Goal: Task Accomplishment & Management: Manage account settings

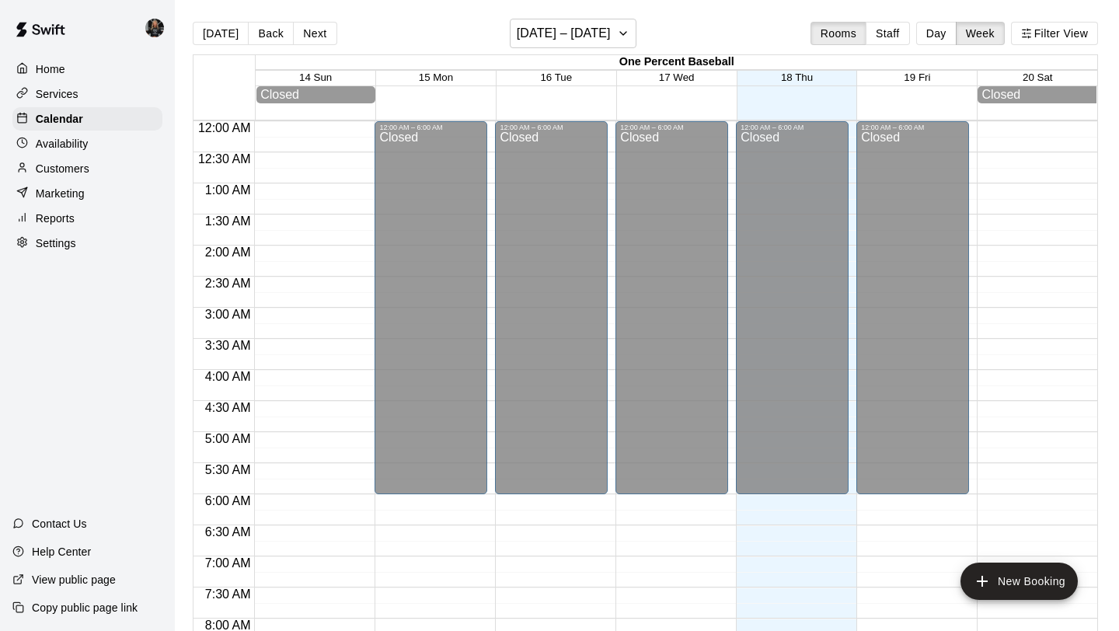
scroll to position [827, 0]
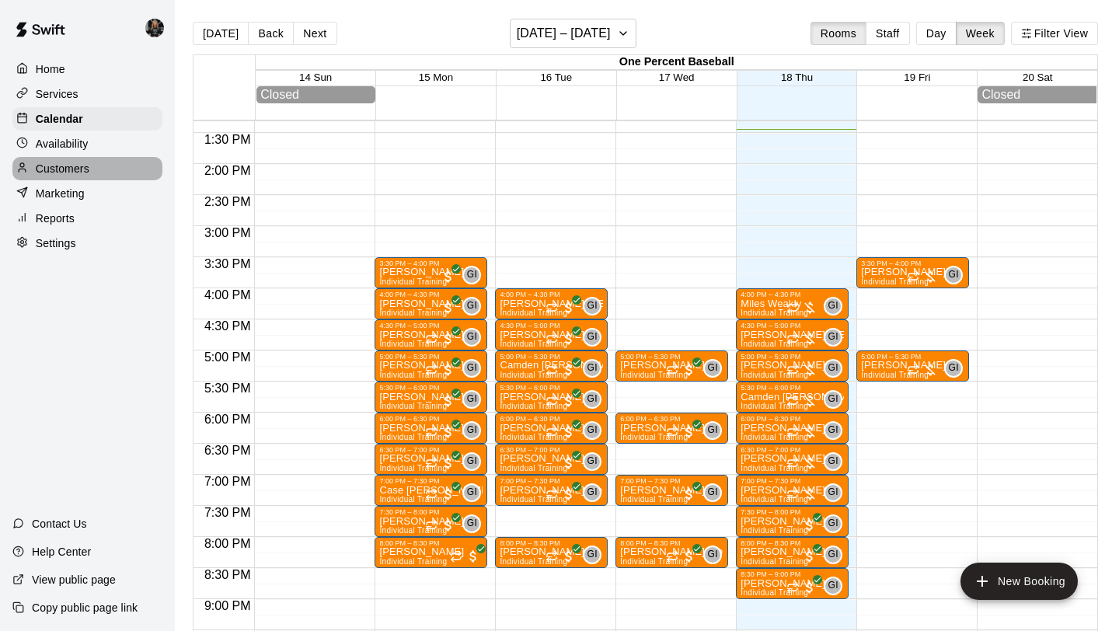
click at [75, 170] on p "Customers" at bounding box center [63, 169] width 54 height 16
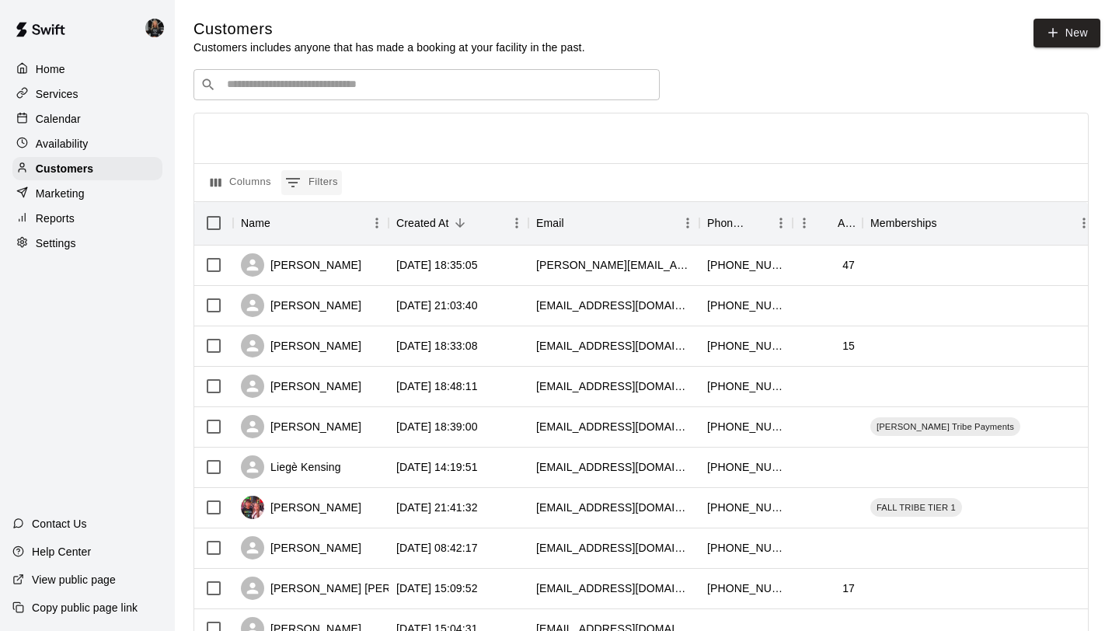
click at [292, 176] on icon "Show filters" at bounding box center [293, 182] width 19 height 19
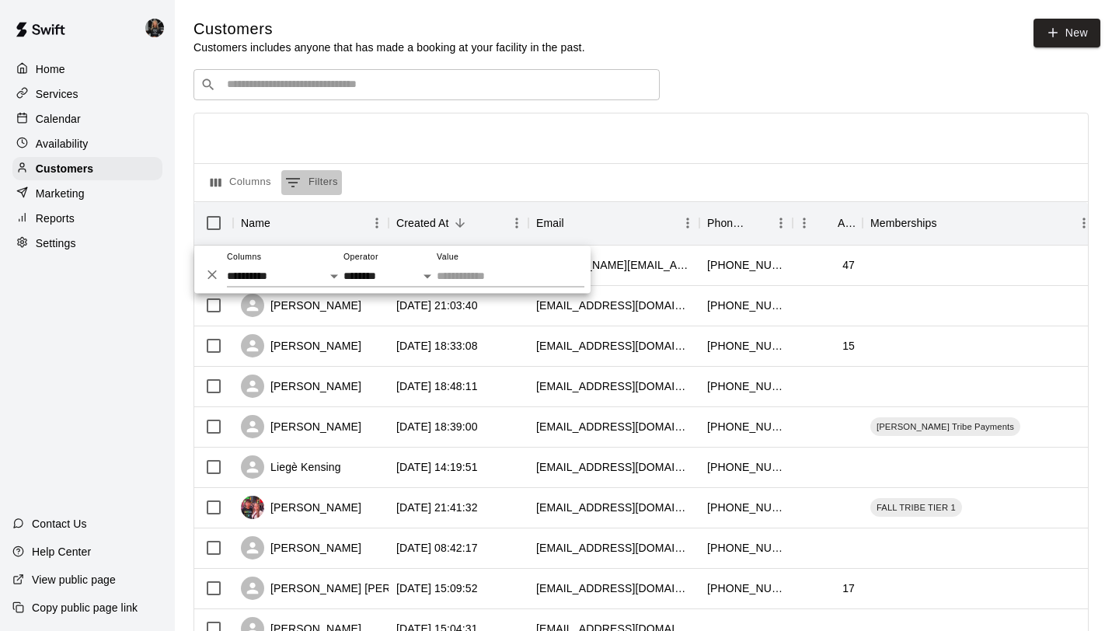
click at [291, 176] on icon "Show filters" at bounding box center [293, 182] width 19 height 19
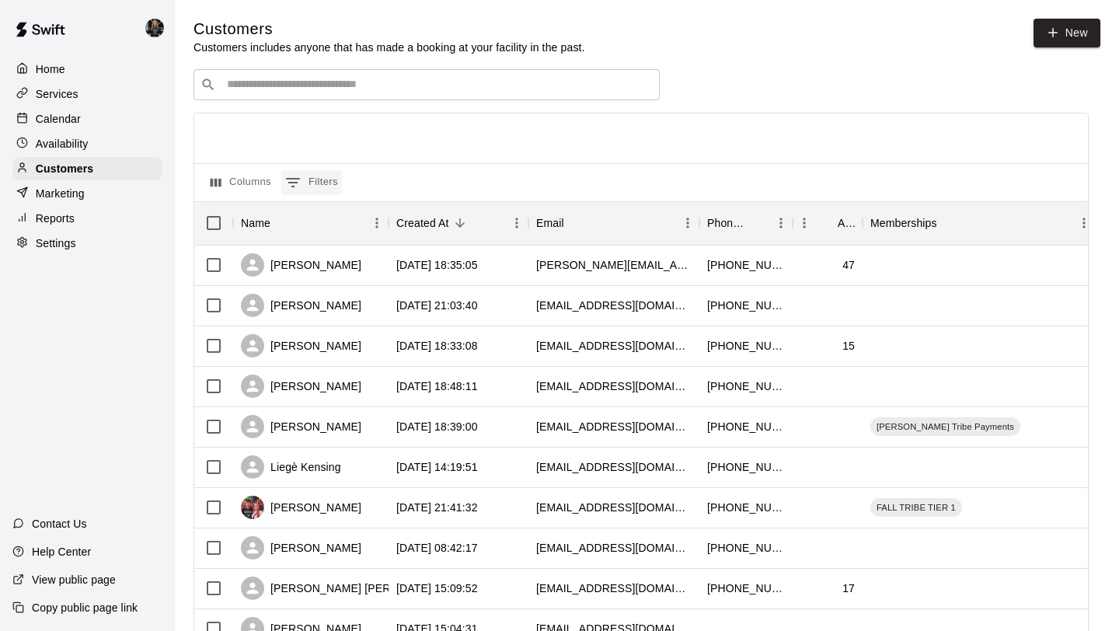
click at [294, 179] on icon "Show filters" at bounding box center [293, 182] width 14 height 9
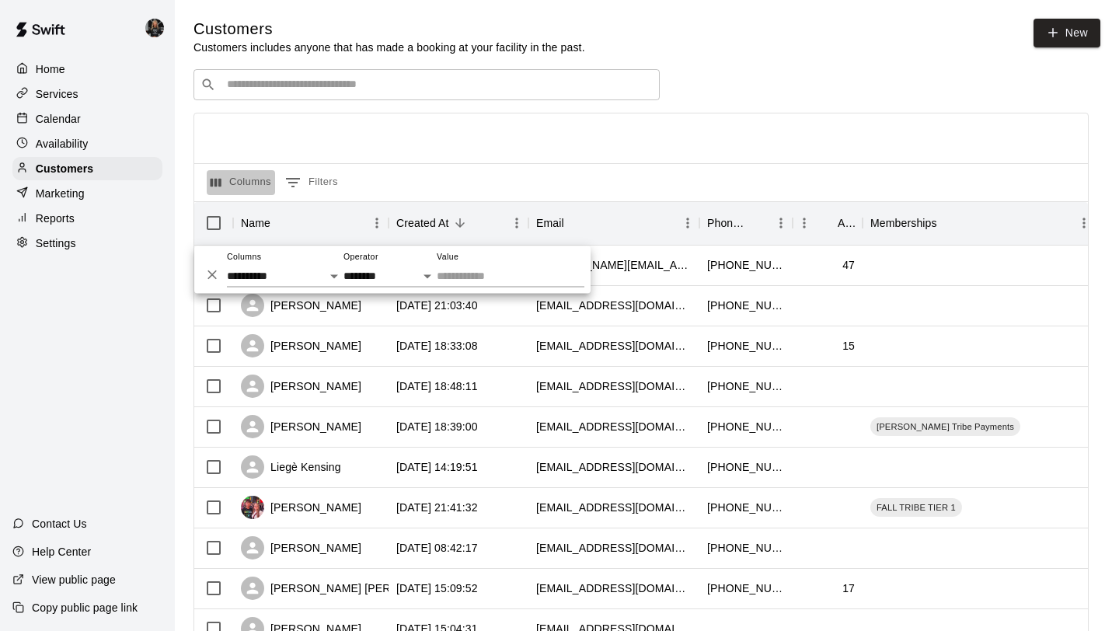
click at [230, 183] on button "Columns" at bounding box center [241, 182] width 68 height 25
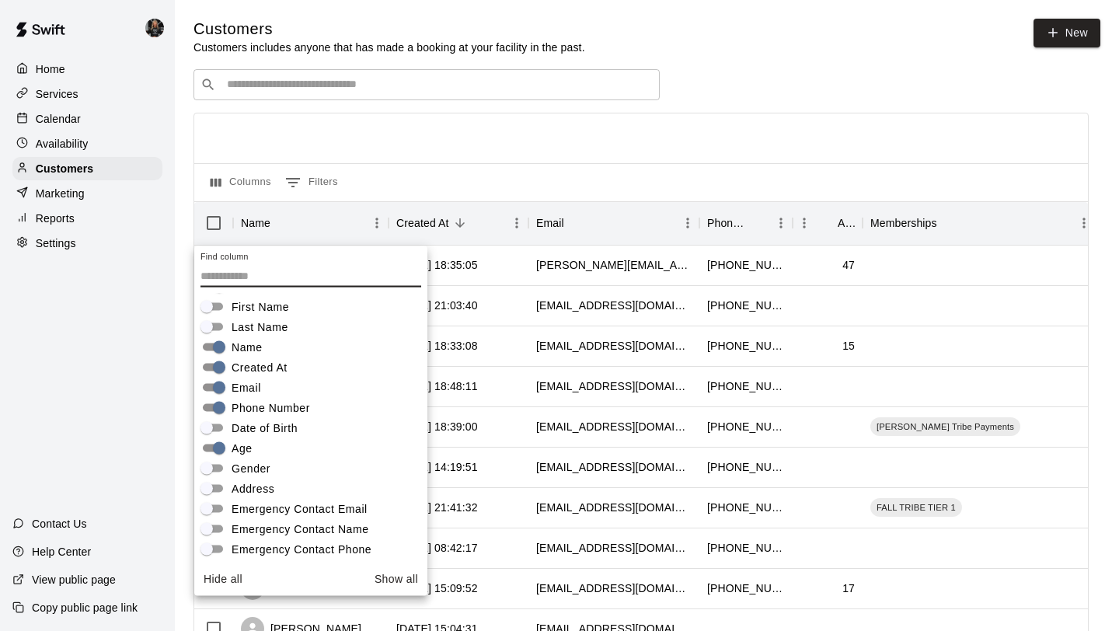
scroll to position [26, 0]
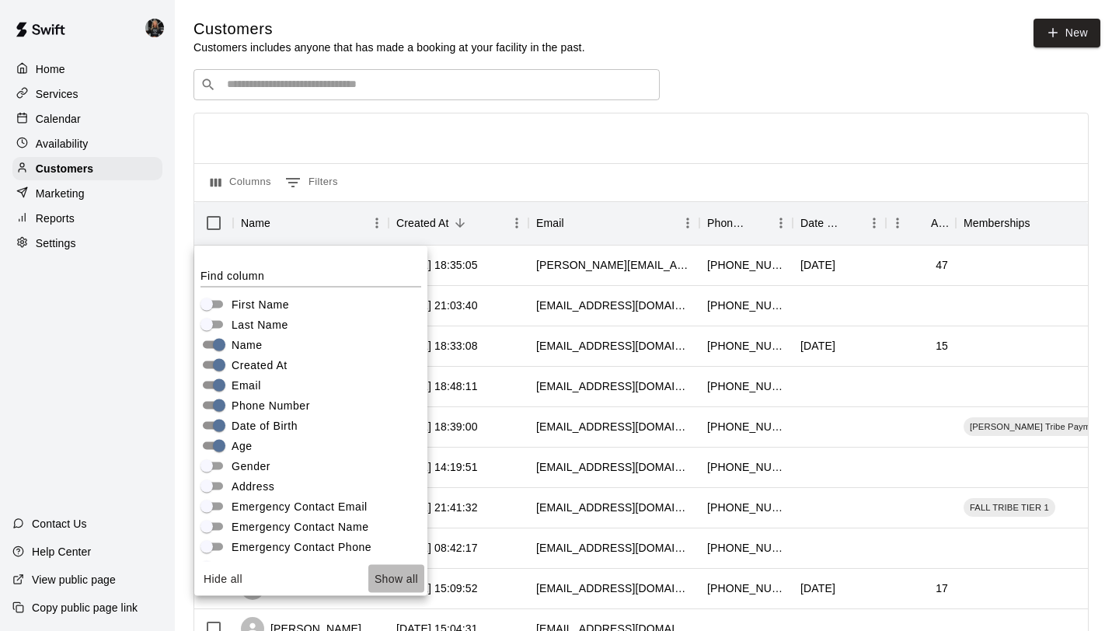
click at [405, 575] on button "Show all" at bounding box center [396, 578] width 56 height 29
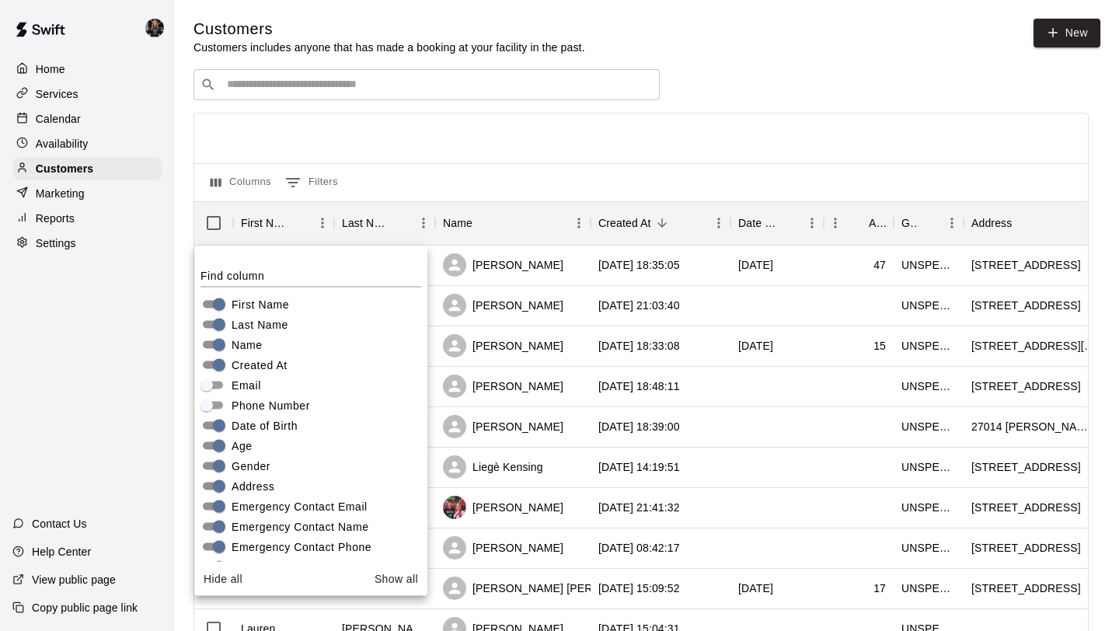
click at [217, 355] on div "Created At" at bounding box center [313, 365] width 227 height 20
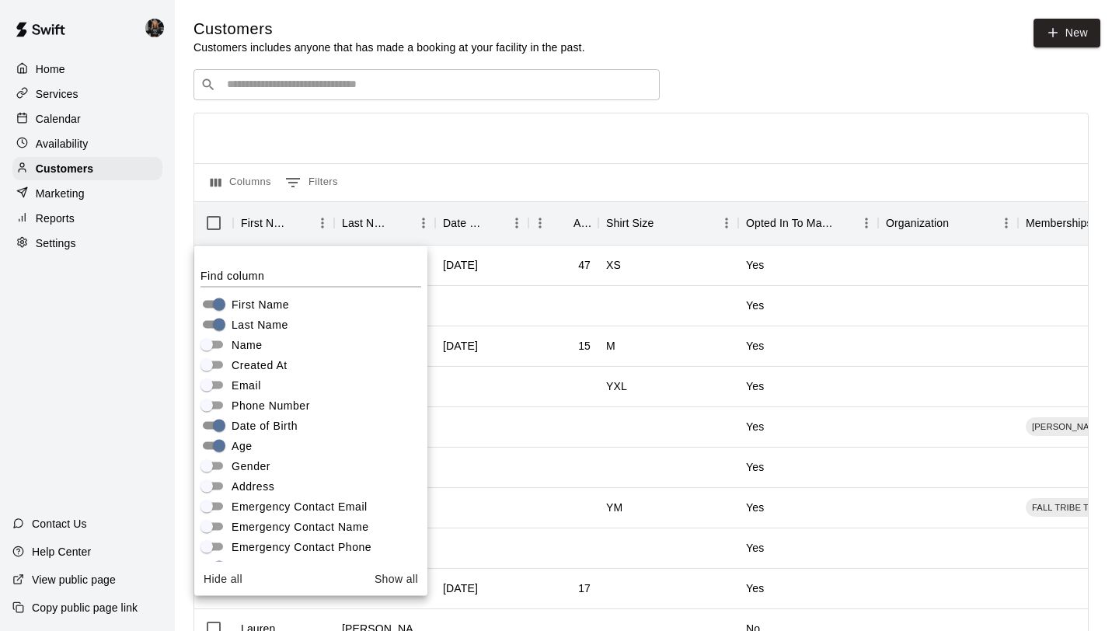
click at [793, 131] on div at bounding box center [640, 138] width 893 height 50
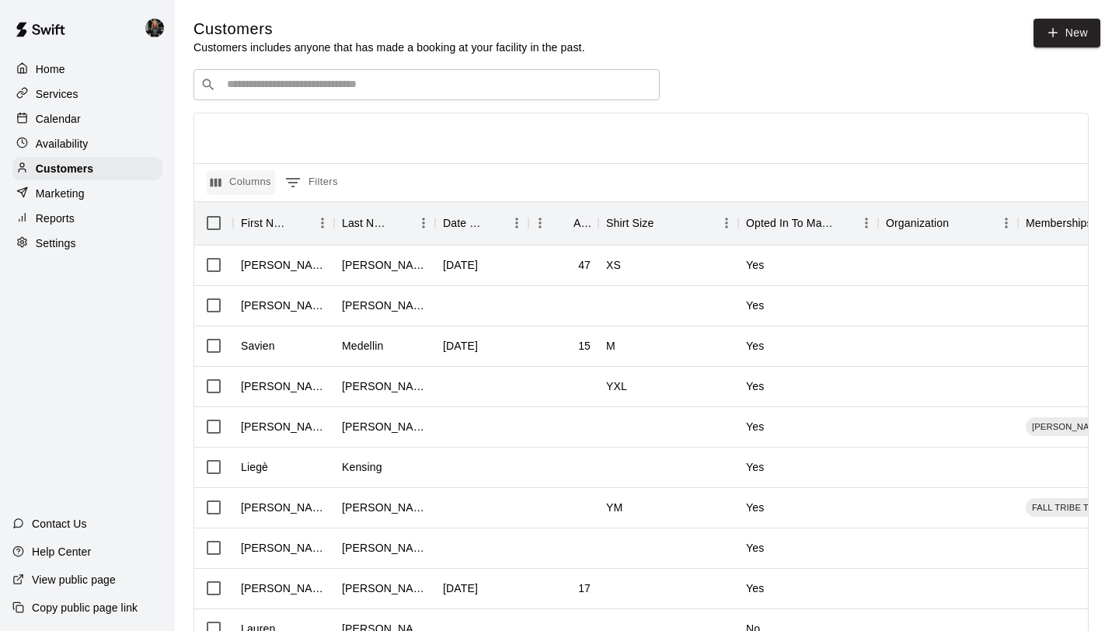
click at [231, 186] on button "Columns" at bounding box center [241, 182] width 68 height 25
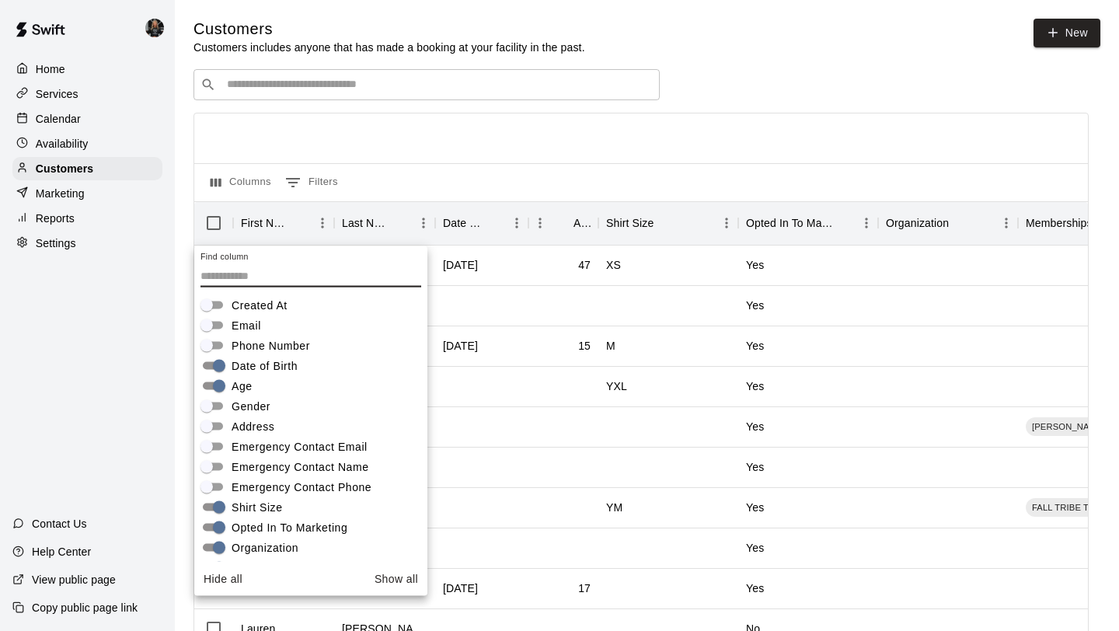
scroll to position [108, 0]
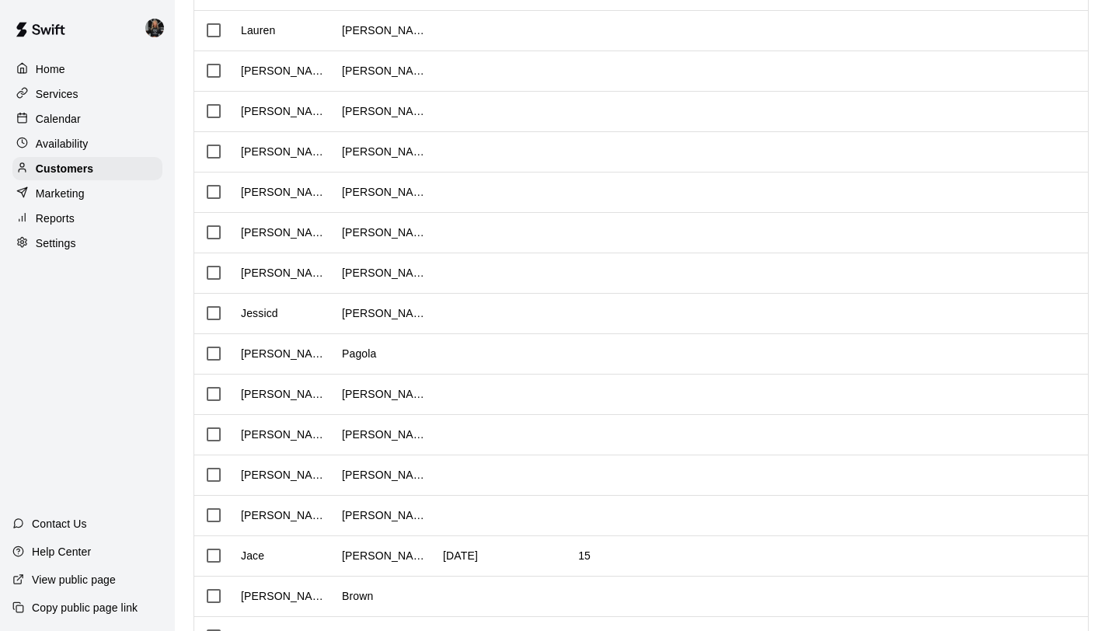
scroll to position [710, 0]
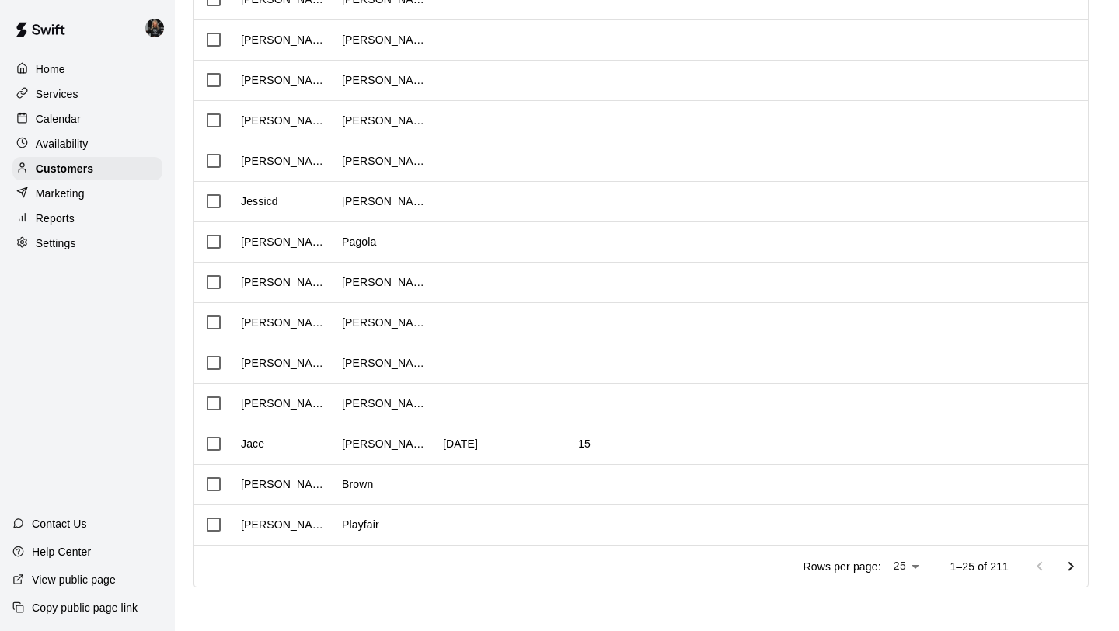
click at [1072, 561] on icon "Go to next page" at bounding box center [1070, 566] width 19 height 19
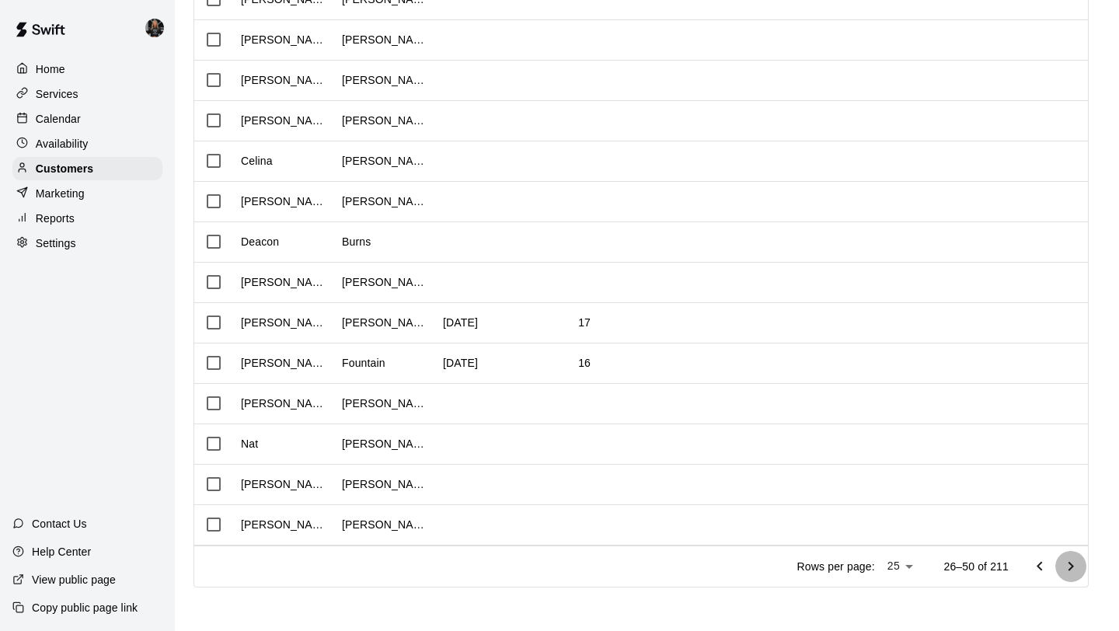
click at [1072, 561] on icon "Go to next page" at bounding box center [1070, 566] width 19 height 19
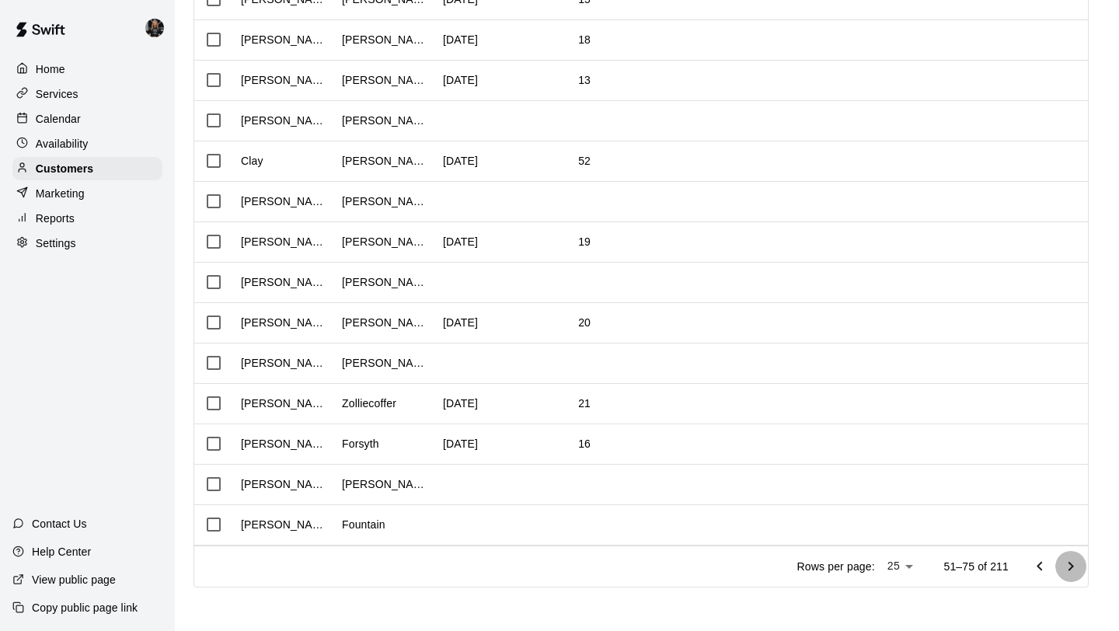
click at [1072, 560] on icon "Go to next page" at bounding box center [1070, 566] width 19 height 19
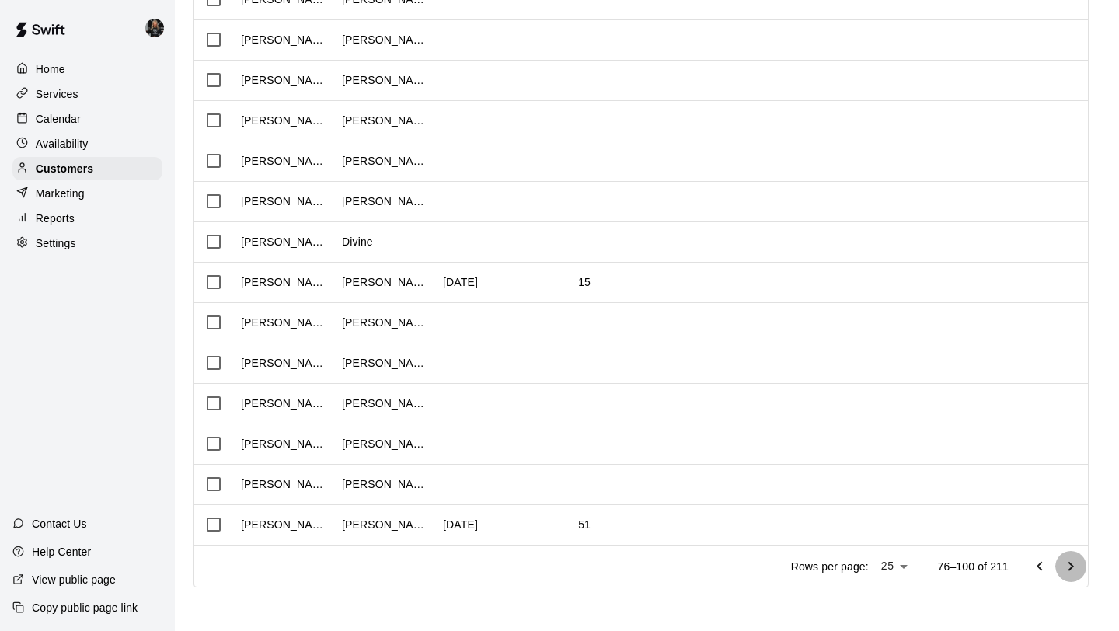
click at [1072, 559] on icon "Go to next page" at bounding box center [1070, 566] width 19 height 19
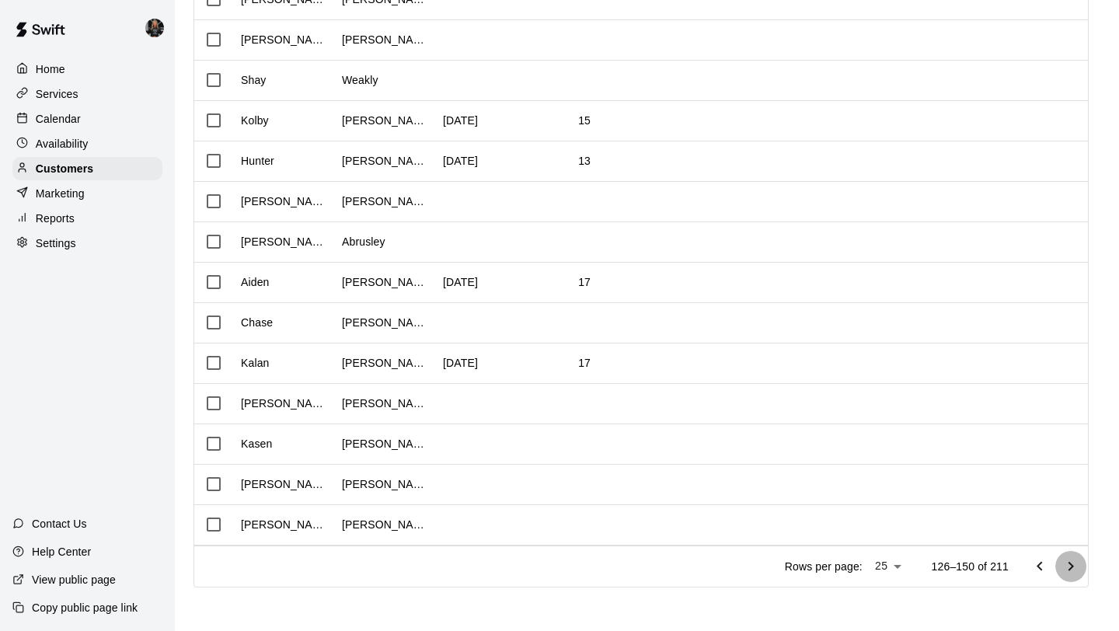
click at [1072, 559] on icon "Go to next page" at bounding box center [1070, 566] width 19 height 19
click at [1072, 559] on div at bounding box center [1055, 566] width 62 height 31
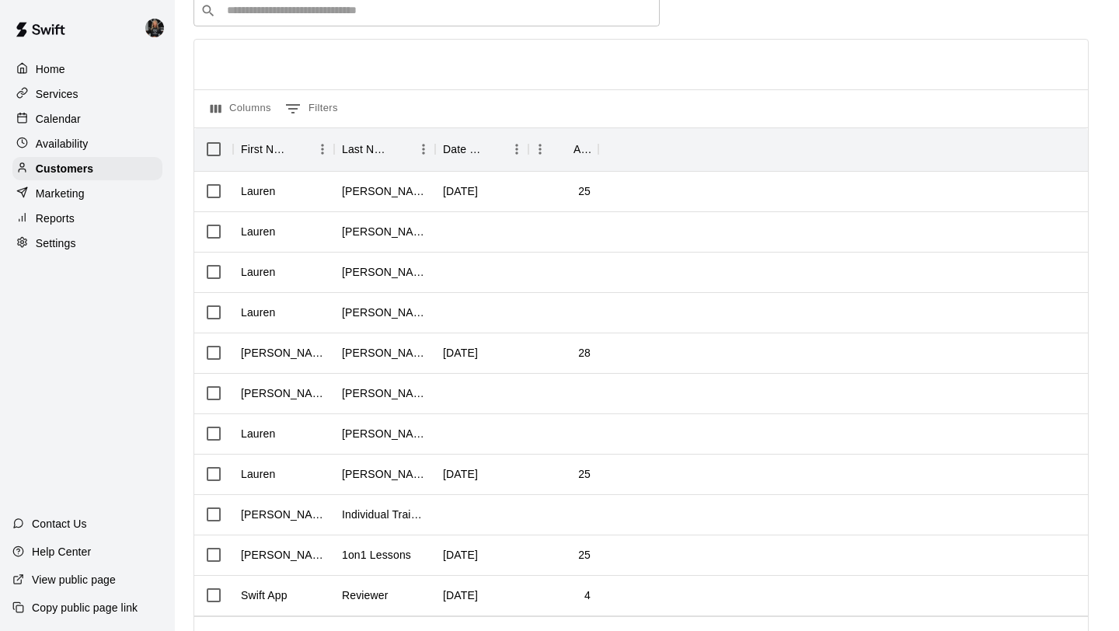
scroll to position [144, 0]
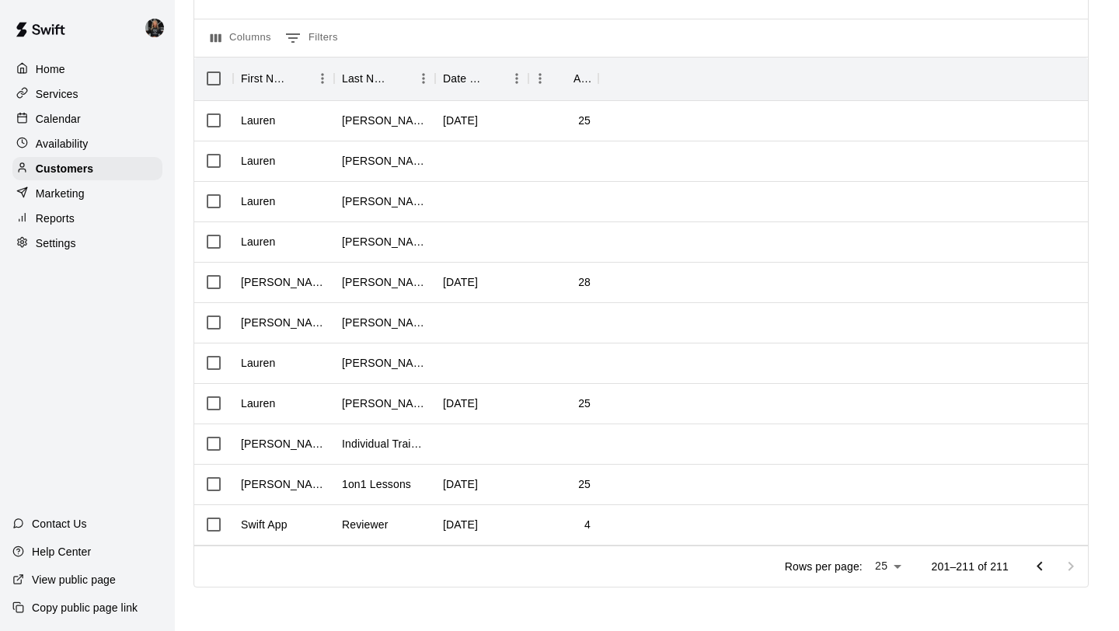
click at [1033, 572] on icon "Go to previous page" at bounding box center [1039, 566] width 19 height 19
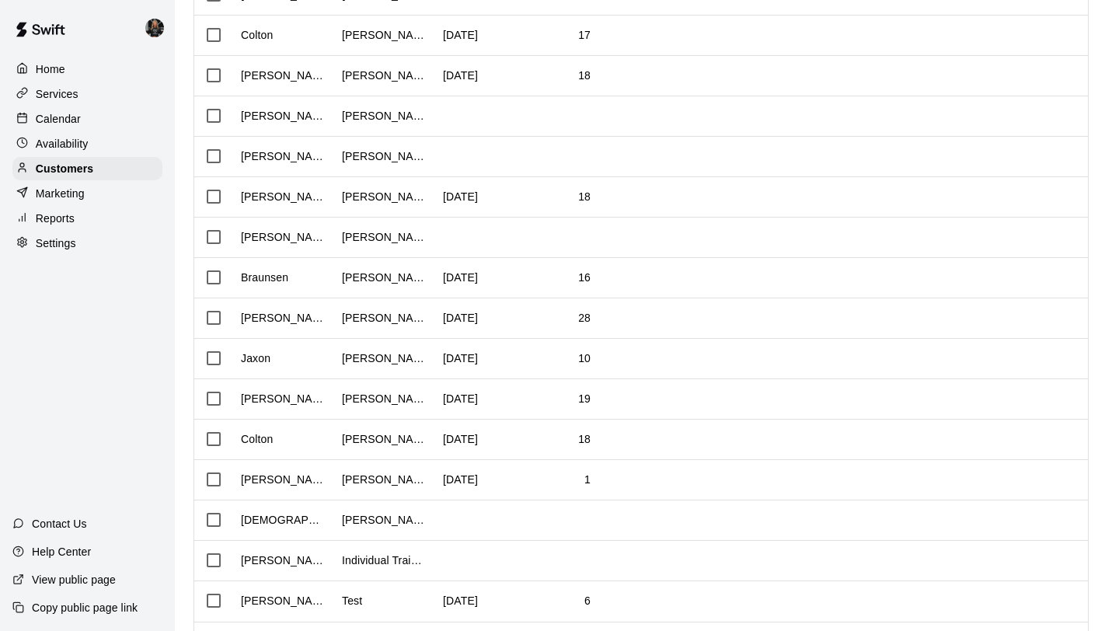
scroll to position [625, 0]
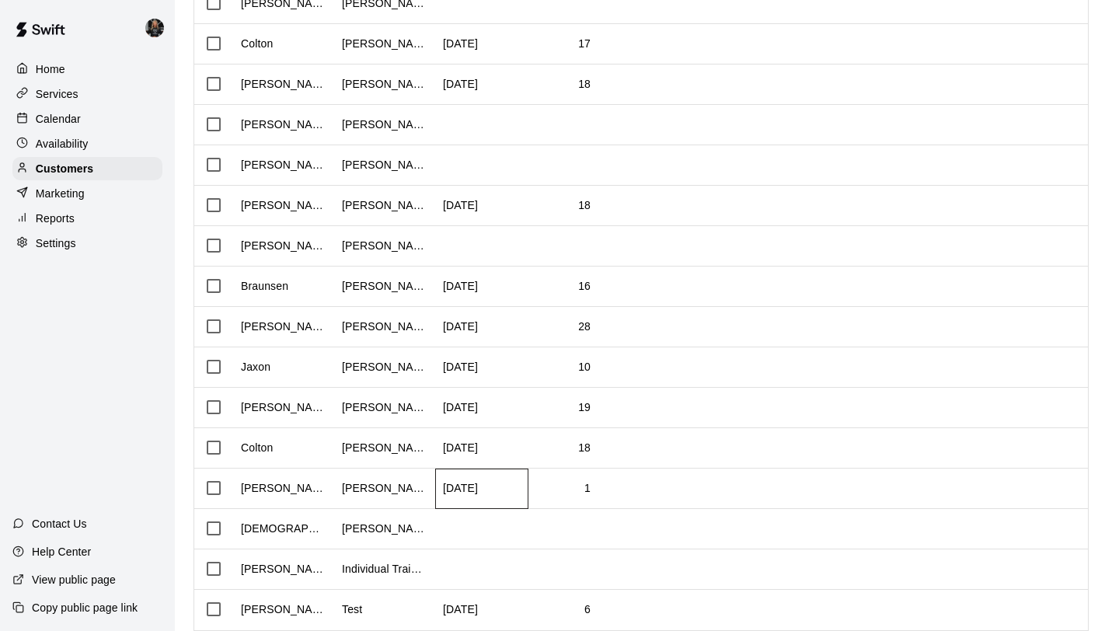
click at [464, 486] on p "[DATE]" at bounding box center [460, 488] width 35 height 16
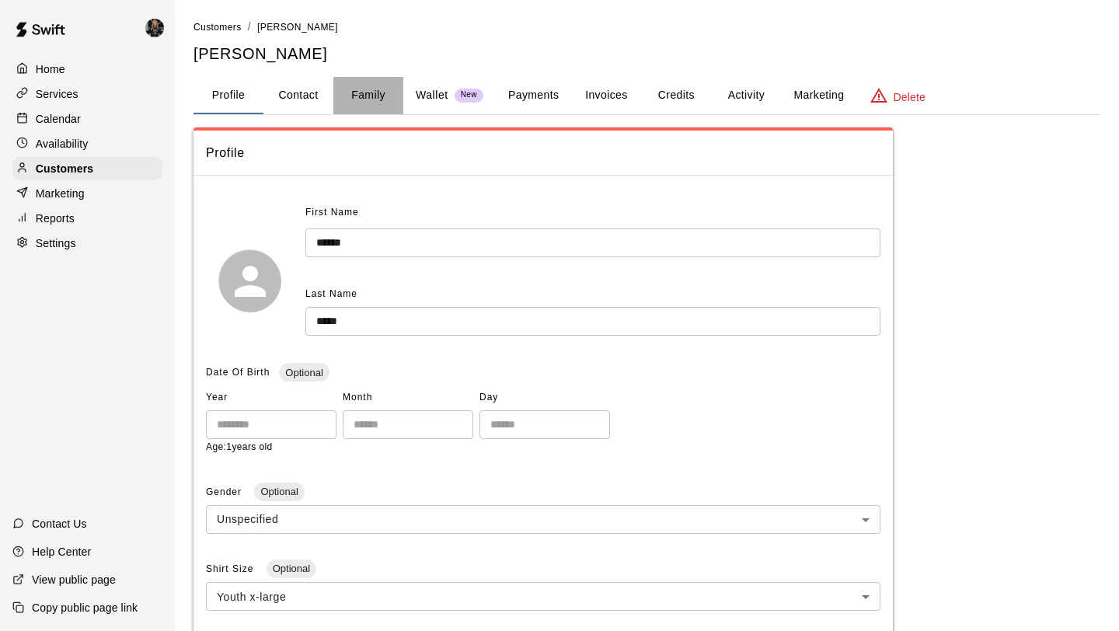
click at [391, 98] on button "Family" at bounding box center [368, 95] width 70 height 37
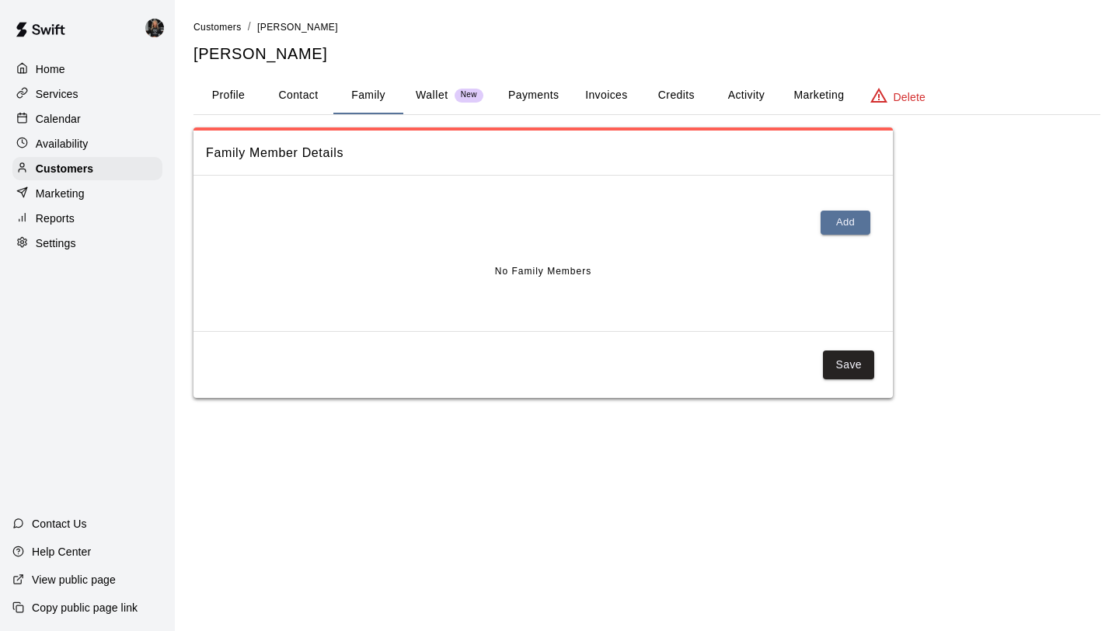
click at [258, 89] on button "Profile" at bounding box center [228, 95] width 70 height 37
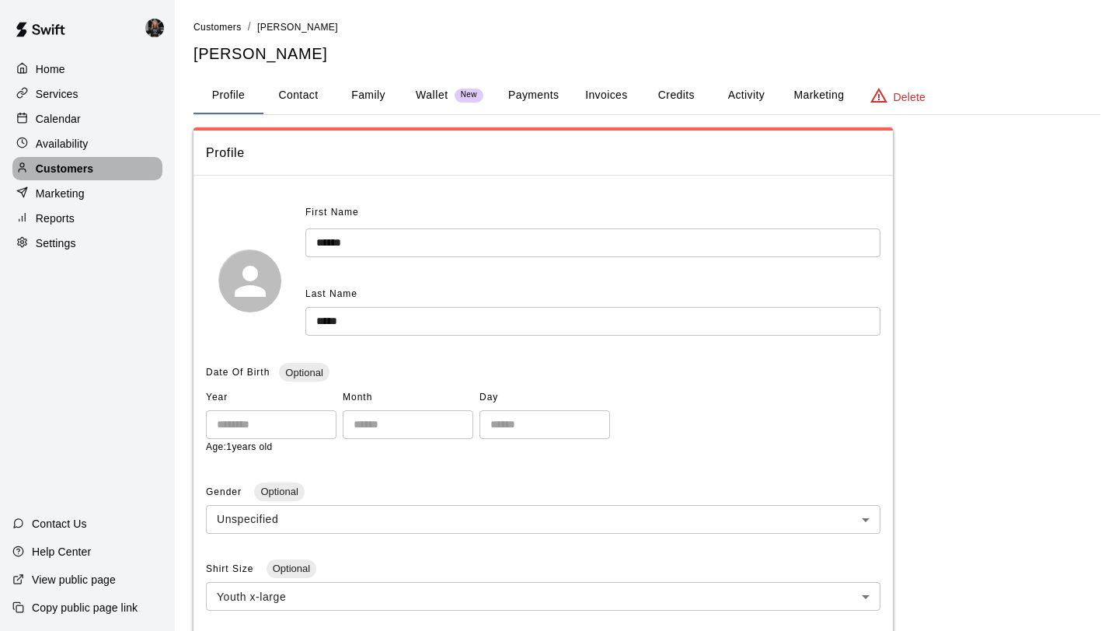
click at [96, 170] on div "Customers" at bounding box center [87, 168] width 150 height 23
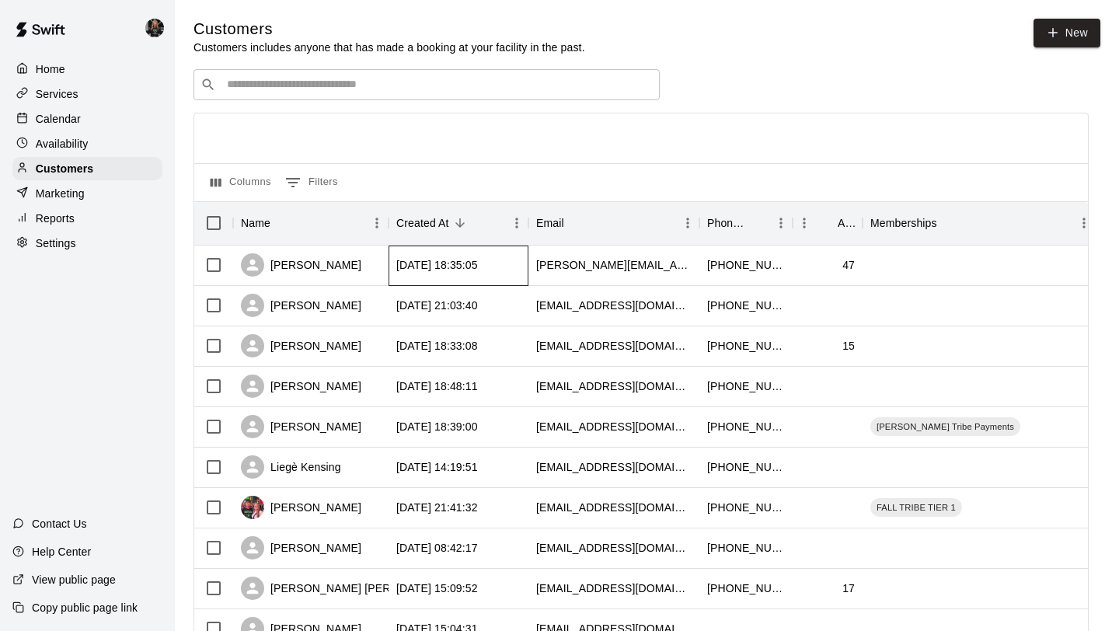
click at [469, 266] on div "[DATE] 18:35:05" at bounding box center [437, 265] width 82 height 16
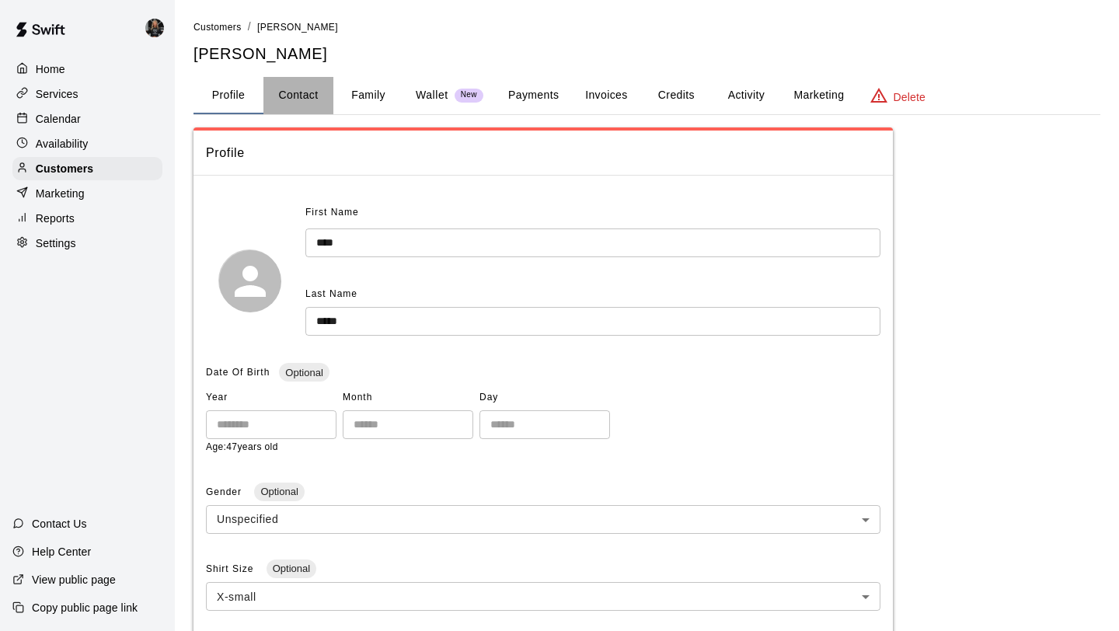
click at [317, 106] on button "Contact" at bounding box center [298, 95] width 70 height 37
select select "**"
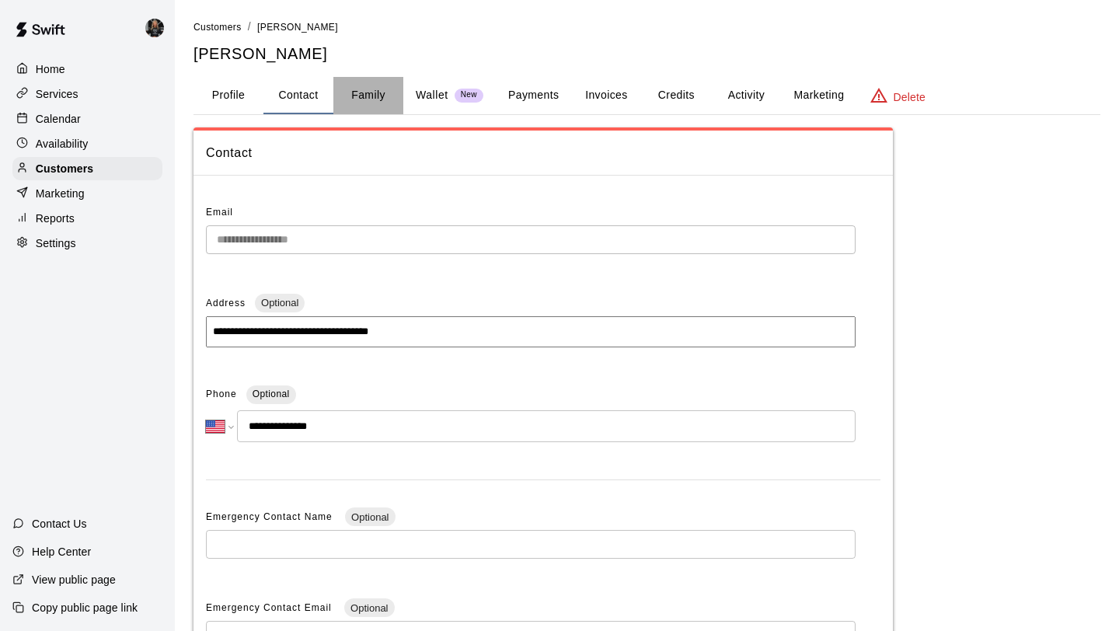
click at [364, 103] on button "Family" at bounding box center [368, 95] width 70 height 37
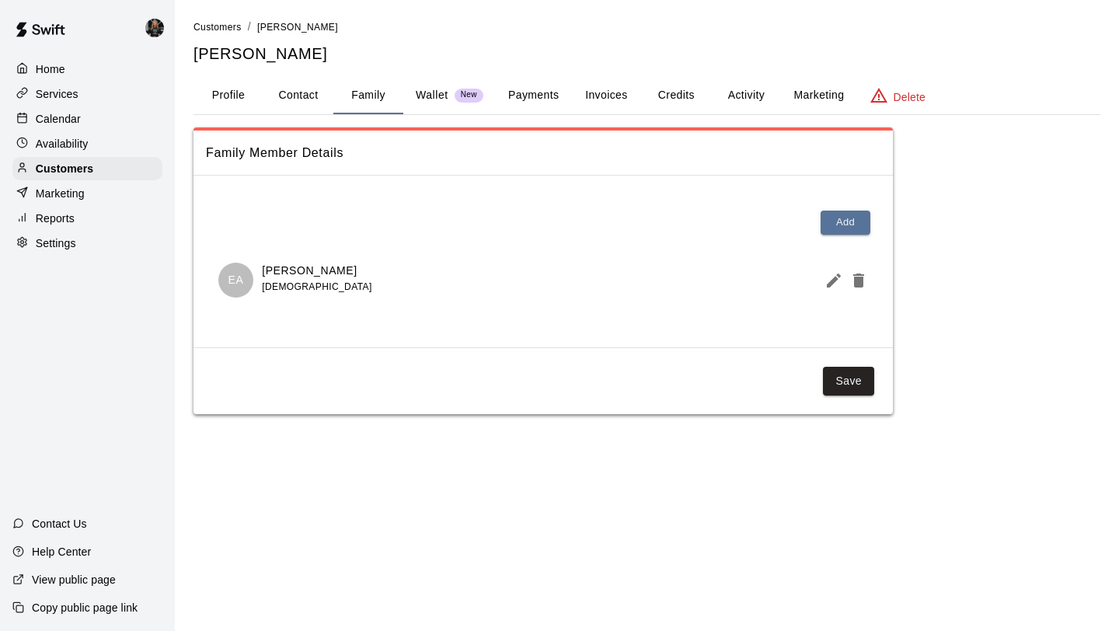
click at [305, 275] on p "[PERSON_NAME]" at bounding box center [317, 271] width 110 height 16
click at [249, 277] on div "EA" at bounding box center [235, 280] width 35 height 35
drag, startPoint x: 235, startPoint y: 279, endPoint x: 287, endPoint y: 278, distance: 52.8
click at [238, 279] on p "EA" at bounding box center [236, 280] width 16 height 16
click at [846, 280] on button "Delete" at bounding box center [855, 280] width 25 height 31
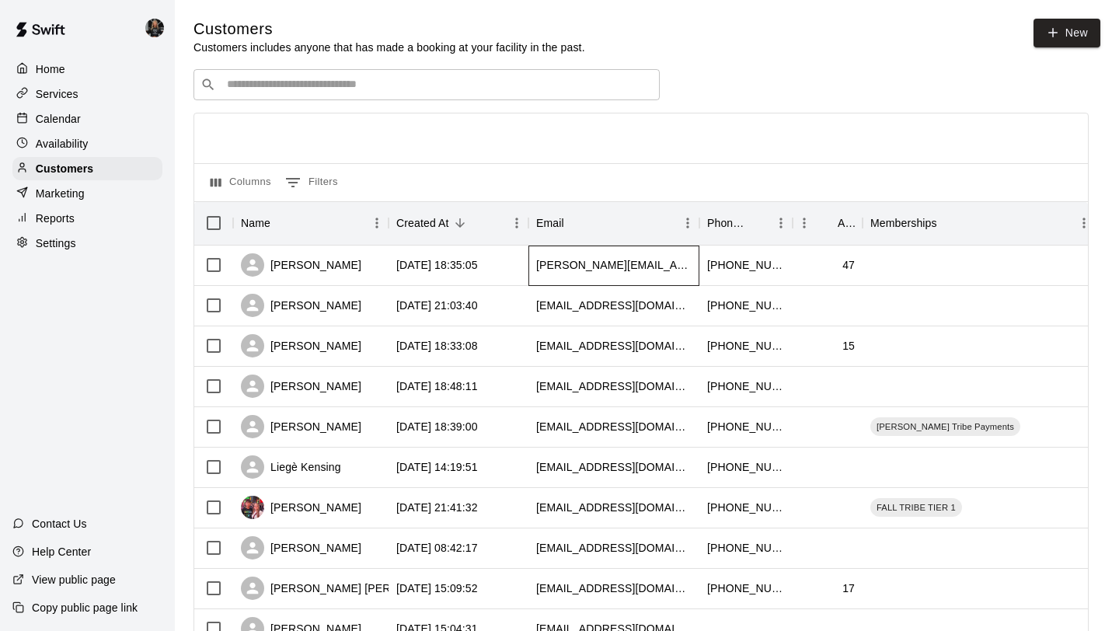
click at [541, 269] on div "[PERSON_NAME][EMAIL_ADDRESS][DOMAIN_NAME]" at bounding box center [613, 265] width 155 height 16
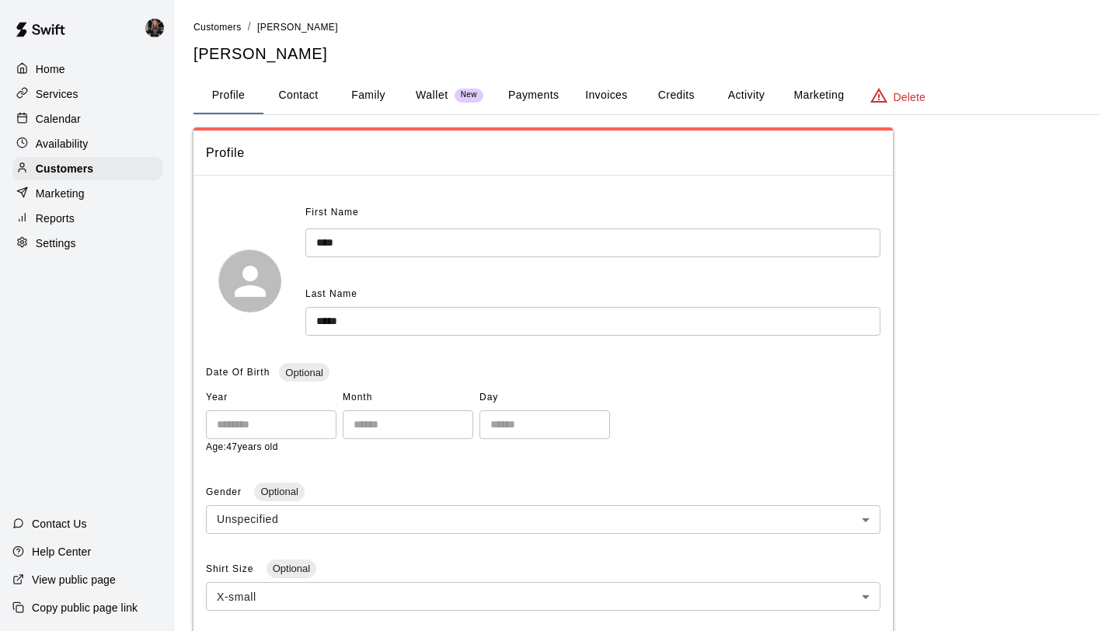
click at [358, 105] on button "Family" at bounding box center [368, 95] width 70 height 37
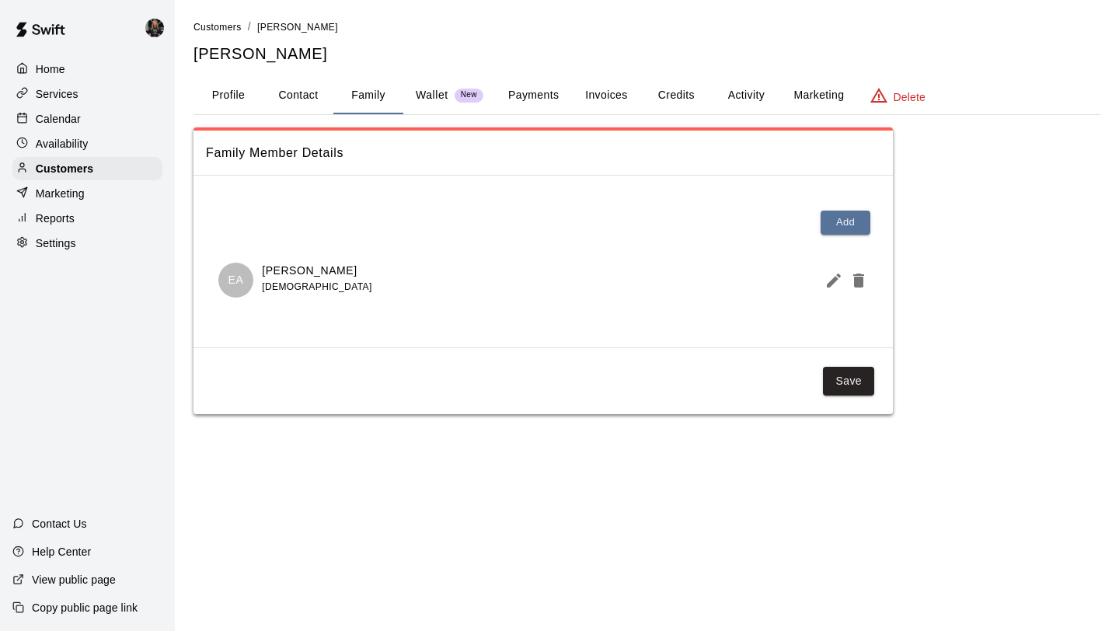
click at [282, 268] on p "[PERSON_NAME]" at bounding box center [317, 271] width 110 height 16
click at [831, 280] on icon "Edit Member" at bounding box center [833, 280] width 14 height 14
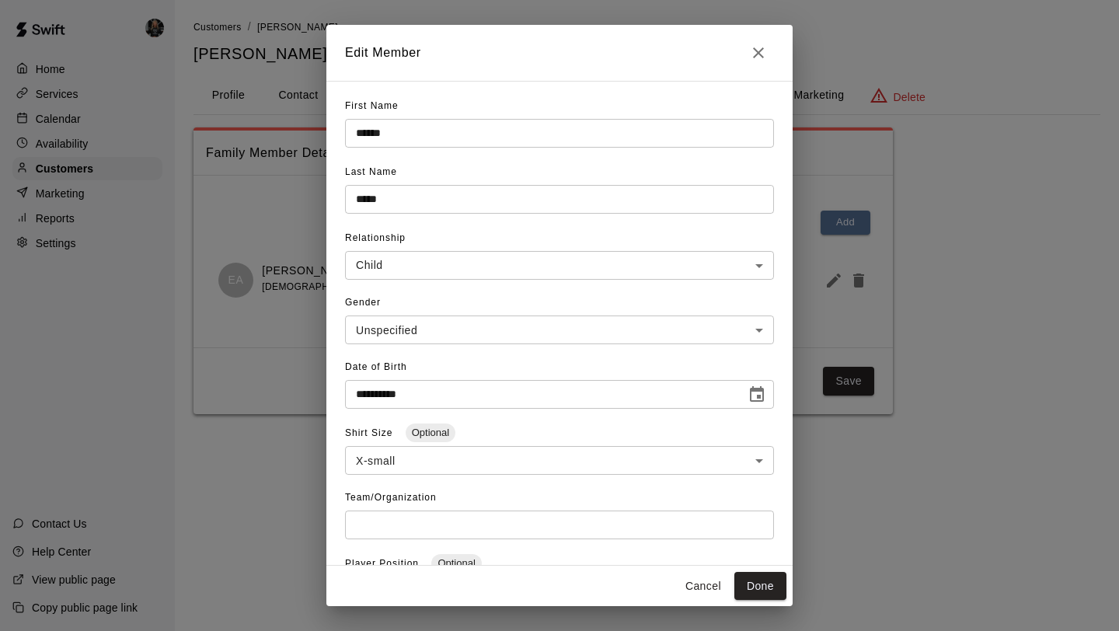
scroll to position [113, 0]
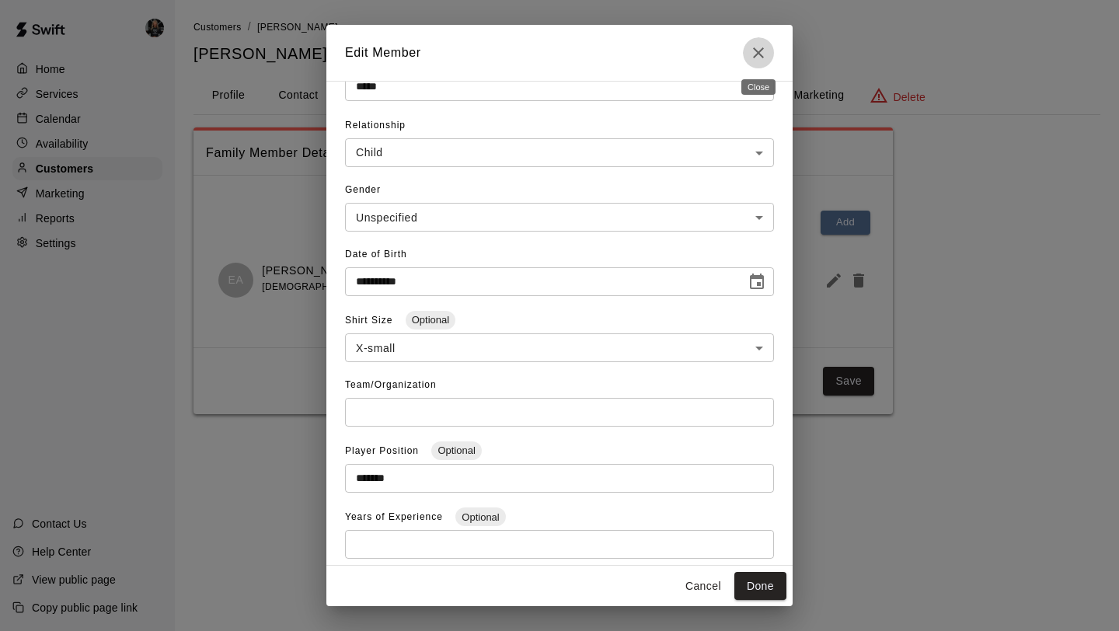
click at [762, 44] on icon "Close" at bounding box center [758, 52] width 19 height 19
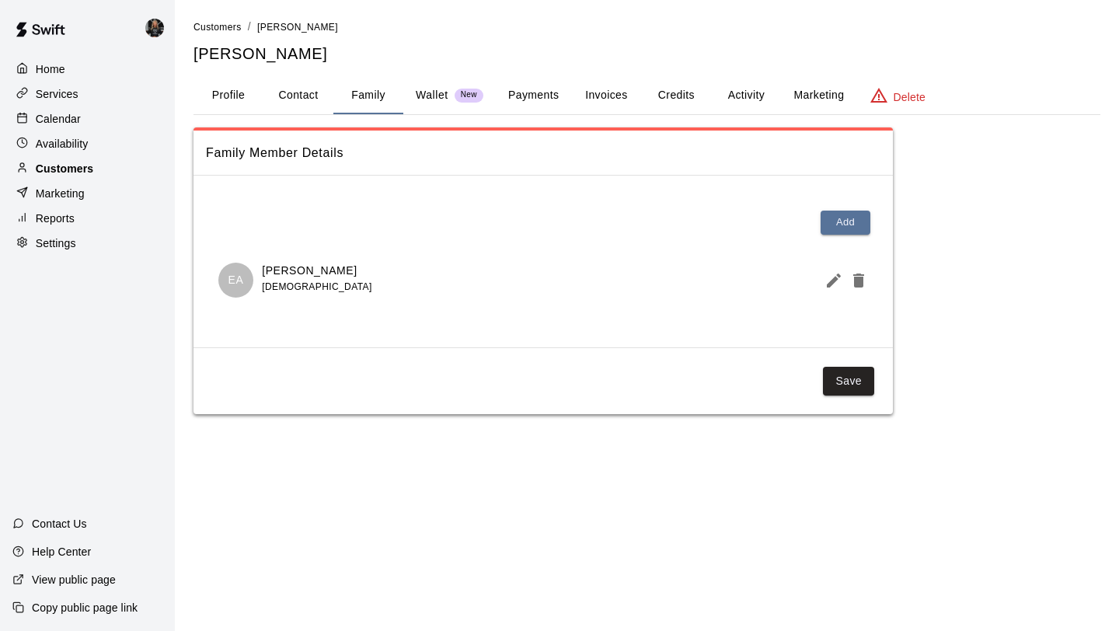
click at [83, 163] on p "Customers" at bounding box center [64, 169] width 57 height 16
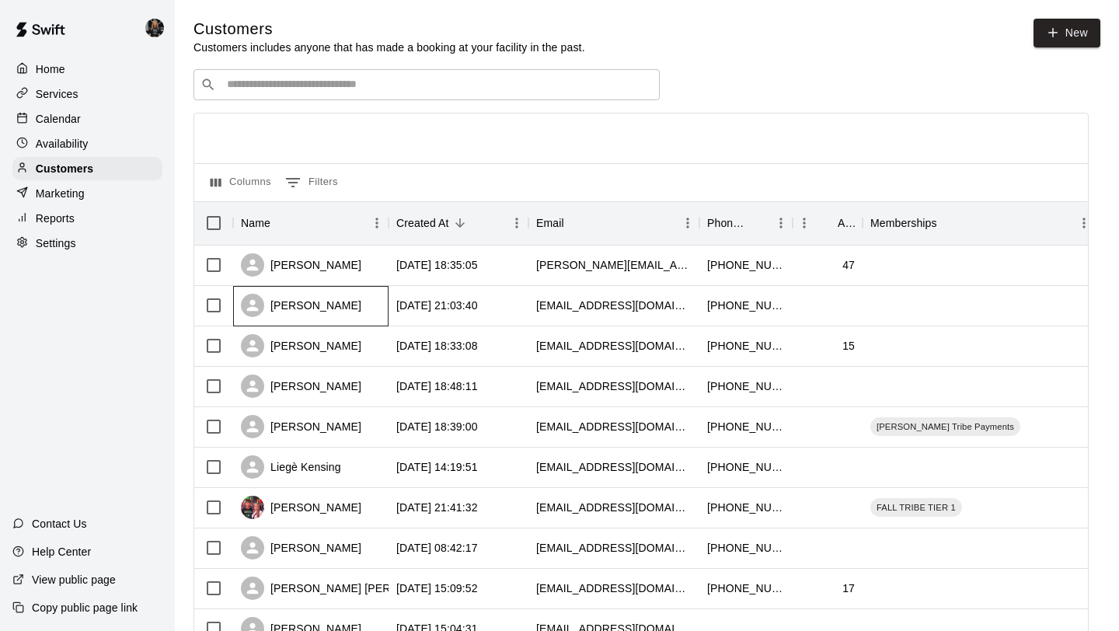
click at [318, 306] on div "[PERSON_NAME]" at bounding box center [301, 305] width 120 height 23
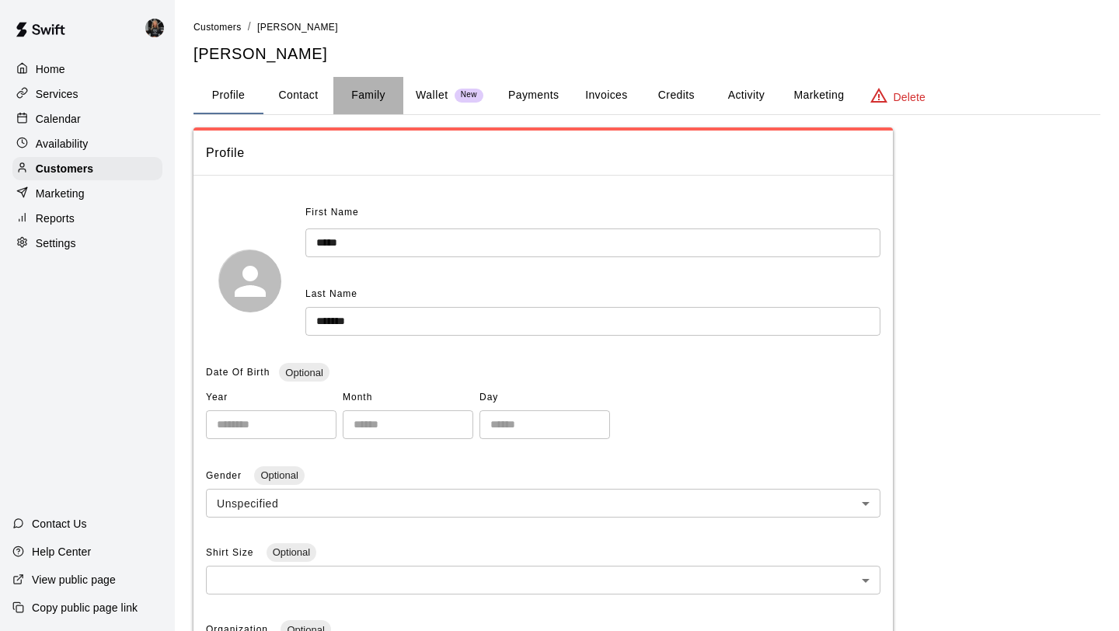
click at [339, 86] on button "Family" at bounding box center [368, 95] width 70 height 37
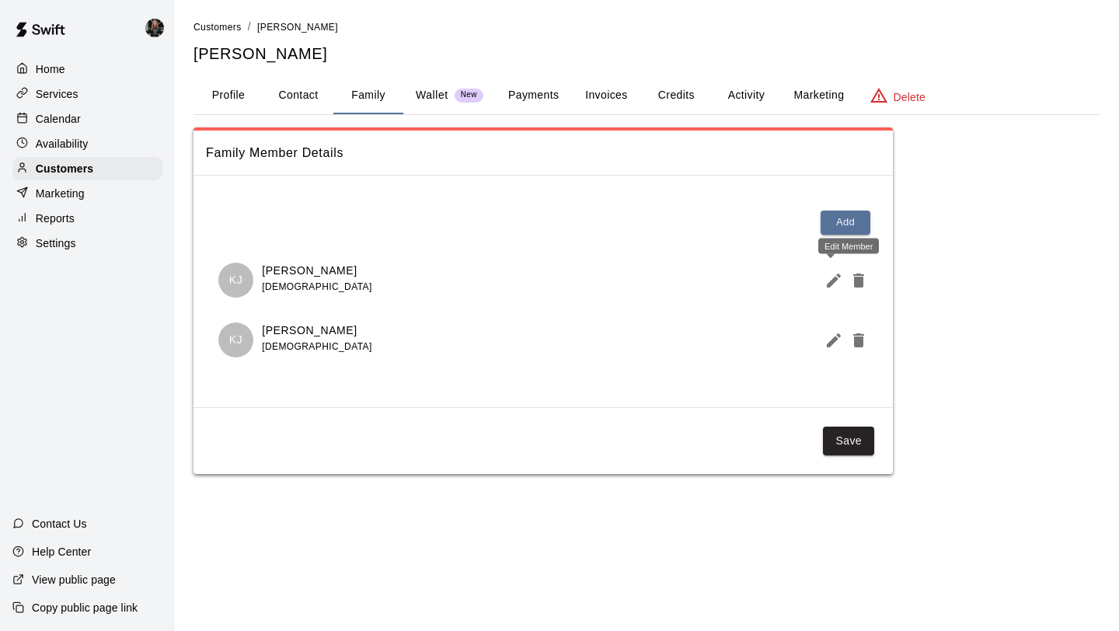
click at [832, 273] on icon "Edit Member" at bounding box center [833, 280] width 19 height 19
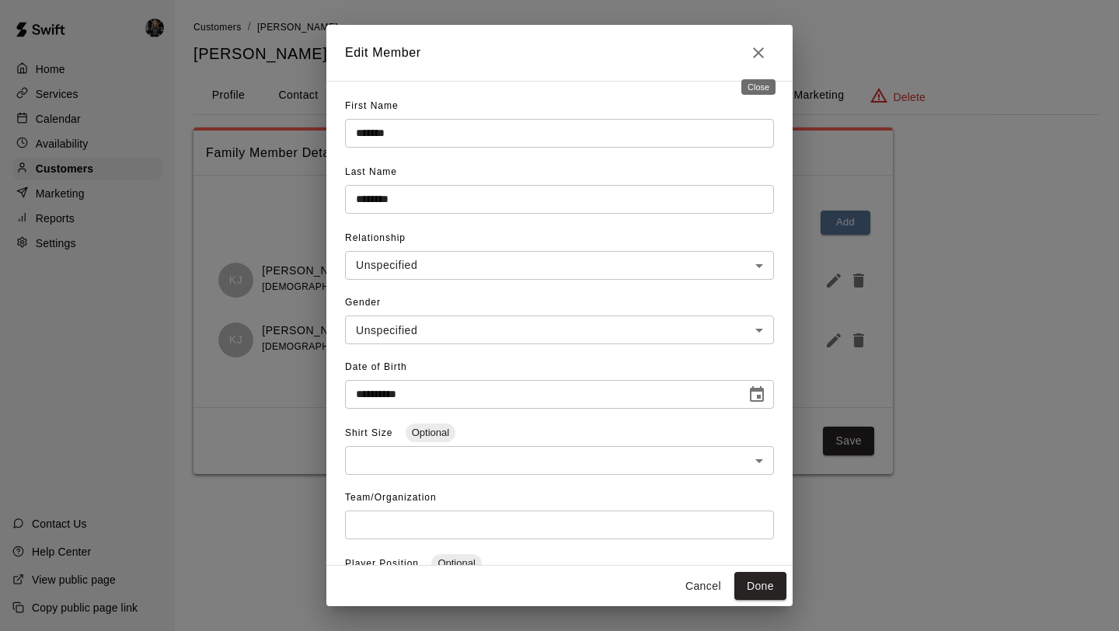
click at [757, 63] on button "Close" at bounding box center [758, 52] width 31 height 31
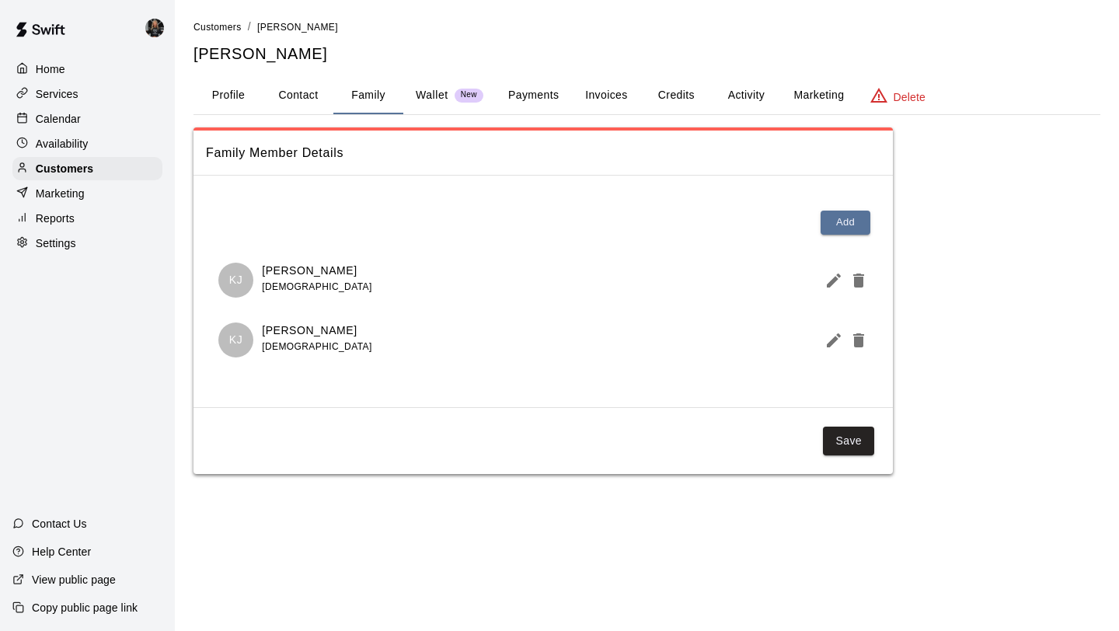
click at [289, 325] on p "[PERSON_NAME]" at bounding box center [317, 330] width 110 height 16
click at [243, 338] on div "KJ" at bounding box center [235, 339] width 35 height 35
click at [828, 344] on icon "Edit Member" at bounding box center [833, 340] width 14 height 14
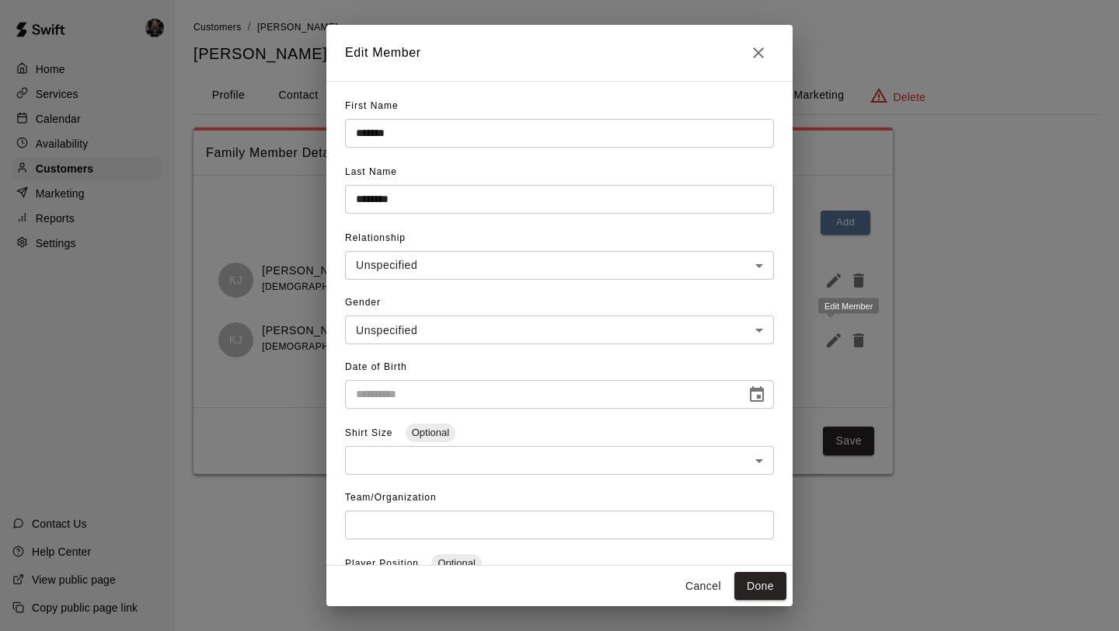
type input "**********"
click at [754, 52] on icon "Close" at bounding box center [758, 52] width 19 height 19
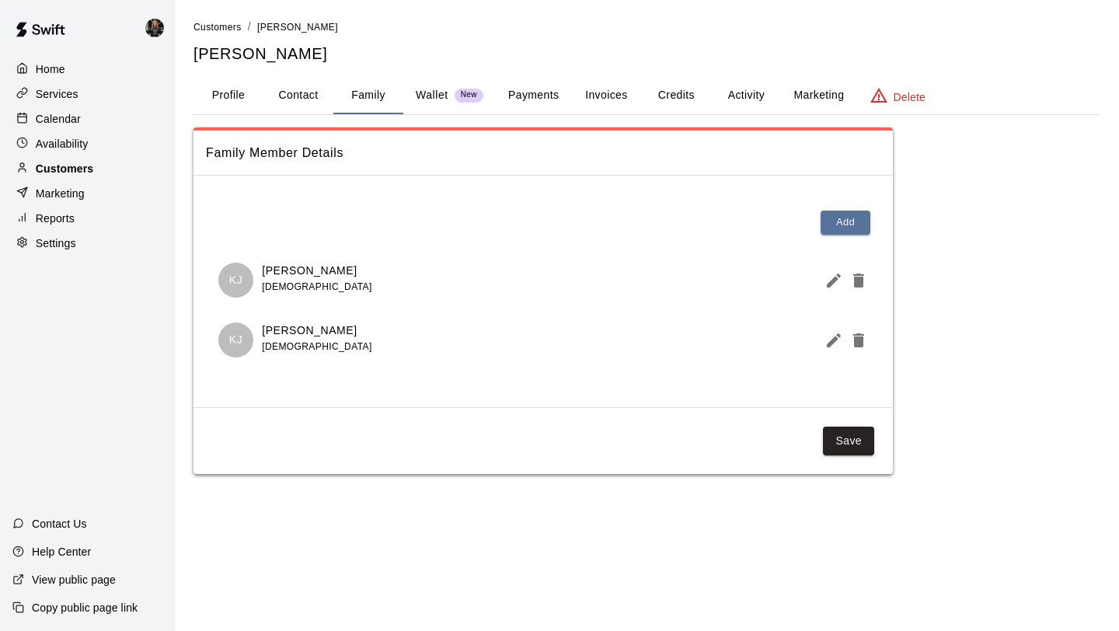
click at [138, 158] on div "Customers" at bounding box center [87, 168] width 150 height 23
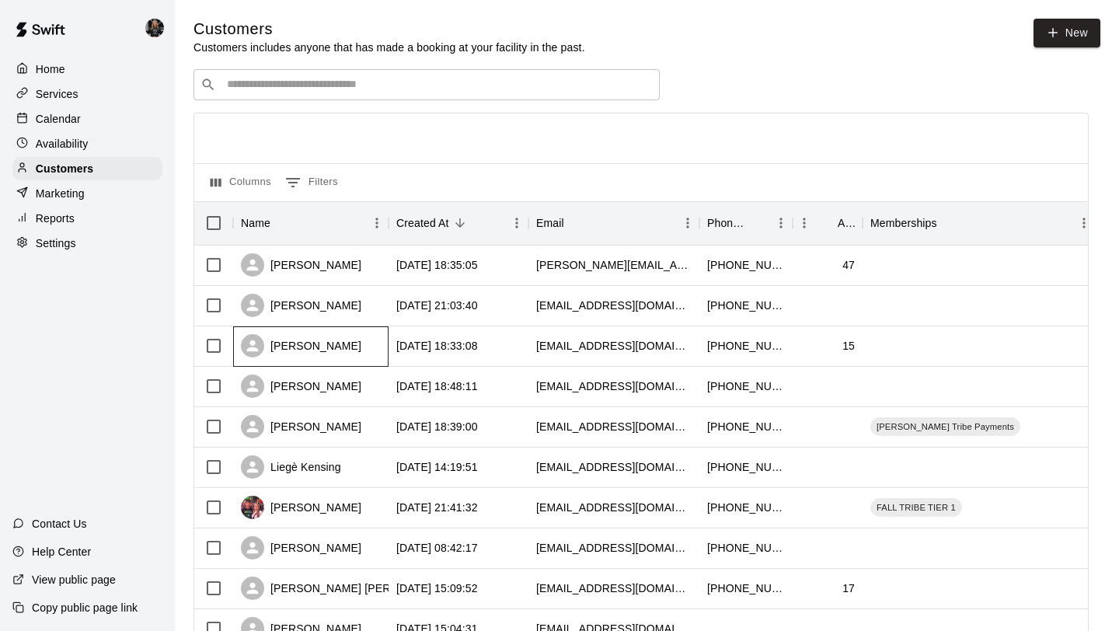
click at [322, 345] on div "[PERSON_NAME]" at bounding box center [301, 345] width 120 height 23
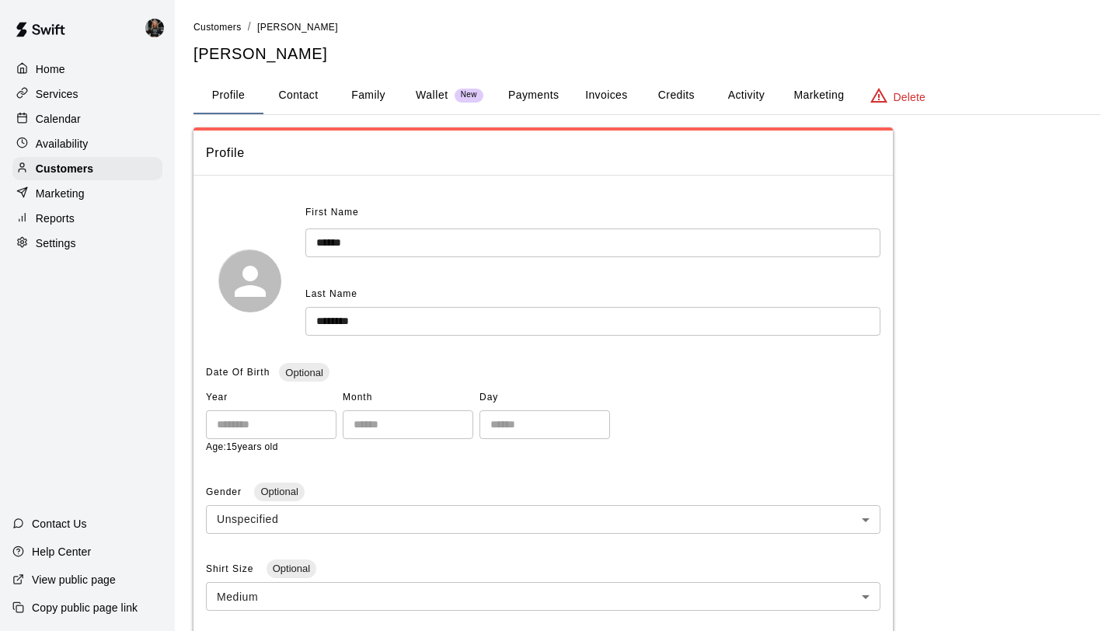
click at [545, 89] on button "Payments" at bounding box center [533, 95] width 75 height 37
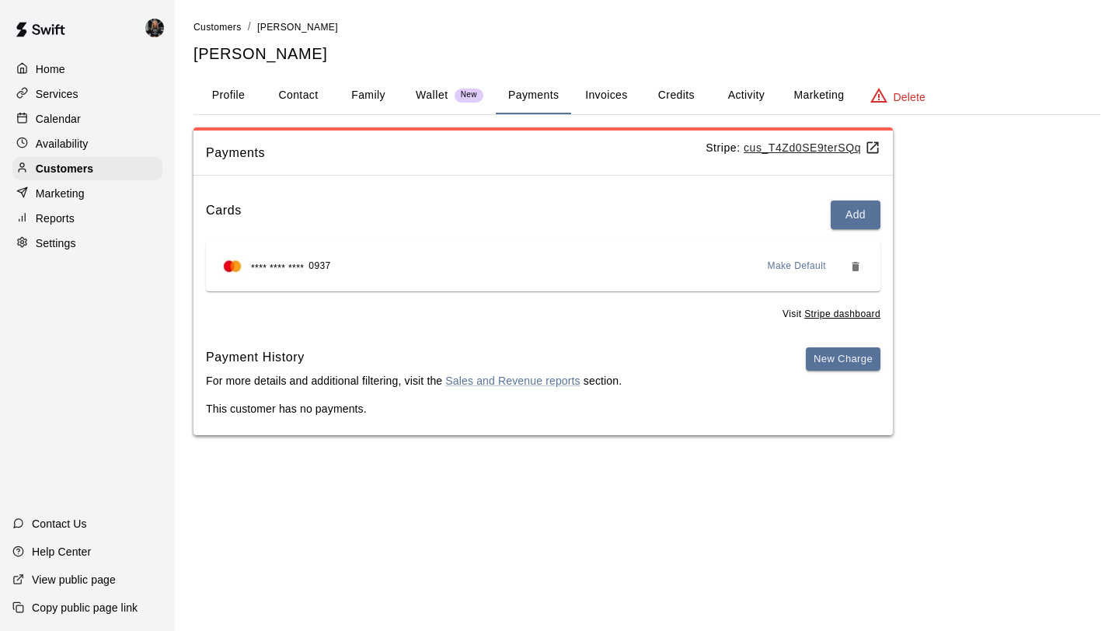
click at [366, 94] on button "Family" at bounding box center [368, 95] width 70 height 37
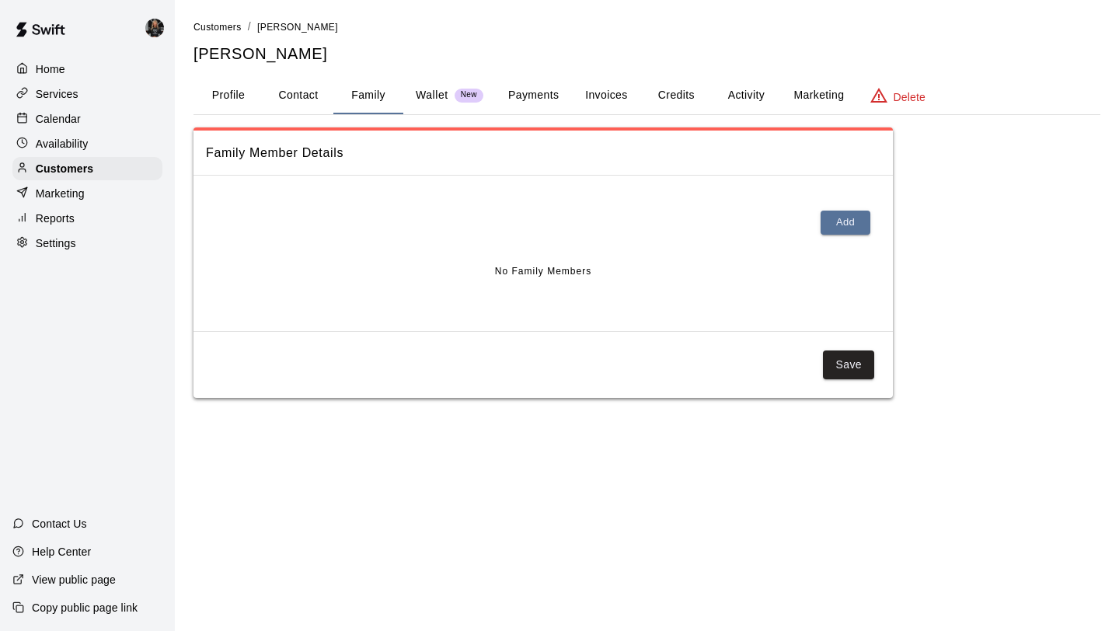
click at [228, 100] on button "Profile" at bounding box center [228, 95] width 70 height 37
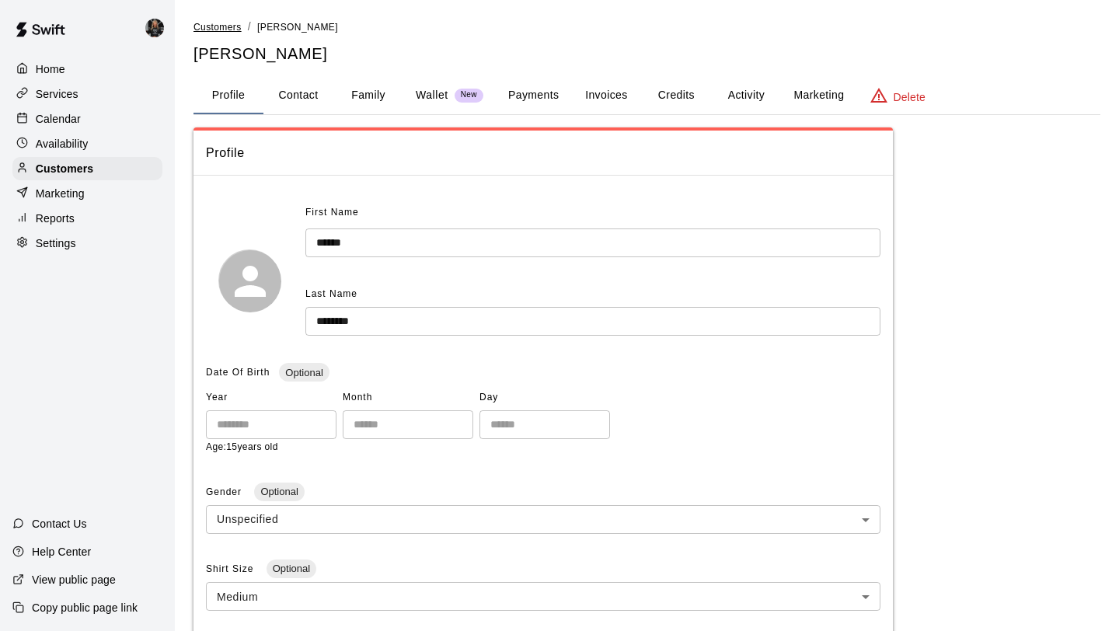
click at [231, 31] on span "Customers" at bounding box center [217, 27] width 48 height 11
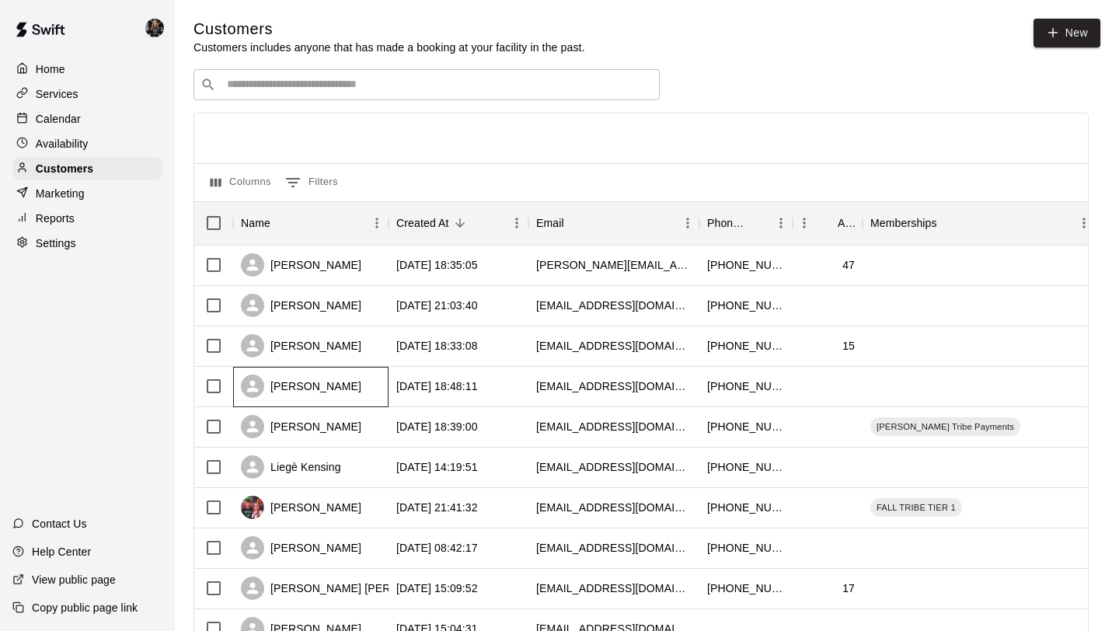
click at [298, 388] on div "[PERSON_NAME]" at bounding box center [301, 385] width 120 height 23
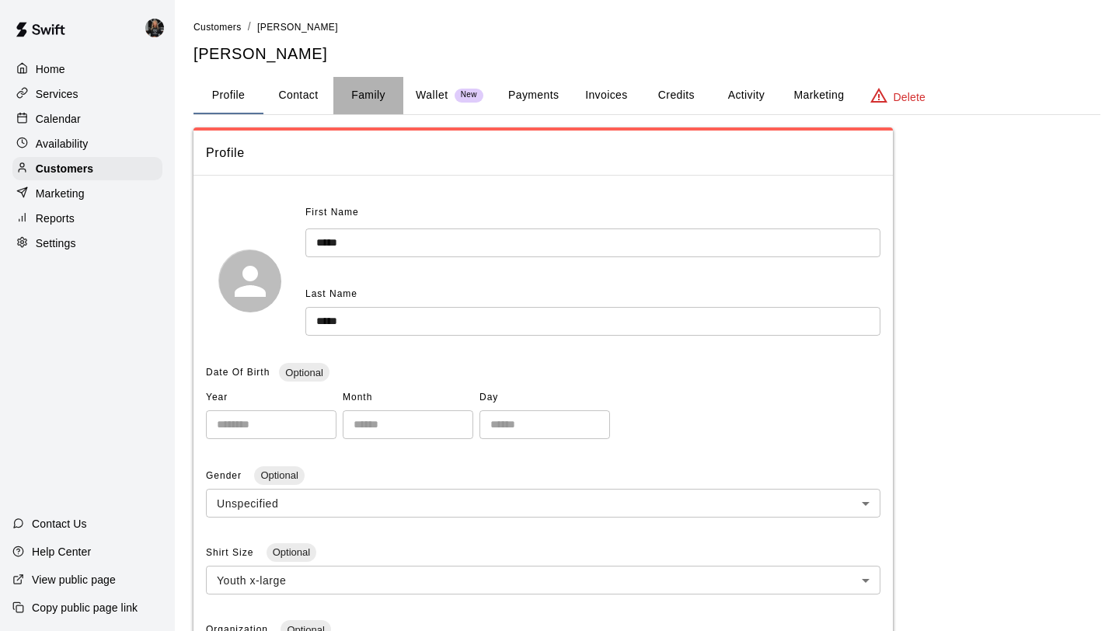
click at [360, 99] on button "Family" at bounding box center [368, 95] width 70 height 37
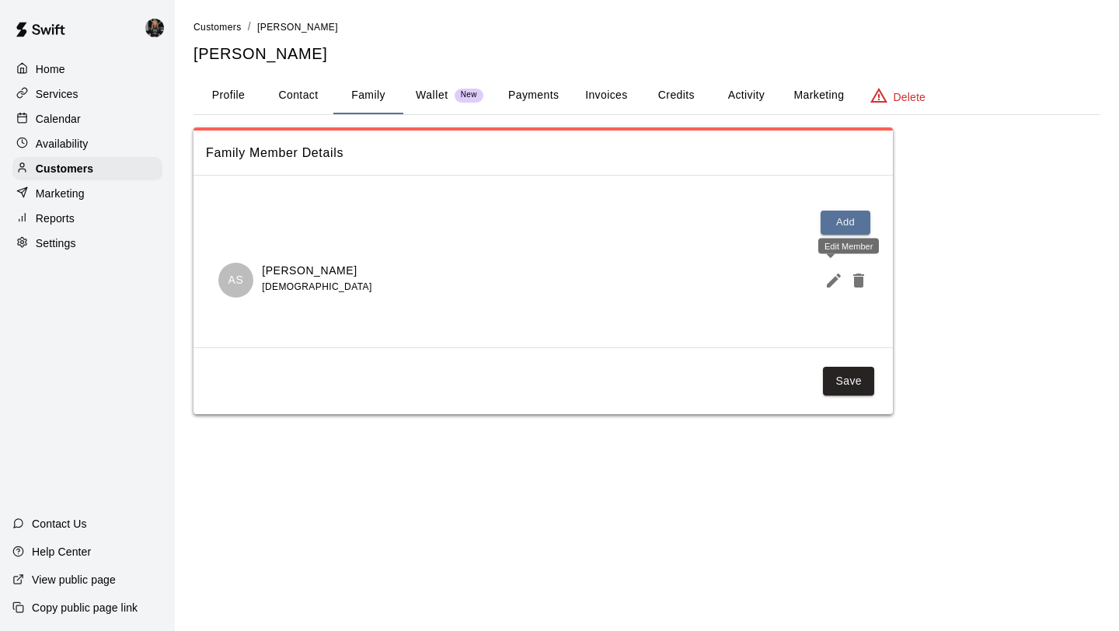
click at [835, 281] on icon "Edit Member" at bounding box center [833, 280] width 14 height 14
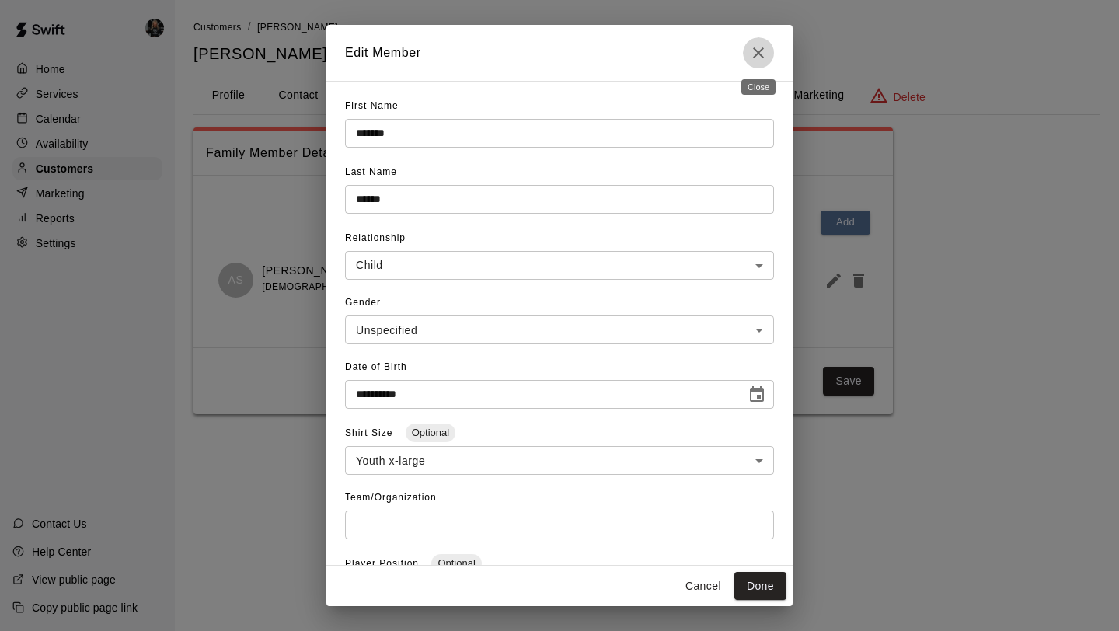
click at [761, 50] on icon "Close" at bounding box center [758, 52] width 19 height 19
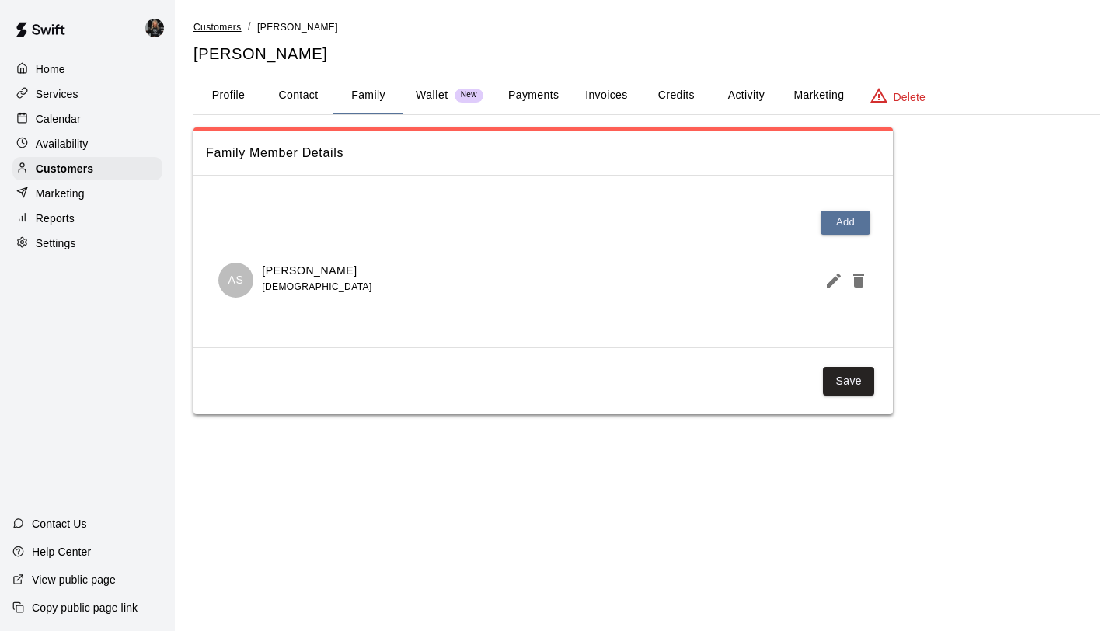
click at [217, 27] on span "Customers" at bounding box center [217, 27] width 48 height 11
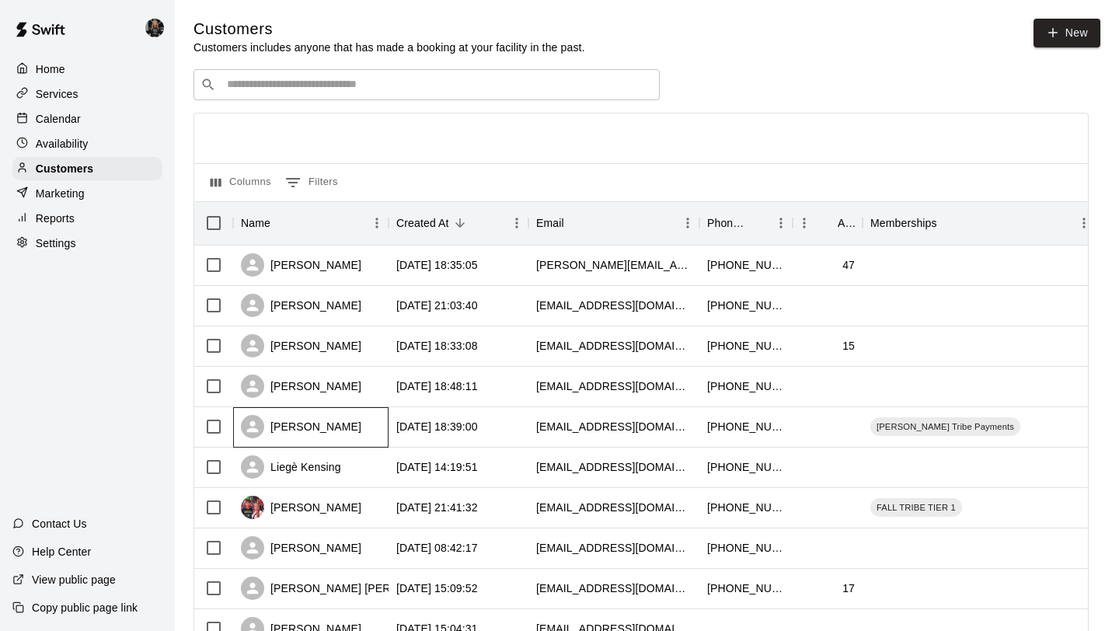
click at [333, 429] on div "[PERSON_NAME]" at bounding box center [301, 426] width 120 height 23
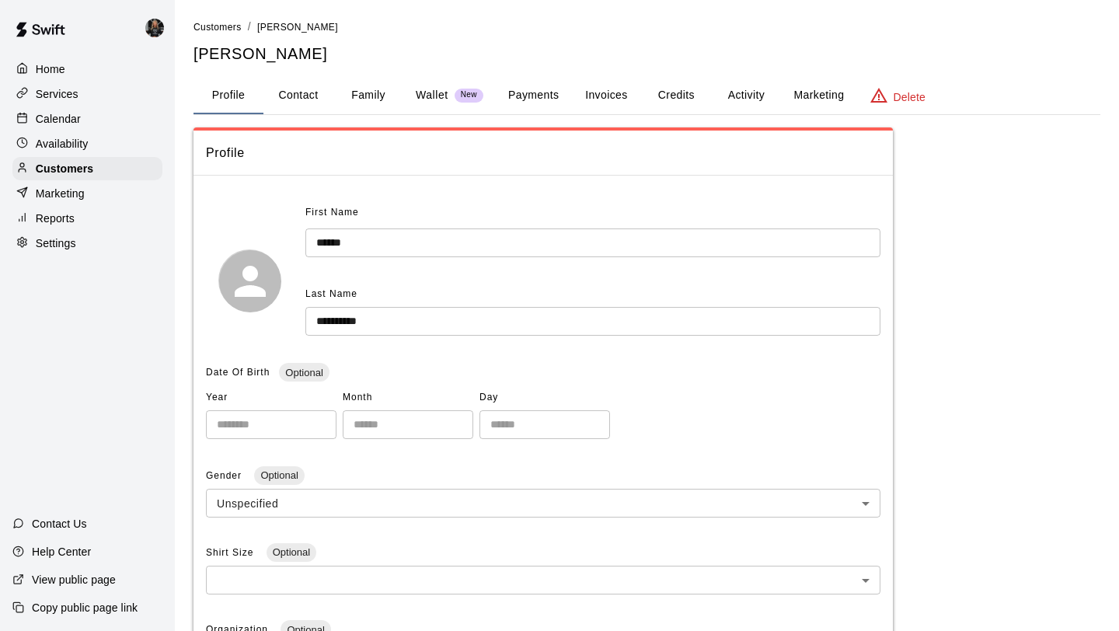
click at [311, 91] on button "Contact" at bounding box center [298, 95] width 70 height 37
select select "**"
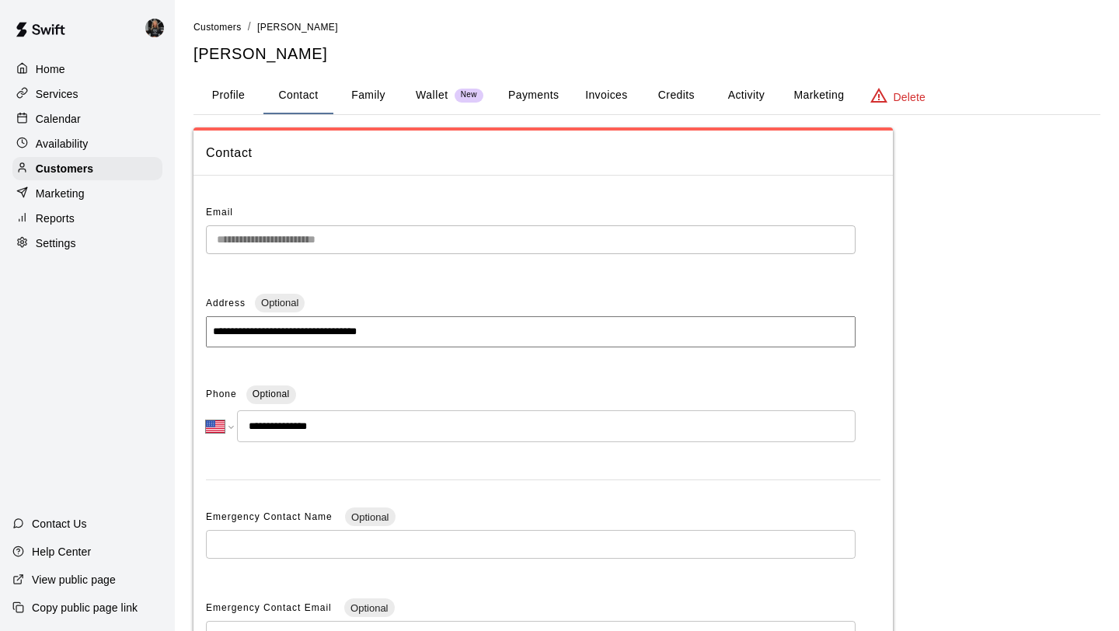
click at [384, 94] on button "Family" at bounding box center [368, 95] width 70 height 37
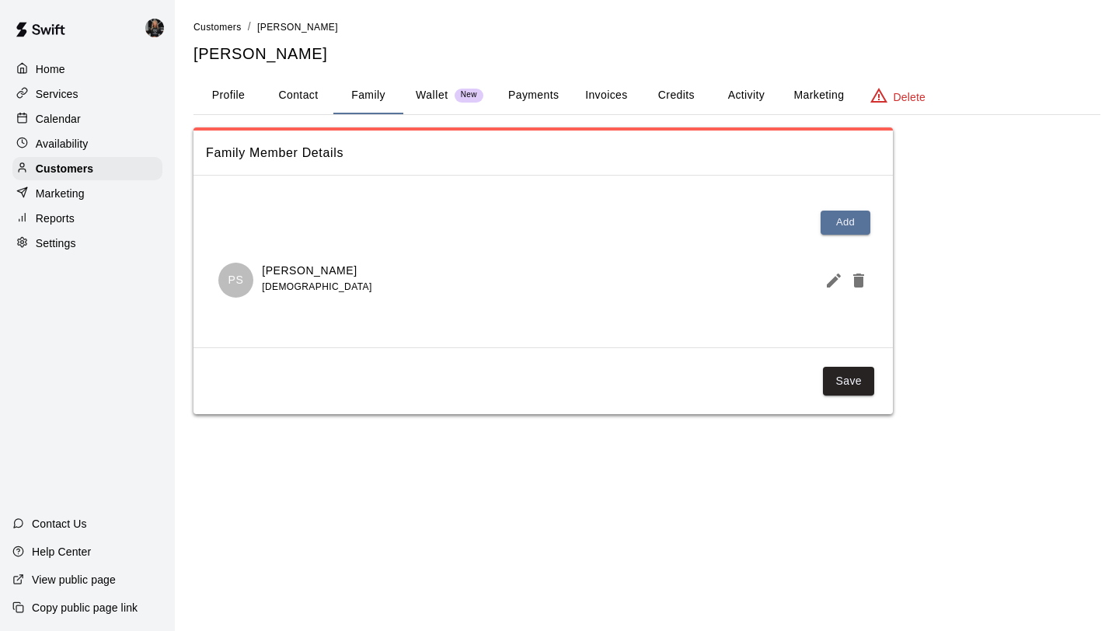
click at [828, 280] on icon "Edit Member" at bounding box center [833, 280] width 19 height 19
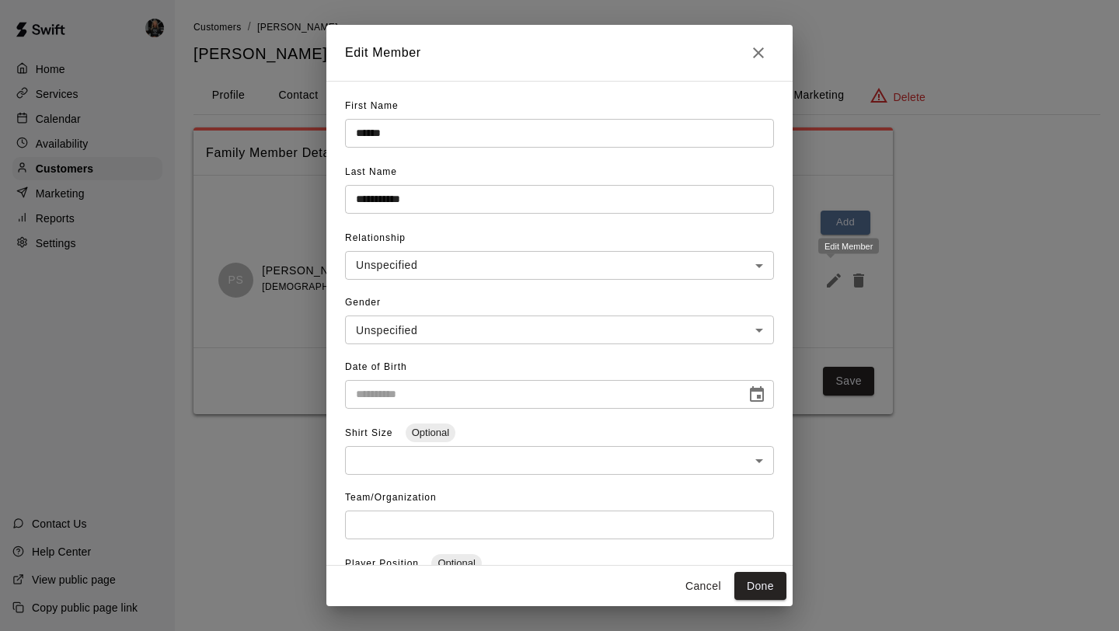
type input "**********"
click at [763, 42] on button "Close" at bounding box center [758, 52] width 31 height 31
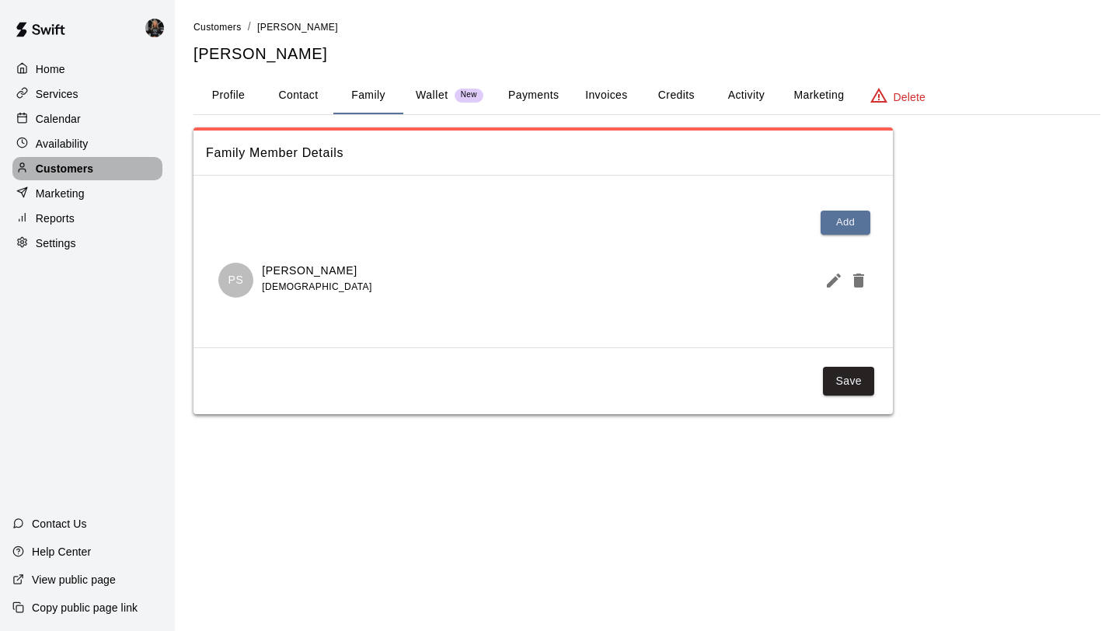
click at [101, 159] on div "Customers" at bounding box center [87, 168] width 150 height 23
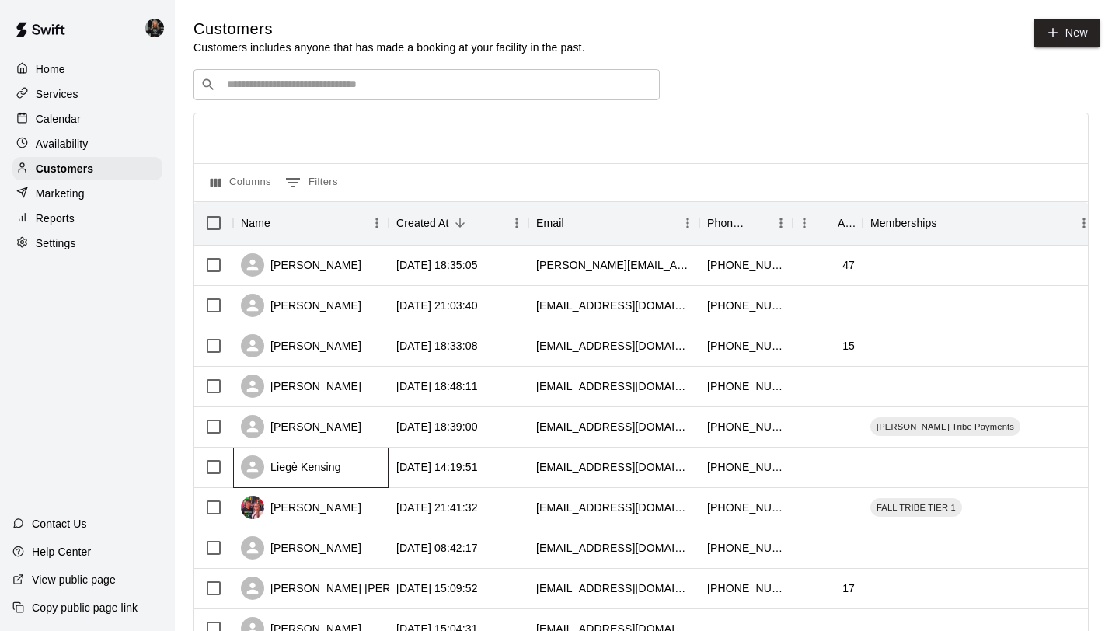
click at [308, 470] on div "Liegè Kensing" at bounding box center [291, 466] width 100 height 23
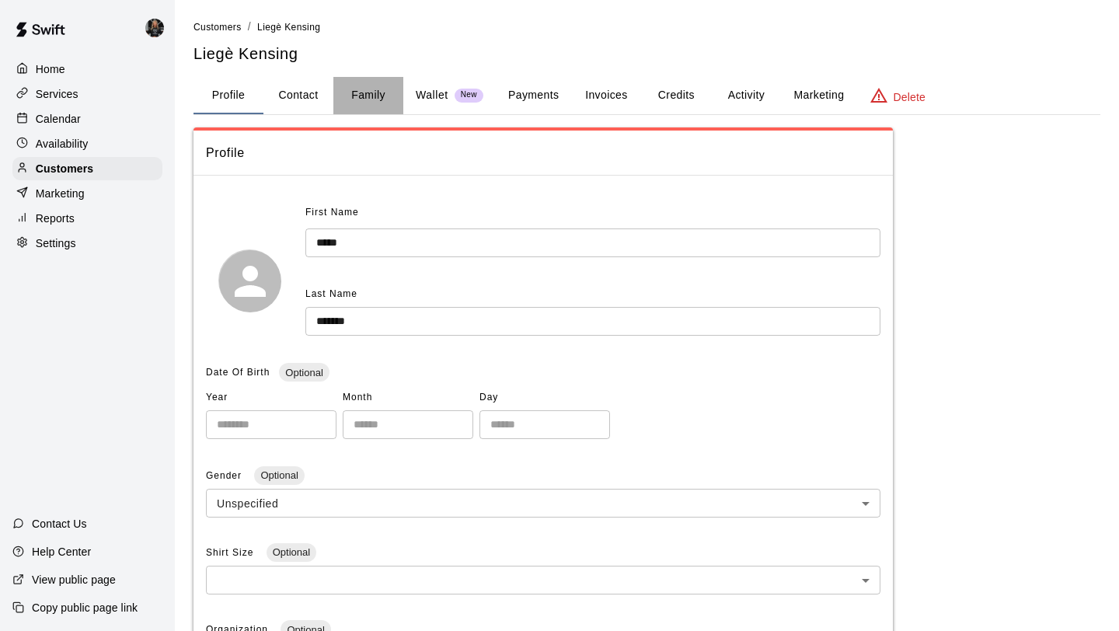
click at [364, 98] on button "Family" at bounding box center [368, 95] width 70 height 37
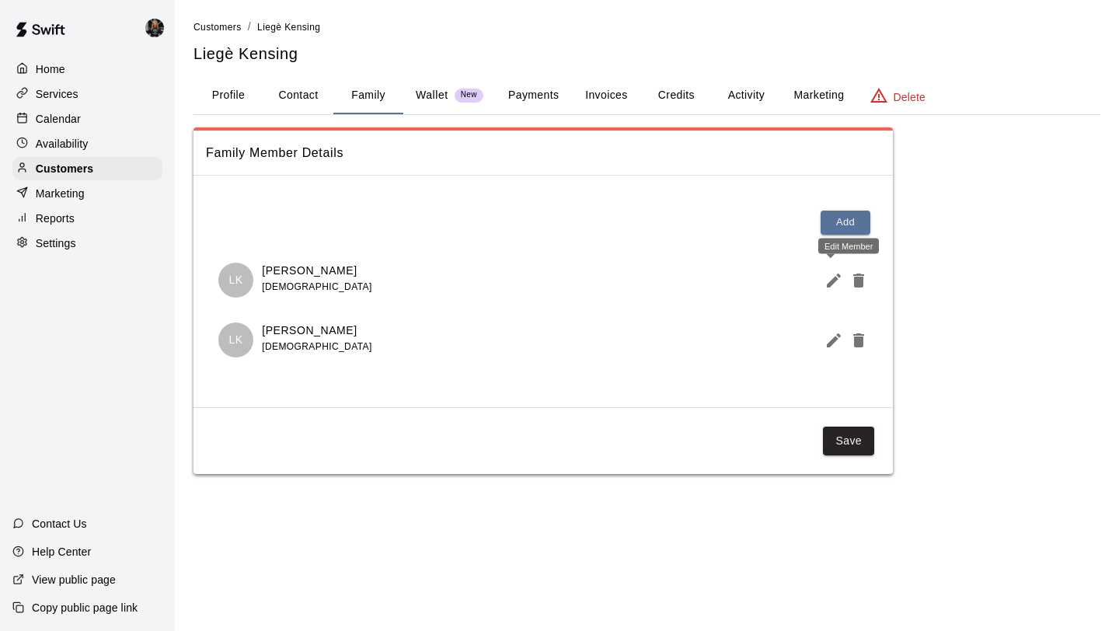
click at [829, 279] on icon "Edit Member" at bounding box center [833, 280] width 19 height 19
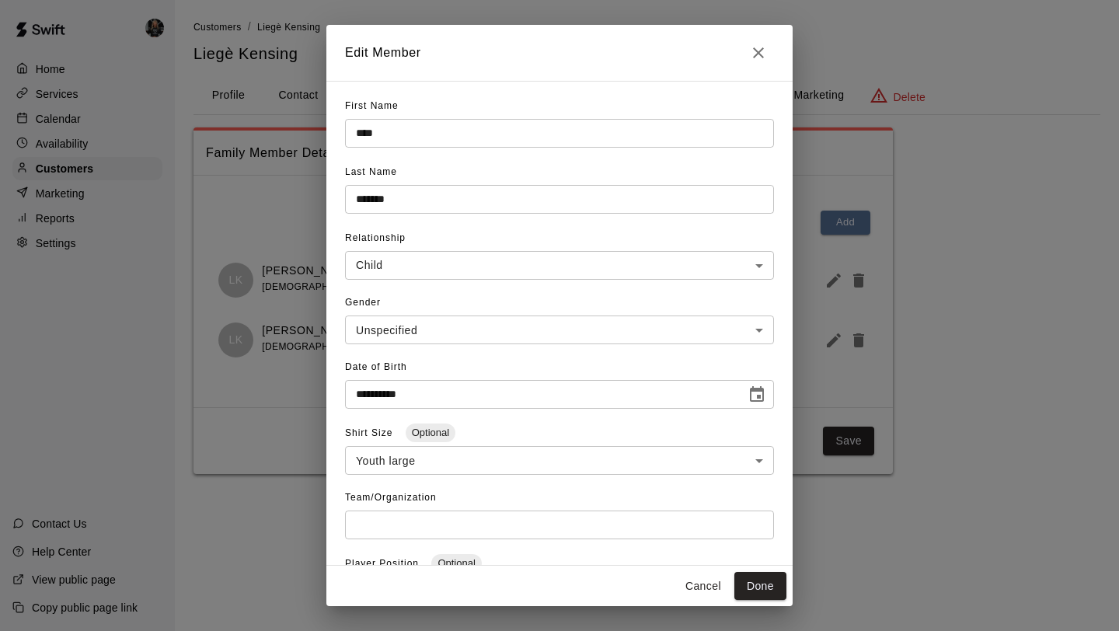
click at [752, 47] on icon "Close" at bounding box center [758, 52] width 19 height 19
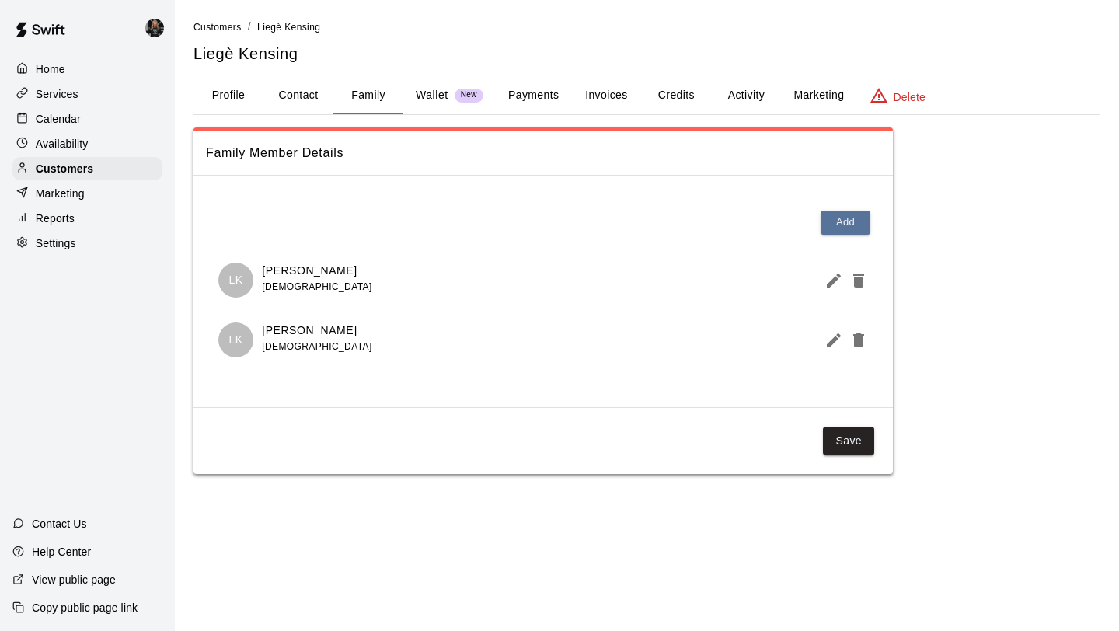
click at [830, 343] on icon "Edit Member" at bounding box center [833, 340] width 14 height 14
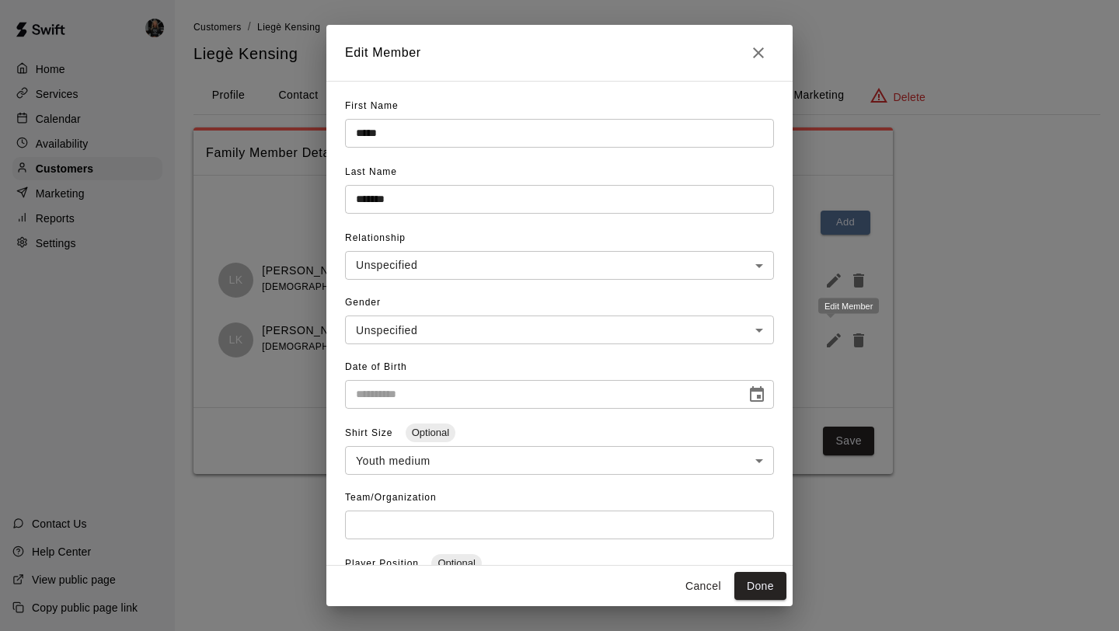
type input "**********"
click at [758, 50] on icon "Close" at bounding box center [758, 52] width 19 height 19
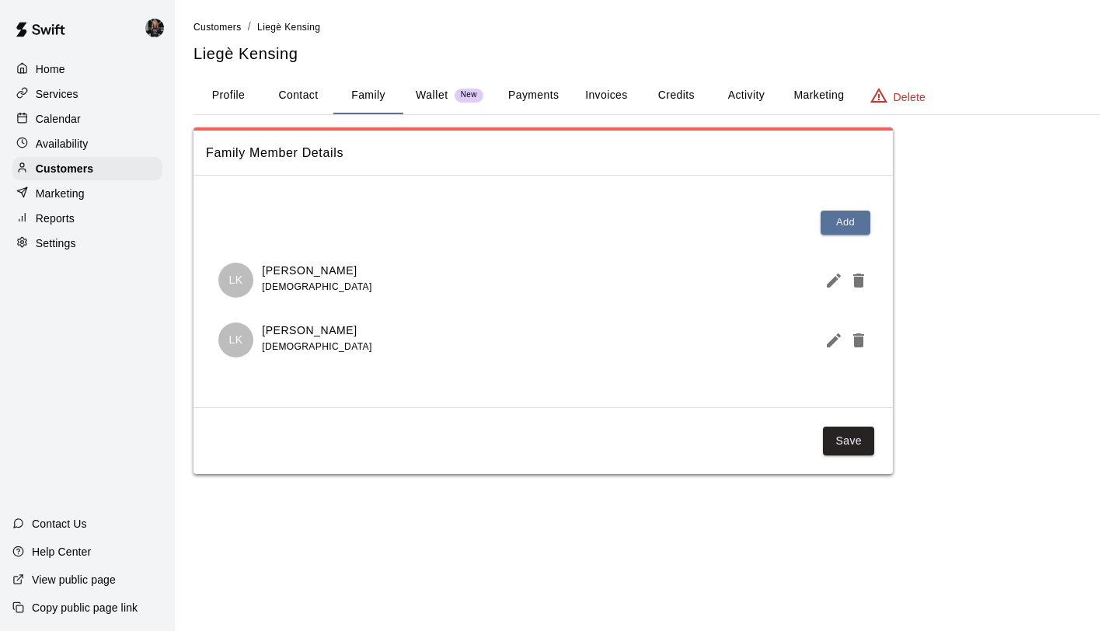
click at [226, 21] on link "Customers" at bounding box center [217, 26] width 48 height 12
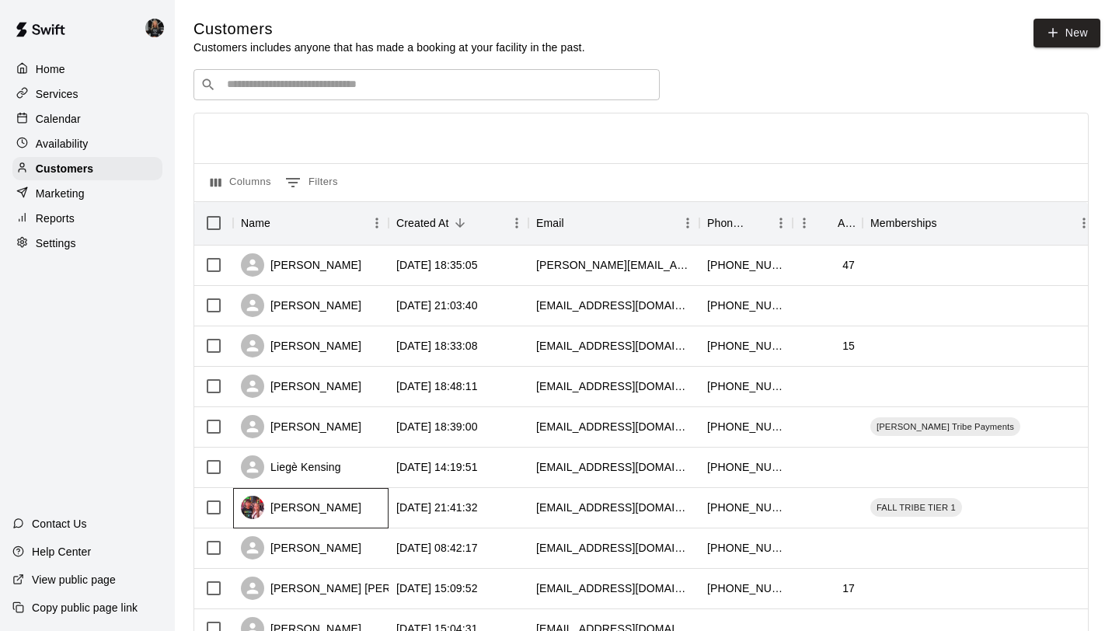
click at [318, 506] on div "[PERSON_NAME]" at bounding box center [301, 507] width 120 height 23
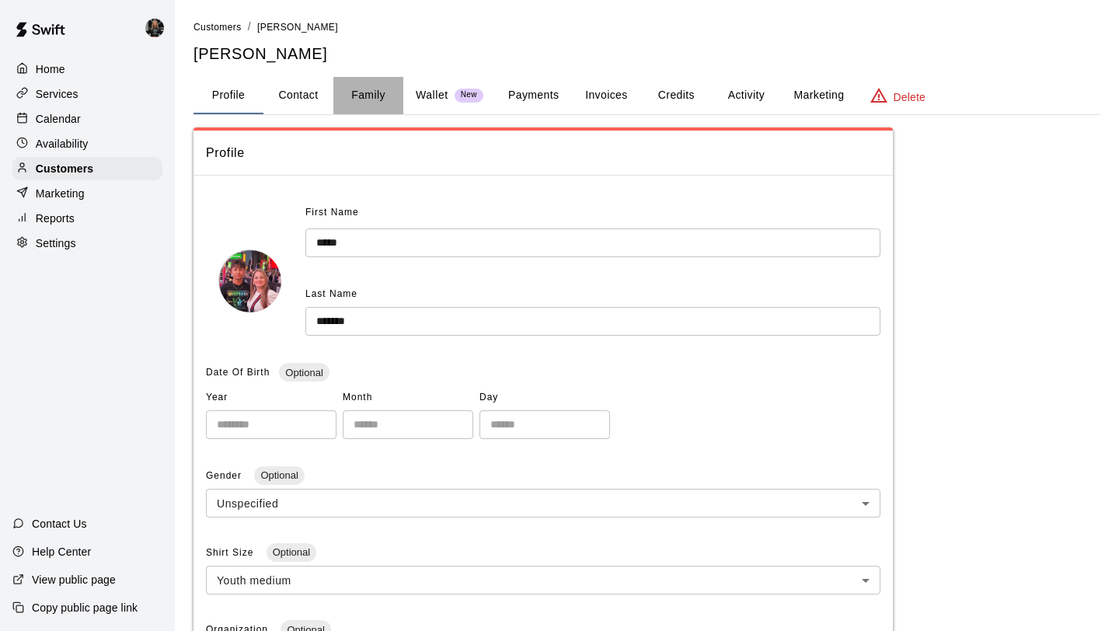
click at [357, 83] on button "Family" at bounding box center [368, 95] width 70 height 37
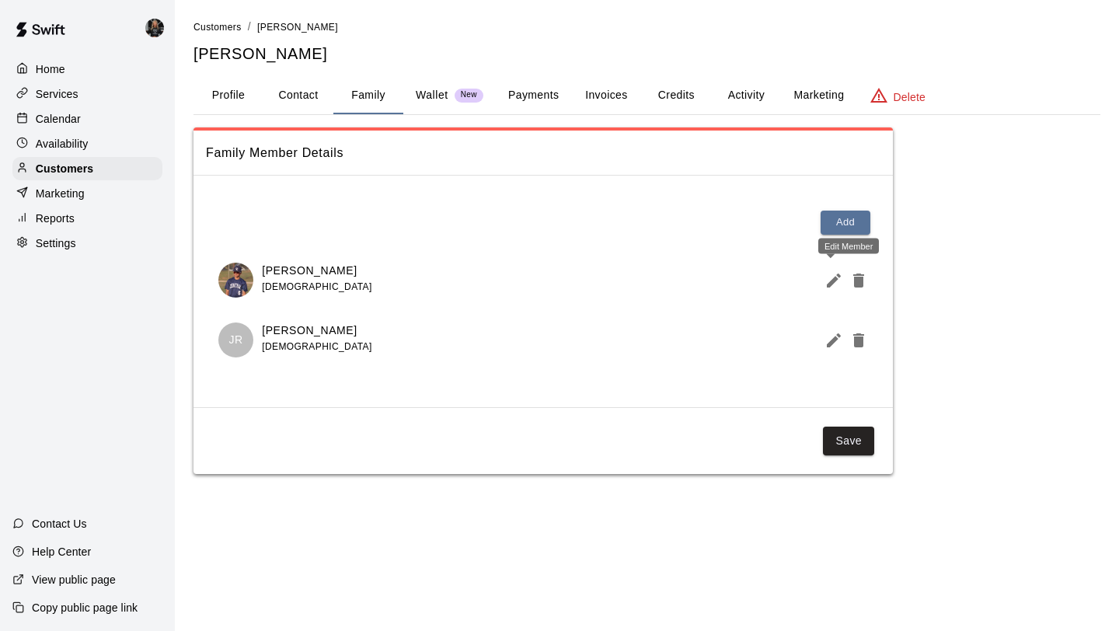
click at [837, 273] on icon "Edit Member" at bounding box center [833, 280] width 14 height 14
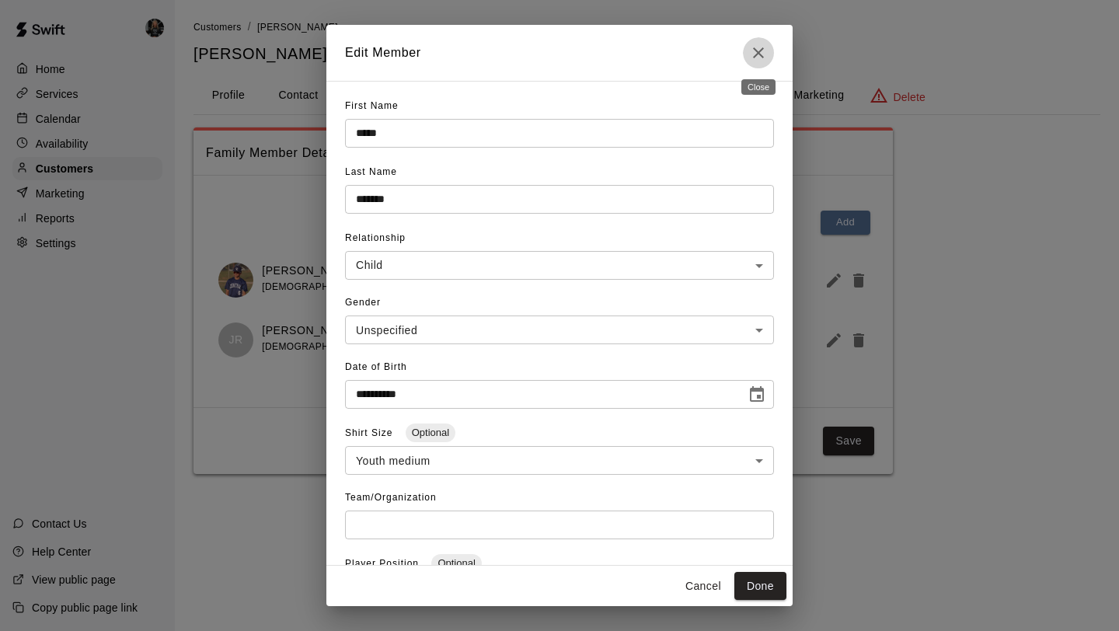
click at [763, 52] on icon "Close" at bounding box center [758, 52] width 19 height 19
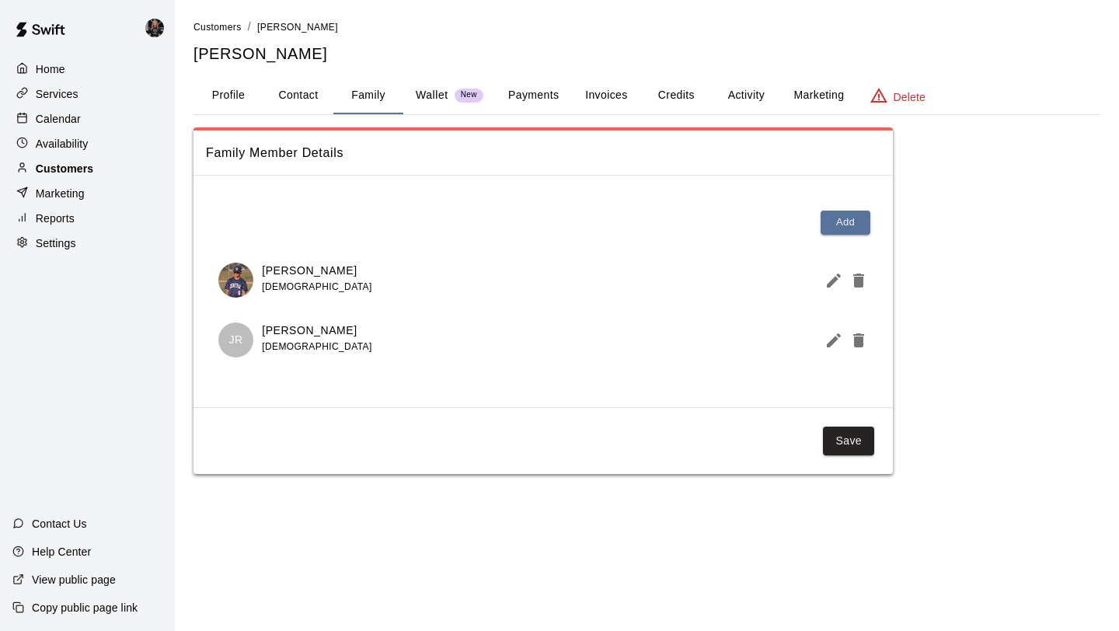
click at [90, 160] on div "Customers" at bounding box center [87, 168] width 150 height 23
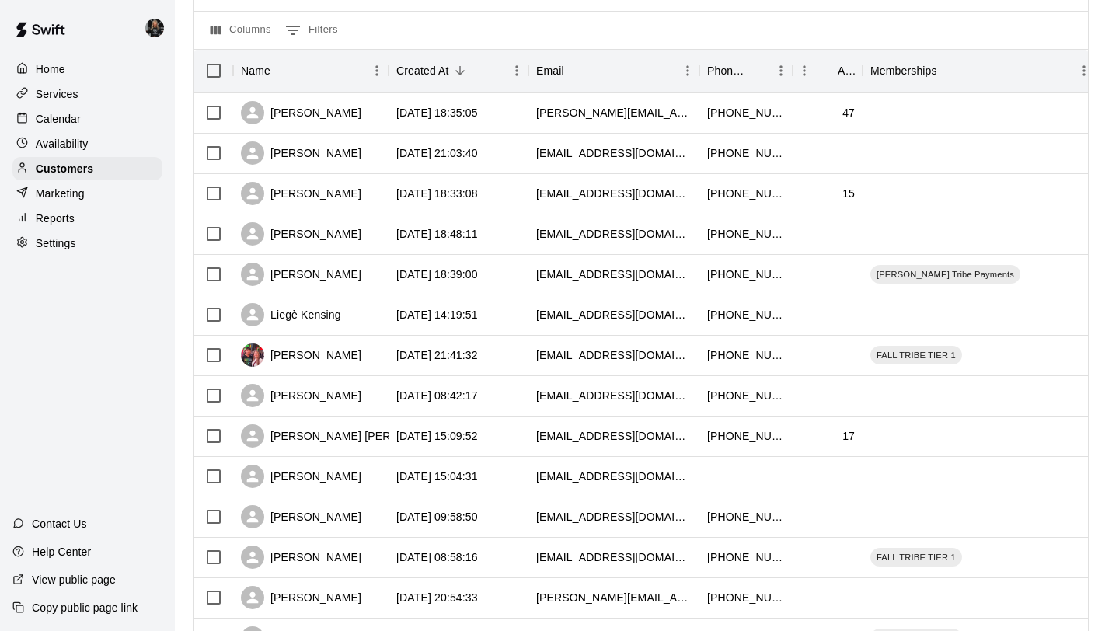
scroll to position [157, 0]
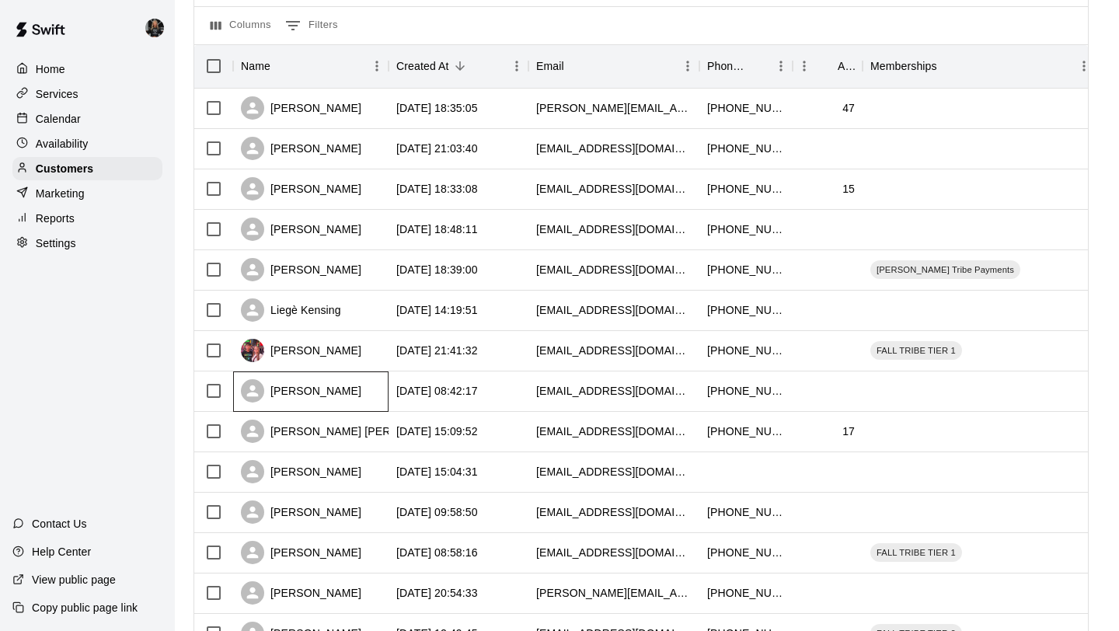
click at [332, 399] on div "[PERSON_NAME]" at bounding box center [301, 390] width 120 height 23
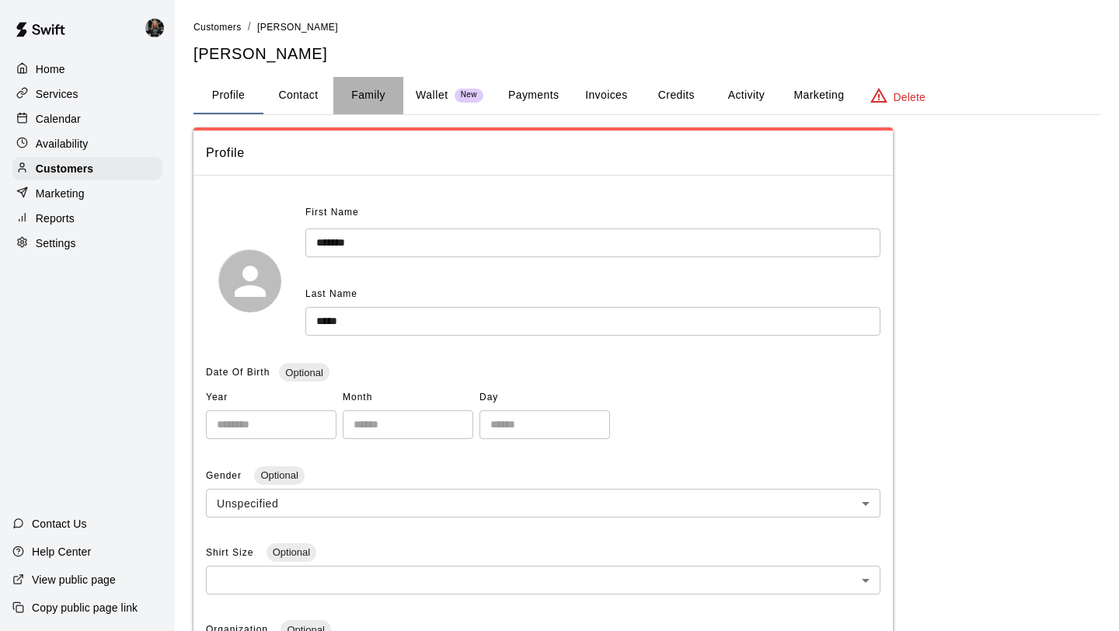
click at [364, 99] on button "Family" at bounding box center [368, 95] width 70 height 37
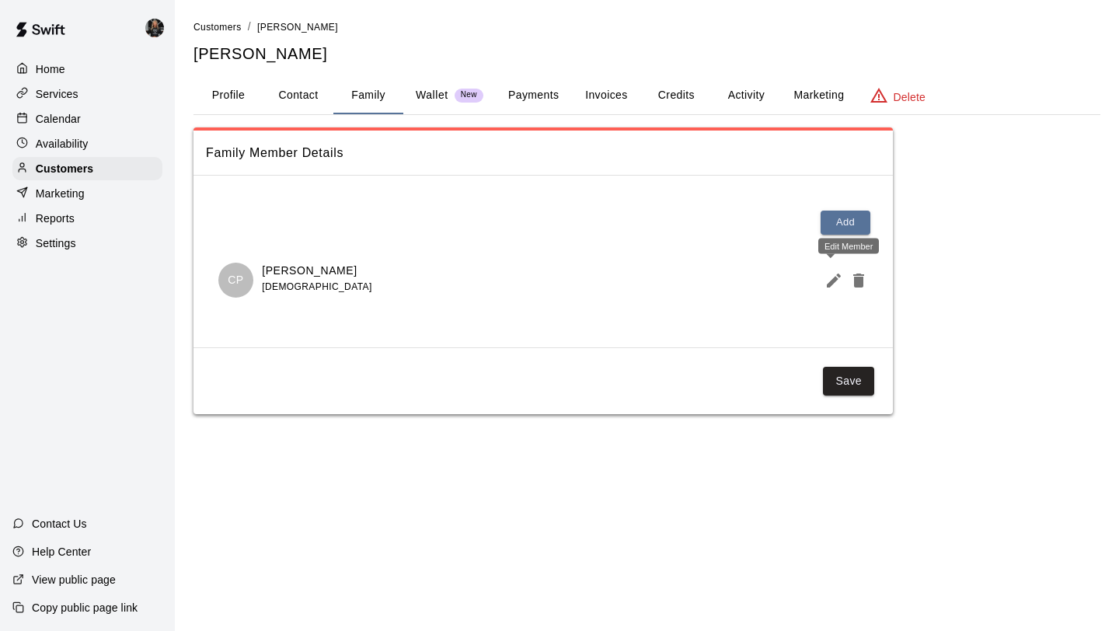
click at [833, 278] on icon "Edit Member" at bounding box center [833, 280] width 14 height 14
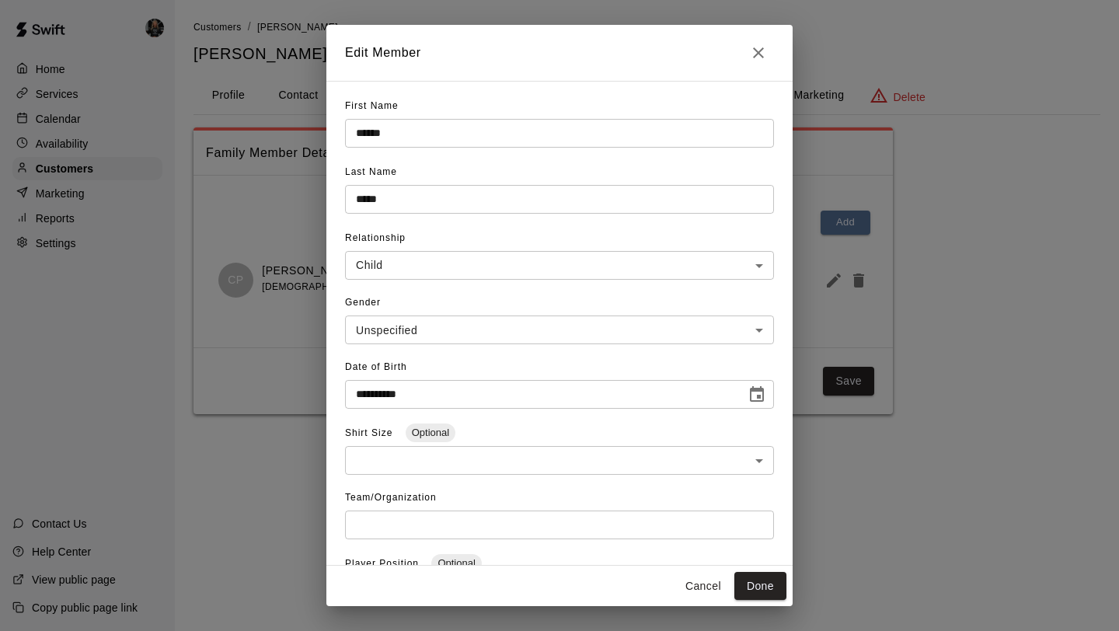
click at [766, 49] on icon "Close" at bounding box center [758, 52] width 19 height 19
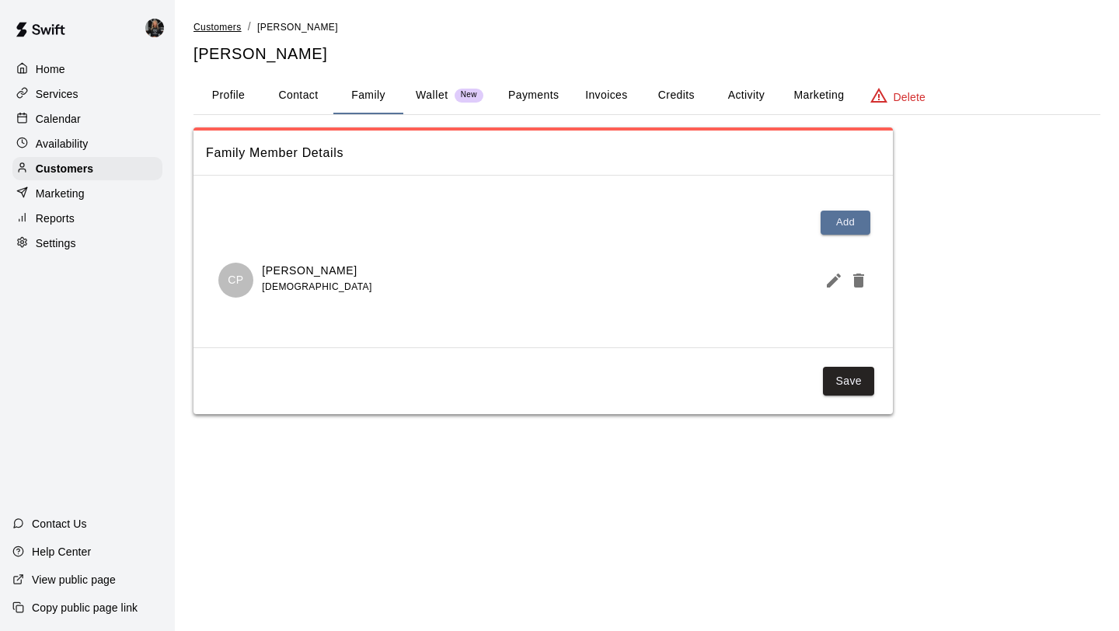
click at [223, 25] on span "Customers" at bounding box center [217, 27] width 48 height 11
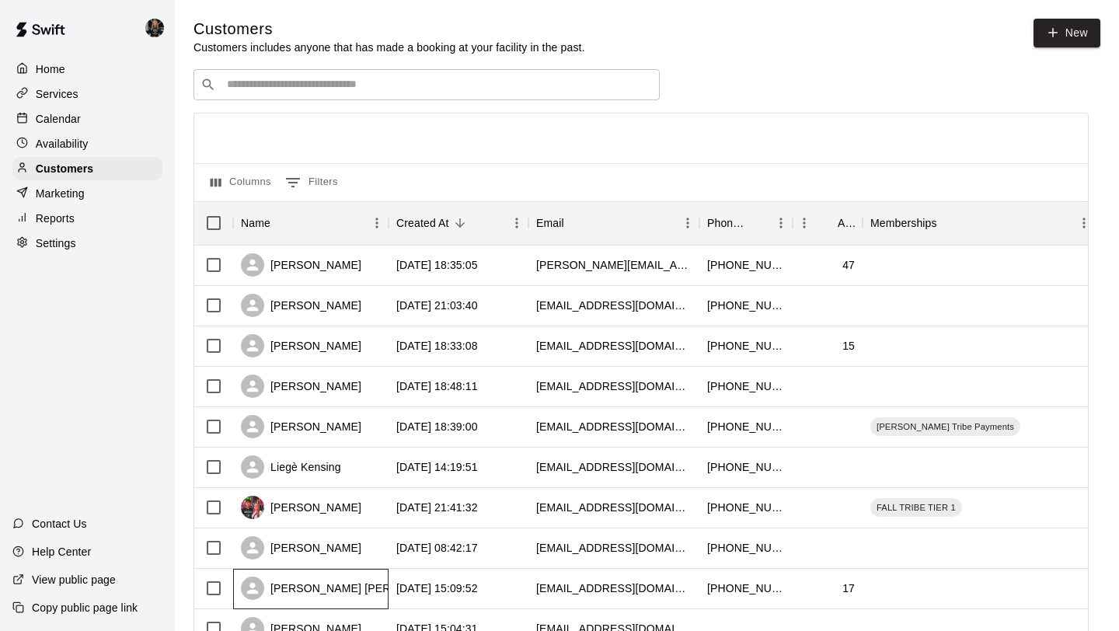
click at [285, 584] on div "[PERSON_NAME] [PERSON_NAME]" at bounding box center [348, 587] width 214 height 23
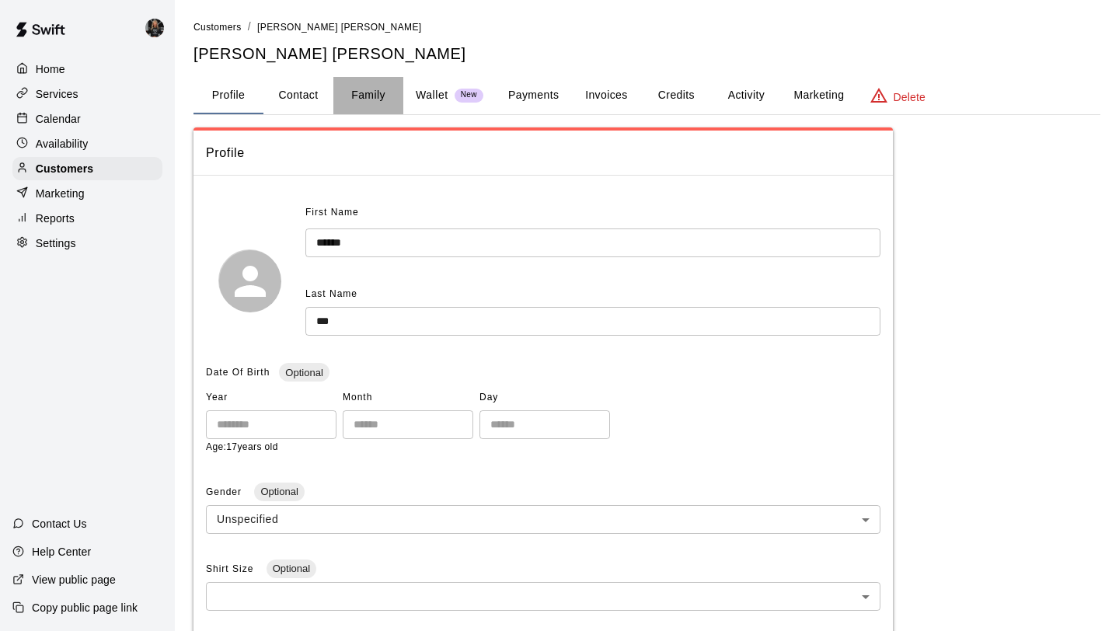
click at [364, 96] on button "Family" at bounding box center [368, 95] width 70 height 37
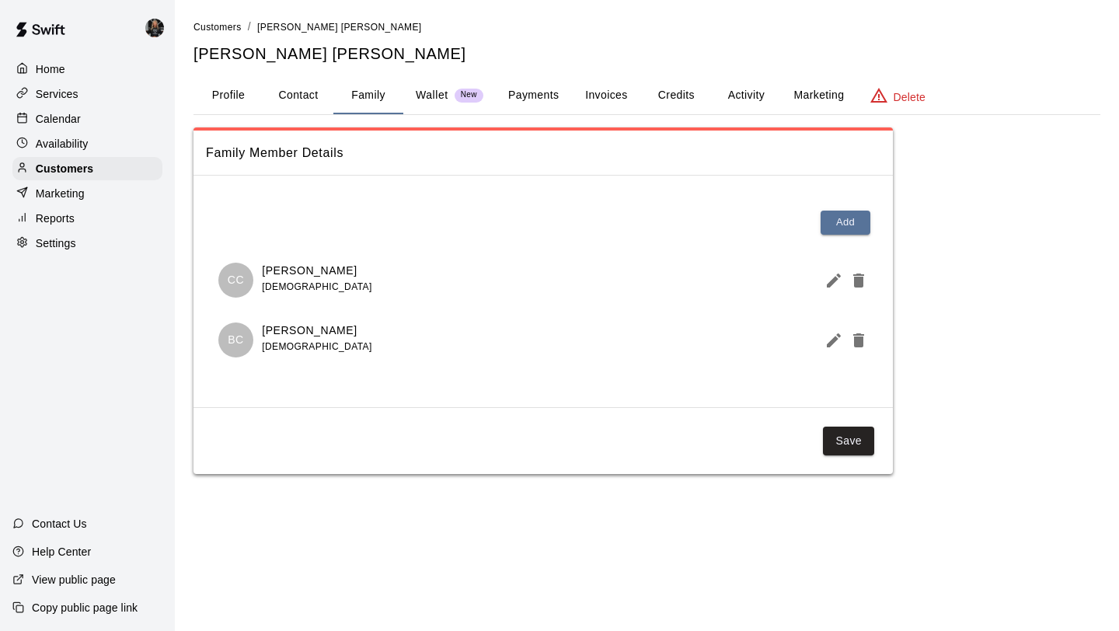
click at [222, 95] on button "Profile" at bounding box center [228, 95] width 70 height 37
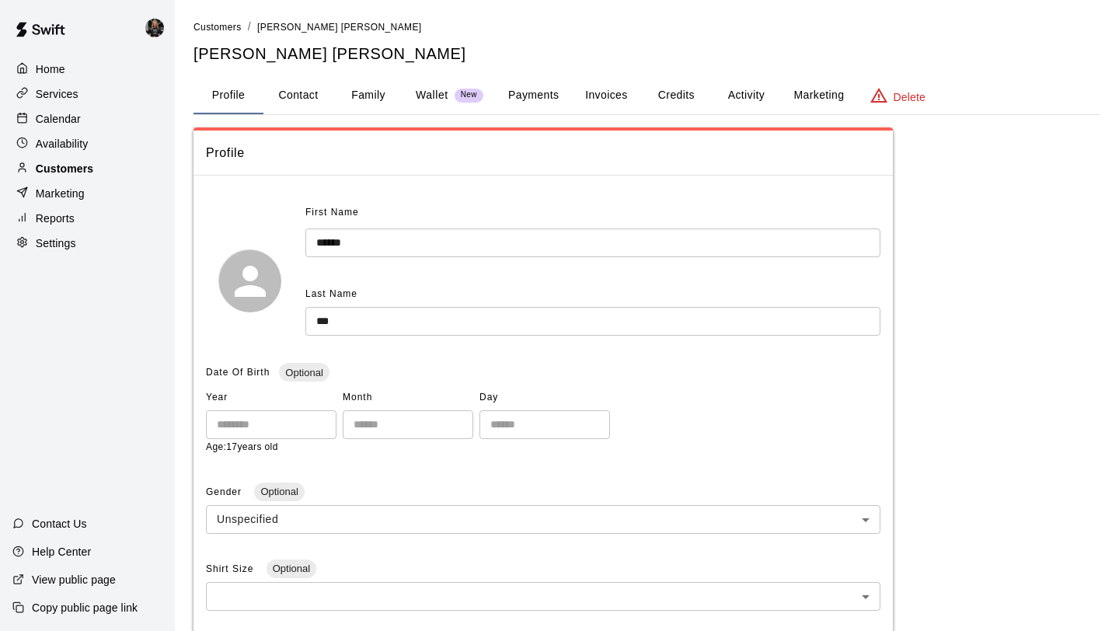
click at [74, 161] on p "Customers" at bounding box center [64, 169] width 57 height 16
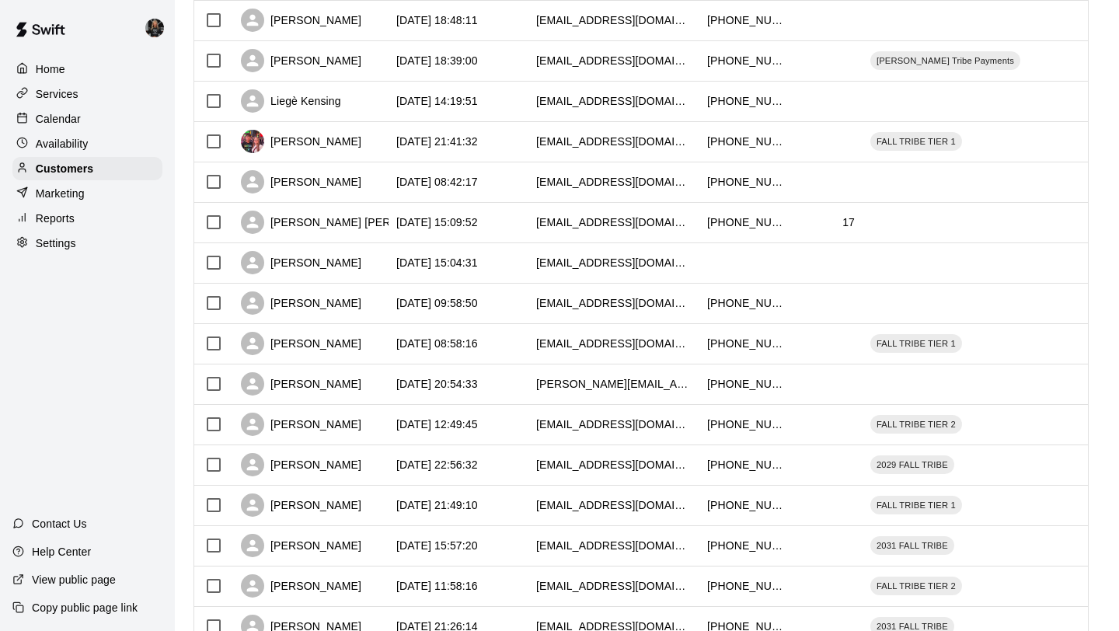
scroll to position [371, 0]
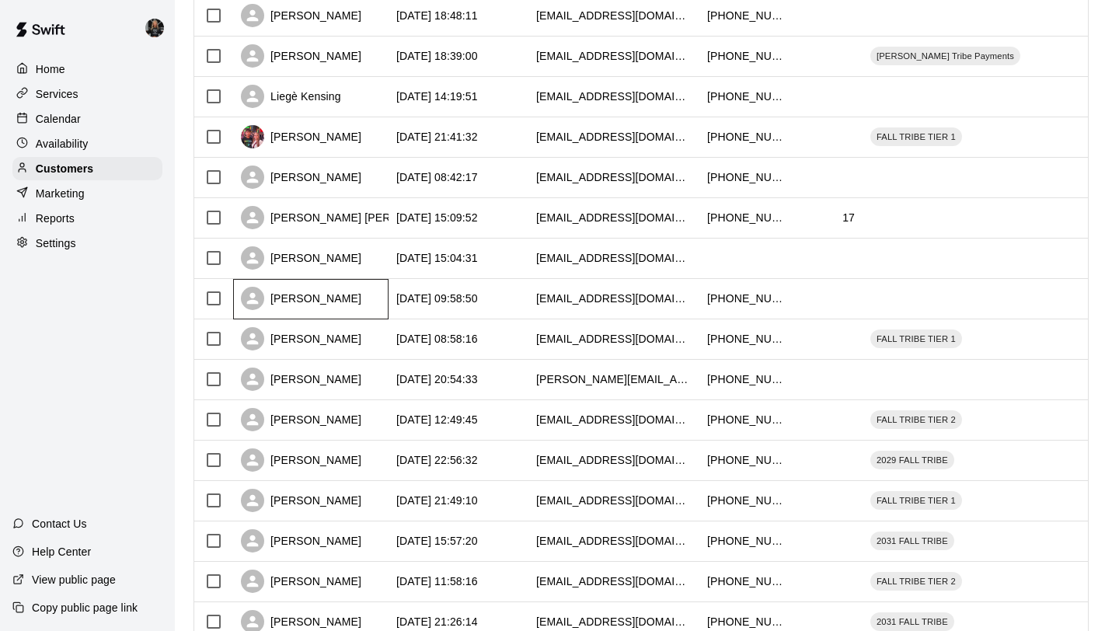
click at [312, 310] on div "[PERSON_NAME]" at bounding box center [301, 298] width 120 height 23
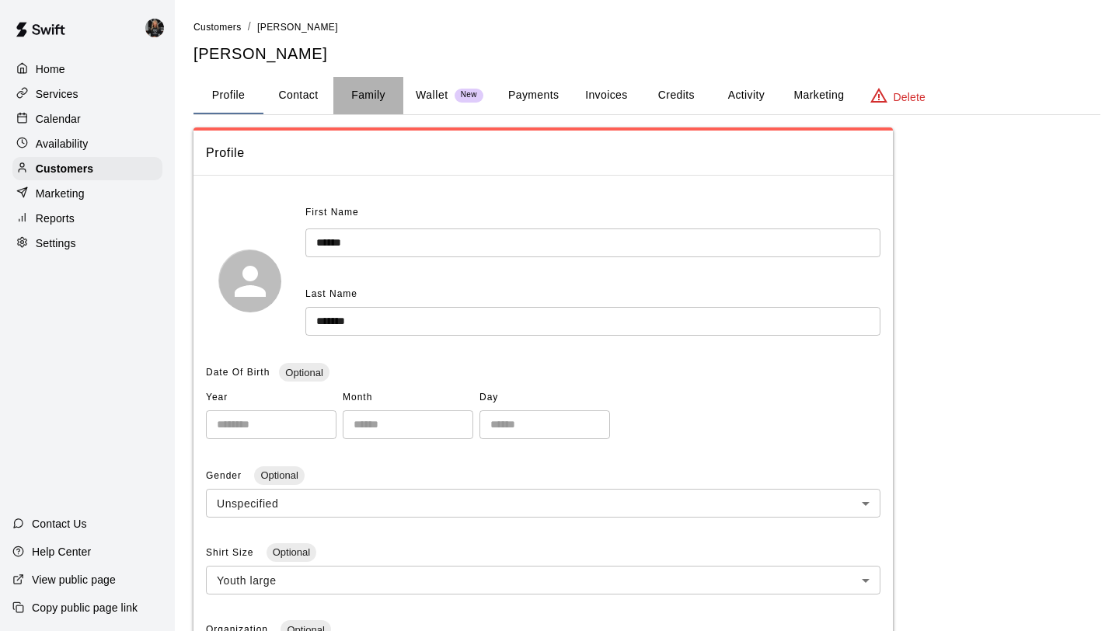
click at [362, 92] on button "Family" at bounding box center [368, 95] width 70 height 37
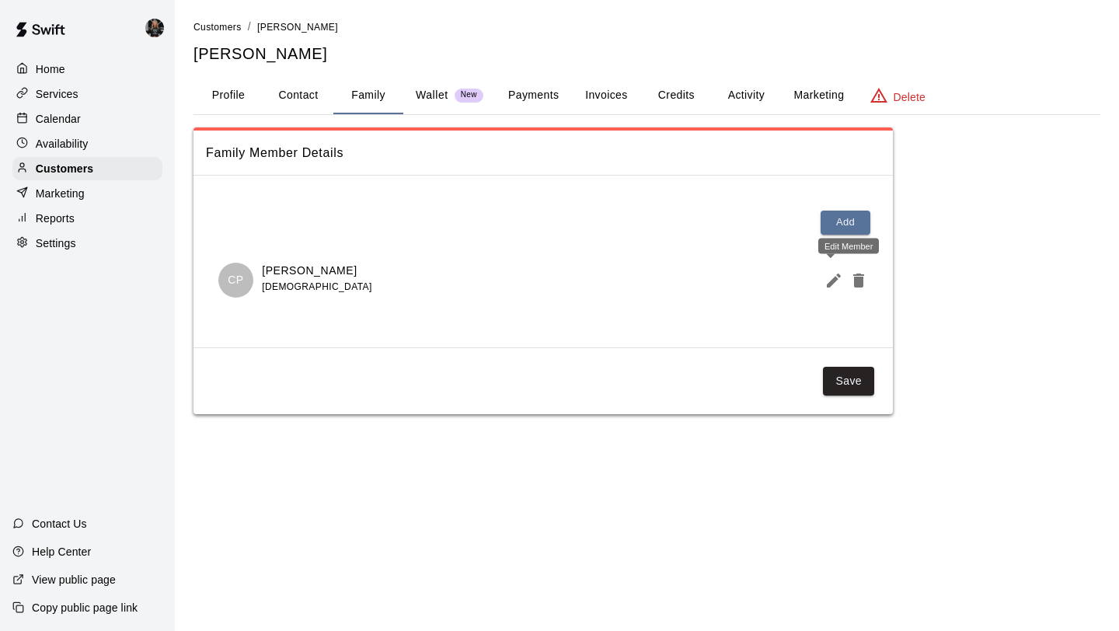
click at [831, 280] on icon "Edit Member" at bounding box center [833, 280] width 14 height 14
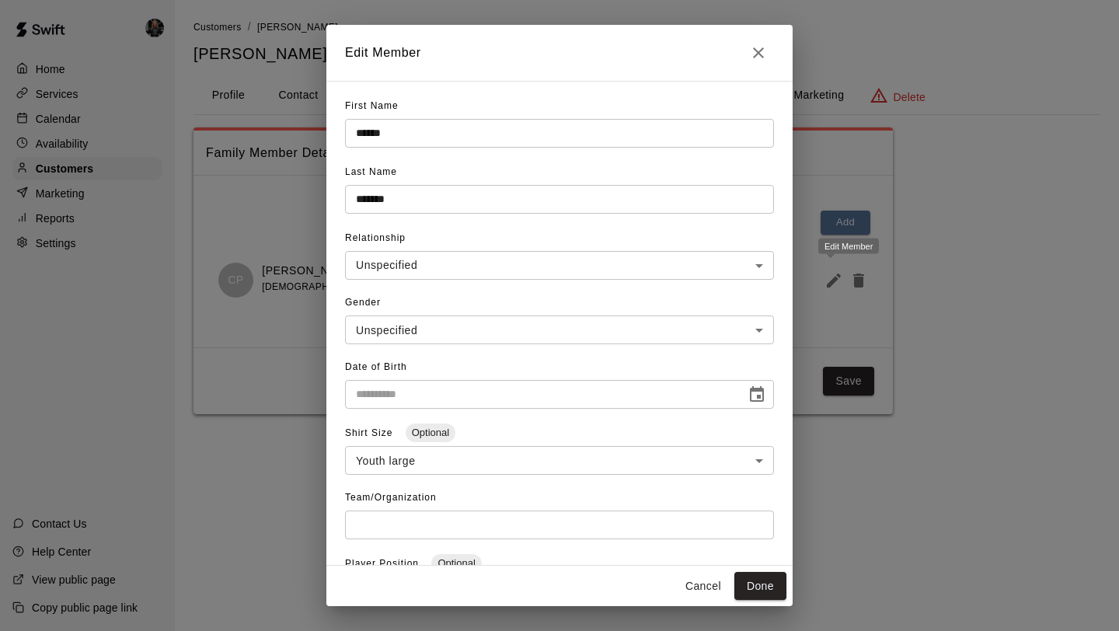
type input "**********"
click at [763, 61] on icon "Close" at bounding box center [758, 52] width 19 height 19
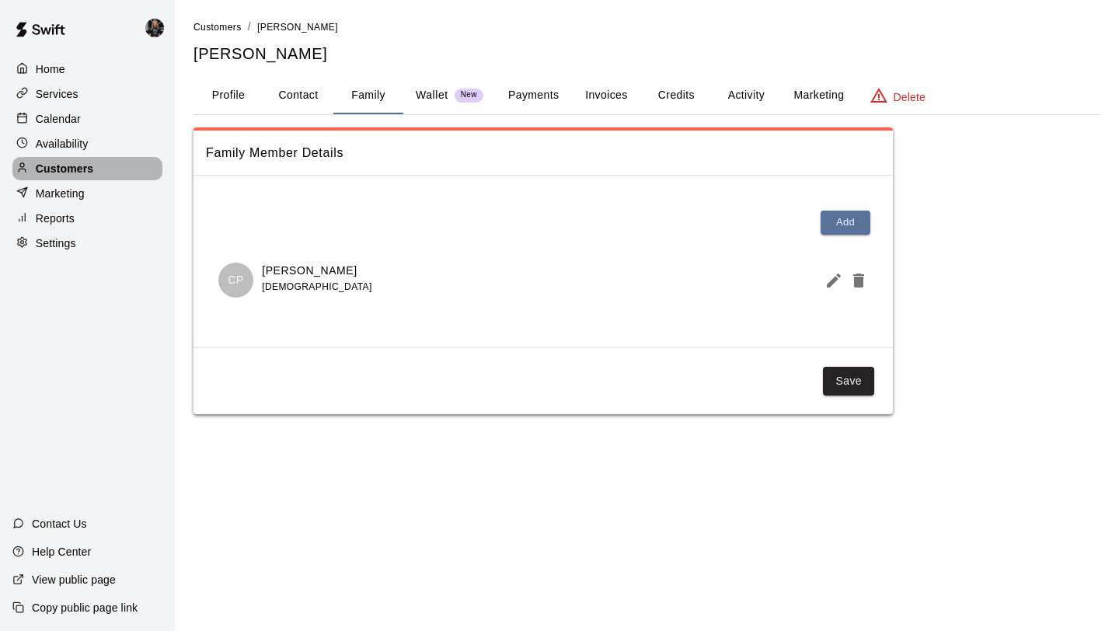
click at [89, 169] on p "Customers" at bounding box center [64, 169] width 57 height 16
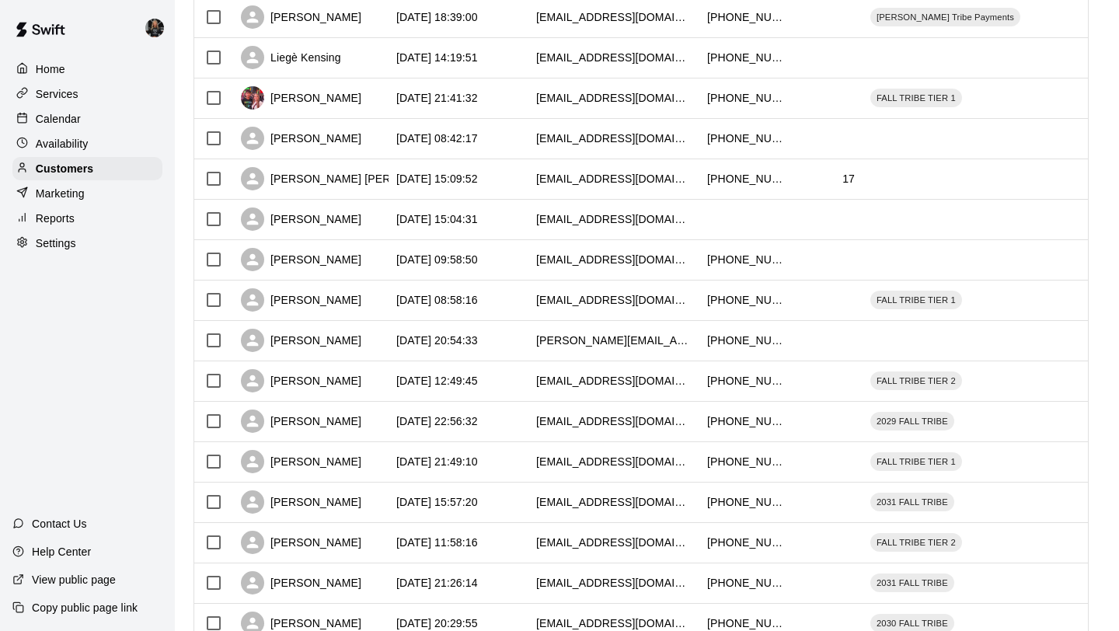
scroll to position [413, 0]
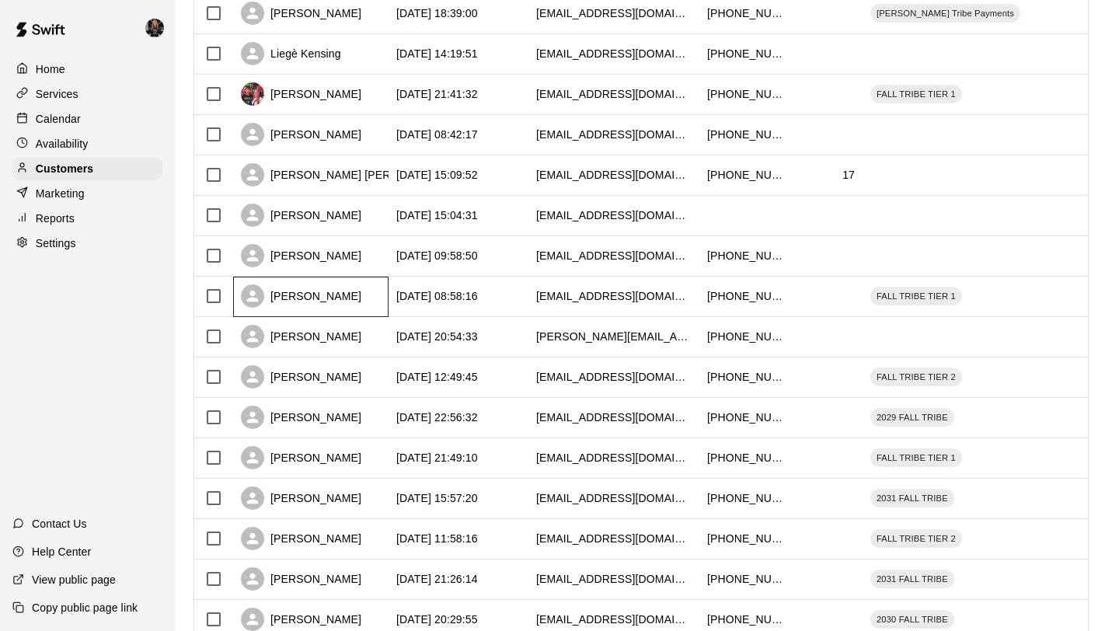
click at [306, 303] on div "[PERSON_NAME]" at bounding box center [301, 295] width 120 height 23
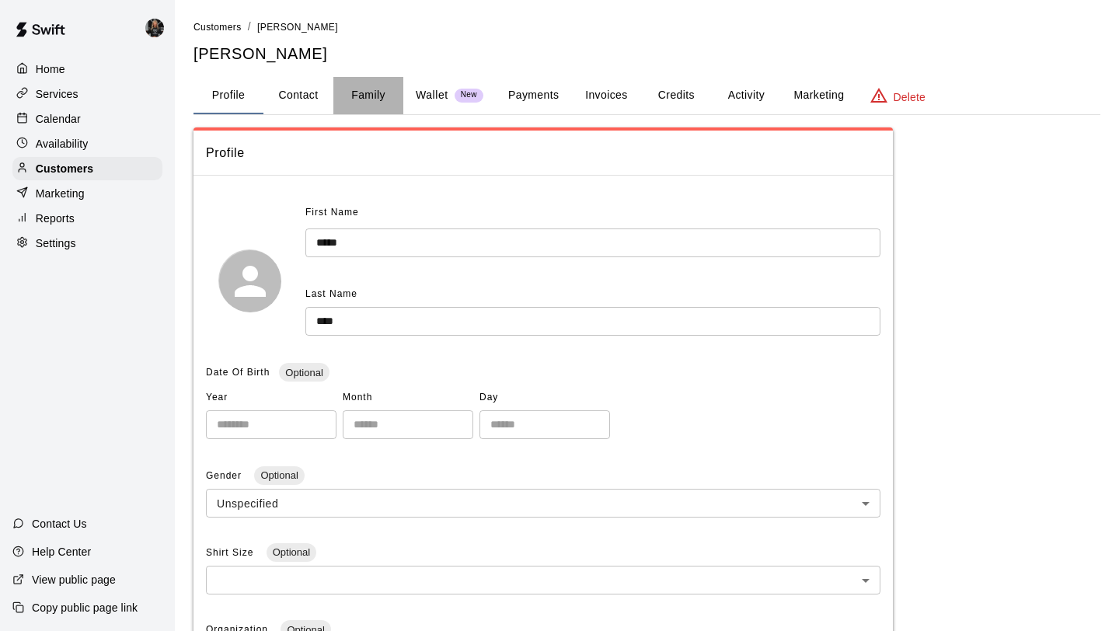
click at [350, 96] on button "Family" at bounding box center [368, 95] width 70 height 37
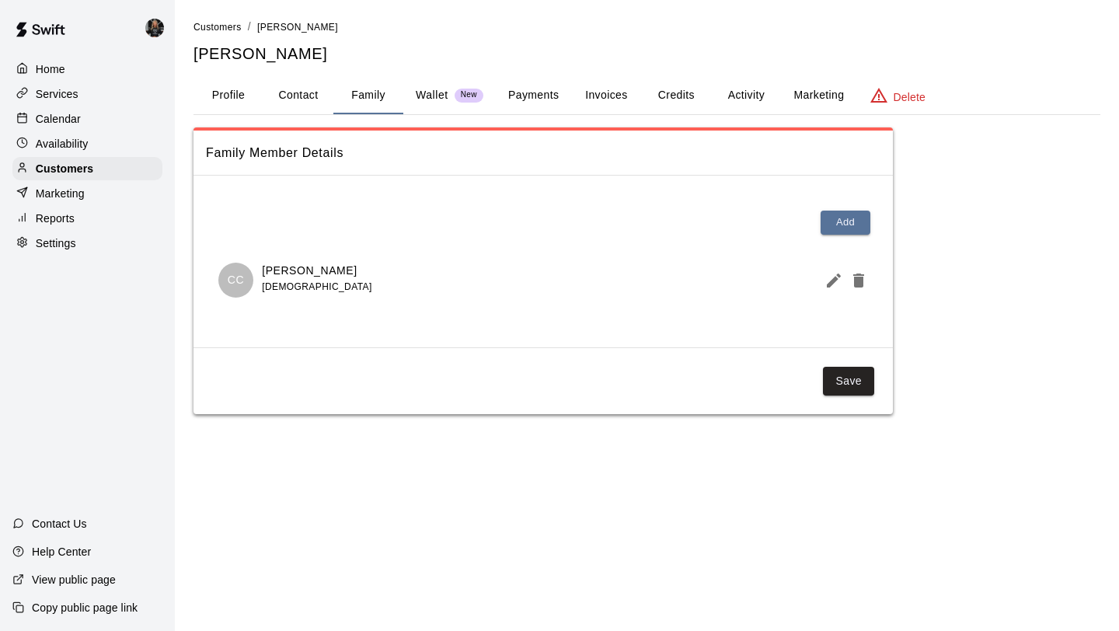
click at [833, 280] on icon "Edit Member" at bounding box center [833, 280] width 14 height 14
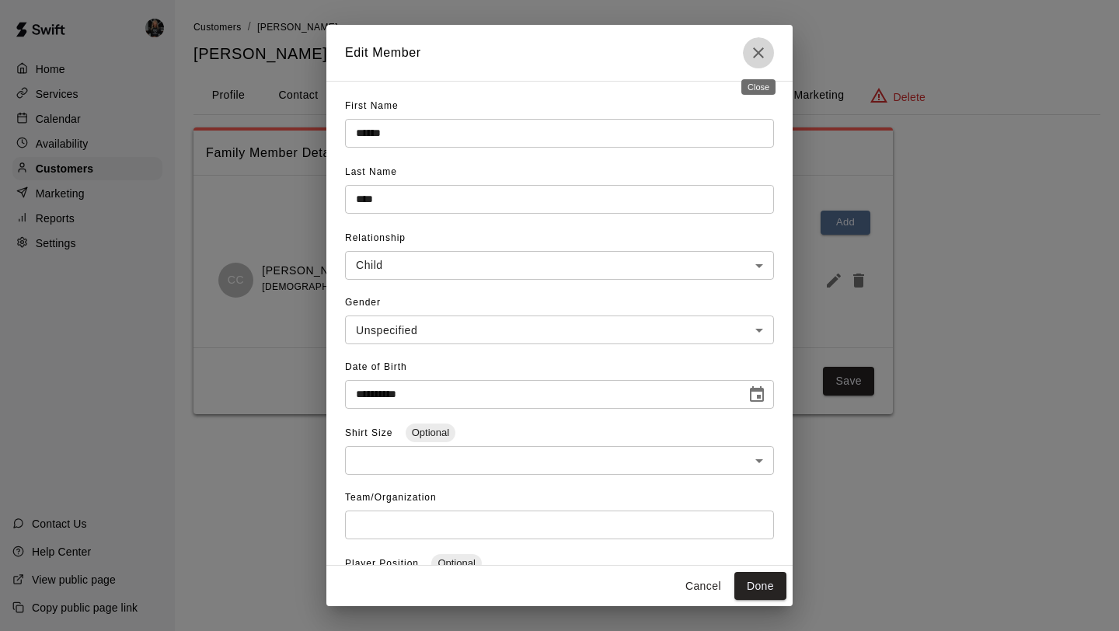
click at [765, 60] on icon "Close" at bounding box center [758, 52] width 19 height 19
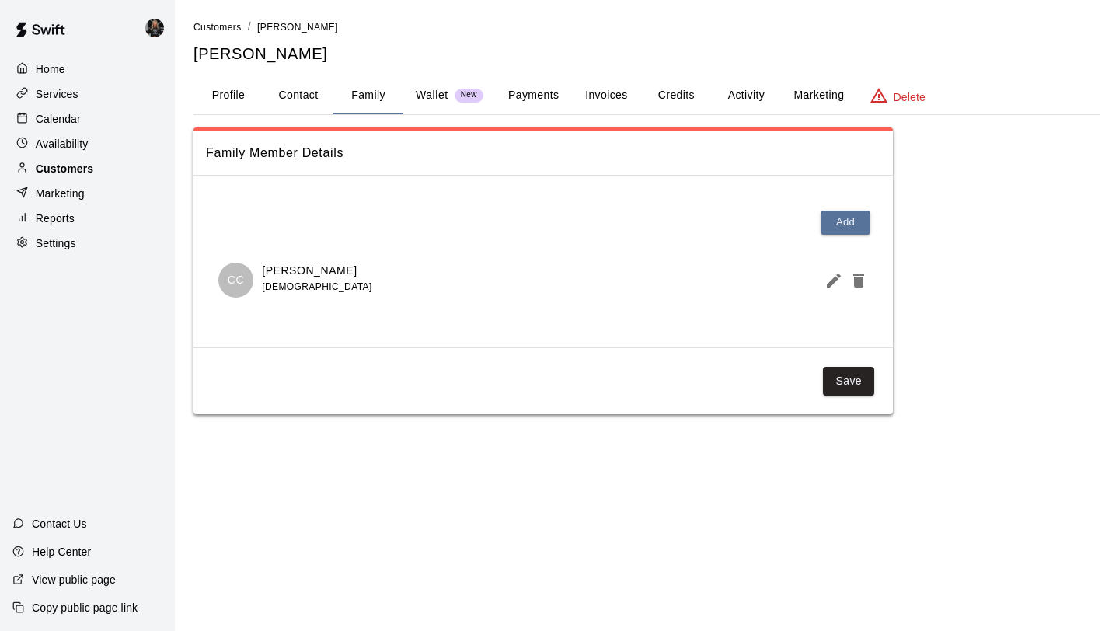
click at [98, 167] on div "Customers" at bounding box center [87, 168] width 150 height 23
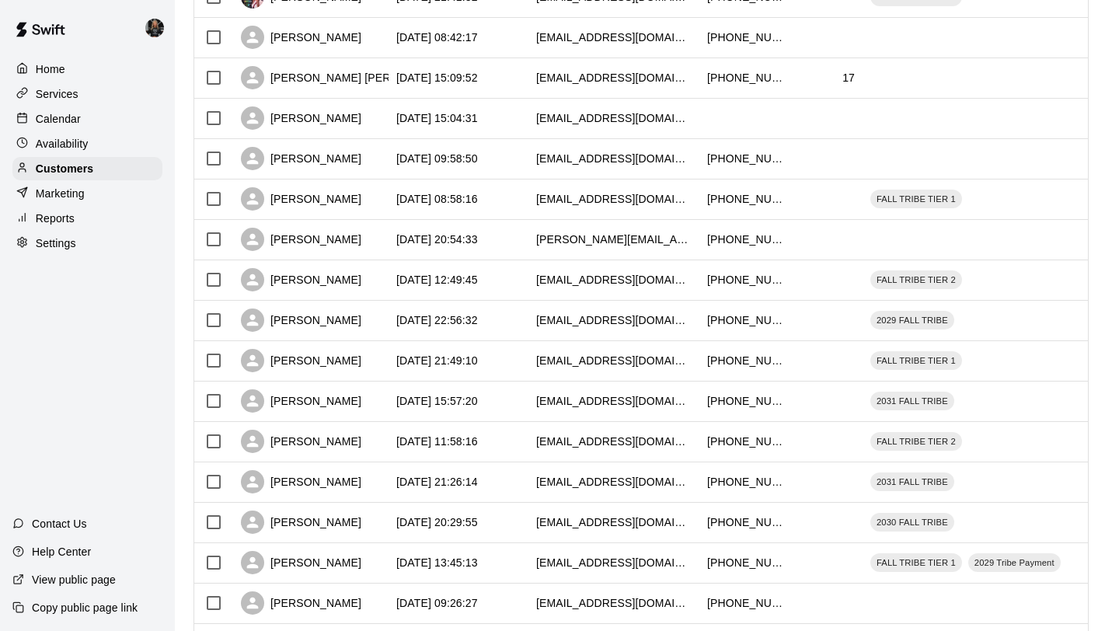
scroll to position [532, 0]
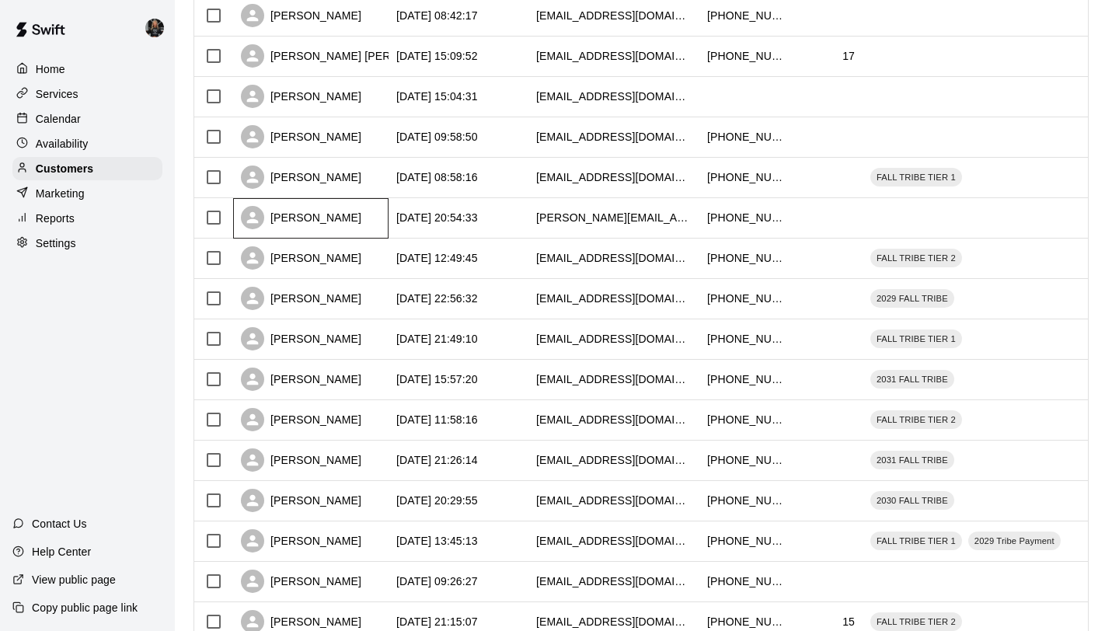
click at [299, 224] on div "[PERSON_NAME]" at bounding box center [301, 217] width 120 height 23
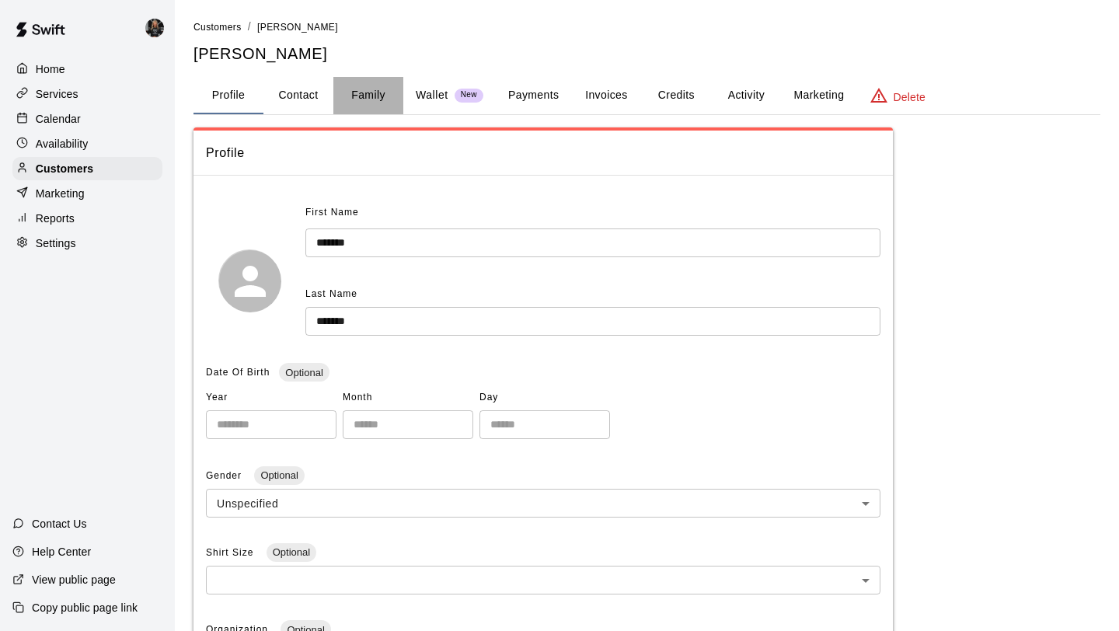
click at [375, 98] on button "Family" at bounding box center [368, 95] width 70 height 37
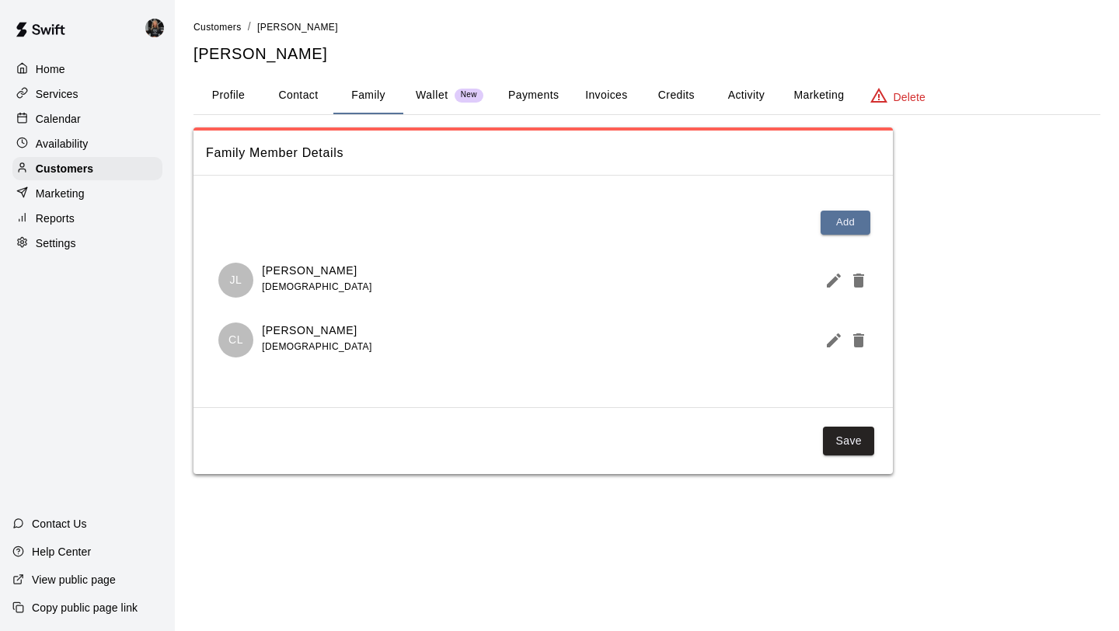
click at [830, 280] on icon "Edit Member" at bounding box center [833, 280] width 19 height 19
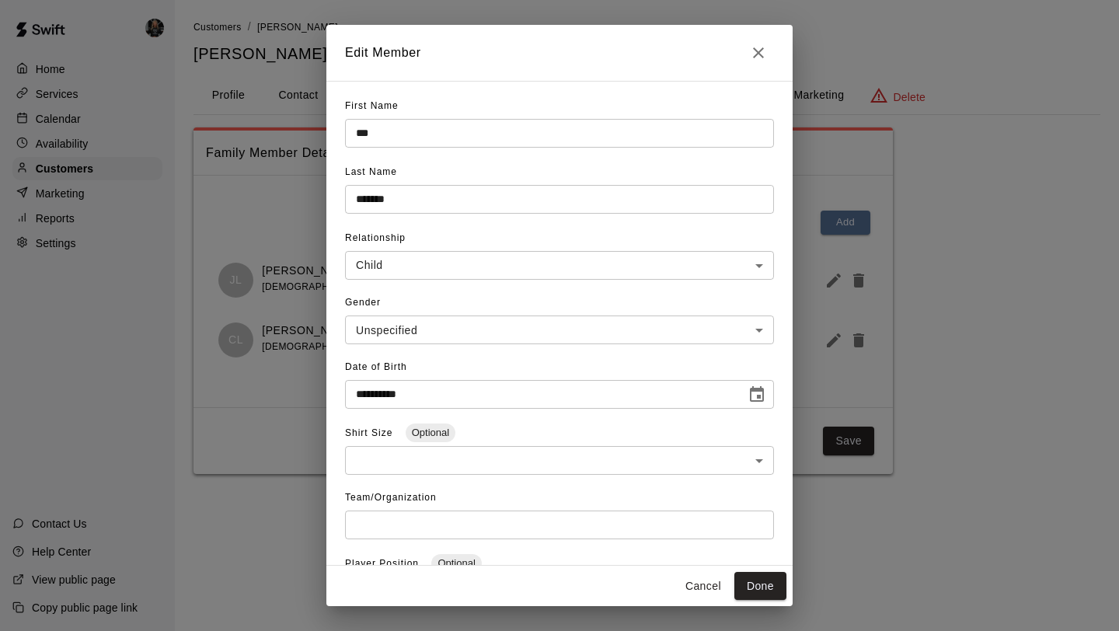
click at [752, 54] on icon "Close" at bounding box center [758, 52] width 19 height 19
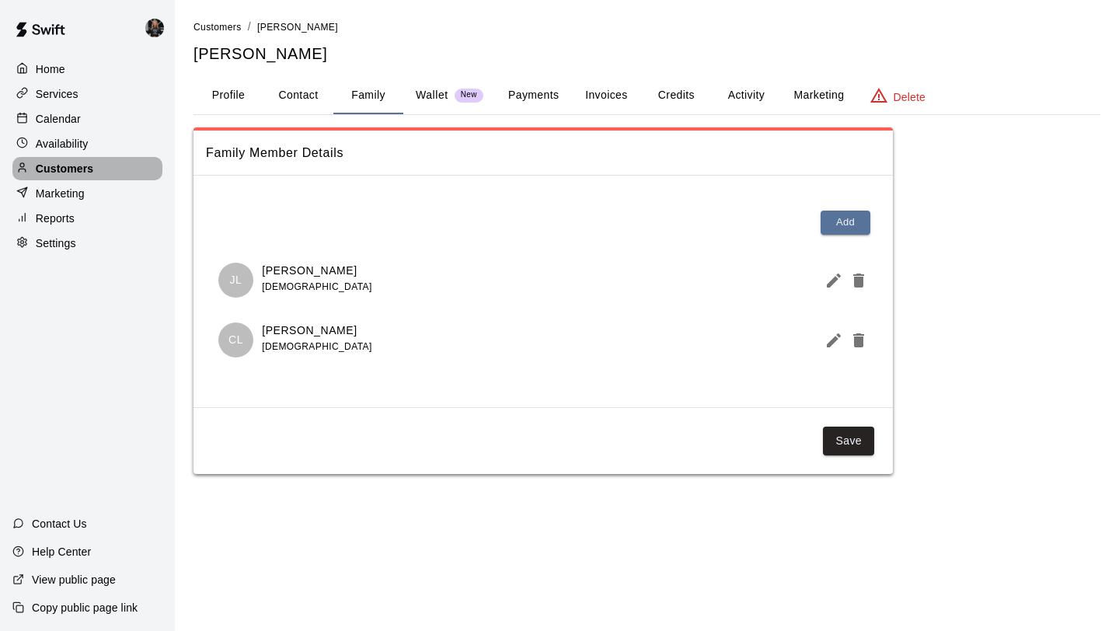
click at [111, 170] on div "Customers" at bounding box center [87, 168] width 150 height 23
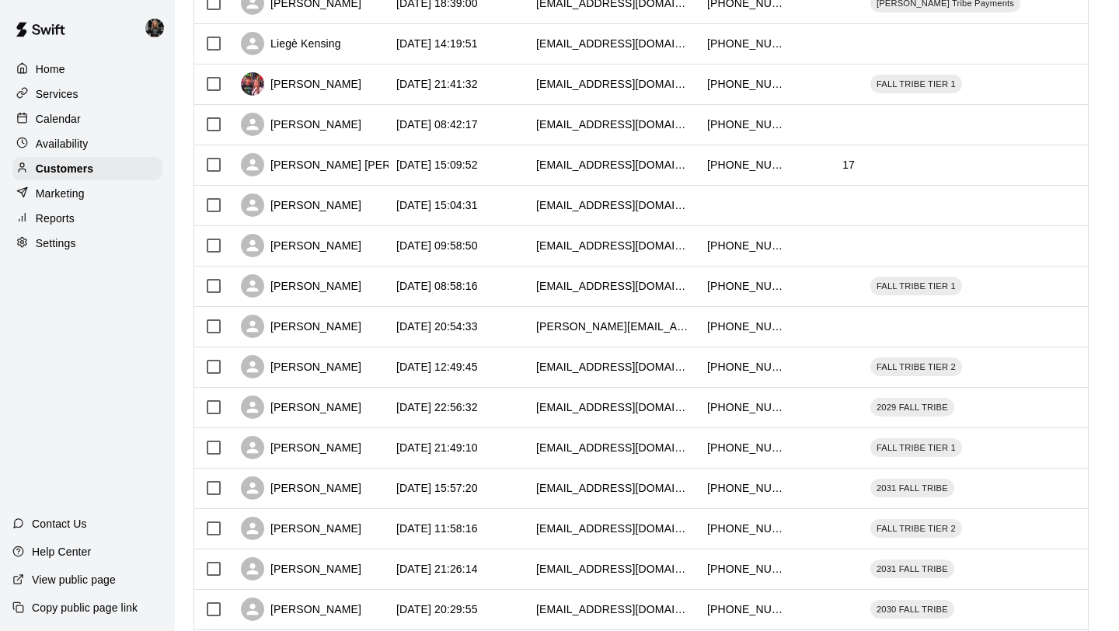
scroll to position [434, 0]
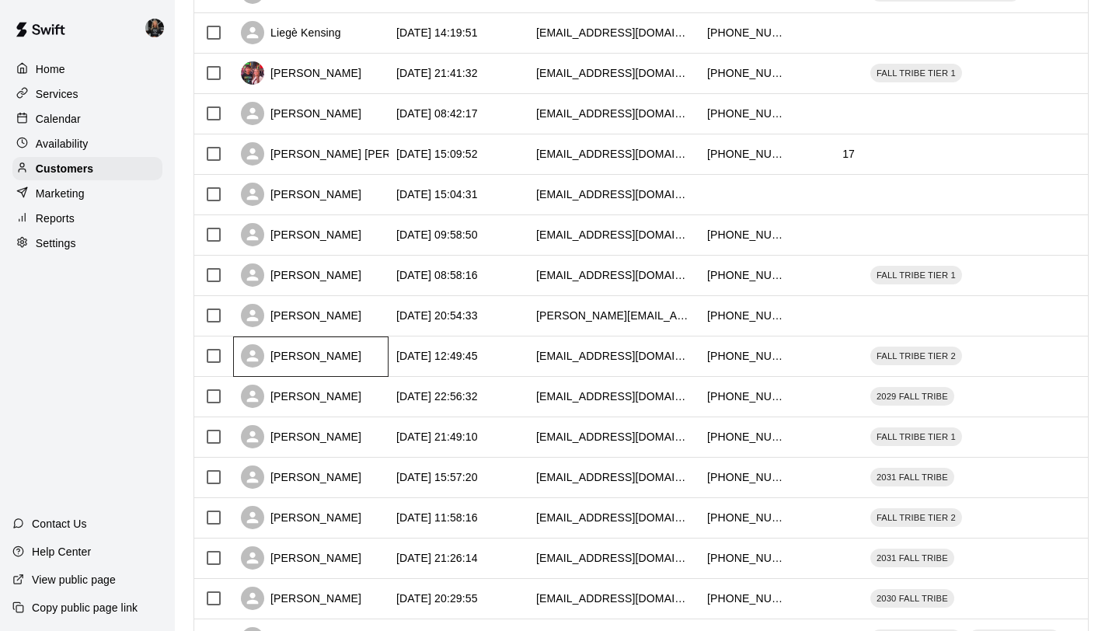
click at [311, 357] on div "[PERSON_NAME]" at bounding box center [301, 355] width 120 height 23
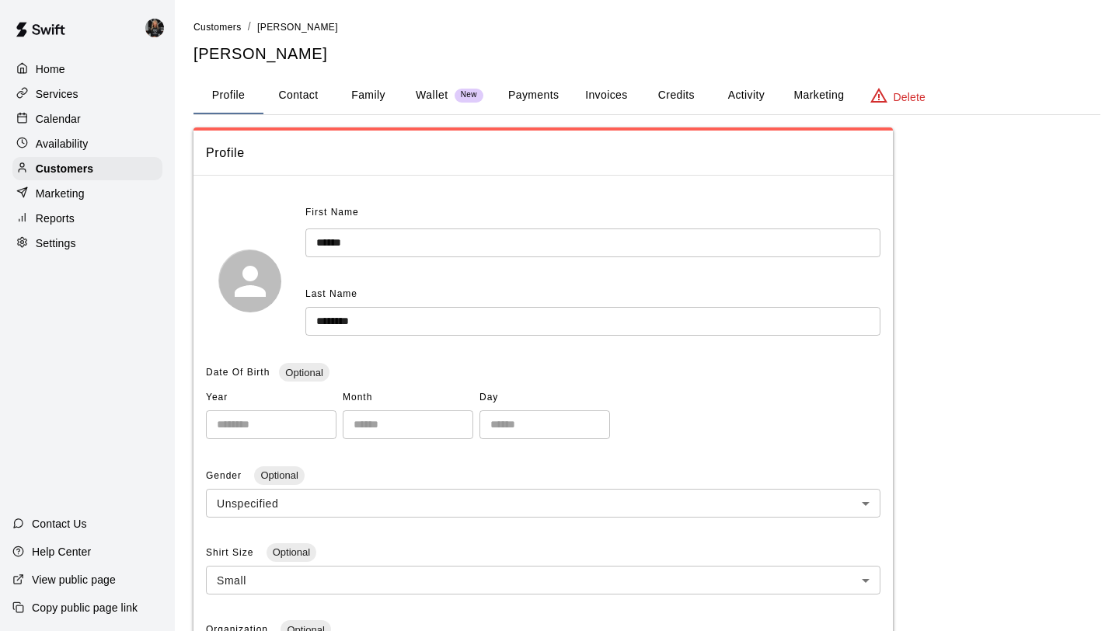
click at [355, 96] on button "Family" at bounding box center [368, 95] width 70 height 37
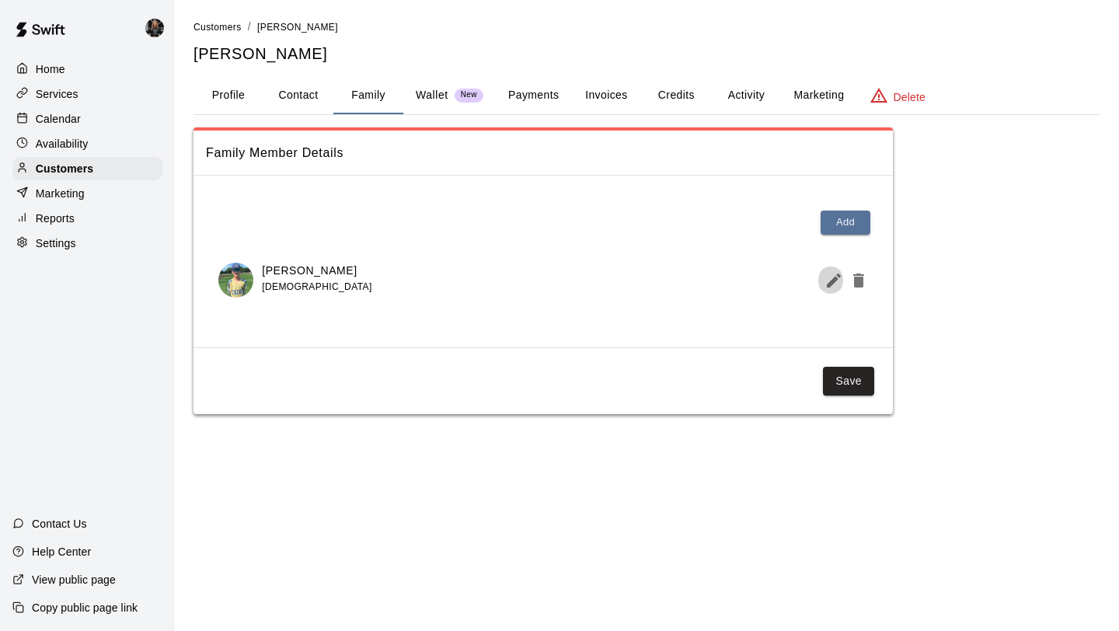
click at [835, 279] on icon "Edit Member" at bounding box center [833, 280] width 14 height 14
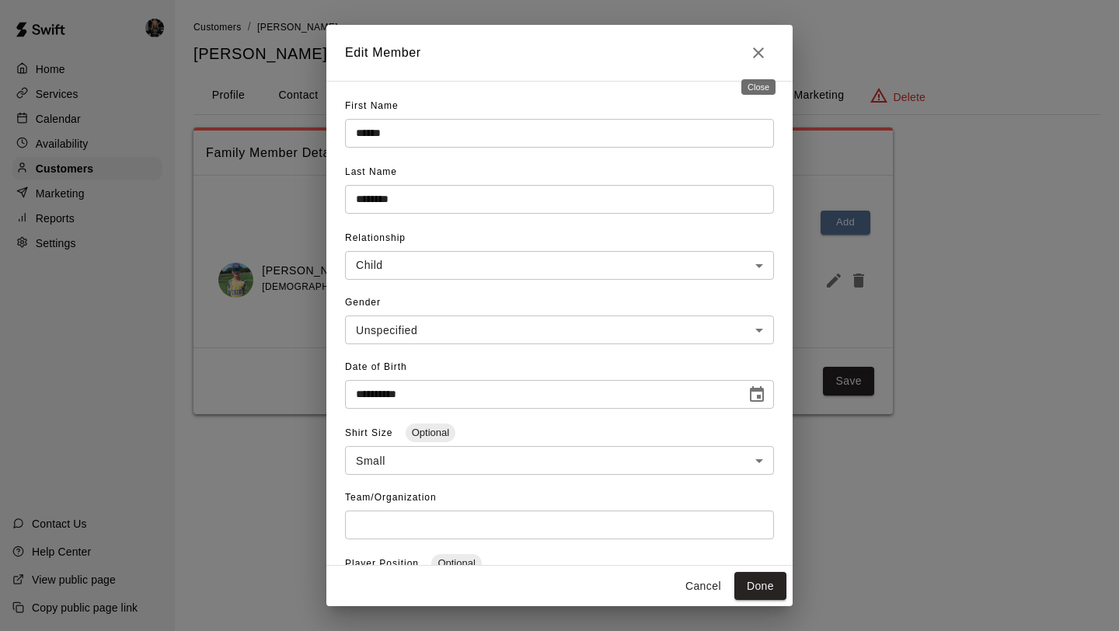
click at [752, 51] on icon "Close" at bounding box center [758, 52] width 19 height 19
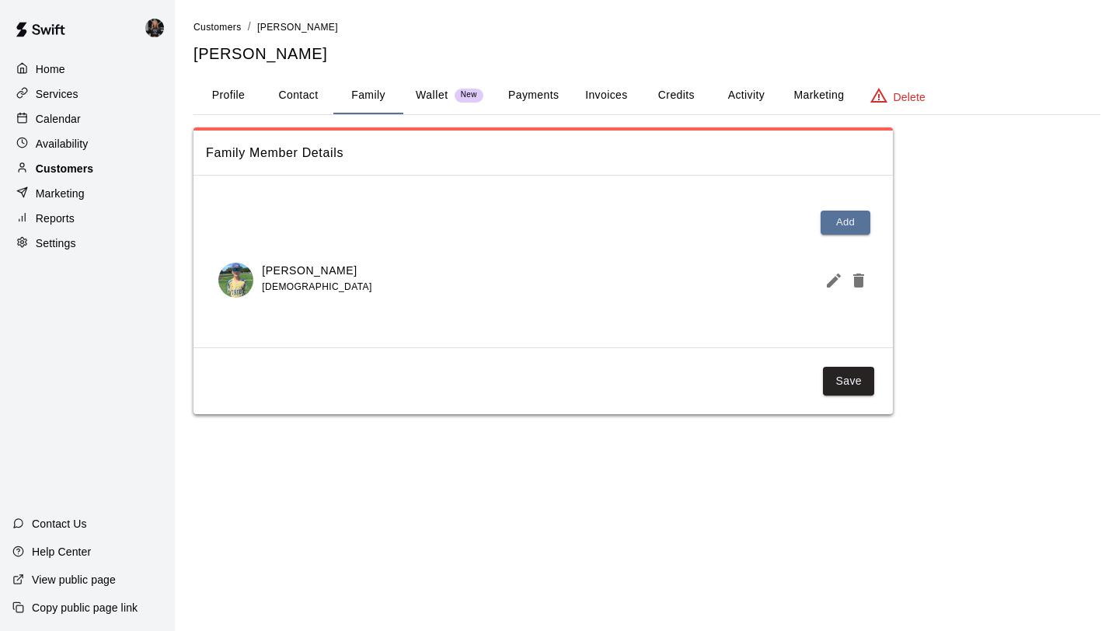
click at [67, 168] on p "Customers" at bounding box center [64, 169] width 57 height 16
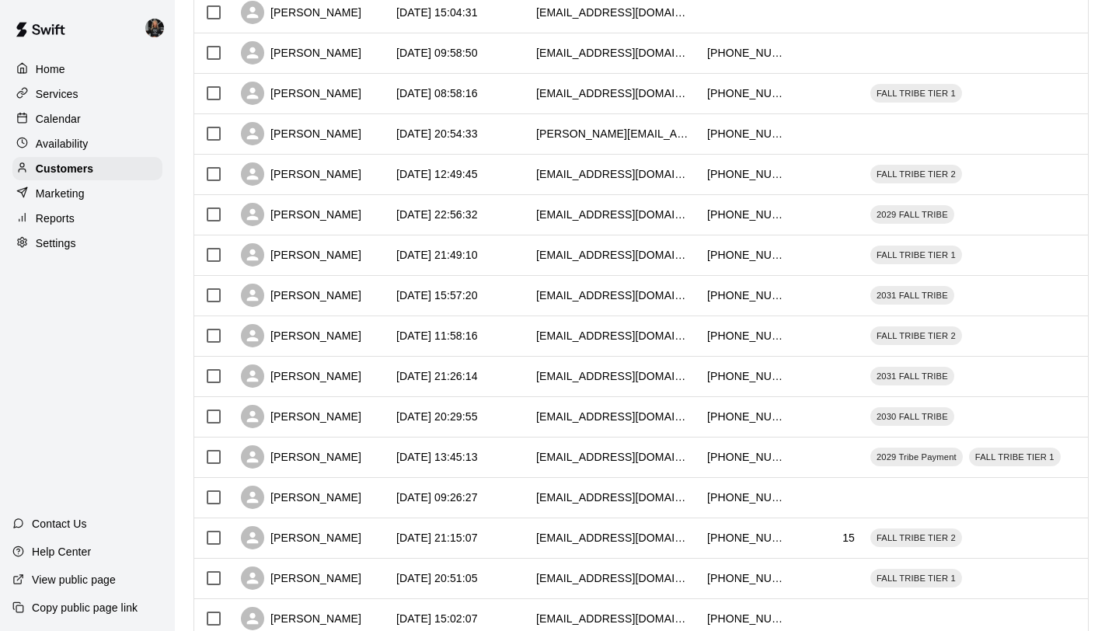
scroll to position [612, 0]
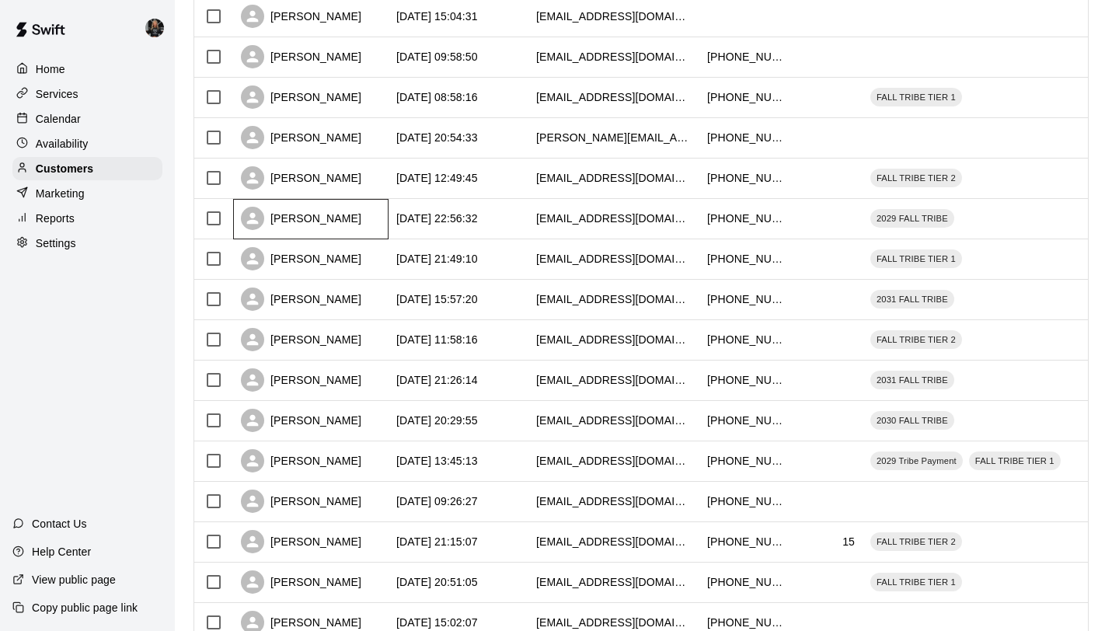
click at [318, 217] on div "[PERSON_NAME]" at bounding box center [301, 218] width 120 height 23
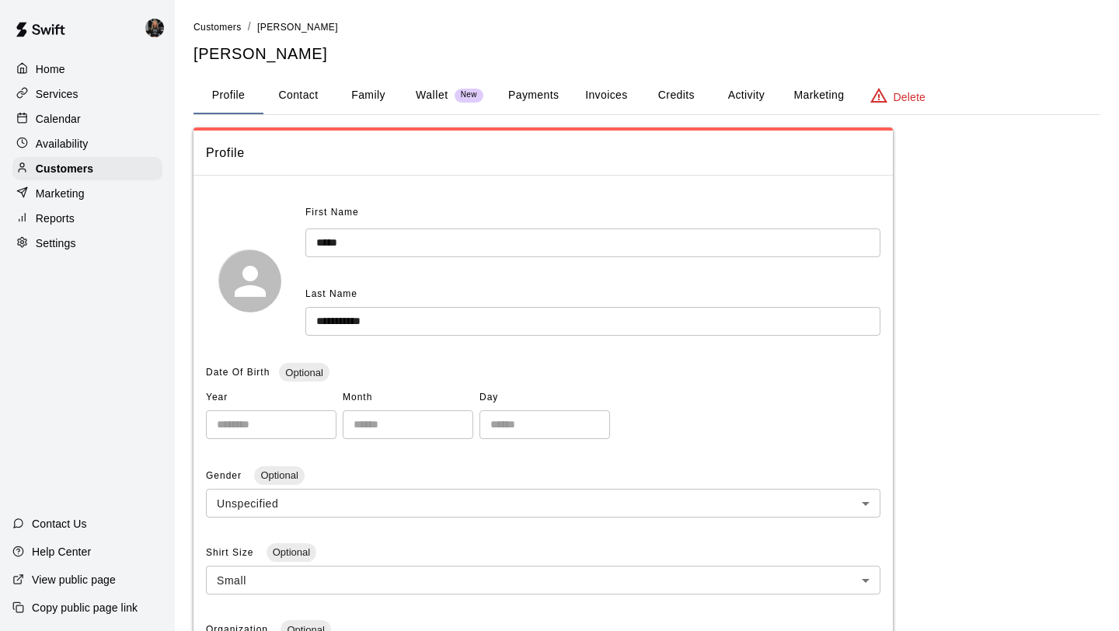
click at [514, 103] on button "Payments" at bounding box center [533, 95] width 75 height 37
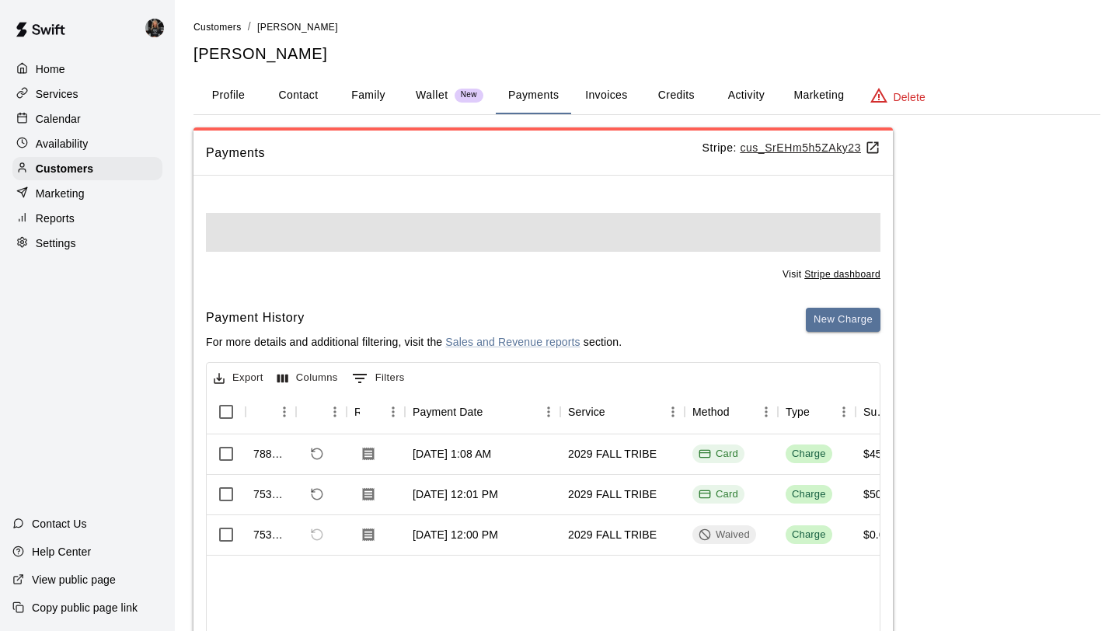
click at [353, 83] on button "Family" at bounding box center [368, 95] width 70 height 37
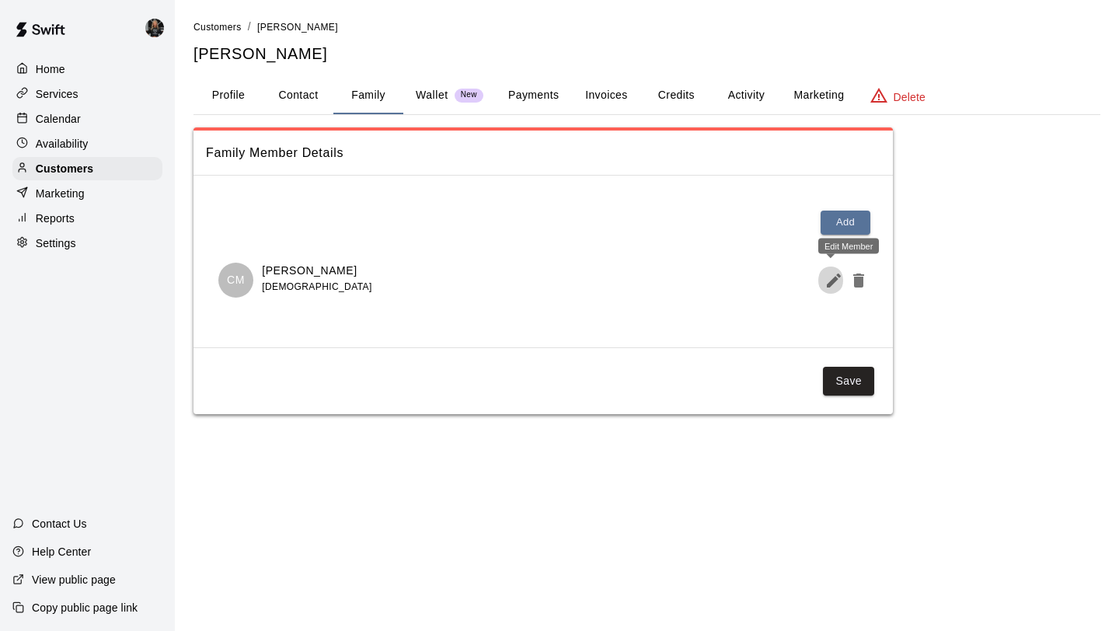
click at [826, 276] on icon "Edit Member" at bounding box center [833, 280] width 19 height 19
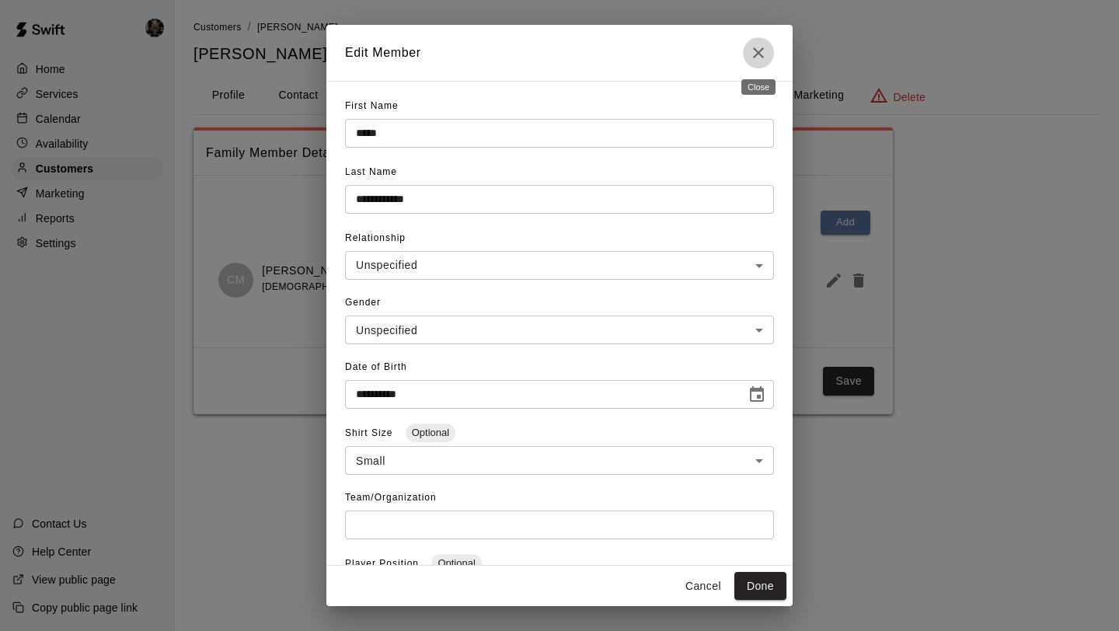
click at [762, 54] on icon "Close" at bounding box center [758, 52] width 19 height 19
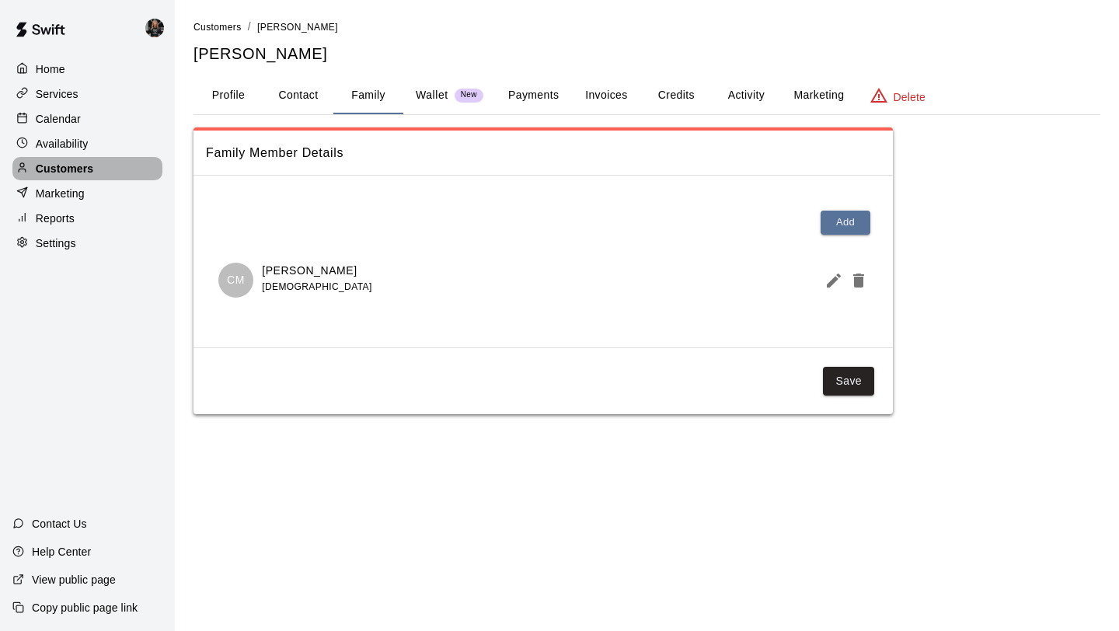
click at [71, 159] on div "Customers" at bounding box center [87, 168] width 150 height 23
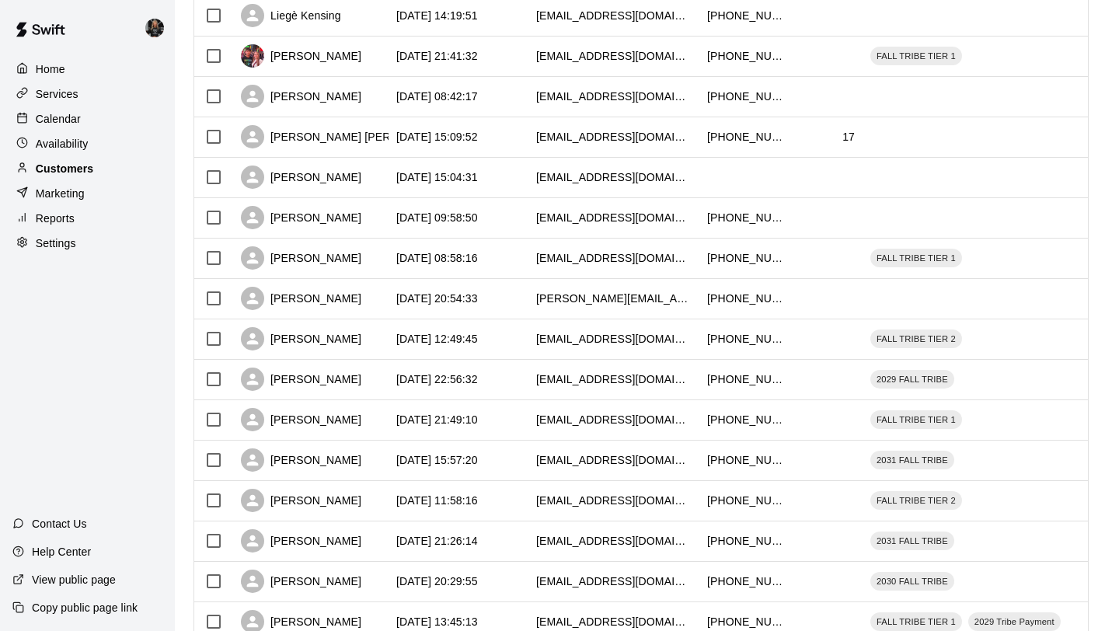
scroll to position [469, 0]
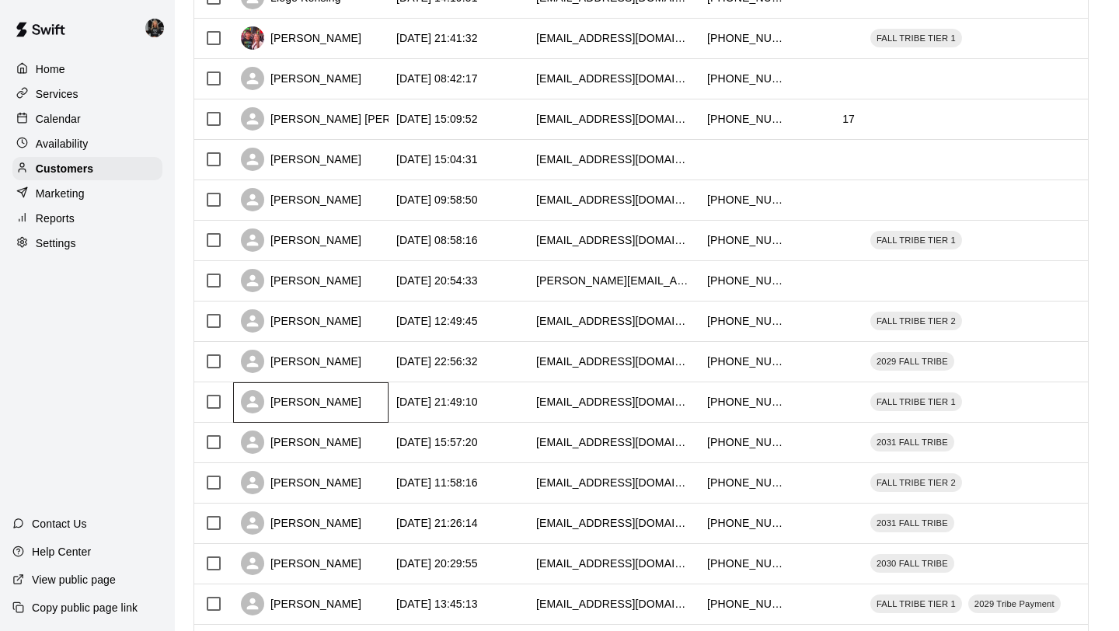
click at [294, 399] on div "[PERSON_NAME]" at bounding box center [301, 401] width 120 height 23
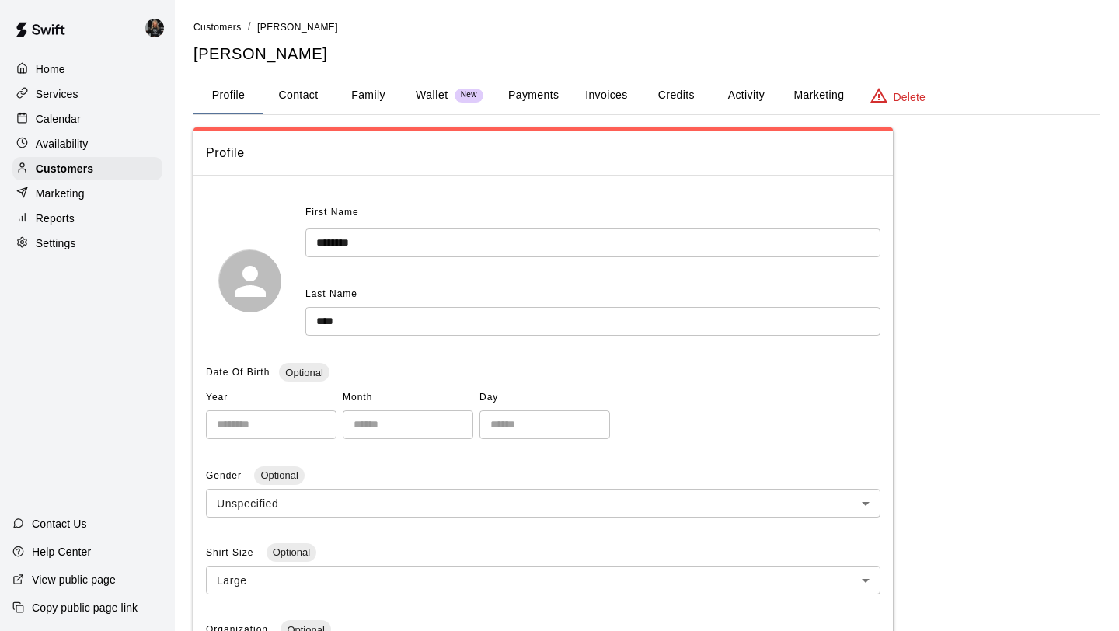
click at [370, 103] on button "Family" at bounding box center [368, 95] width 70 height 37
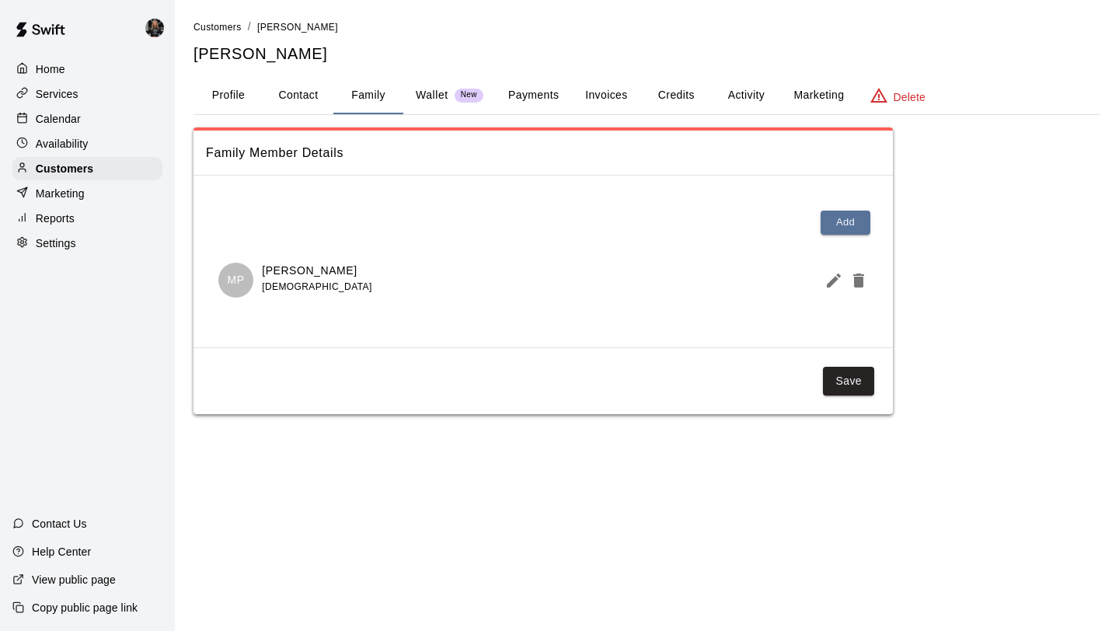
click at [833, 280] on icon "Edit Member" at bounding box center [833, 280] width 14 height 14
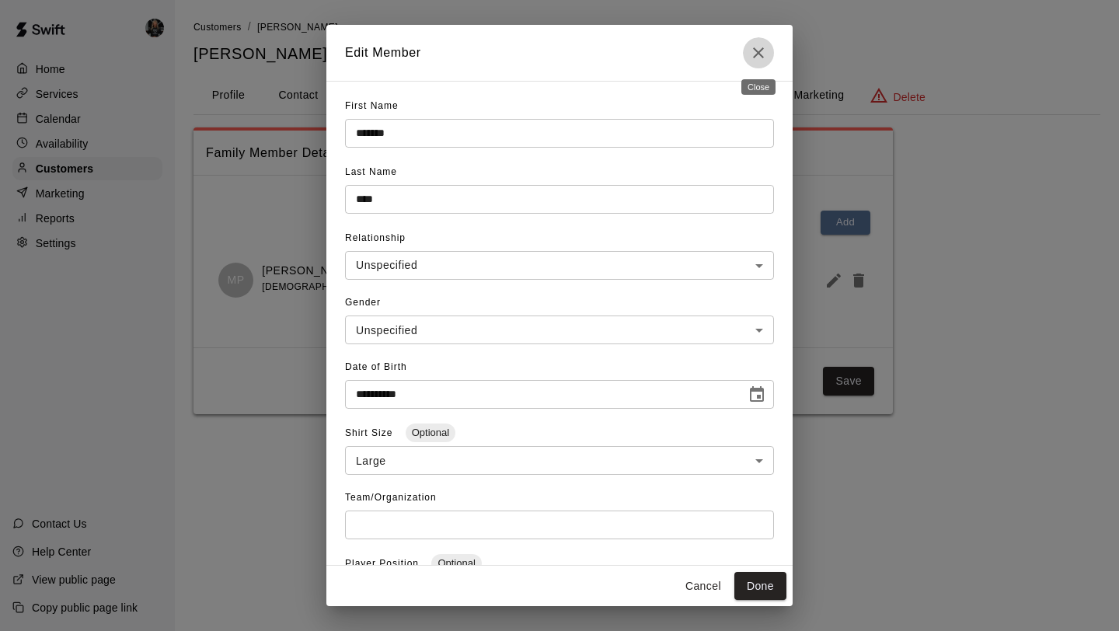
click at [759, 40] on button "Close" at bounding box center [758, 52] width 31 height 31
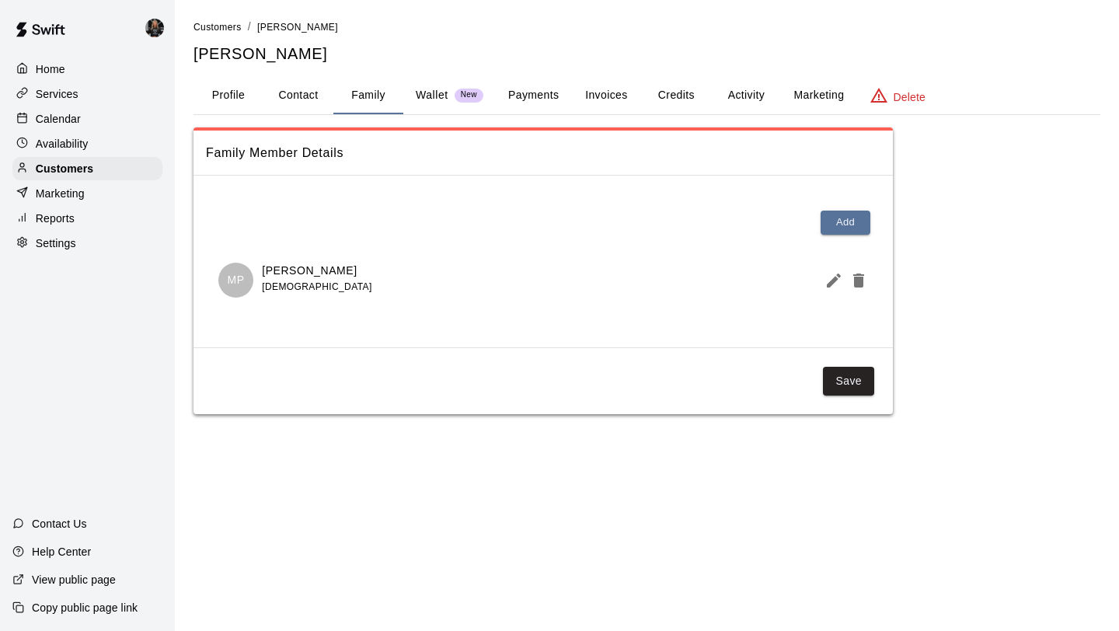
click at [92, 155] on div "Home Services Calendar Availability Customers Marketing Reports Settings" at bounding box center [87, 156] width 175 height 200
click at [92, 163] on p "Customers" at bounding box center [64, 169] width 57 height 16
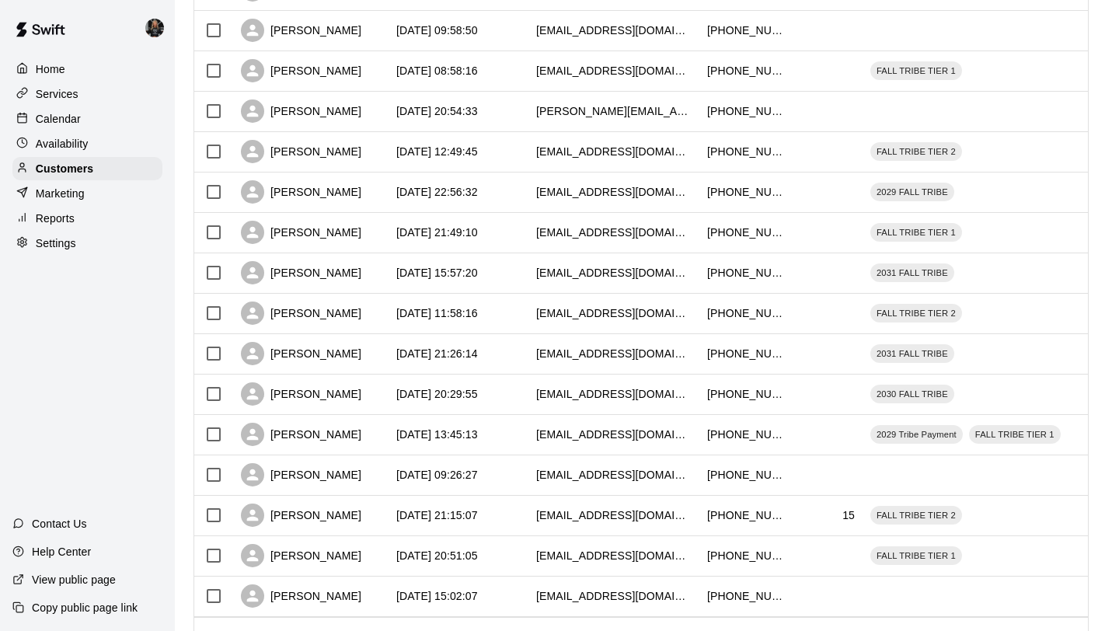
scroll to position [639, 0]
click at [303, 277] on div "[PERSON_NAME]" at bounding box center [301, 271] width 120 height 23
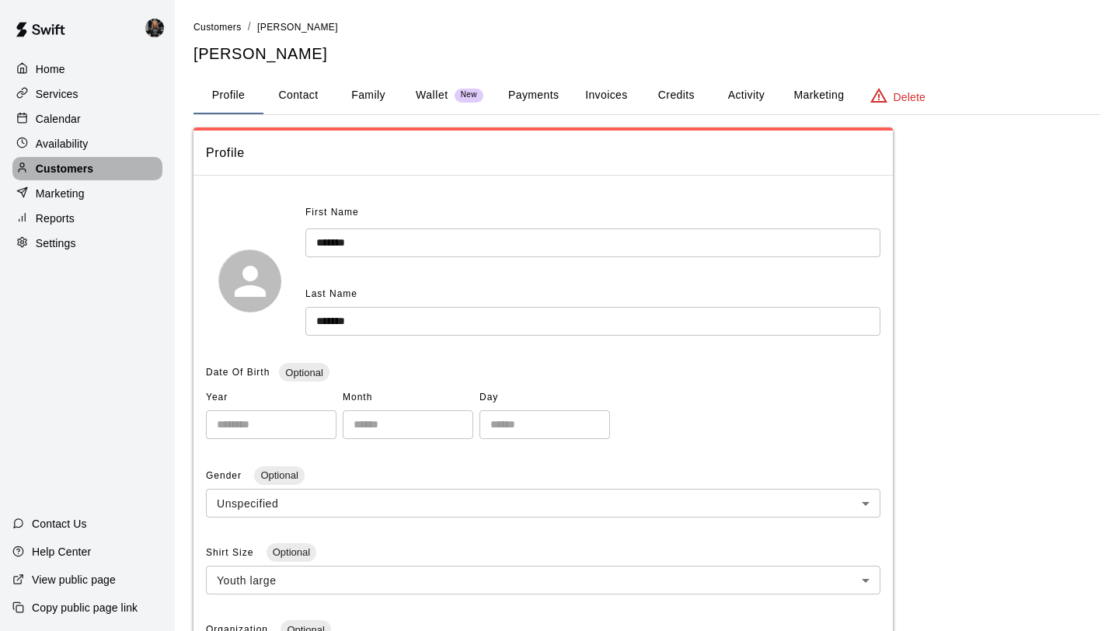
click at [109, 179] on div "Customers" at bounding box center [87, 168] width 150 height 23
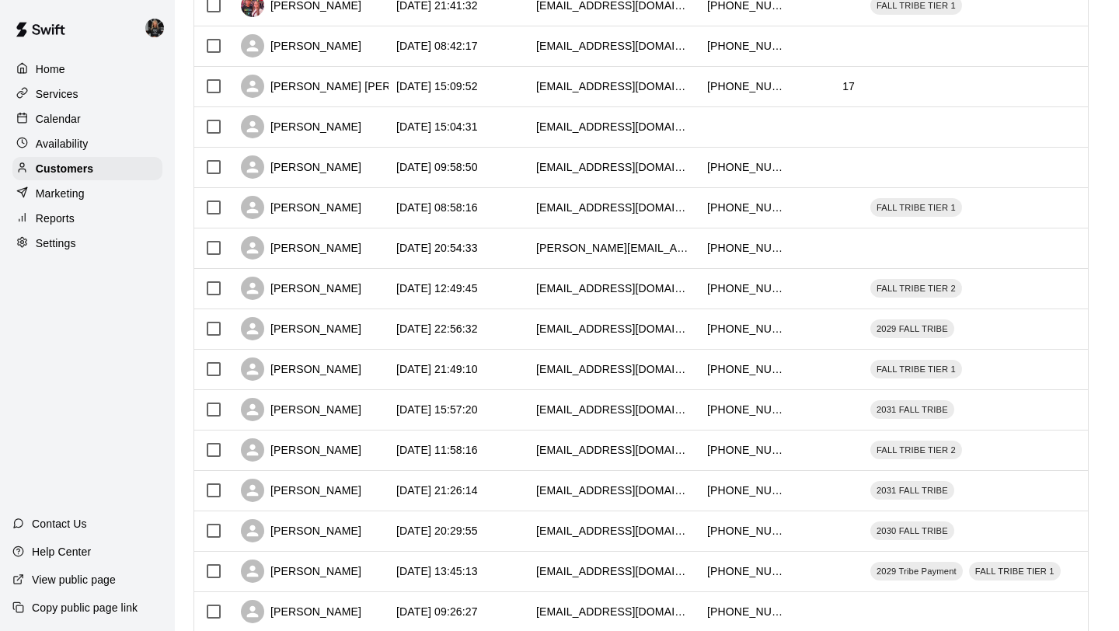
scroll to position [521, 0]
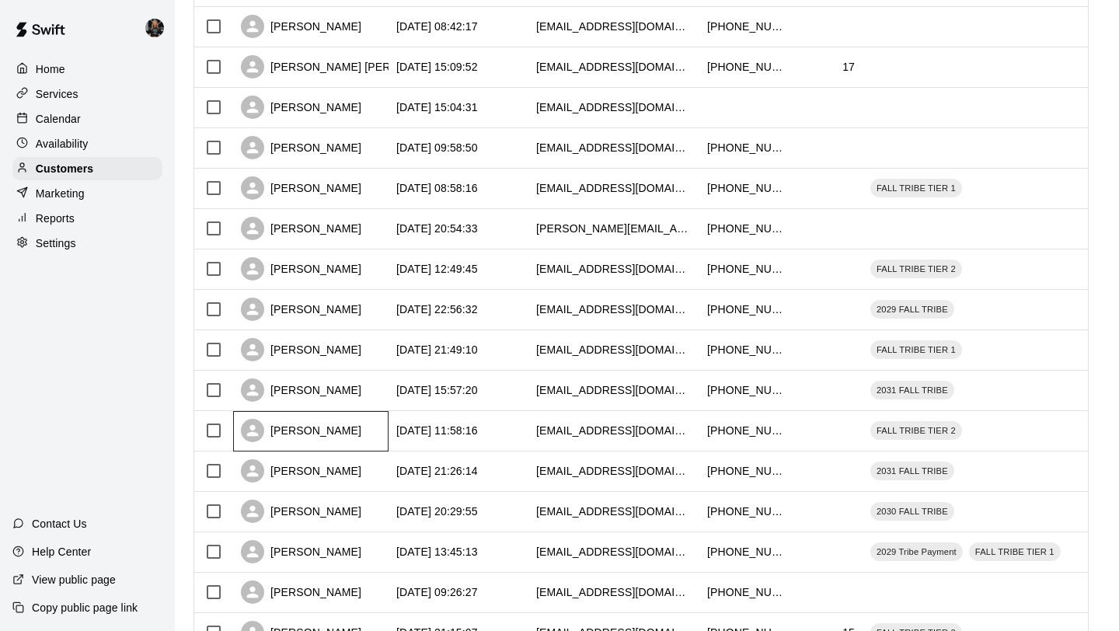
click at [317, 440] on div "[PERSON_NAME]" at bounding box center [301, 430] width 120 height 23
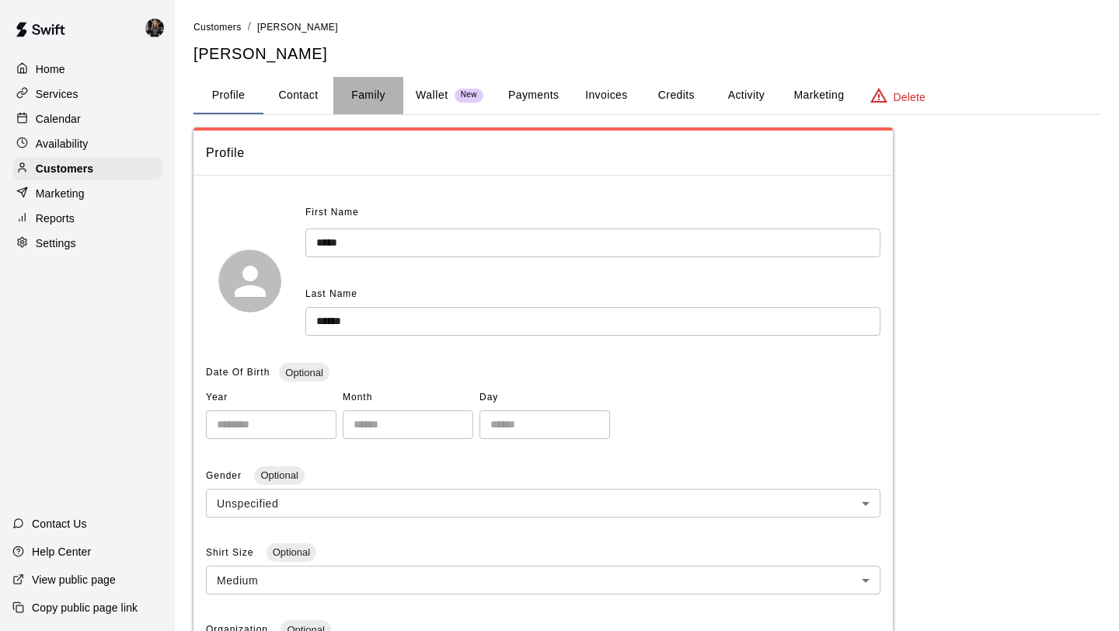
click at [374, 99] on button "Family" at bounding box center [368, 95] width 70 height 37
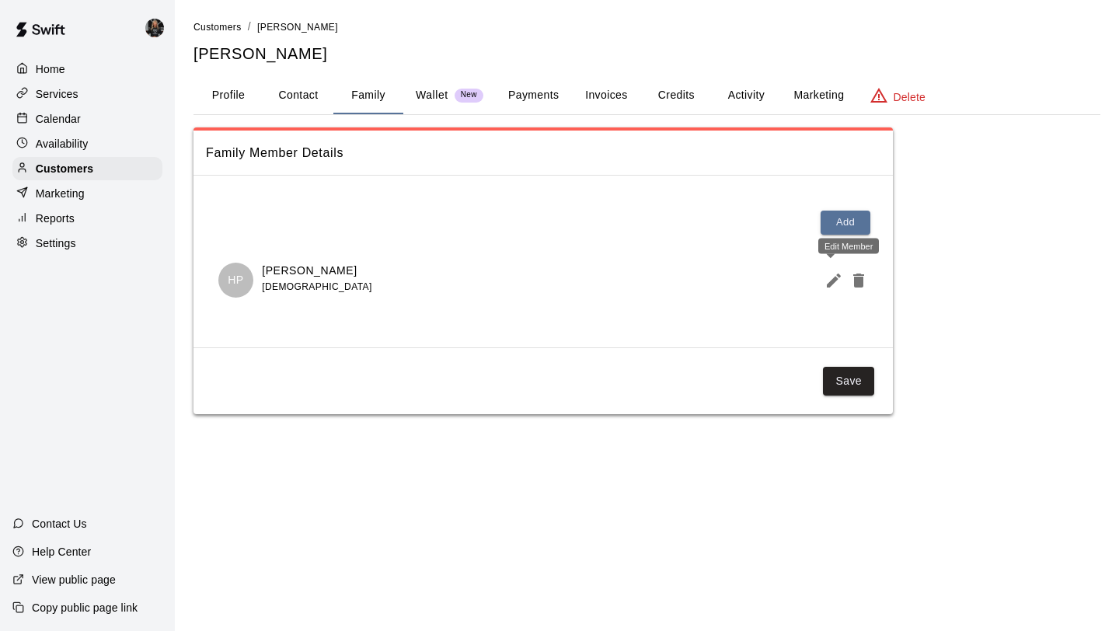
click at [831, 285] on icon "Edit Member" at bounding box center [833, 280] width 19 height 19
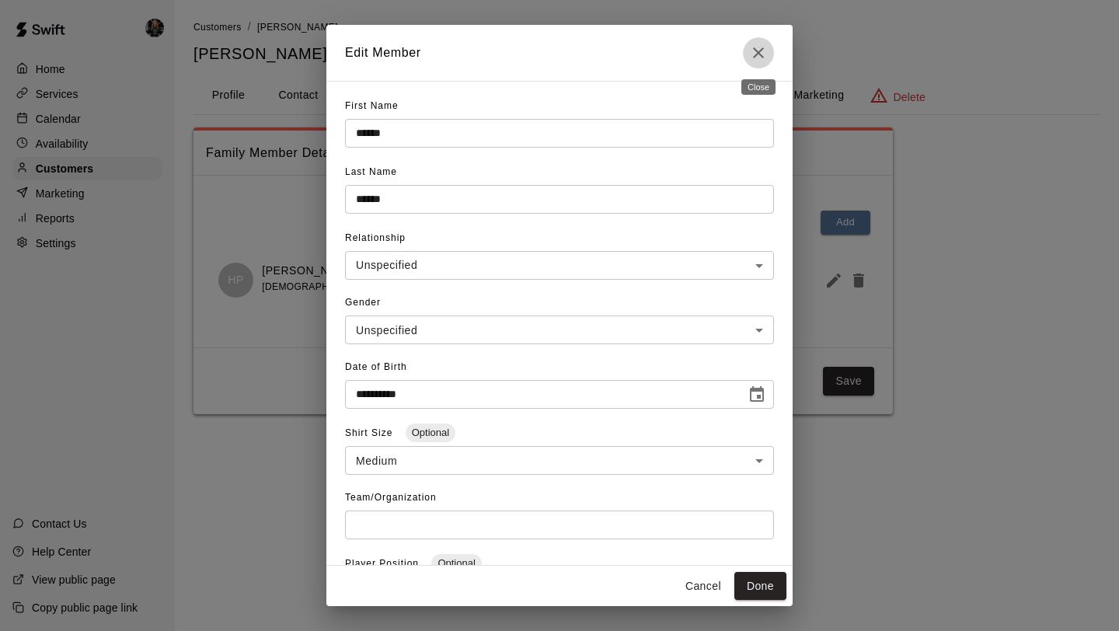
click at [766, 57] on icon "Close" at bounding box center [758, 52] width 19 height 19
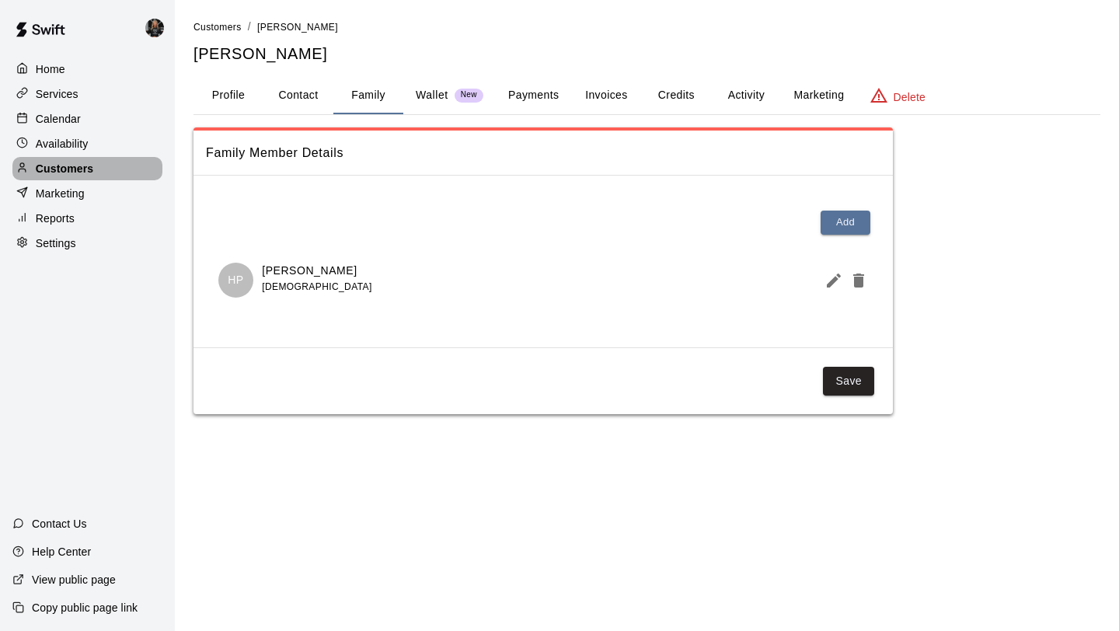
click at [113, 164] on div "Customers" at bounding box center [87, 168] width 150 height 23
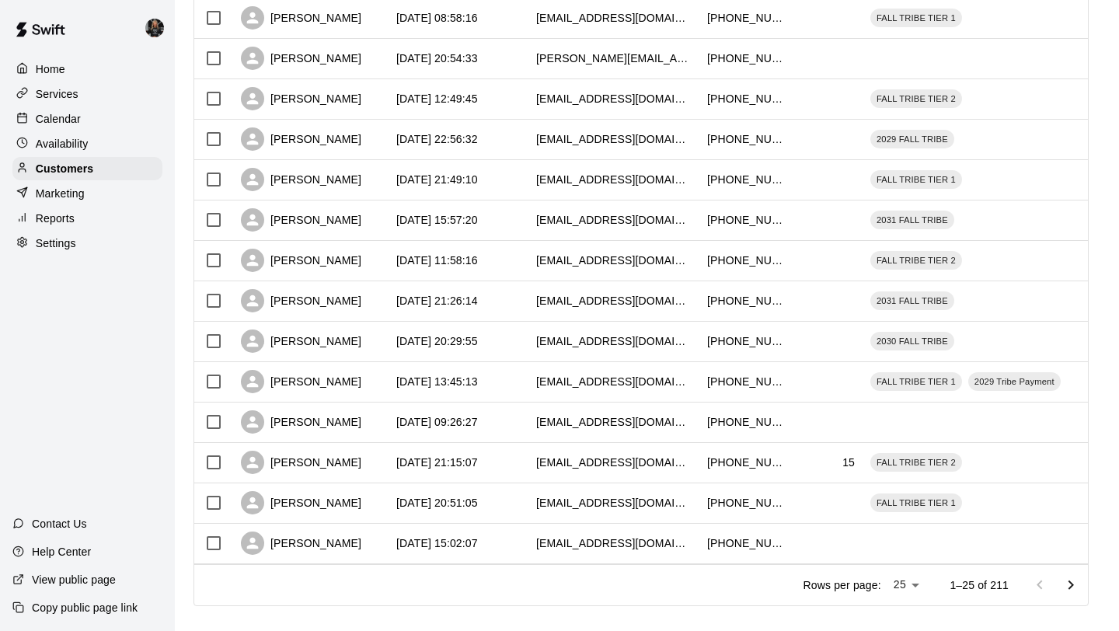
scroll to position [710, 0]
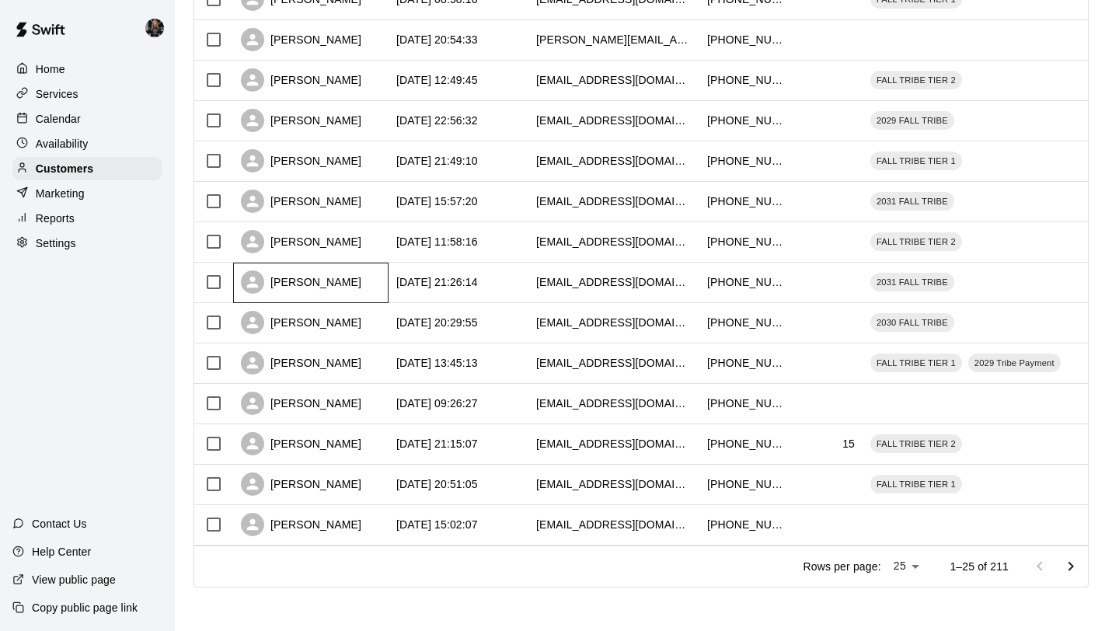
click at [305, 285] on div "[PERSON_NAME]" at bounding box center [301, 281] width 120 height 23
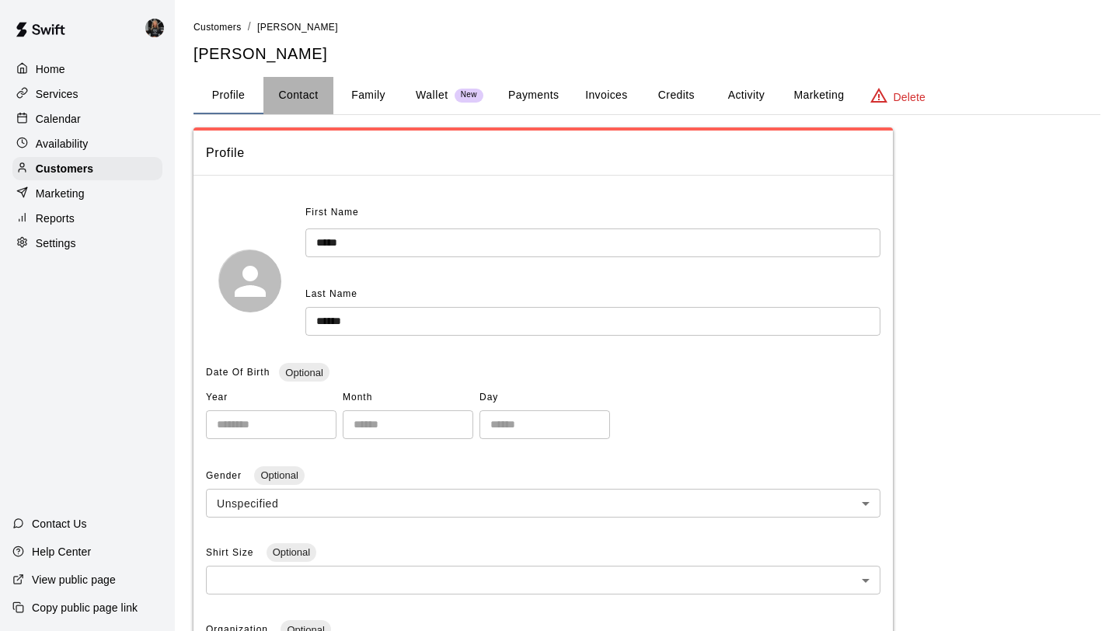
click at [323, 96] on button "Contact" at bounding box center [298, 95] width 70 height 37
select select "**"
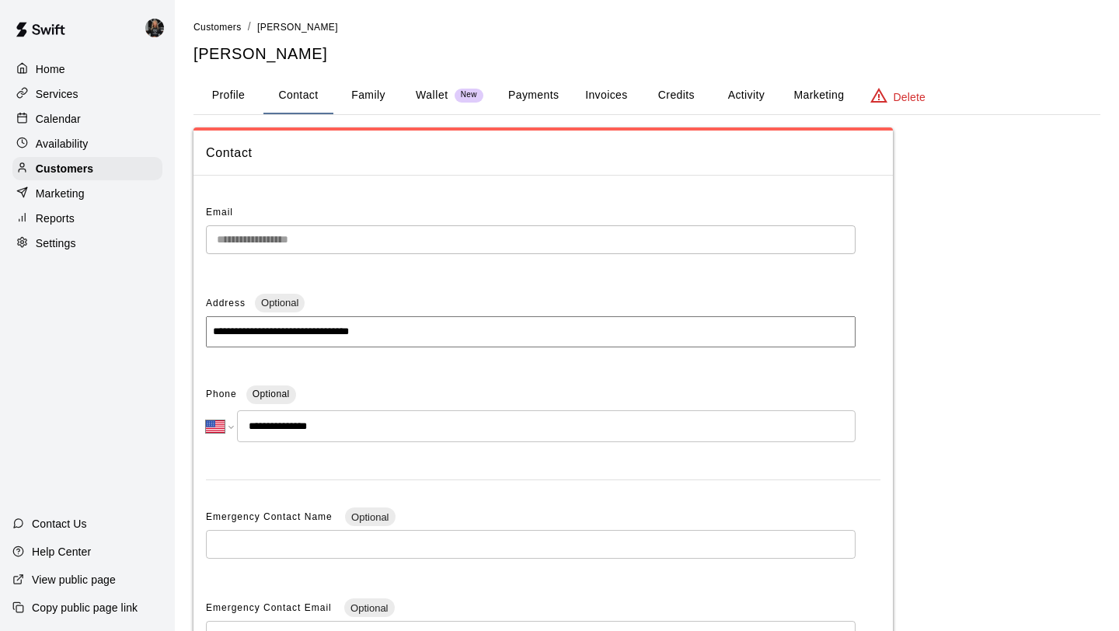
click at [350, 100] on button "Family" at bounding box center [368, 95] width 70 height 37
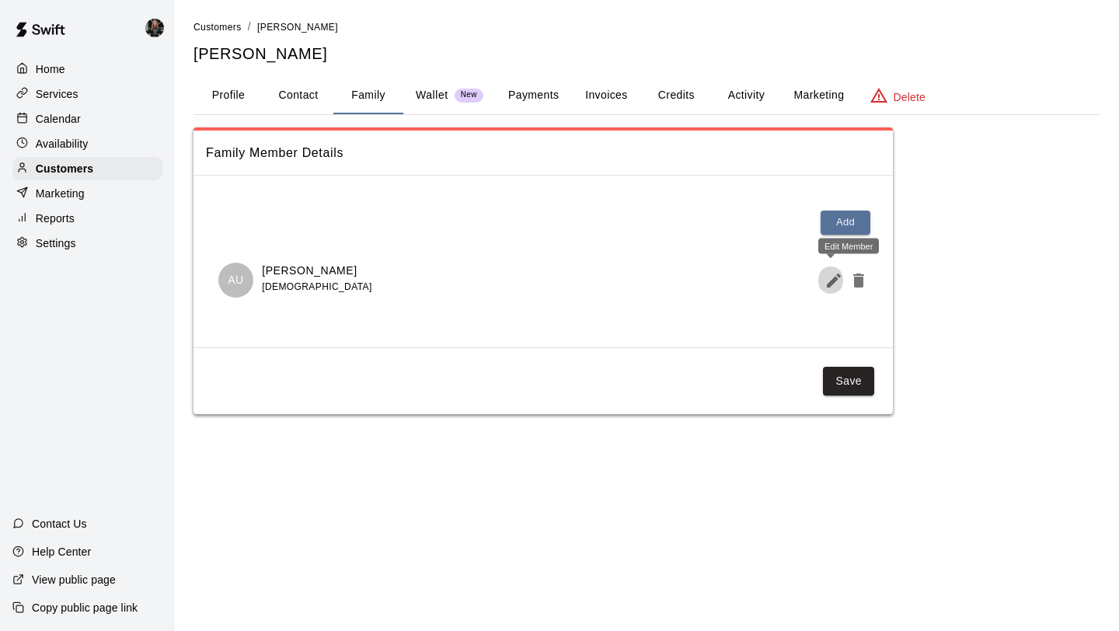
click at [833, 288] on icon "Edit Member" at bounding box center [833, 280] width 19 height 19
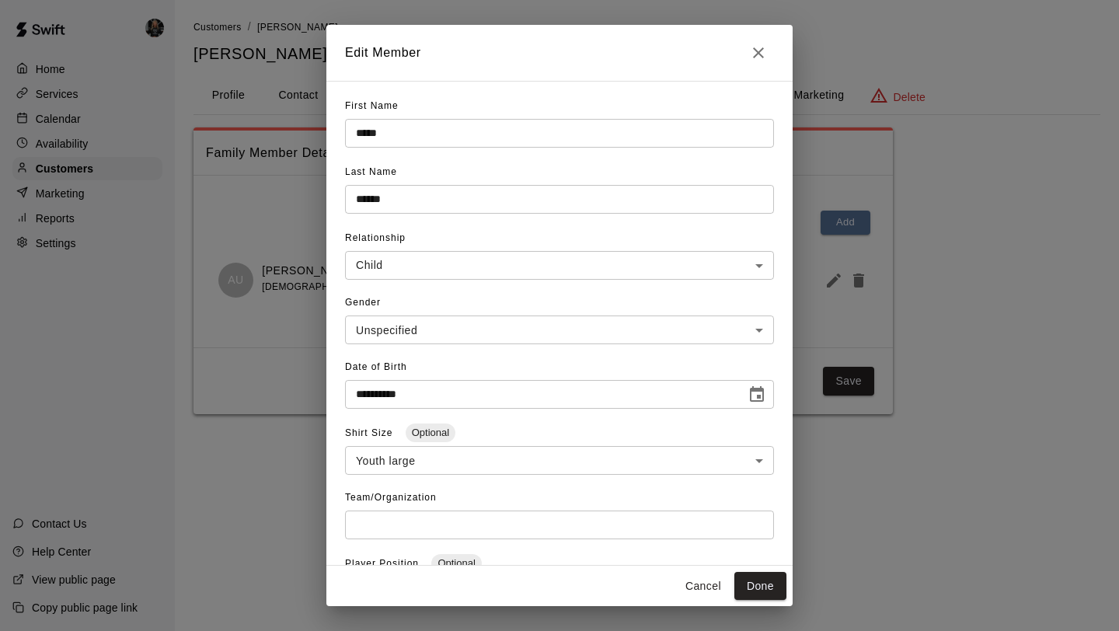
click at [751, 53] on icon "Close" at bounding box center [758, 52] width 19 height 19
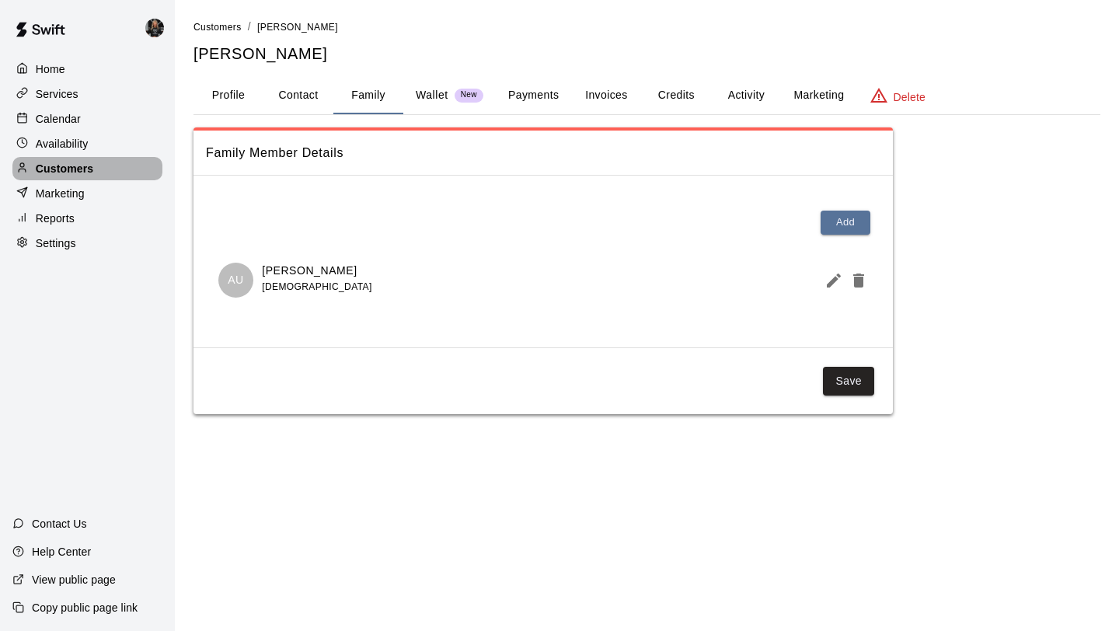
click at [87, 161] on p "Customers" at bounding box center [64, 169] width 57 height 16
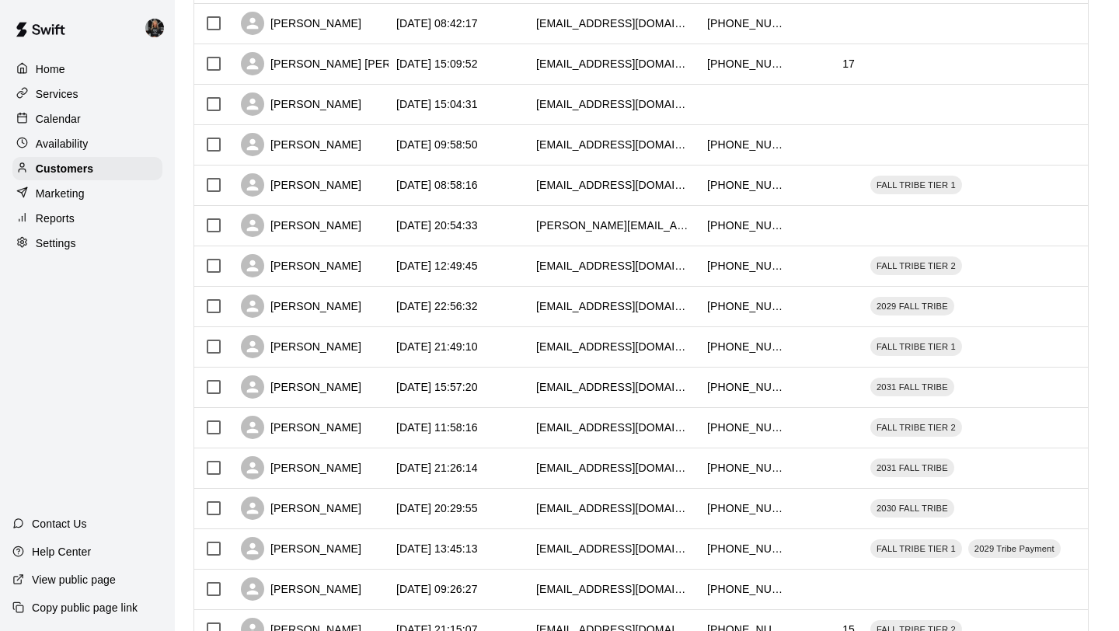
scroll to position [561, 0]
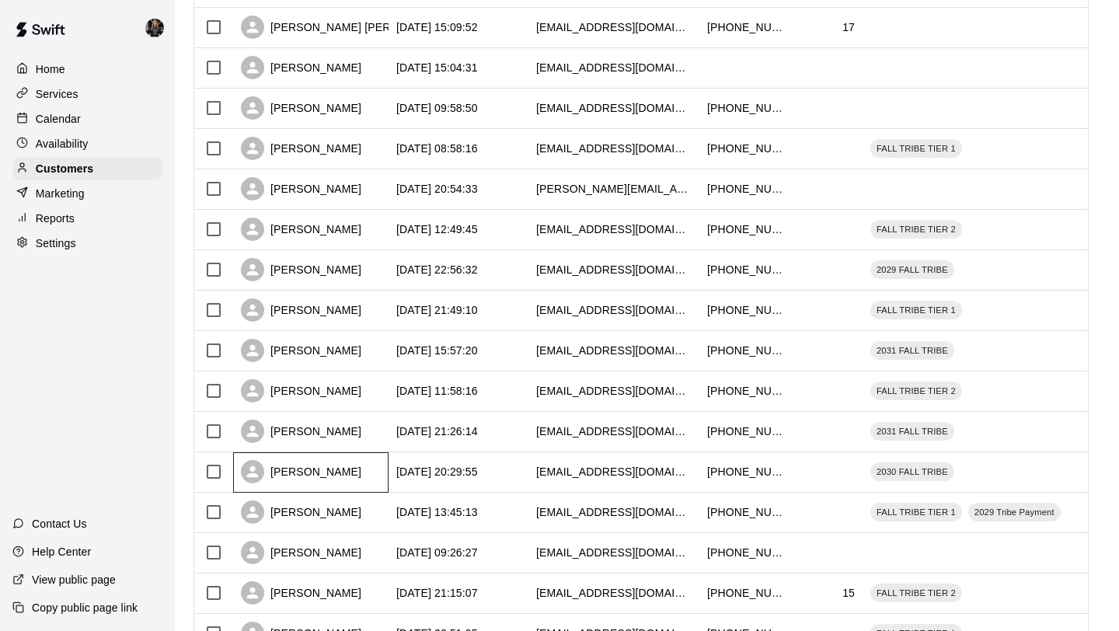
click at [302, 474] on div "[PERSON_NAME]" at bounding box center [301, 471] width 120 height 23
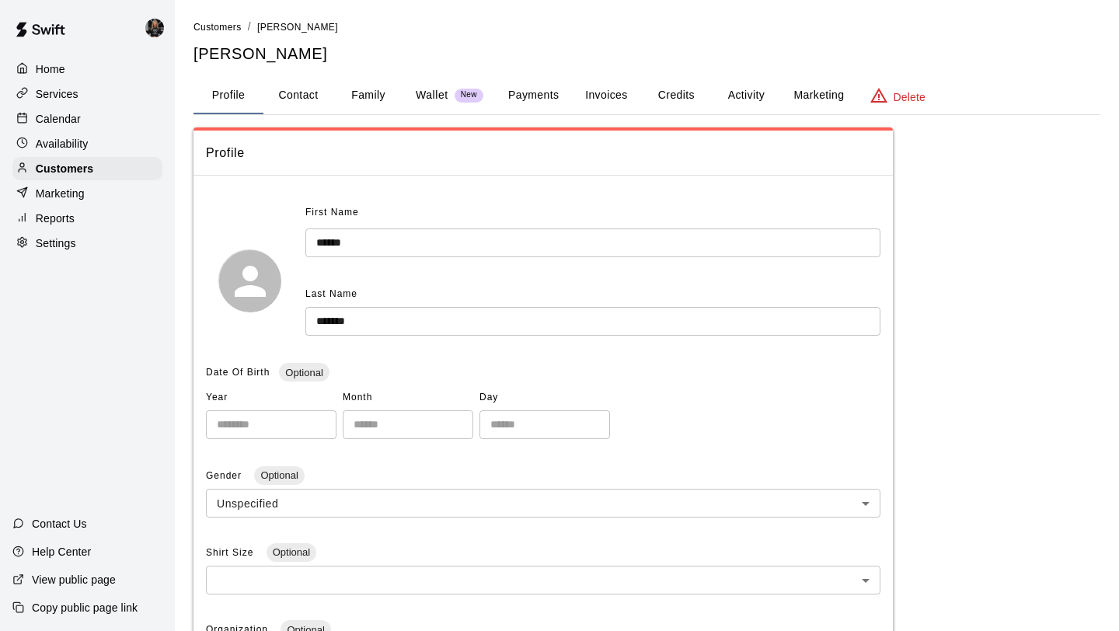
click at [351, 87] on button "Family" at bounding box center [368, 95] width 70 height 37
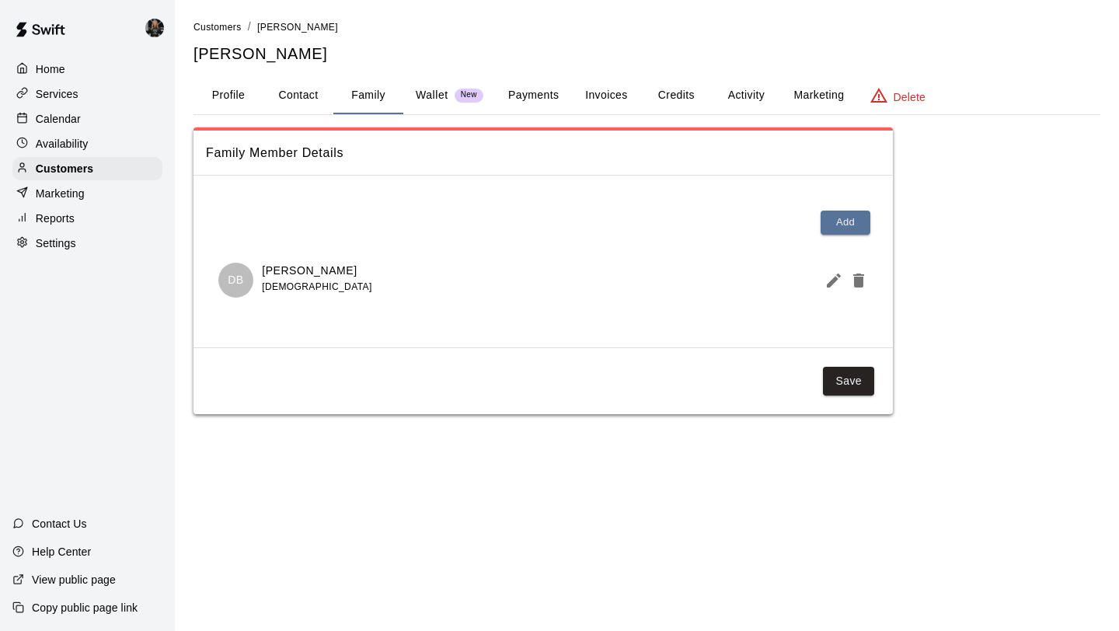
click at [838, 286] on icon "Edit Member" at bounding box center [833, 280] width 19 height 19
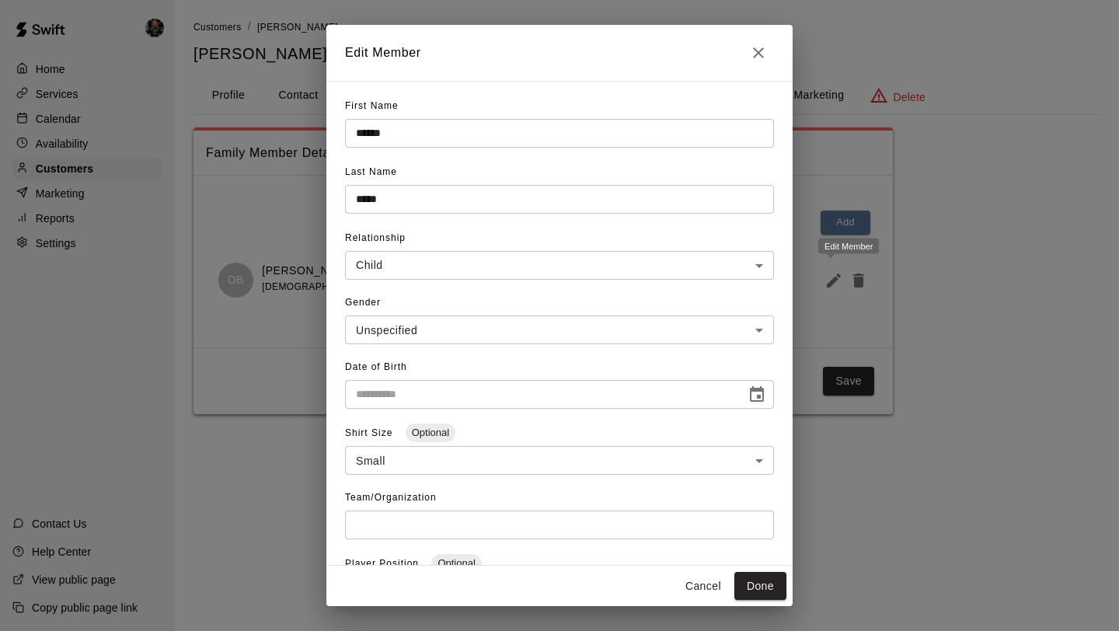
type input "**********"
click at [751, 45] on icon "Close" at bounding box center [758, 52] width 19 height 19
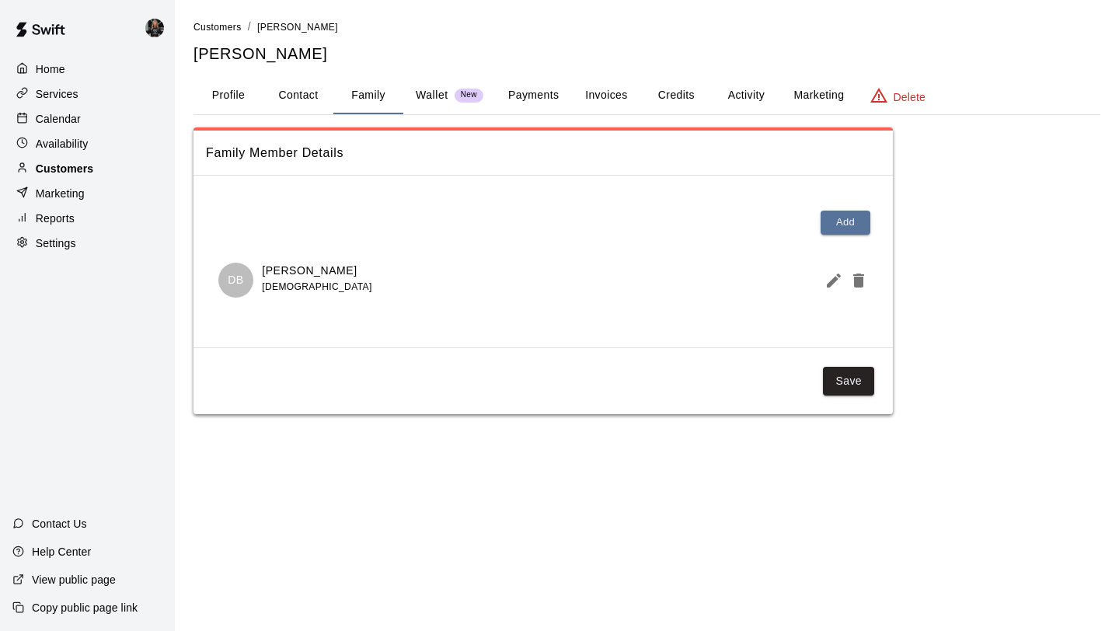
click at [109, 162] on div "Customers" at bounding box center [87, 168] width 150 height 23
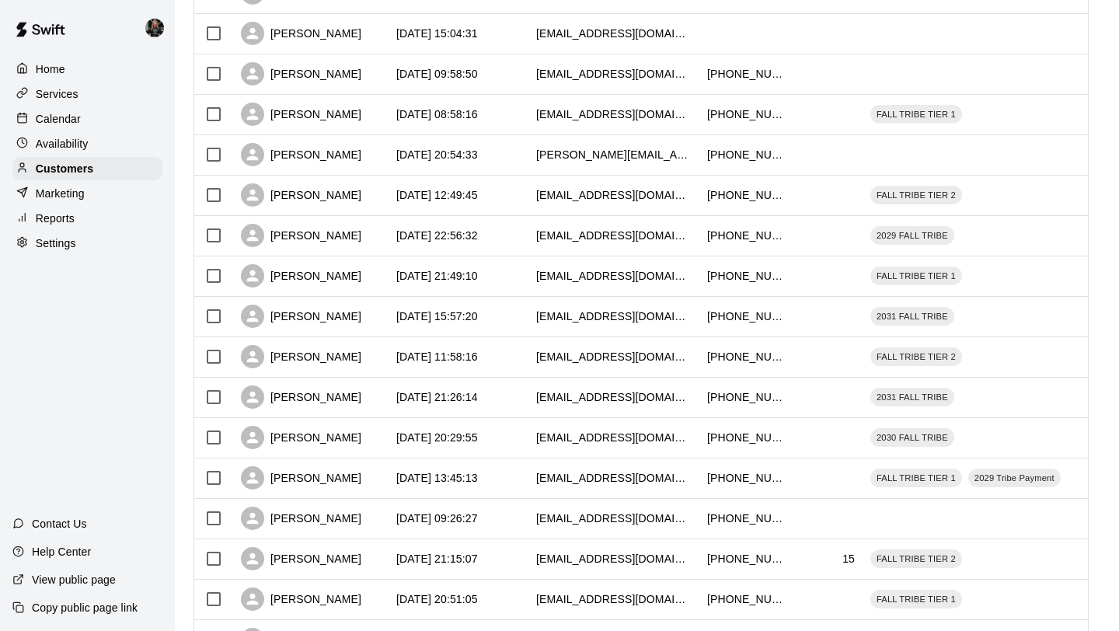
scroll to position [710, 0]
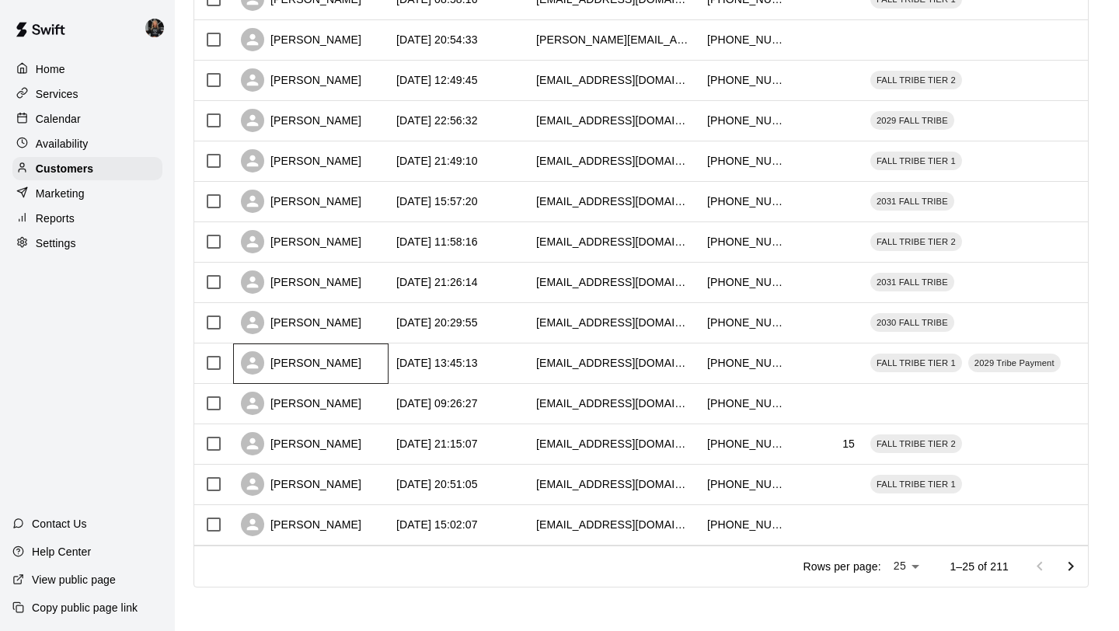
click at [341, 354] on div "[PERSON_NAME]" at bounding box center [301, 362] width 120 height 23
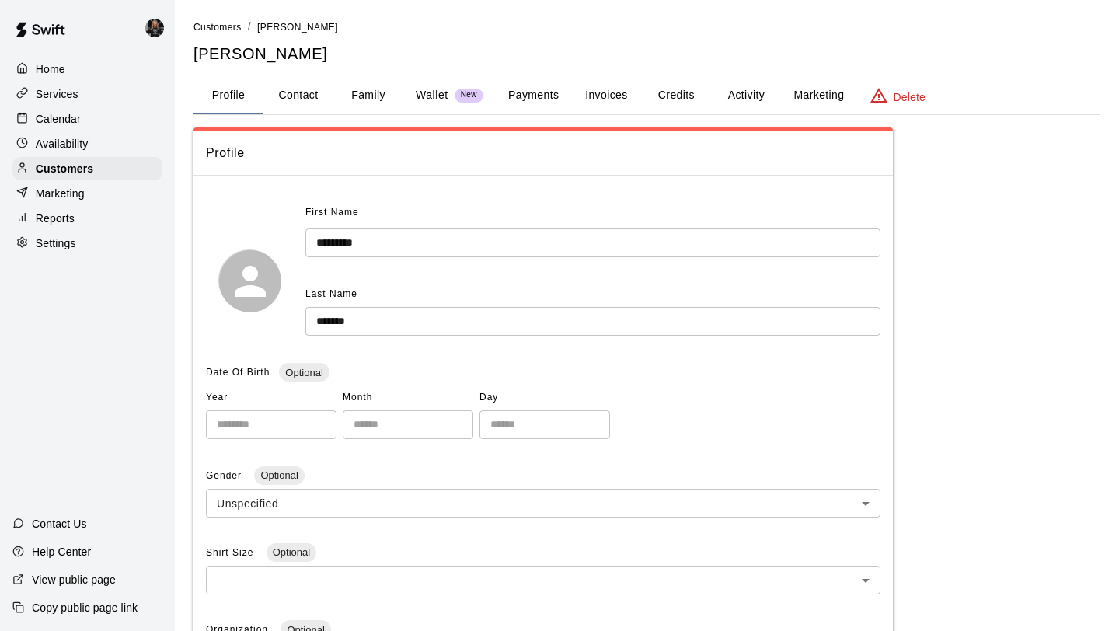
click at [376, 90] on button "Family" at bounding box center [368, 95] width 70 height 37
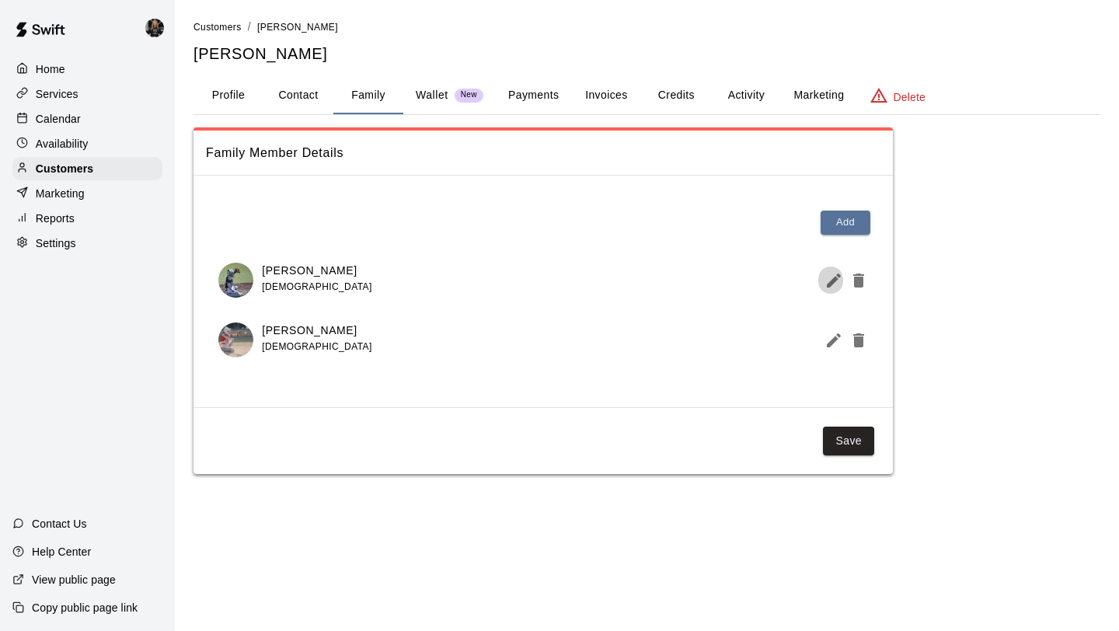
click at [825, 277] on icon "Edit Member" at bounding box center [833, 280] width 19 height 19
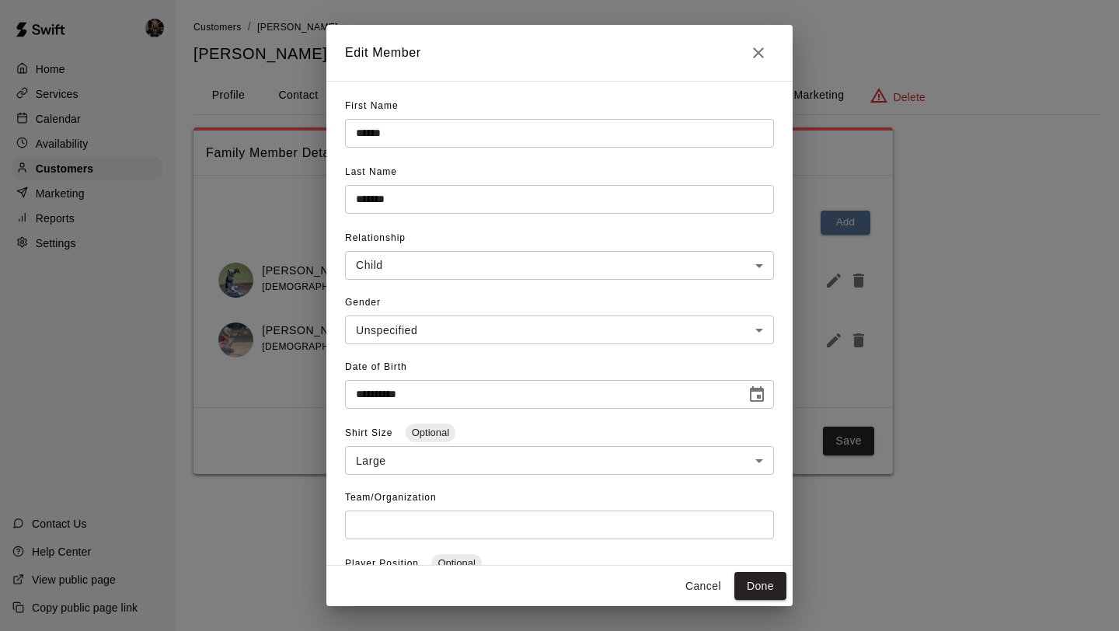
click at [761, 56] on icon "Close" at bounding box center [758, 52] width 11 height 11
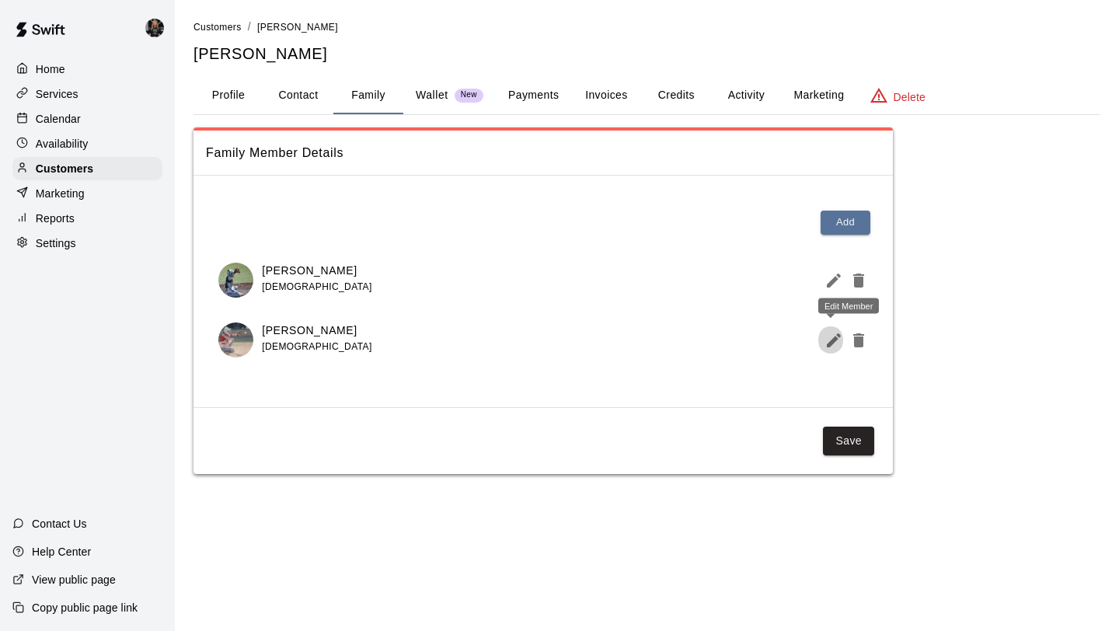
click at [829, 342] on icon "Edit Member" at bounding box center [833, 340] width 14 height 14
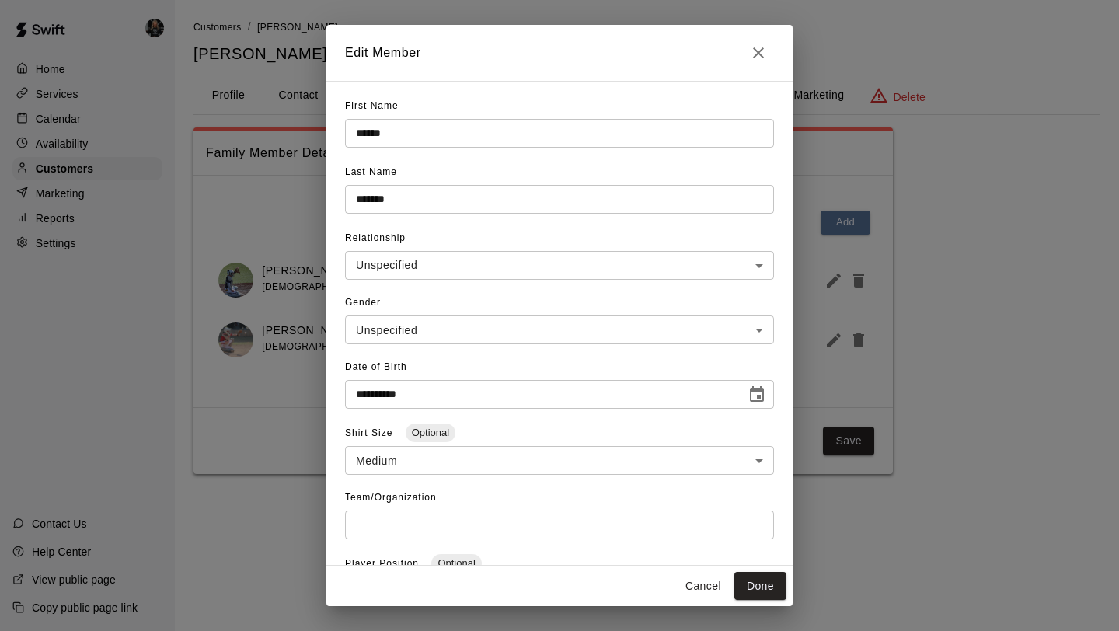
click at [756, 54] on icon "Close" at bounding box center [758, 52] width 11 height 11
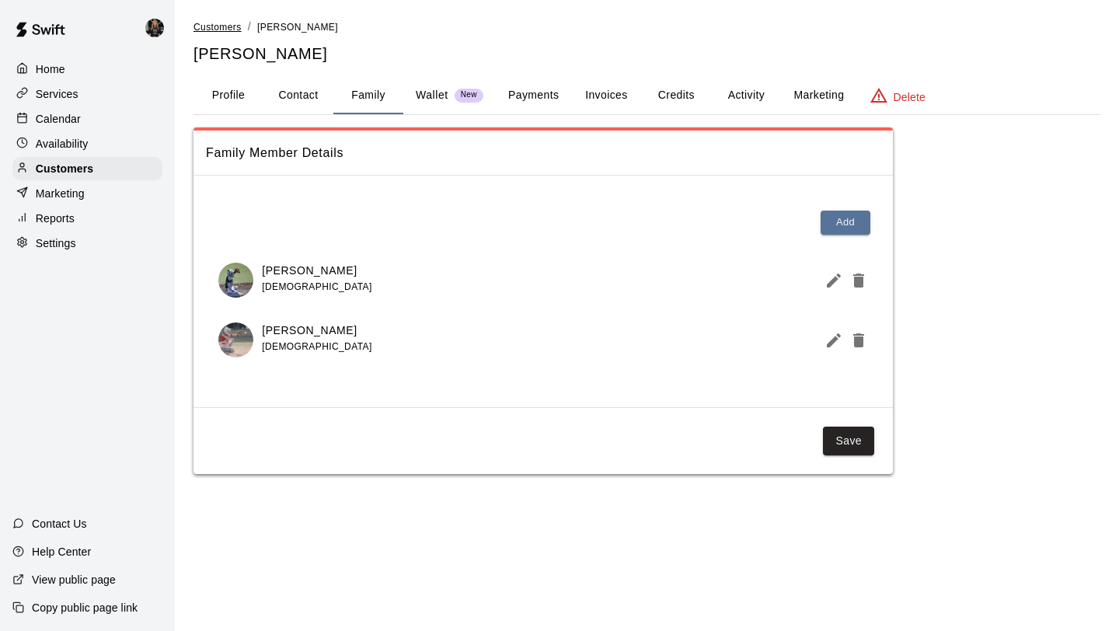
click at [225, 33] on span "Customers" at bounding box center [217, 27] width 48 height 11
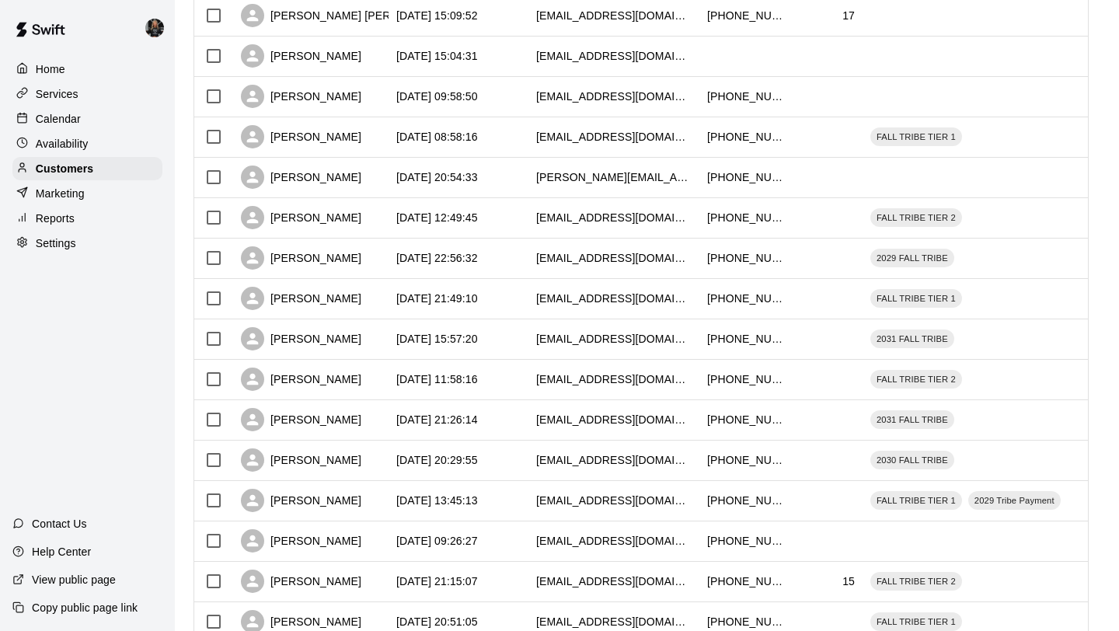
scroll to position [710, 0]
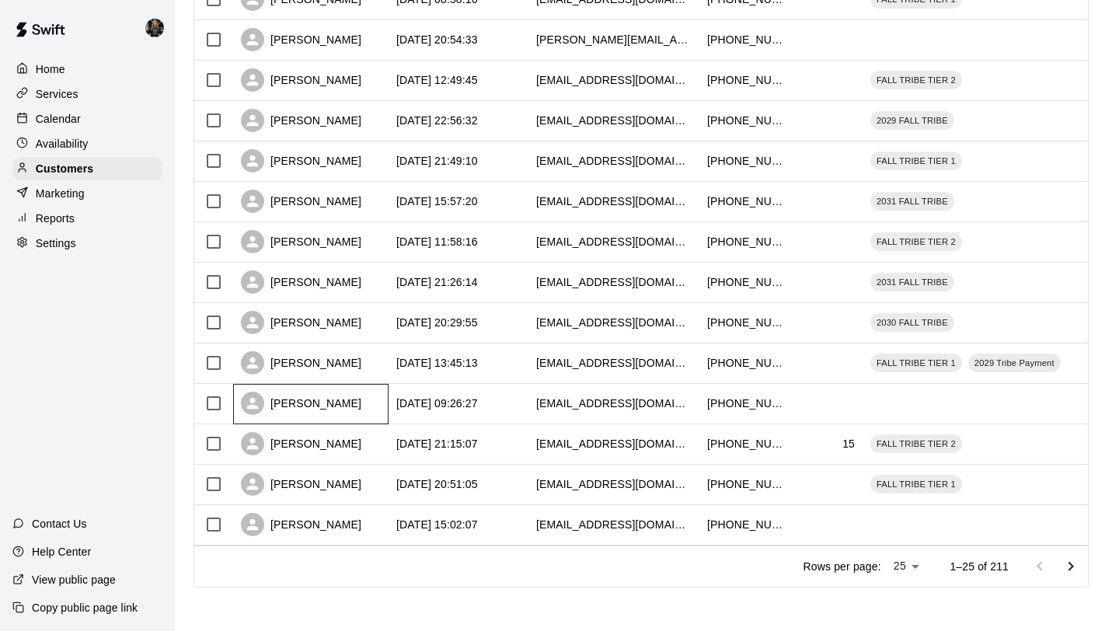
click at [323, 412] on div "[PERSON_NAME]" at bounding box center [310, 404] width 155 height 40
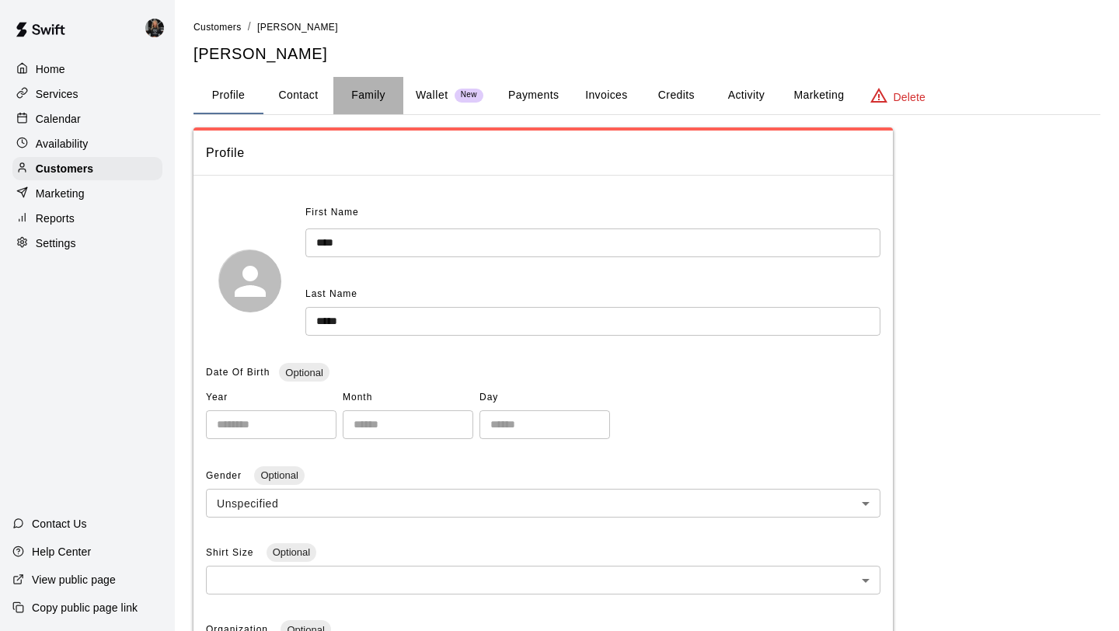
click at [382, 95] on button "Family" at bounding box center [368, 95] width 70 height 37
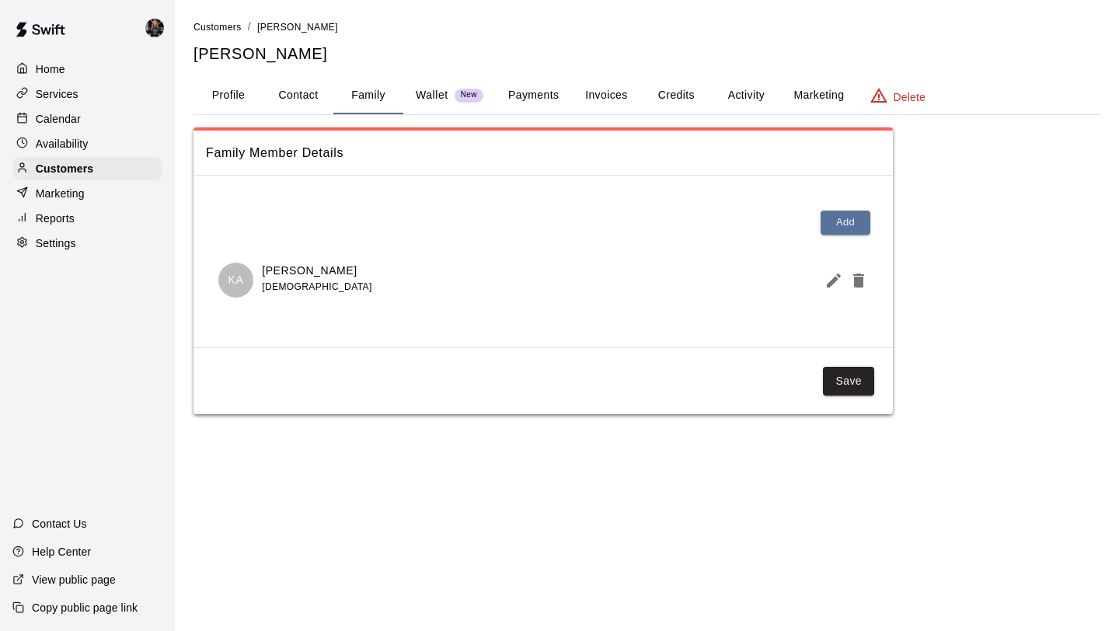
click at [826, 276] on icon "Edit Member" at bounding box center [833, 280] width 19 height 19
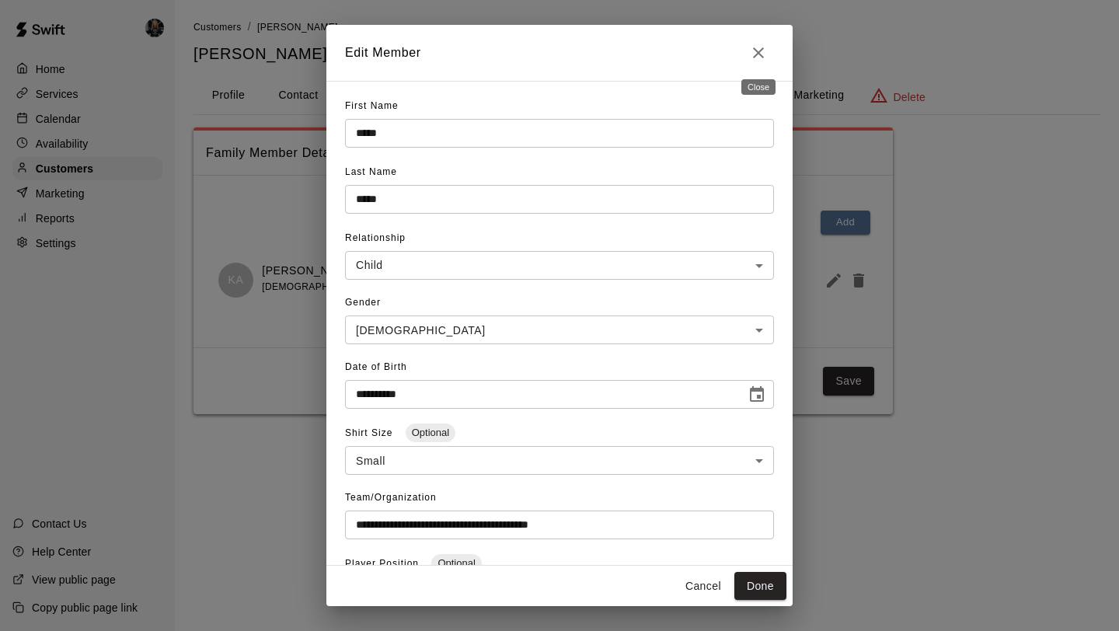
click at [761, 49] on icon "Close" at bounding box center [758, 52] width 11 height 11
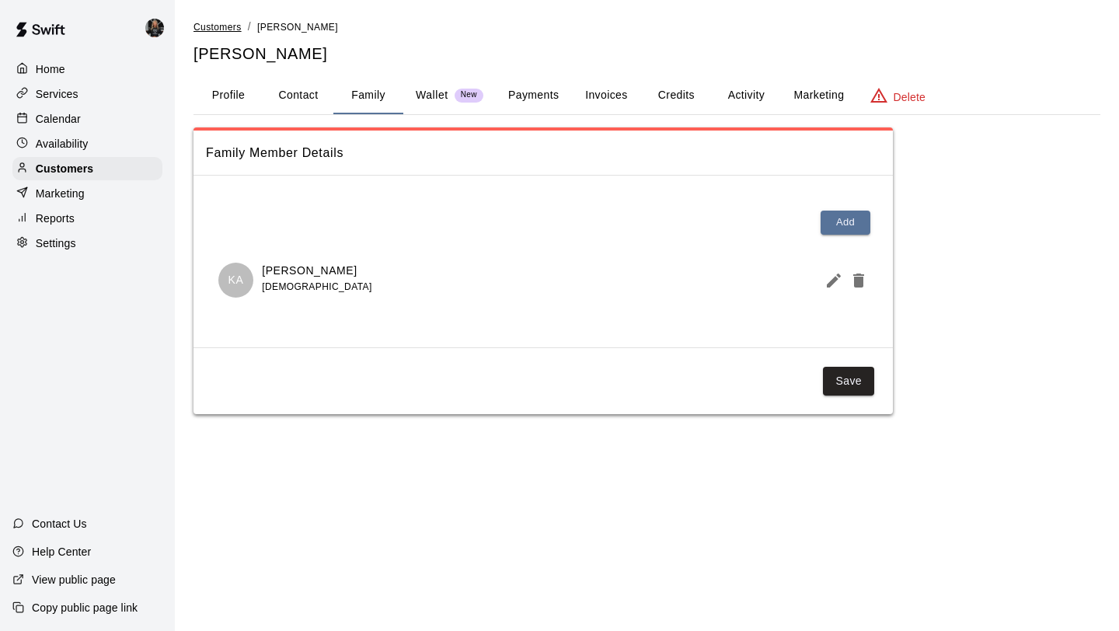
click at [223, 24] on span "Customers" at bounding box center [217, 27] width 48 height 11
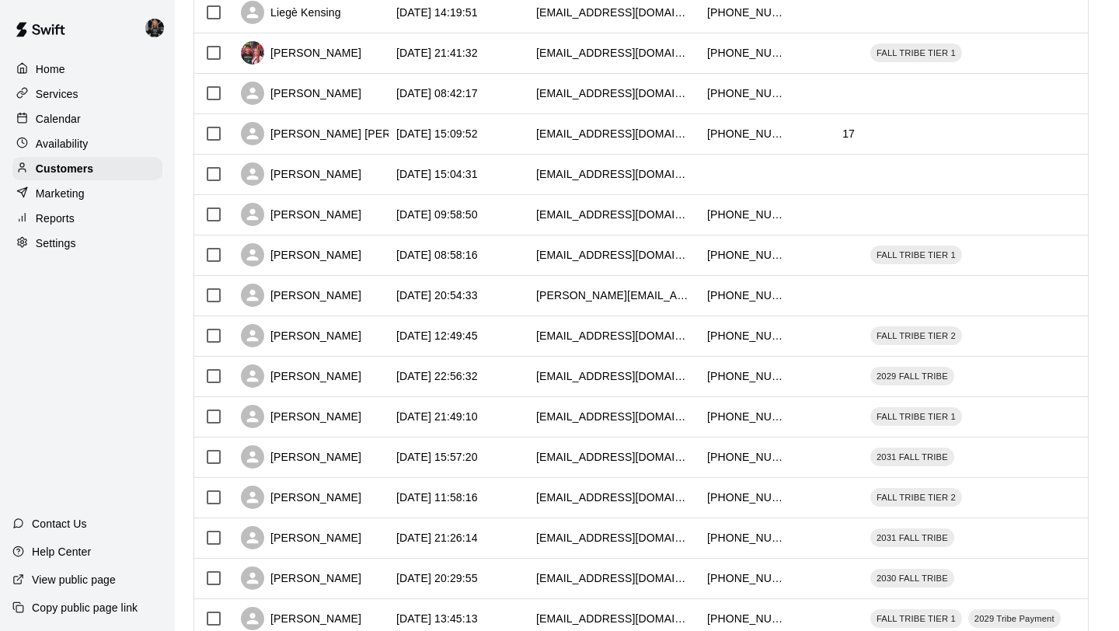
scroll to position [710, 0]
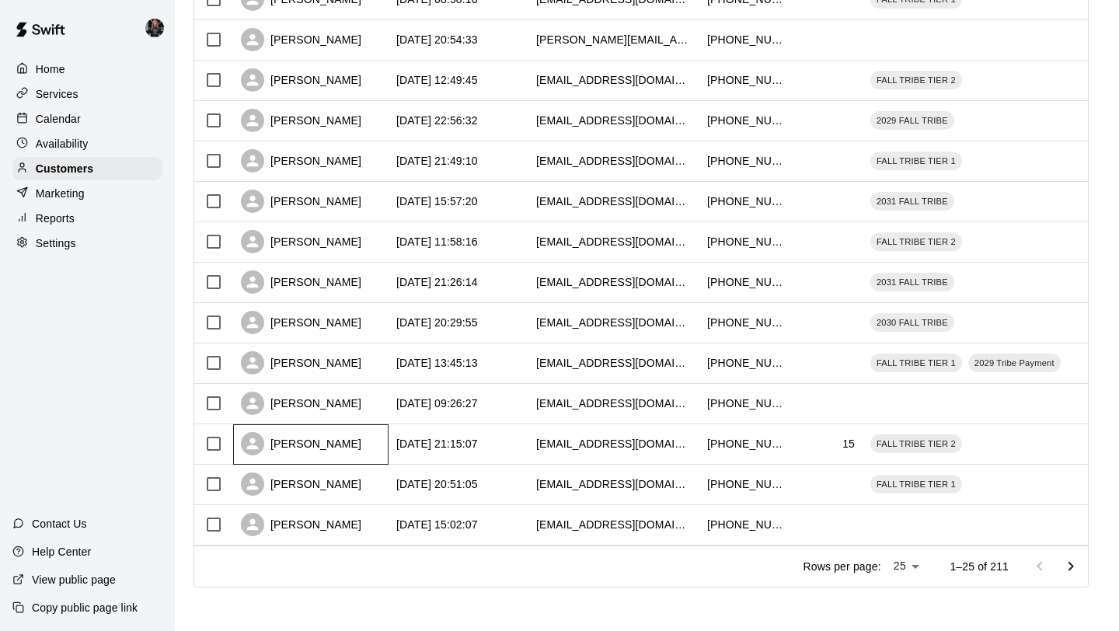
click at [300, 446] on div "[PERSON_NAME]" at bounding box center [301, 443] width 120 height 23
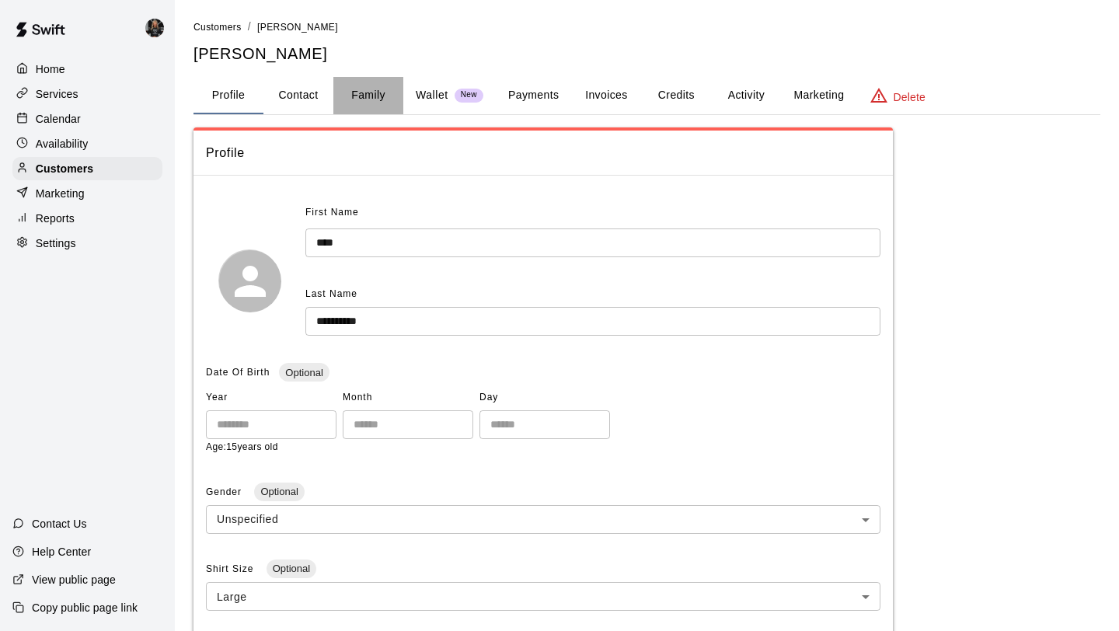
click at [369, 100] on button "Family" at bounding box center [368, 95] width 70 height 37
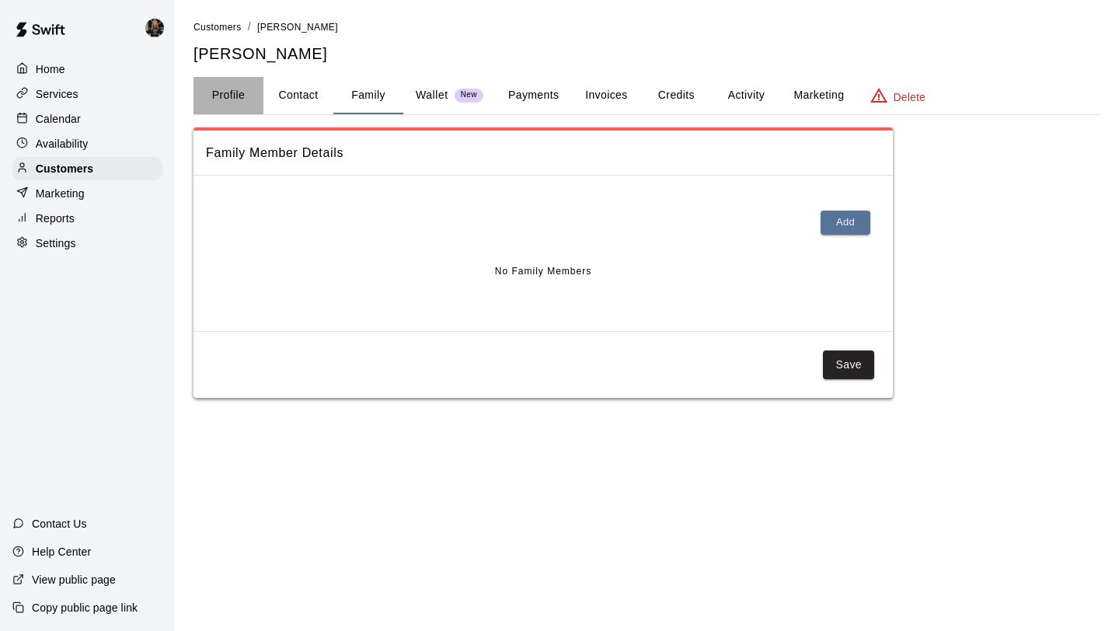
click at [243, 93] on button "Profile" at bounding box center [228, 95] width 70 height 37
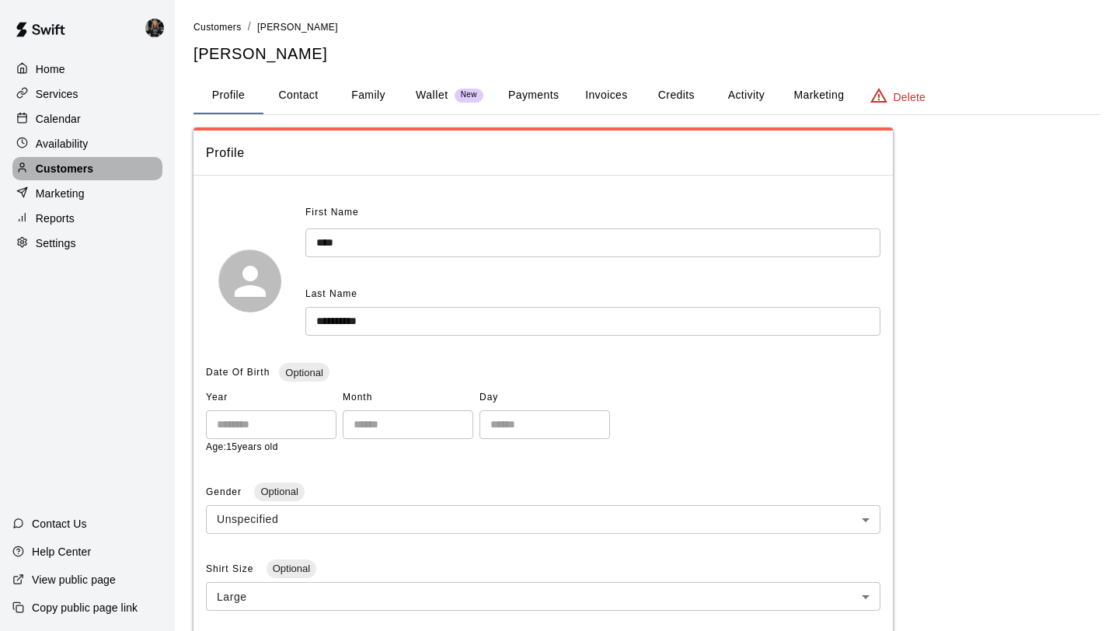
click at [81, 169] on p "Customers" at bounding box center [64, 169] width 57 height 16
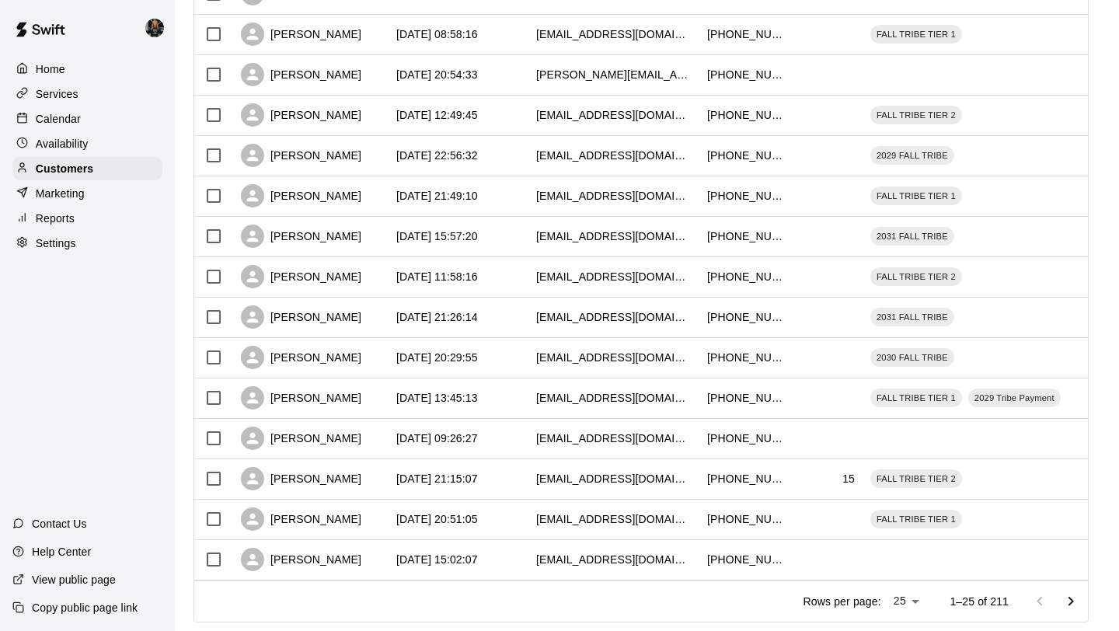
scroll to position [710, 0]
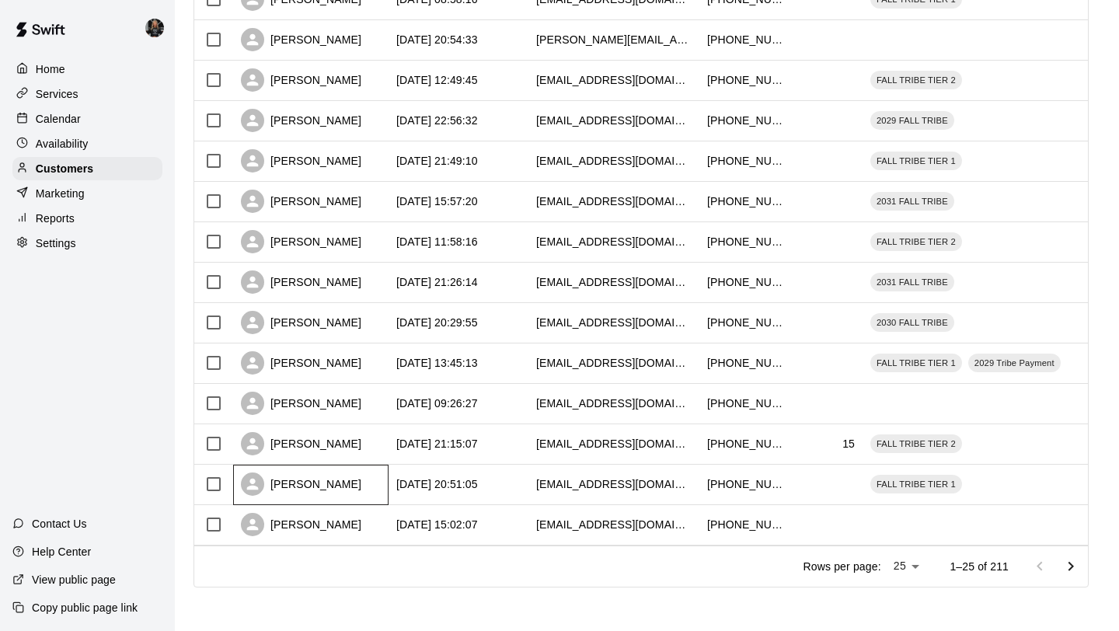
click at [285, 471] on div "[PERSON_NAME]" at bounding box center [310, 485] width 155 height 40
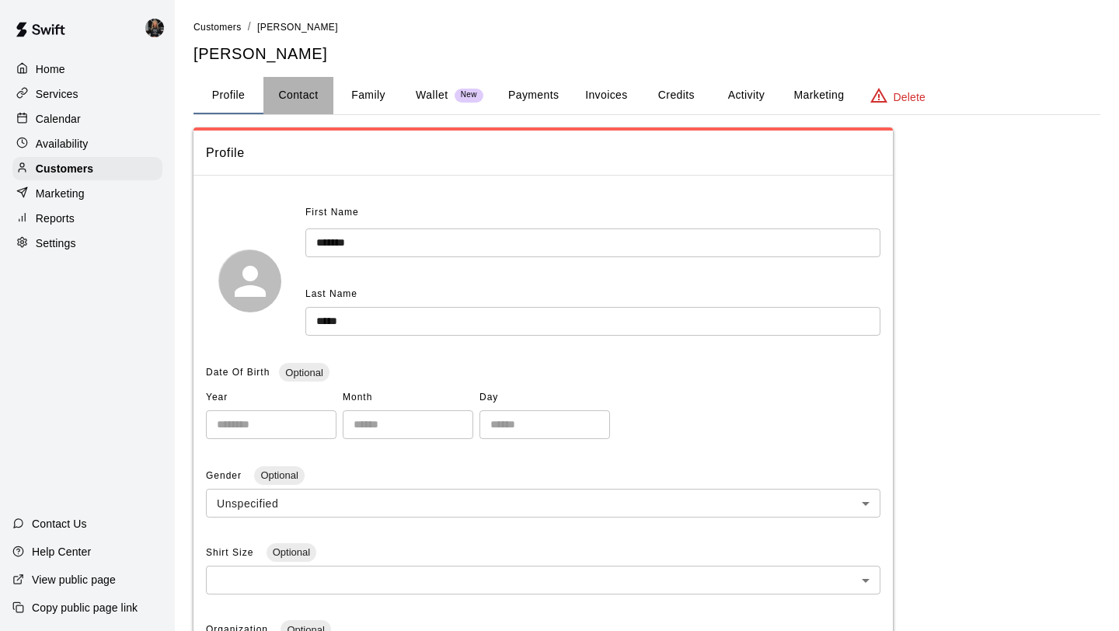
click at [297, 100] on button "Contact" at bounding box center [298, 95] width 70 height 37
select select "**"
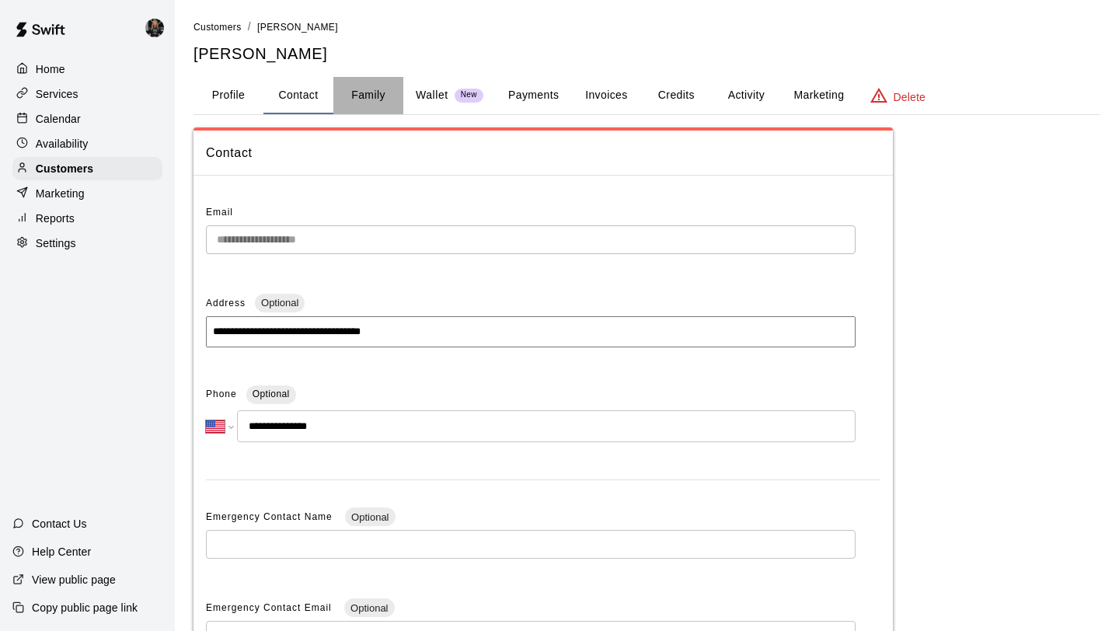
click at [378, 102] on button "Family" at bounding box center [368, 95] width 70 height 37
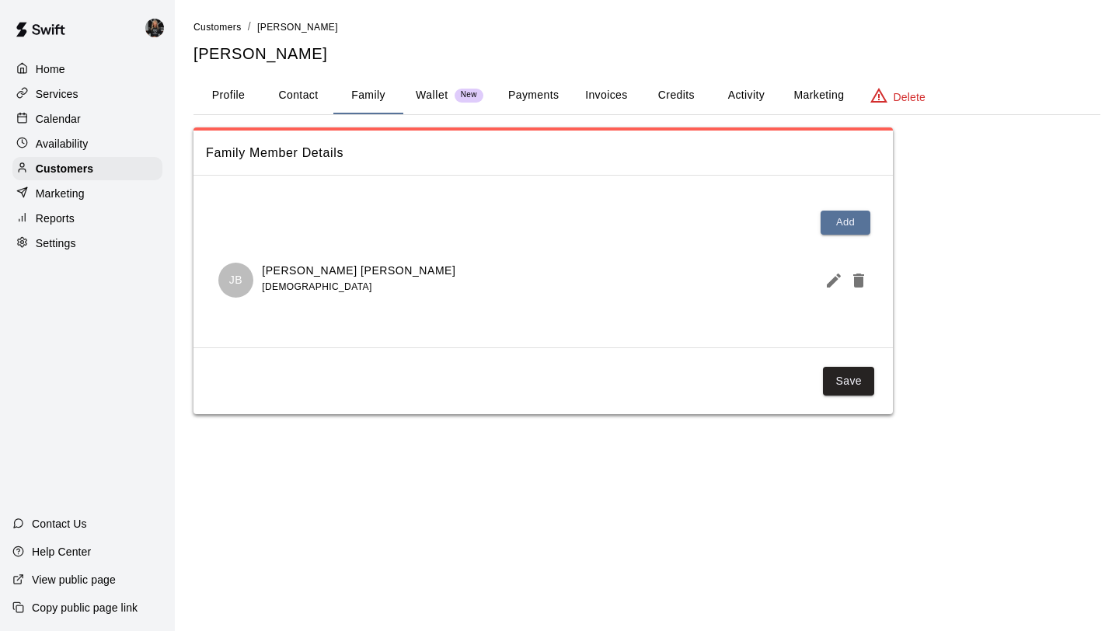
click at [833, 283] on icon "Edit Member" at bounding box center [833, 280] width 14 height 14
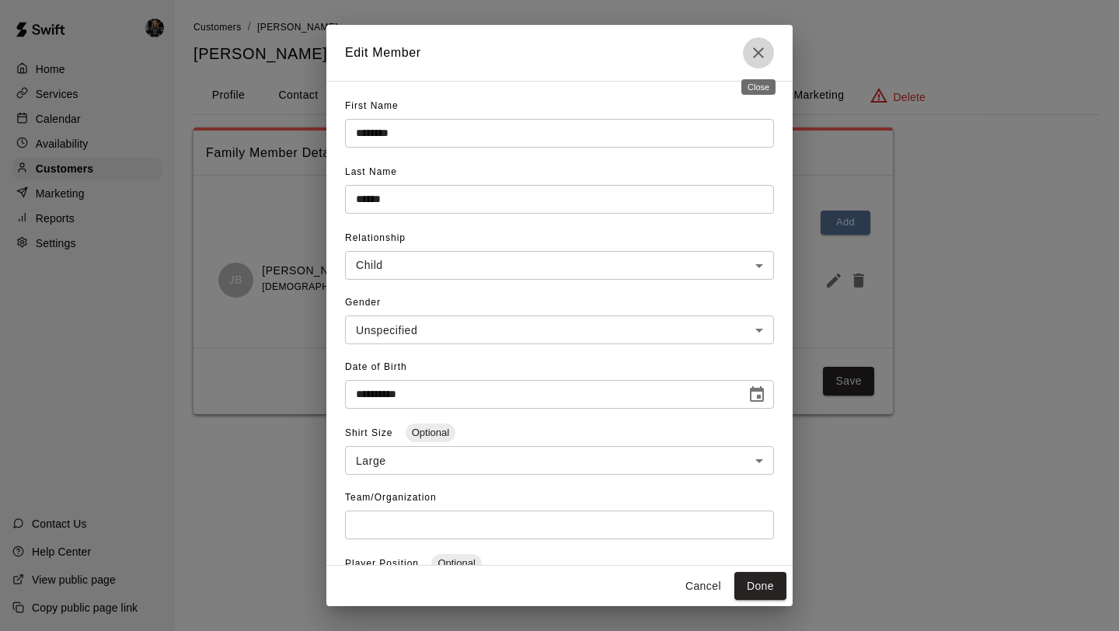
click at [767, 57] on button "Close" at bounding box center [758, 52] width 31 height 31
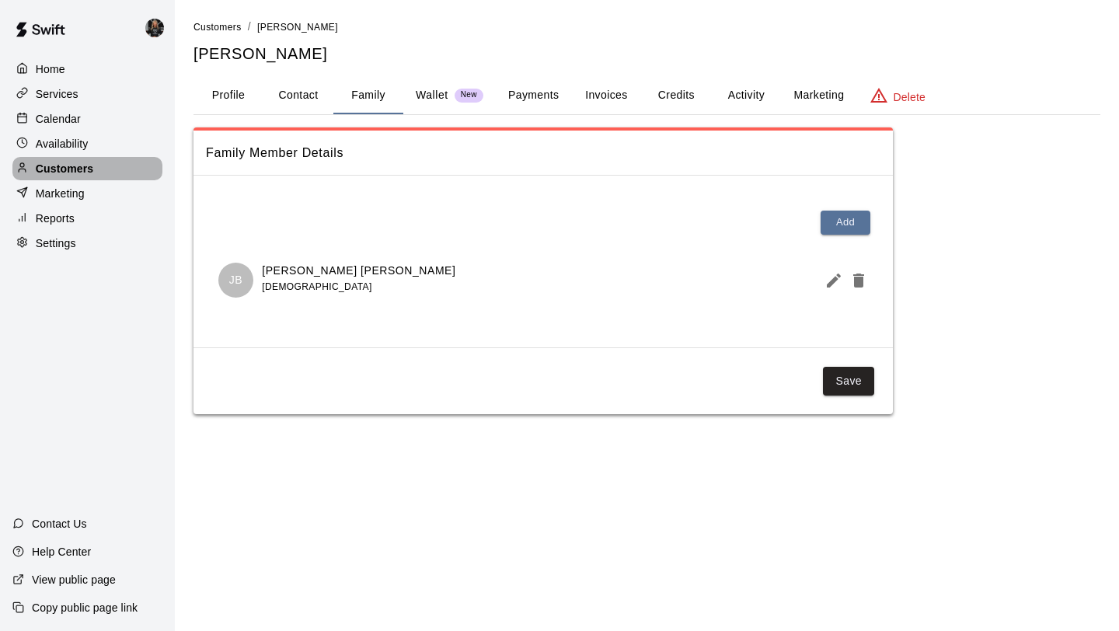
click at [78, 169] on p "Customers" at bounding box center [64, 169] width 57 height 16
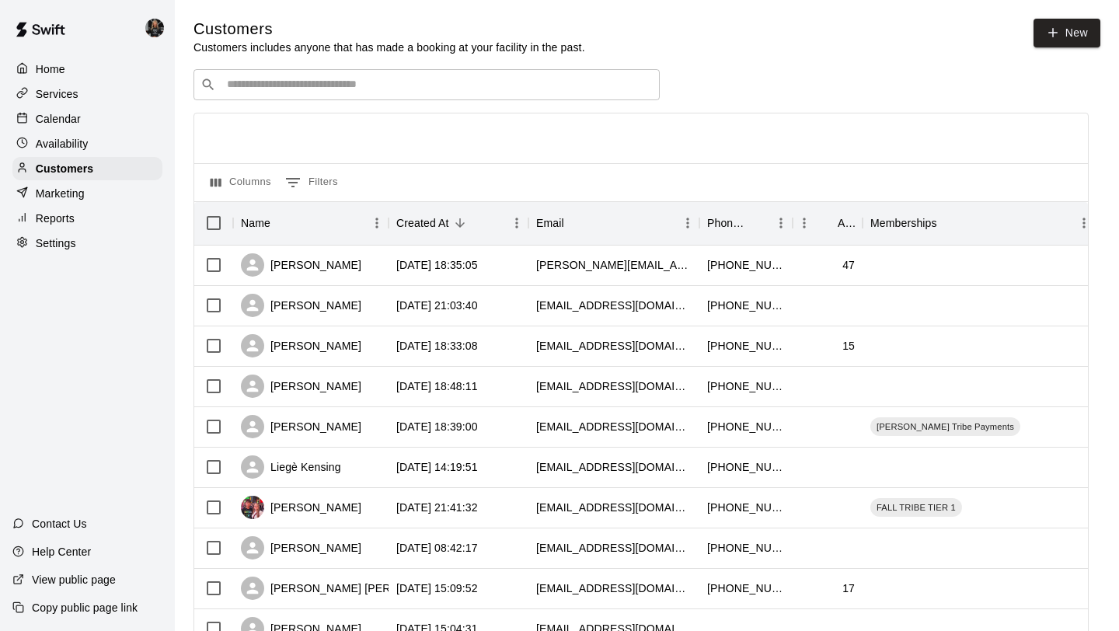
scroll to position [710, 0]
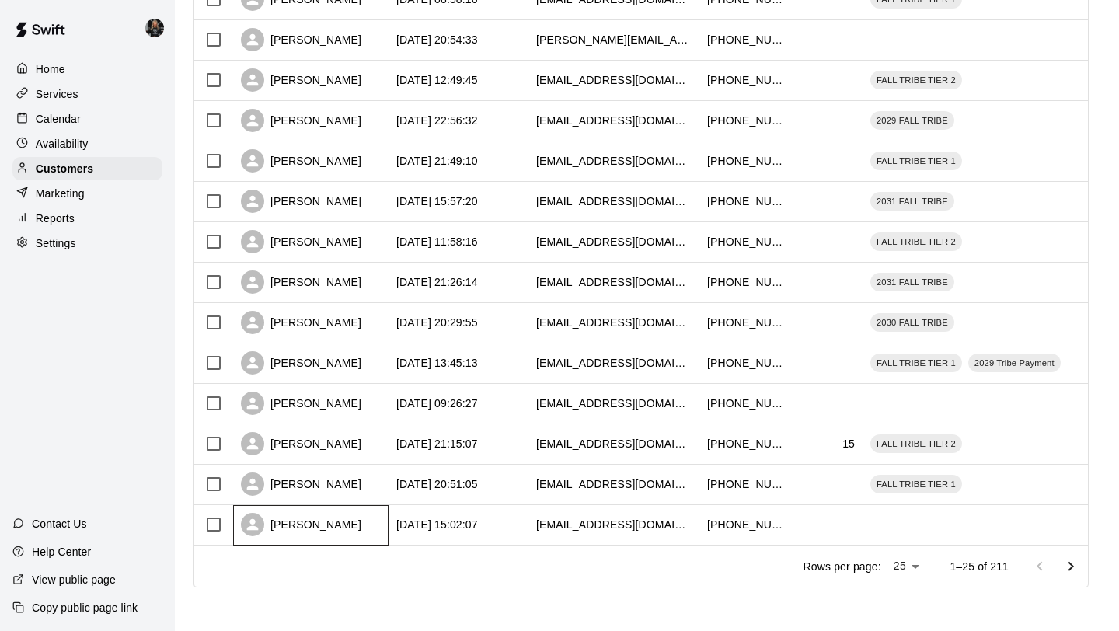
click at [301, 523] on div "[PERSON_NAME]" at bounding box center [301, 524] width 120 height 23
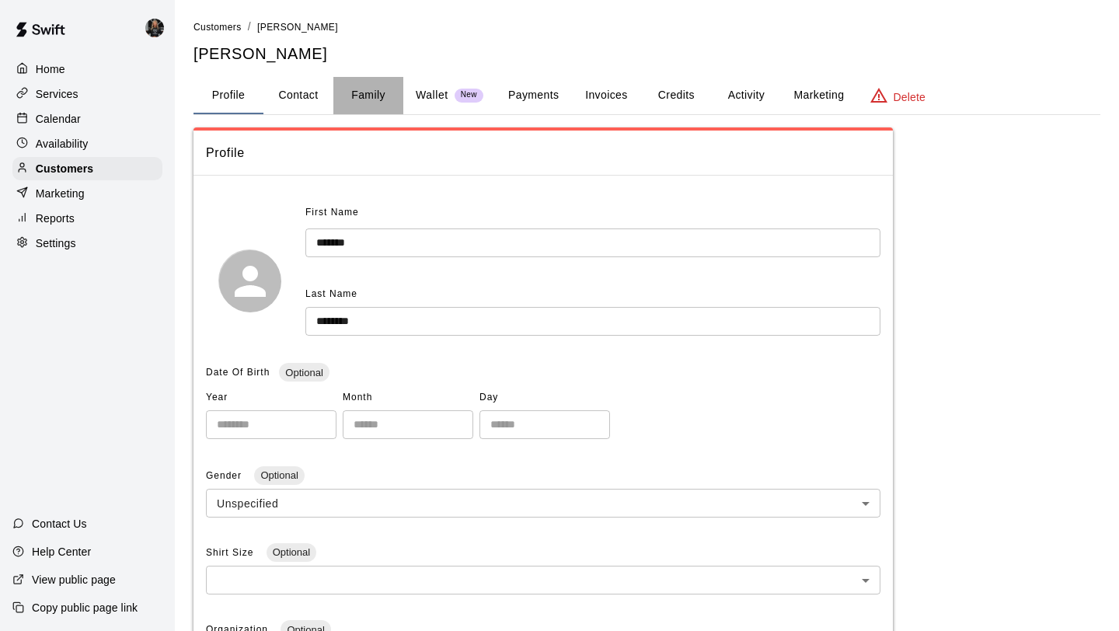
click at [362, 85] on button "Family" at bounding box center [368, 95] width 70 height 37
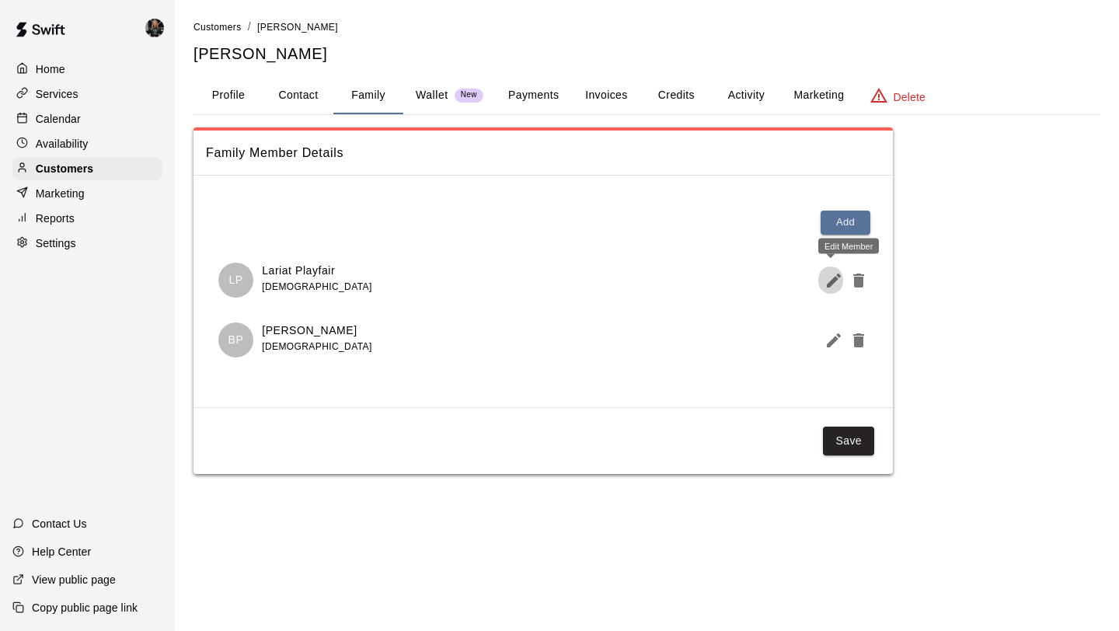
click at [833, 282] on icon "Edit Member" at bounding box center [833, 280] width 14 height 14
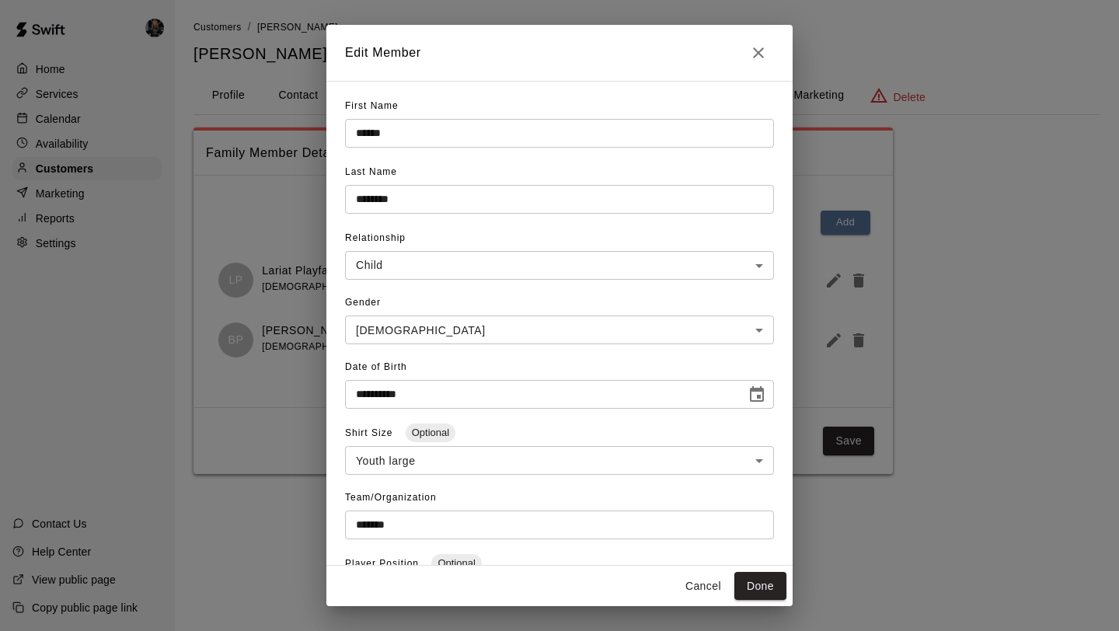
click at [770, 66] on h2 "Edit Member" at bounding box center [559, 53] width 466 height 56
click at [765, 58] on icon "Close" at bounding box center [758, 52] width 19 height 19
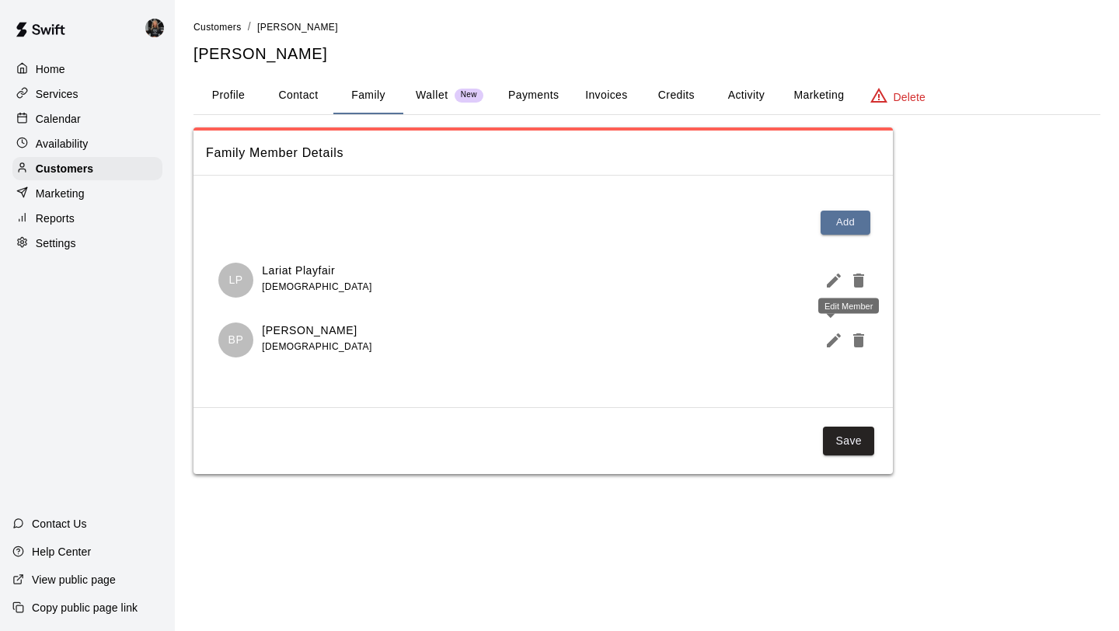
click at [825, 333] on icon "Edit Member" at bounding box center [833, 340] width 19 height 19
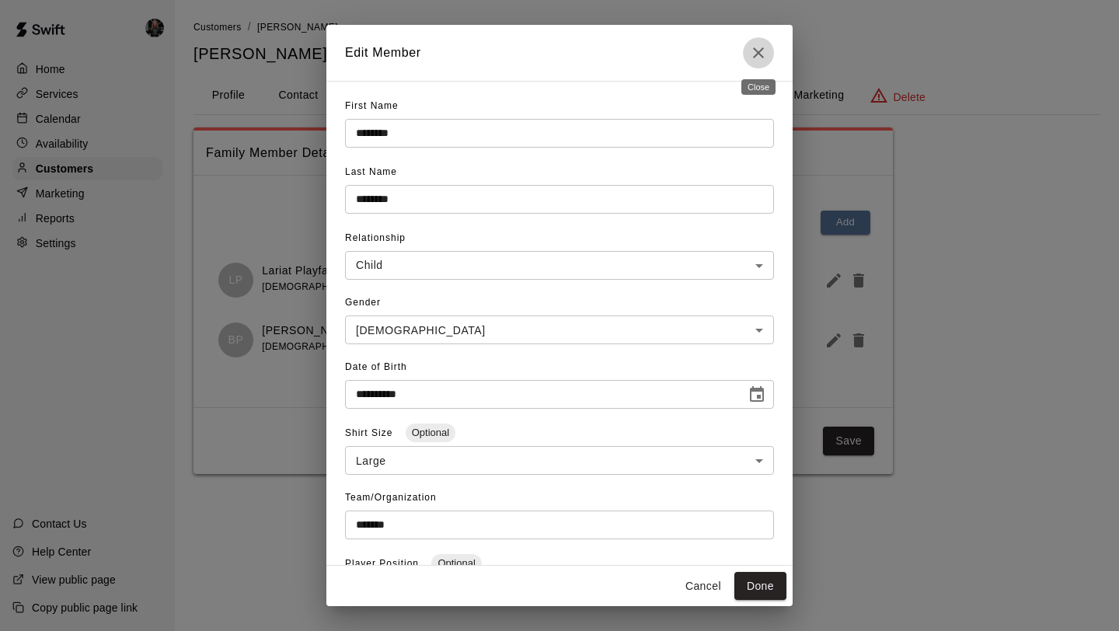
click at [758, 59] on icon "Close" at bounding box center [758, 52] width 19 height 19
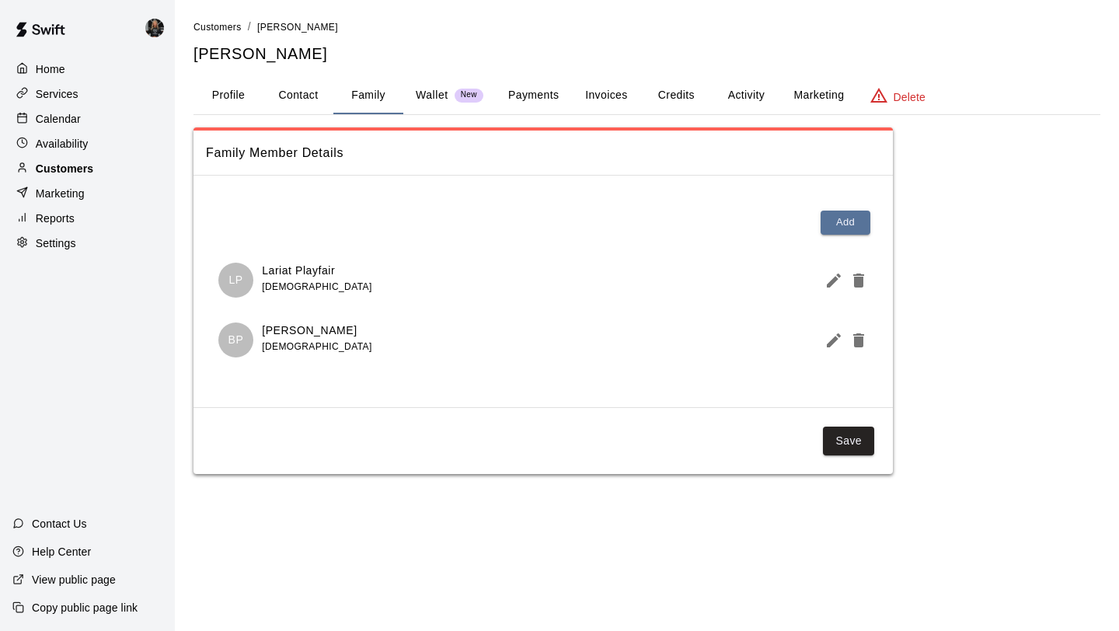
click at [127, 166] on div "Customers" at bounding box center [87, 168] width 150 height 23
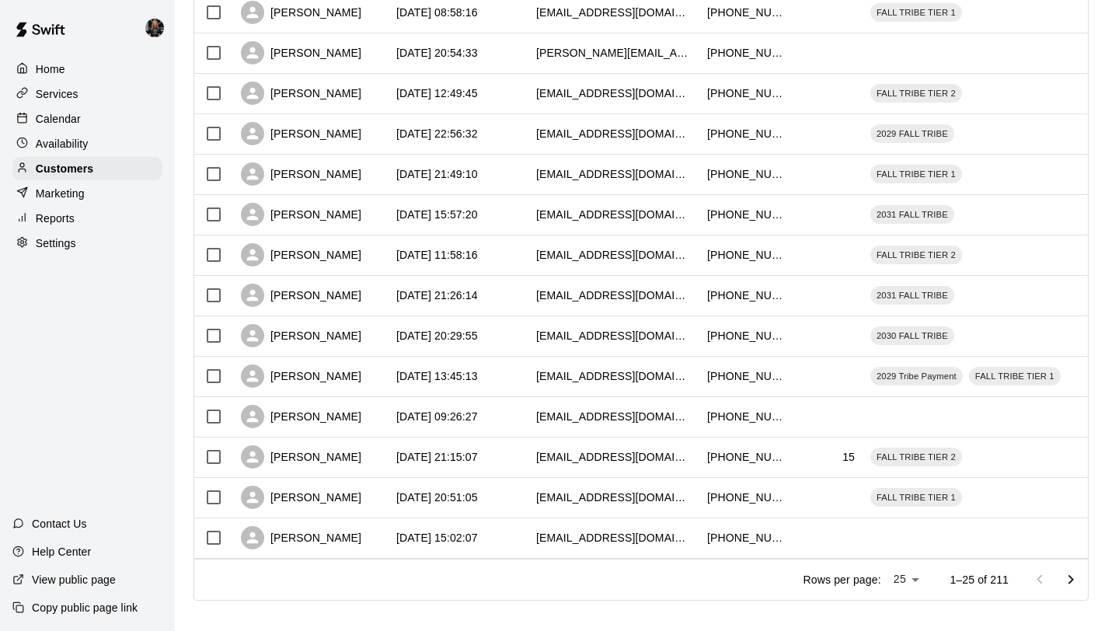
scroll to position [710, 0]
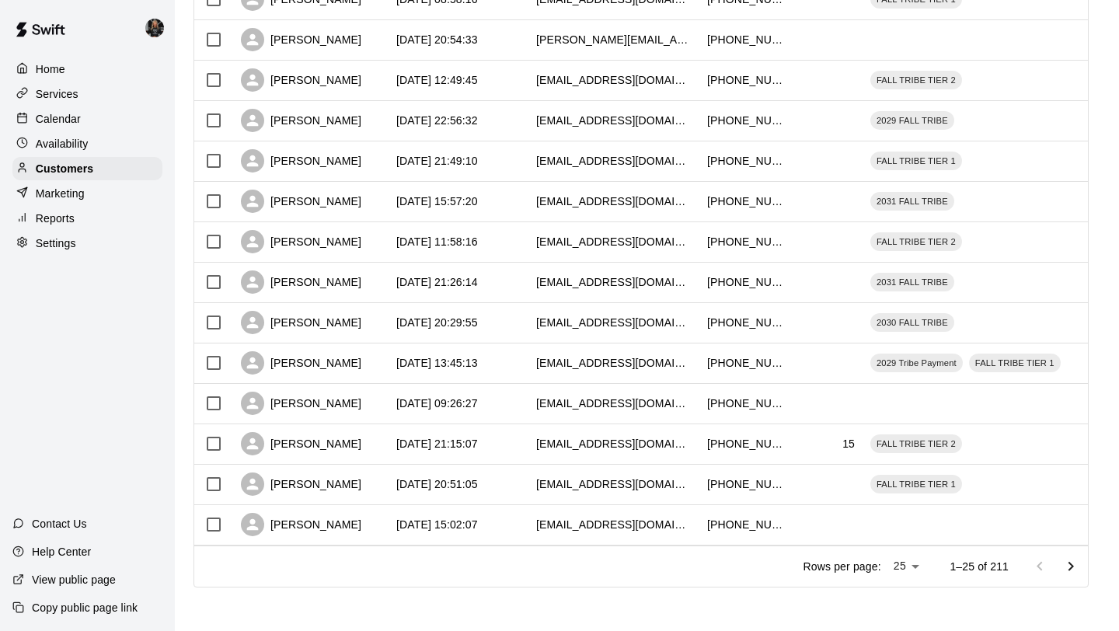
click at [1062, 564] on icon "Go to next page" at bounding box center [1070, 566] width 19 height 19
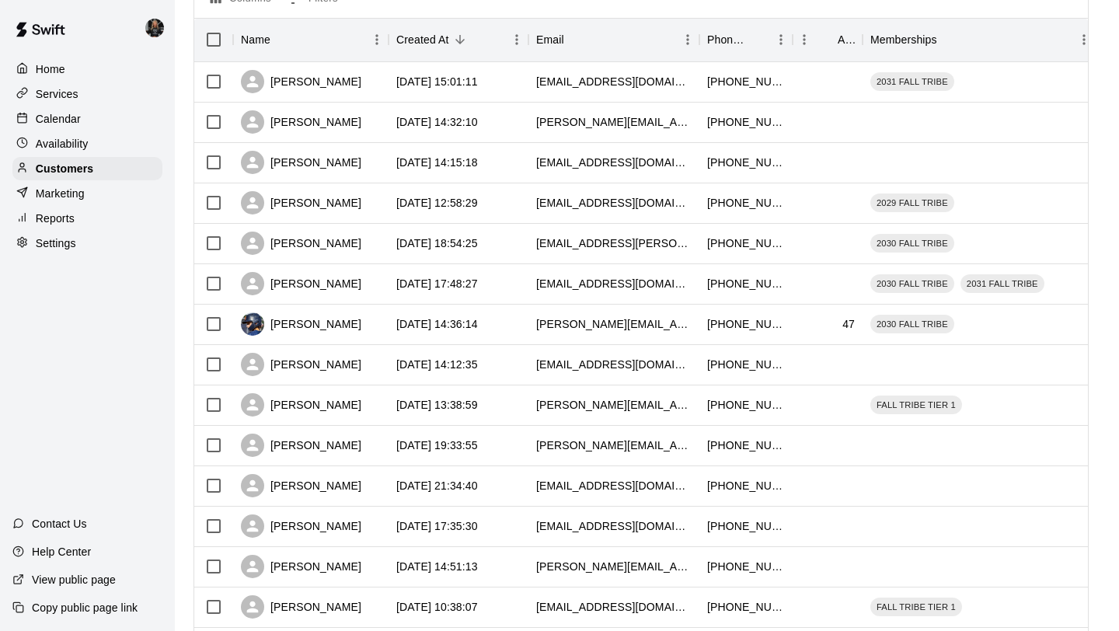
scroll to position [0, 0]
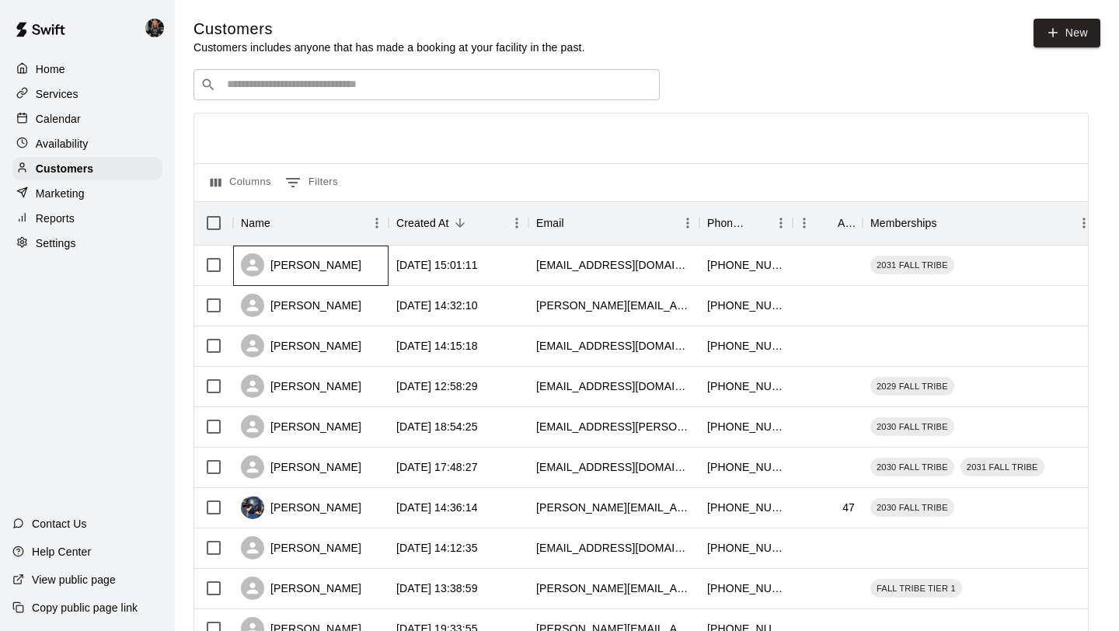
click at [324, 259] on div "[PERSON_NAME]" at bounding box center [301, 264] width 120 height 23
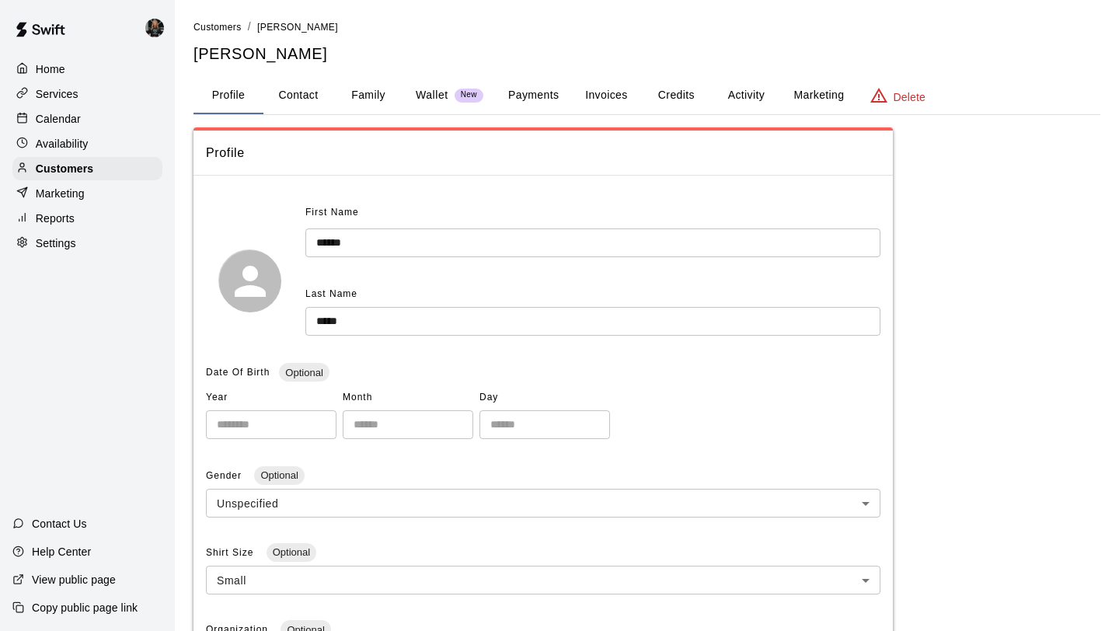
click at [557, 95] on button "Payments" at bounding box center [533, 95] width 75 height 37
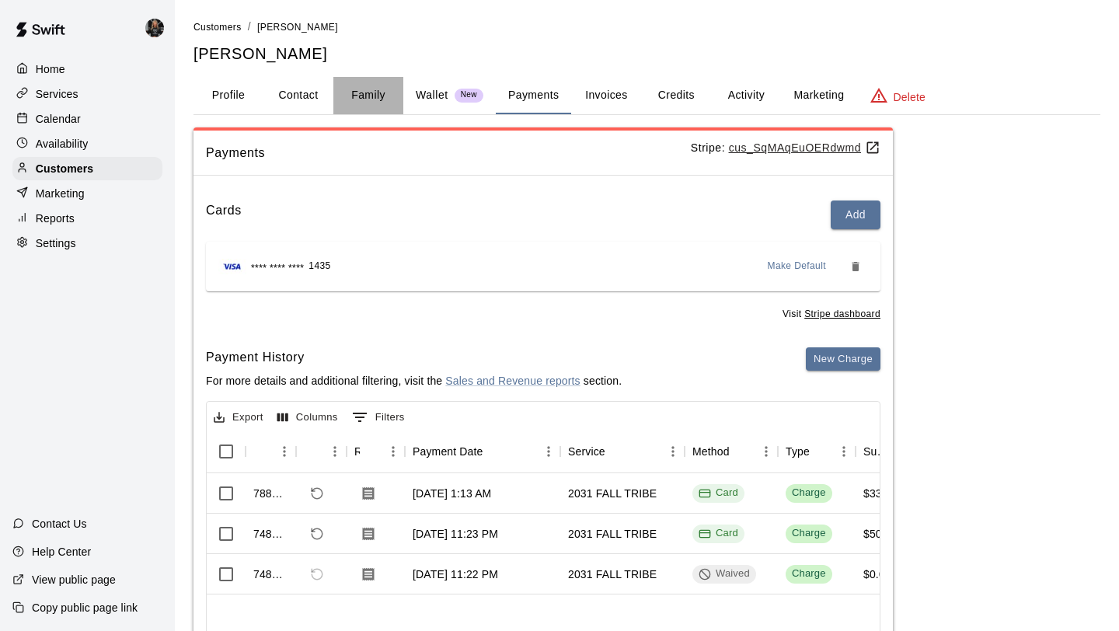
click at [351, 96] on button "Family" at bounding box center [368, 95] width 70 height 37
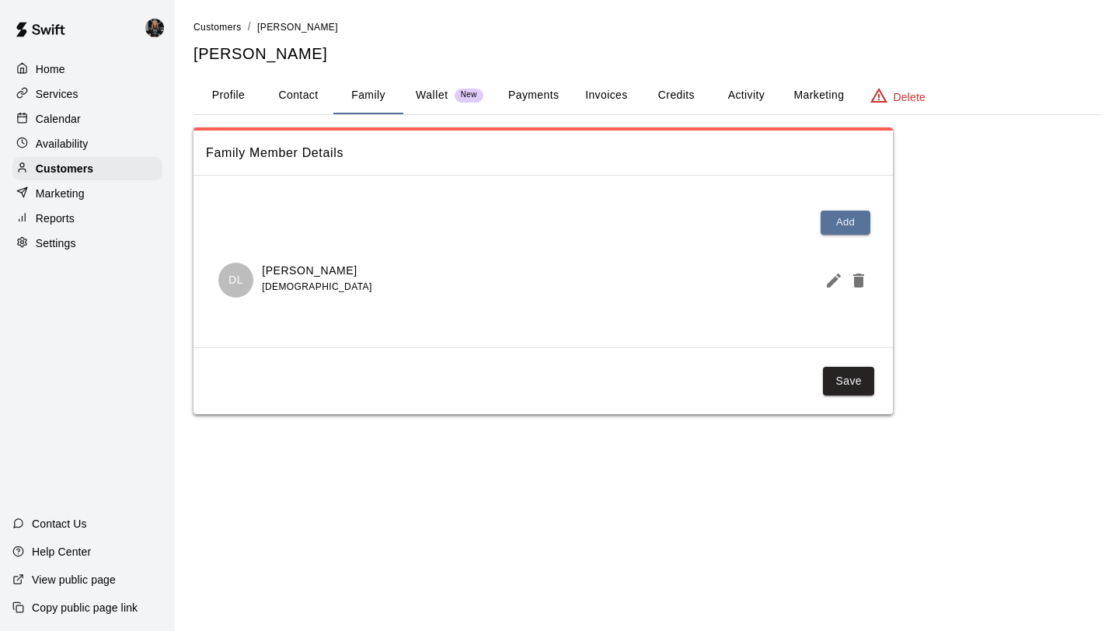
click at [826, 280] on icon "Edit Member" at bounding box center [833, 280] width 19 height 19
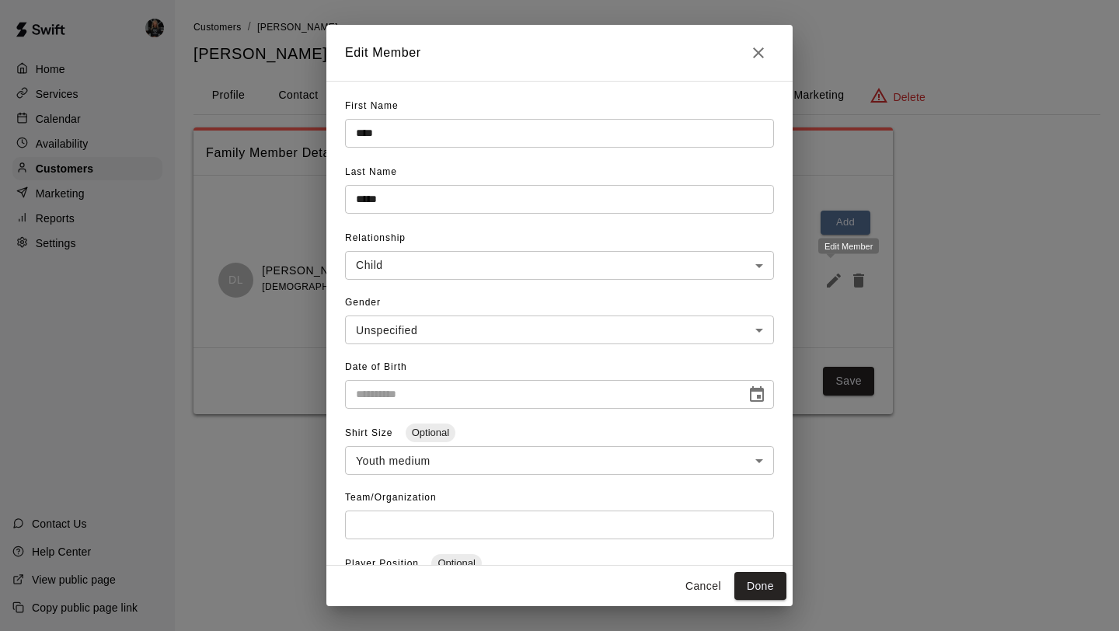
type input "**********"
click at [746, 43] on button "Close" at bounding box center [758, 52] width 31 height 31
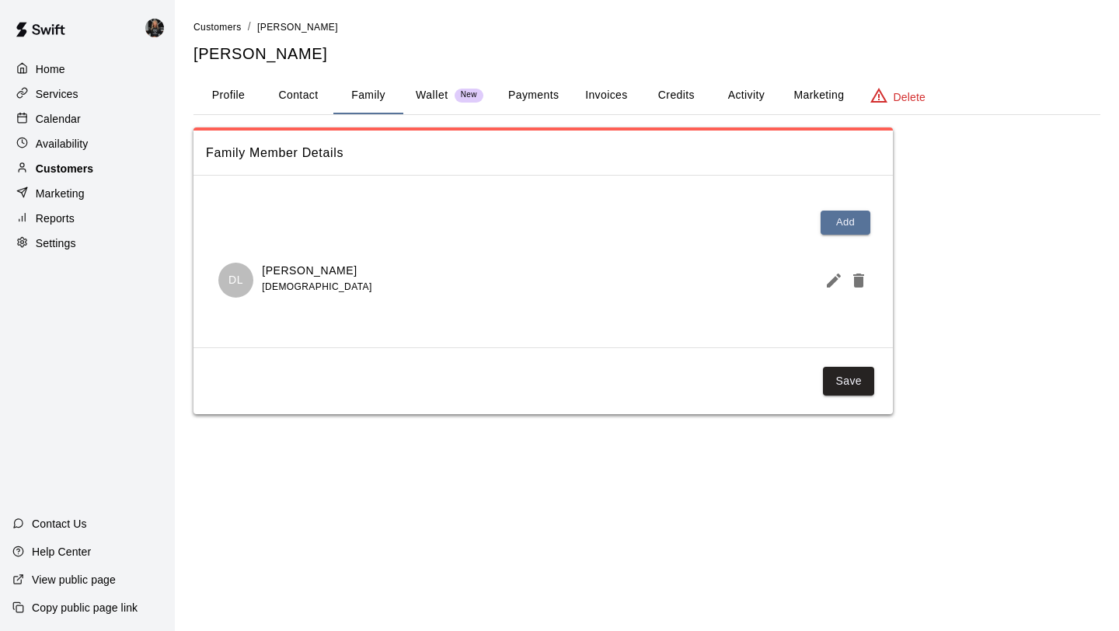
click at [119, 168] on div "Customers" at bounding box center [87, 168] width 150 height 23
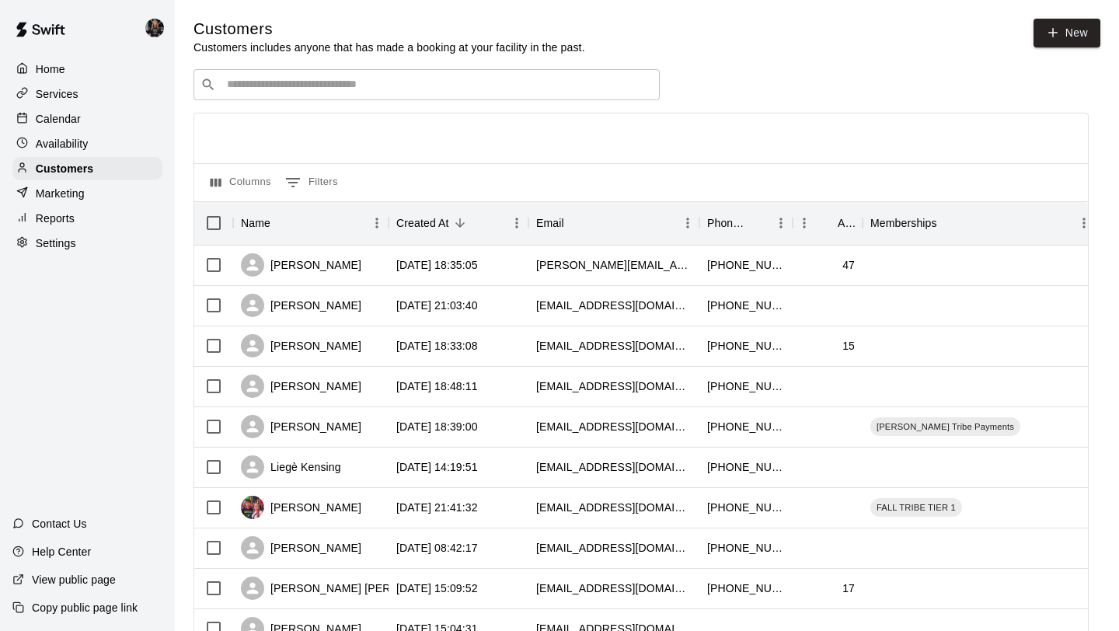
scroll to position [710, 0]
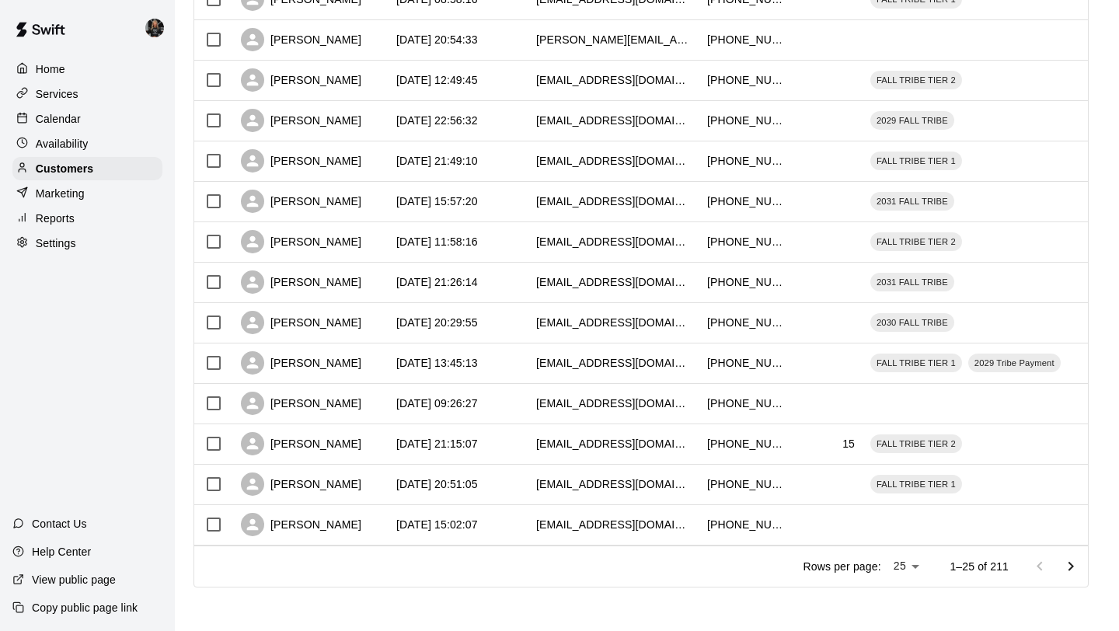
click at [1077, 565] on icon "Go to next page" at bounding box center [1070, 566] width 19 height 19
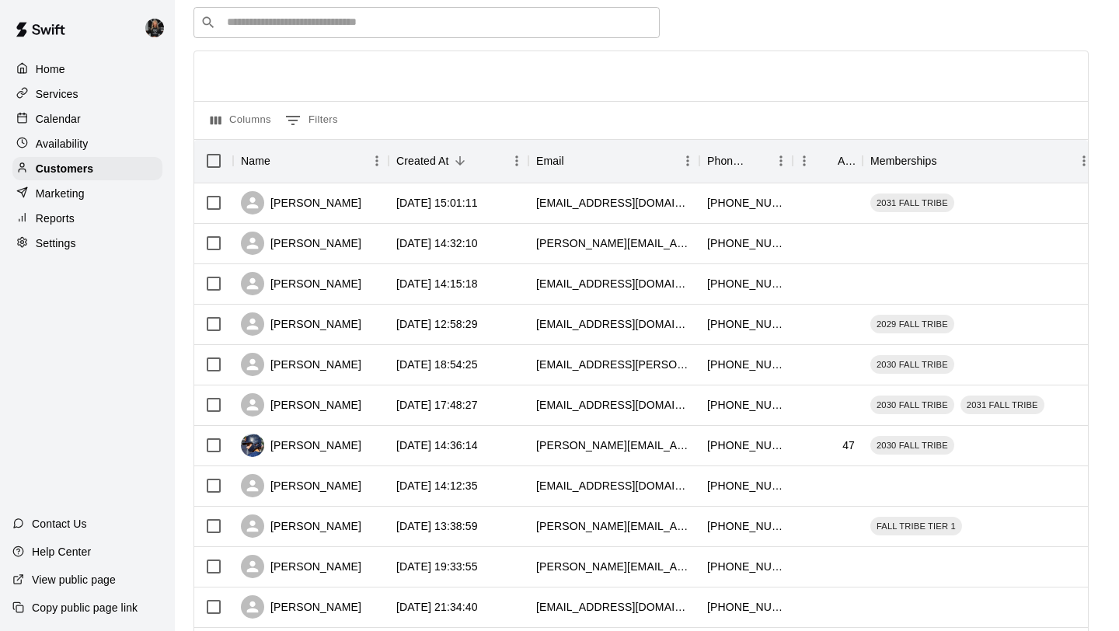
scroll to position [0, 0]
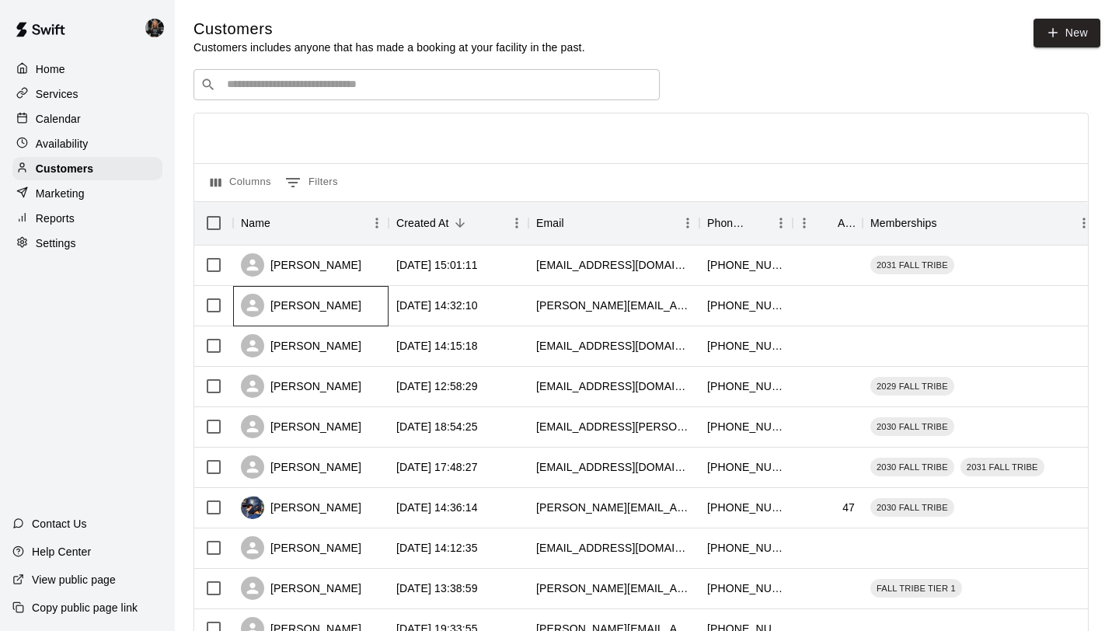
click at [304, 308] on div "[PERSON_NAME]" at bounding box center [301, 305] width 120 height 23
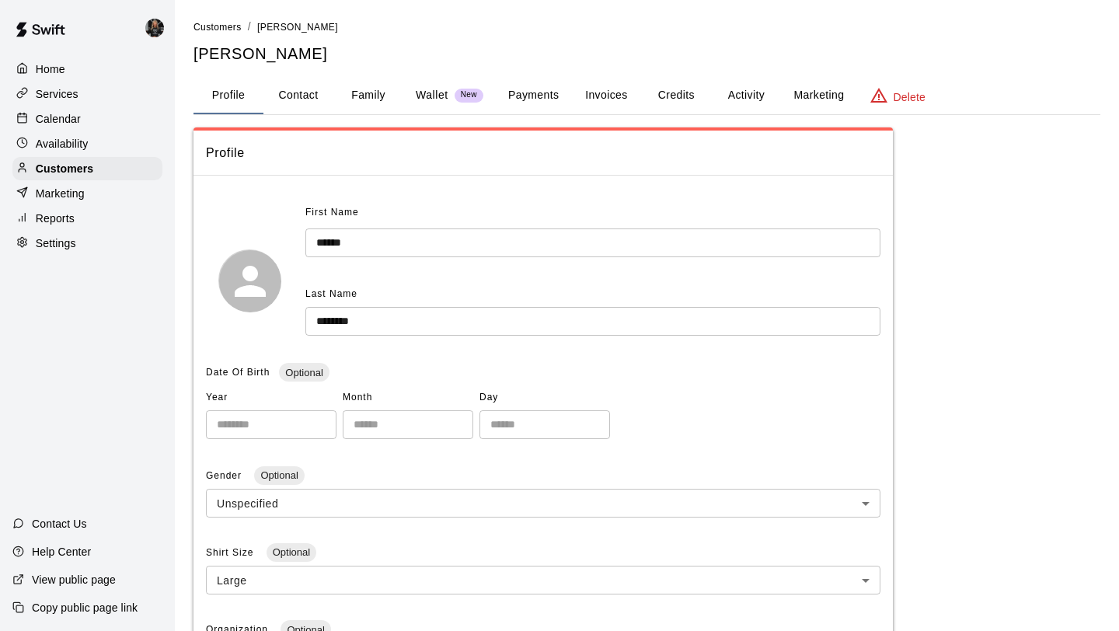
click at [294, 102] on button "Contact" at bounding box center [298, 95] width 70 height 37
select select "**"
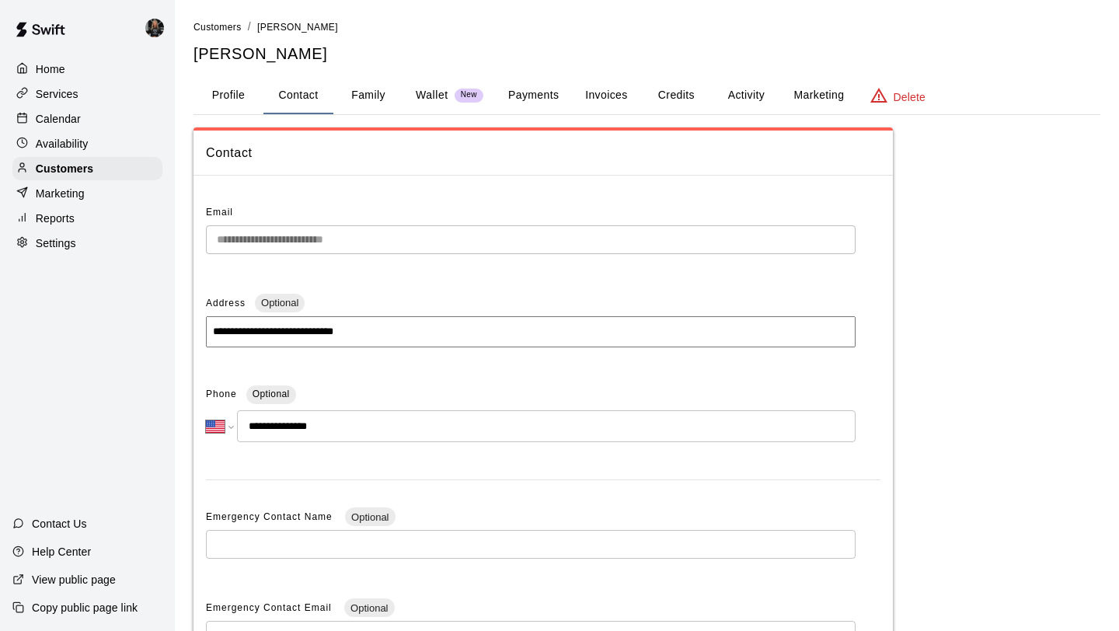
click at [364, 95] on button "Family" at bounding box center [368, 95] width 70 height 37
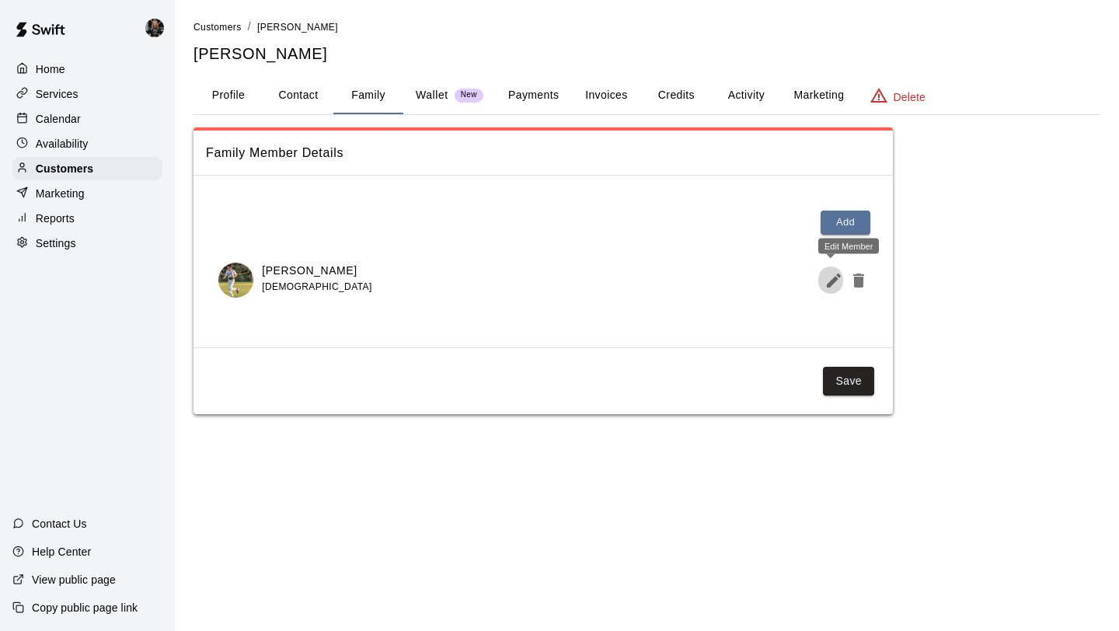
click at [830, 280] on icon "Edit Member" at bounding box center [833, 280] width 14 height 14
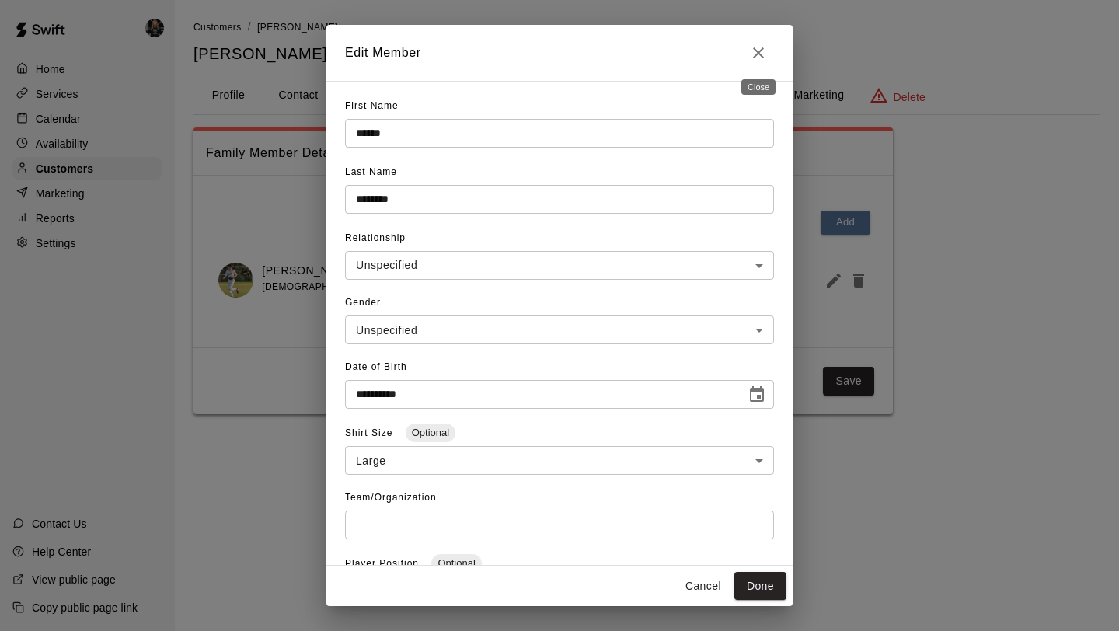
click at [759, 63] on button "Close" at bounding box center [758, 52] width 31 height 31
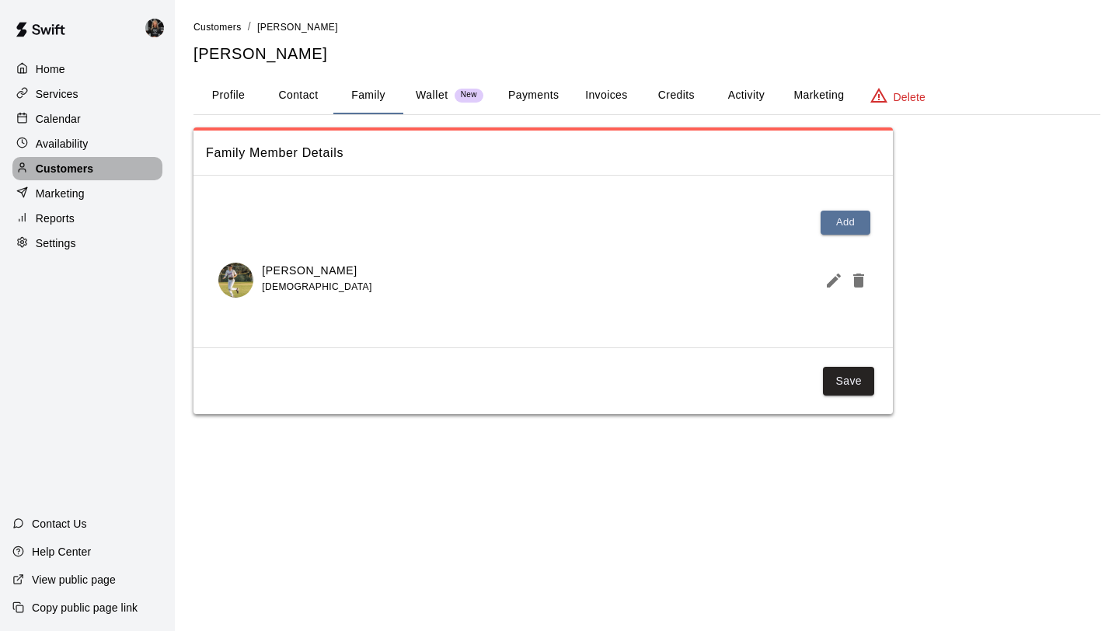
click at [89, 169] on p "Customers" at bounding box center [64, 169] width 57 height 16
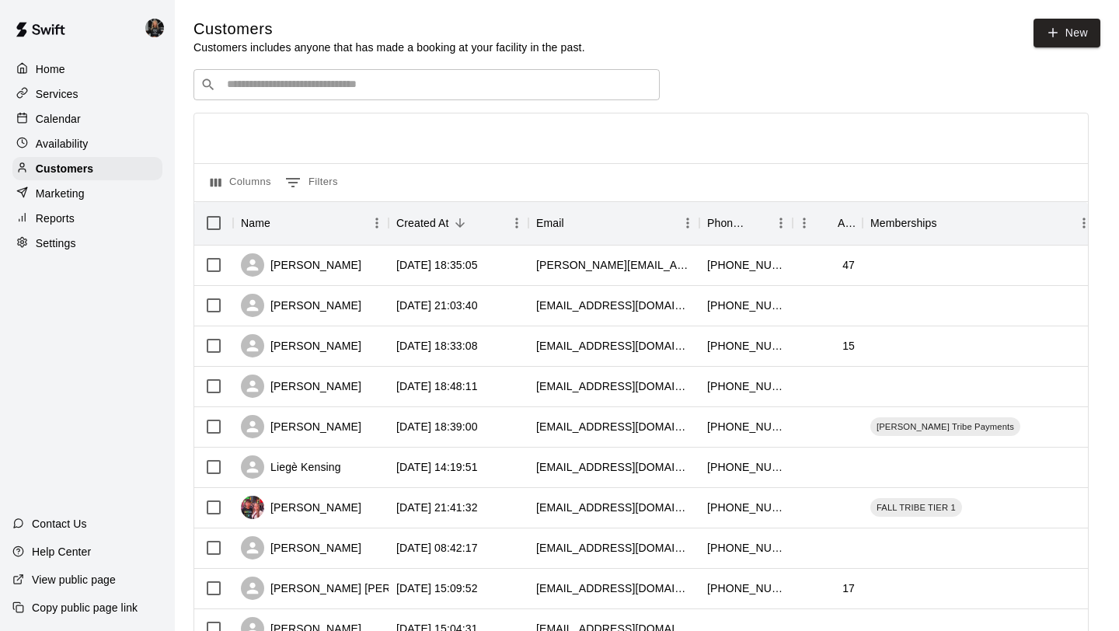
scroll to position [710, 0]
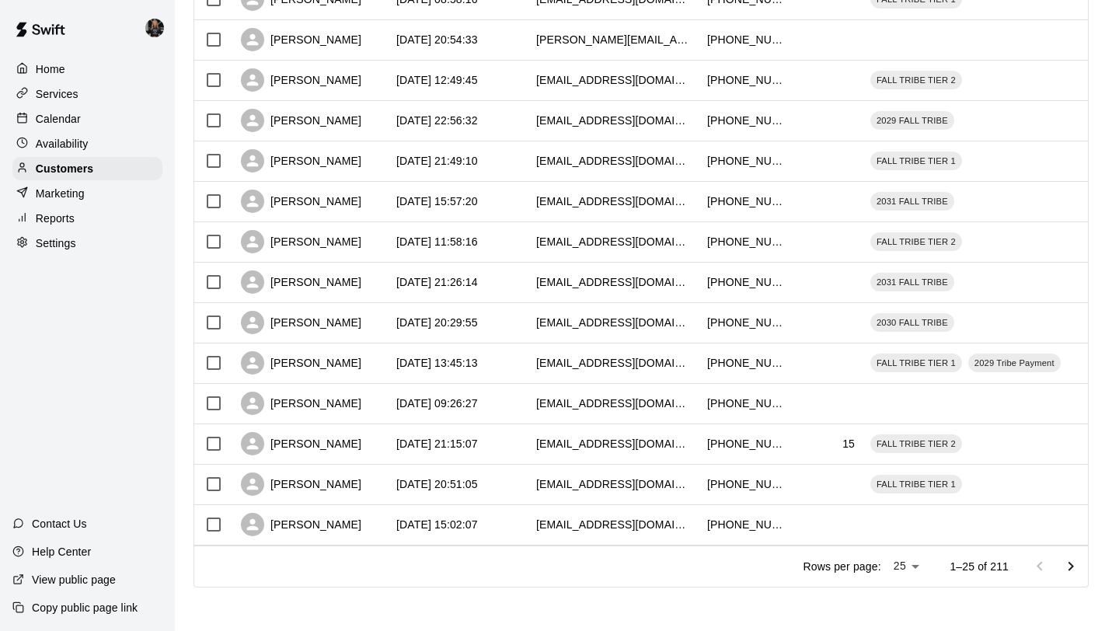
click at [1067, 565] on icon "Go to next page" at bounding box center [1070, 566] width 19 height 19
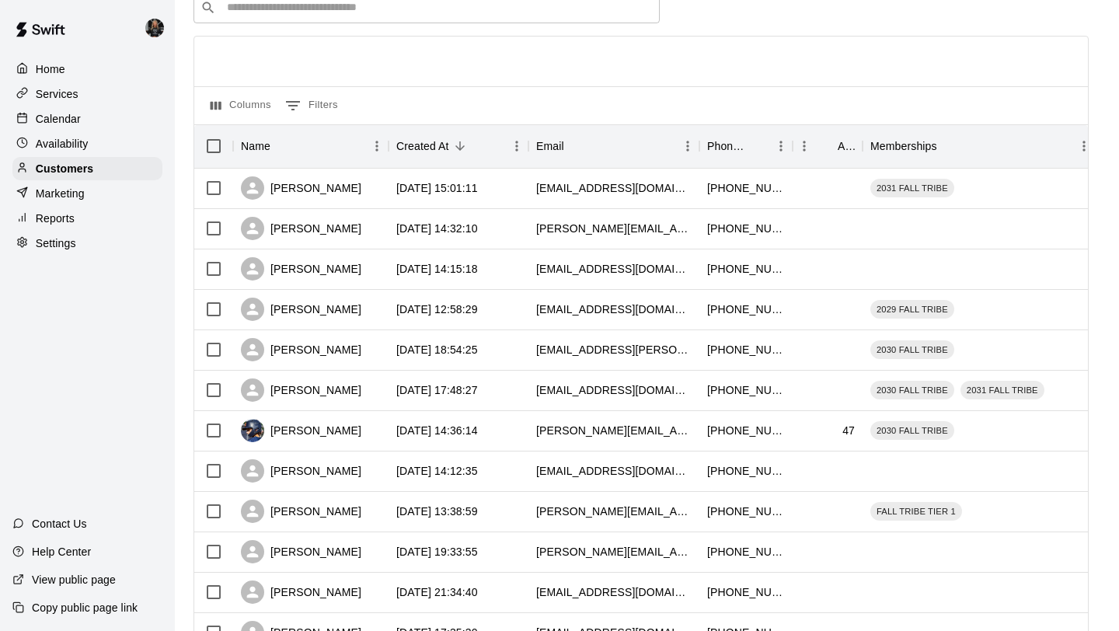
scroll to position [74, 0]
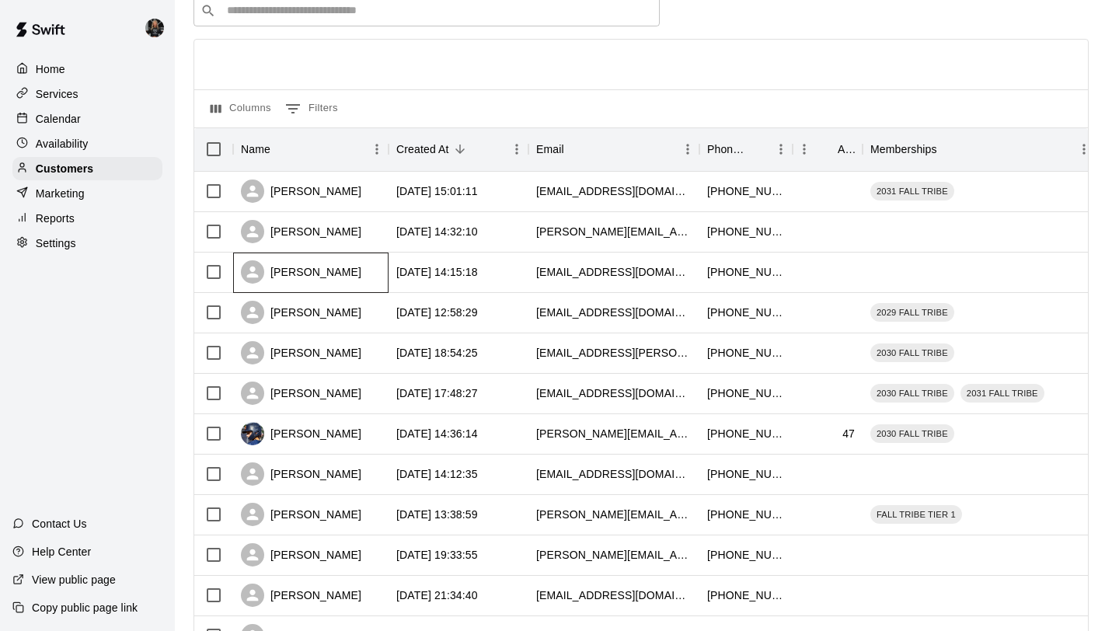
click at [311, 277] on div "[PERSON_NAME]" at bounding box center [301, 271] width 120 height 23
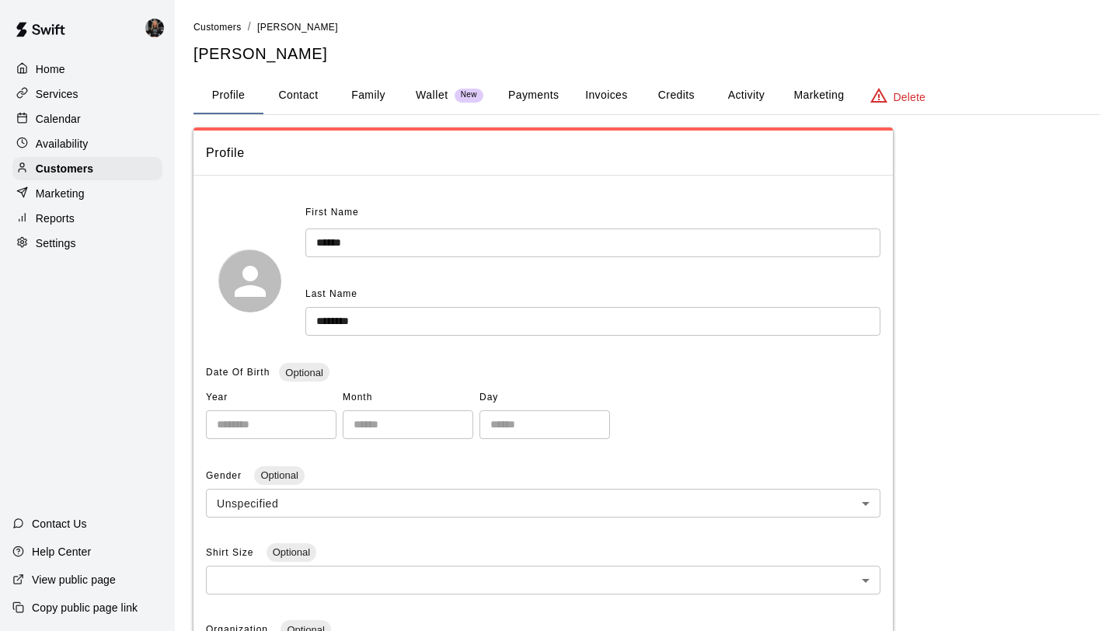
click at [360, 89] on button "Family" at bounding box center [368, 95] width 70 height 37
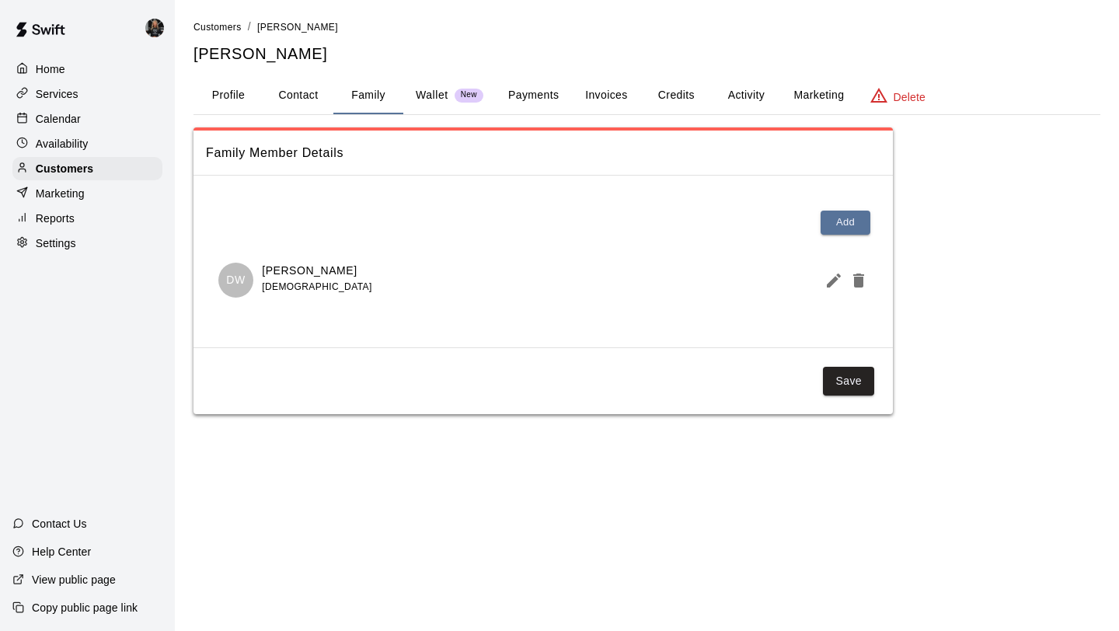
click at [832, 281] on icon "Edit Member" at bounding box center [833, 280] width 14 height 14
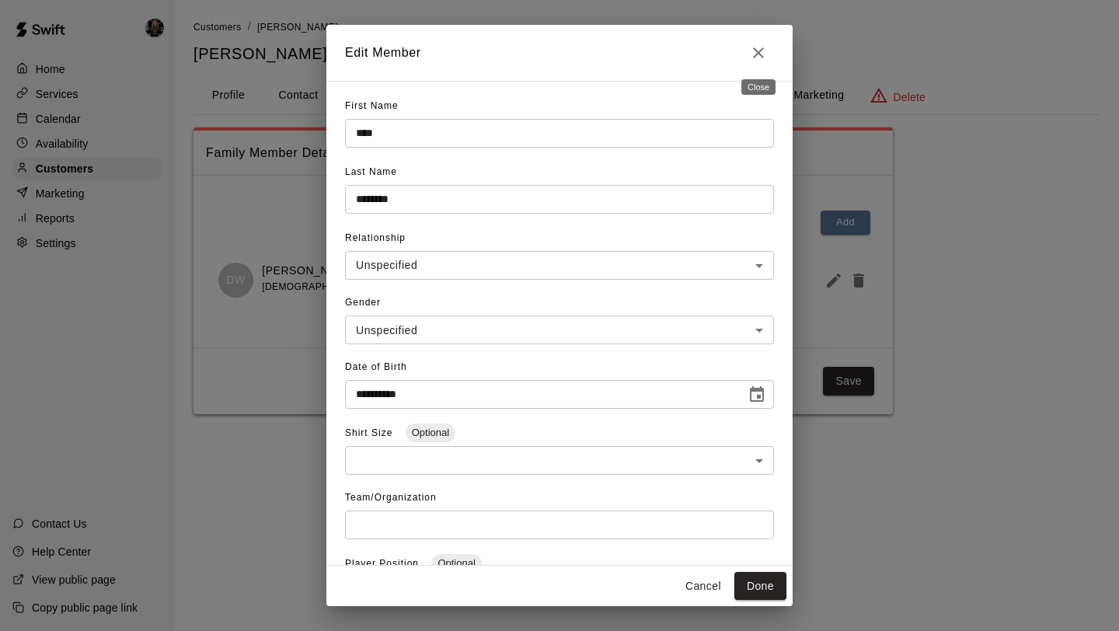
click at [756, 43] on button "Close" at bounding box center [758, 52] width 31 height 31
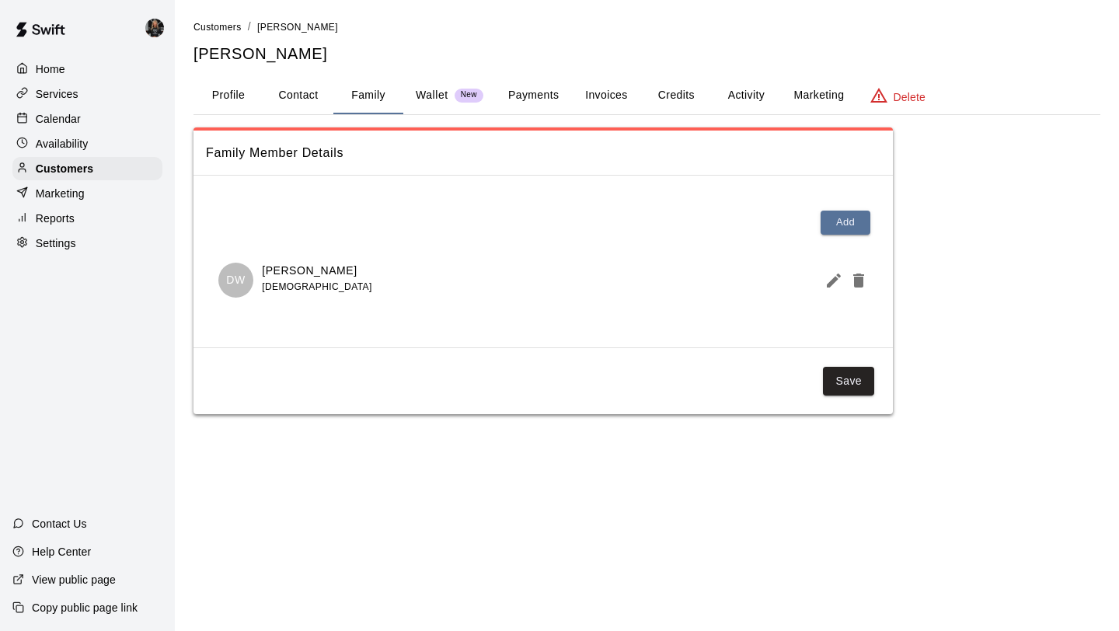
click at [92, 182] on div "Marketing" at bounding box center [87, 193] width 150 height 23
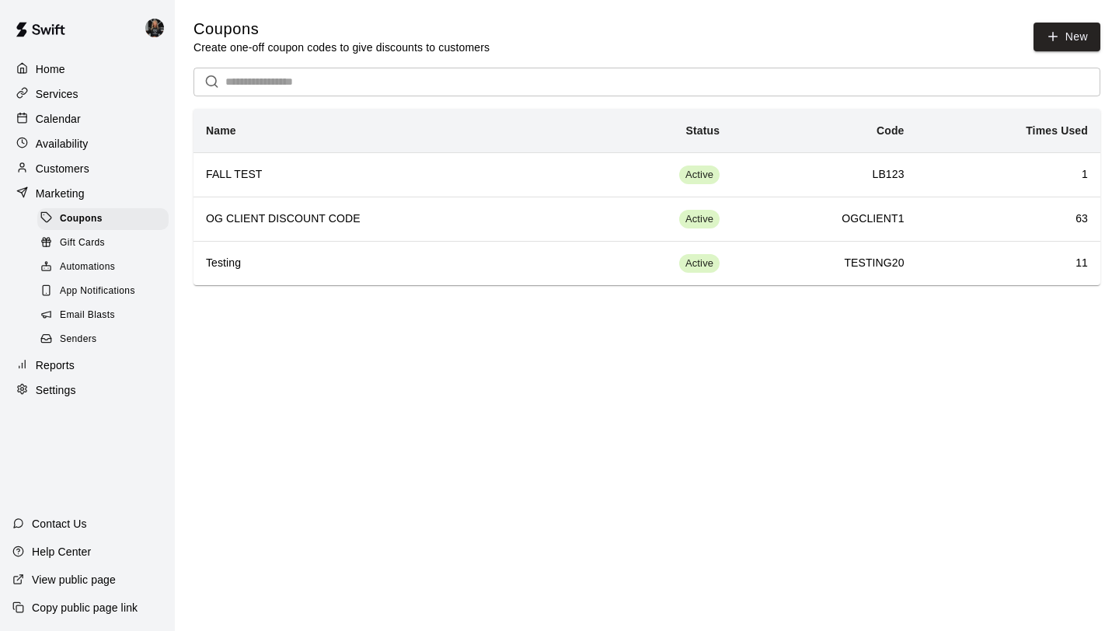
click at [94, 164] on div "Customers" at bounding box center [87, 168] width 150 height 23
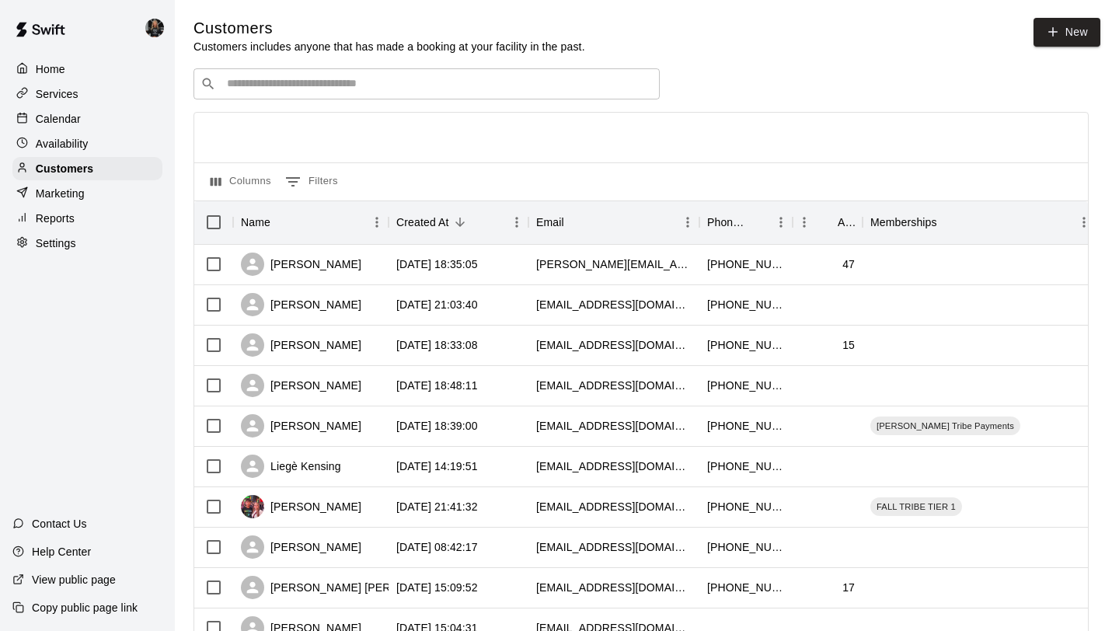
scroll to position [710, 0]
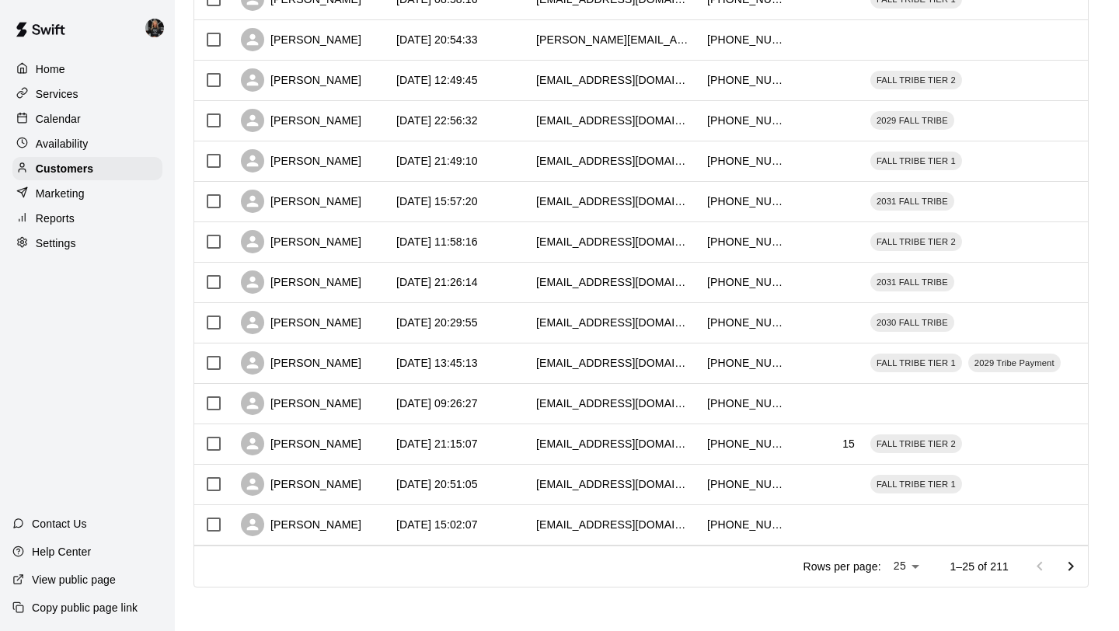
click at [1075, 567] on icon "Go to next page" at bounding box center [1070, 566] width 19 height 19
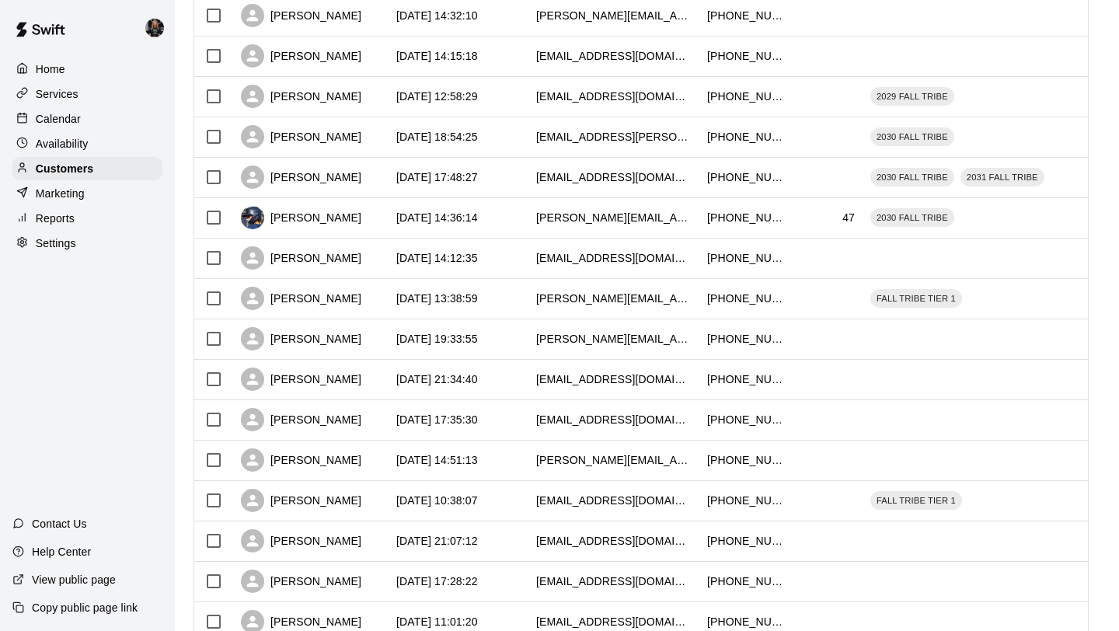
scroll to position [281, 0]
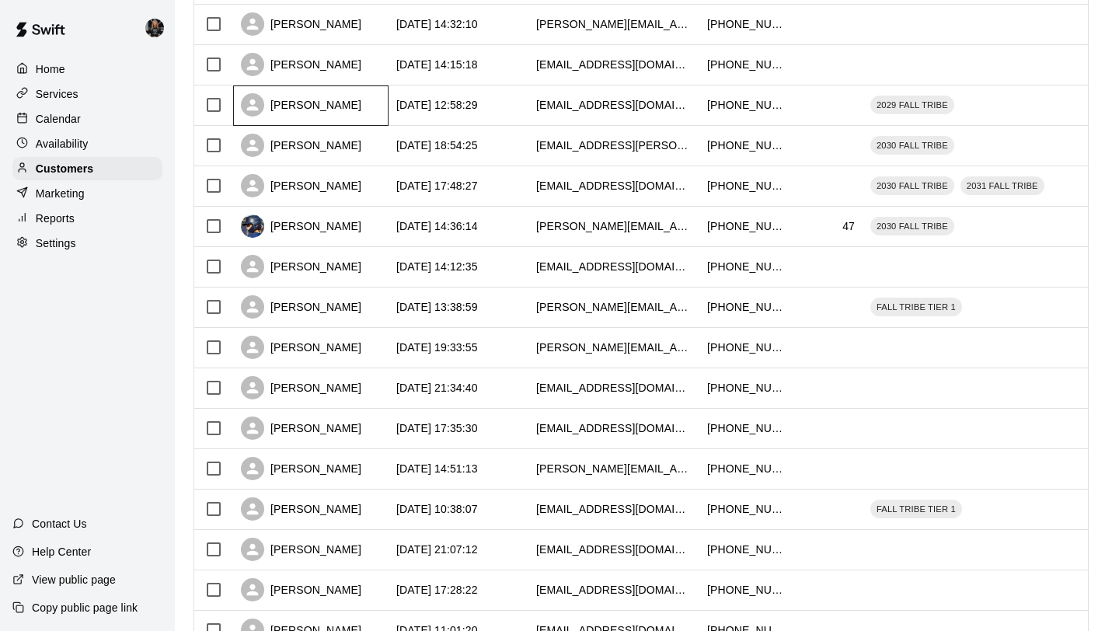
click at [291, 103] on div "[PERSON_NAME]" at bounding box center [301, 104] width 120 height 23
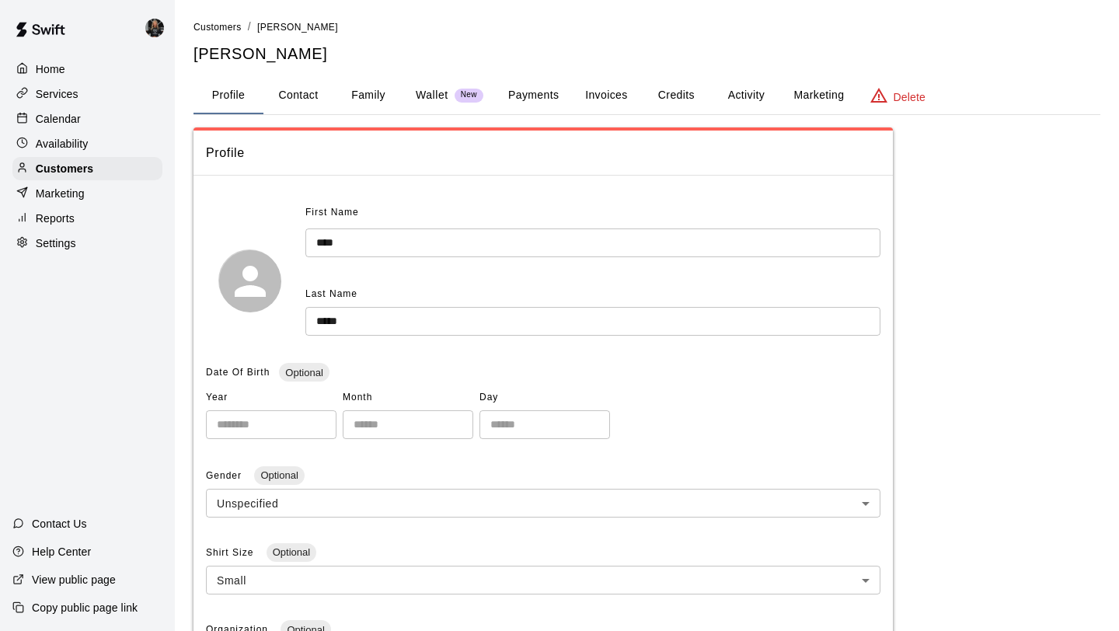
click at [277, 103] on button "Contact" at bounding box center [298, 95] width 70 height 37
select select "**"
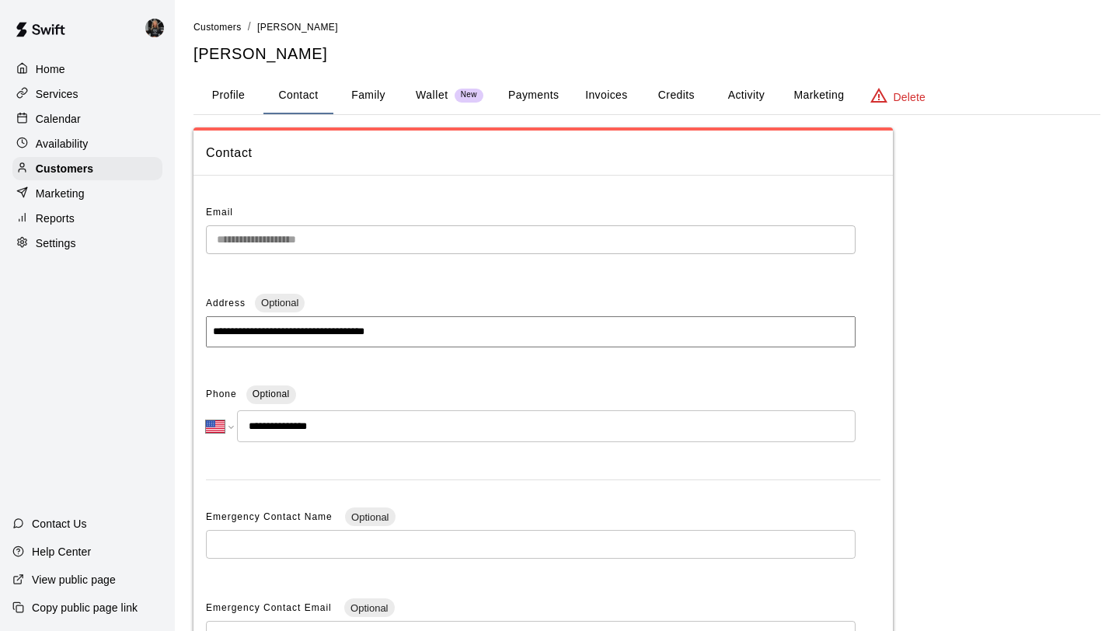
click at [343, 103] on button "Family" at bounding box center [368, 95] width 70 height 37
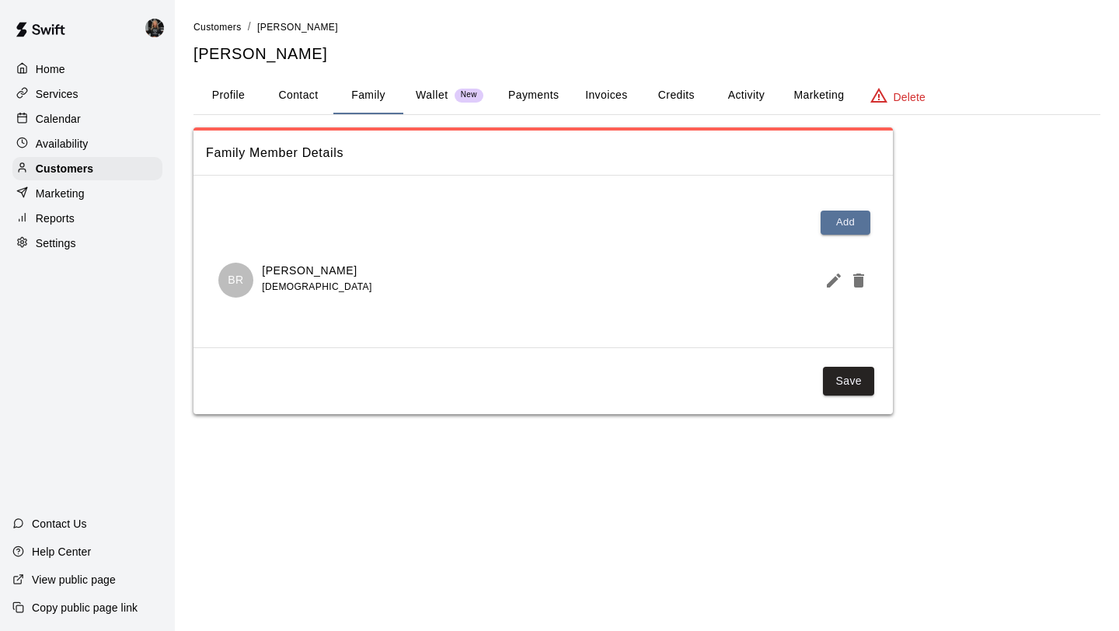
click at [837, 274] on icon "Edit Member" at bounding box center [833, 280] width 14 height 14
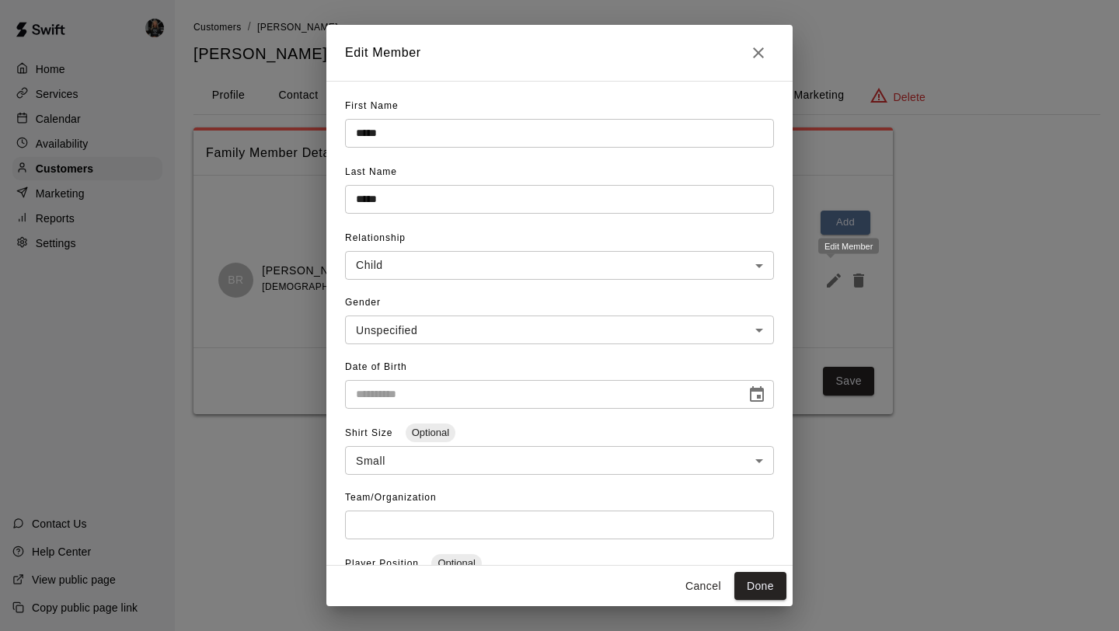
type input "**********"
click at [758, 49] on icon "Close" at bounding box center [758, 52] width 19 height 19
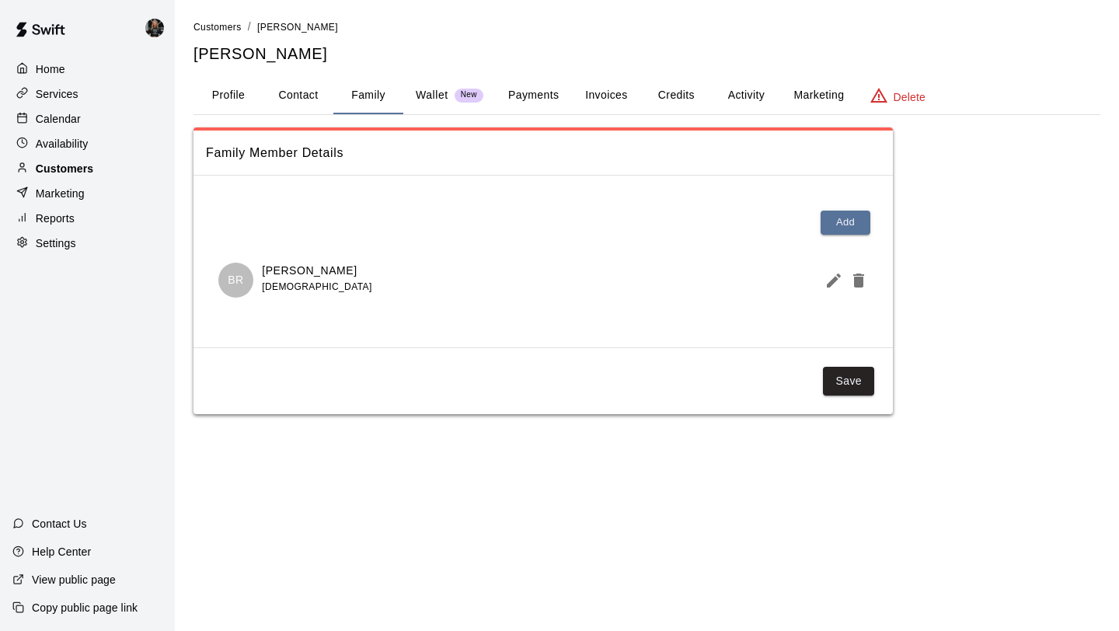
click at [124, 169] on div "Customers" at bounding box center [87, 168] width 150 height 23
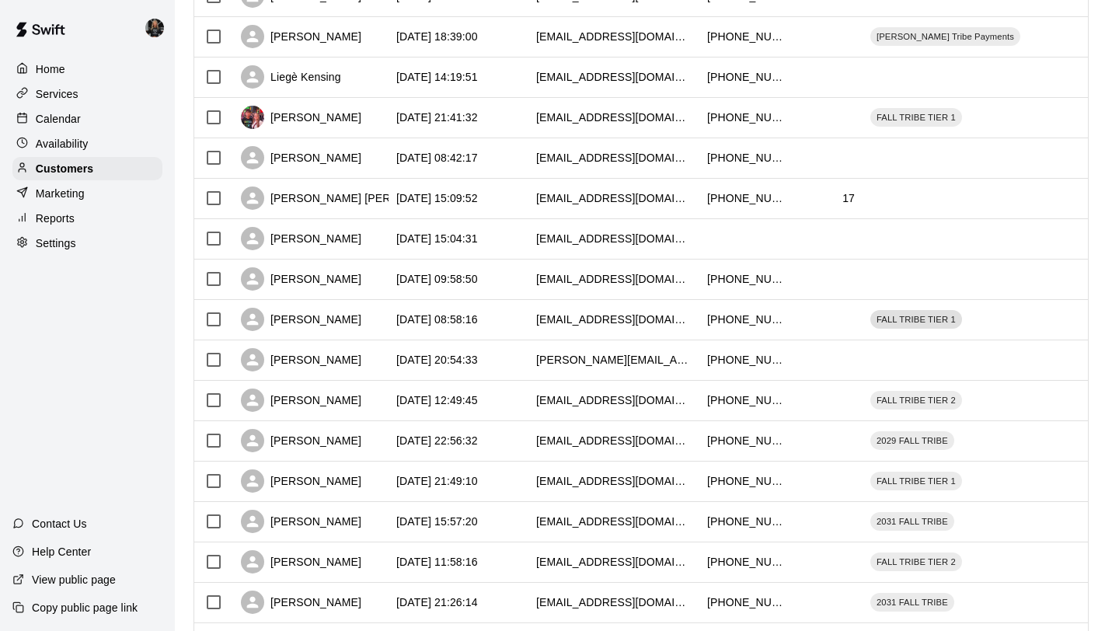
scroll to position [710, 0]
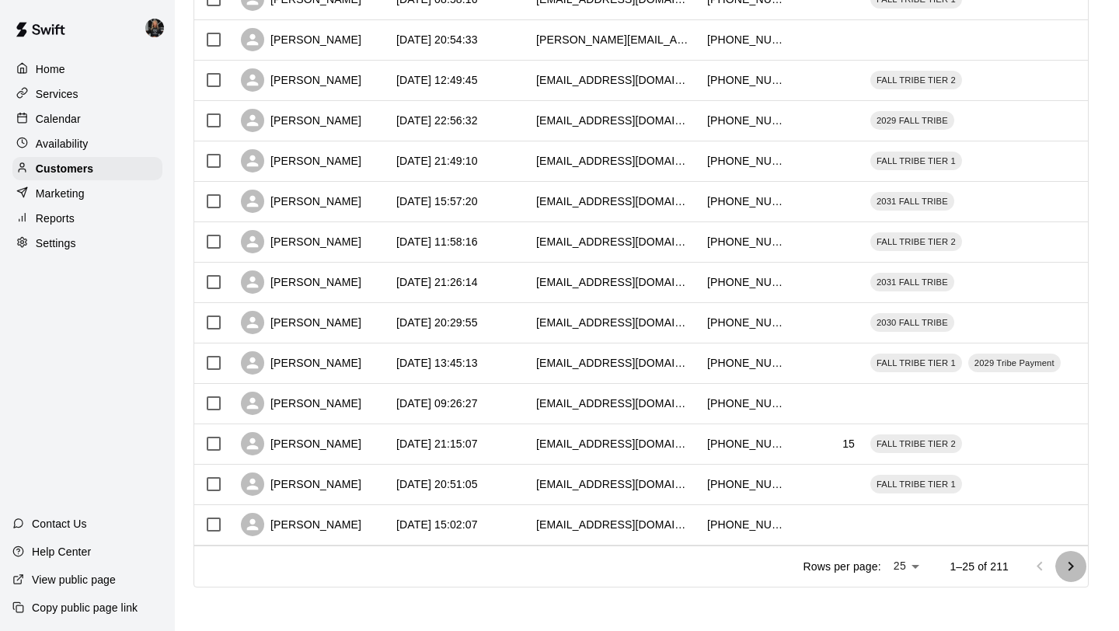
click at [1075, 565] on icon "Go to next page" at bounding box center [1070, 566] width 19 height 19
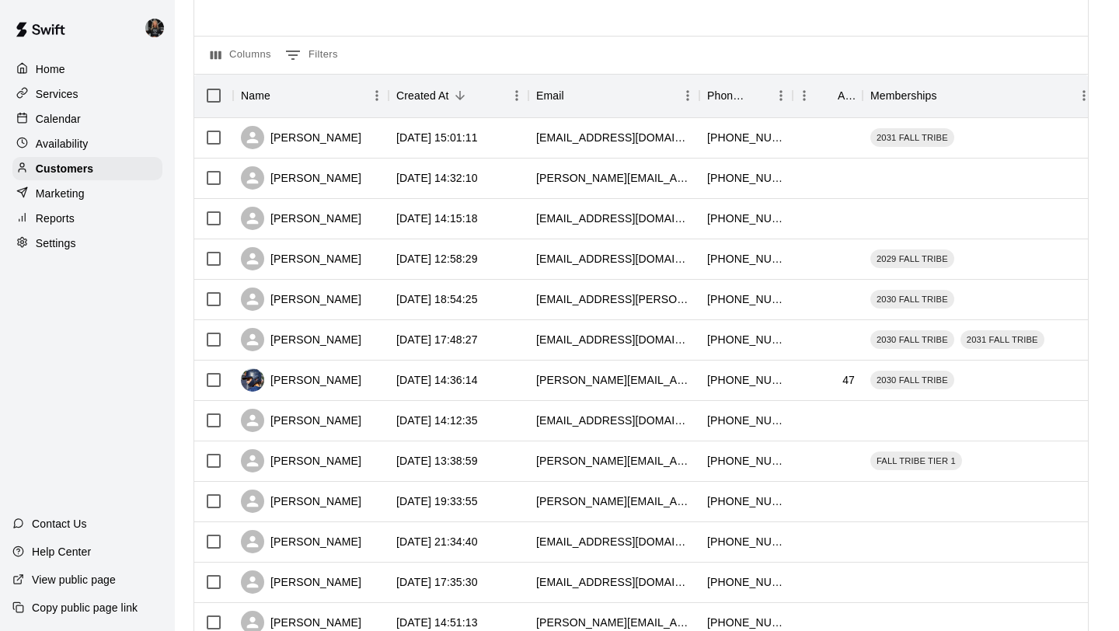
scroll to position [128, 0]
click at [297, 295] on div "[PERSON_NAME]" at bounding box center [301, 298] width 120 height 23
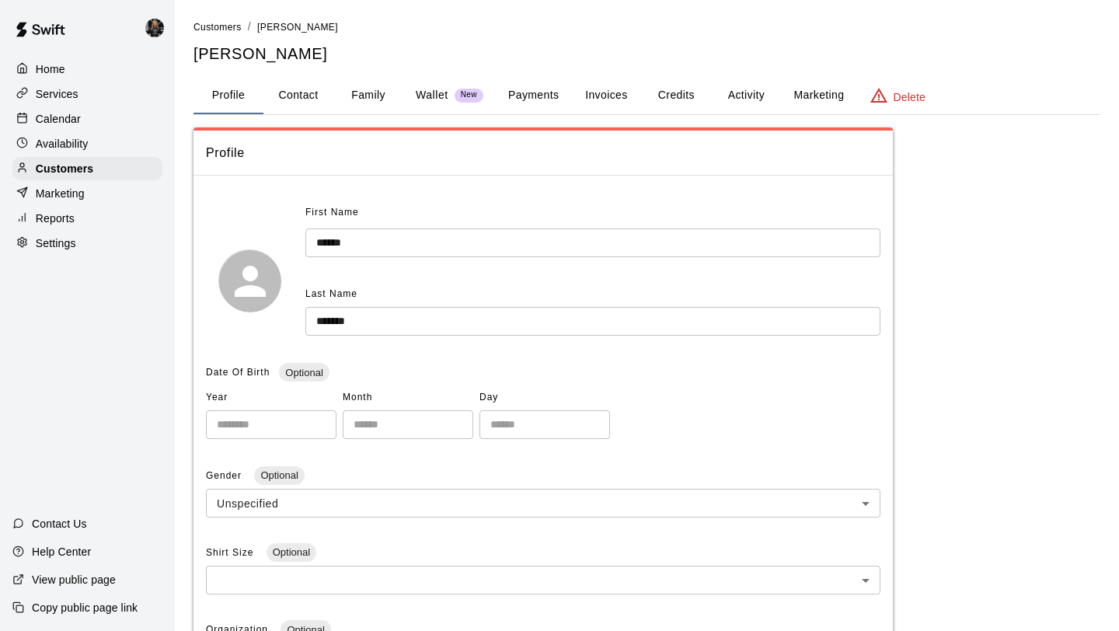
click at [416, 103] on p "Wallet" at bounding box center [432, 95] width 33 height 16
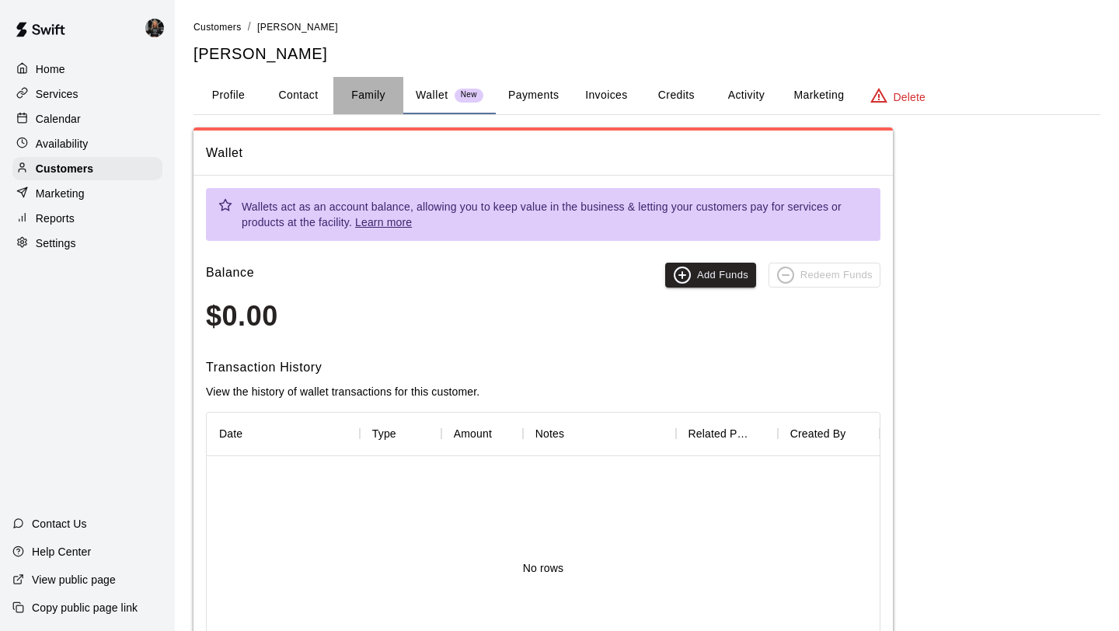
click at [356, 99] on button "Family" at bounding box center [368, 95] width 70 height 37
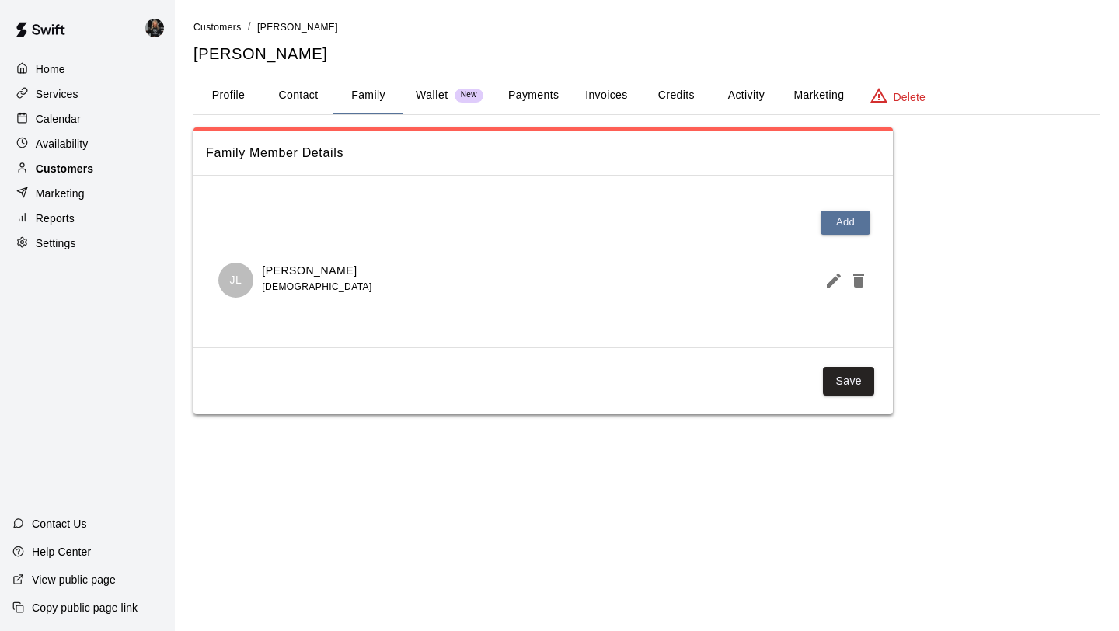
click at [87, 172] on p "Customers" at bounding box center [64, 169] width 57 height 16
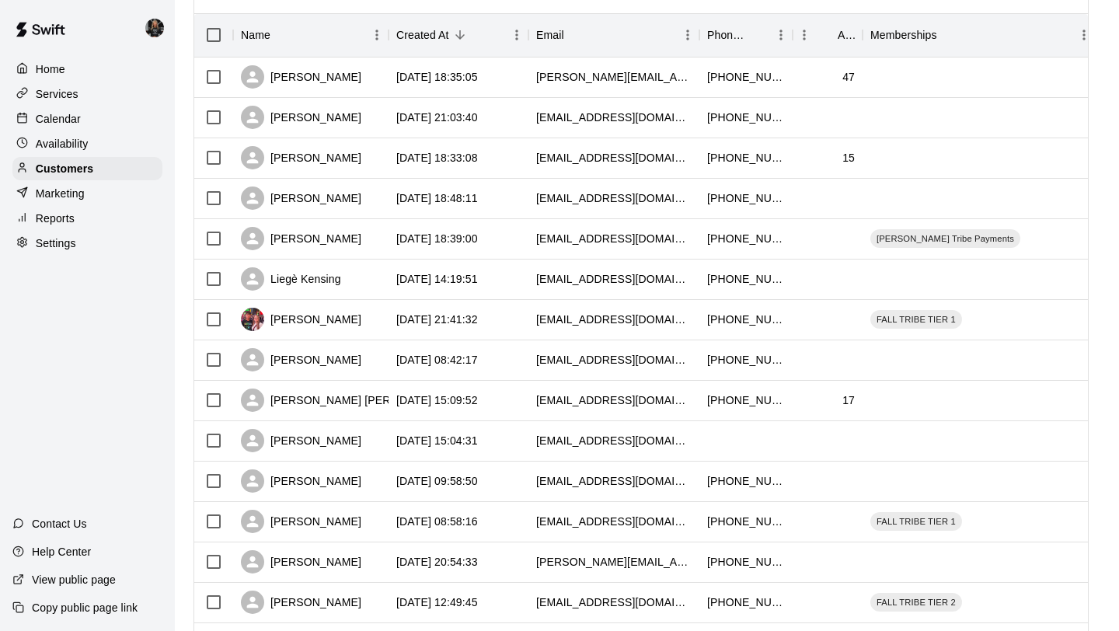
scroll to position [710, 0]
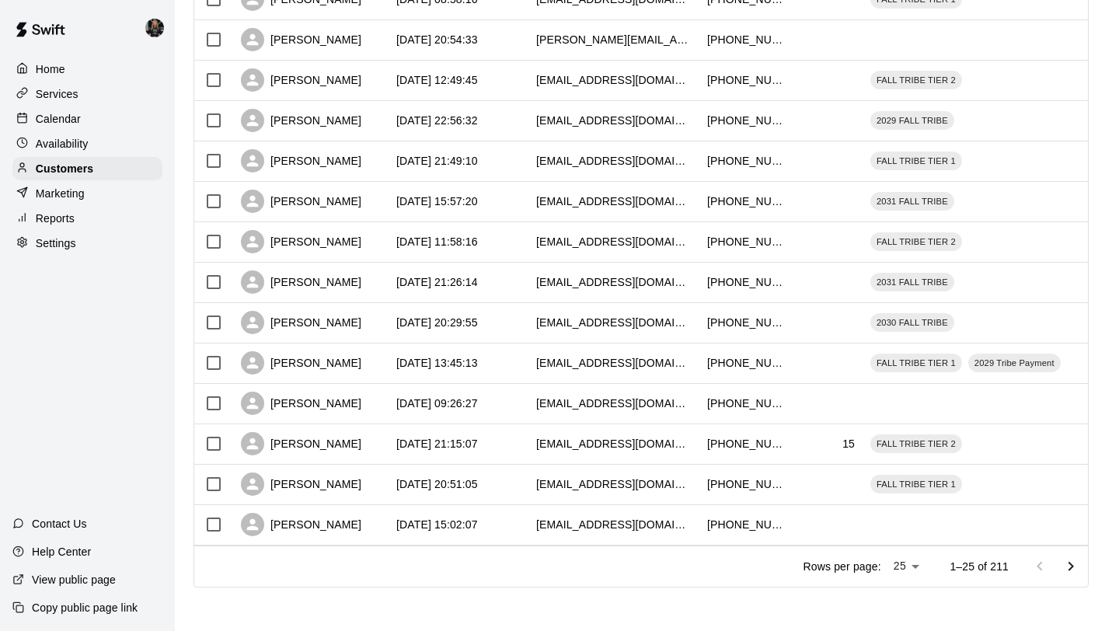
click at [1073, 560] on icon "Go to next page" at bounding box center [1070, 566] width 19 height 19
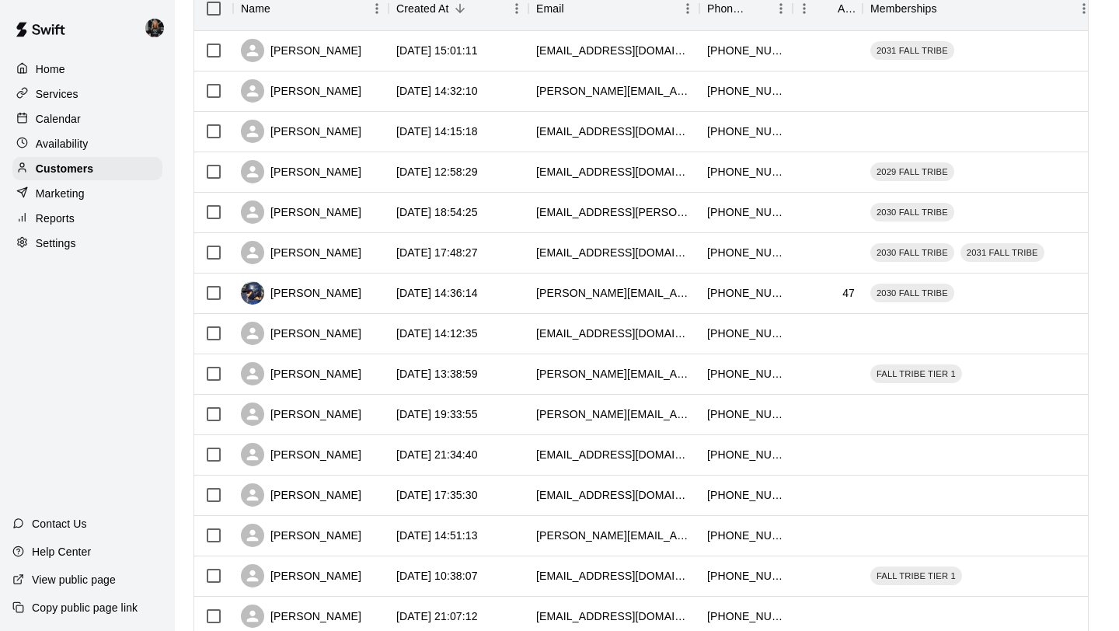
scroll to position [284, 0]
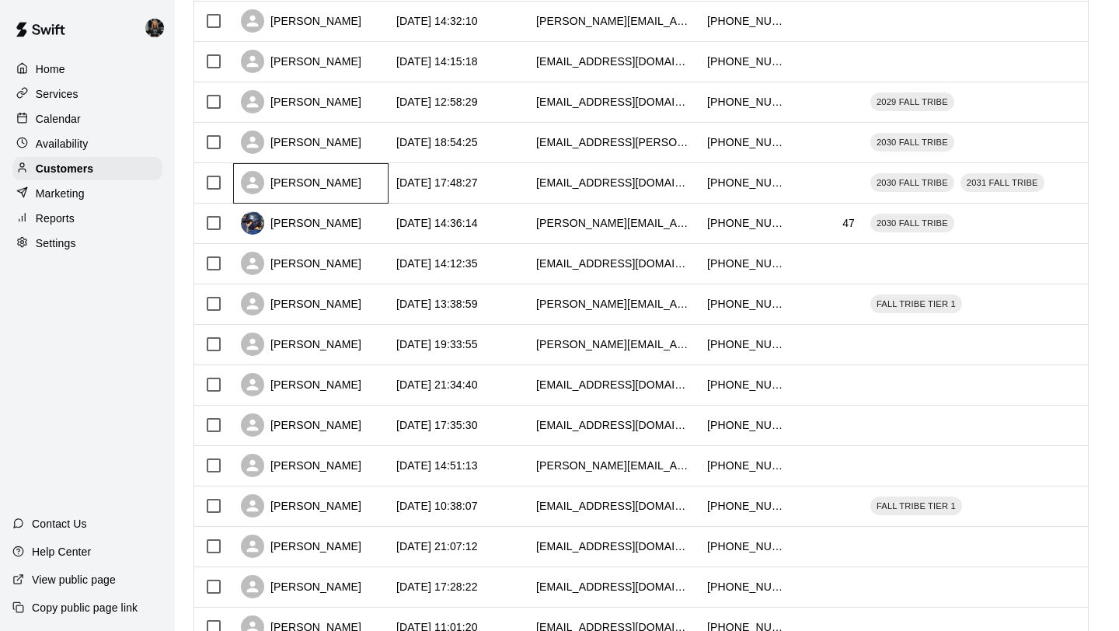
click at [287, 194] on div "[PERSON_NAME]" at bounding box center [301, 182] width 120 height 23
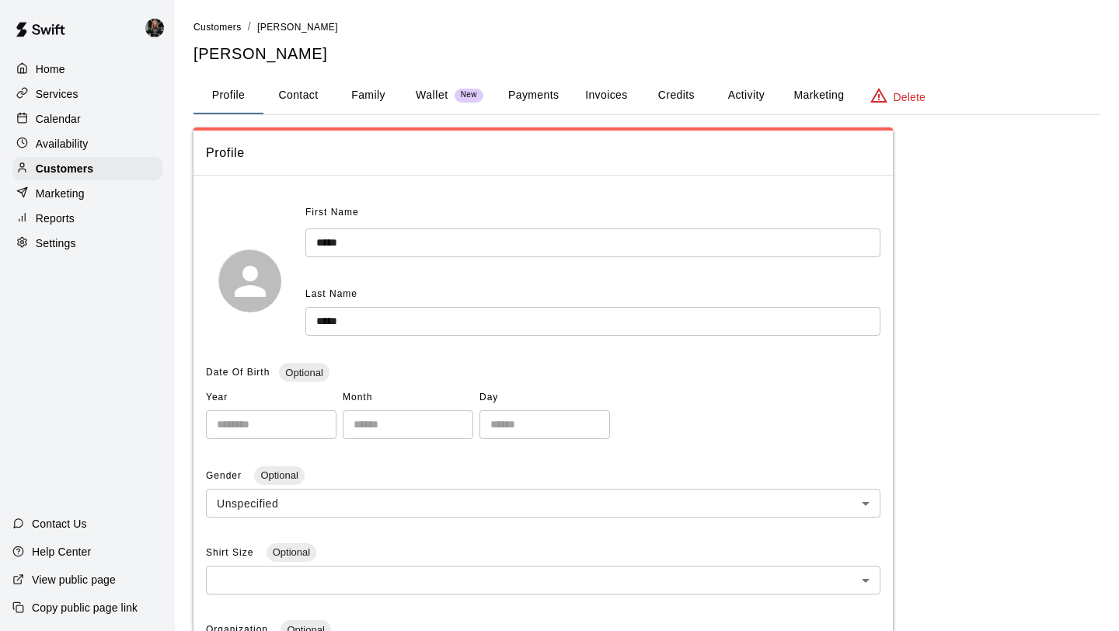
click at [289, 96] on button "Contact" at bounding box center [298, 95] width 70 height 37
select select "**"
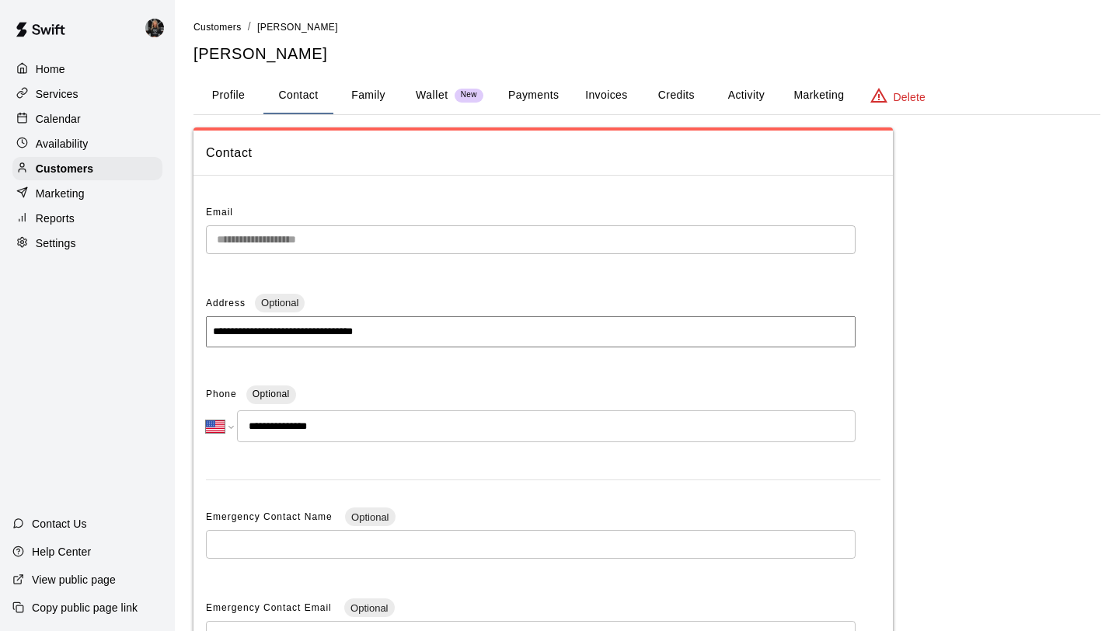
click at [362, 94] on button "Family" at bounding box center [368, 95] width 70 height 37
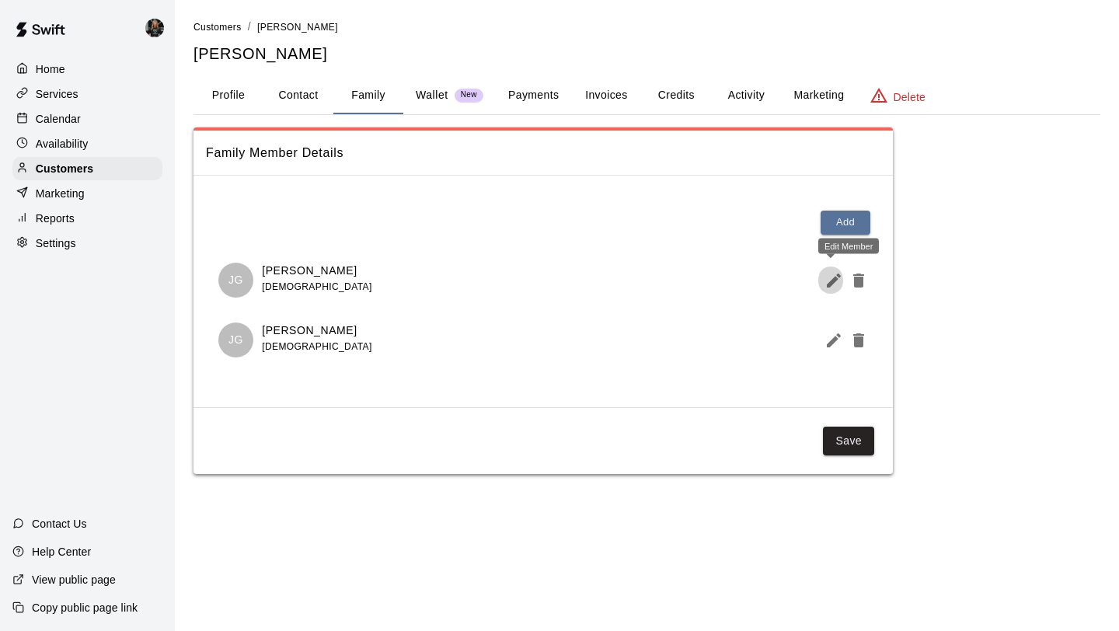
click at [835, 282] on icon "Edit Member" at bounding box center [833, 280] width 19 height 19
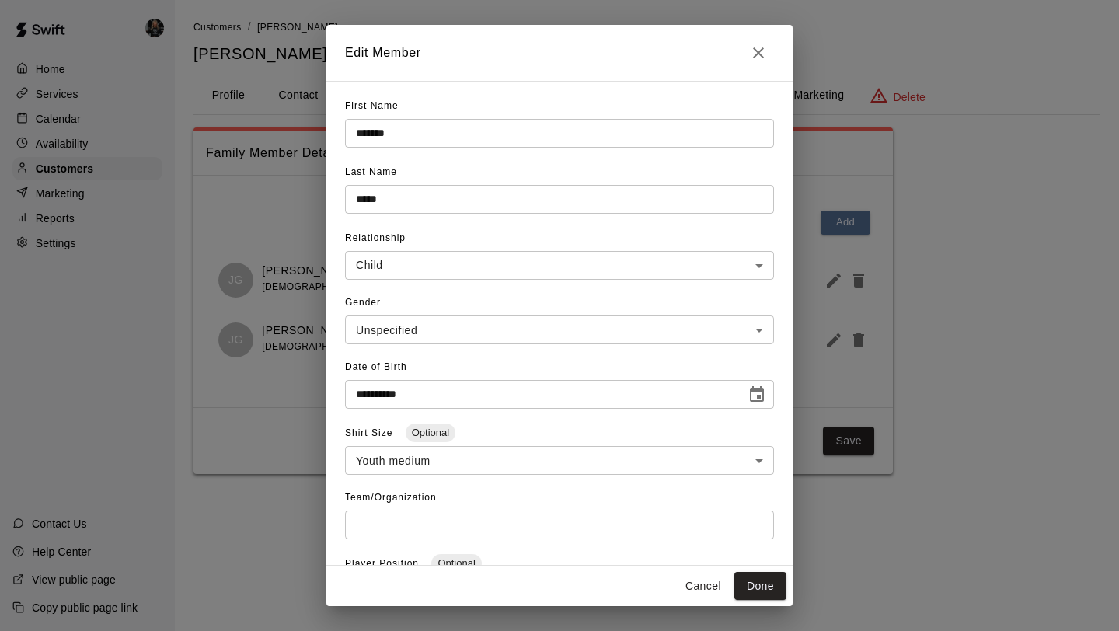
click at [753, 47] on icon "Close" at bounding box center [758, 52] width 19 height 19
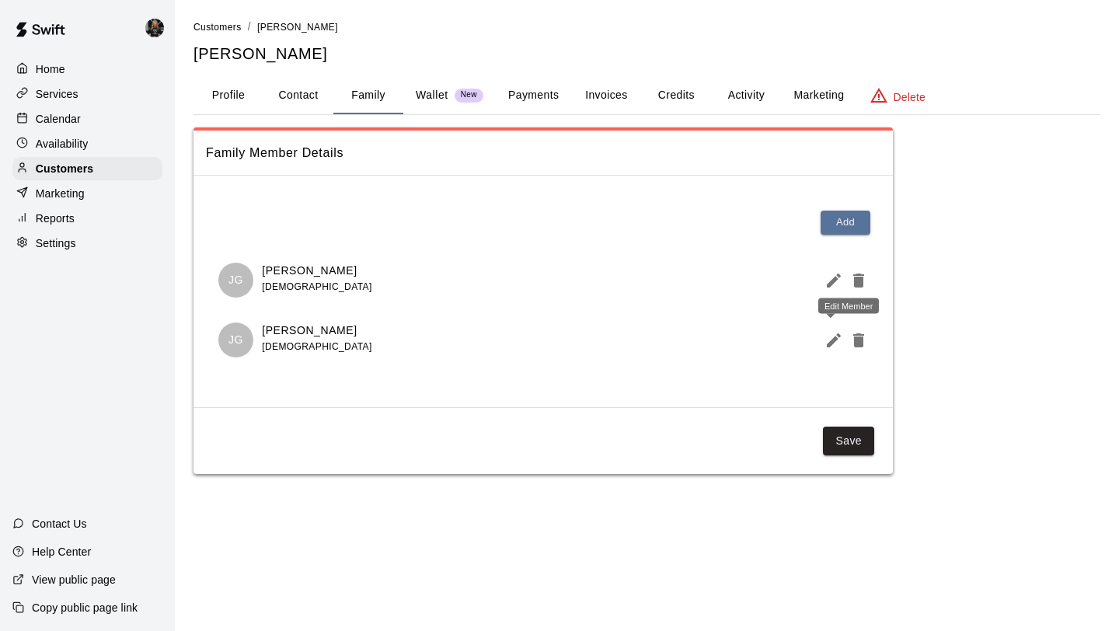
click at [826, 337] on icon "Edit Member" at bounding box center [833, 340] width 19 height 19
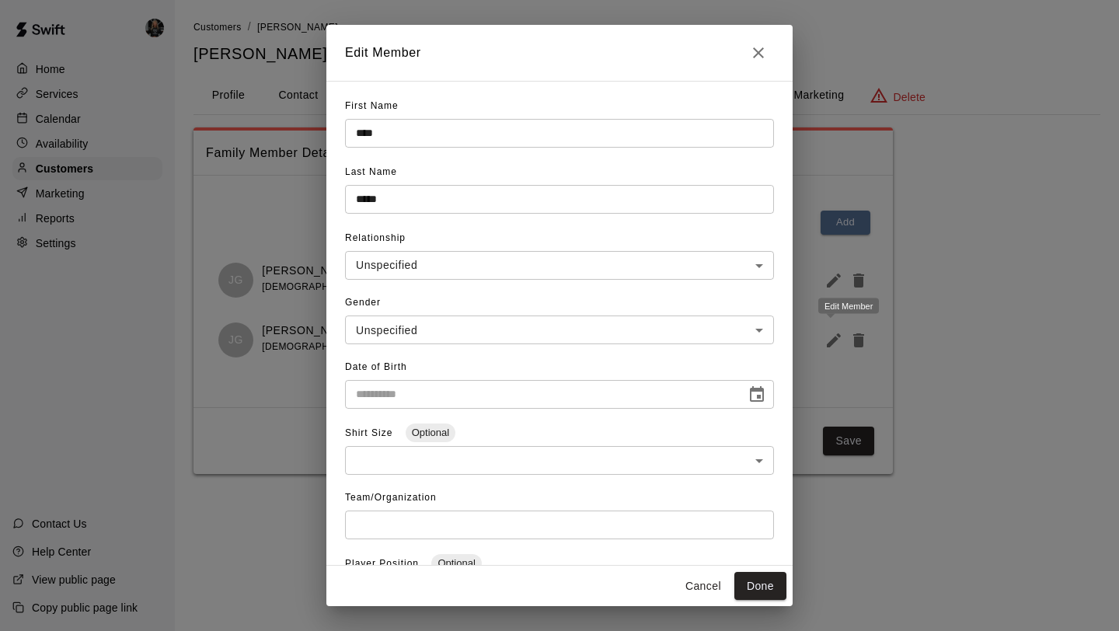
type input "**********"
click at [760, 50] on icon "Close" at bounding box center [758, 52] width 11 height 11
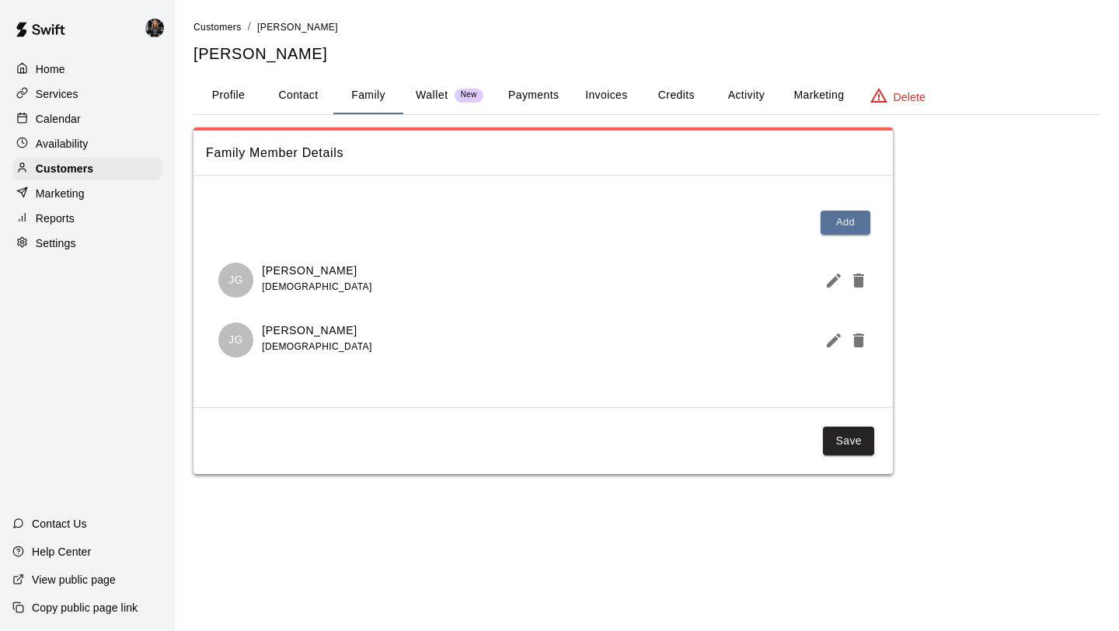
click at [85, 156] on div "Home Services Calendar Availability Customers Marketing Reports Settings" at bounding box center [87, 156] width 175 height 200
click at [98, 166] on div "Customers" at bounding box center [87, 168] width 150 height 23
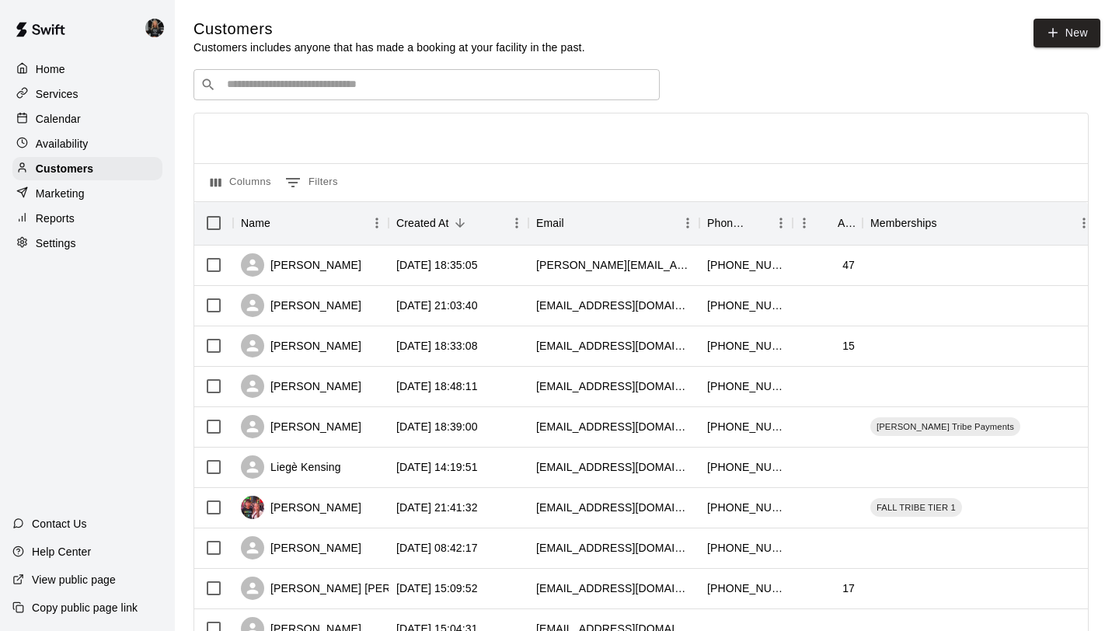
scroll to position [710, 0]
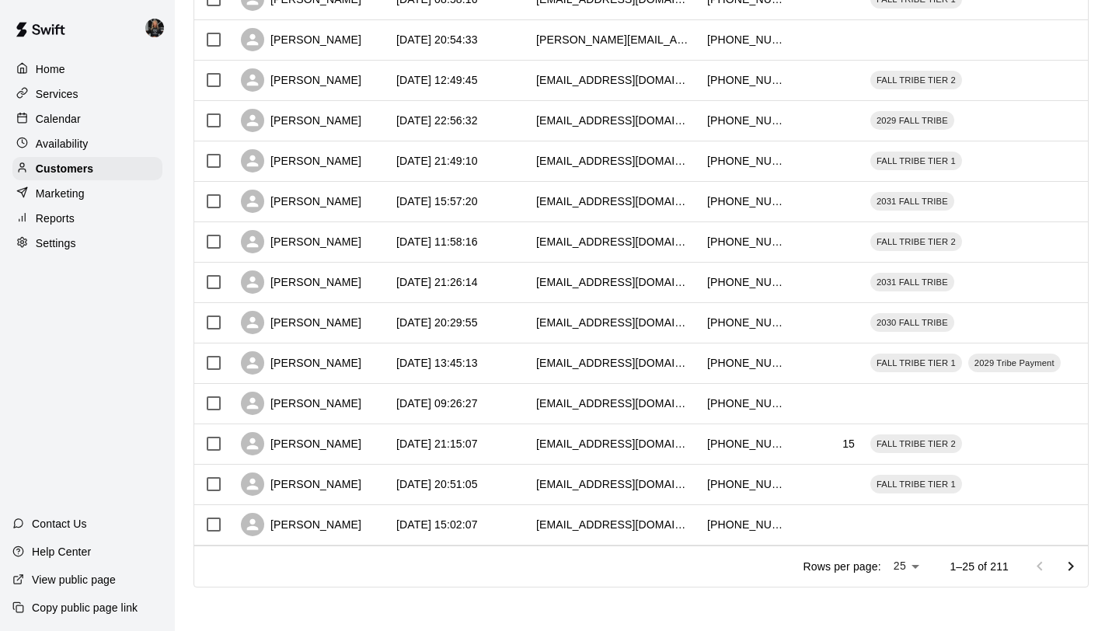
click at [1060, 558] on button "Go to next page" at bounding box center [1070, 566] width 31 height 31
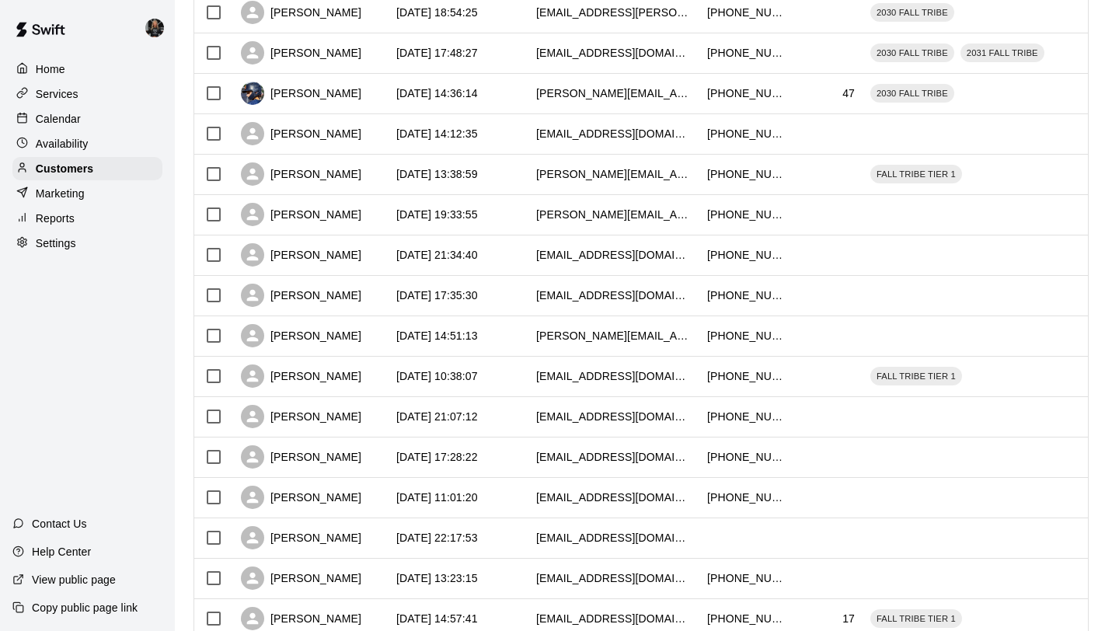
scroll to position [412, 0]
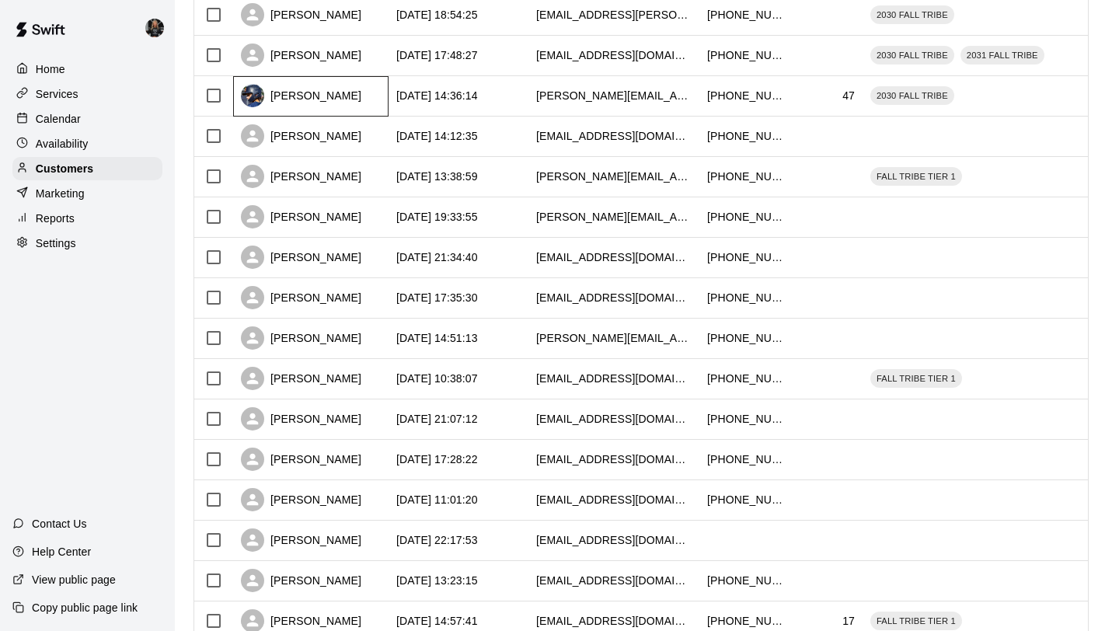
click at [325, 95] on div "[PERSON_NAME]" at bounding box center [301, 95] width 120 height 23
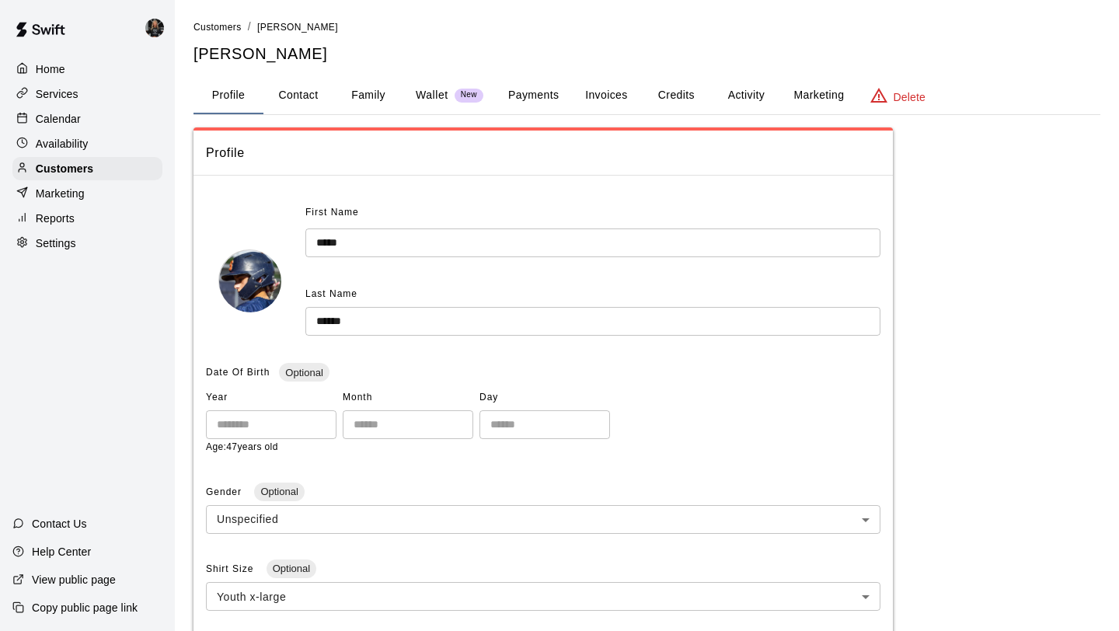
click at [368, 96] on button "Family" at bounding box center [368, 95] width 70 height 37
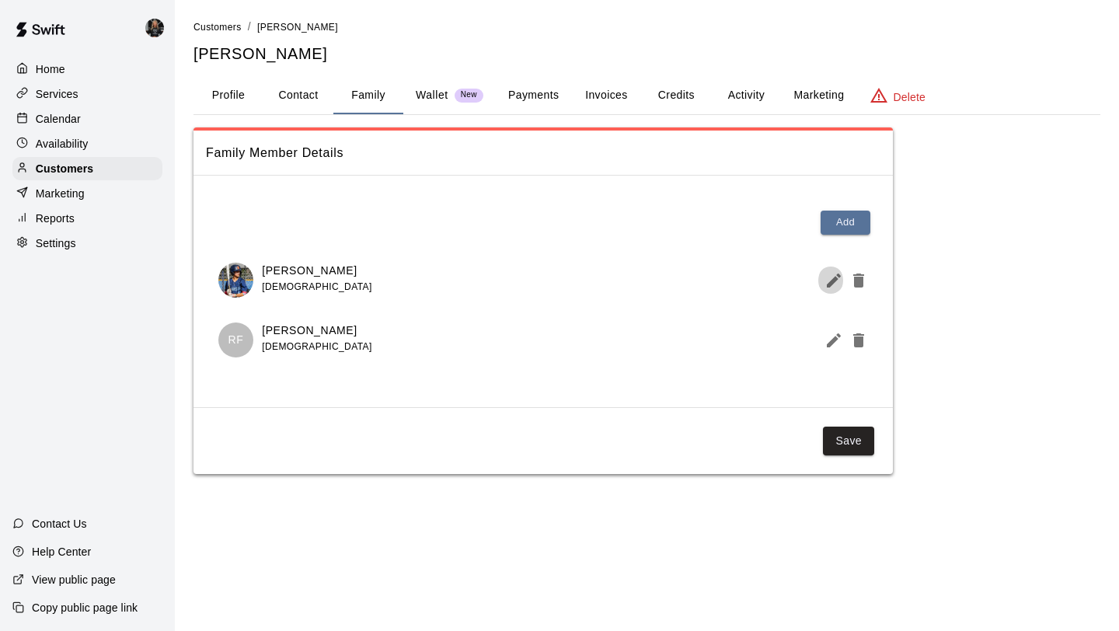
click at [826, 288] on icon "Edit Member" at bounding box center [833, 280] width 19 height 19
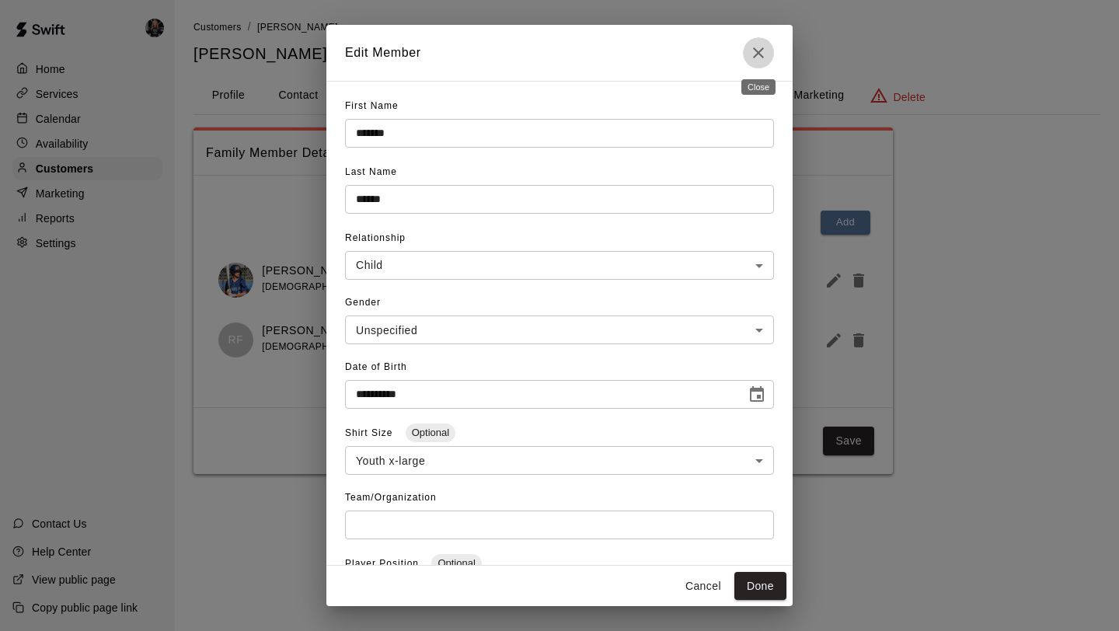
click at [753, 47] on icon "Close" at bounding box center [758, 52] width 19 height 19
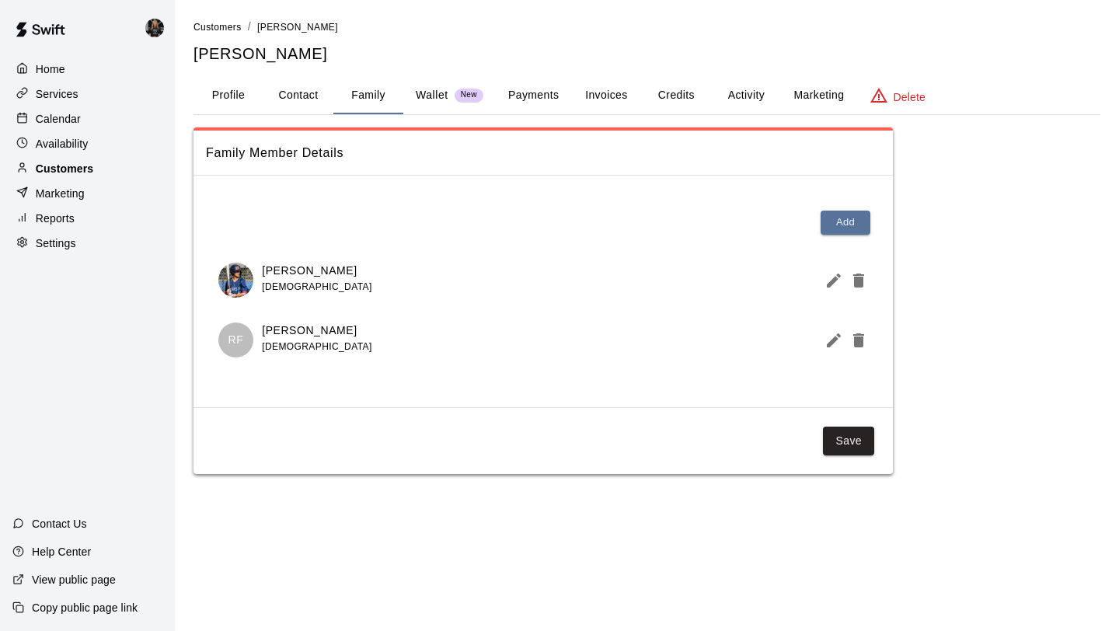
click at [42, 157] on div "Customers" at bounding box center [87, 168] width 150 height 23
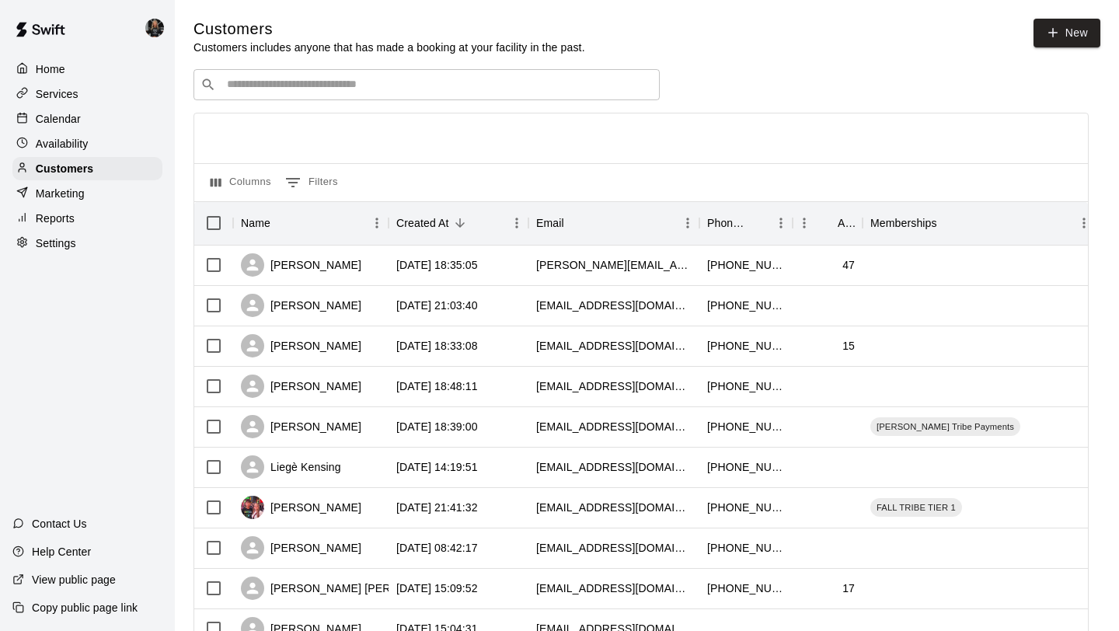
scroll to position [710, 0]
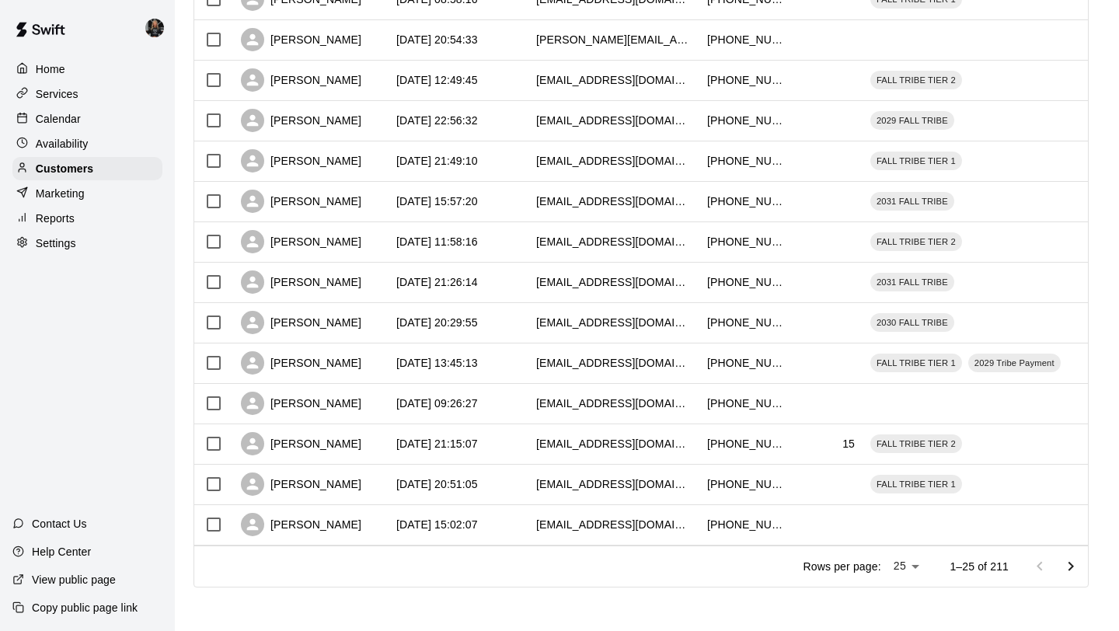
click at [1078, 576] on button "Go to next page" at bounding box center [1070, 566] width 31 height 31
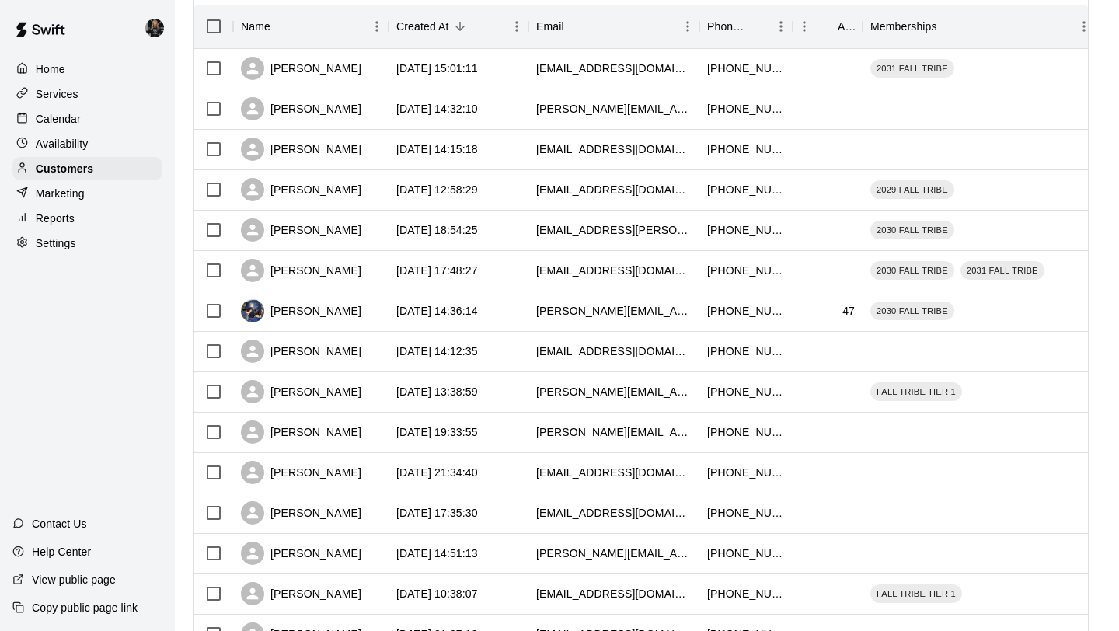
scroll to position [224, 0]
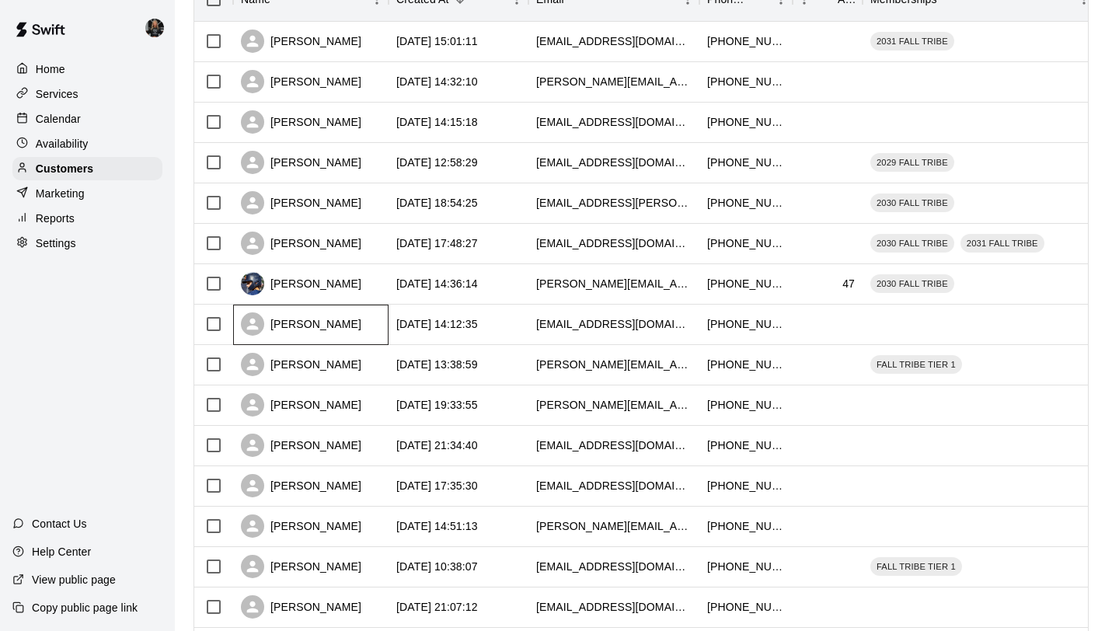
click at [310, 324] on div "[PERSON_NAME]" at bounding box center [301, 323] width 120 height 23
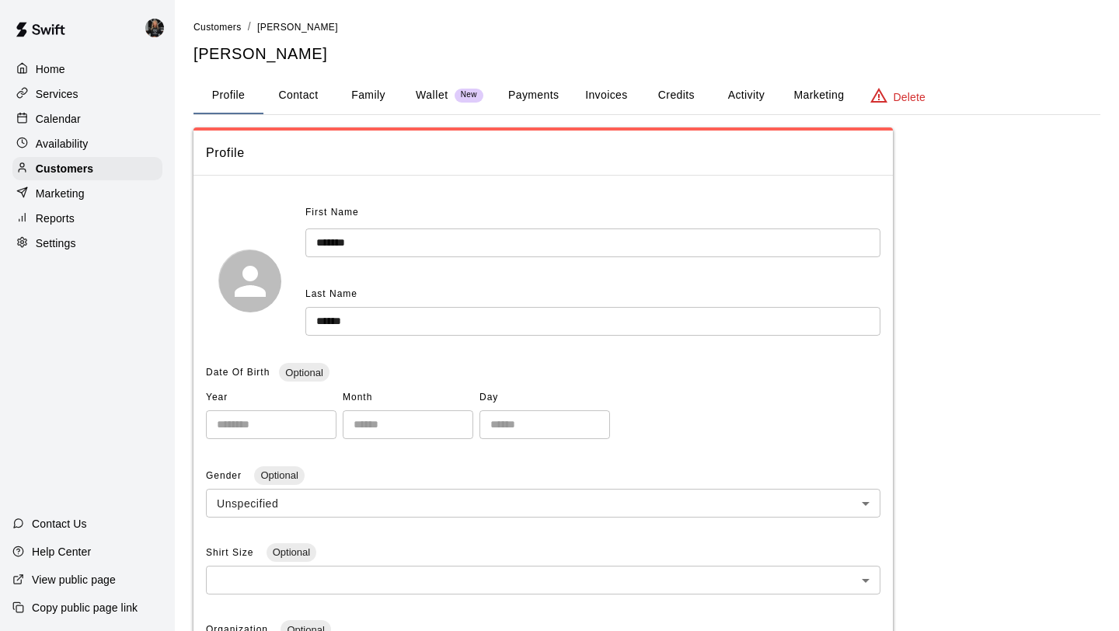
click at [367, 90] on button "Family" at bounding box center [368, 95] width 70 height 37
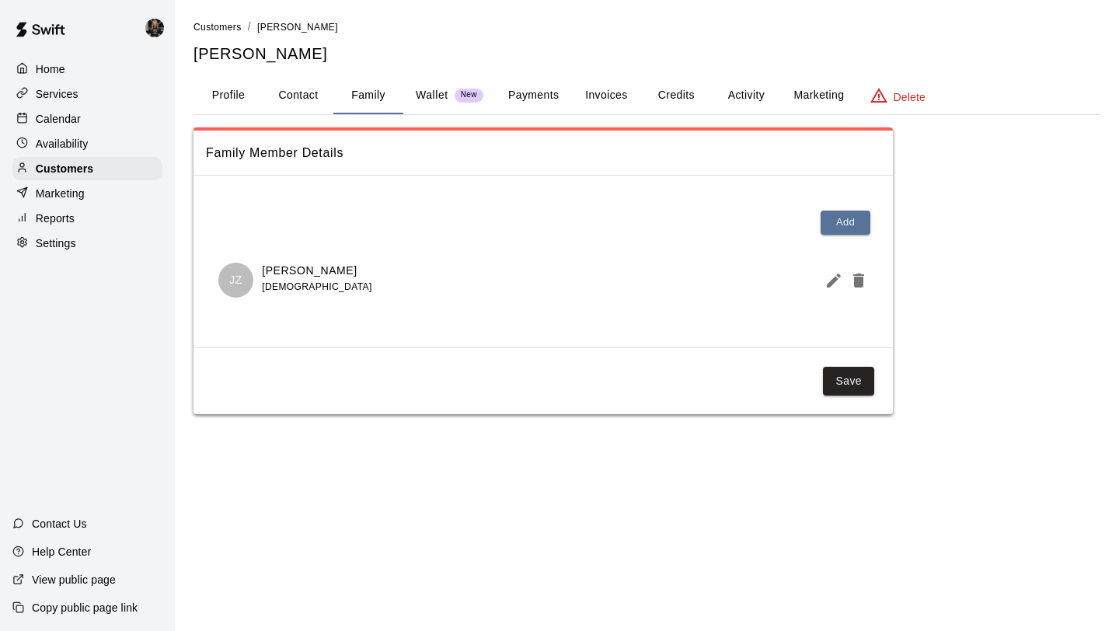
click at [826, 280] on icon "Edit Member" at bounding box center [833, 280] width 19 height 19
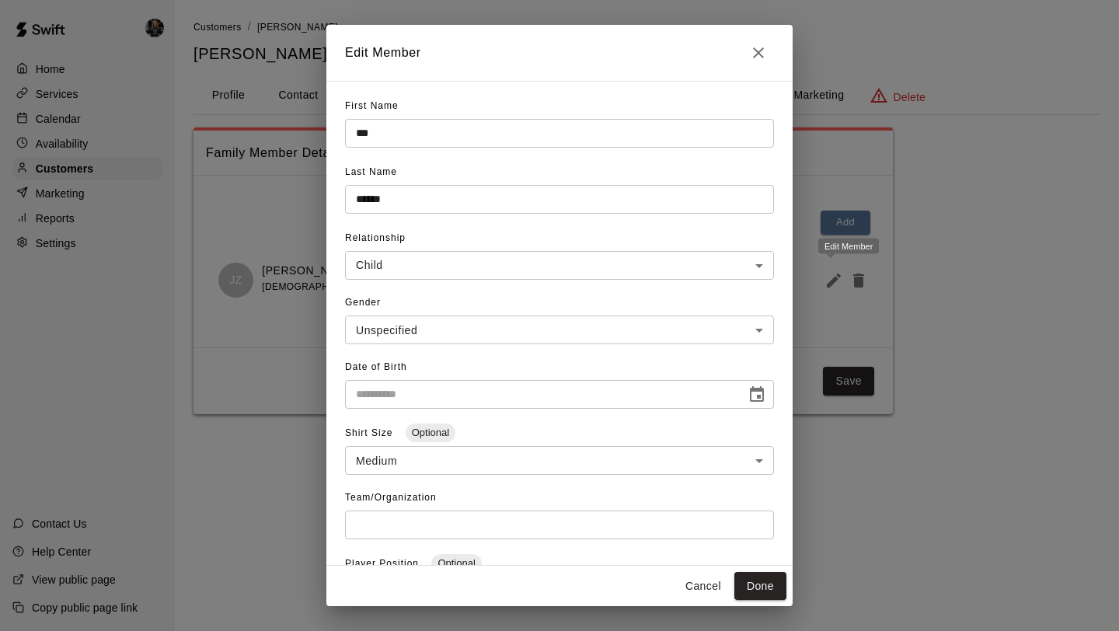
type input "**********"
click at [760, 49] on icon "Close" at bounding box center [758, 52] width 11 height 11
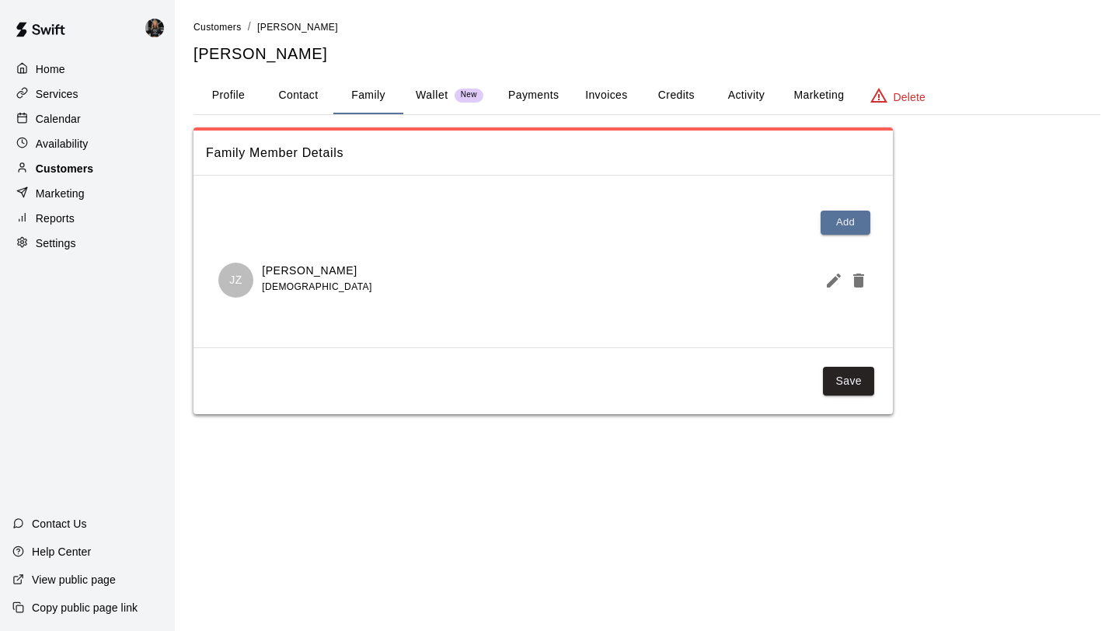
click at [97, 172] on div "Customers" at bounding box center [87, 168] width 150 height 23
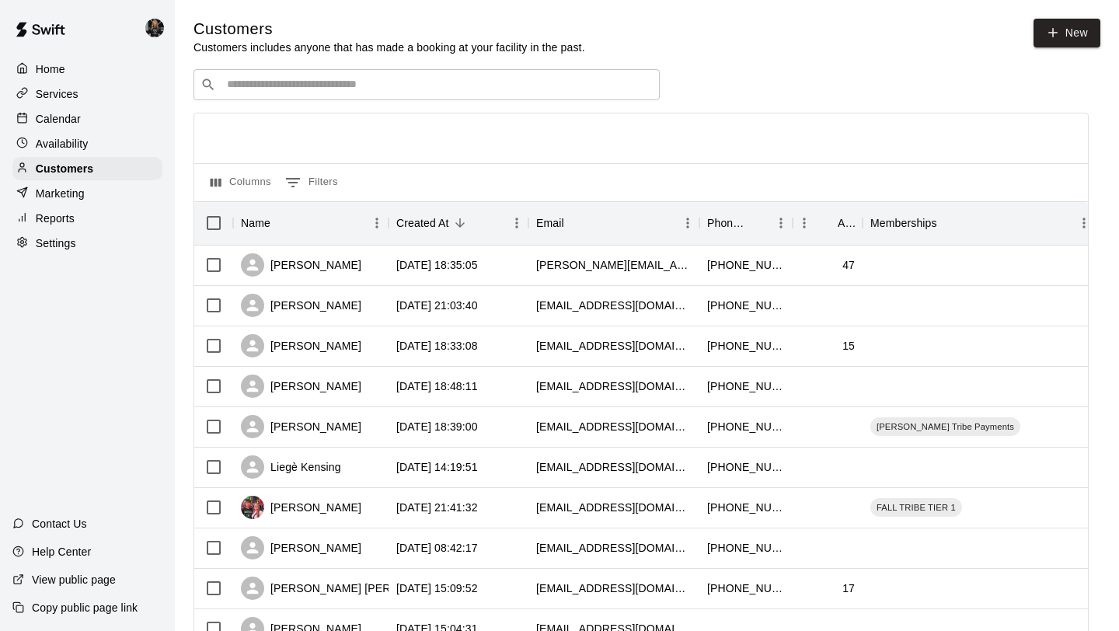
scroll to position [710, 0]
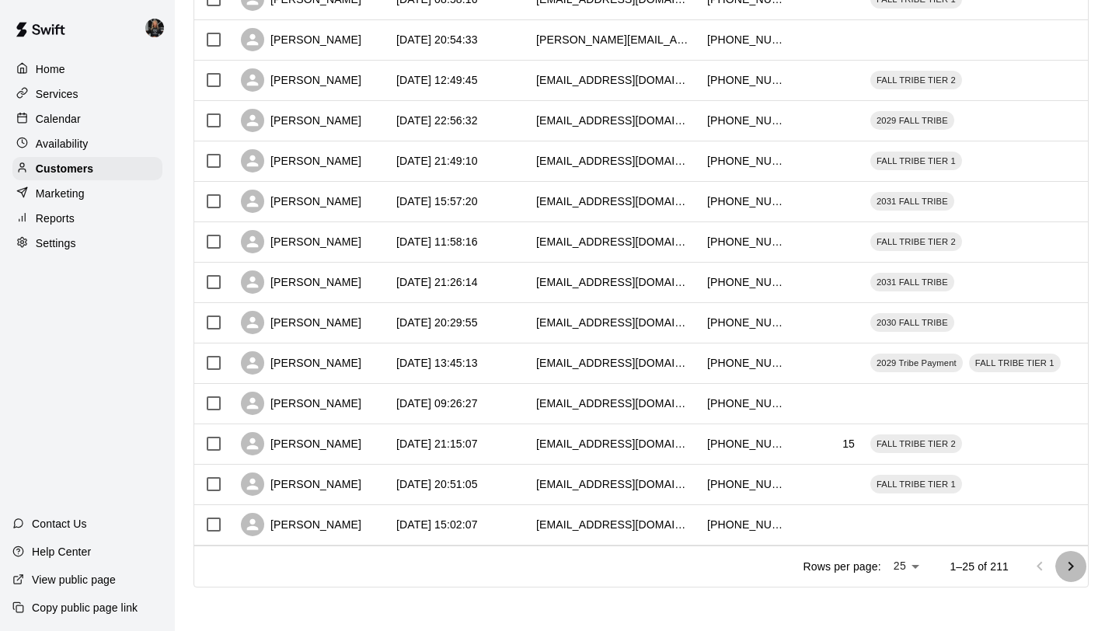
click at [1060, 562] on button "Go to next page" at bounding box center [1070, 566] width 31 height 31
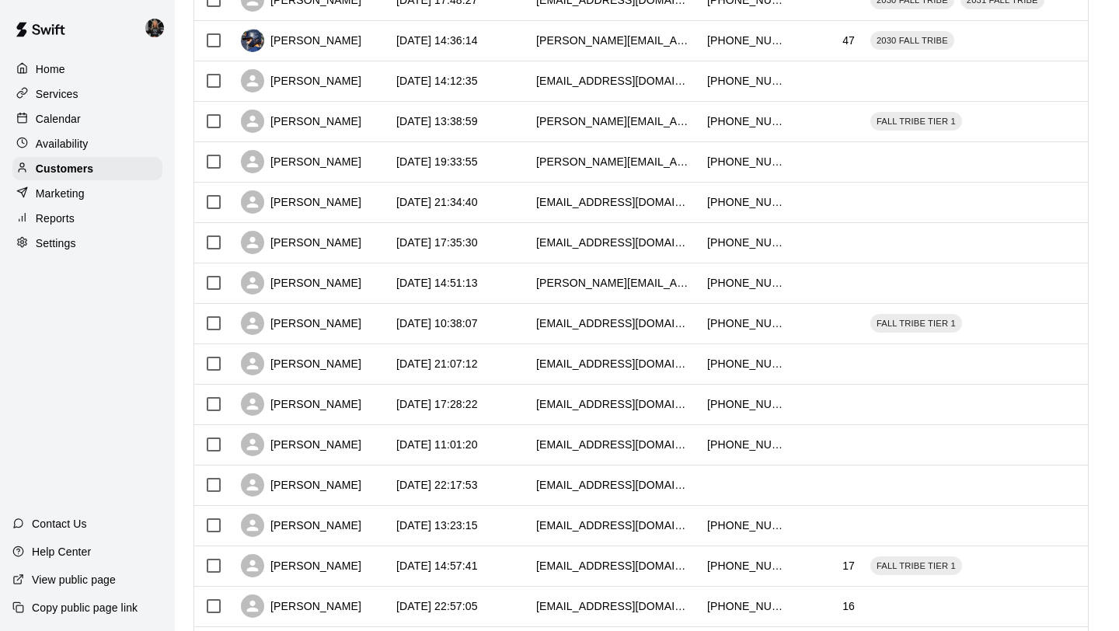
scroll to position [465, 0]
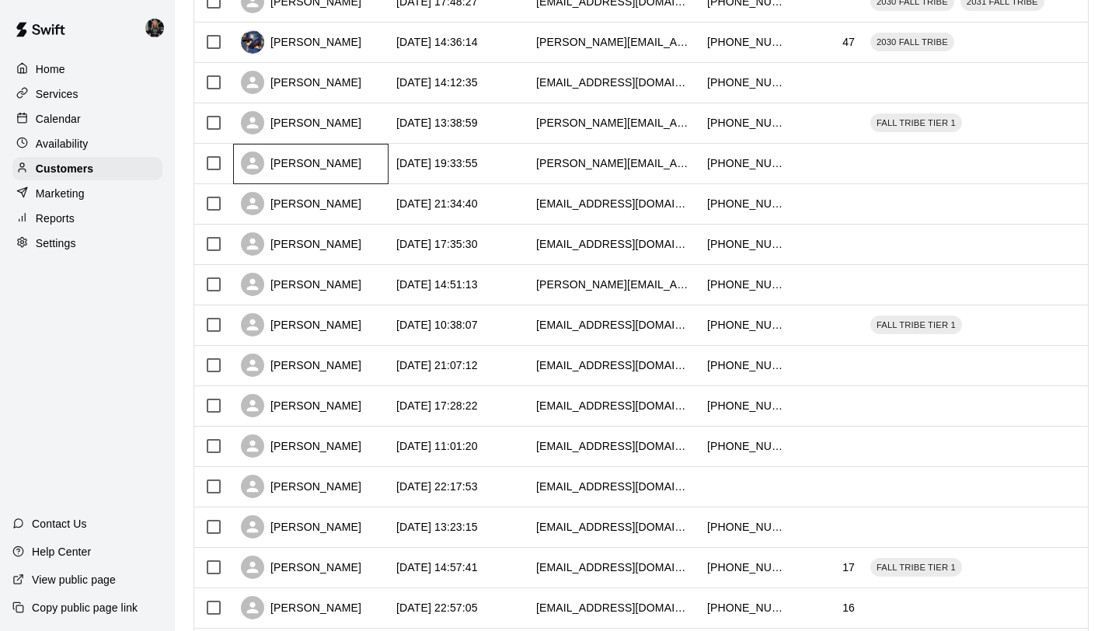
click at [324, 159] on div "[PERSON_NAME]" at bounding box center [301, 162] width 120 height 23
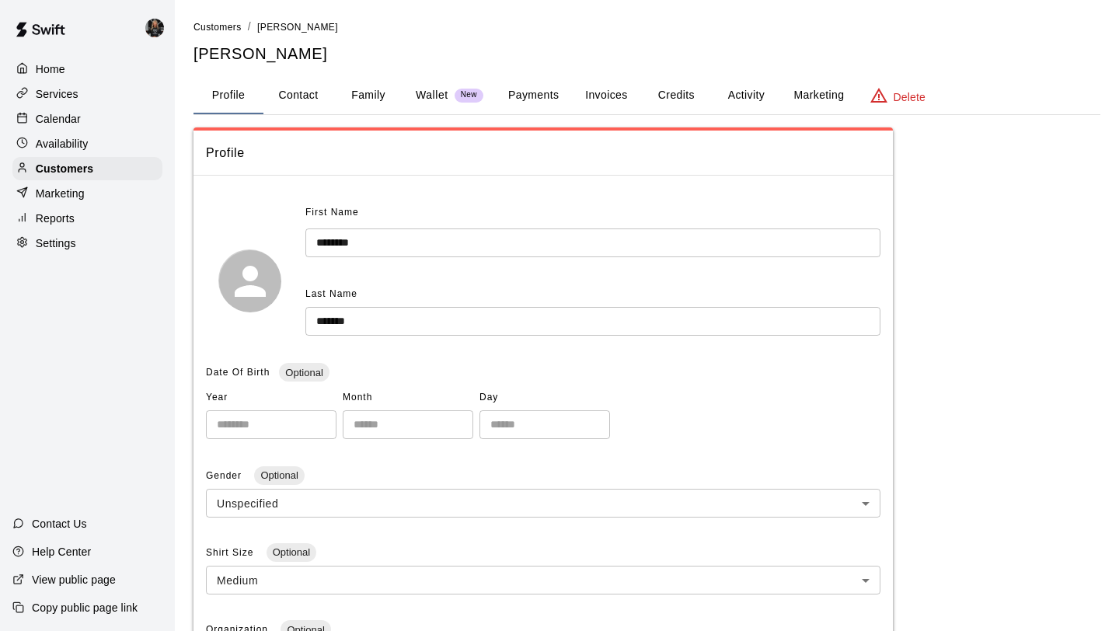
click at [375, 103] on button "Family" at bounding box center [368, 95] width 70 height 37
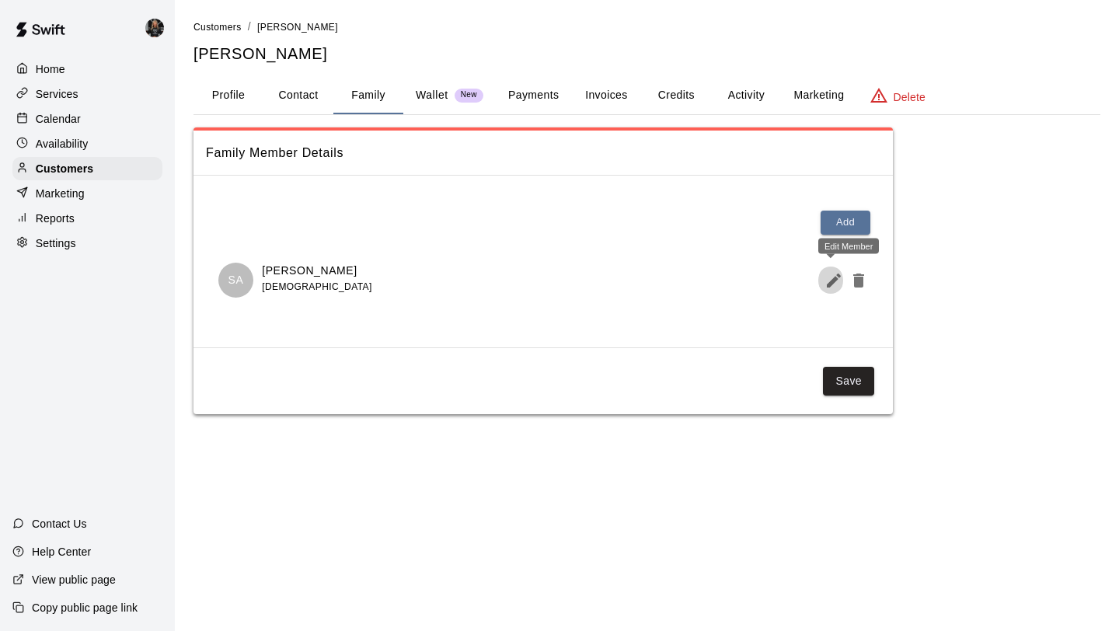
click at [833, 280] on icon "Edit Member" at bounding box center [833, 280] width 14 height 14
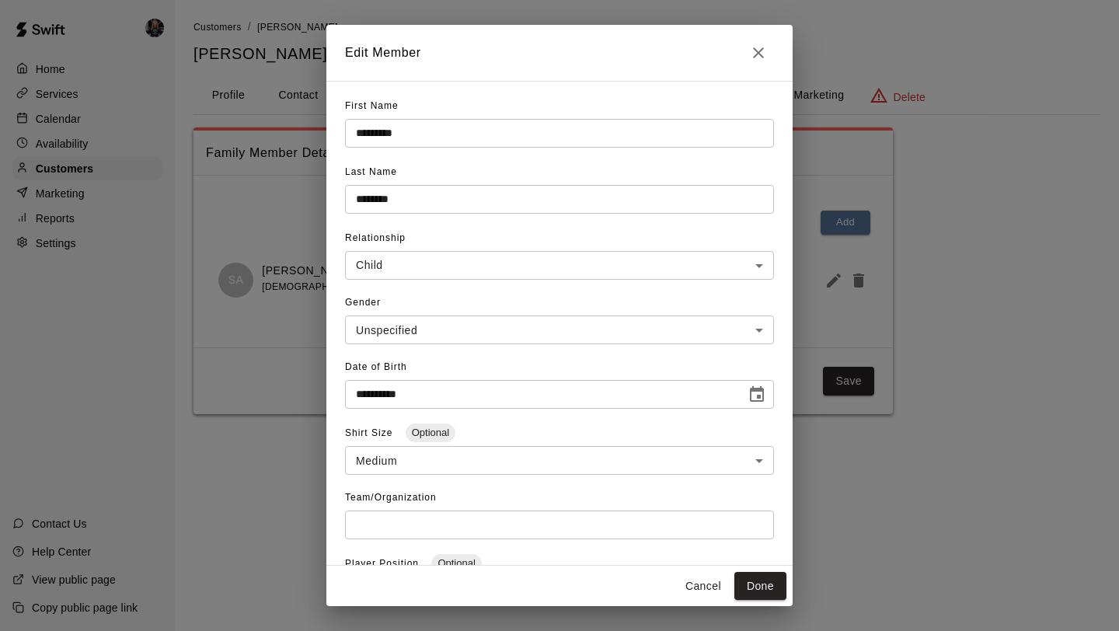
click at [745, 48] on button "Close" at bounding box center [758, 52] width 31 height 31
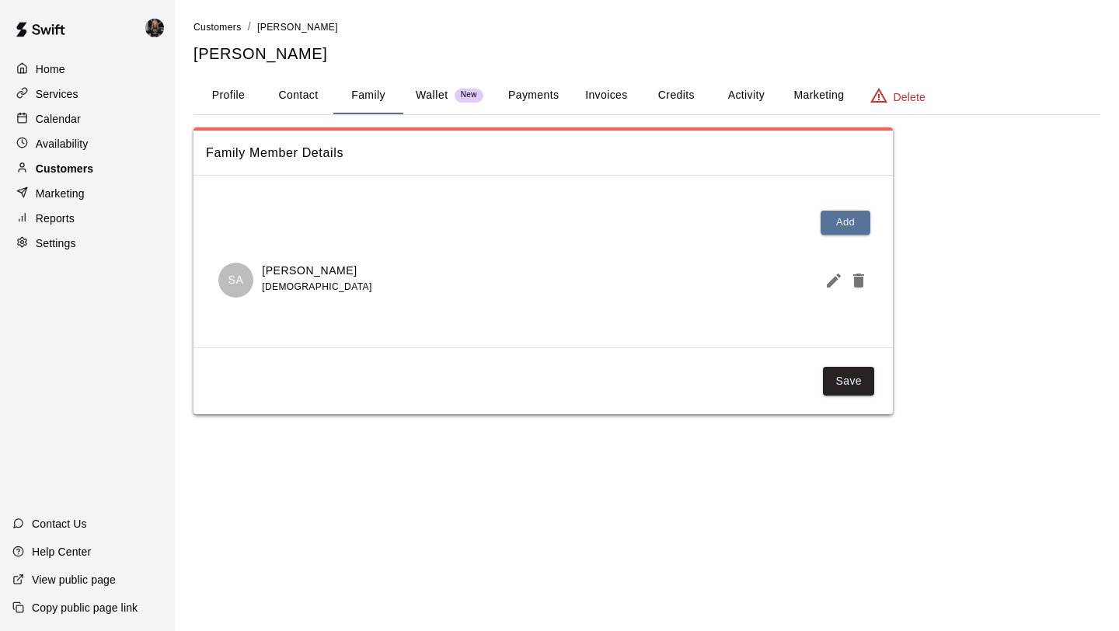
click at [74, 165] on p "Customers" at bounding box center [64, 169] width 57 height 16
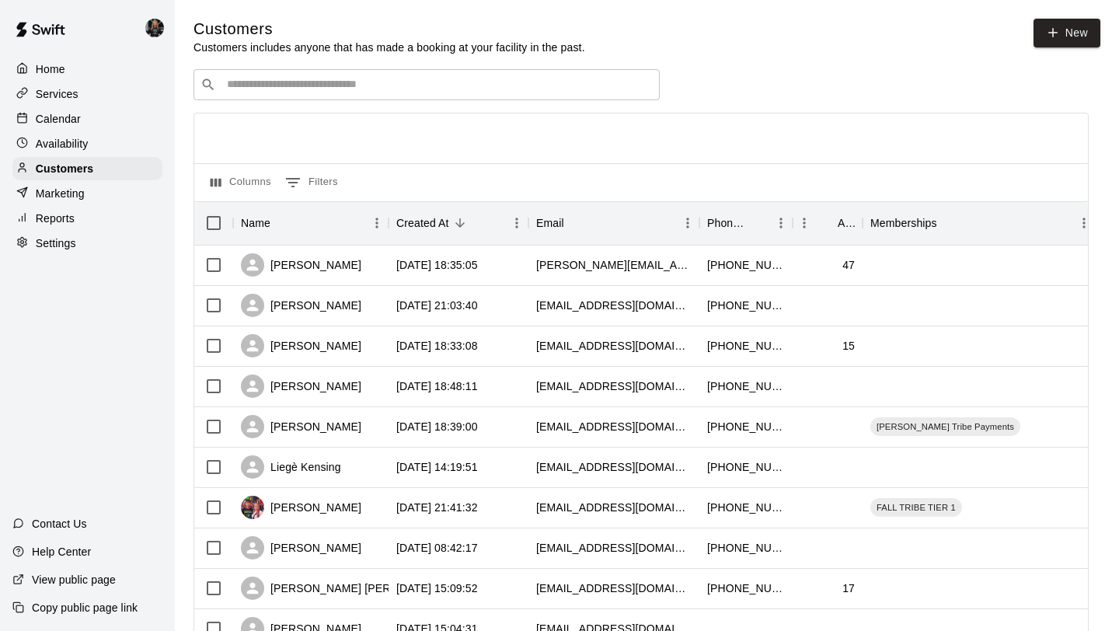
scroll to position [710, 0]
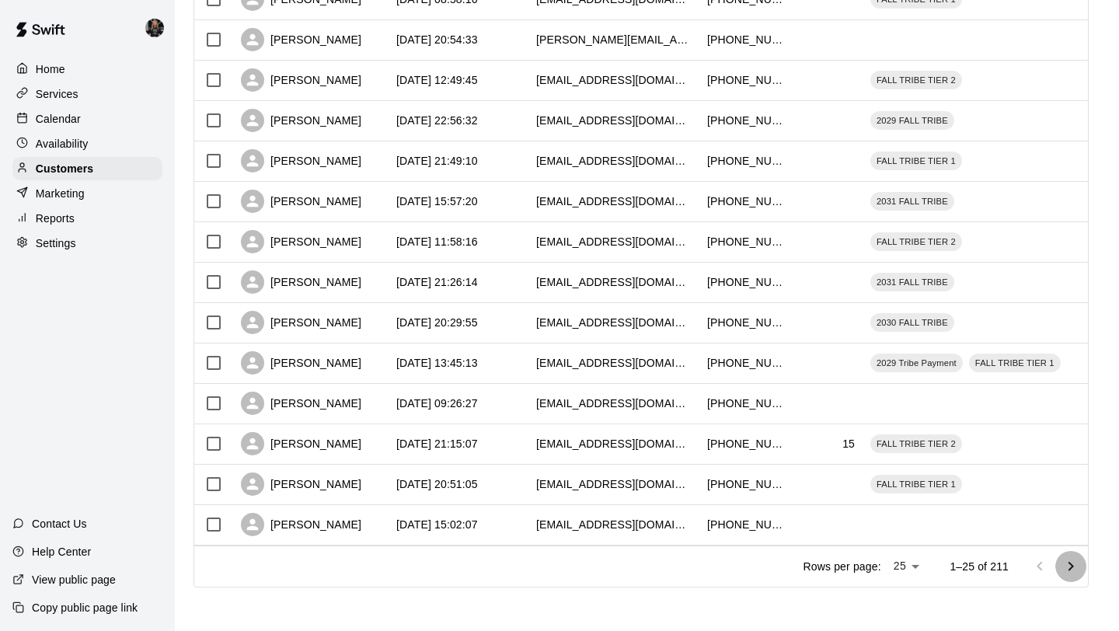
click at [1077, 565] on icon "Go to next page" at bounding box center [1070, 566] width 19 height 19
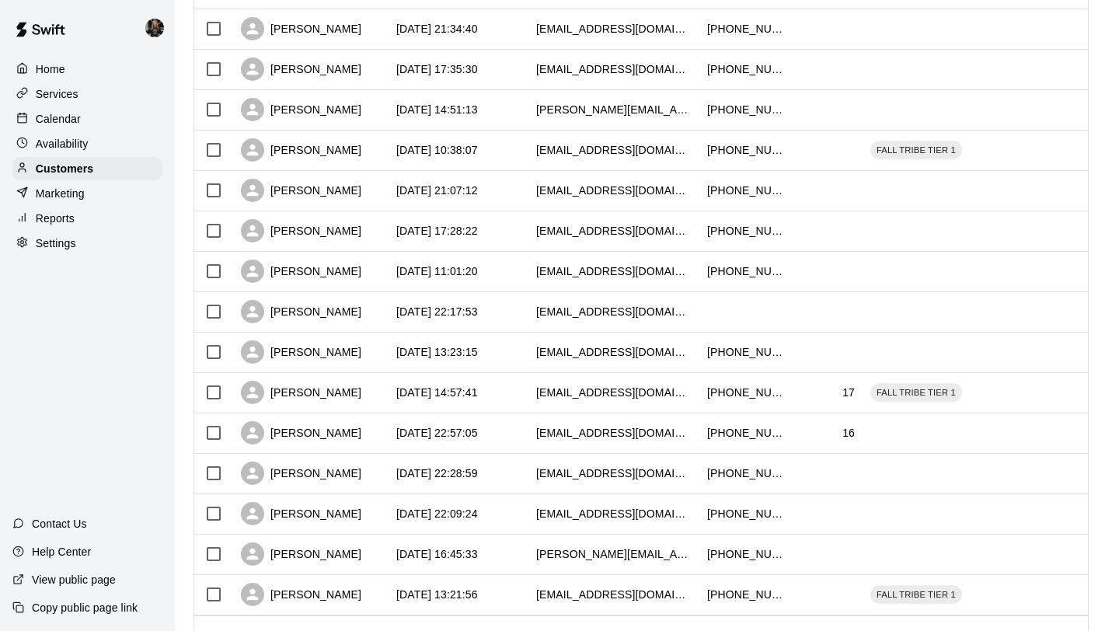
scroll to position [565, 0]
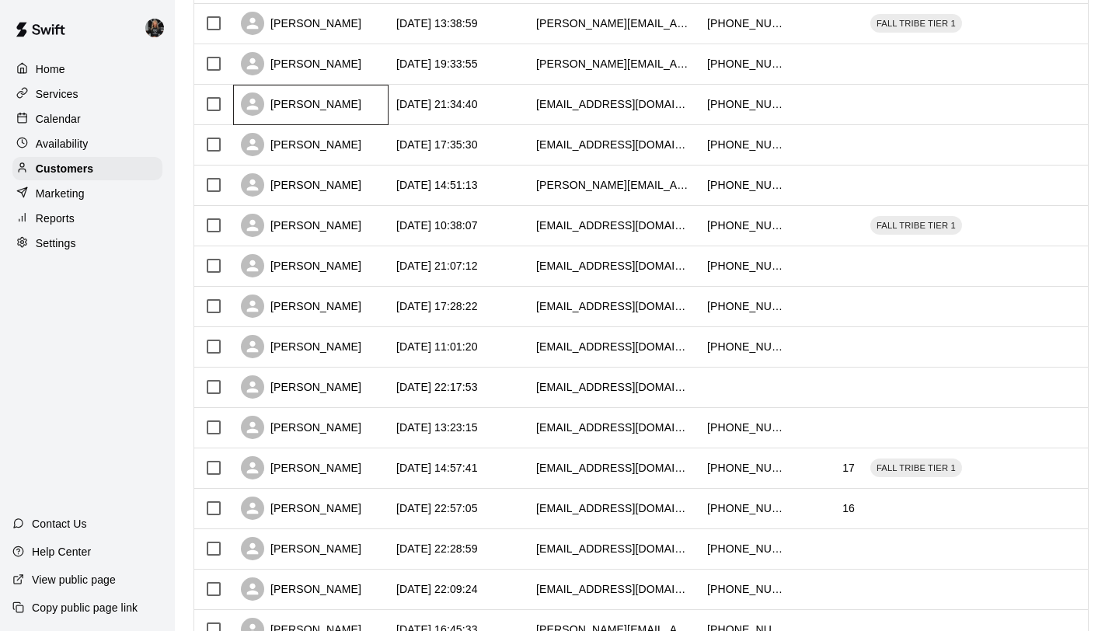
click at [326, 108] on div "[PERSON_NAME]" at bounding box center [301, 103] width 120 height 23
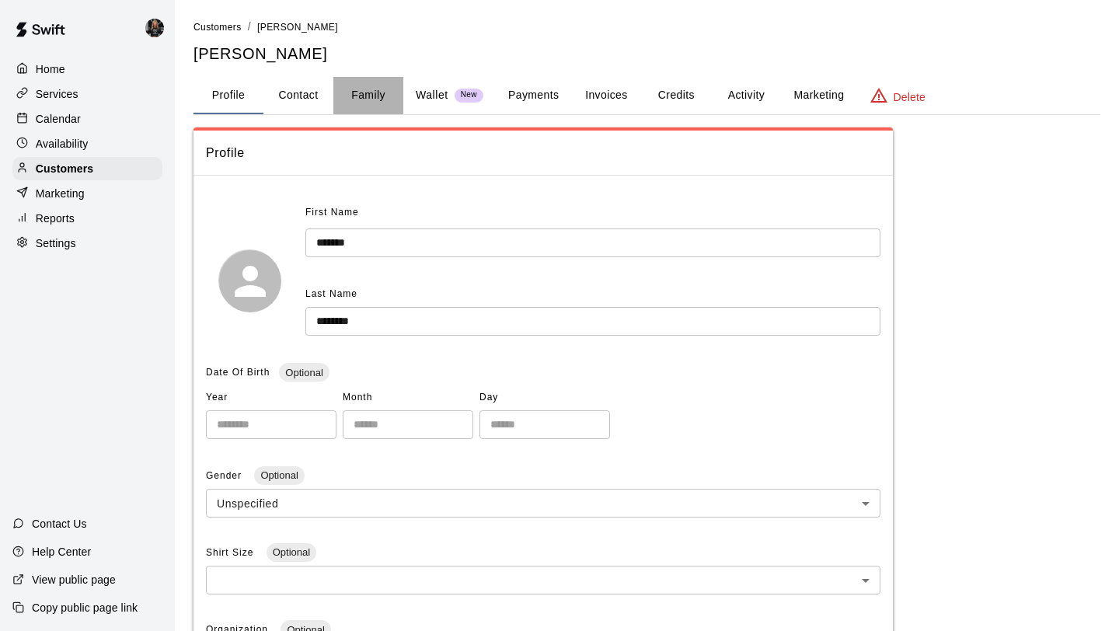
click at [365, 92] on button "Family" at bounding box center [368, 95] width 70 height 37
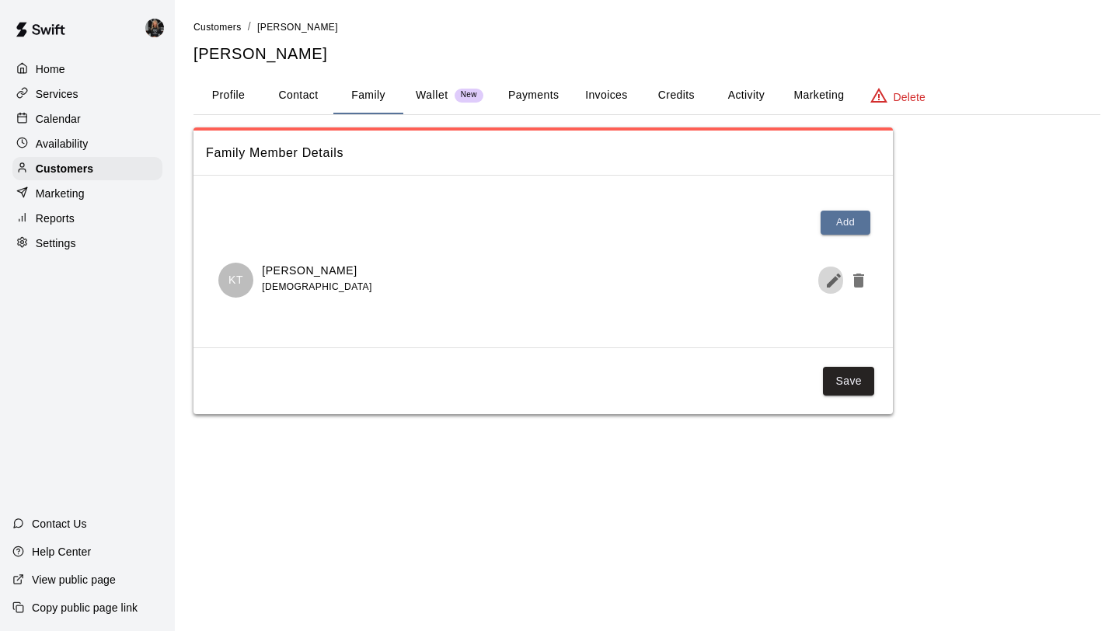
click at [827, 286] on icon "Edit Member" at bounding box center [833, 280] width 14 height 14
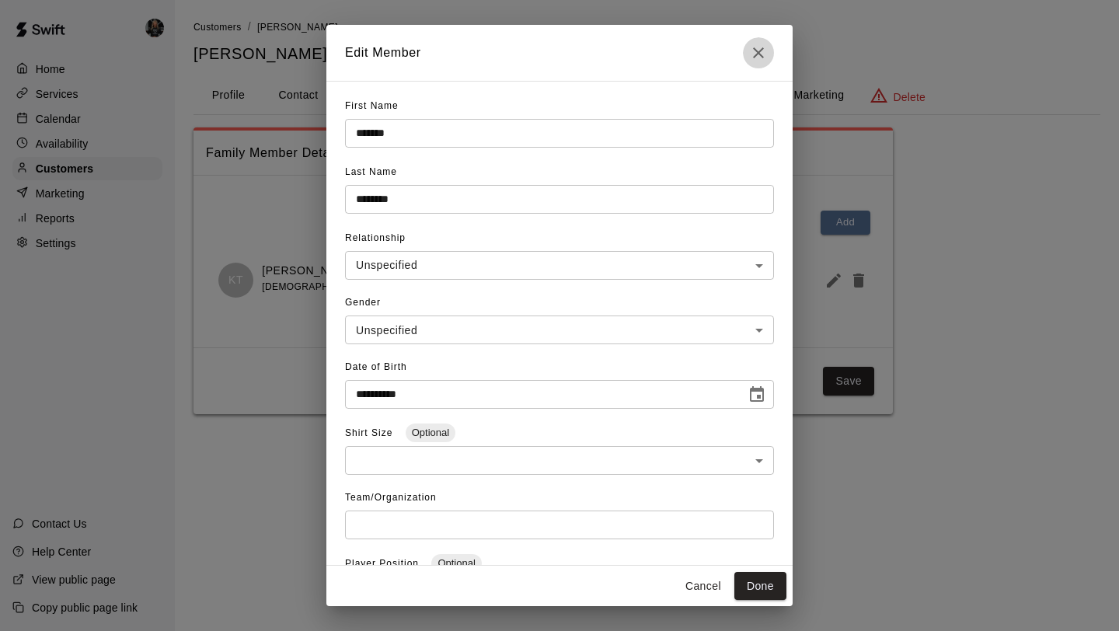
click at [753, 64] on button "Close" at bounding box center [758, 52] width 31 height 31
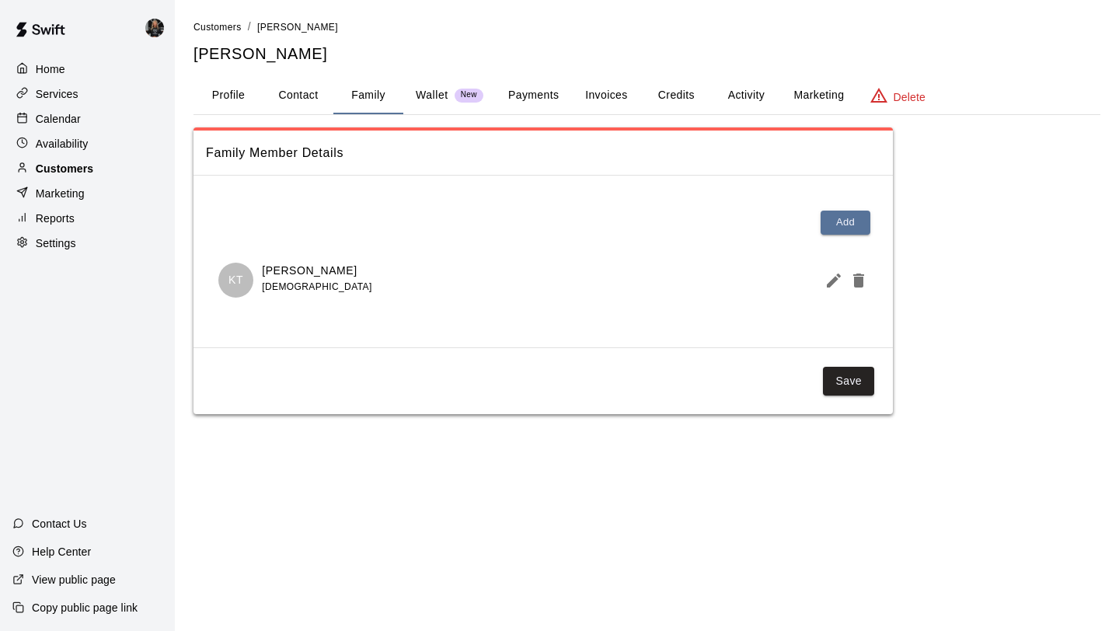
click at [76, 172] on p "Customers" at bounding box center [64, 169] width 57 height 16
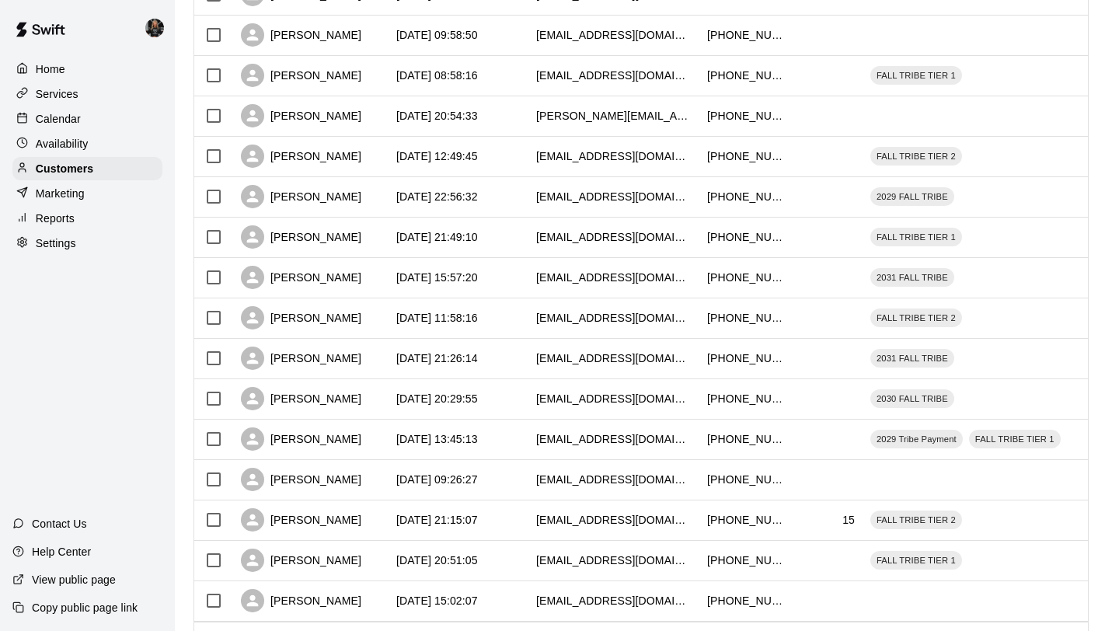
scroll to position [710, 0]
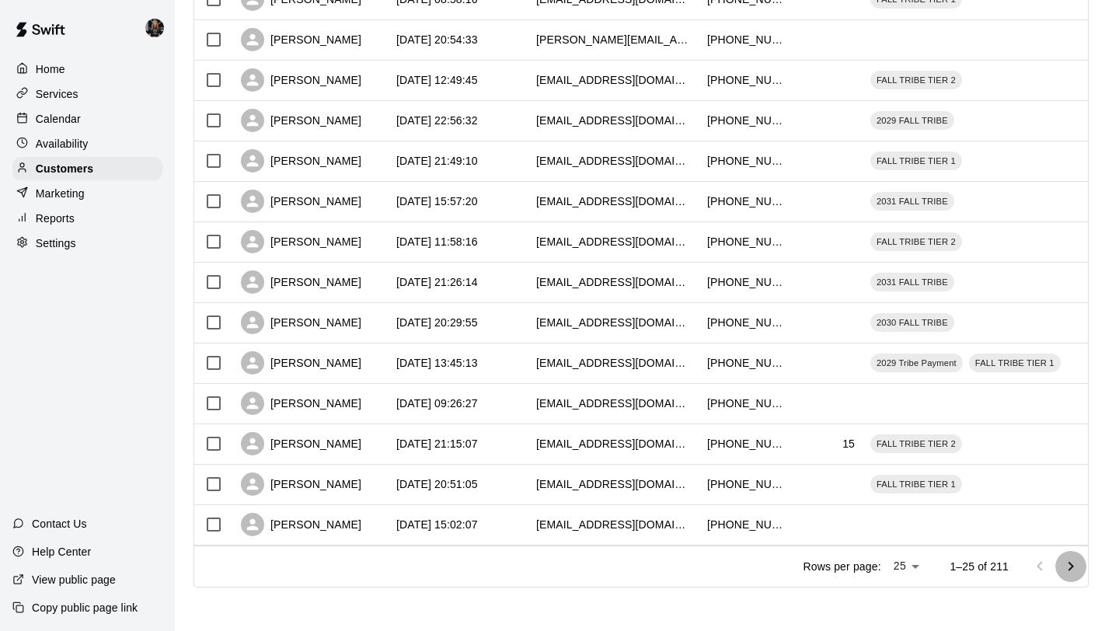
click at [1065, 564] on icon "Go to next page" at bounding box center [1070, 566] width 19 height 19
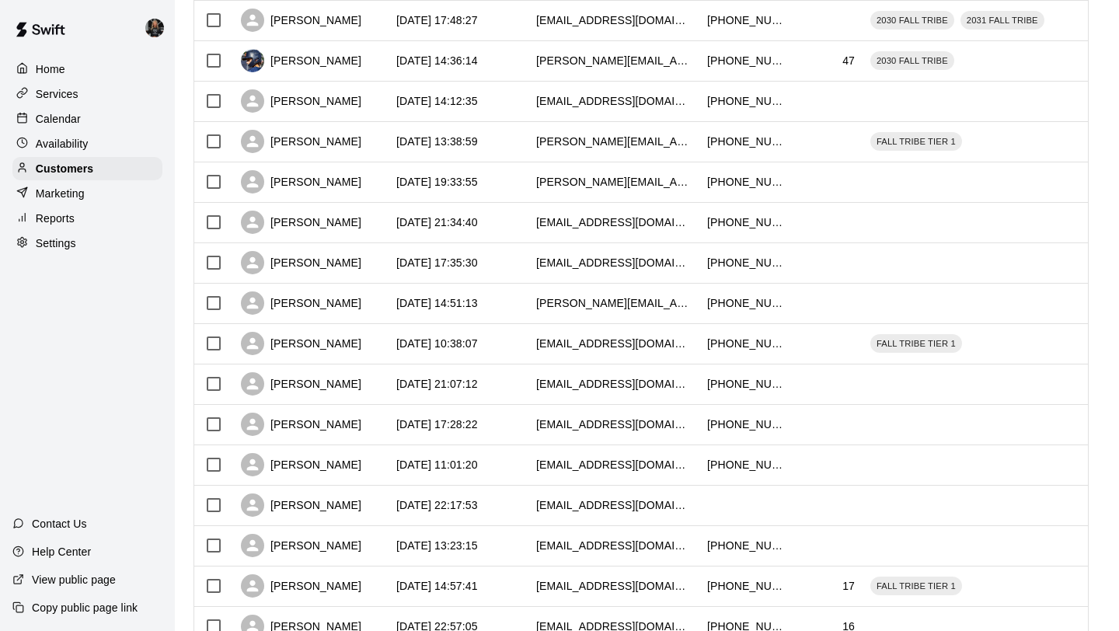
scroll to position [446, 0]
click at [331, 263] on div "[PERSON_NAME]" at bounding box center [301, 263] width 120 height 23
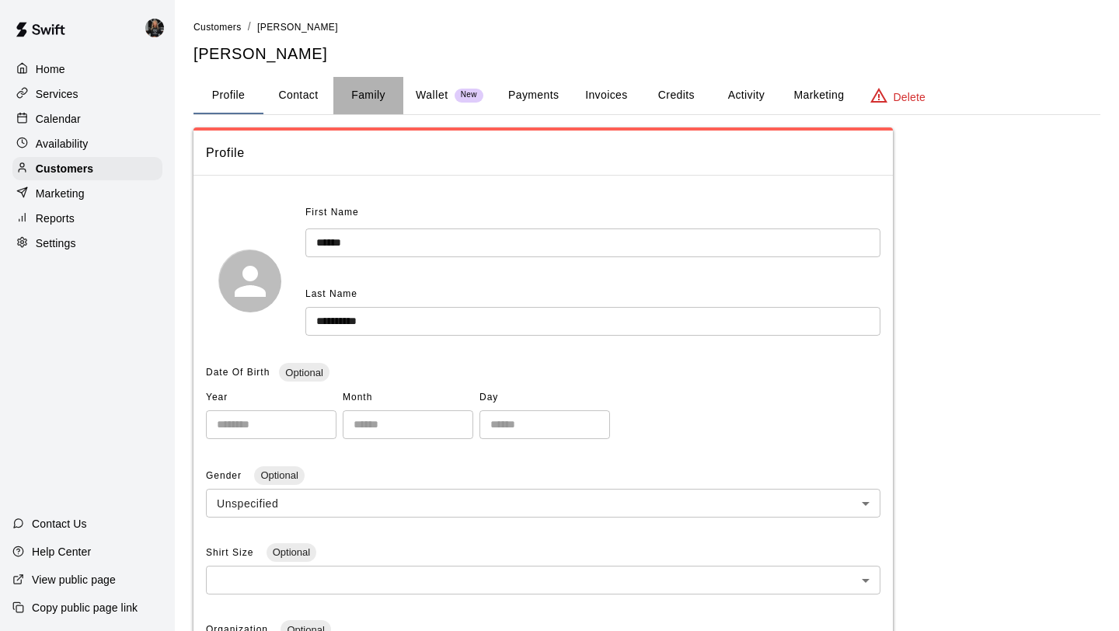
click at [367, 91] on button "Family" at bounding box center [368, 95] width 70 height 37
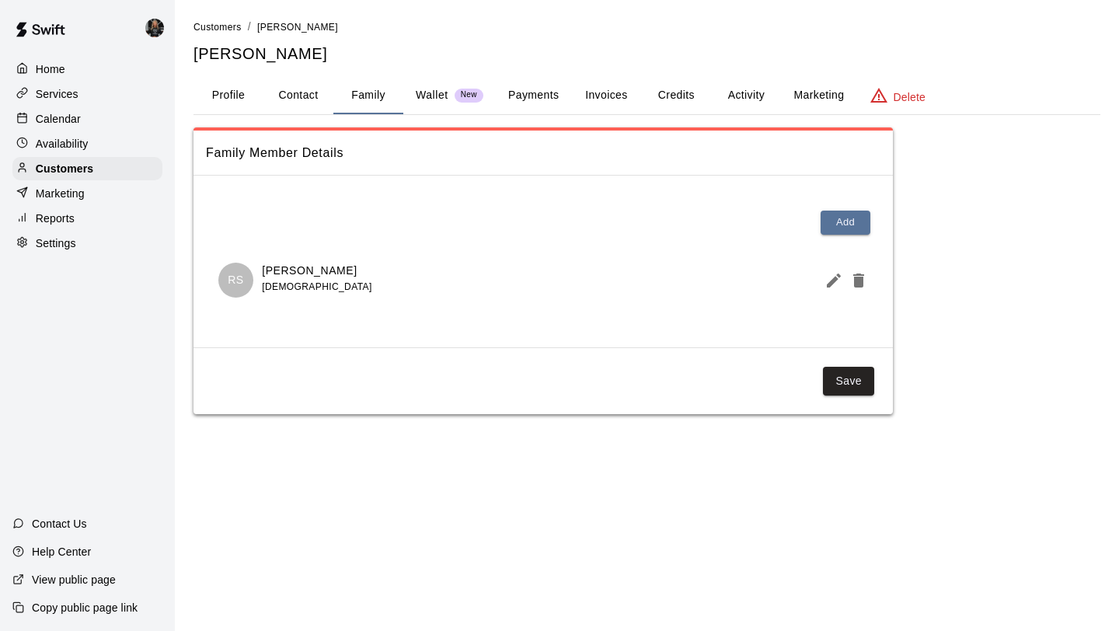
click at [833, 283] on icon "Edit Member" at bounding box center [833, 280] width 19 height 19
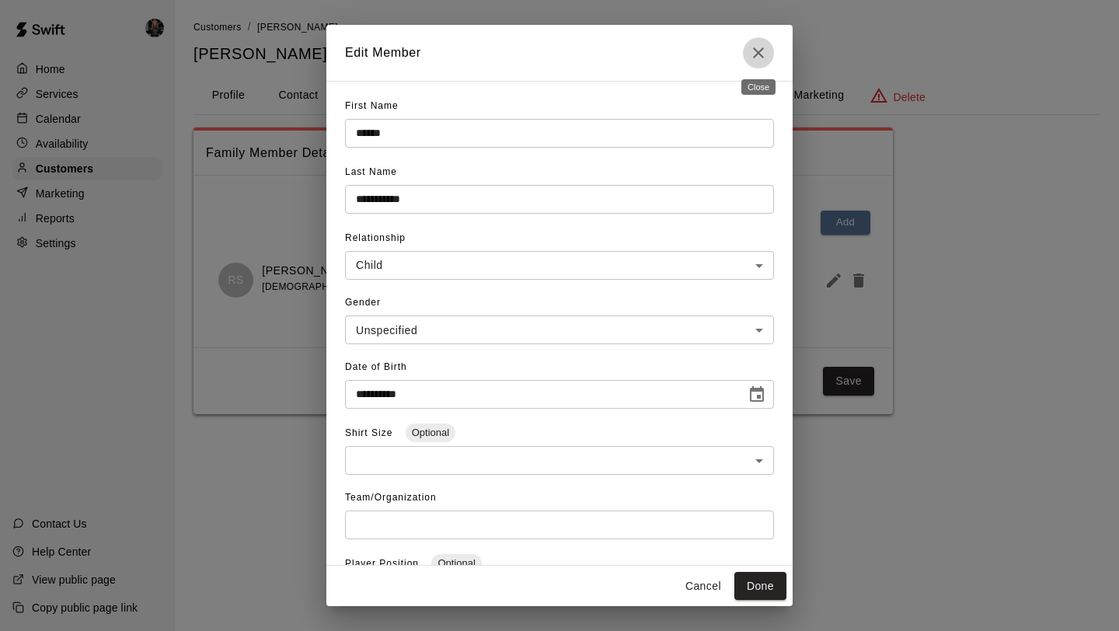
click at [760, 52] on icon "Close" at bounding box center [758, 52] width 19 height 19
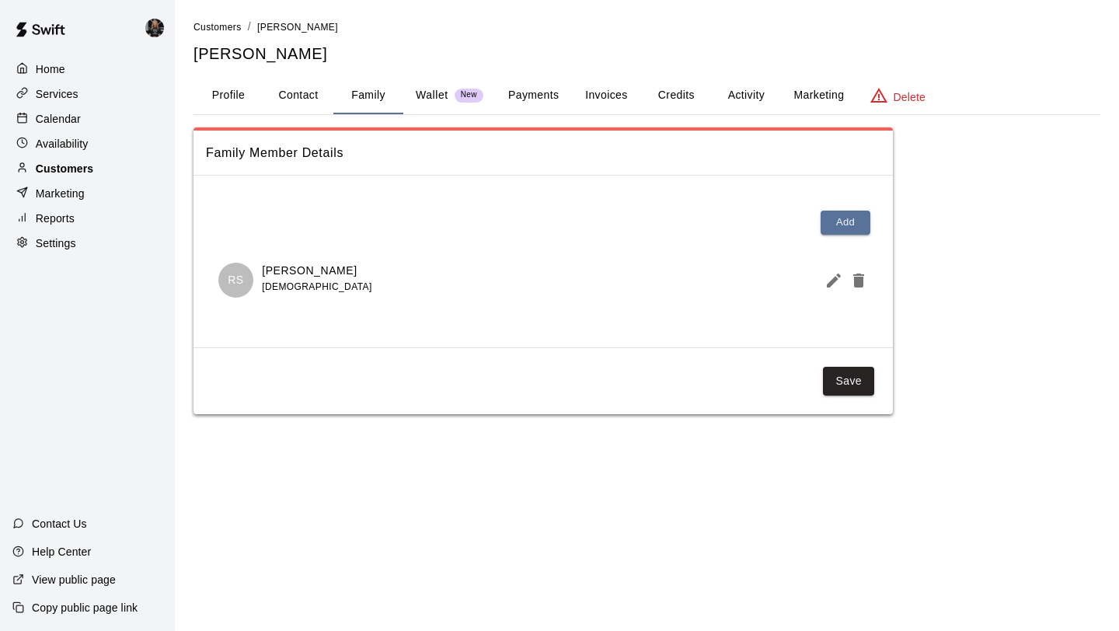
click at [83, 165] on p "Customers" at bounding box center [64, 169] width 57 height 16
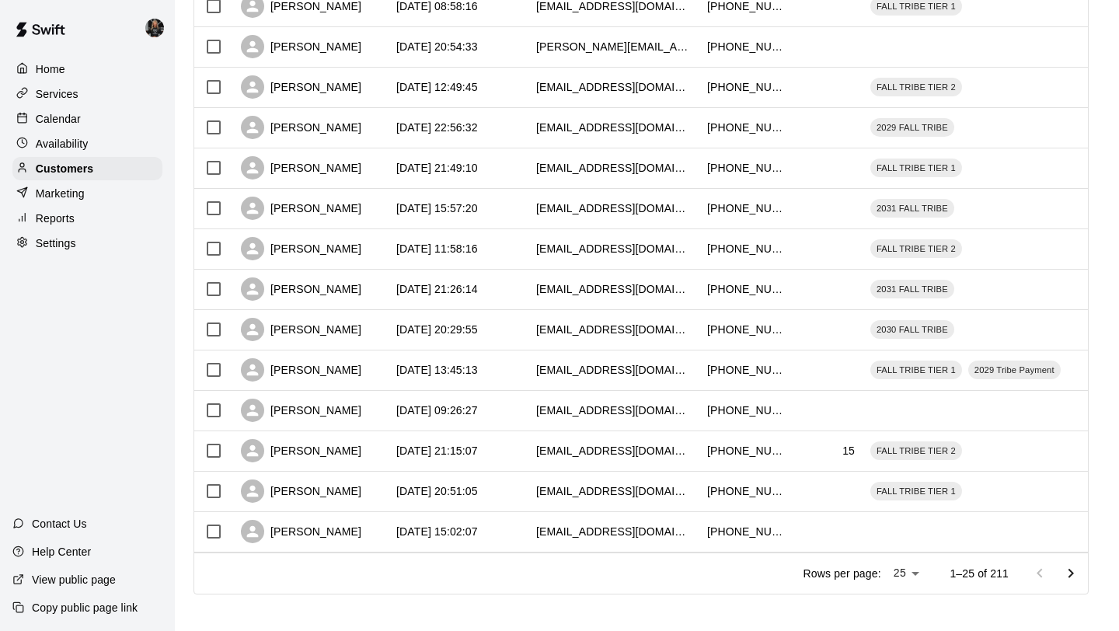
scroll to position [710, 0]
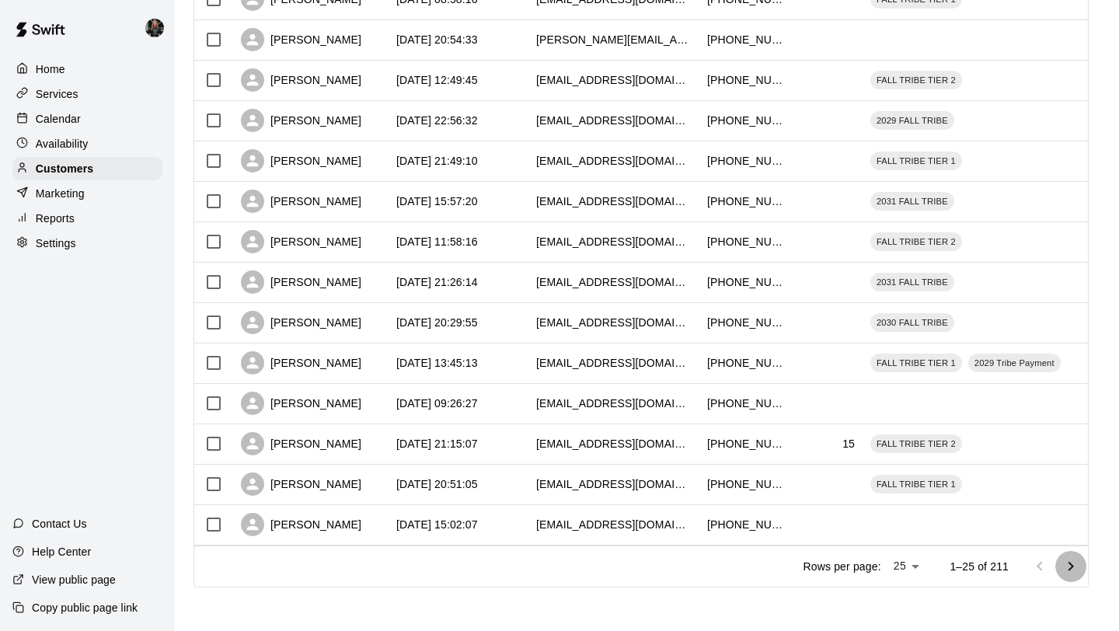
click at [1067, 564] on icon "Go to next page" at bounding box center [1070, 566] width 19 height 19
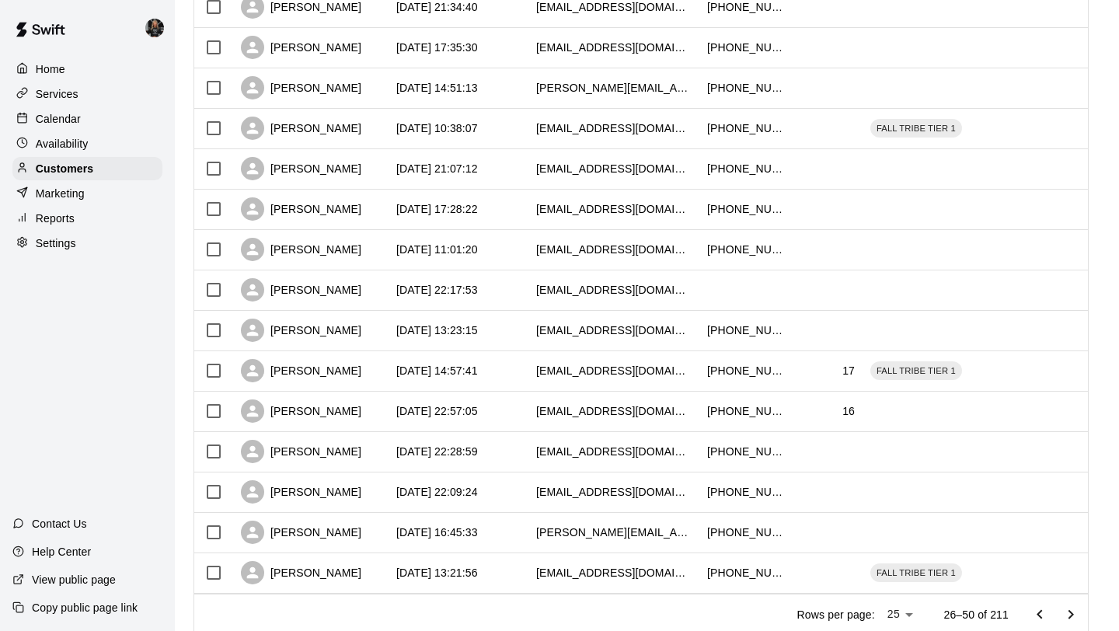
scroll to position [690, 0]
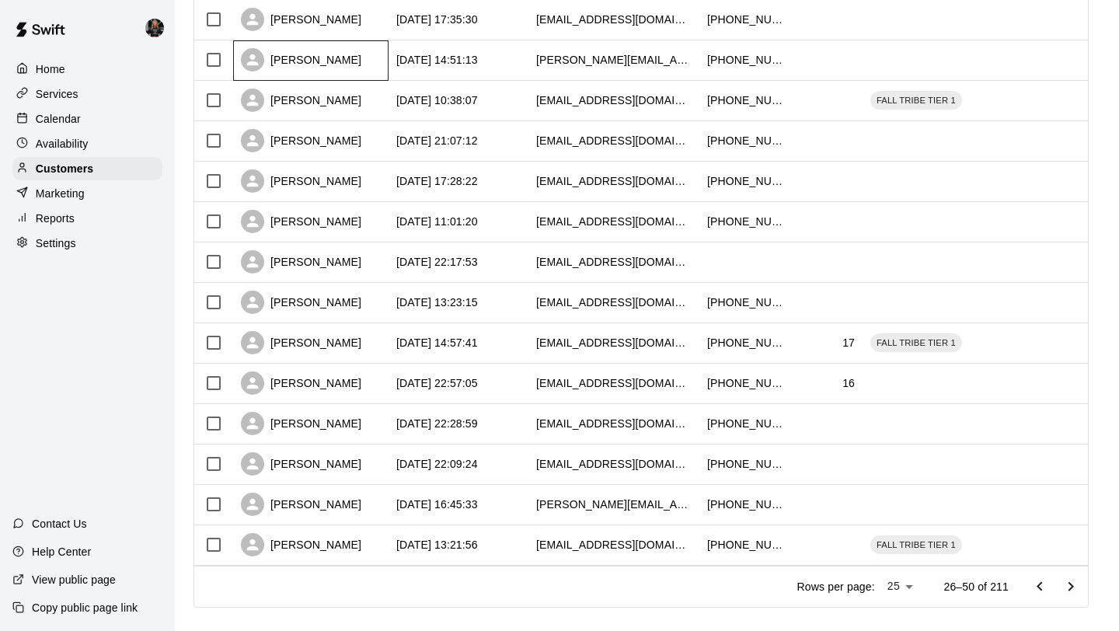
click at [301, 64] on div "[PERSON_NAME]" at bounding box center [301, 59] width 120 height 23
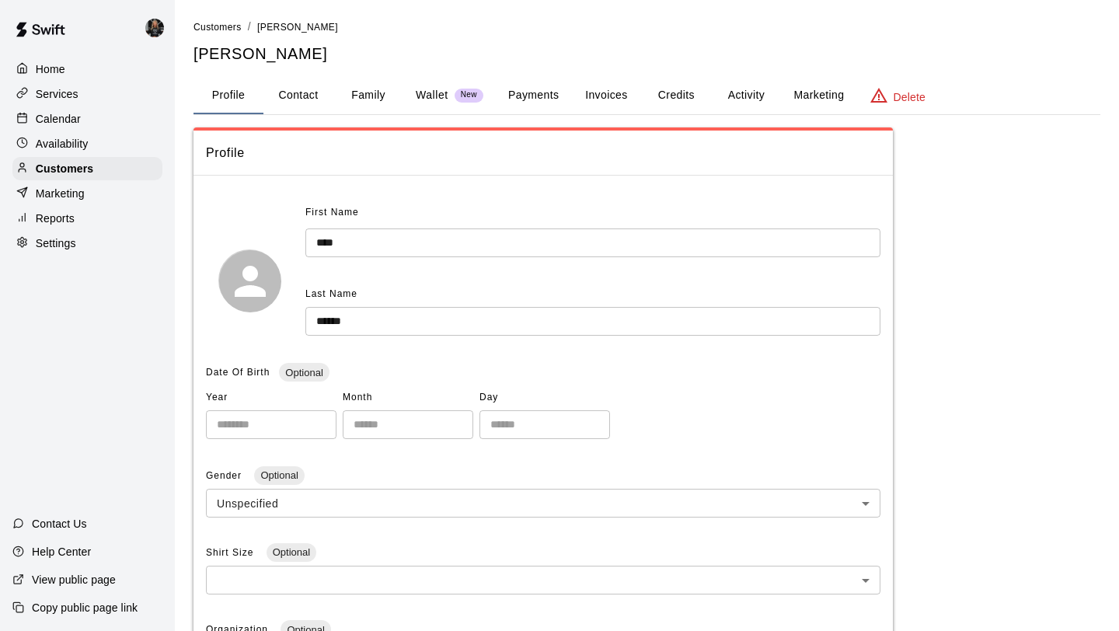
click at [368, 92] on button "Family" at bounding box center [368, 95] width 70 height 37
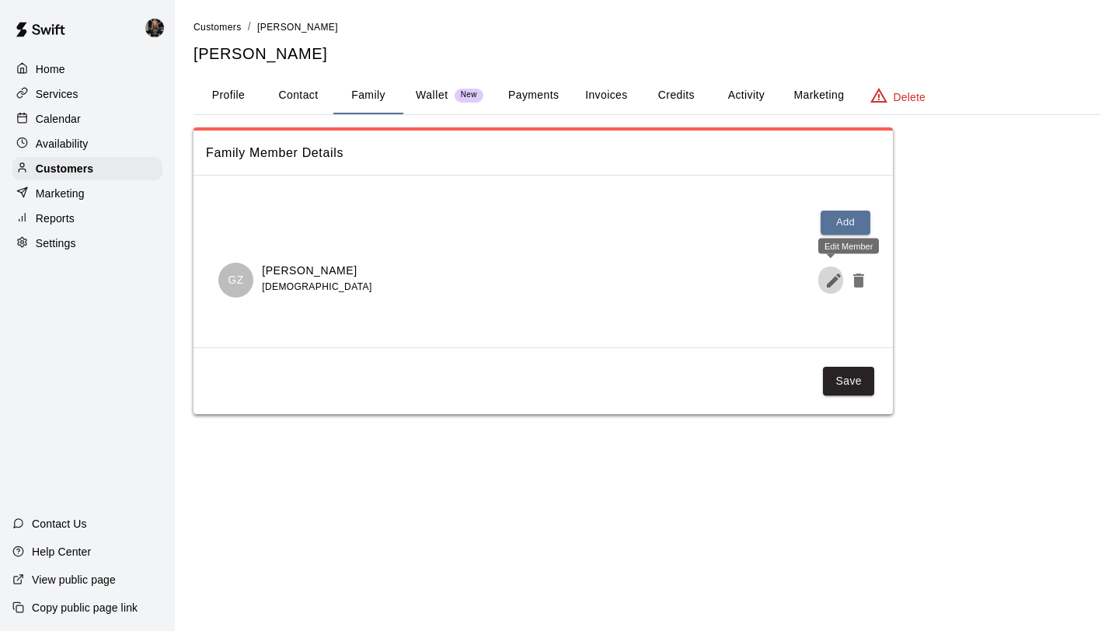
click at [837, 285] on icon "Edit Member" at bounding box center [833, 280] width 19 height 19
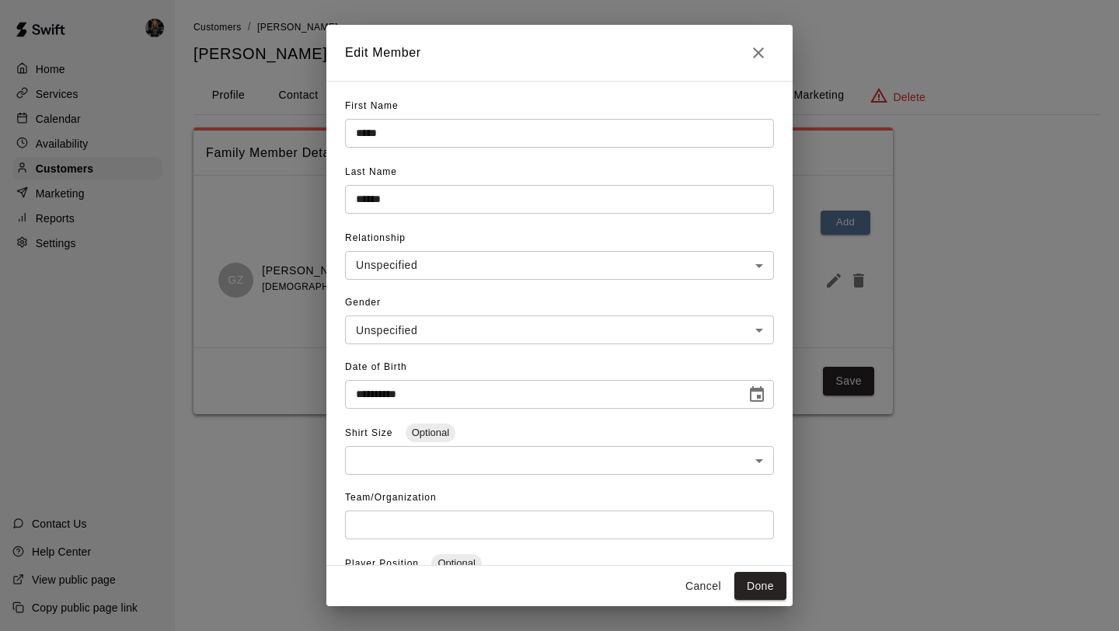
click at [758, 51] on icon "Close" at bounding box center [758, 52] width 11 height 11
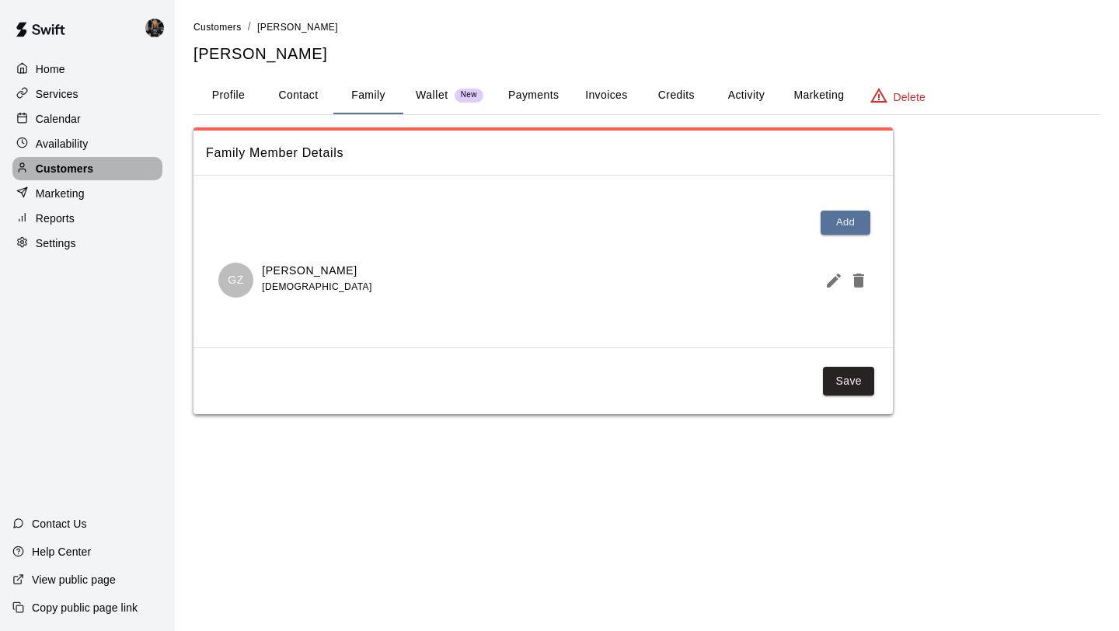
click at [117, 169] on div "Customers" at bounding box center [87, 168] width 150 height 23
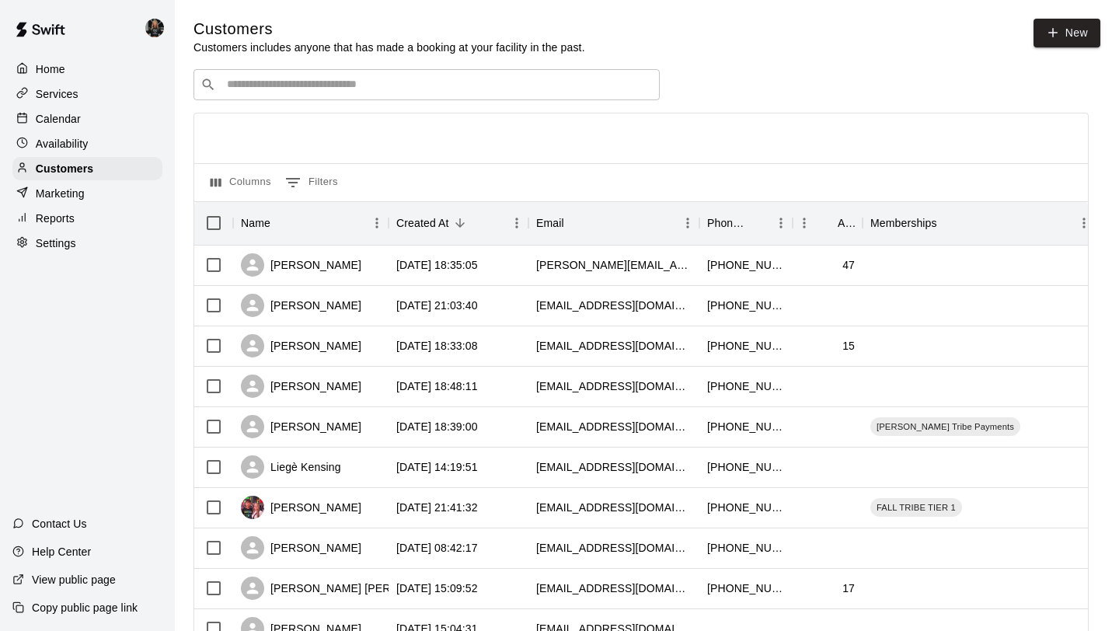
scroll to position [710, 0]
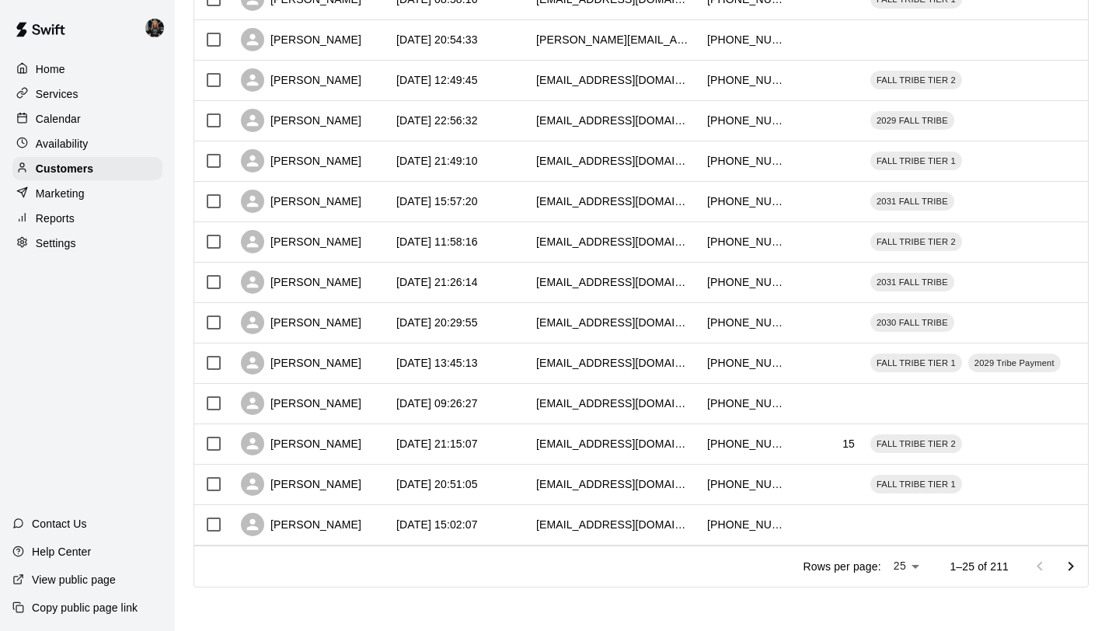
click at [1077, 572] on icon "Go to next page" at bounding box center [1070, 566] width 19 height 19
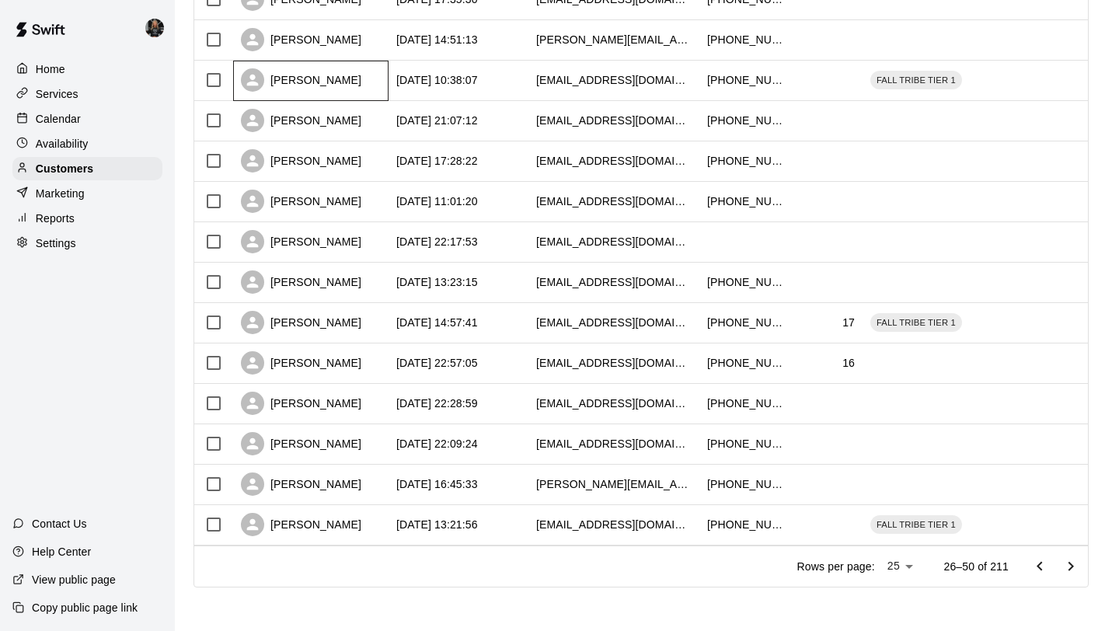
click at [284, 89] on div "[PERSON_NAME]" at bounding box center [301, 79] width 120 height 23
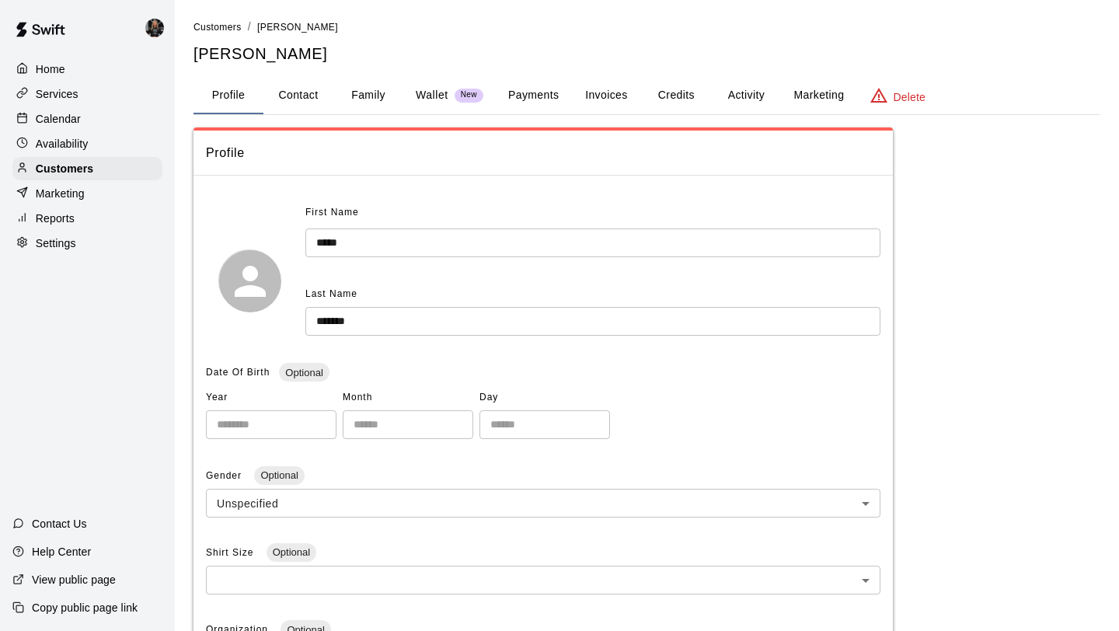
click at [375, 99] on button "Family" at bounding box center [368, 95] width 70 height 37
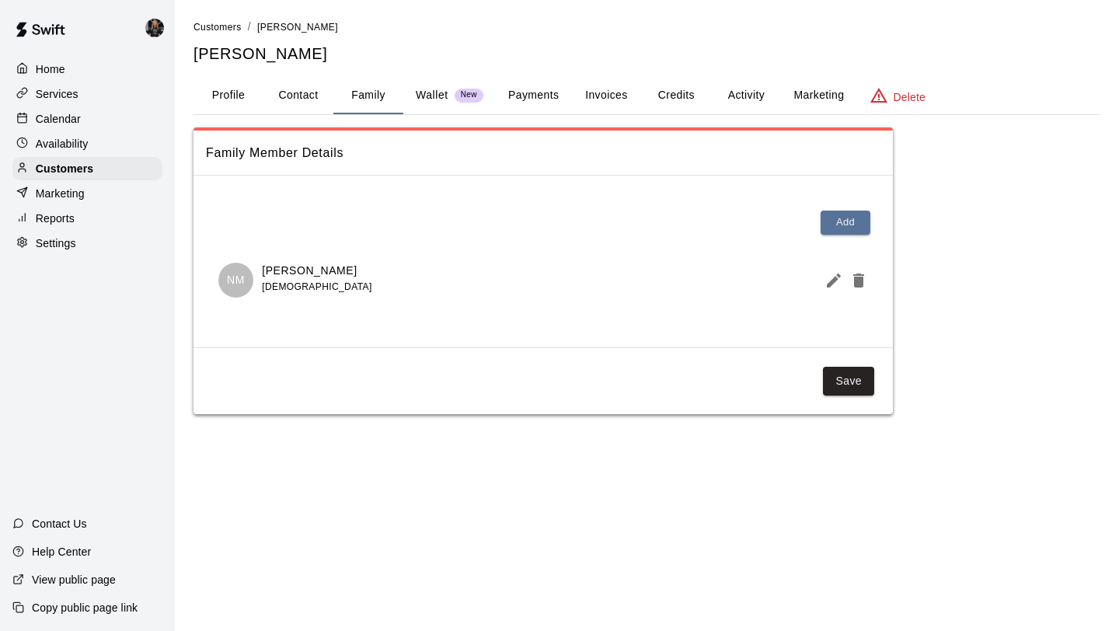
click at [835, 277] on icon "Edit Member" at bounding box center [833, 280] width 14 height 14
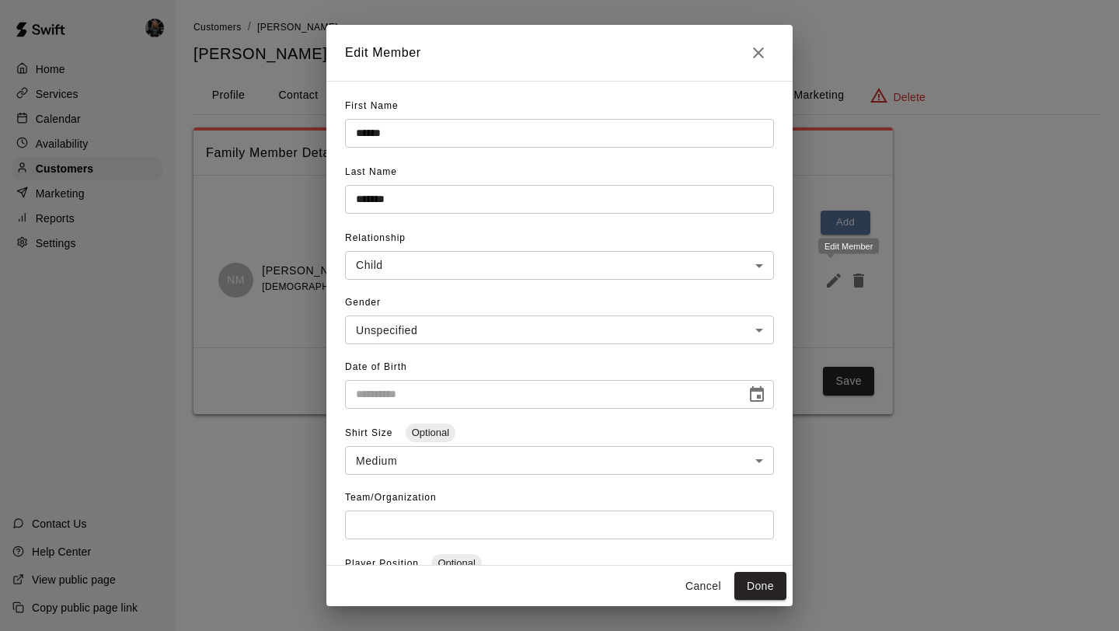
type input "**********"
click at [750, 50] on icon "Close" at bounding box center [758, 52] width 19 height 19
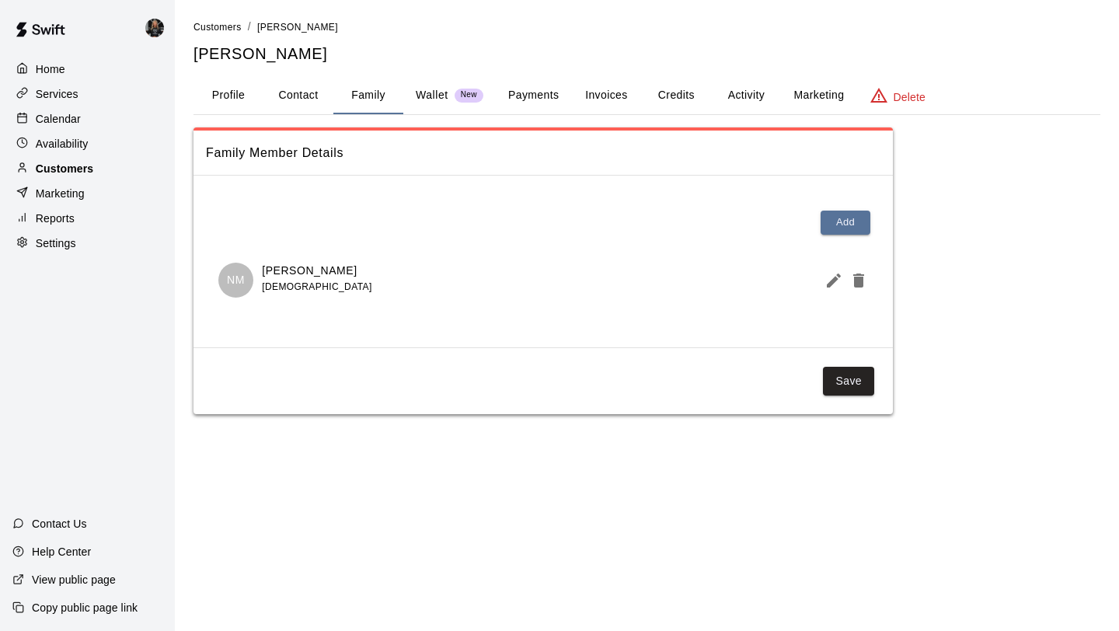
click at [57, 165] on p "Customers" at bounding box center [64, 169] width 57 height 16
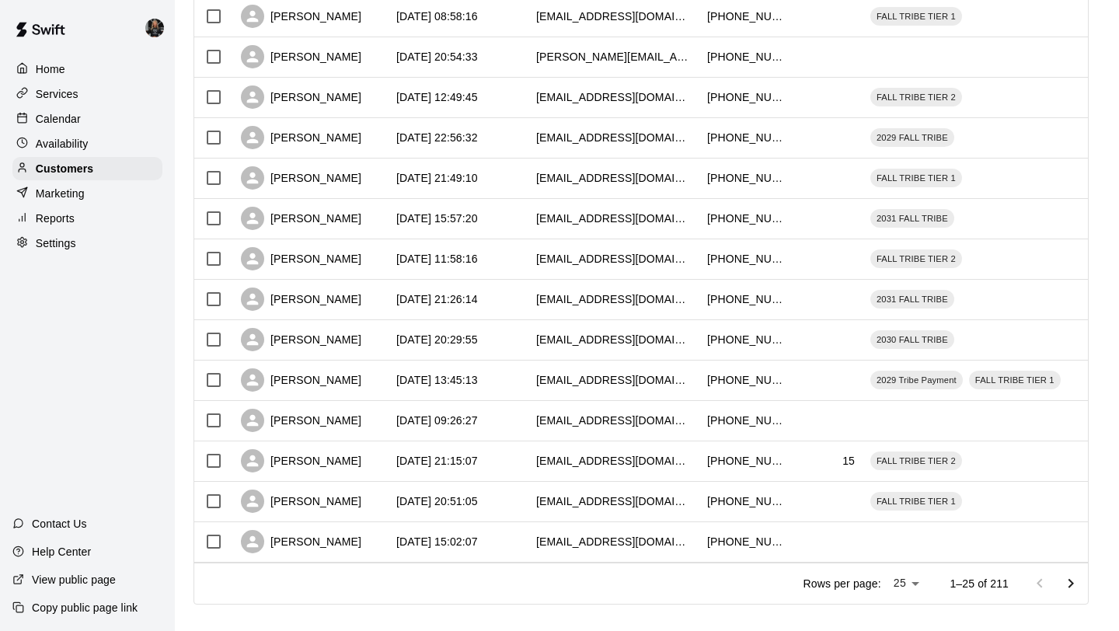
scroll to position [710, 0]
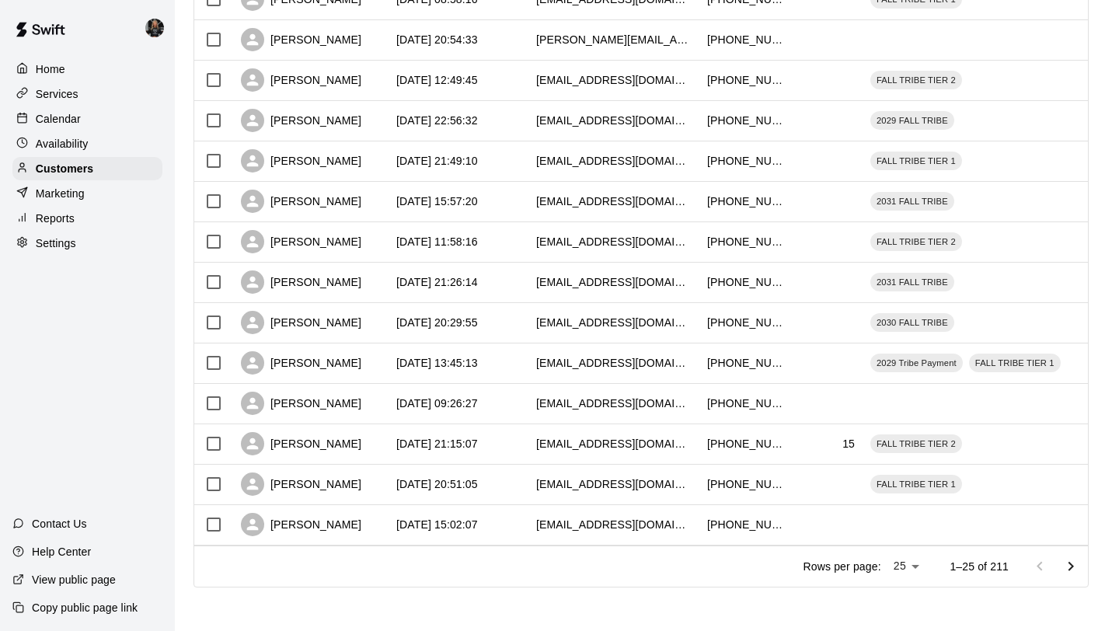
click at [1066, 559] on icon "Go to next page" at bounding box center [1070, 566] width 19 height 19
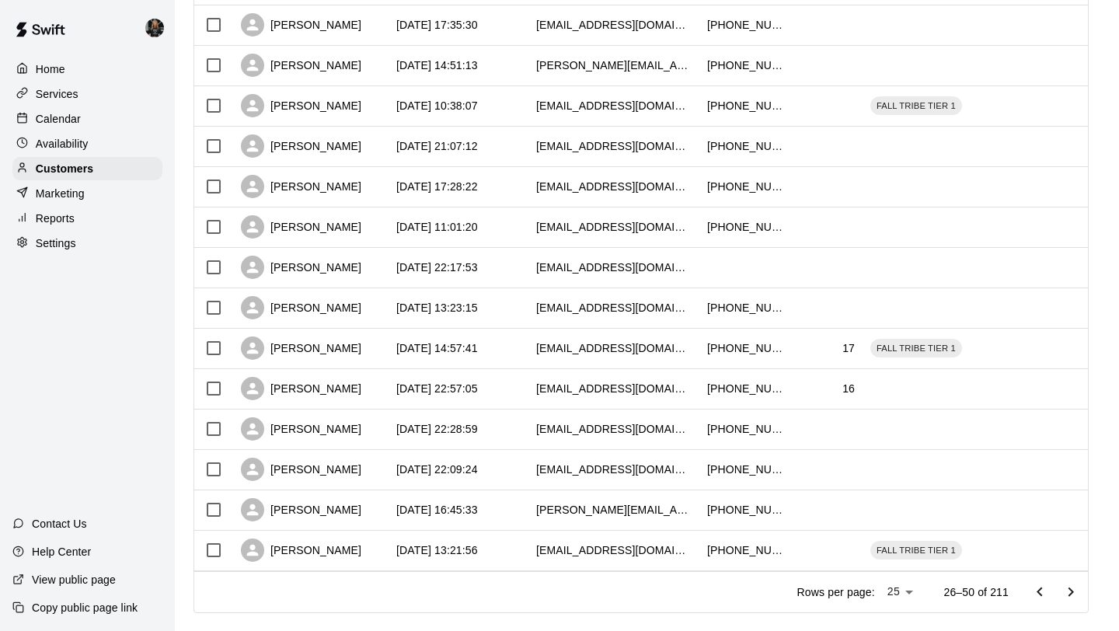
scroll to position [702, 0]
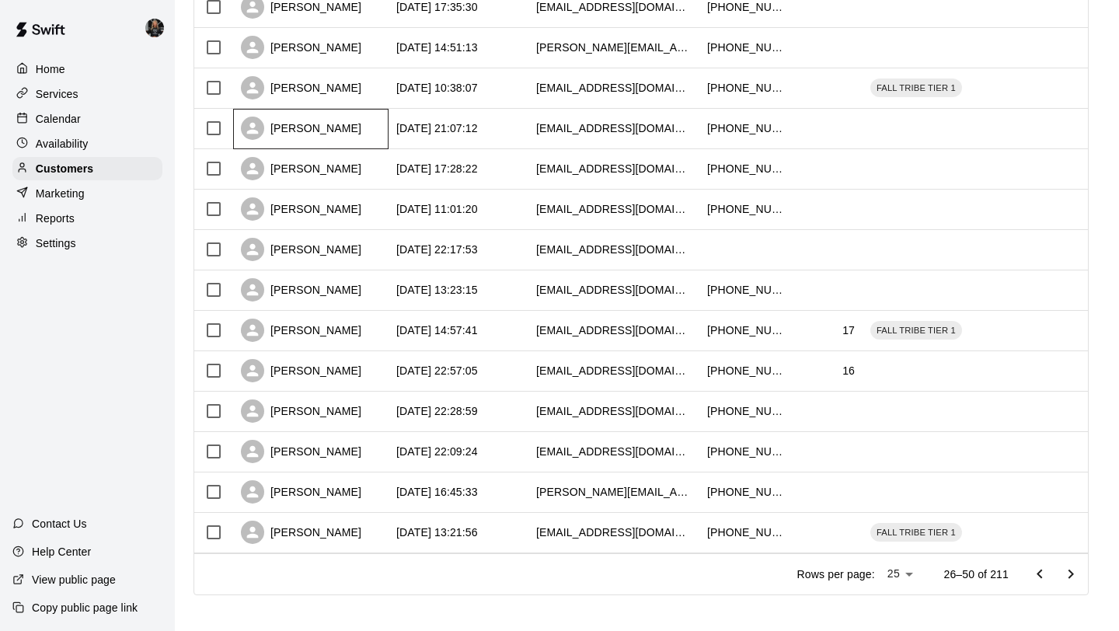
click at [324, 120] on div "[PERSON_NAME]" at bounding box center [301, 128] width 120 height 23
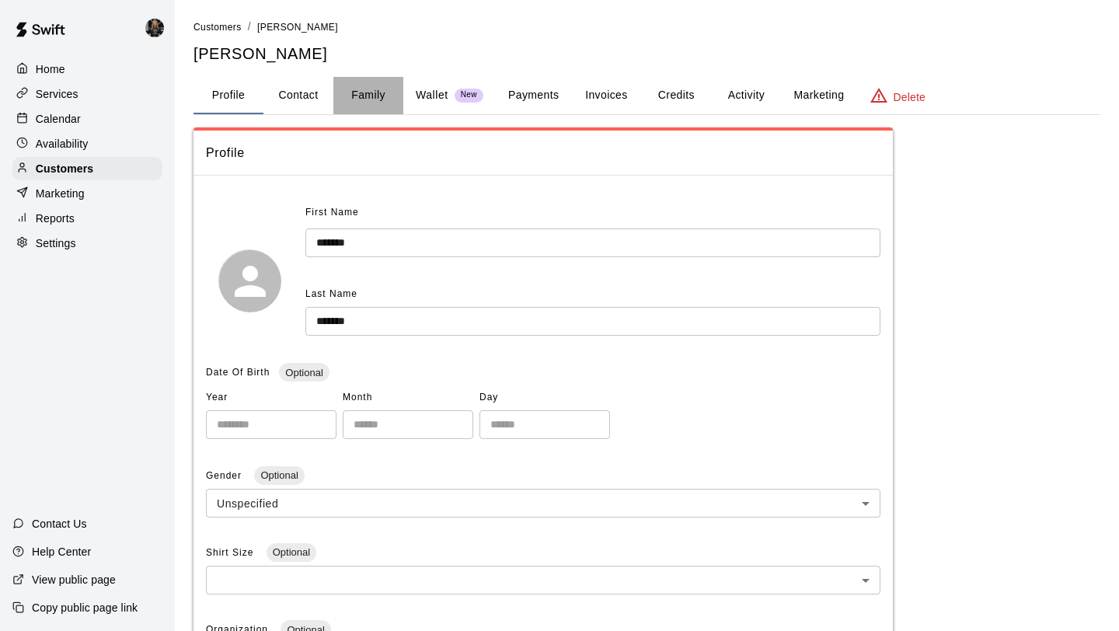
click at [367, 85] on button "Family" at bounding box center [368, 95] width 70 height 37
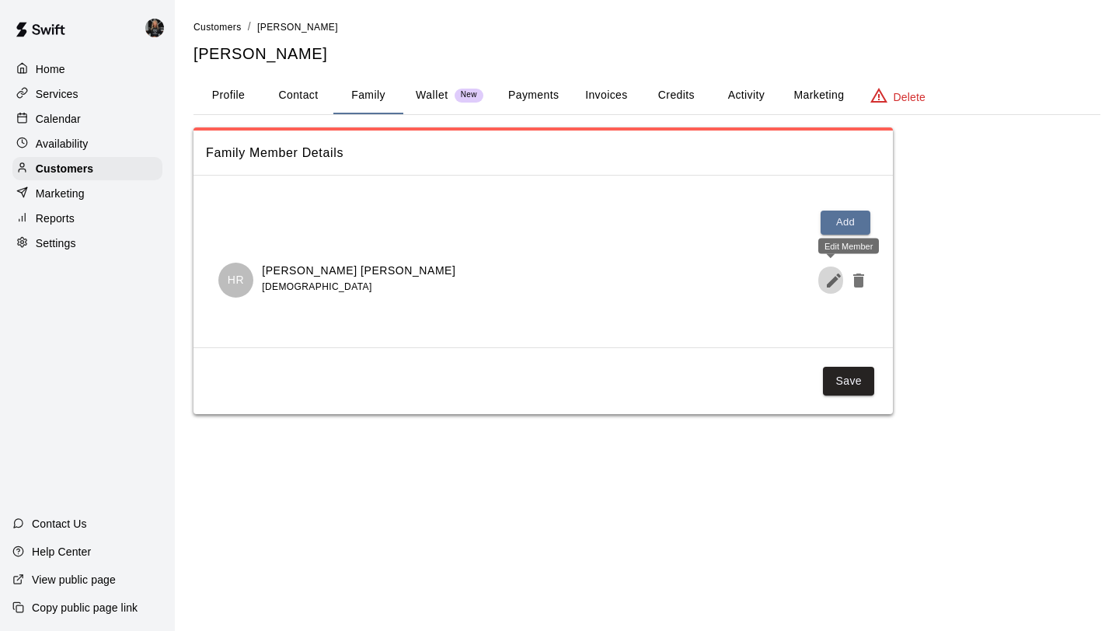
click at [834, 284] on icon "Edit Member" at bounding box center [833, 280] width 19 height 19
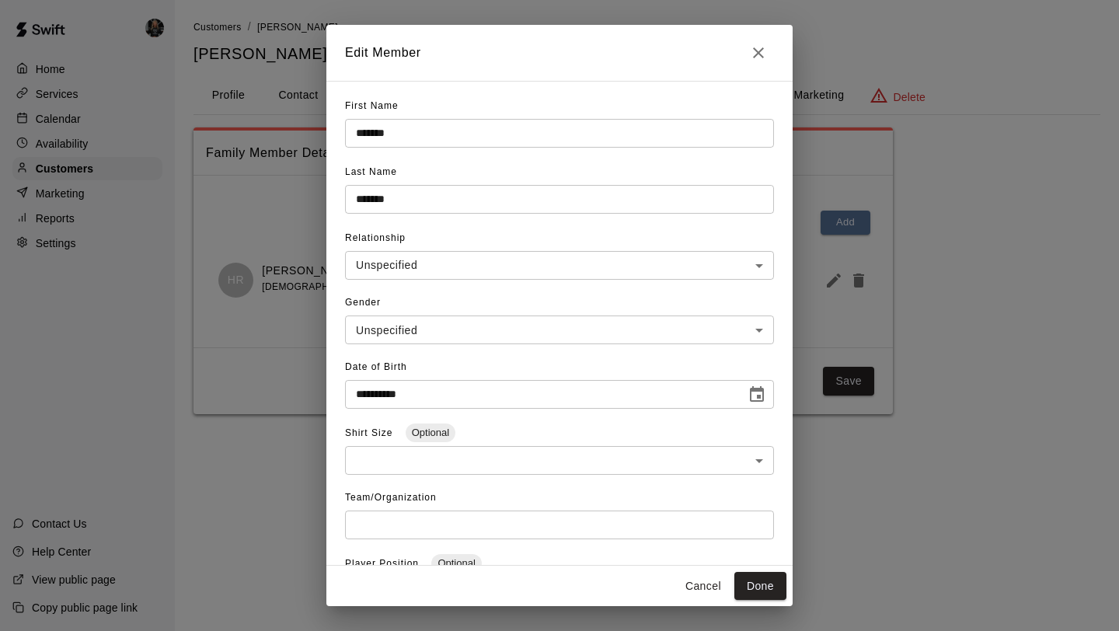
click at [756, 48] on icon "Close" at bounding box center [758, 52] width 19 height 19
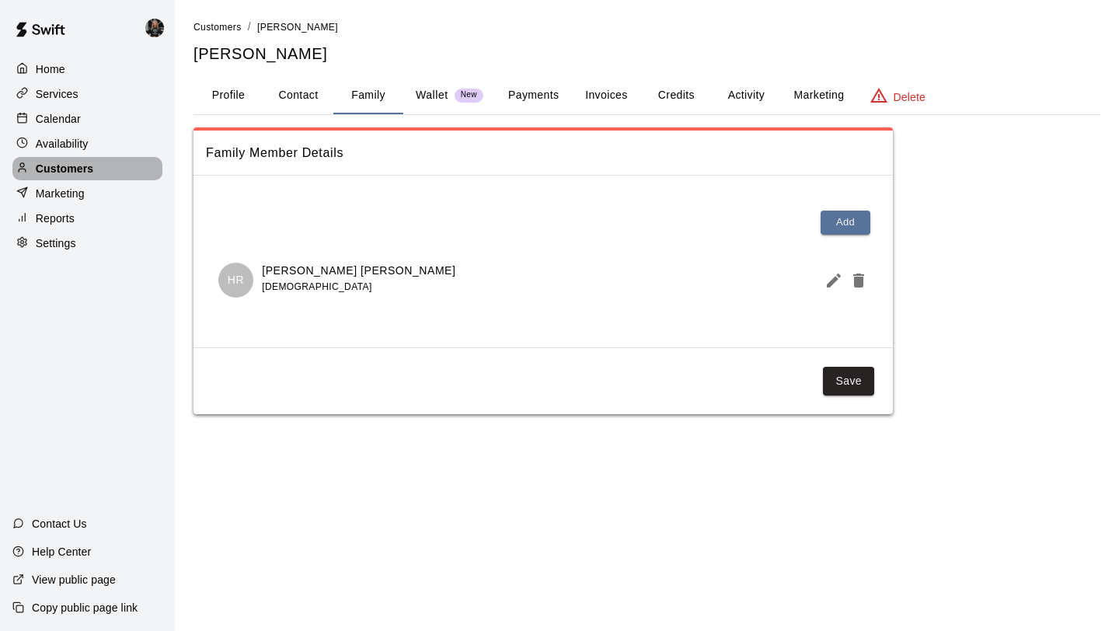
click at [78, 161] on p "Customers" at bounding box center [64, 169] width 57 height 16
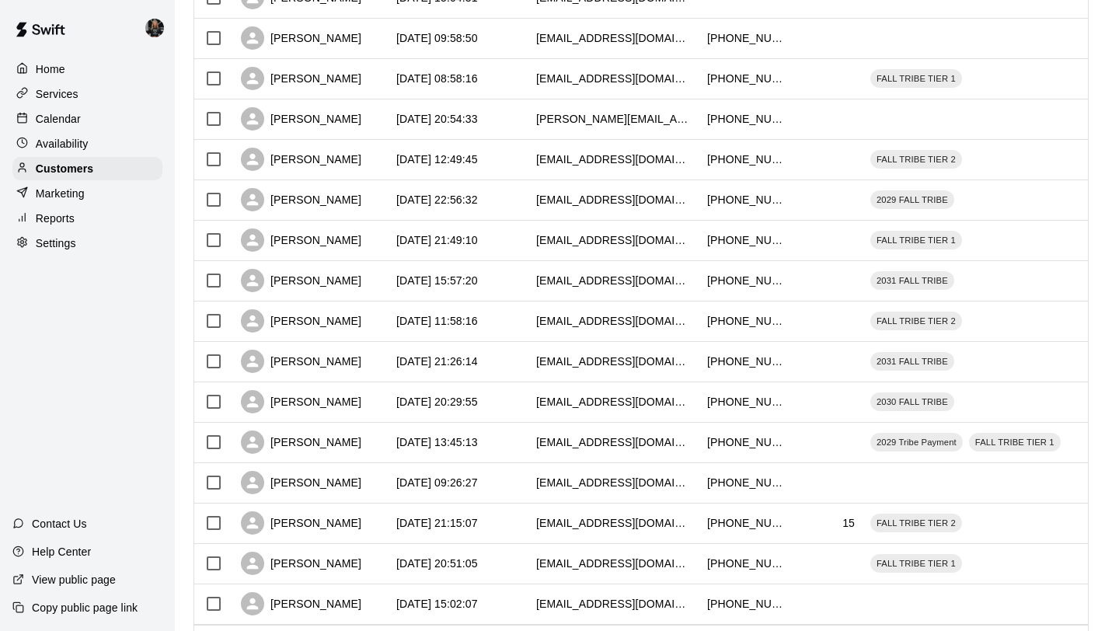
scroll to position [710, 0]
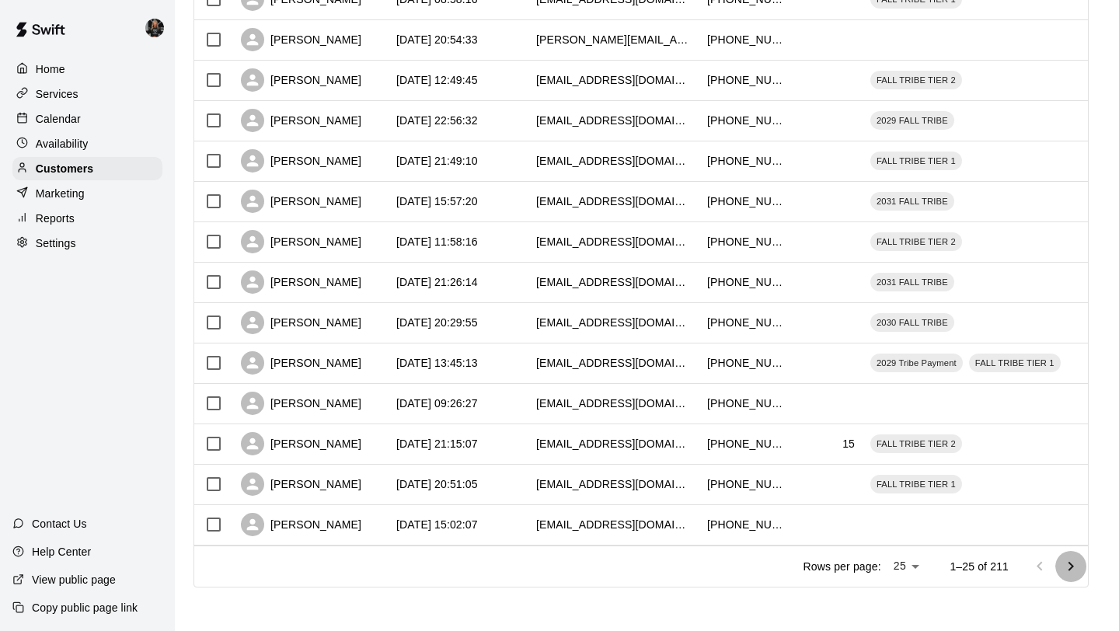
click at [1069, 569] on icon "Go to next page" at bounding box center [1070, 565] width 5 height 9
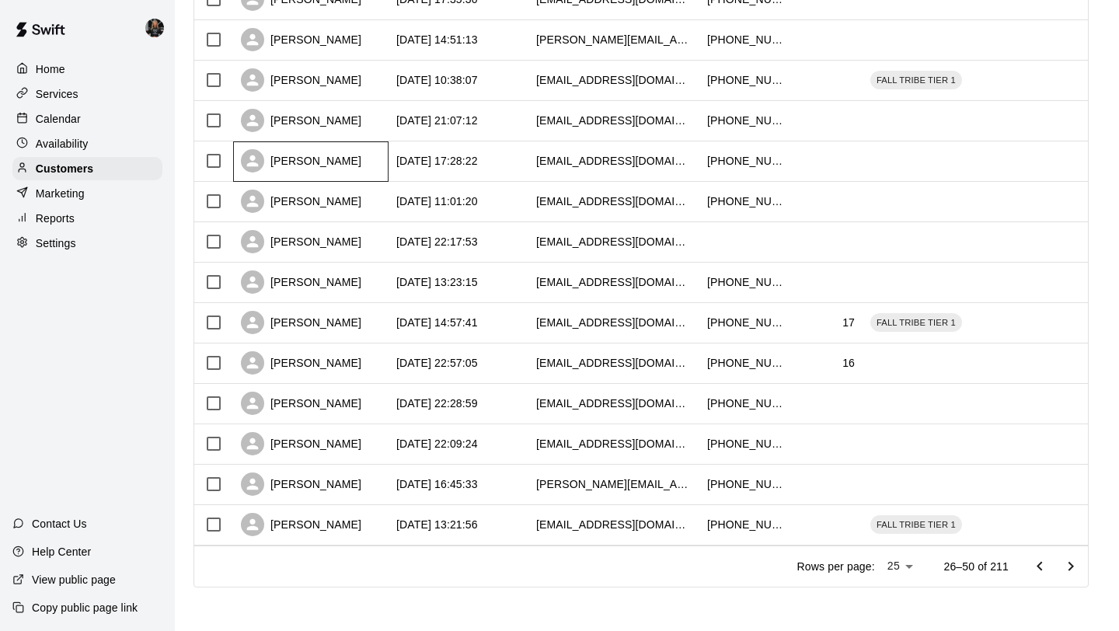
click at [304, 156] on div "[PERSON_NAME]" at bounding box center [301, 160] width 120 height 23
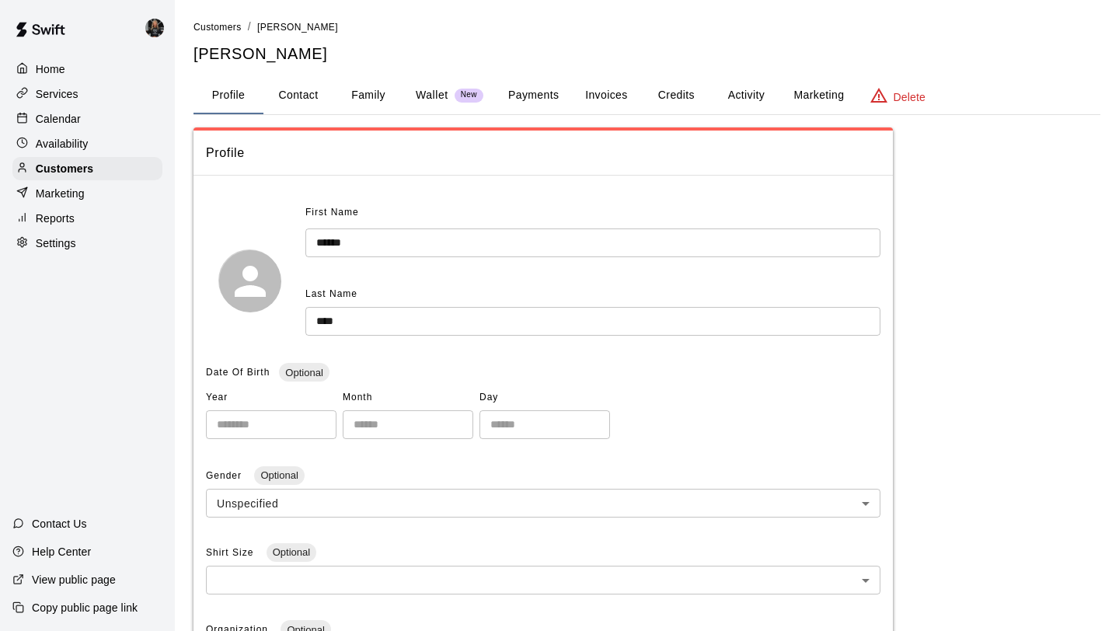
click at [379, 98] on button "Family" at bounding box center [368, 95] width 70 height 37
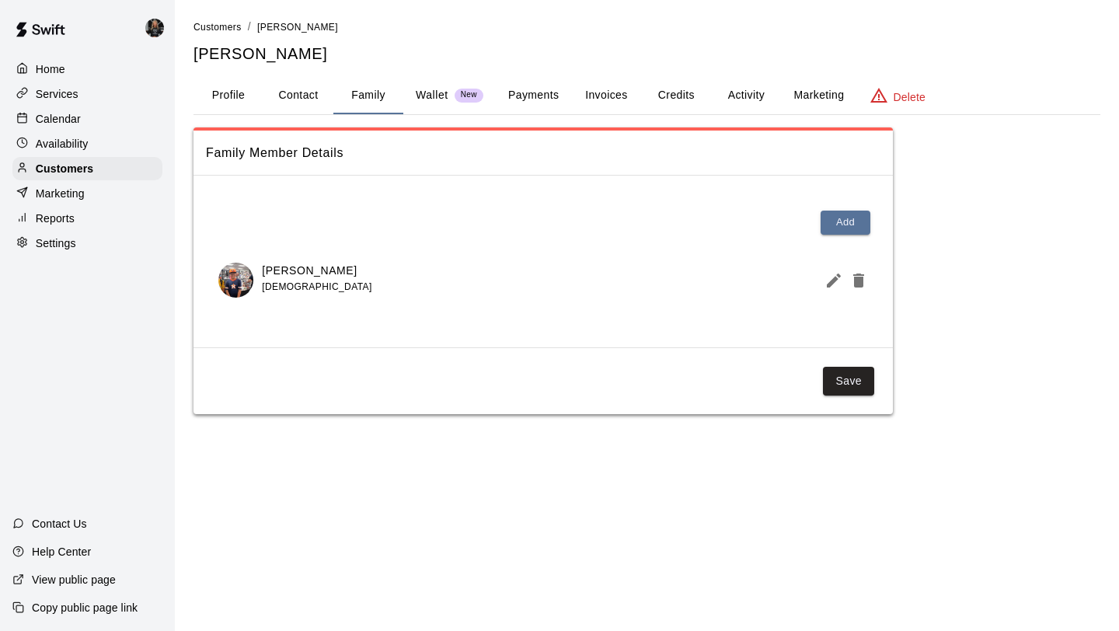
click at [830, 286] on icon "Edit Member" at bounding box center [833, 280] width 19 height 19
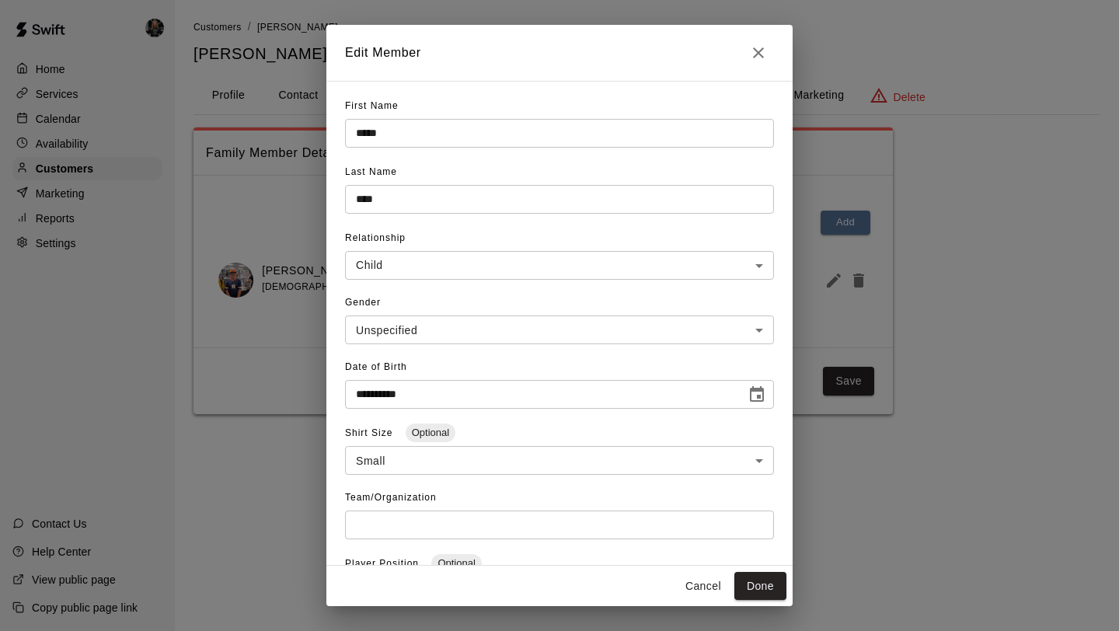
click at [757, 46] on icon "Close" at bounding box center [758, 52] width 19 height 19
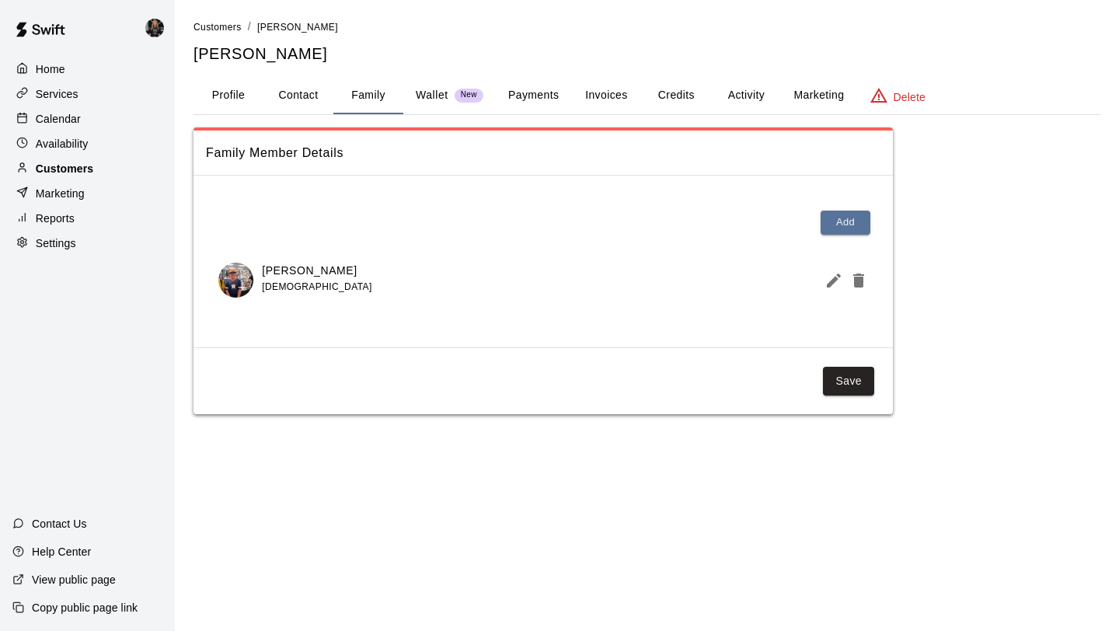
click at [106, 172] on div "Customers" at bounding box center [87, 168] width 150 height 23
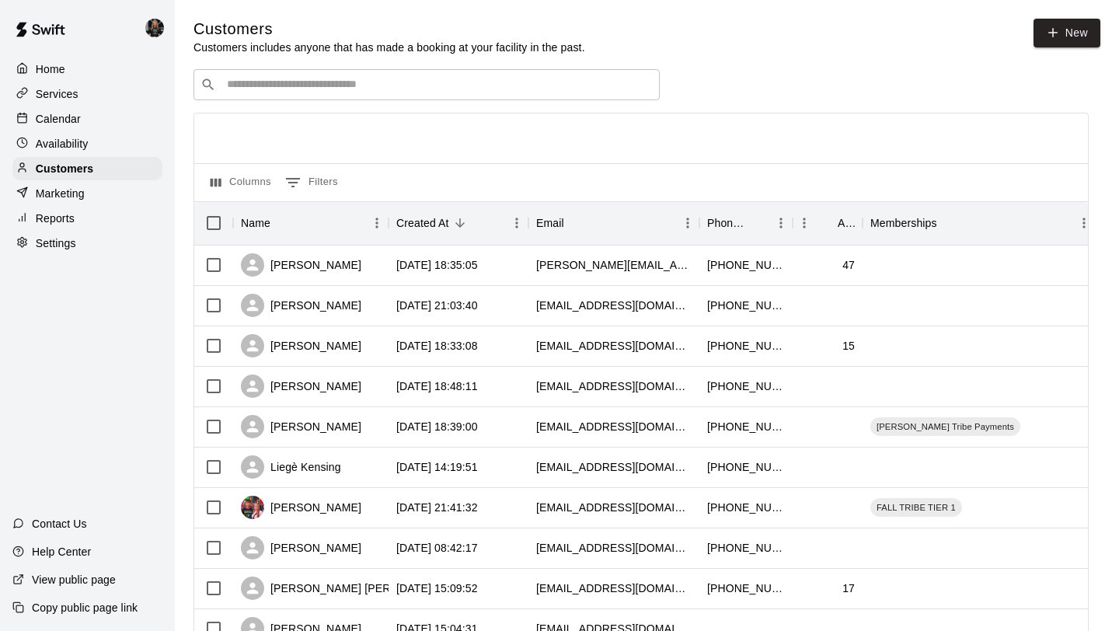
scroll to position [710, 0]
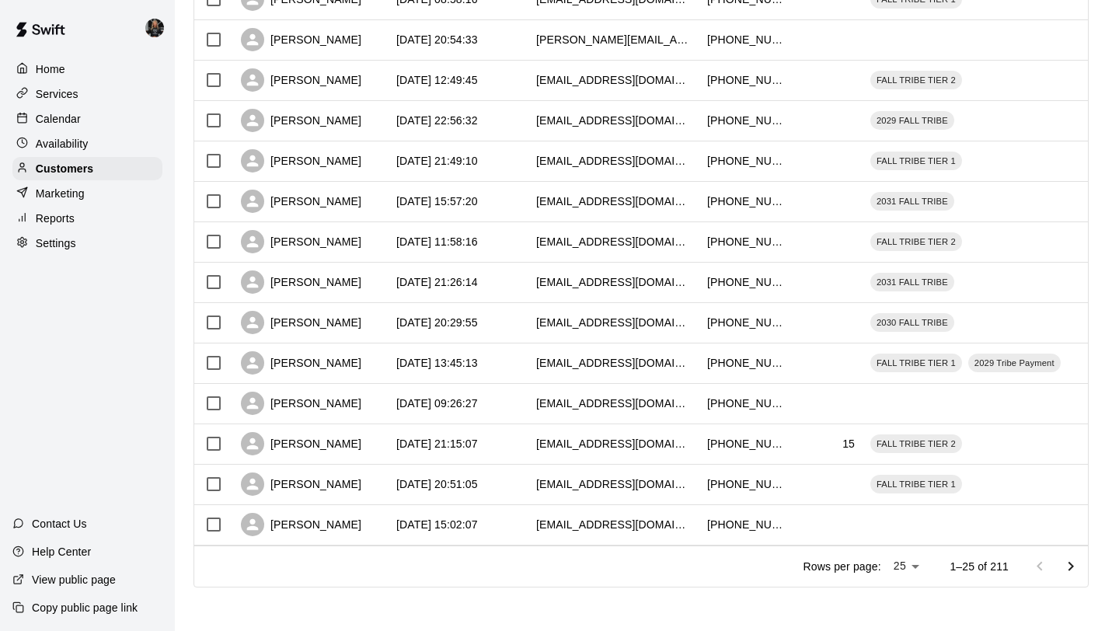
click at [1059, 563] on button "Go to next page" at bounding box center [1070, 566] width 31 height 31
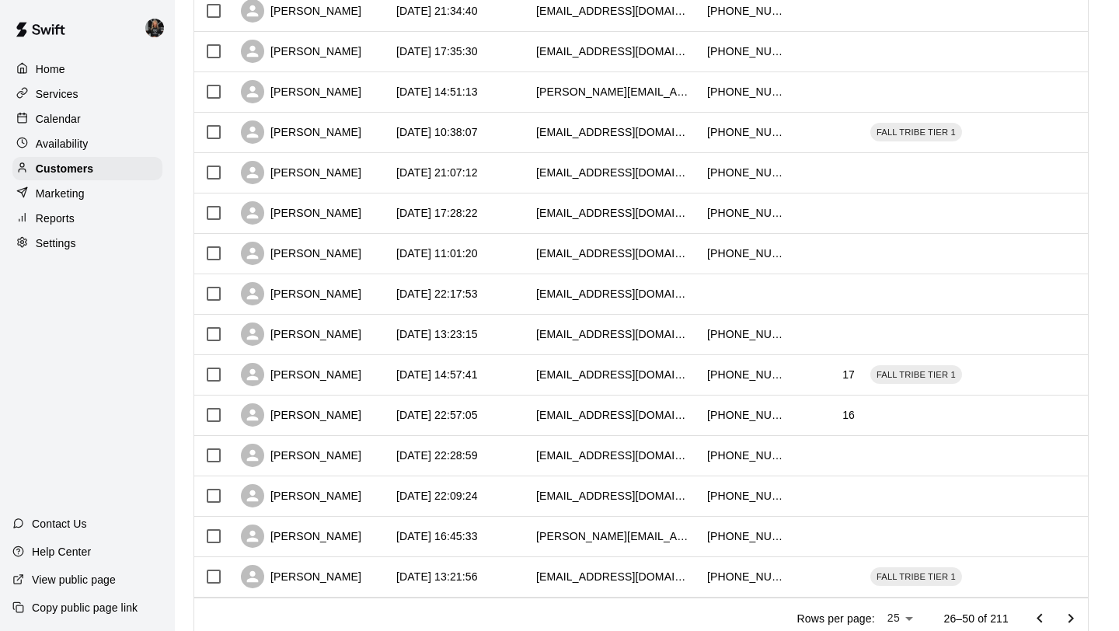
scroll to position [656, 0]
click at [301, 260] on div "[PERSON_NAME]" at bounding box center [301, 254] width 120 height 23
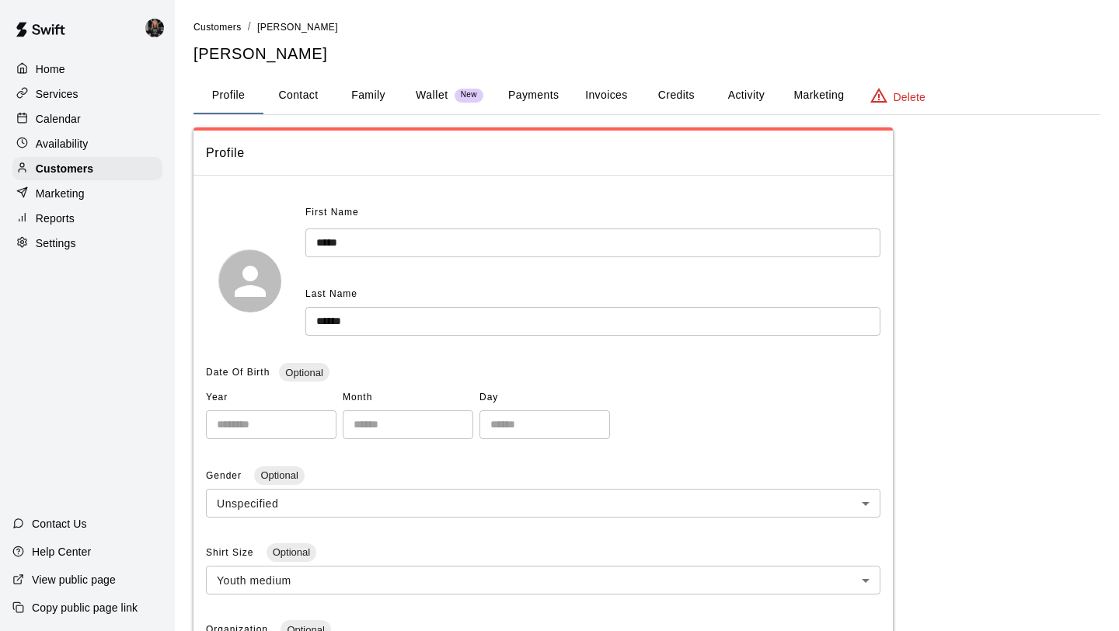
click at [287, 93] on button "Contact" at bounding box center [298, 95] width 70 height 37
select select "**"
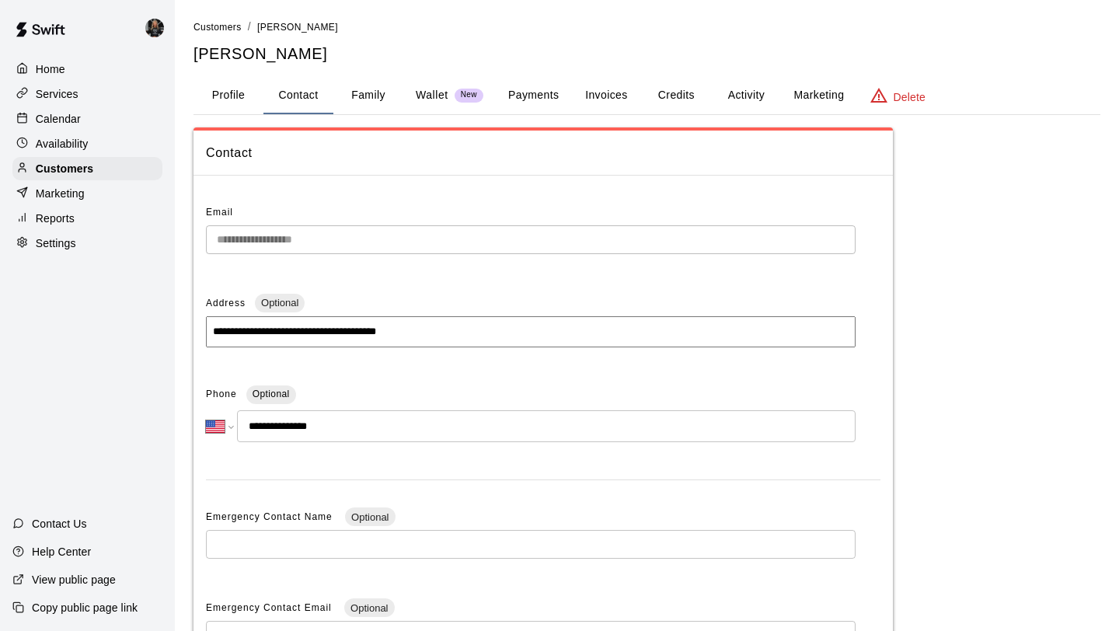
click at [359, 93] on button "Family" at bounding box center [368, 95] width 70 height 37
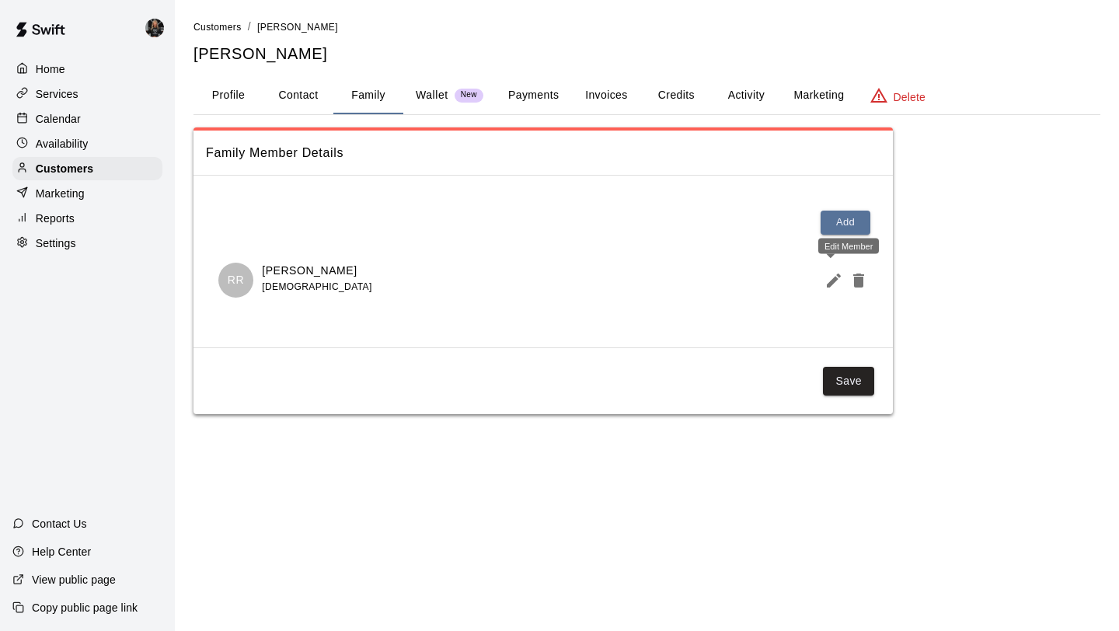
click at [833, 273] on icon "Edit Member" at bounding box center [833, 280] width 19 height 19
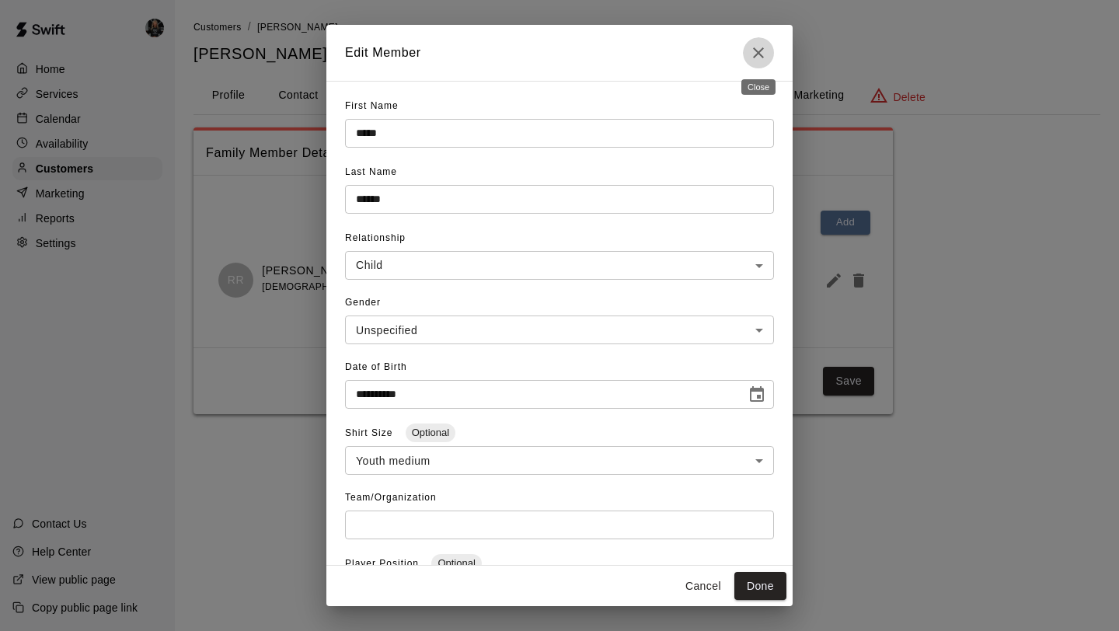
click at [767, 51] on icon "Close" at bounding box center [758, 52] width 19 height 19
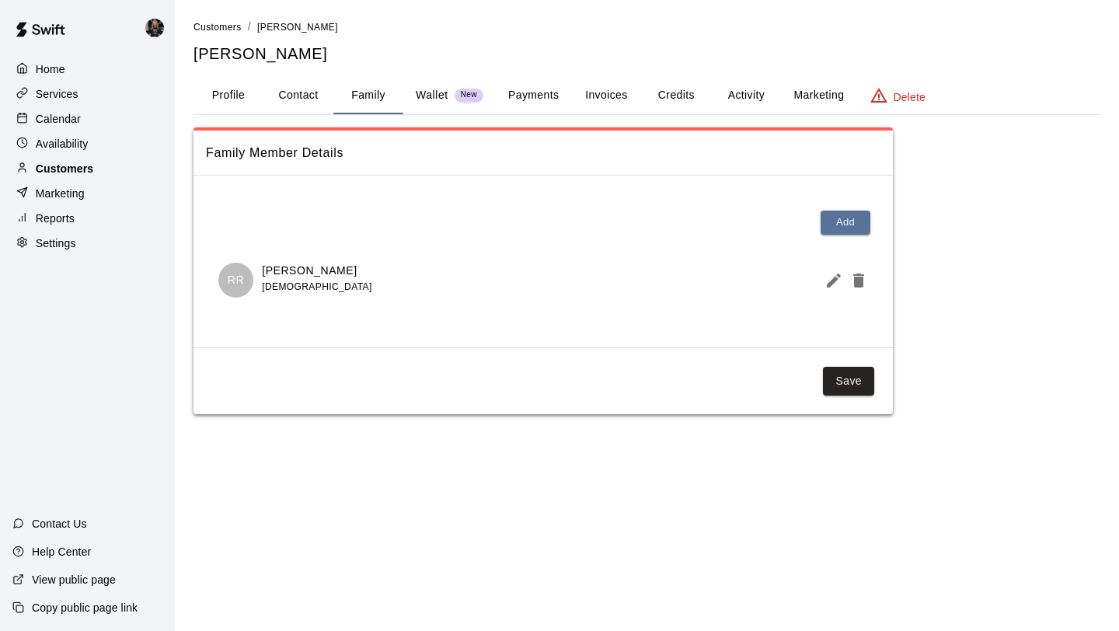
click at [91, 169] on p "Customers" at bounding box center [64, 169] width 57 height 16
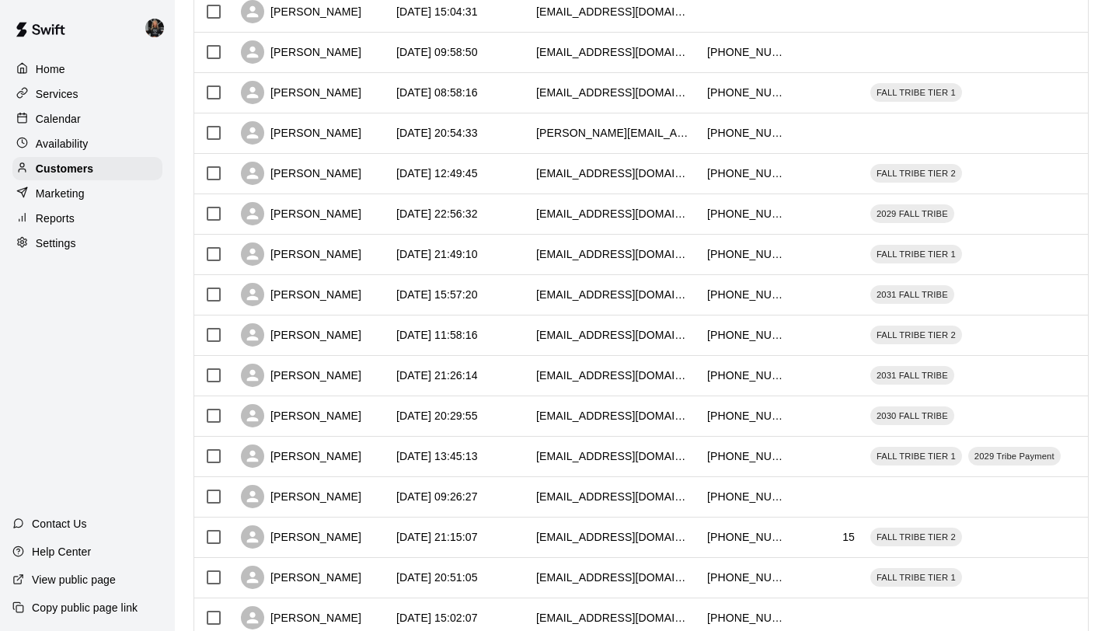
scroll to position [710, 0]
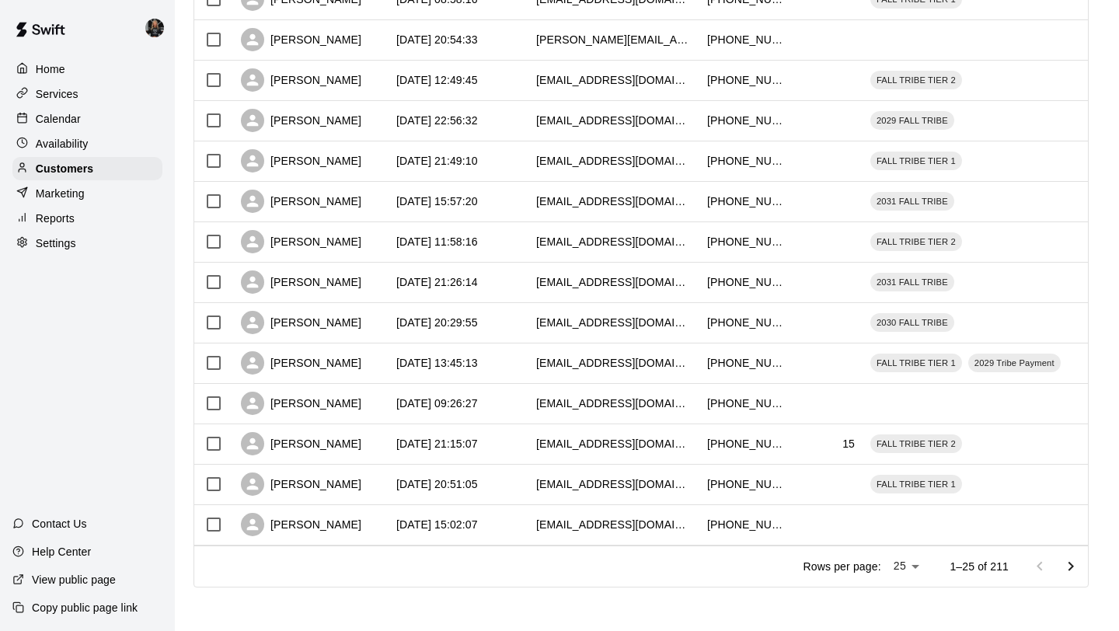
click at [1065, 564] on icon "Go to next page" at bounding box center [1070, 566] width 19 height 19
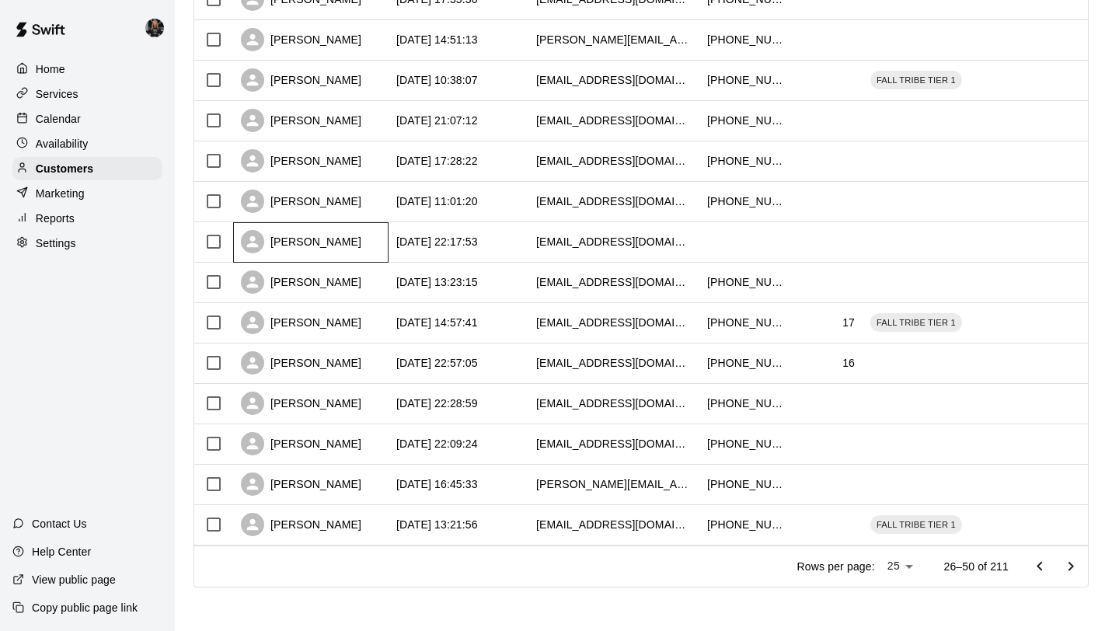
click at [290, 244] on div "[PERSON_NAME]" at bounding box center [301, 241] width 120 height 23
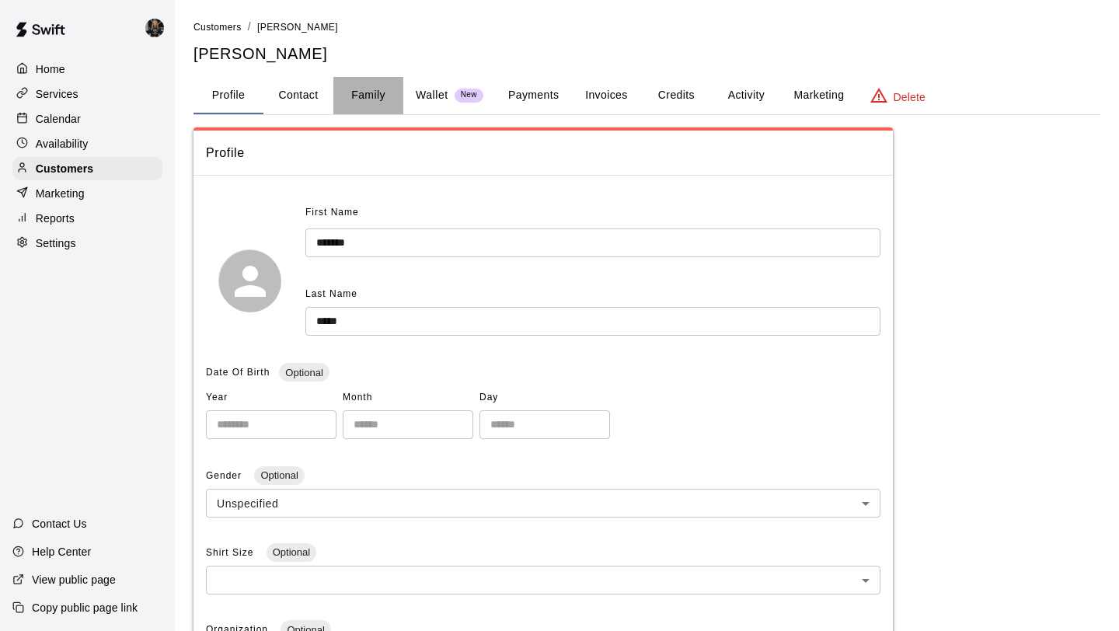
click at [345, 99] on button "Family" at bounding box center [368, 95] width 70 height 37
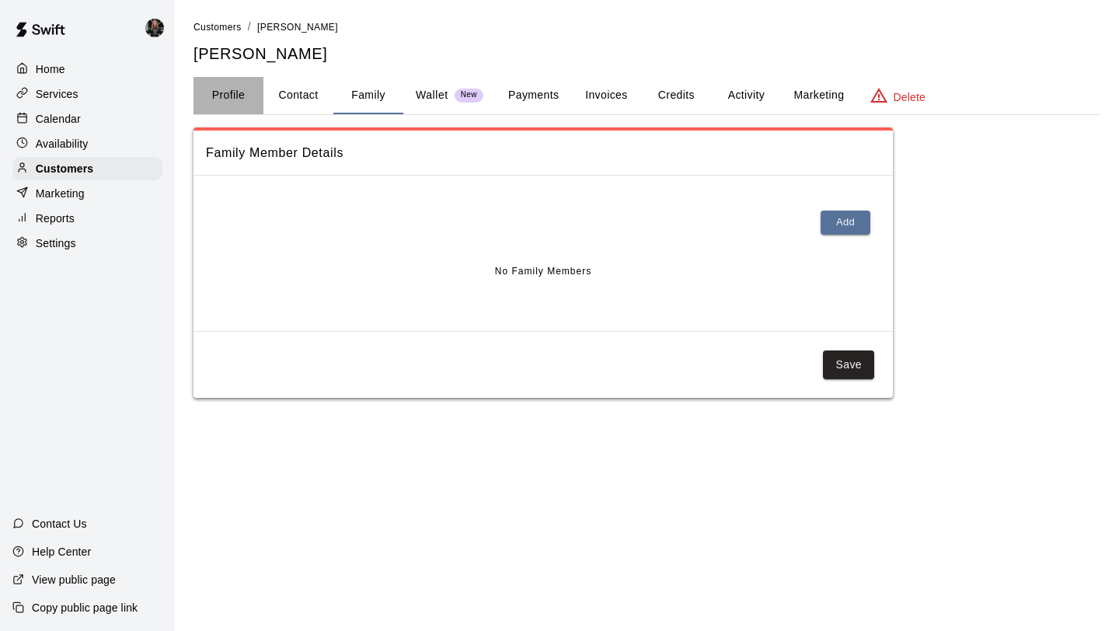
click at [227, 91] on button "Profile" at bounding box center [228, 95] width 70 height 37
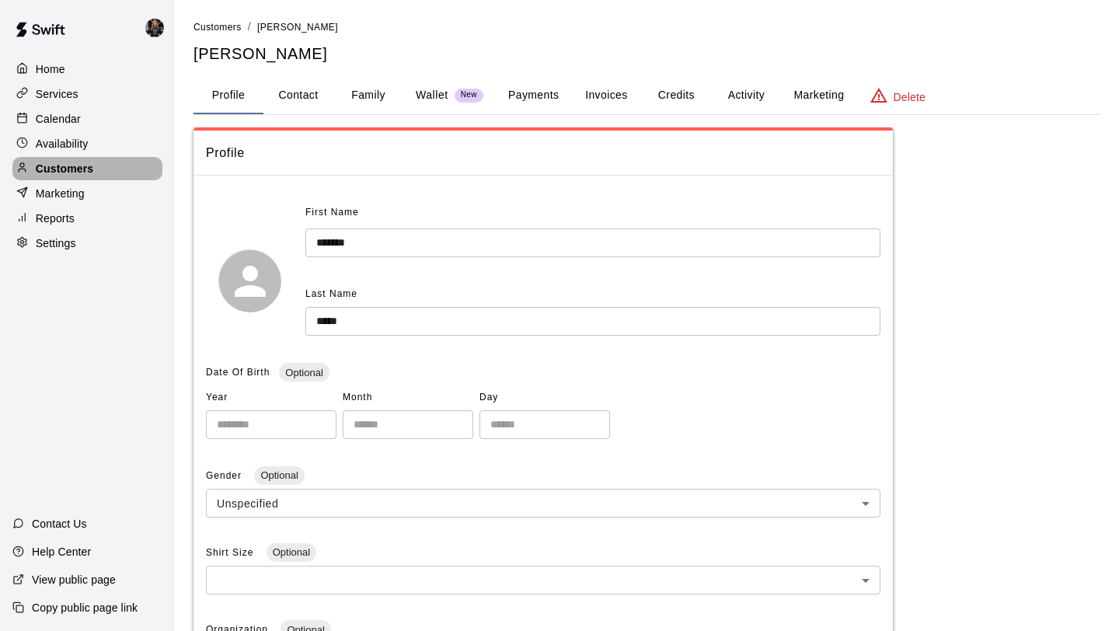
click at [69, 166] on p "Customers" at bounding box center [64, 169] width 57 height 16
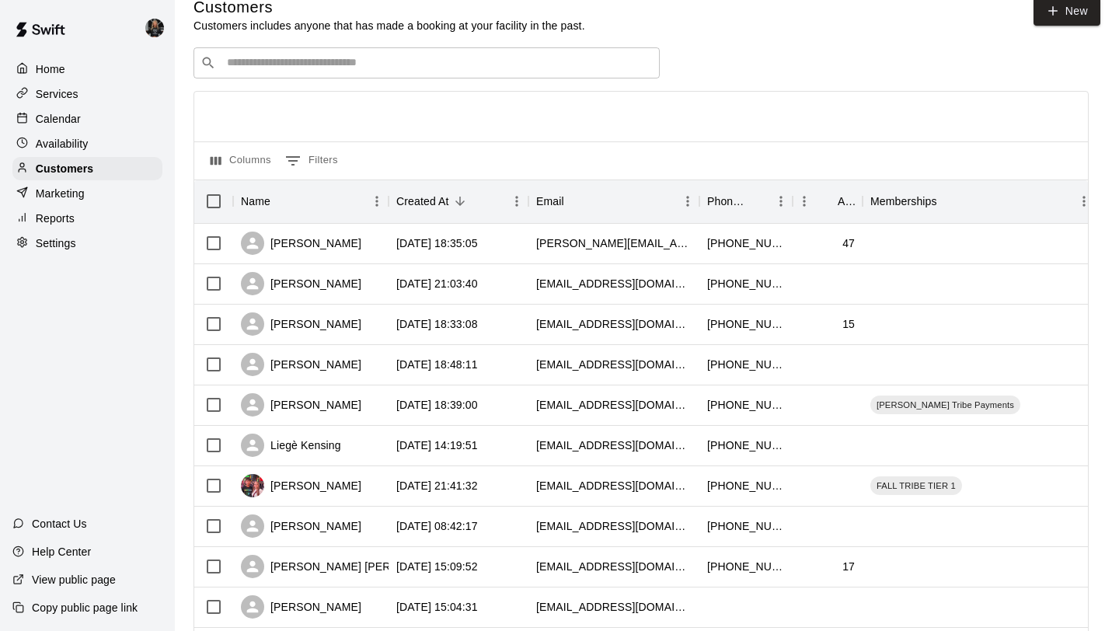
scroll to position [710, 0]
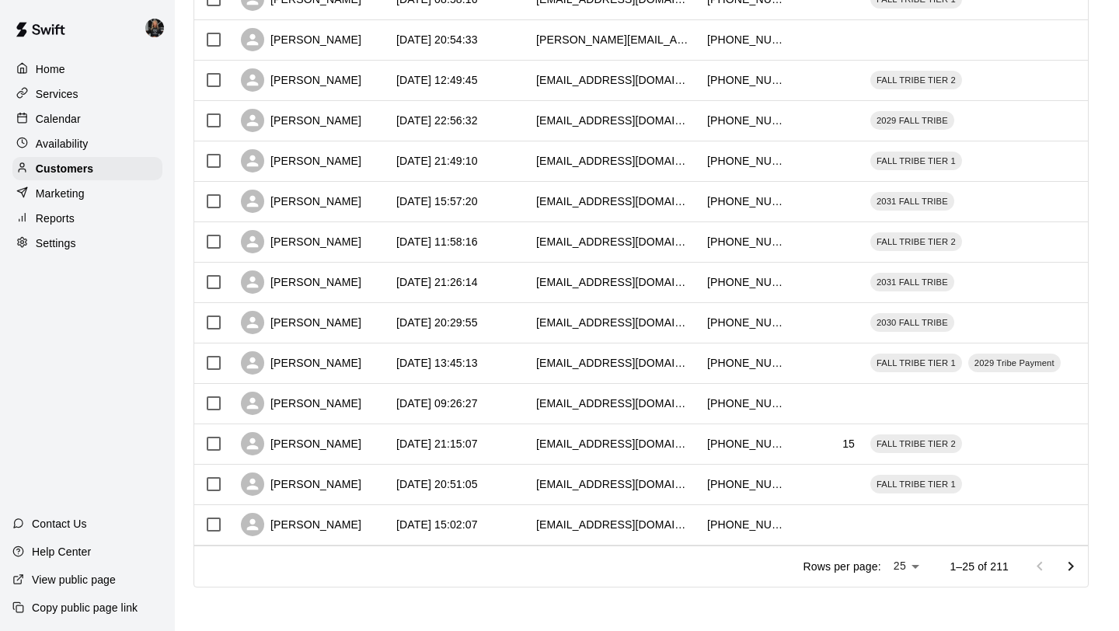
click at [1079, 565] on button "Go to next page" at bounding box center [1070, 566] width 31 height 31
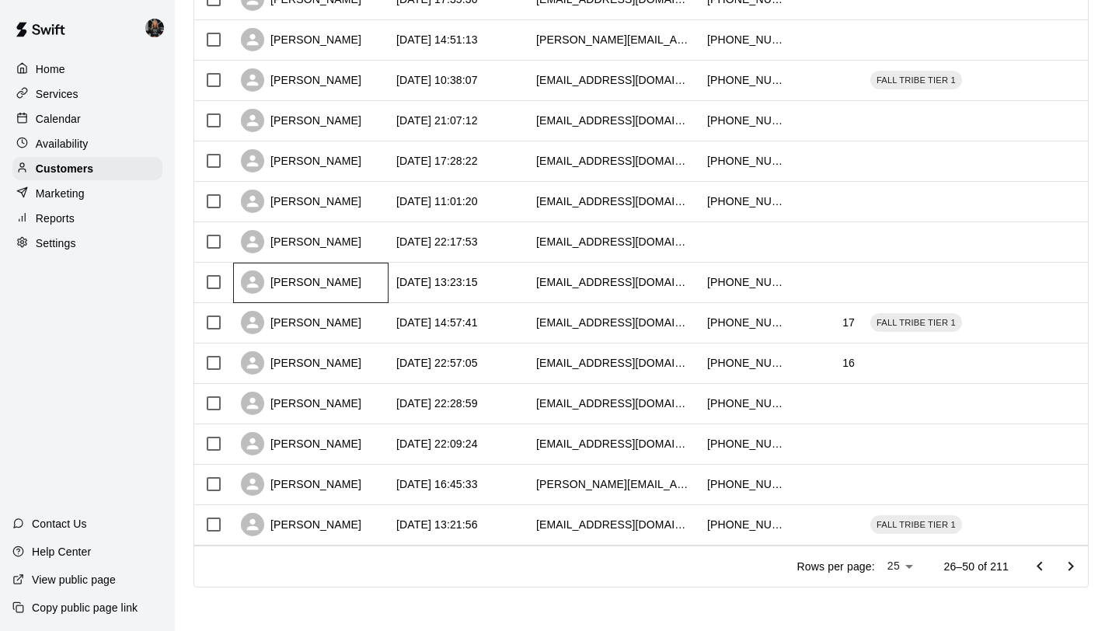
click at [315, 277] on div "[PERSON_NAME]" at bounding box center [301, 281] width 120 height 23
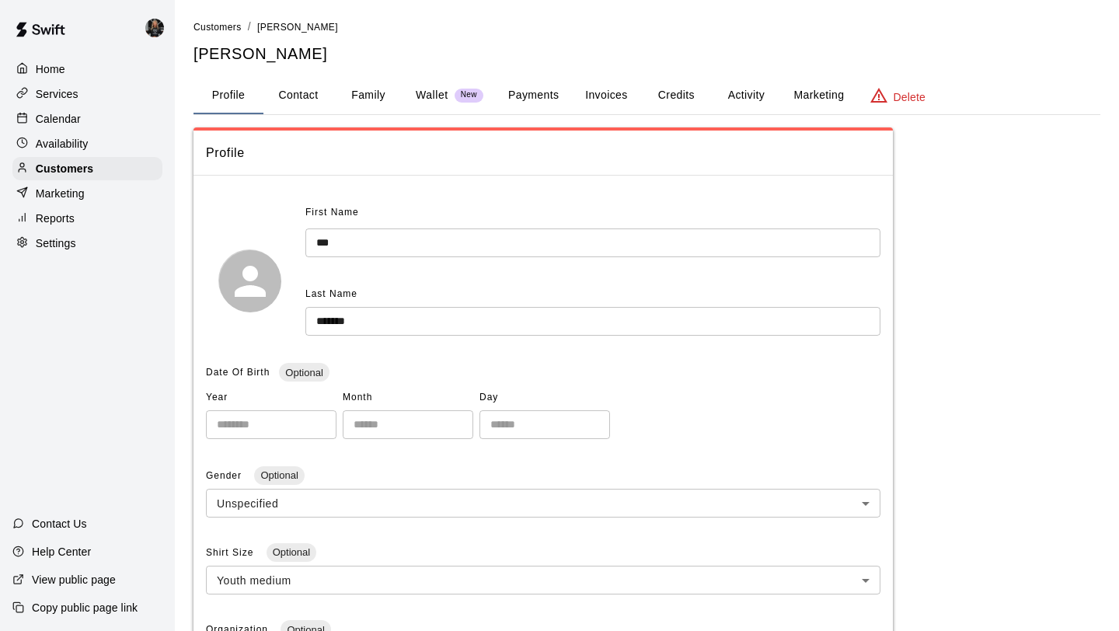
click at [336, 85] on button "Family" at bounding box center [368, 95] width 70 height 37
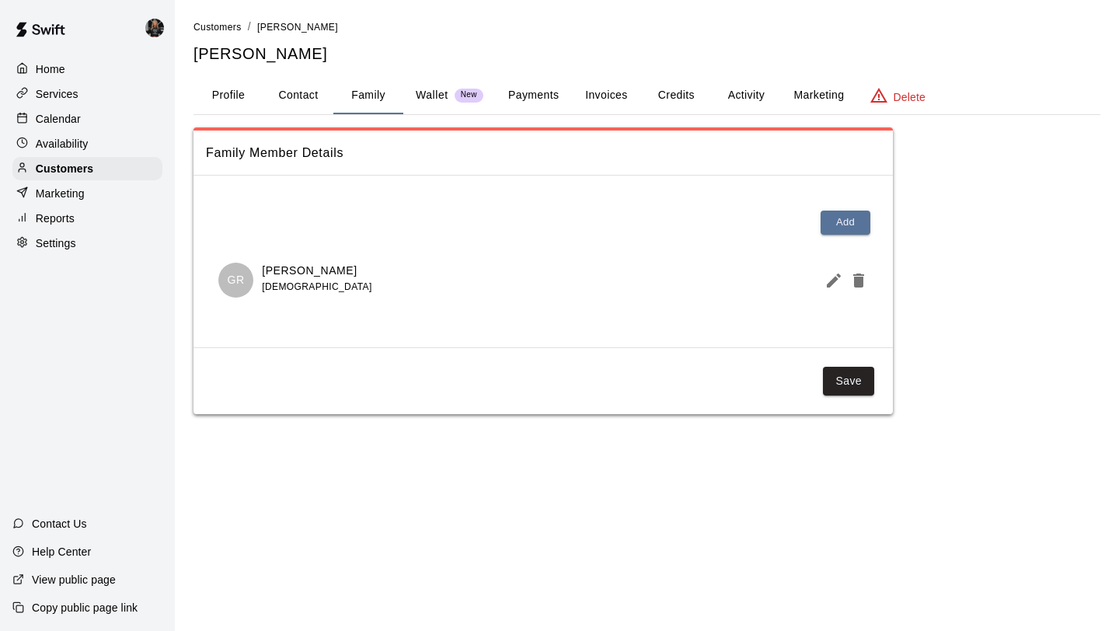
click at [826, 283] on icon "Edit Member" at bounding box center [833, 280] width 19 height 19
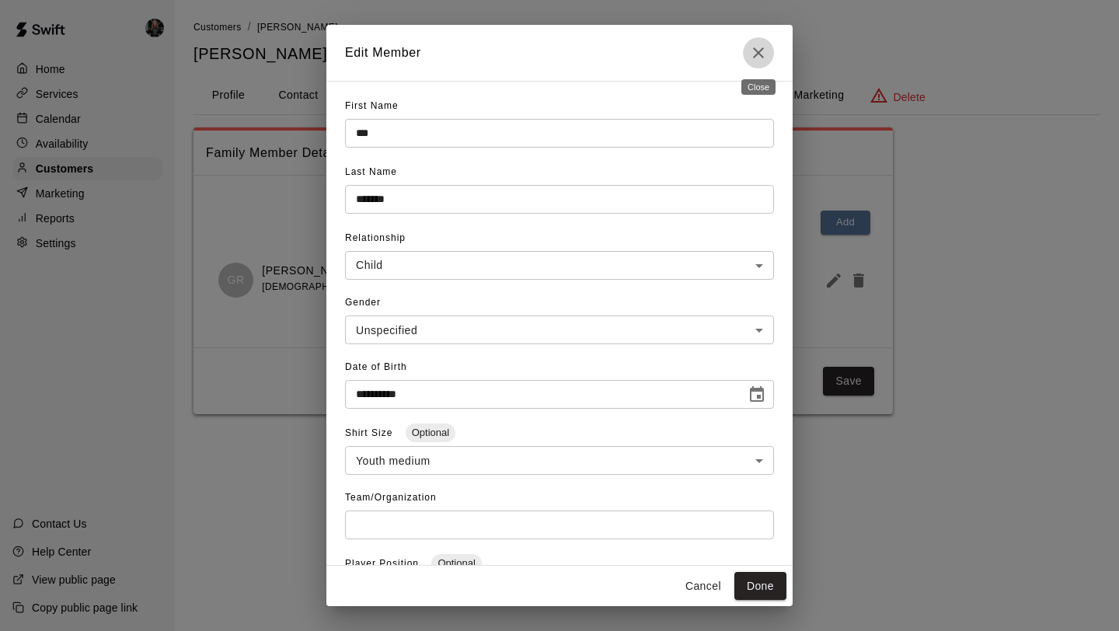
click at [757, 53] on icon "Close" at bounding box center [758, 52] width 11 height 11
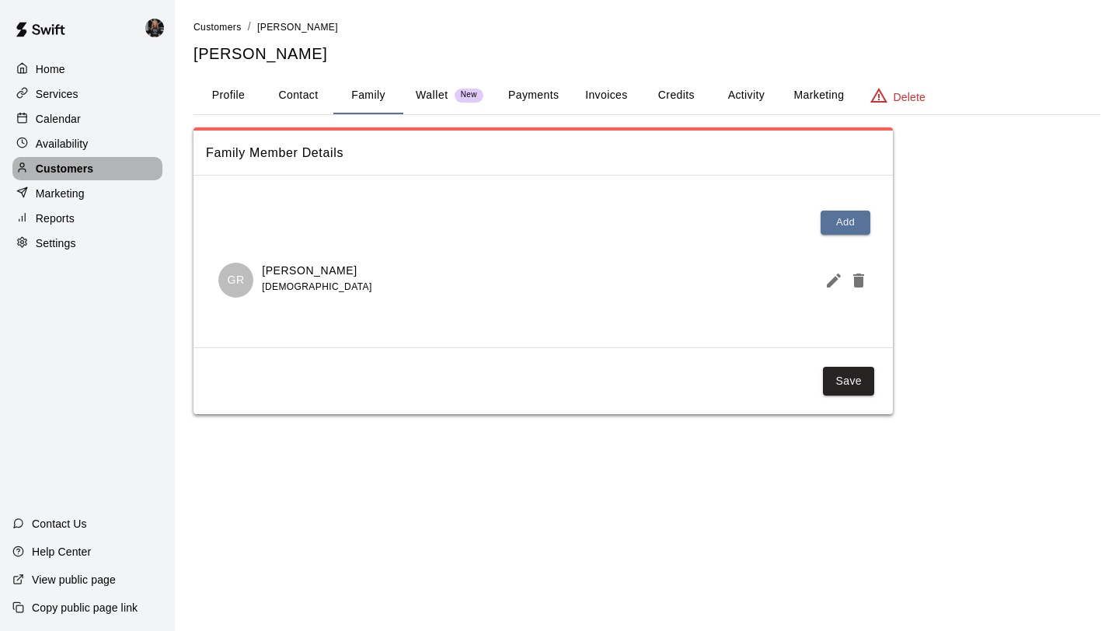
click at [80, 170] on p "Customers" at bounding box center [64, 169] width 57 height 16
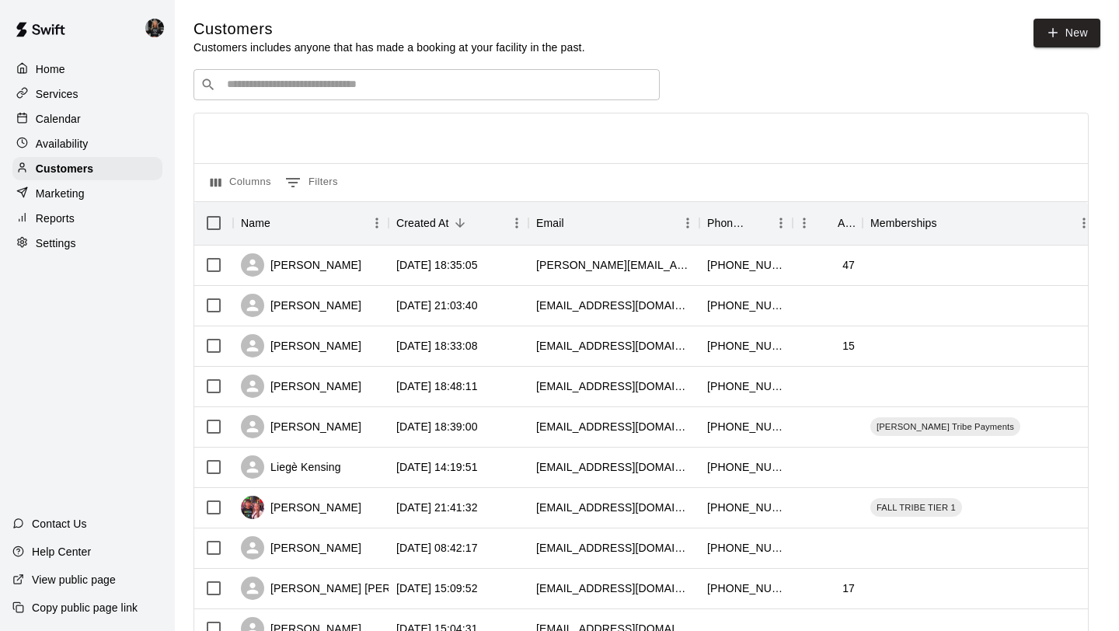
scroll to position [710, 0]
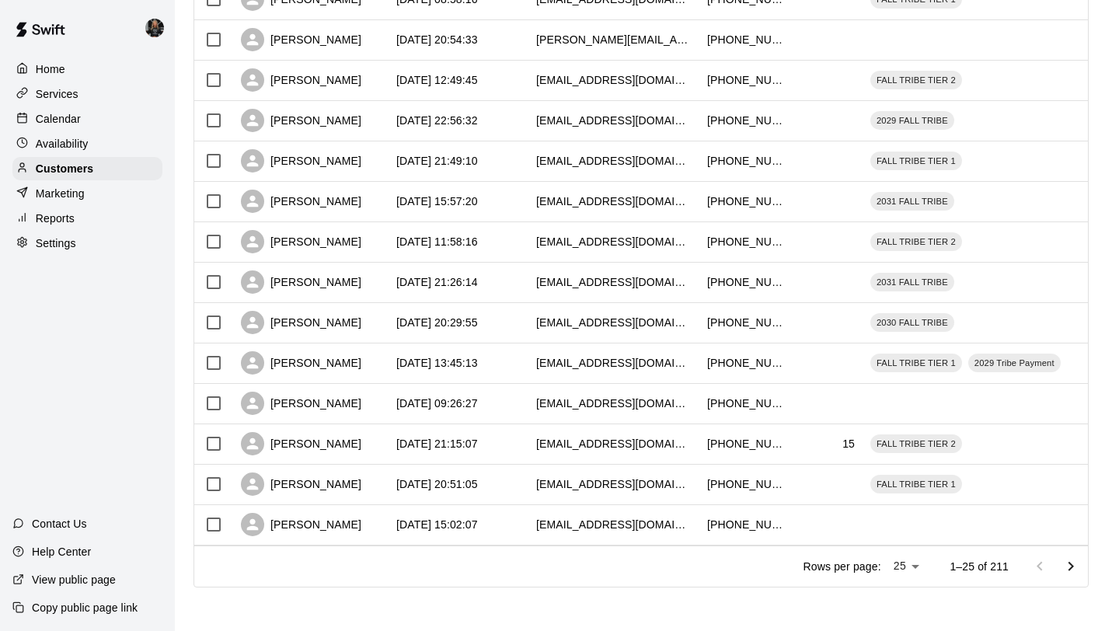
click at [1064, 563] on icon "Go to next page" at bounding box center [1070, 566] width 19 height 19
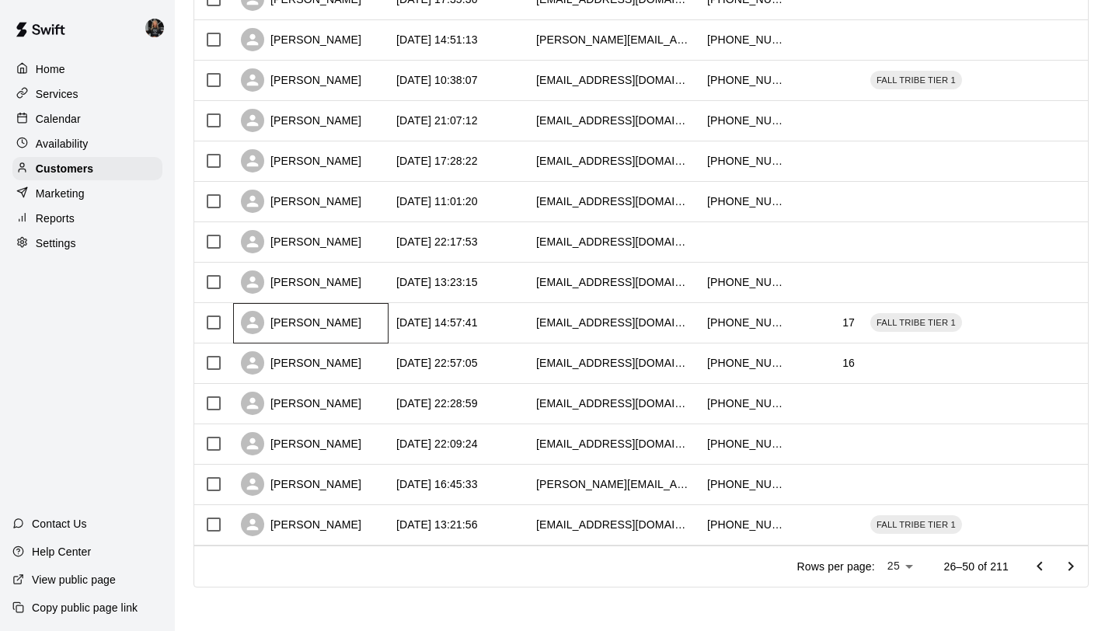
click at [324, 315] on div "[PERSON_NAME]" at bounding box center [301, 322] width 120 height 23
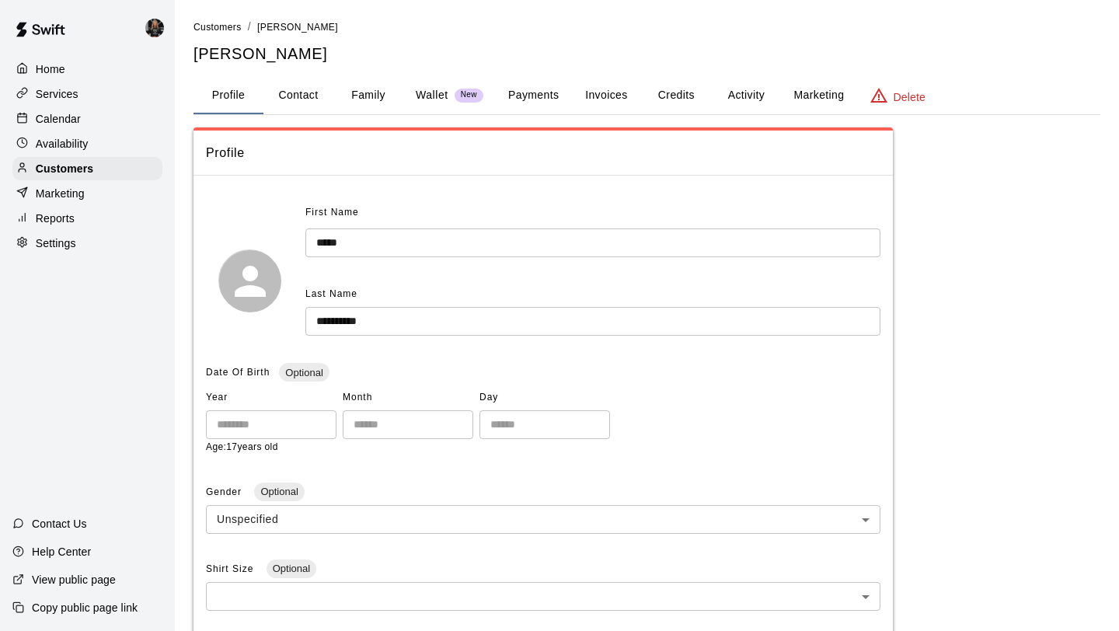
click at [369, 99] on button "Family" at bounding box center [368, 95] width 70 height 37
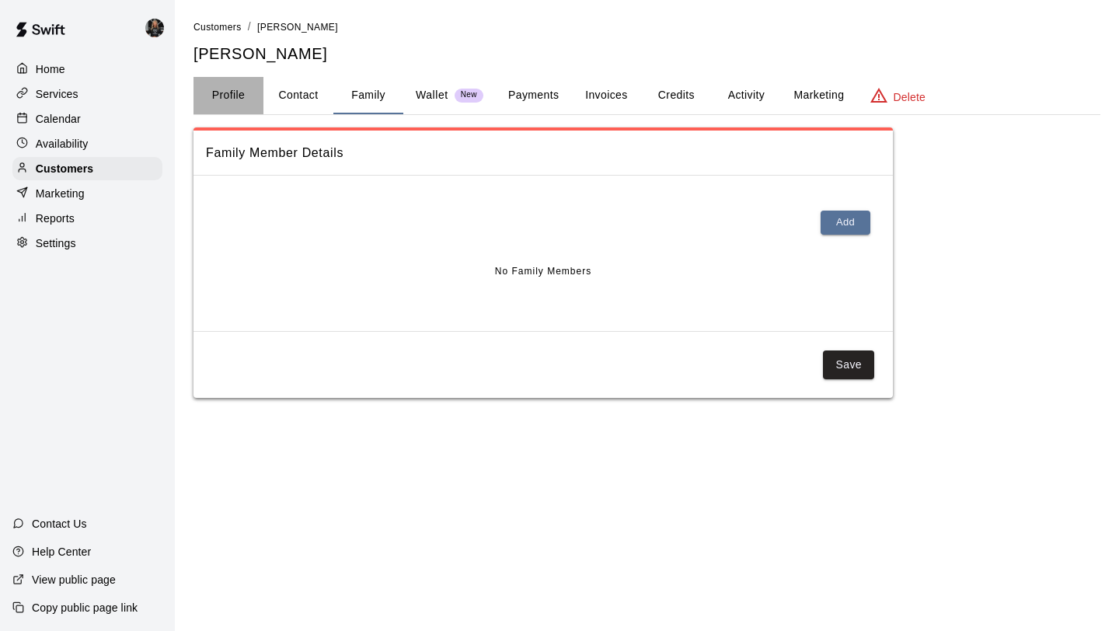
click at [224, 89] on button "Profile" at bounding box center [228, 95] width 70 height 37
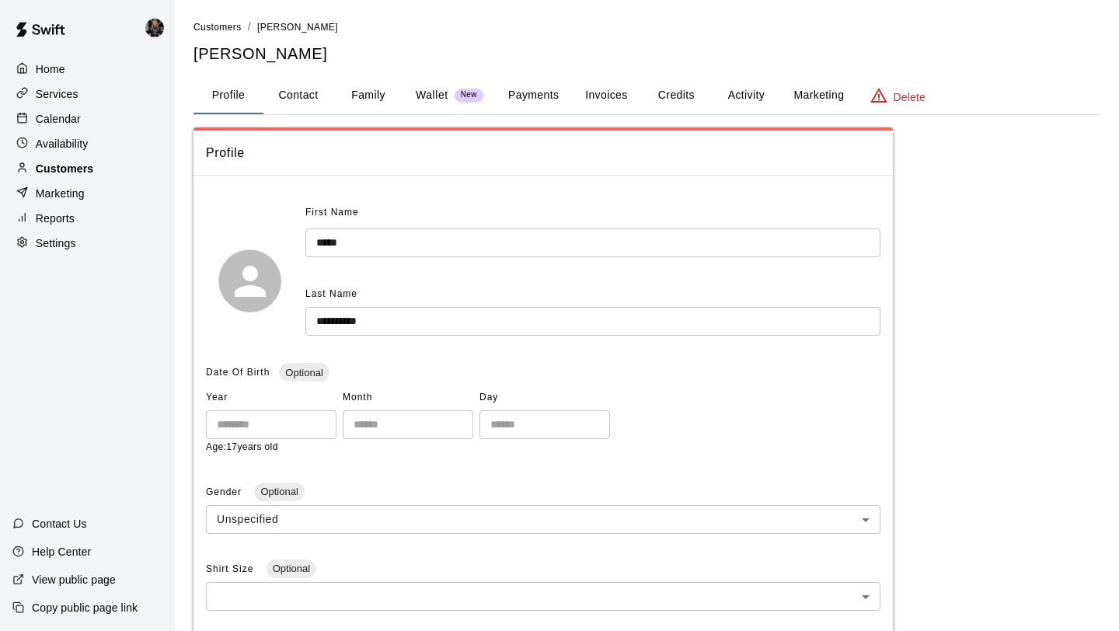
click at [78, 172] on p "Customers" at bounding box center [64, 169] width 57 height 16
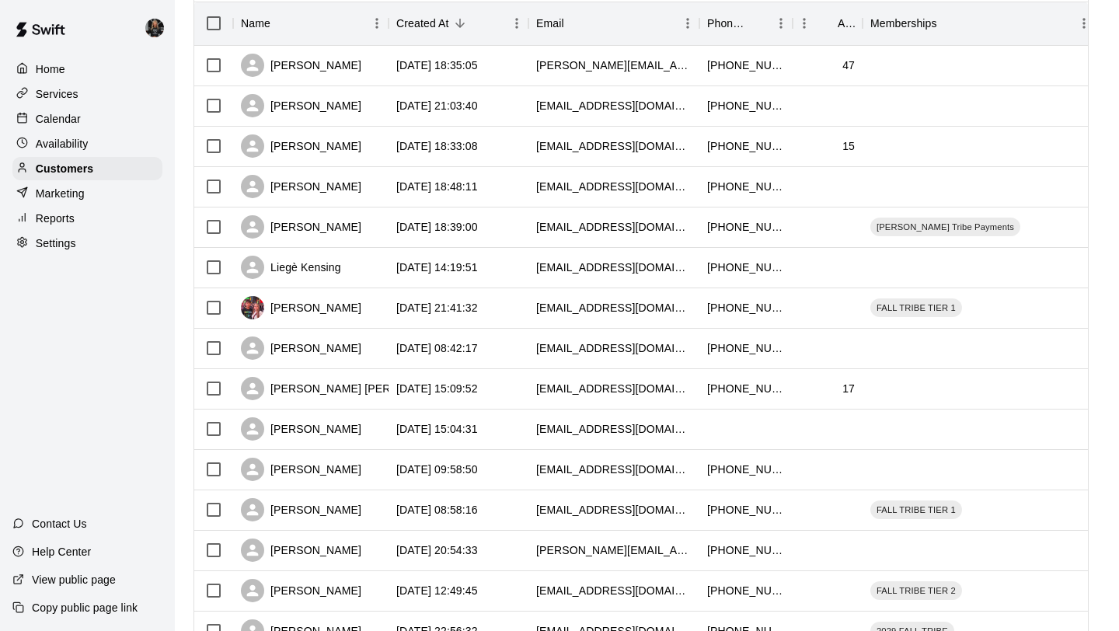
scroll to position [710, 0]
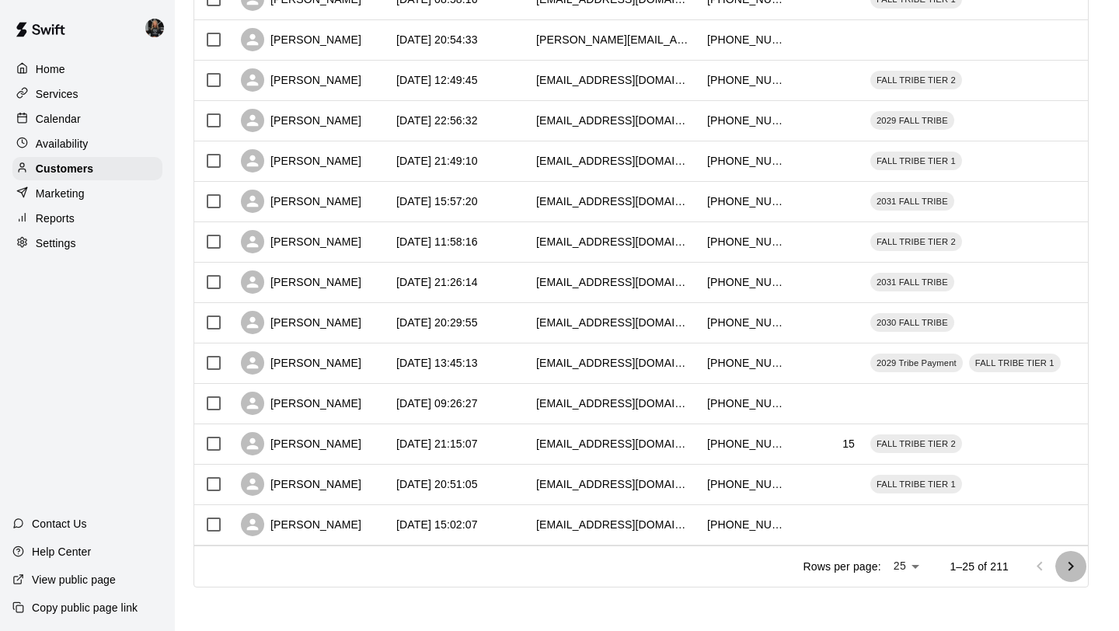
click at [1074, 565] on icon "Go to next page" at bounding box center [1070, 566] width 19 height 19
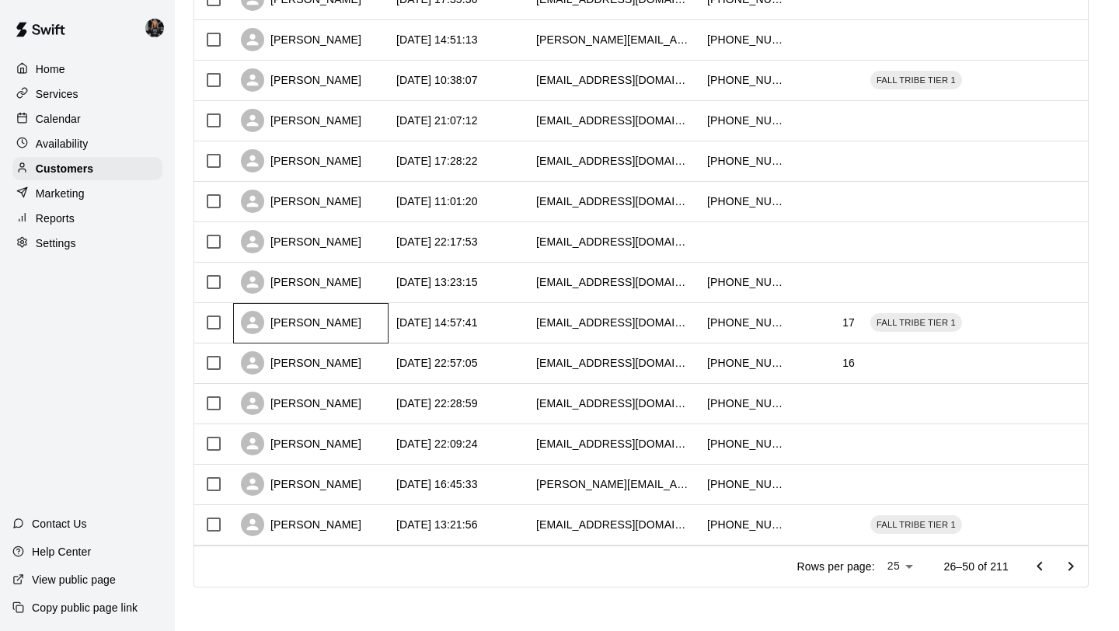
click at [312, 328] on div "[PERSON_NAME]" at bounding box center [301, 322] width 120 height 23
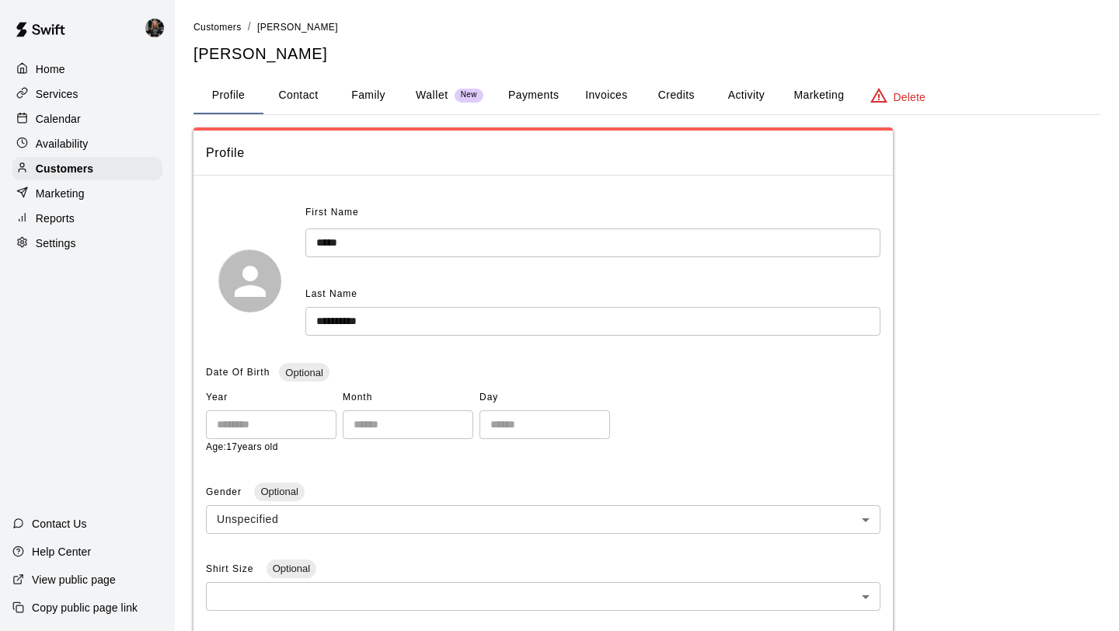
click at [308, 101] on button "Contact" at bounding box center [298, 95] width 70 height 37
select select "**"
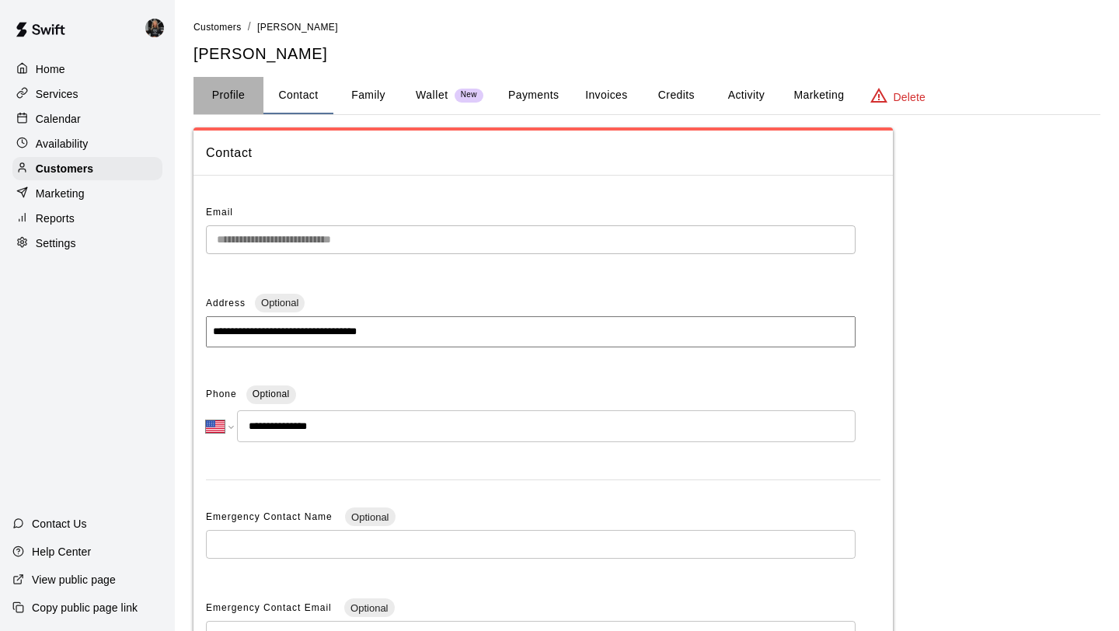
click at [251, 102] on button "Profile" at bounding box center [228, 95] width 70 height 37
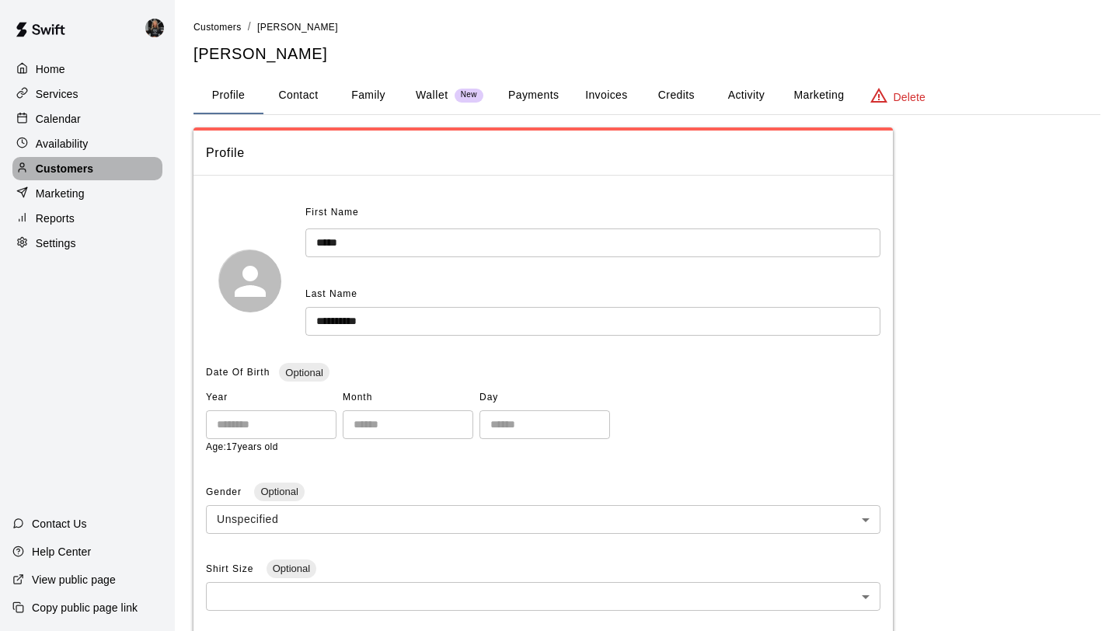
click at [83, 164] on p "Customers" at bounding box center [64, 169] width 57 height 16
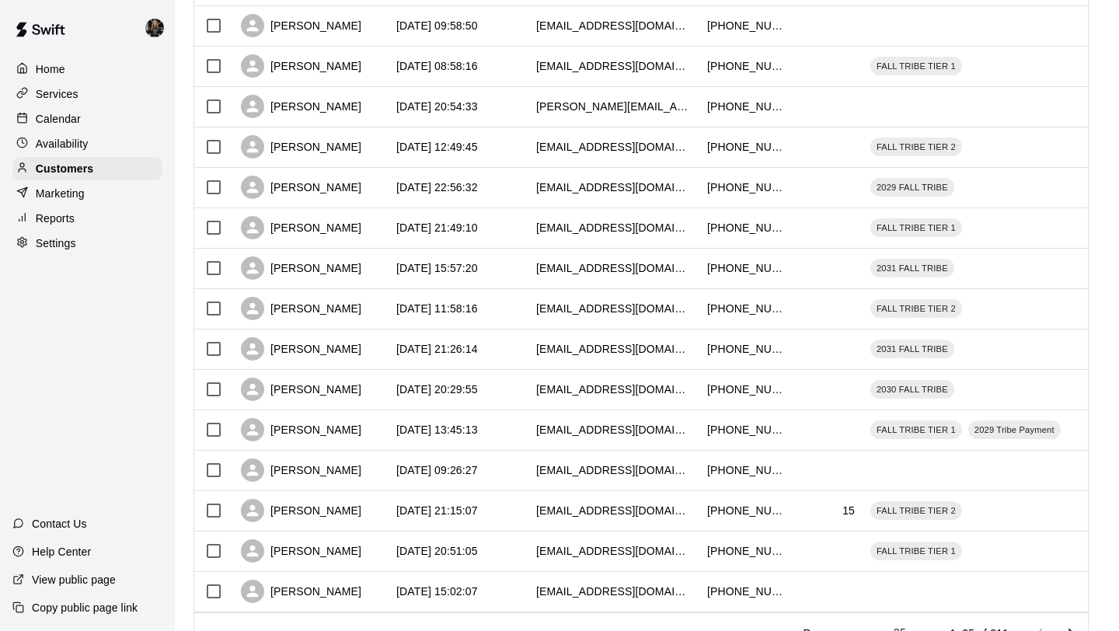
scroll to position [710, 0]
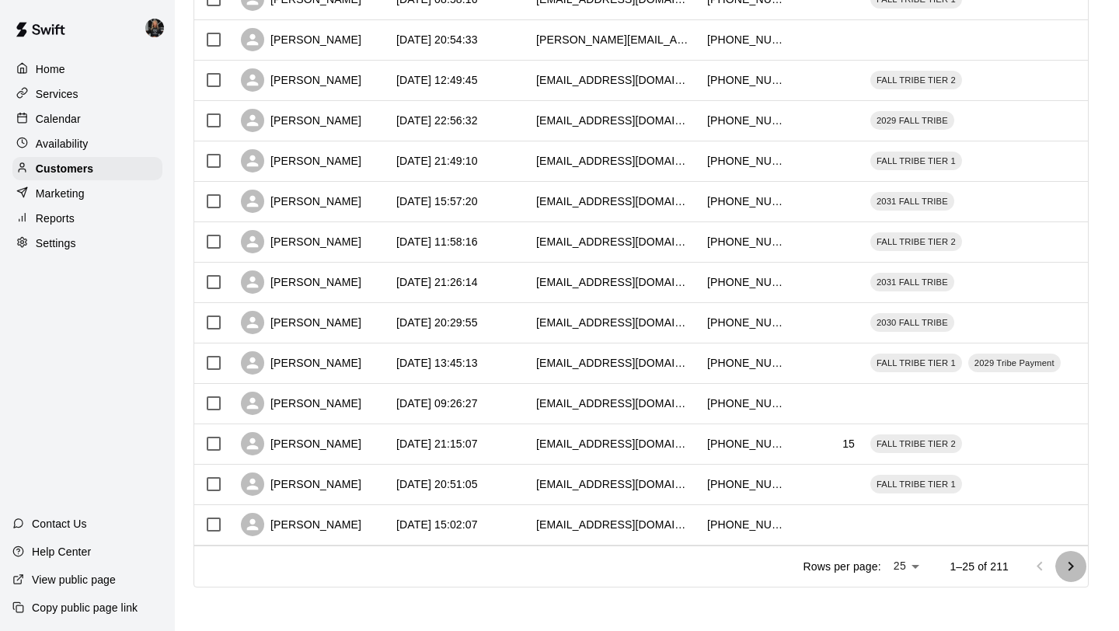
click at [1069, 565] on icon "Go to next page" at bounding box center [1070, 566] width 19 height 19
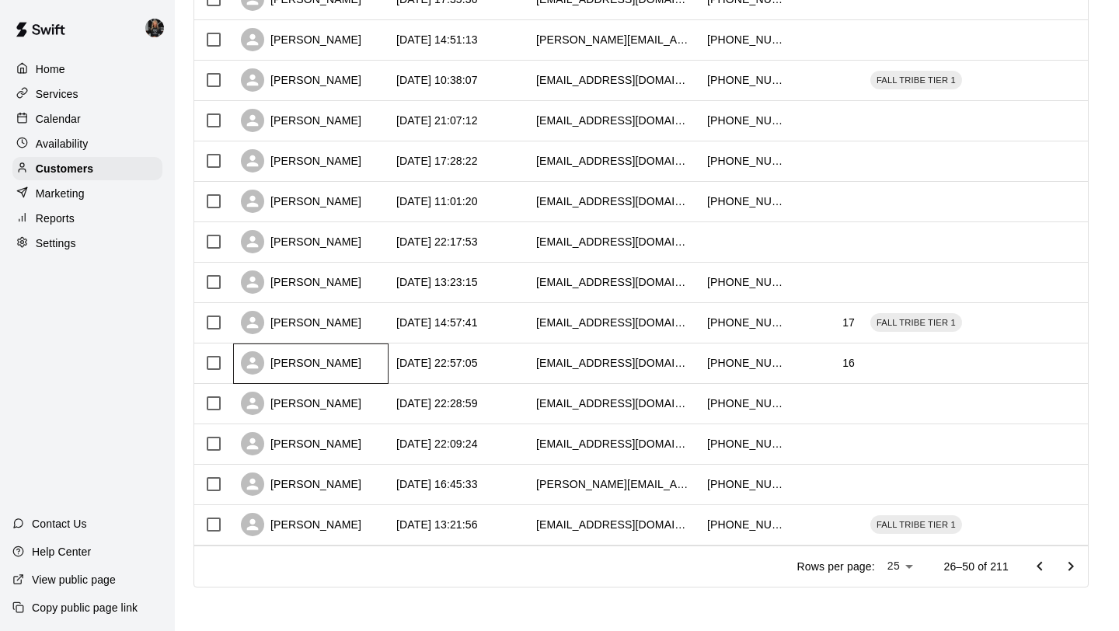
click at [308, 369] on div "[PERSON_NAME]" at bounding box center [301, 362] width 120 height 23
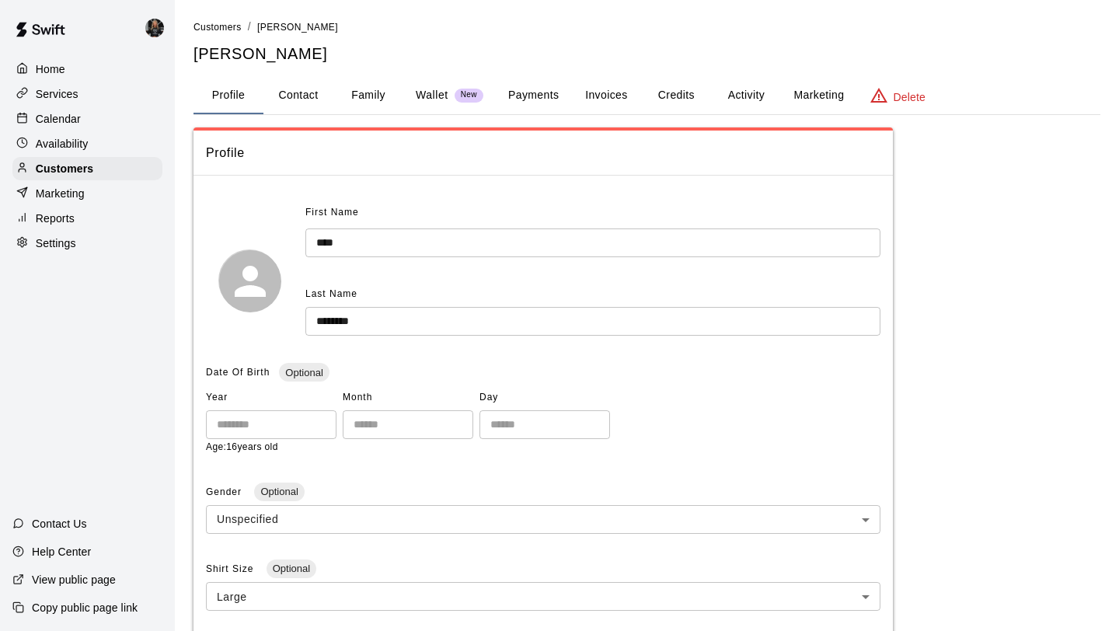
click at [303, 96] on button "Contact" at bounding box center [298, 95] width 70 height 37
select select "**"
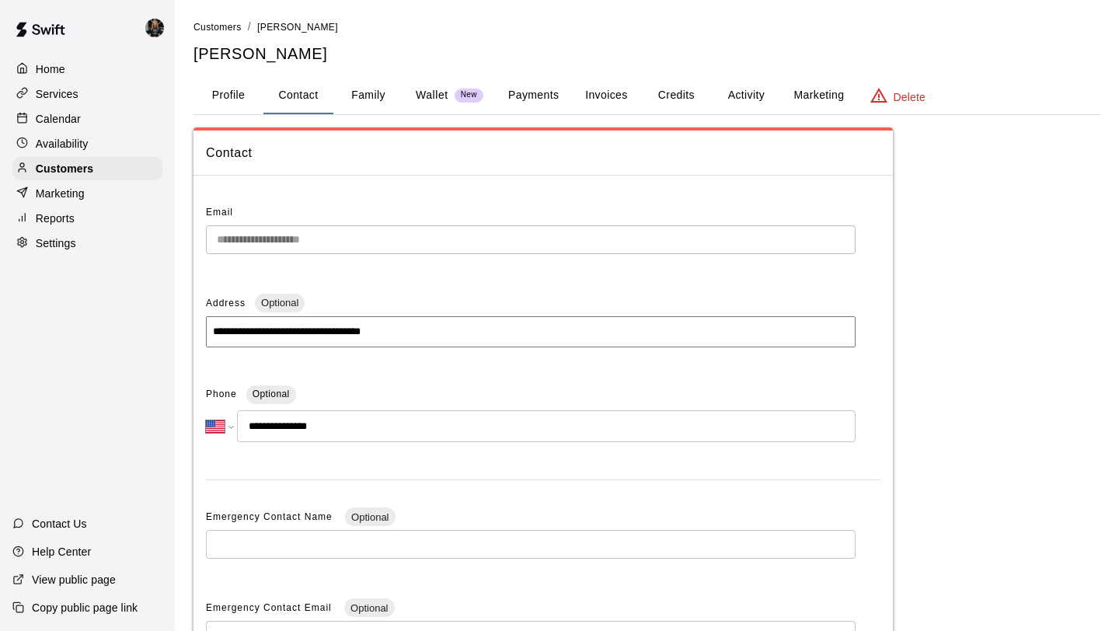
click at [367, 107] on button "Family" at bounding box center [368, 95] width 70 height 37
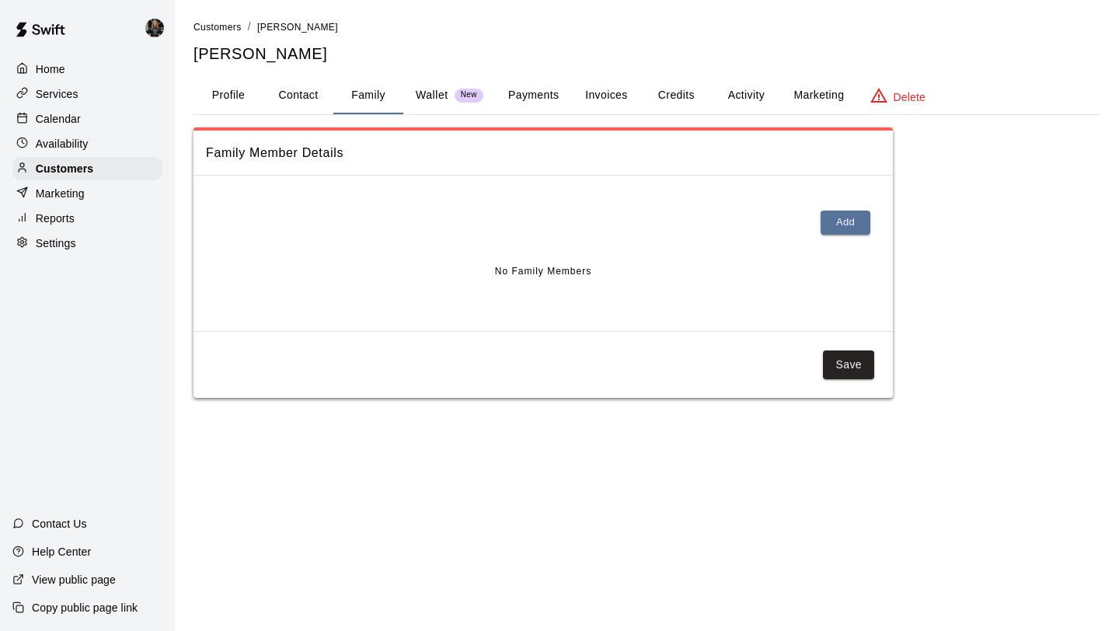
click at [286, 96] on button "Contact" at bounding box center [298, 95] width 70 height 37
select select "**"
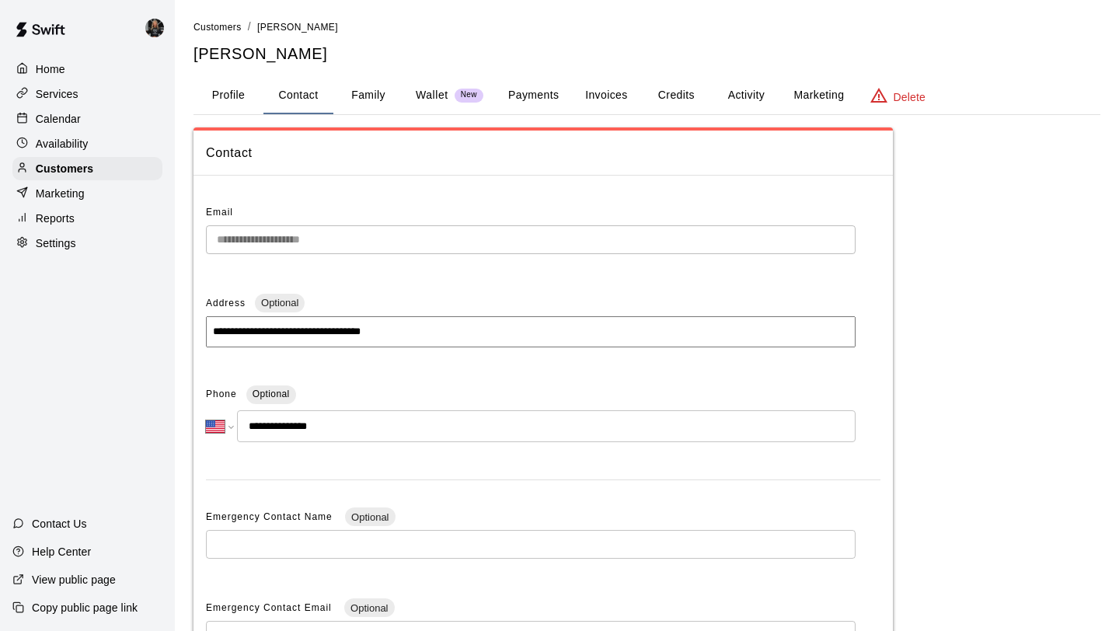
click at [241, 102] on button "Profile" at bounding box center [228, 95] width 70 height 37
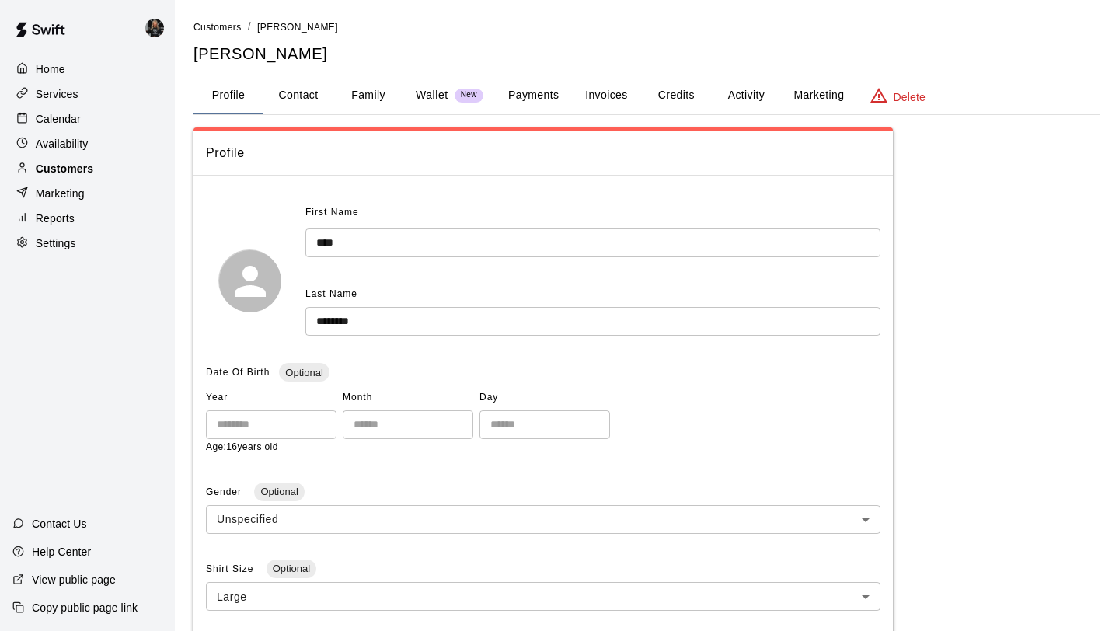
click at [46, 165] on p "Customers" at bounding box center [64, 169] width 57 height 16
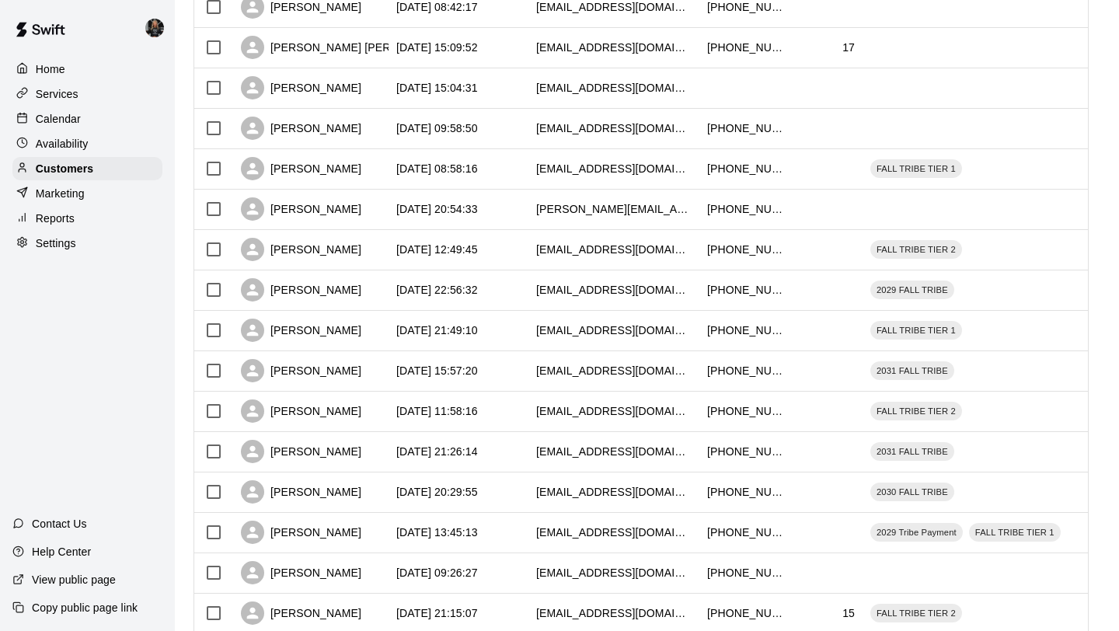
scroll to position [710, 0]
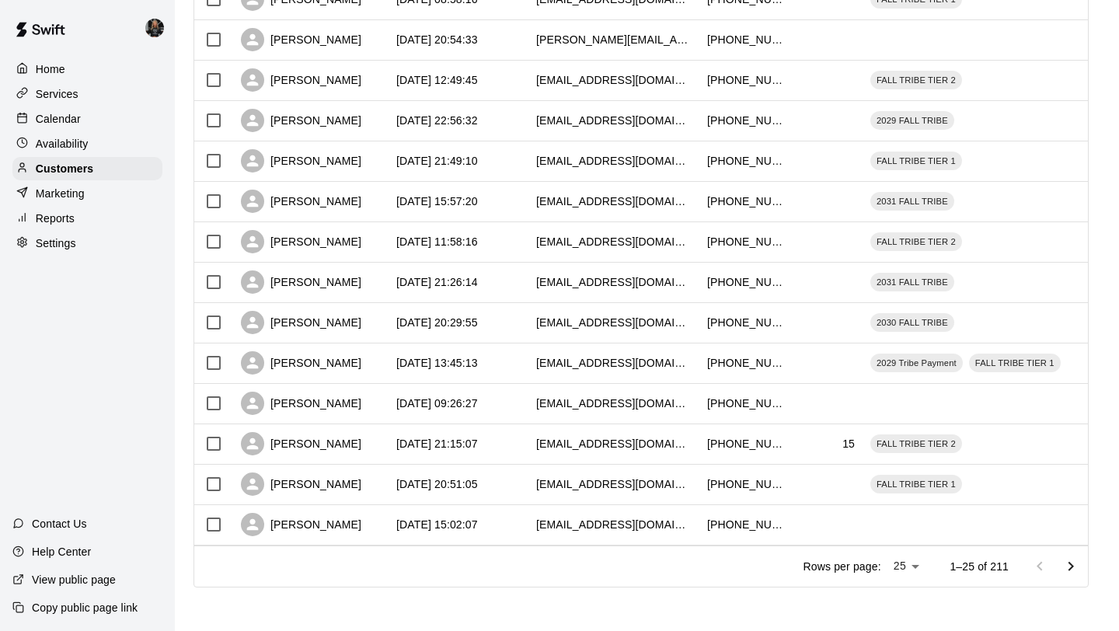
click at [1070, 569] on icon "Go to next page" at bounding box center [1070, 565] width 5 height 9
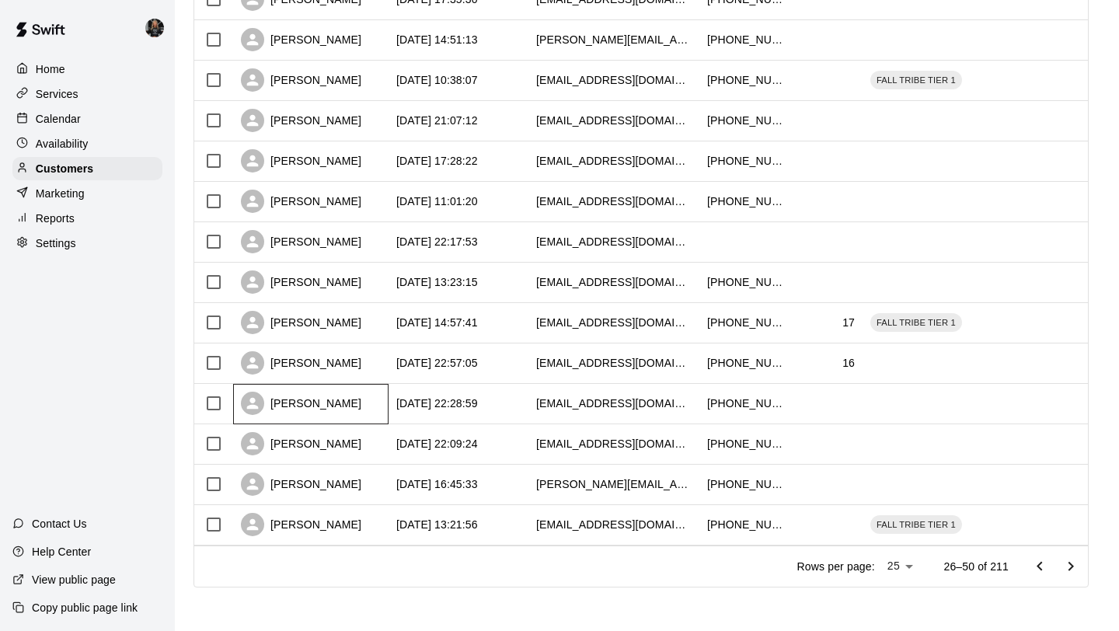
click at [311, 413] on div "[PERSON_NAME]" at bounding box center [301, 402] width 120 height 23
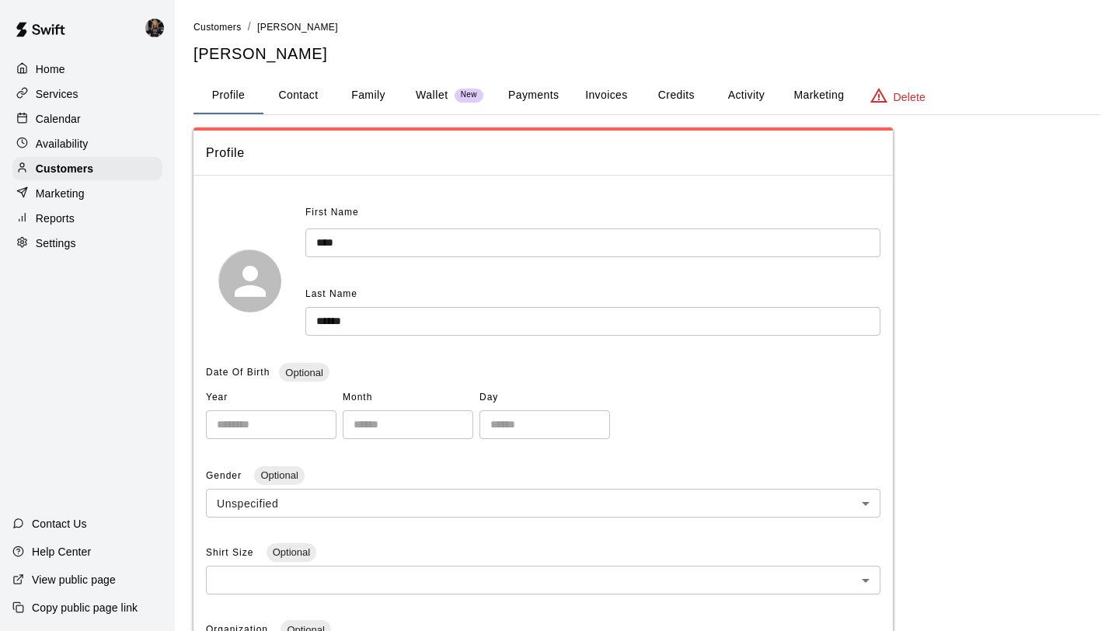
click at [372, 96] on button "Family" at bounding box center [368, 95] width 70 height 37
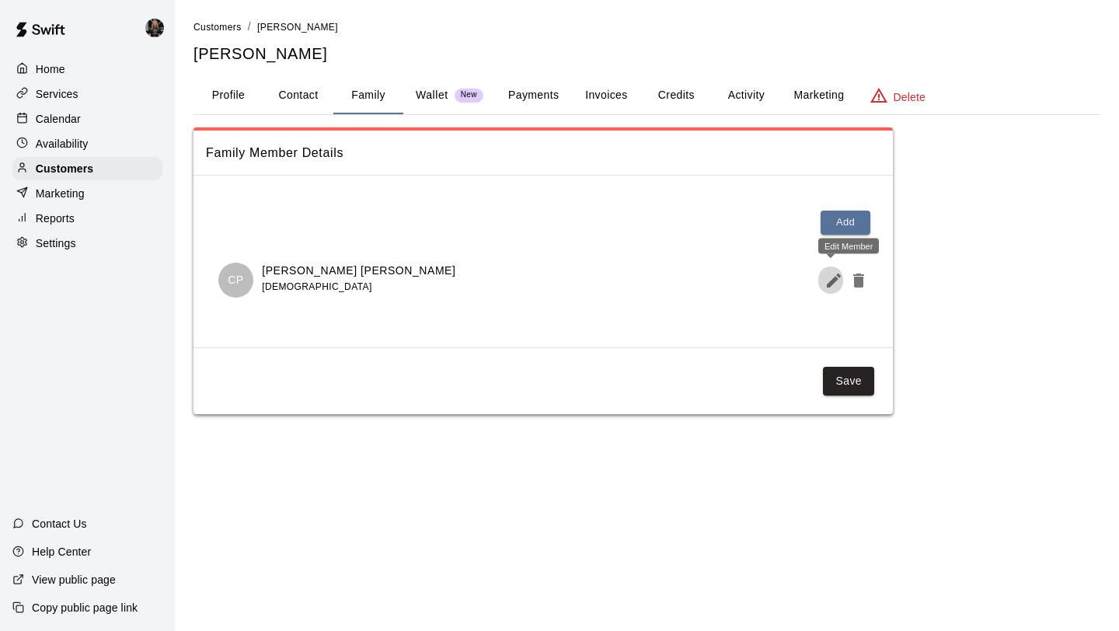
click at [819, 281] on button "Edit Member" at bounding box center [830, 280] width 25 height 31
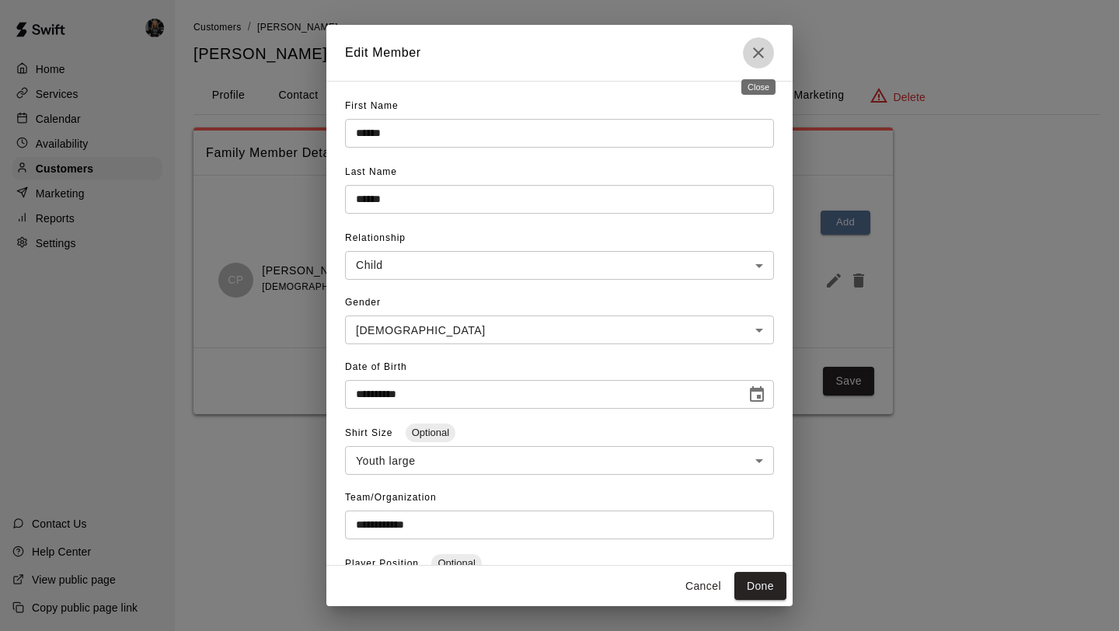
click at [756, 54] on icon "Close" at bounding box center [758, 52] width 11 height 11
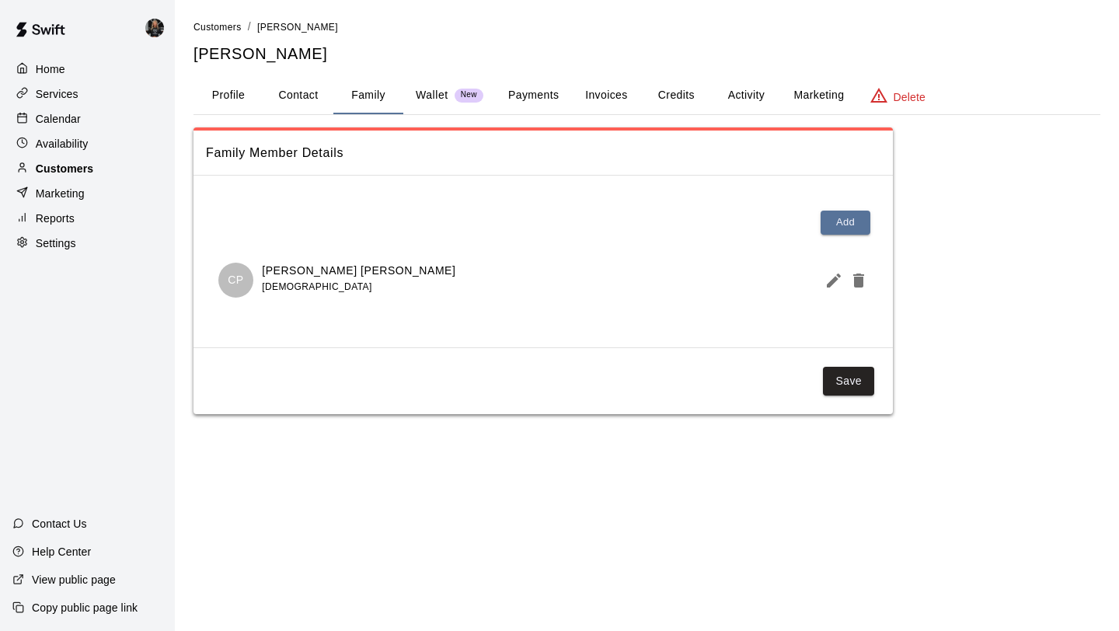
click at [92, 177] on div "Customers" at bounding box center [87, 168] width 150 height 23
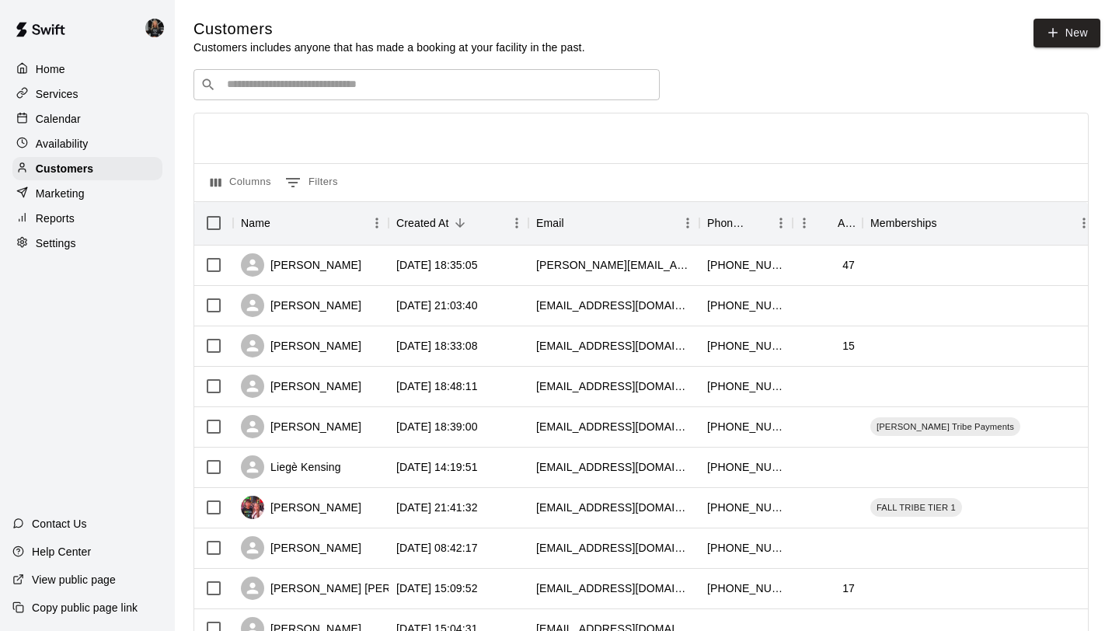
scroll to position [710, 0]
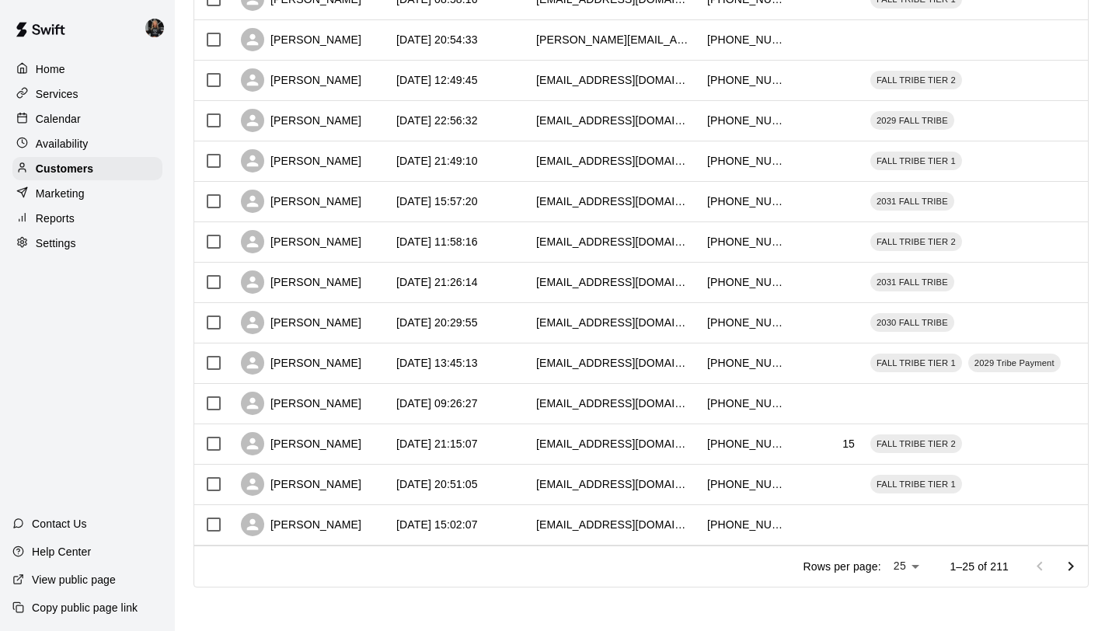
click at [1064, 569] on icon "Go to next page" at bounding box center [1070, 566] width 19 height 19
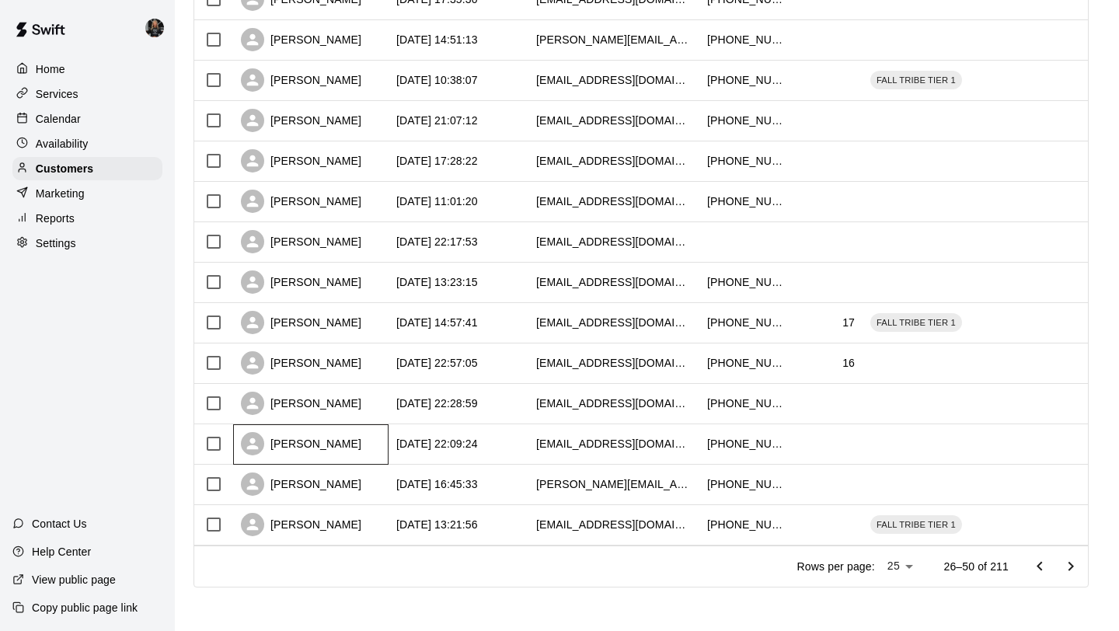
click at [304, 445] on div "[PERSON_NAME]" at bounding box center [301, 443] width 120 height 23
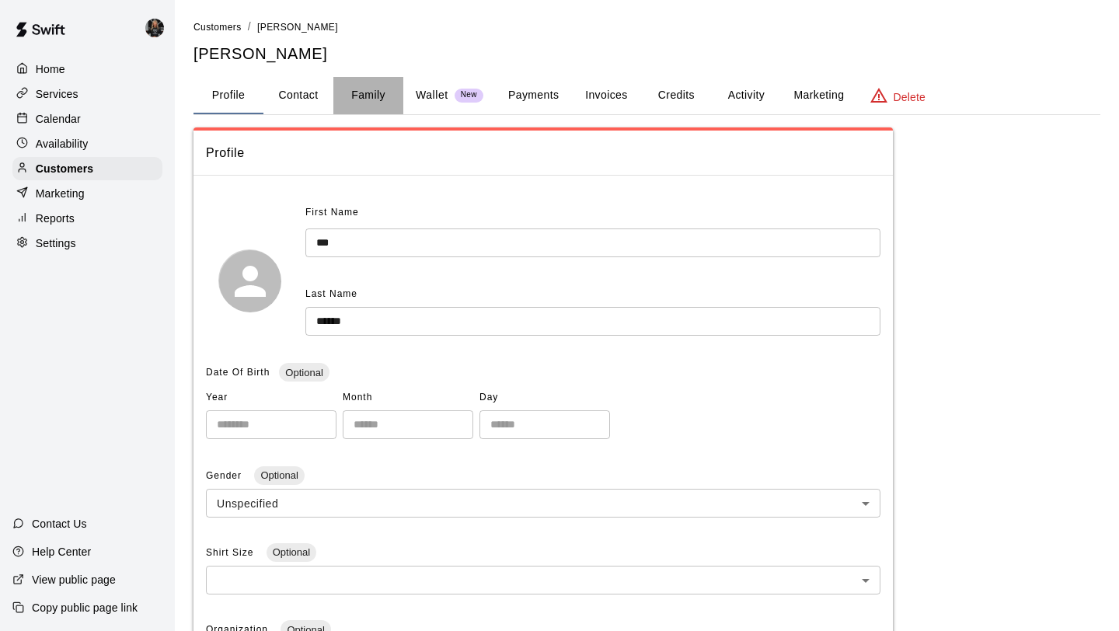
click at [370, 93] on button "Family" at bounding box center [368, 95] width 70 height 37
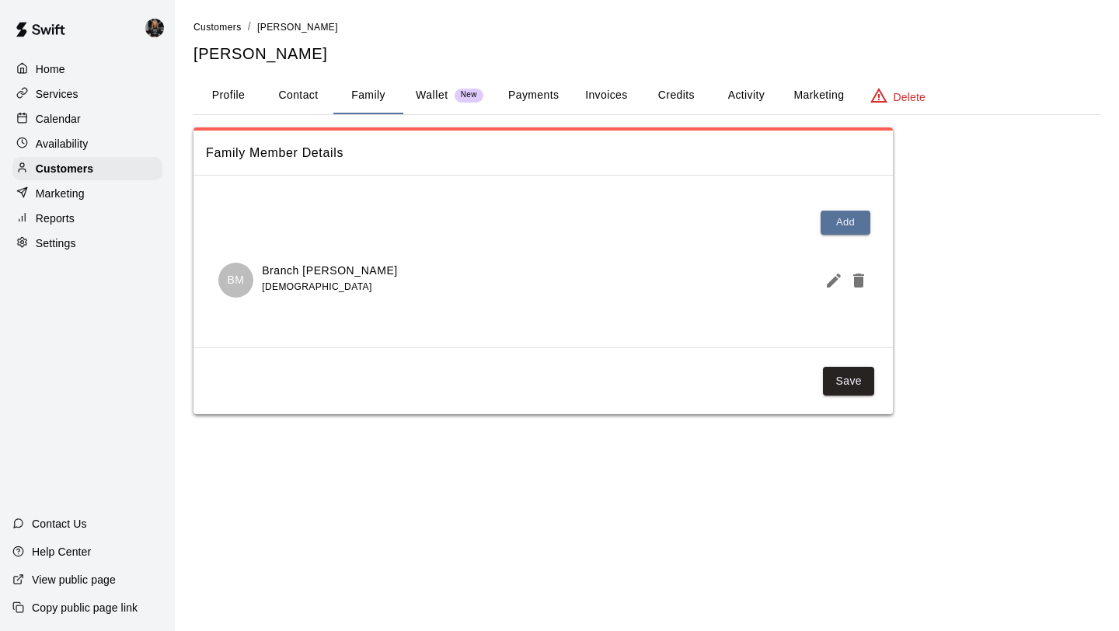
click at [833, 283] on icon "Edit Member" at bounding box center [833, 280] width 19 height 19
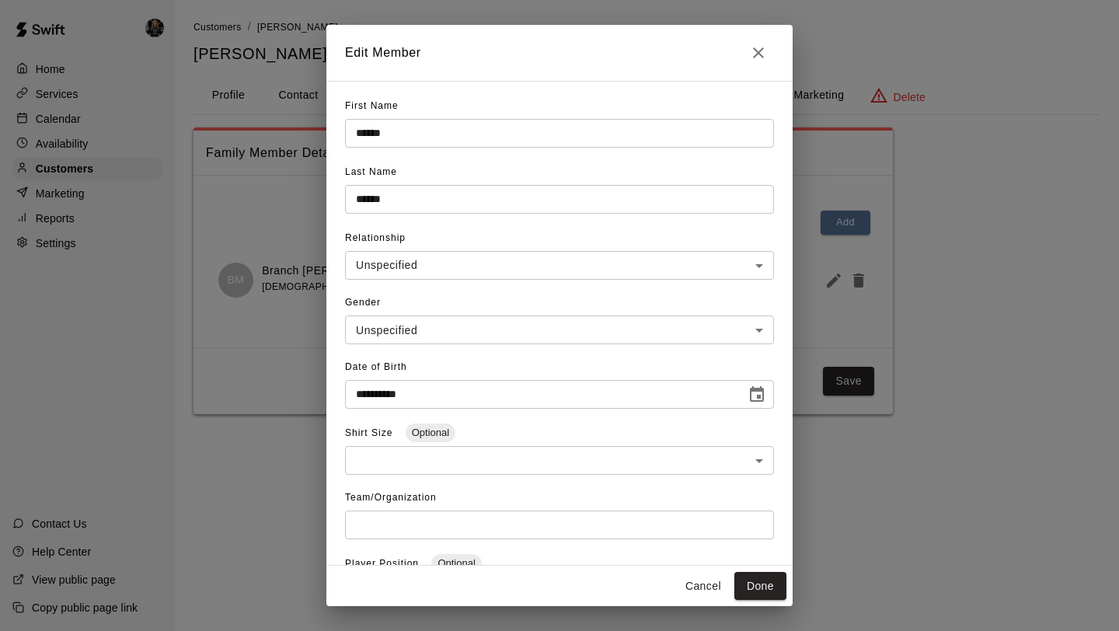
click at [768, 45] on button "Close" at bounding box center [758, 52] width 31 height 31
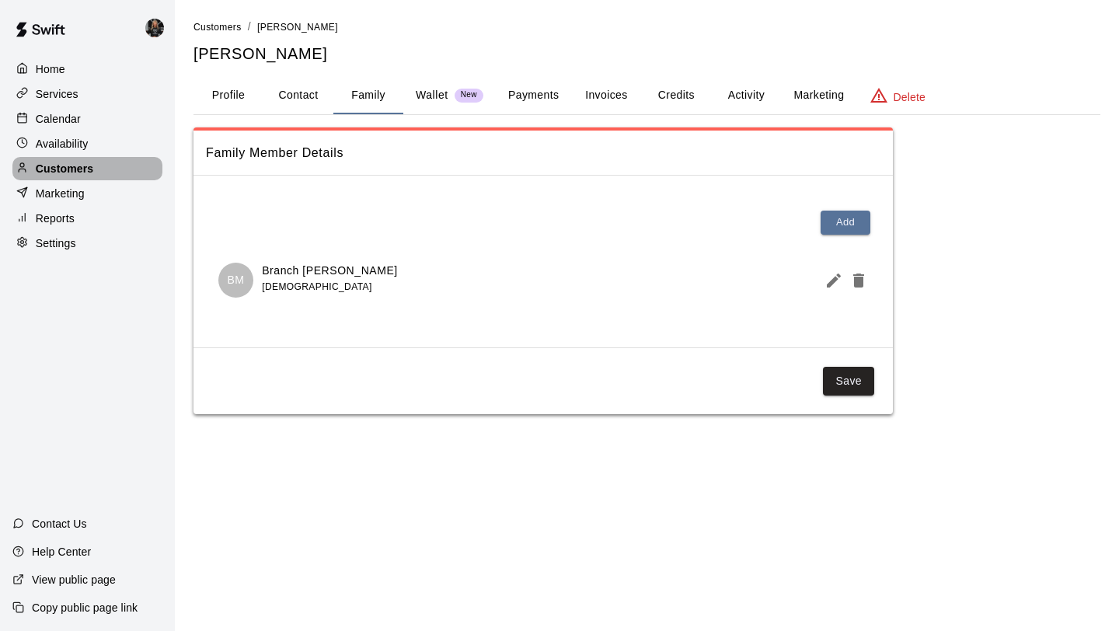
click at [61, 161] on p "Customers" at bounding box center [64, 169] width 57 height 16
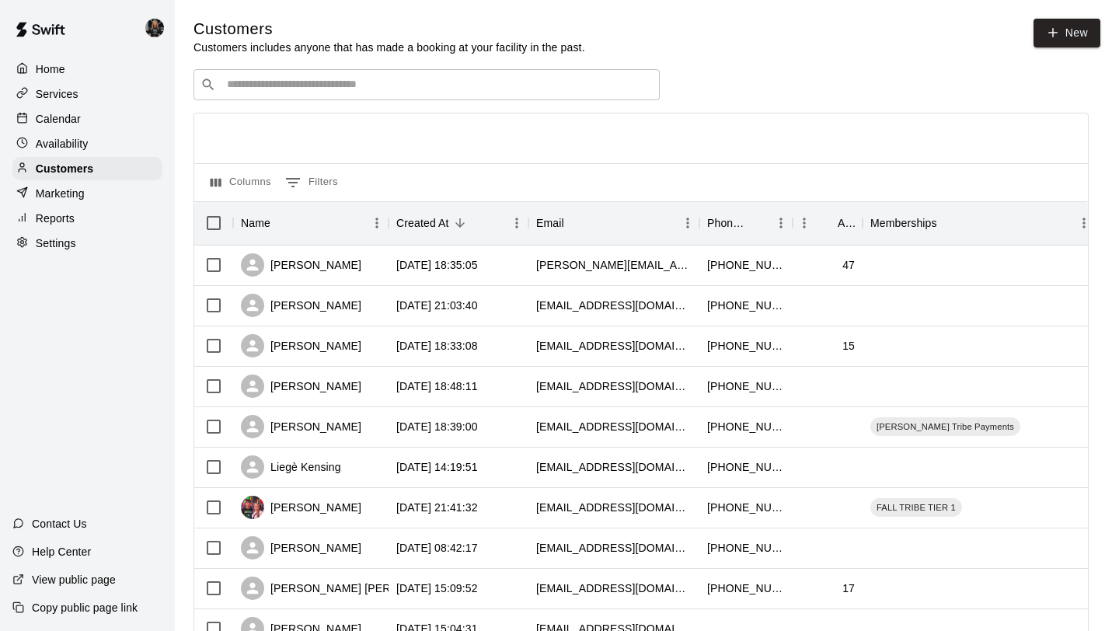
scroll to position [710, 0]
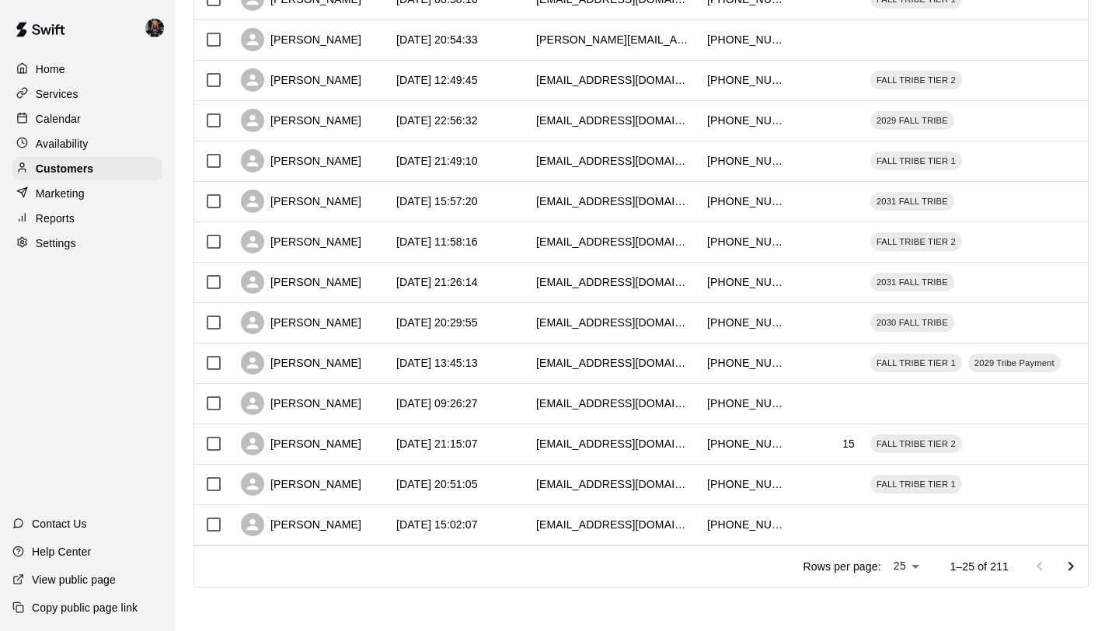
click at [1076, 565] on icon "Go to next page" at bounding box center [1070, 566] width 19 height 19
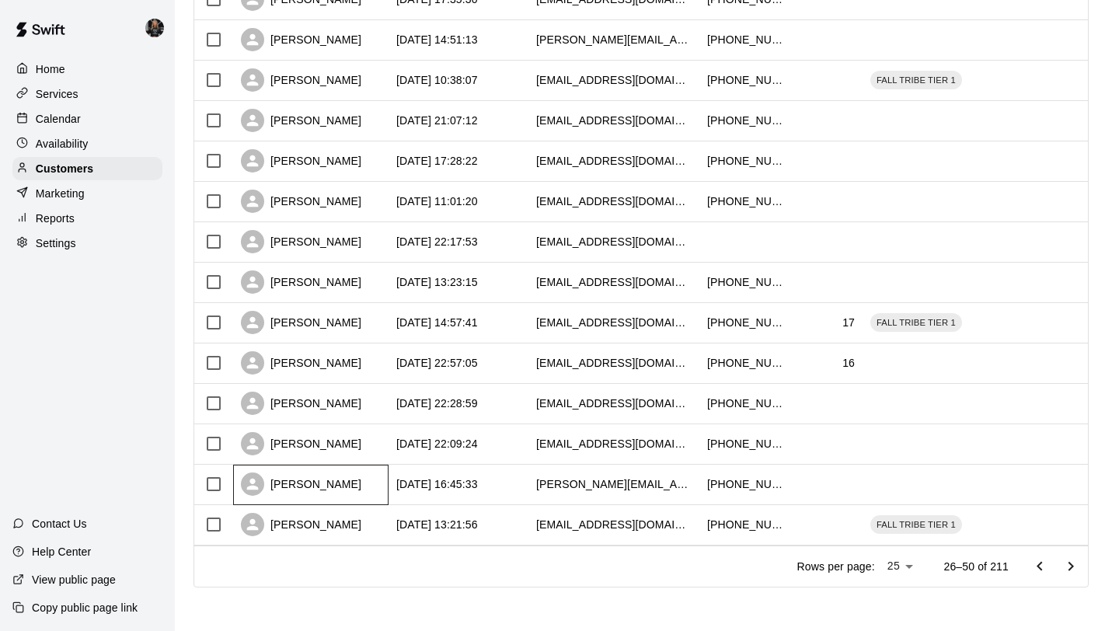
click at [302, 489] on div "[PERSON_NAME]" at bounding box center [301, 483] width 120 height 23
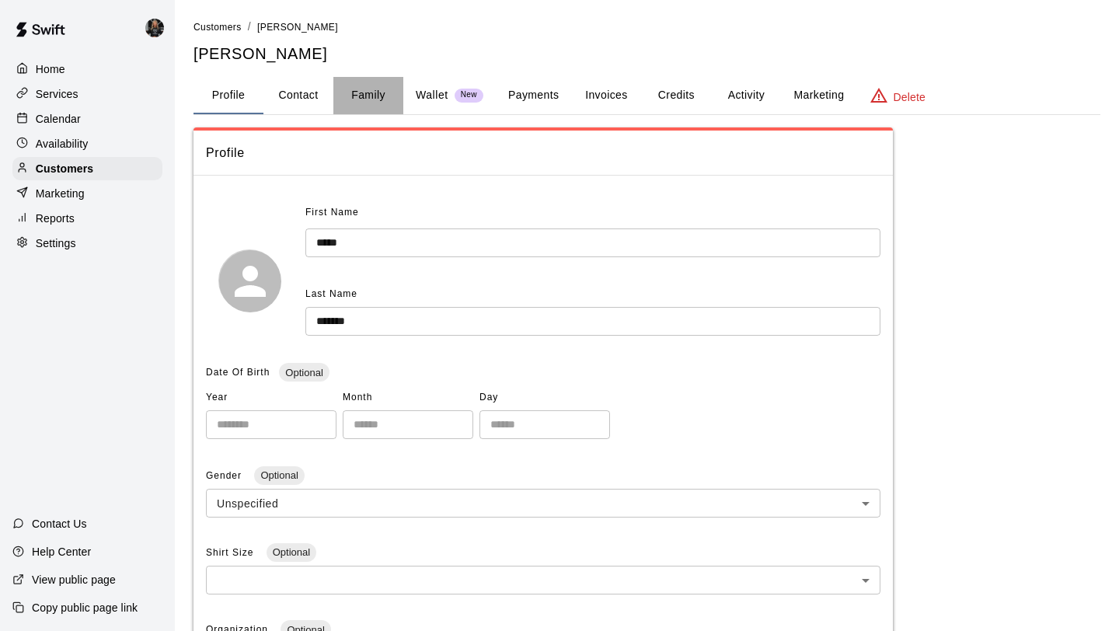
click at [361, 100] on button "Family" at bounding box center [368, 95] width 70 height 37
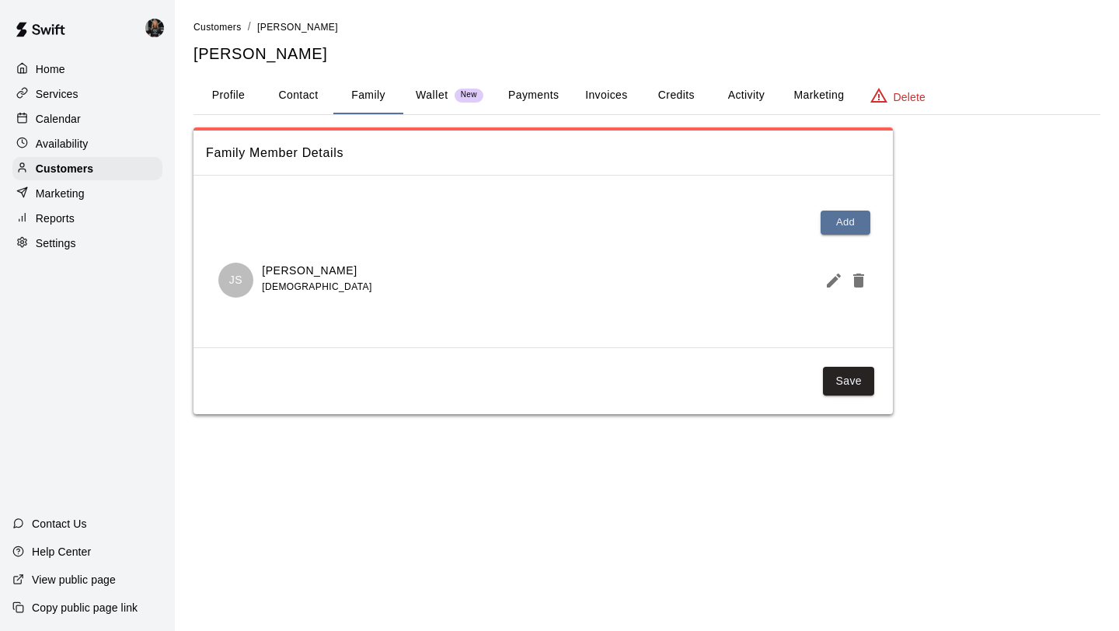
click at [828, 284] on icon "Edit Member" at bounding box center [833, 280] width 14 height 14
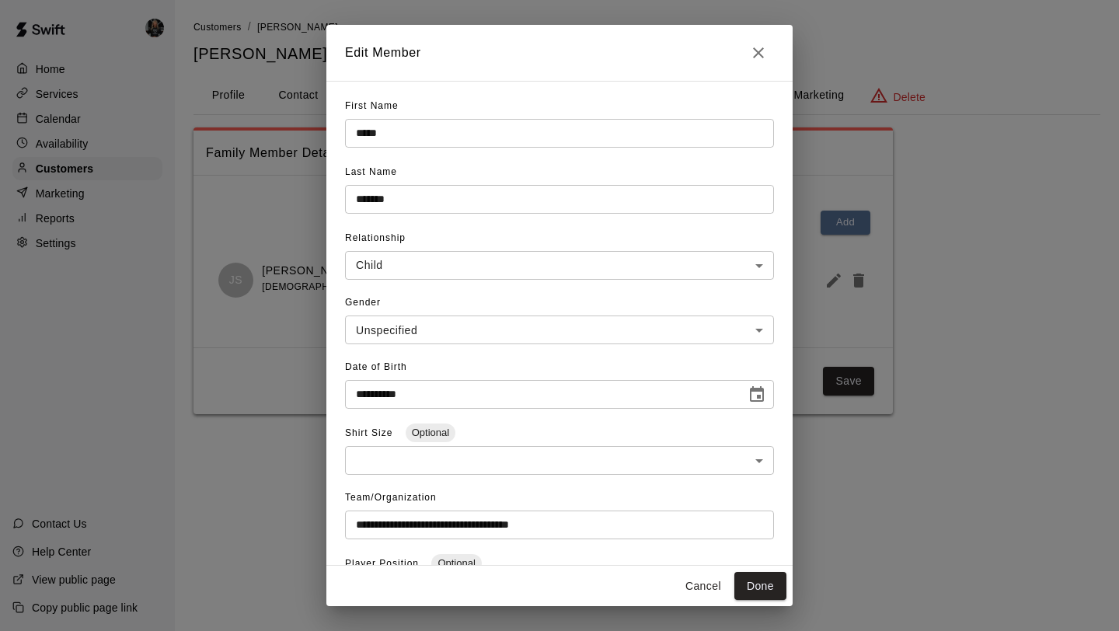
click at [767, 42] on button "Close" at bounding box center [758, 52] width 31 height 31
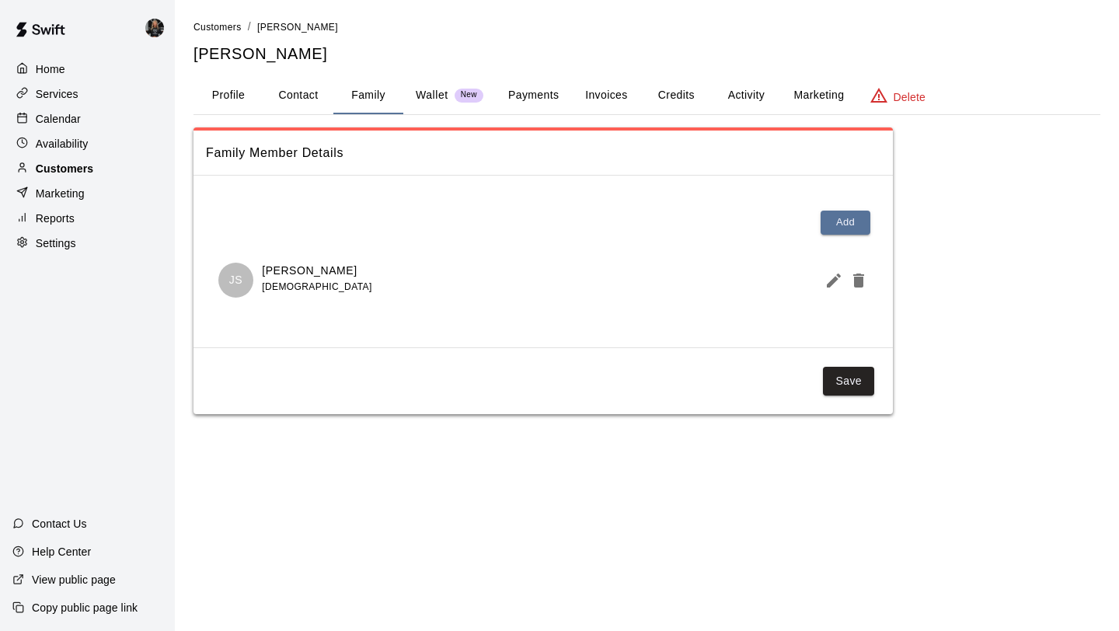
click at [78, 172] on p "Customers" at bounding box center [64, 169] width 57 height 16
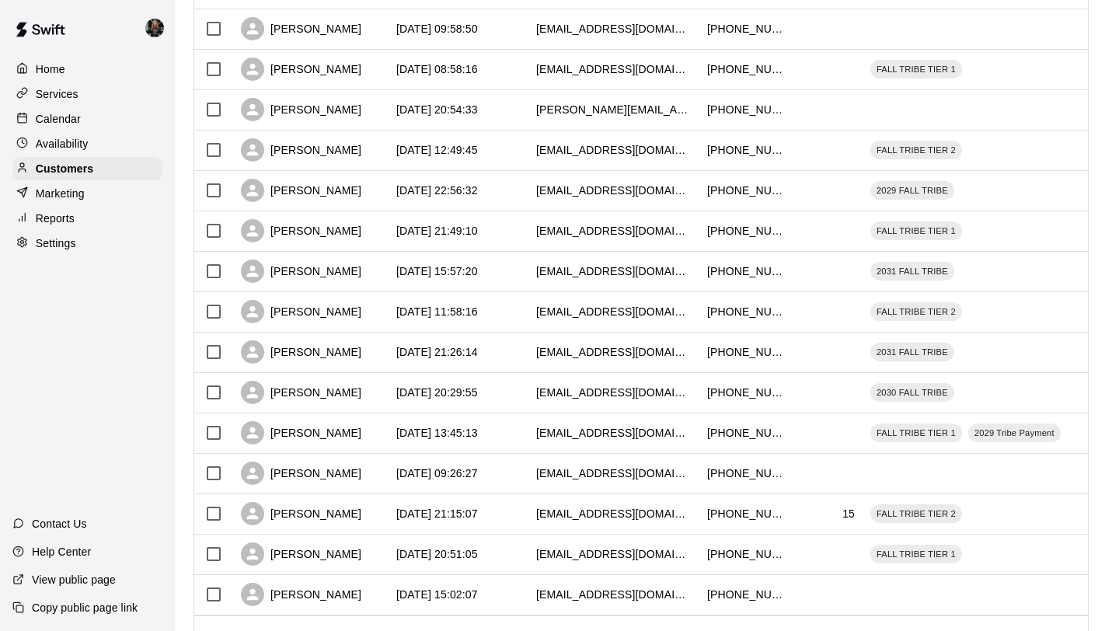
scroll to position [710, 0]
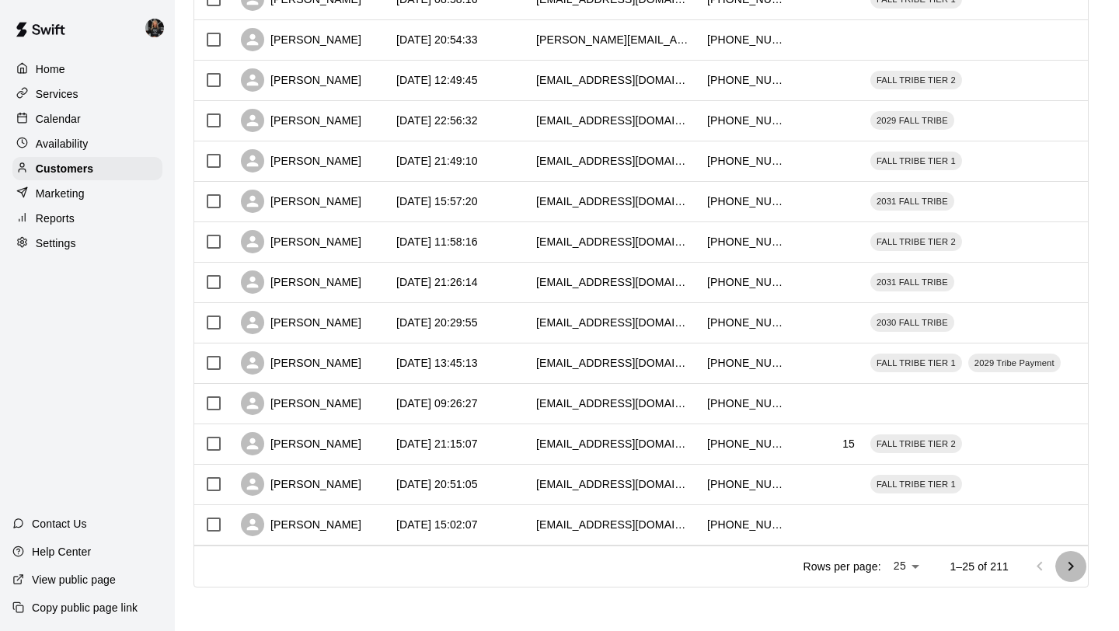
click at [1072, 567] on icon "Go to next page" at bounding box center [1070, 566] width 19 height 19
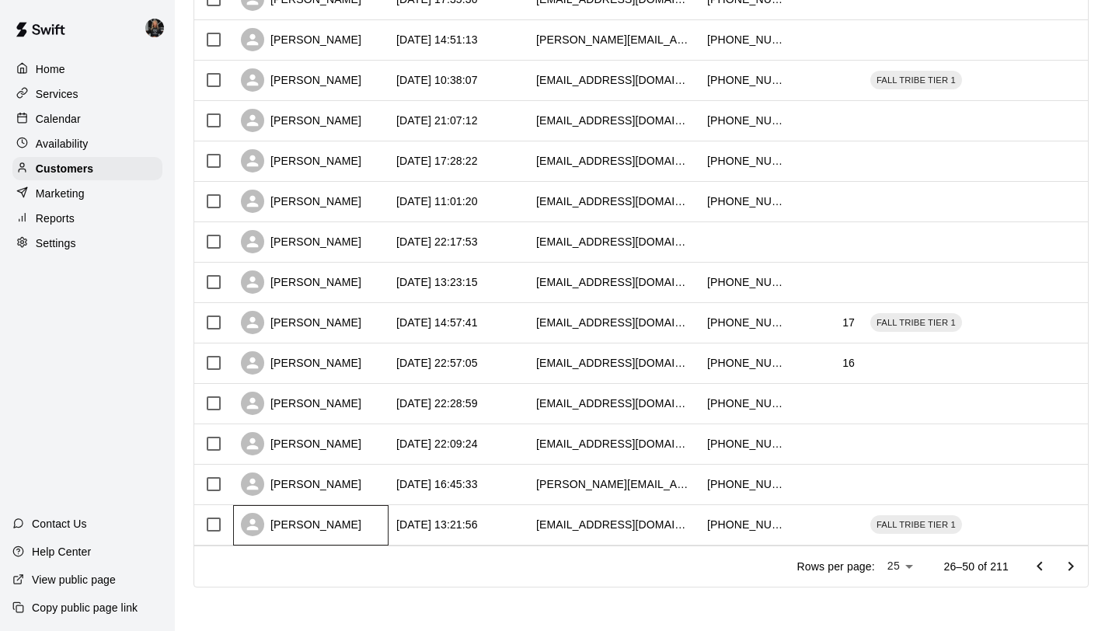
click at [314, 517] on div "[PERSON_NAME]" at bounding box center [301, 524] width 120 height 23
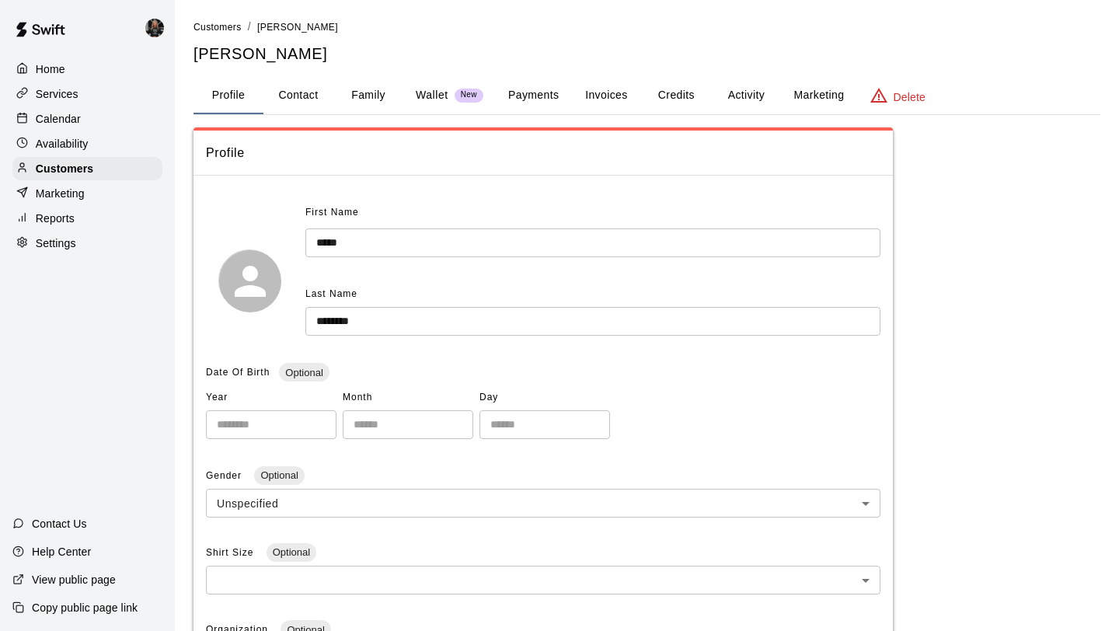
click at [365, 98] on button "Family" at bounding box center [368, 95] width 70 height 37
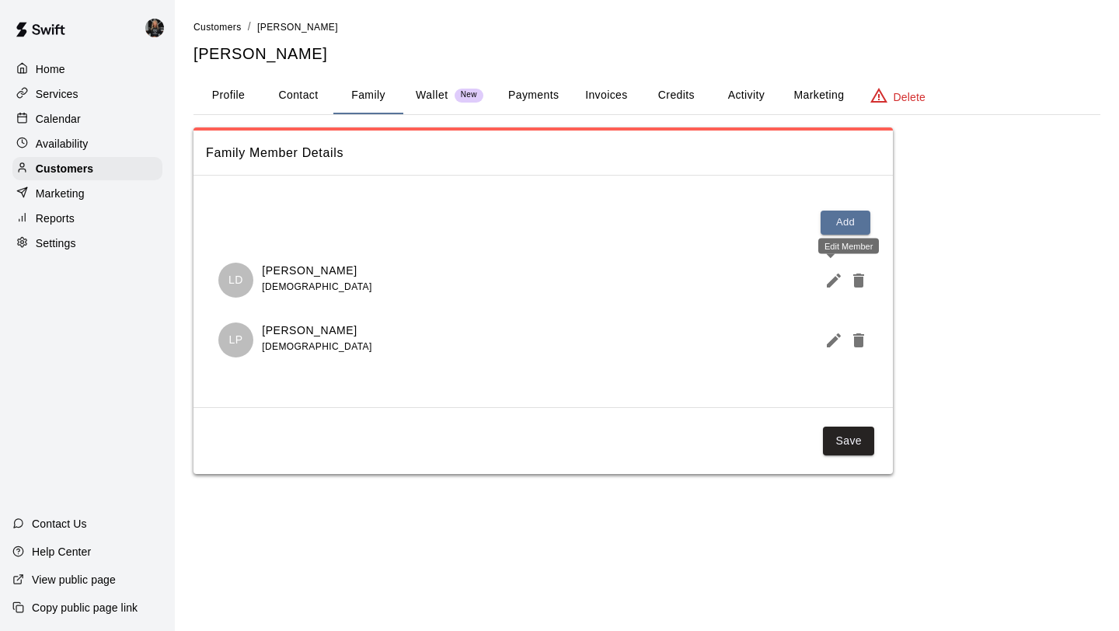
click at [836, 280] on icon "Edit Member" at bounding box center [833, 280] width 19 height 19
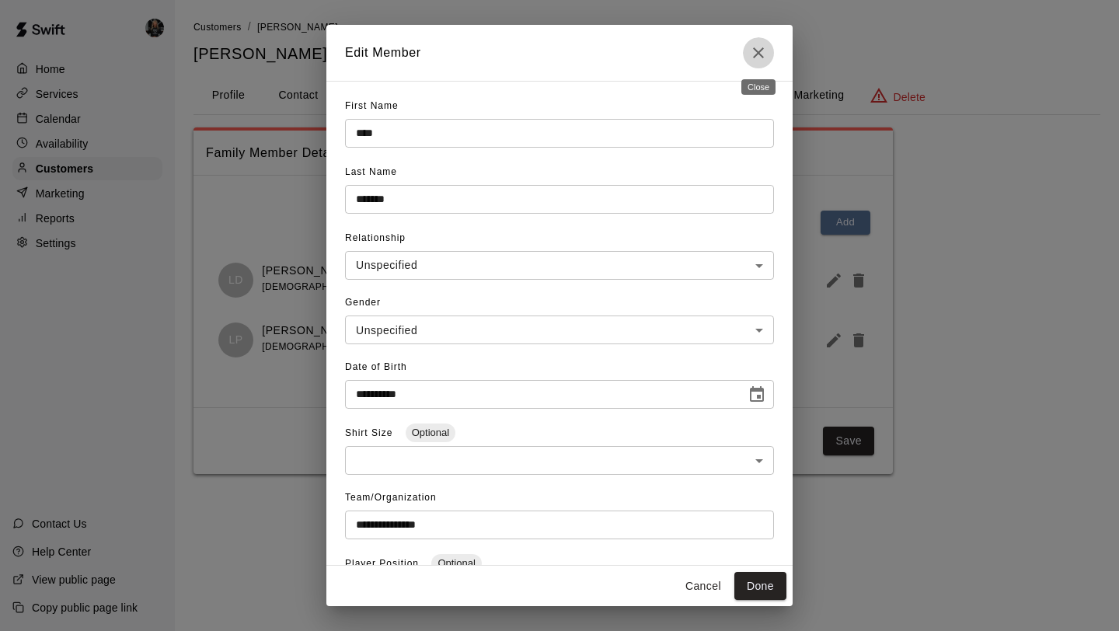
click at [764, 57] on icon "Close" at bounding box center [758, 52] width 19 height 19
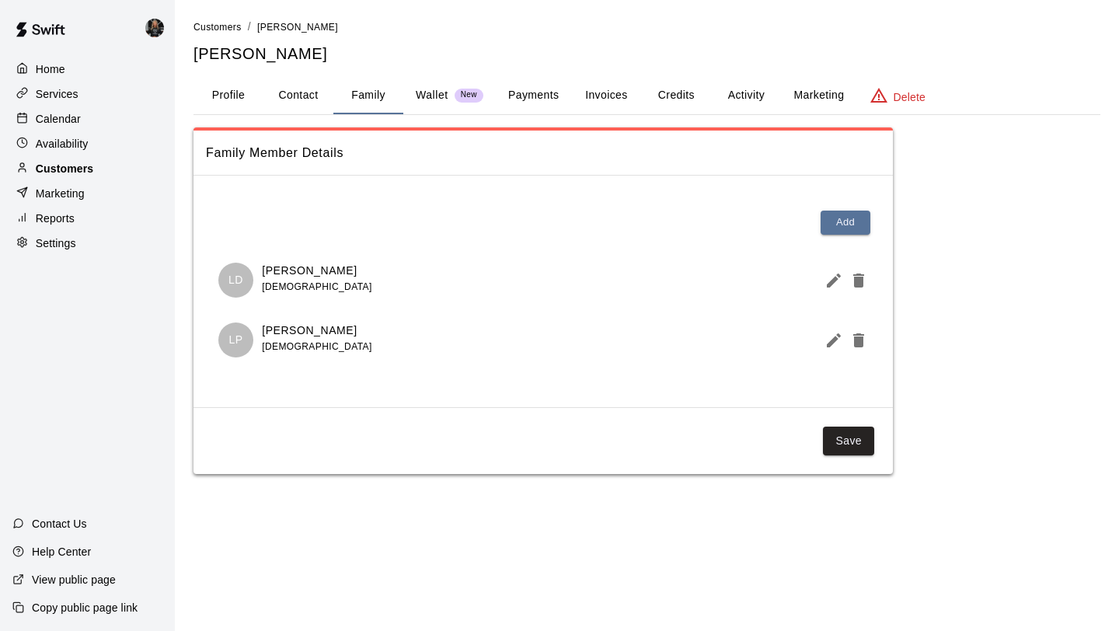
click at [72, 164] on p "Customers" at bounding box center [64, 169] width 57 height 16
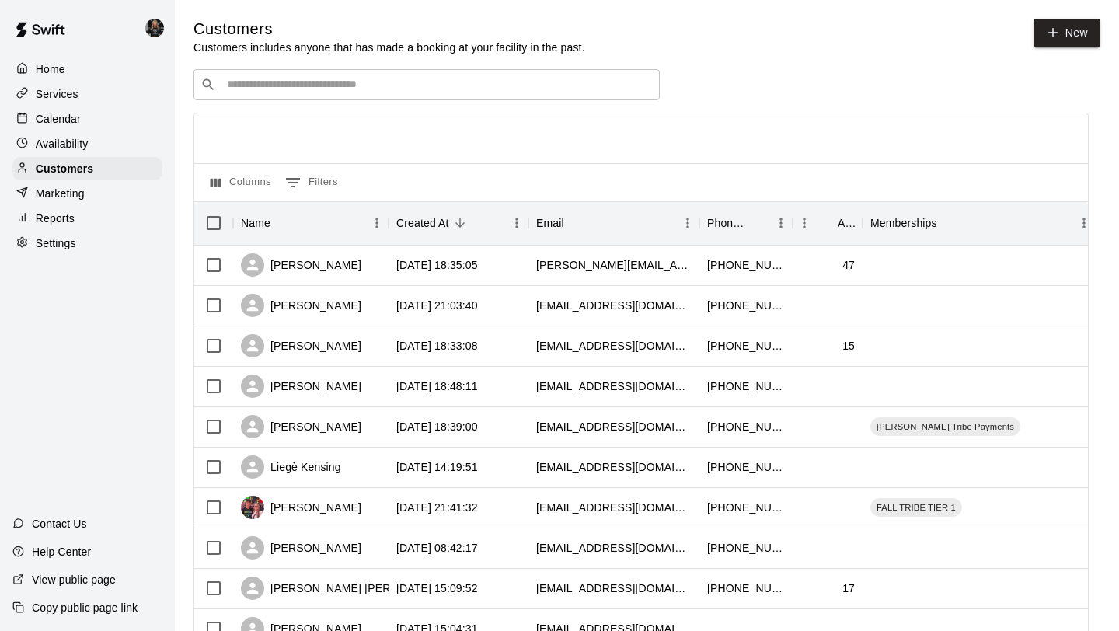
scroll to position [710, 0]
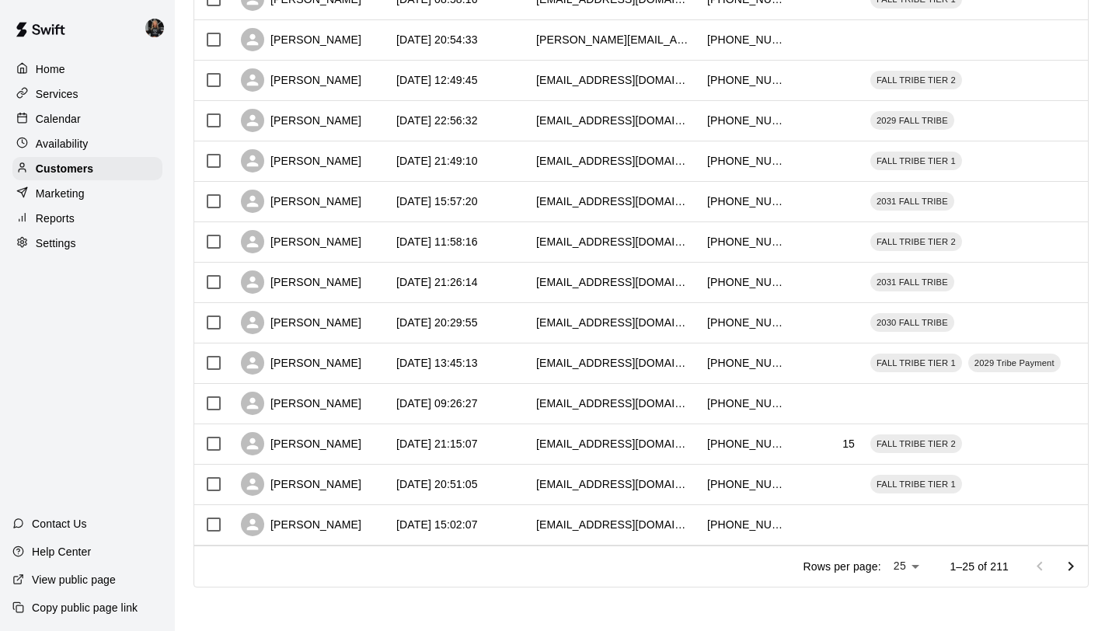
click at [1067, 569] on icon "Go to next page" at bounding box center [1070, 566] width 19 height 19
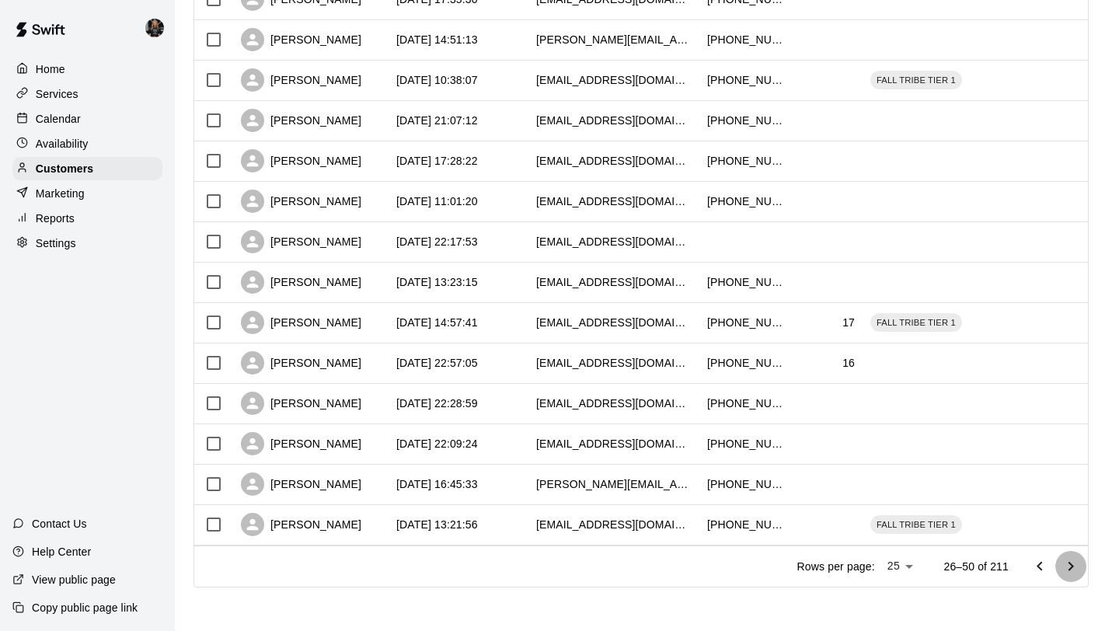
click at [1068, 569] on icon "Go to next page" at bounding box center [1070, 566] width 19 height 19
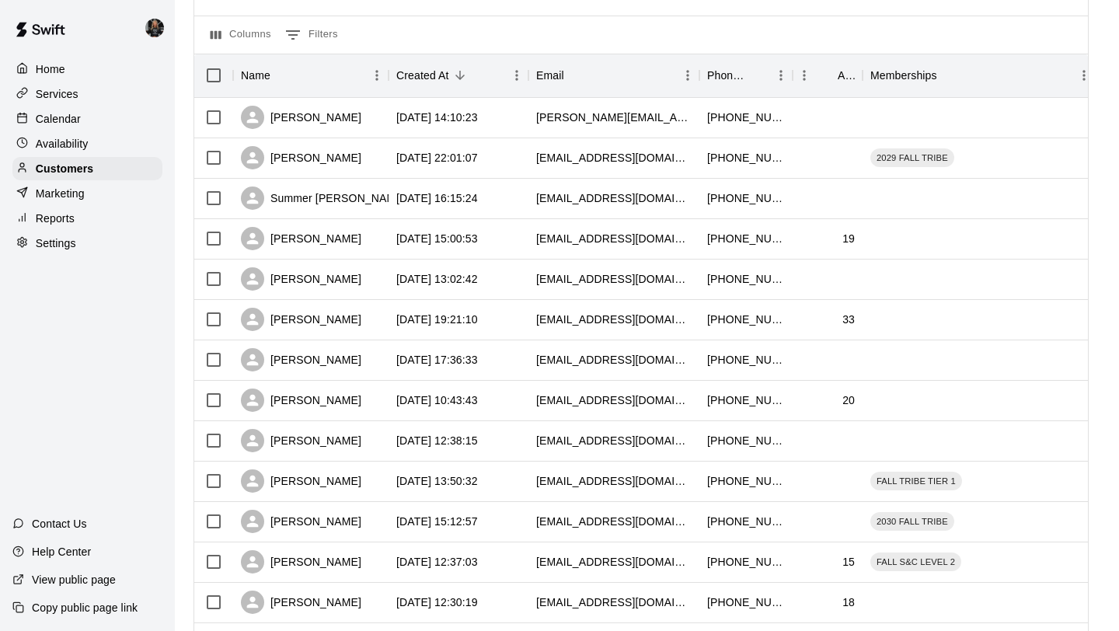
scroll to position [0, 0]
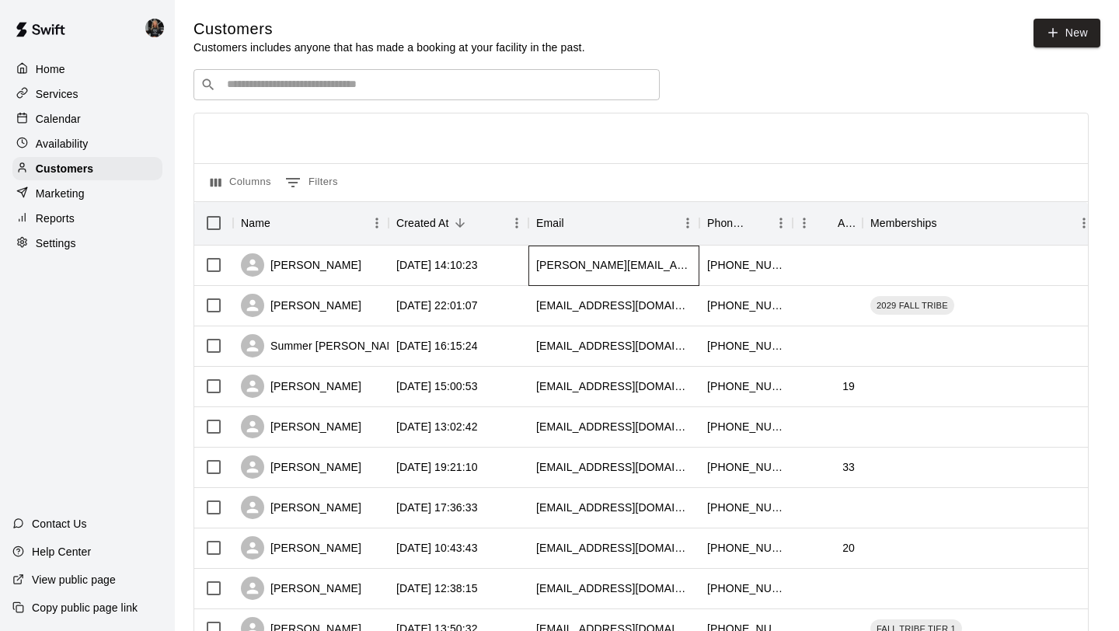
click at [583, 268] on div "[PERSON_NAME][EMAIL_ADDRESS][MEDICAL_DATA][DOMAIN_NAME]" at bounding box center [613, 265] width 155 height 16
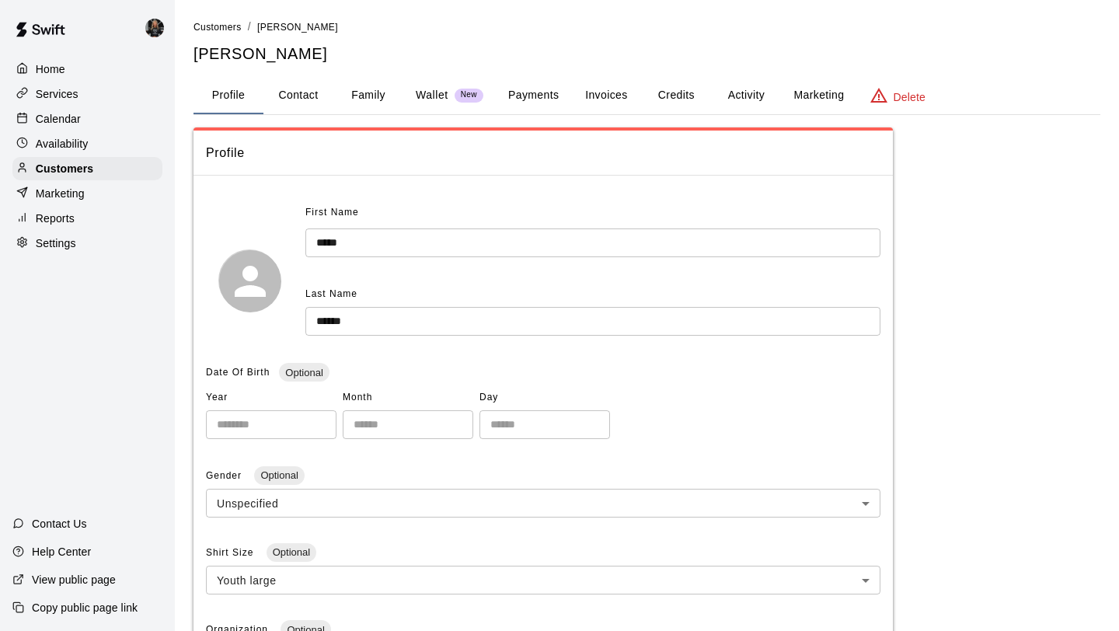
click at [364, 101] on button "Family" at bounding box center [368, 95] width 70 height 37
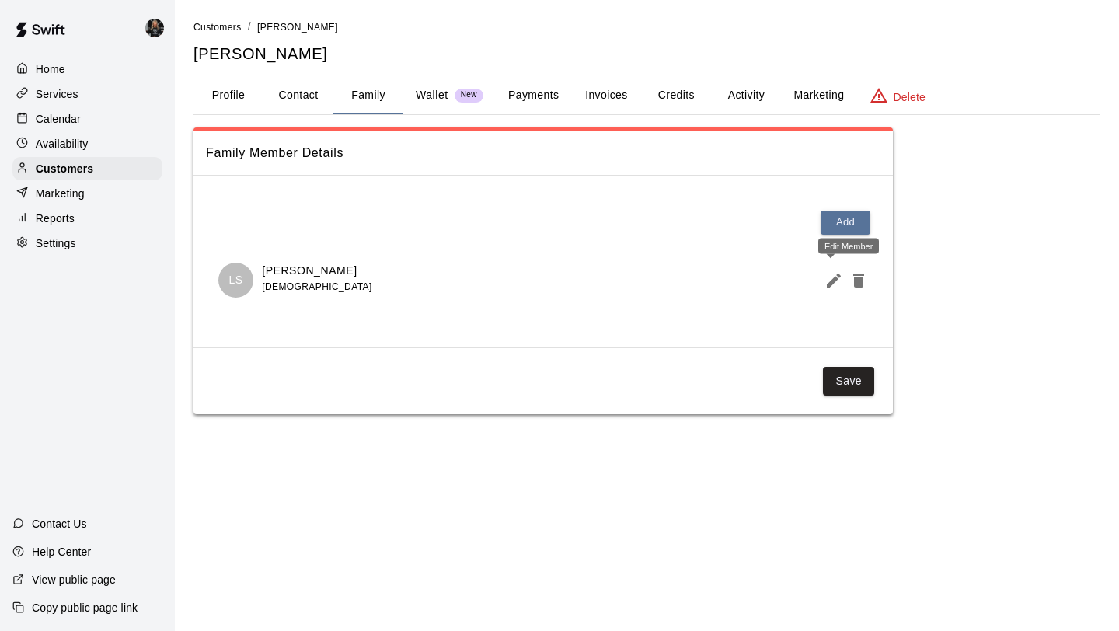
click at [833, 280] on icon "Edit Member" at bounding box center [833, 280] width 14 height 14
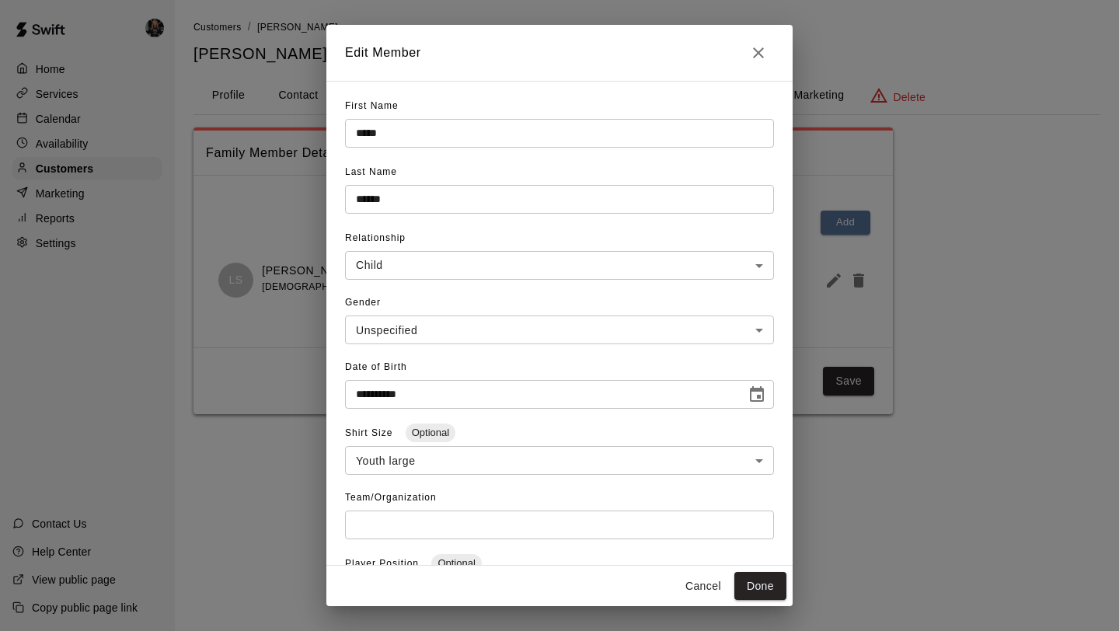
click at [756, 58] on icon "Close" at bounding box center [758, 52] width 19 height 19
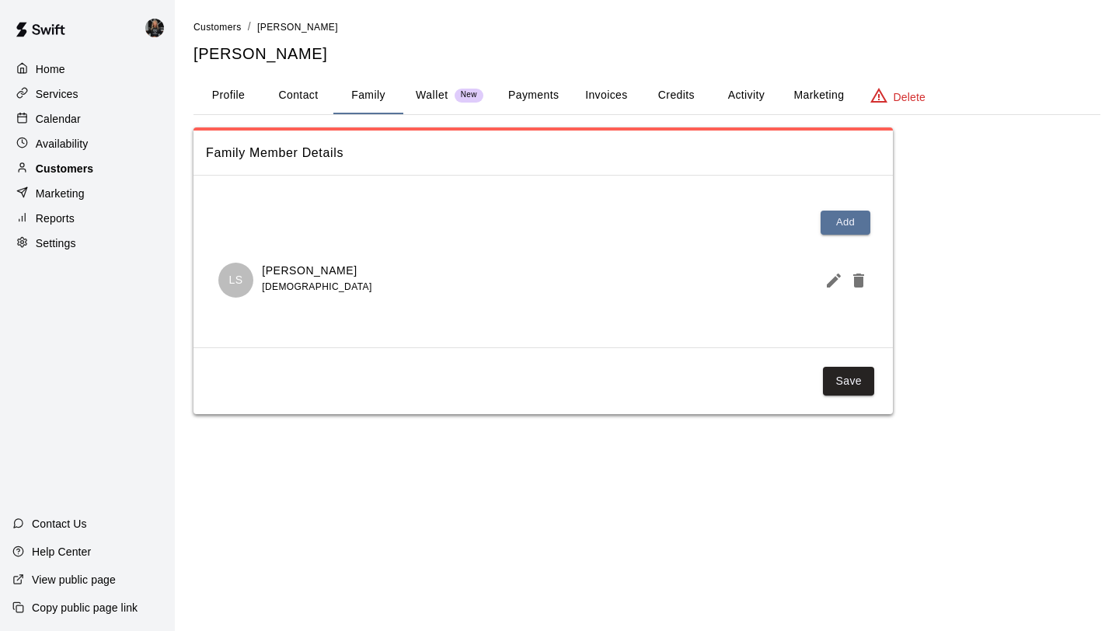
click at [65, 169] on p "Customers" at bounding box center [64, 169] width 57 height 16
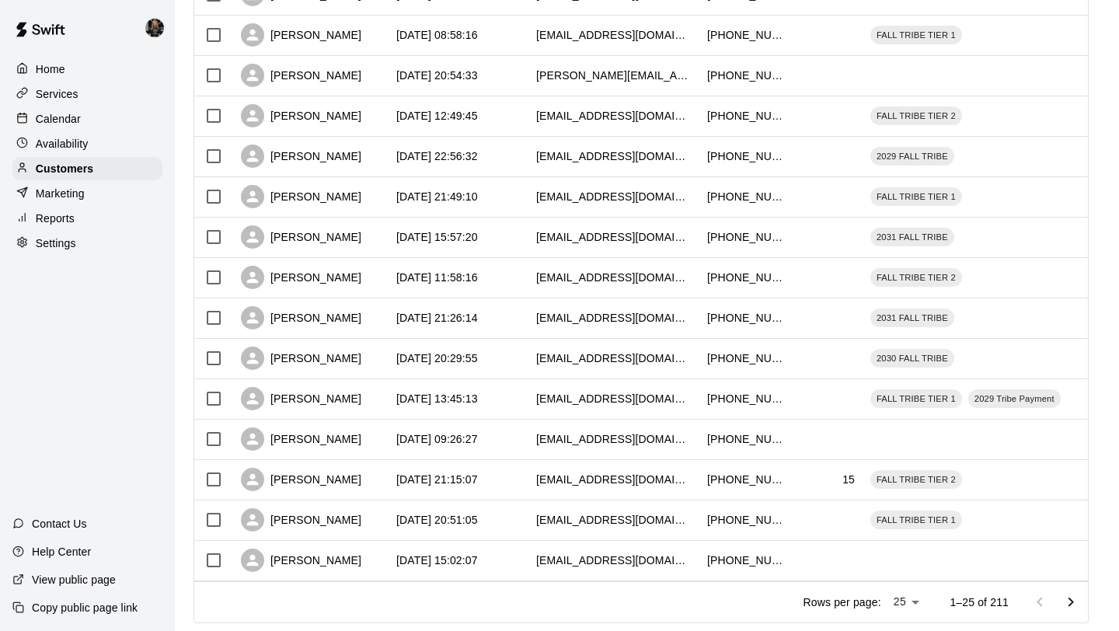
scroll to position [710, 0]
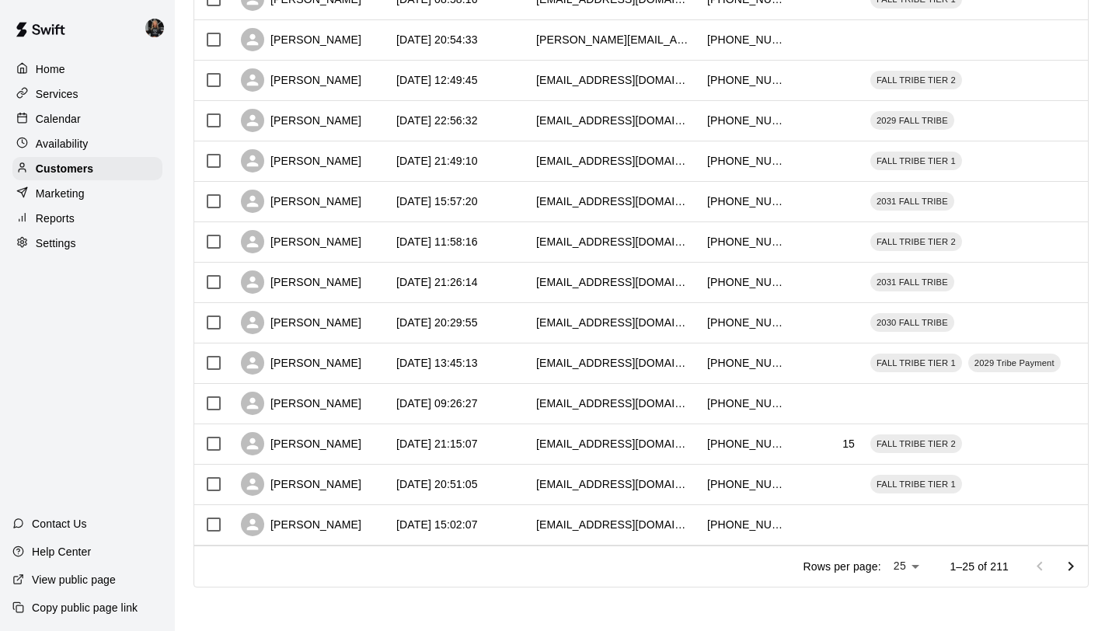
click at [1067, 560] on icon "Go to next page" at bounding box center [1070, 566] width 19 height 19
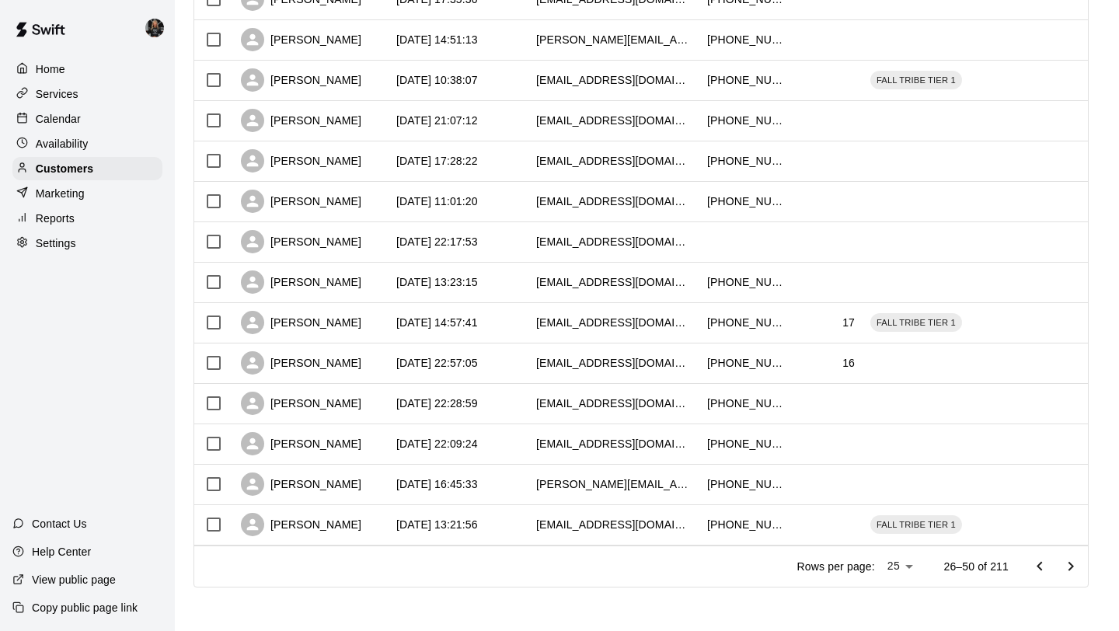
click at [1067, 561] on icon "Go to next page" at bounding box center [1070, 566] width 19 height 19
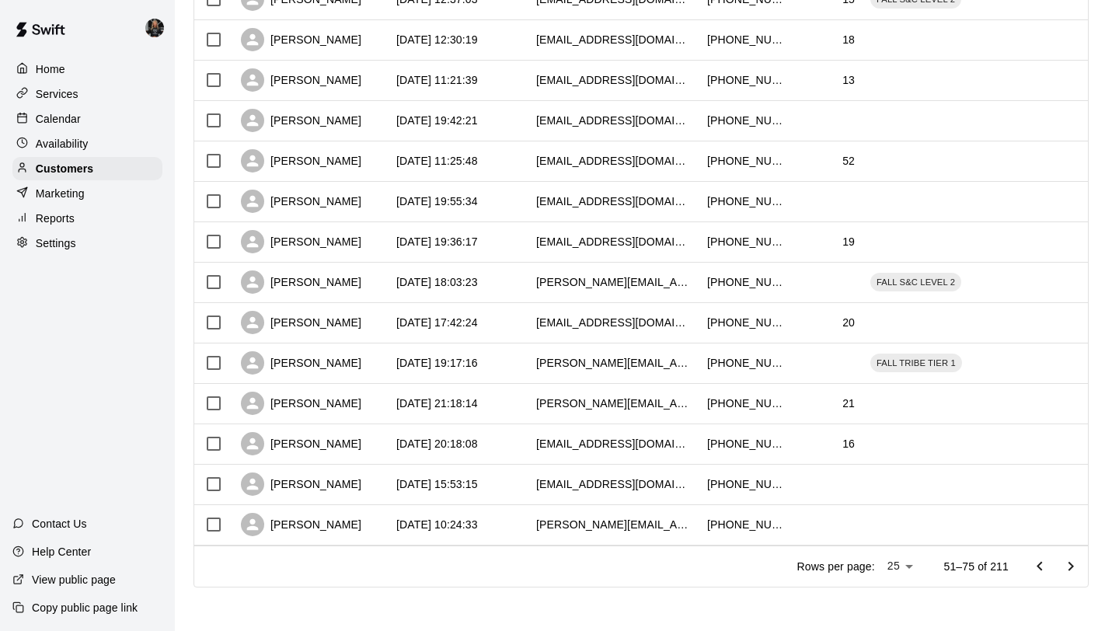
scroll to position [0, 0]
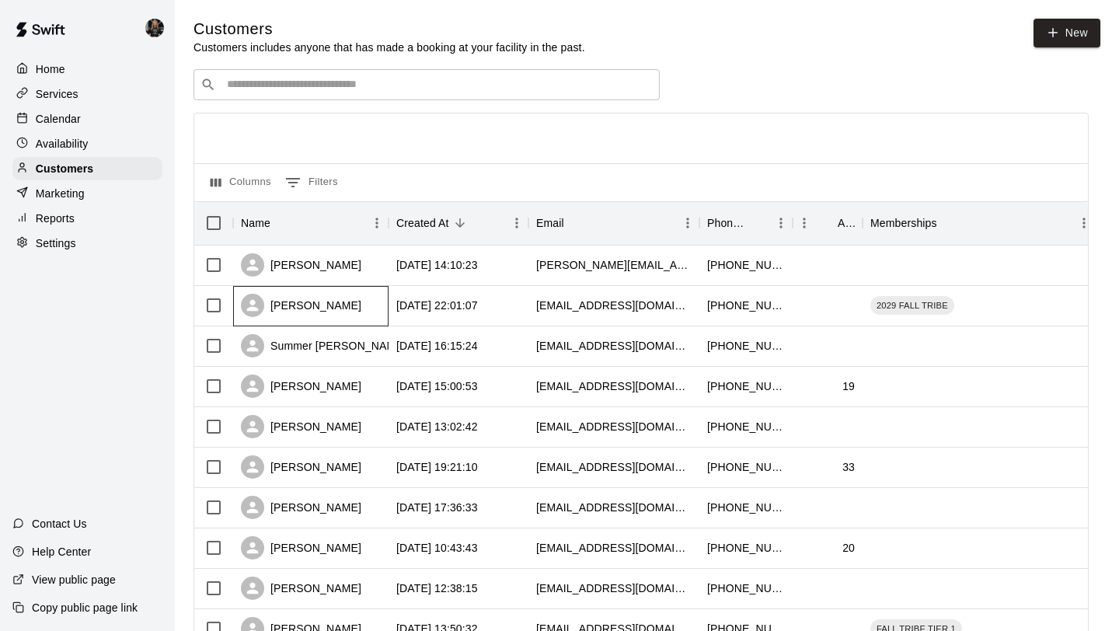
click at [294, 303] on div "[PERSON_NAME]" at bounding box center [301, 305] width 120 height 23
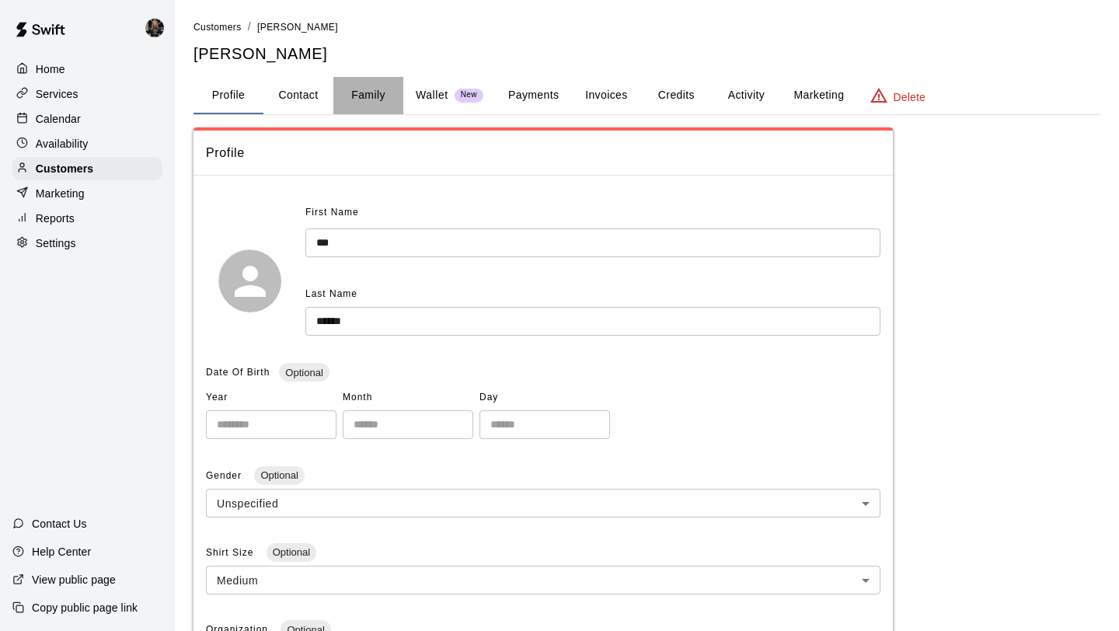
click at [360, 90] on button "Family" at bounding box center [368, 95] width 70 height 37
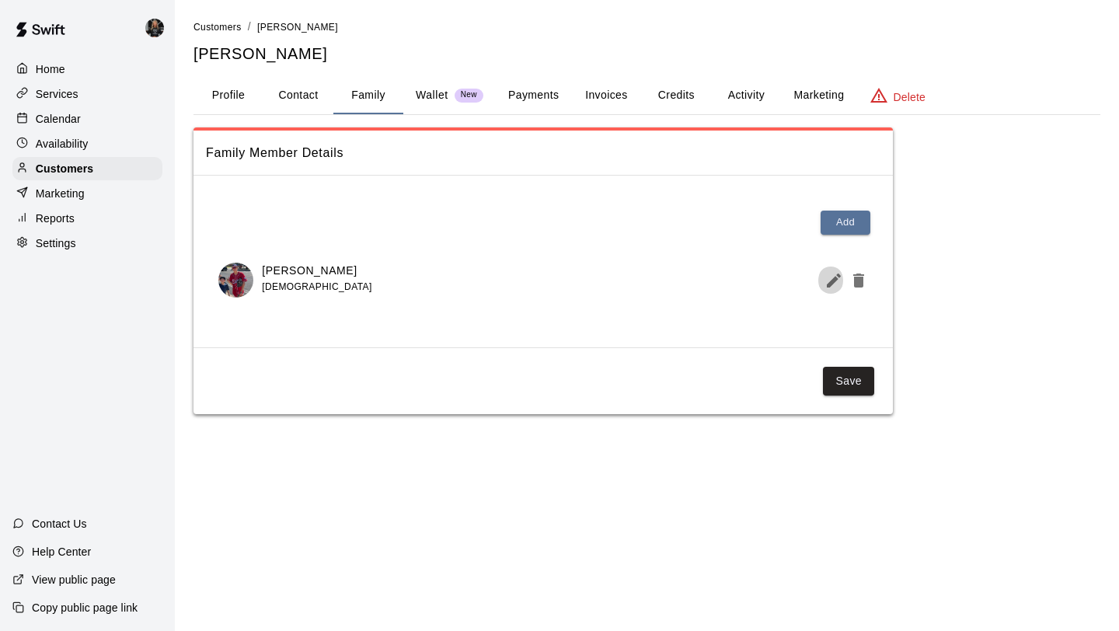
click at [823, 286] on button "Edit Member" at bounding box center [830, 280] width 25 height 31
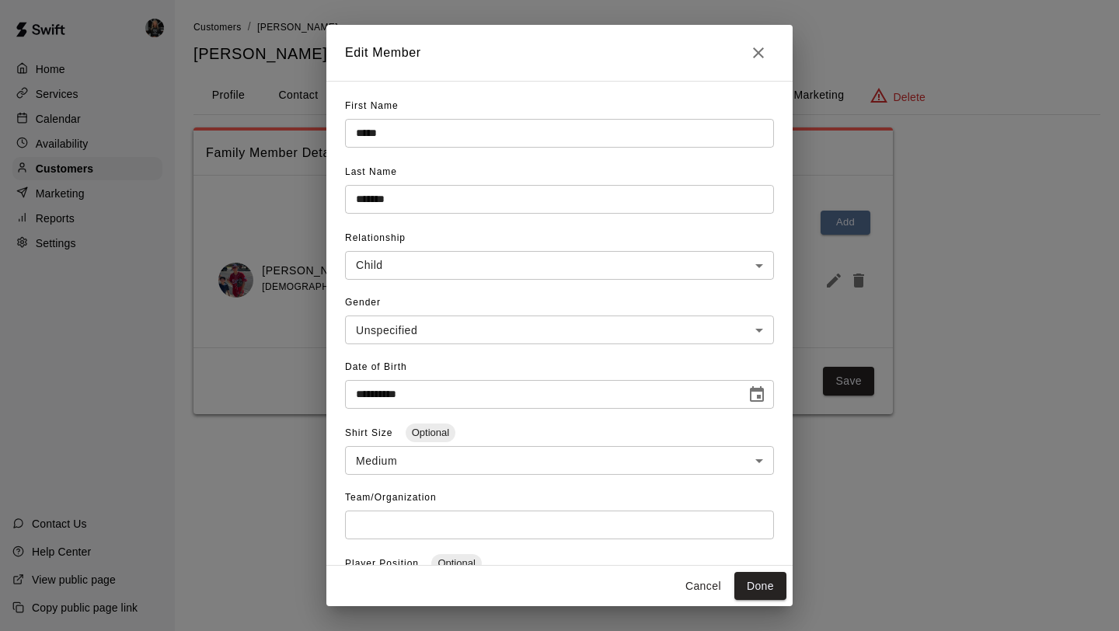
click at [767, 51] on icon "Close" at bounding box center [758, 52] width 19 height 19
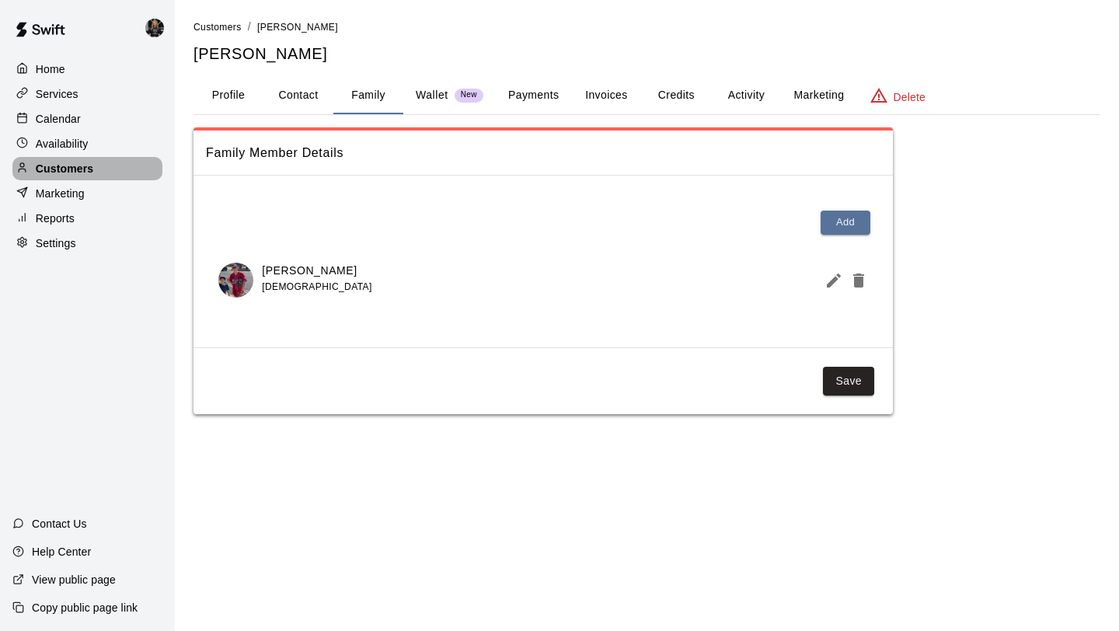
click at [77, 172] on p "Customers" at bounding box center [64, 169] width 57 height 16
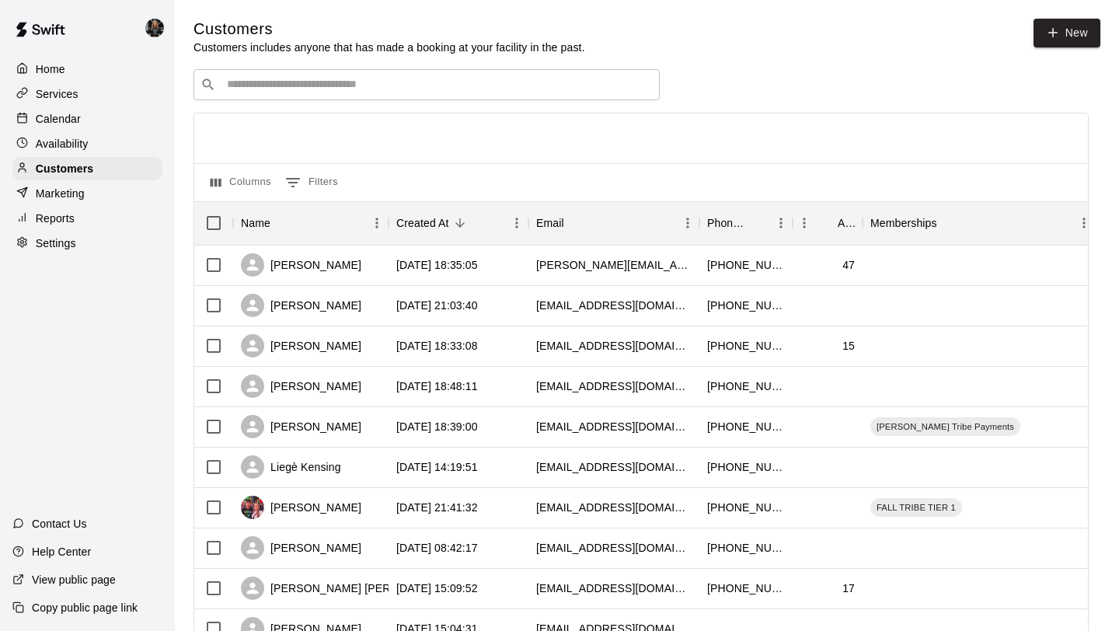
scroll to position [710, 0]
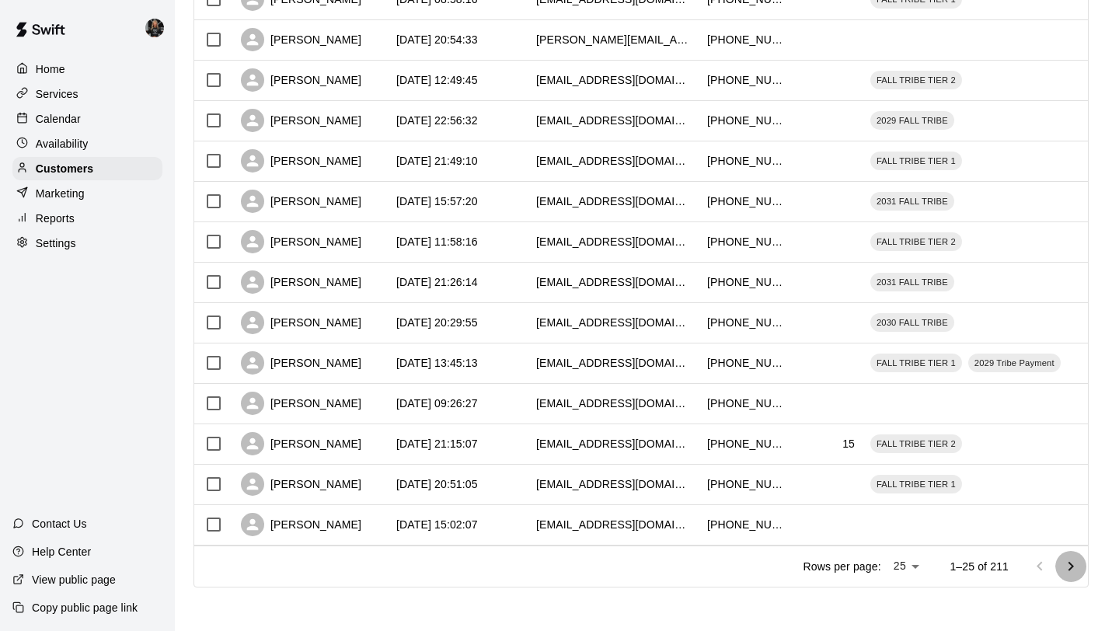
click at [1064, 557] on icon "Go to next page" at bounding box center [1070, 566] width 19 height 19
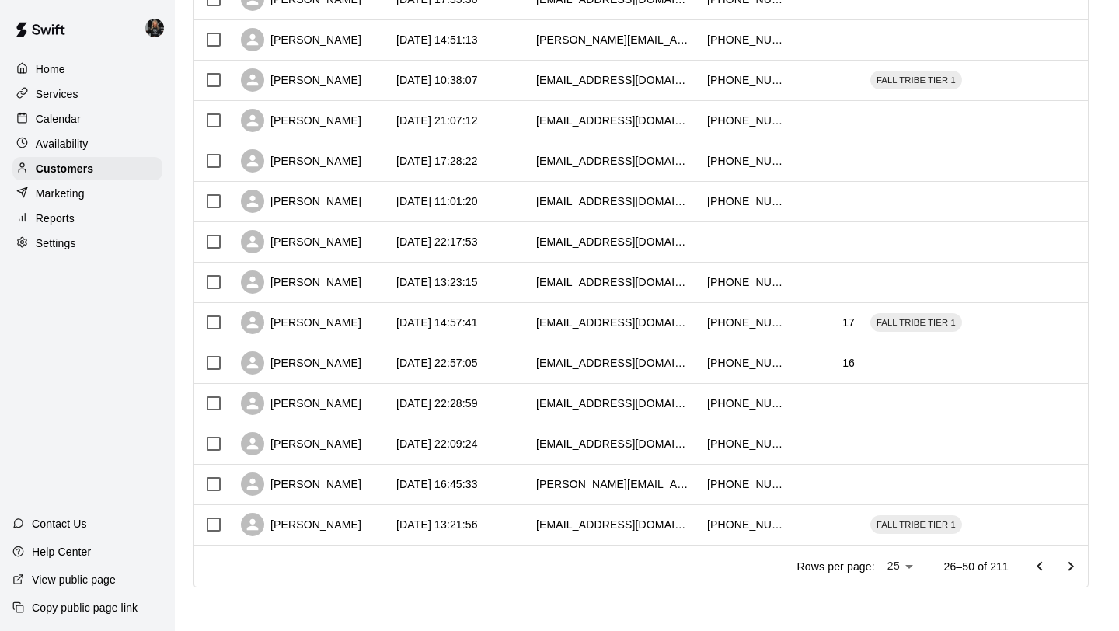
click at [1064, 556] on button "Go to next page" at bounding box center [1070, 566] width 31 height 31
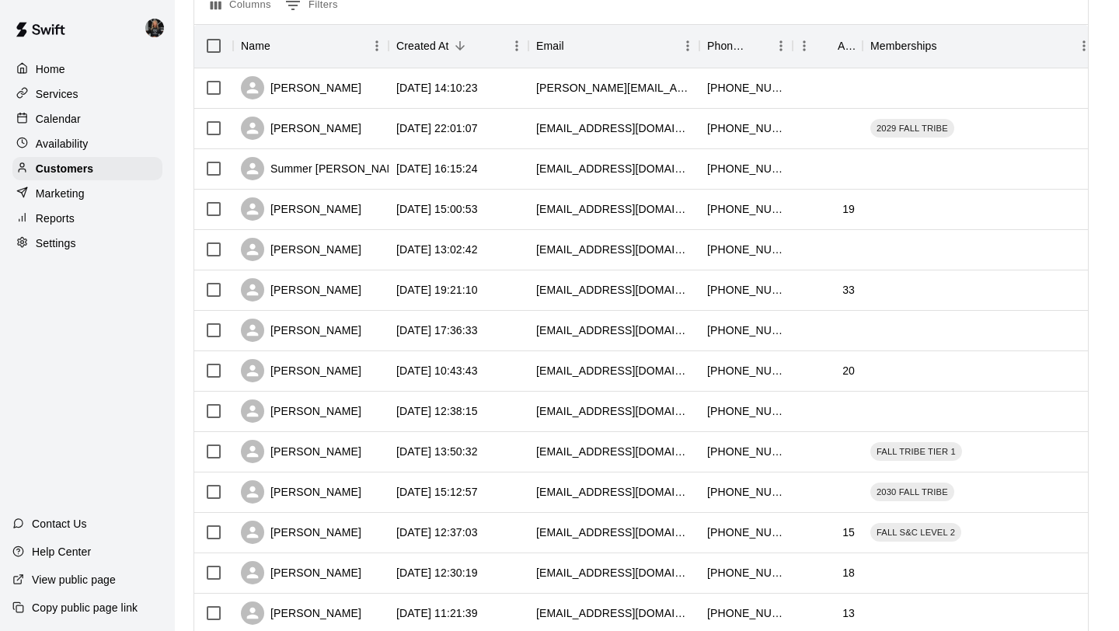
scroll to position [0, 0]
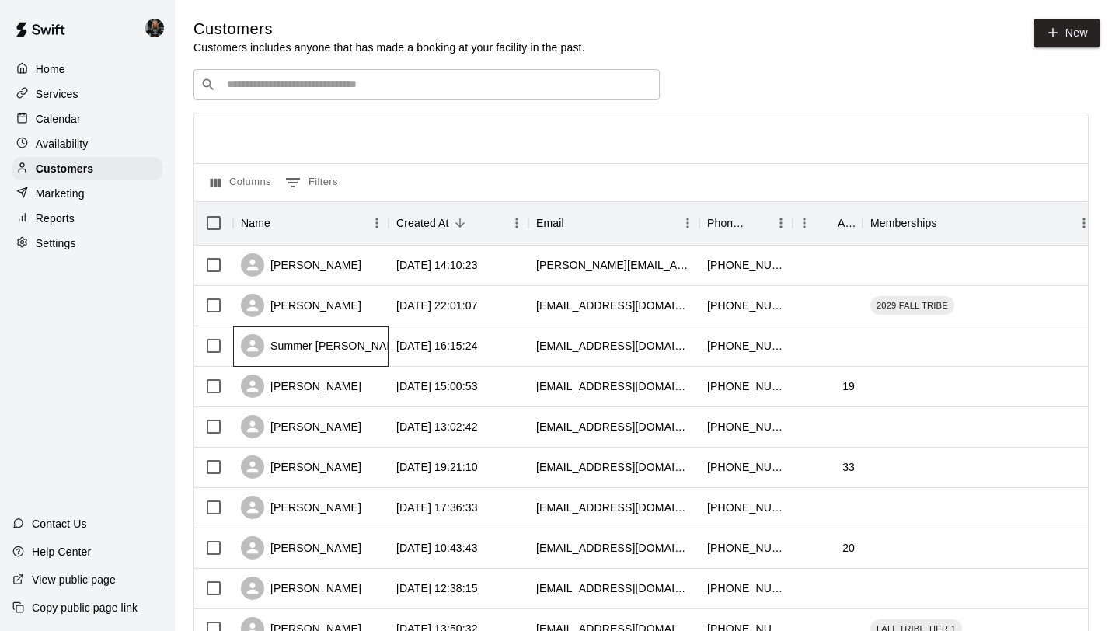
click at [285, 337] on div "Summer [PERSON_NAME]" at bounding box center [323, 345] width 165 height 23
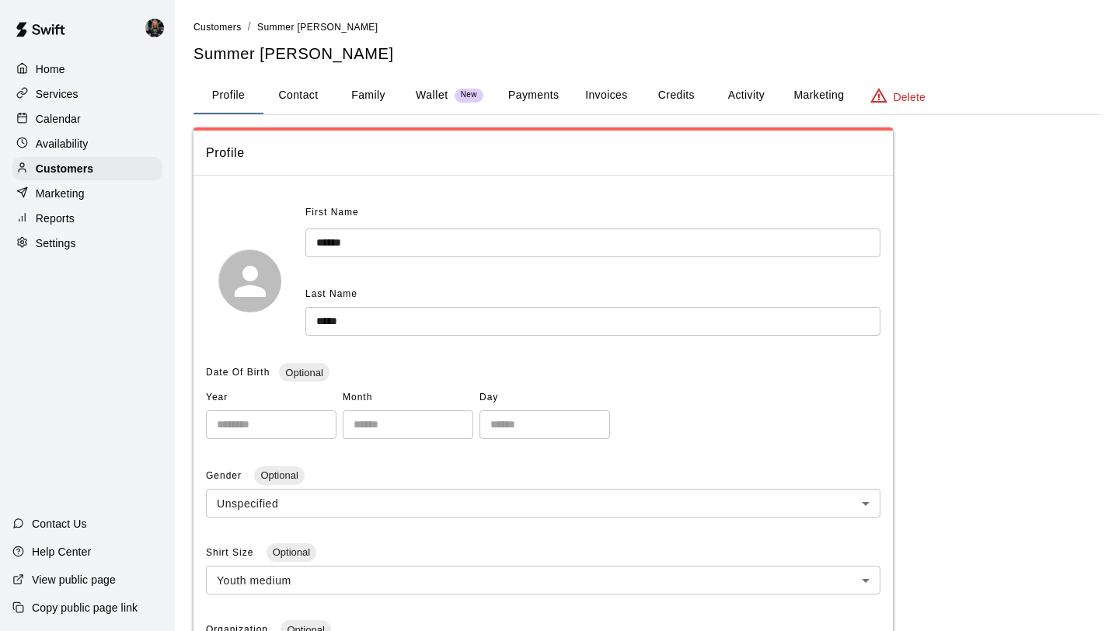
click at [374, 90] on button "Family" at bounding box center [368, 95] width 70 height 37
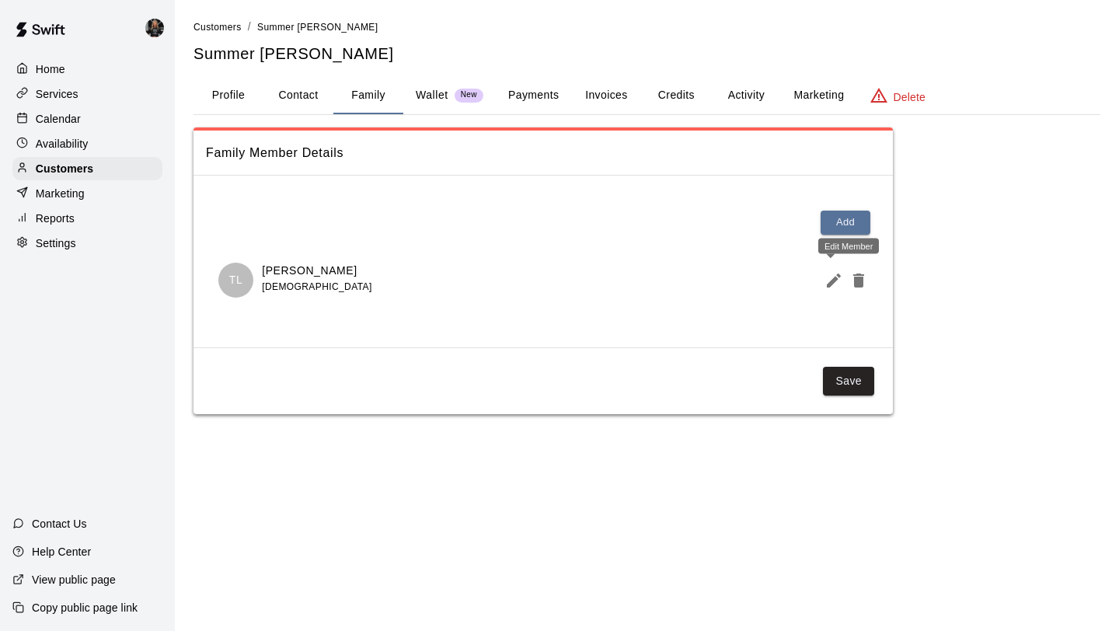
click at [829, 273] on icon "Edit Member" at bounding box center [833, 280] width 19 height 19
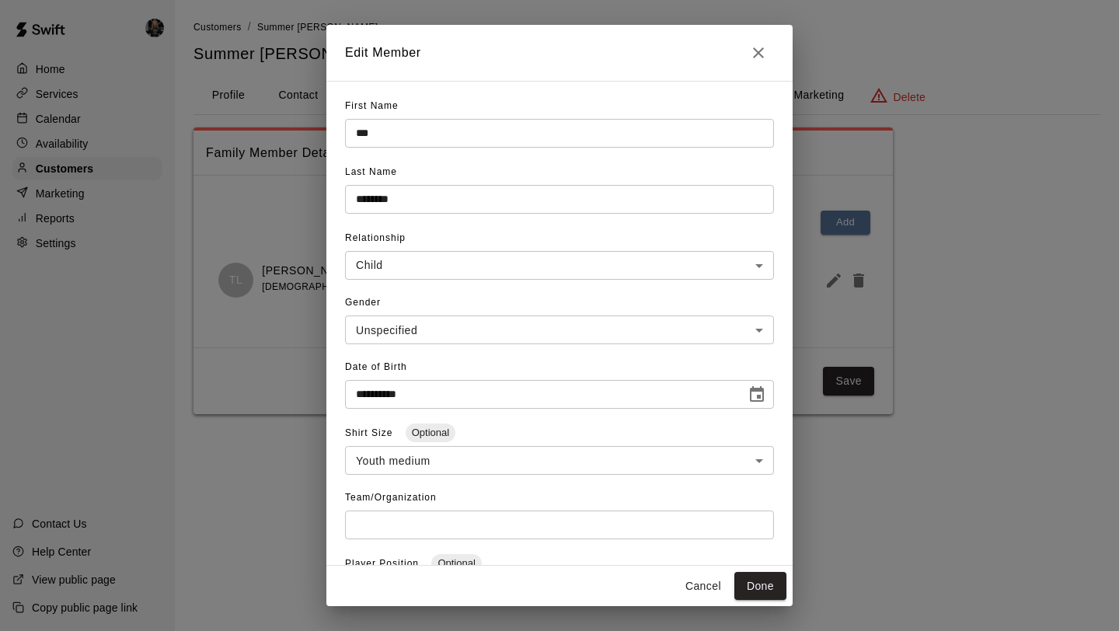
click at [750, 48] on icon "Close" at bounding box center [758, 52] width 19 height 19
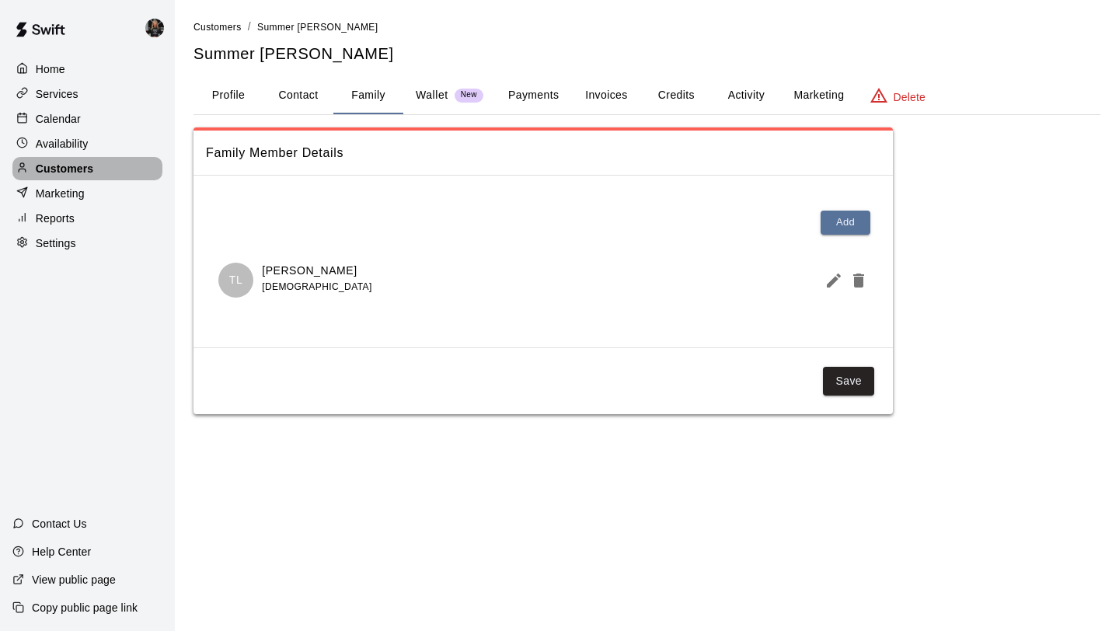
click at [144, 160] on div "Customers" at bounding box center [87, 168] width 150 height 23
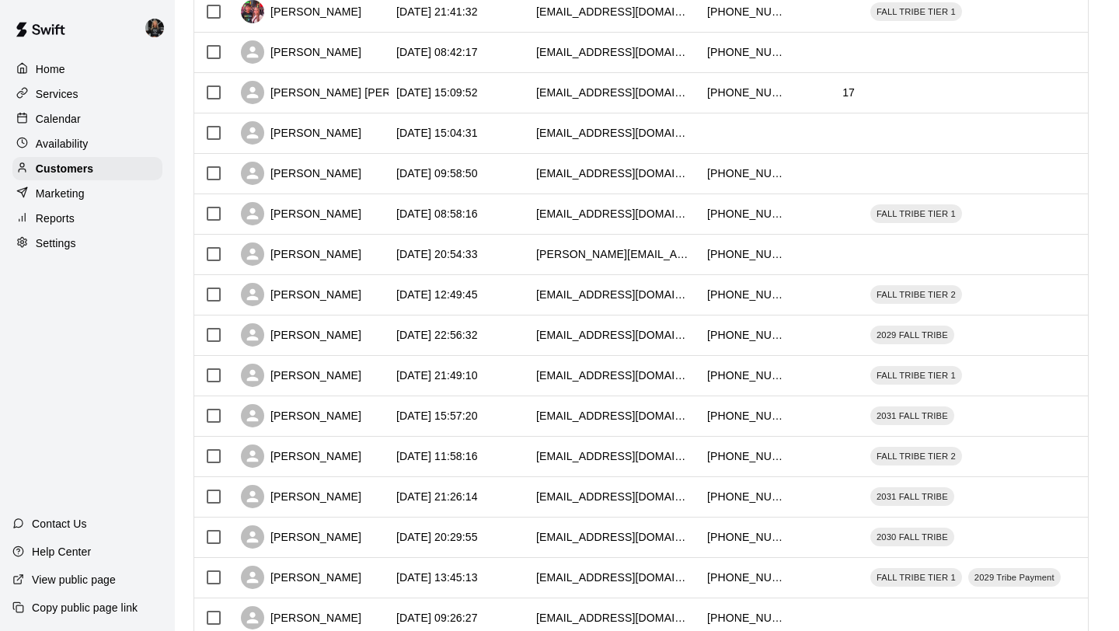
scroll to position [710, 0]
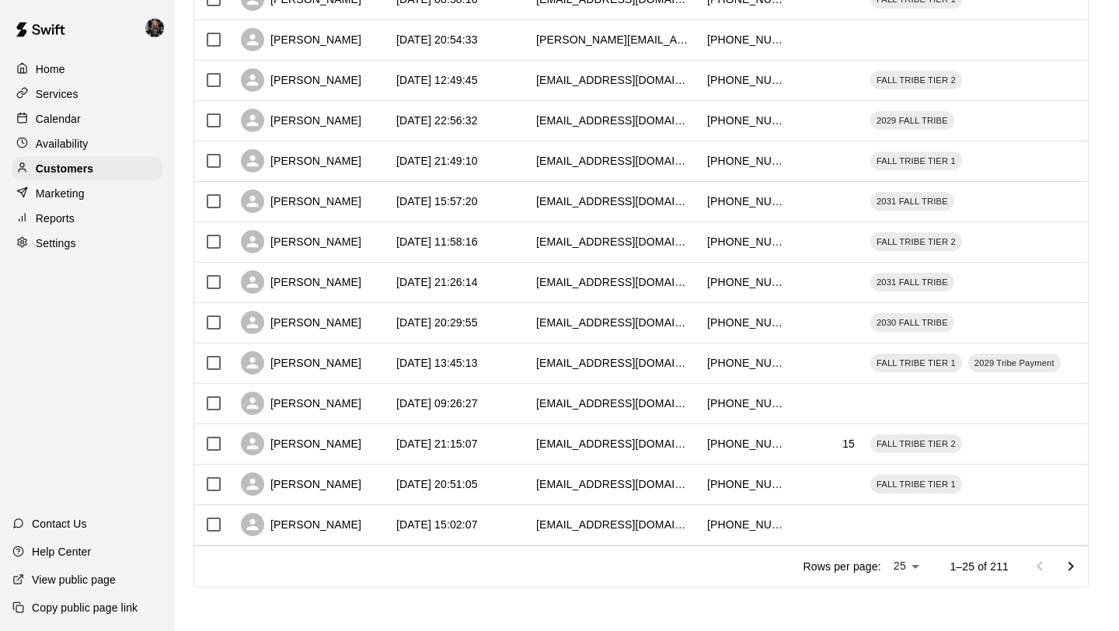
click at [1068, 565] on icon "Go to next page" at bounding box center [1070, 566] width 19 height 19
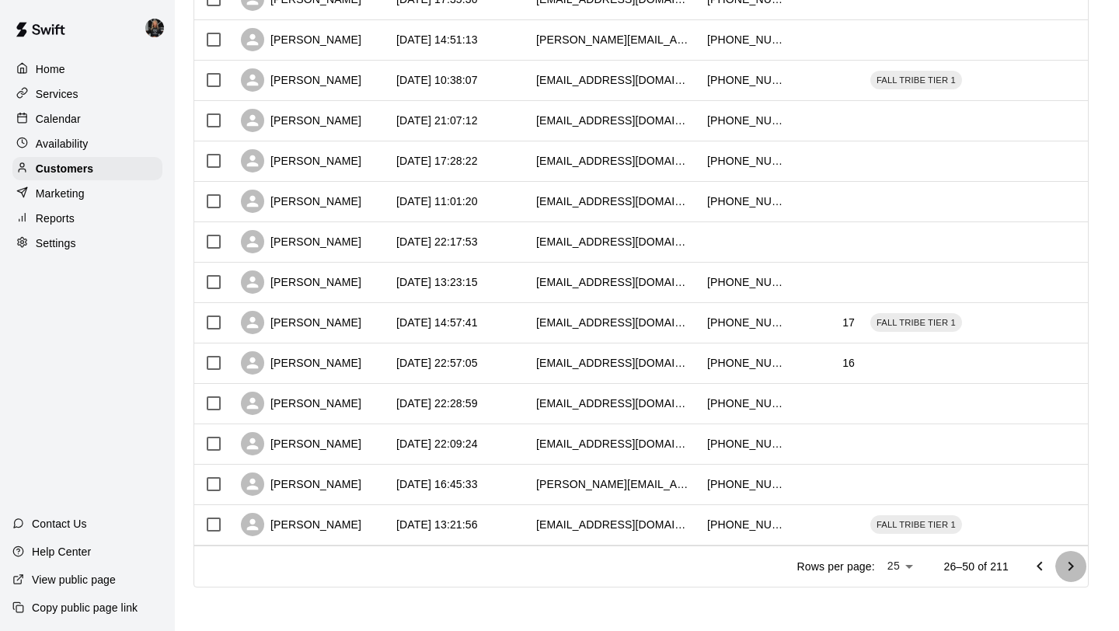
click at [1067, 565] on icon "Go to next page" at bounding box center [1070, 566] width 19 height 19
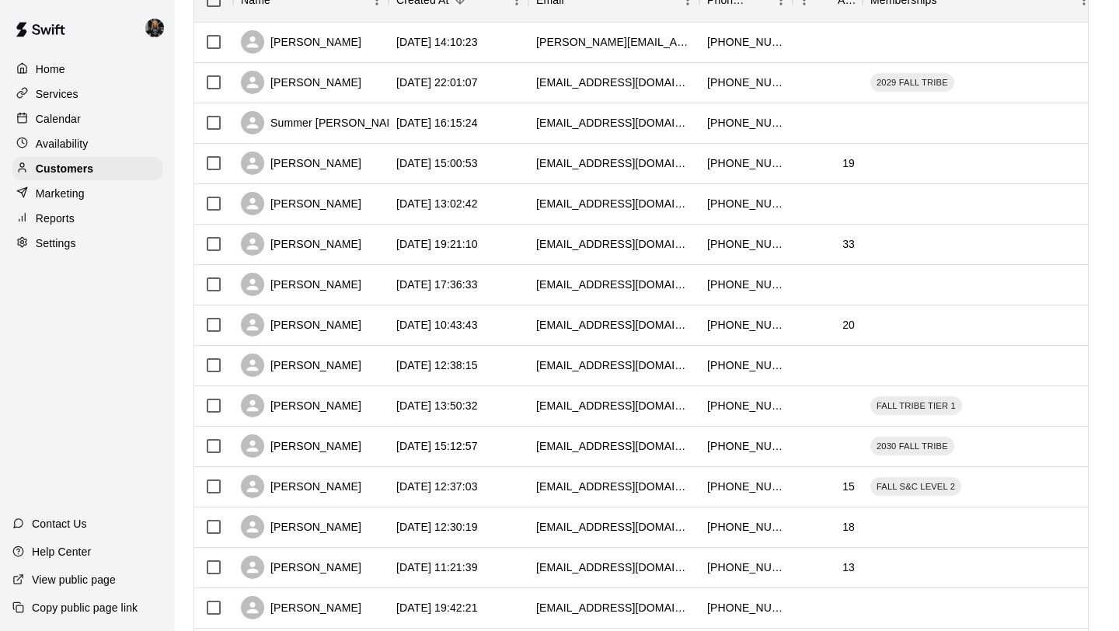
scroll to position [259, 0]
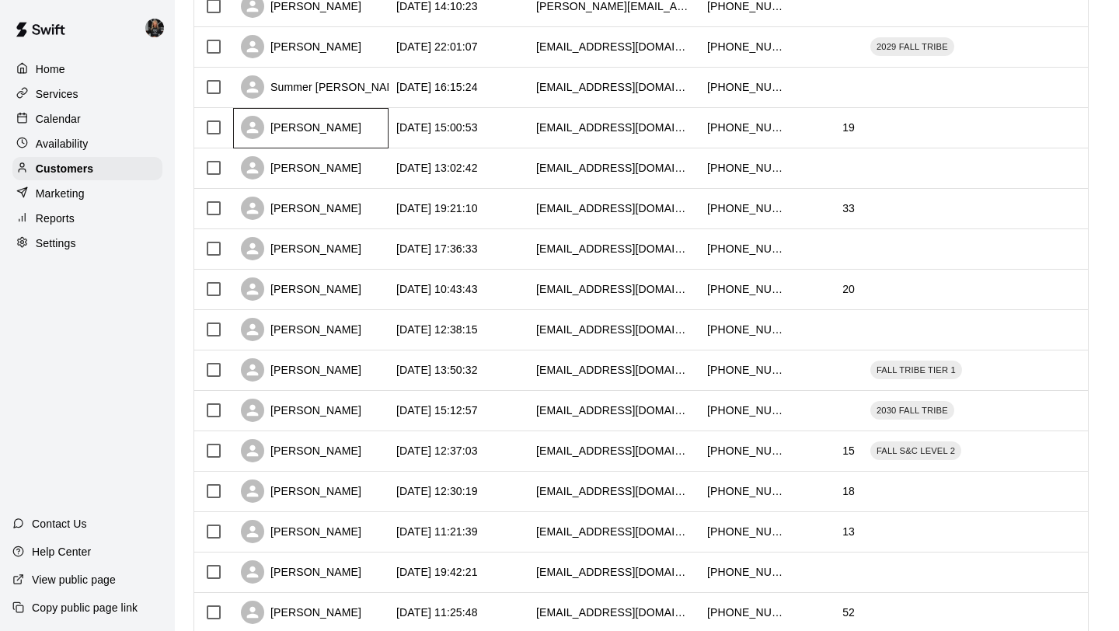
click at [294, 127] on div "[PERSON_NAME]" at bounding box center [301, 127] width 120 height 23
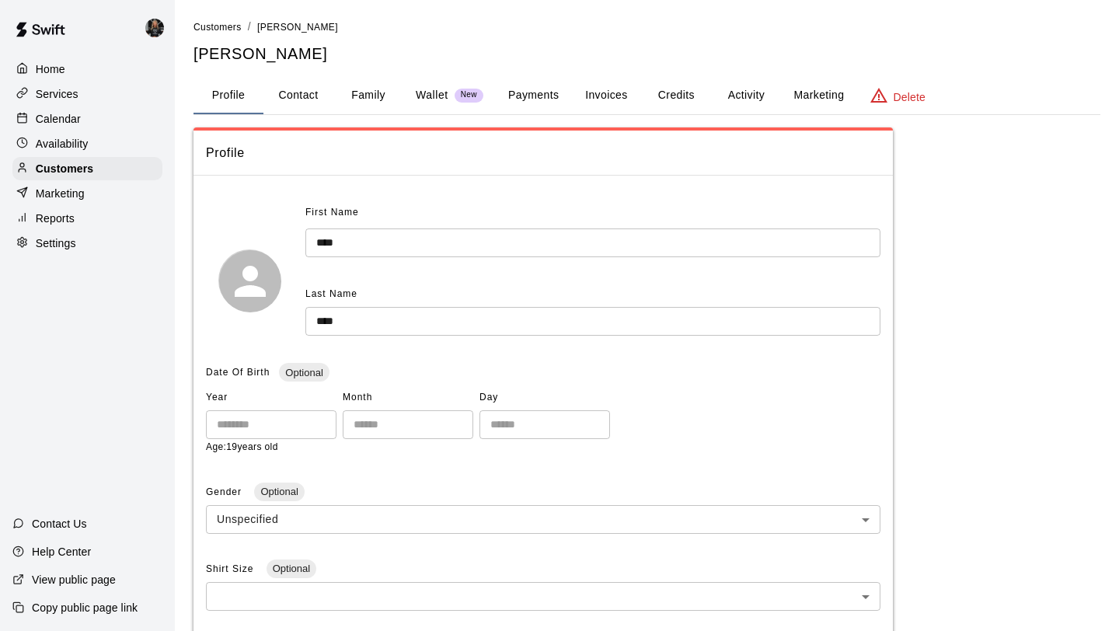
click at [365, 95] on button "Family" at bounding box center [368, 95] width 70 height 37
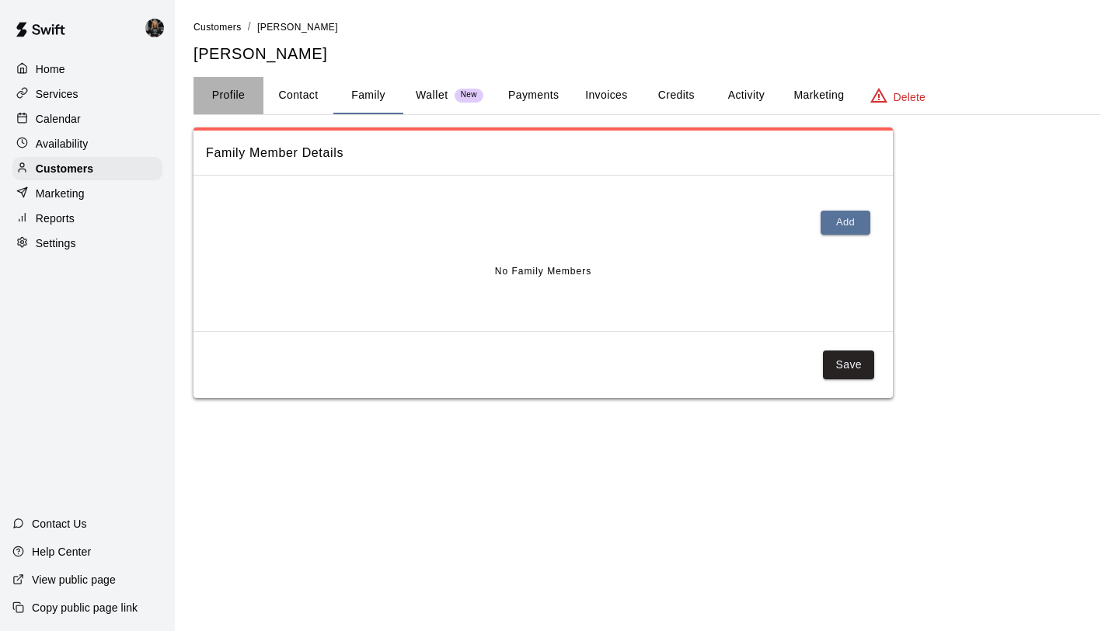
click at [240, 86] on button "Profile" at bounding box center [228, 95] width 70 height 37
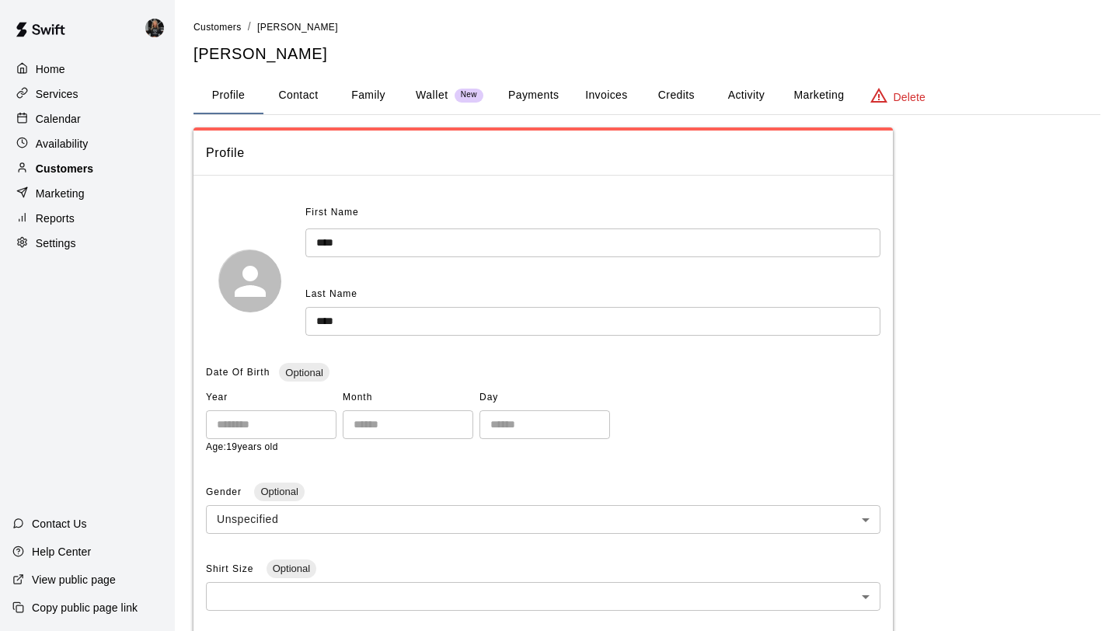
click at [85, 170] on p "Customers" at bounding box center [64, 169] width 57 height 16
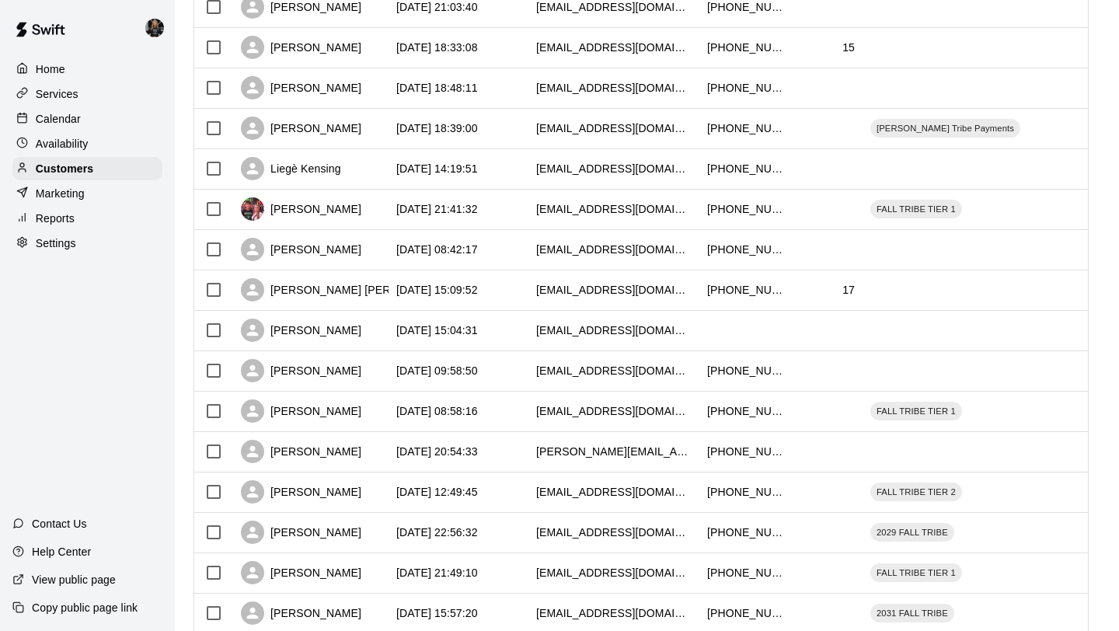
scroll to position [710, 0]
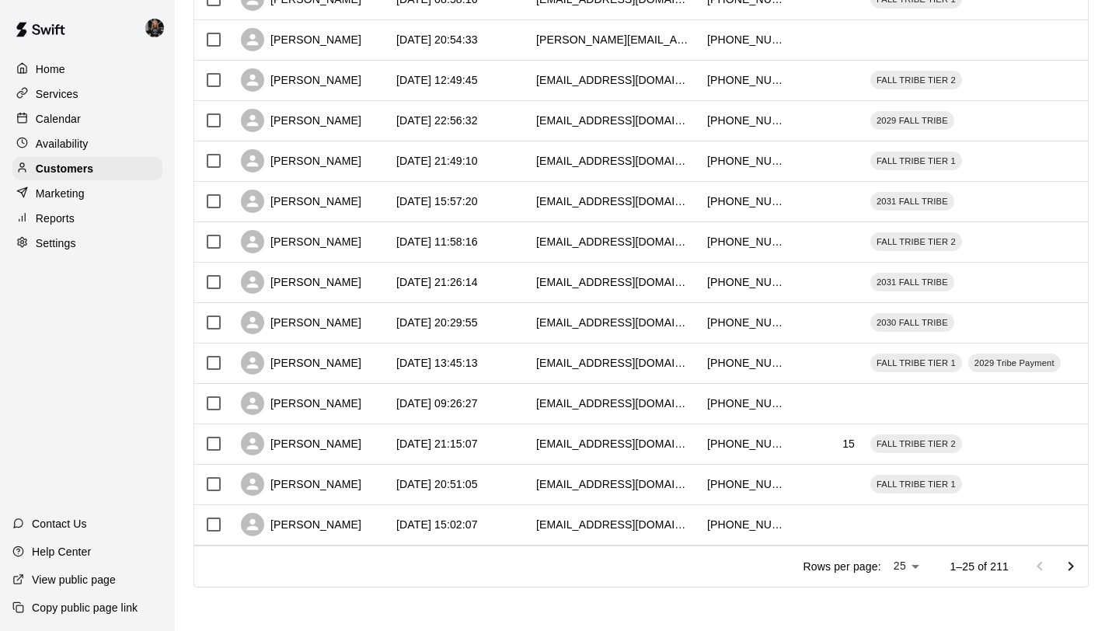
click at [1058, 568] on button "Go to next page" at bounding box center [1070, 566] width 31 height 31
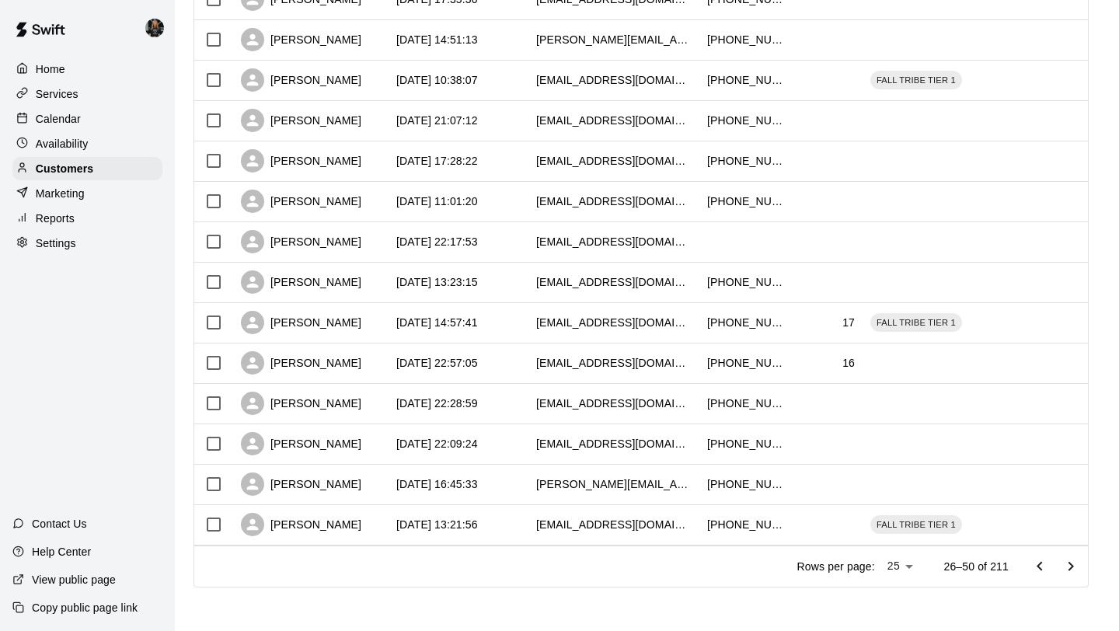
click at [1058, 568] on button "Go to next page" at bounding box center [1070, 566] width 31 height 31
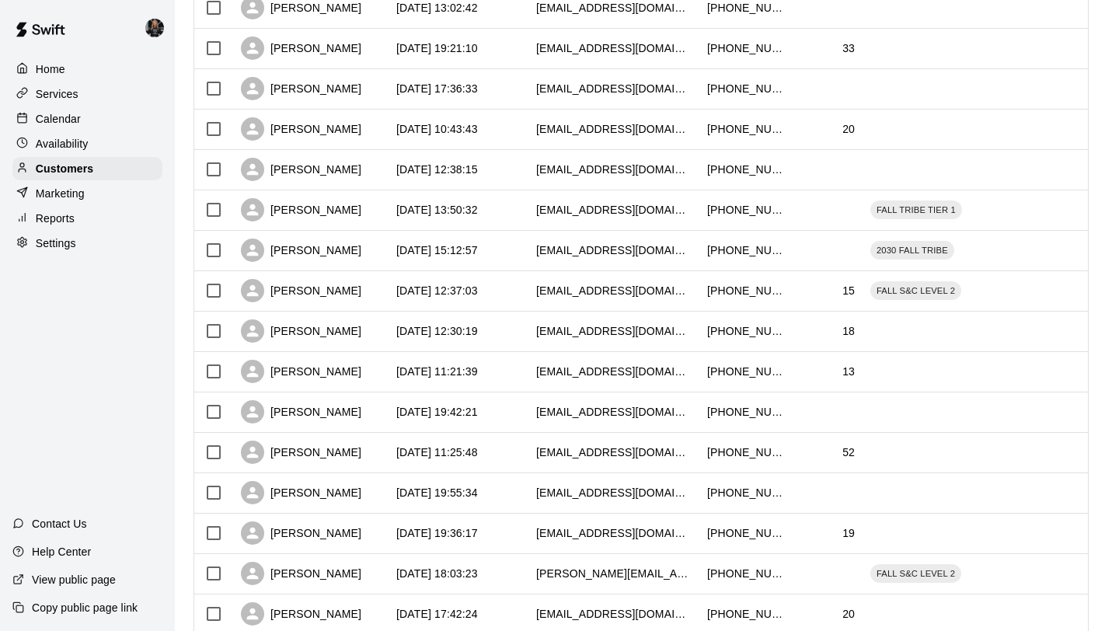
scroll to position [308, 0]
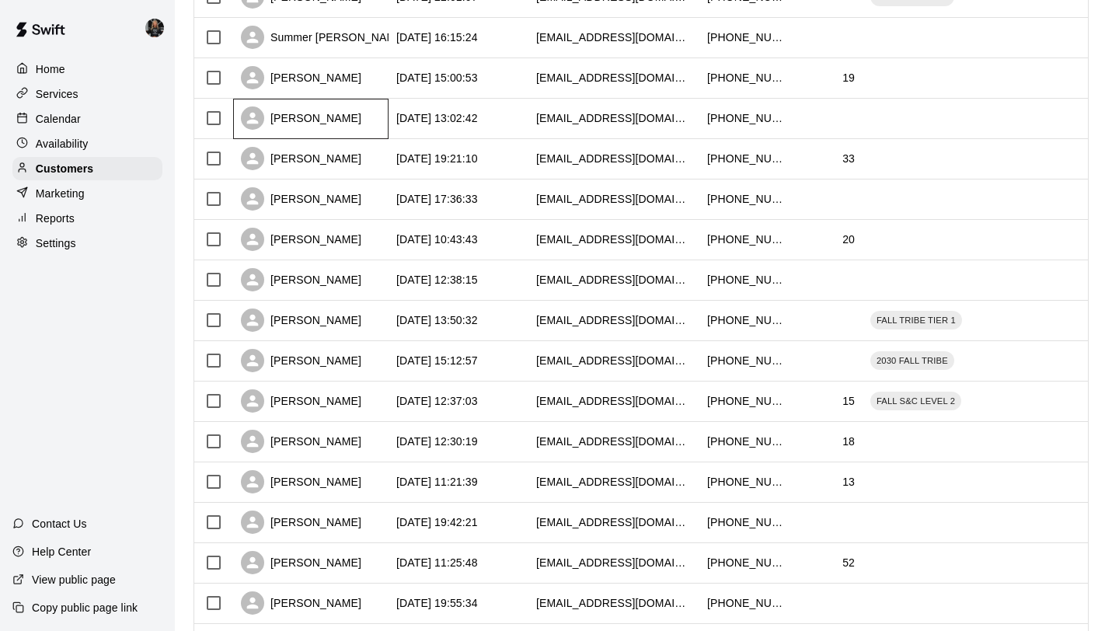
click at [322, 120] on div "[PERSON_NAME]" at bounding box center [301, 117] width 120 height 23
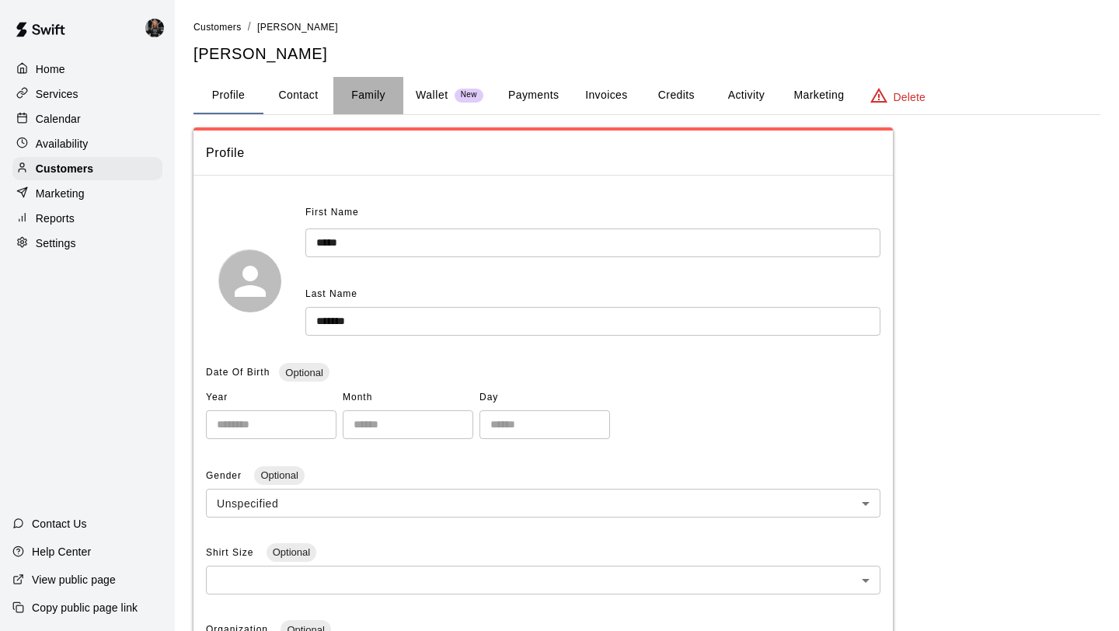
click at [394, 98] on button "Family" at bounding box center [368, 95] width 70 height 37
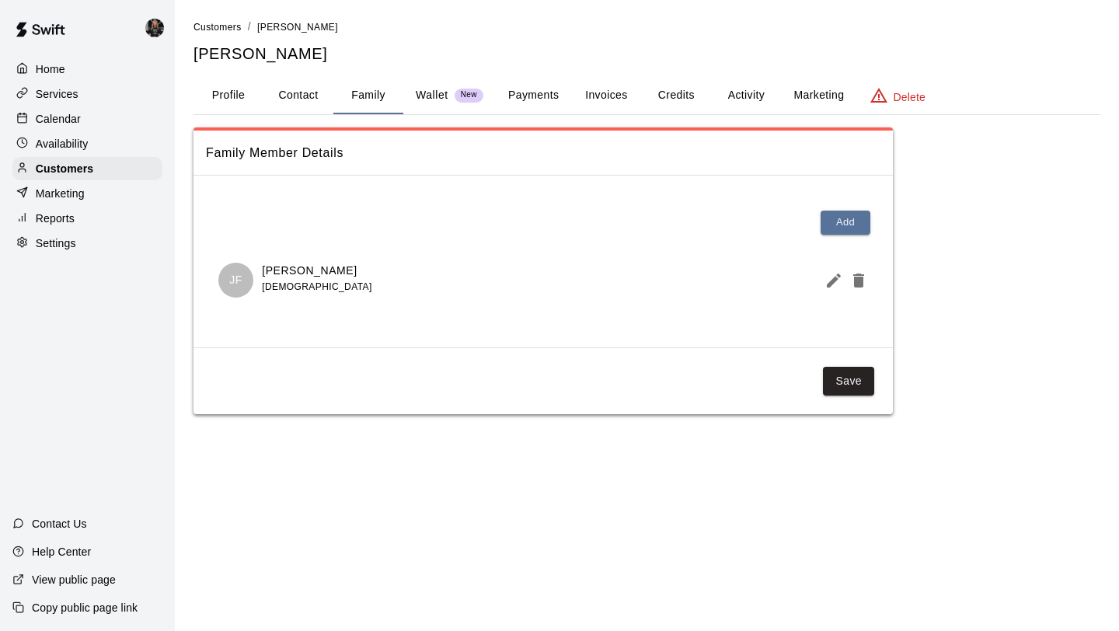
click at [827, 278] on icon "Edit Member" at bounding box center [833, 280] width 19 height 19
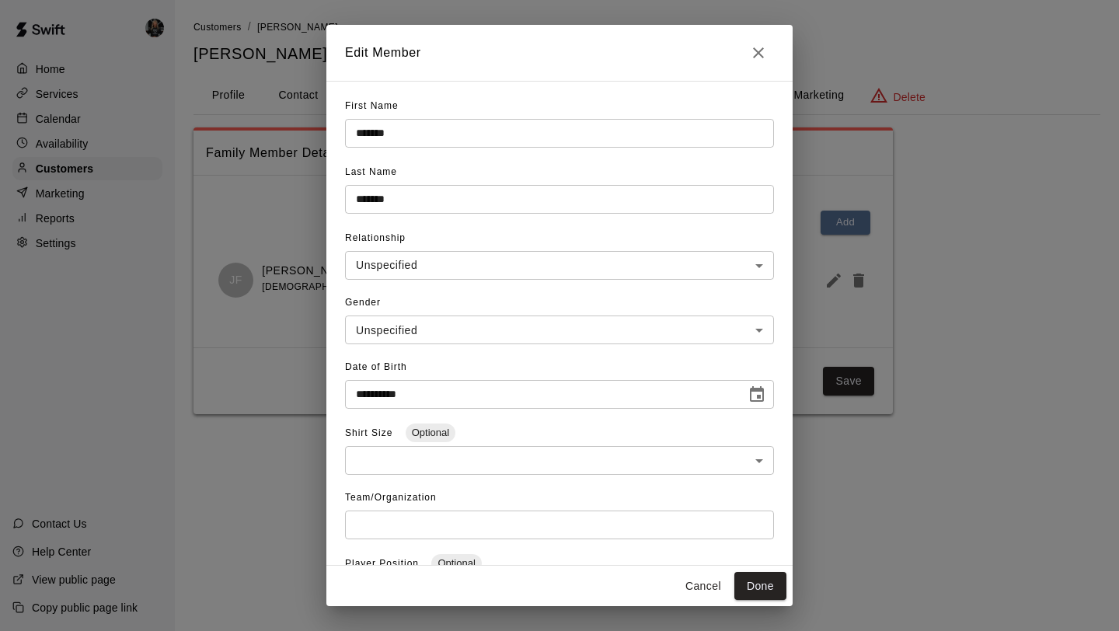
click at [753, 49] on icon "Close" at bounding box center [758, 52] width 11 height 11
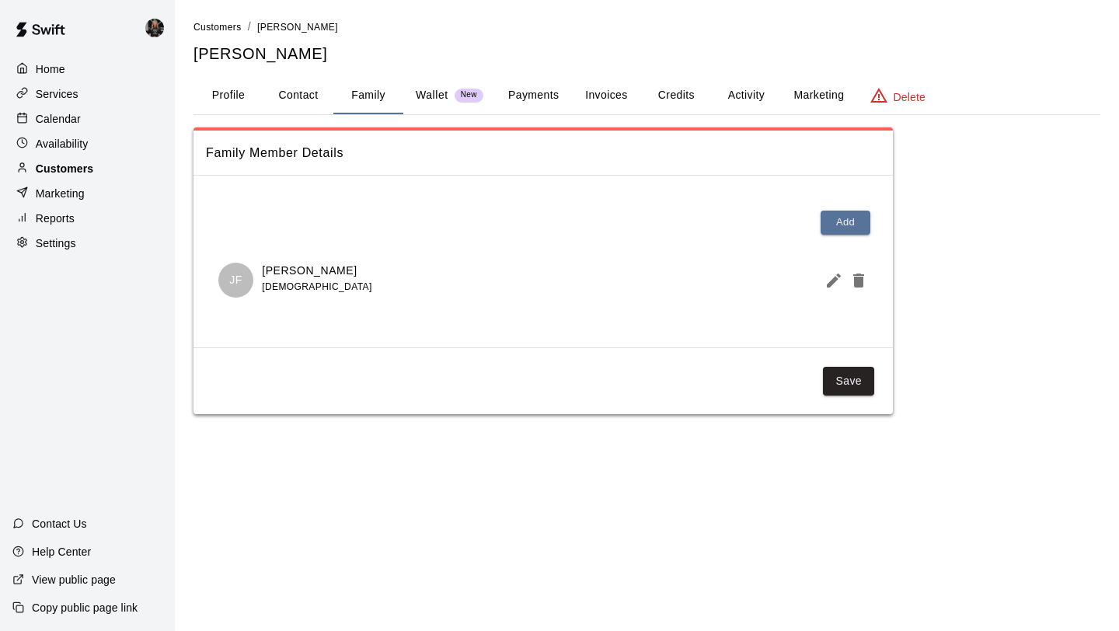
click at [113, 169] on div "Customers" at bounding box center [87, 168] width 150 height 23
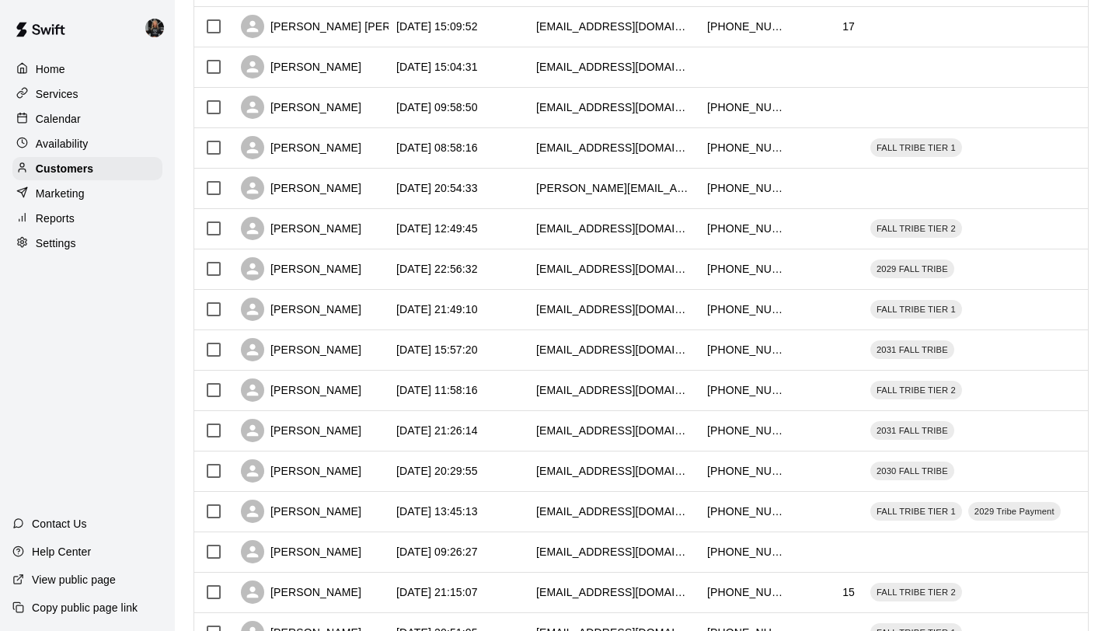
scroll to position [710, 0]
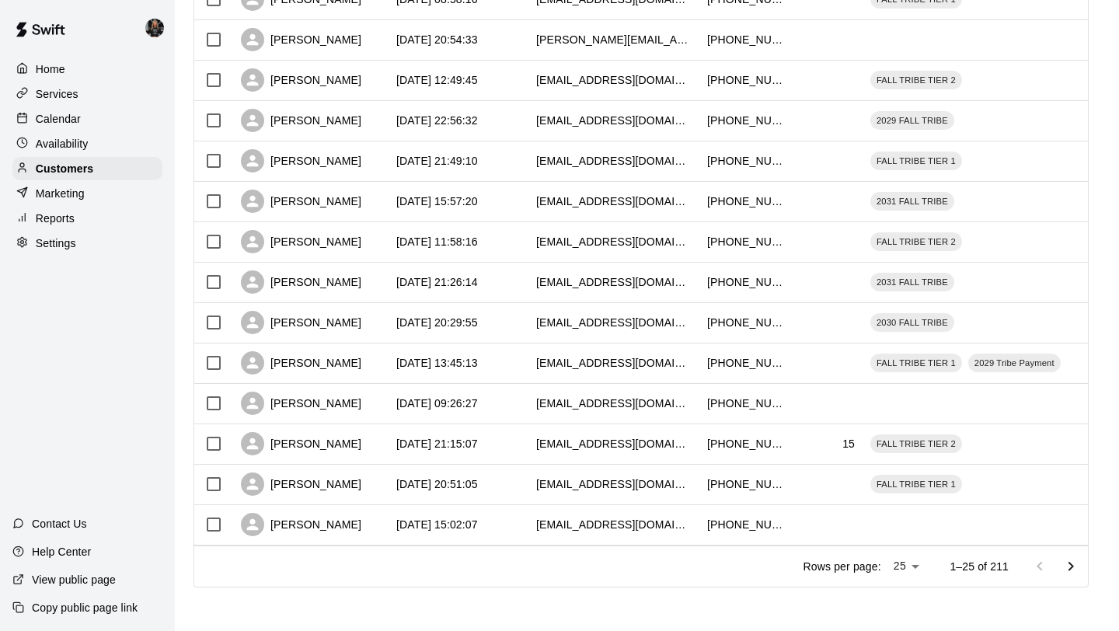
click at [1075, 572] on icon "Go to next page" at bounding box center [1070, 566] width 19 height 19
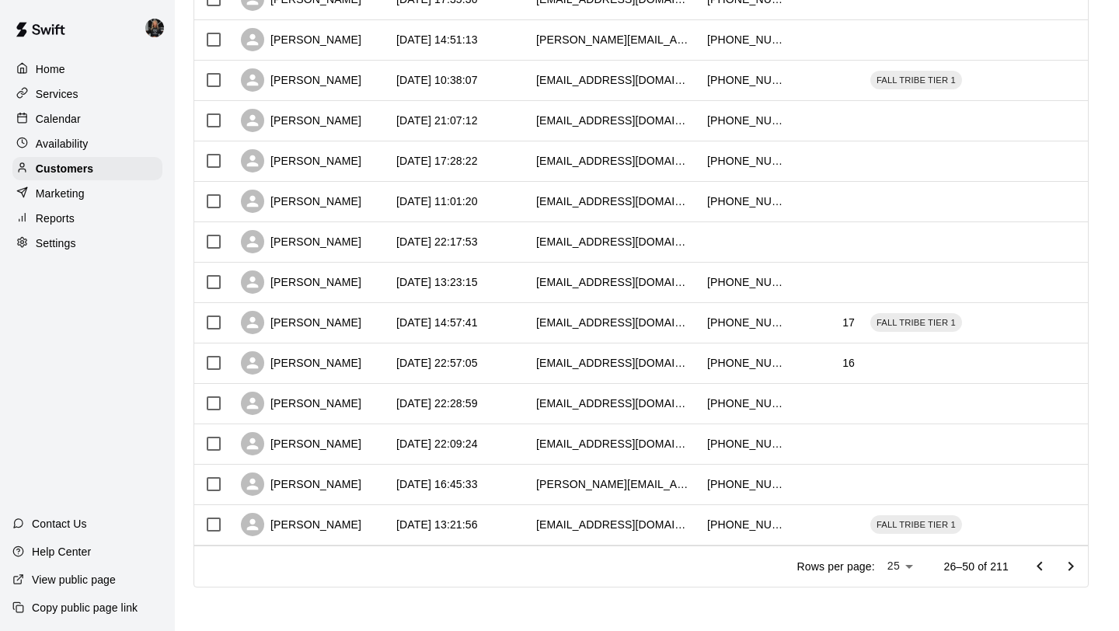
click at [1074, 572] on icon "Go to next page" at bounding box center [1070, 566] width 19 height 19
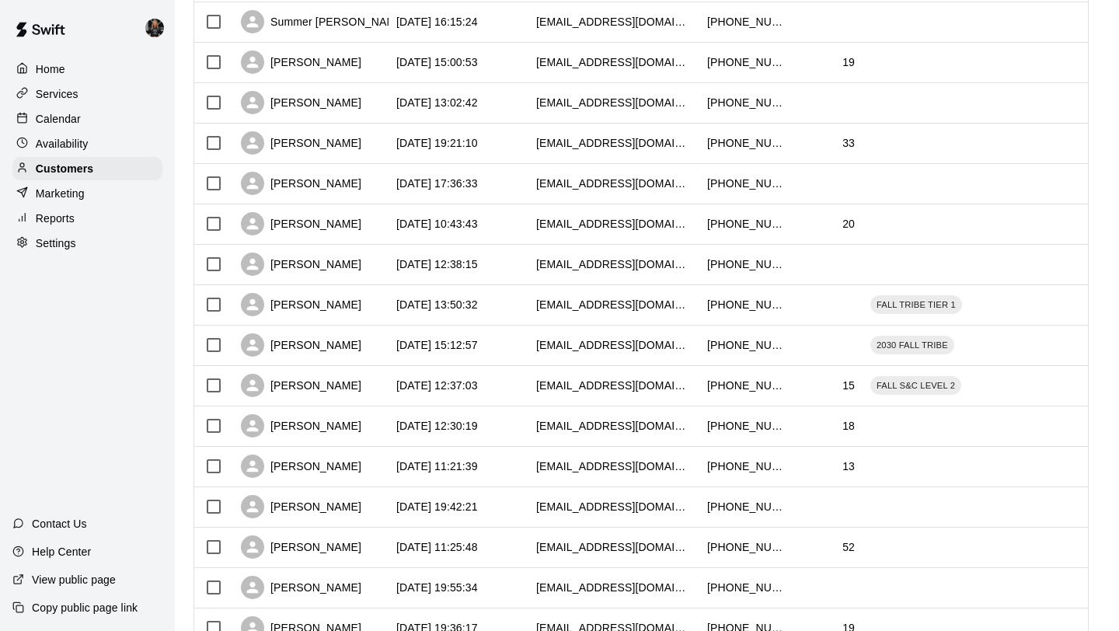
scroll to position [317, 0]
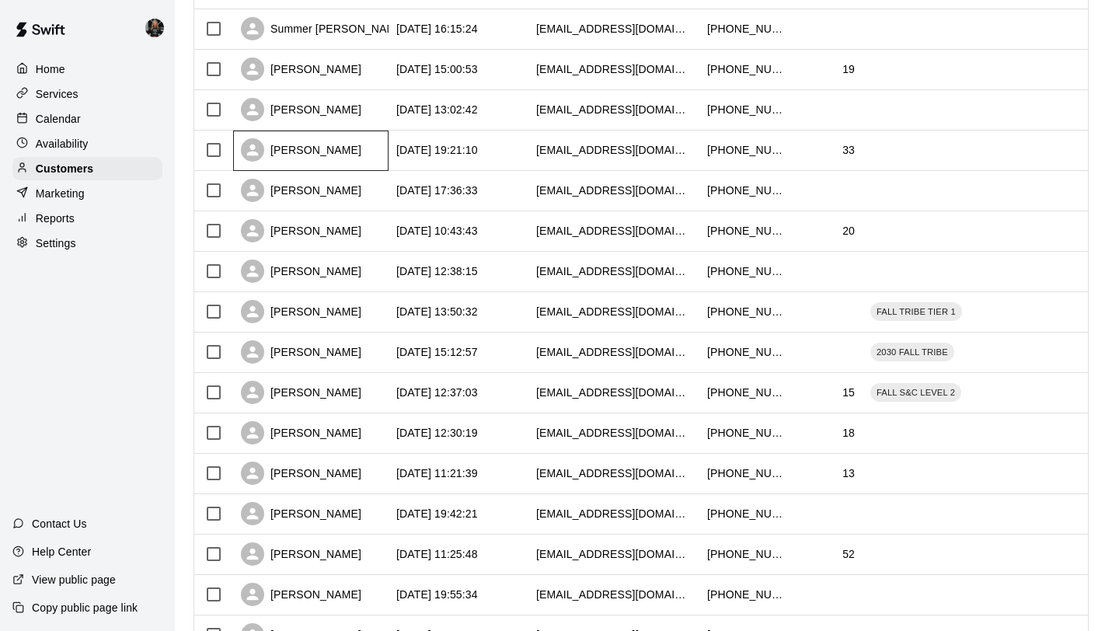
click at [287, 158] on div "[PERSON_NAME]" at bounding box center [301, 149] width 120 height 23
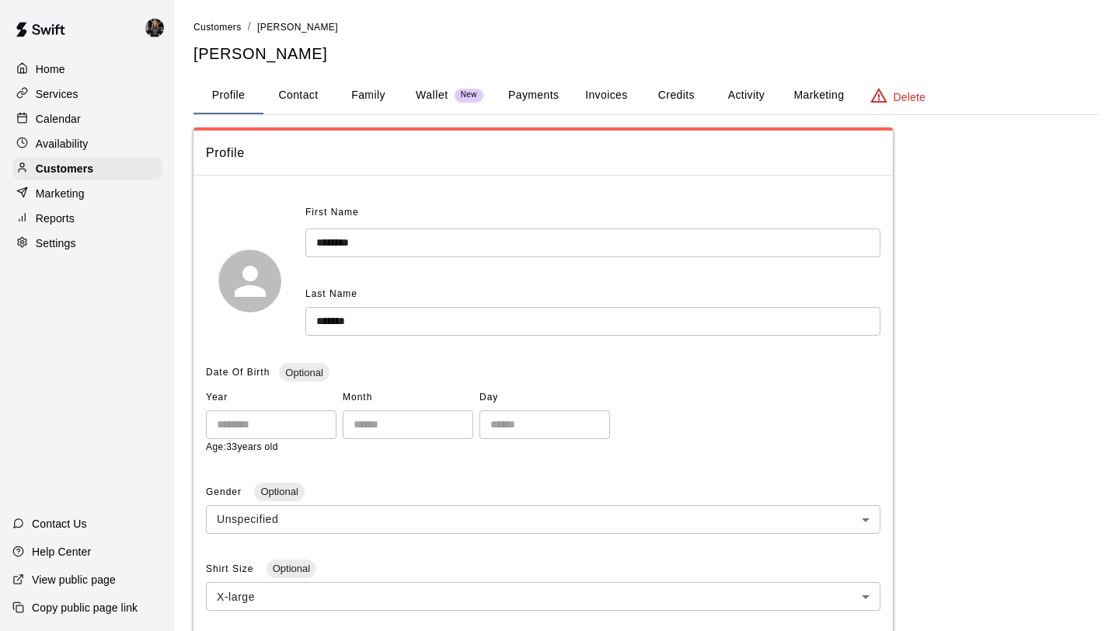
click at [284, 99] on button "Contact" at bounding box center [298, 95] width 70 height 37
select select "**"
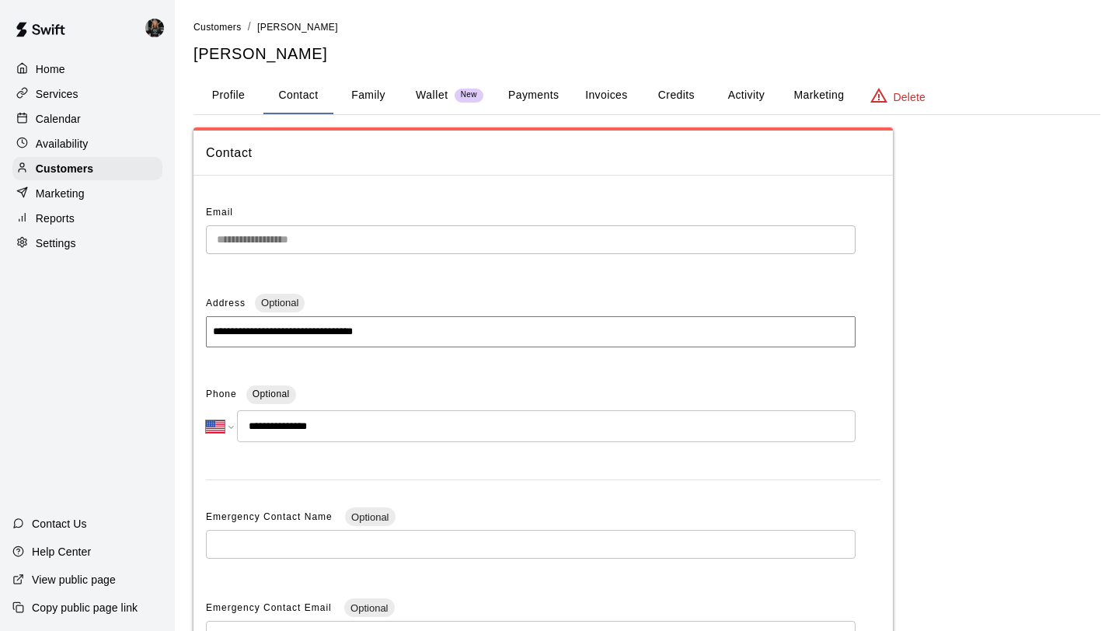
click at [343, 100] on button "Family" at bounding box center [368, 95] width 70 height 37
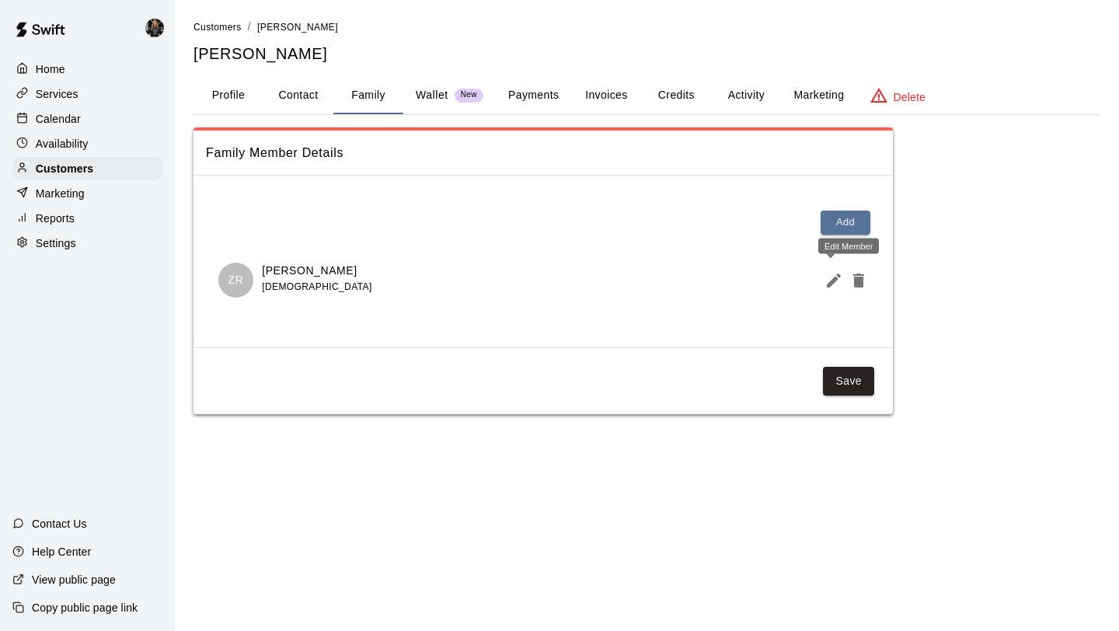
click at [830, 286] on icon "Edit Member" at bounding box center [833, 280] width 19 height 19
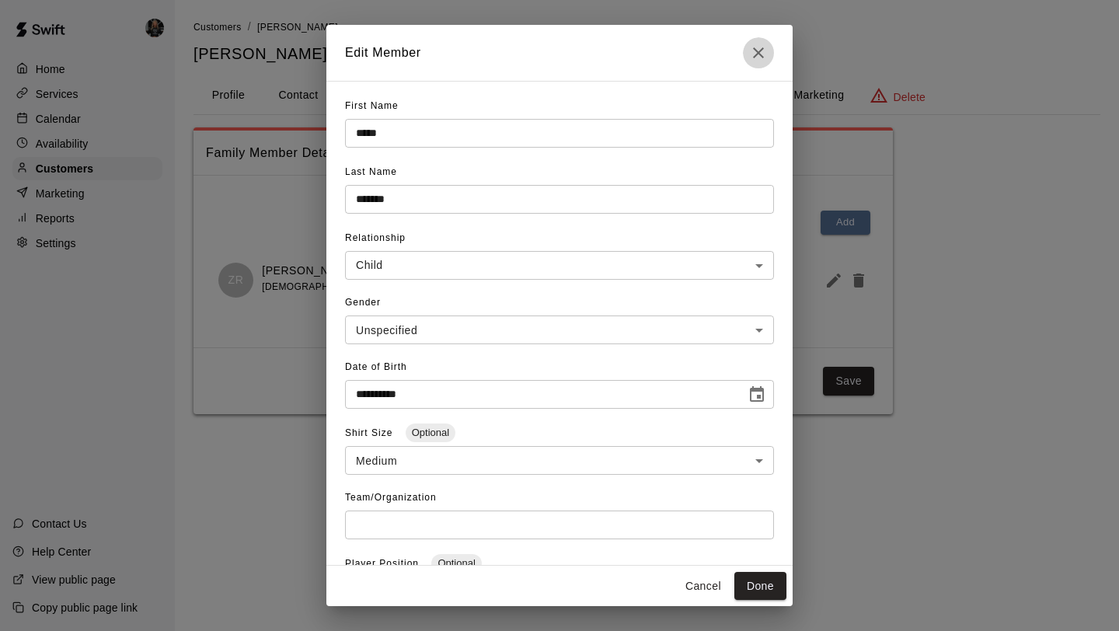
click at [752, 41] on button "Close" at bounding box center [758, 52] width 31 height 31
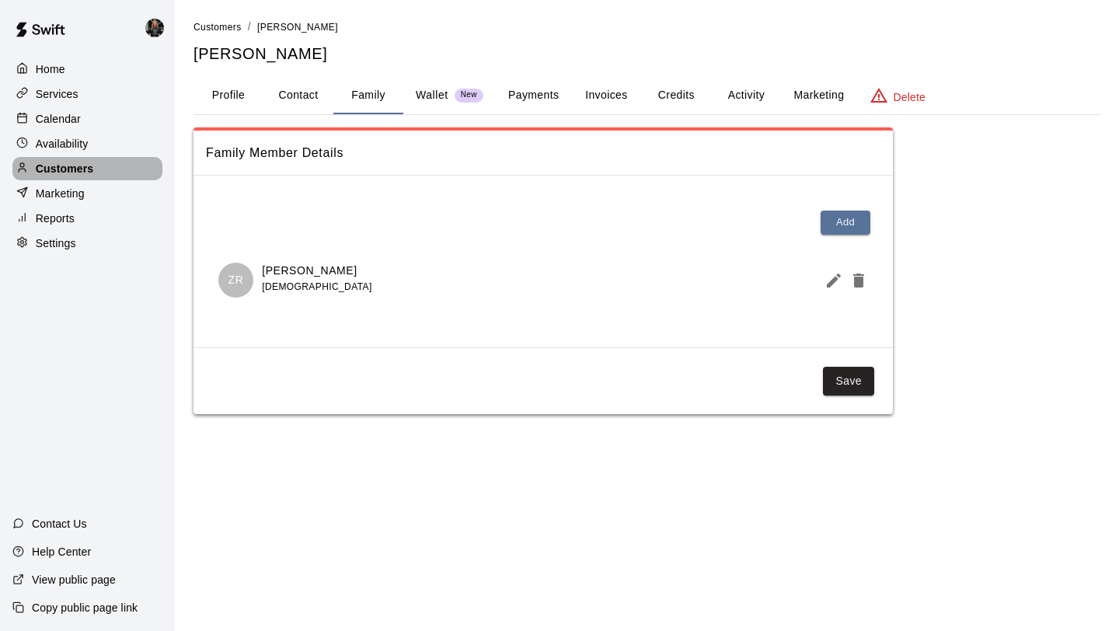
click at [92, 164] on p "Customers" at bounding box center [64, 169] width 57 height 16
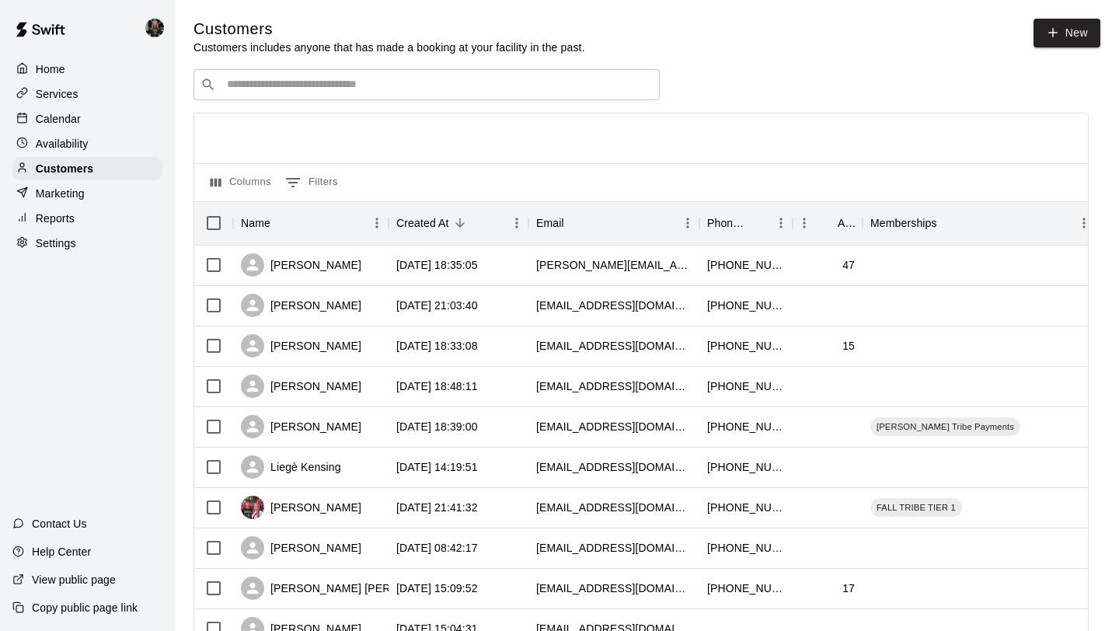
scroll to position [710, 0]
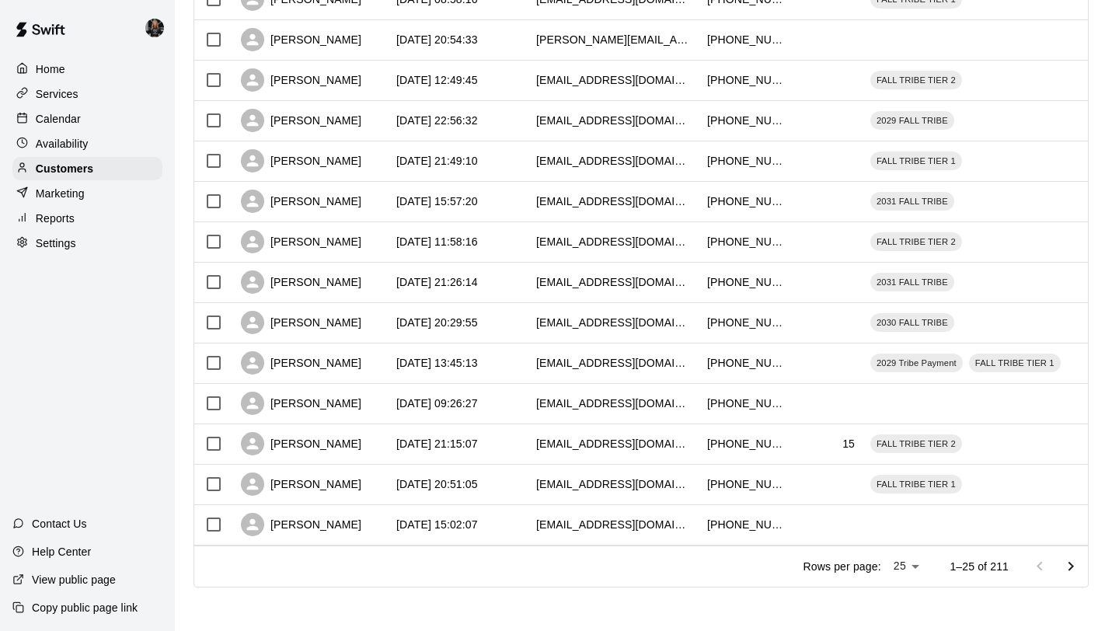
click at [1066, 565] on icon "Go to next page" at bounding box center [1070, 566] width 19 height 19
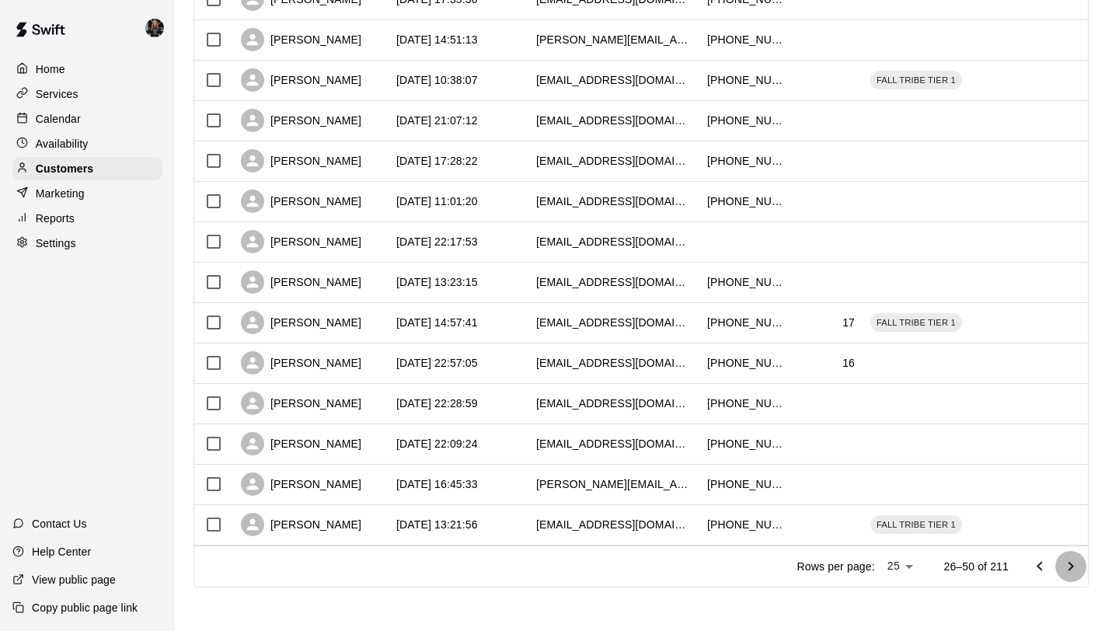
click at [1067, 565] on icon "Go to next page" at bounding box center [1070, 566] width 19 height 19
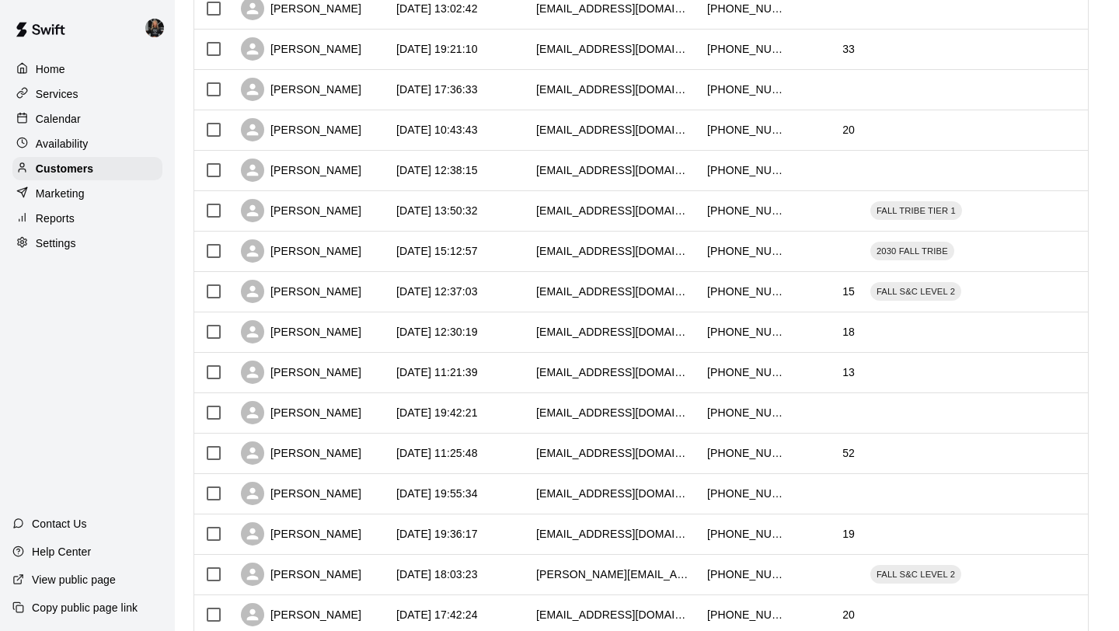
scroll to position [416, 0]
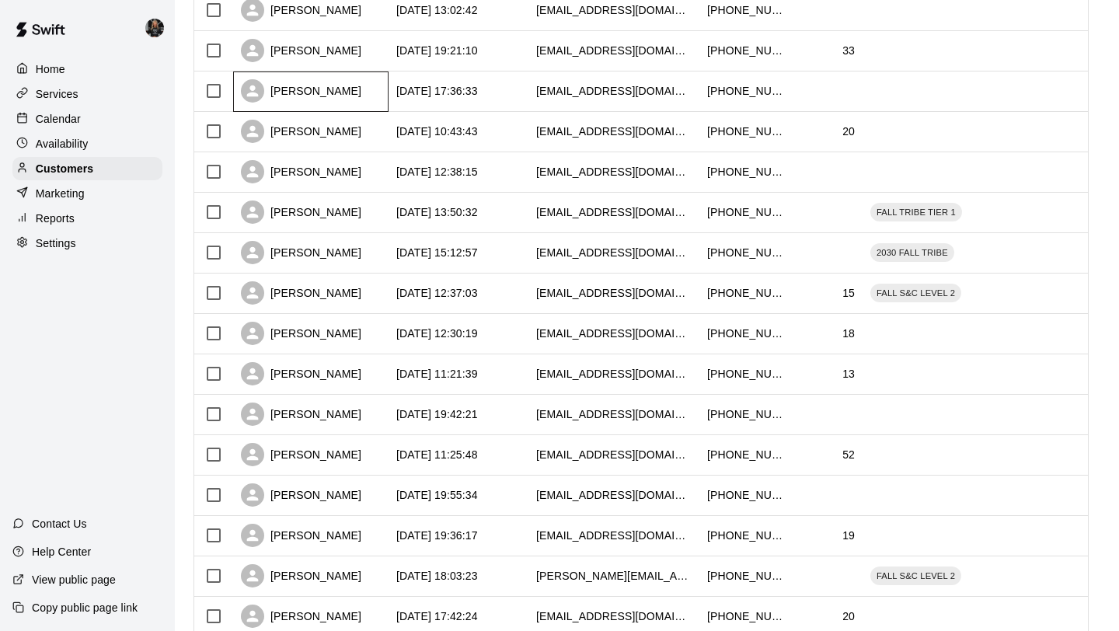
click at [306, 88] on div "[PERSON_NAME]" at bounding box center [301, 90] width 120 height 23
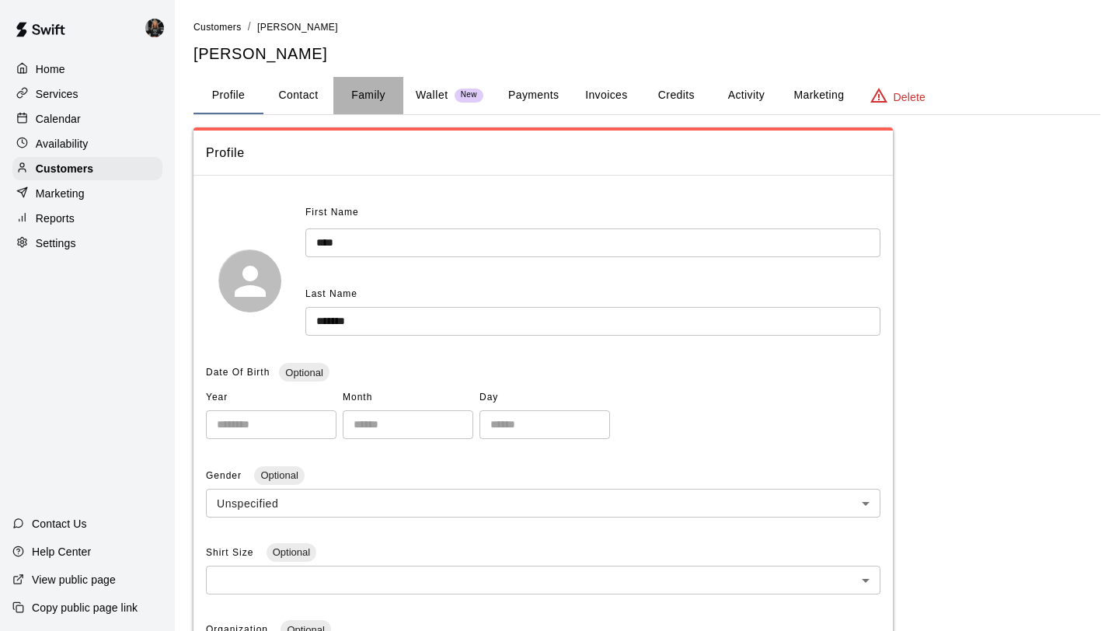
click at [368, 89] on button "Family" at bounding box center [368, 95] width 70 height 37
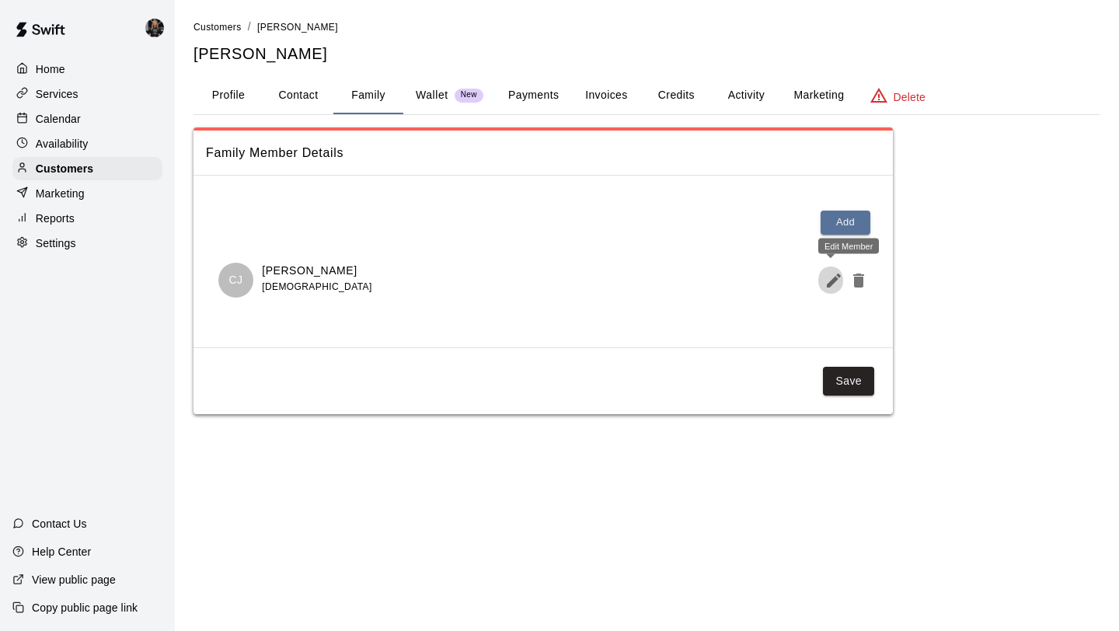
click at [828, 285] on icon "Edit Member" at bounding box center [833, 280] width 14 height 14
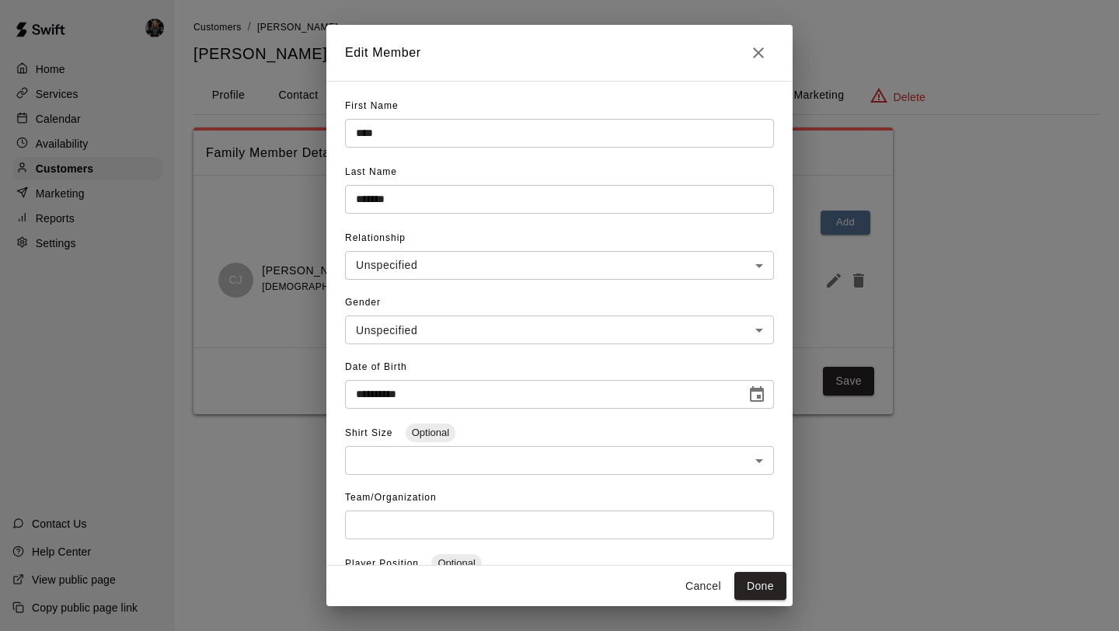
click at [750, 54] on icon "Close" at bounding box center [758, 52] width 19 height 19
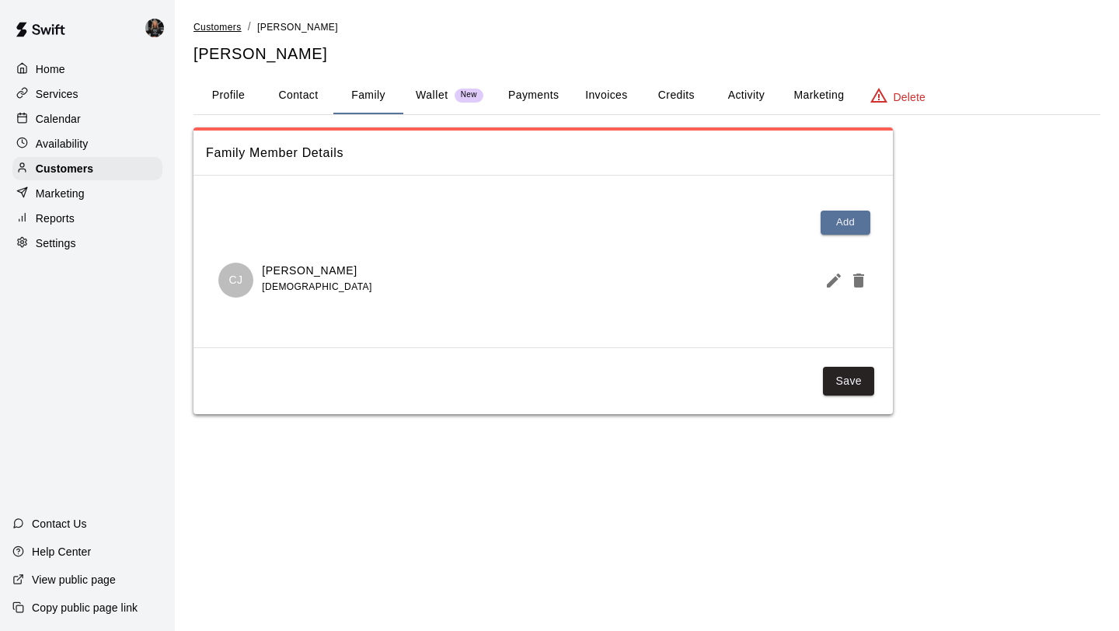
click at [214, 30] on span "Customers" at bounding box center [217, 27] width 48 height 11
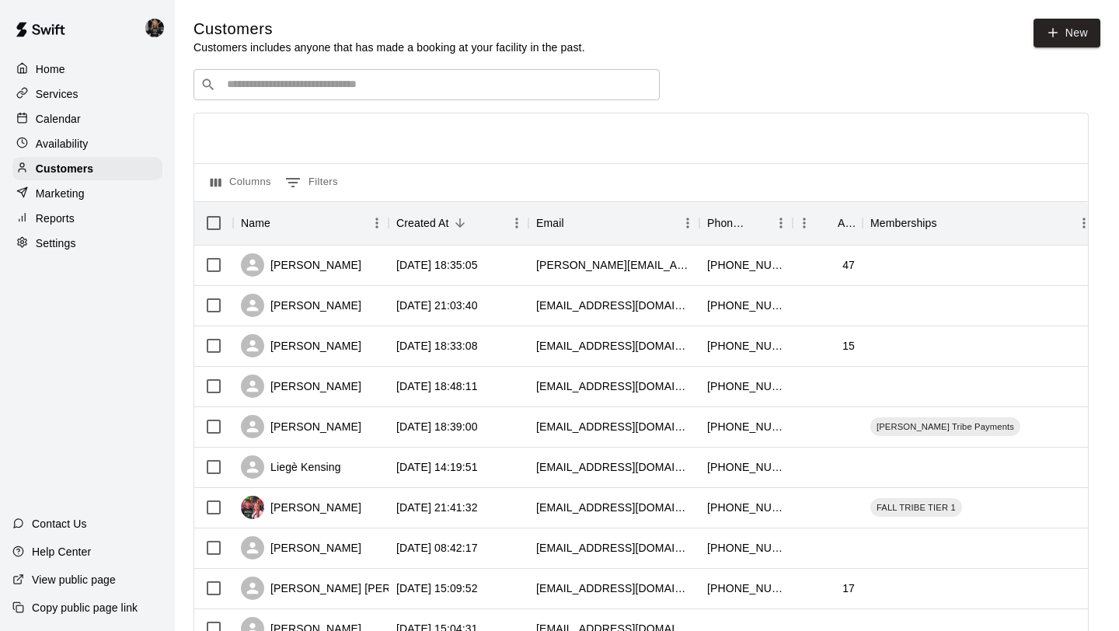
scroll to position [710, 0]
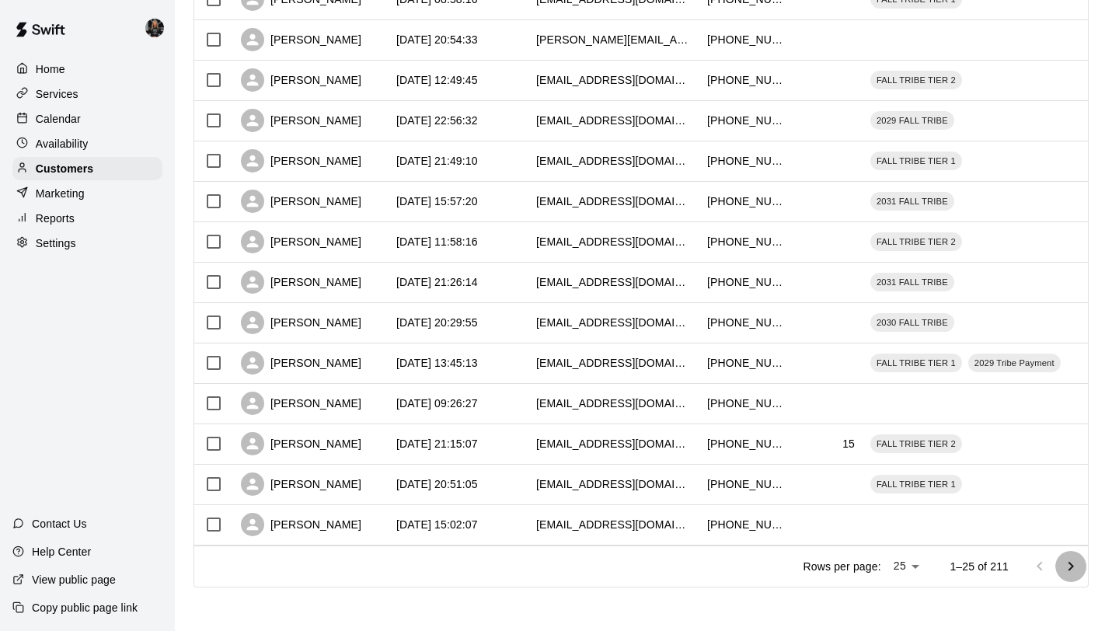
click at [1072, 567] on icon "Go to next page" at bounding box center [1070, 566] width 19 height 19
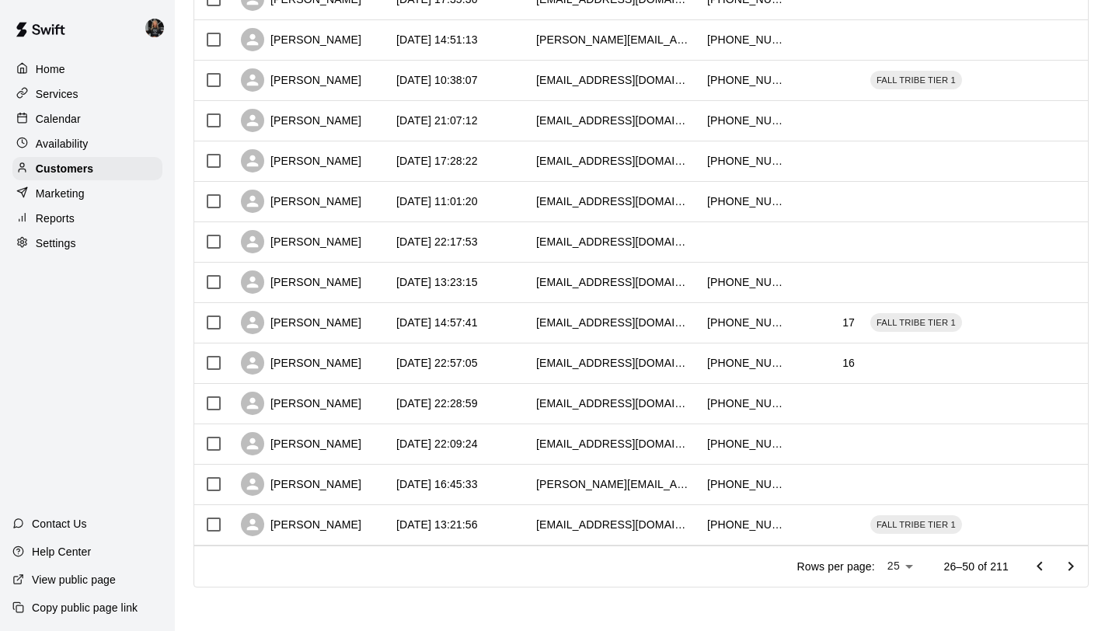
click at [1072, 567] on icon "Go to next page" at bounding box center [1070, 566] width 19 height 19
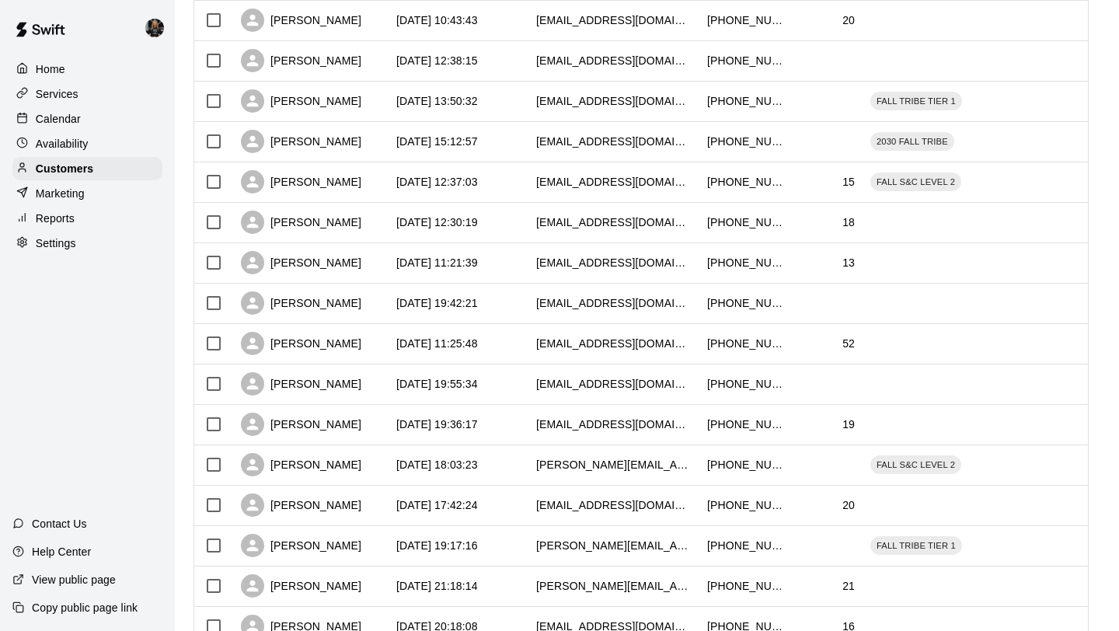
scroll to position [434, 0]
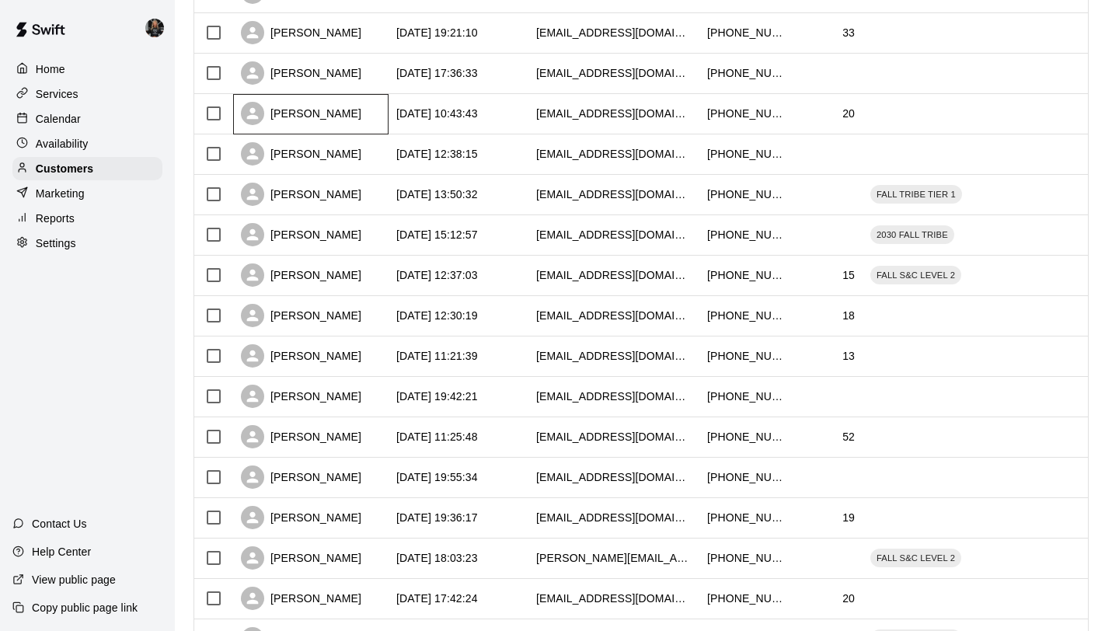
click at [298, 105] on div "[PERSON_NAME]" at bounding box center [301, 113] width 120 height 23
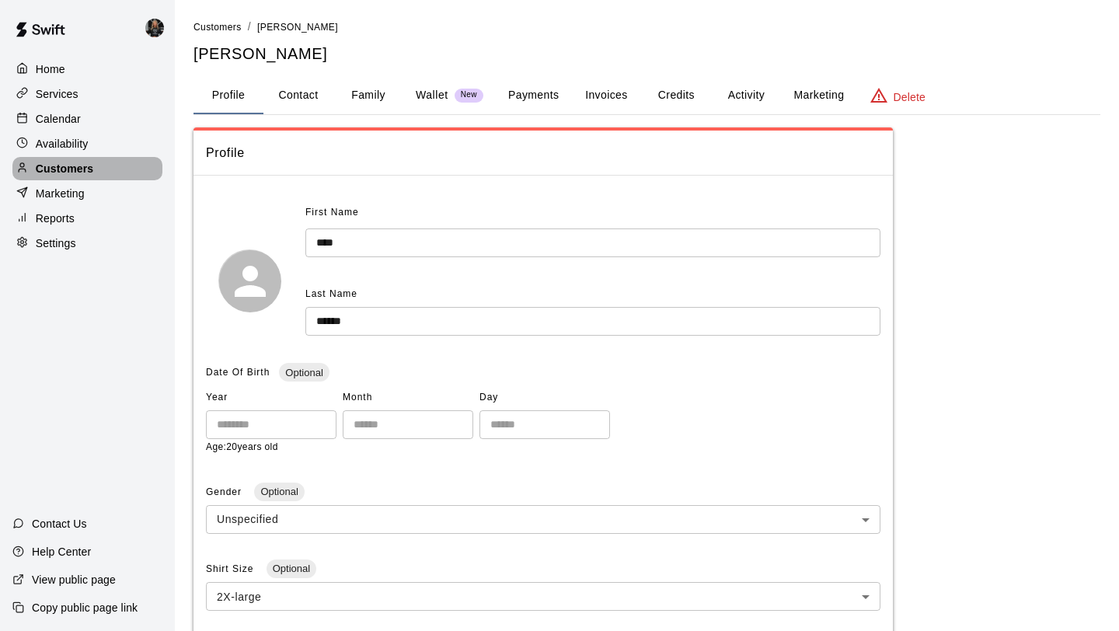
click at [61, 179] on div "Customers" at bounding box center [87, 168] width 150 height 23
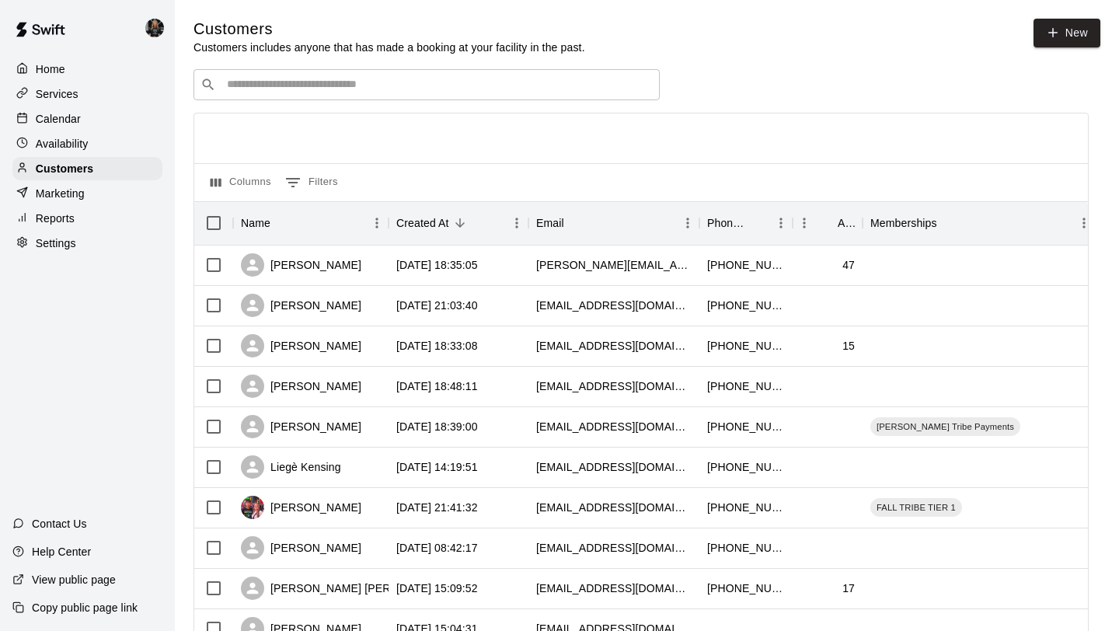
scroll to position [710, 0]
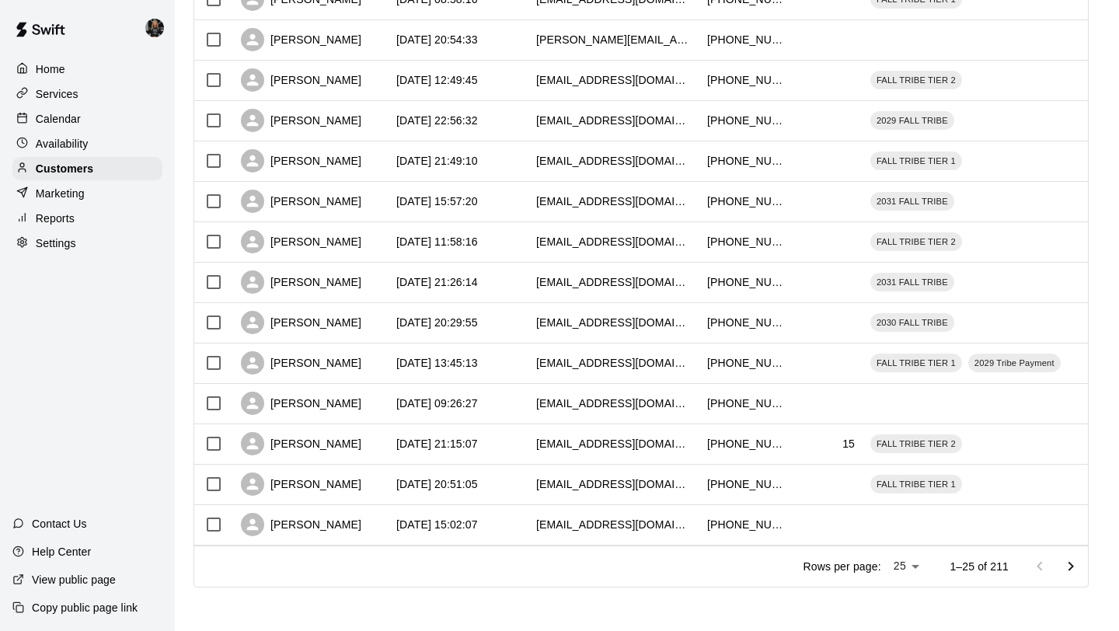
click at [1077, 565] on icon "Go to next page" at bounding box center [1070, 566] width 19 height 19
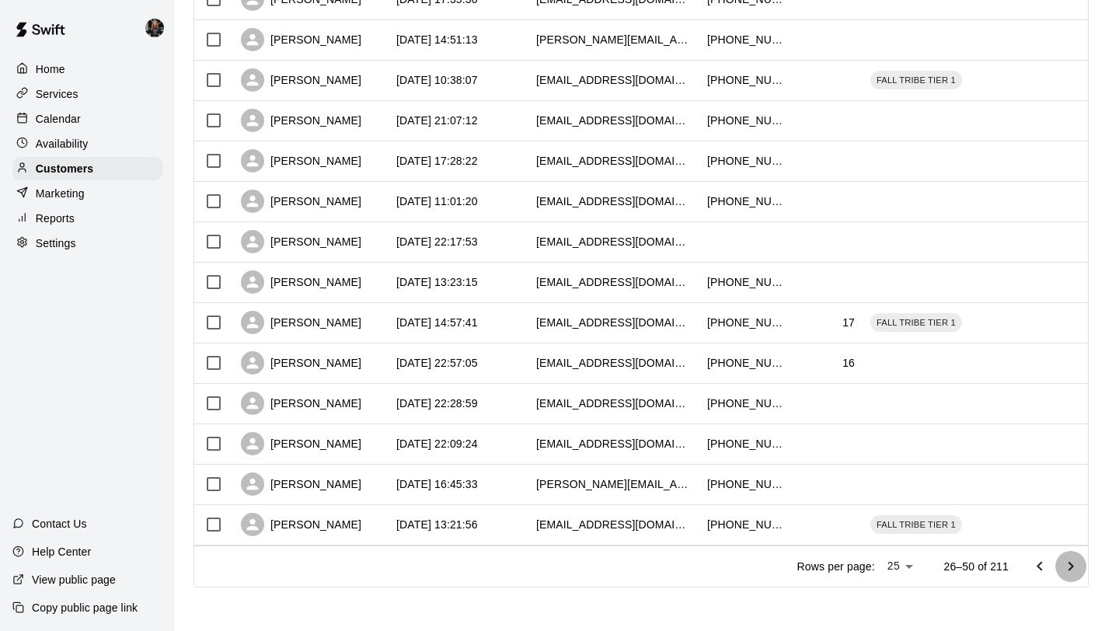
click at [1077, 565] on icon "Go to next page" at bounding box center [1070, 566] width 19 height 19
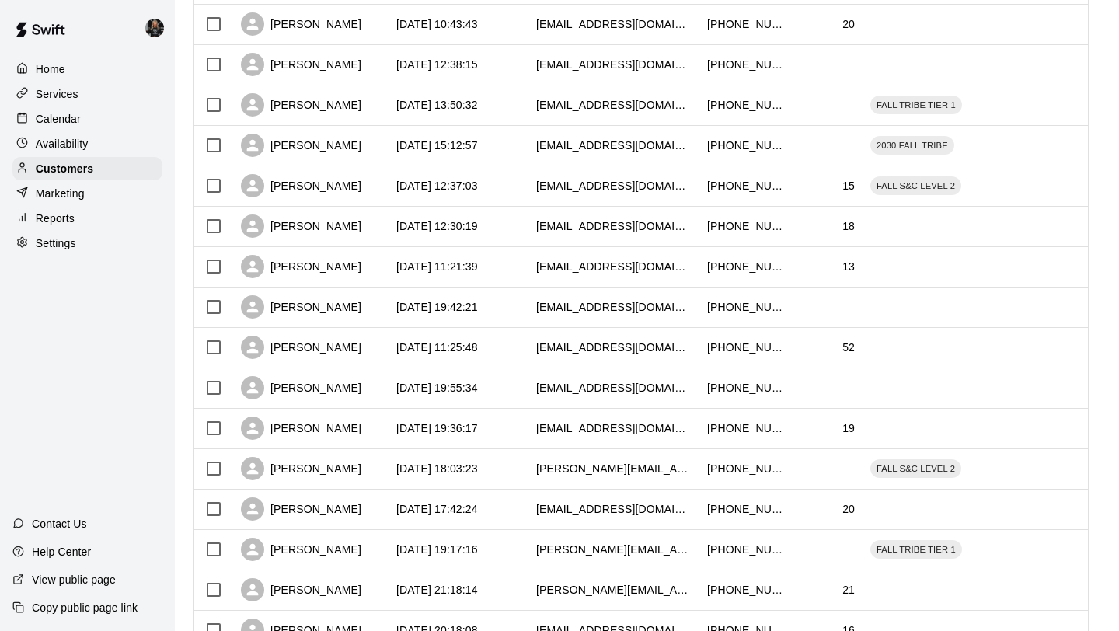
scroll to position [522, 0]
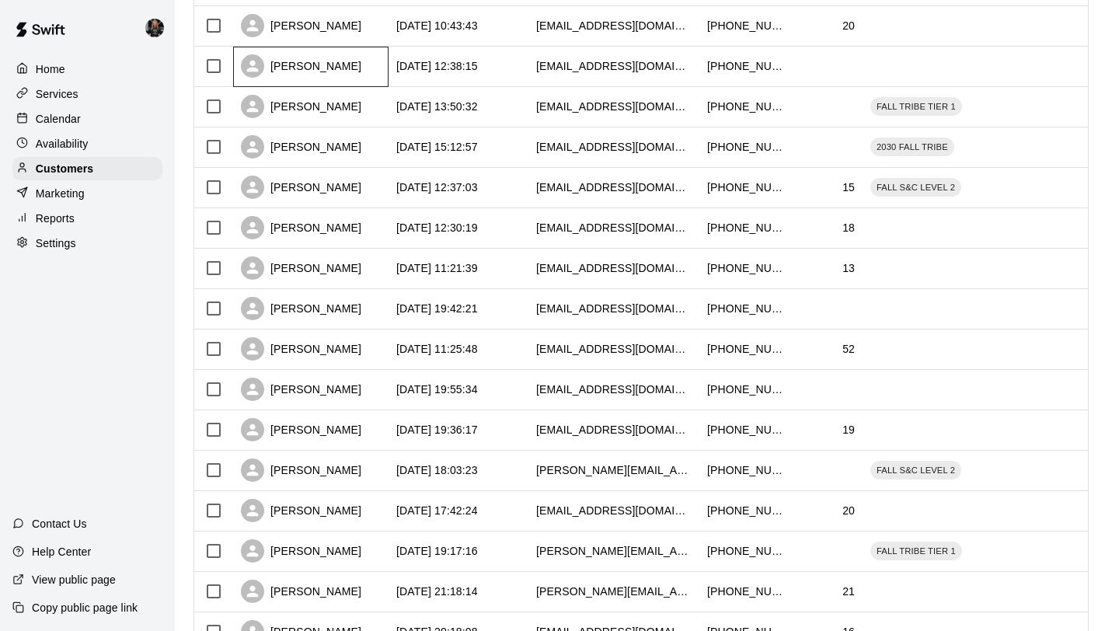
click at [312, 75] on div "[PERSON_NAME]" at bounding box center [301, 65] width 120 height 23
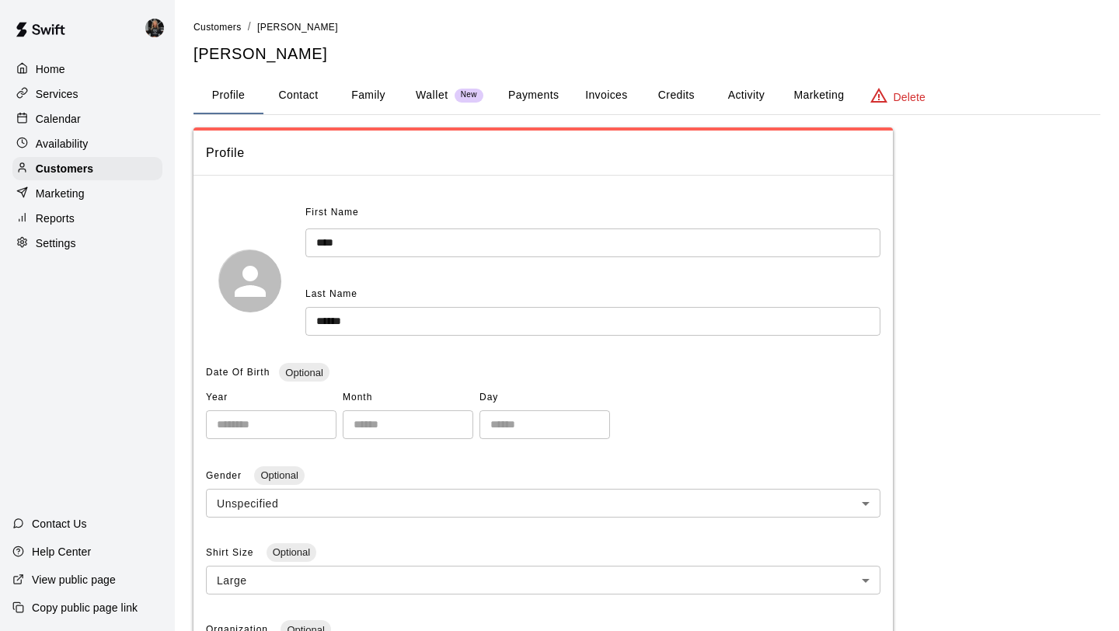
click at [419, 117] on div "**********" at bounding box center [646, 513] width 906 height 988
click at [381, 101] on button "Family" at bounding box center [368, 95] width 70 height 37
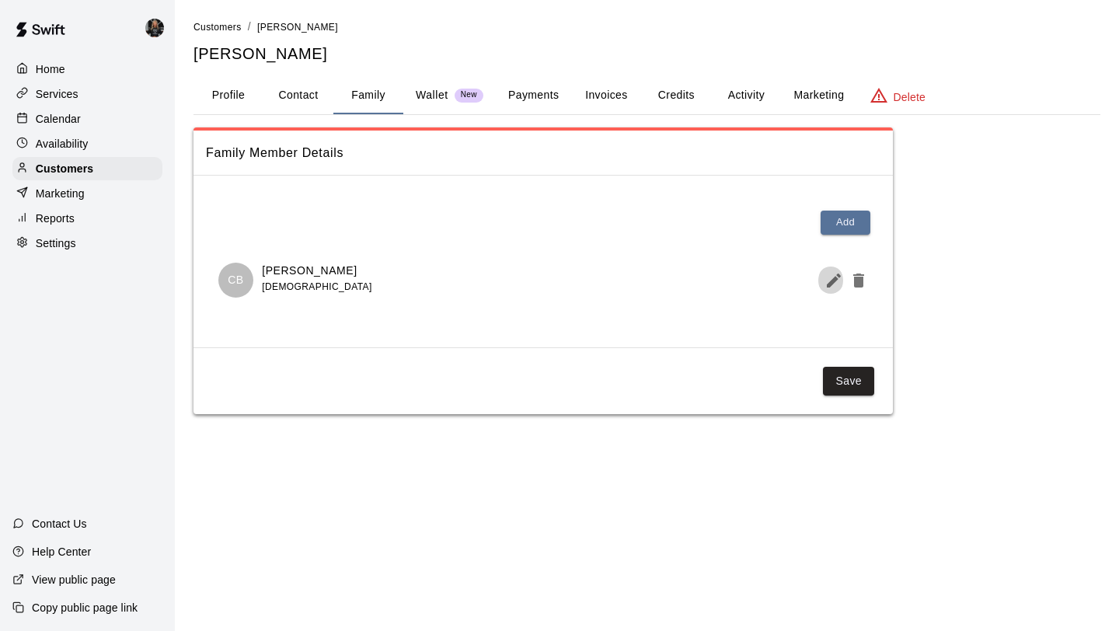
click at [826, 284] on icon "Edit Member" at bounding box center [833, 280] width 14 height 14
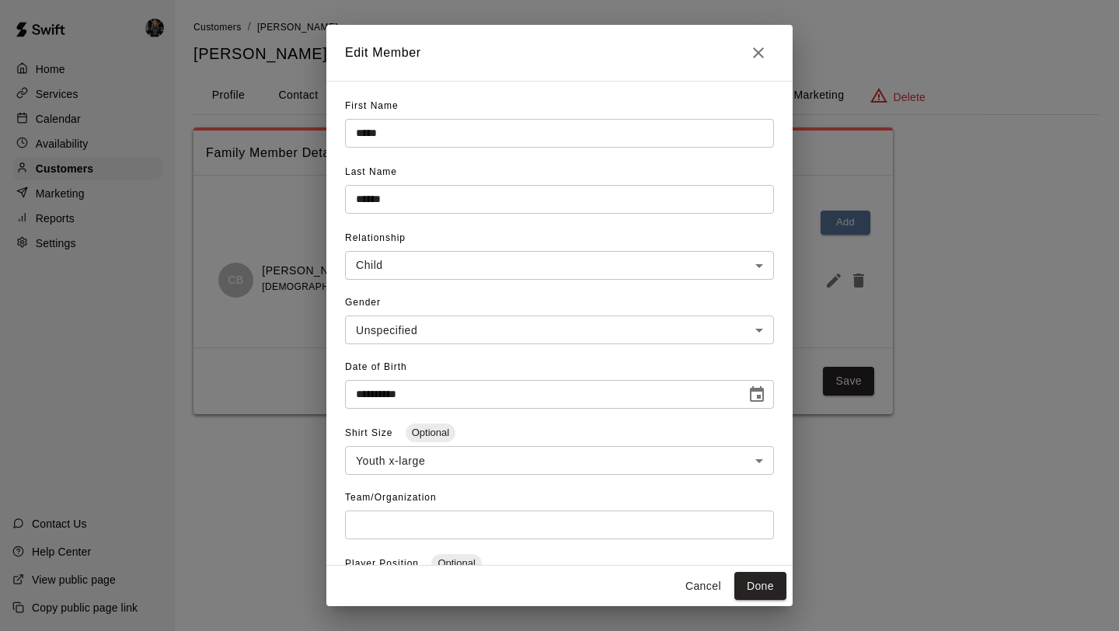
click at [768, 59] on button "Close" at bounding box center [758, 52] width 31 height 31
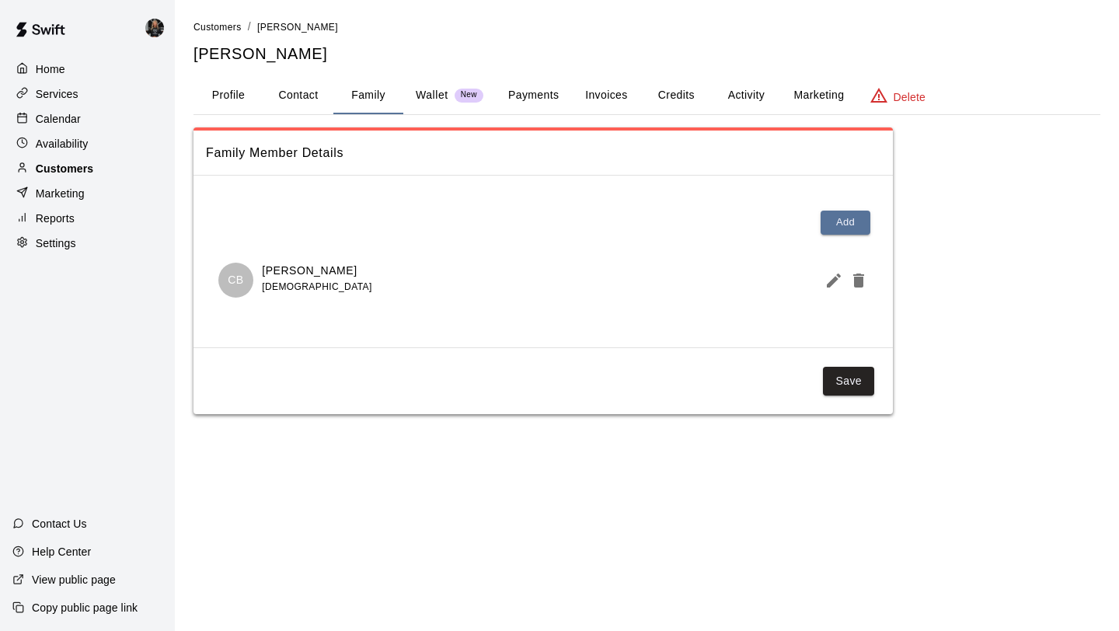
click at [113, 169] on div "Customers" at bounding box center [87, 168] width 150 height 23
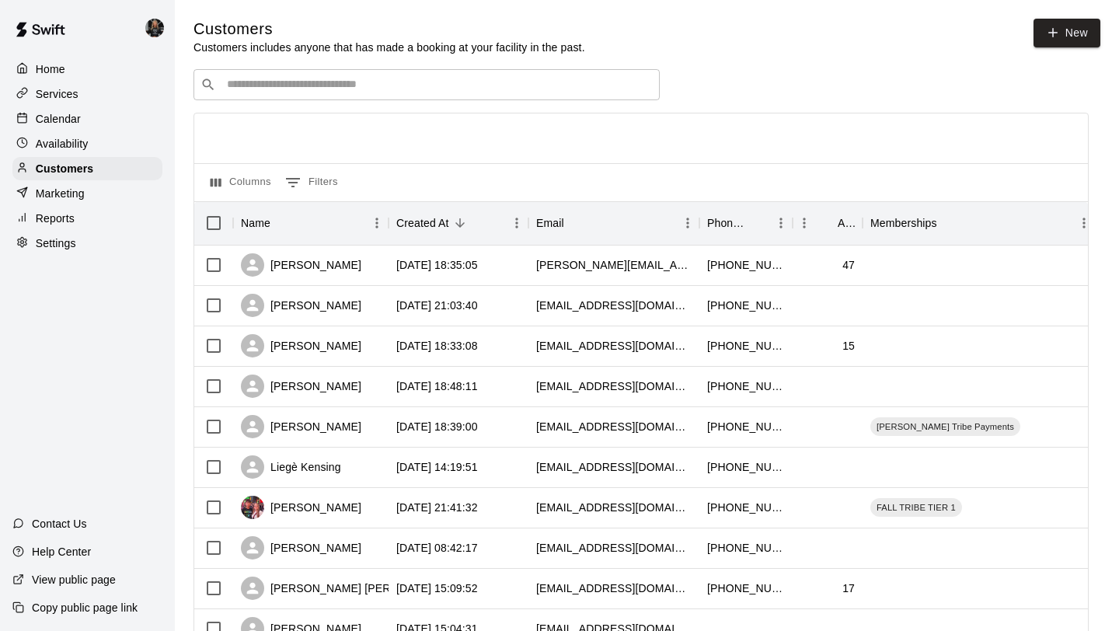
scroll to position [710, 0]
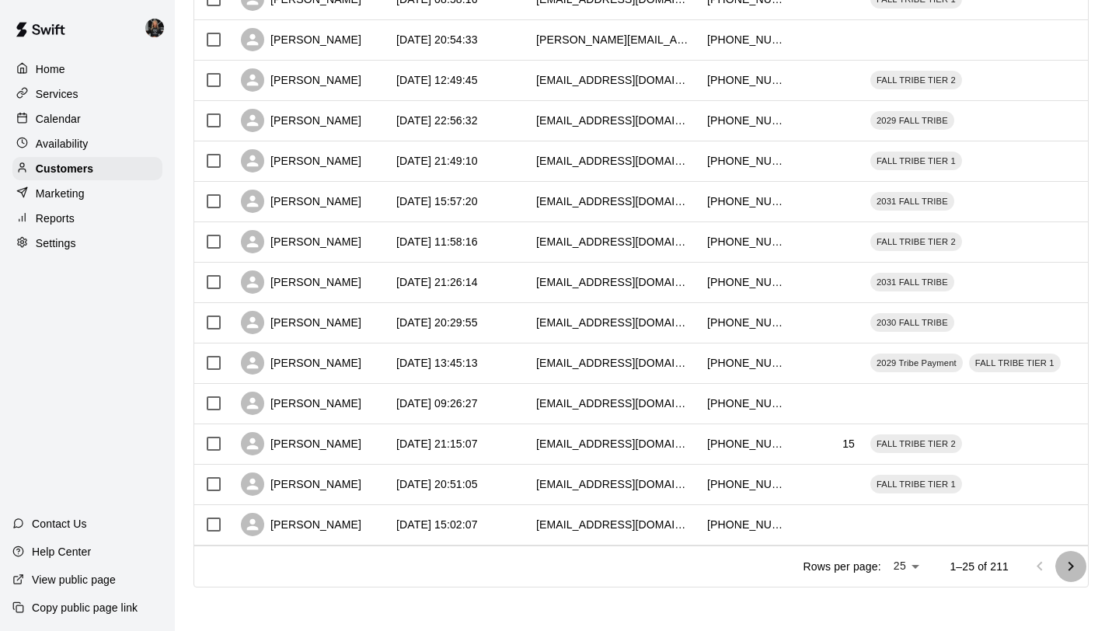
click at [1070, 571] on icon "Go to next page" at bounding box center [1070, 566] width 19 height 19
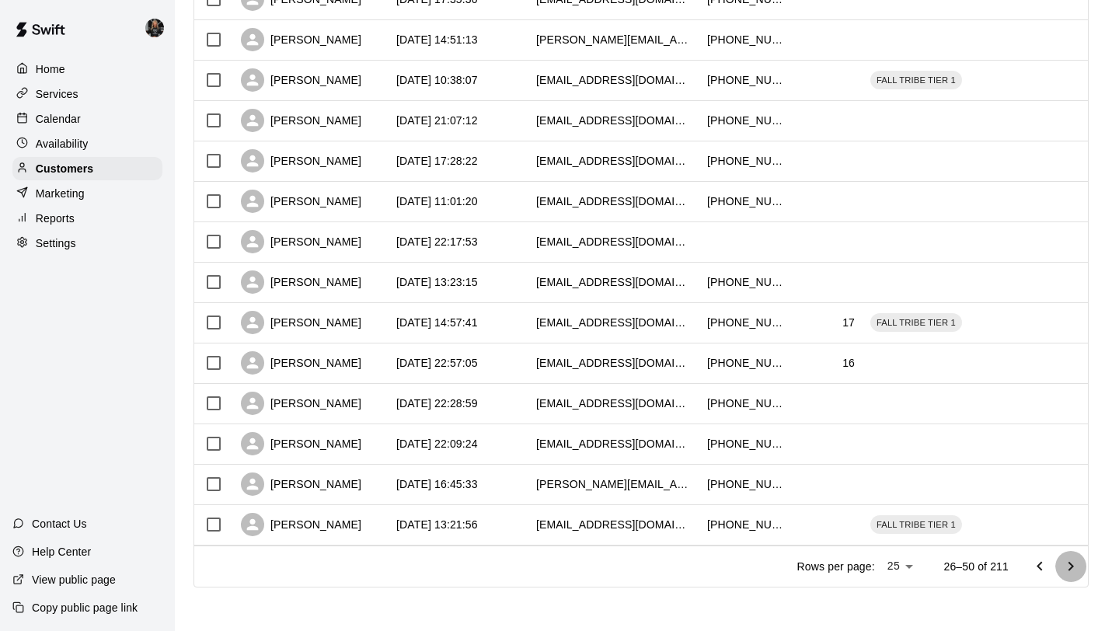
click at [1070, 570] on icon "Go to next page" at bounding box center [1070, 566] width 19 height 19
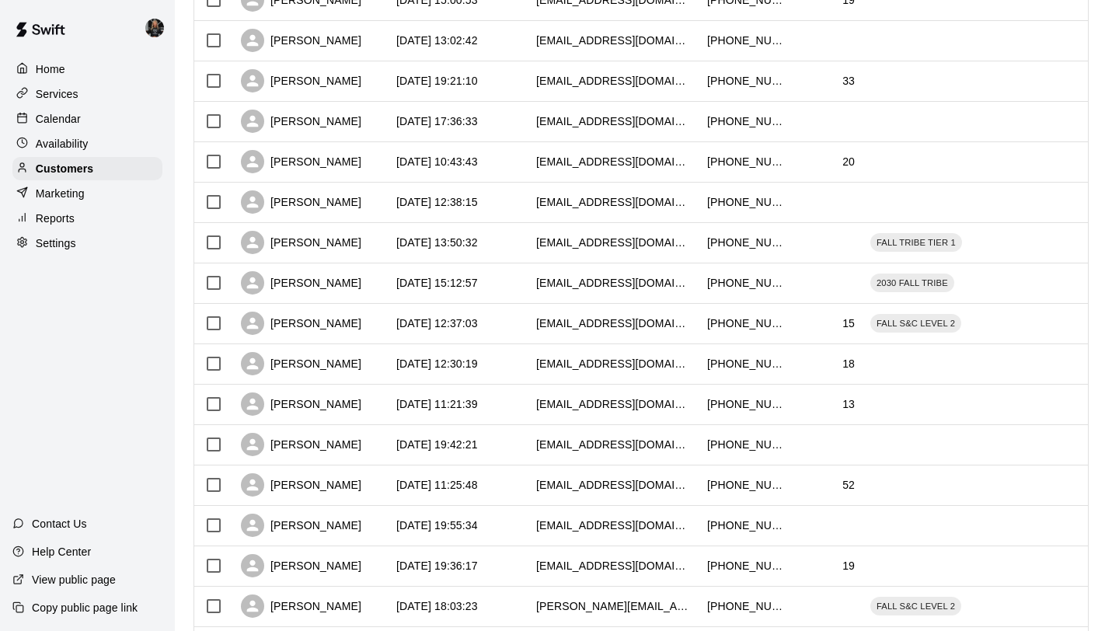
scroll to position [384, 0]
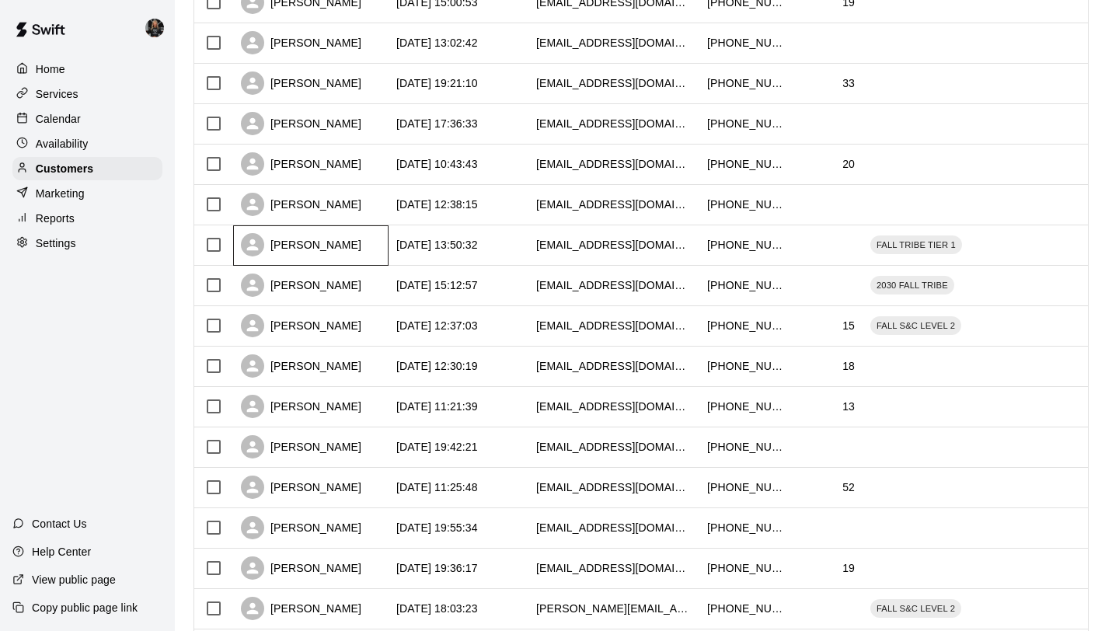
click at [302, 245] on div "[PERSON_NAME]" at bounding box center [301, 244] width 120 height 23
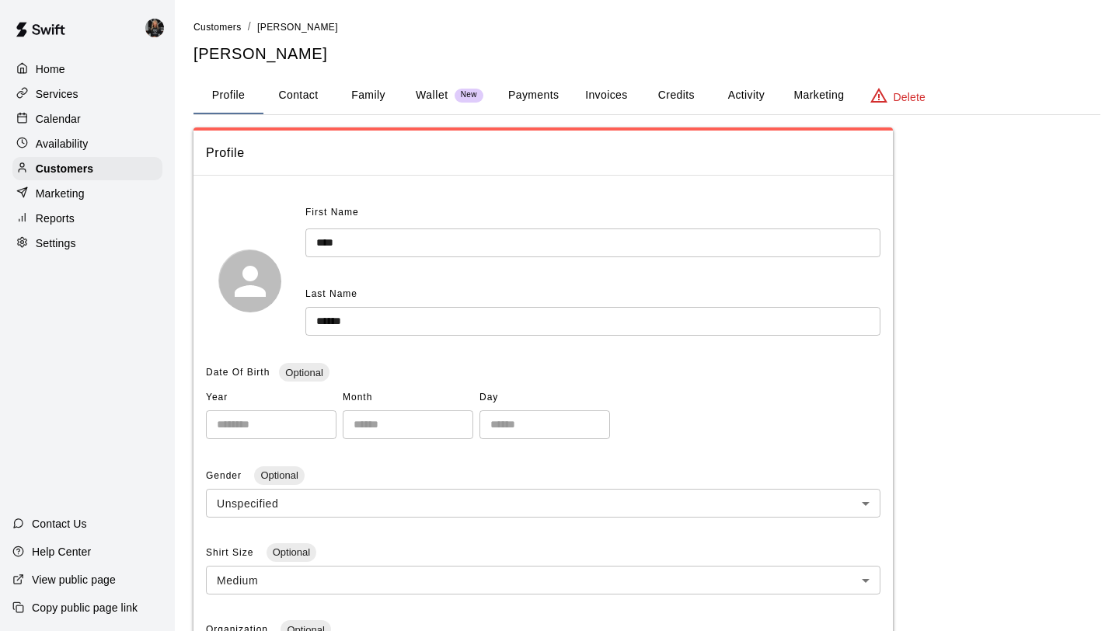
click at [372, 104] on button "Family" at bounding box center [368, 95] width 70 height 37
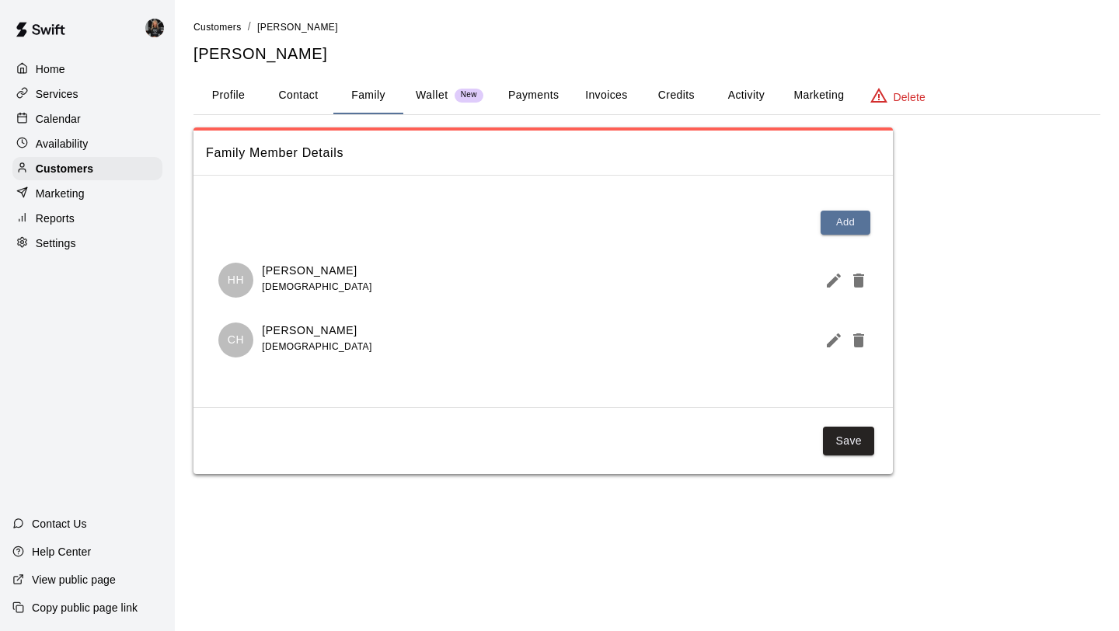
click at [829, 280] on icon "Edit Member" at bounding box center [833, 280] width 19 height 19
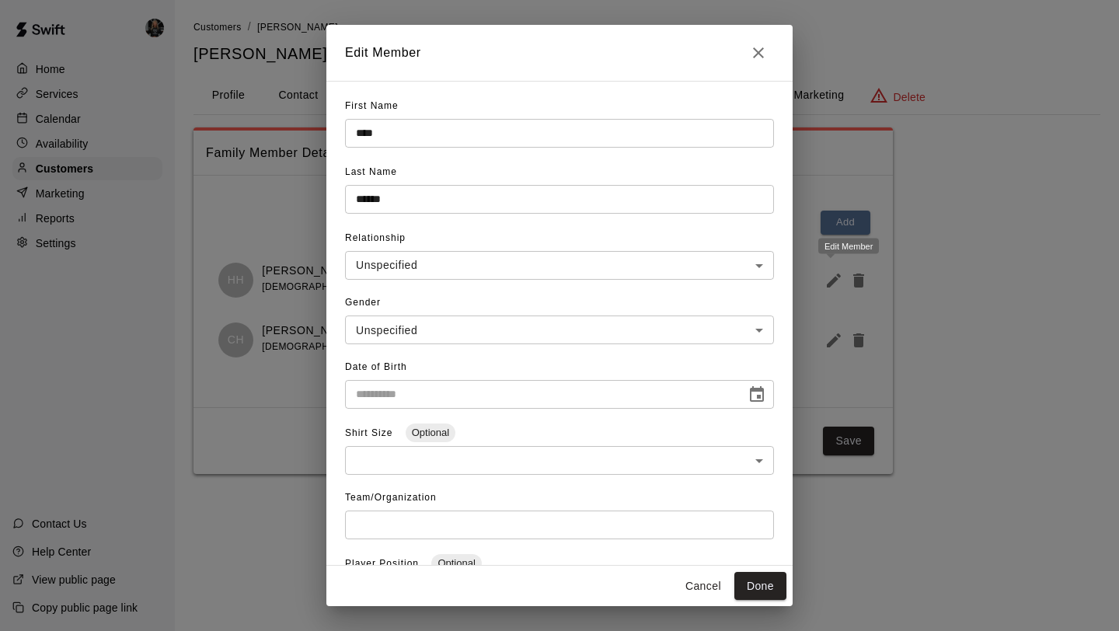
type input "**********"
click at [756, 65] on button "Close" at bounding box center [758, 52] width 31 height 31
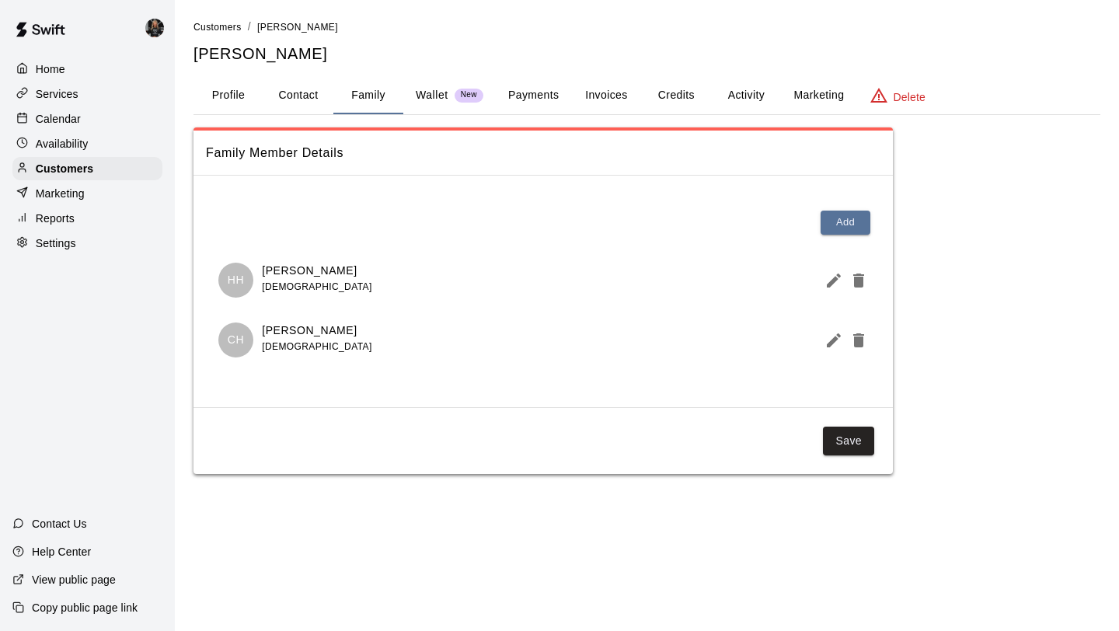
click at [211, 37] on div "Customers / [PERSON_NAME] [PERSON_NAME]" at bounding box center [646, 42] width 906 height 46
click at [217, 28] on span "Customers" at bounding box center [217, 27] width 48 height 11
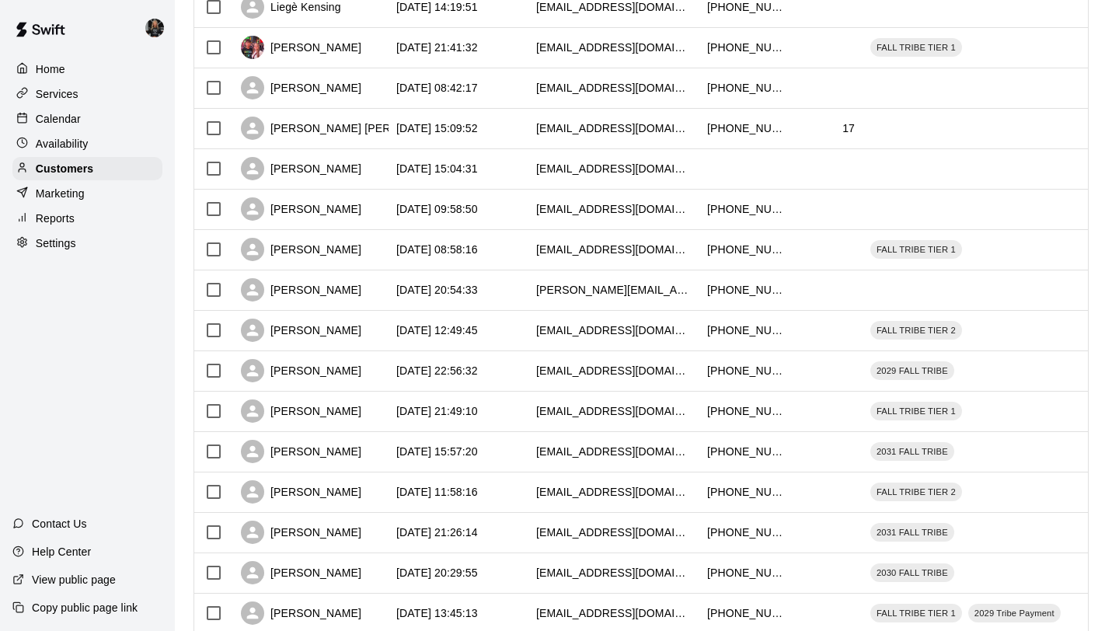
scroll to position [688, 0]
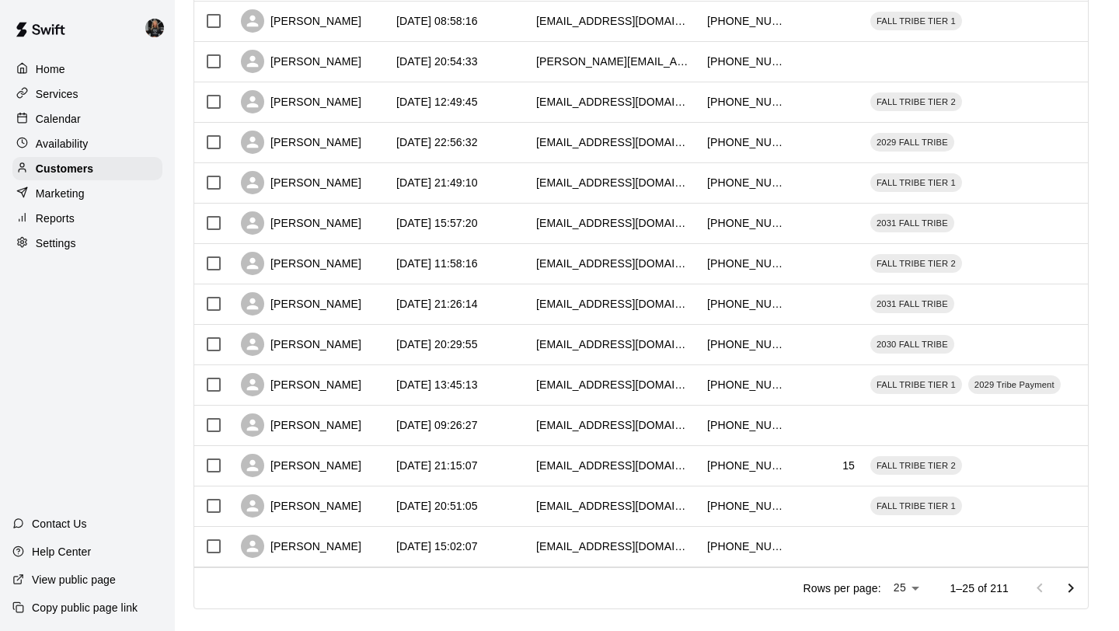
click at [1064, 580] on icon "Go to next page" at bounding box center [1070, 588] width 19 height 19
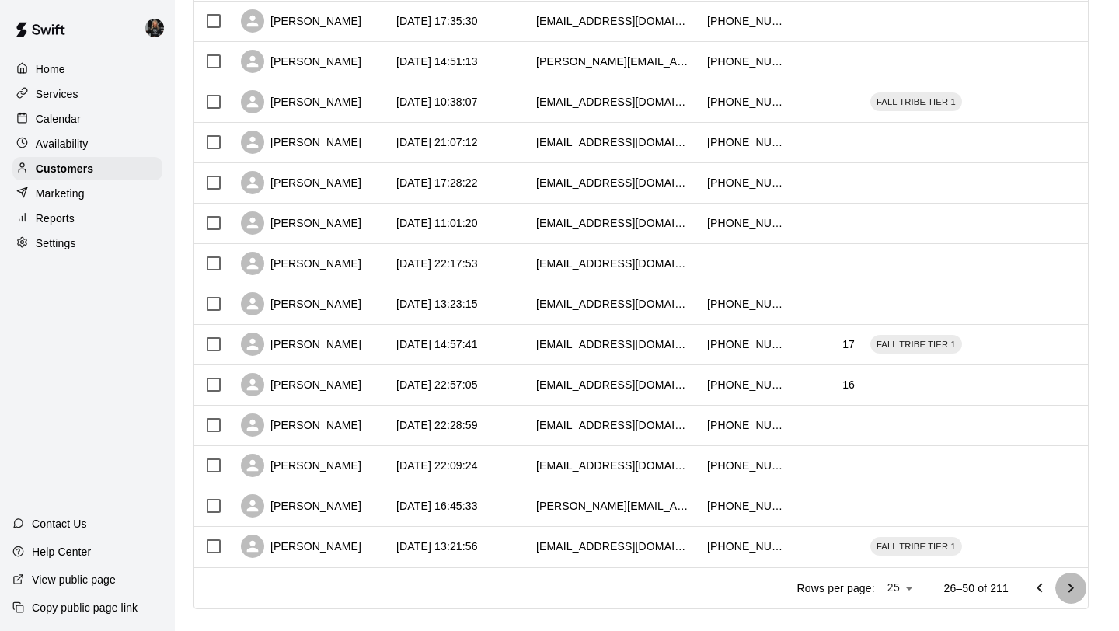
click at [1064, 580] on icon "Go to next page" at bounding box center [1070, 588] width 19 height 19
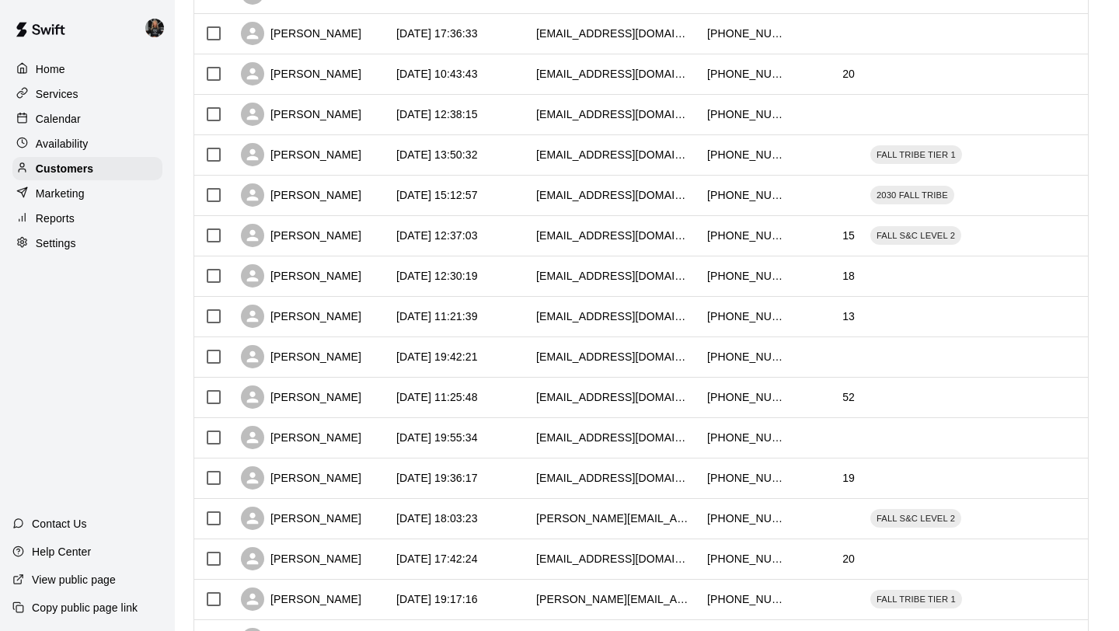
scroll to position [469, 0]
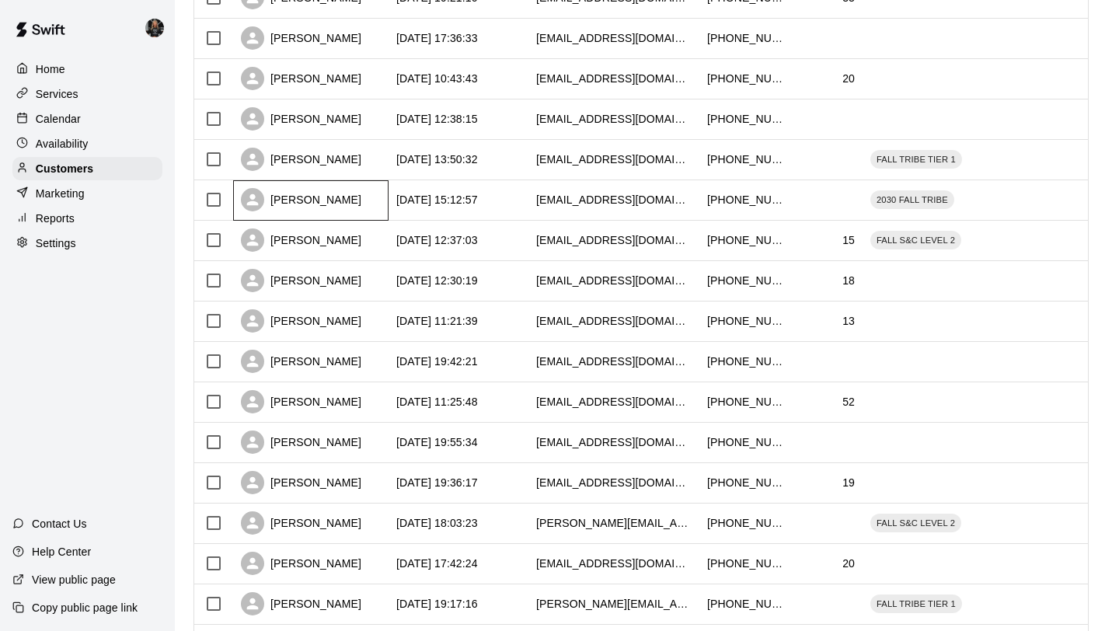
click at [296, 190] on div "[PERSON_NAME]" at bounding box center [301, 199] width 120 height 23
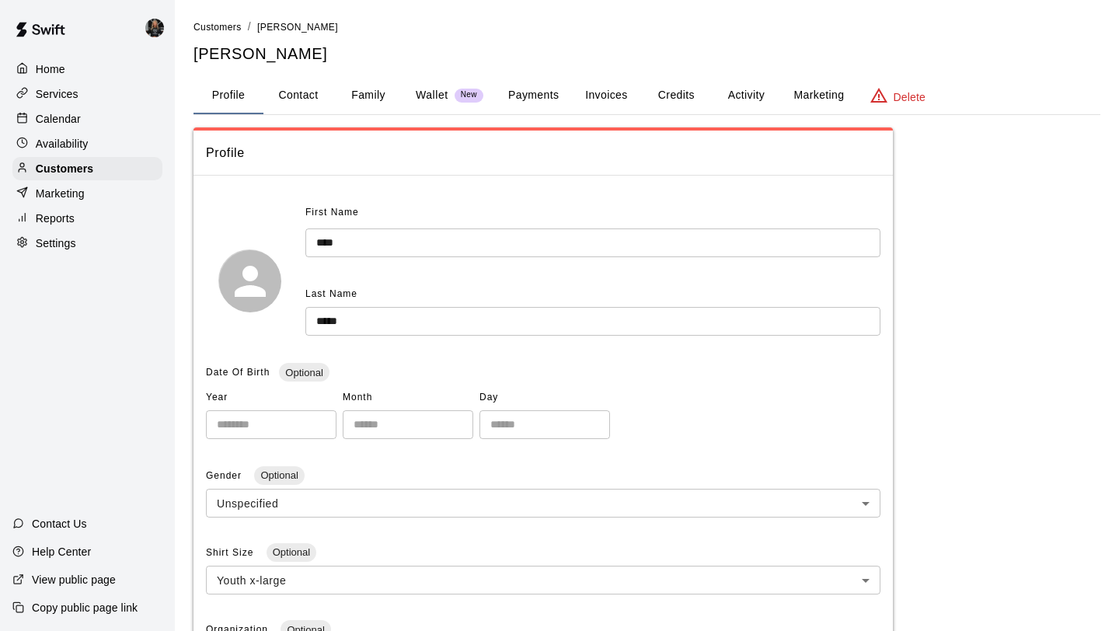
click at [367, 112] on button "Family" at bounding box center [368, 95] width 70 height 37
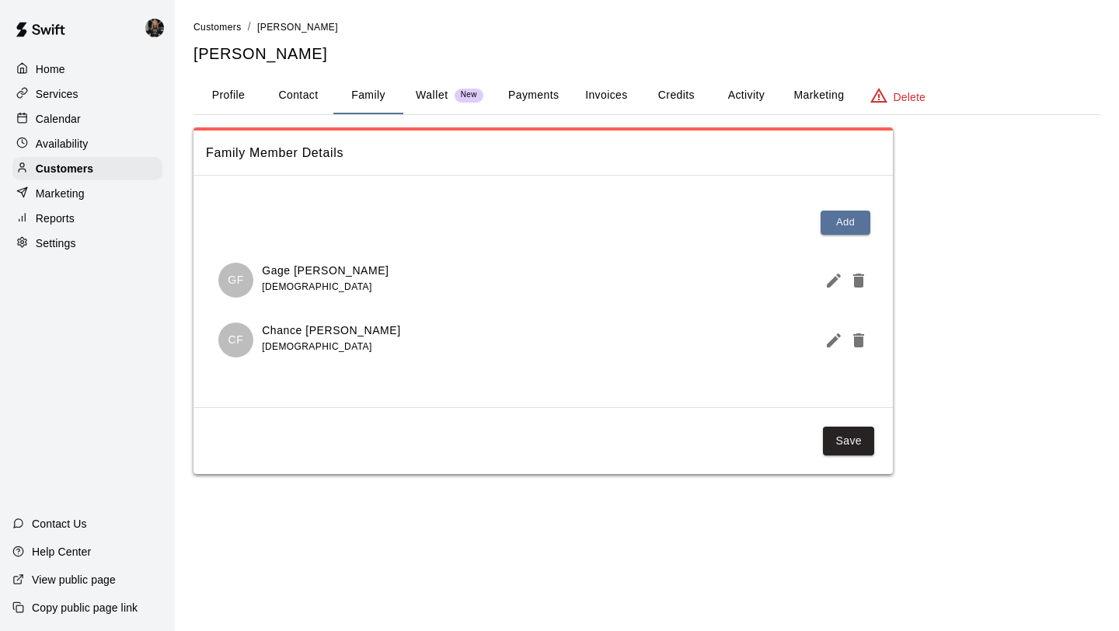
click at [837, 281] on icon "Edit Member" at bounding box center [833, 280] width 19 height 19
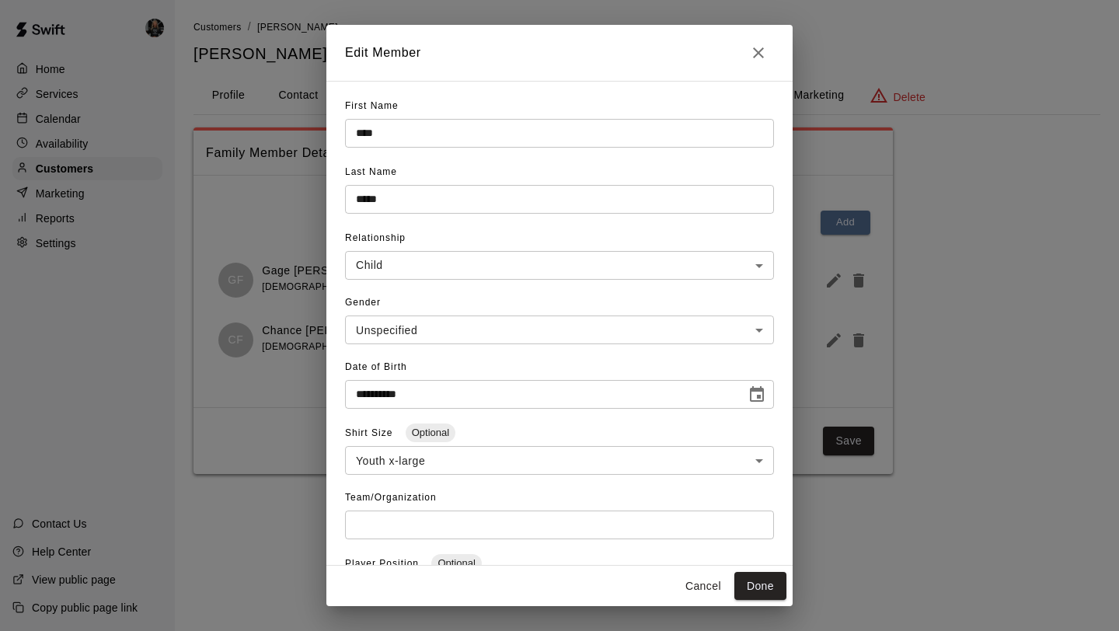
click at [756, 63] on button "Close" at bounding box center [758, 52] width 31 height 31
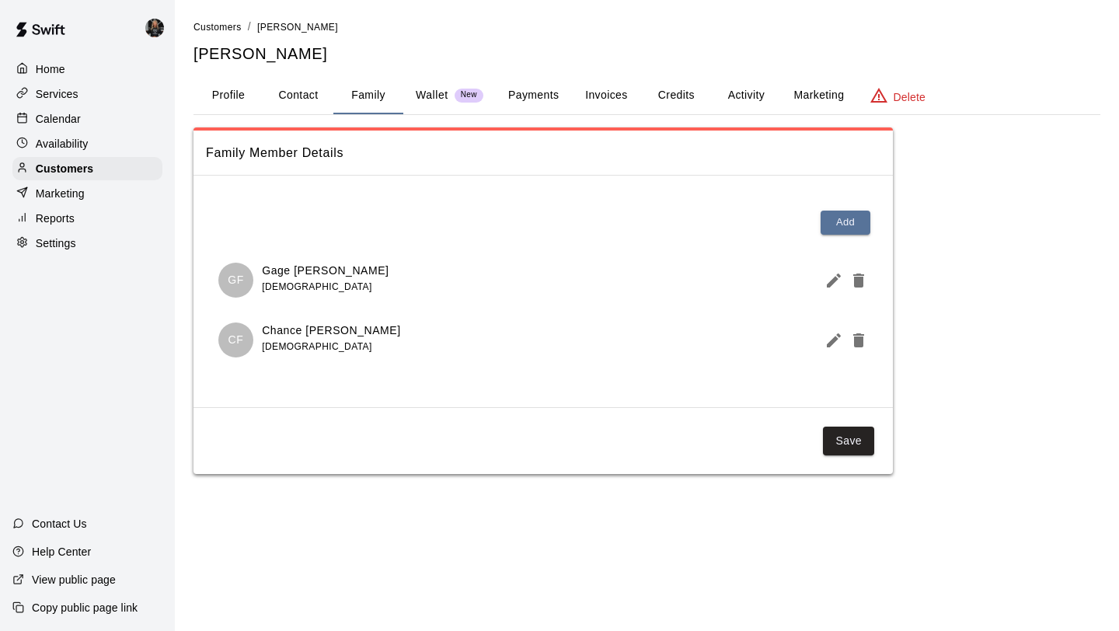
click at [212, 33] on li "Customers" at bounding box center [217, 27] width 48 height 17
click at [221, 21] on link "Customers" at bounding box center [217, 26] width 48 height 12
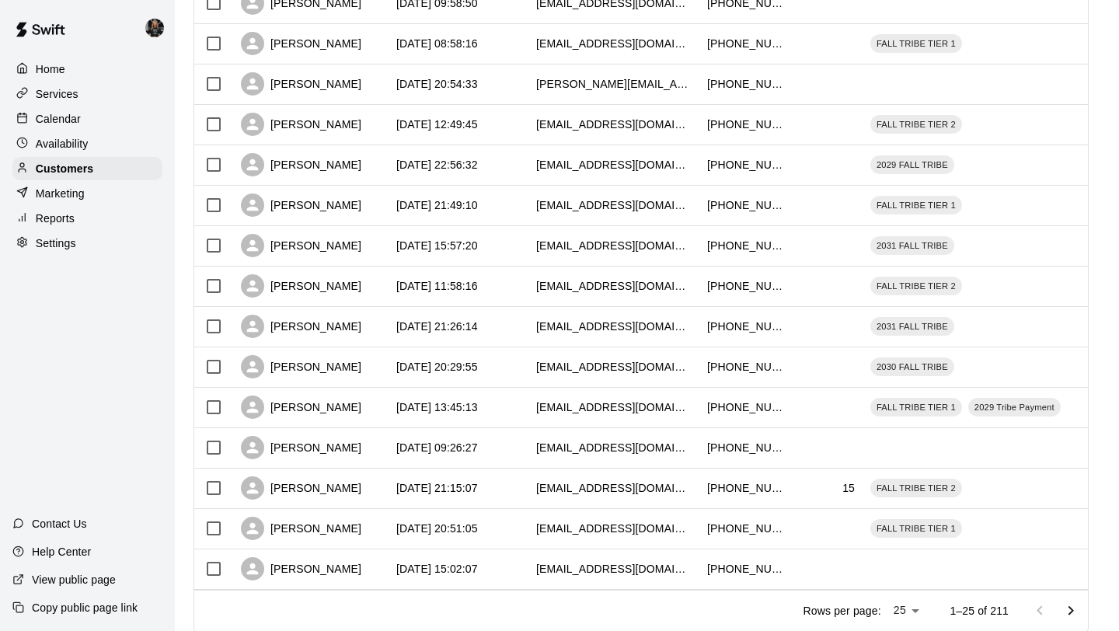
scroll to position [710, 0]
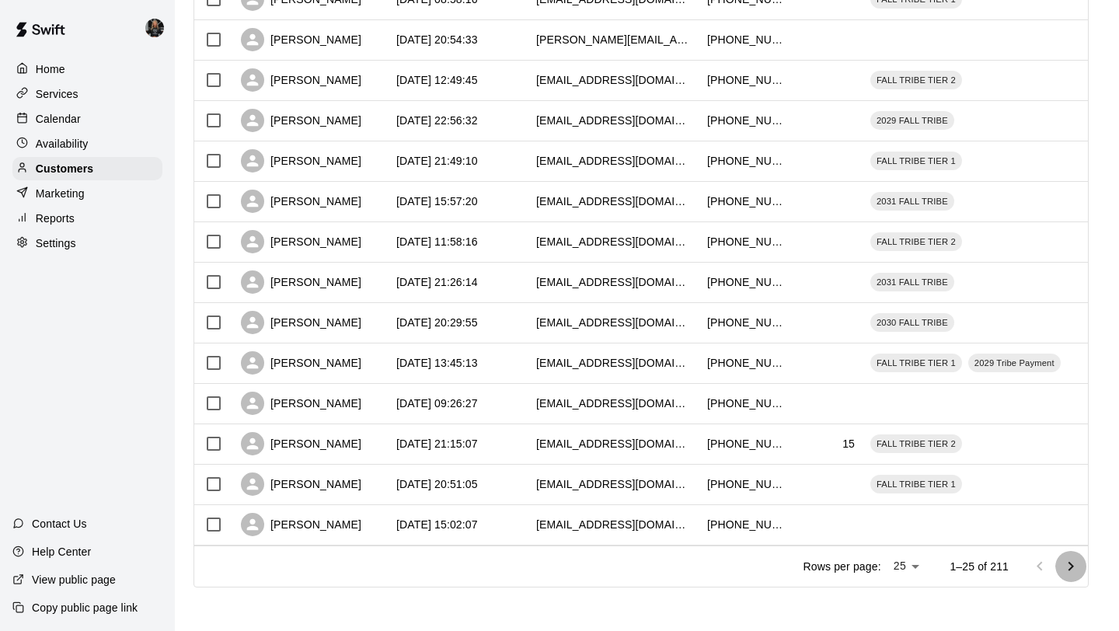
click at [1067, 565] on icon "Go to next page" at bounding box center [1070, 566] width 19 height 19
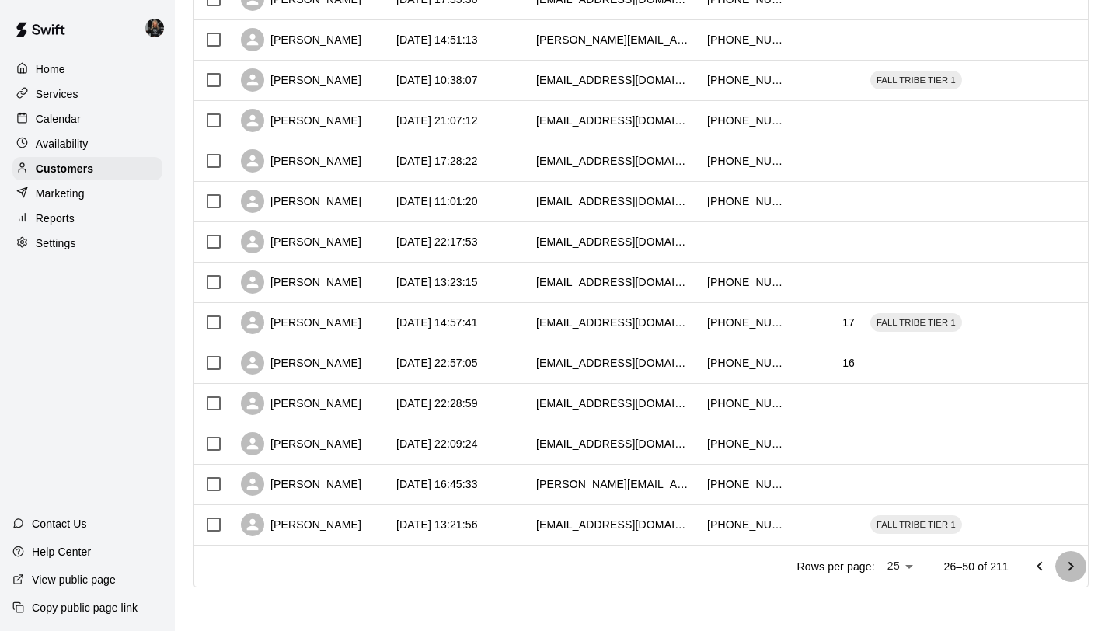
click at [1067, 565] on icon "Go to next page" at bounding box center [1070, 566] width 19 height 19
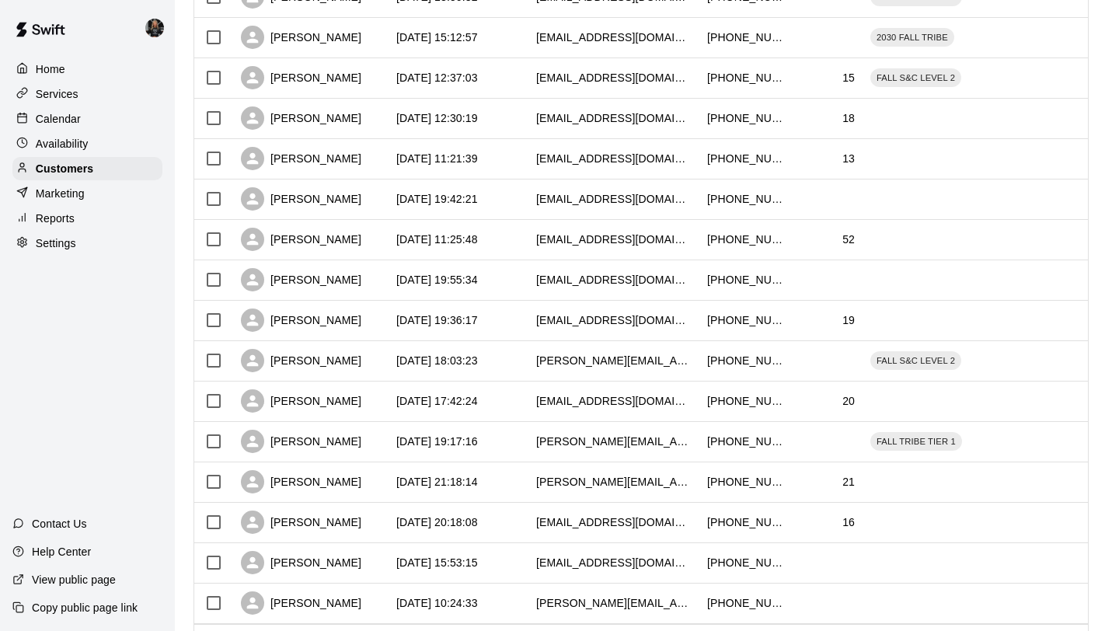
scroll to position [616, 0]
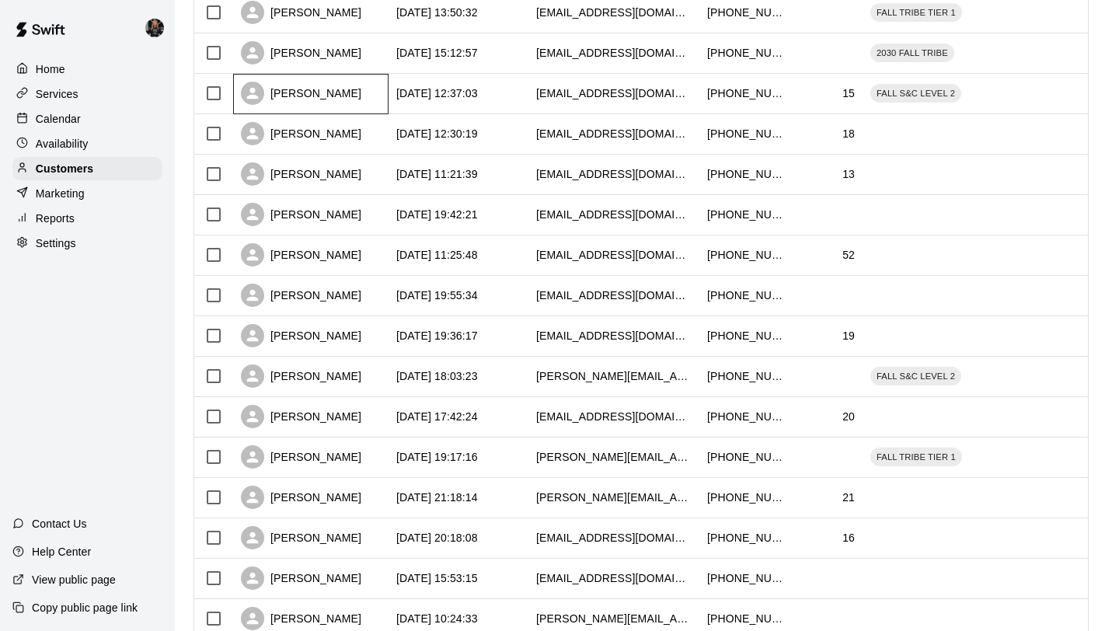
click at [296, 93] on div "[PERSON_NAME]" at bounding box center [301, 93] width 120 height 23
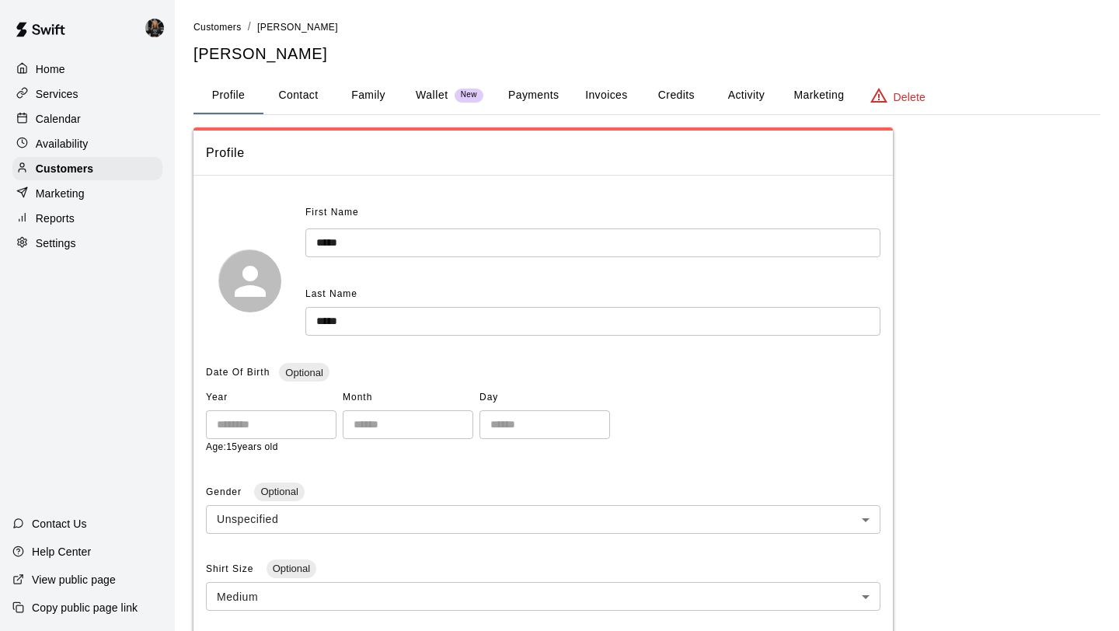
click at [381, 90] on button "Family" at bounding box center [368, 95] width 70 height 37
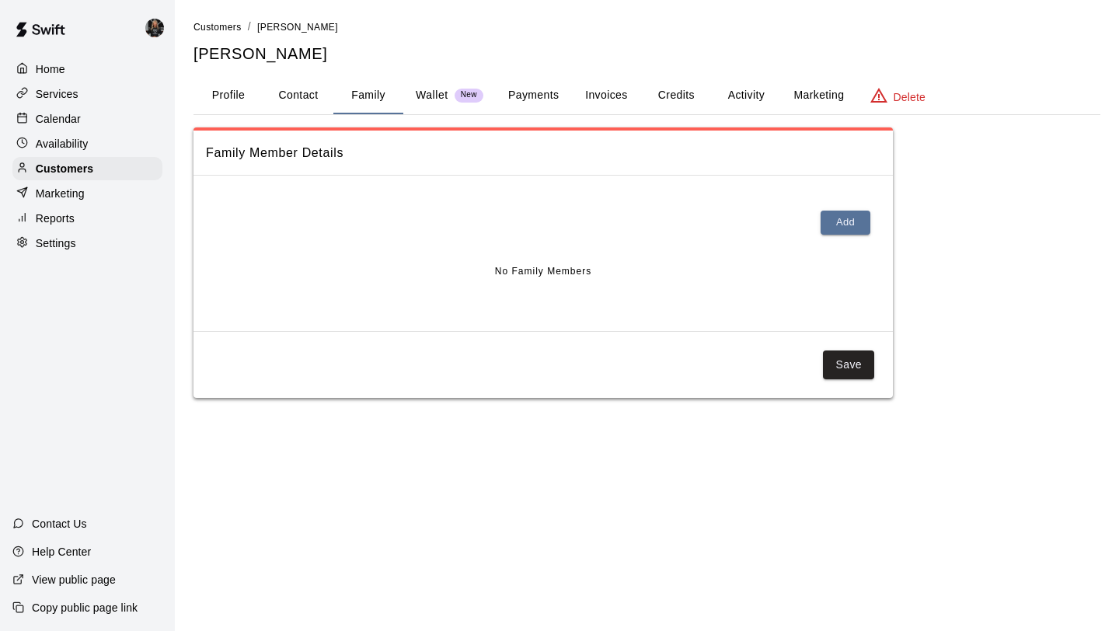
click at [209, 89] on button "Profile" at bounding box center [228, 95] width 70 height 37
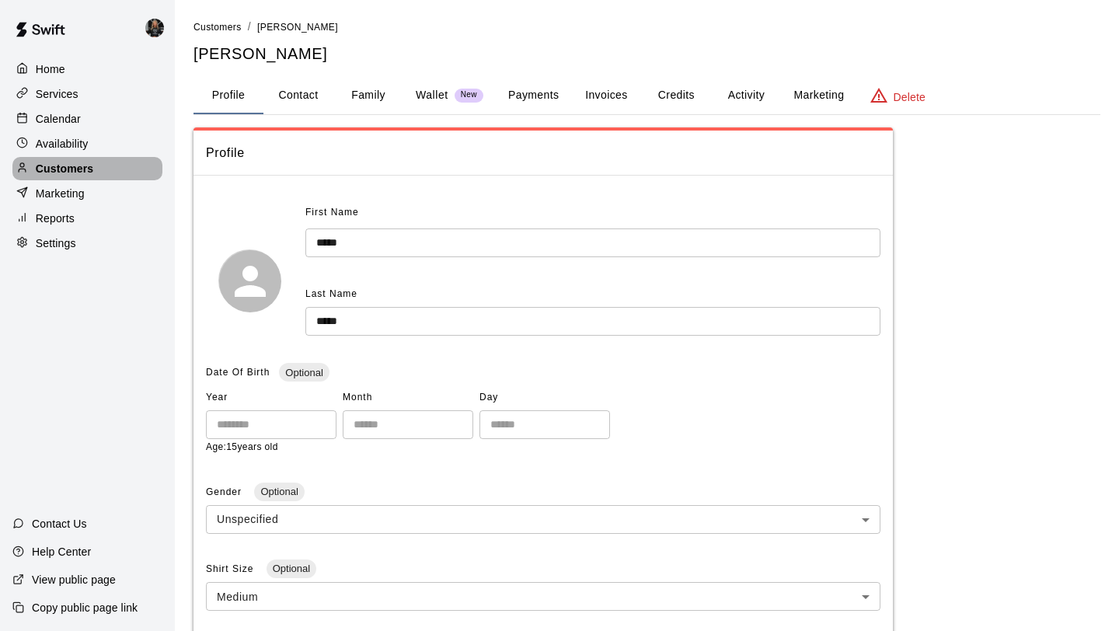
click at [89, 158] on div "Customers" at bounding box center [87, 168] width 150 height 23
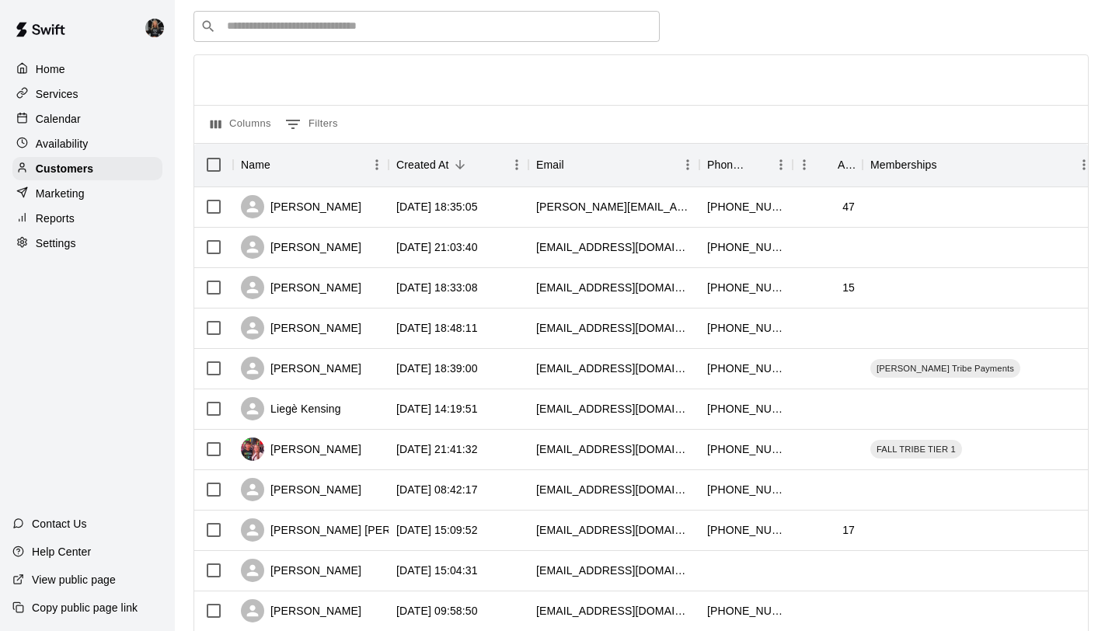
scroll to position [710, 0]
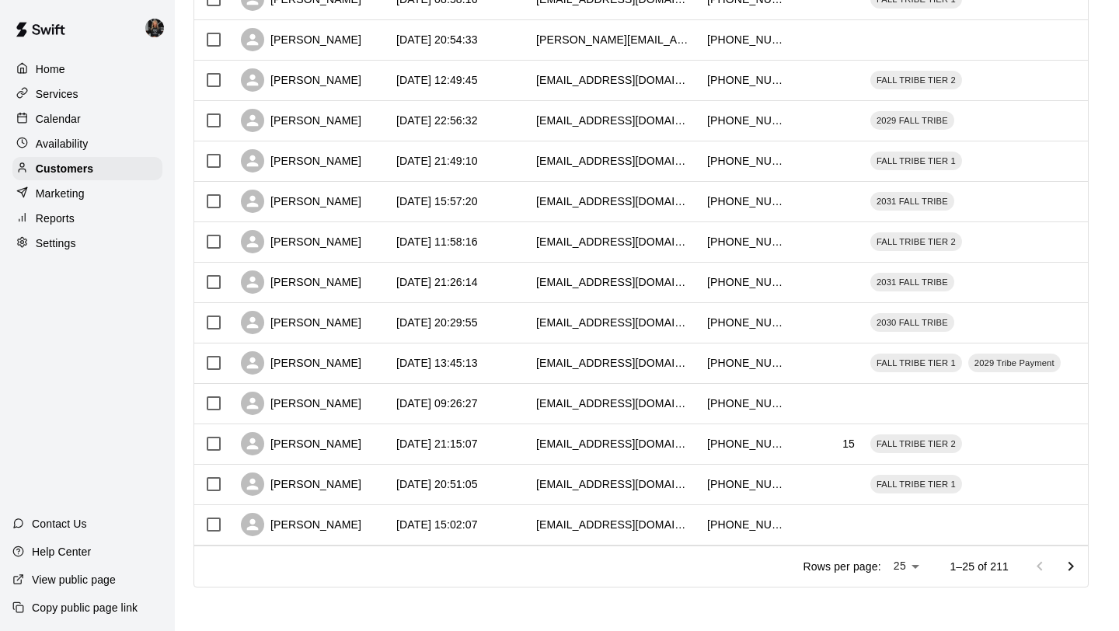
click at [1069, 569] on icon "Go to next page" at bounding box center [1070, 565] width 5 height 9
click at [1070, 568] on icon "Go to next page" at bounding box center [1070, 565] width 5 height 9
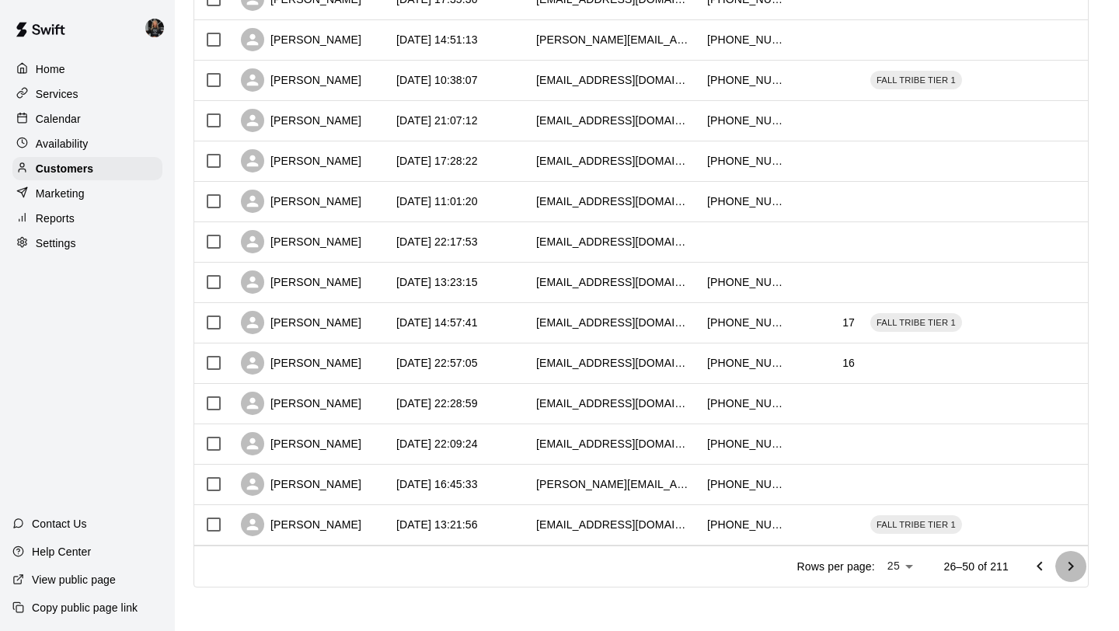
click at [1070, 568] on icon "Go to next page" at bounding box center [1070, 565] width 5 height 9
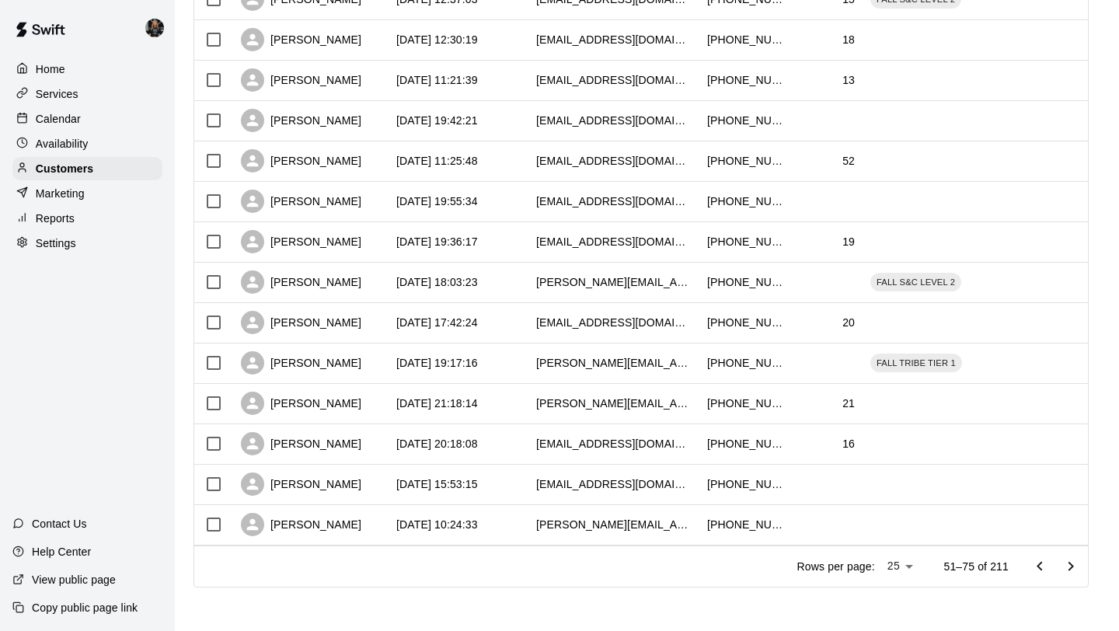
scroll to position [691, 0]
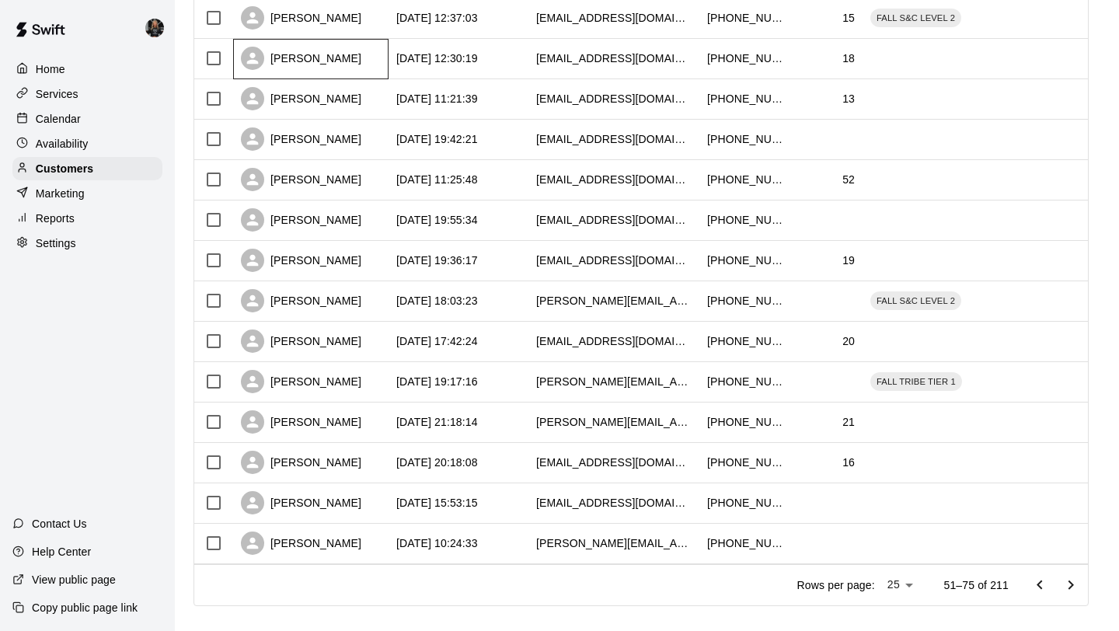
click at [301, 65] on div "[PERSON_NAME]" at bounding box center [301, 58] width 120 height 23
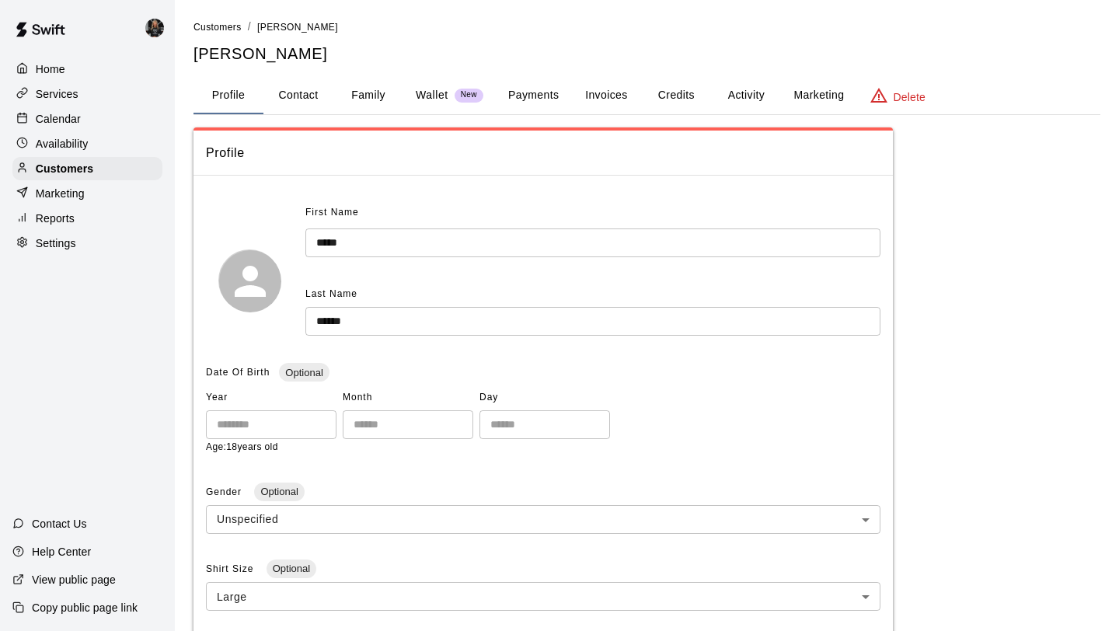
click at [361, 92] on button "Family" at bounding box center [368, 95] width 70 height 37
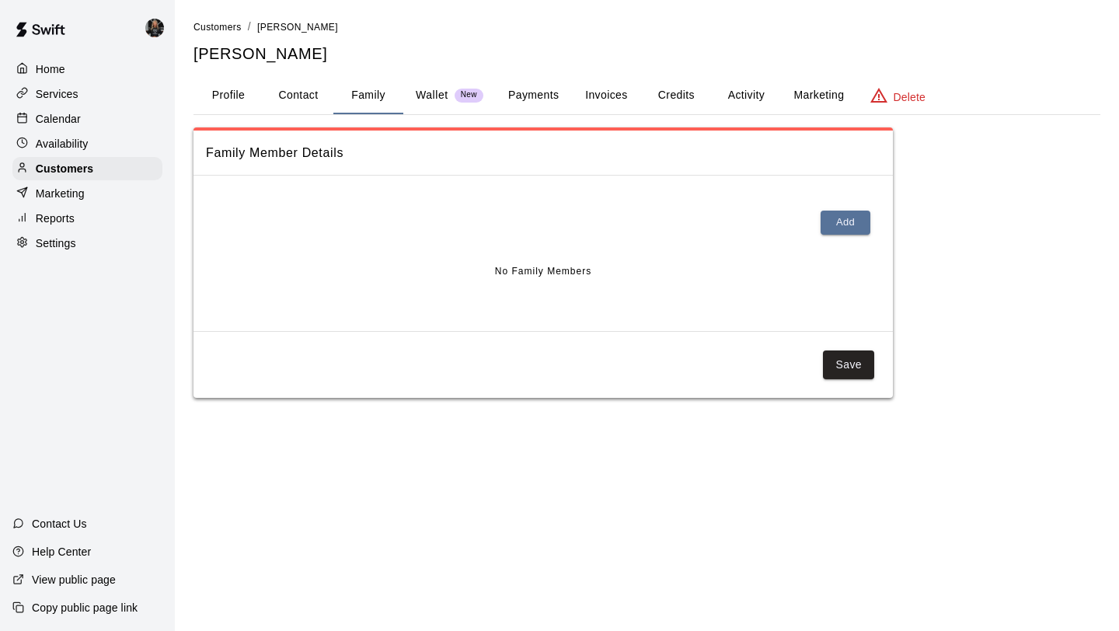
click at [238, 89] on button "Profile" at bounding box center [228, 95] width 70 height 37
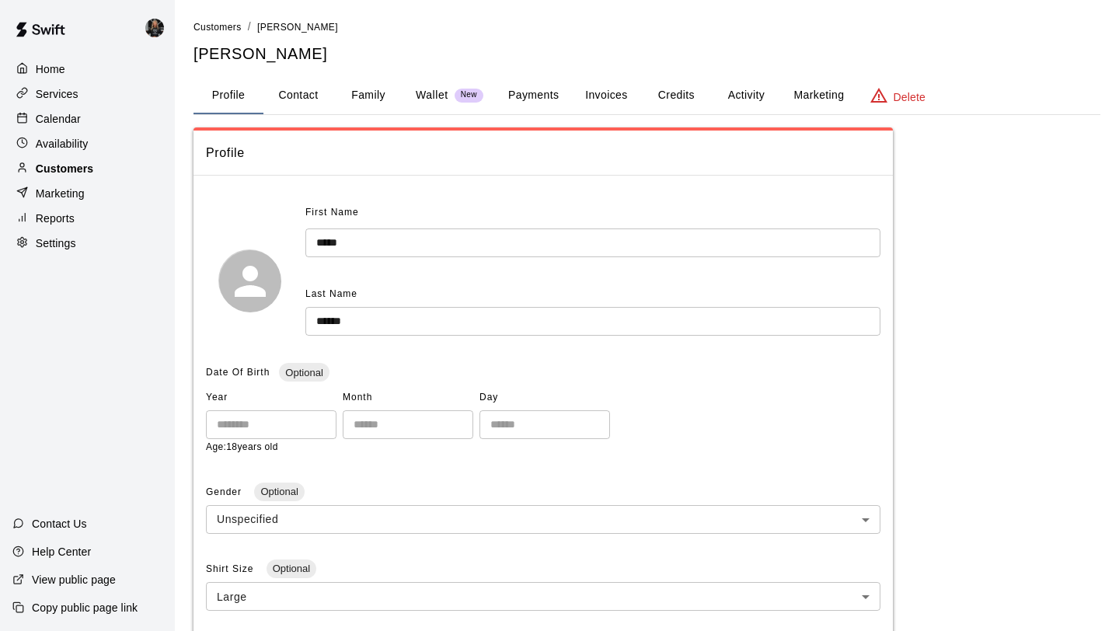
click at [79, 167] on p "Customers" at bounding box center [64, 169] width 57 height 16
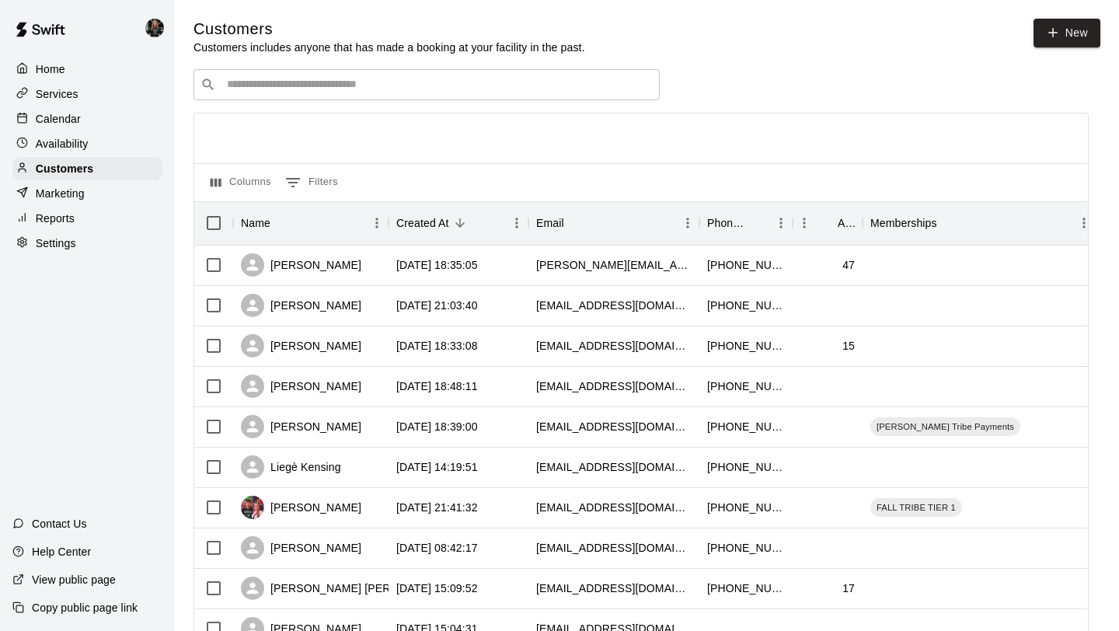
scroll to position [710, 0]
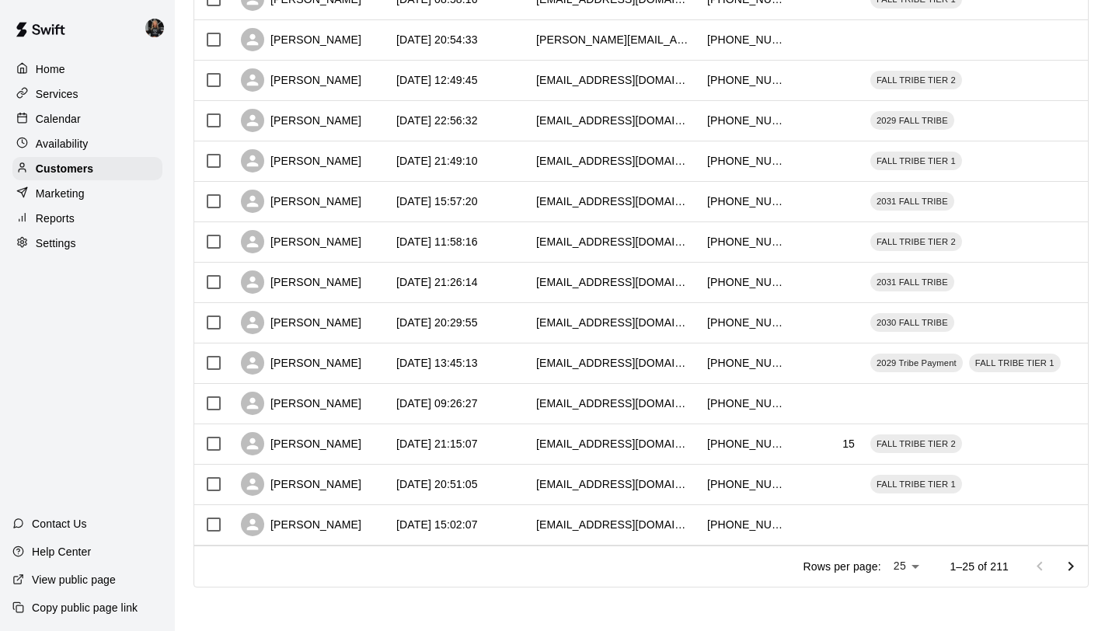
click at [1070, 566] on icon "Go to next page" at bounding box center [1070, 565] width 5 height 9
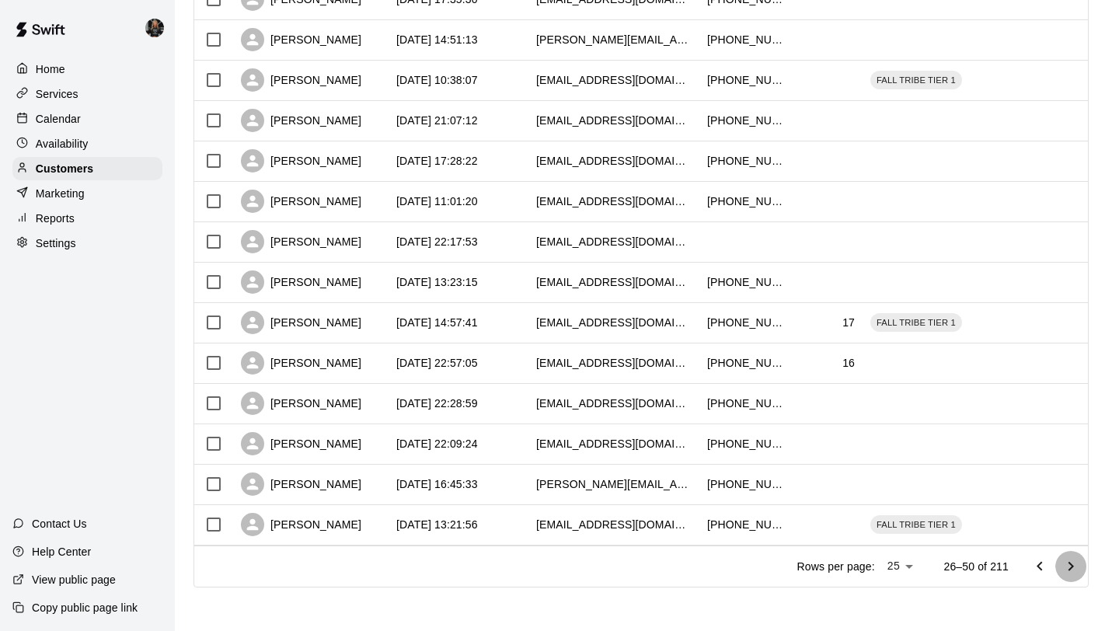
click at [1070, 566] on icon "Go to next page" at bounding box center [1070, 565] width 5 height 9
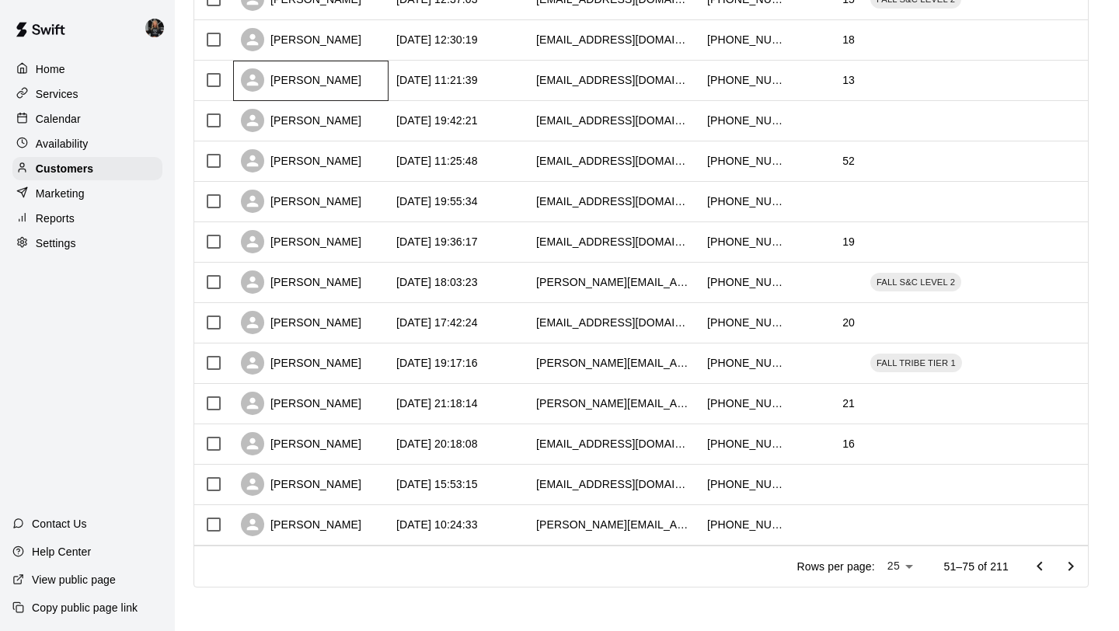
click at [339, 88] on div "[PERSON_NAME]" at bounding box center [301, 79] width 120 height 23
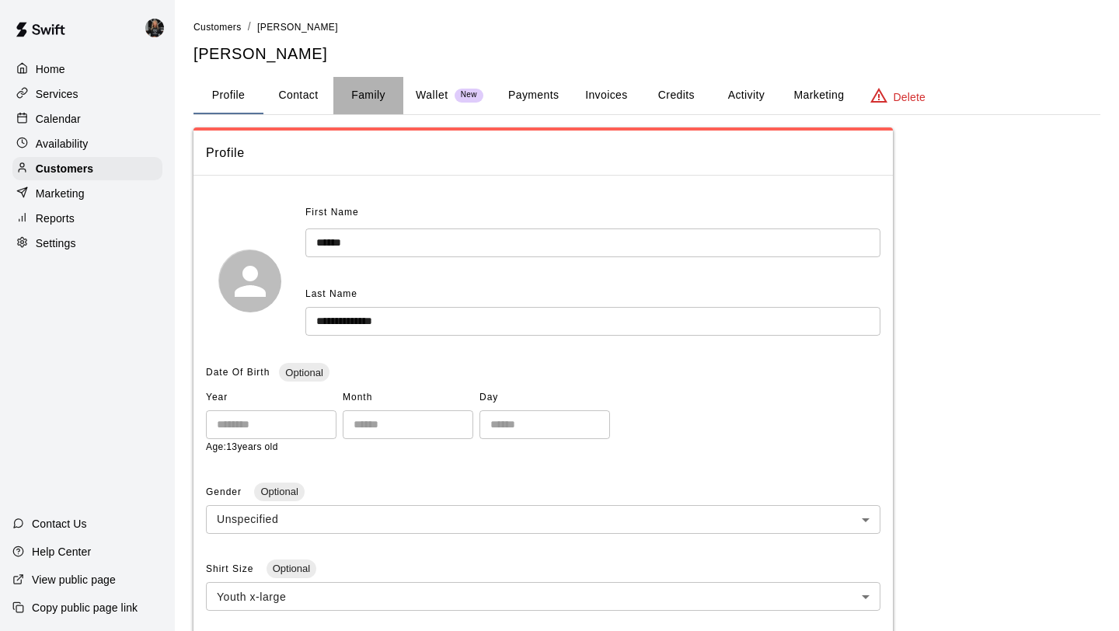
click at [366, 99] on button "Family" at bounding box center [368, 95] width 70 height 37
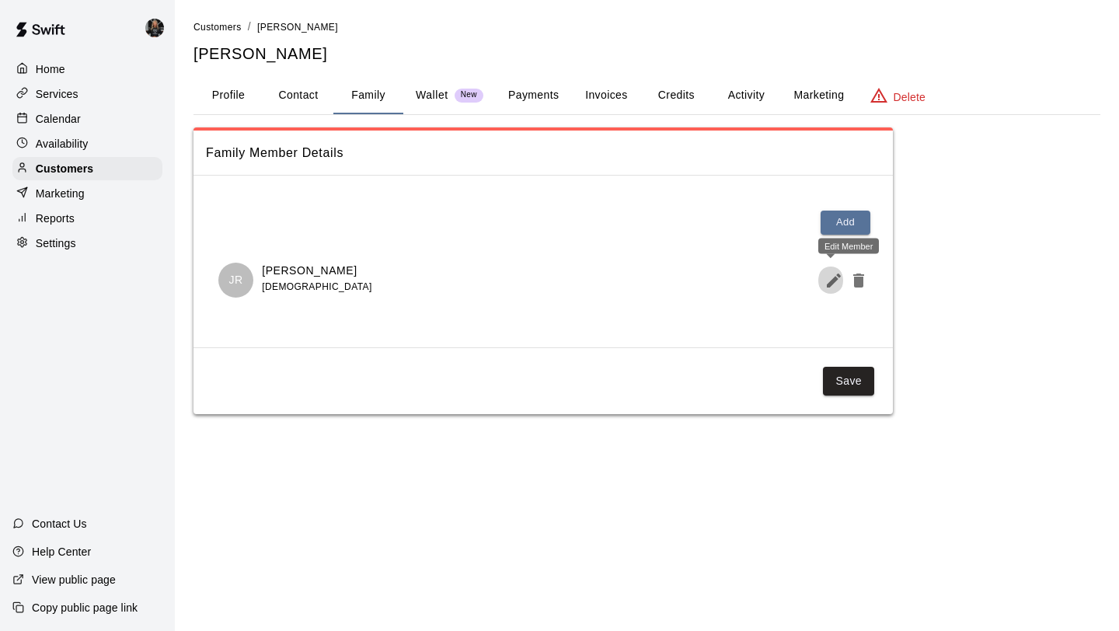
click at [830, 286] on icon "Edit Member" at bounding box center [833, 280] width 14 height 14
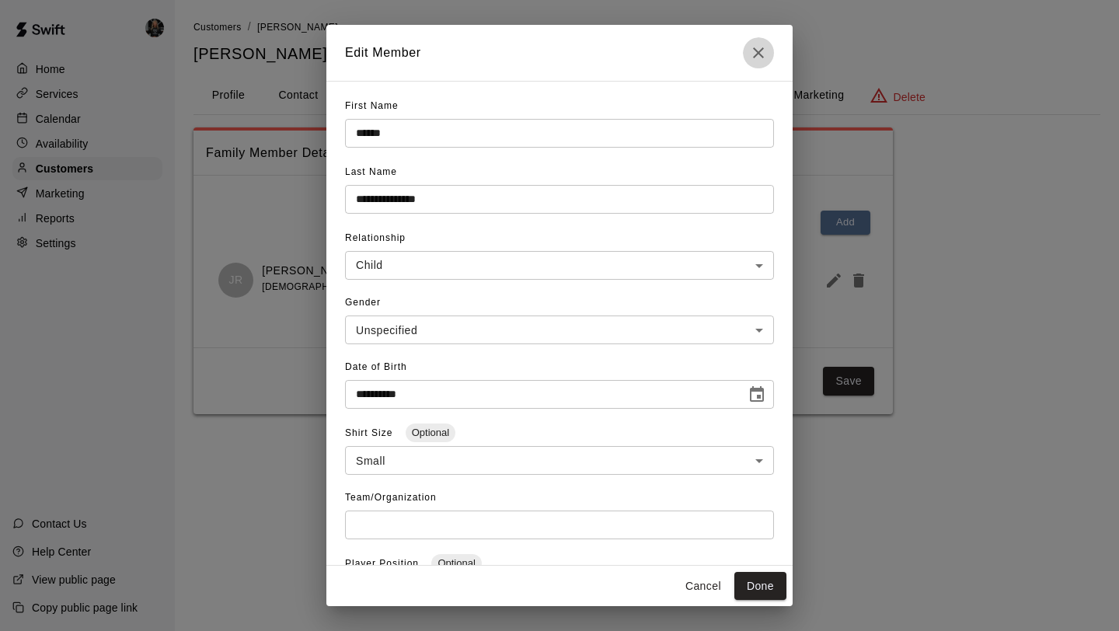
click at [758, 49] on icon "Close" at bounding box center [758, 52] width 19 height 19
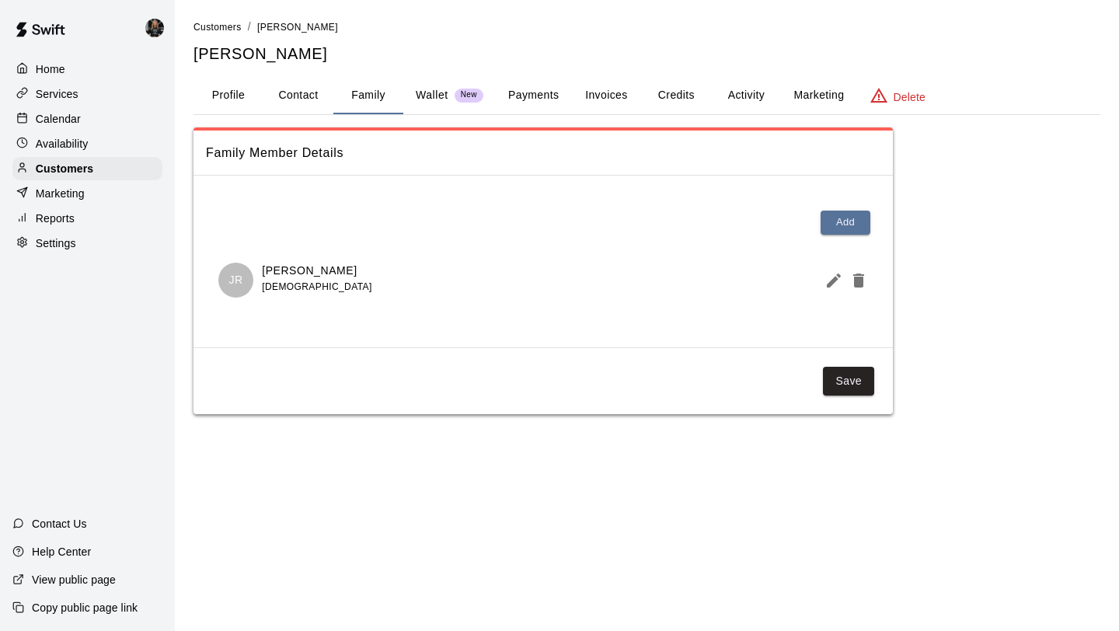
click at [221, 33] on li "Customers" at bounding box center [217, 27] width 48 height 17
click at [225, 17] on main "Customers / [PERSON_NAME] [PERSON_NAME] [PERSON_NAME] Profile Contact Family Wa…" at bounding box center [647, 222] width 944 height 445
click at [219, 28] on span "Customers" at bounding box center [217, 27] width 48 height 11
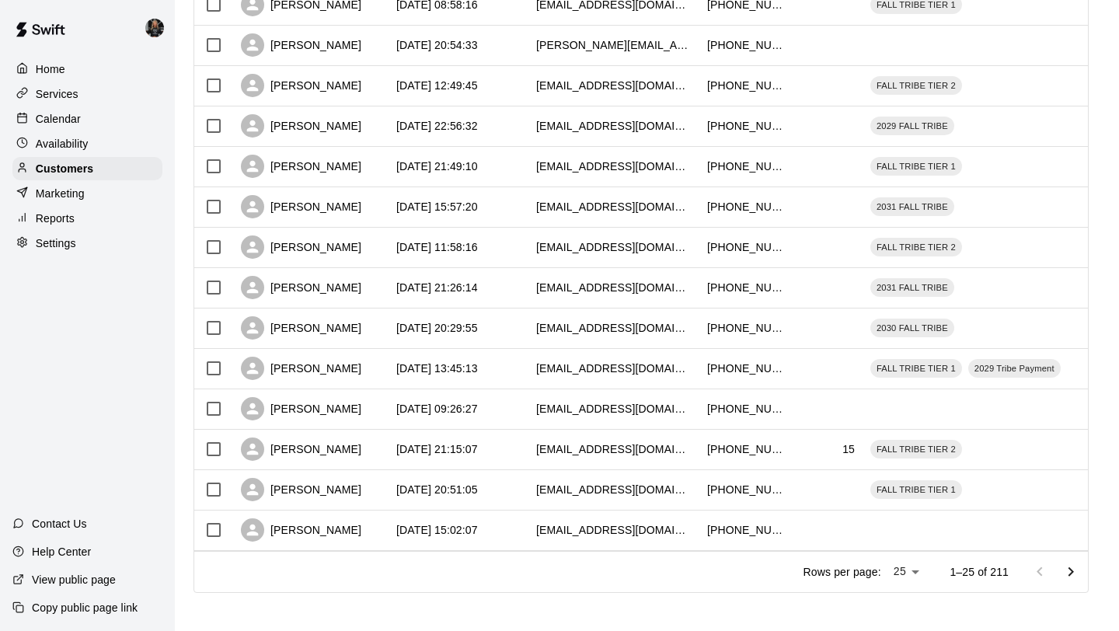
scroll to position [710, 0]
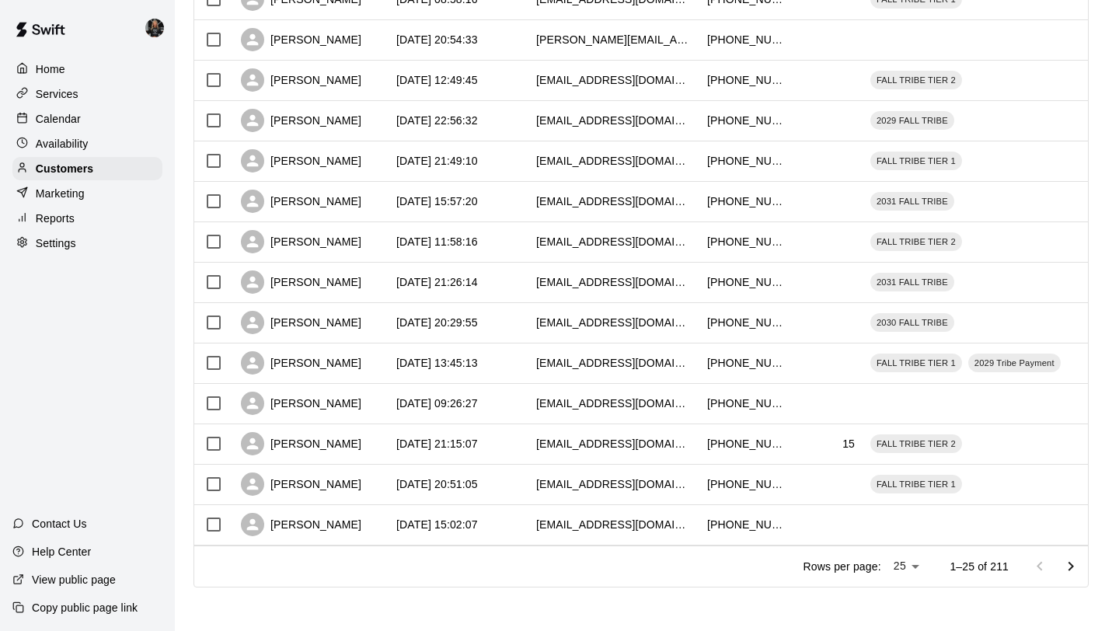
click at [1069, 569] on icon "Go to next page" at bounding box center [1070, 565] width 5 height 9
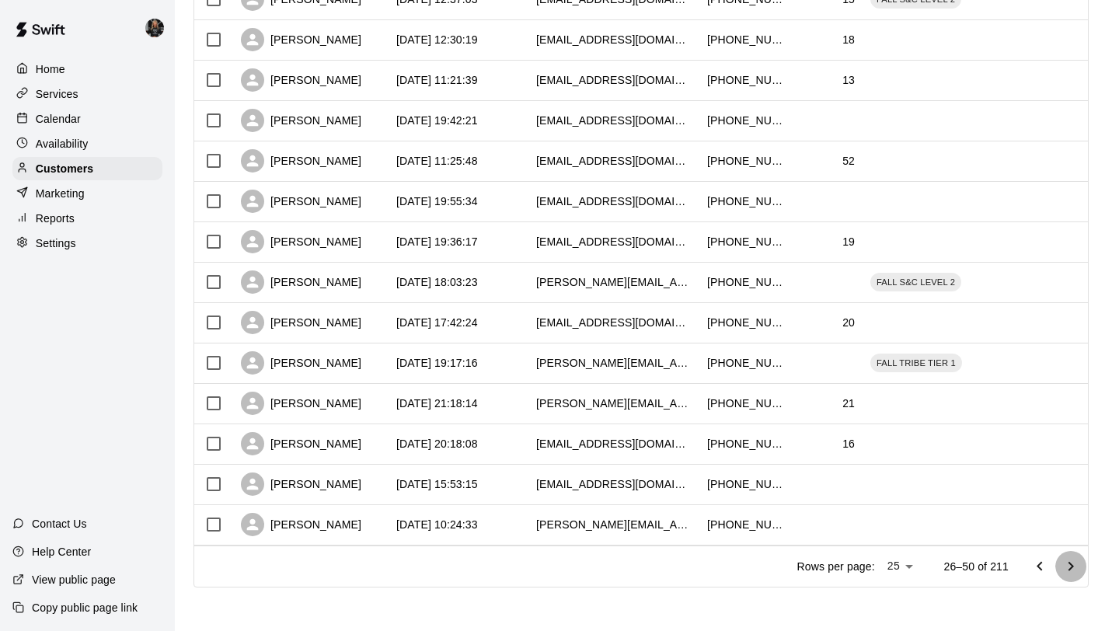
click at [1069, 569] on icon "Go to next page" at bounding box center [1070, 565] width 5 height 9
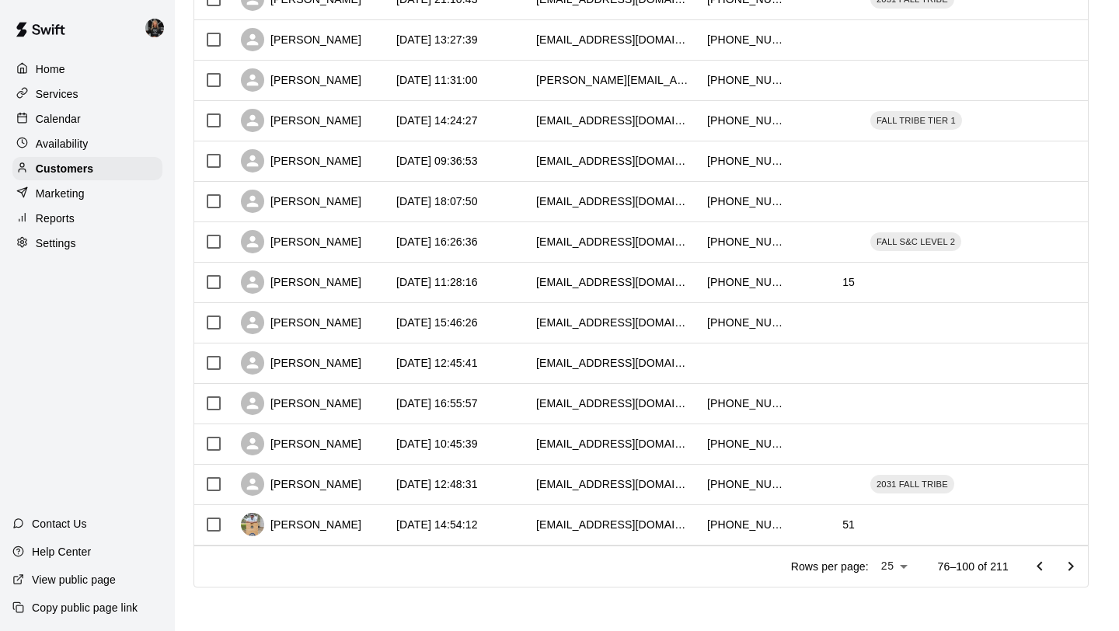
click at [1026, 562] on button "Go to previous page" at bounding box center [1039, 566] width 31 height 31
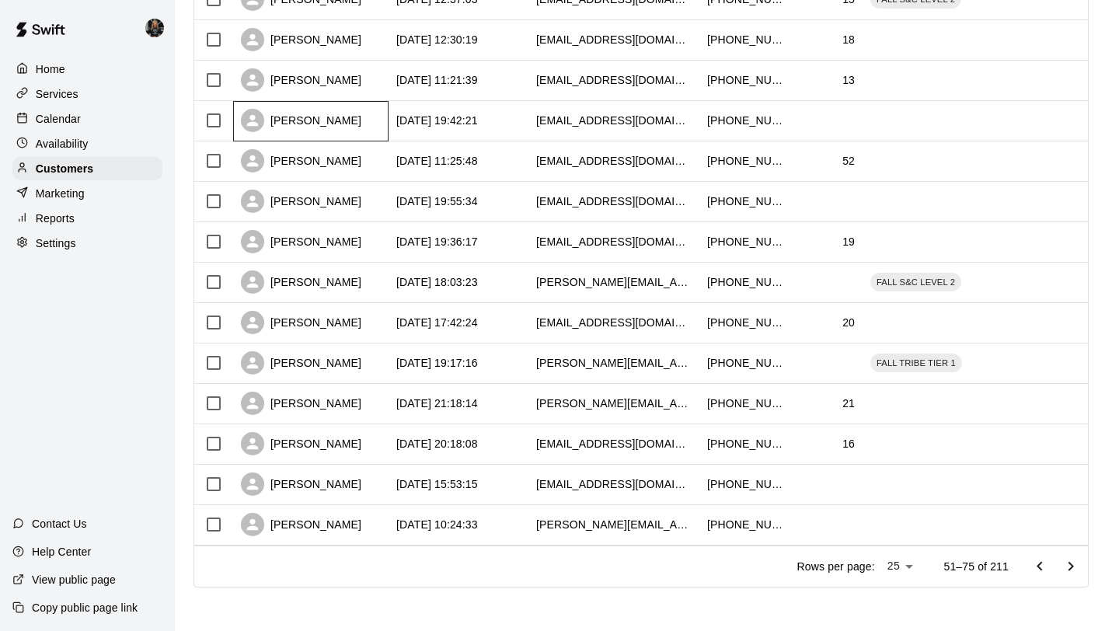
click at [300, 119] on div "[PERSON_NAME]" at bounding box center [301, 120] width 120 height 23
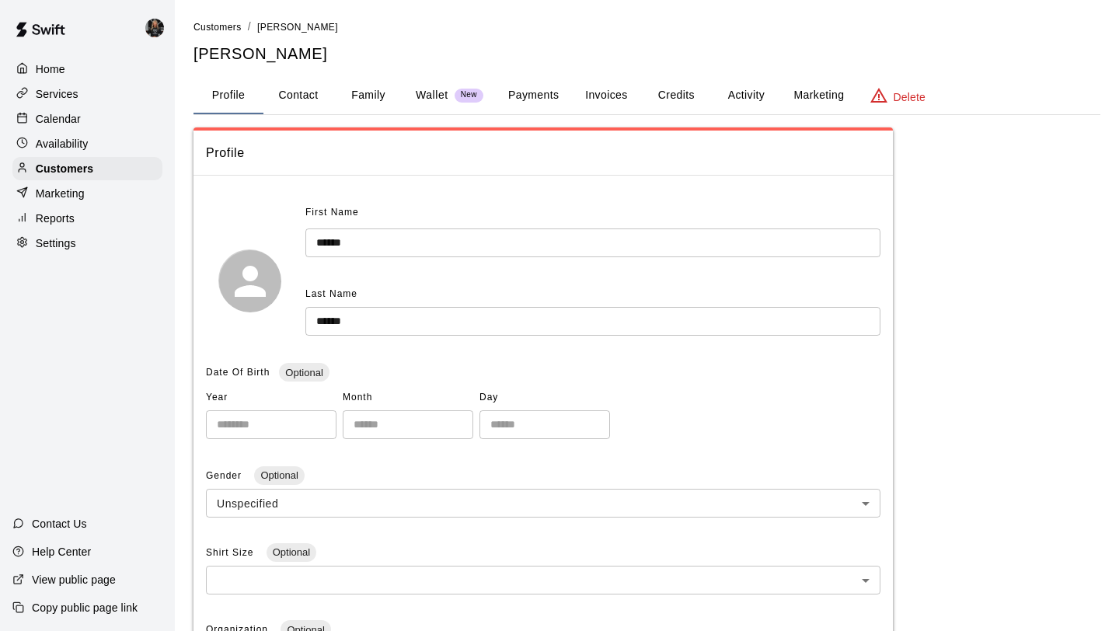
click at [353, 100] on button "Family" at bounding box center [368, 95] width 70 height 37
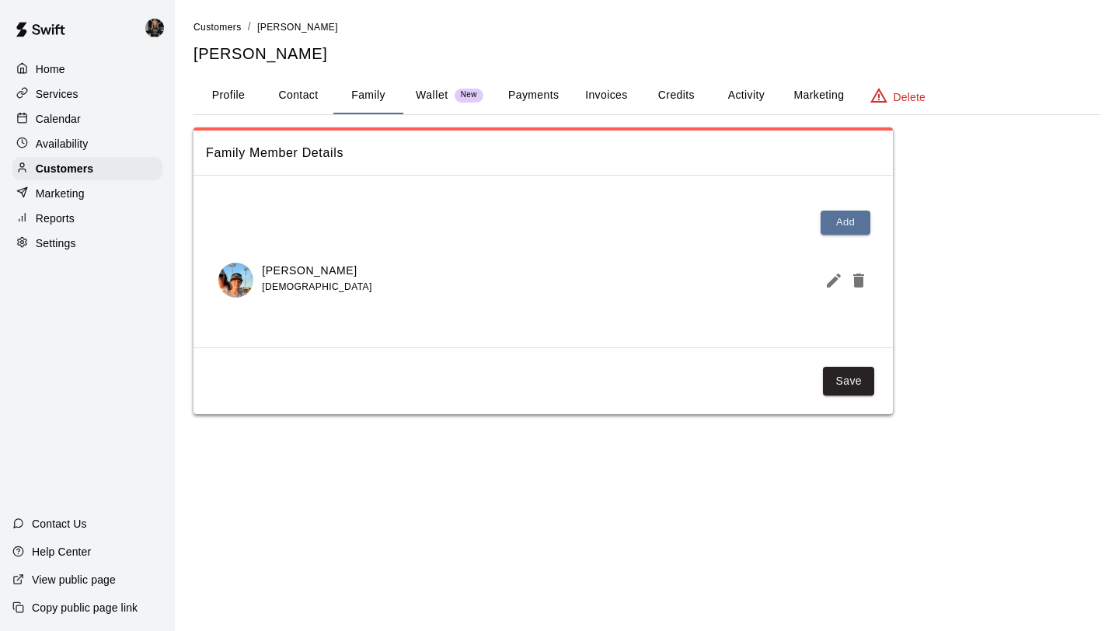
click at [833, 280] on icon "Edit Member" at bounding box center [833, 280] width 14 height 14
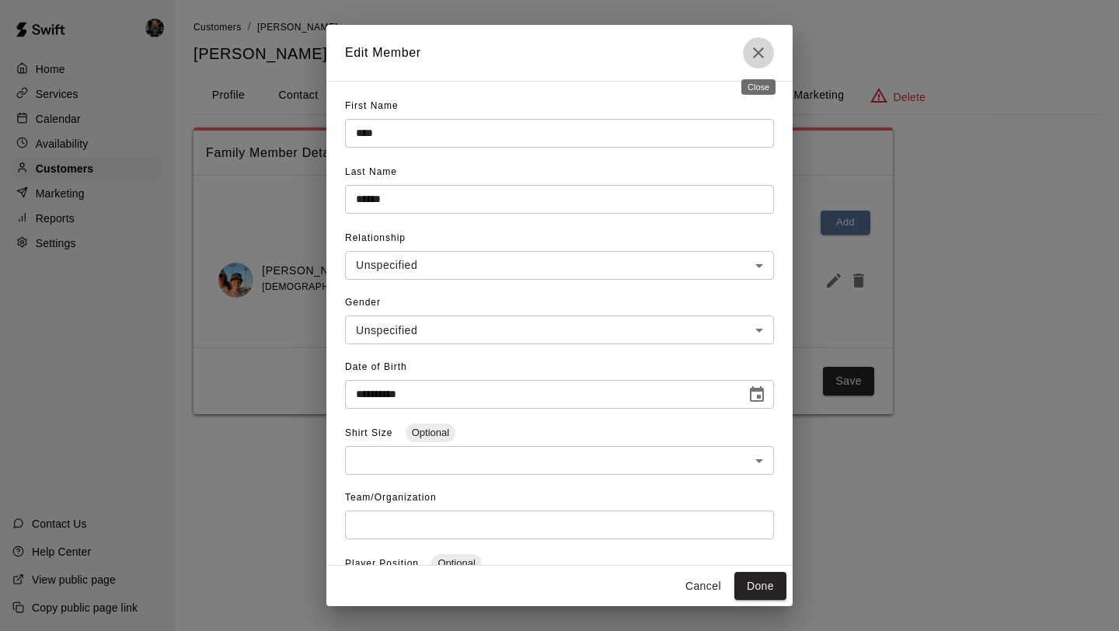
click at [754, 47] on icon "Close" at bounding box center [758, 52] width 19 height 19
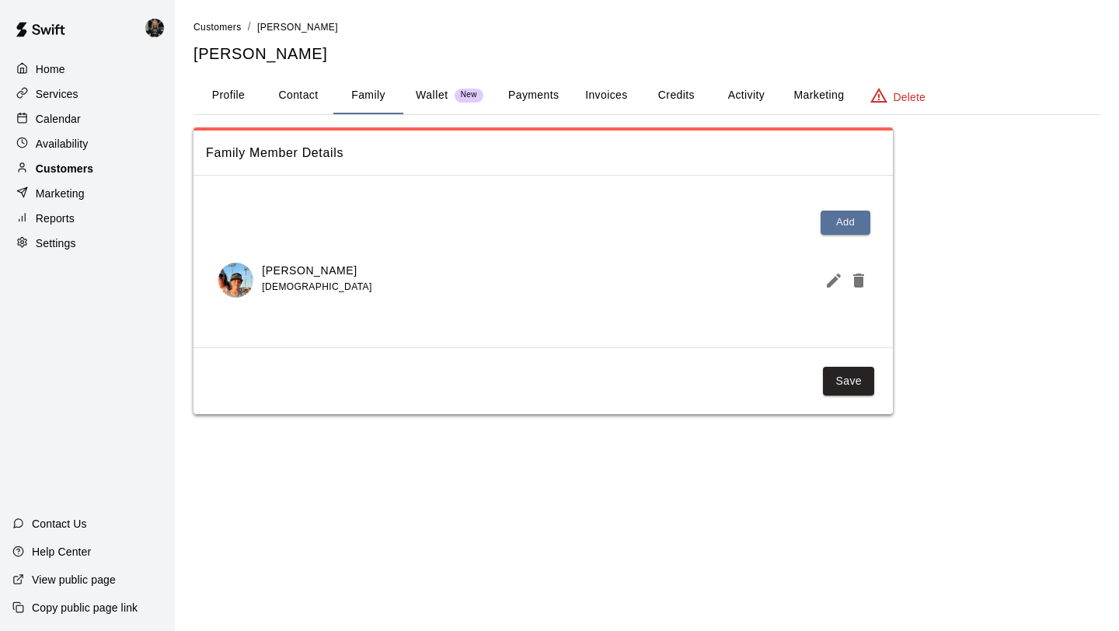
click at [64, 160] on div "Customers" at bounding box center [87, 168] width 150 height 23
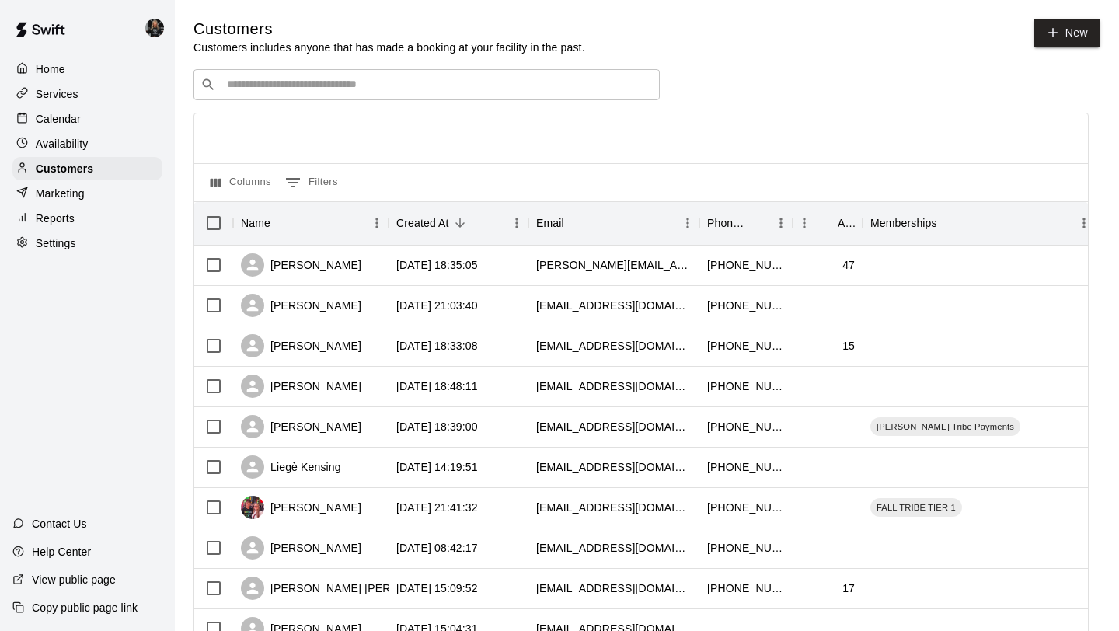
scroll to position [710, 0]
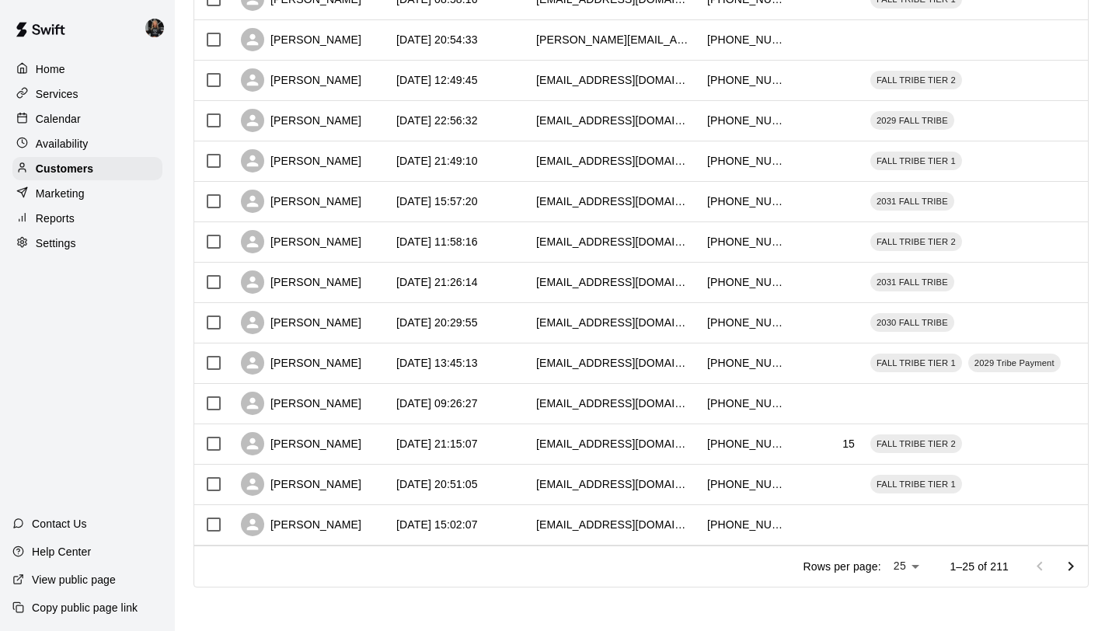
click at [1081, 563] on button "Go to next page" at bounding box center [1070, 566] width 31 height 31
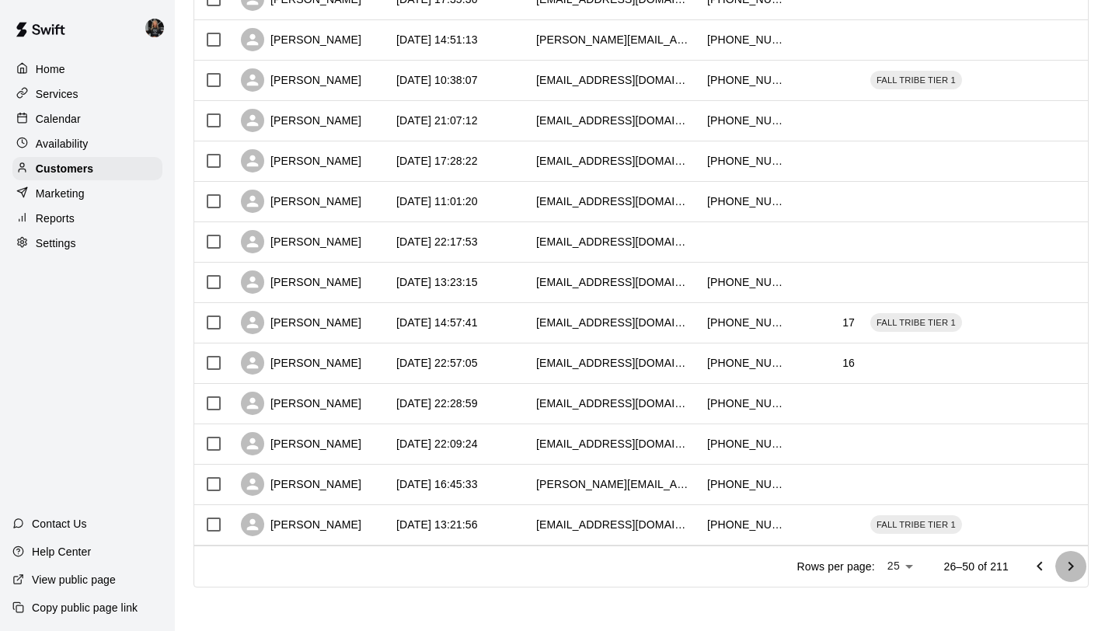
click at [1081, 563] on button "Go to next page" at bounding box center [1070, 566] width 31 height 31
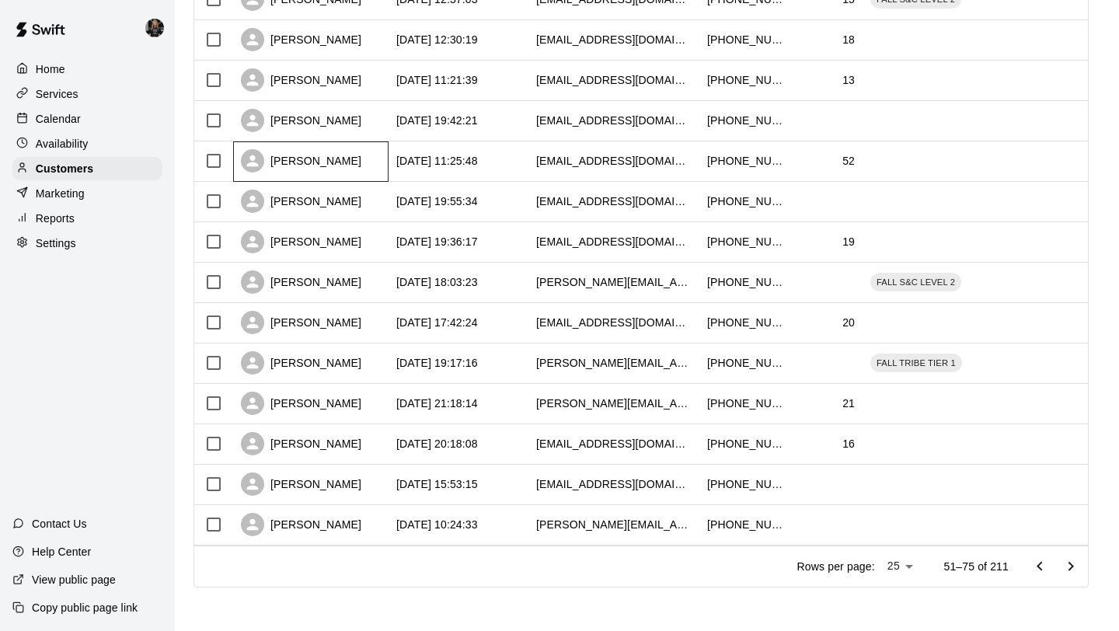
click at [296, 155] on div "[PERSON_NAME]" at bounding box center [301, 160] width 120 height 23
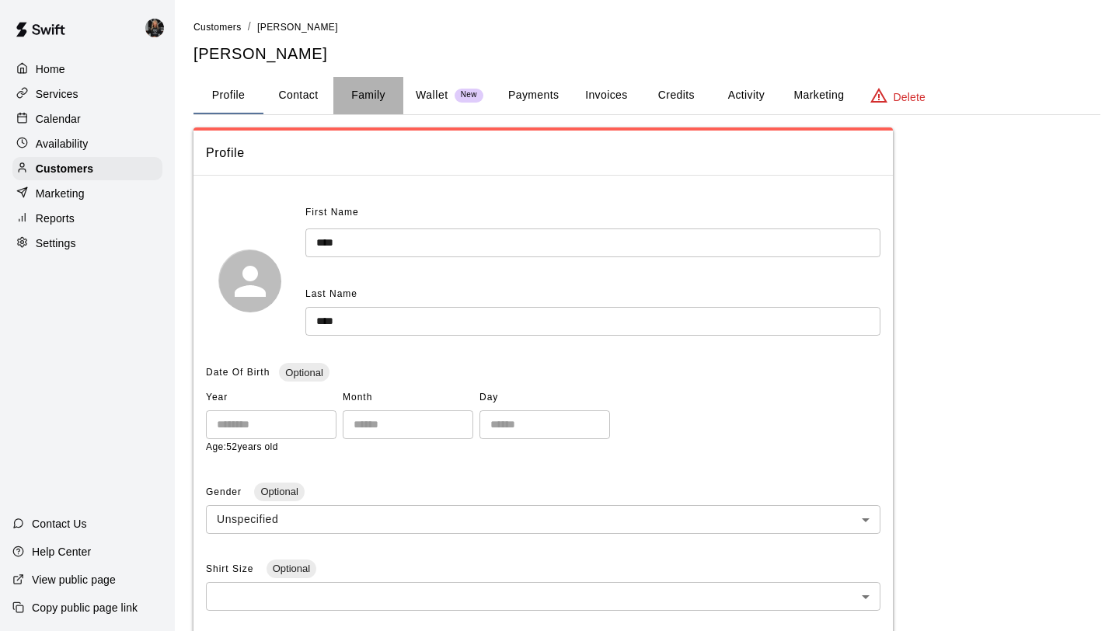
click at [380, 93] on button "Family" at bounding box center [368, 95] width 70 height 37
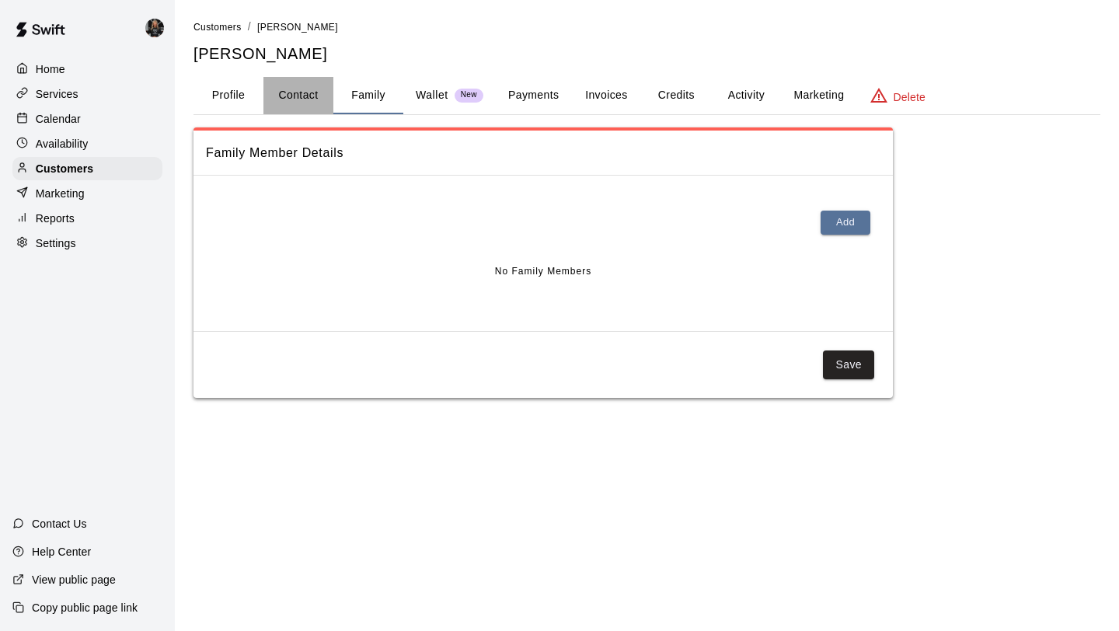
click at [287, 99] on button "Contact" at bounding box center [298, 95] width 70 height 37
select select "**"
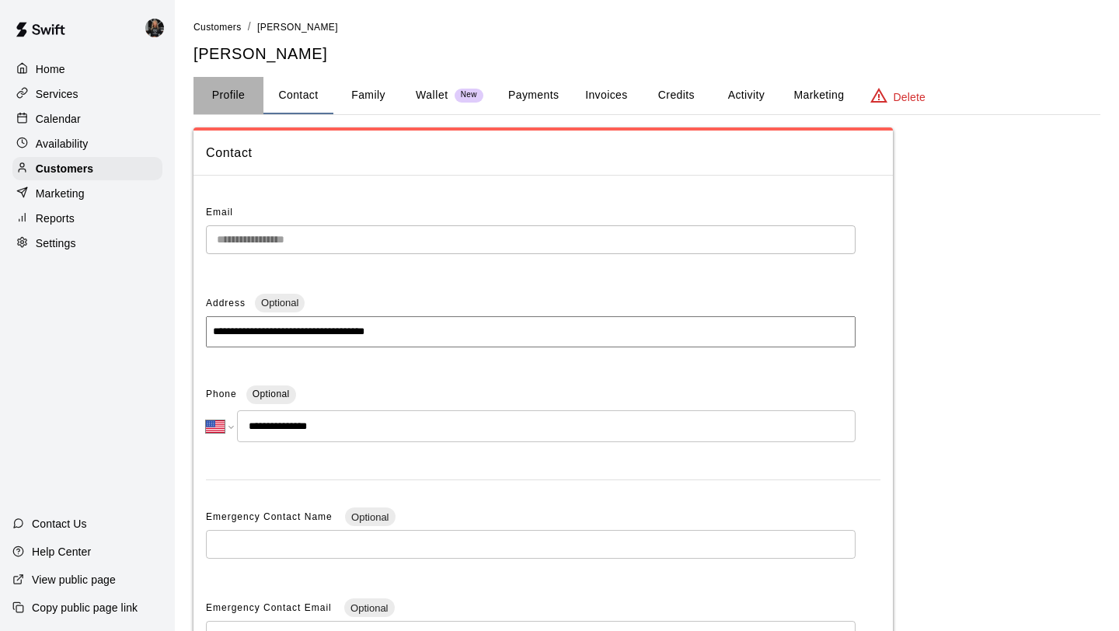
click at [228, 93] on button "Profile" at bounding box center [228, 95] width 70 height 37
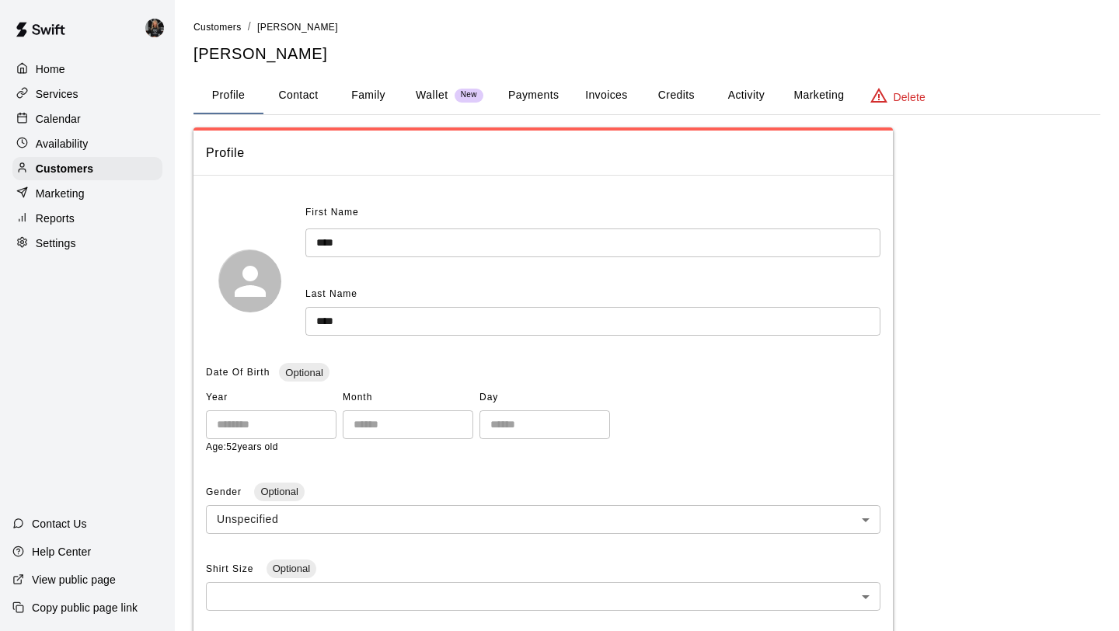
click at [371, 113] on button "Family" at bounding box center [368, 95] width 70 height 37
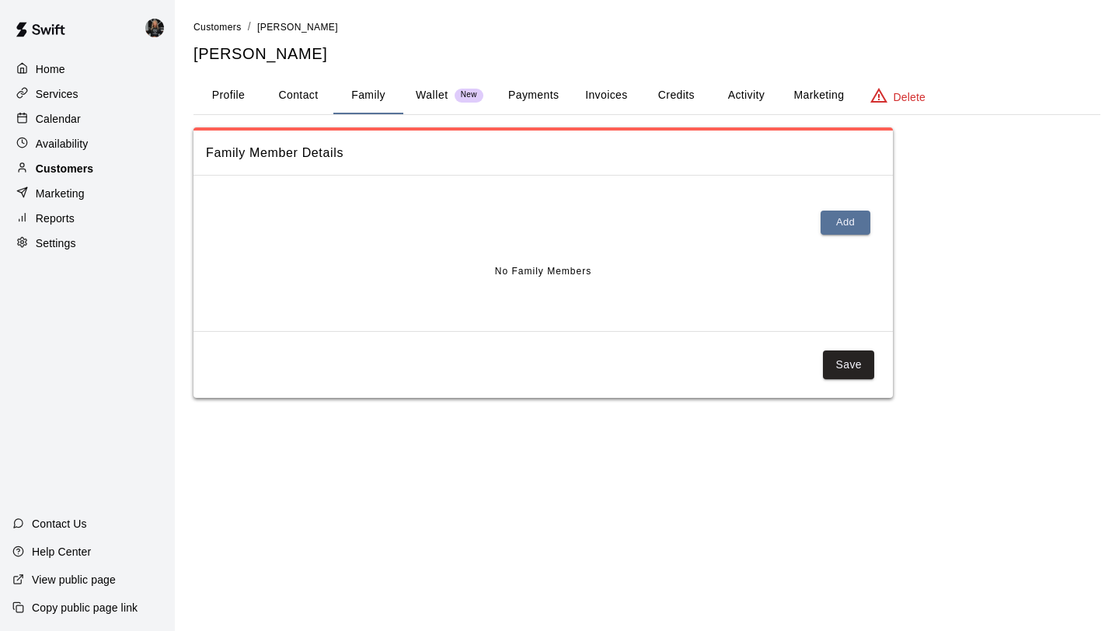
click at [78, 175] on p "Customers" at bounding box center [64, 169] width 57 height 16
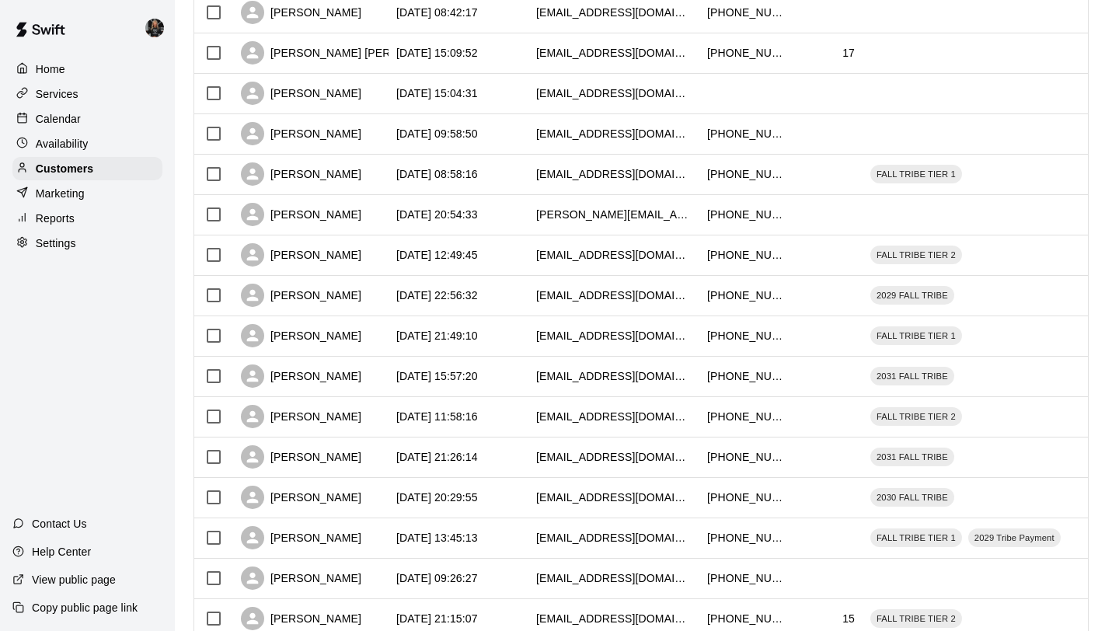
scroll to position [710, 0]
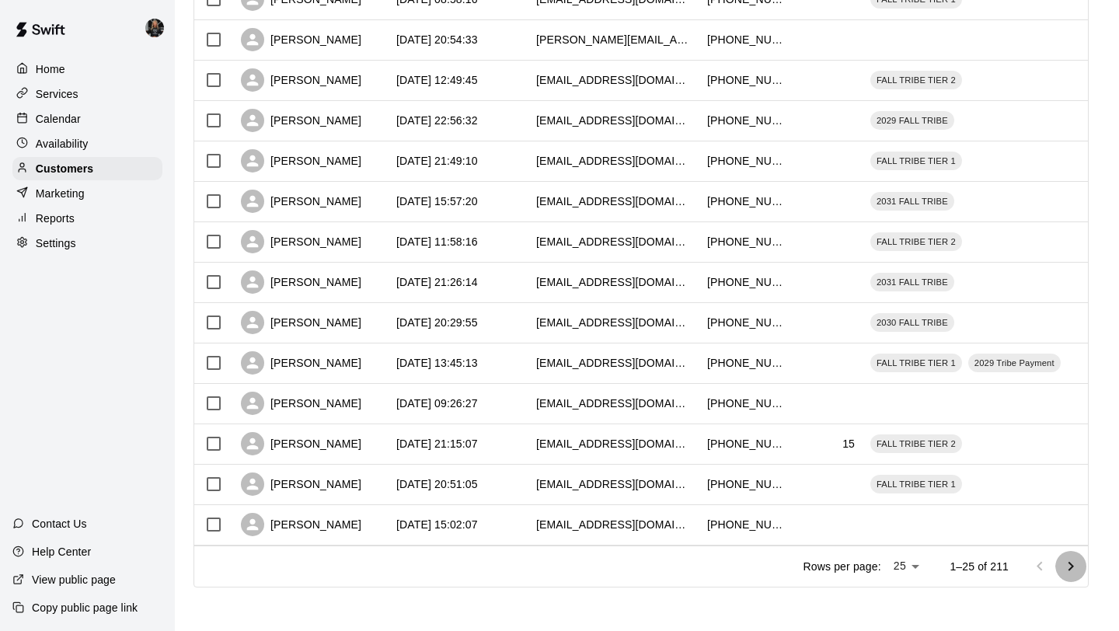
click at [1067, 562] on icon "Go to next page" at bounding box center [1070, 566] width 19 height 19
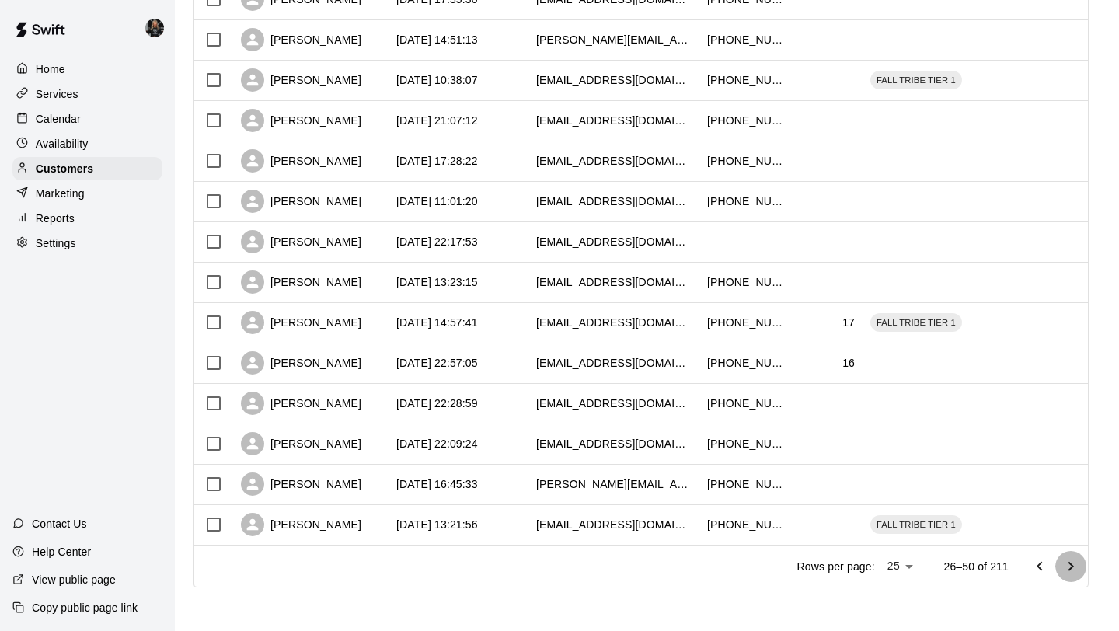
click at [1067, 564] on icon "Go to next page" at bounding box center [1070, 566] width 19 height 19
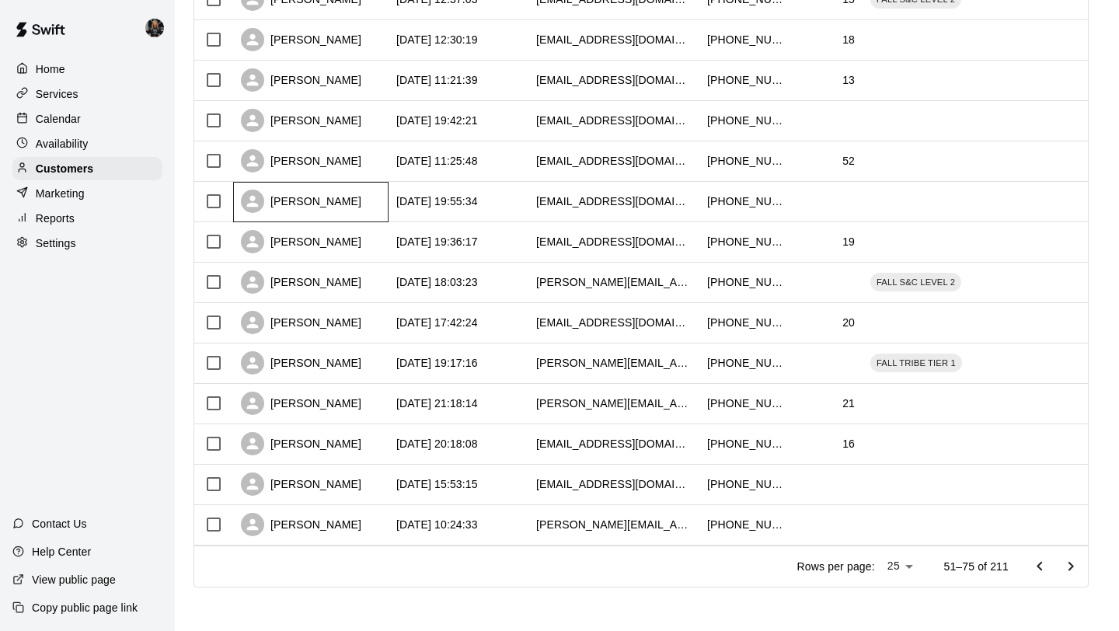
click at [308, 207] on div "[PERSON_NAME]" at bounding box center [301, 201] width 120 height 23
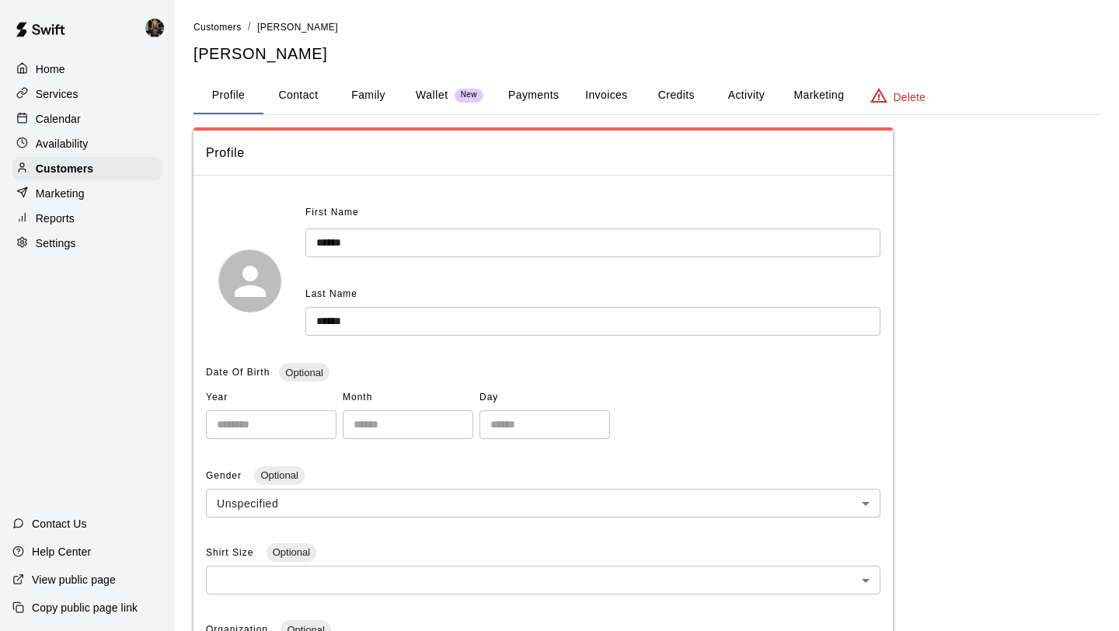
click at [381, 93] on button "Family" at bounding box center [368, 95] width 70 height 37
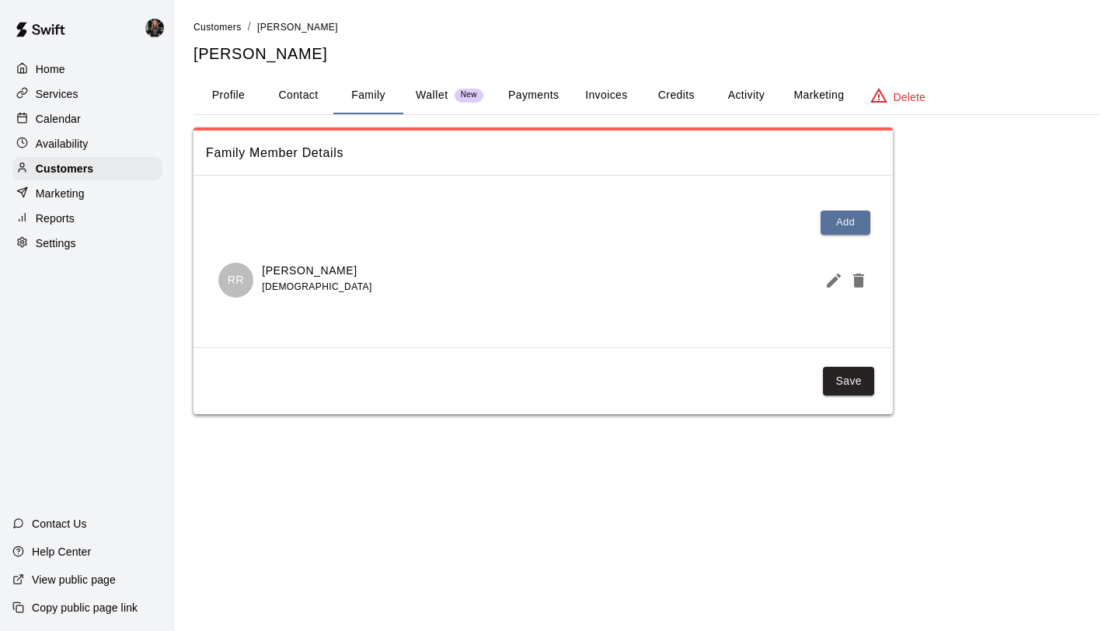
click at [829, 281] on icon "Edit Member" at bounding box center [833, 280] width 14 height 14
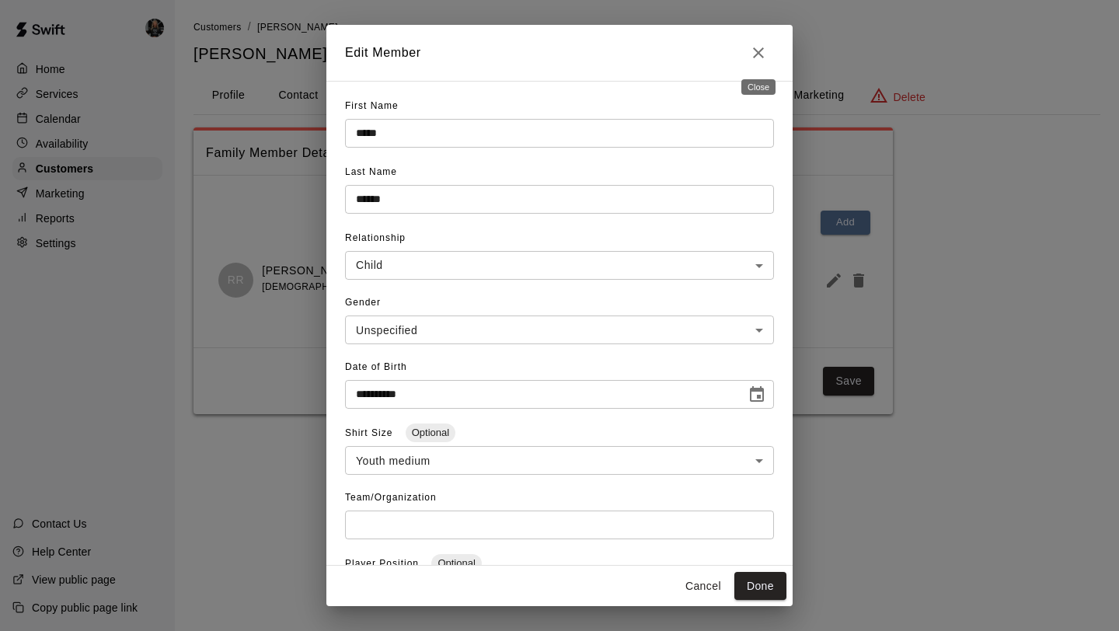
click at [759, 54] on icon "Close" at bounding box center [758, 52] width 11 height 11
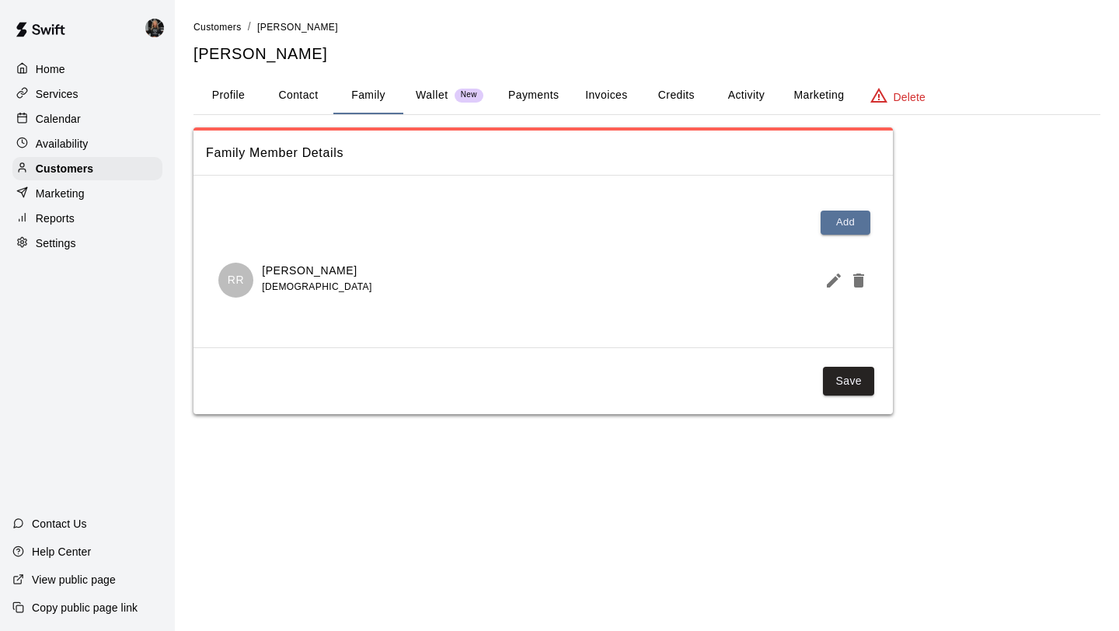
click at [131, 183] on div "Marketing" at bounding box center [87, 193] width 150 height 23
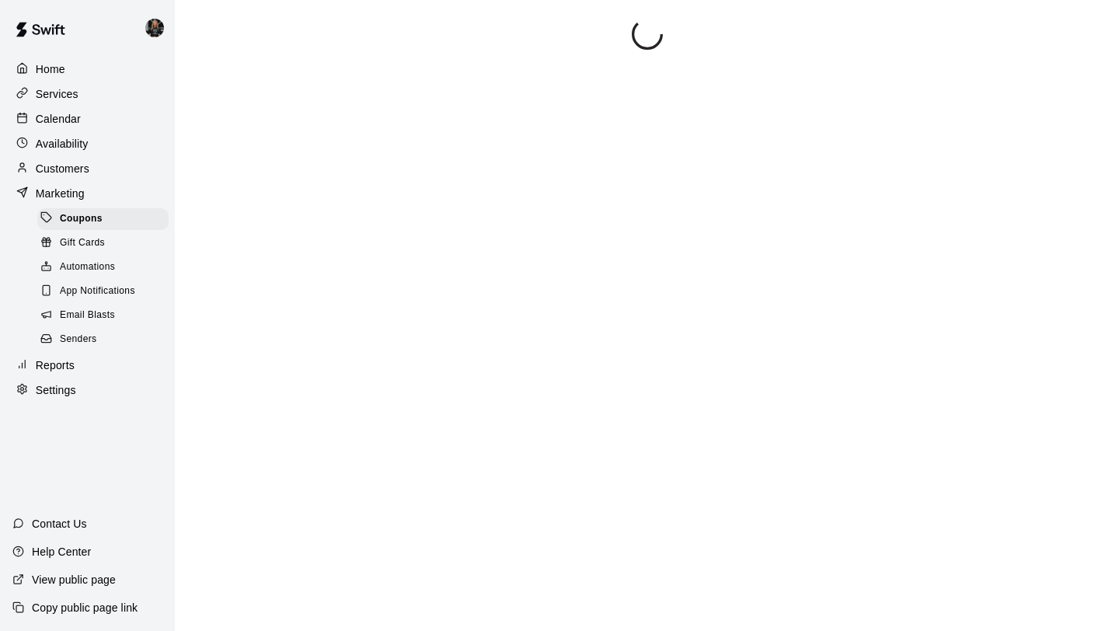
click at [130, 169] on div "Customers" at bounding box center [87, 168] width 150 height 23
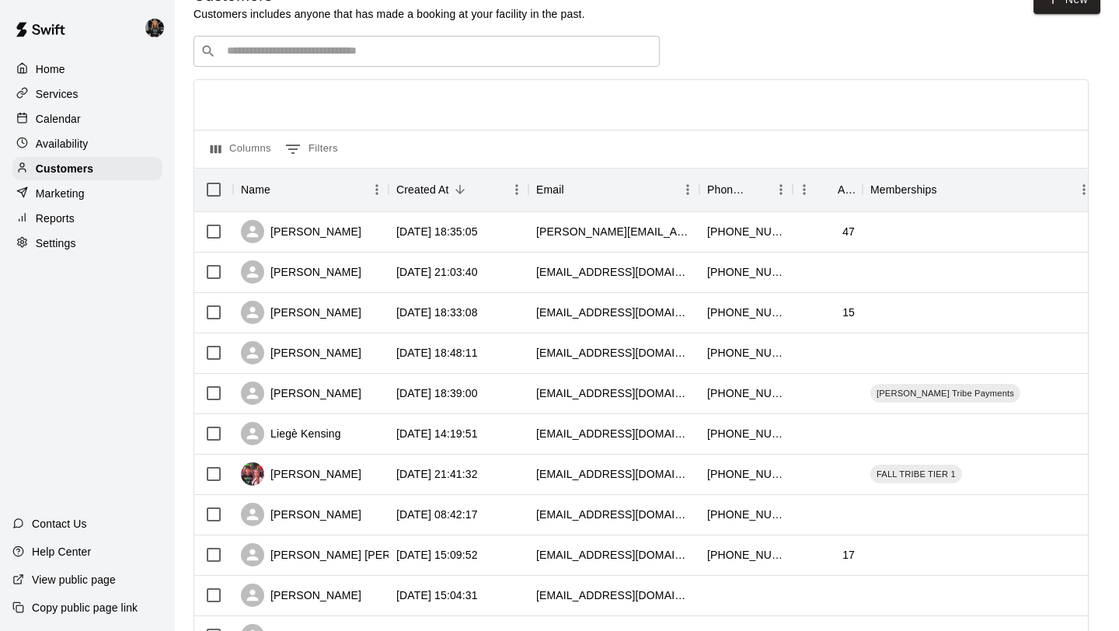
scroll to position [710, 0]
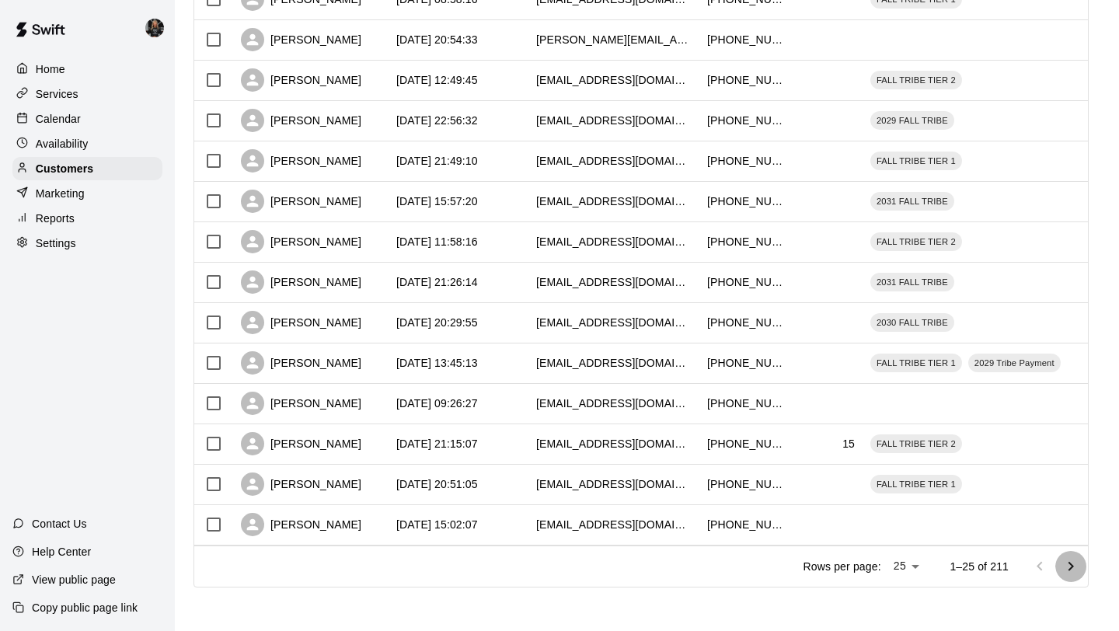
click at [1073, 569] on icon "Go to next page" at bounding box center [1070, 566] width 19 height 19
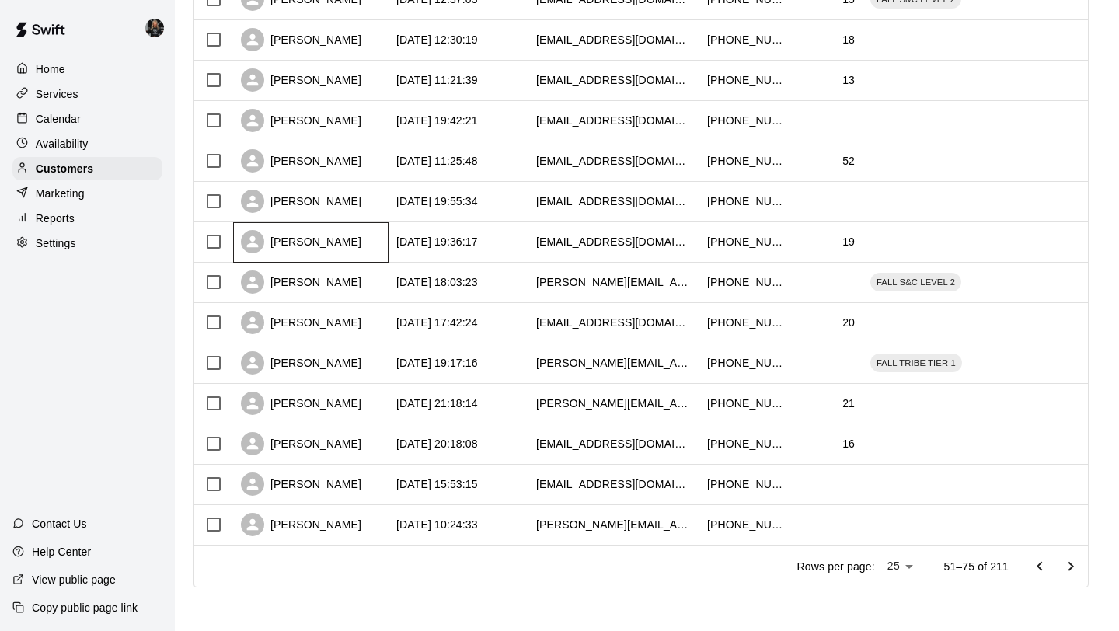
click at [321, 242] on div "[PERSON_NAME]" at bounding box center [301, 241] width 120 height 23
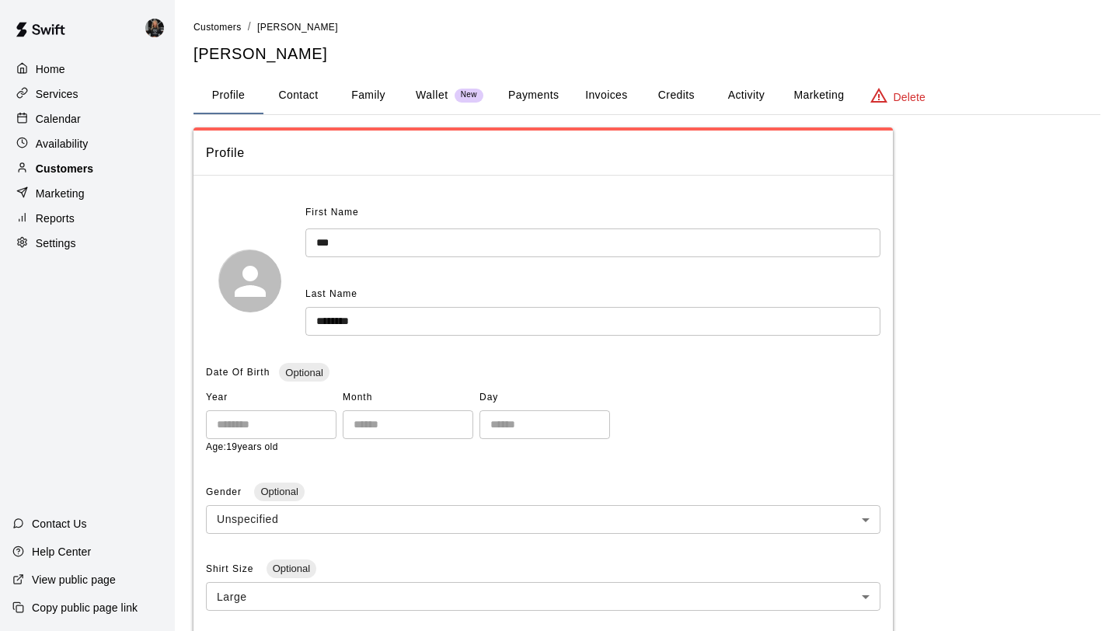
click at [91, 163] on p "Customers" at bounding box center [64, 169] width 57 height 16
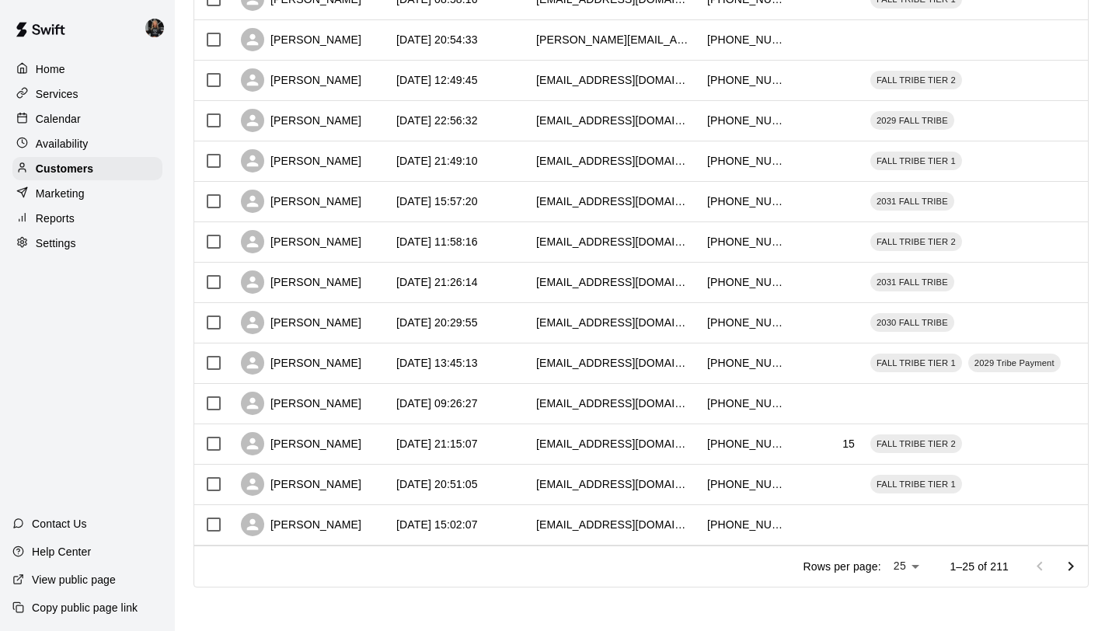
scroll to position [710, 0]
click at [1063, 569] on icon "Go to next page" at bounding box center [1070, 566] width 19 height 19
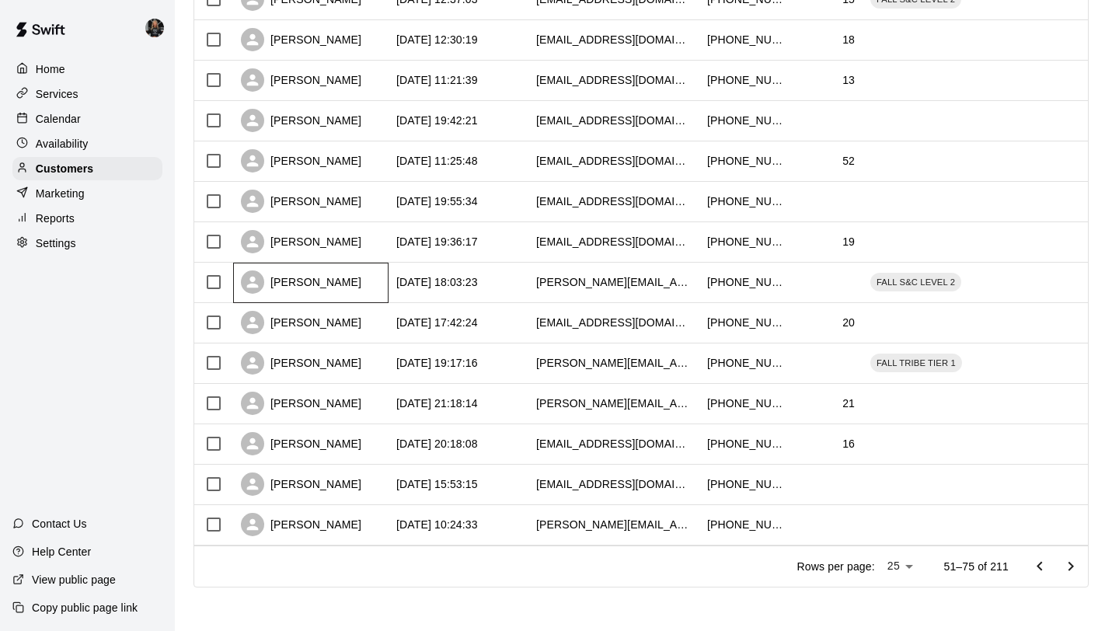
click at [297, 288] on div "[PERSON_NAME]" at bounding box center [301, 281] width 120 height 23
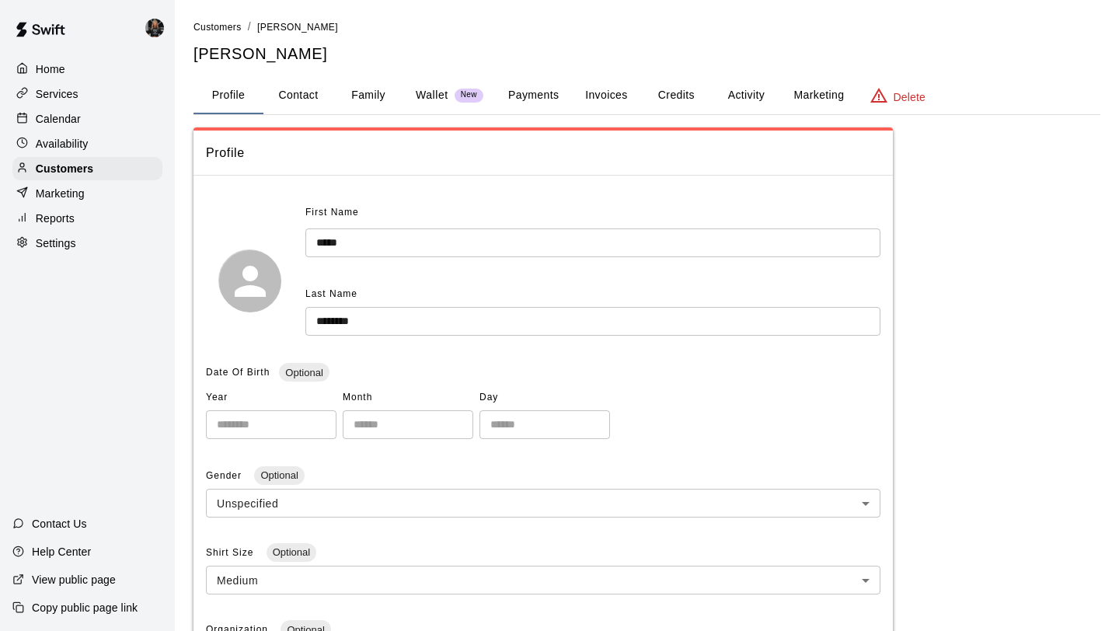
click at [353, 92] on button "Family" at bounding box center [368, 95] width 70 height 37
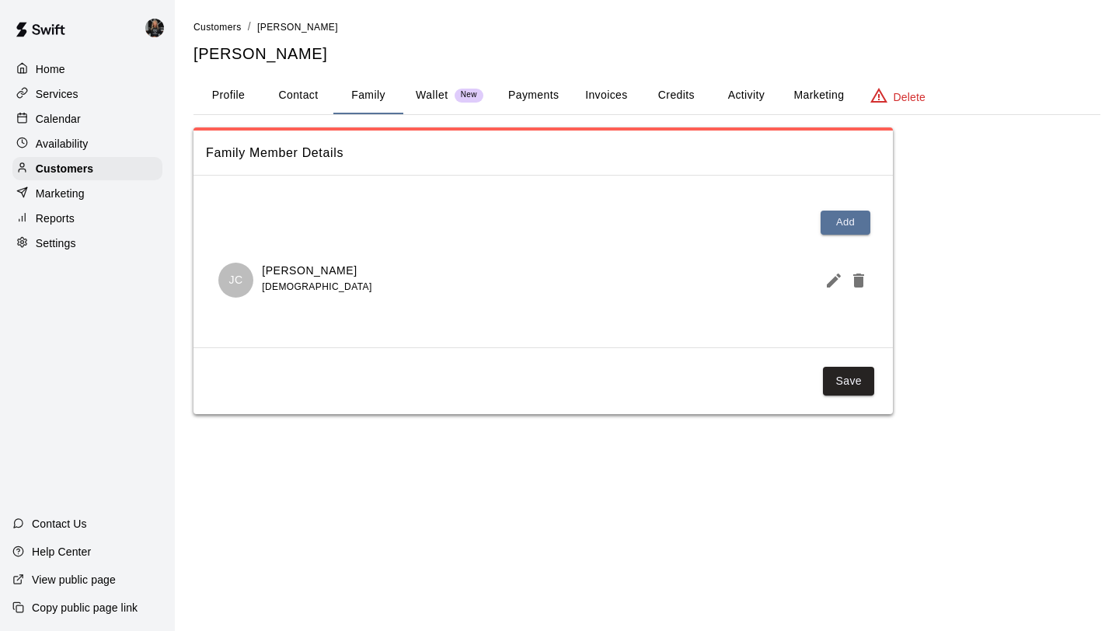
click at [834, 281] on icon "Edit Member" at bounding box center [833, 280] width 14 height 14
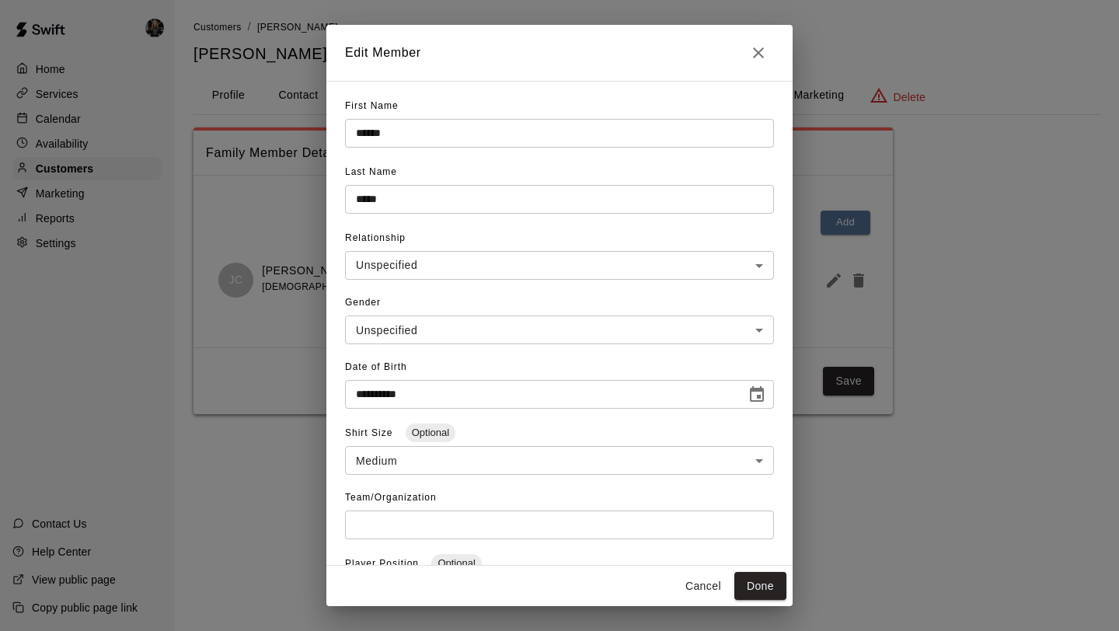
click at [764, 56] on icon "Close" at bounding box center [758, 52] width 19 height 19
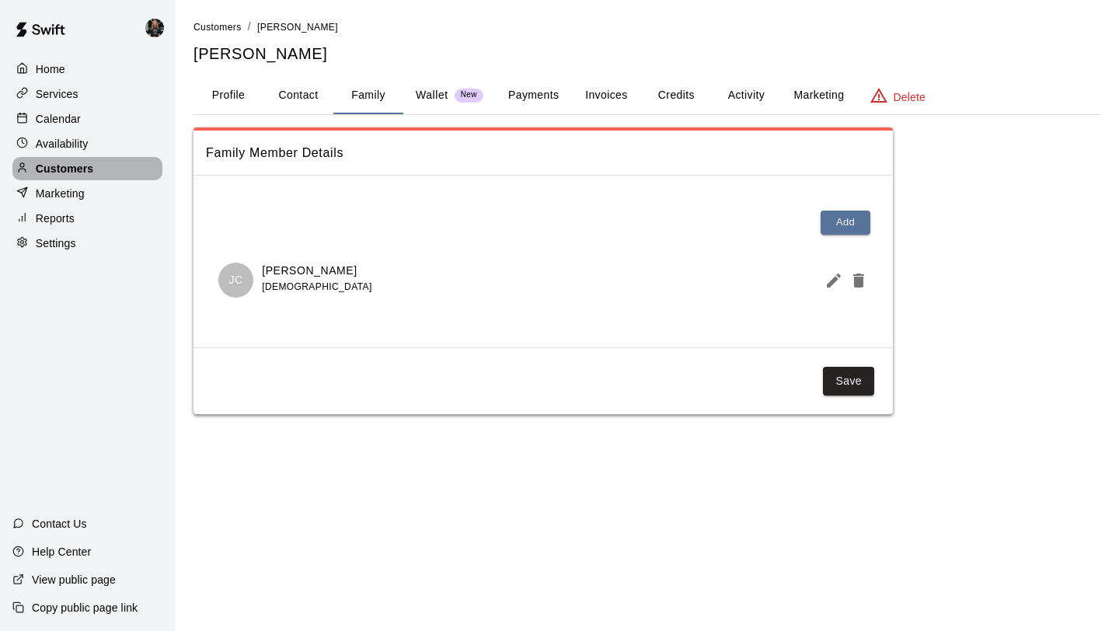
click at [68, 172] on p "Customers" at bounding box center [64, 169] width 57 height 16
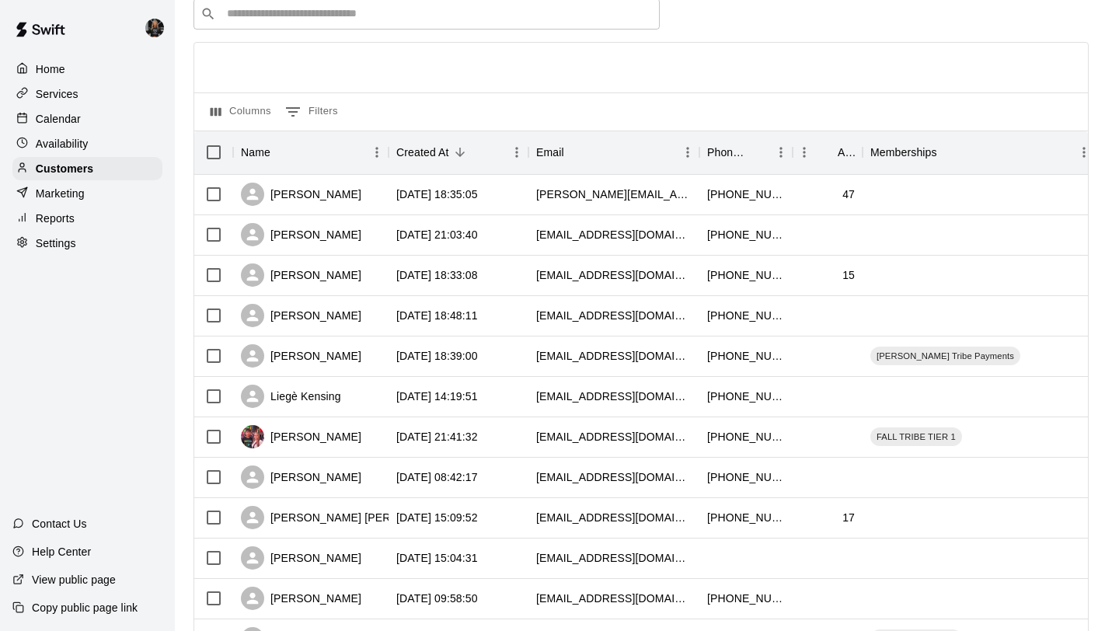
scroll to position [710, 0]
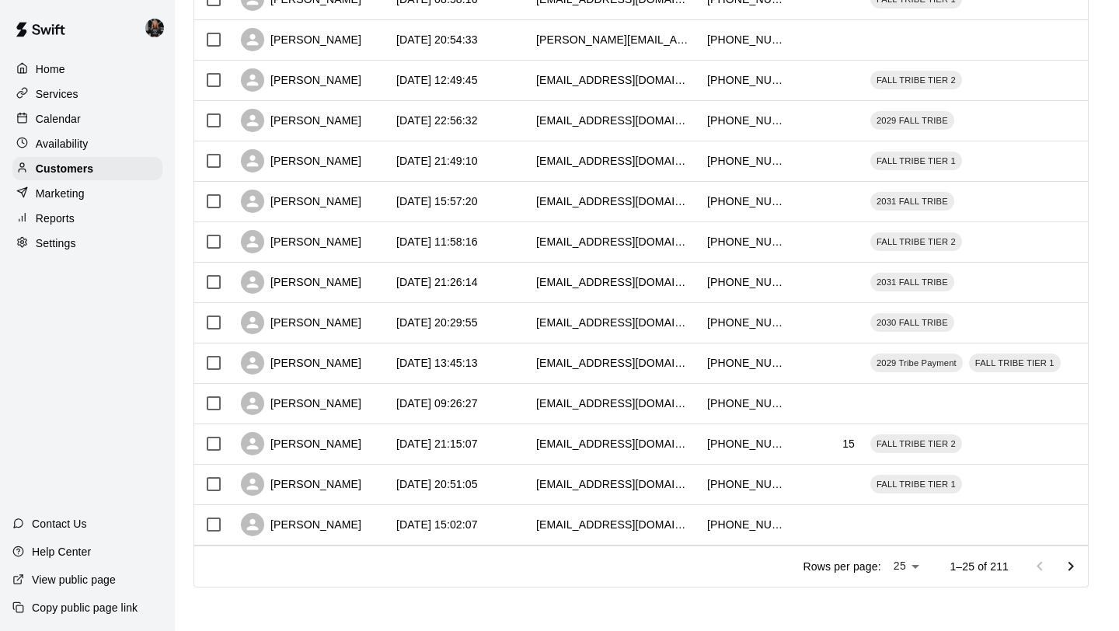
click at [1073, 565] on icon "Go to next page" at bounding box center [1070, 566] width 19 height 19
click at [1073, 564] on icon "Go to next page" at bounding box center [1070, 566] width 19 height 19
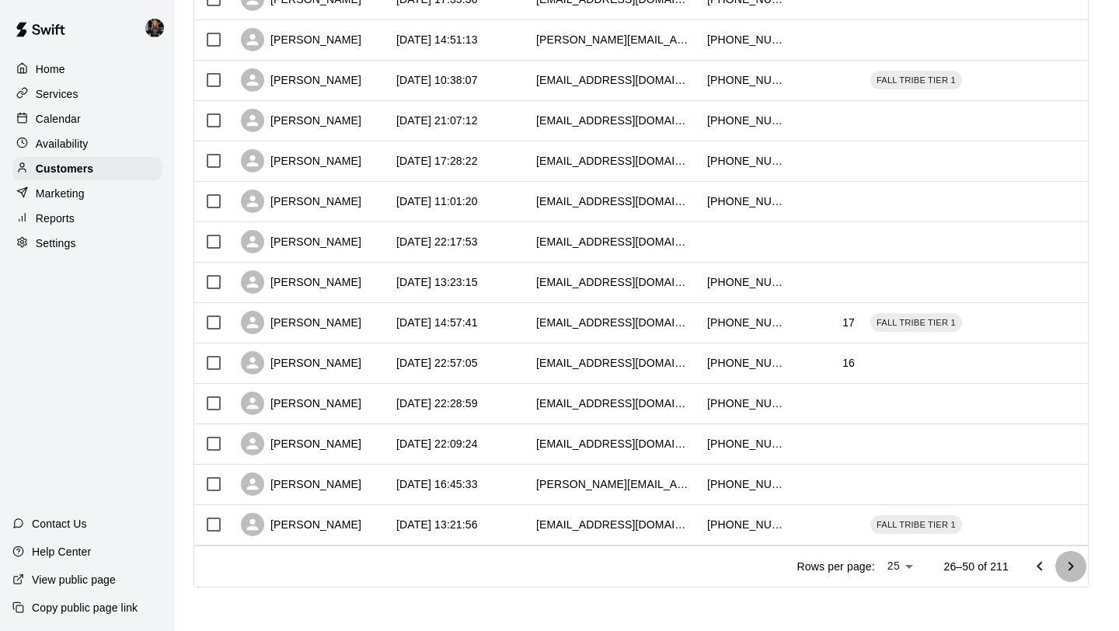
click at [1073, 564] on icon "Go to next page" at bounding box center [1070, 566] width 19 height 19
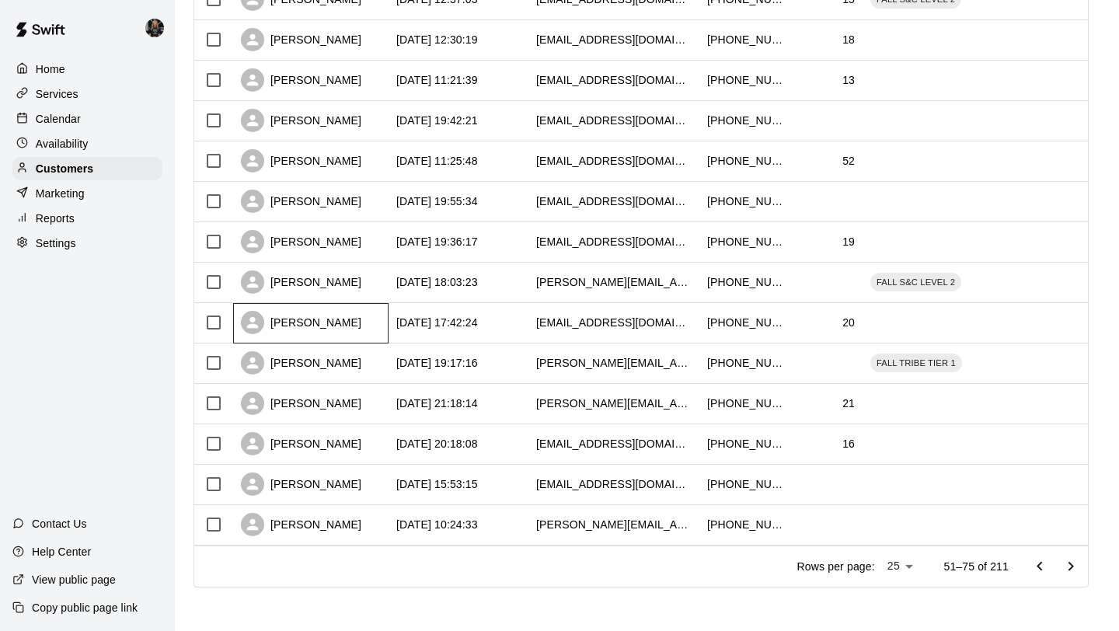
click at [311, 324] on div "[PERSON_NAME]" at bounding box center [301, 322] width 120 height 23
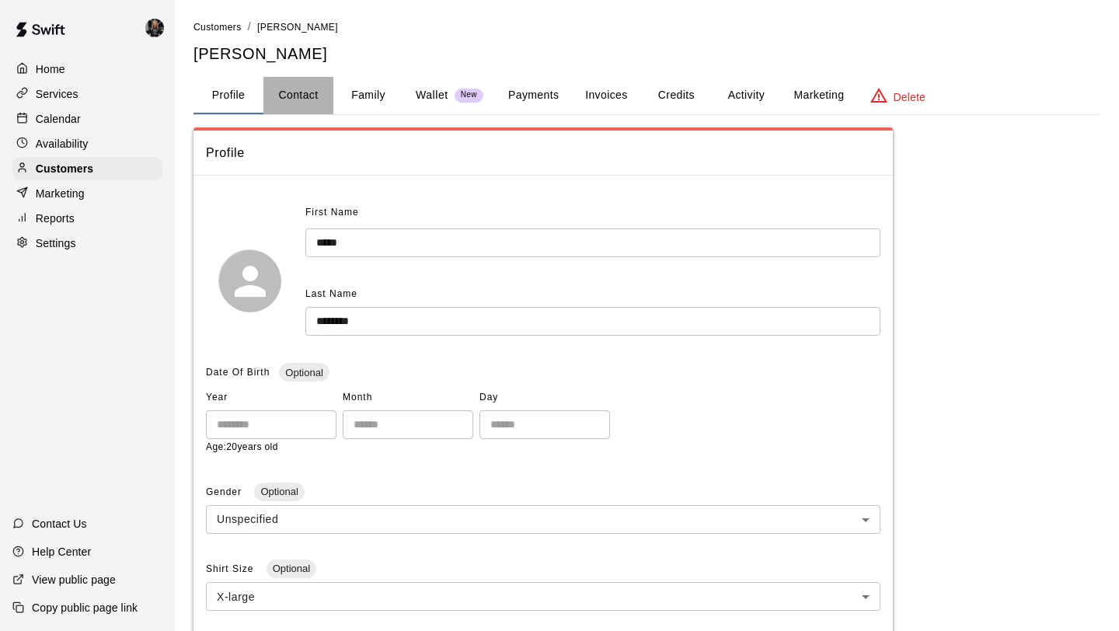
click at [330, 94] on button "Contact" at bounding box center [298, 95] width 70 height 37
select select "**"
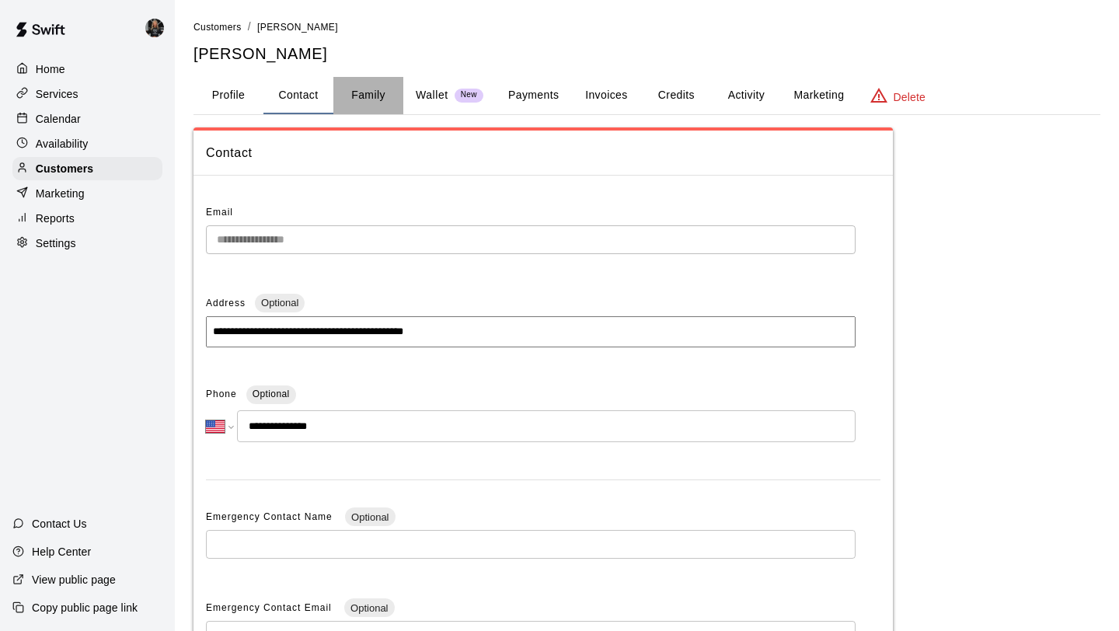
click at [366, 93] on button "Family" at bounding box center [368, 95] width 70 height 37
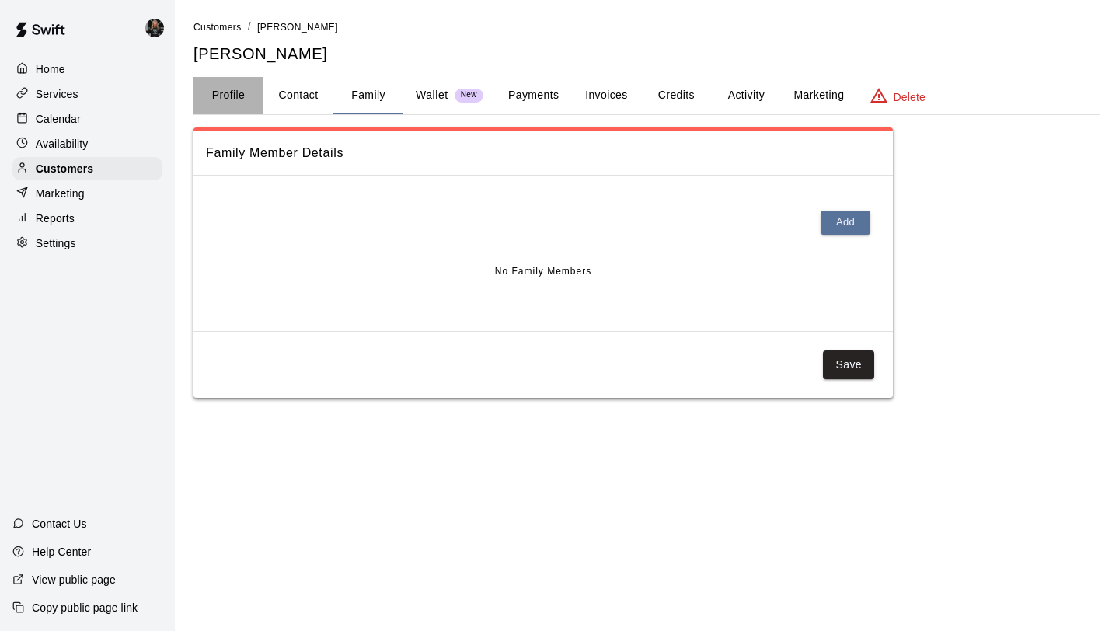
click at [249, 84] on button "Profile" at bounding box center [228, 95] width 70 height 37
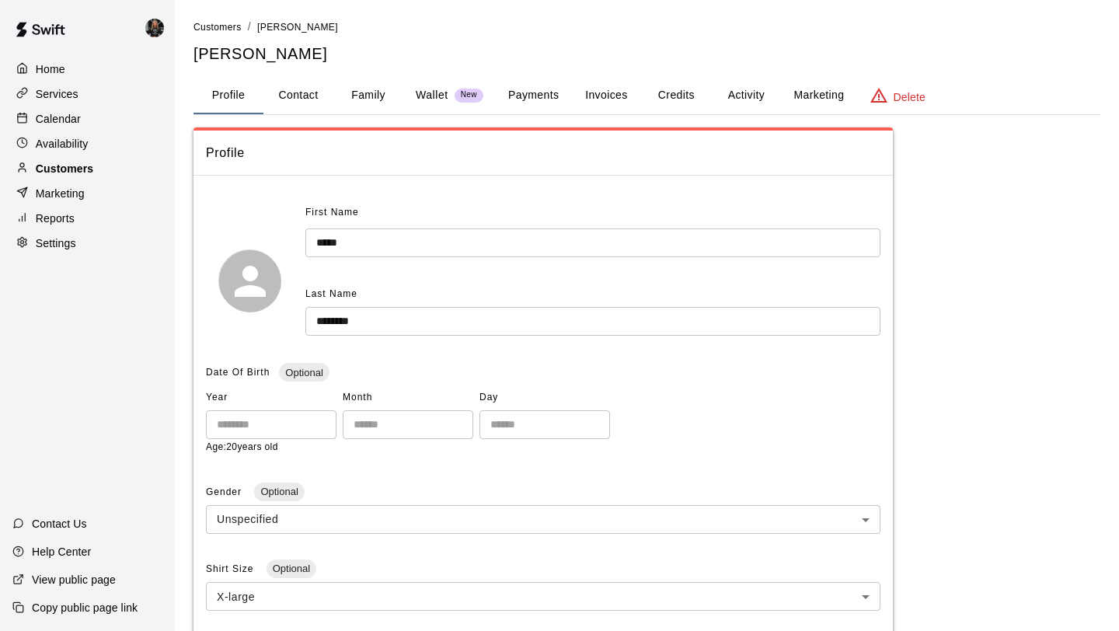
click at [114, 169] on div "Customers" at bounding box center [87, 168] width 150 height 23
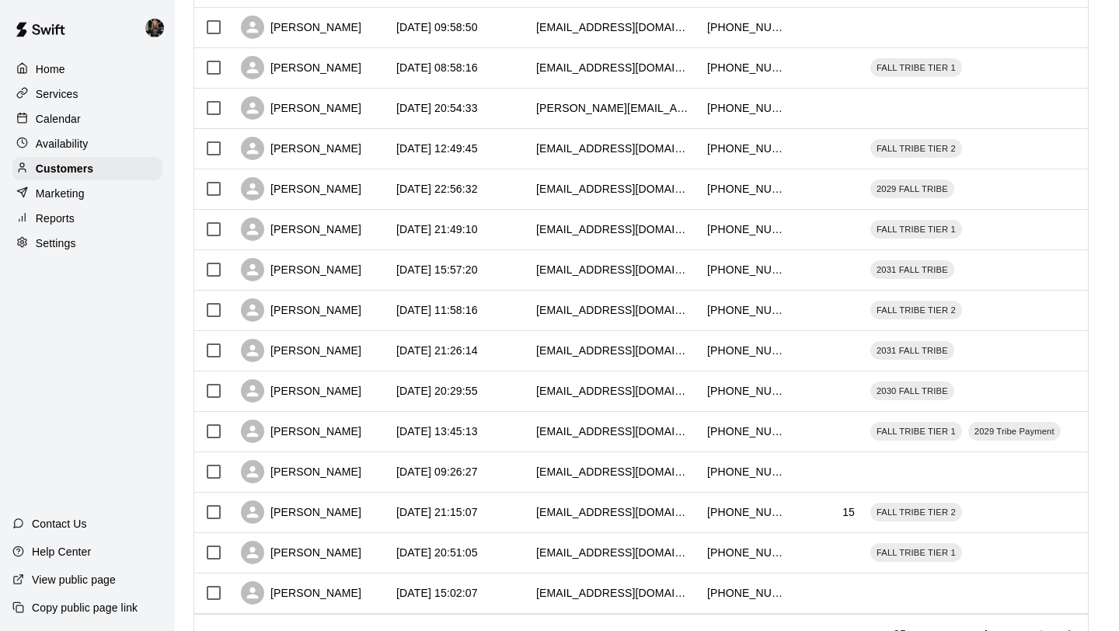
scroll to position [710, 0]
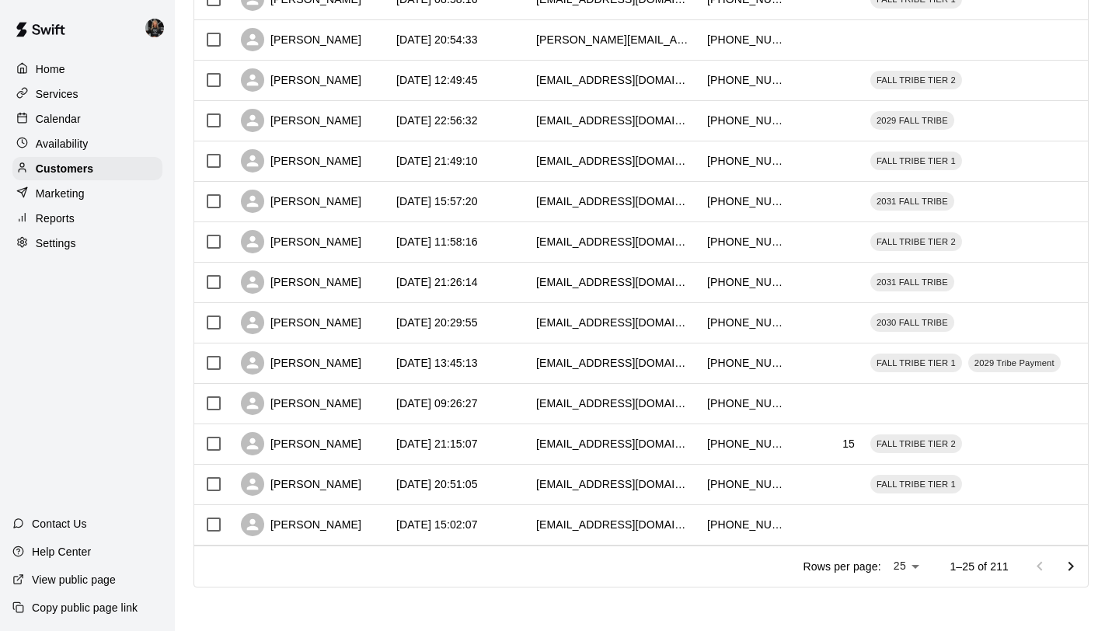
click at [1062, 566] on icon "Go to next page" at bounding box center [1070, 566] width 19 height 19
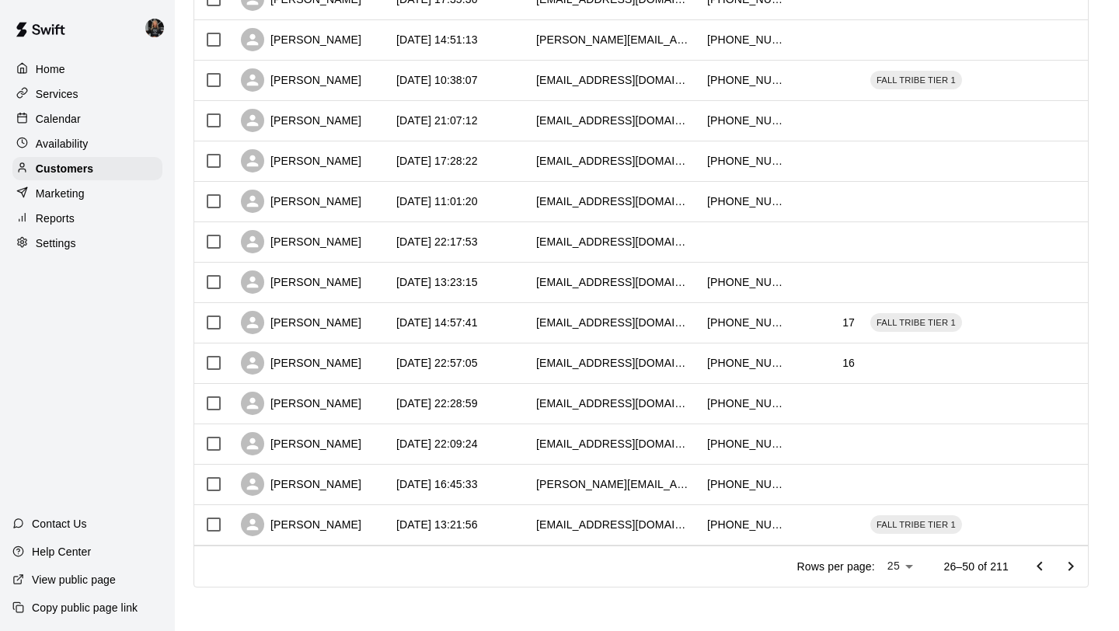
click at [1063, 566] on icon "Go to next page" at bounding box center [1070, 566] width 19 height 19
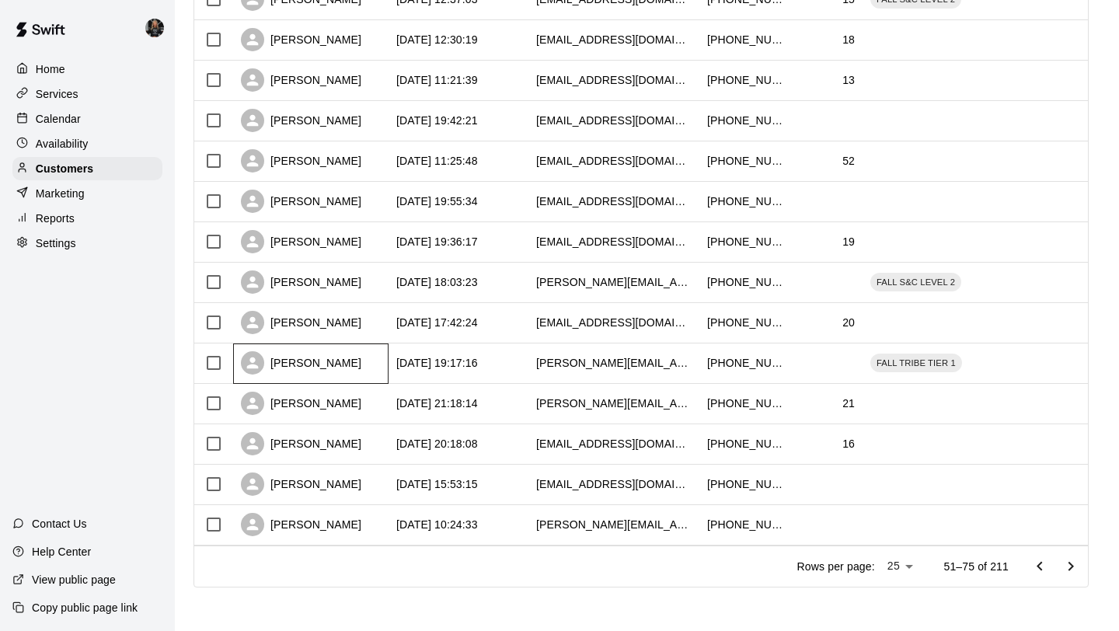
click at [302, 357] on div "[PERSON_NAME]" at bounding box center [301, 362] width 120 height 23
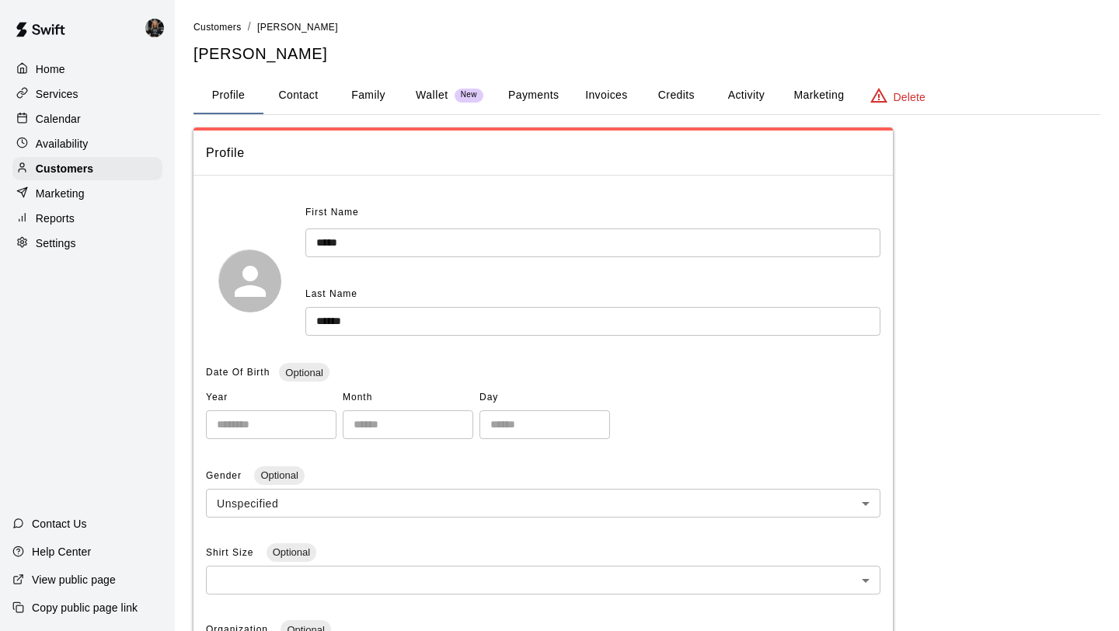
click at [373, 84] on button "Family" at bounding box center [368, 95] width 70 height 37
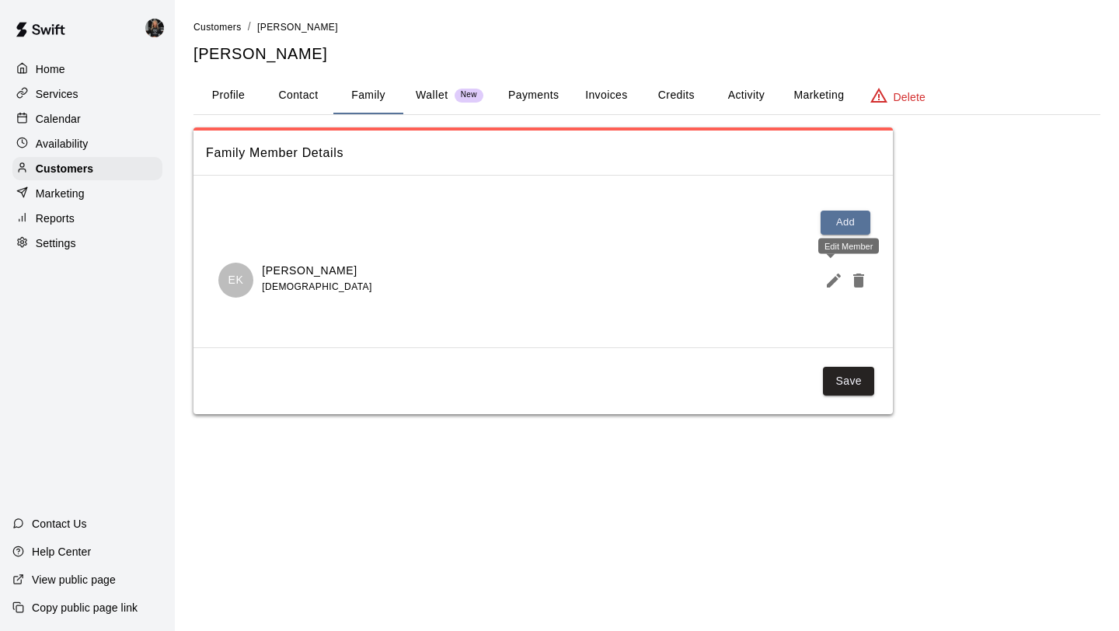
click at [836, 282] on icon "Edit Member" at bounding box center [833, 280] width 19 height 19
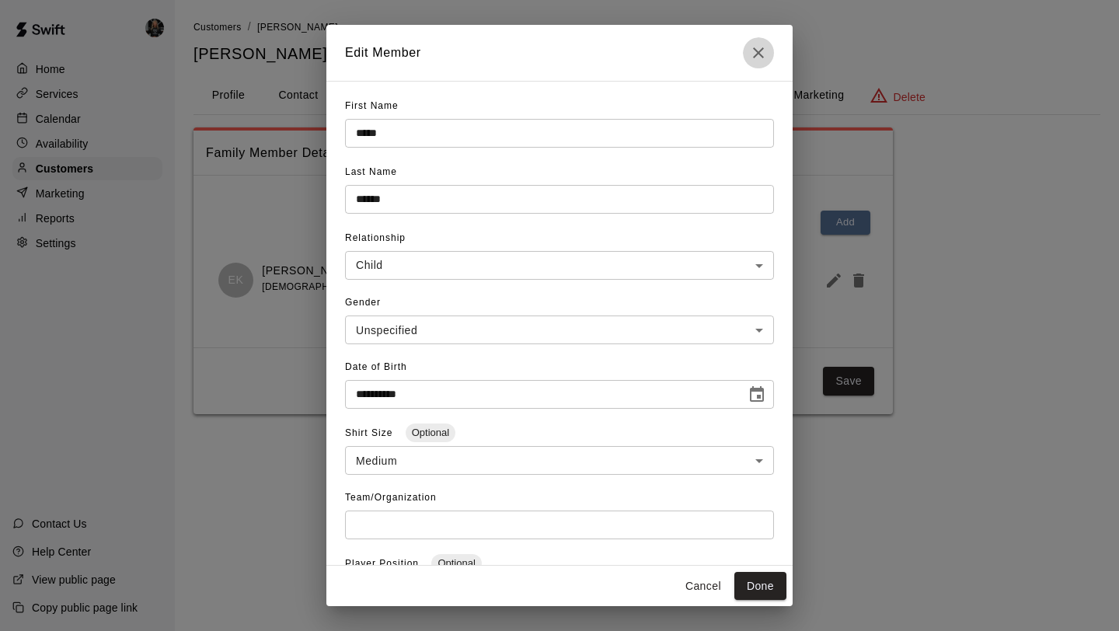
click at [749, 42] on button "Close" at bounding box center [758, 52] width 31 height 31
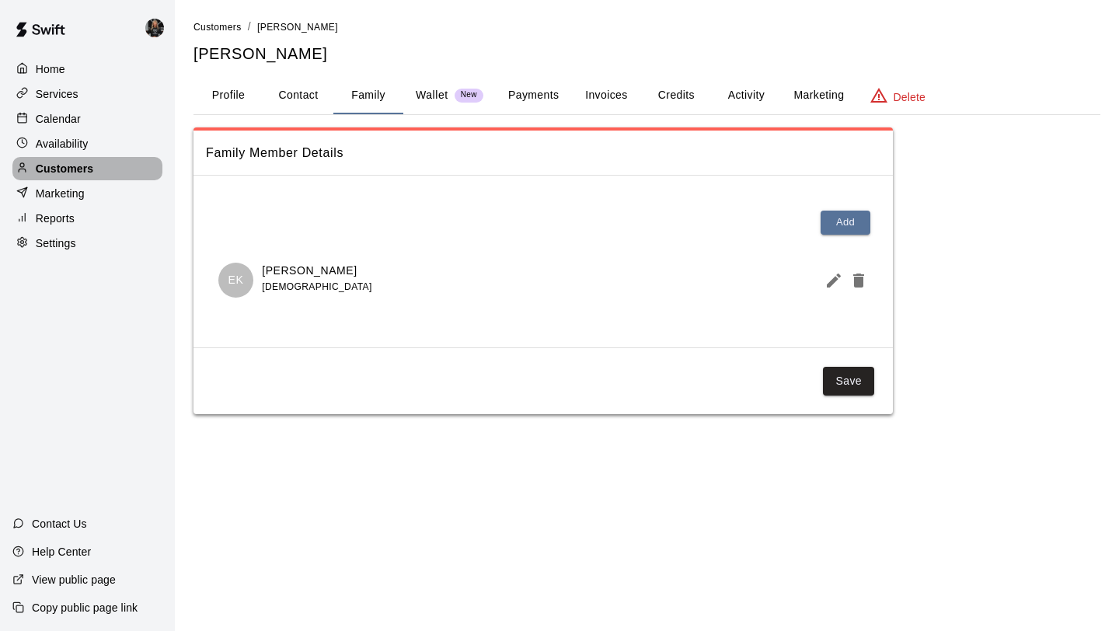
click at [99, 167] on div "Customers" at bounding box center [87, 168] width 150 height 23
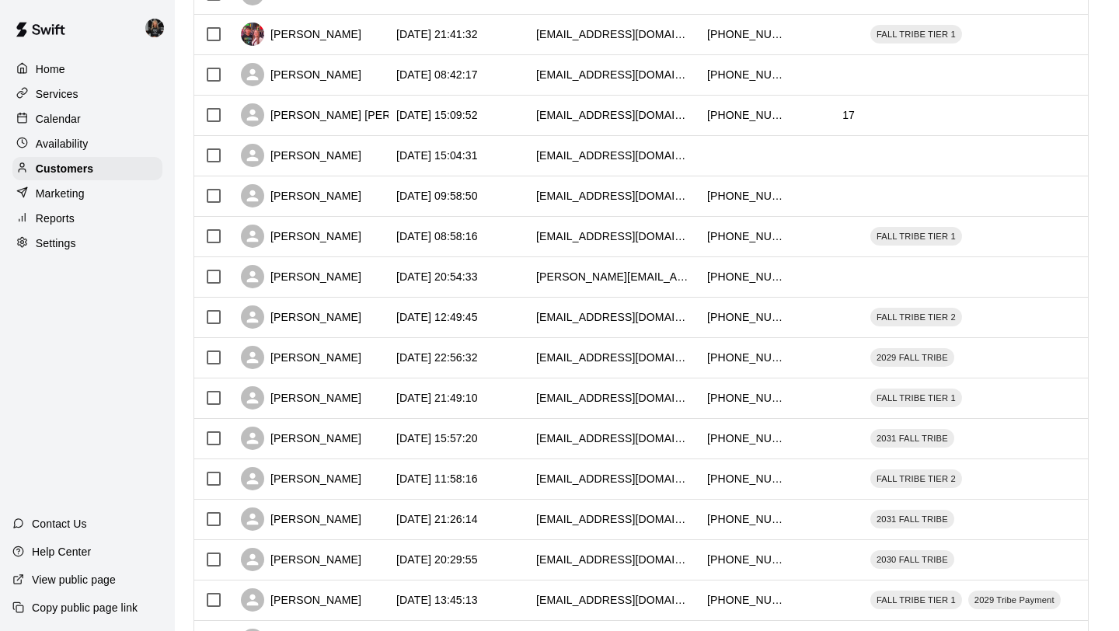
scroll to position [710, 0]
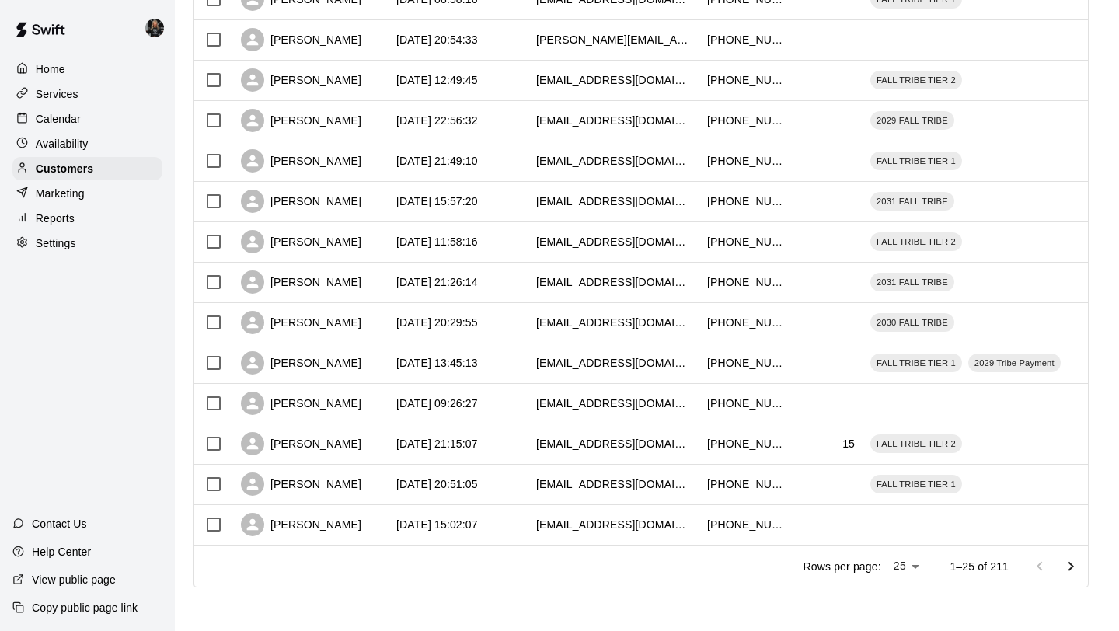
click at [1076, 570] on icon "Go to next page" at bounding box center [1070, 566] width 19 height 19
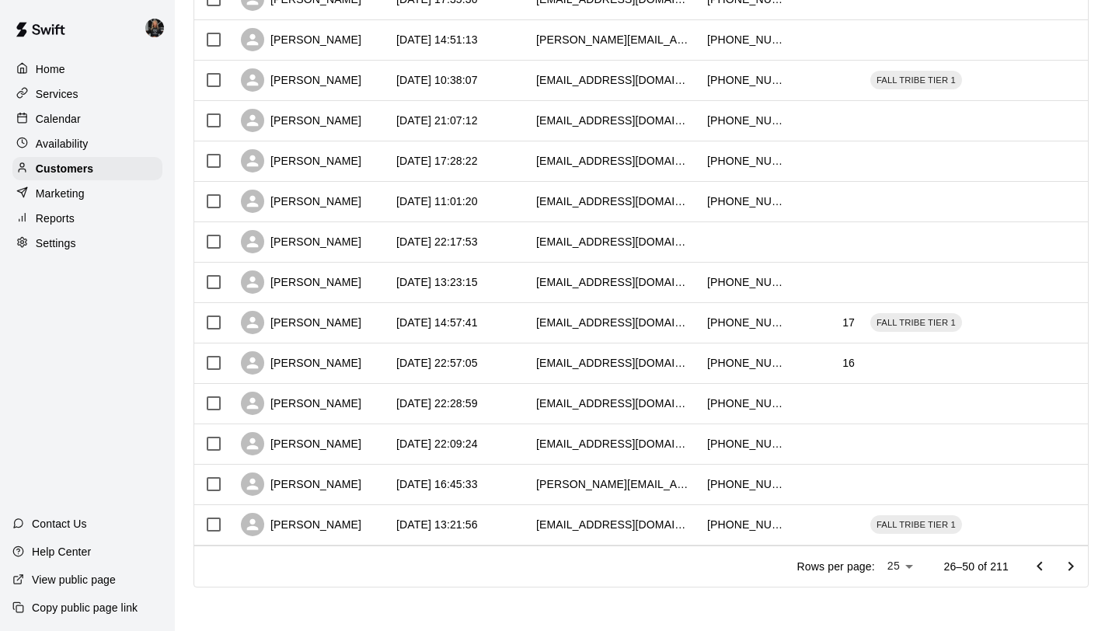
click at [1076, 570] on icon "Go to next page" at bounding box center [1070, 566] width 19 height 19
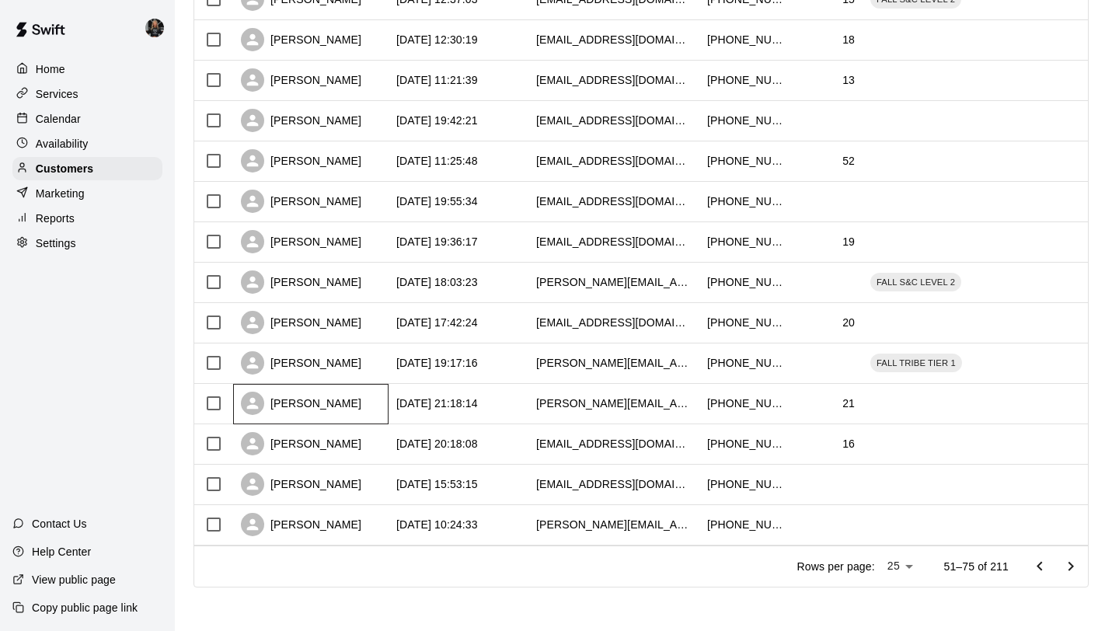
click at [307, 387] on div "[PERSON_NAME]" at bounding box center [310, 404] width 155 height 40
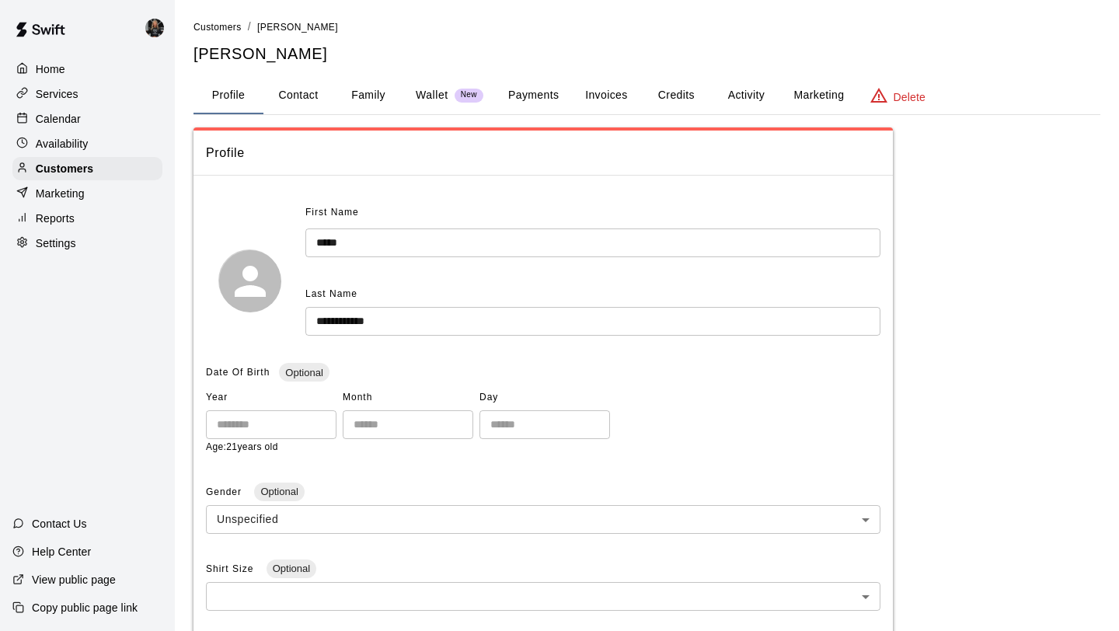
click at [364, 97] on button "Family" at bounding box center [368, 95] width 70 height 37
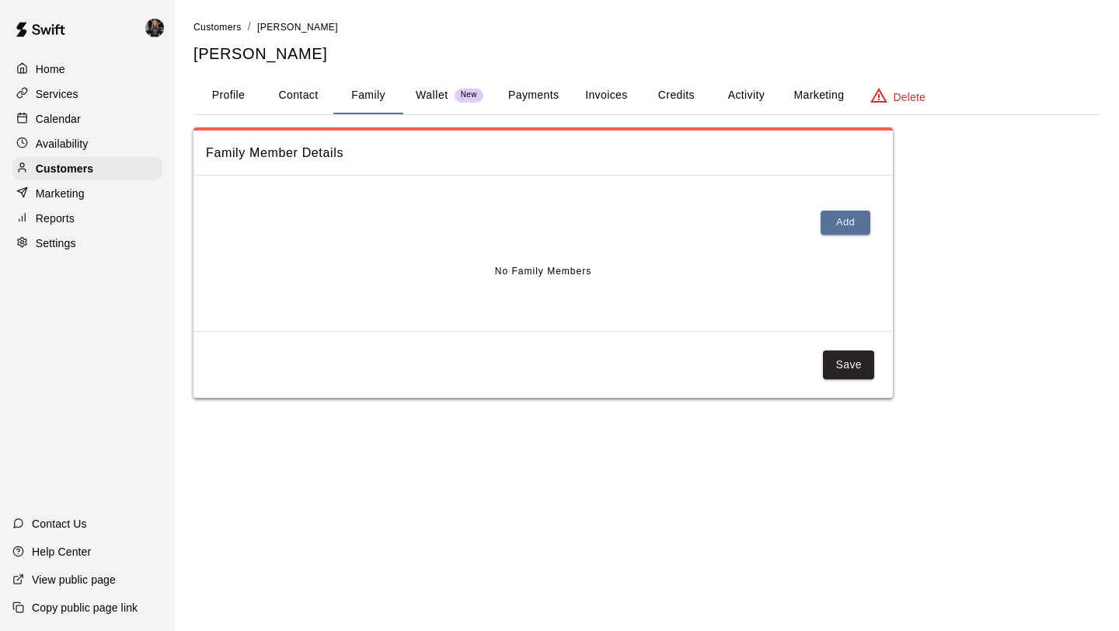
click at [238, 97] on button "Profile" at bounding box center [228, 95] width 70 height 37
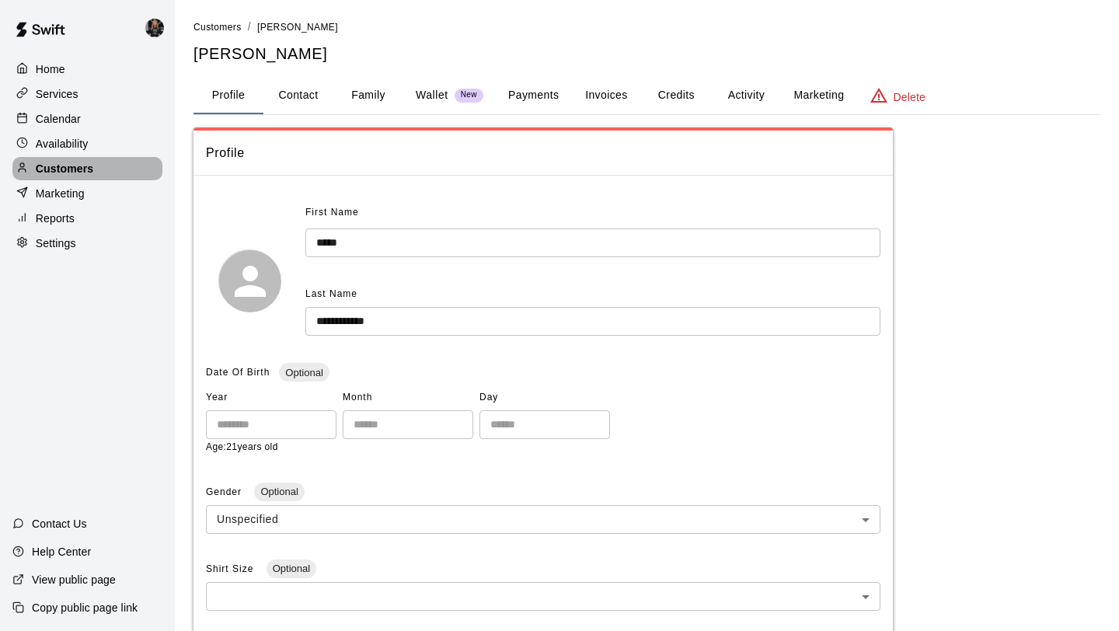
click at [114, 157] on div "Customers" at bounding box center [87, 168] width 150 height 23
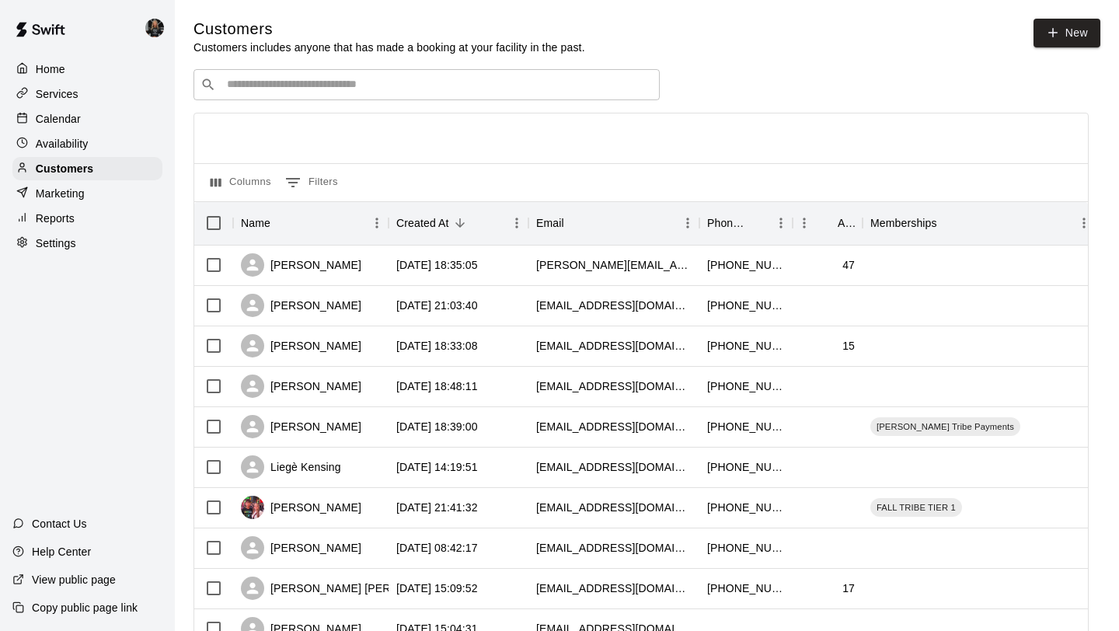
scroll to position [710, 0]
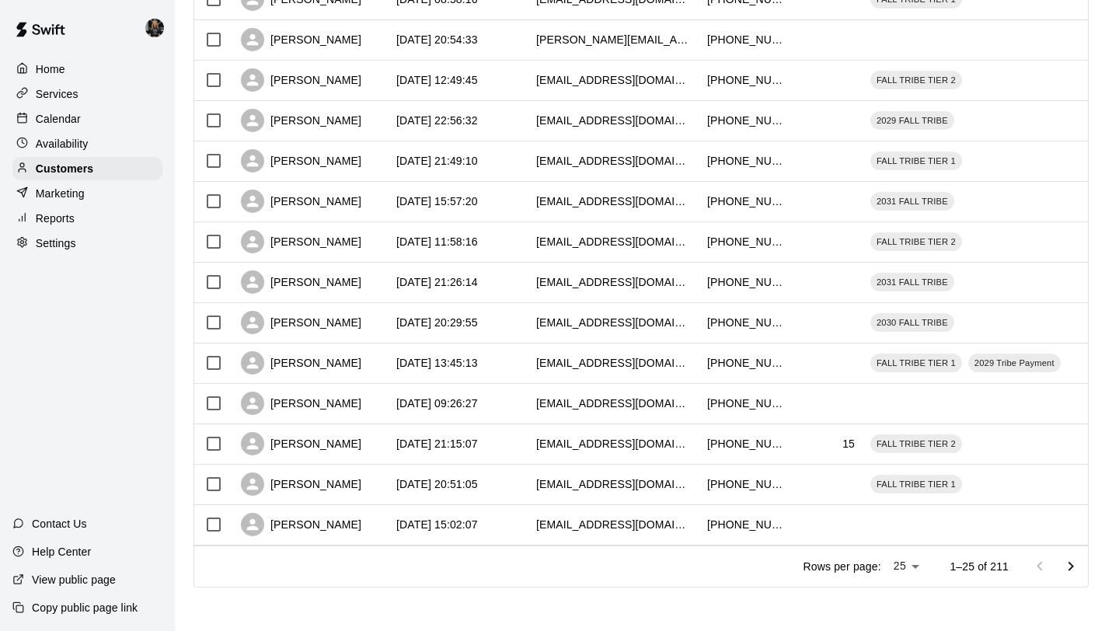
click at [1061, 565] on icon "Go to next page" at bounding box center [1070, 566] width 19 height 19
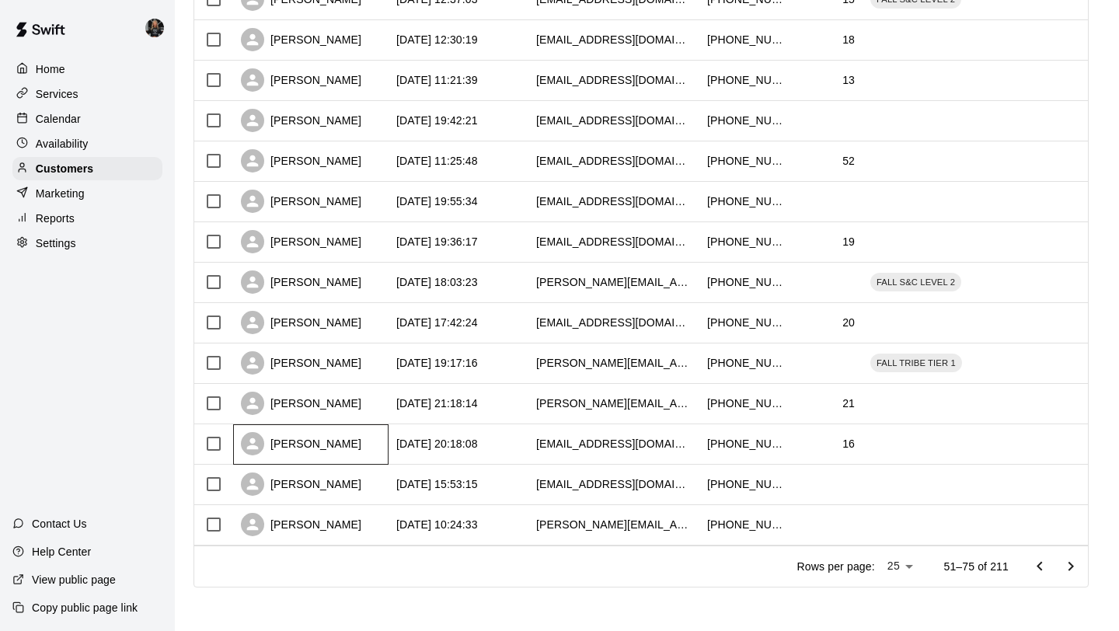
click at [329, 426] on div "[PERSON_NAME]" at bounding box center [310, 444] width 155 height 40
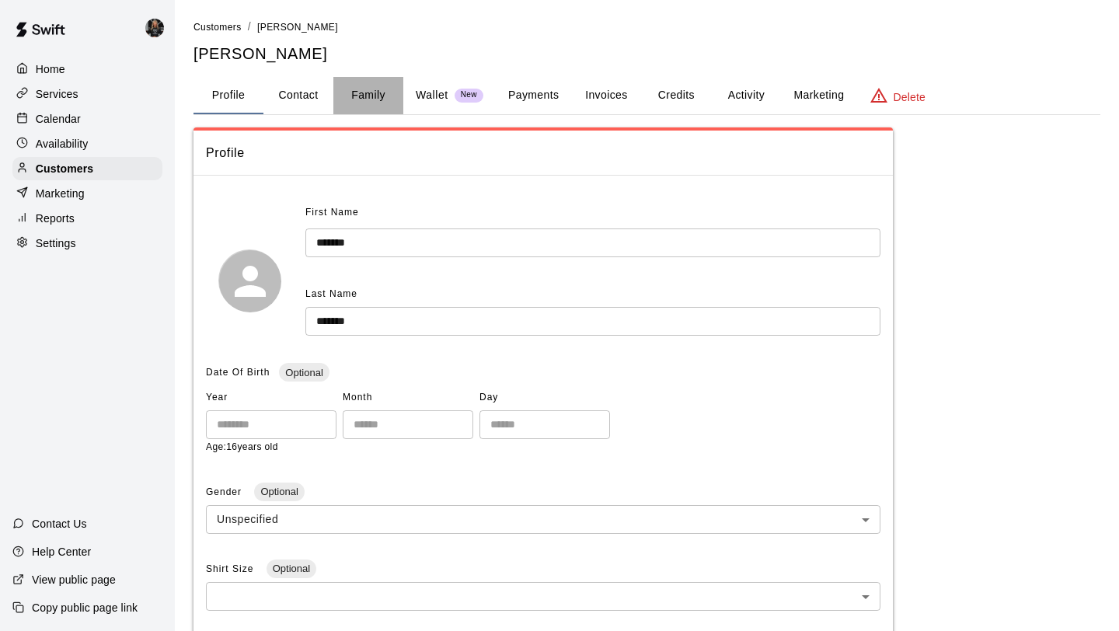
click at [372, 91] on button "Family" at bounding box center [368, 95] width 70 height 37
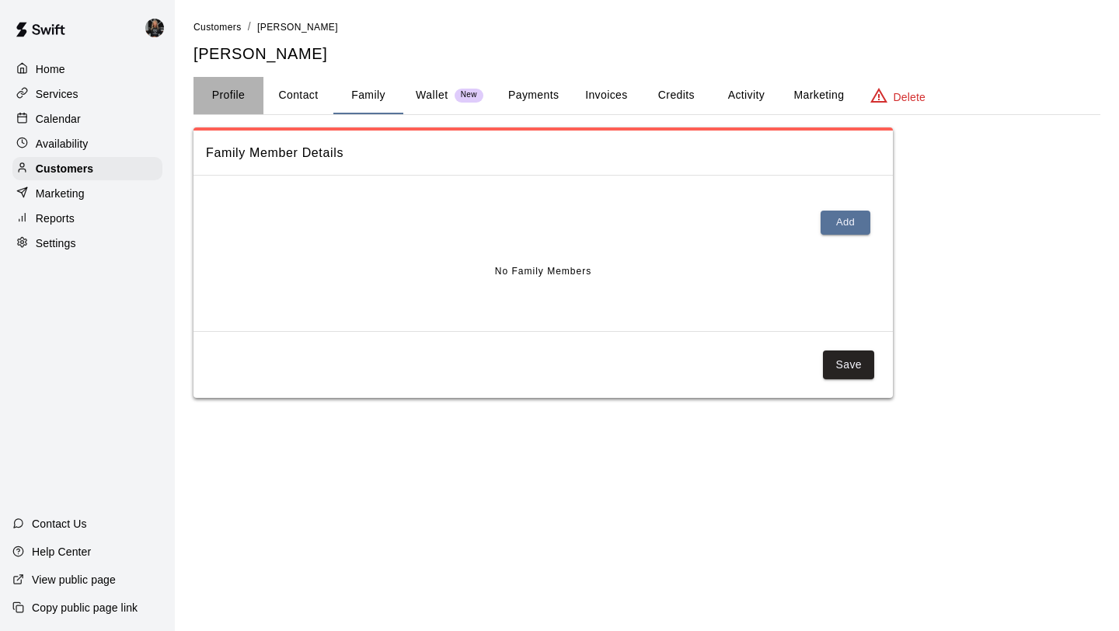
click at [228, 86] on button "Profile" at bounding box center [228, 95] width 70 height 37
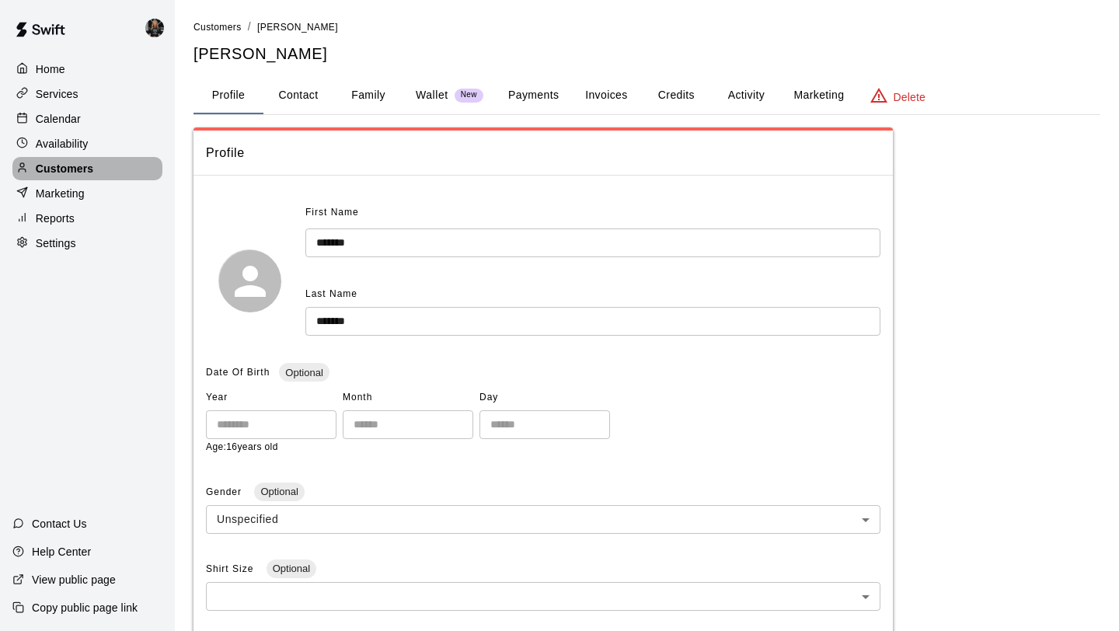
click at [98, 176] on div "Customers" at bounding box center [87, 168] width 150 height 23
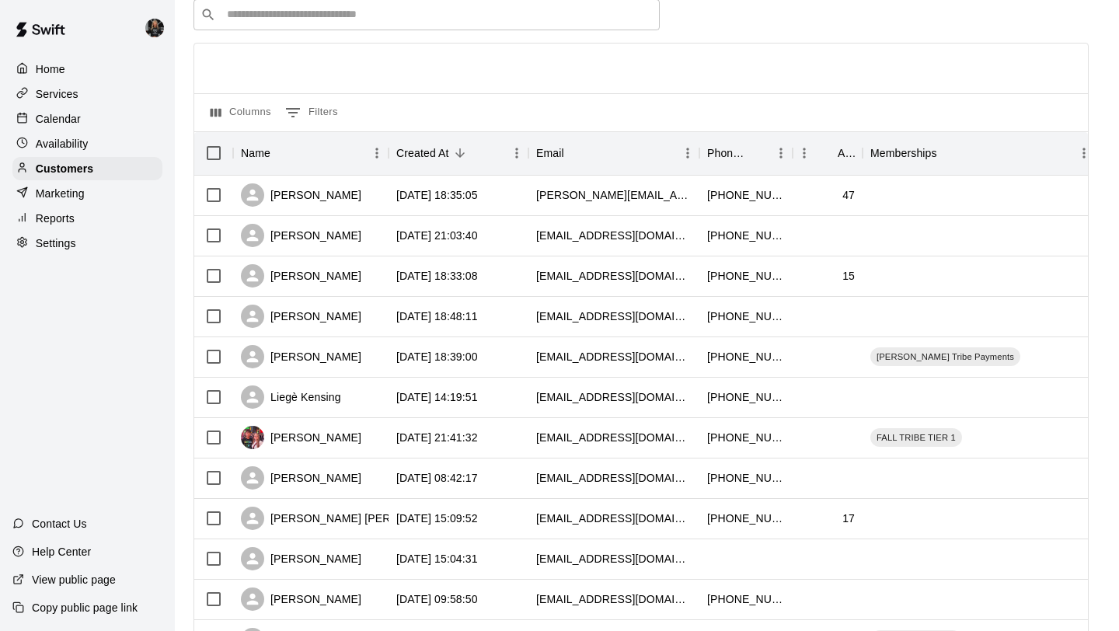
scroll to position [710, 0]
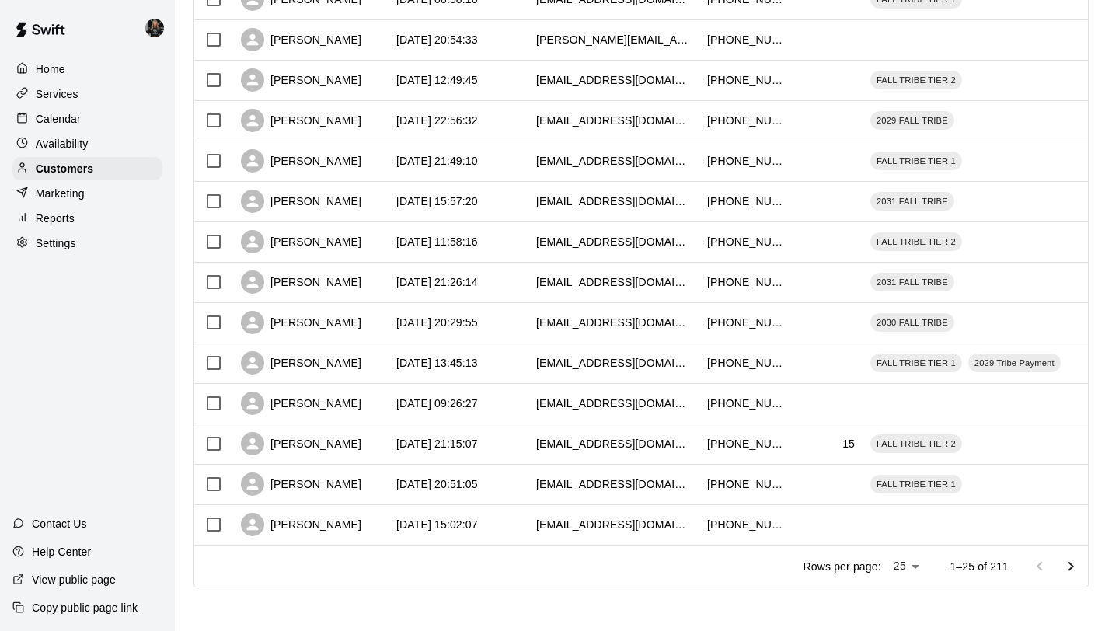
click at [1063, 562] on icon "Go to next page" at bounding box center [1070, 566] width 19 height 19
click at [1063, 561] on icon "Go to next page" at bounding box center [1070, 566] width 19 height 19
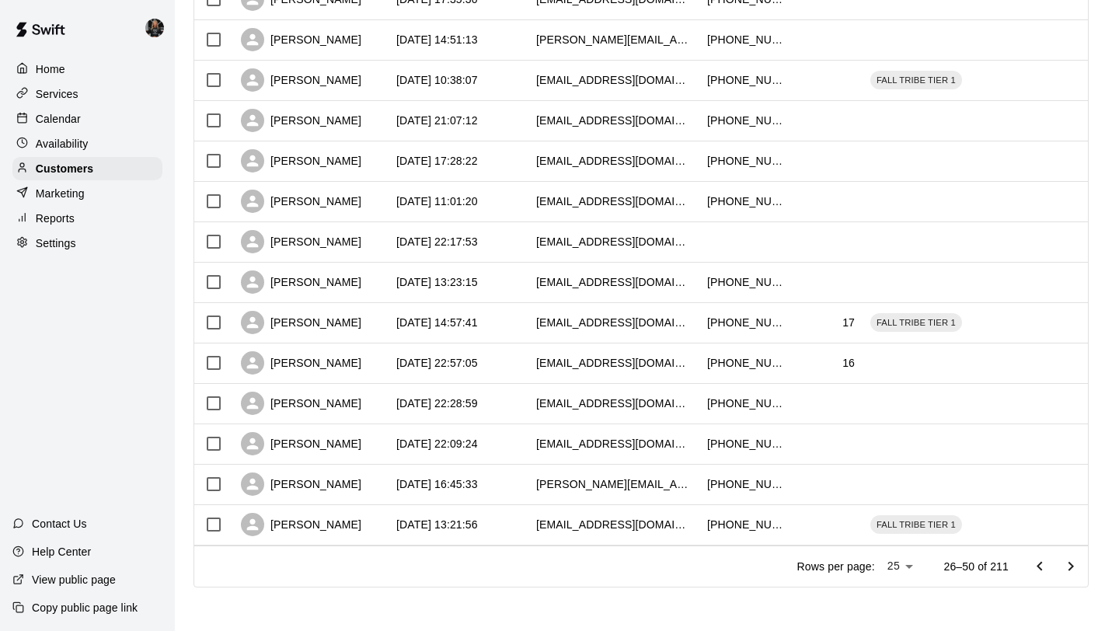
click at [1063, 561] on icon "Go to next page" at bounding box center [1070, 566] width 19 height 19
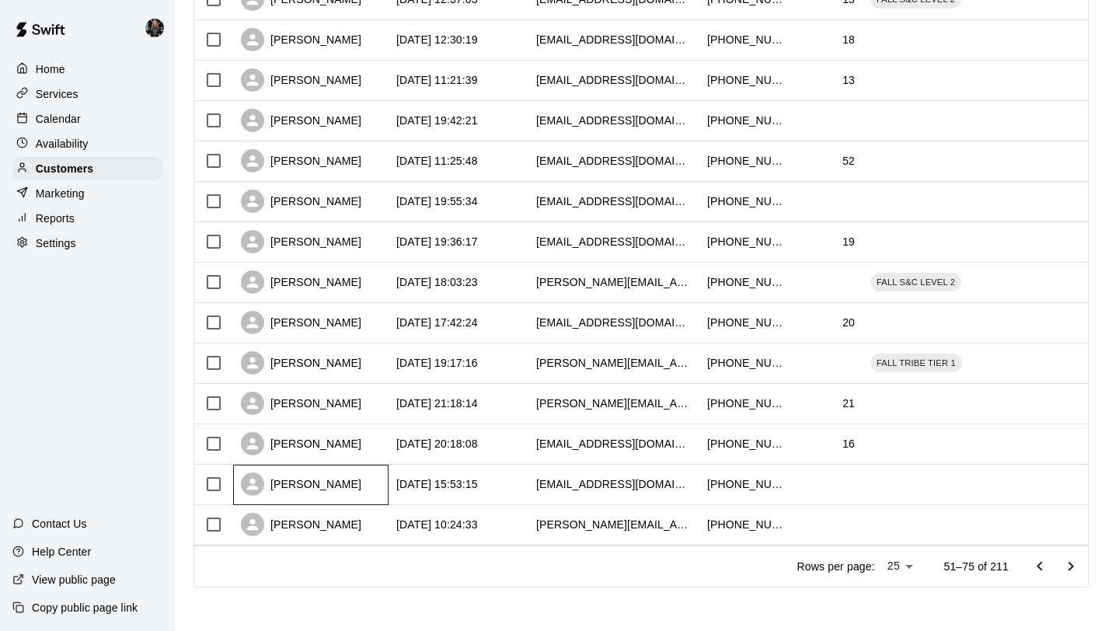
click at [312, 482] on div "[PERSON_NAME]" at bounding box center [301, 483] width 120 height 23
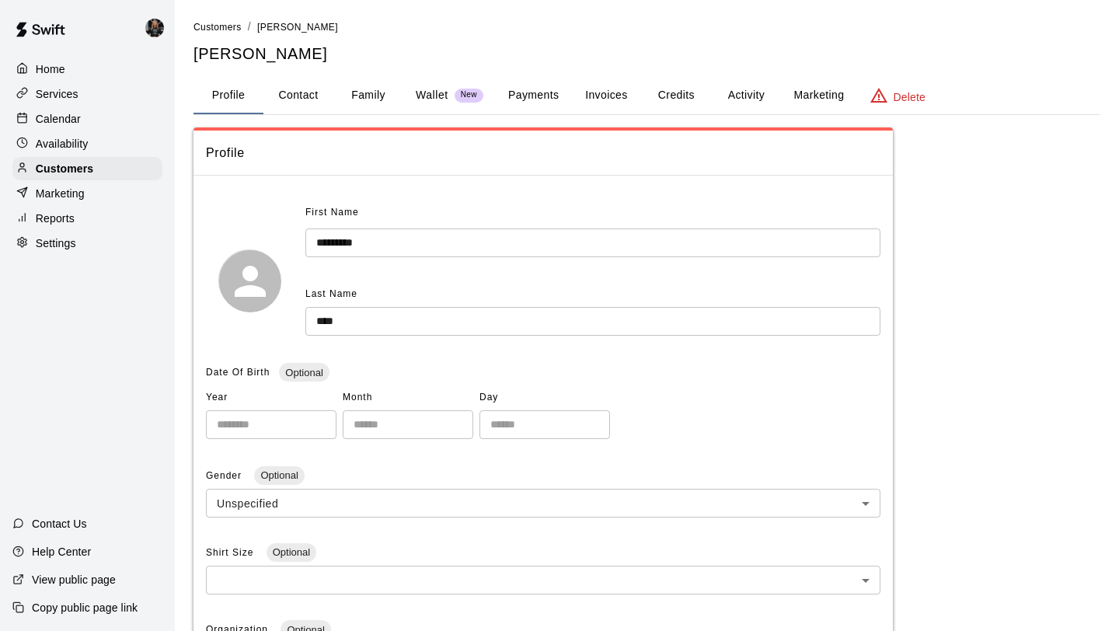
click at [381, 100] on button "Family" at bounding box center [368, 95] width 70 height 37
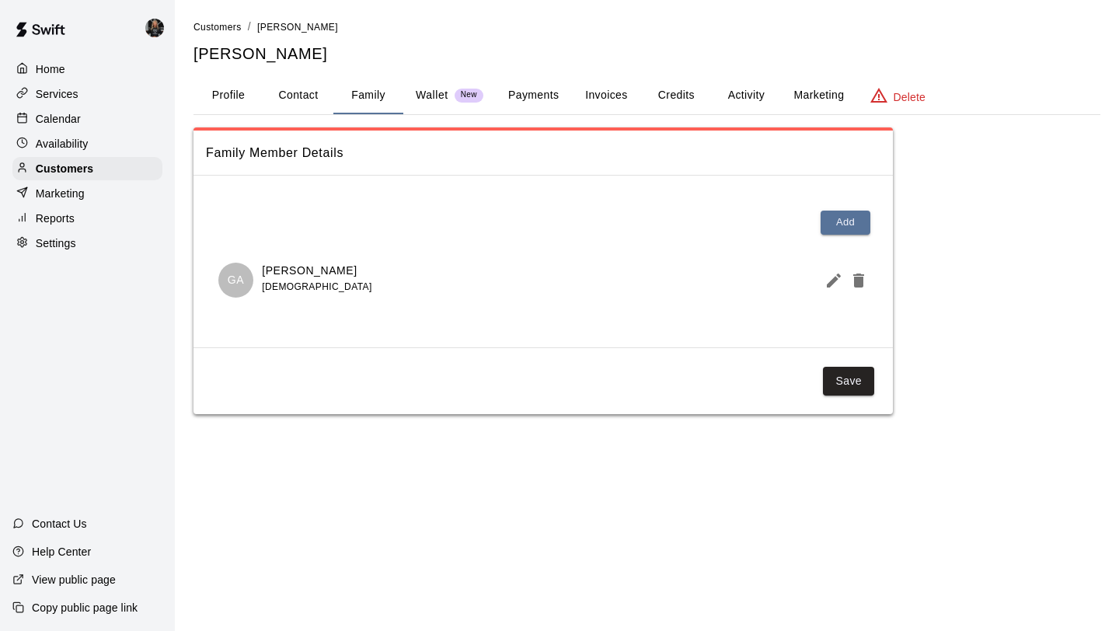
click at [828, 280] on icon "Edit Member" at bounding box center [833, 280] width 19 height 19
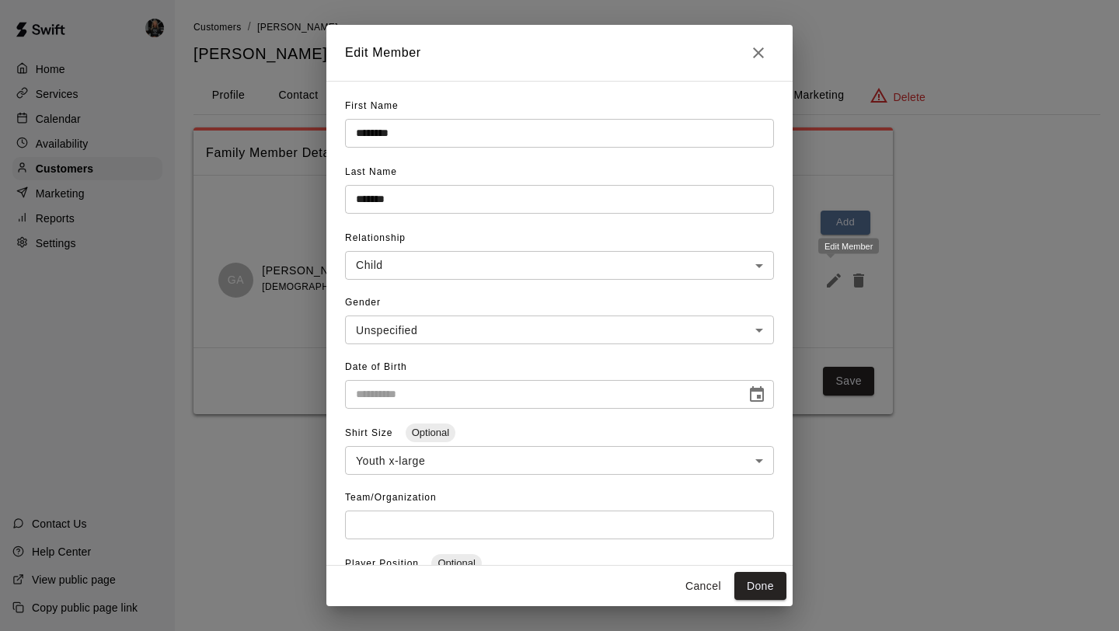
type input "**********"
click at [763, 57] on icon "Close" at bounding box center [758, 52] width 19 height 19
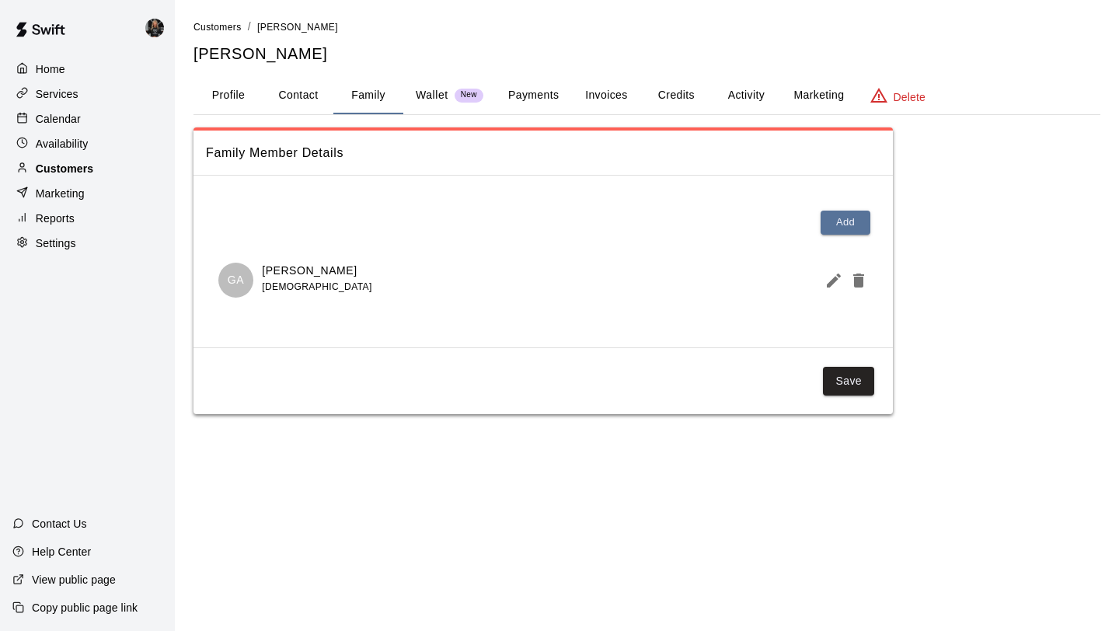
click at [106, 166] on div "Customers" at bounding box center [87, 168] width 150 height 23
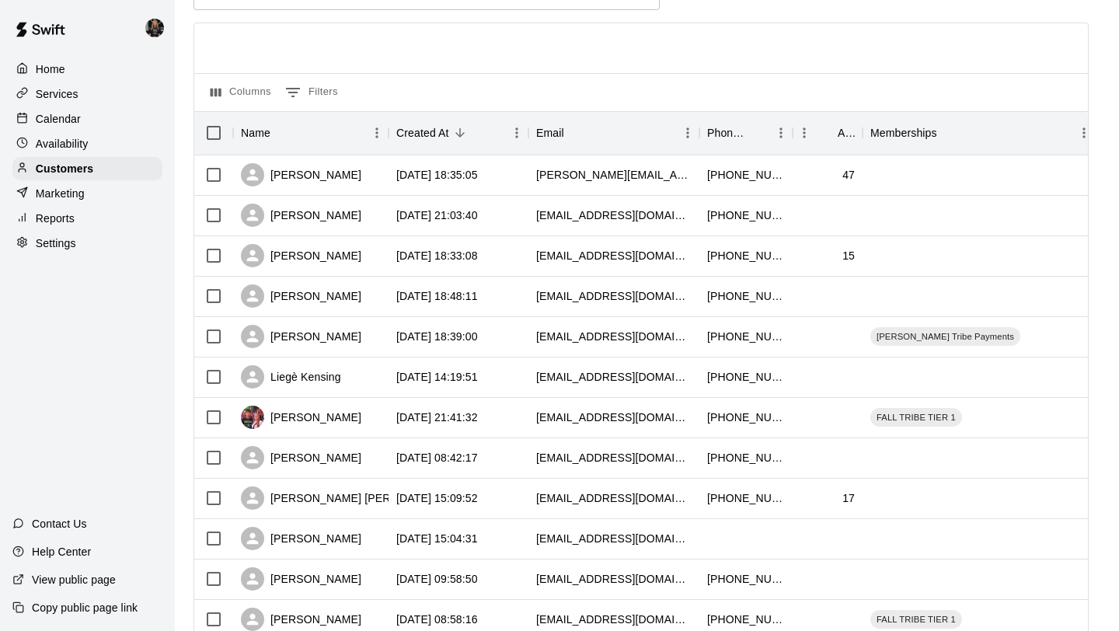
scroll to position [710, 0]
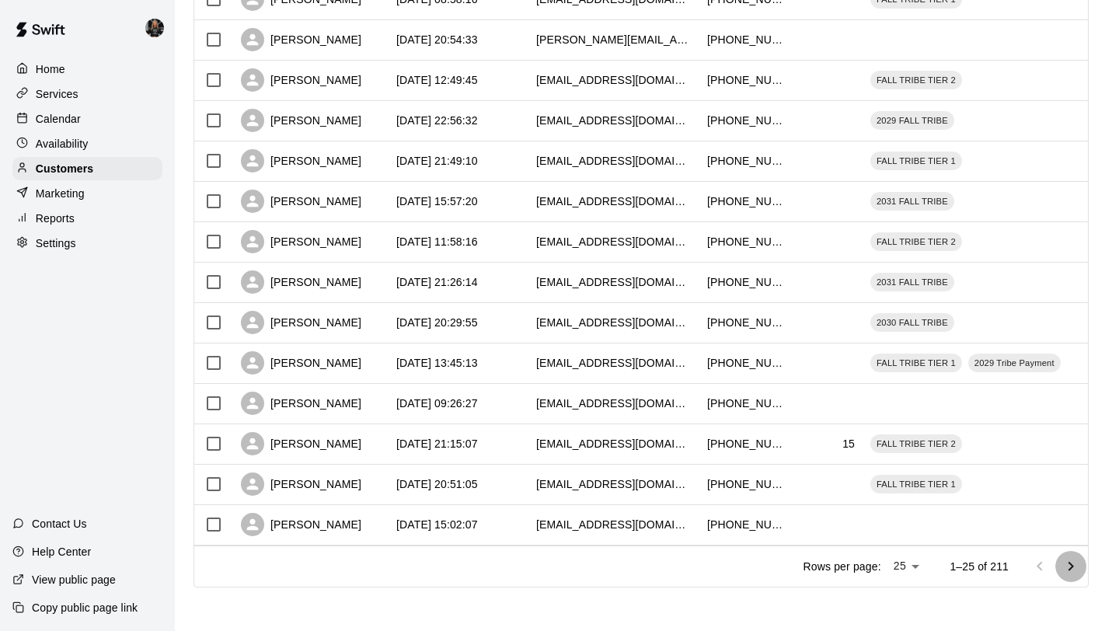
click at [1077, 565] on icon "Go to next page" at bounding box center [1070, 566] width 19 height 19
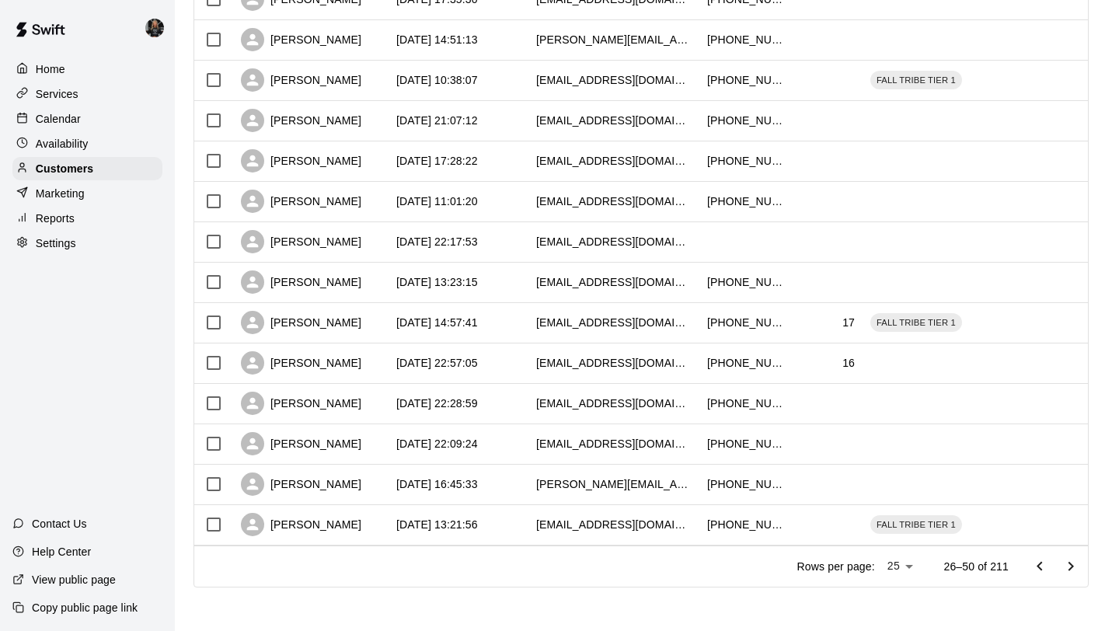
click at [1077, 565] on icon "Go to next page" at bounding box center [1070, 566] width 19 height 19
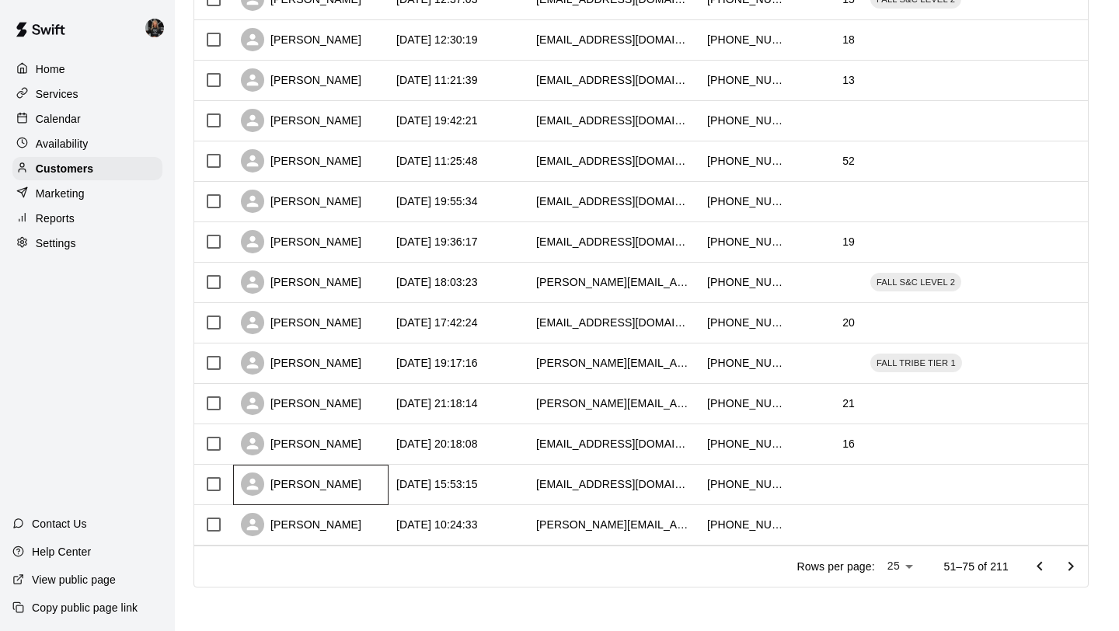
click at [312, 487] on div "[PERSON_NAME]" at bounding box center [301, 483] width 120 height 23
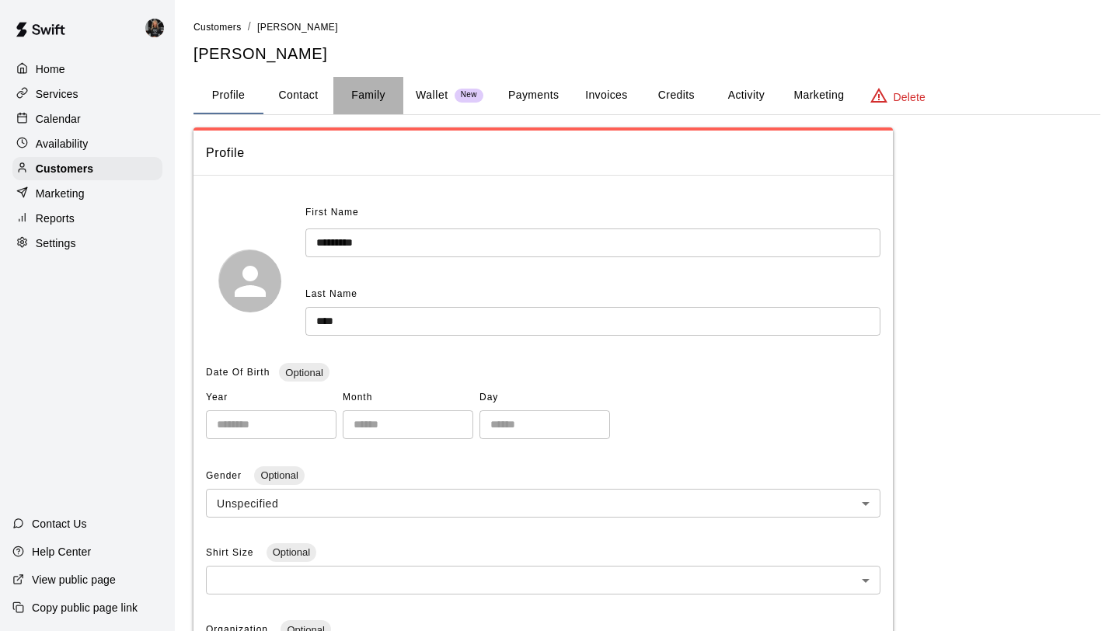
click at [359, 98] on button "Family" at bounding box center [368, 95] width 70 height 37
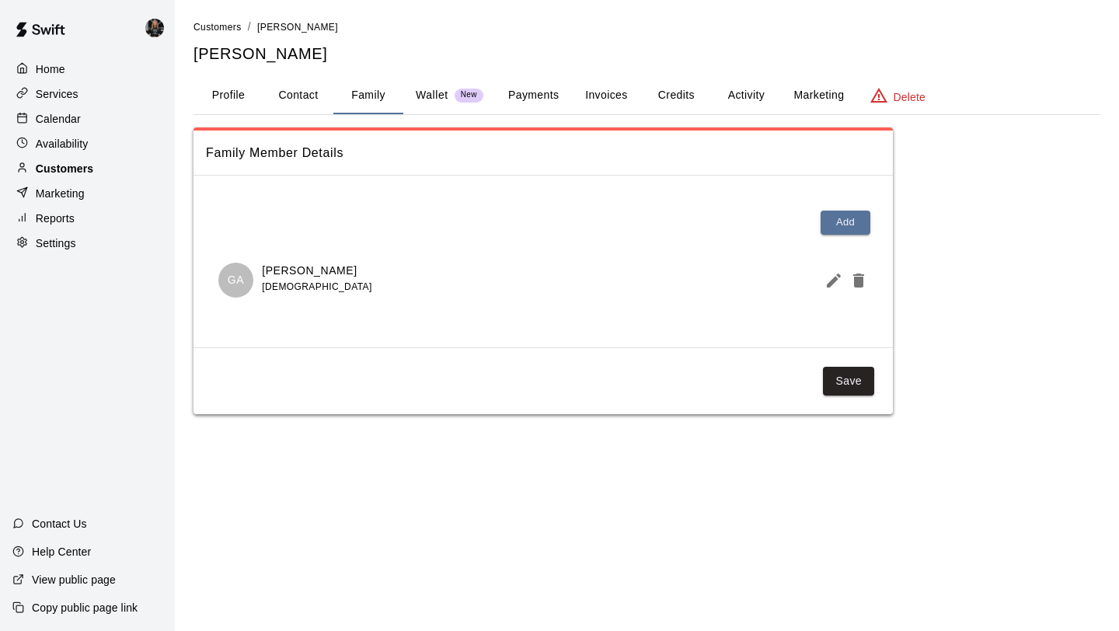
click at [86, 163] on p "Customers" at bounding box center [64, 169] width 57 height 16
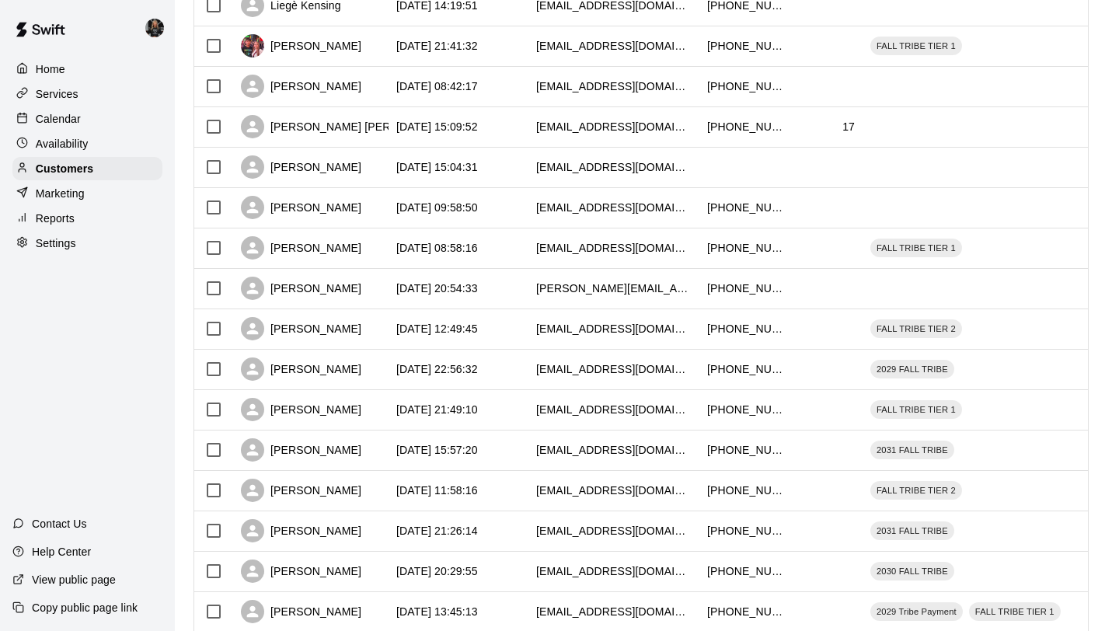
scroll to position [710, 0]
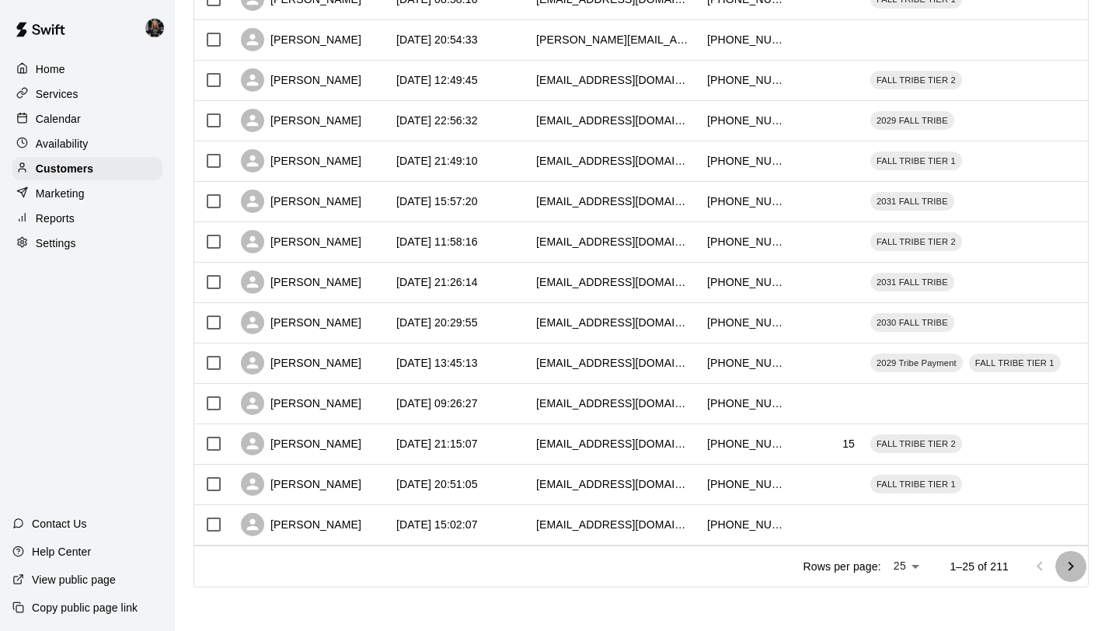
click at [1072, 558] on icon "Go to next page" at bounding box center [1070, 566] width 19 height 19
click at [1072, 559] on icon "Go to next page" at bounding box center [1070, 566] width 19 height 19
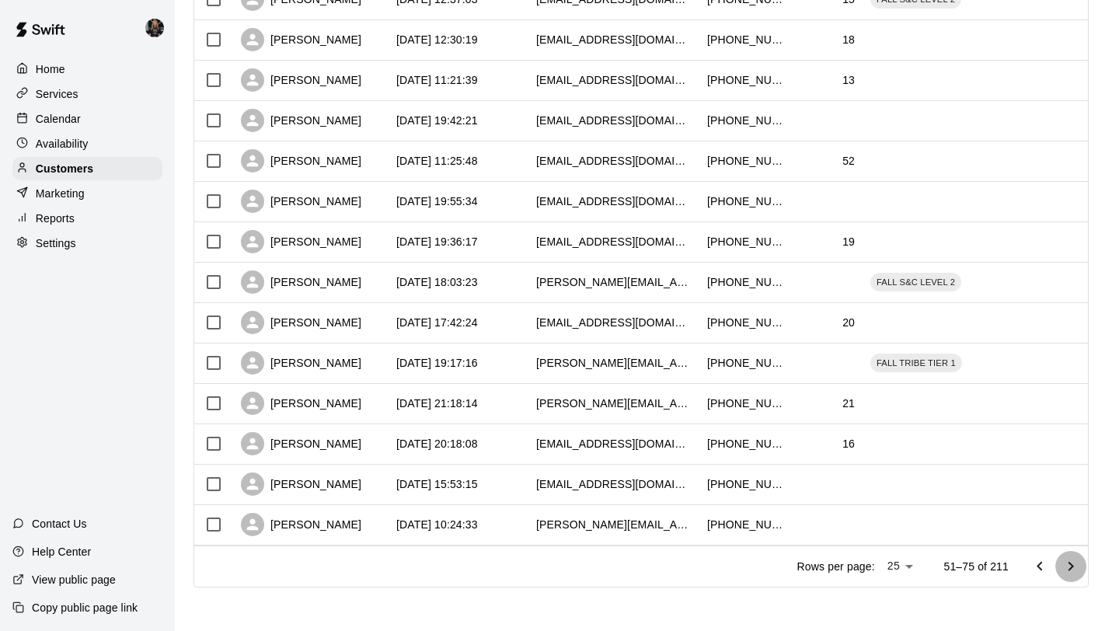
click at [1073, 564] on icon "Go to next page" at bounding box center [1070, 566] width 19 height 19
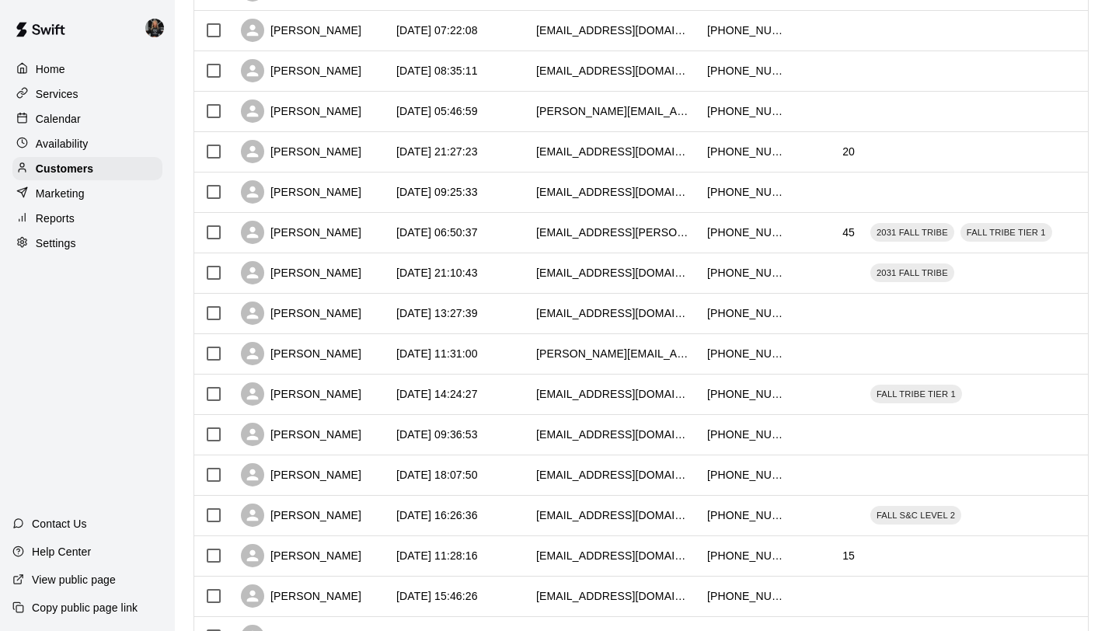
scroll to position [0, 0]
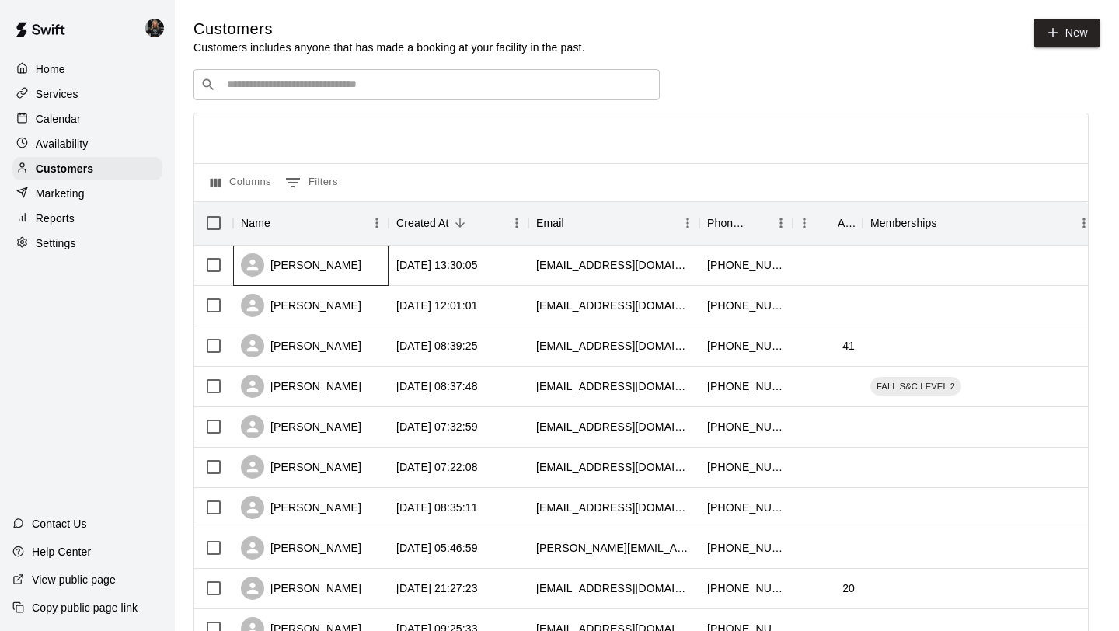
click at [294, 262] on div "[PERSON_NAME]" at bounding box center [301, 264] width 120 height 23
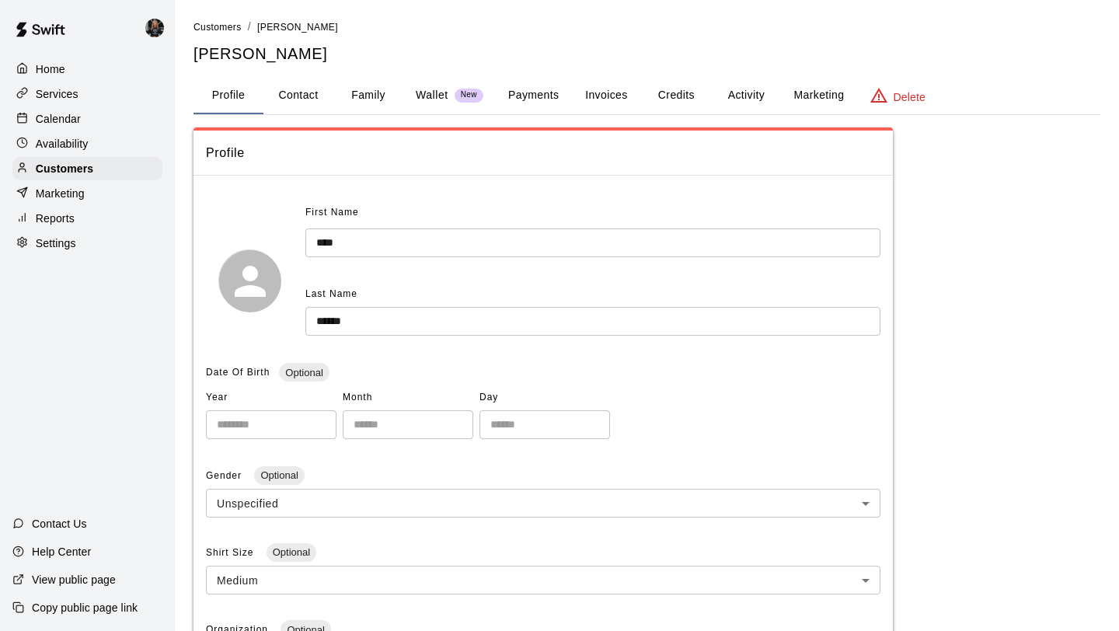
click at [367, 96] on button "Family" at bounding box center [368, 95] width 70 height 37
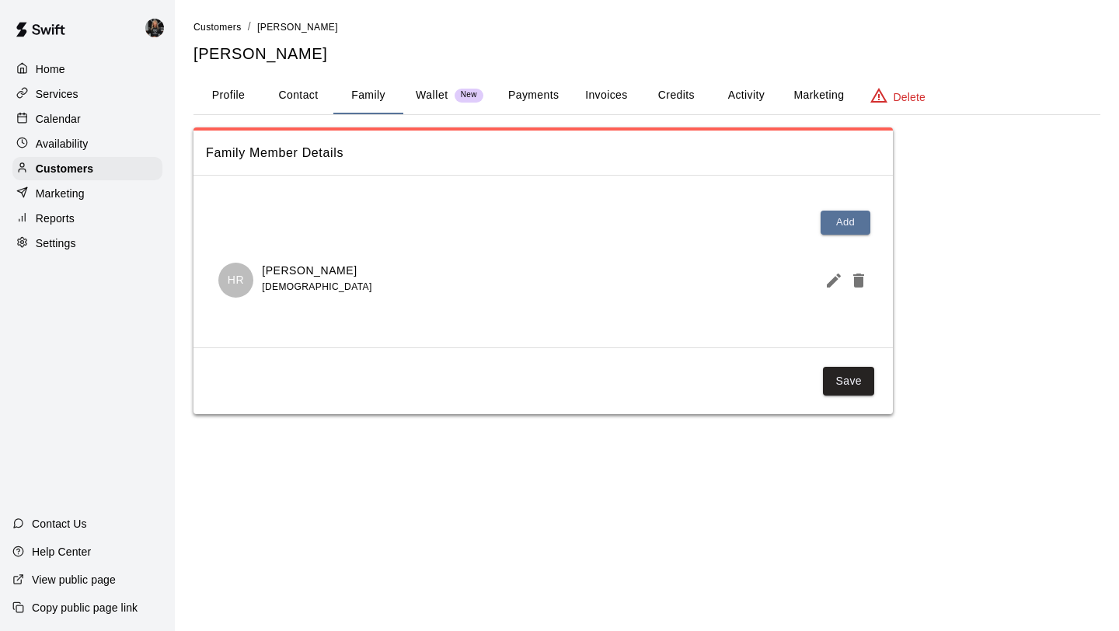
click at [823, 278] on button "Edit Member" at bounding box center [830, 280] width 25 height 31
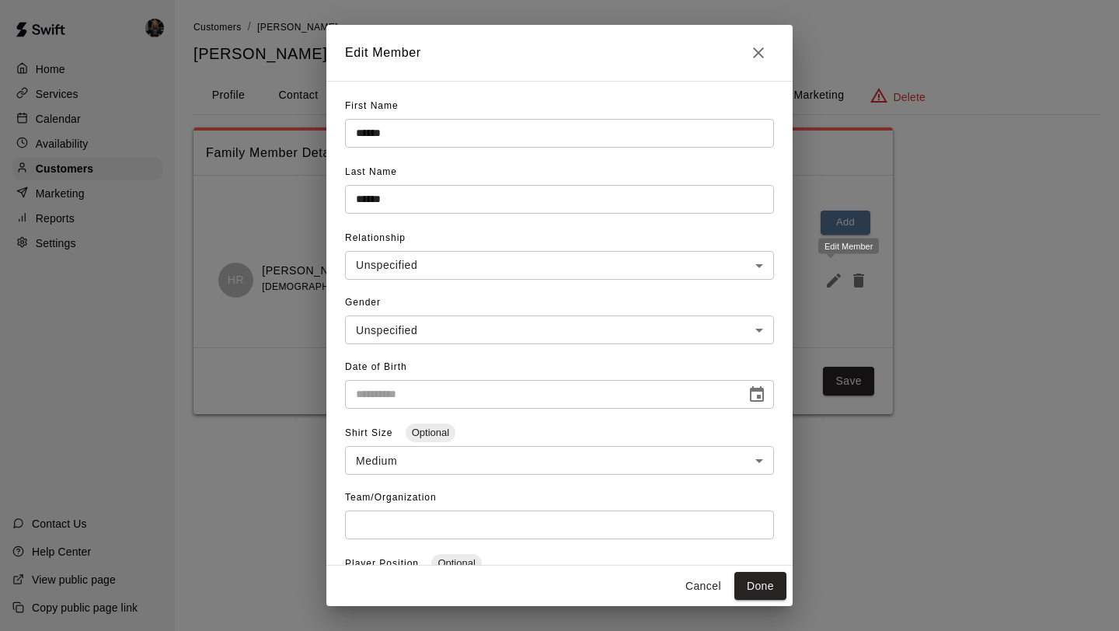
type input "**********"
click at [771, 42] on h2 "Edit Member" at bounding box center [559, 53] width 466 height 56
click at [753, 58] on icon "Close" at bounding box center [758, 52] width 19 height 19
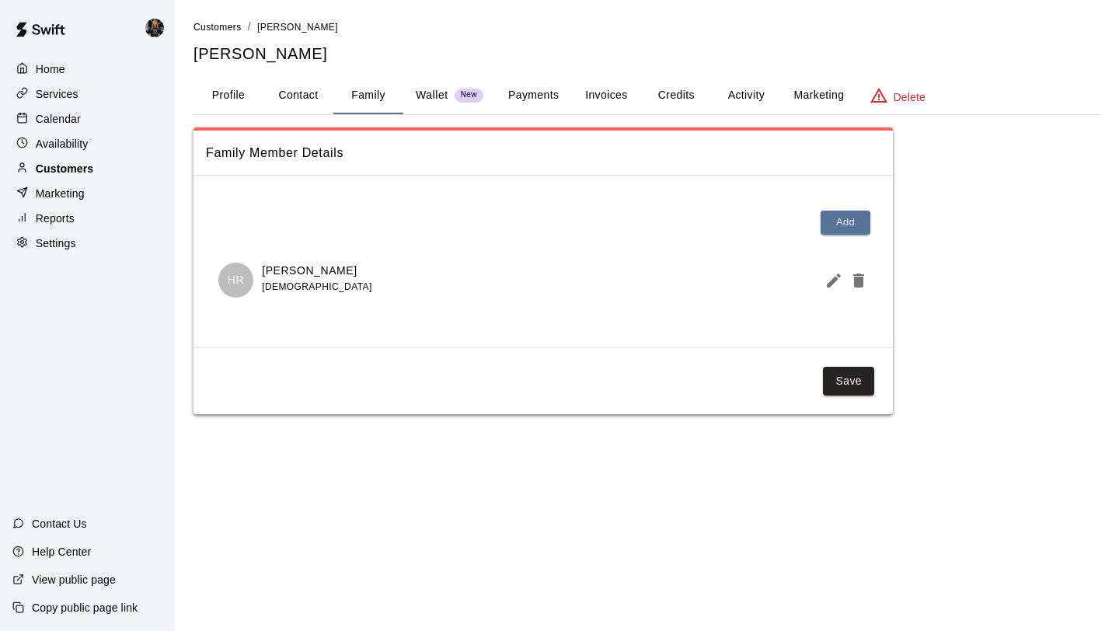
click at [71, 168] on p "Customers" at bounding box center [64, 169] width 57 height 16
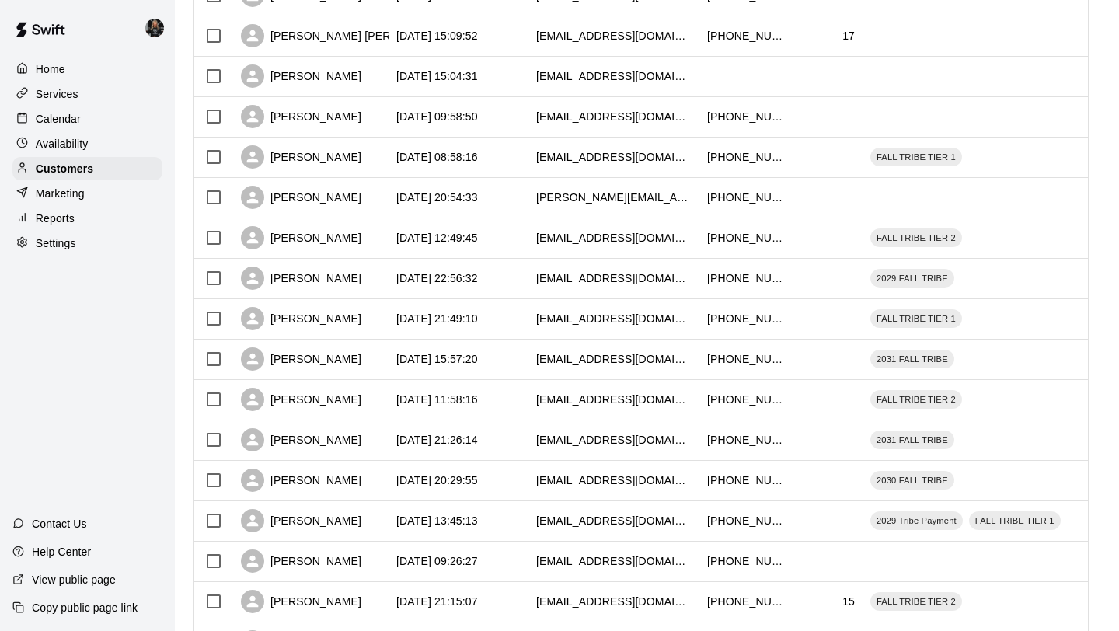
scroll to position [710, 0]
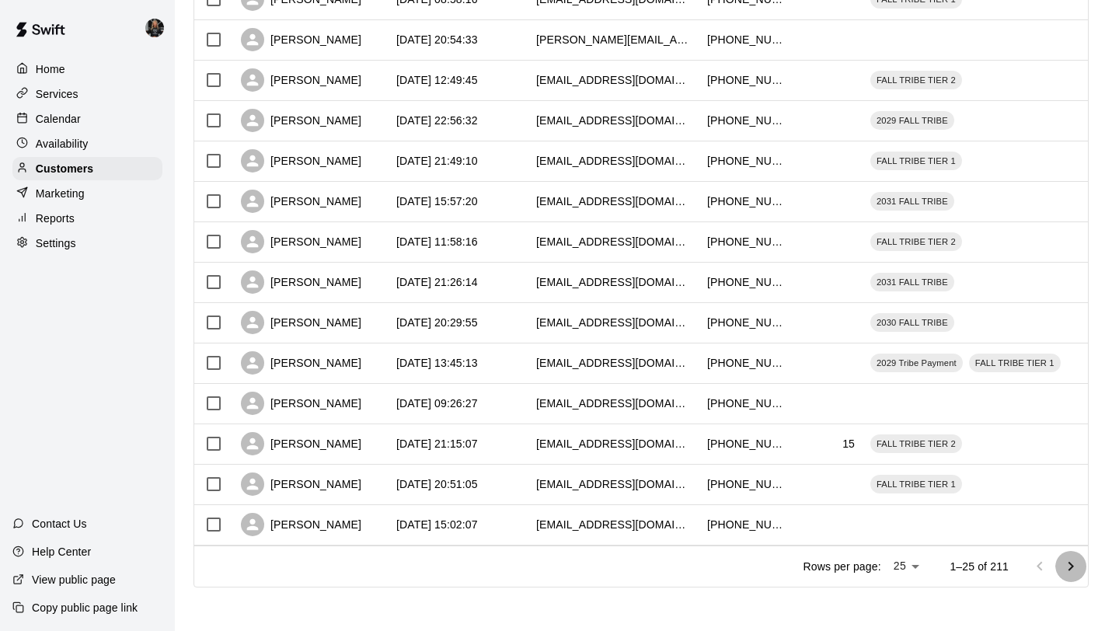
click at [1073, 573] on icon "Go to next page" at bounding box center [1070, 566] width 19 height 19
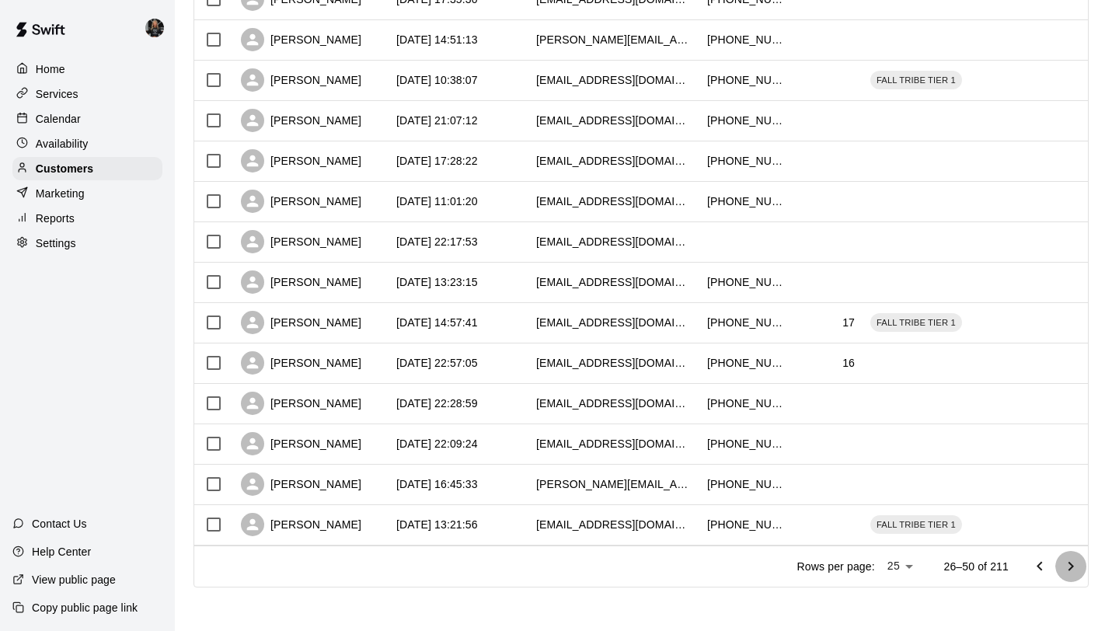
click at [1073, 573] on icon "Go to next page" at bounding box center [1070, 566] width 19 height 19
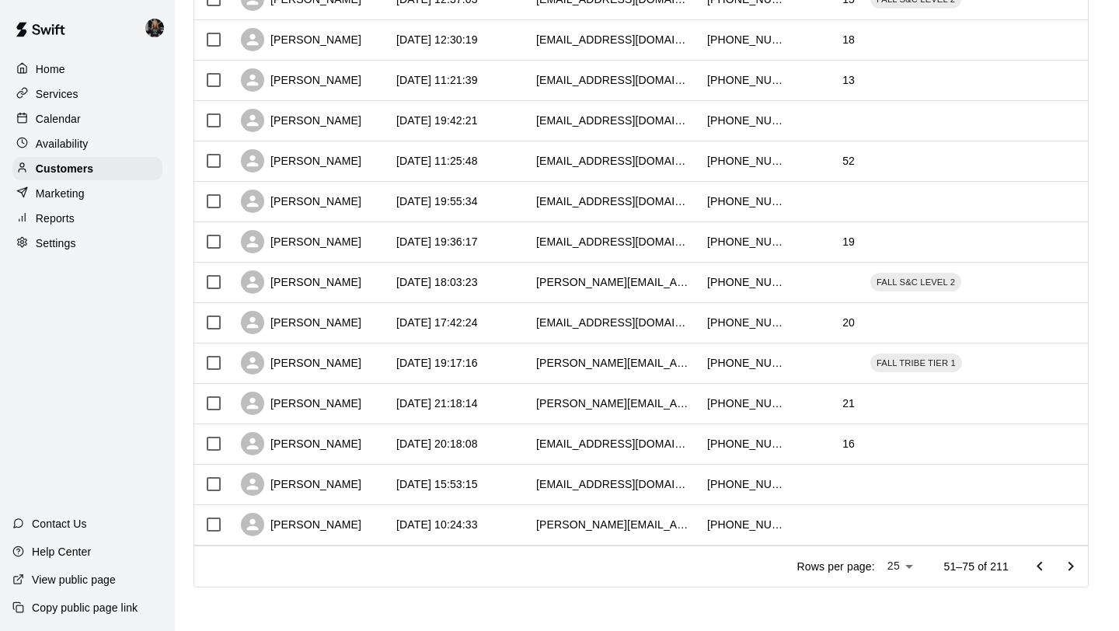
click at [1073, 573] on icon "Go to next page" at bounding box center [1070, 566] width 19 height 19
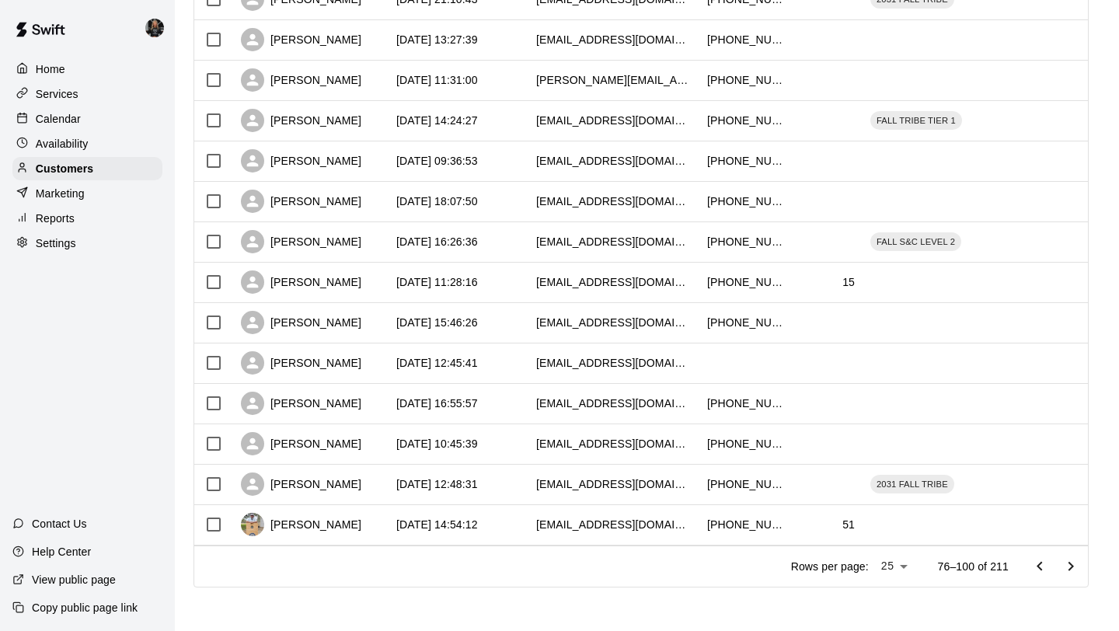
scroll to position [0, 0]
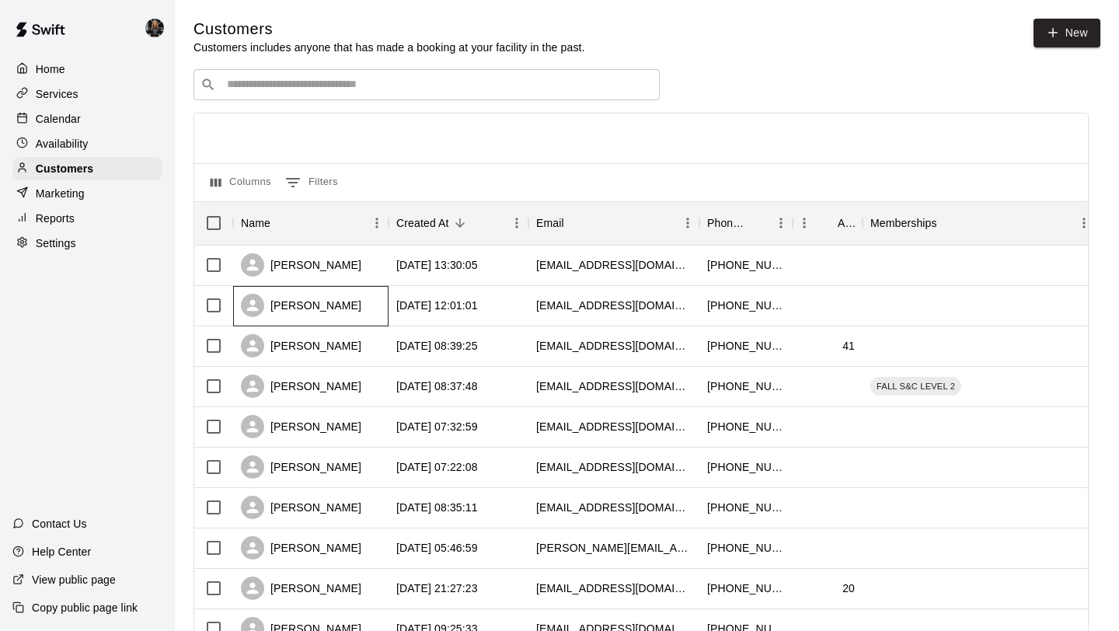
click at [301, 306] on div "[PERSON_NAME]" at bounding box center [301, 305] width 120 height 23
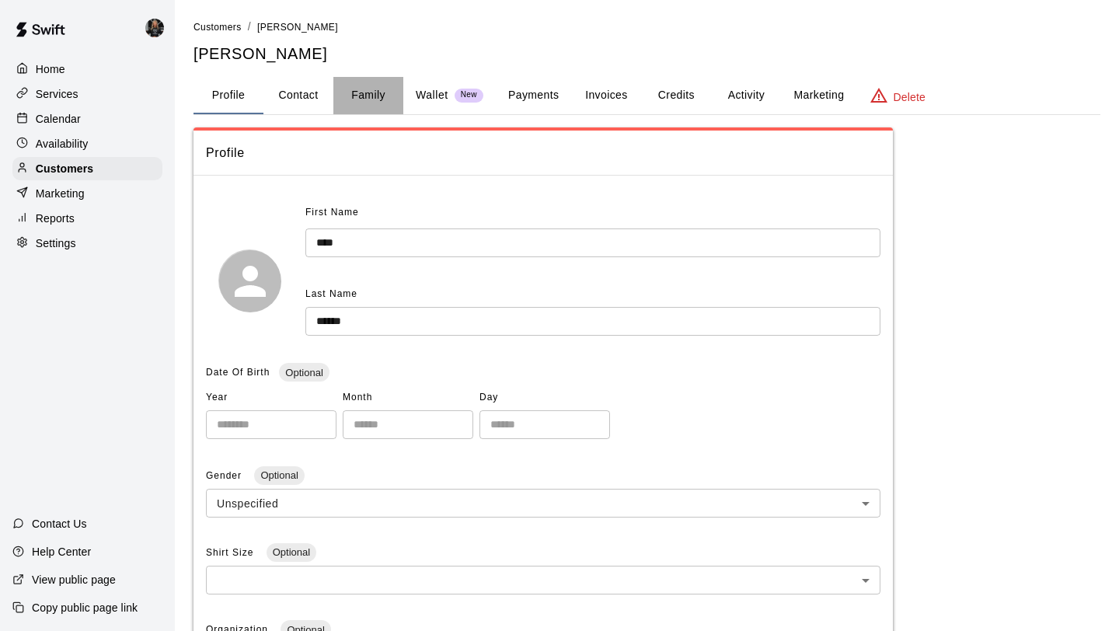
click at [380, 97] on button "Family" at bounding box center [368, 95] width 70 height 37
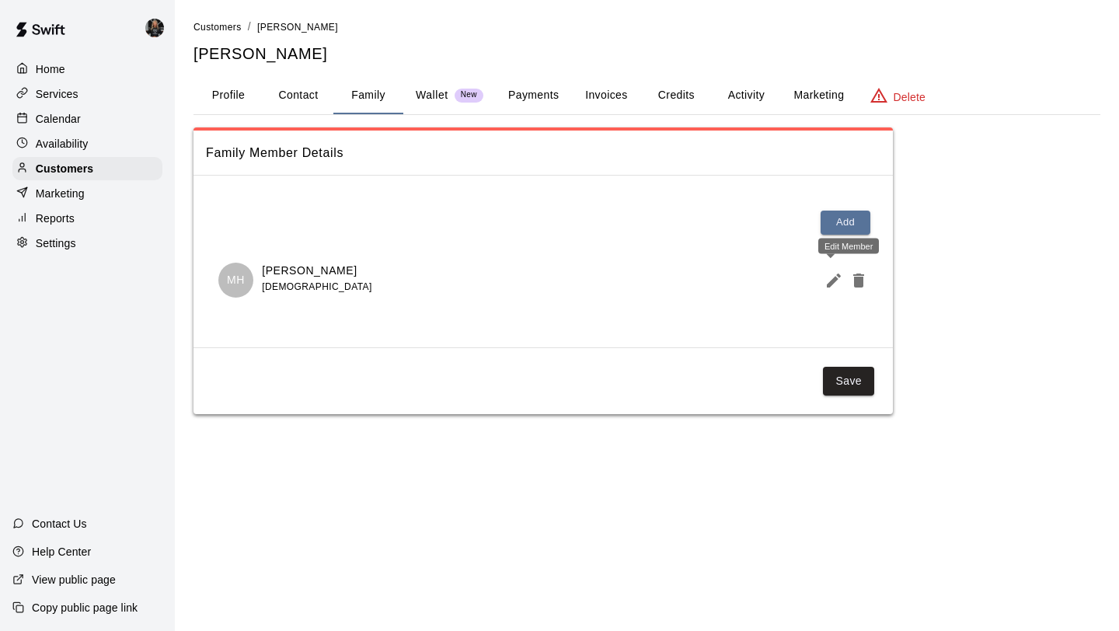
click at [828, 281] on icon "Edit Member" at bounding box center [833, 280] width 19 height 19
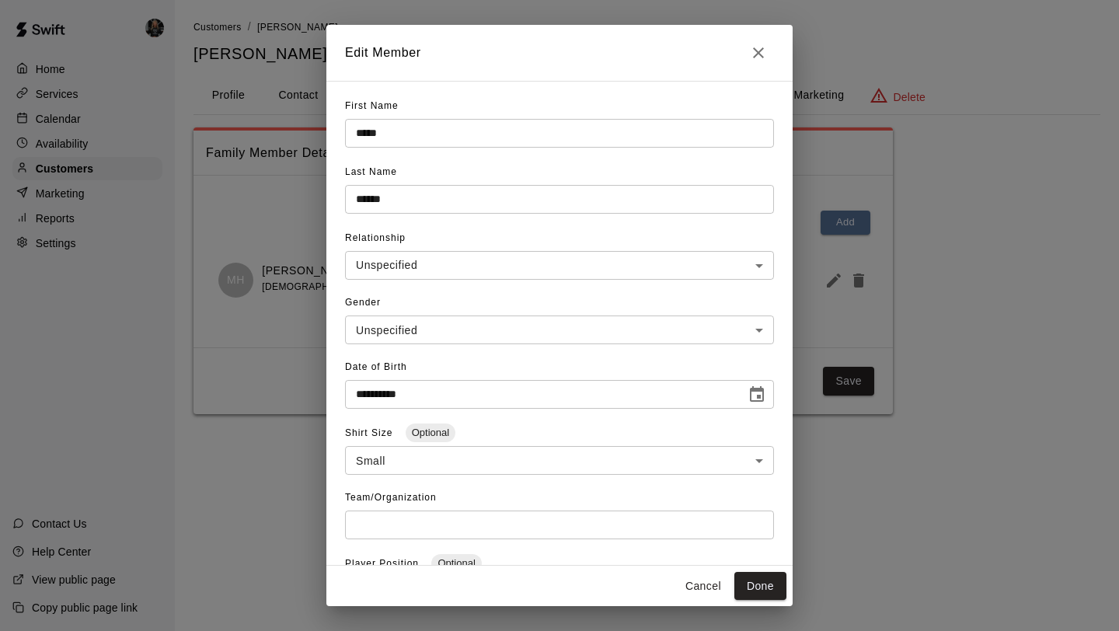
click at [760, 55] on icon "Close" at bounding box center [758, 52] width 11 height 11
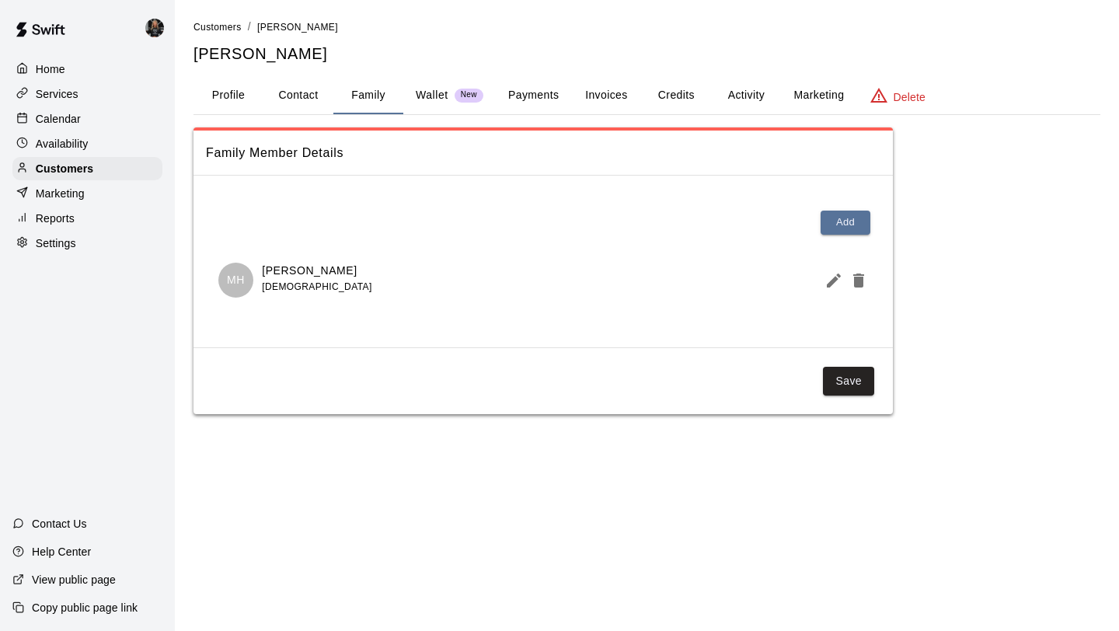
click at [87, 153] on div "Availability" at bounding box center [87, 143] width 150 height 23
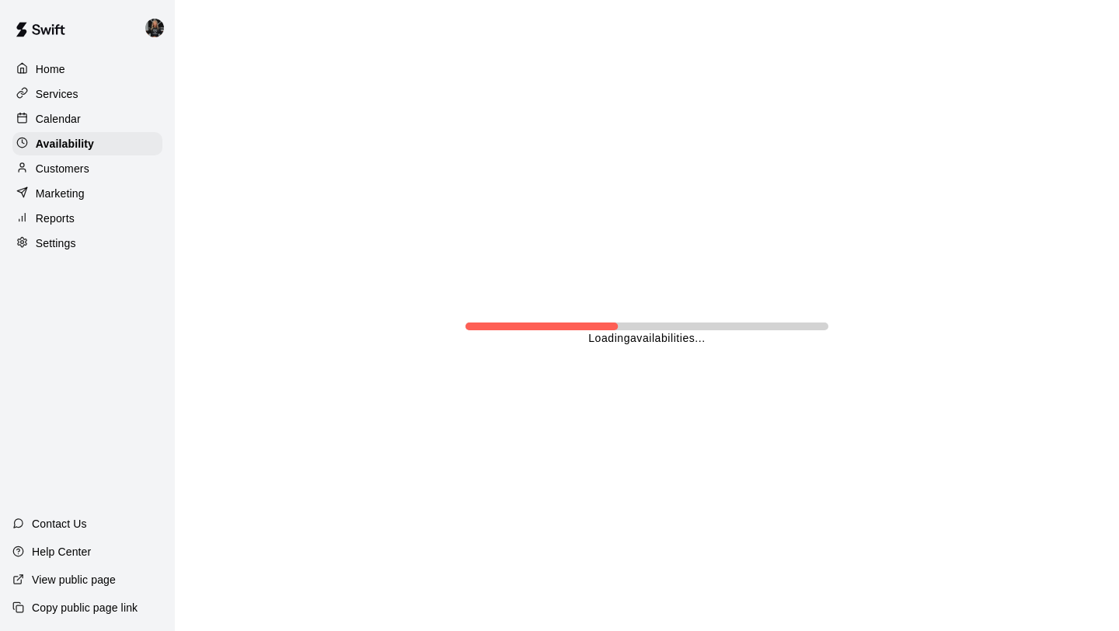
click at [87, 162] on p "Customers" at bounding box center [63, 169] width 54 height 16
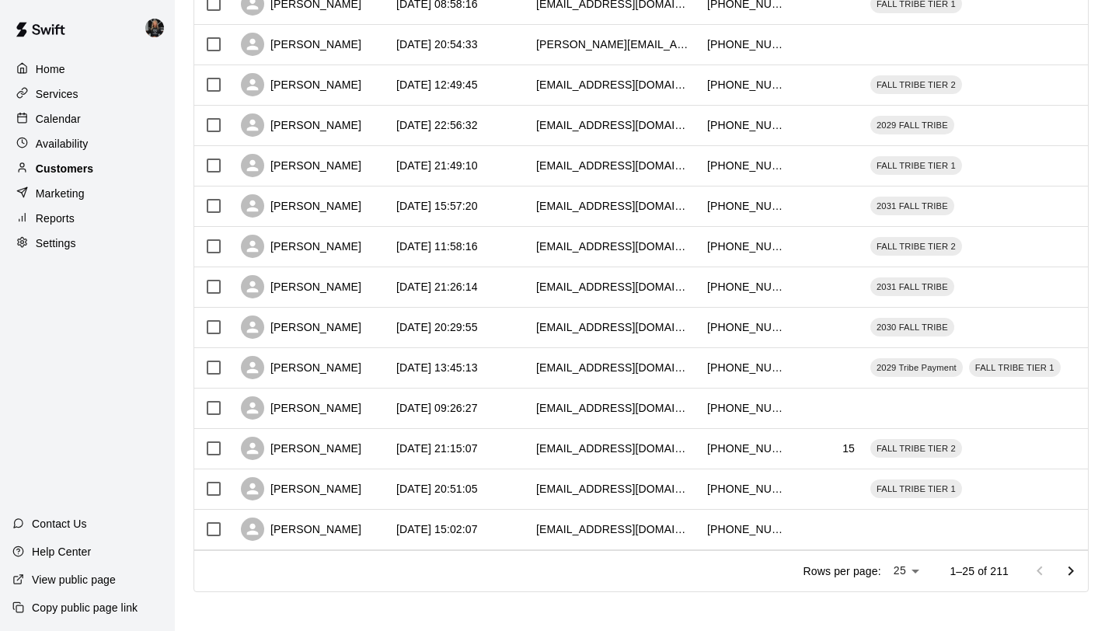
scroll to position [710, 0]
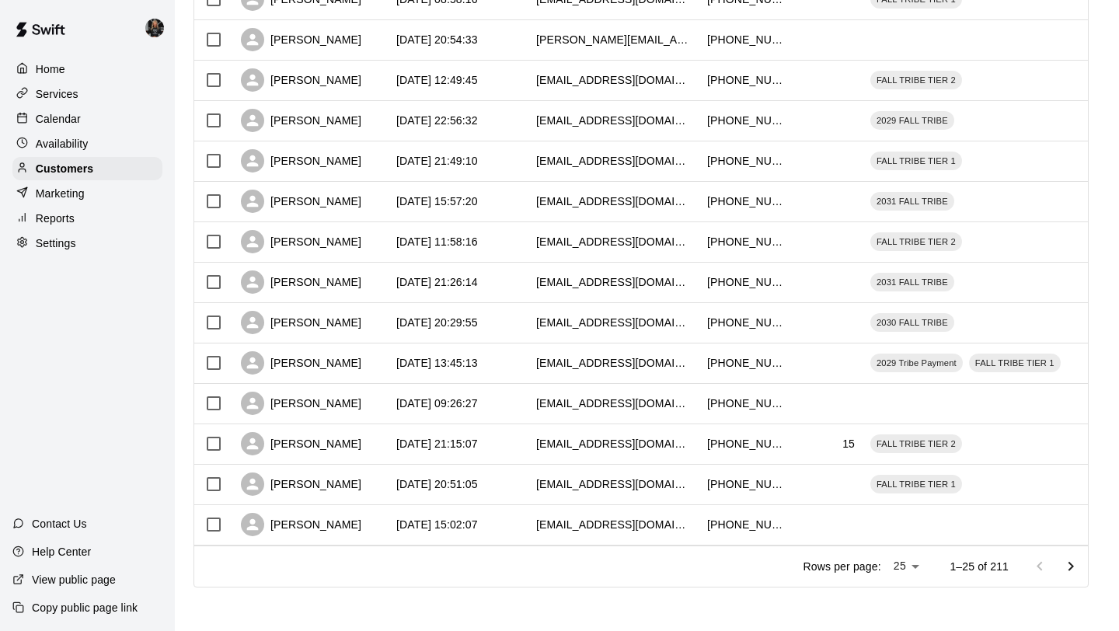
click at [1058, 565] on button "Go to next page" at bounding box center [1070, 566] width 31 height 31
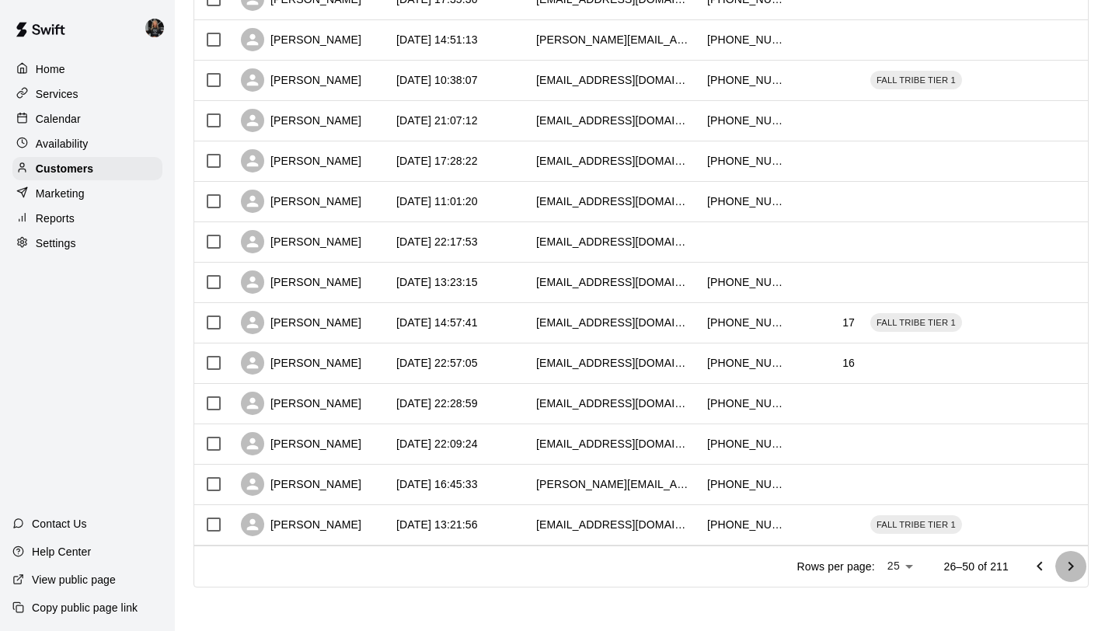
click at [1058, 565] on button "Go to next page" at bounding box center [1070, 566] width 31 height 31
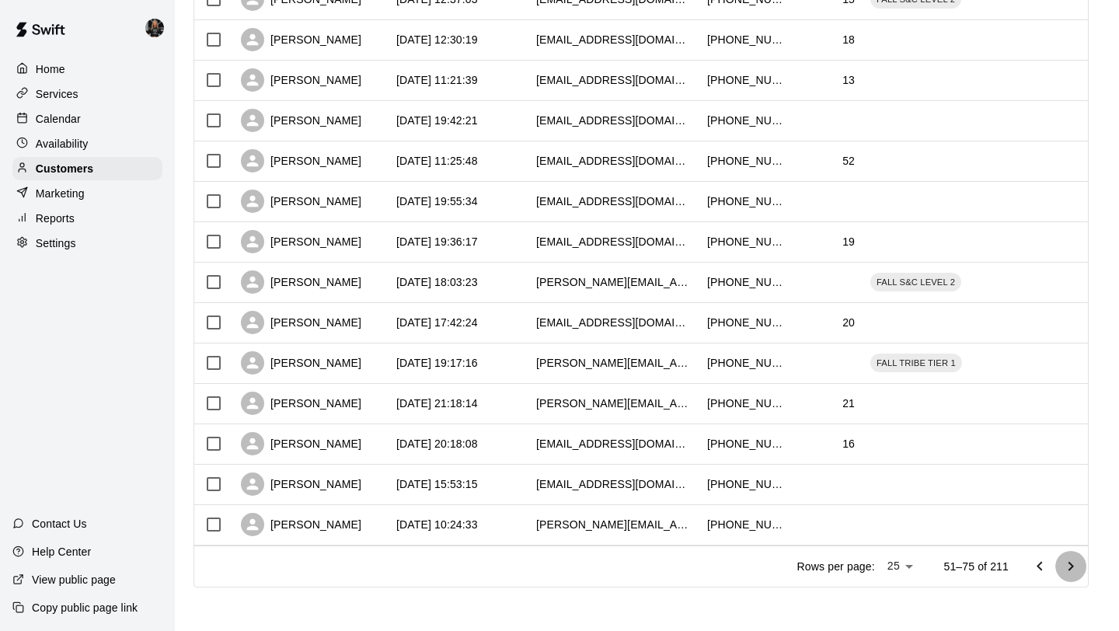
click at [1058, 565] on button "Go to next page" at bounding box center [1070, 566] width 31 height 31
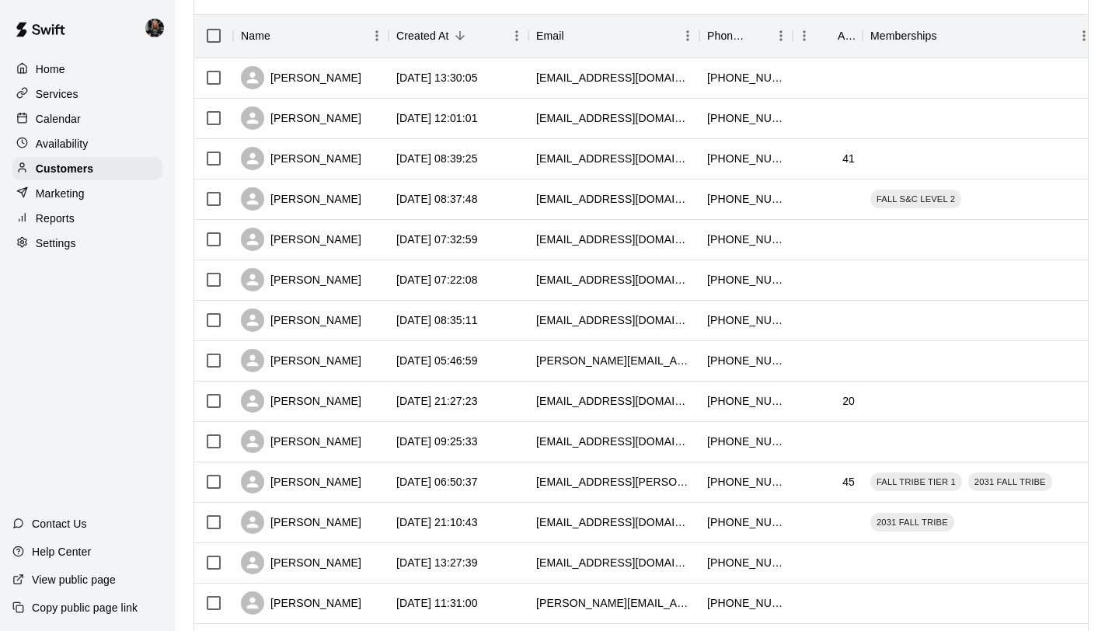
scroll to position [0, 0]
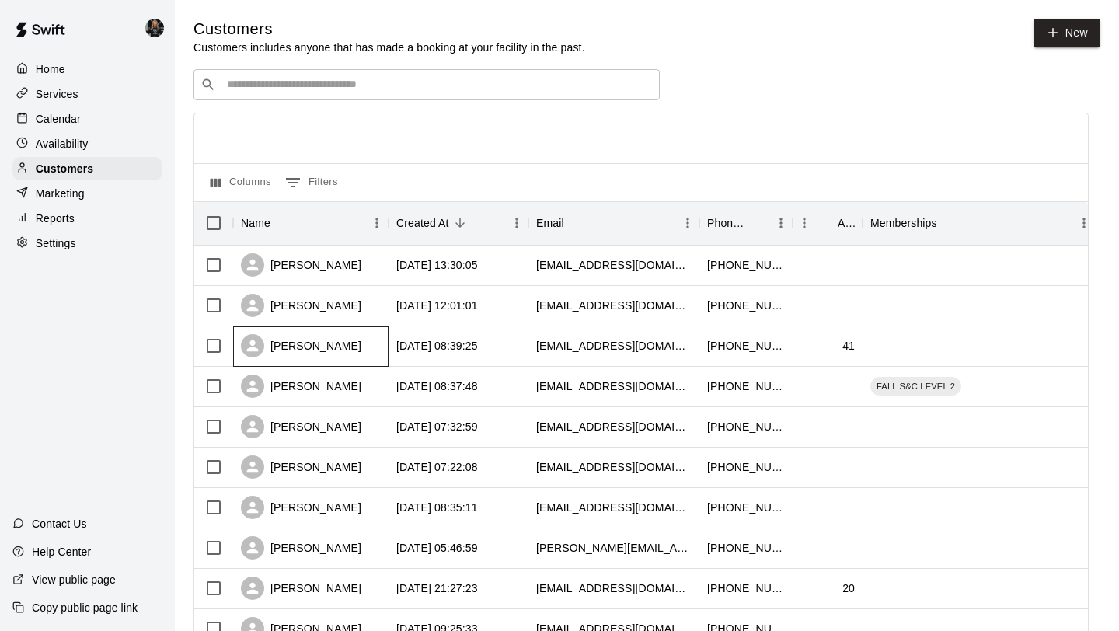
click at [308, 347] on div "[PERSON_NAME]" at bounding box center [301, 345] width 120 height 23
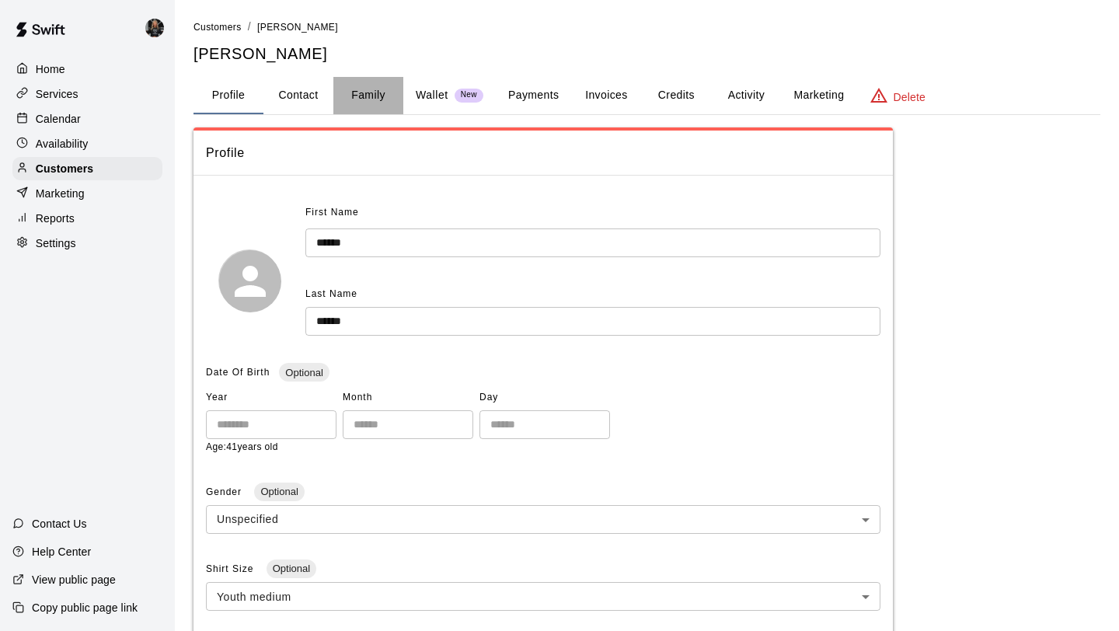
click at [375, 107] on button "Family" at bounding box center [368, 95] width 70 height 37
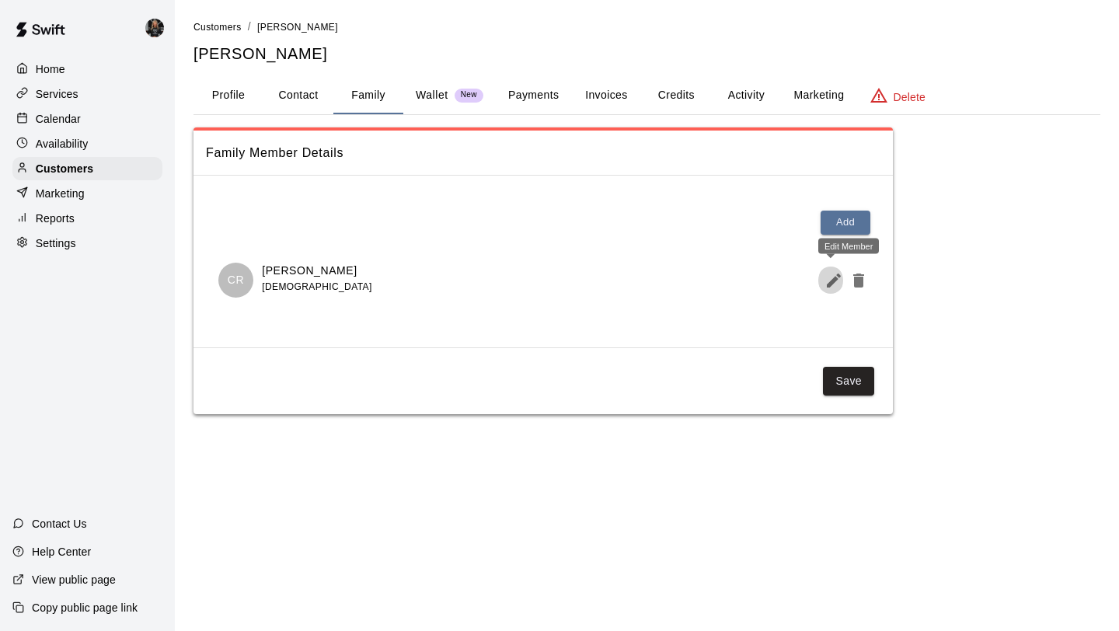
click at [826, 283] on icon "Edit Member" at bounding box center [833, 280] width 19 height 19
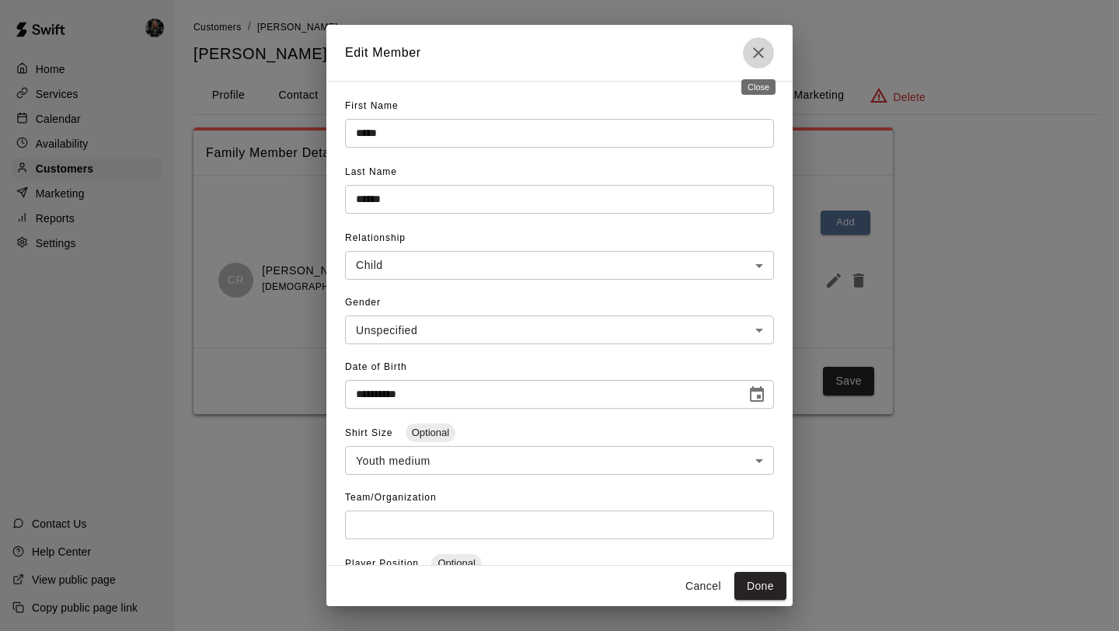
click at [760, 64] on button "Close" at bounding box center [758, 52] width 31 height 31
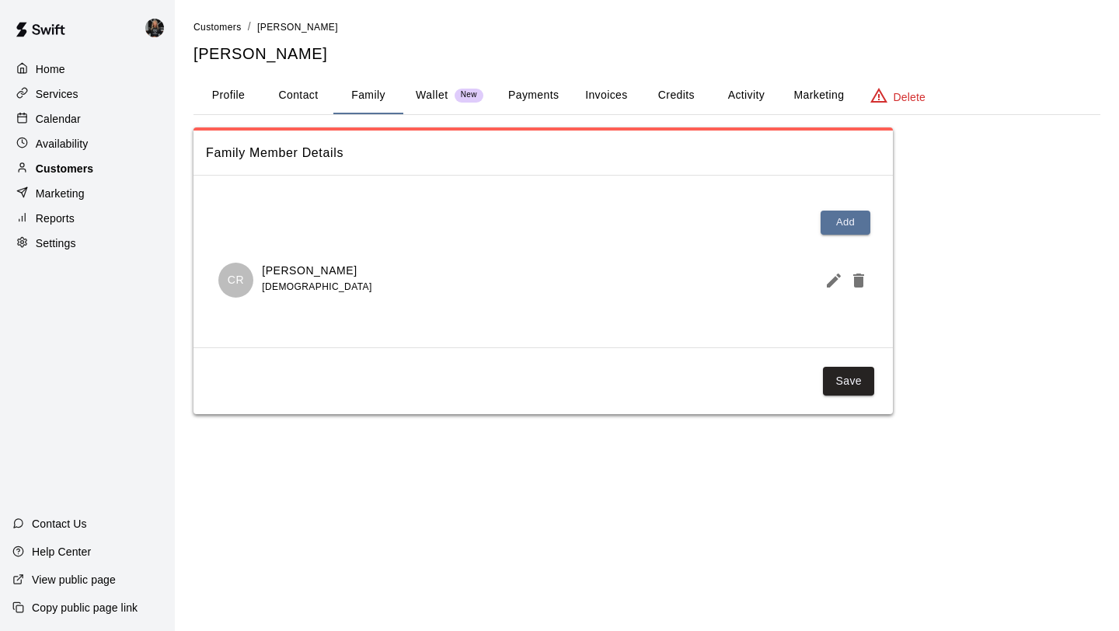
click at [89, 167] on p "Customers" at bounding box center [64, 169] width 57 height 16
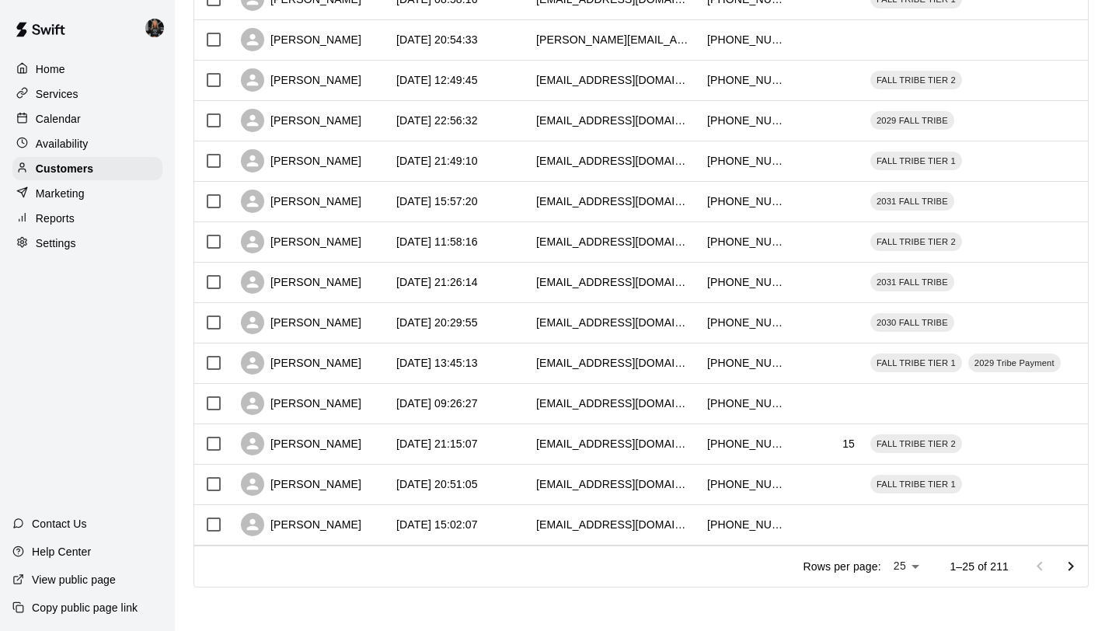
scroll to position [710, 0]
click at [1067, 566] on icon "Go to next page" at bounding box center [1070, 566] width 19 height 19
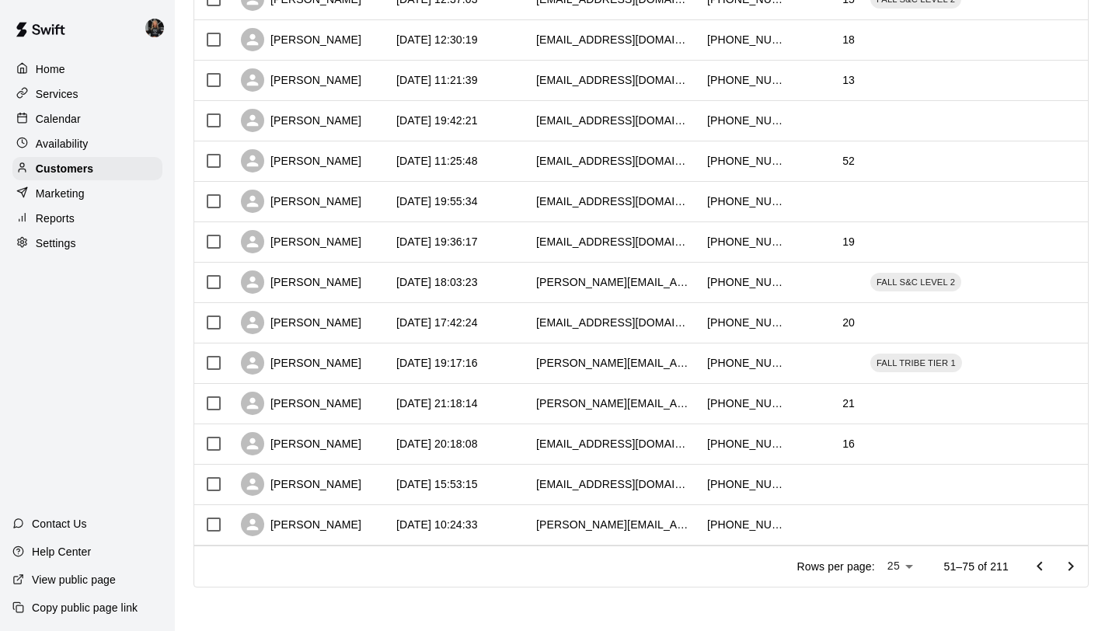
click at [1067, 566] on icon "Go to next page" at bounding box center [1070, 566] width 19 height 19
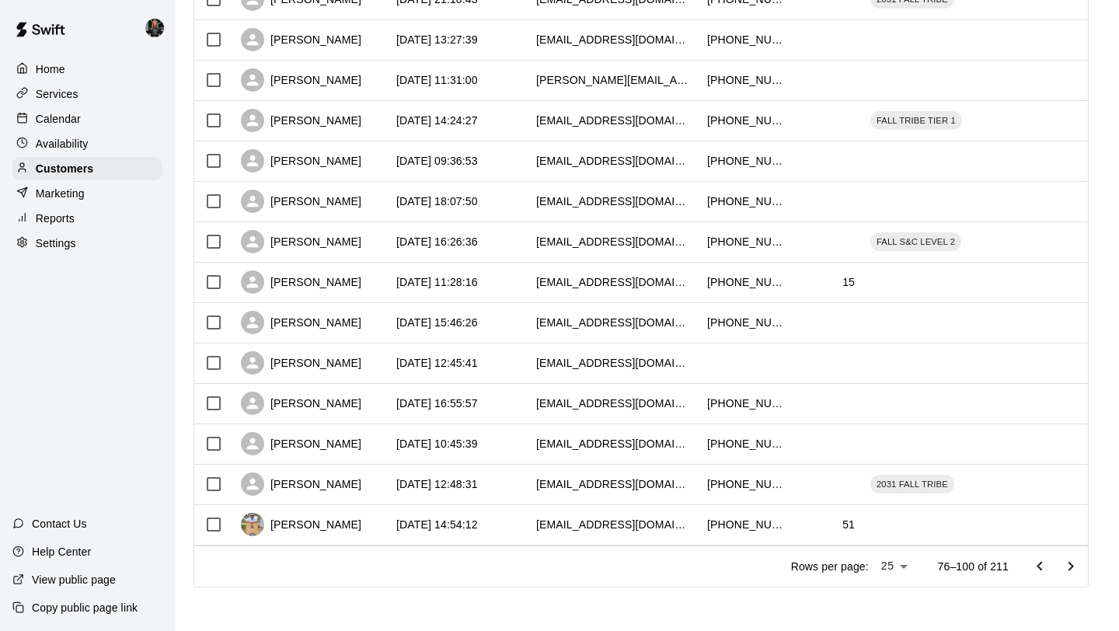
scroll to position [0, 0]
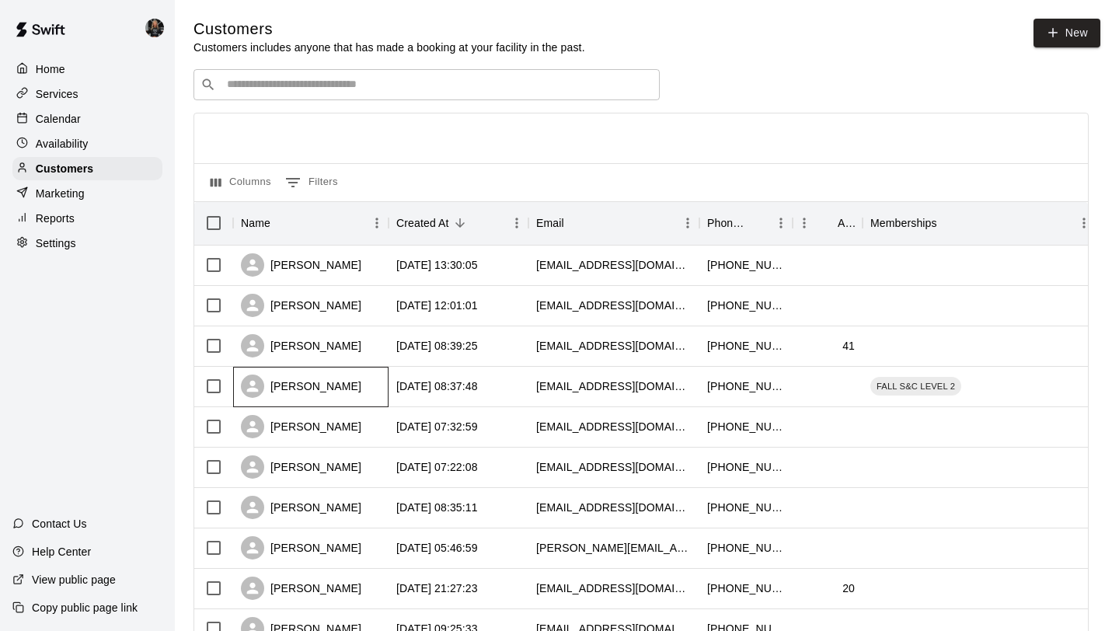
click at [302, 384] on div "[PERSON_NAME]" at bounding box center [301, 385] width 120 height 23
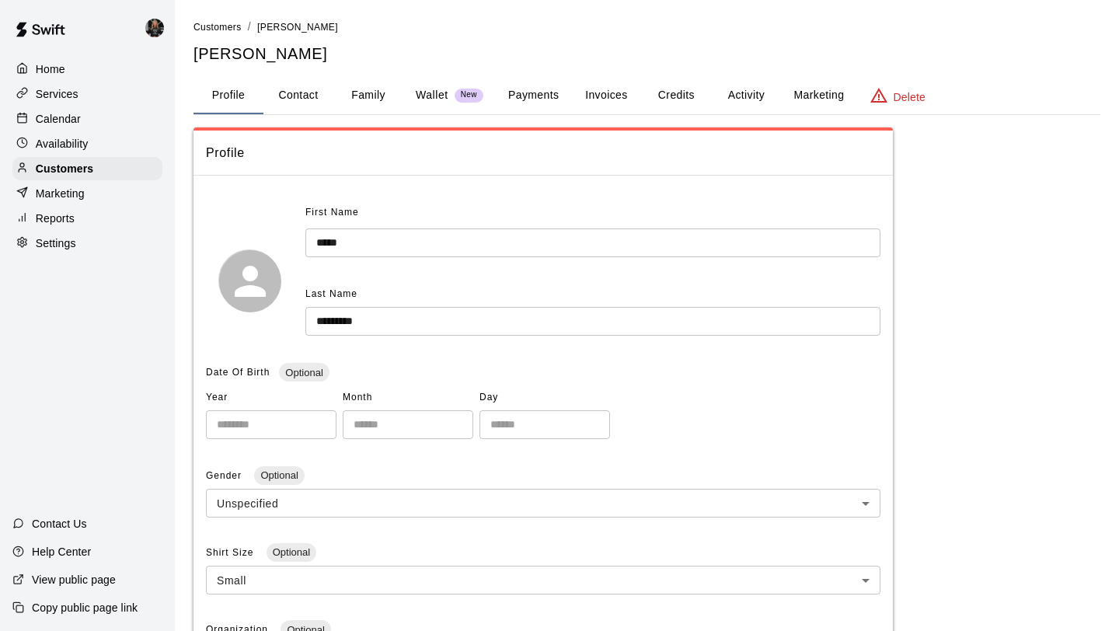
click at [356, 71] on div "**********" at bounding box center [646, 513] width 906 height 988
click at [357, 95] on button "Family" at bounding box center [368, 95] width 70 height 37
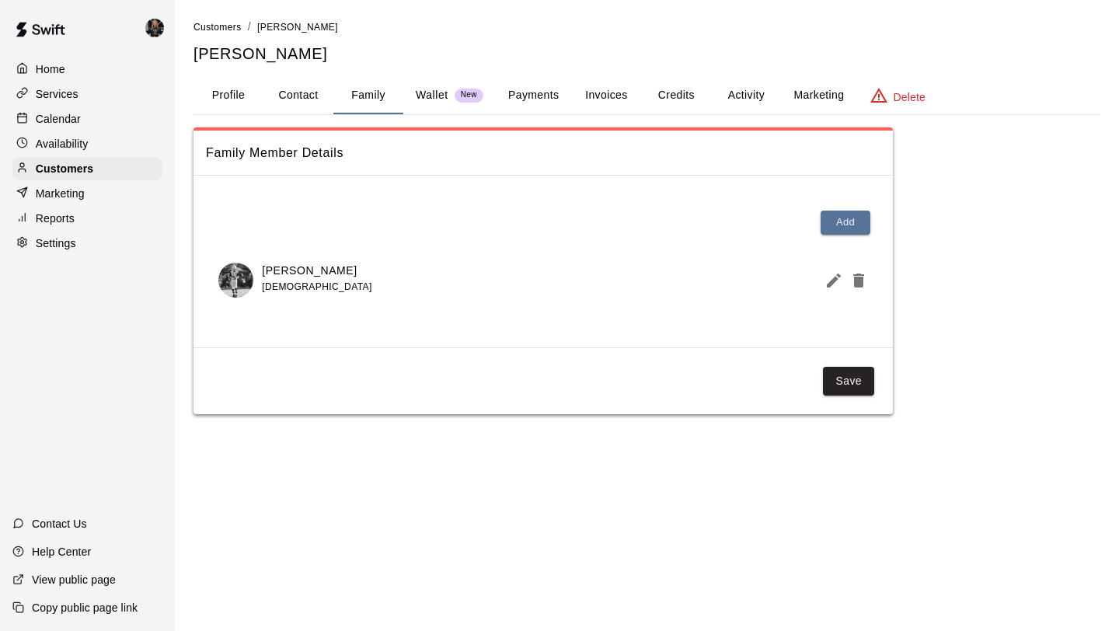
click at [830, 278] on icon "Edit Member" at bounding box center [833, 280] width 19 height 19
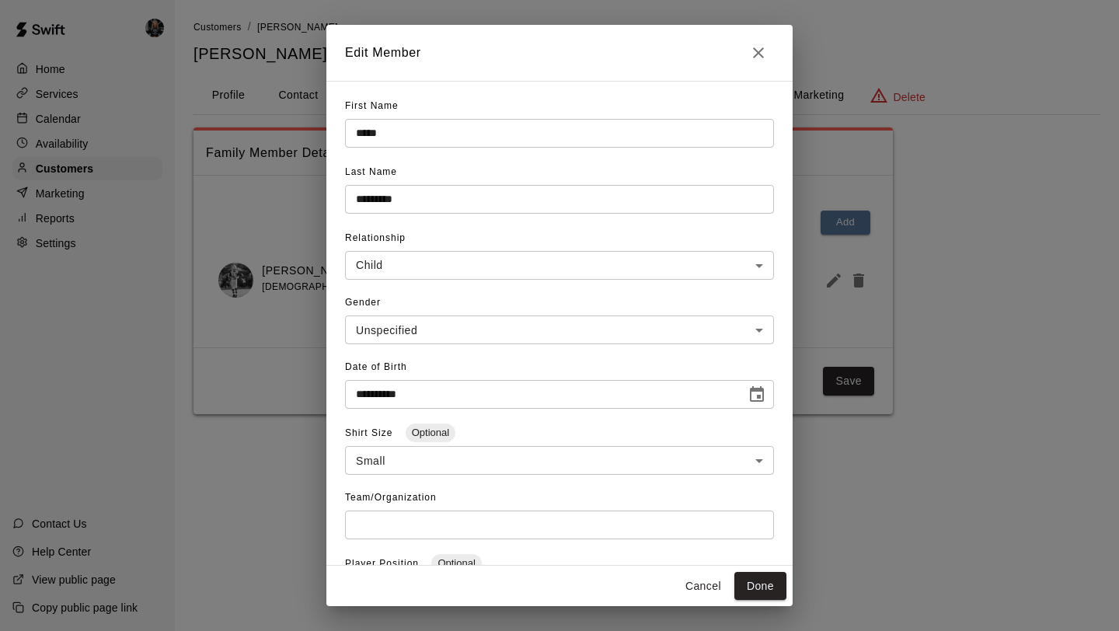
click at [762, 57] on icon "Close" at bounding box center [758, 52] width 11 height 11
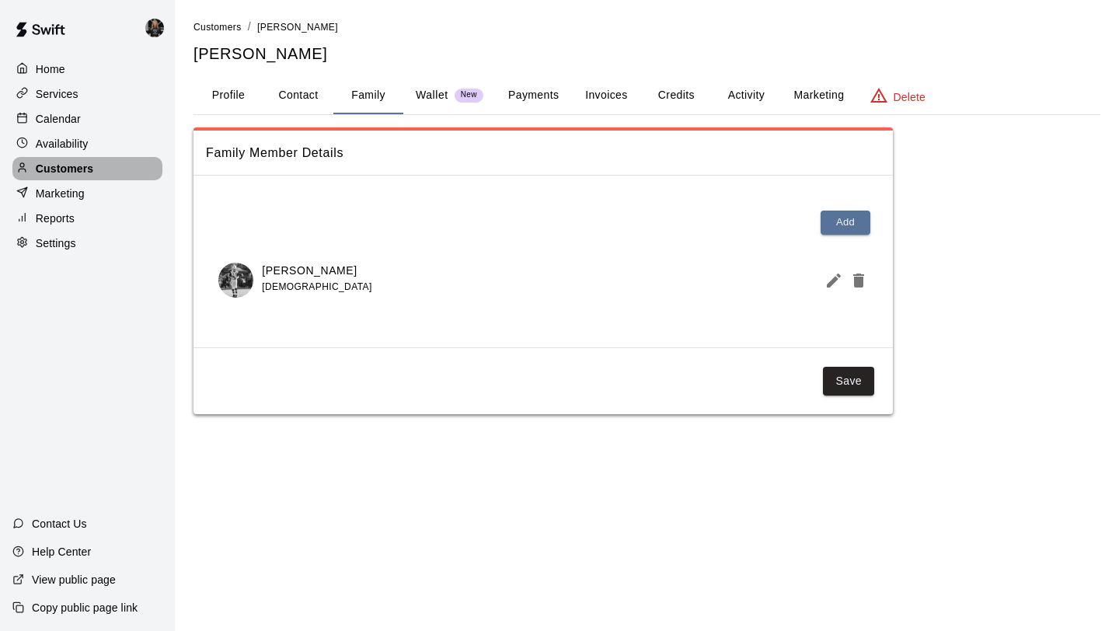
click at [116, 166] on div "Customers" at bounding box center [87, 168] width 150 height 23
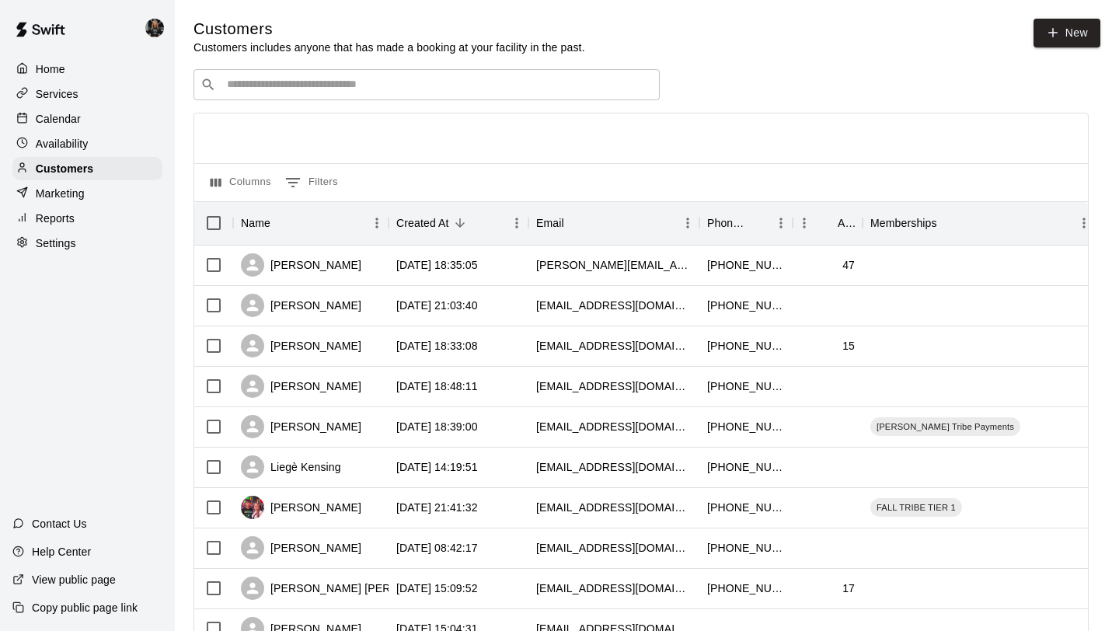
scroll to position [710, 0]
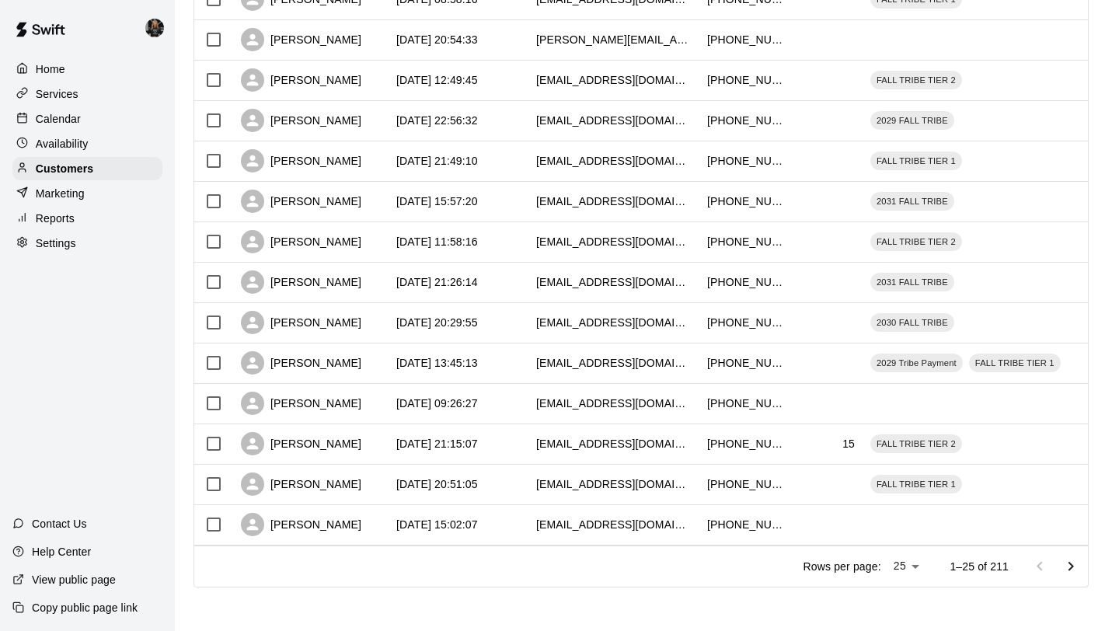
click at [1068, 577] on button "Go to next page" at bounding box center [1070, 566] width 31 height 31
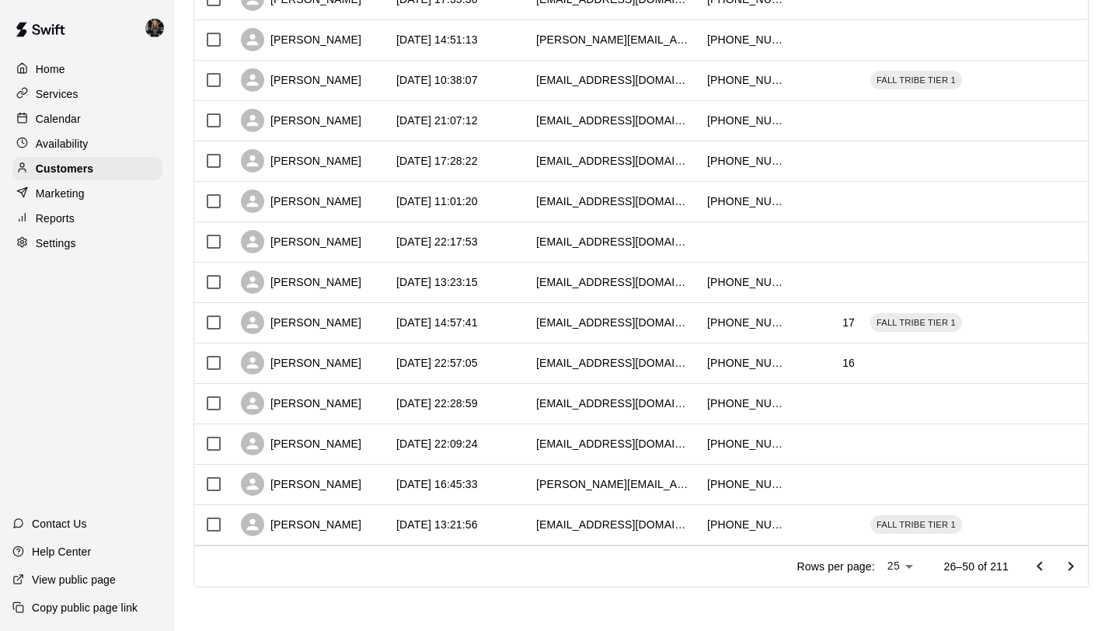
click at [1068, 577] on button "Go to next page" at bounding box center [1070, 566] width 31 height 31
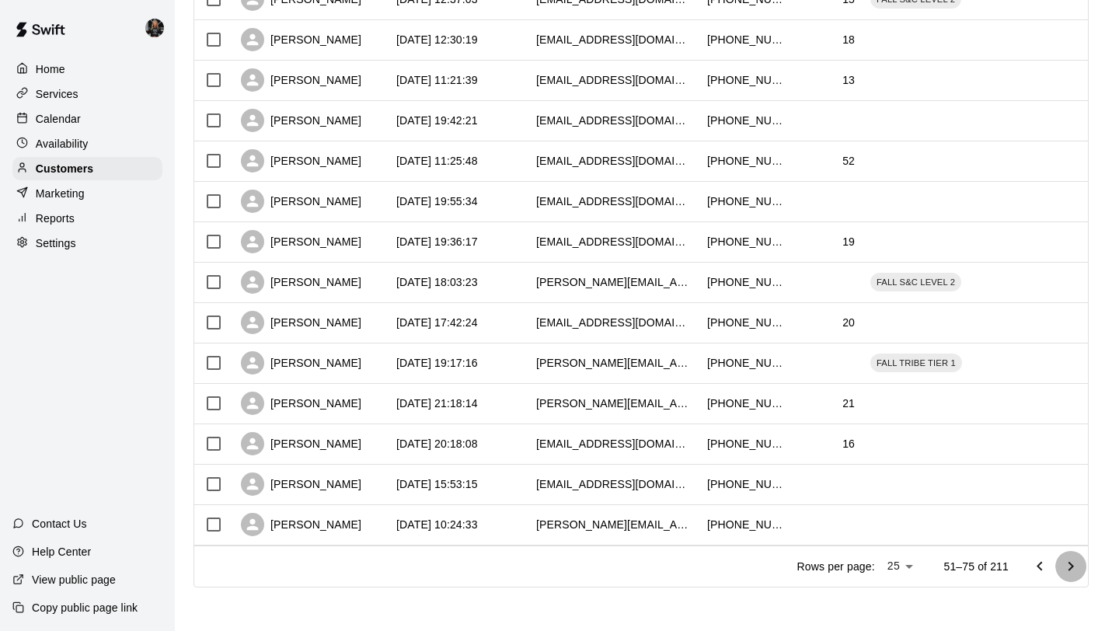
click at [1068, 577] on button "Go to next page" at bounding box center [1070, 566] width 31 height 31
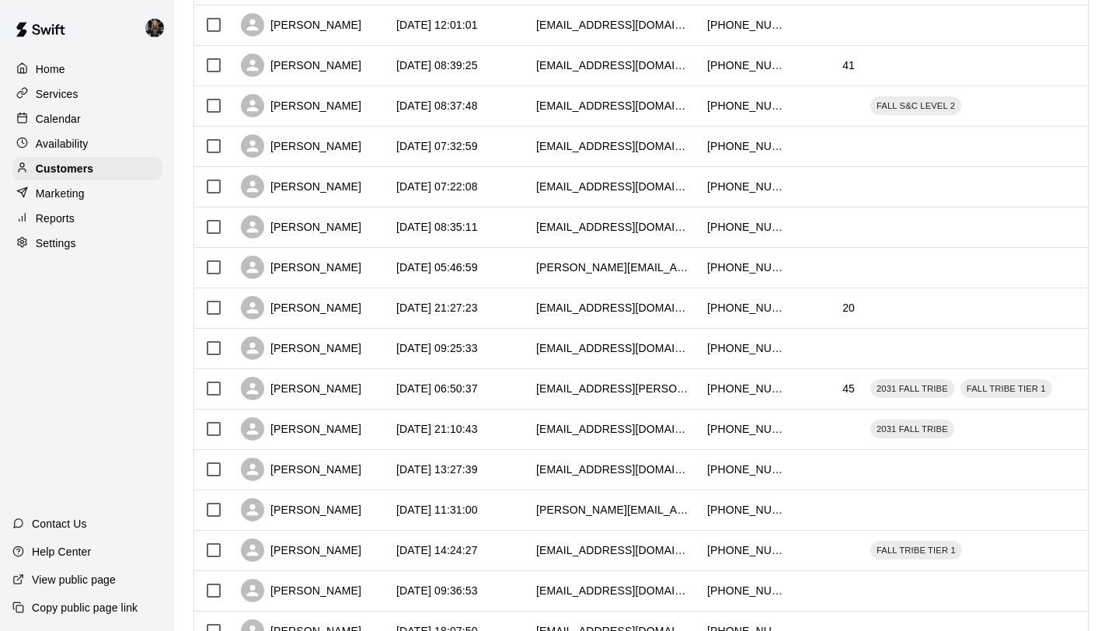
scroll to position [270, 0]
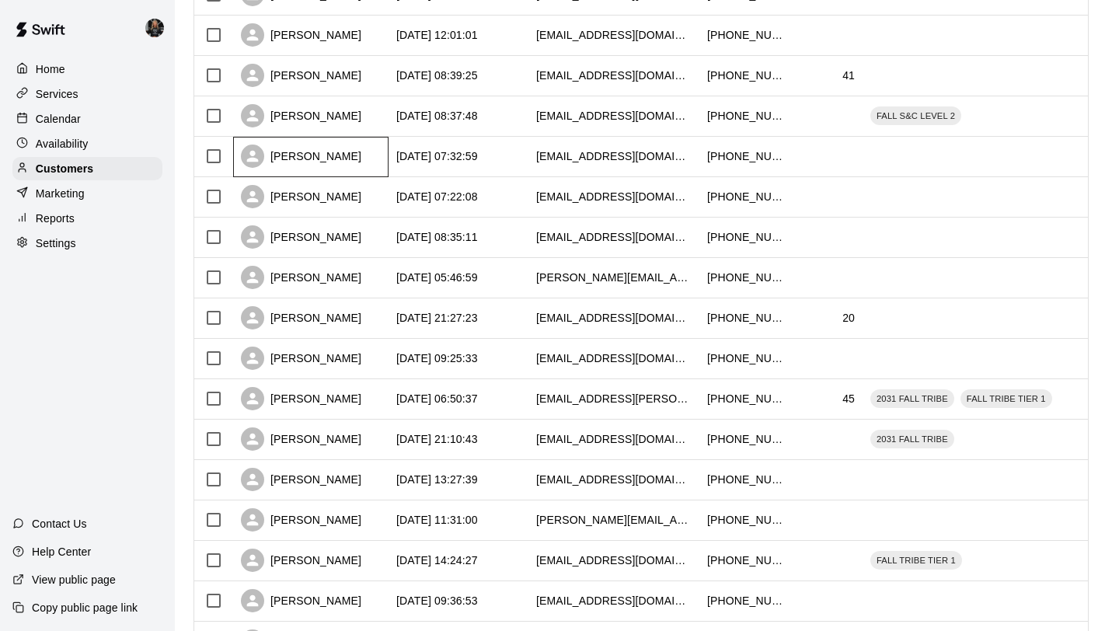
click at [310, 162] on div "[PERSON_NAME]" at bounding box center [301, 155] width 120 height 23
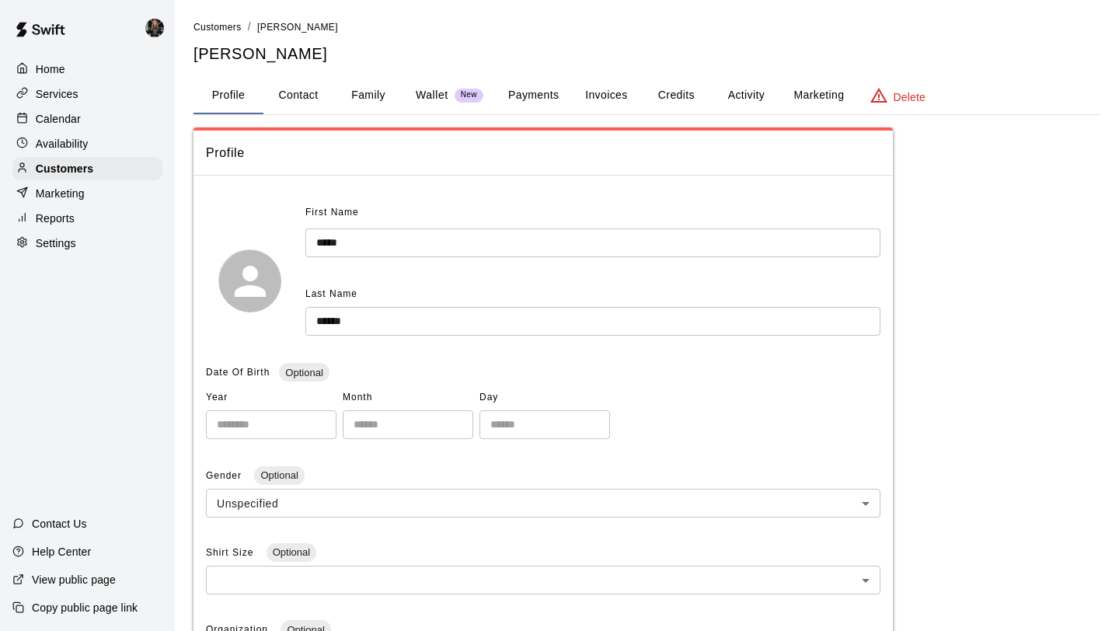
click at [363, 93] on button "Family" at bounding box center [368, 95] width 70 height 37
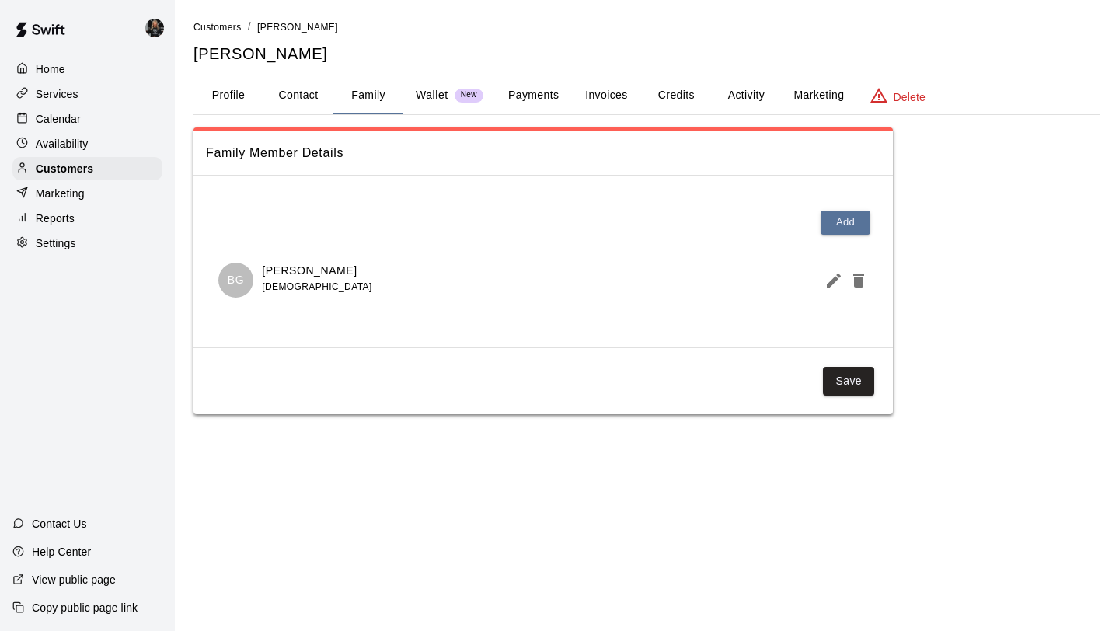
click at [837, 273] on icon "Edit Member" at bounding box center [833, 280] width 14 height 14
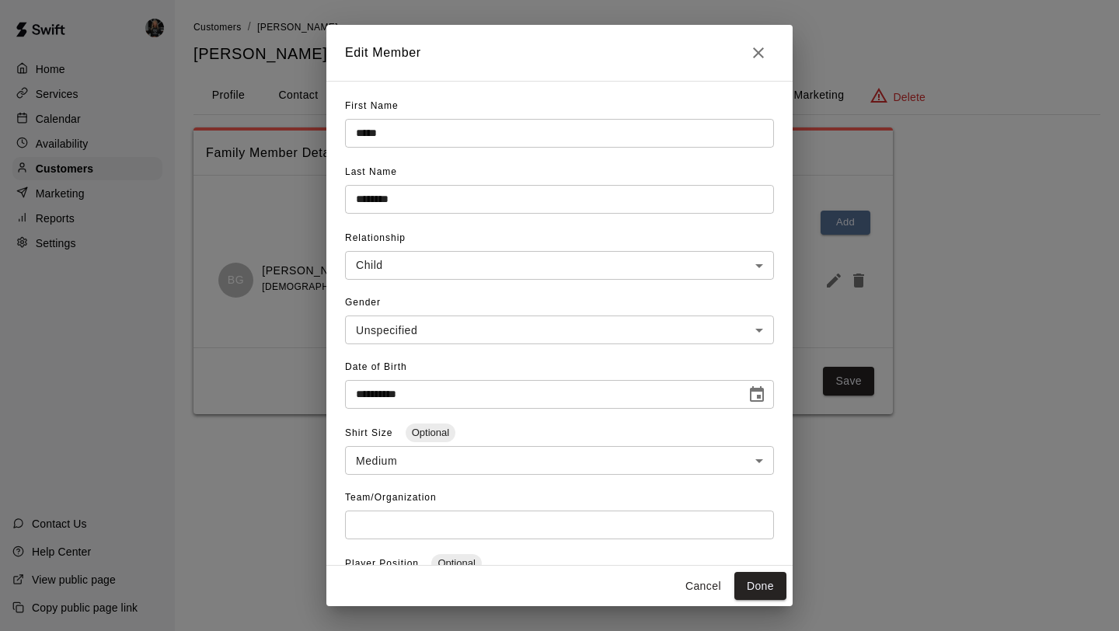
click at [739, 57] on h2 "Edit Member" at bounding box center [559, 53] width 466 height 56
click at [761, 55] on icon "Close" at bounding box center [758, 52] width 11 height 11
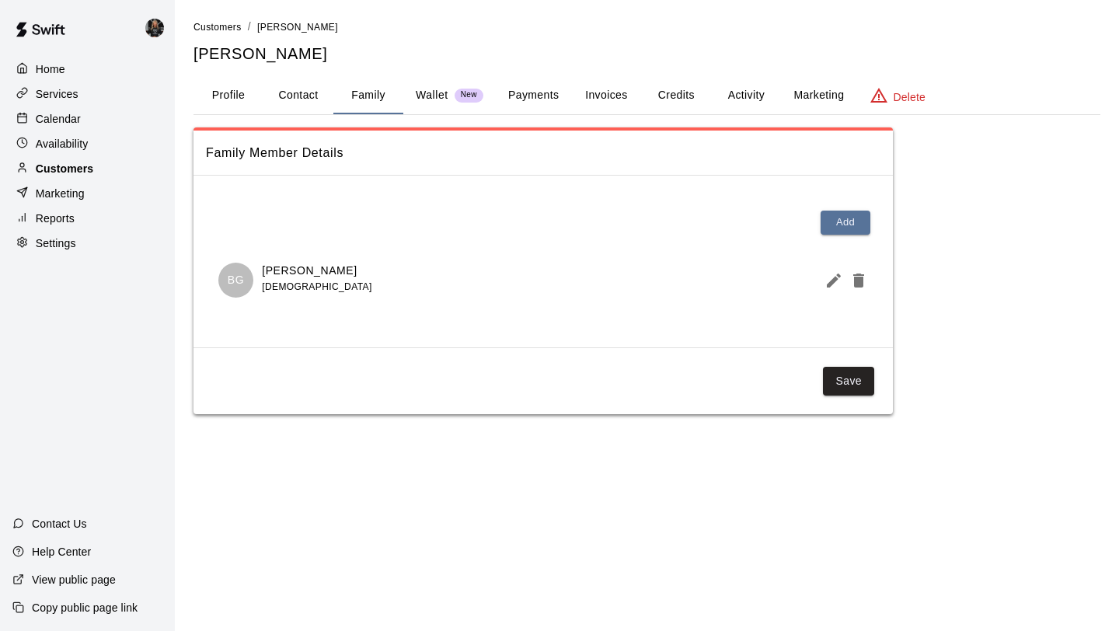
click at [100, 176] on div "Customers" at bounding box center [87, 168] width 150 height 23
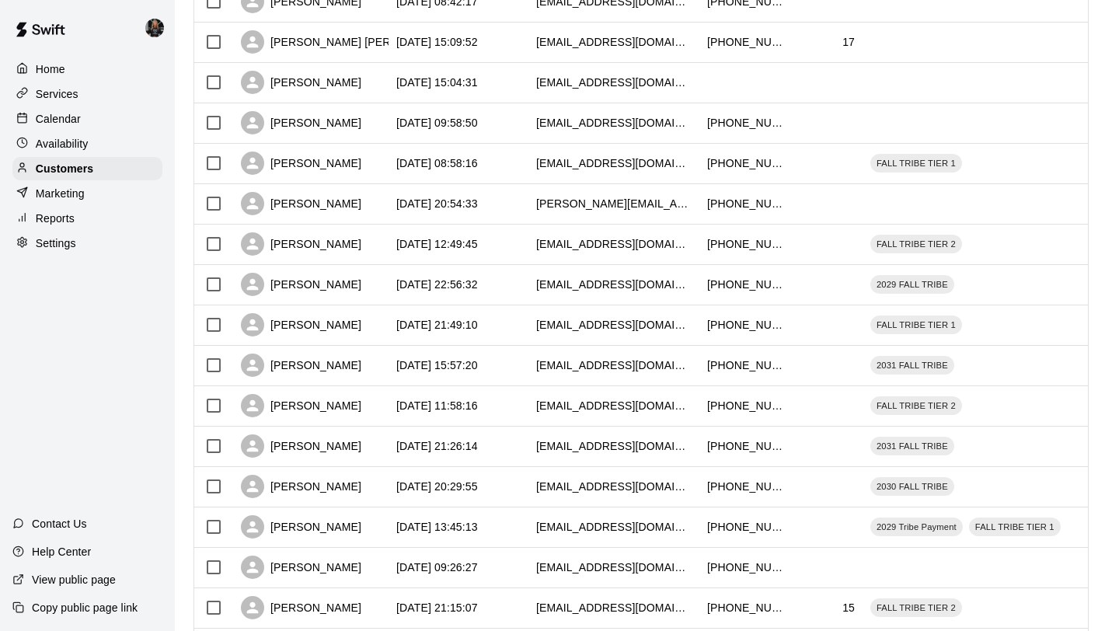
scroll to position [710, 0]
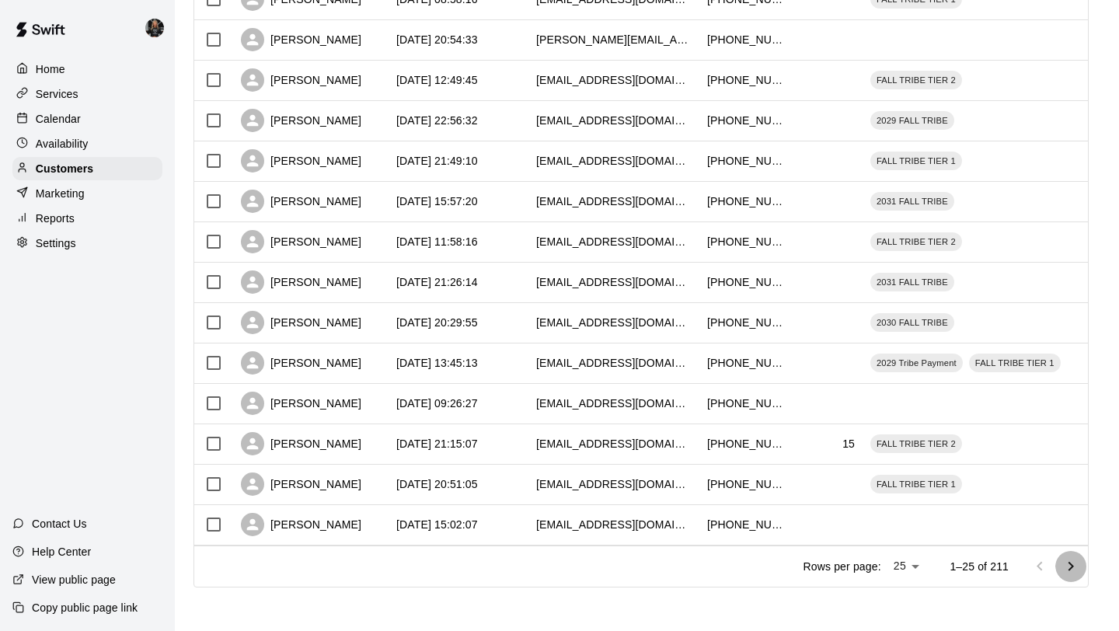
click at [1070, 570] on icon "Go to next page" at bounding box center [1070, 566] width 19 height 19
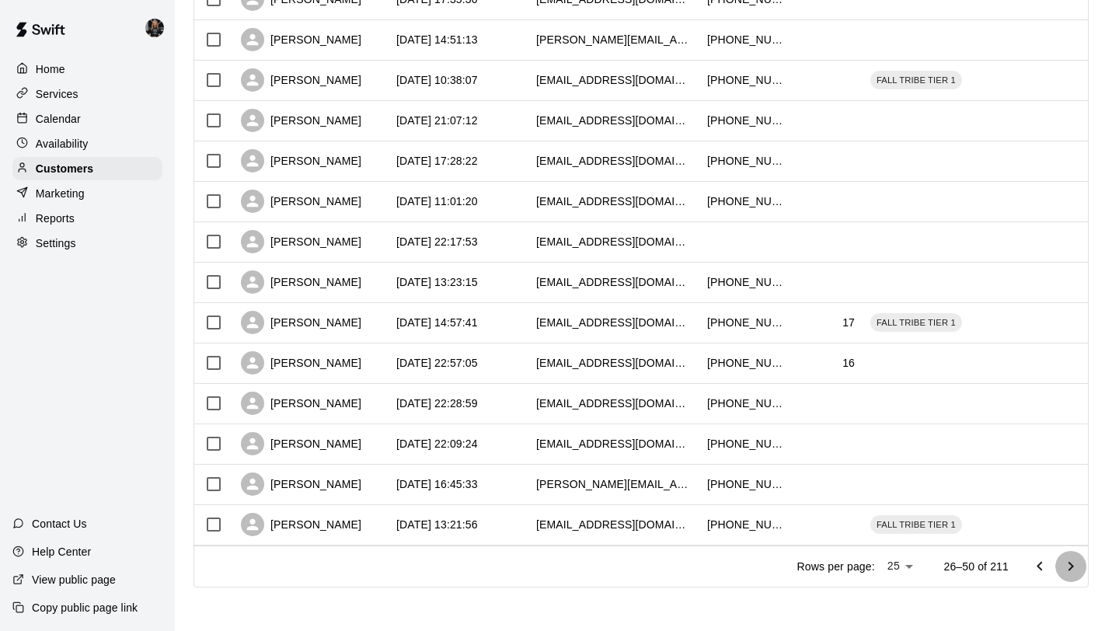
click at [1070, 570] on icon "Go to next page" at bounding box center [1070, 566] width 19 height 19
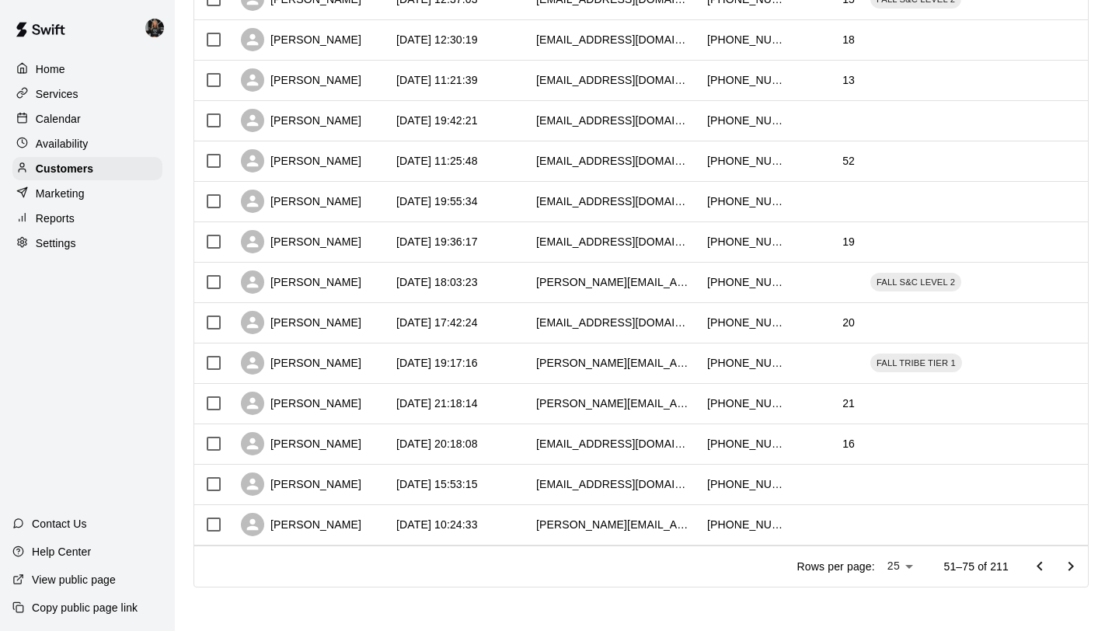
click at [1070, 570] on icon "Go to next page" at bounding box center [1070, 566] width 19 height 19
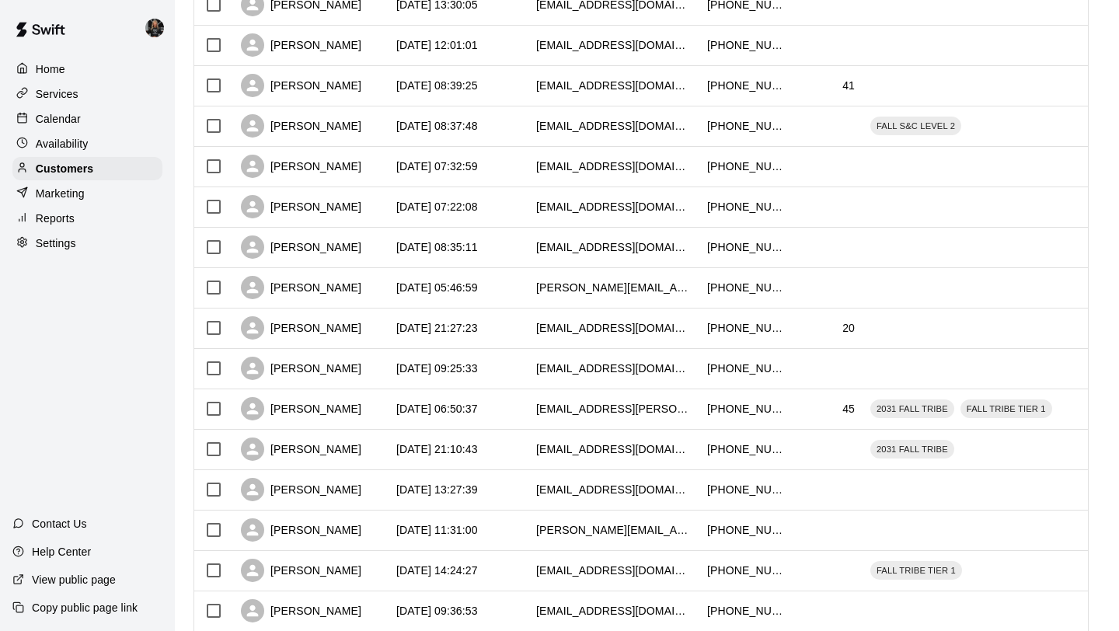
scroll to position [259, 0]
click at [291, 203] on div "[PERSON_NAME]" at bounding box center [301, 207] width 120 height 23
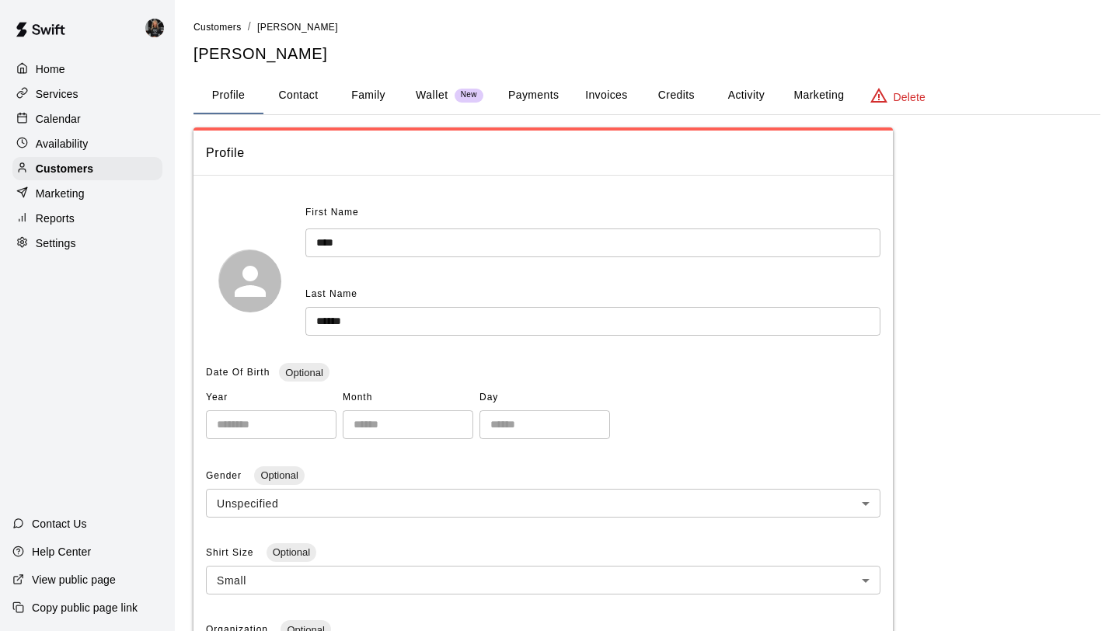
click at [374, 98] on button "Family" at bounding box center [368, 95] width 70 height 37
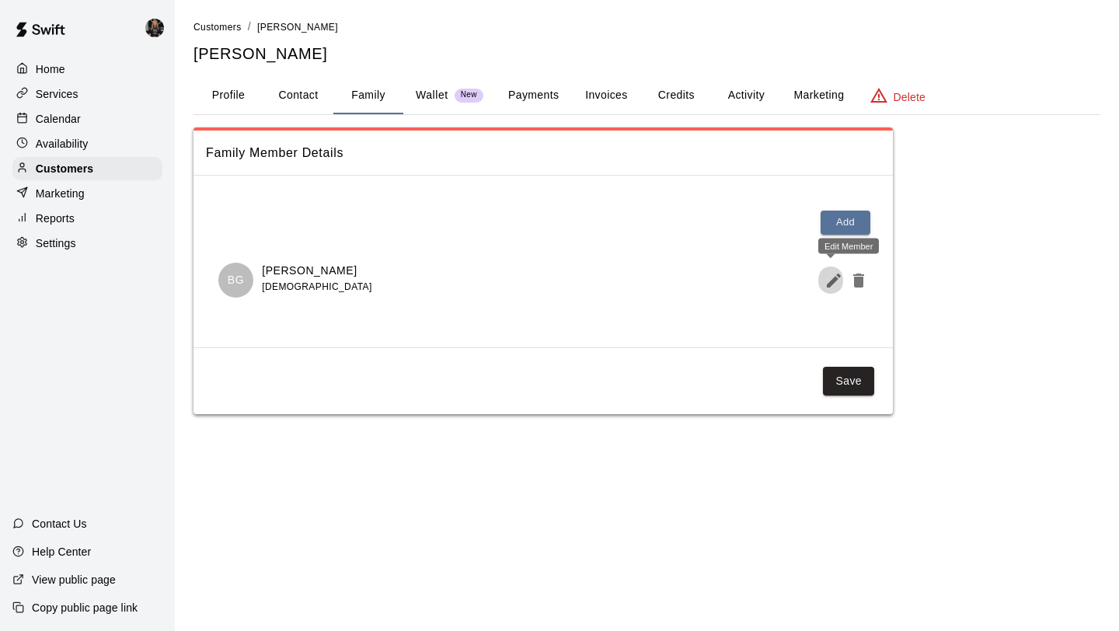
click at [832, 276] on icon "Edit Member" at bounding box center [833, 280] width 19 height 19
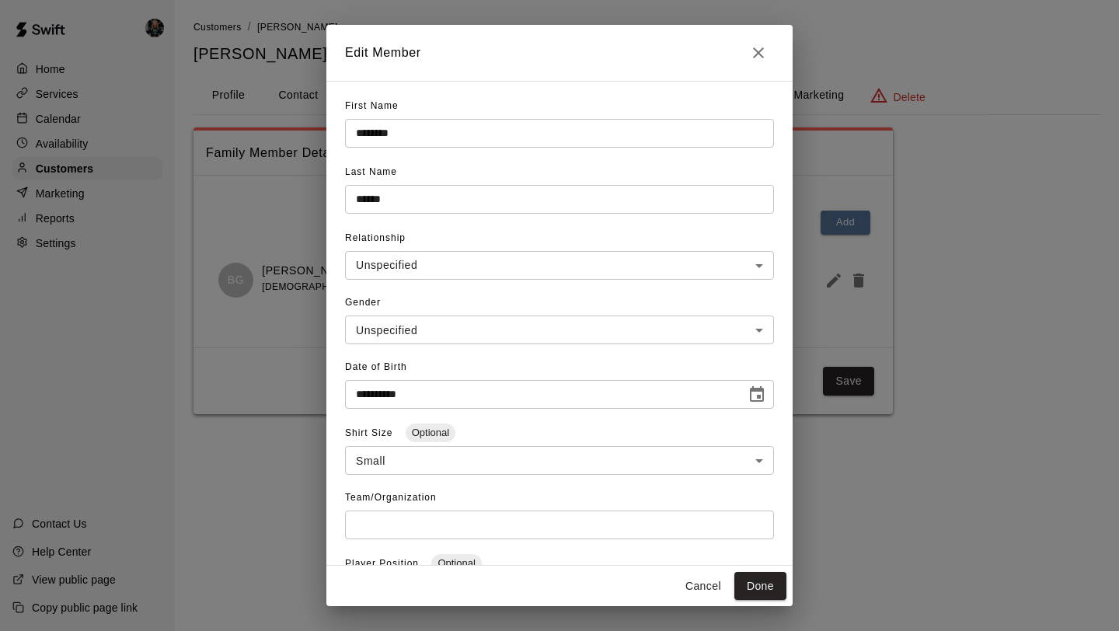
click at [767, 54] on button "Close" at bounding box center [758, 52] width 31 height 31
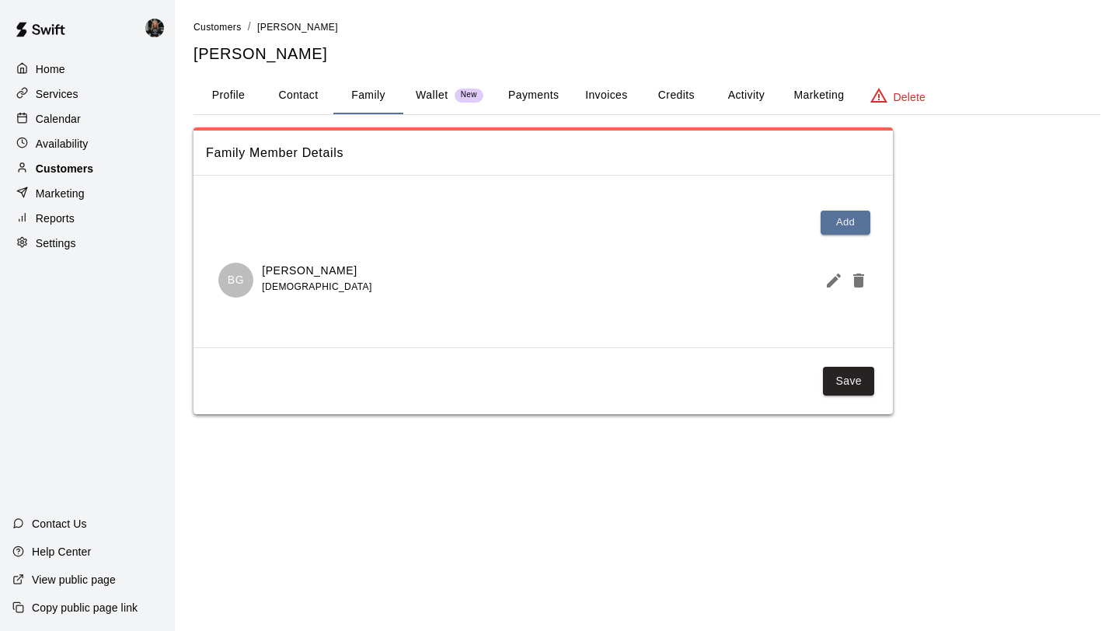
click at [54, 174] on p "Customers" at bounding box center [64, 169] width 57 height 16
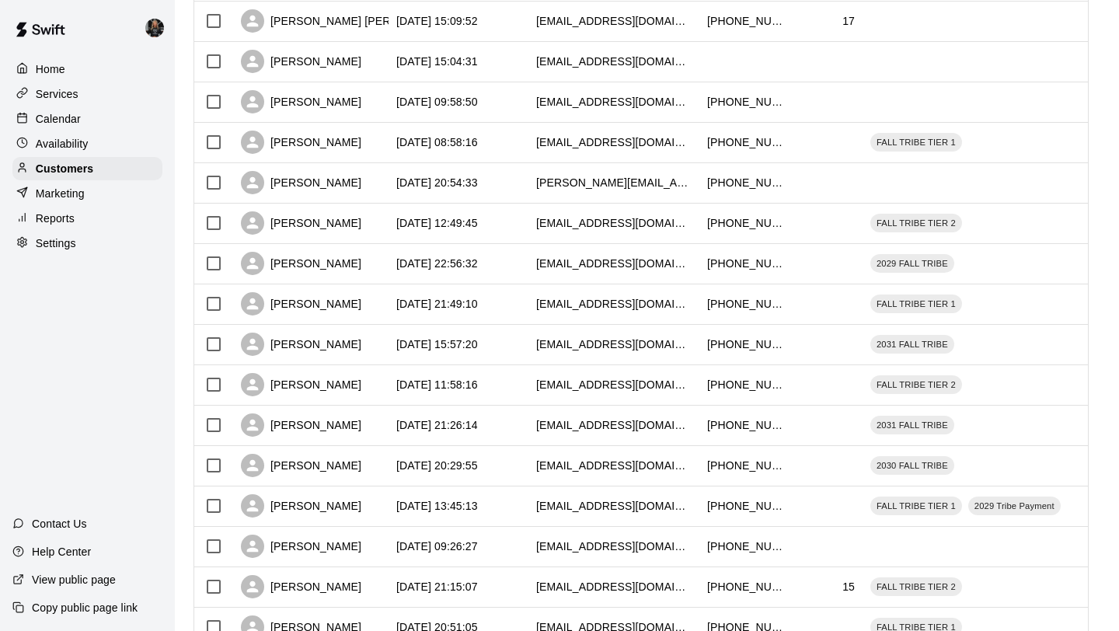
scroll to position [710, 0]
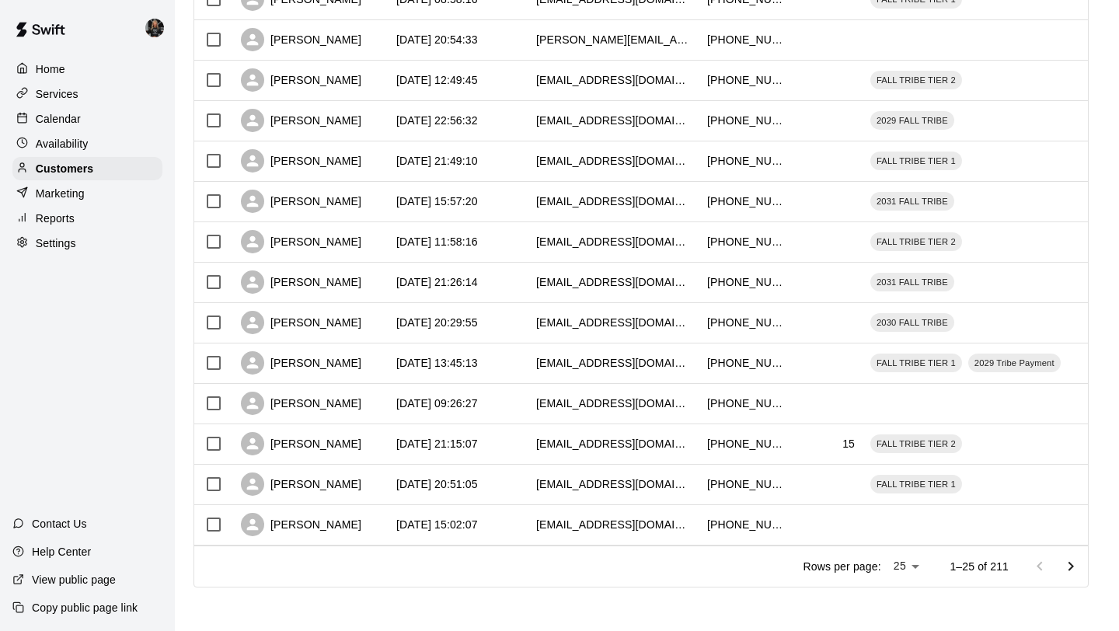
click at [1070, 572] on icon "Go to next page" at bounding box center [1070, 566] width 19 height 19
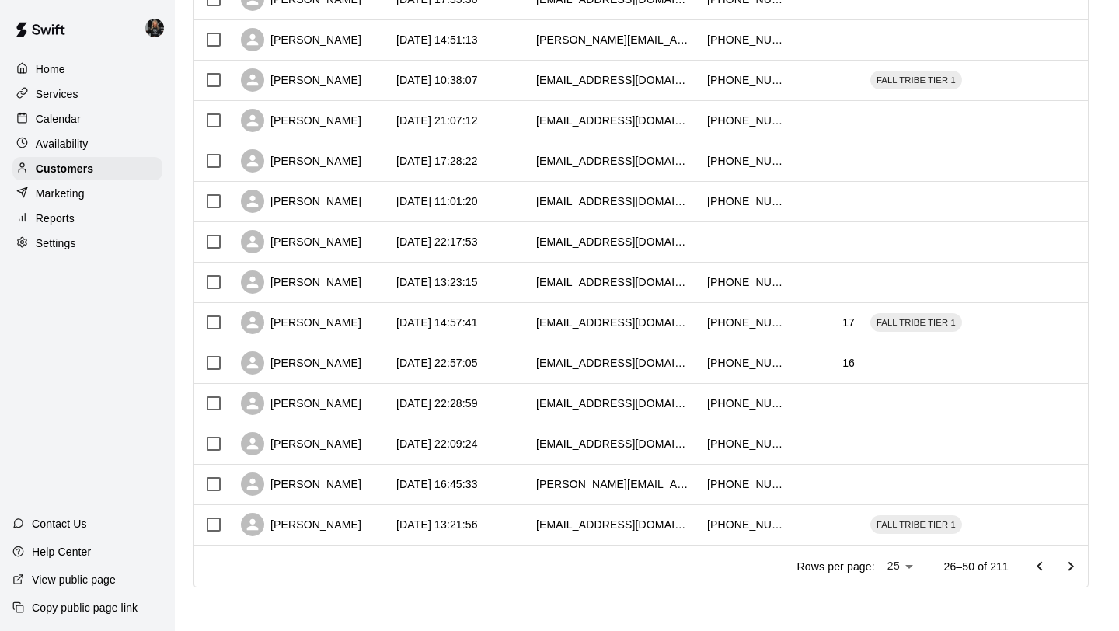
click at [1070, 572] on icon "Go to next page" at bounding box center [1070, 566] width 19 height 19
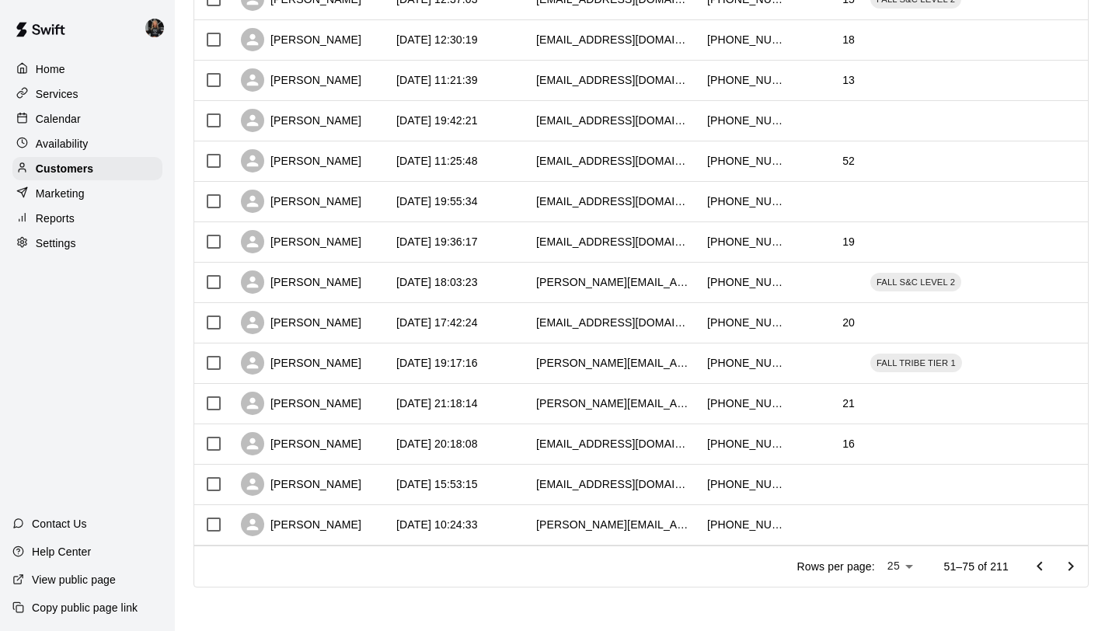
click at [1070, 572] on icon "Go to next page" at bounding box center [1070, 566] width 19 height 19
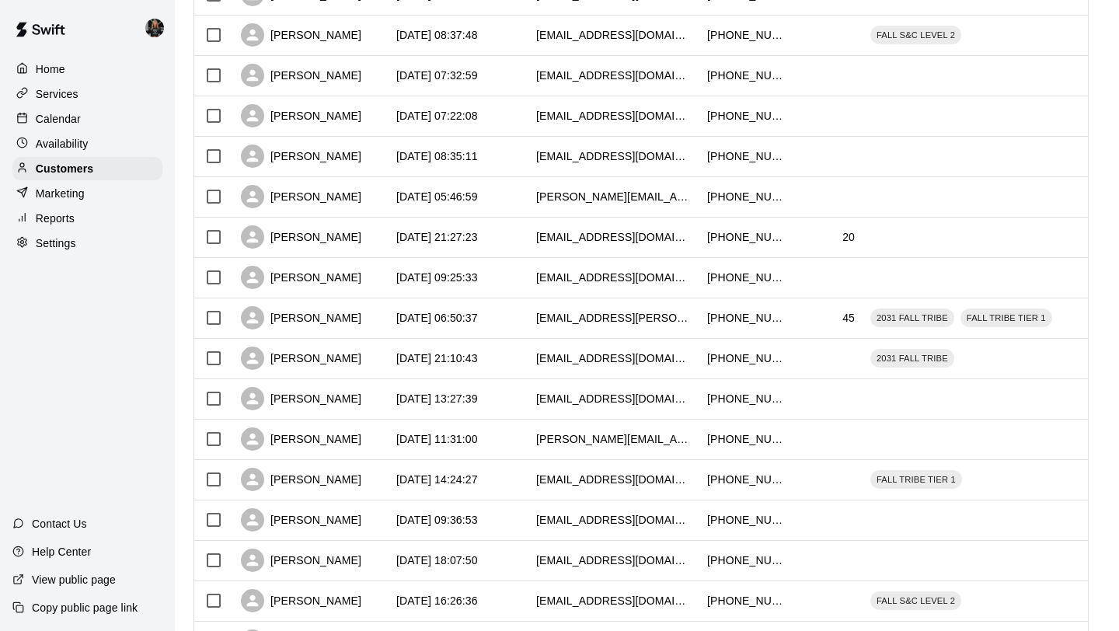
scroll to position [350, 0]
click at [314, 164] on div "[PERSON_NAME]" at bounding box center [301, 156] width 120 height 23
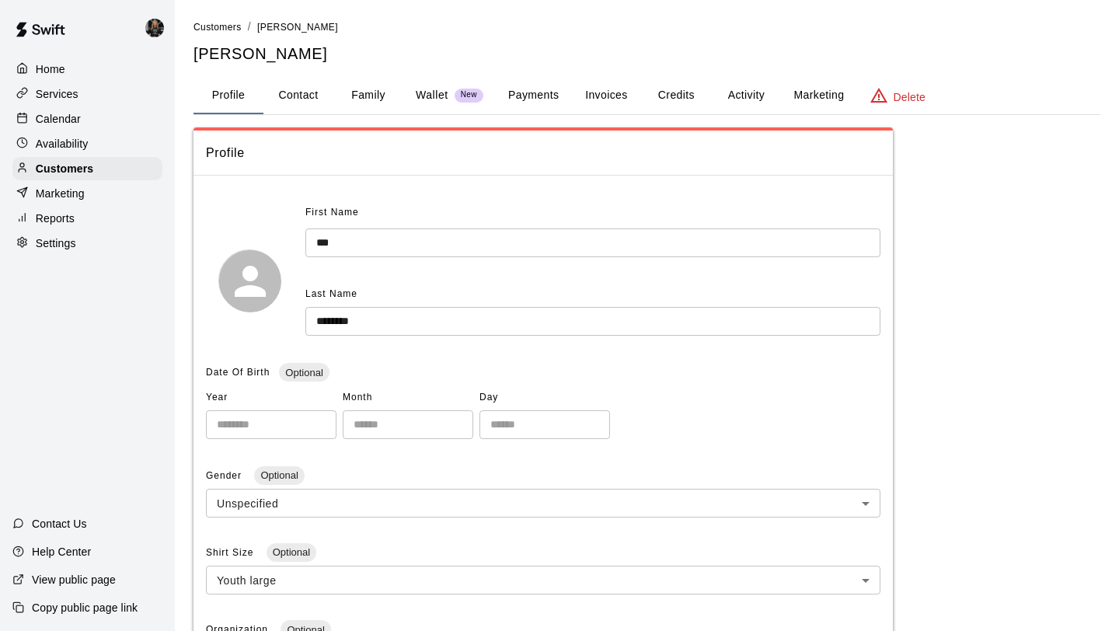
click at [372, 92] on button "Family" at bounding box center [368, 95] width 70 height 37
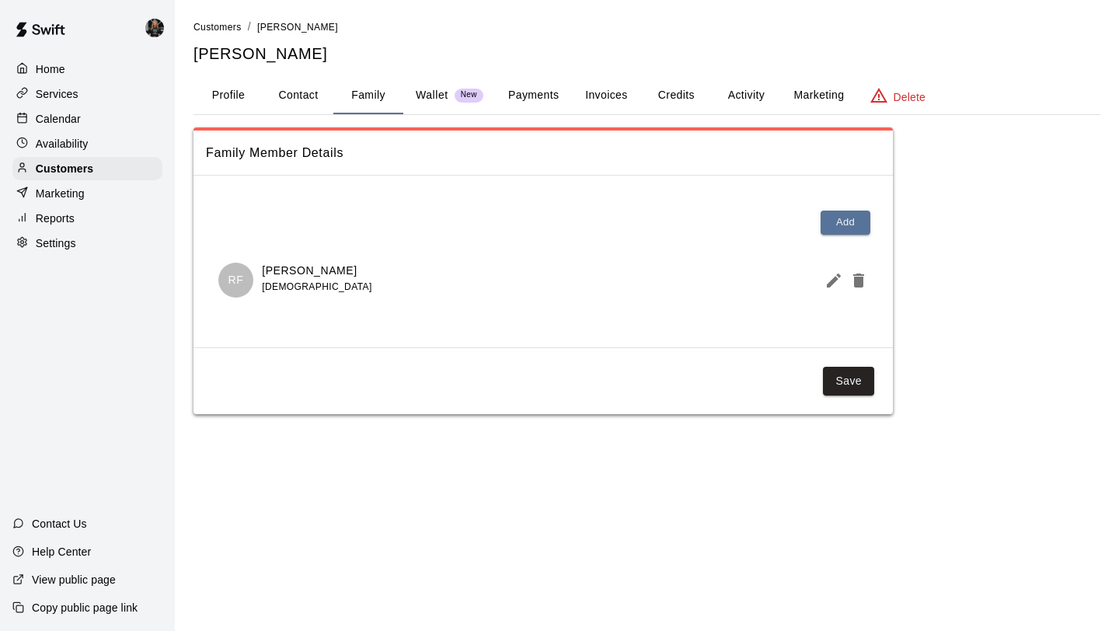
click at [826, 279] on icon "Edit Member" at bounding box center [833, 280] width 19 height 19
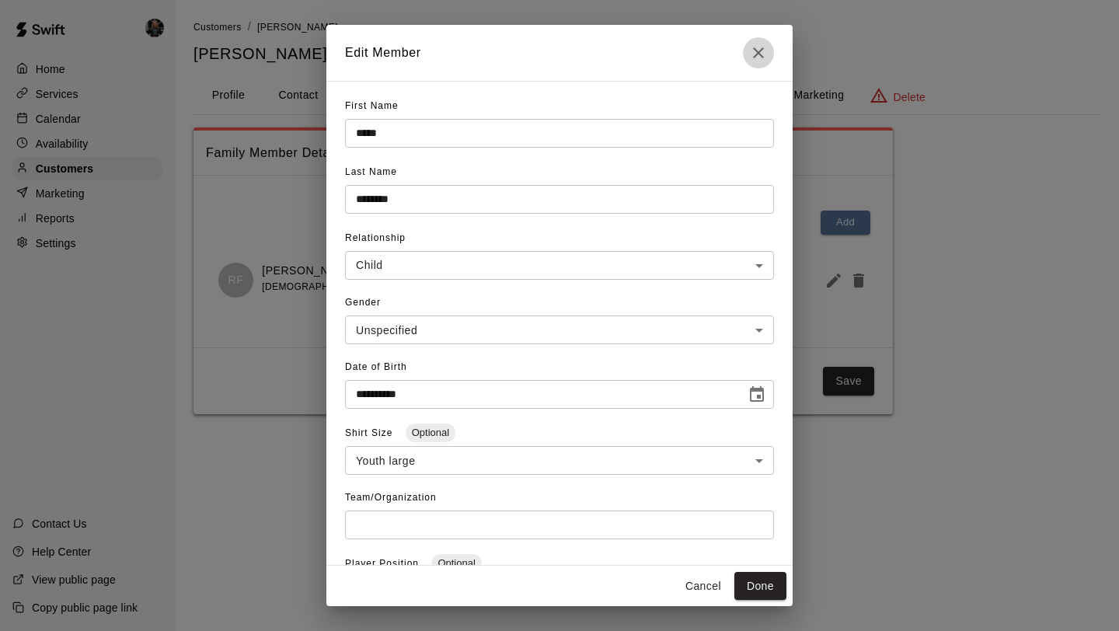
click at [763, 48] on icon "Close" at bounding box center [758, 52] width 19 height 19
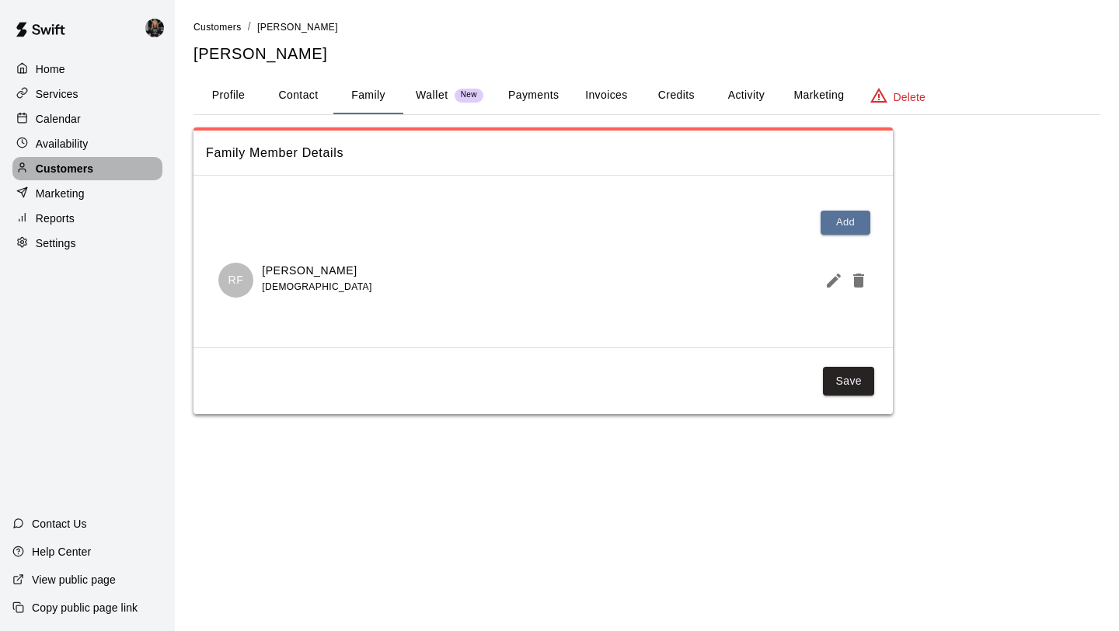
click at [87, 175] on p "Customers" at bounding box center [64, 169] width 57 height 16
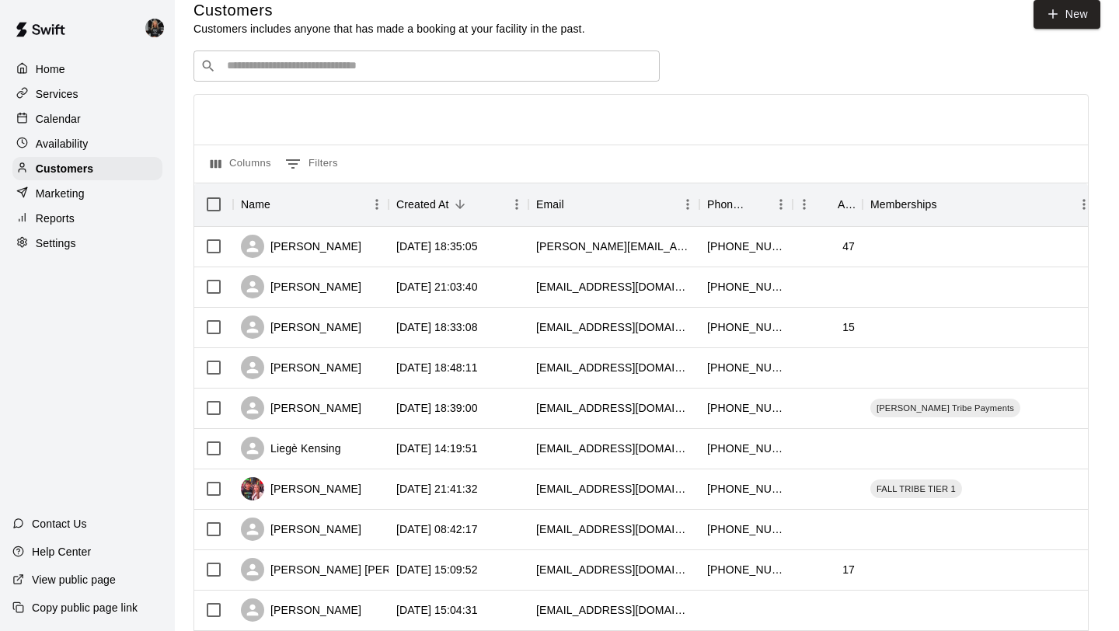
scroll to position [710, 0]
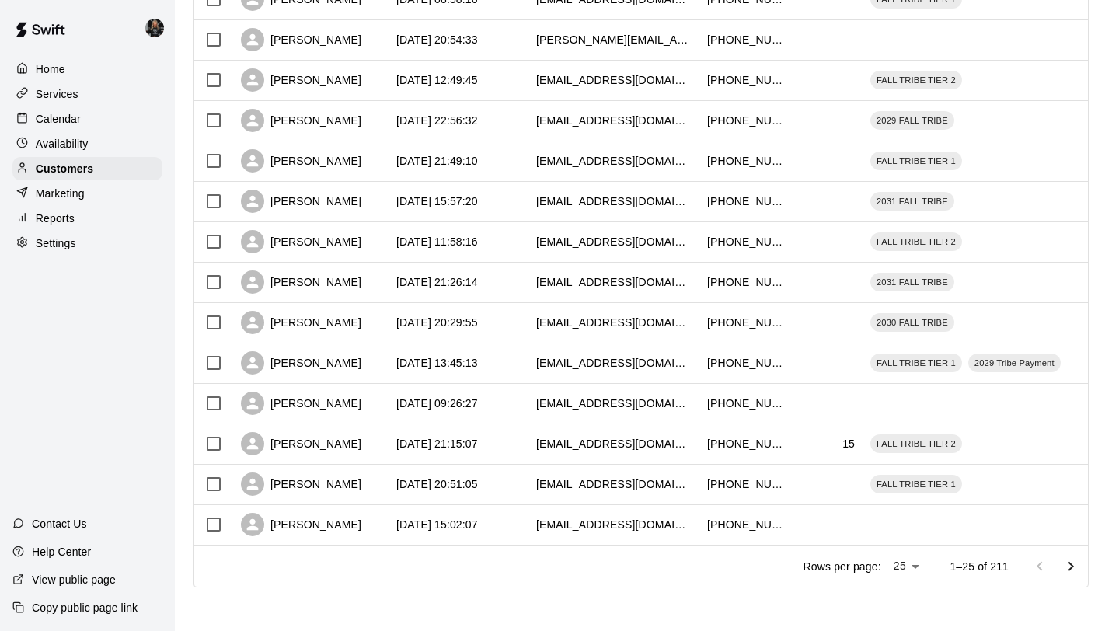
click at [1076, 560] on icon "Go to next page" at bounding box center [1070, 566] width 19 height 19
click at [1076, 559] on icon "Go to next page" at bounding box center [1070, 566] width 19 height 19
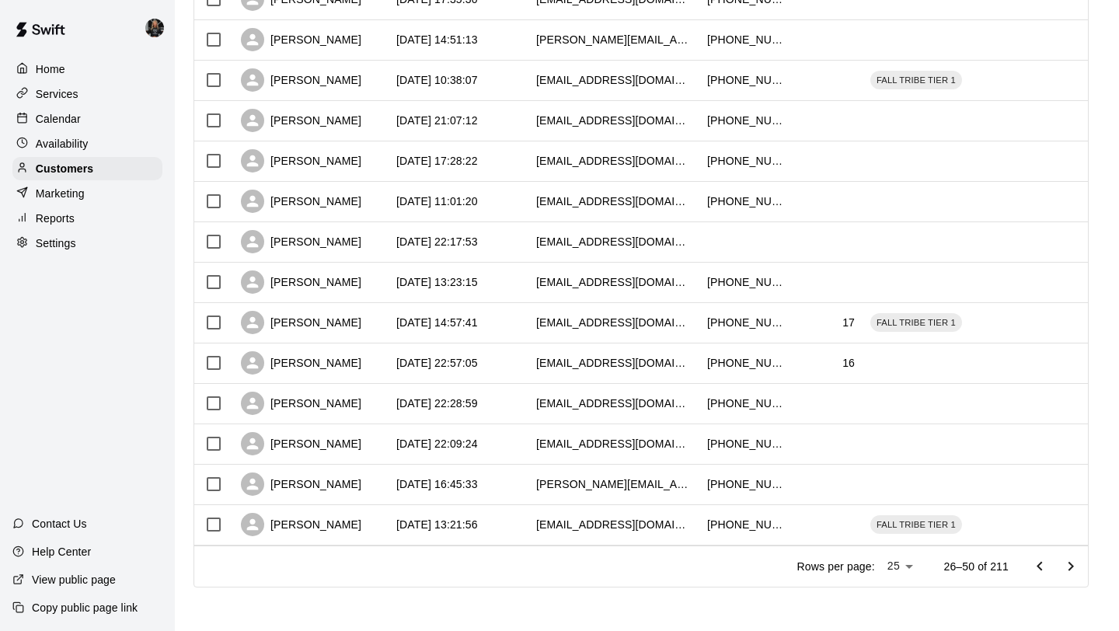
click at [1076, 559] on icon "Go to next page" at bounding box center [1070, 566] width 19 height 19
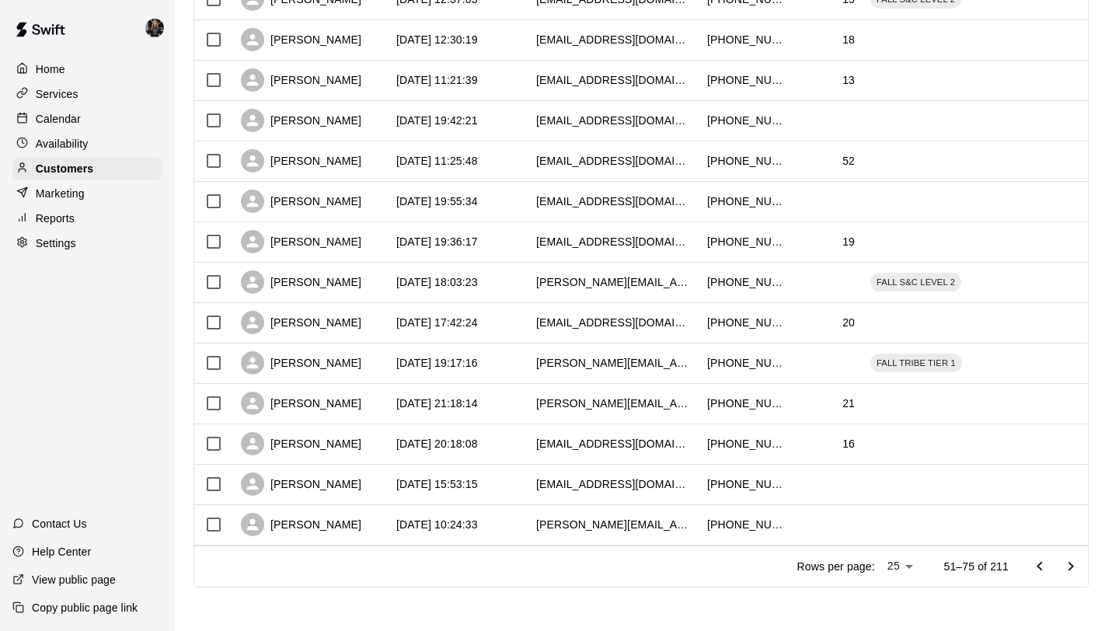
click at [1076, 559] on icon "Go to next page" at bounding box center [1070, 566] width 19 height 19
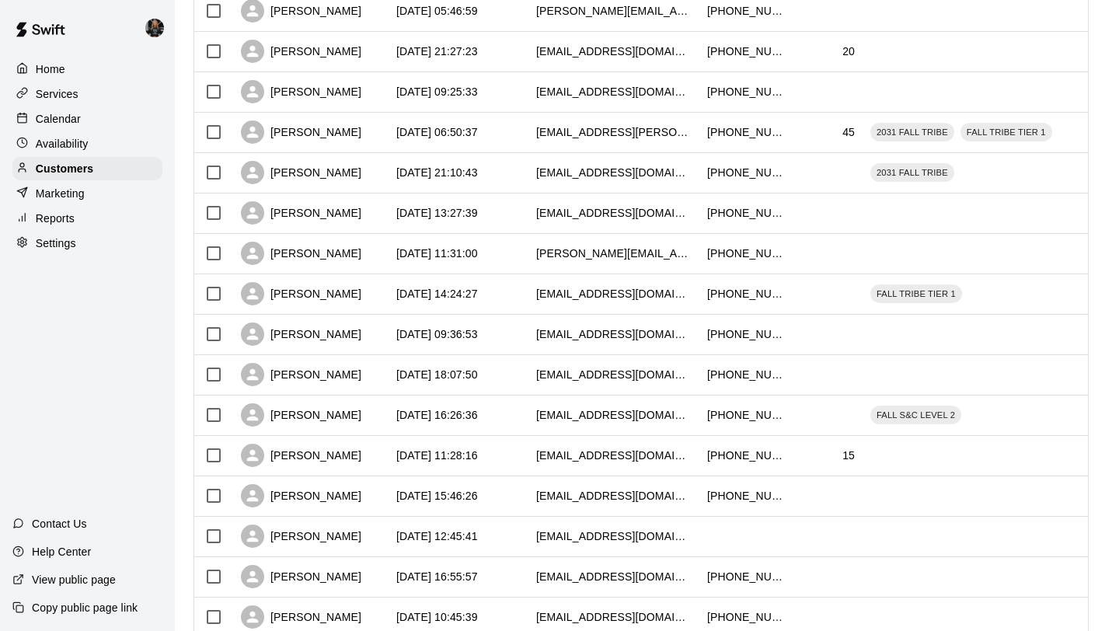
scroll to position [497, 0]
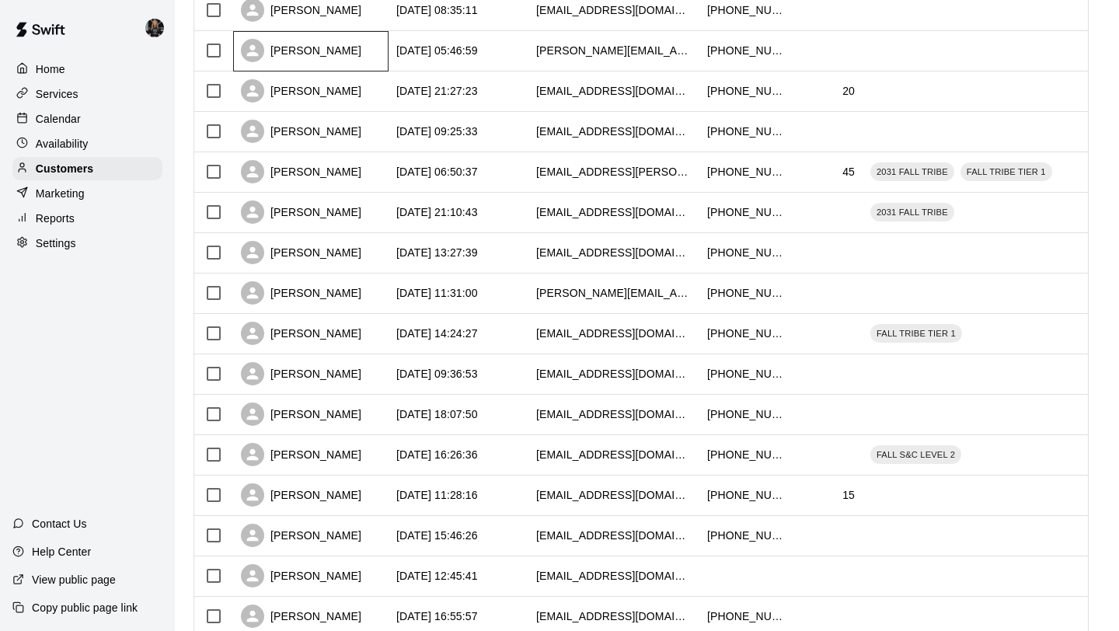
click at [300, 45] on div "[PERSON_NAME]" at bounding box center [301, 50] width 120 height 23
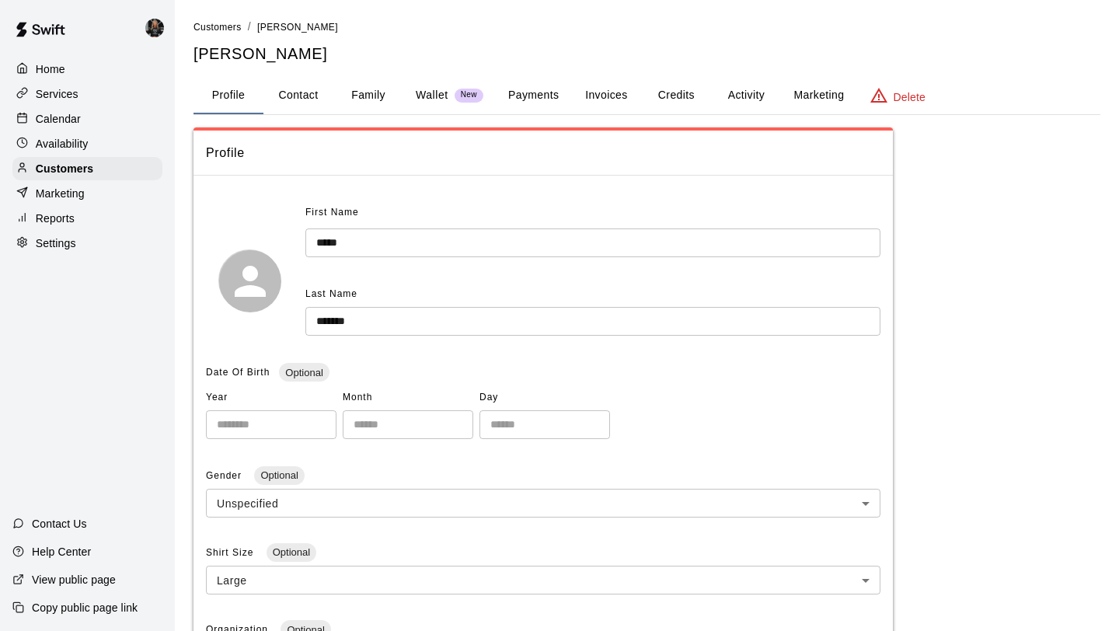
click at [374, 96] on button "Family" at bounding box center [368, 95] width 70 height 37
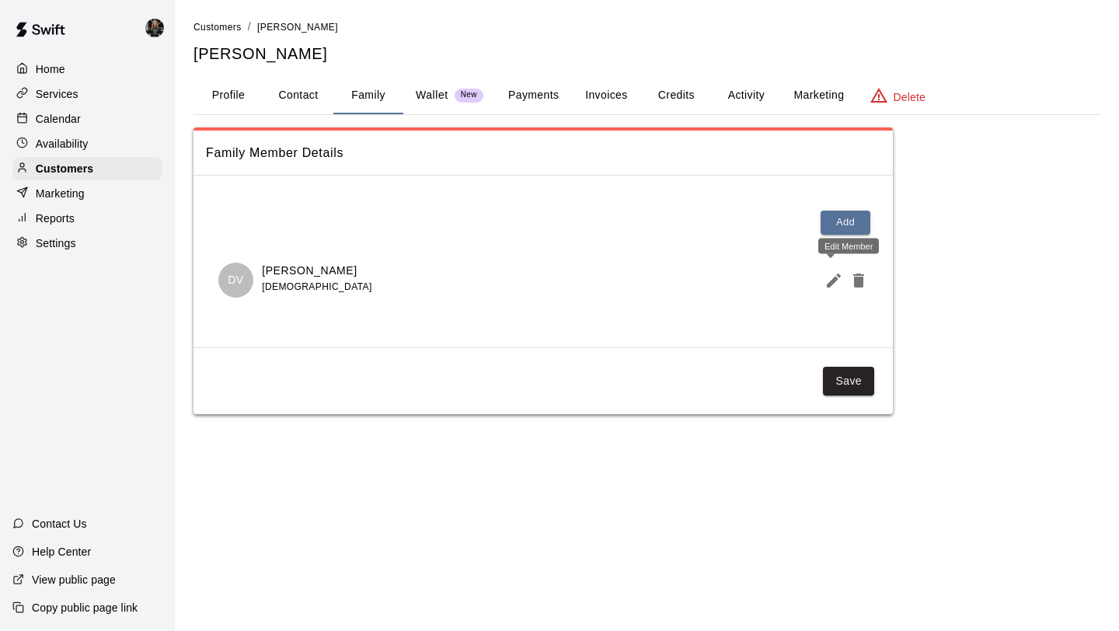
click at [836, 286] on icon "Edit Member" at bounding box center [833, 280] width 19 height 19
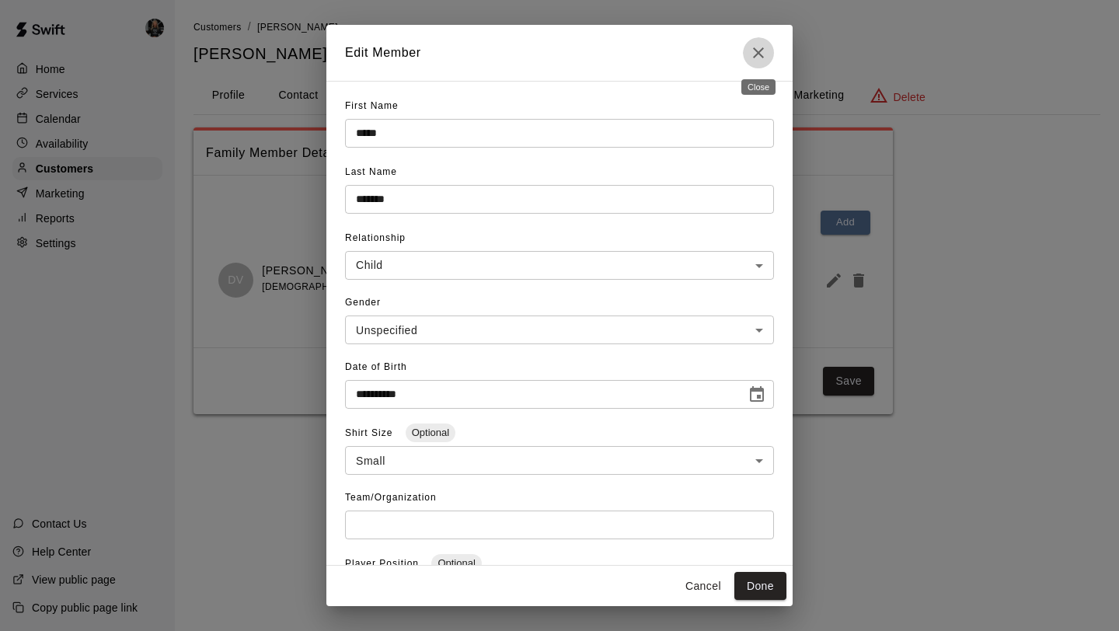
click at [760, 61] on icon "Close" at bounding box center [758, 52] width 19 height 19
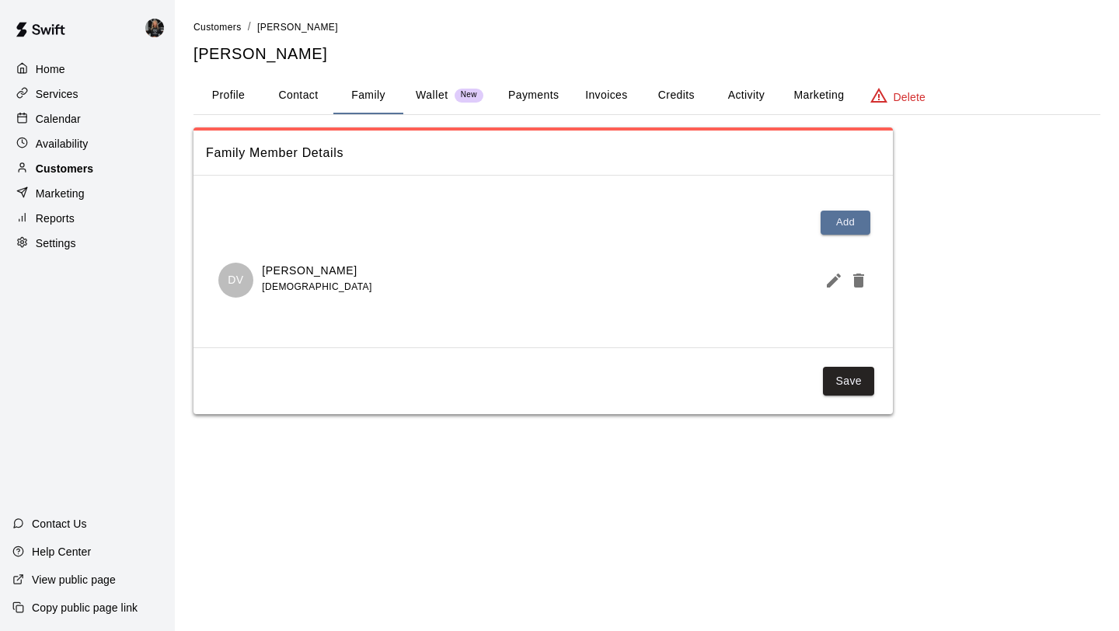
click at [74, 172] on p "Customers" at bounding box center [64, 169] width 57 height 16
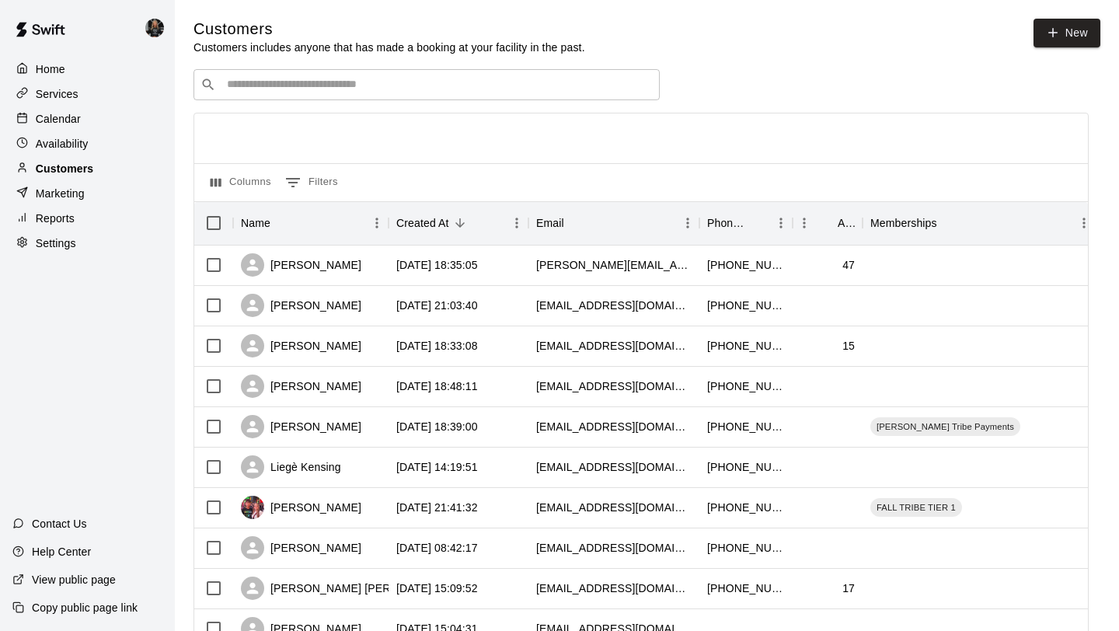
scroll to position [710, 0]
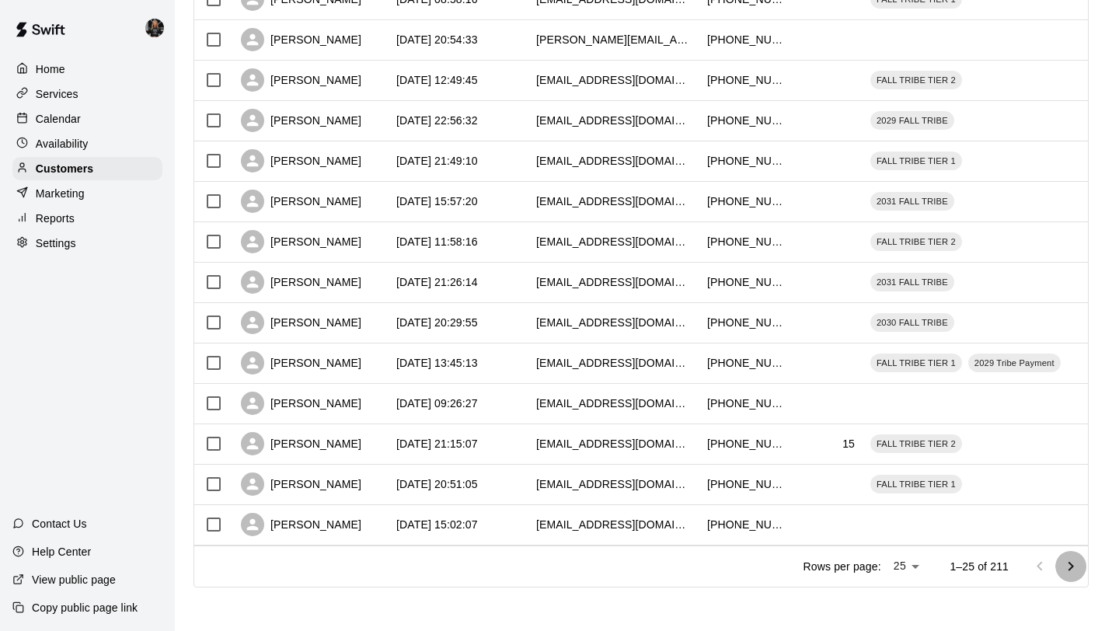
click at [1072, 557] on icon "Go to next page" at bounding box center [1070, 566] width 19 height 19
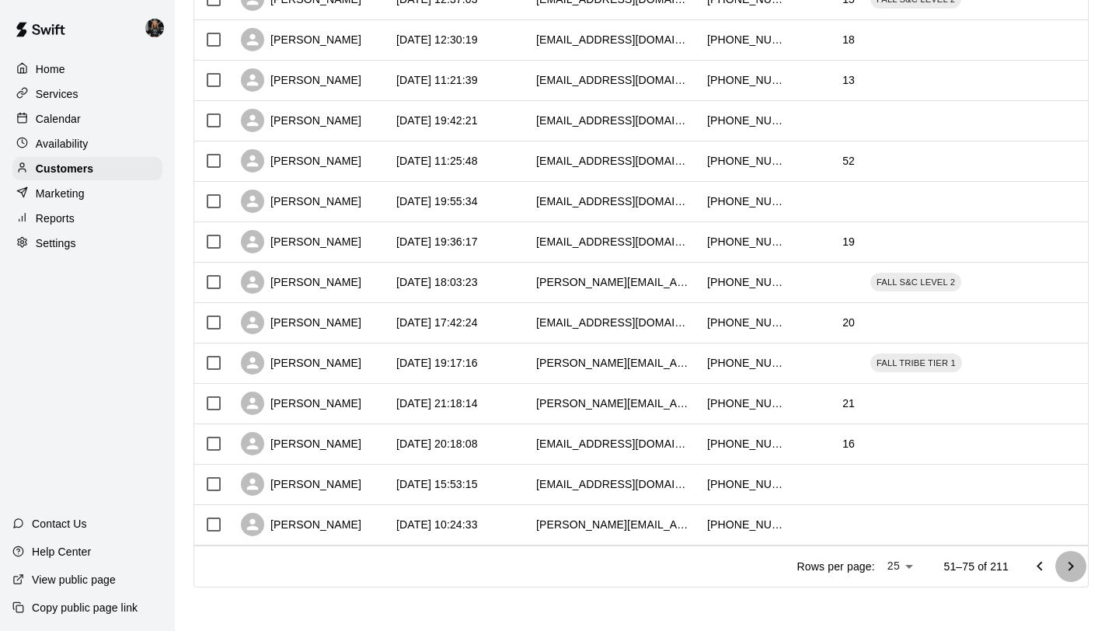
click at [1072, 557] on icon "Go to next page" at bounding box center [1070, 566] width 19 height 19
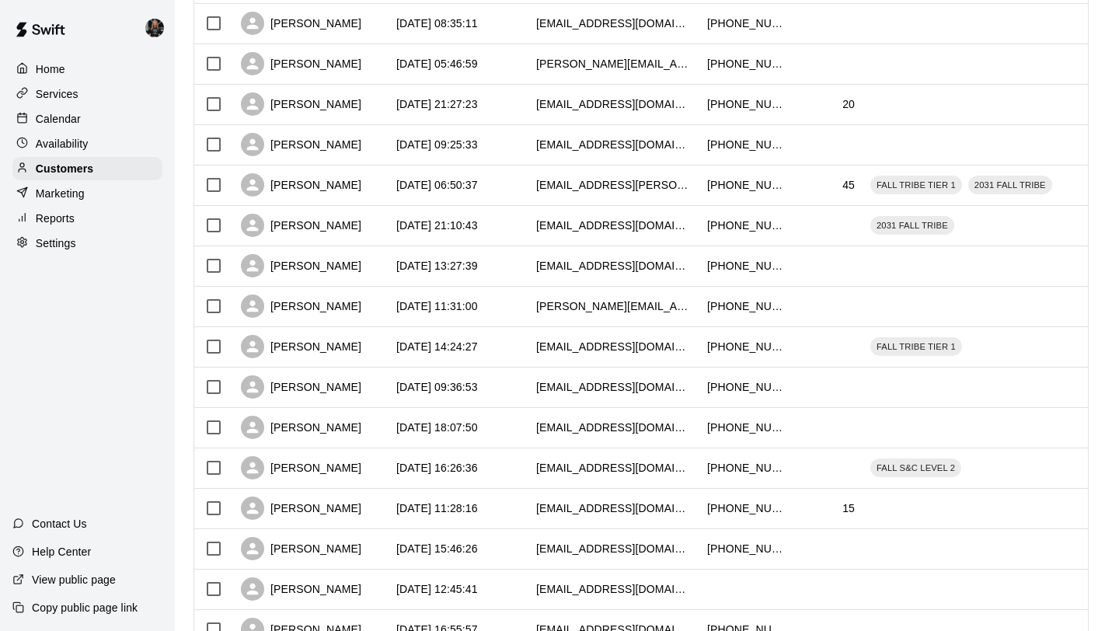
scroll to position [482, 0]
click at [291, 101] on div "[PERSON_NAME]" at bounding box center [301, 105] width 120 height 23
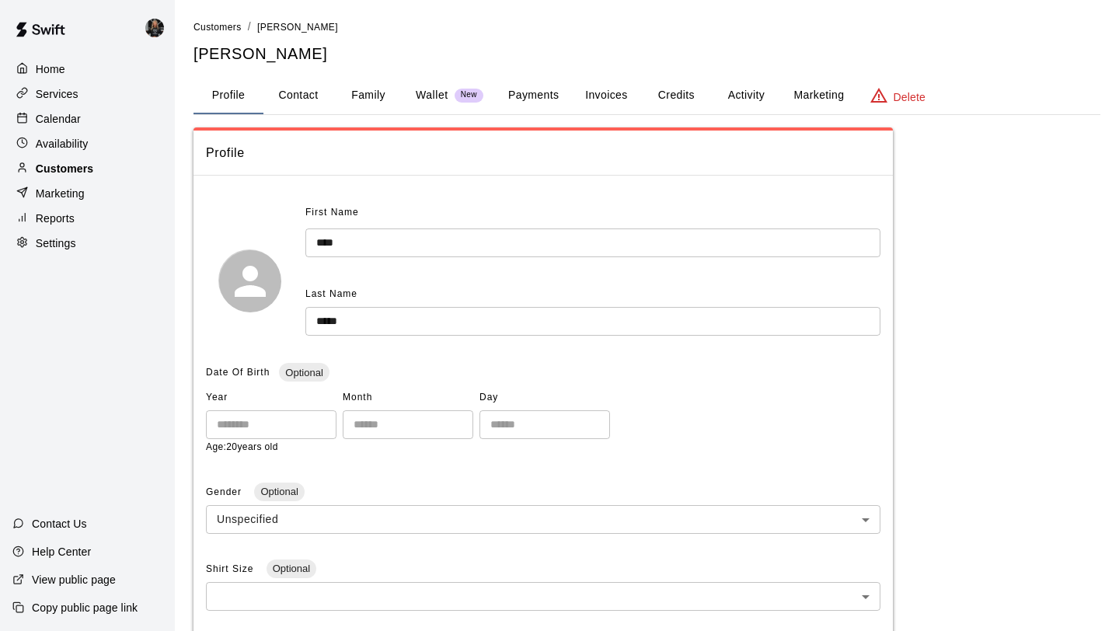
click at [91, 172] on p "Customers" at bounding box center [64, 169] width 57 height 16
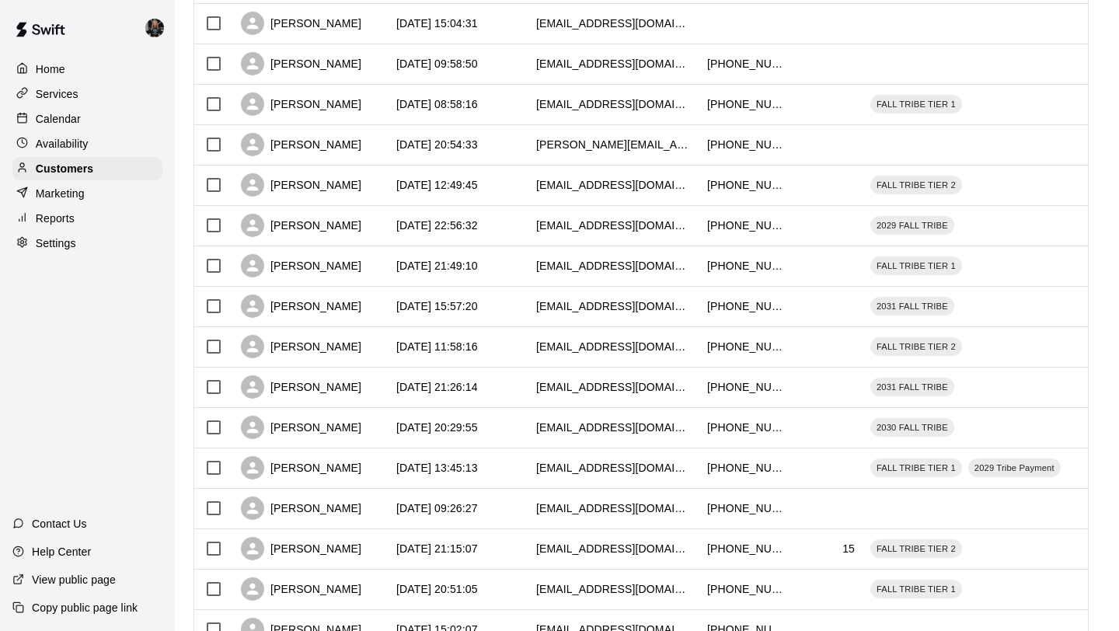
scroll to position [710, 0]
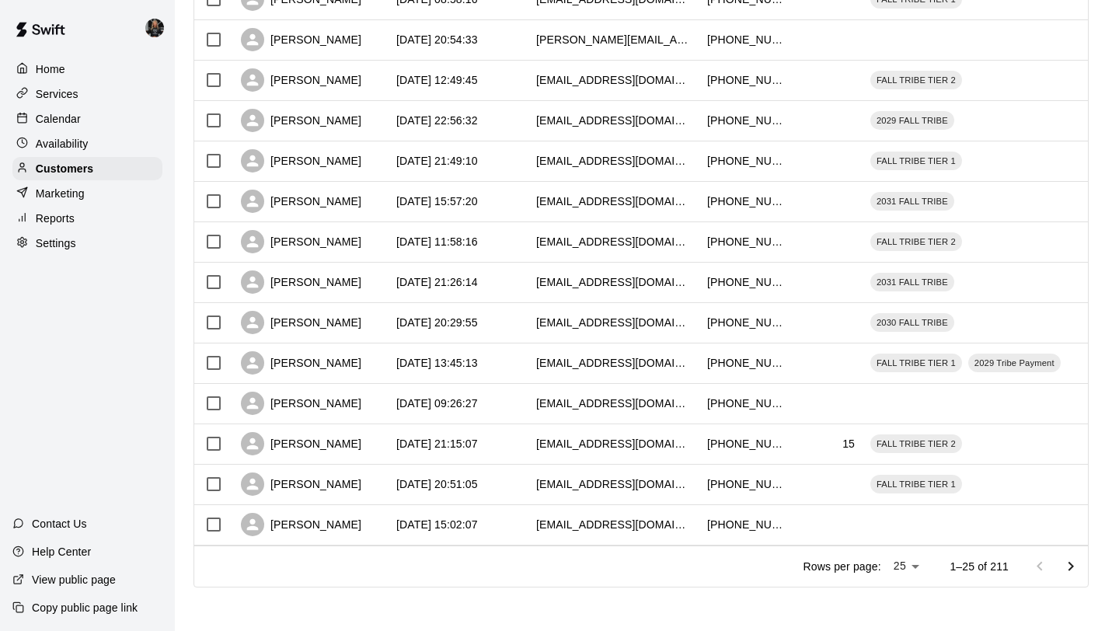
click at [1069, 560] on icon "Go to next page" at bounding box center [1070, 566] width 19 height 19
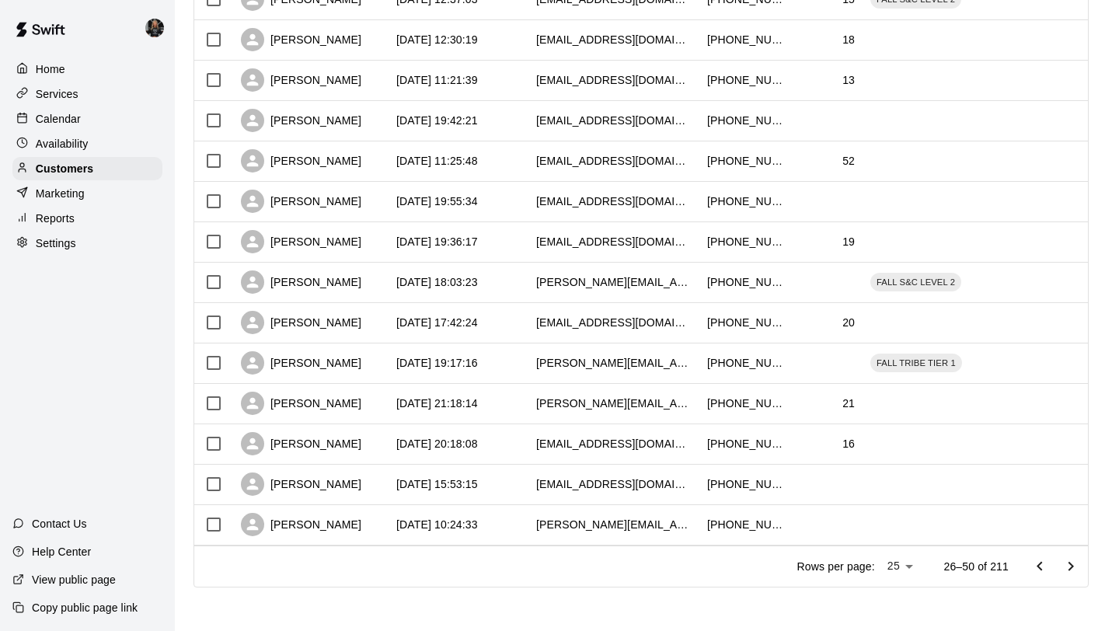
click at [1069, 560] on icon "Go to next page" at bounding box center [1070, 566] width 19 height 19
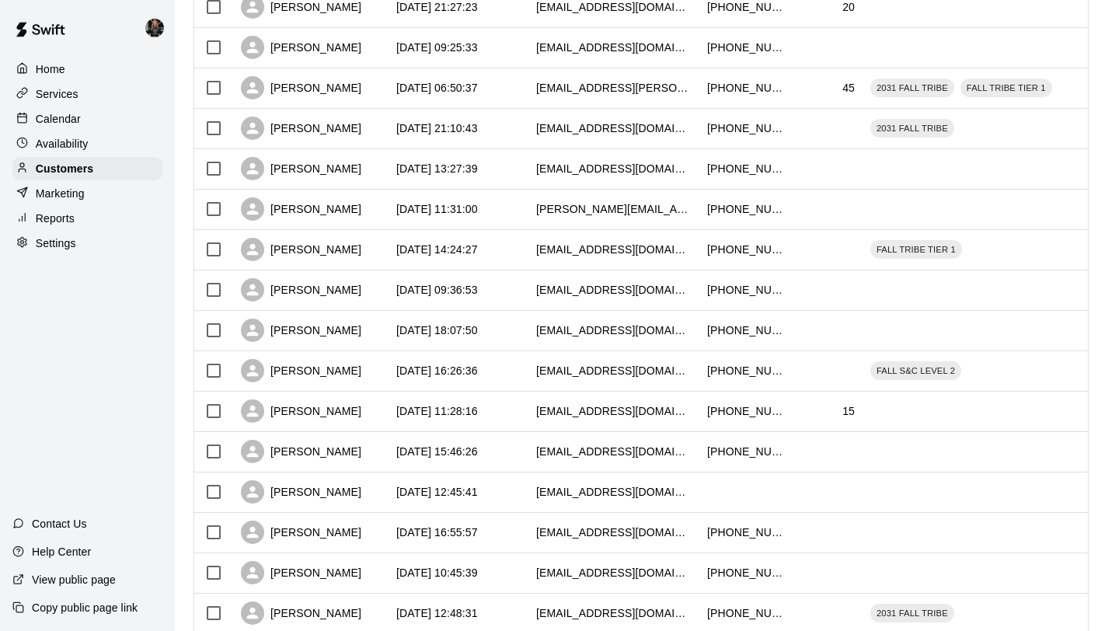
scroll to position [569, 0]
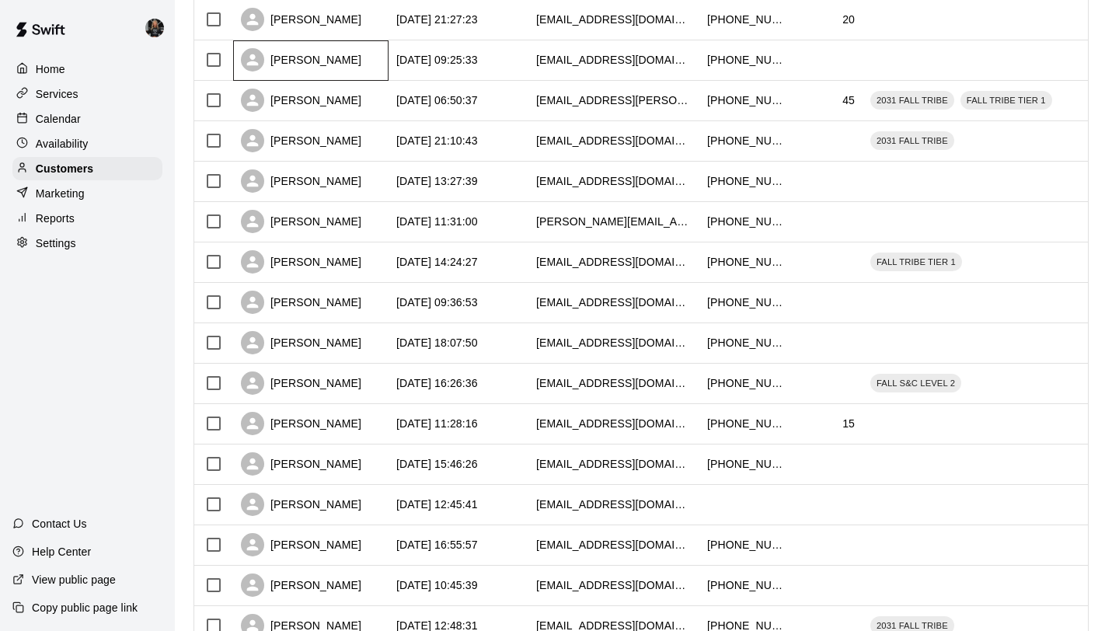
click at [296, 60] on div "[PERSON_NAME]" at bounding box center [301, 59] width 120 height 23
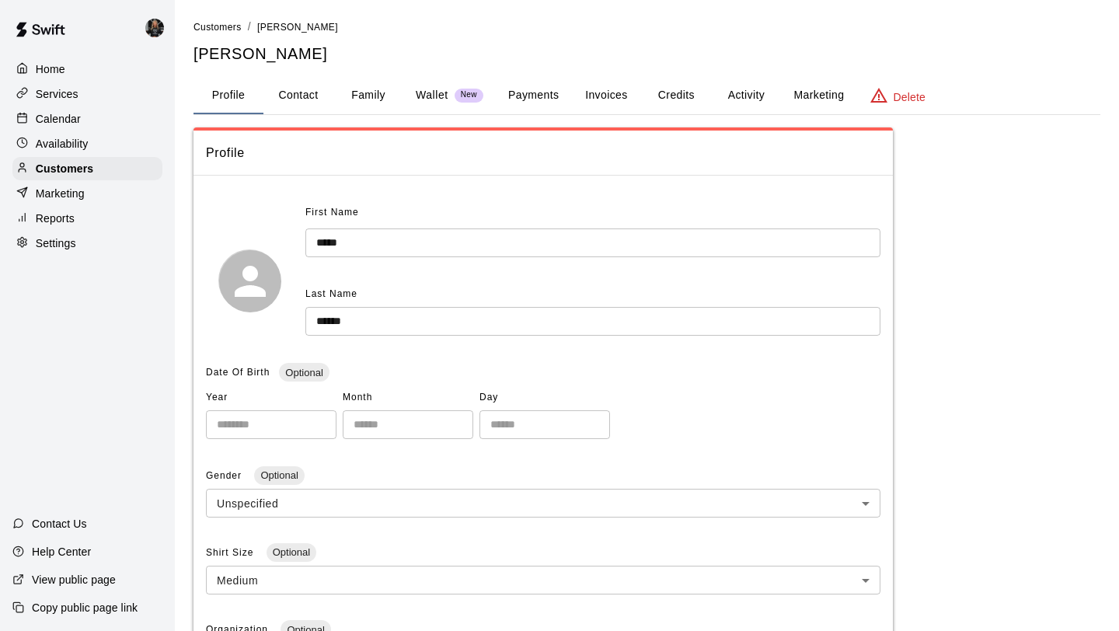
click at [364, 87] on button "Family" at bounding box center [368, 95] width 70 height 37
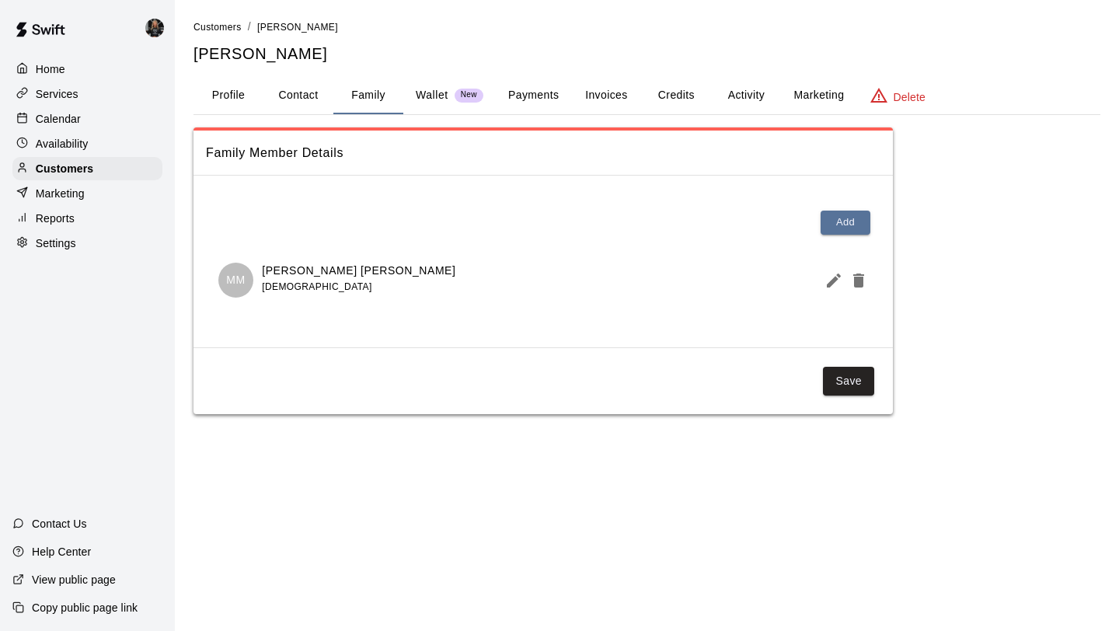
click at [830, 285] on icon "Edit Member" at bounding box center [833, 280] width 14 height 14
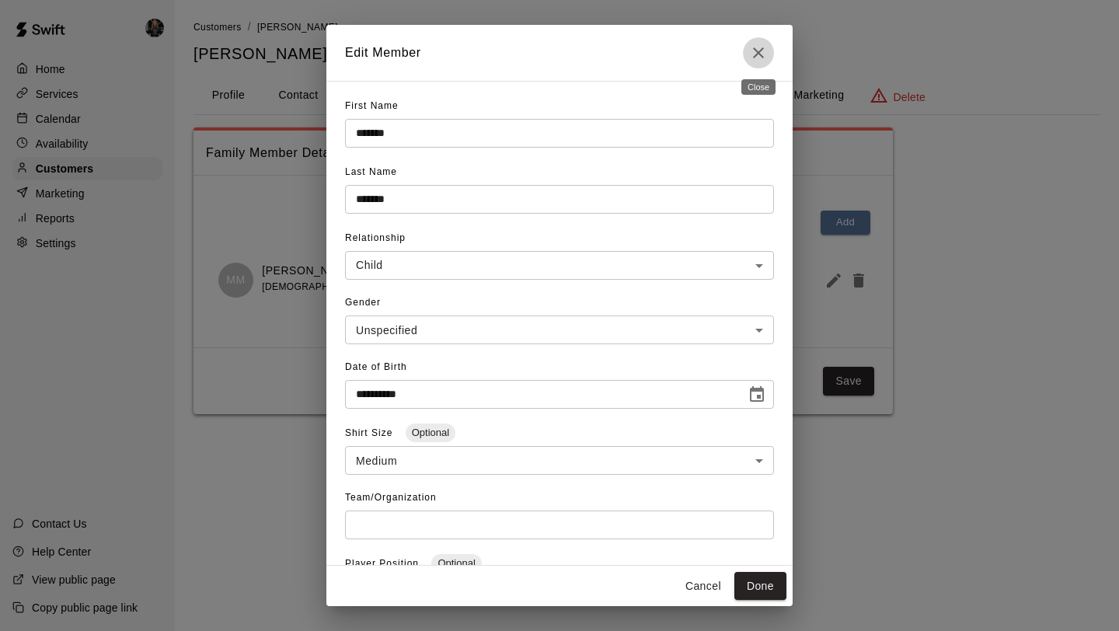
click at [754, 50] on icon "Close" at bounding box center [758, 52] width 11 height 11
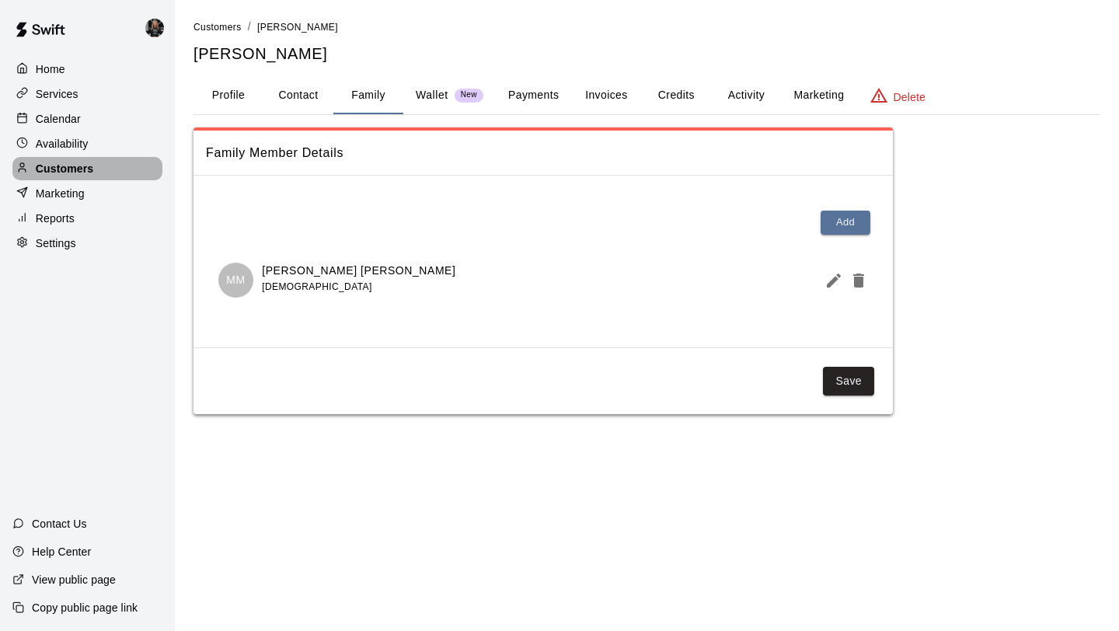
click at [96, 171] on div "Customers" at bounding box center [87, 168] width 150 height 23
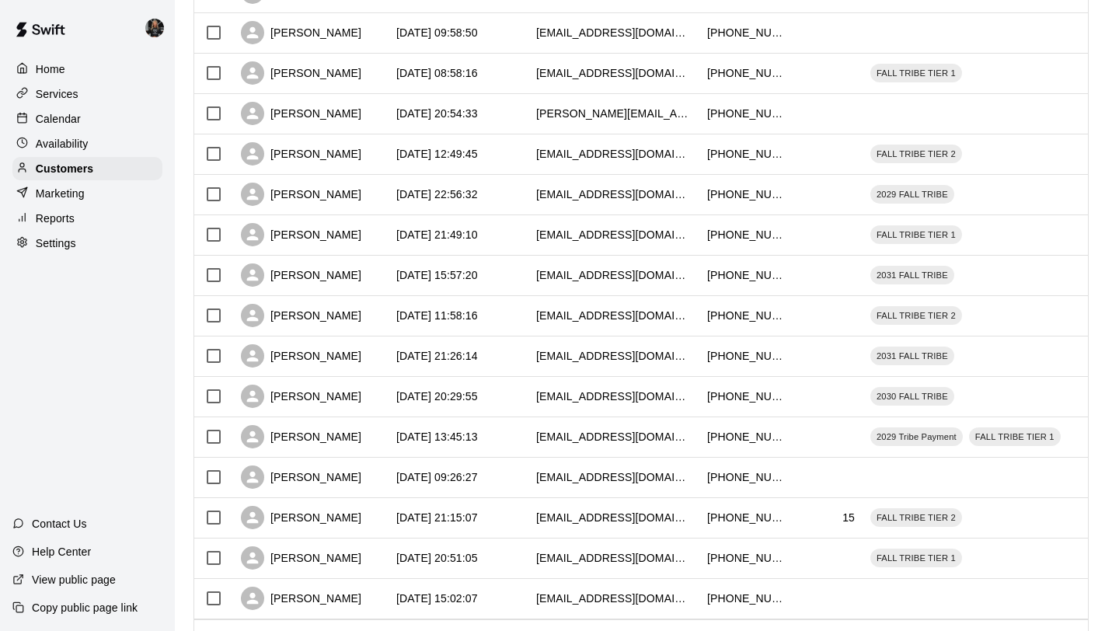
scroll to position [710, 0]
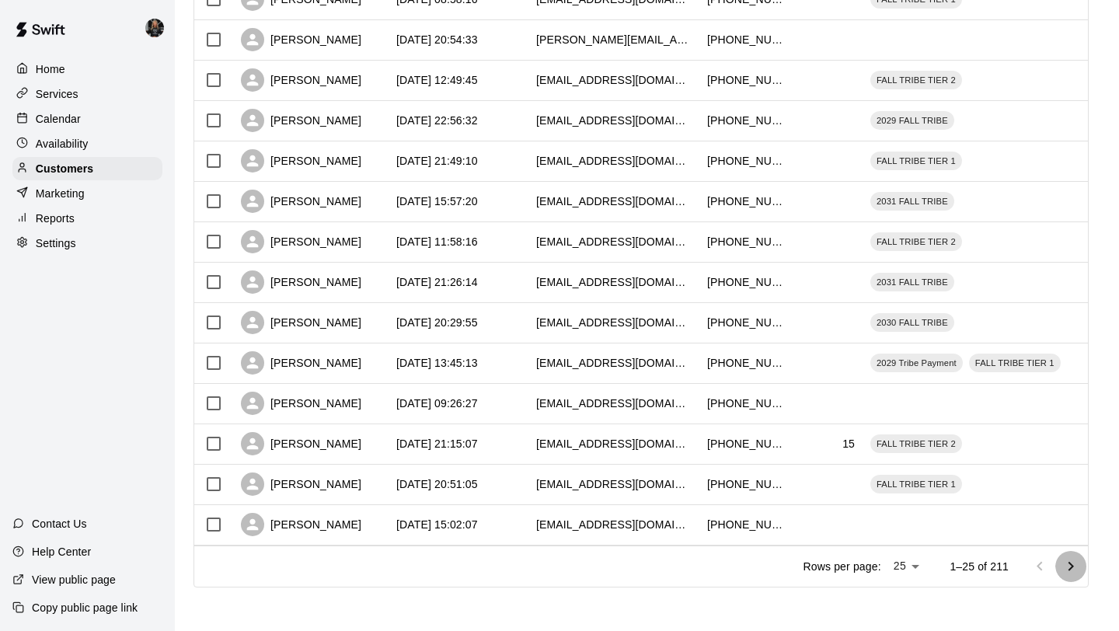
click at [1069, 571] on icon "Go to next page" at bounding box center [1070, 566] width 19 height 19
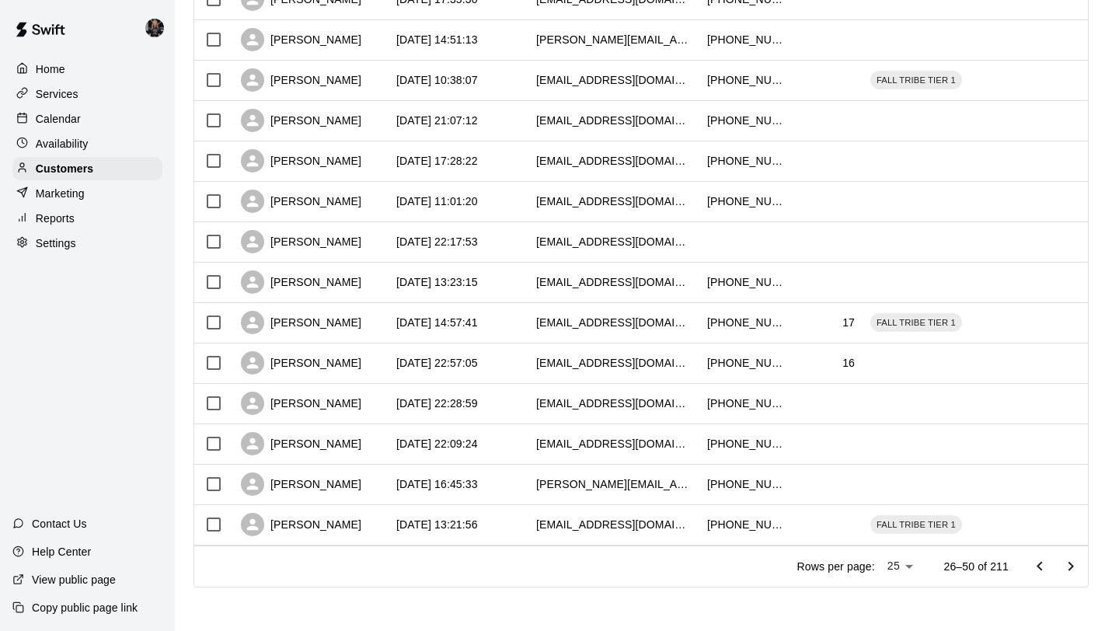
click at [1069, 571] on icon "Go to next page" at bounding box center [1070, 566] width 19 height 19
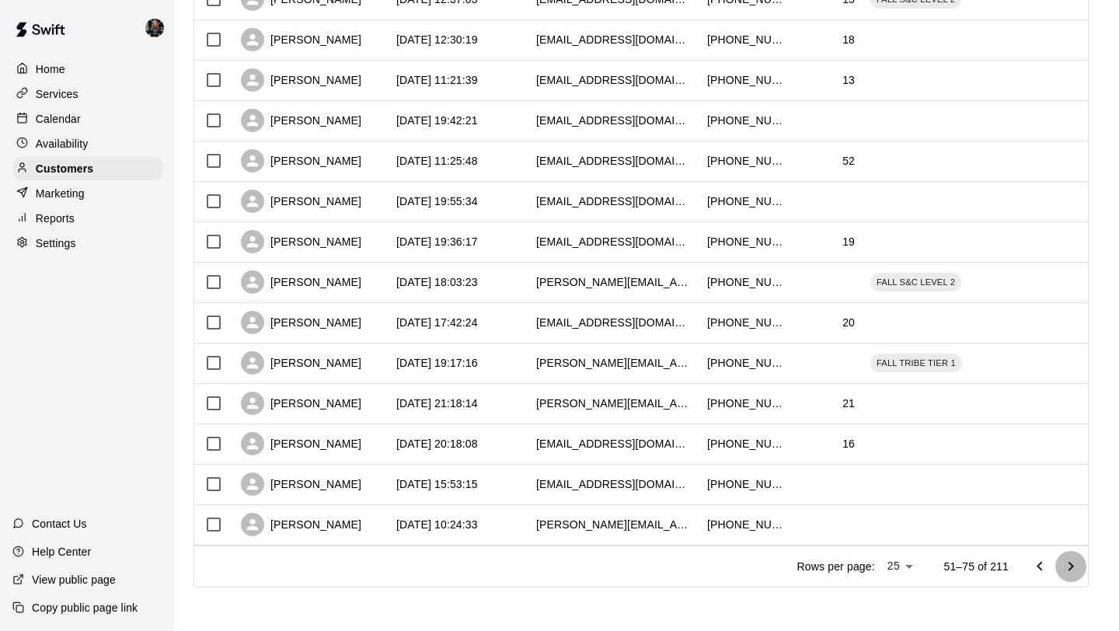
click at [1069, 571] on icon "Go to next page" at bounding box center [1070, 566] width 19 height 19
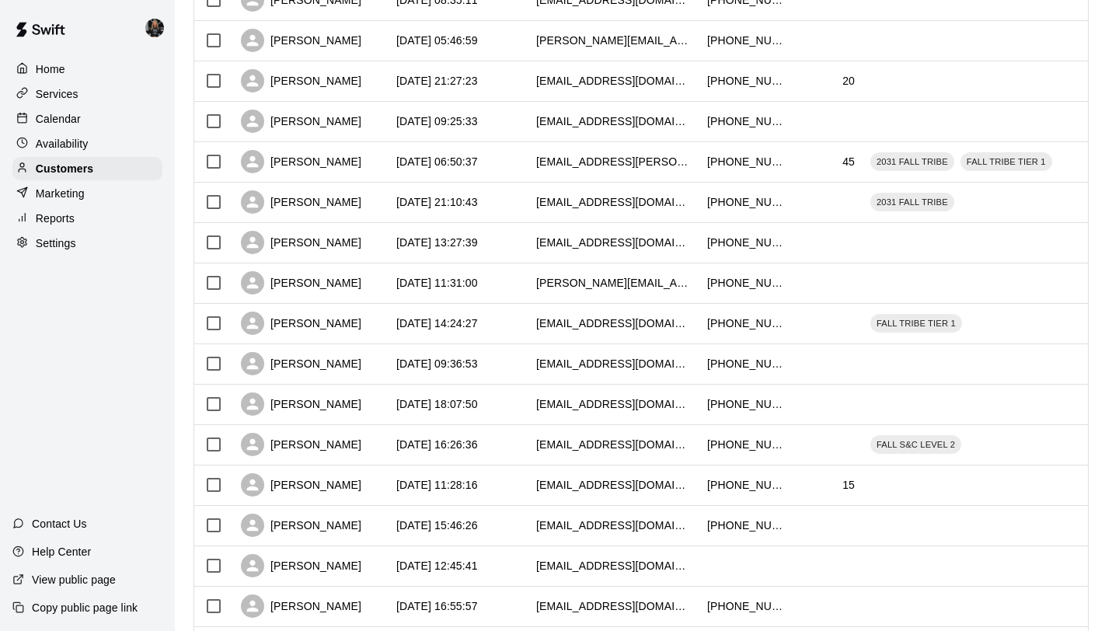
scroll to position [509, 0]
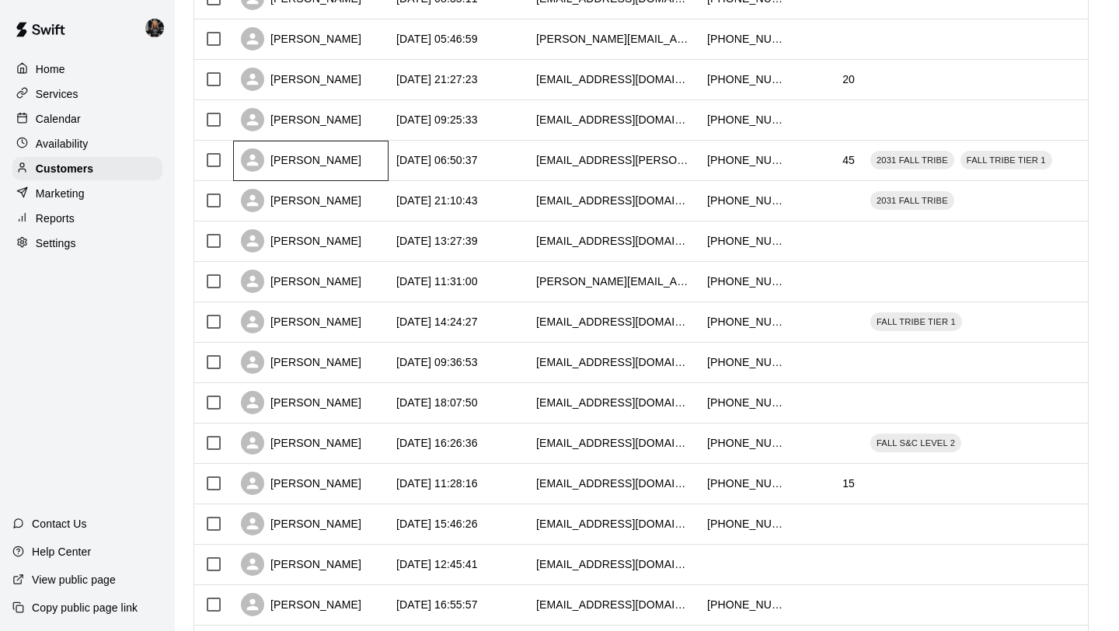
click at [349, 146] on div "[PERSON_NAME]" at bounding box center [310, 161] width 155 height 40
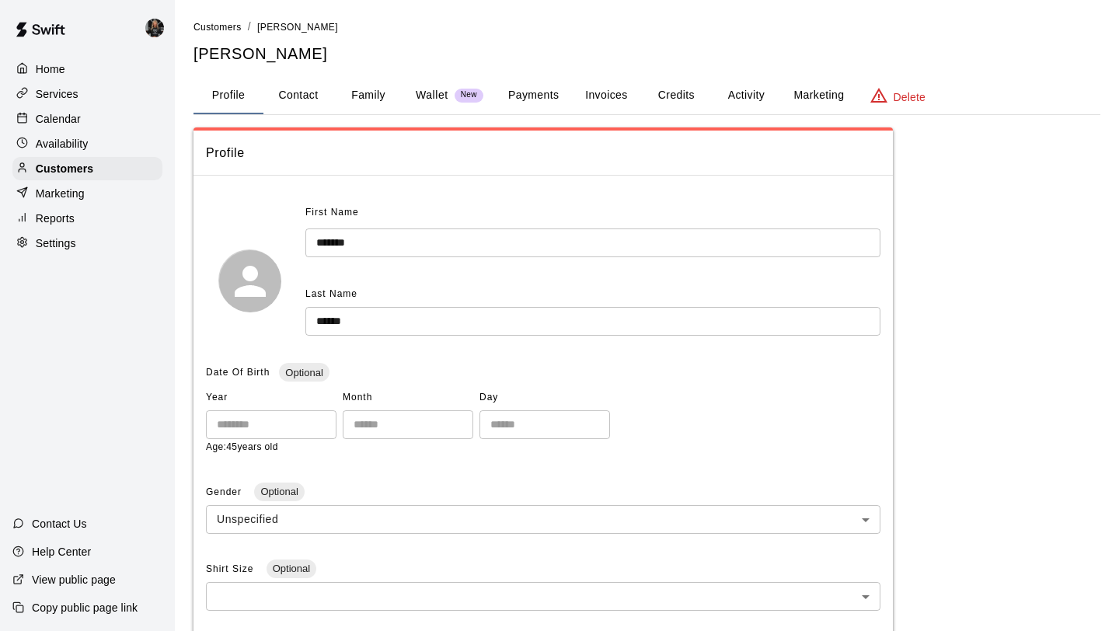
click at [377, 95] on button "Family" at bounding box center [368, 95] width 70 height 37
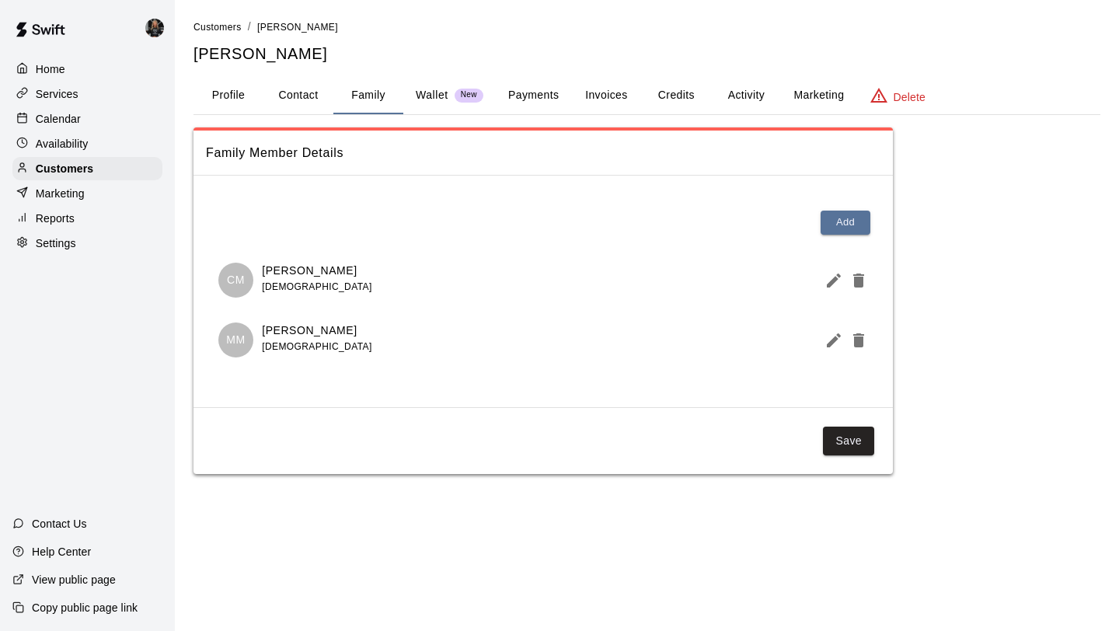
click at [825, 277] on icon "Edit Member" at bounding box center [833, 280] width 19 height 19
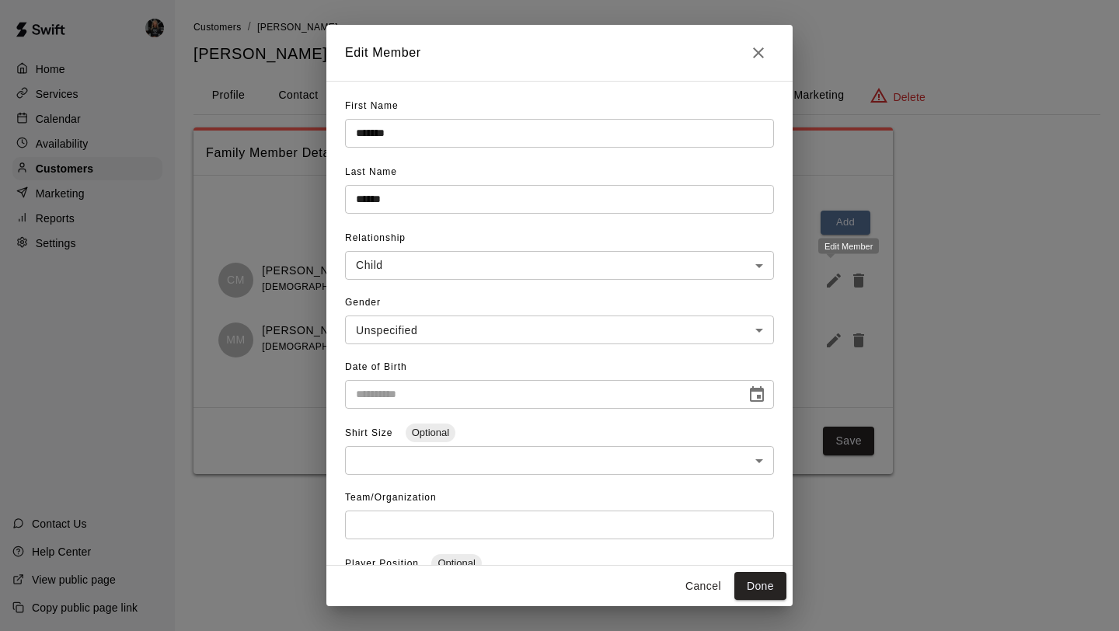
type input "**********"
click at [753, 46] on icon "Close" at bounding box center [758, 52] width 19 height 19
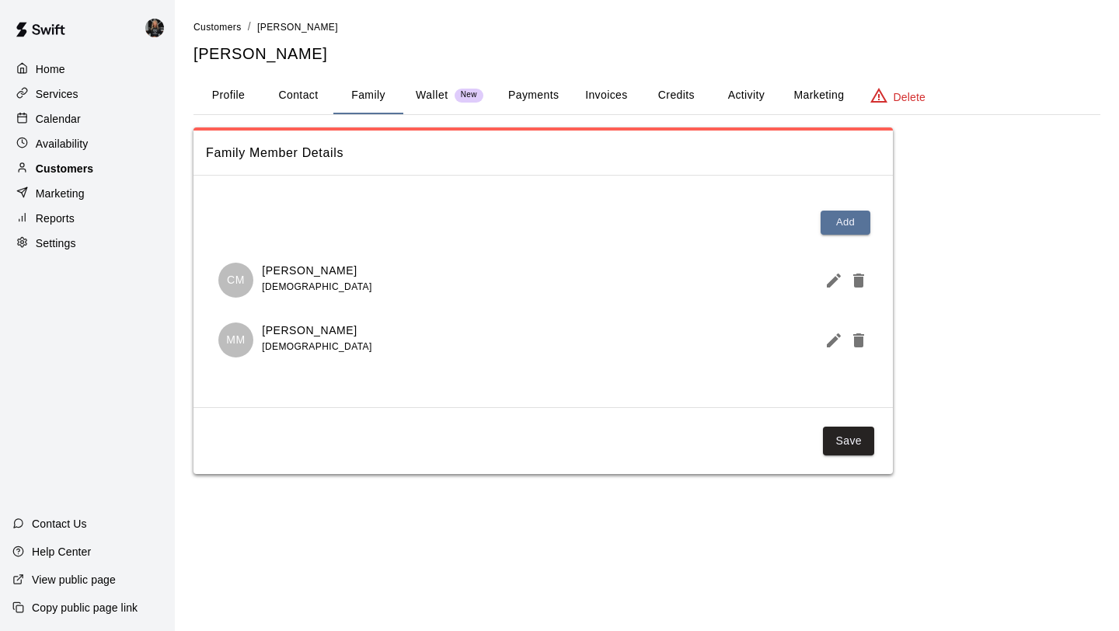
click at [78, 162] on p "Customers" at bounding box center [64, 169] width 57 height 16
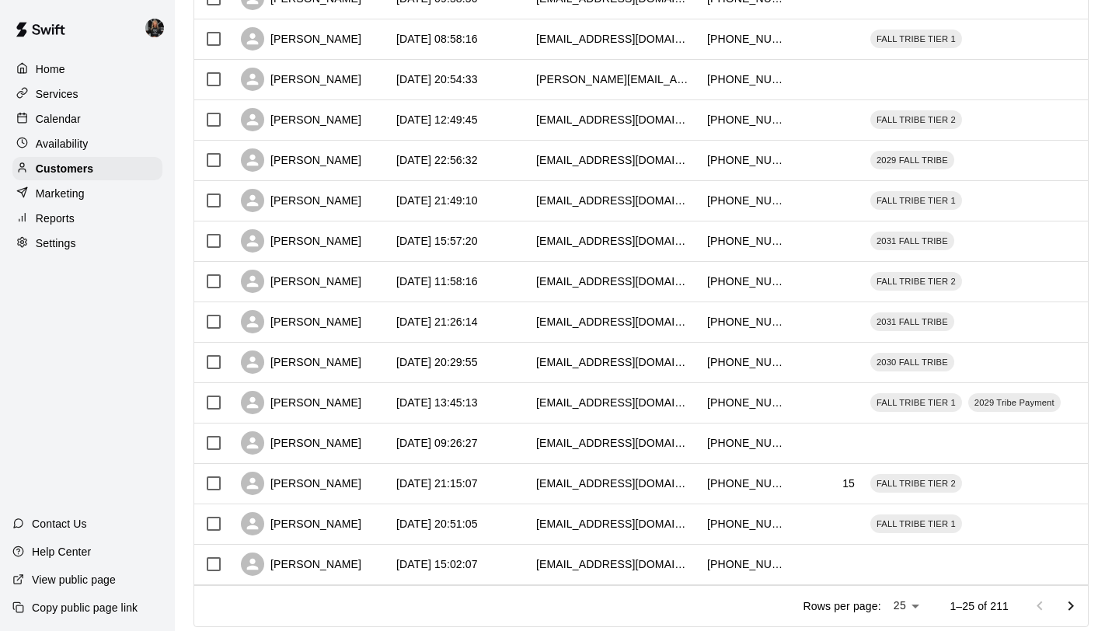
scroll to position [710, 0]
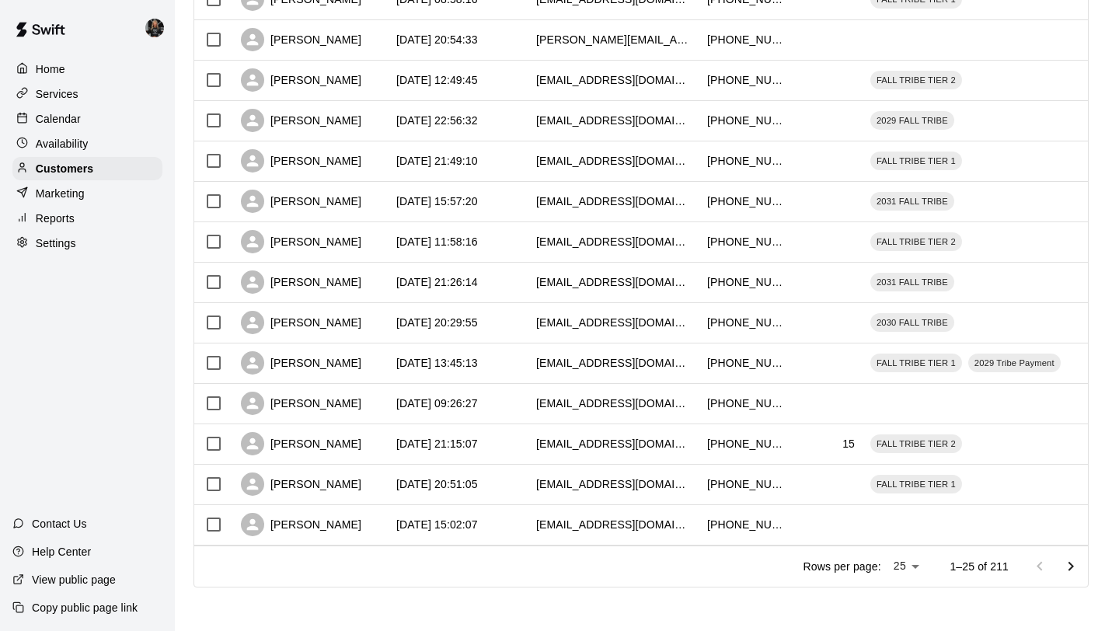
click at [1075, 566] on icon "Go to next page" at bounding box center [1070, 566] width 19 height 19
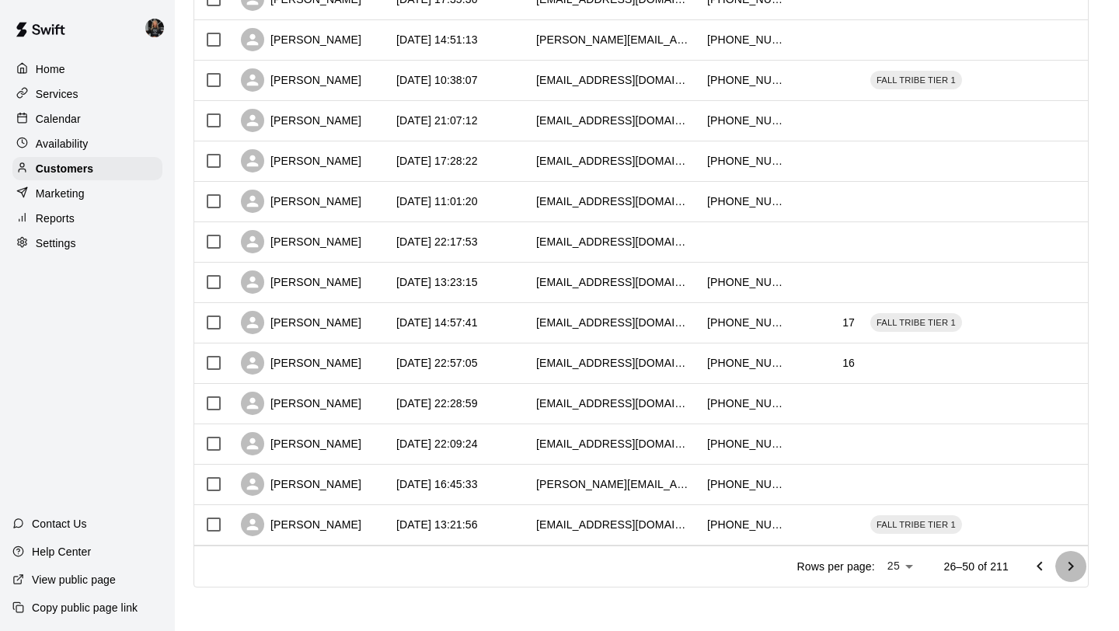
click at [1075, 566] on icon "Go to next page" at bounding box center [1070, 566] width 19 height 19
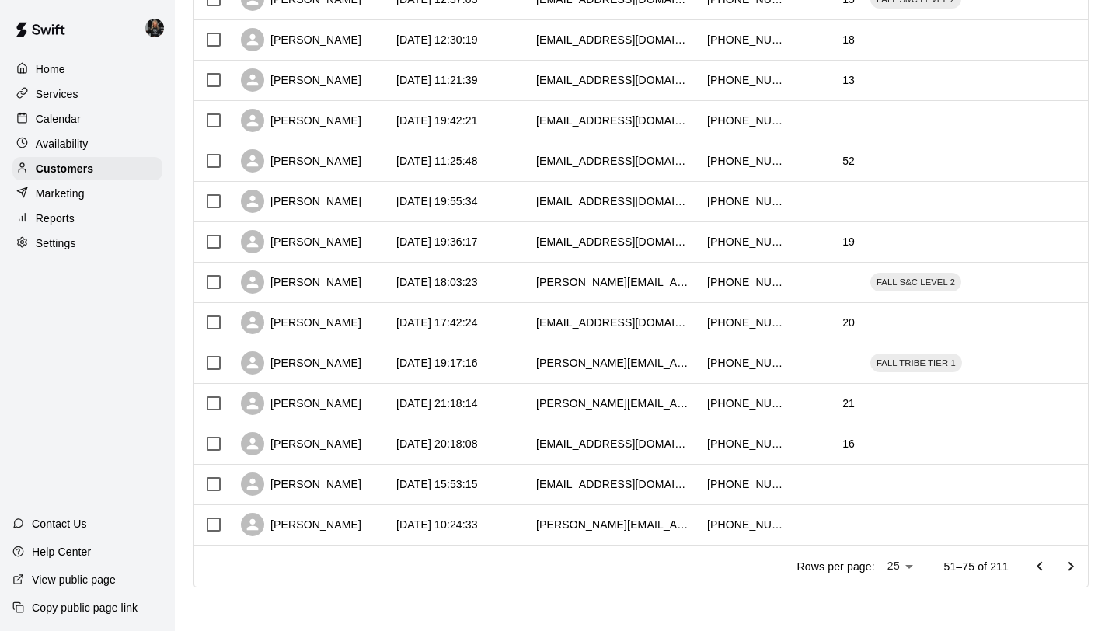
click at [1075, 566] on icon "Go to next page" at bounding box center [1070, 566] width 19 height 19
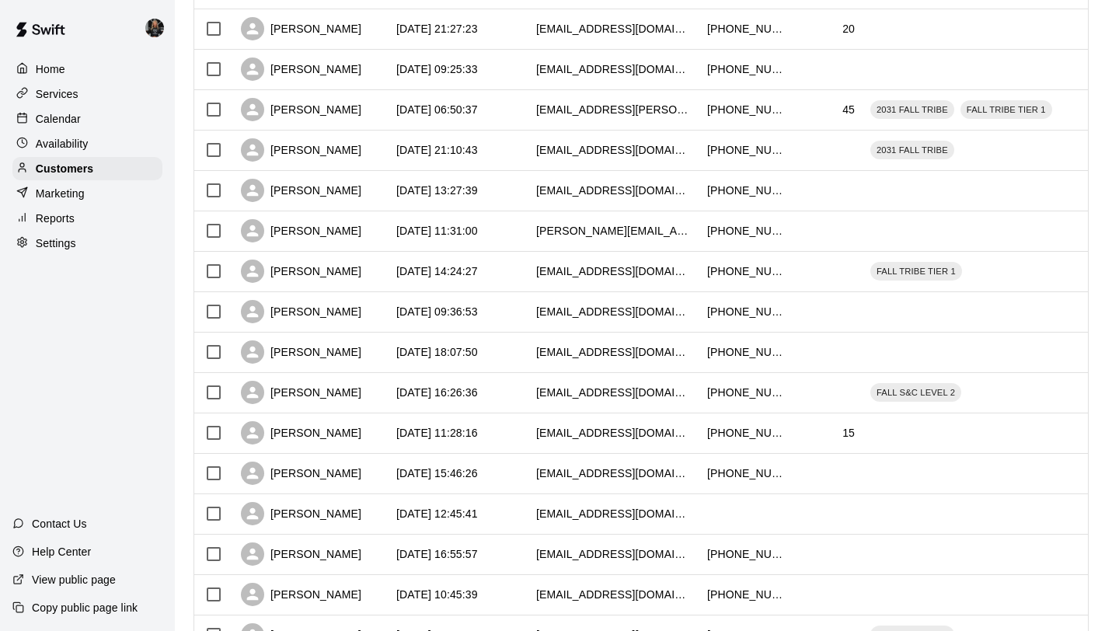
scroll to position [558, 0]
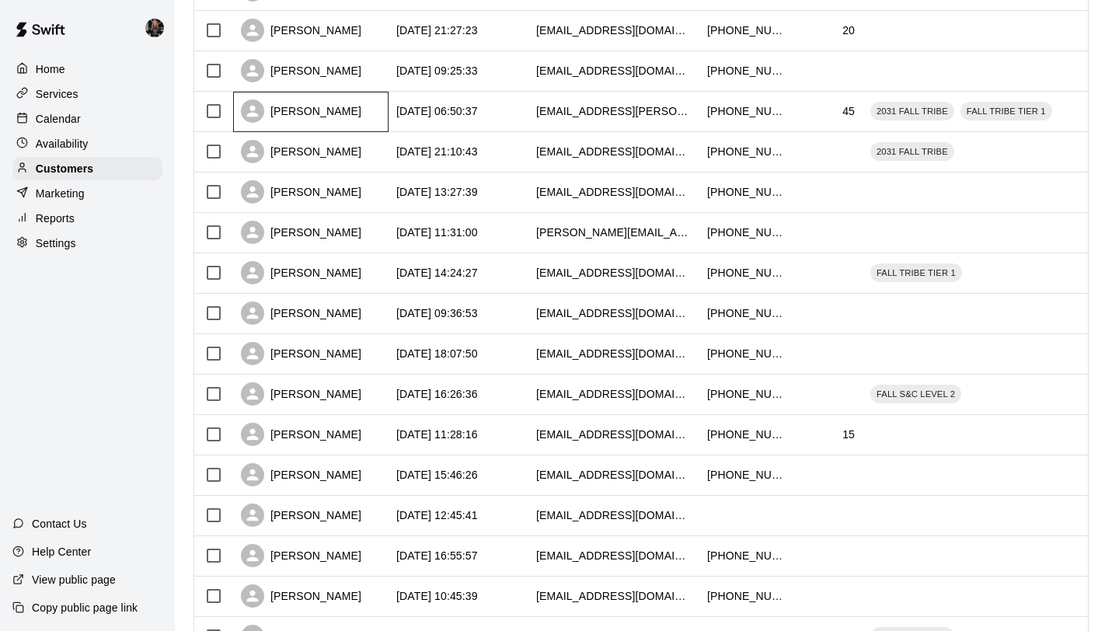
click at [339, 118] on div "[PERSON_NAME]" at bounding box center [301, 110] width 120 height 23
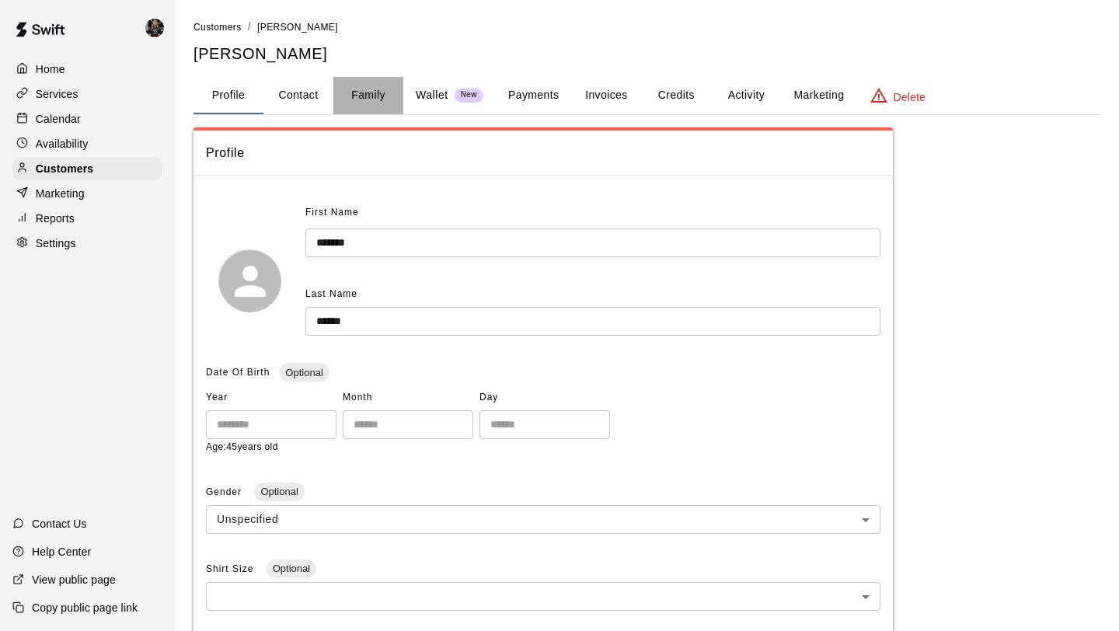
click at [363, 97] on button "Family" at bounding box center [368, 95] width 70 height 37
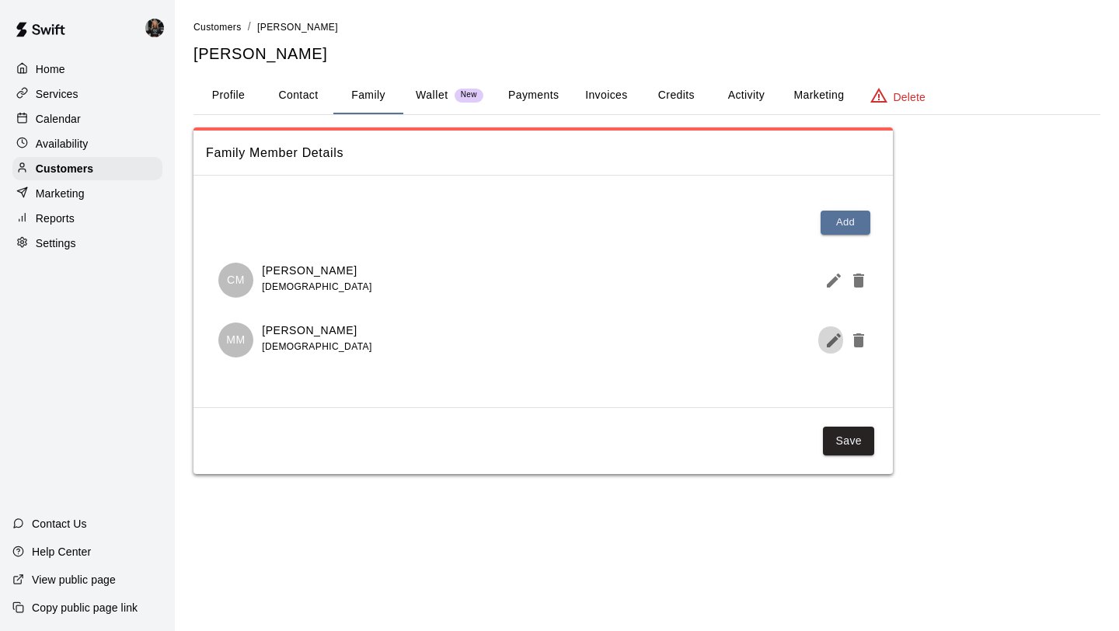
click at [828, 343] on icon "Edit Member" at bounding box center [833, 340] width 14 height 14
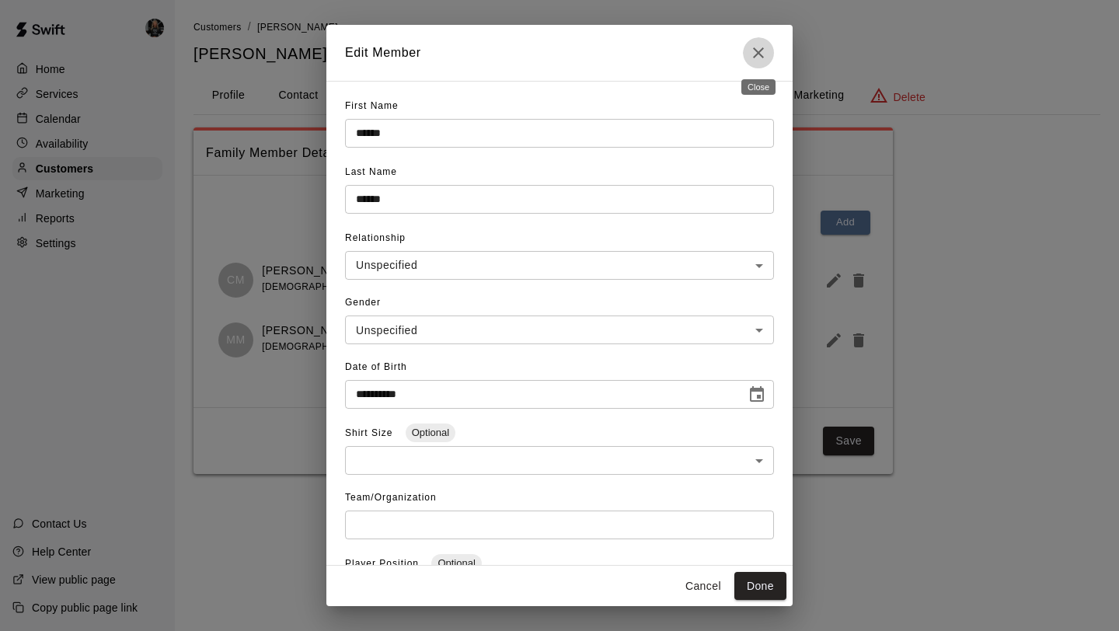
click at [760, 64] on button "Close" at bounding box center [758, 52] width 31 height 31
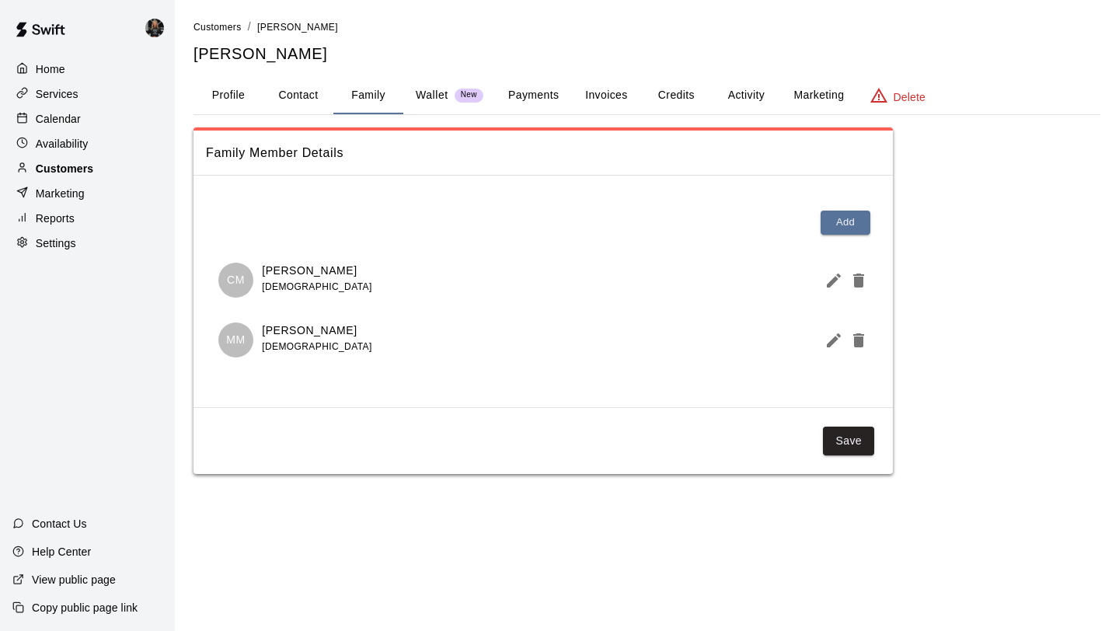
click at [80, 164] on p "Customers" at bounding box center [64, 169] width 57 height 16
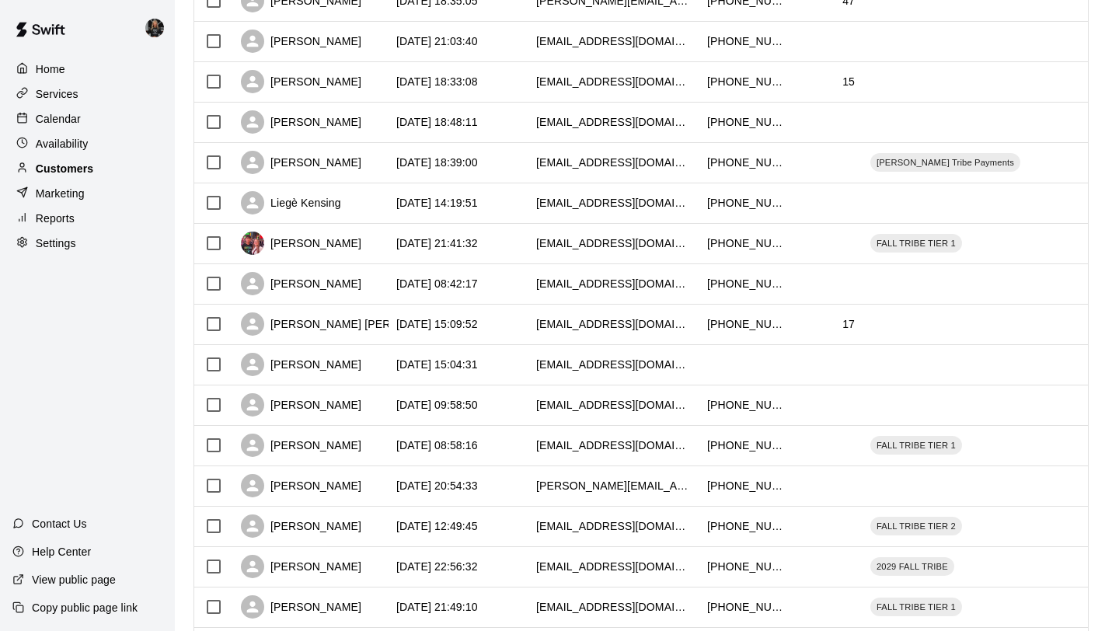
scroll to position [710, 0]
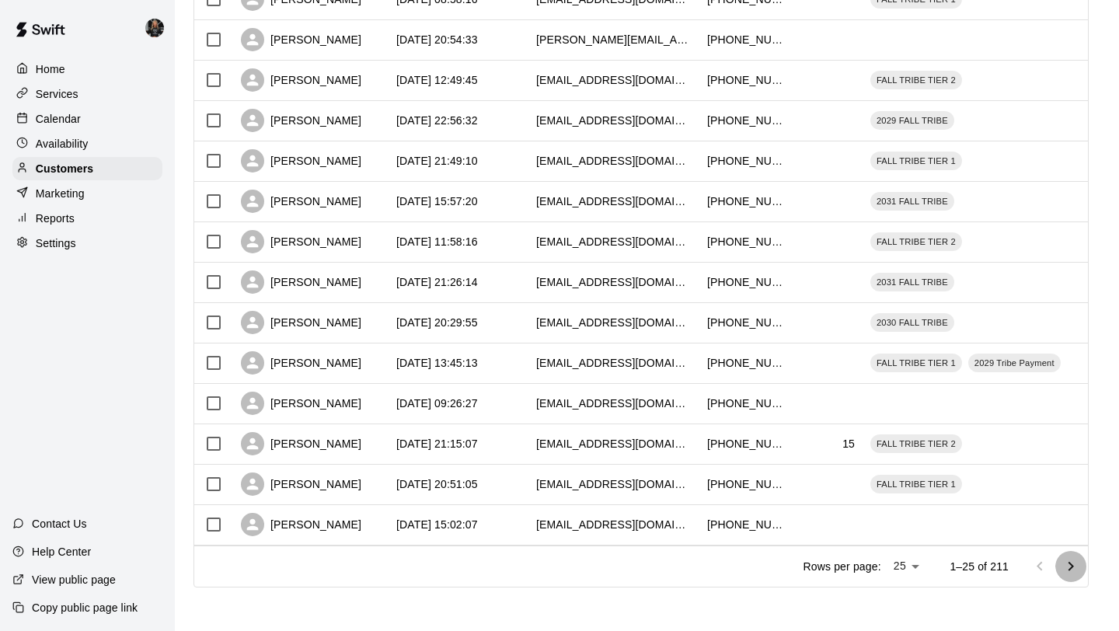
click at [1062, 560] on icon "Go to next page" at bounding box center [1070, 566] width 19 height 19
click at [1063, 560] on icon "Go to next page" at bounding box center [1070, 566] width 19 height 19
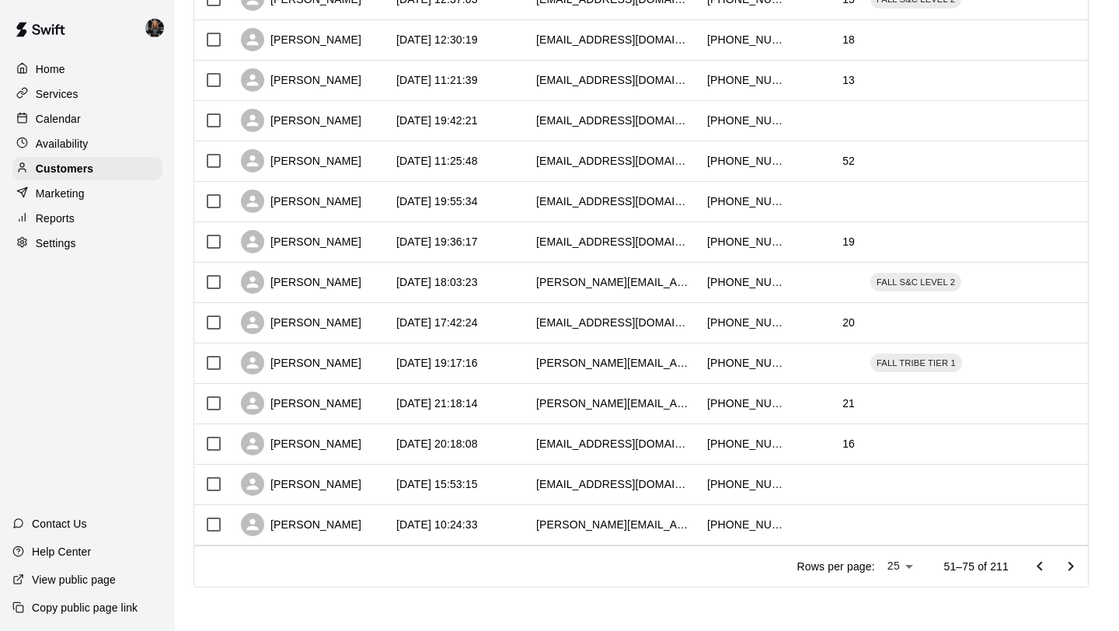
click at [1063, 560] on icon "Go to next page" at bounding box center [1070, 566] width 19 height 19
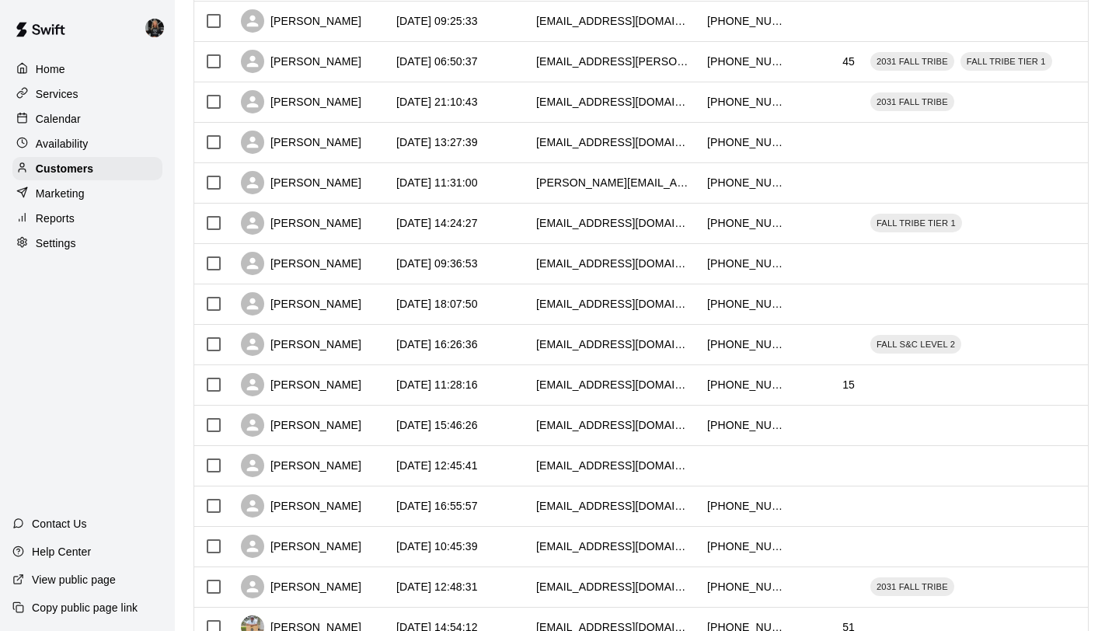
scroll to position [598, 0]
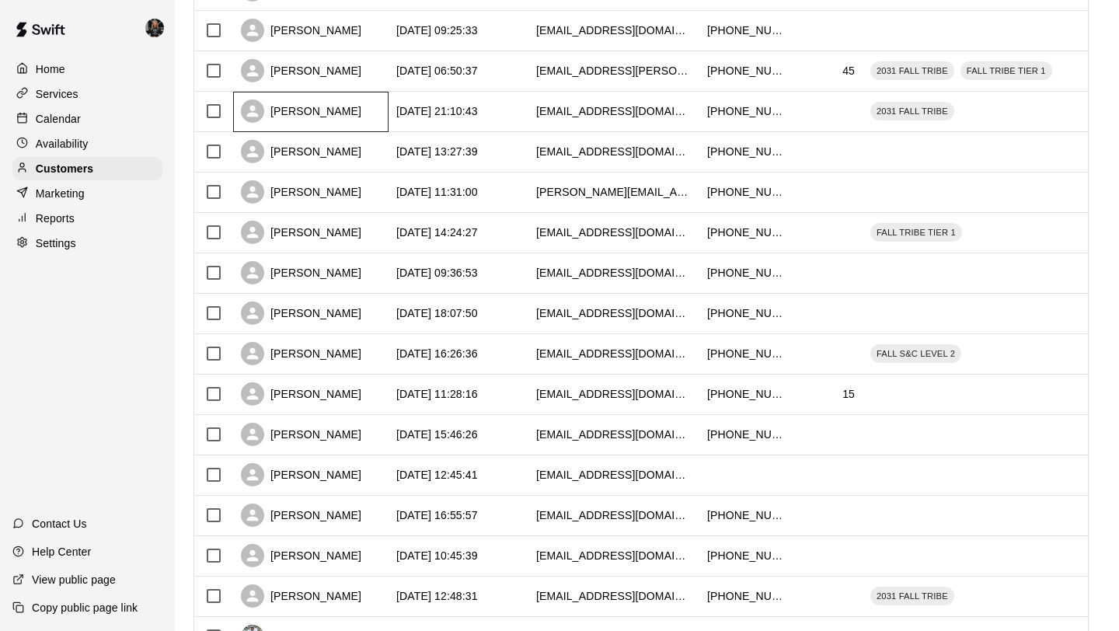
click at [307, 107] on div "[PERSON_NAME]" at bounding box center [301, 110] width 120 height 23
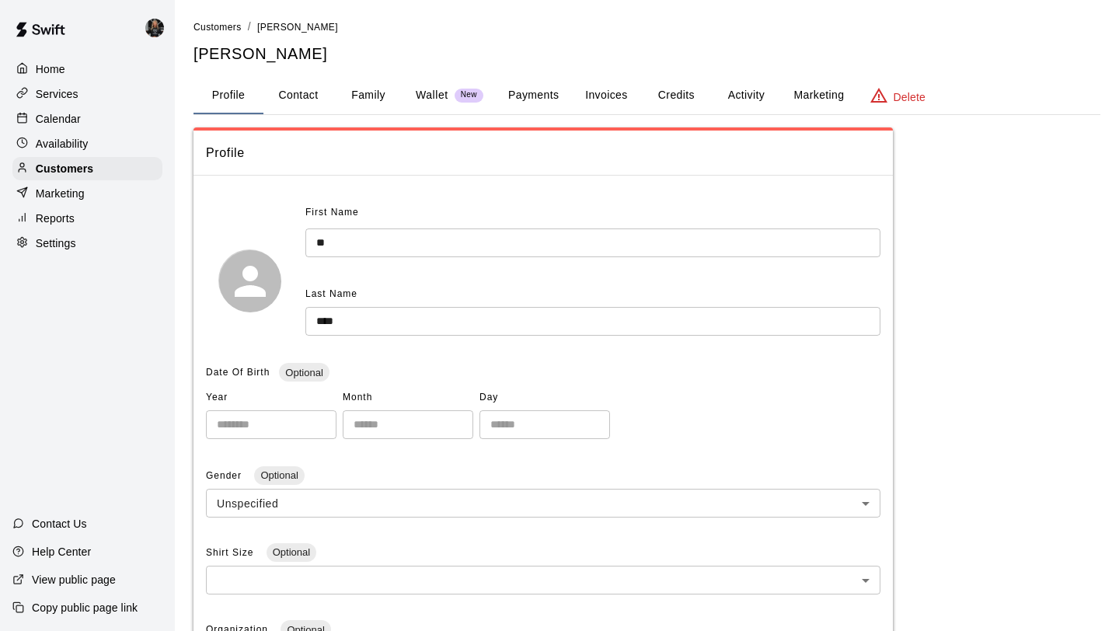
click at [374, 96] on button "Family" at bounding box center [368, 95] width 70 height 37
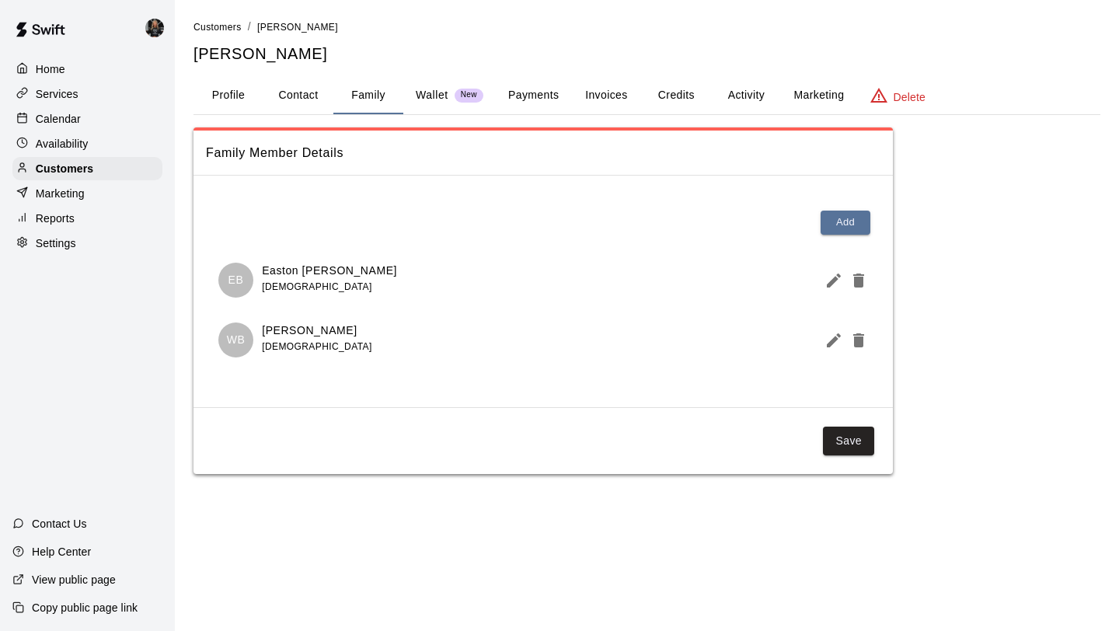
click at [825, 284] on icon "Edit Member" at bounding box center [833, 280] width 19 height 19
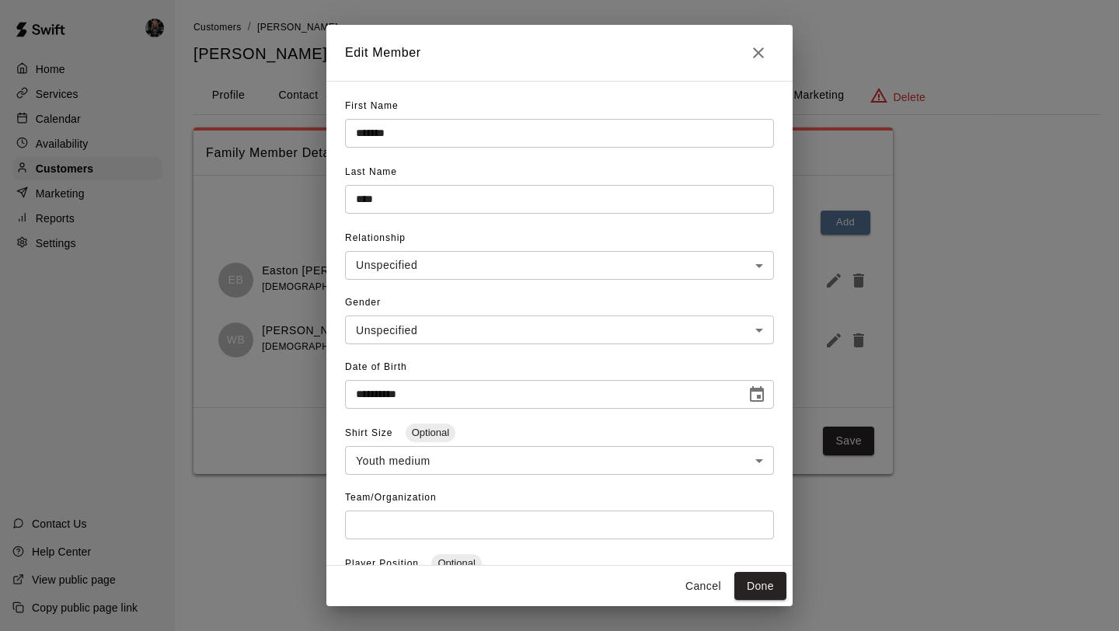
click at [757, 54] on icon "Close" at bounding box center [758, 52] width 11 height 11
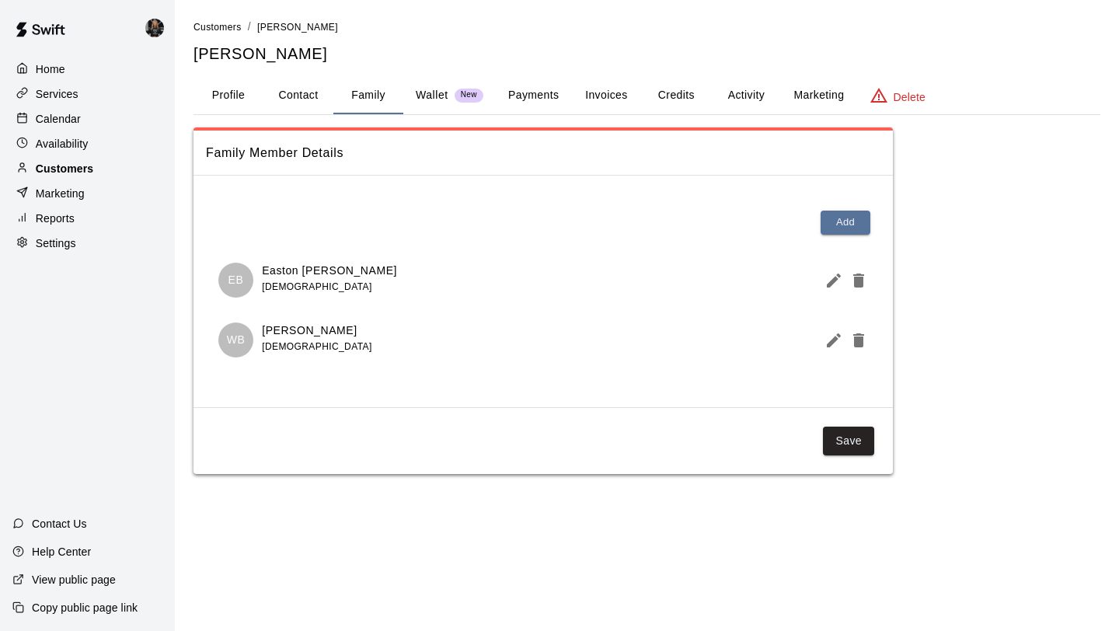
click at [92, 173] on p "Customers" at bounding box center [64, 169] width 57 height 16
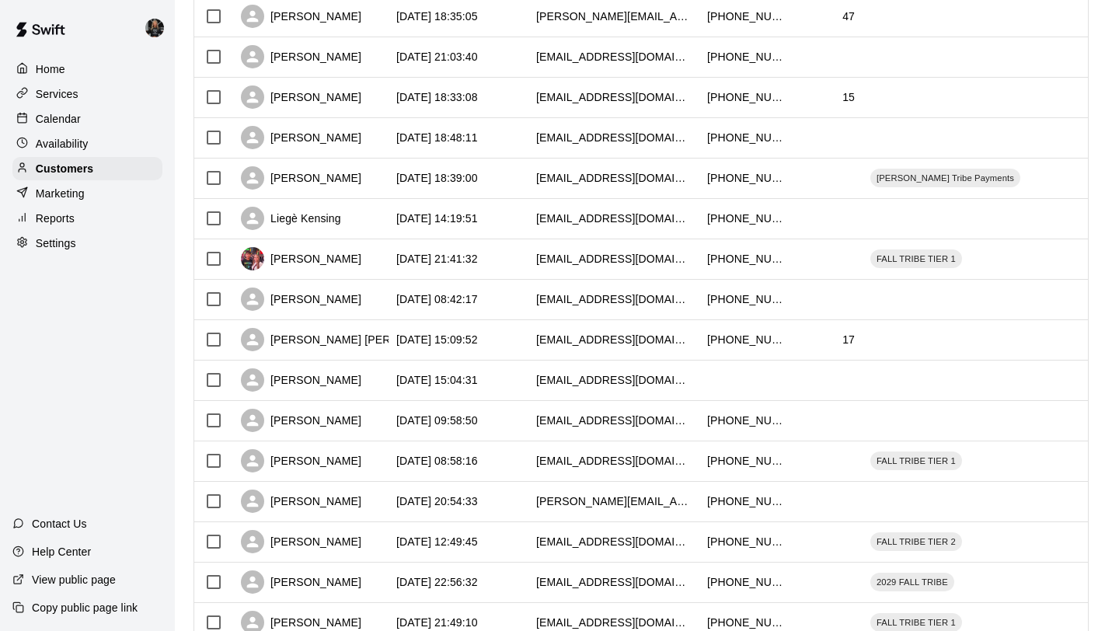
scroll to position [710, 0]
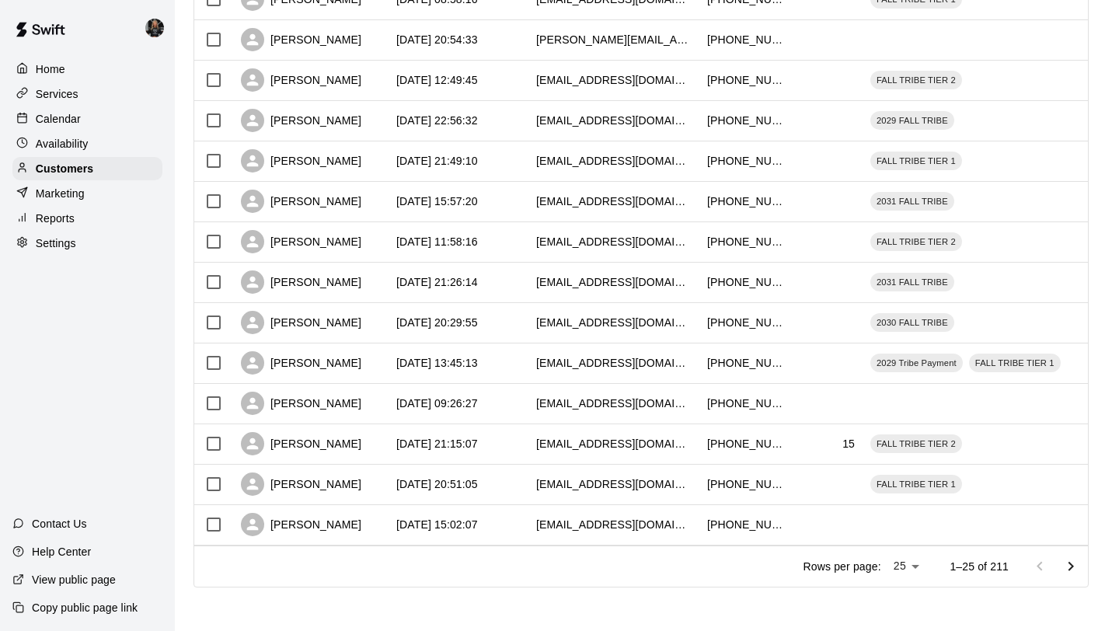
click at [1074, 573] on icon "Go to next page" at bounding box center [1070, 566] width 19 height 19
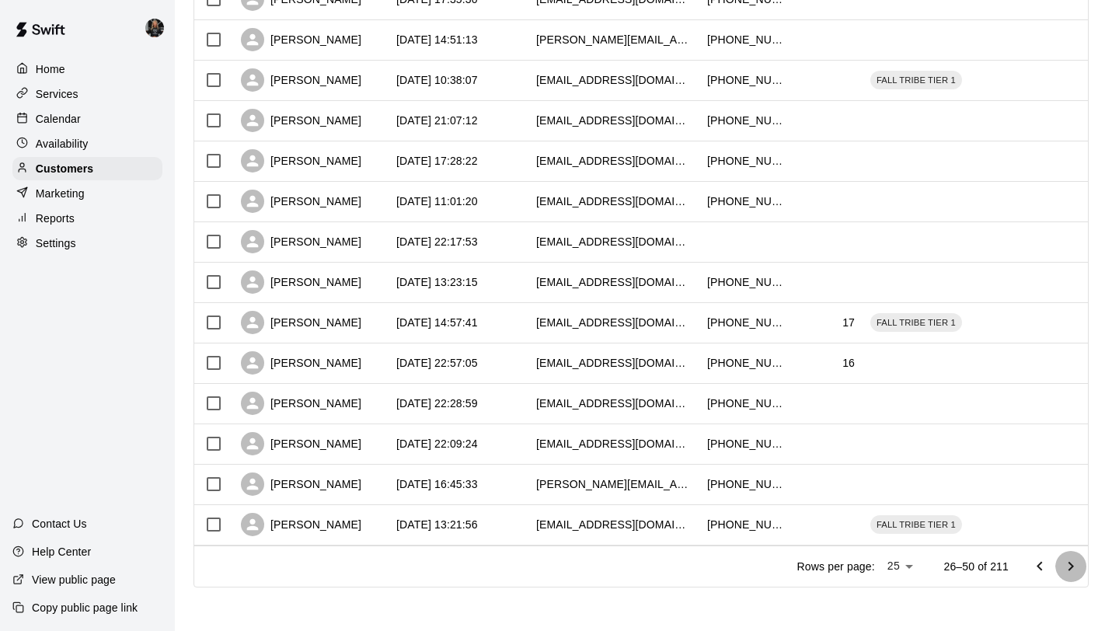
click at [1073, 573] on icon "Go to next page" at bounding box center [1070, 566] width 19 height 19
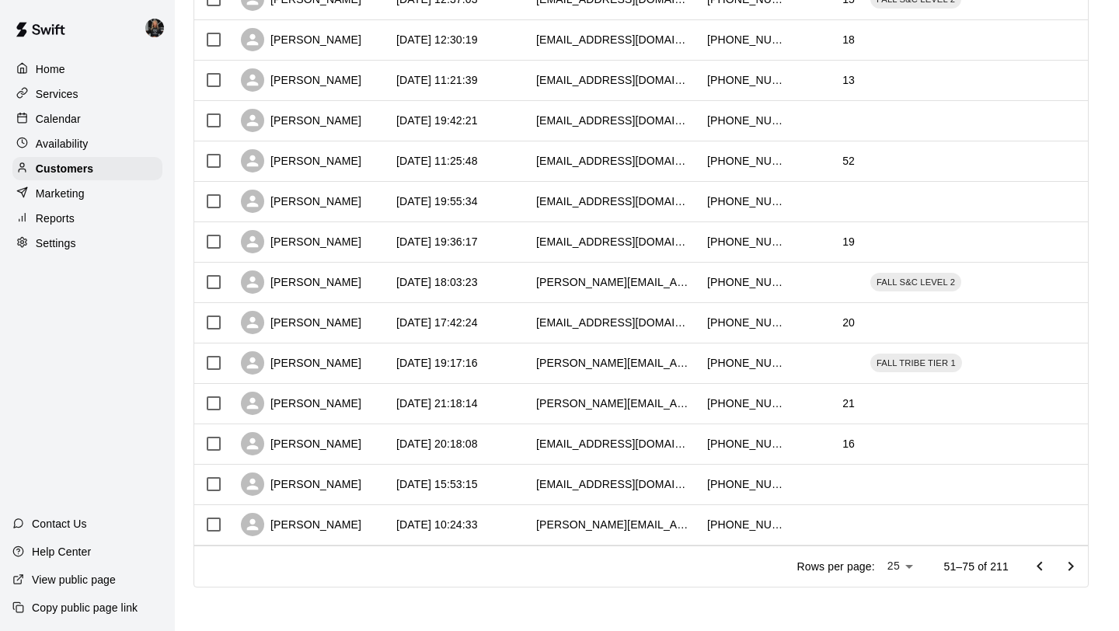
click at [1073, 573] on icon "Go to next page" at bounding box center [1070, 566] width 19 height 19
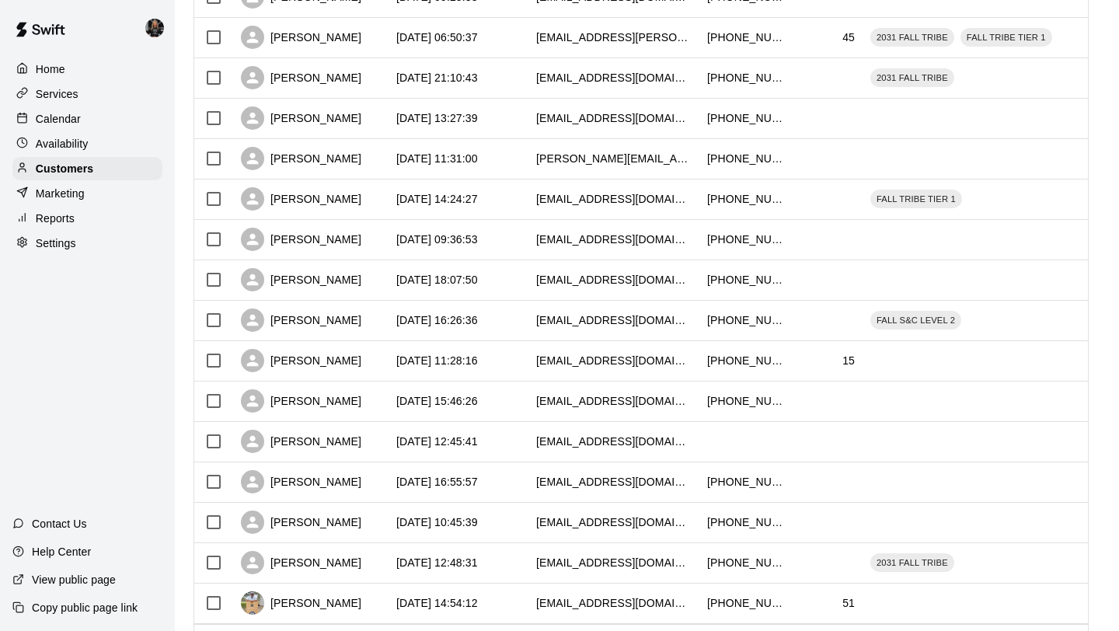
scroll to position [629, 0]
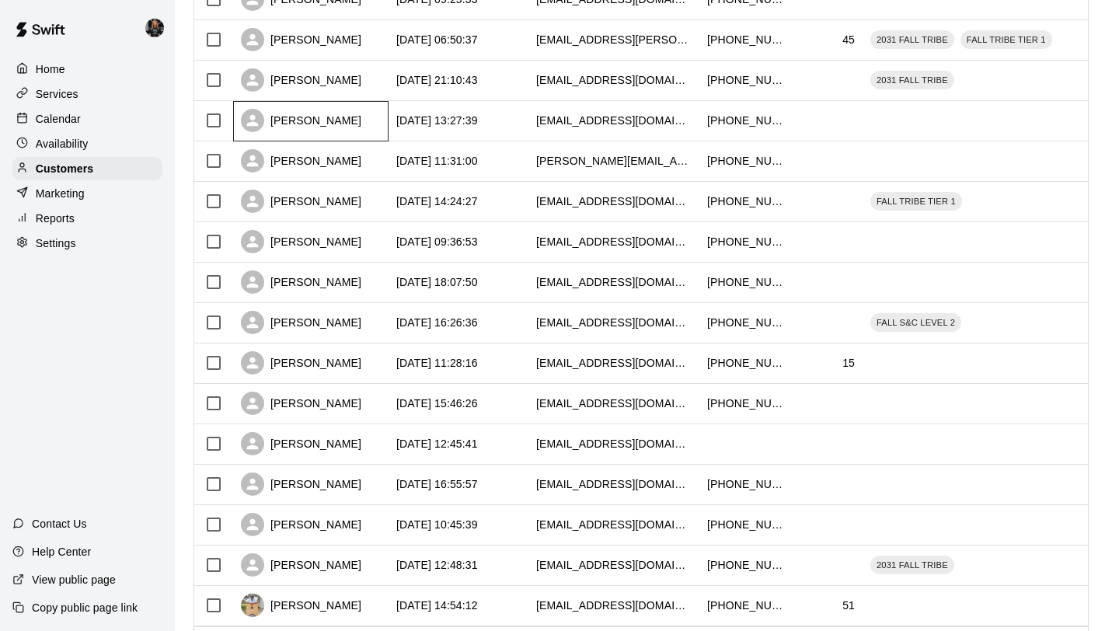
click at [319, 126] on div "[PERSON_NAME]" at bounding box center [301, 120] width 120 height 23
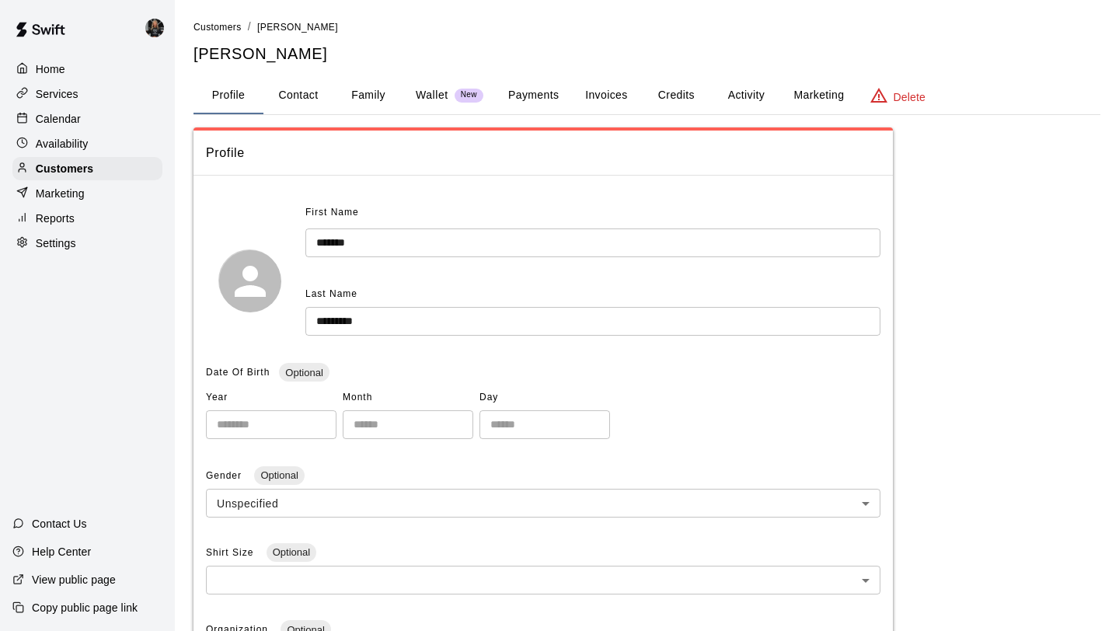
click at [368, 100] on button "Family" at bounding box center [368, 95] width 70 height 37
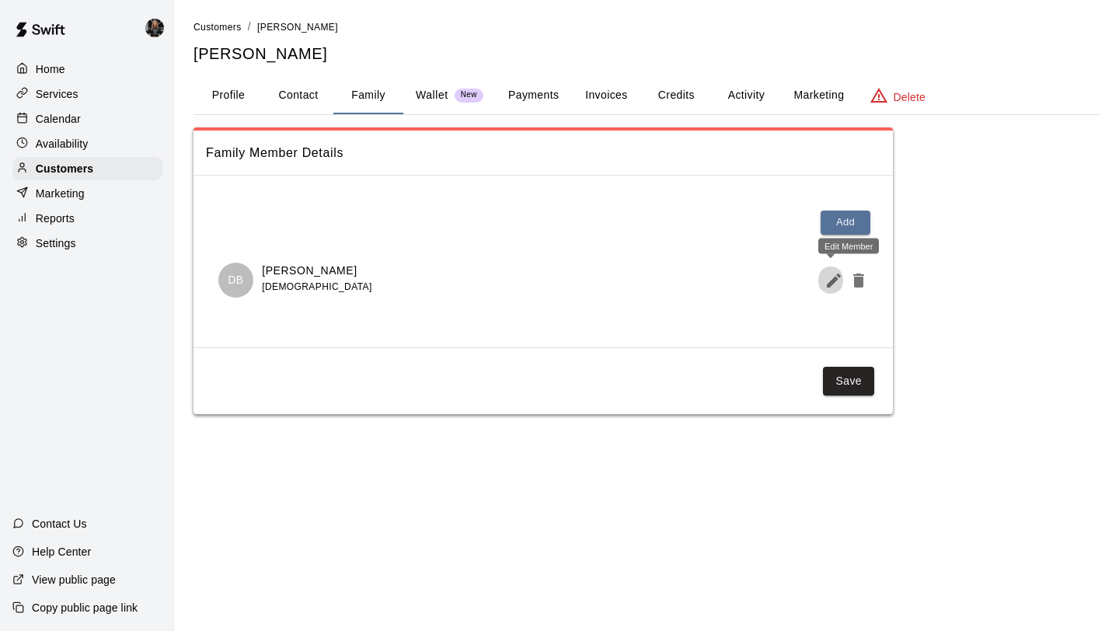
click at [834, 282] on icon "Edit Member" at bounding box center [833, 280] width 19 height 19
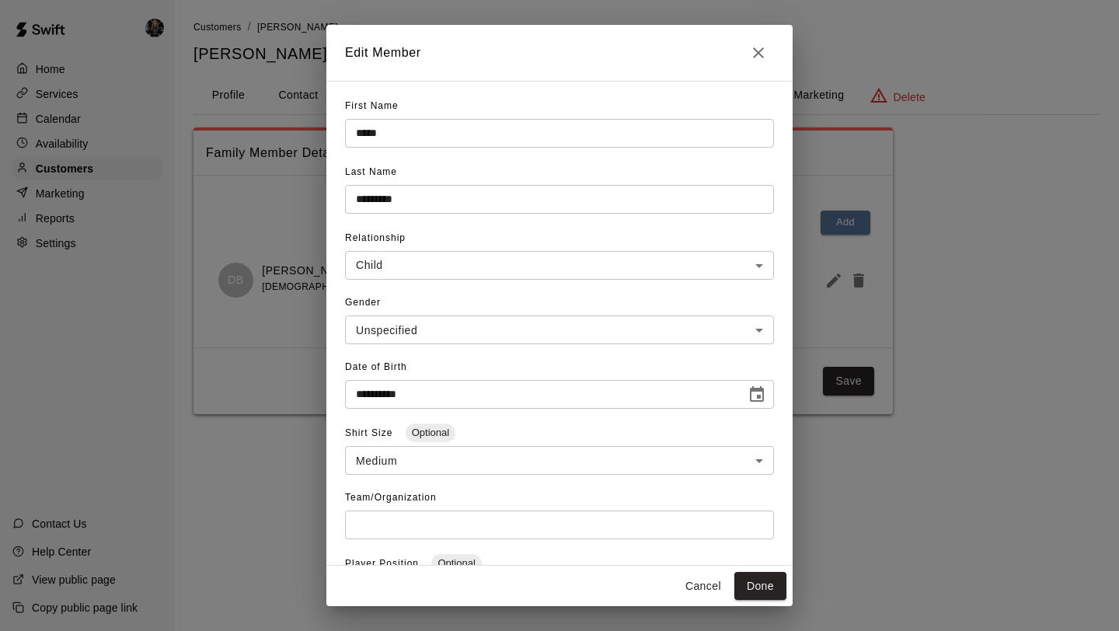
click at [754, 50] on icon "Close" at bounding box center [758, 52] width 19 height 19
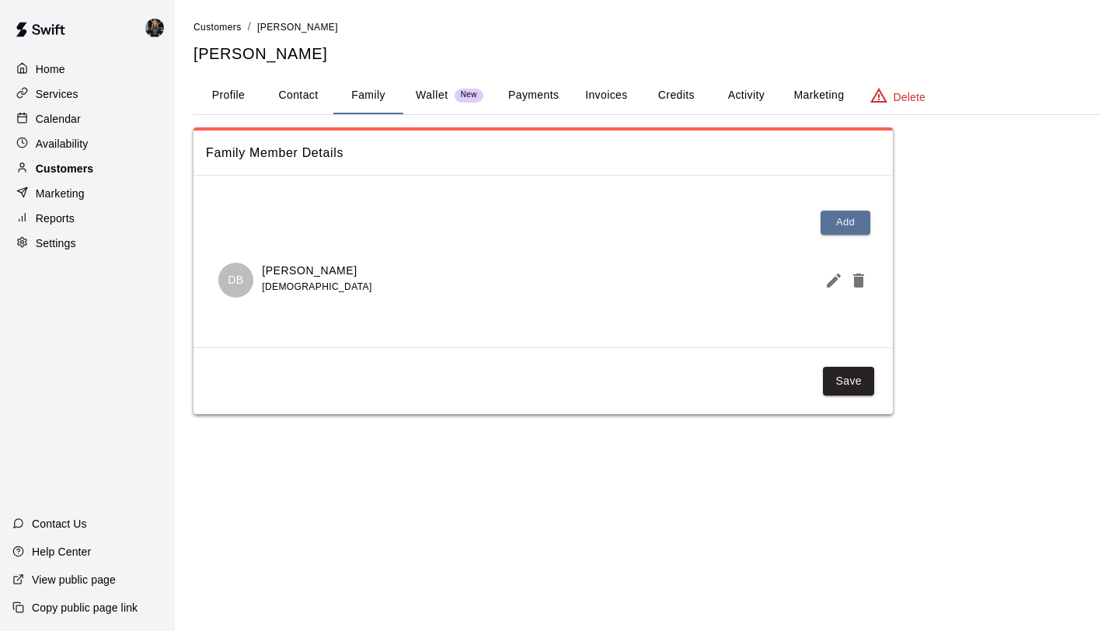
click at [89, 163] on p "Customers" at bounding box center [64, 169] width 57 height 16
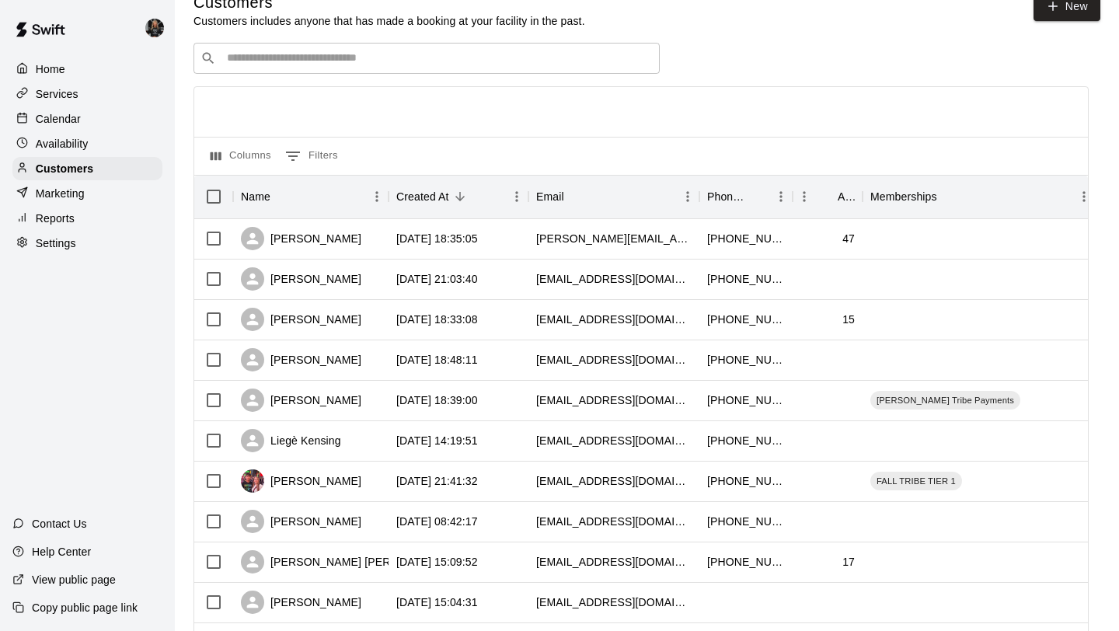
scroll to position [710, 0]
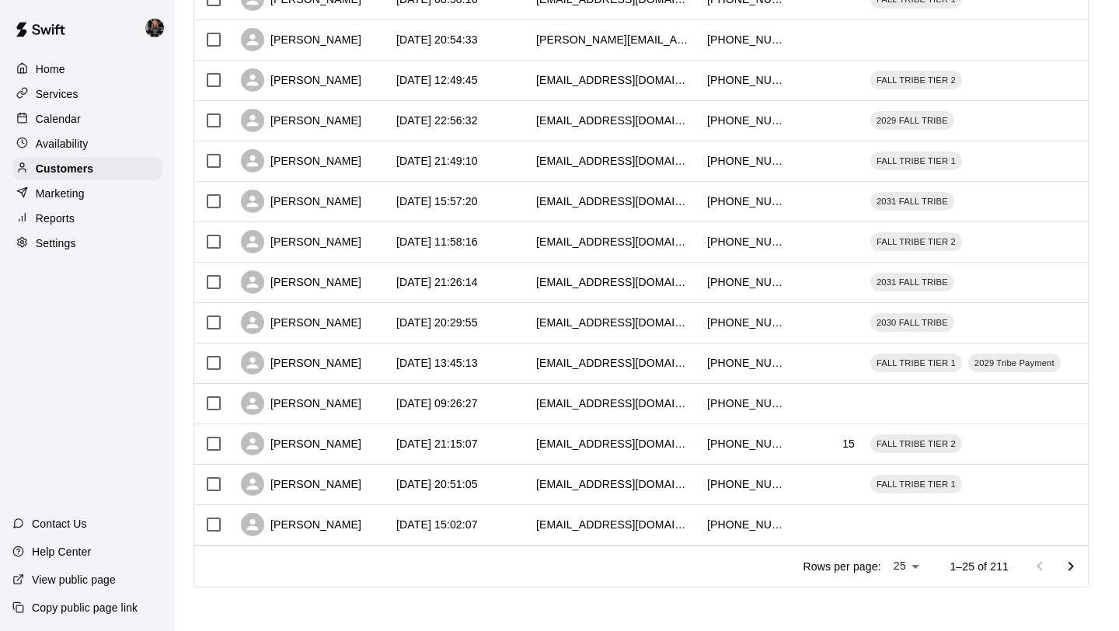
click at [1067, 567] on icon "Go to next page" at bounding box center [1070, 566] width 19 height 19
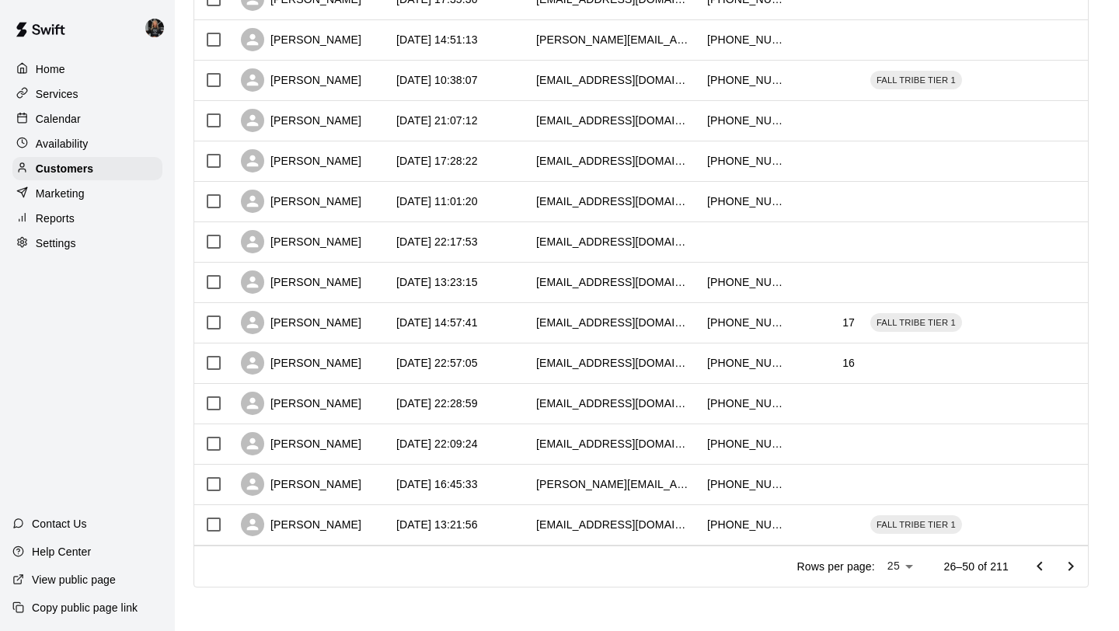
click at [1067, 567] on icon "Go to next page" at bounding box center [1070, 566] width 19 height 19
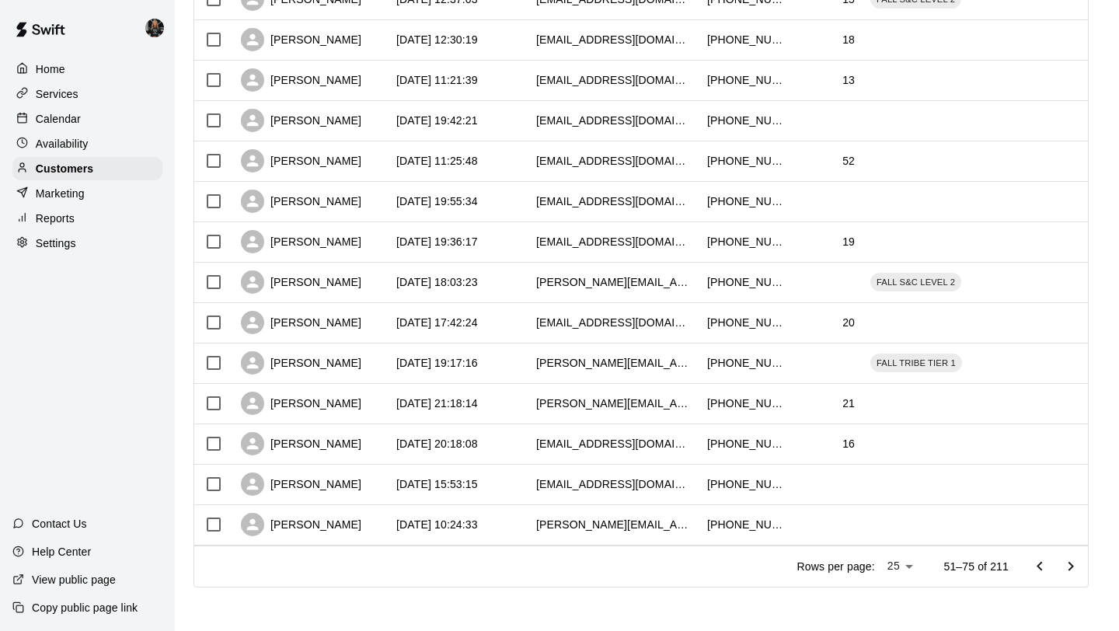
click at [1067, 567] on icon "Go to next page" at bounding box center [1070, 566] width 19 height 19
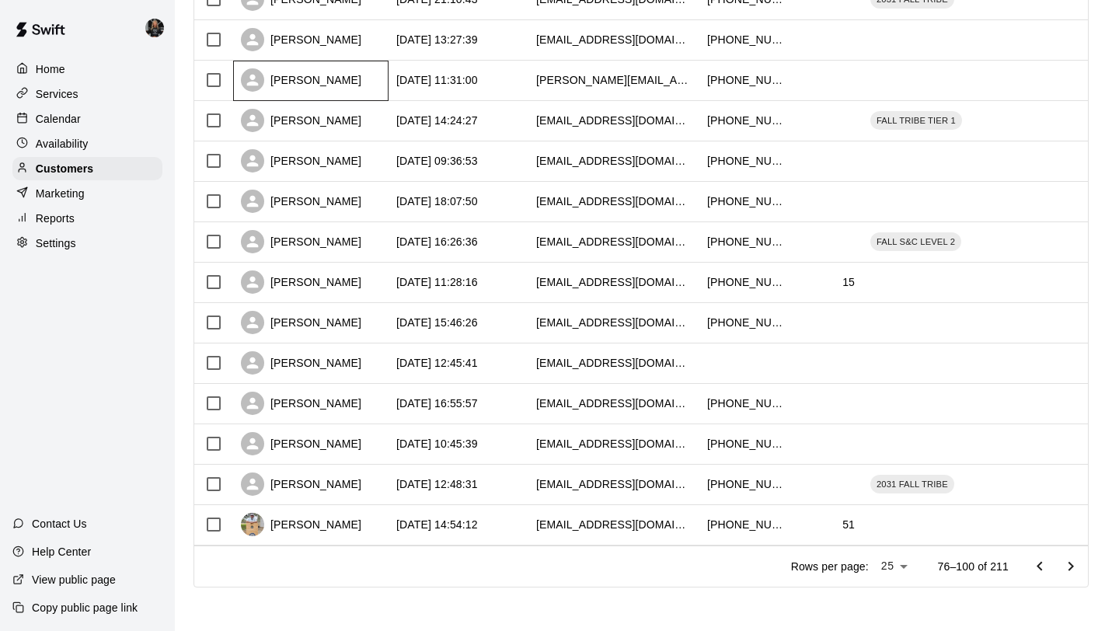
click at [319, 94] on div "[PERSON_NAME]" at bounding box center [310, 81] width 155 height 40
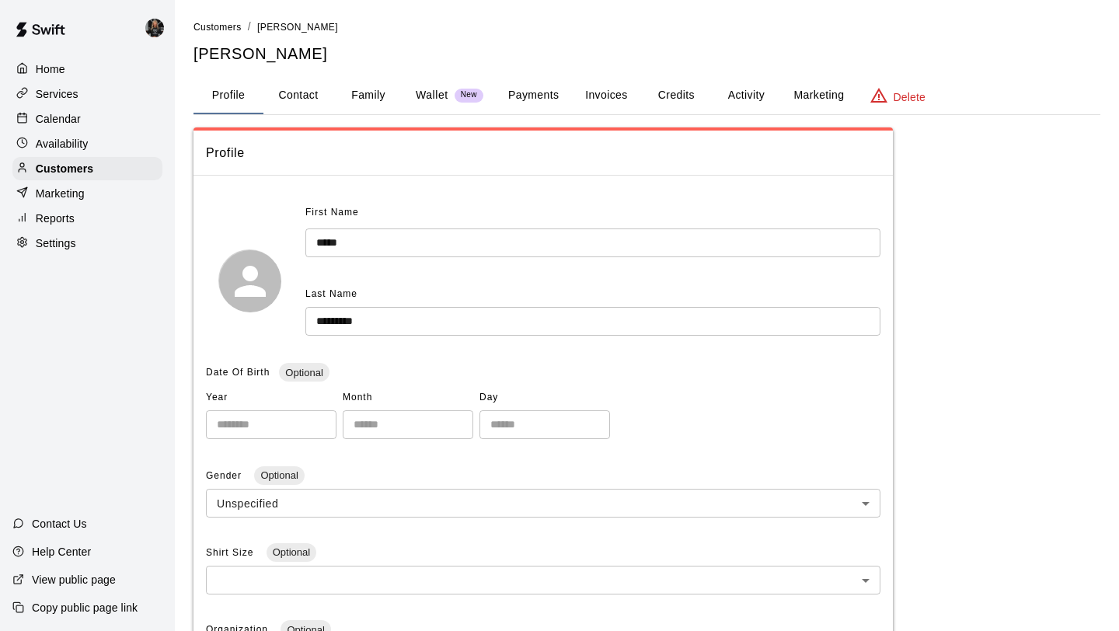
click at [375, 95] on button "Family" at bounding box center [368, 95] width 70 height 37
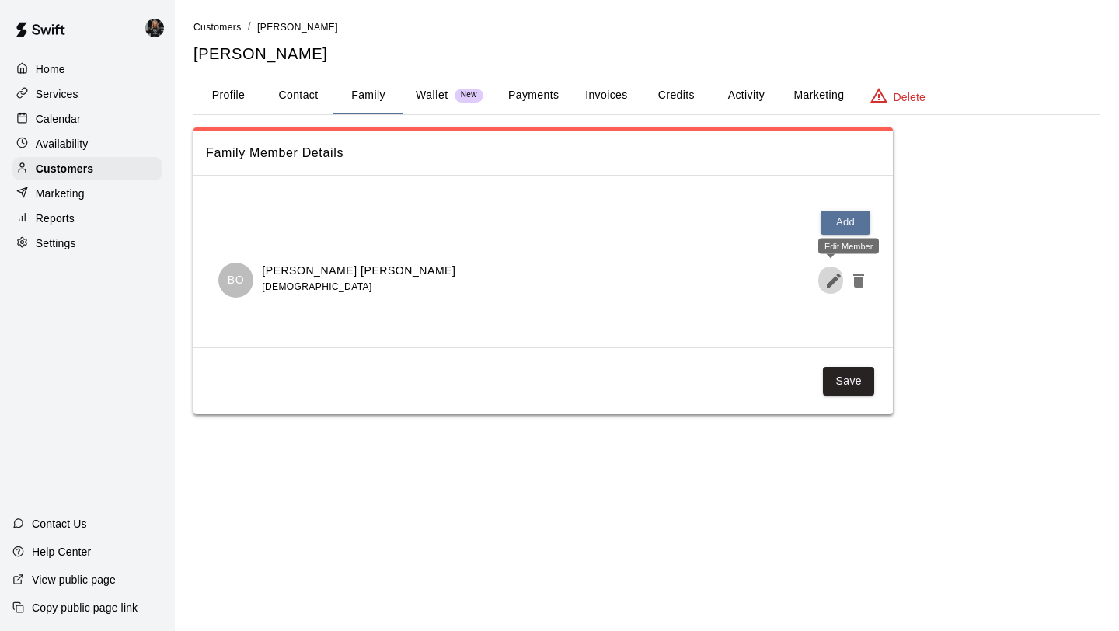
click at [841, 283] on icon "Edit Member" at bounding box center [833, 280] width 19 height 19
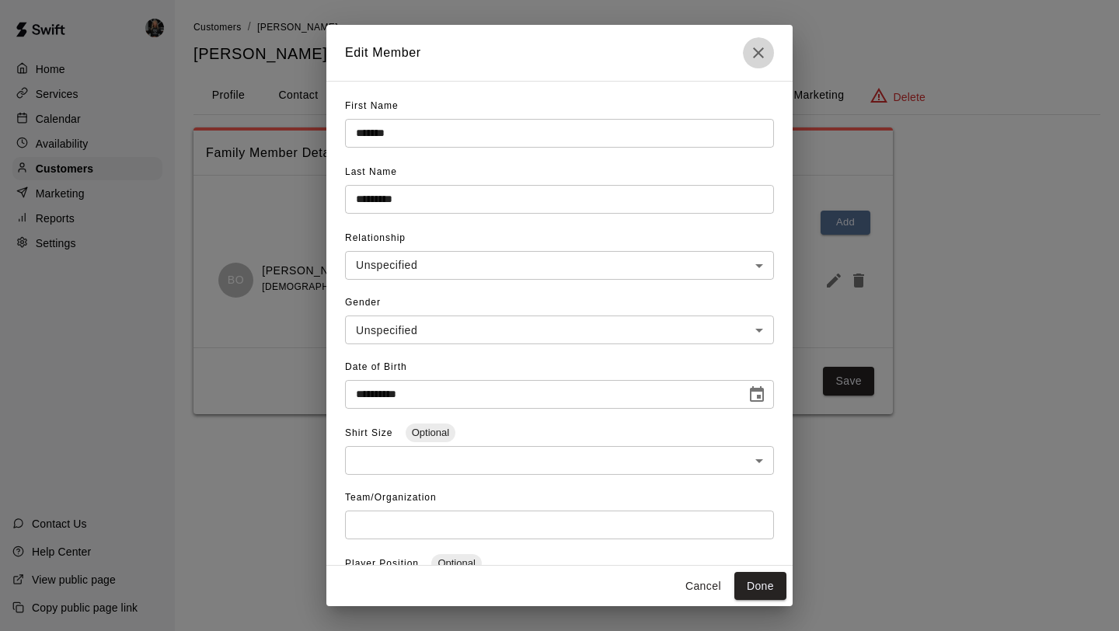
click at [763, 56] on icon "Close" at bounding box center [758, 52] width 19 height 19
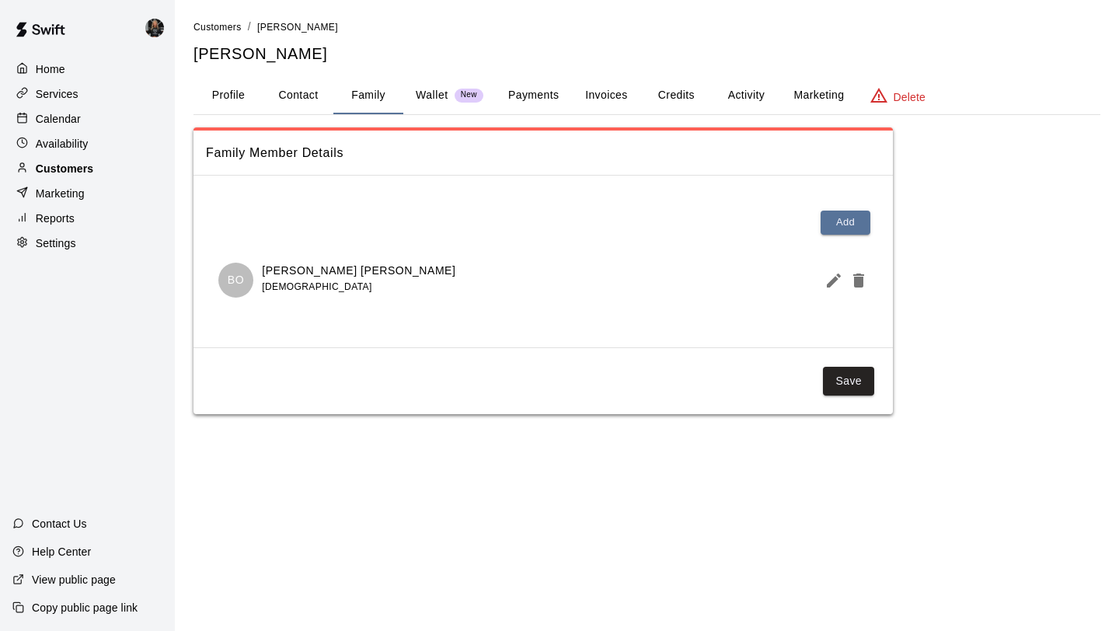
click at [122, 166] on div "Customers" at bounding box center [87, 168] width 150 height 23
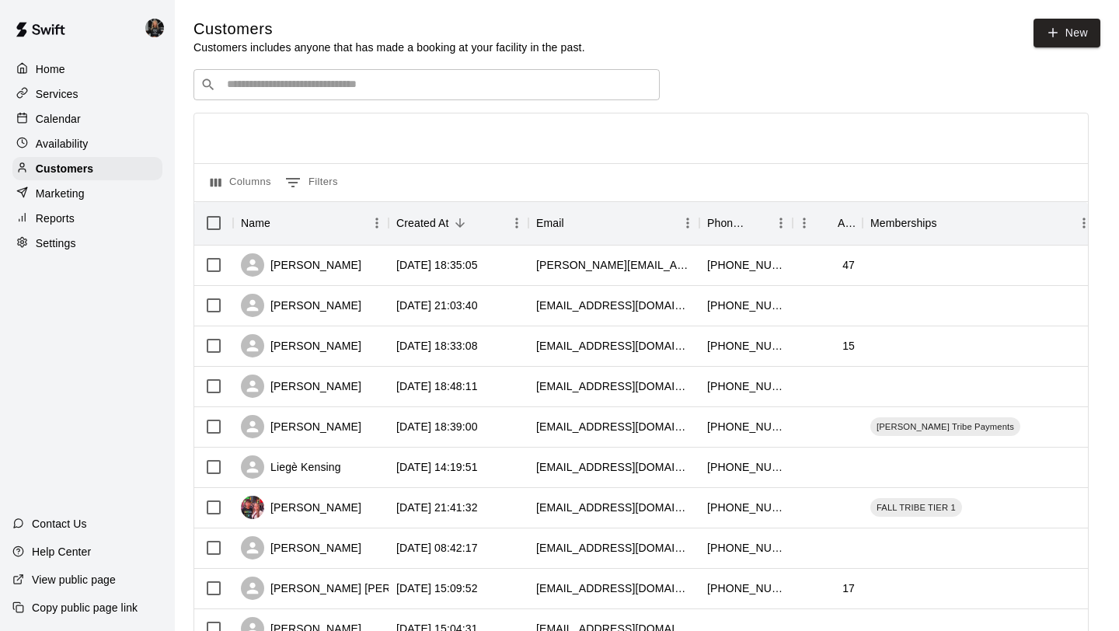
scroll to position [710, 0]
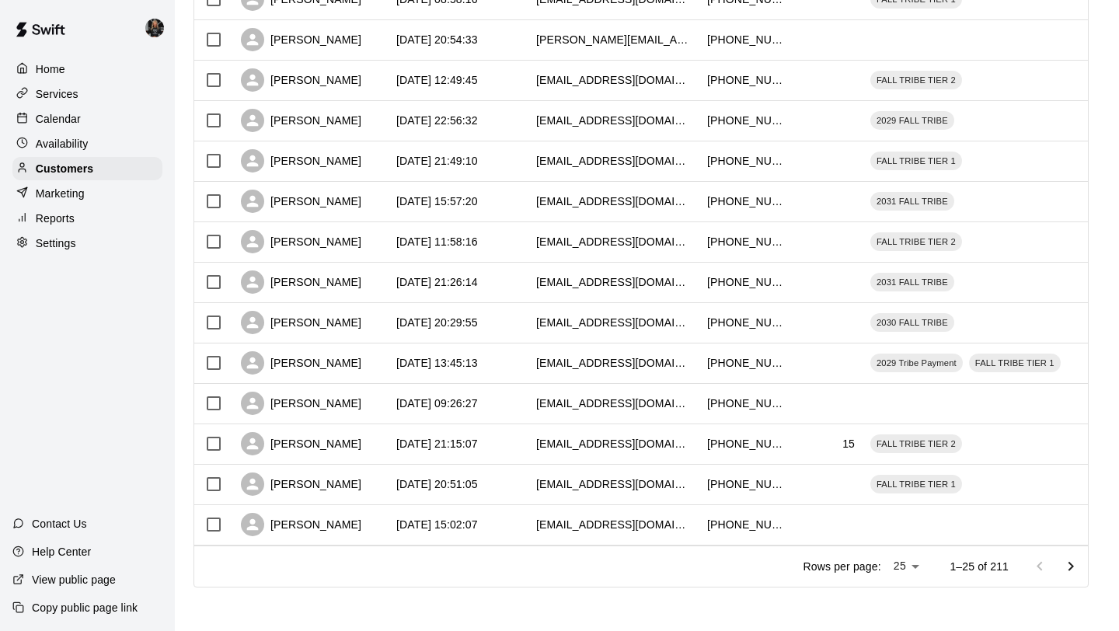
click at [1067, 557] on icon "Go to next page" at bounding box center [1070, 566] width 19 height 19
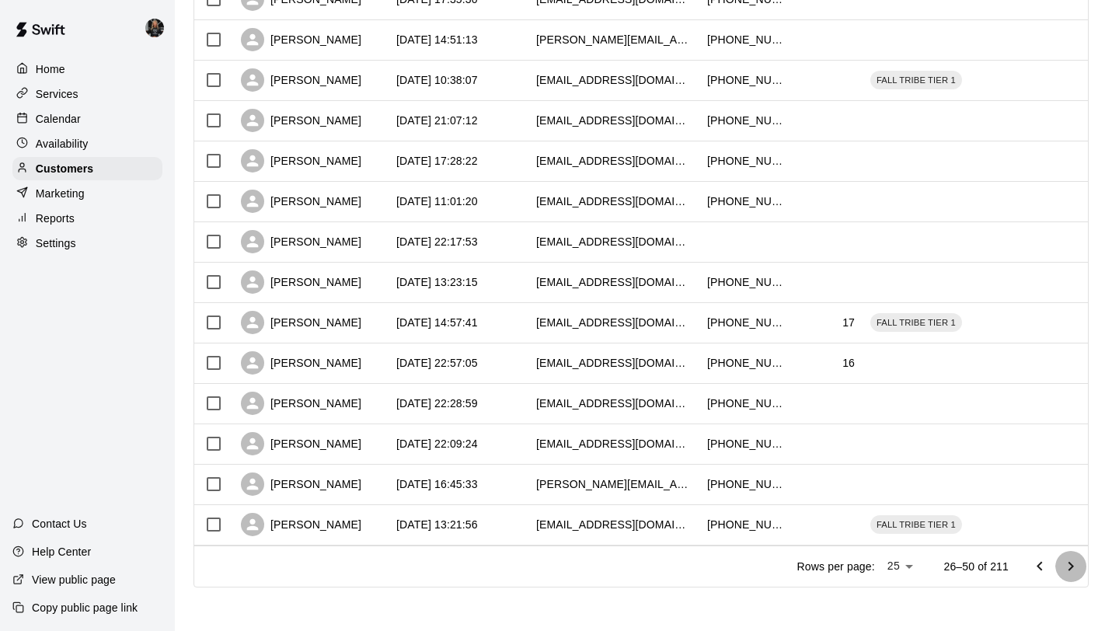
click at [1067, 557] on icon "Go to next page" at bounding box center [1070, 566] width 19 height 19
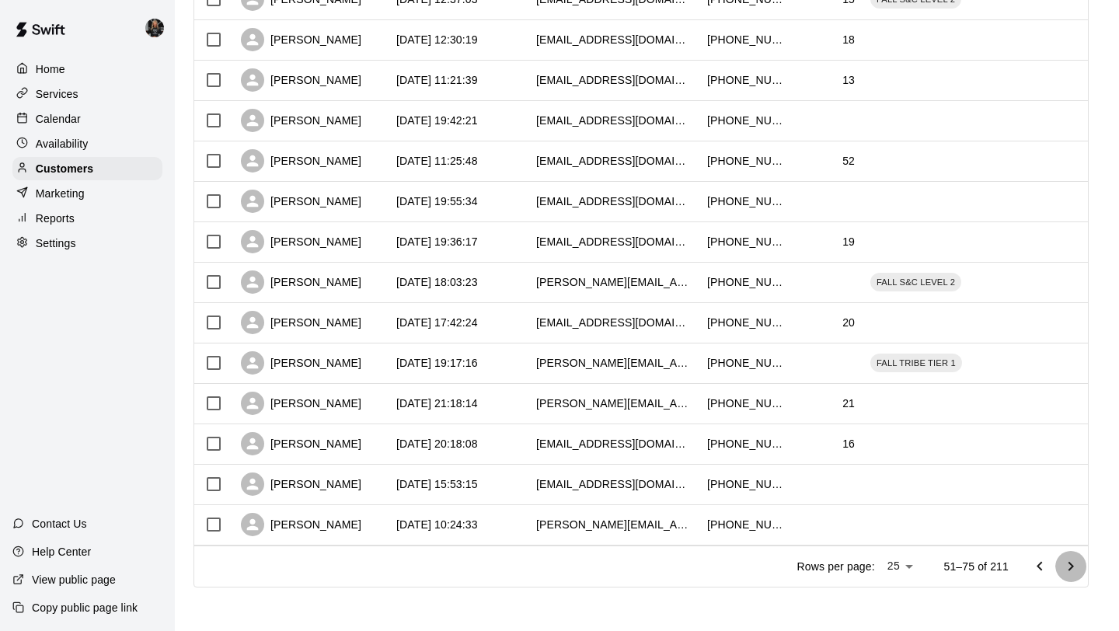
click at [1067, 557] on icon "Go to next page" at bounding box center [1070, 566] width 19 height 19
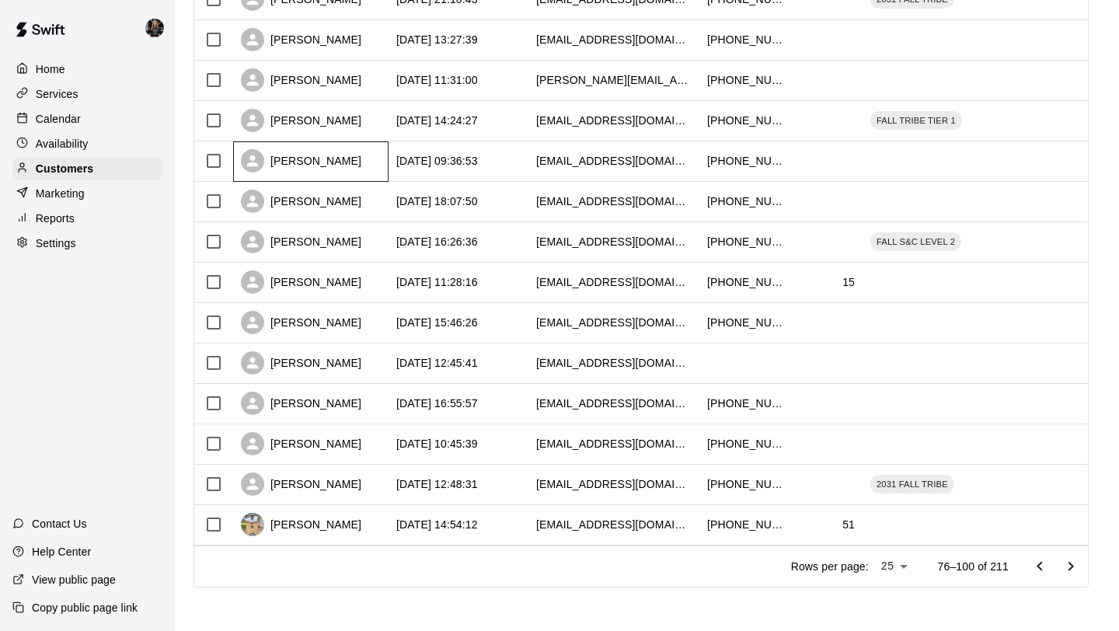
click at [323, 141] on div "[PERSON_NAME]" at bounding box center [310, 161] width 155 height 40
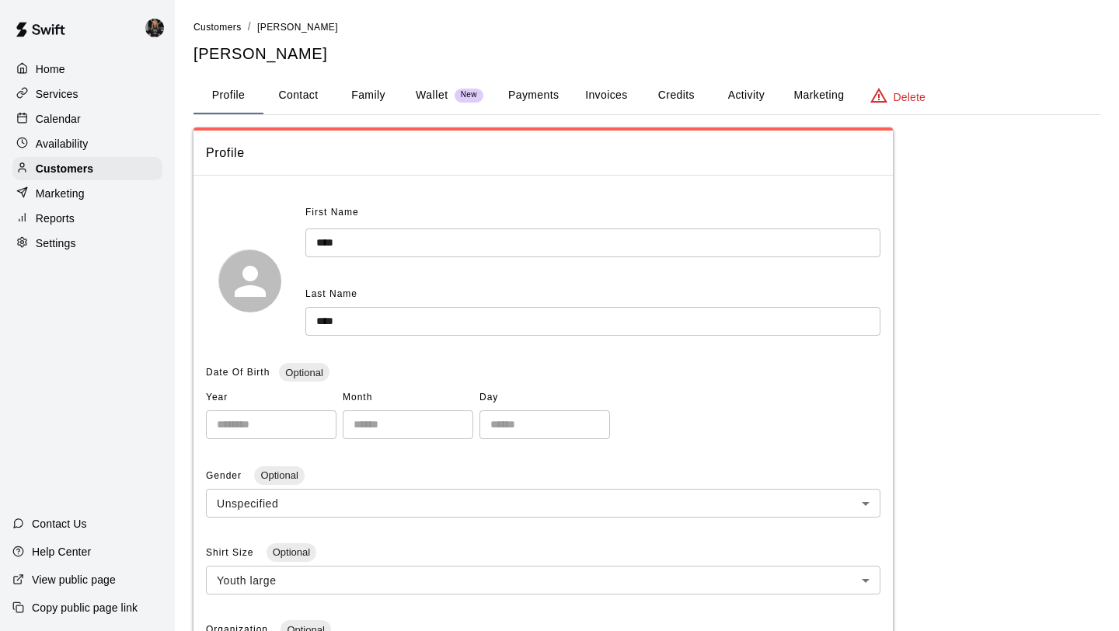
click at [120, 155] on div "Home Services Calendar Availability Customers Marketing Reports Settings" at bounding box center [87, 156] width 175 height 200
click at [117, 165] on div "Customers" at bounding box center [87, 168] width 150 height 23
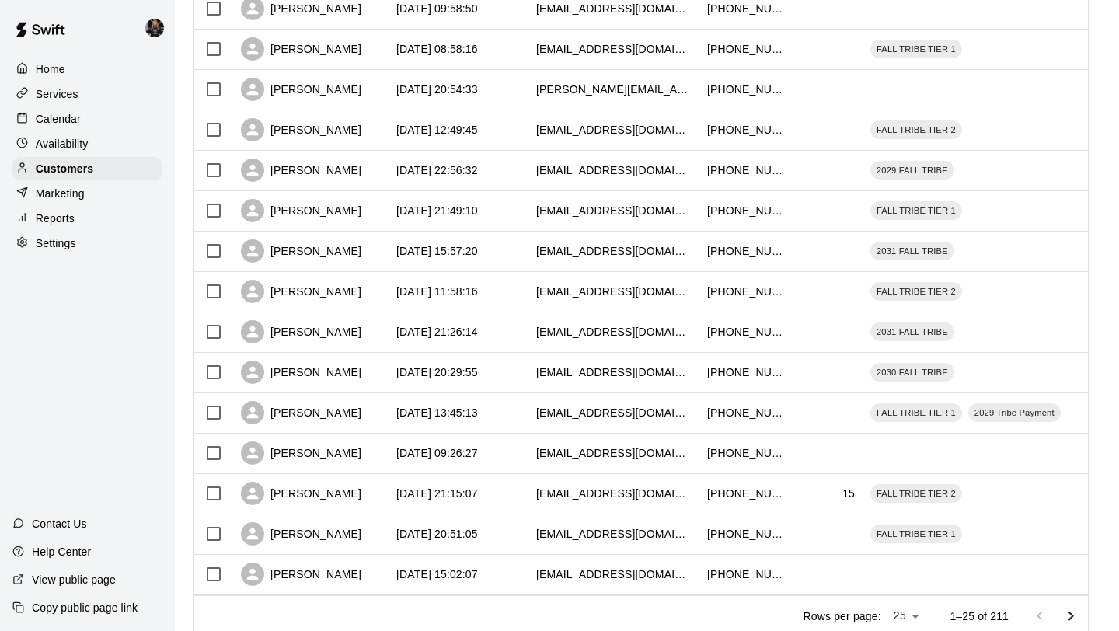
scroll to position [705, 0]
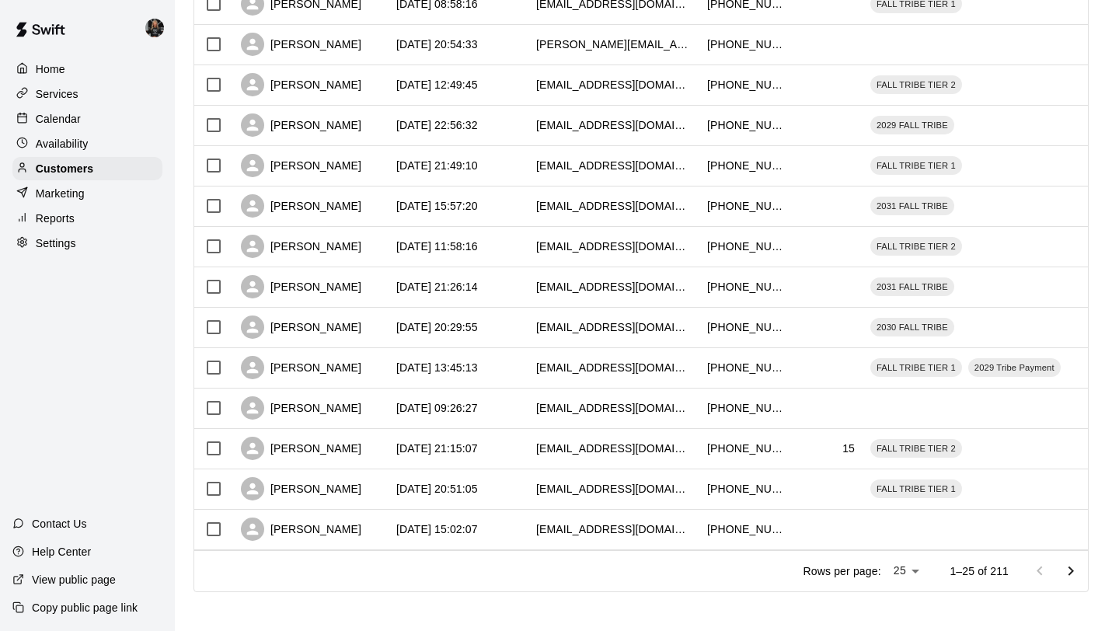
click at [1071, 576] on icon "Go to next page" at bounding box center [1070, 571] width 19 height 19
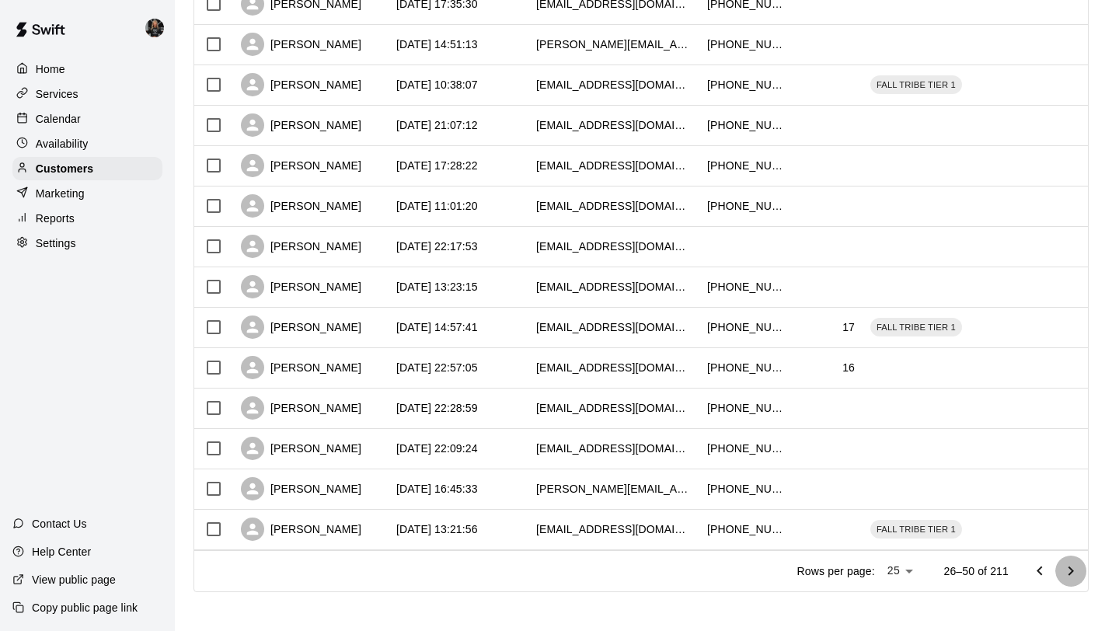
click at [1071, 576] on icon "Go to next page" at bounding box center [1070, 571] width 19 height 19
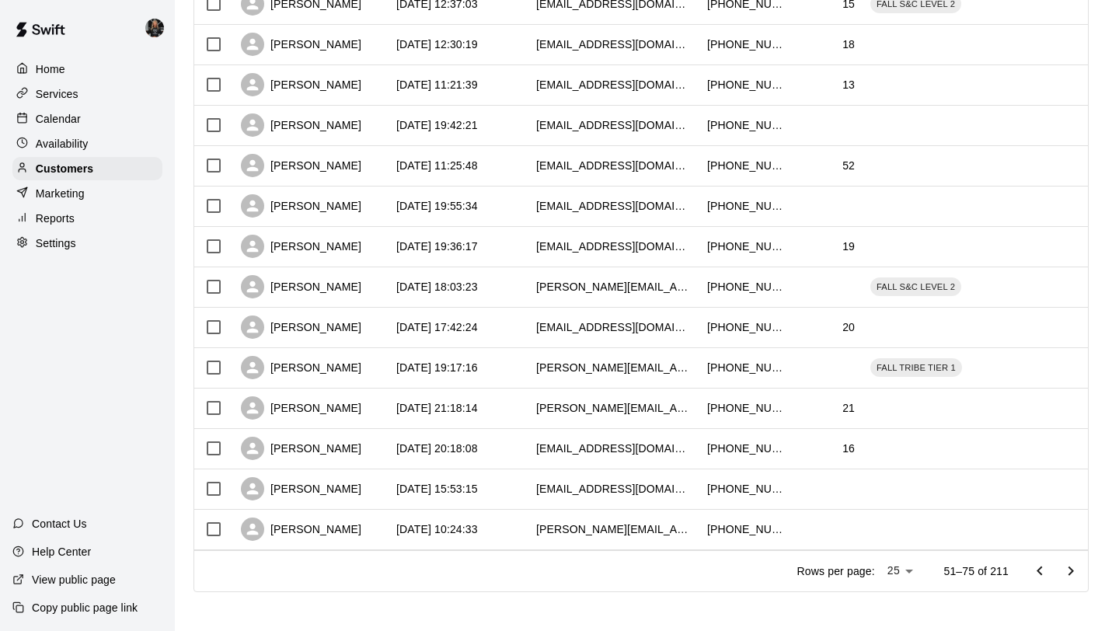
click at [1071, 576] on icon "Go to next page" at bounding box center [1070, 571] width 19 height 19
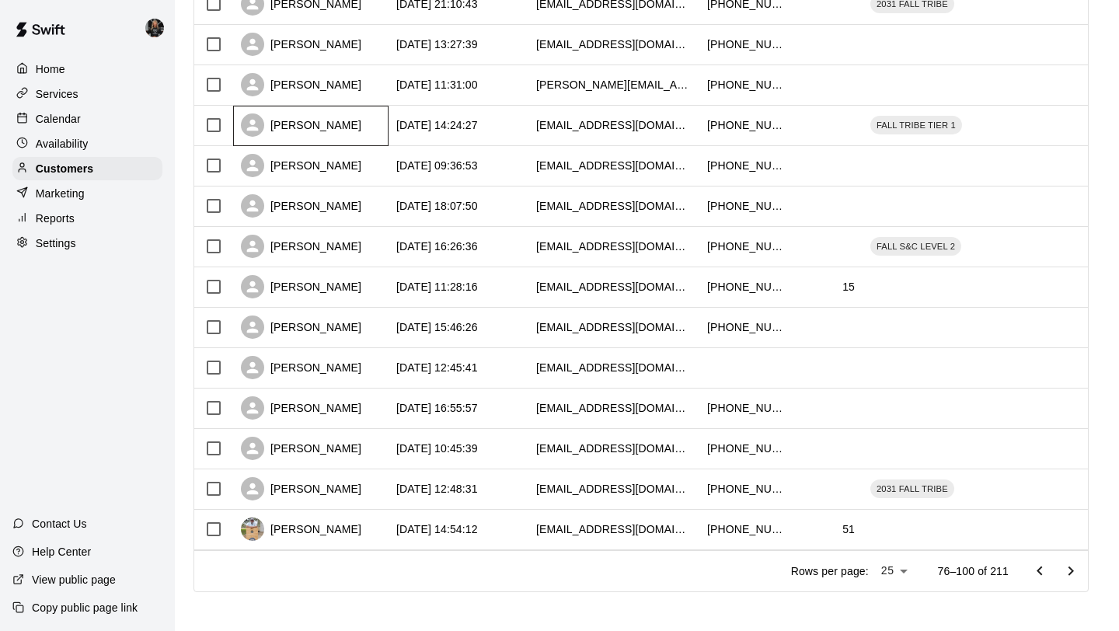
click at [350, 134] on div "[PERSON_NAME]" at bounding box center [310, 126] width 155 height 40
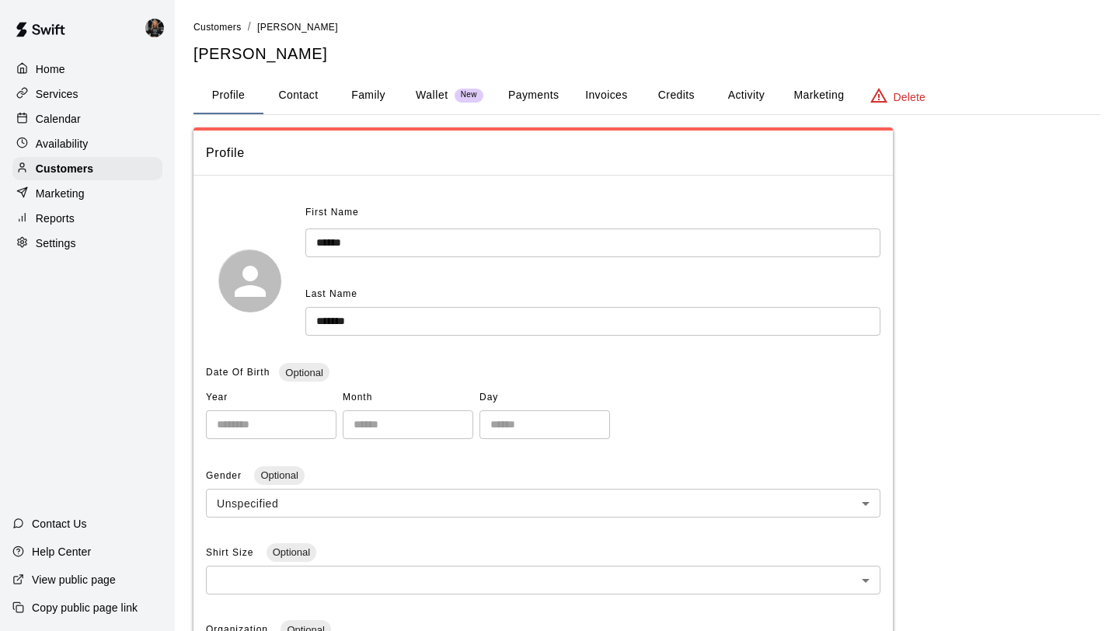
click at [364, 85] on button "Family" at bounding box center [368, 95] width 70 height 37
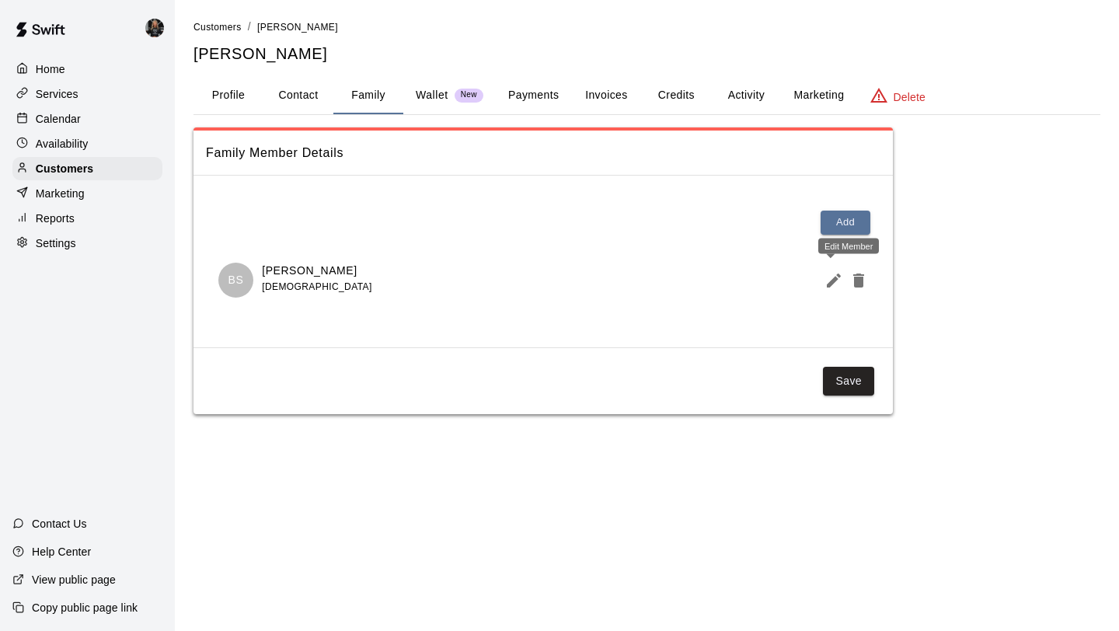
click at [835, 285] on icon "Edit Member" at bounding box center [833, 280] width 19 height 19
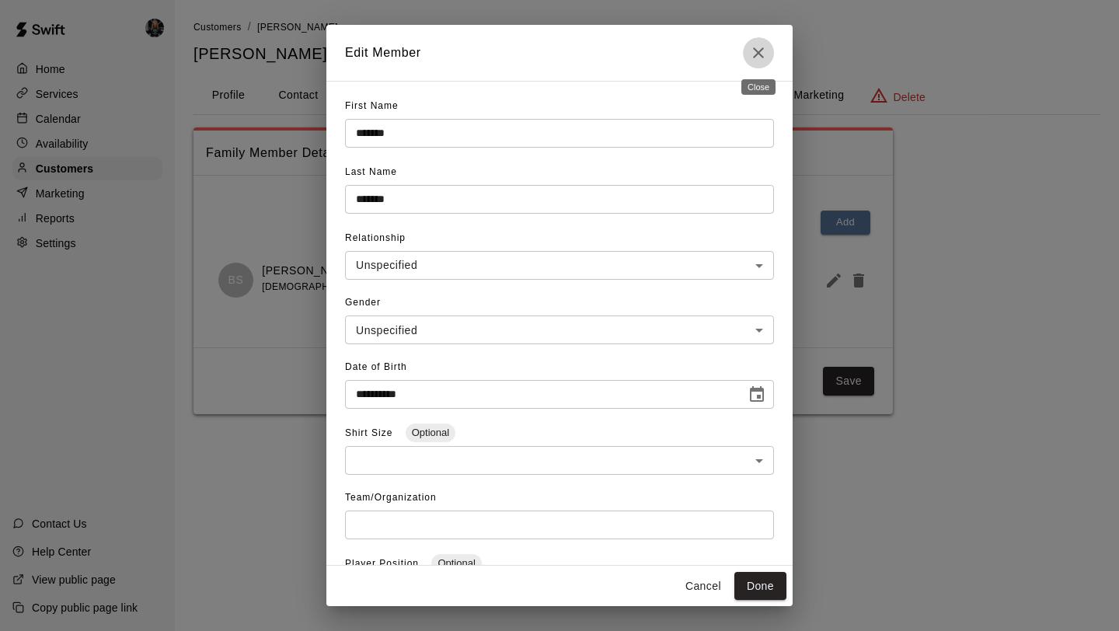
click at [758, 56] on icon "Close" at bounding box center [758, 52] width 19 height 19
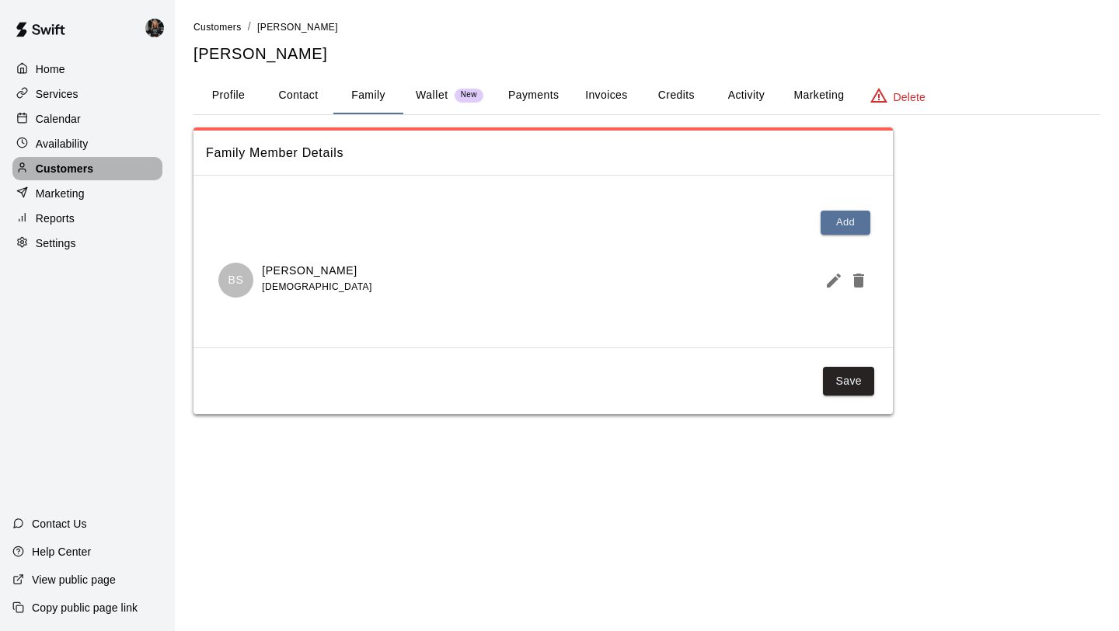
click at [103, 172] on div "Customers" at bounding box center [87, 168] width 150 height 23
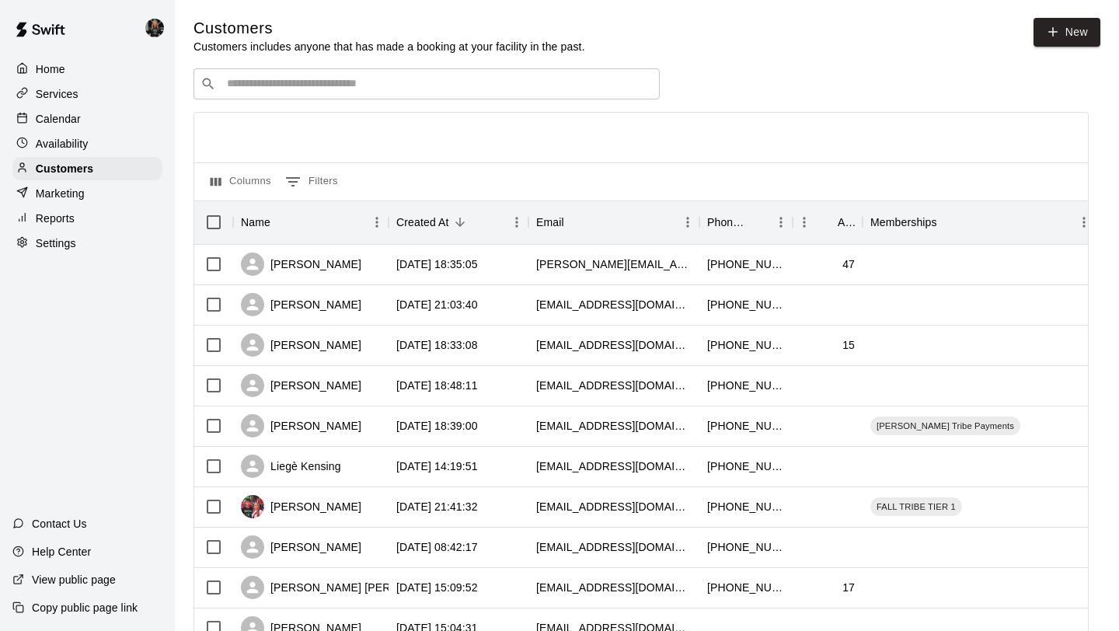
scroll to position [710, 0]
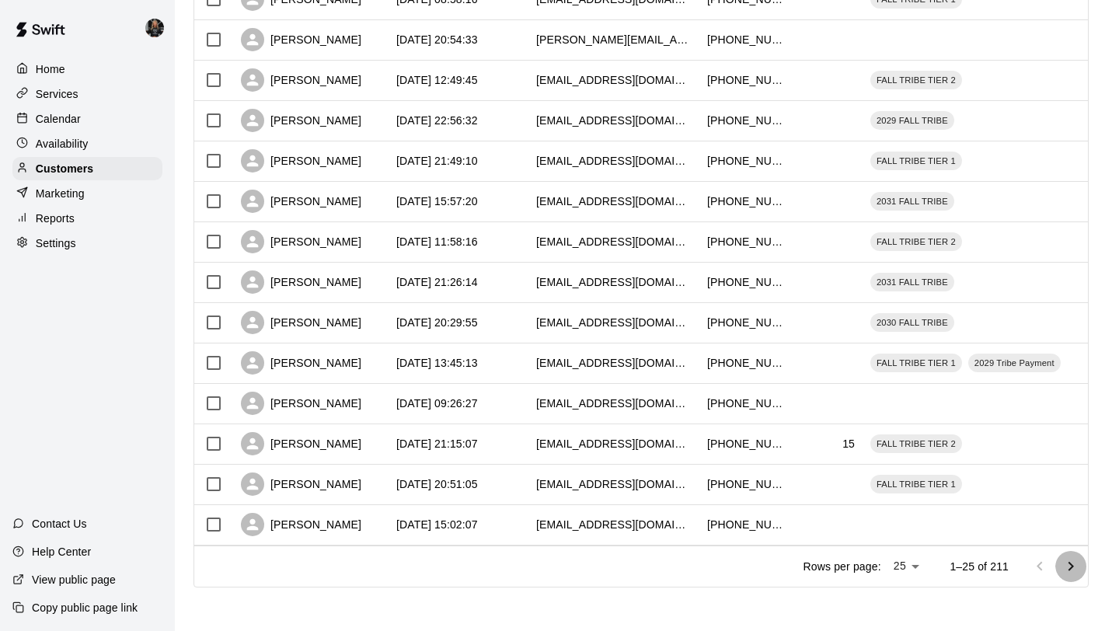
click at [1072, 567] on icon "Go to next page" at bounding box center [1070, 566] width 19 height 19
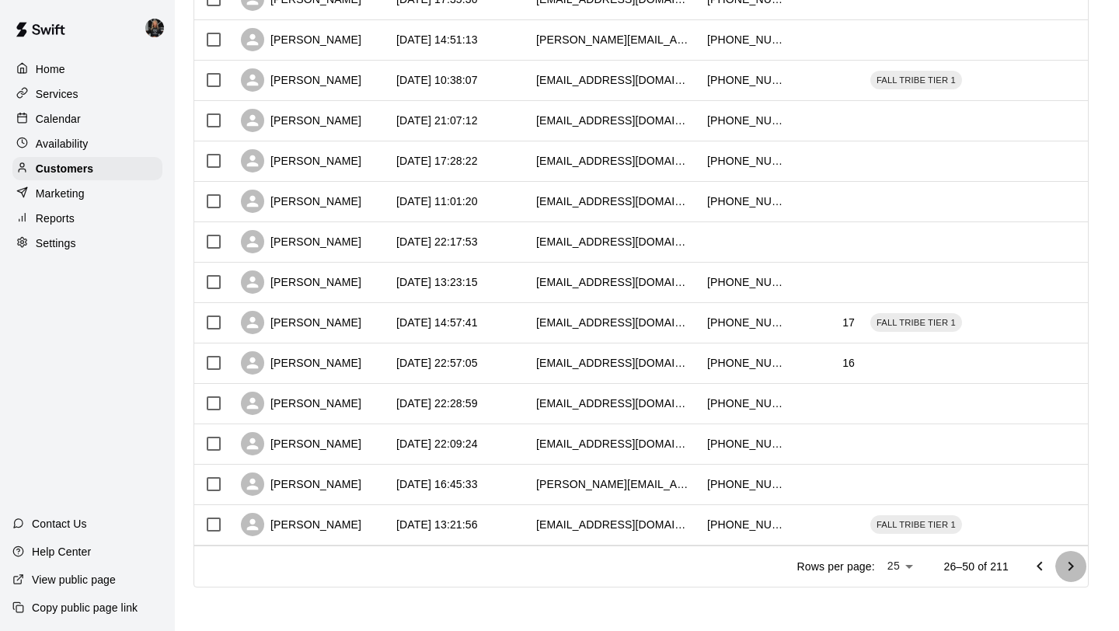
click at [1072, 567] on icon "Go to next page" at bounding box center [1070, 566] width 19 height 19
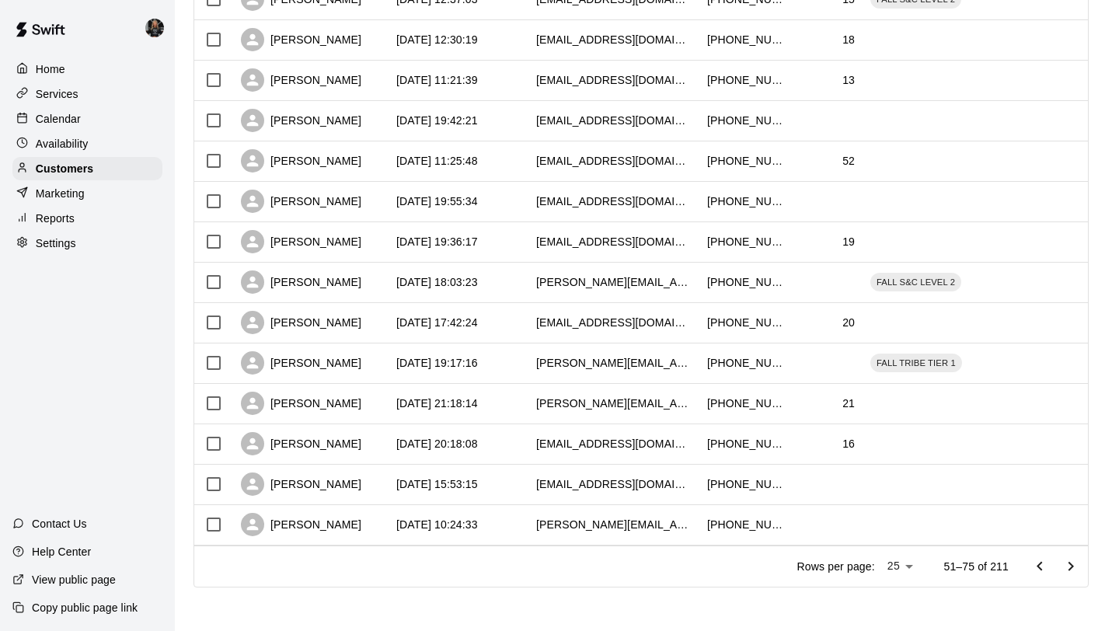
click at [1072, 567] on icon "Go to next page" at bounding box center [1070, 566] width 19 height 19
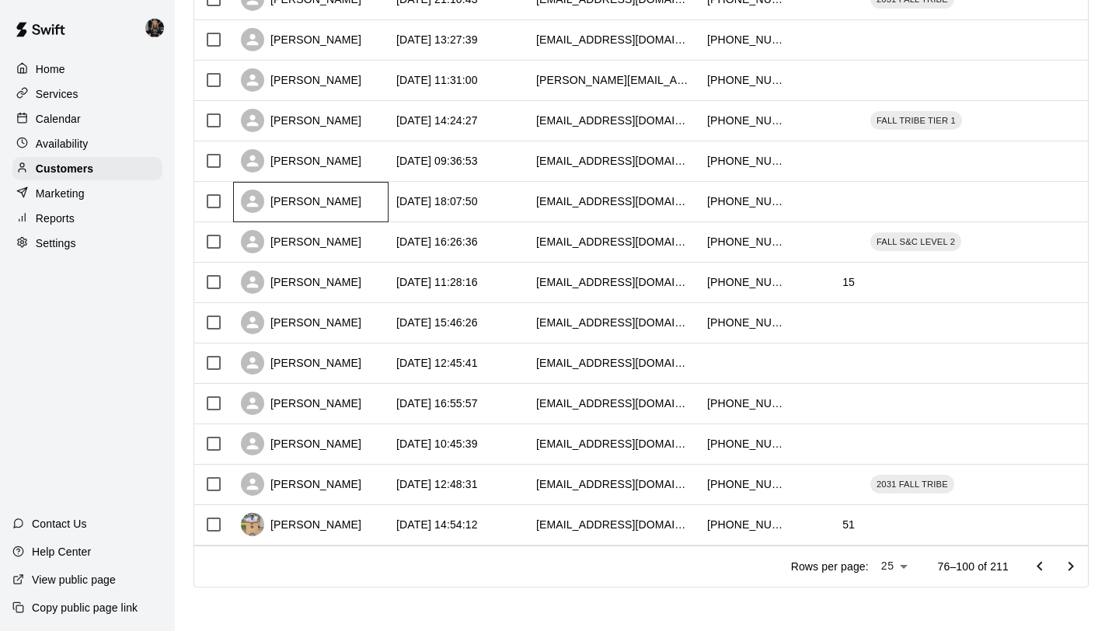
click at [299, 195] on div "[PERSON_NAME]" at bounding box center [301, 201] width 120 height 23
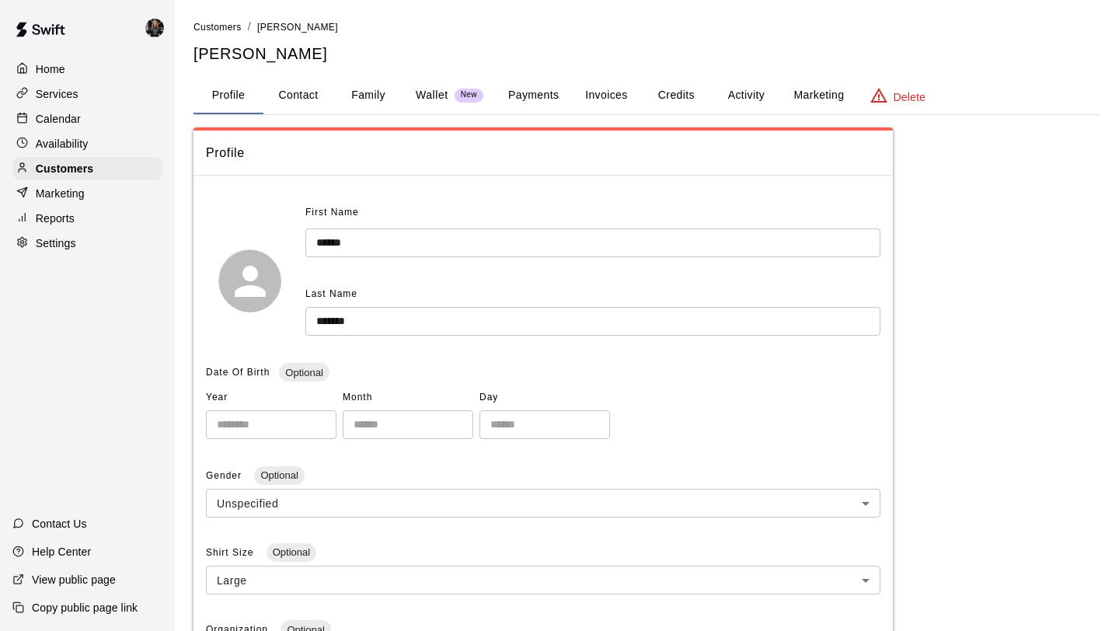
click at [362, 99] on button "Family" at bounding box center [368, 95] width 70 height 37
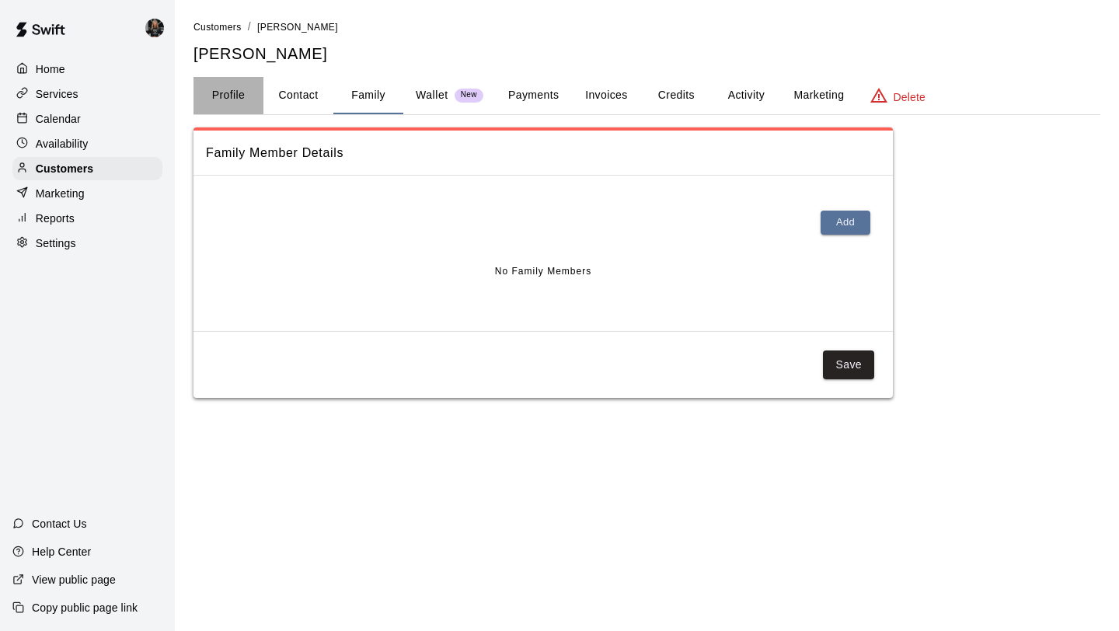
click at [215, 85] on button "Profile" at bounding box center [228, 95] width 70 height 37
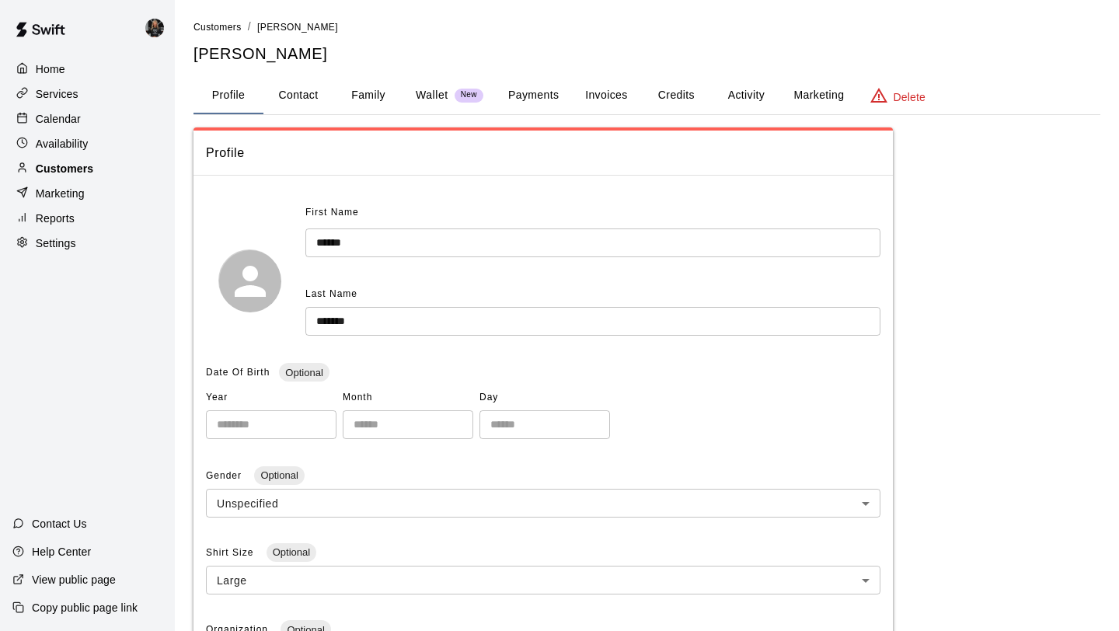
click at [117, 168] on div "Customers" at bounding box center [87, 168] width 150 height 23
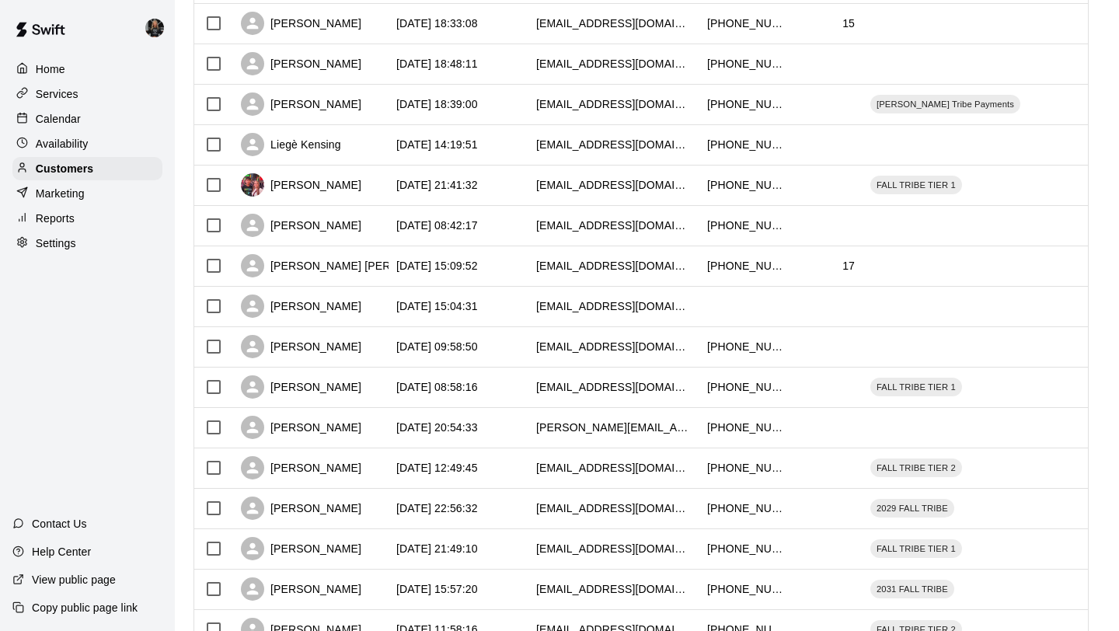
scroll to position [710, 0]
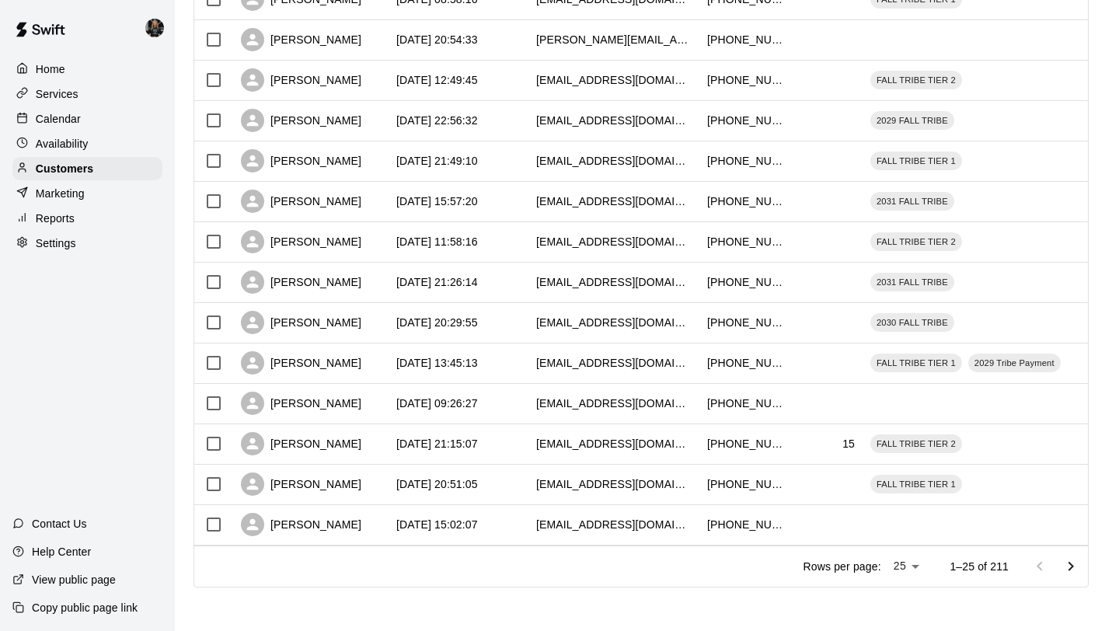
click at [1070, 569] on icon "Go to next page" at bounding box center [1070, 566] width 19 height 19
click at [1070, 568] on icon "Go to next page" at bounding box center [1070, 565] width 5 height 9
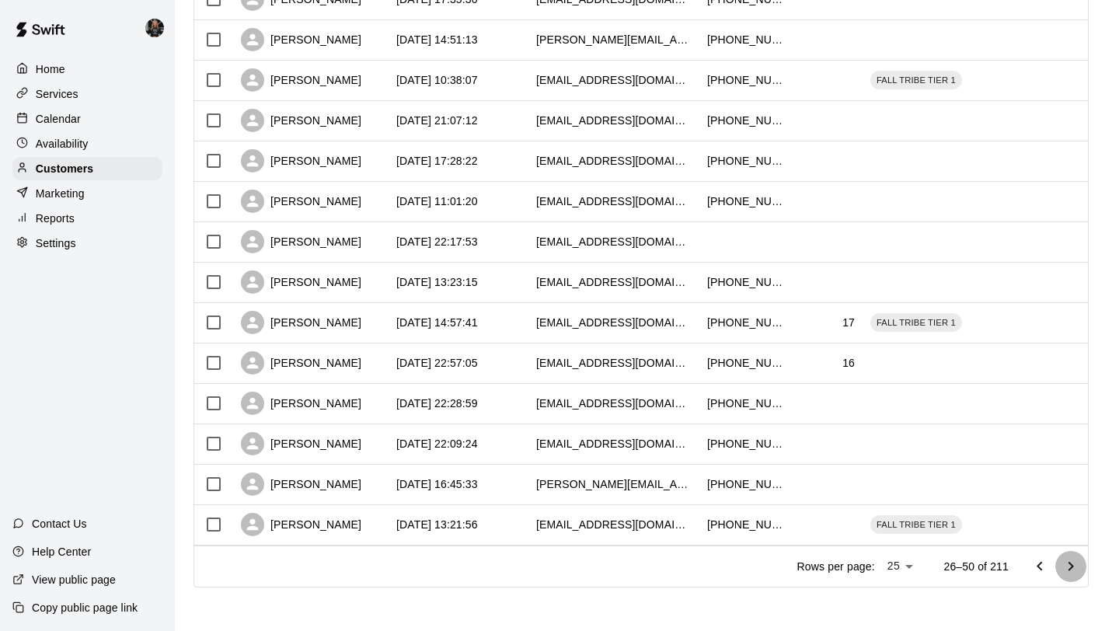
click at [1070, 568] on icon "Go to next page" at bounding box center [1070, 565] width 5 height 9
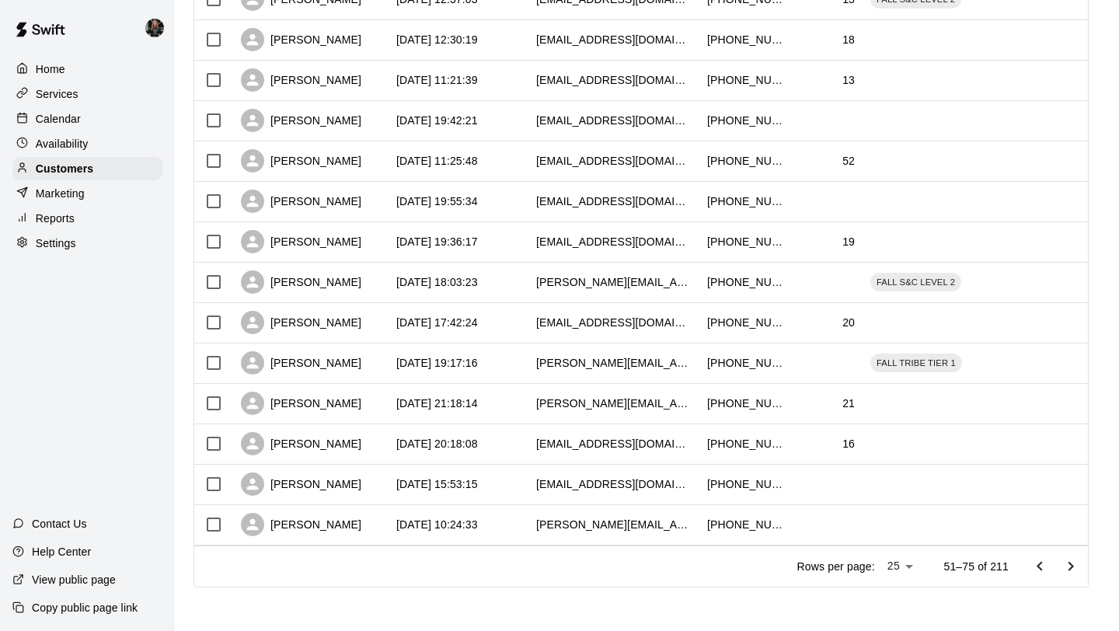
click at [1070, 568] on icon "Go to next page" at bounding box center [1070, 565] width 5 height 9
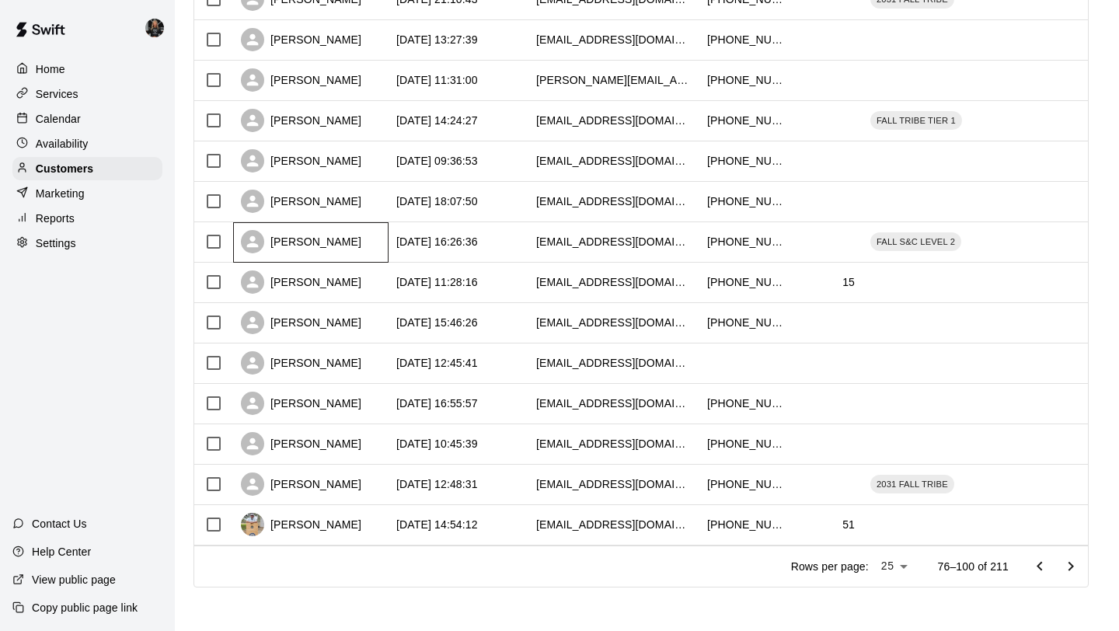
click at [304, 247] on div "[PERSON_NAME]" at bounding box center [301, 241] width 120 height 23
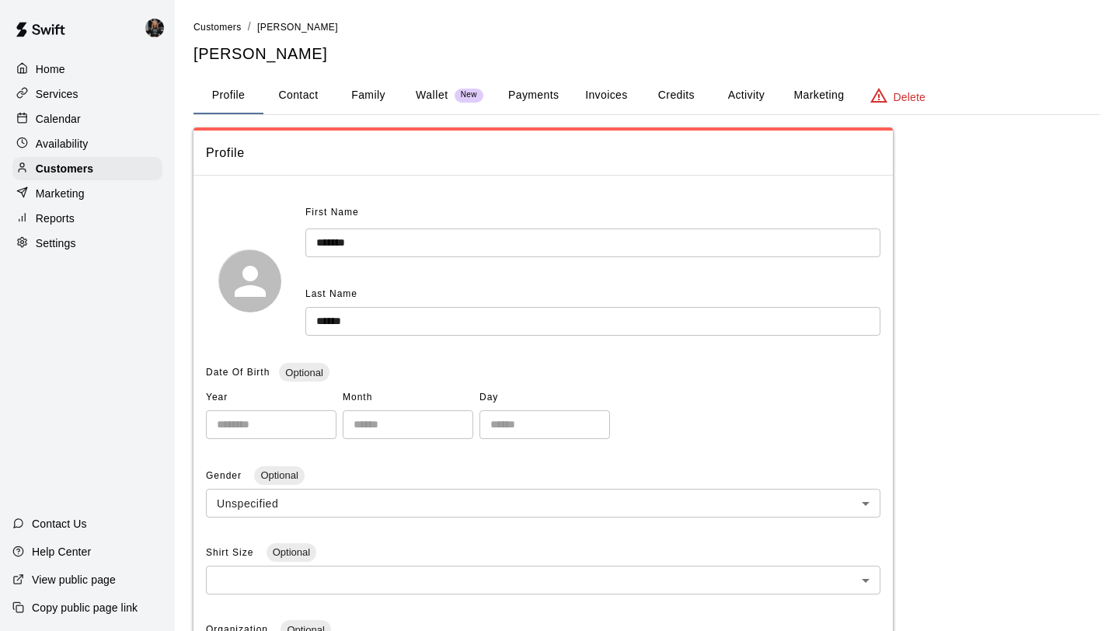
click at [364, 96] on button "Family" at bounding box center [368, 95] width 70 height 37
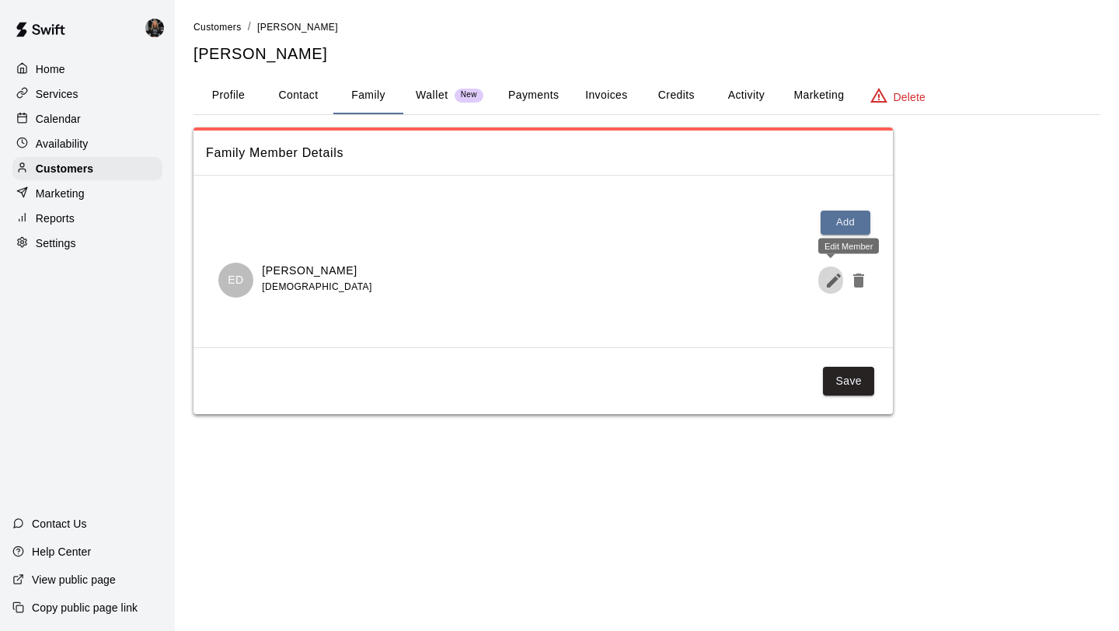
click at [826, 286] on icon "Edit Member" at bounding box center [833, 280] width 14 height 14
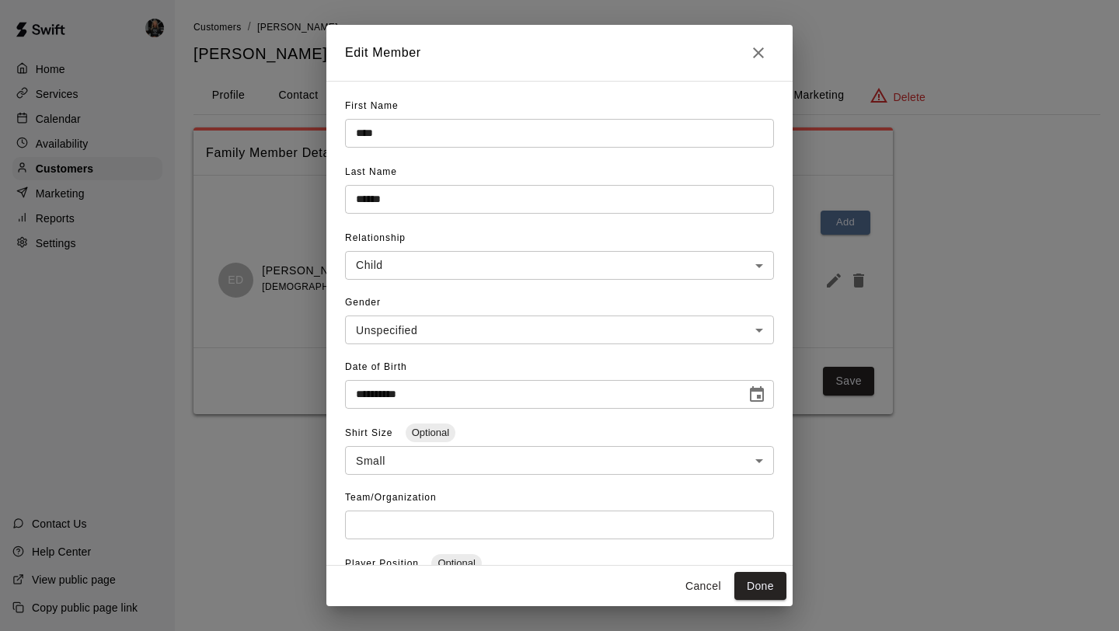
click at [751, 47] on icon "Close" at bounding box center [758, 52] width 19 height 19
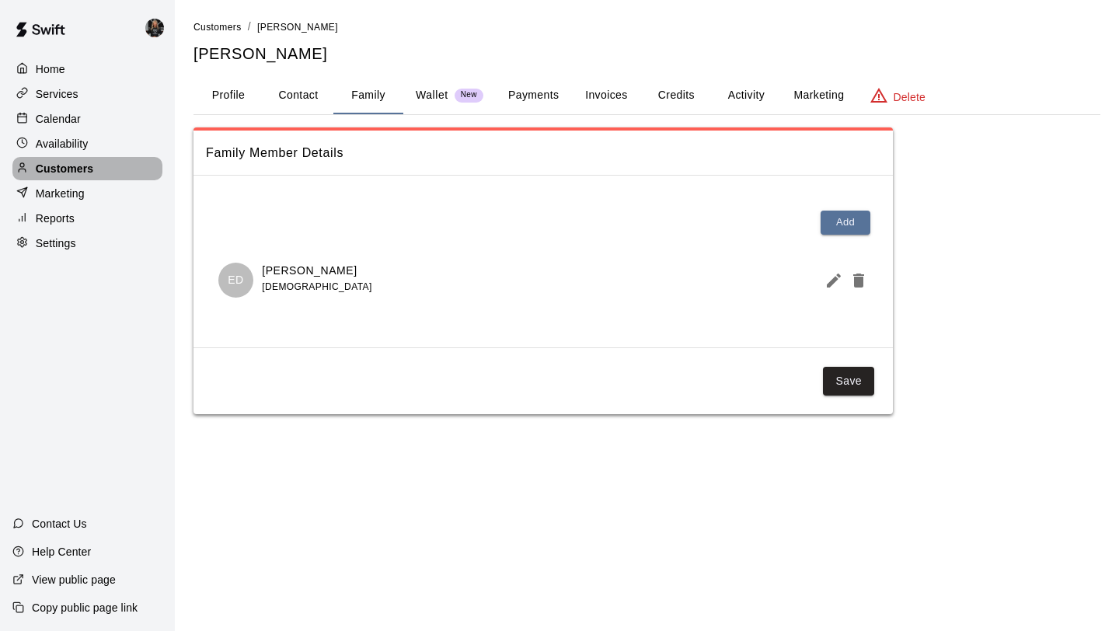
click at [132, 173] on div "Customers" at bounding box center [87, 168] width 150 height 23
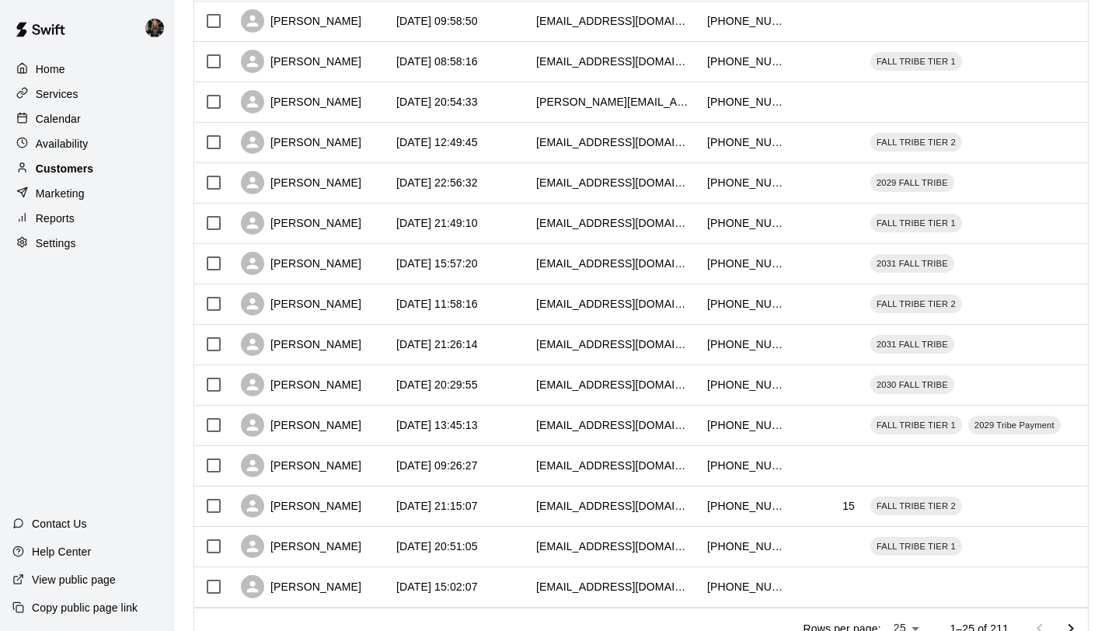
scroll to position [710, 0]
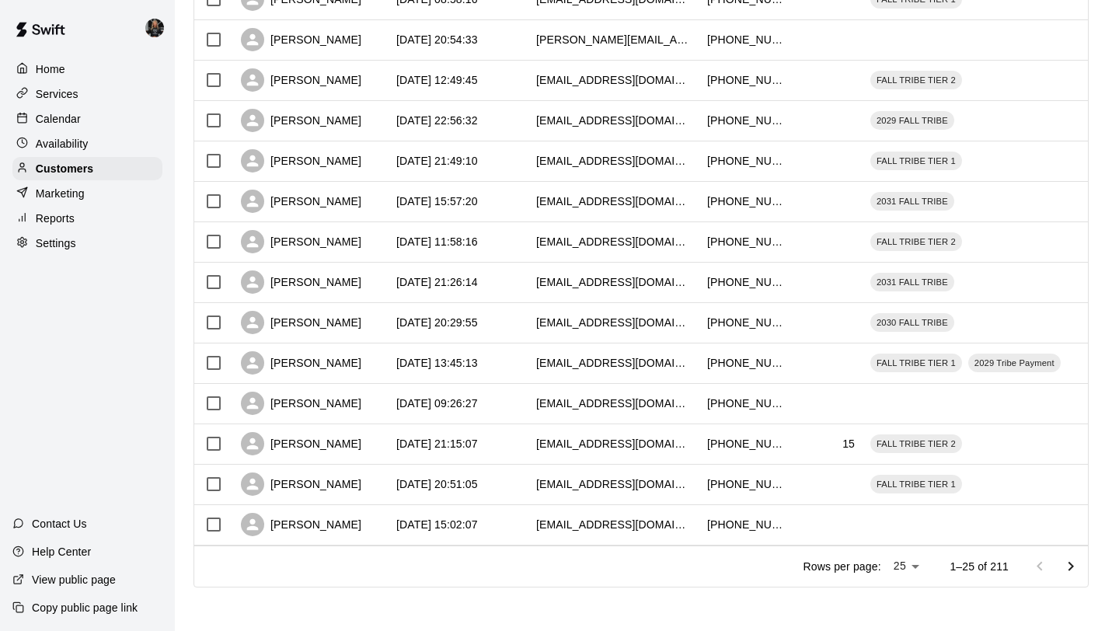
click at [1063, 562] on icon "Go to next page" at bounding box center [1070, 566] width 19 height 19
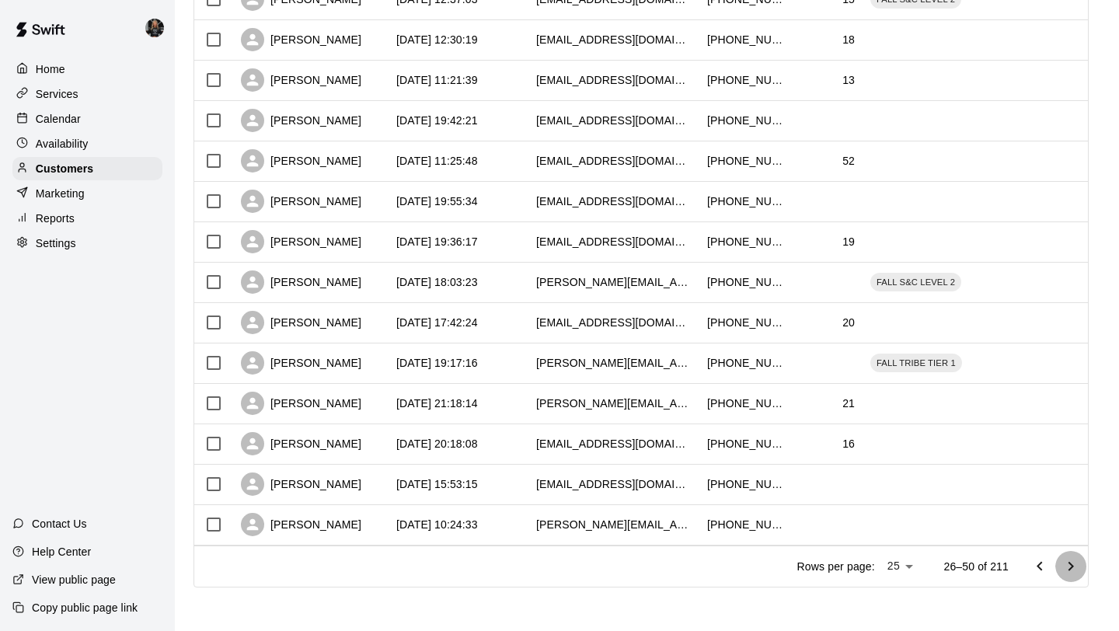
click at [1063, 562] on icon "Go to next page" at bounding box center [1070, 566] width 19 height 19
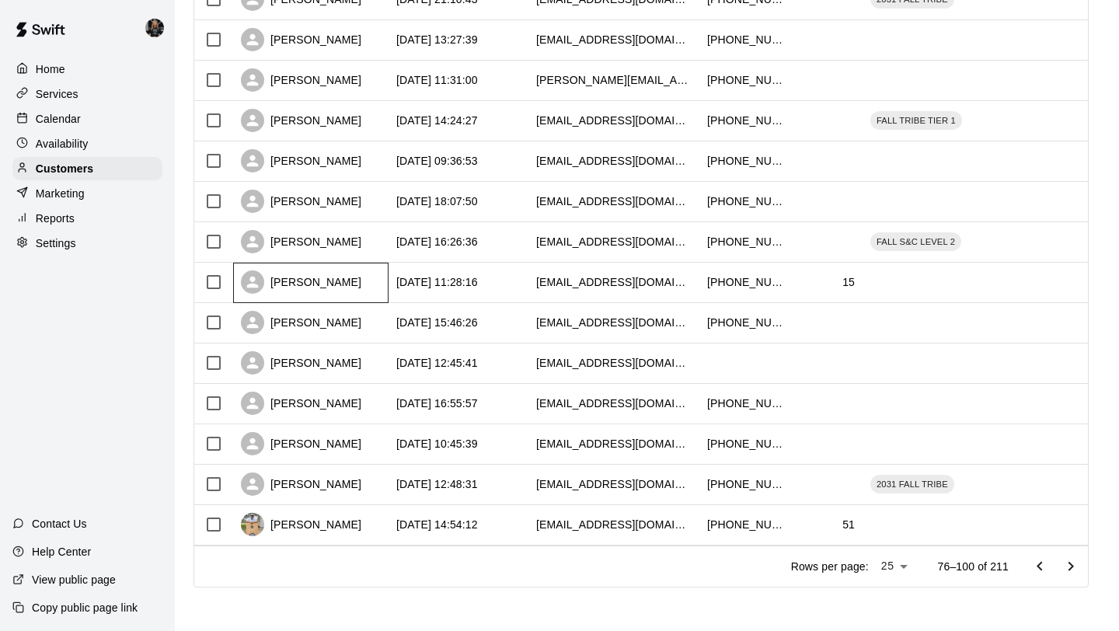
click at [304, 282] on div "[PERSON_NAME]" at bounding box center [301, 281] width 120 height 23
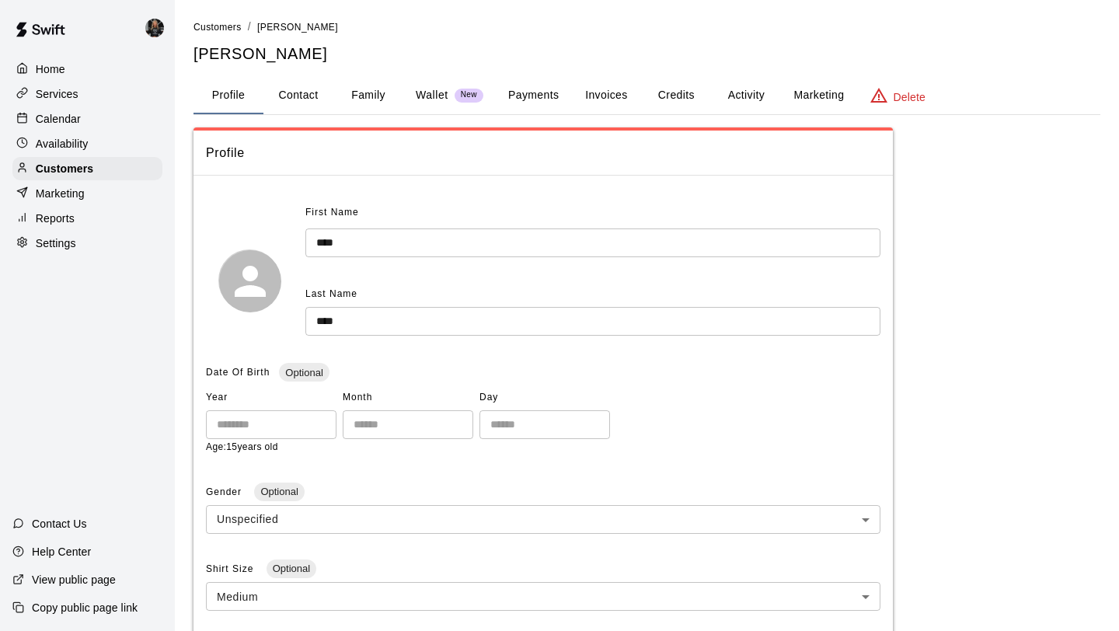
click at [87, 179] on div "Home Services Calendar Availability Customers Marketing Reports Settings" at bounding box center [87, 156] width 175 height 200
click at [103, 163] on div "Customers" at bounding box center [87, 168] width 150 height 23
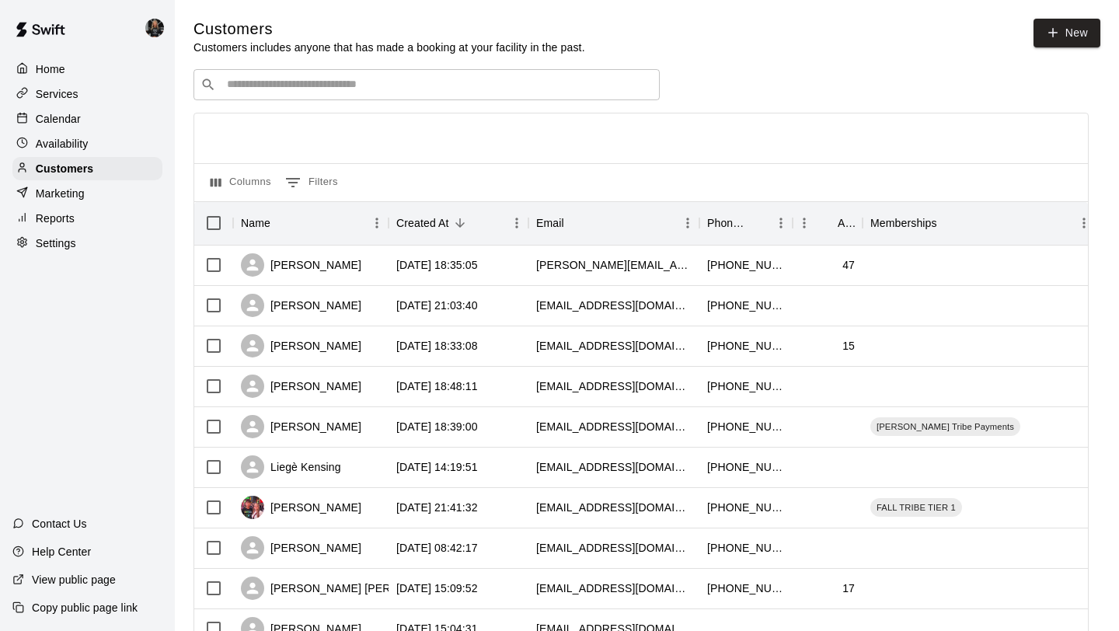
scroll to position [710, 0]
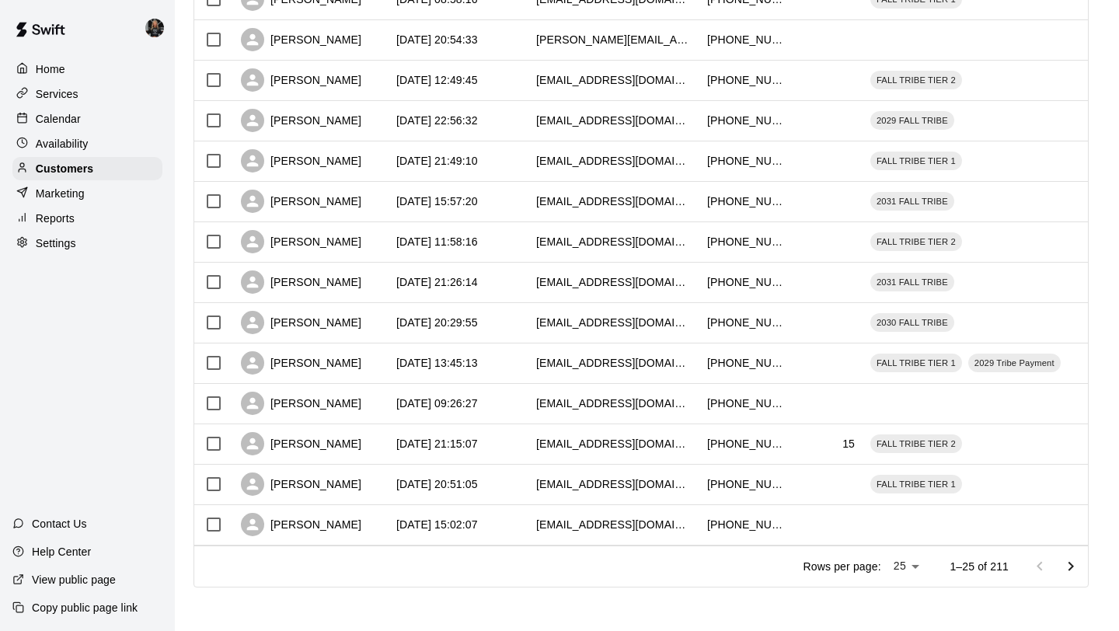
click at [1069, 565] on icon "Go to next page" at bounding box center [1070, 566] width 19 height 19
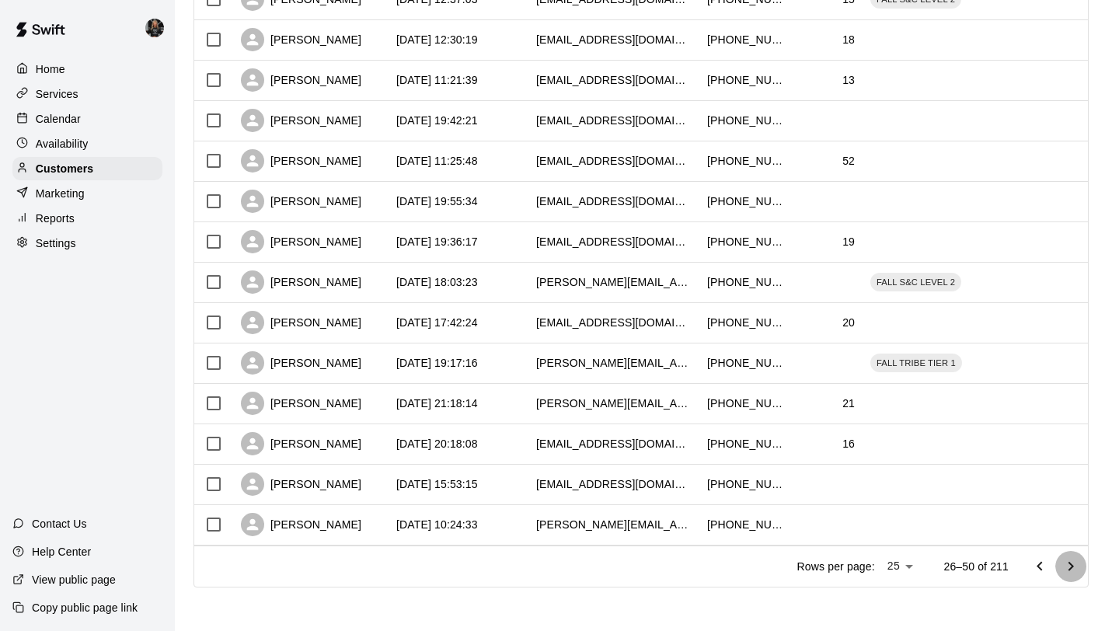
click at [1069, 565] on icon "Go to next page" at bounding box center [1070, 566] width 19 height 19
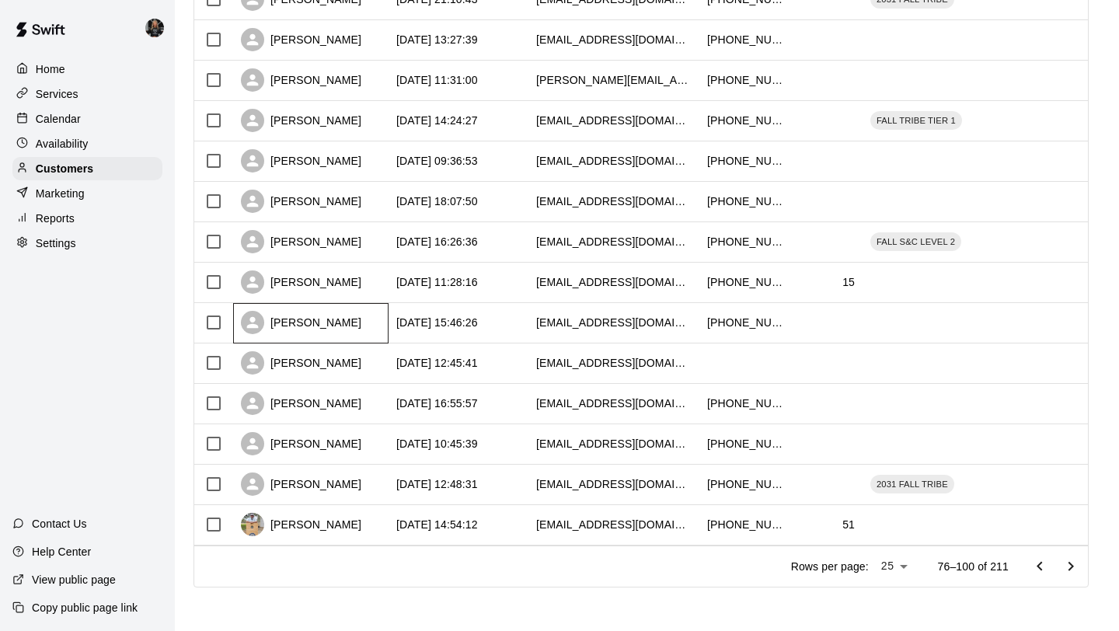
click at [293, 329] on div "[PERSON_NAME]" at bounding box center [301, 322] width 120 height 23
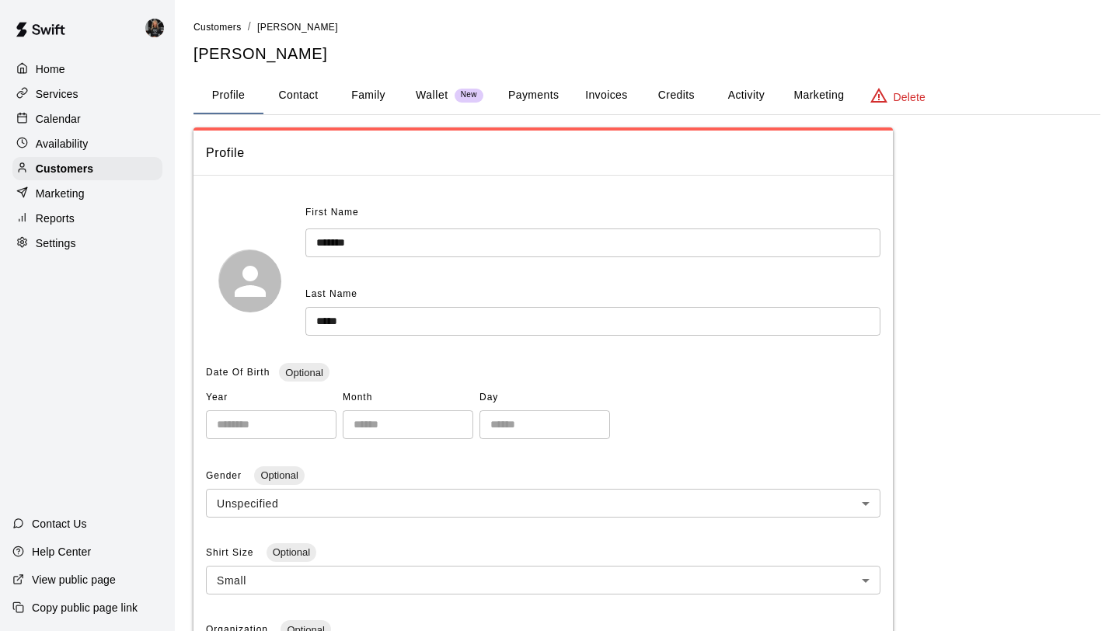
click at [370, 102] on button "Family" at bounding box center [368, 95] width 70 height 37
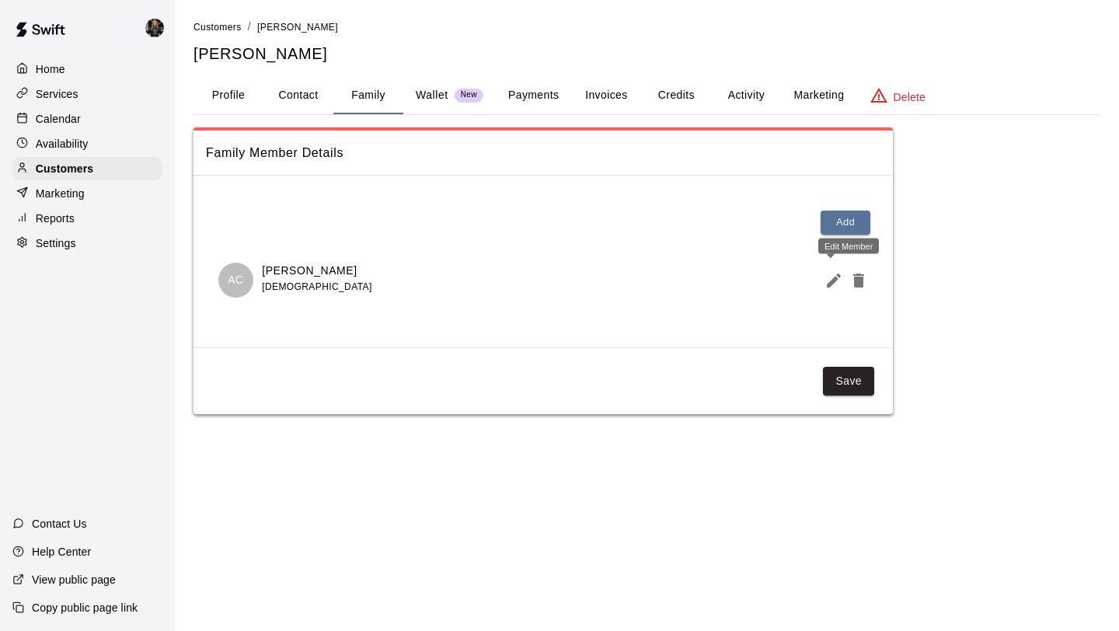
click at [837, 281] on icon "Edit Member" at bounding box center [833, 280] width 19 height 19
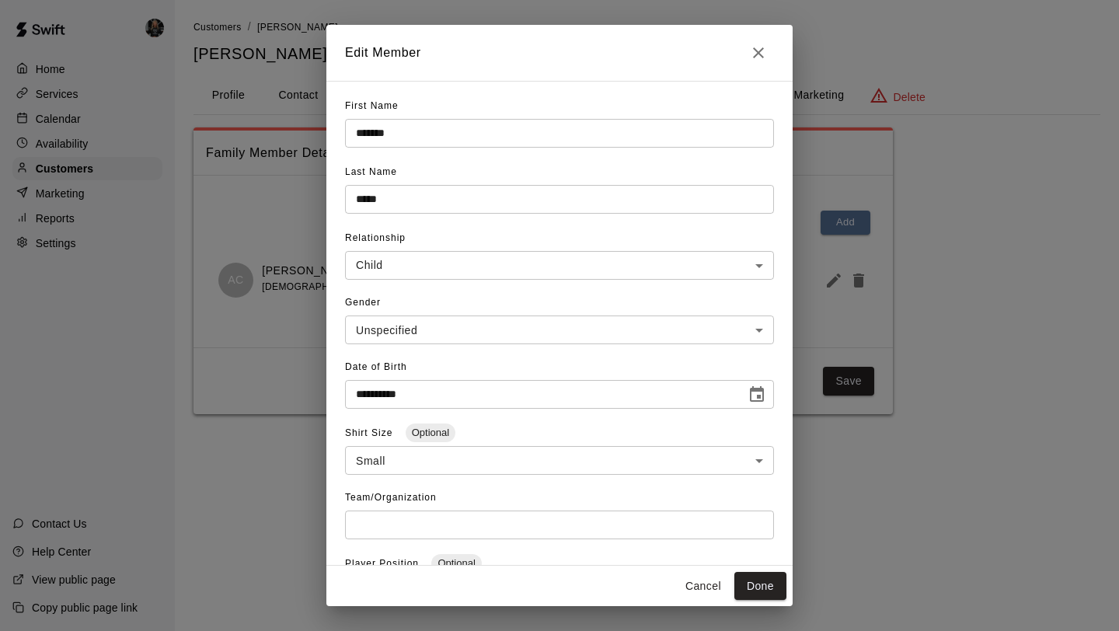
click at [767, 69] on h2 "Edit Member" at bounding box center [559, 53] width 466 height 56
click at [751, 54] on icon "Close" at bounding box center [758, 52] width 19 height 19
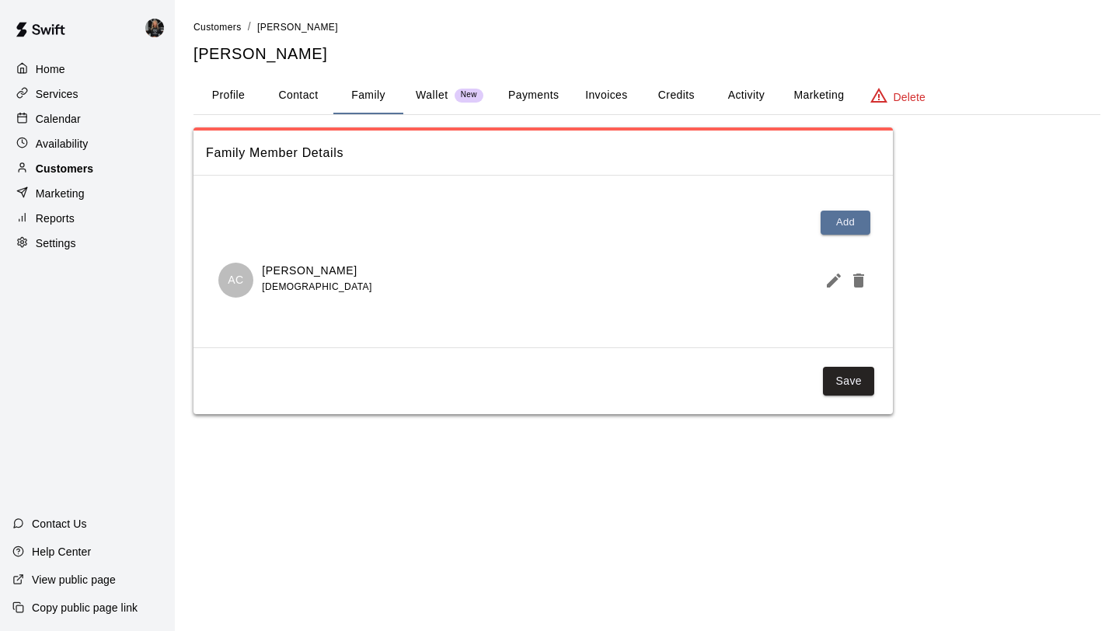
click at [104, 164] on div "Customers" at bounding box center [87, 168] width 150 height 23
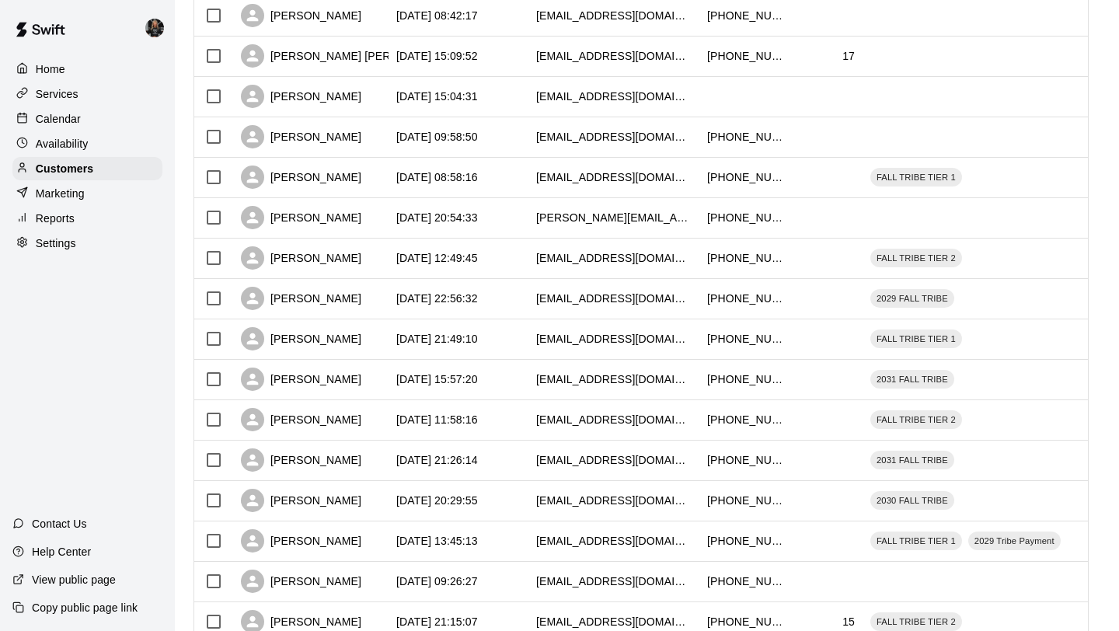
scroll to position [710, 0]
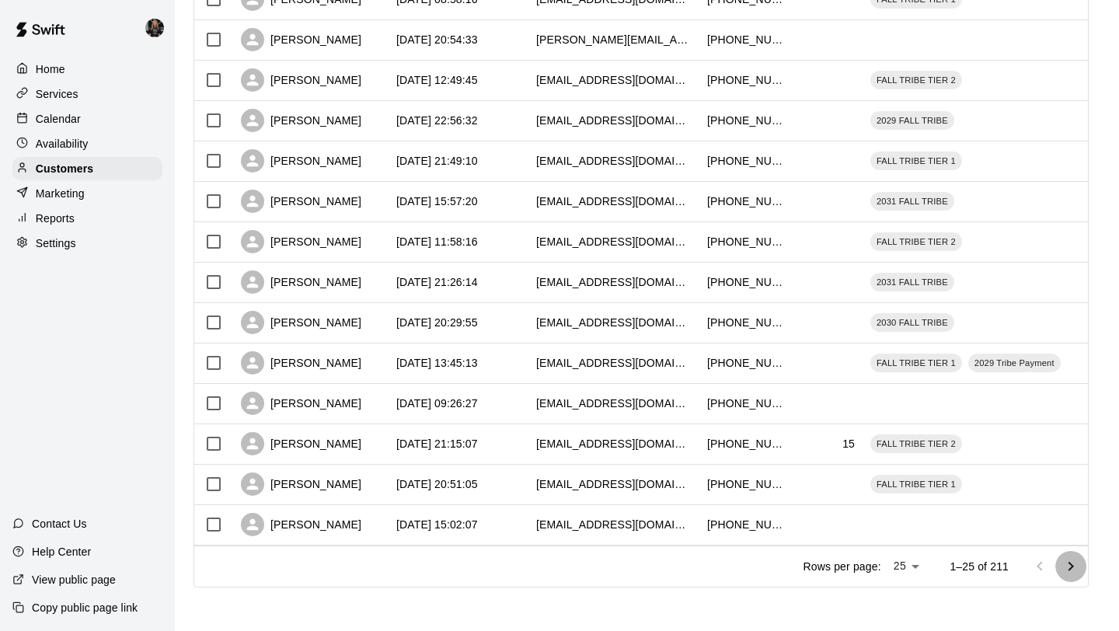
click at [1067, 563] on icon "Go to next page" at bounding box center [1070, 566] width 19 height 19
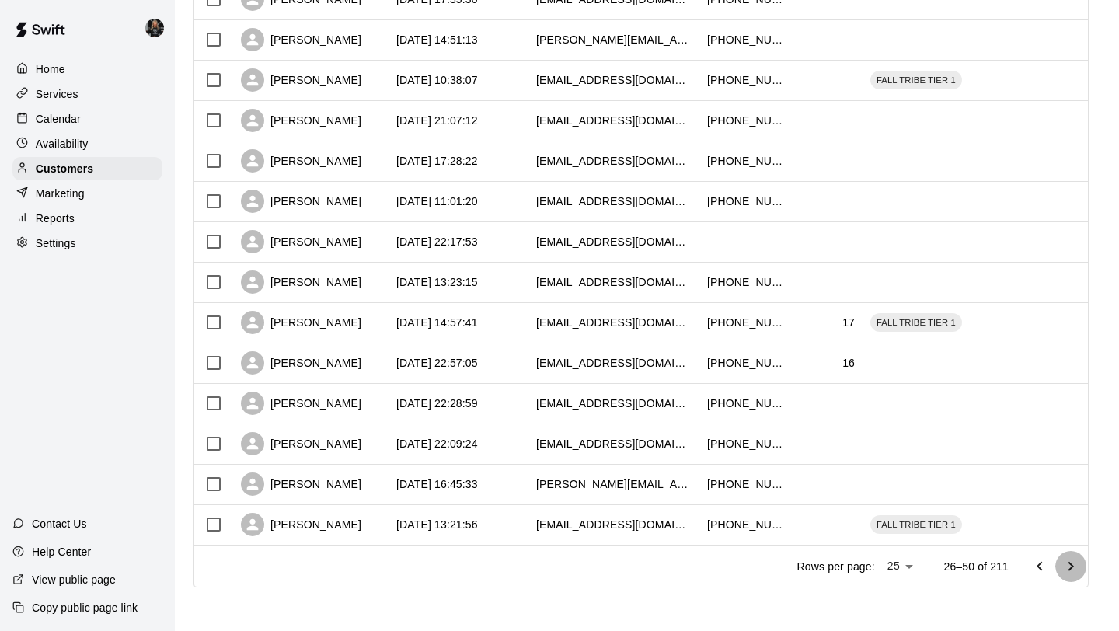
click at [1067, 563] on icon "Go to next page" at bounding box center [1070, 566] width 19 height 19
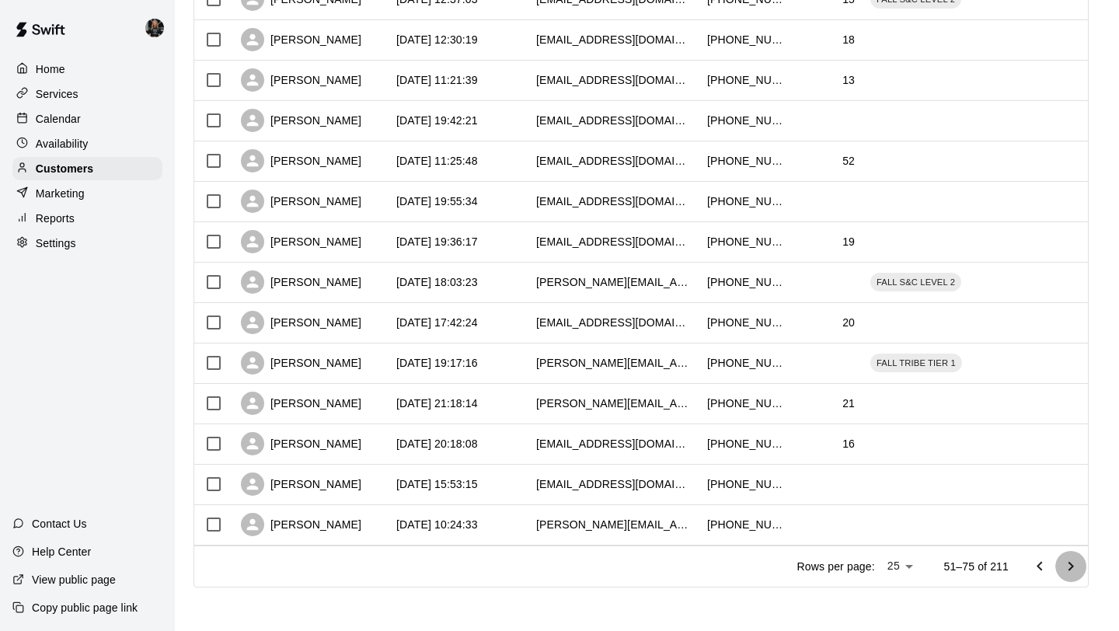
click at [1067, 563] on icon "Go to next page" at bounding box center [1070, 566] width 19 height 19
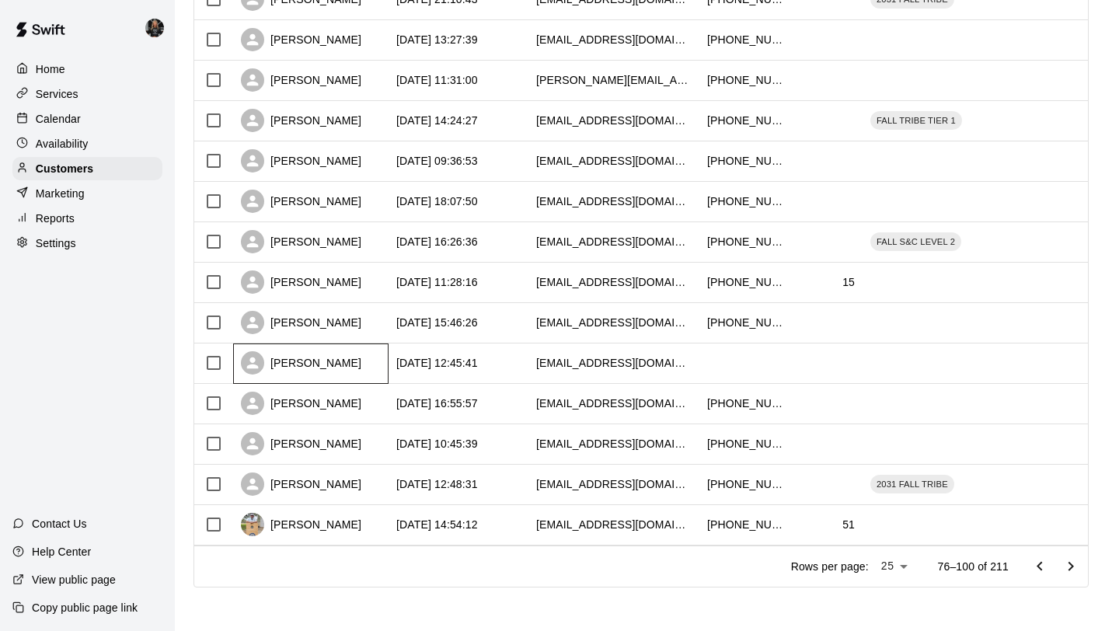
click at [316, 370] on div "[PERSON_NAME]" at bounding box center [301, 362] width 120 height 23
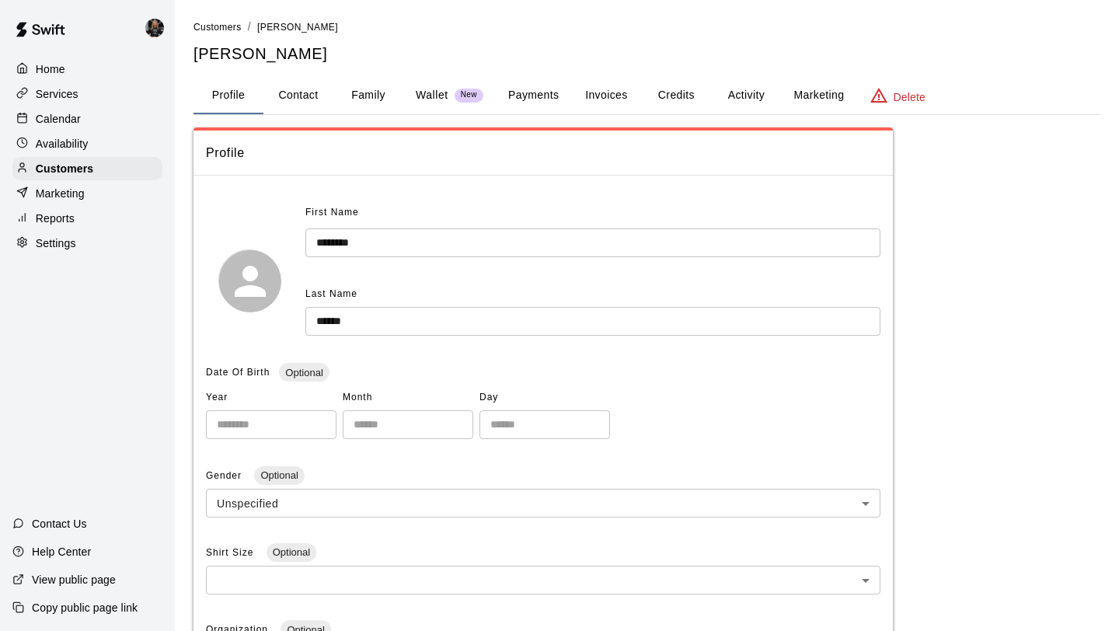
click at [378, 102] on button "Family" at bounding box center [368, 95] width 70 height 37
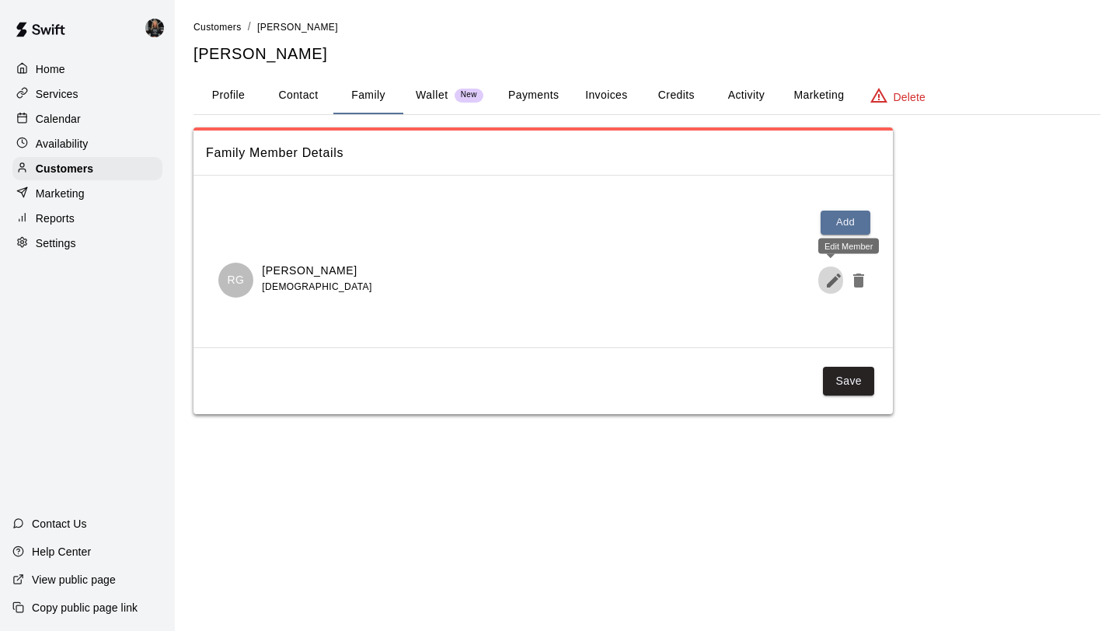
click at [834, 287] on icon "Edit Member" at bounding box center [833, 280] width 19 height 19
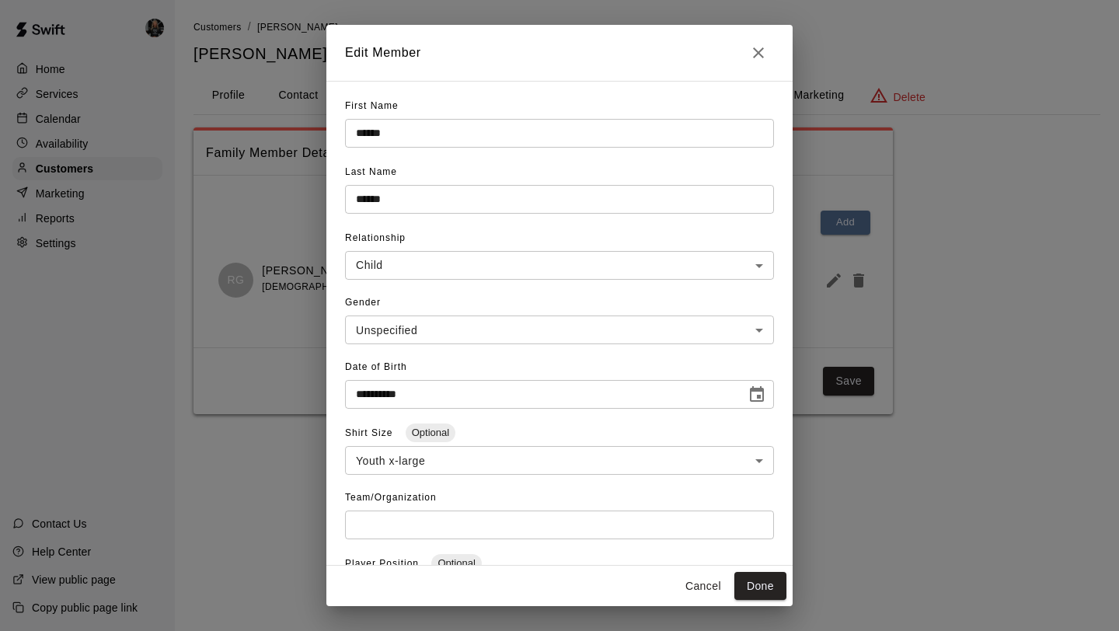
click at [764, 64] on button "Close" at bounding box center [758, 52] width 31 height 31
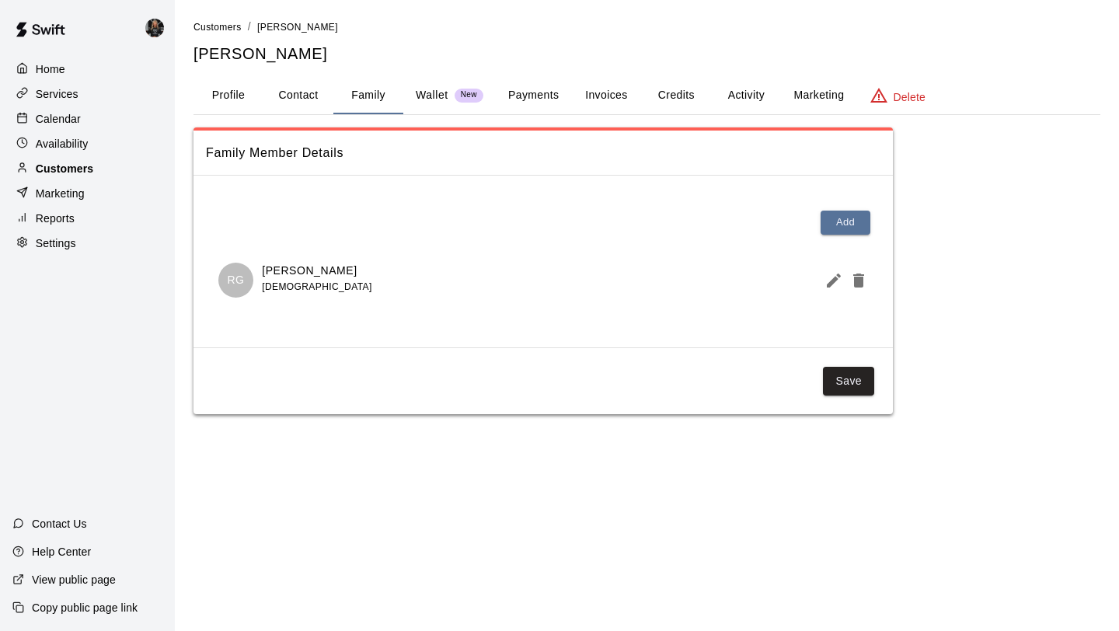
click at [117, 163] on div "Customers" at bounding box center [87, 168] width 150 height 23
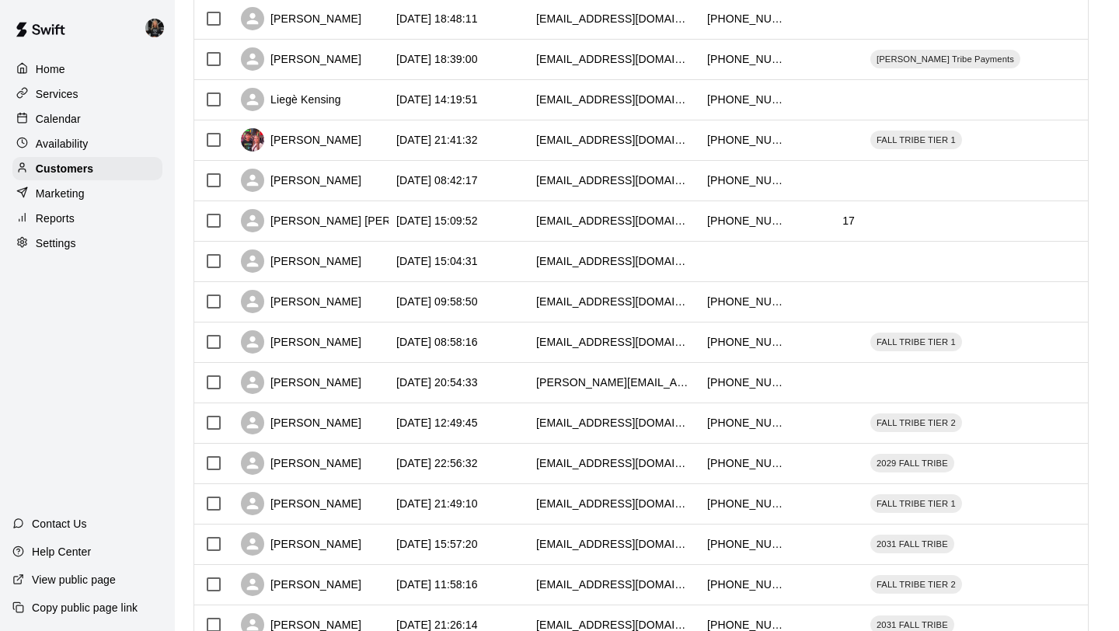
scroll to position [710, 0]
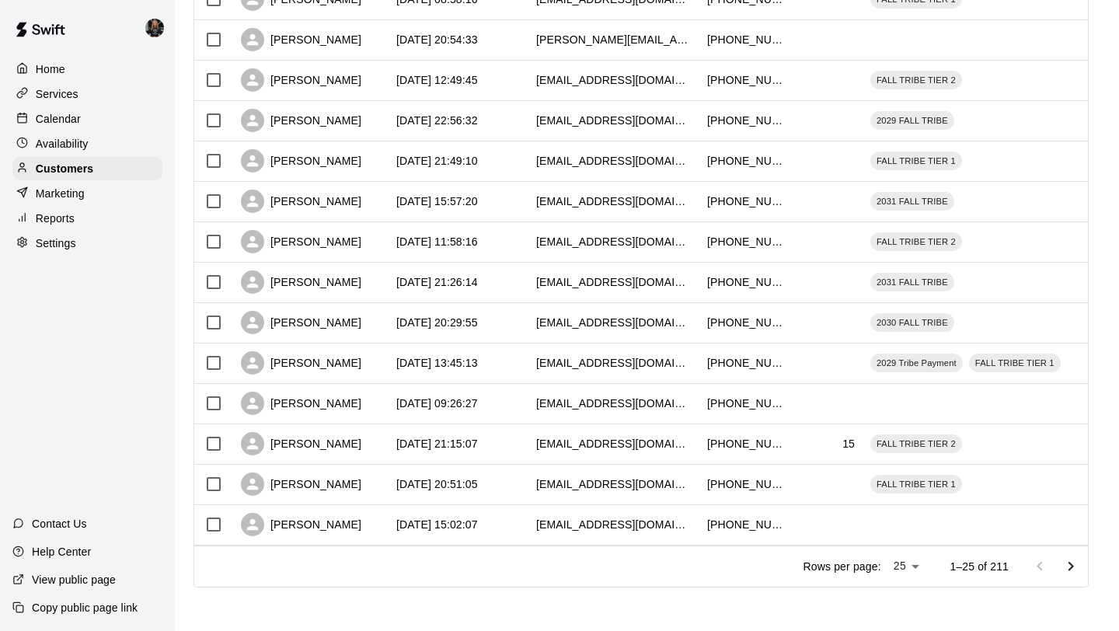
click at [1072, 565] on icon "Go to next page" at bounding box center [1070, 565] width 5 height 9
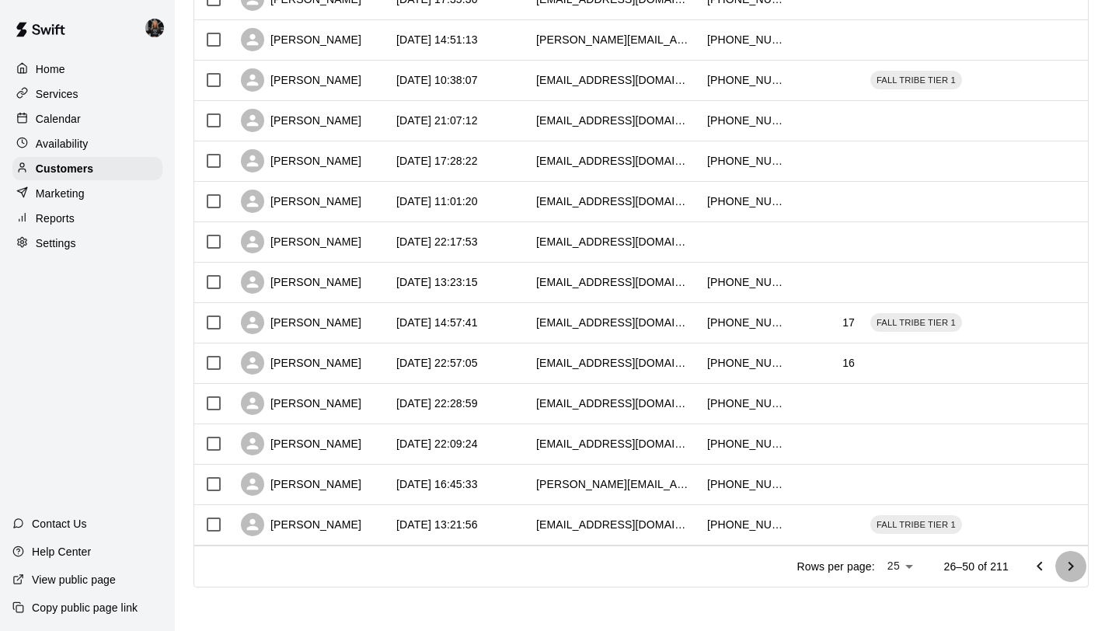
click at [1072, 565] on icon "Go to next page" at bounding box center [1070, 565] width 5 height 9
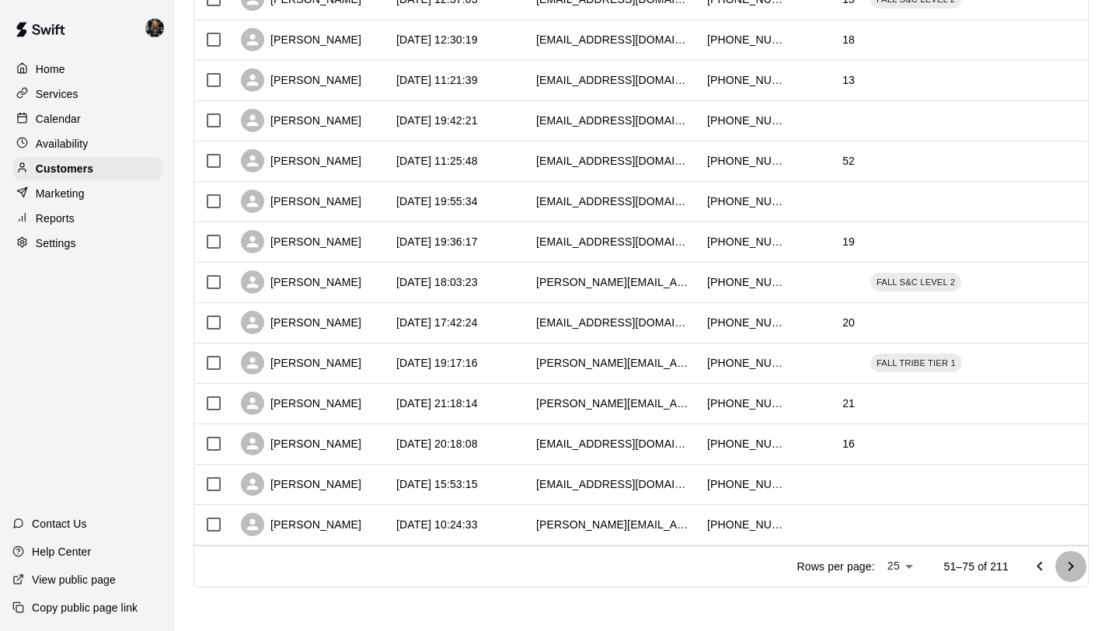
click at [1072, 565] on icon "Go to next page" at bounding box center [1070, 565] width 5 height 9
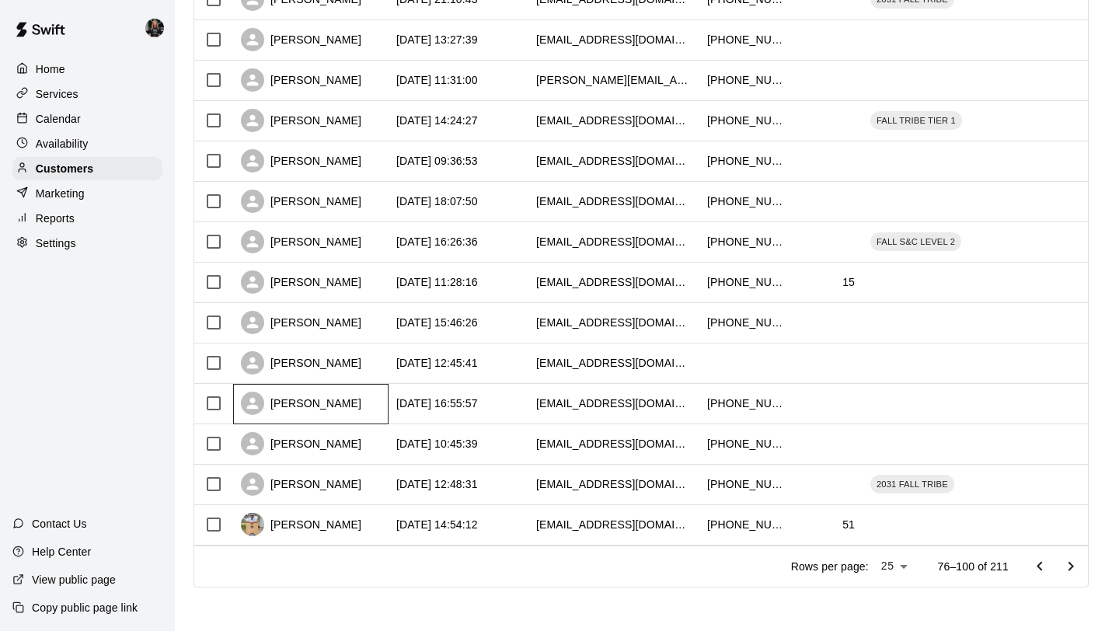
click at [310, 408] on div "[PERSON_NAME]" at bounding box center [301, 402] width 120 height 23
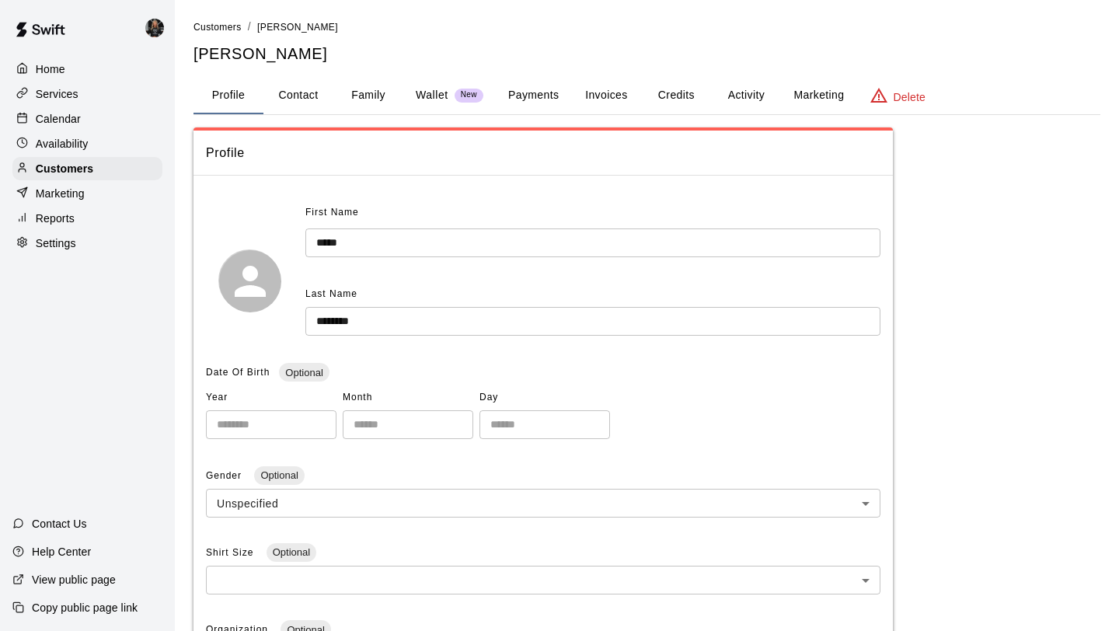
click at [354, 96] on button "Family" at bounding box center [368, 95] width 70 height 37
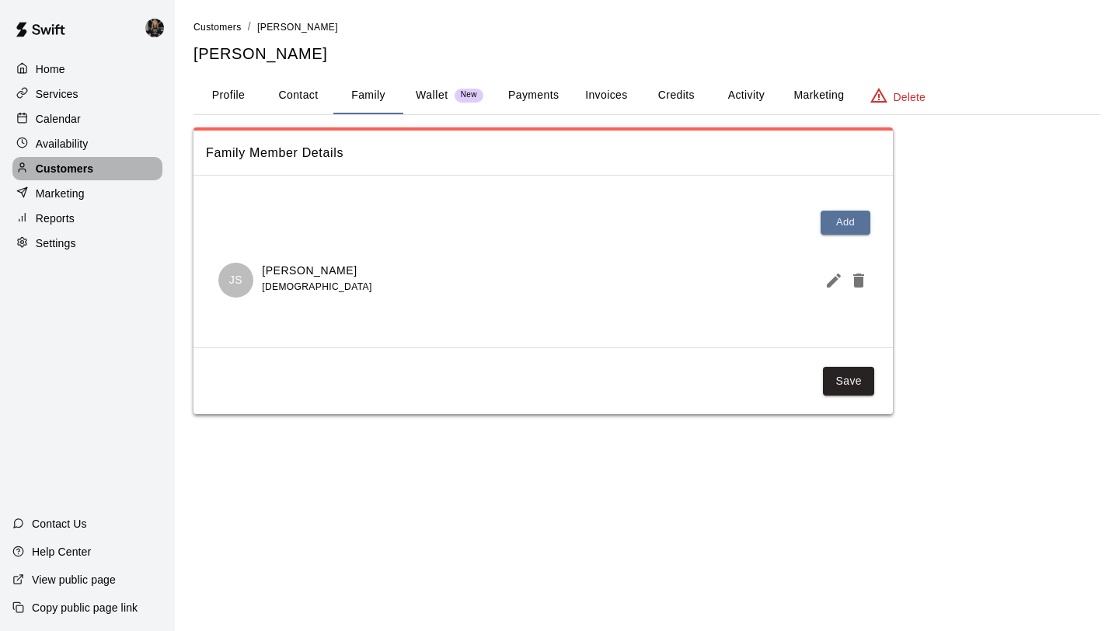
click at [91, 169] on p "Customers" at bounding box center [64, 169] width 57 height 16
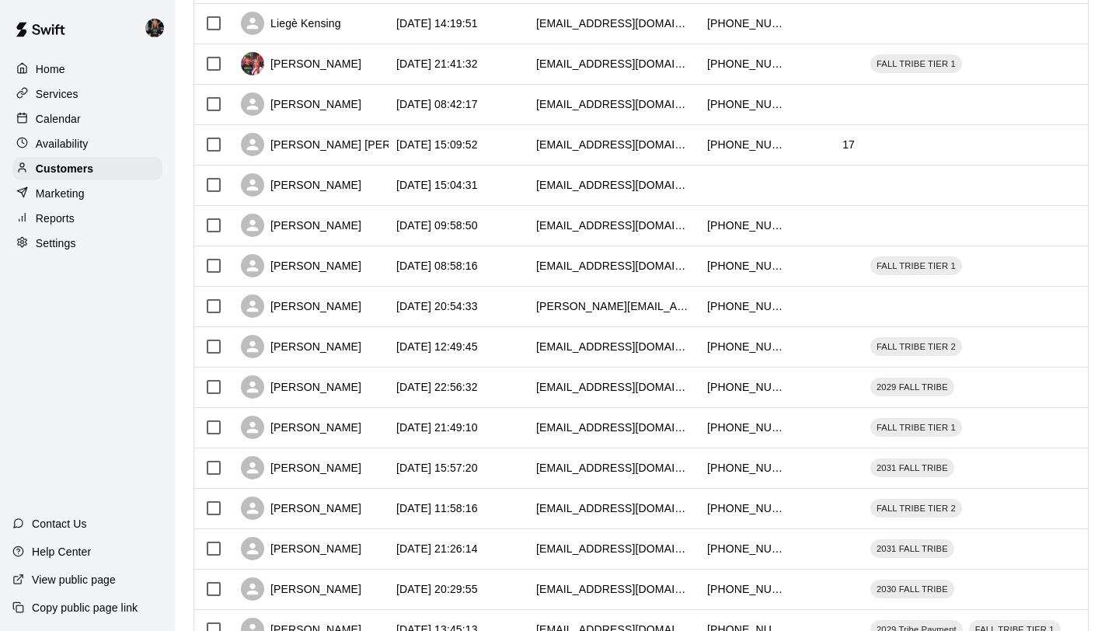
scroll to position [710, 0]
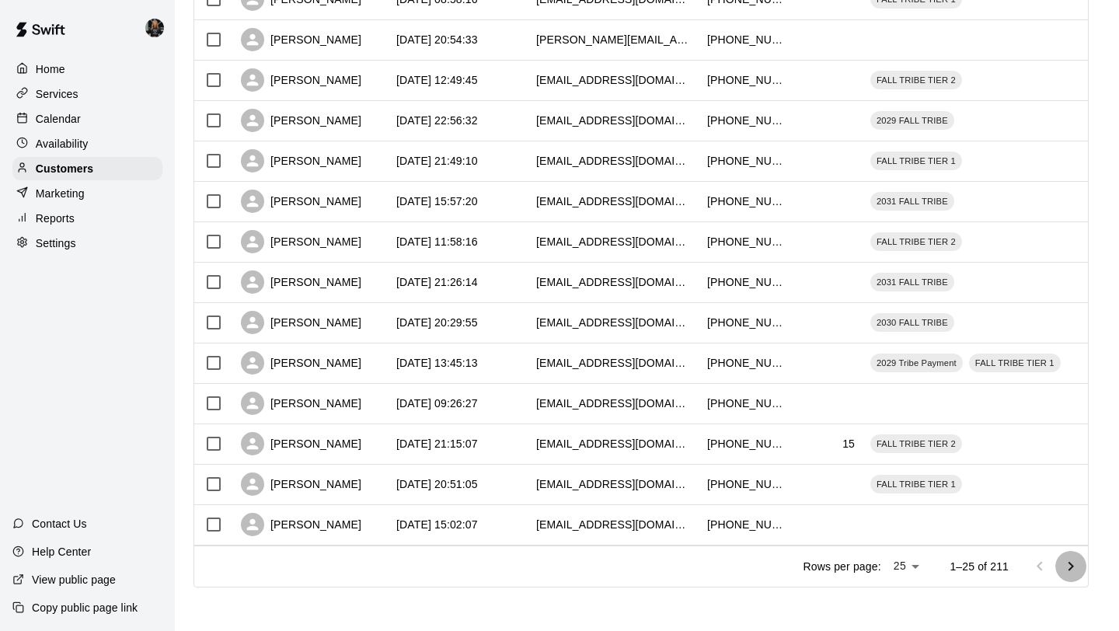
click at [1077, 562] on icon "Go to next page" at bounding box center [1070, 566] width 19 height 19
click at [1076, 562] on icon "Go to next page" at bounding box center [1070, 566] width 19 height 19
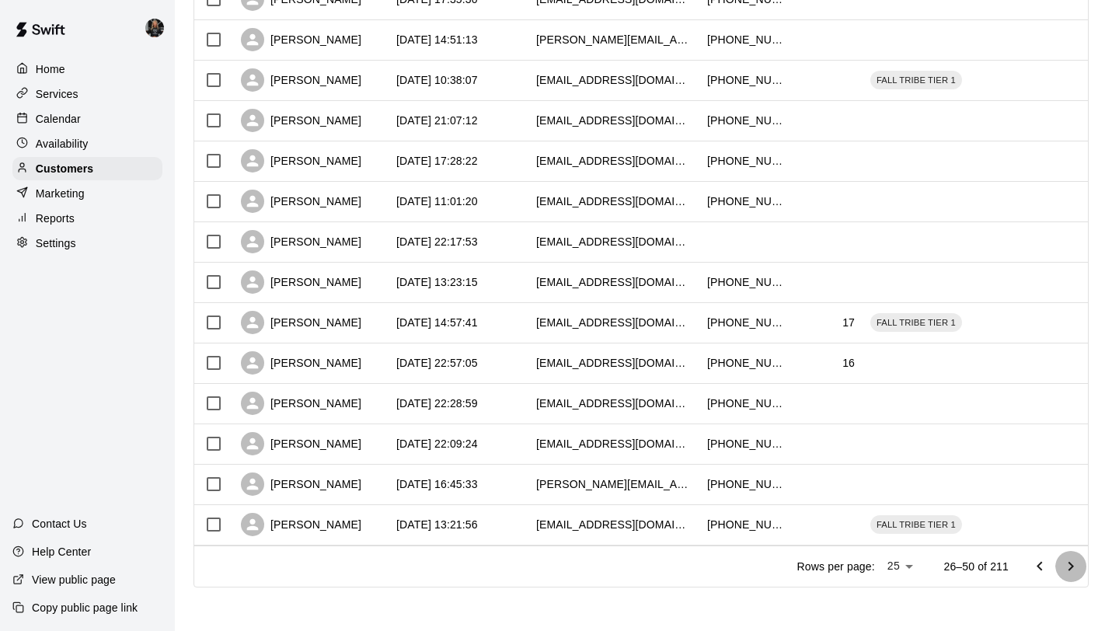
click at [1076, 562] on icon "Go to next page" at bounding box center [1070, 566] width 19 height 19
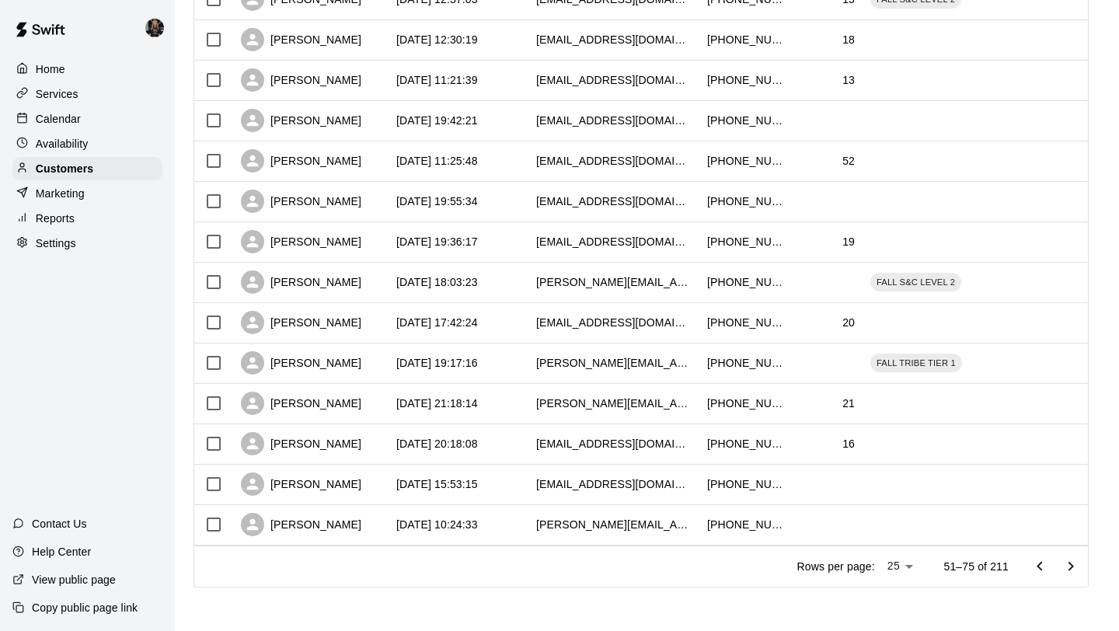
click at [1076, 562] on icon "Go to next page" at bounding box center [1070, 566] width 19 height 19
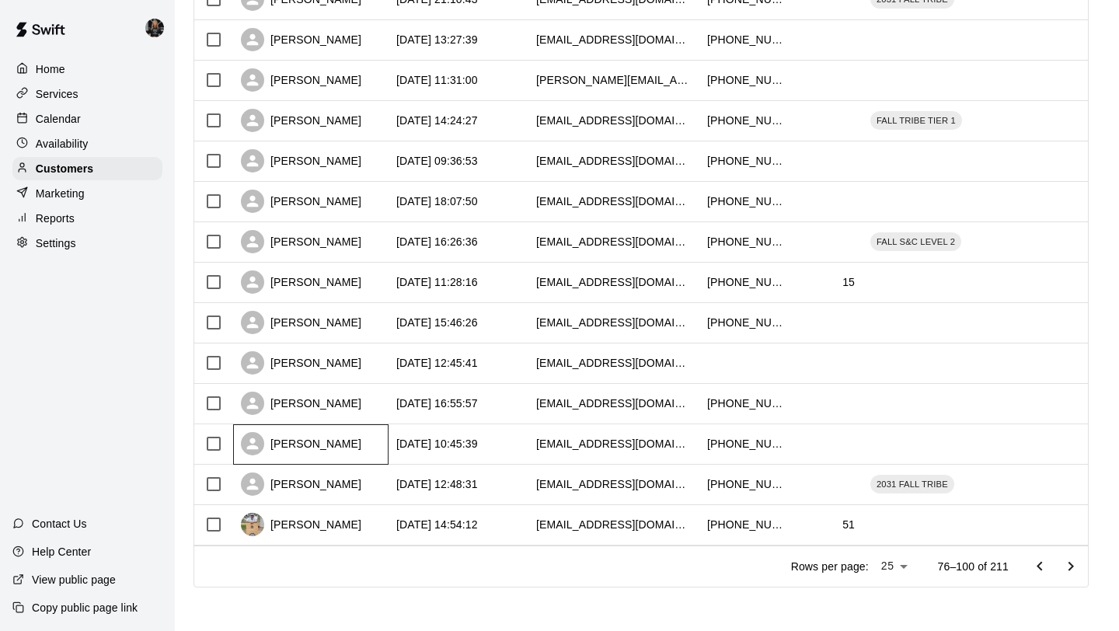
click at [301, 448] on div "[PERSON_NAME]" at bounding box center [301, 443] width 120 height 23
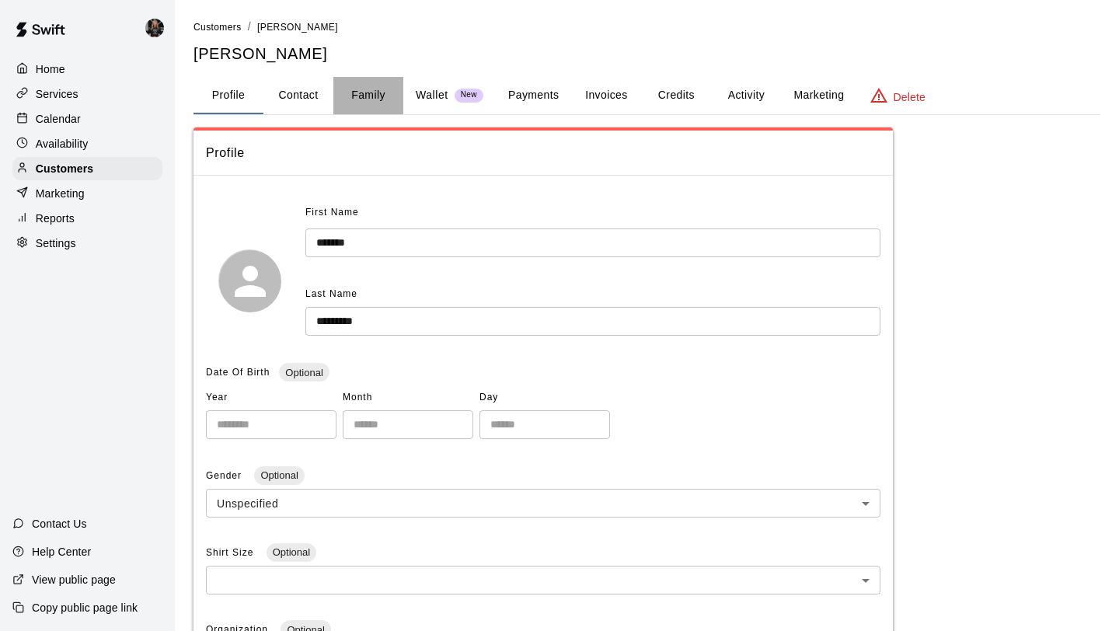
click at [367, 78] on button "Family" at bounding box center [368, 95] width 70 height 37
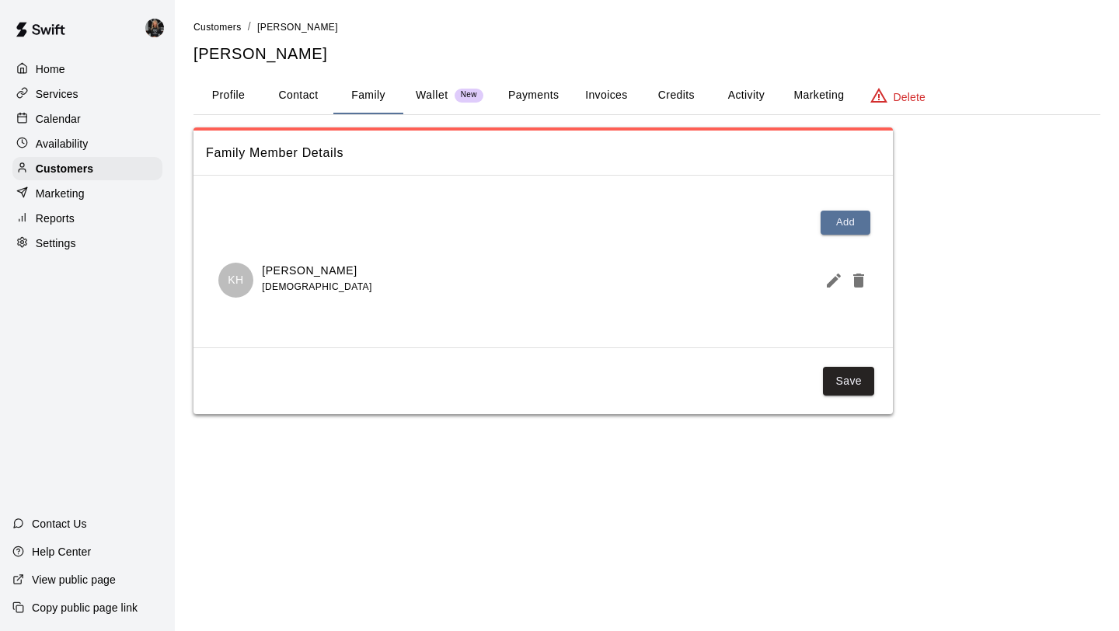
click at [827, 277] on icon "Edit Member" at bounding box center [833, 280] width 19 height 19
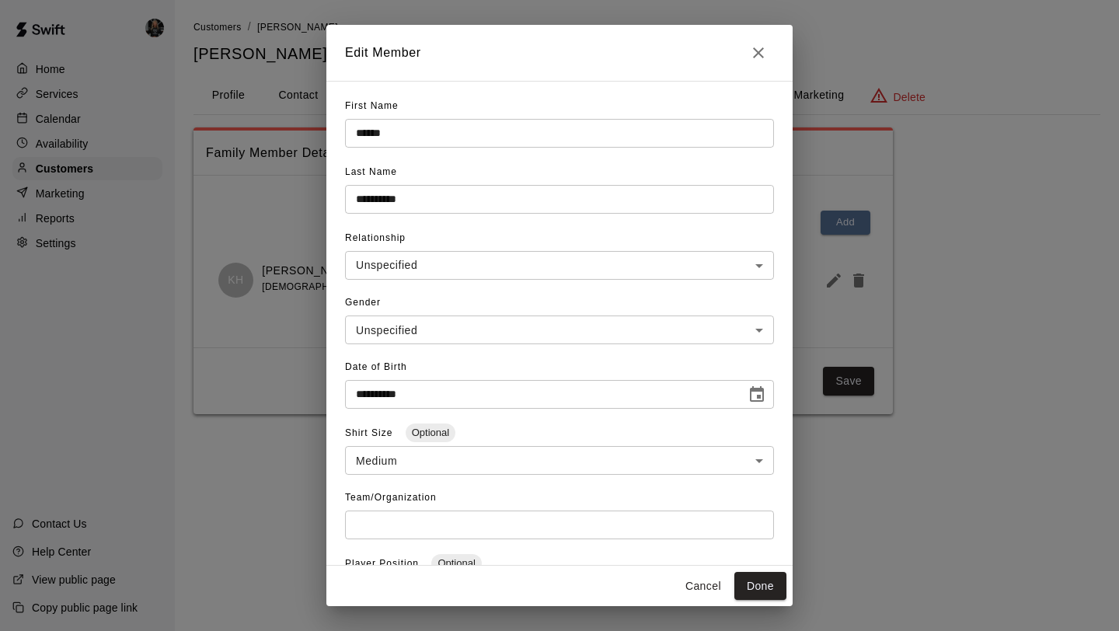
click at [758, 57] on icon "Close" at bounding box center [758, 52] width 19 height 19
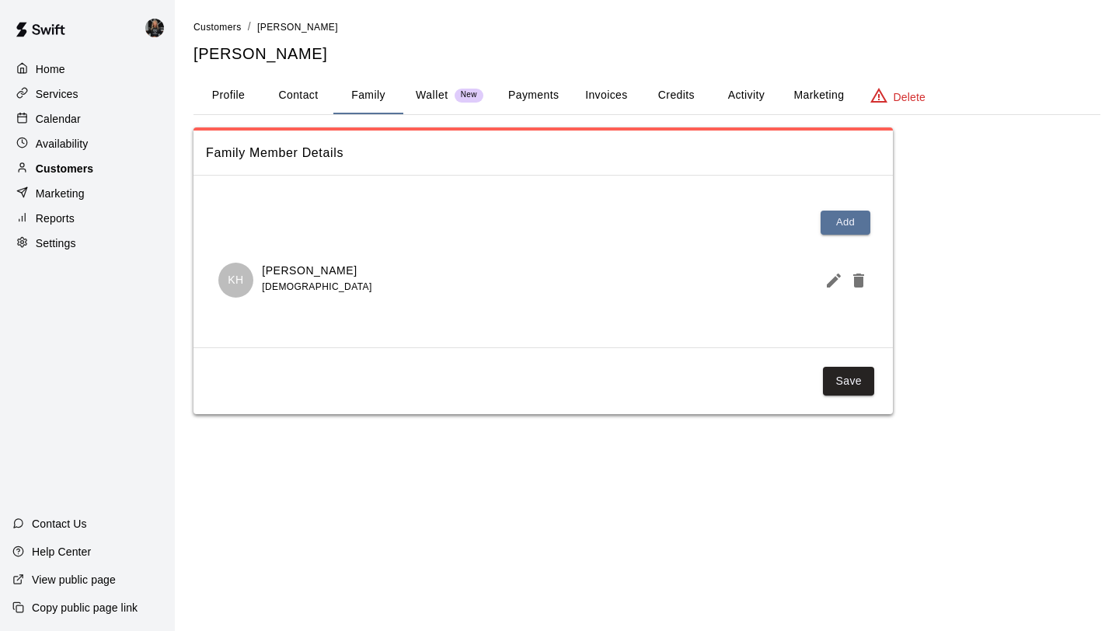
click at [94, 174] on div "Customers" at bounding box center [87, 168] width 150 height 23
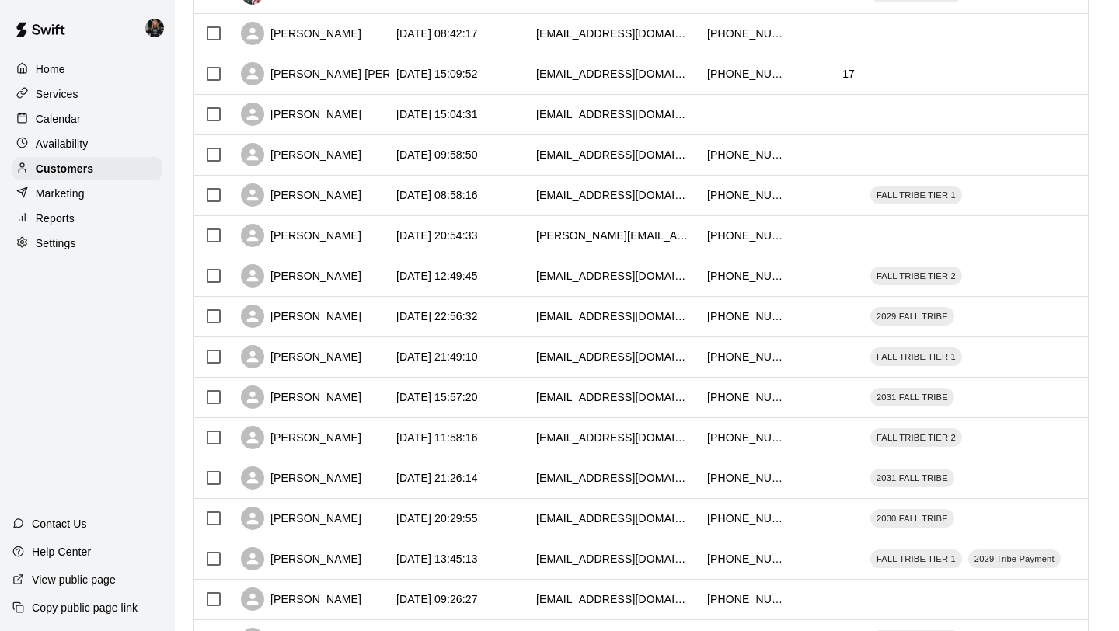
scroll to position [710, 0]
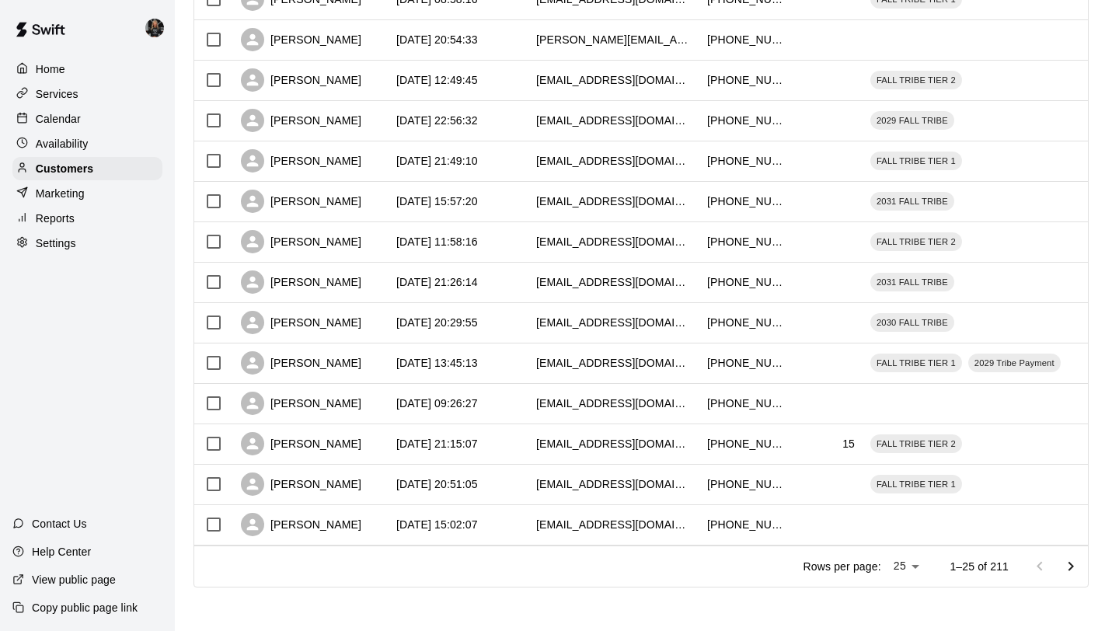
click at [1083, 578] on div at bounding box center [1055, 566] width 62 height 31
click at [1073, 568] on icon "Go to next page" at bounding box center [1070, 566] width 19 height 19
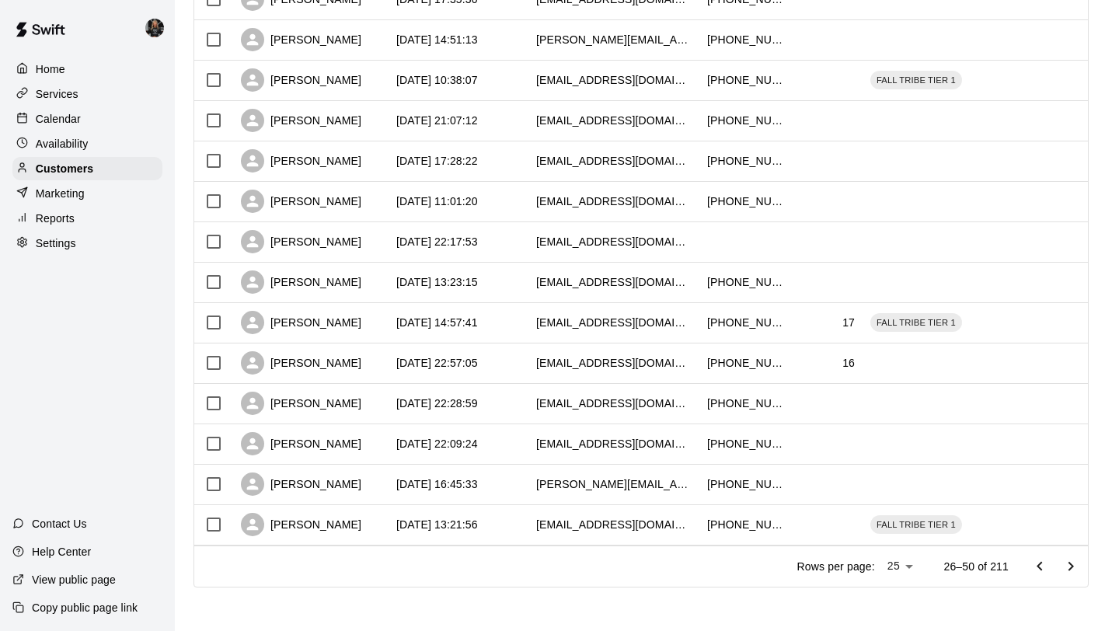
click at [1073, 568] on icon "Go to next page" at bounding box center [1070, 566] width 19 height 19
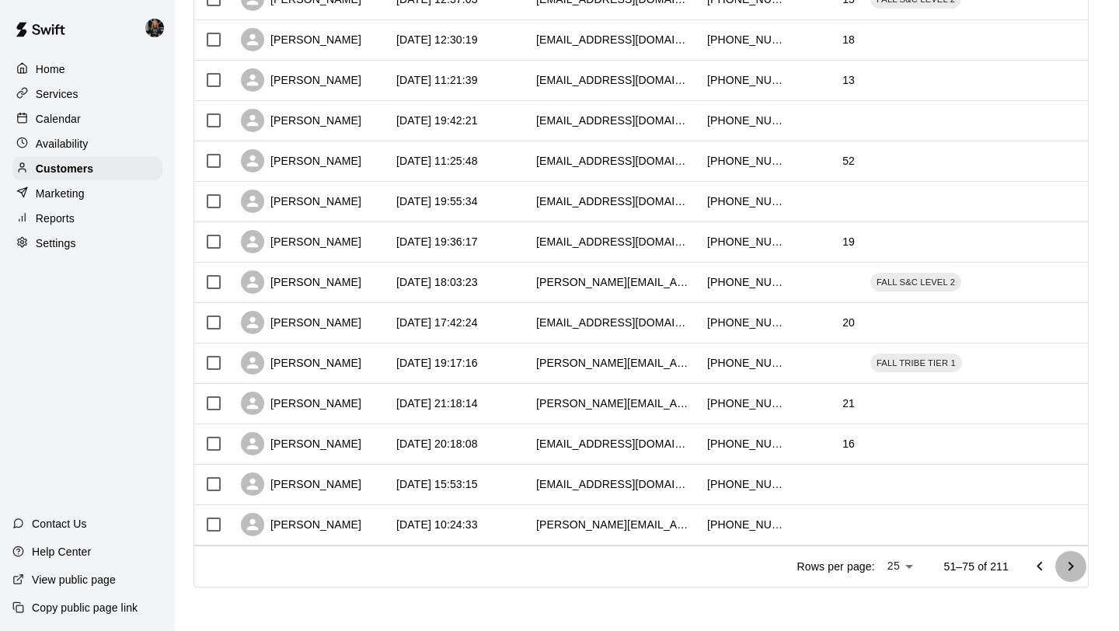
click at [1073, 568] on icon "Go to next page" at bounding box center [1070, 566] width 19 height 19
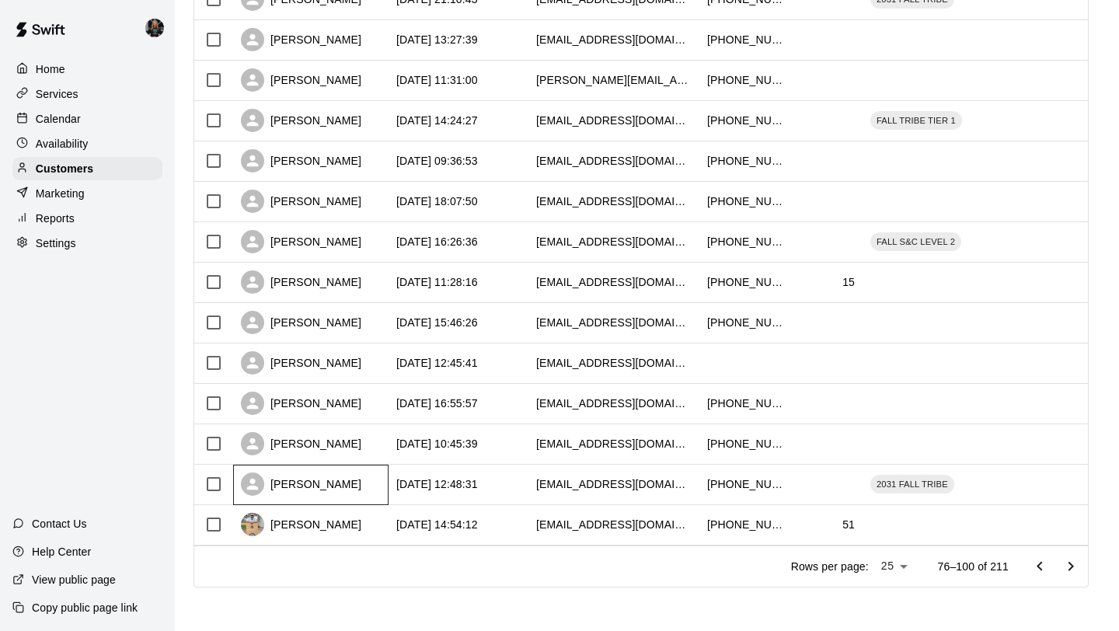
click at [301, 483] on div "[PERSON_NAME]" at bounding box center [301, 483] width 120 height 23
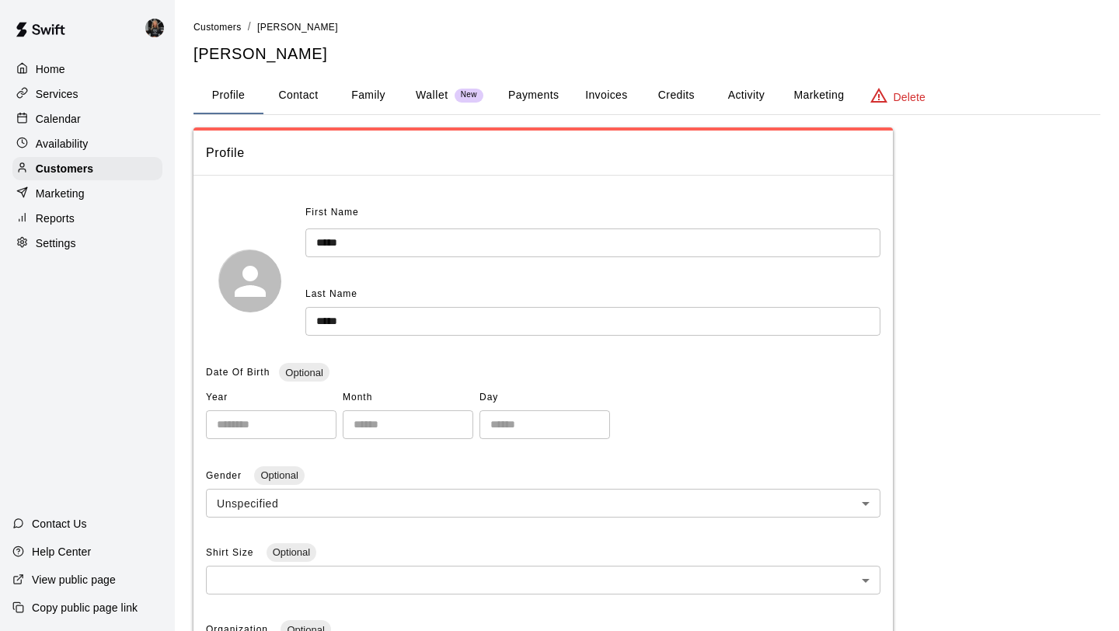
click at [322, 93] on button "Contact" at bounding box center [298, 95] width 70 height 37
select select "**"
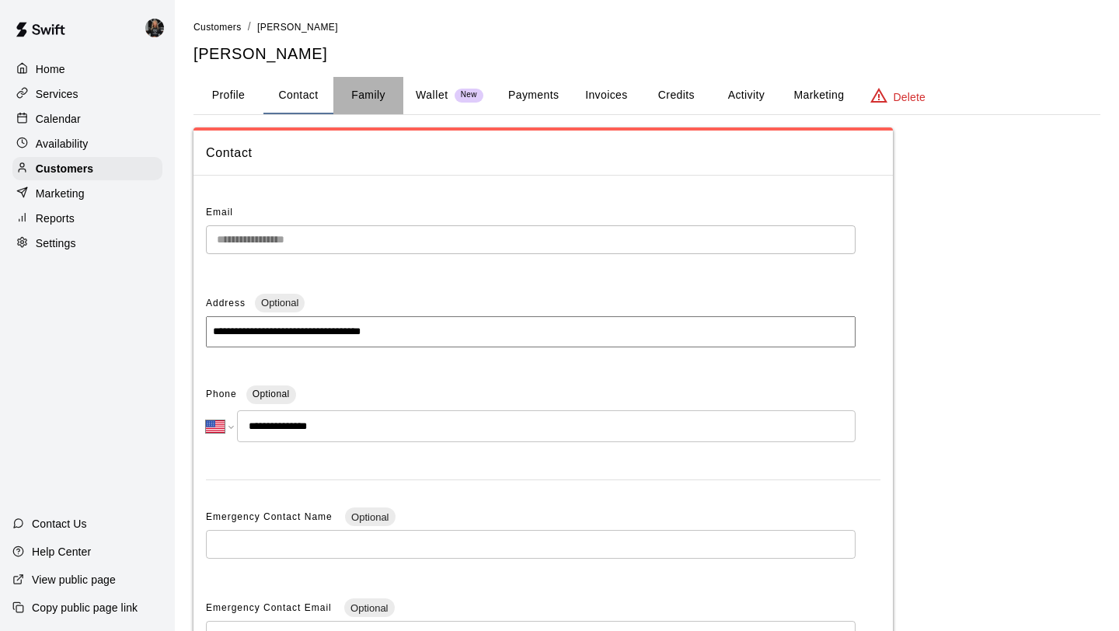
click at [367, 95] on button "Family" at bounding box center [368, 95] width 70 height 37
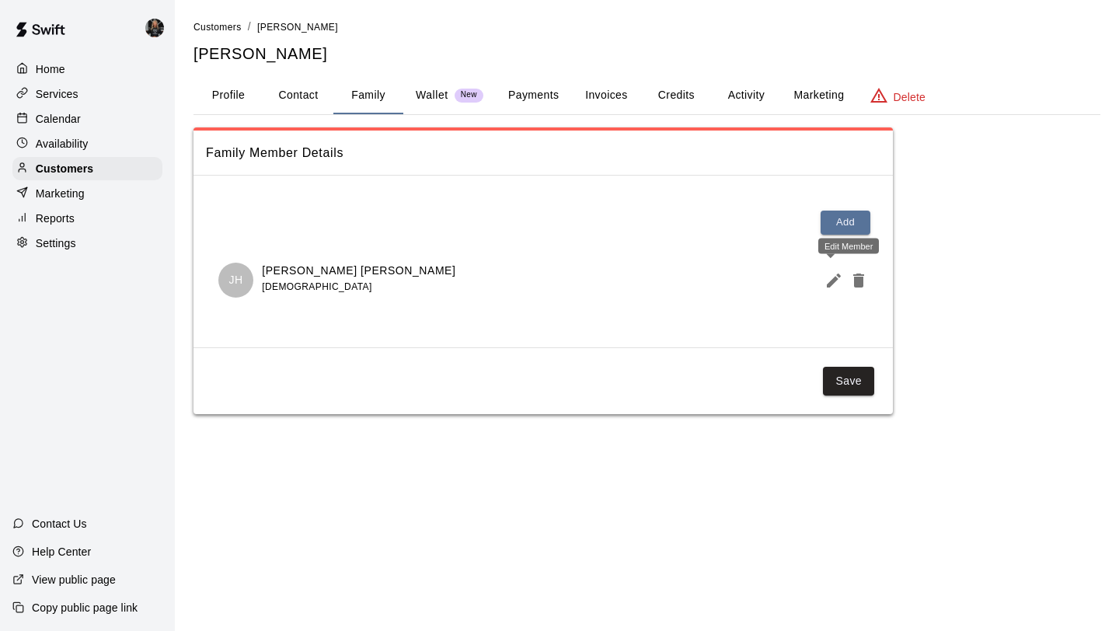
click at [826, 281] on icon "Edit Member" at bounding box center [833, 280] width 19 height 19
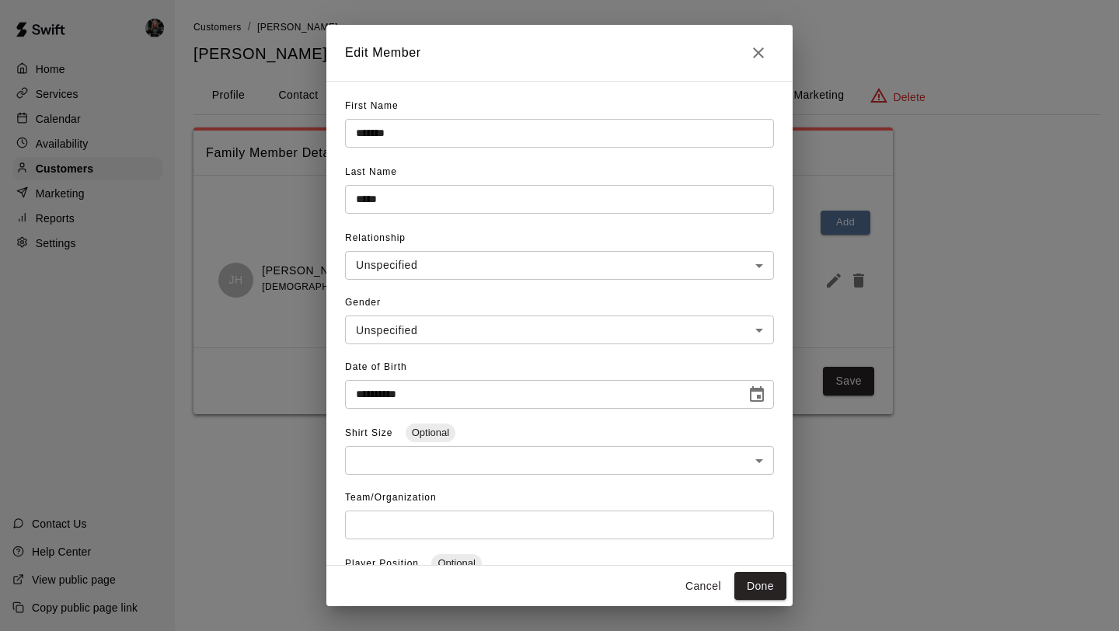
click at [760, 50] on icon "Close" at bounding box center [758, 52] width 11 height 11
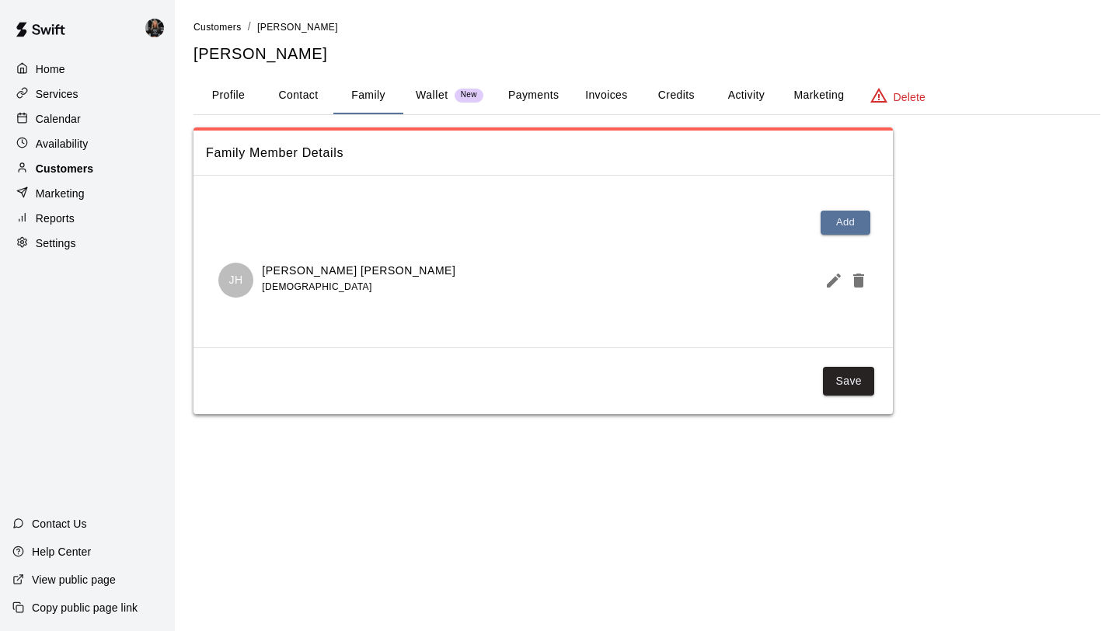
click at [79, 174] on p "Customers" at bounding box center [64, 169] width 57 height 16
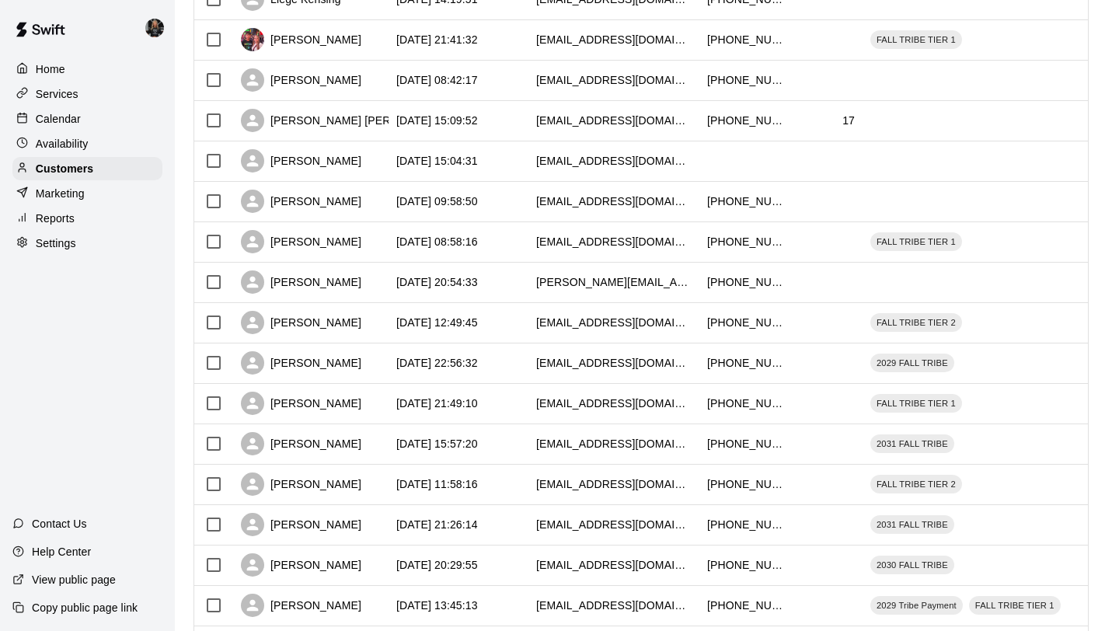
scroll to position [710, 0]
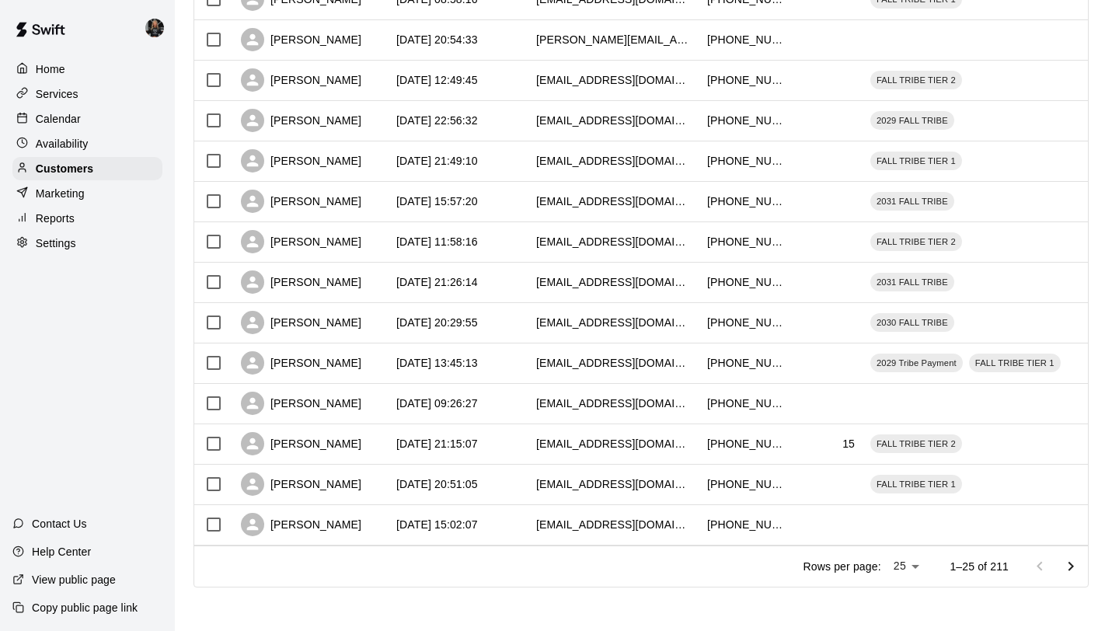
click at [1071, 560] on icon "Go to next page" at bounding box center [1070, 566] width 19 height 19
click at [1070, 561] on icon "Go to next page" at bounding box center [1070, 566] width 19 height 19
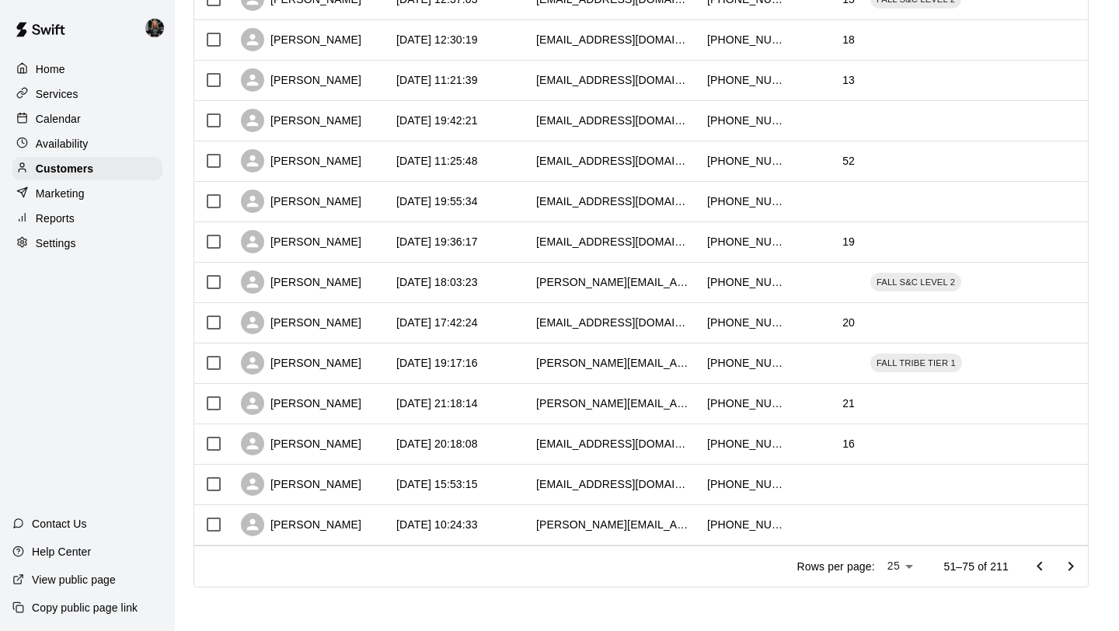
click at [1070, 561] on icon "Go to next page" at bounding box center [1070, 566] width 19 height 19
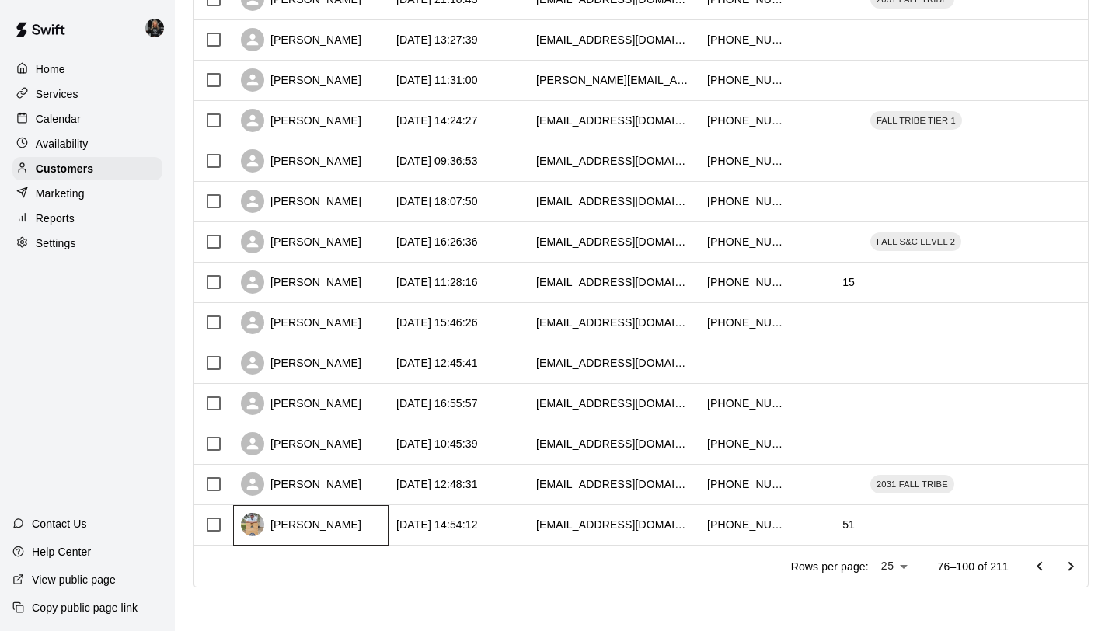
click at [290, 528] on div "[PERSON_NAME]" at bounding box center [301, 524] width 120 height 23
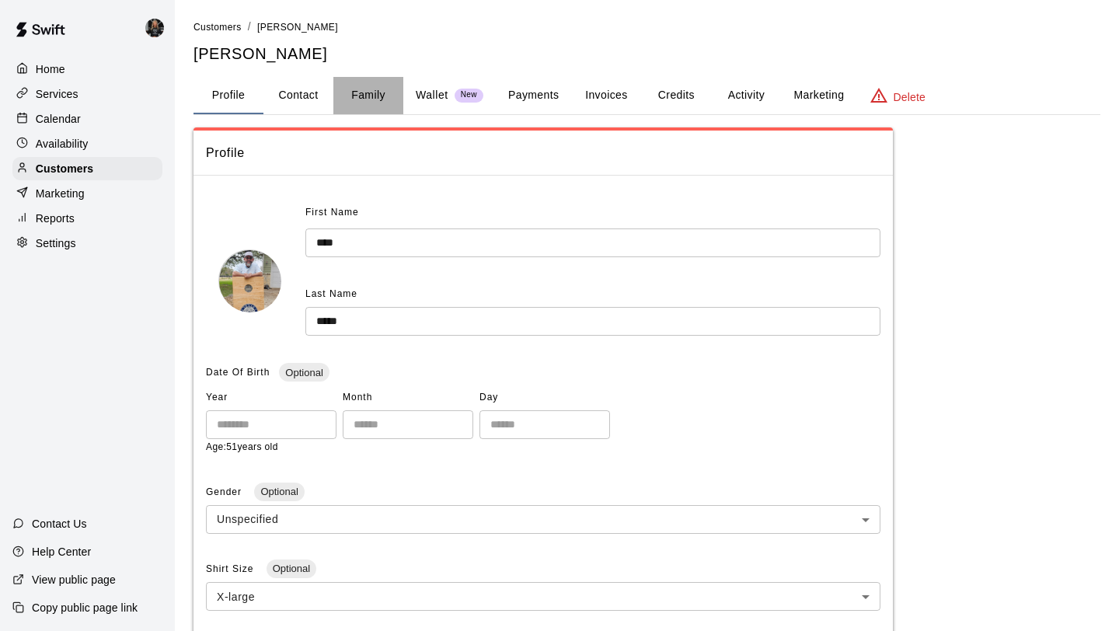
click at [357, 106] on button "Family" at bounding box center [368, 95] width 70 height 37
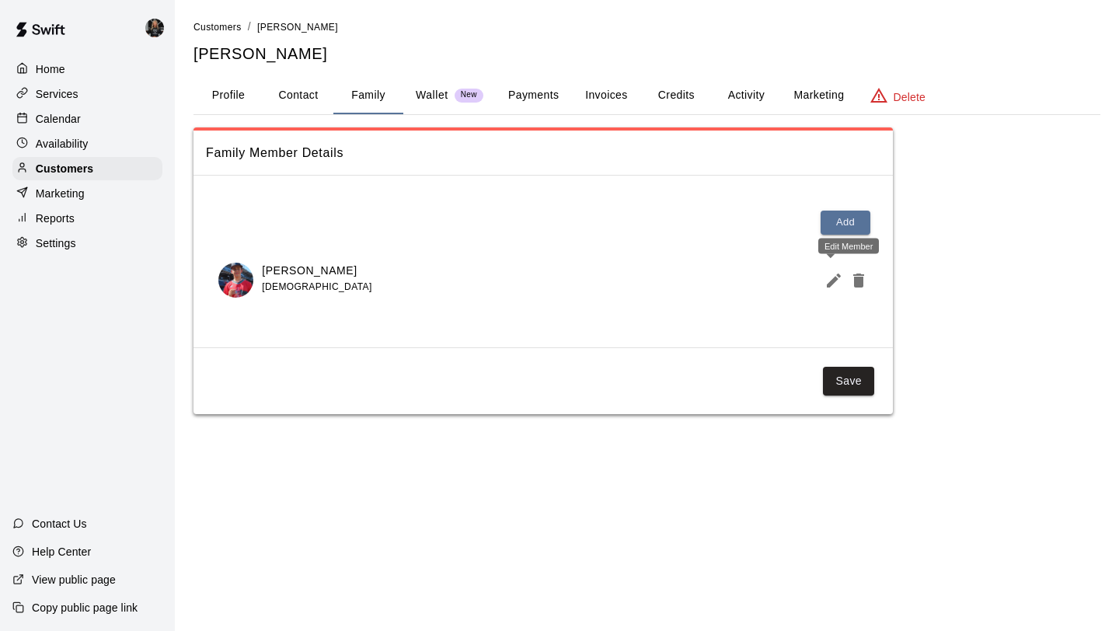
click at [828, 289] on button "Edit Member" at bounding box center [830, 280] width 25 height 31
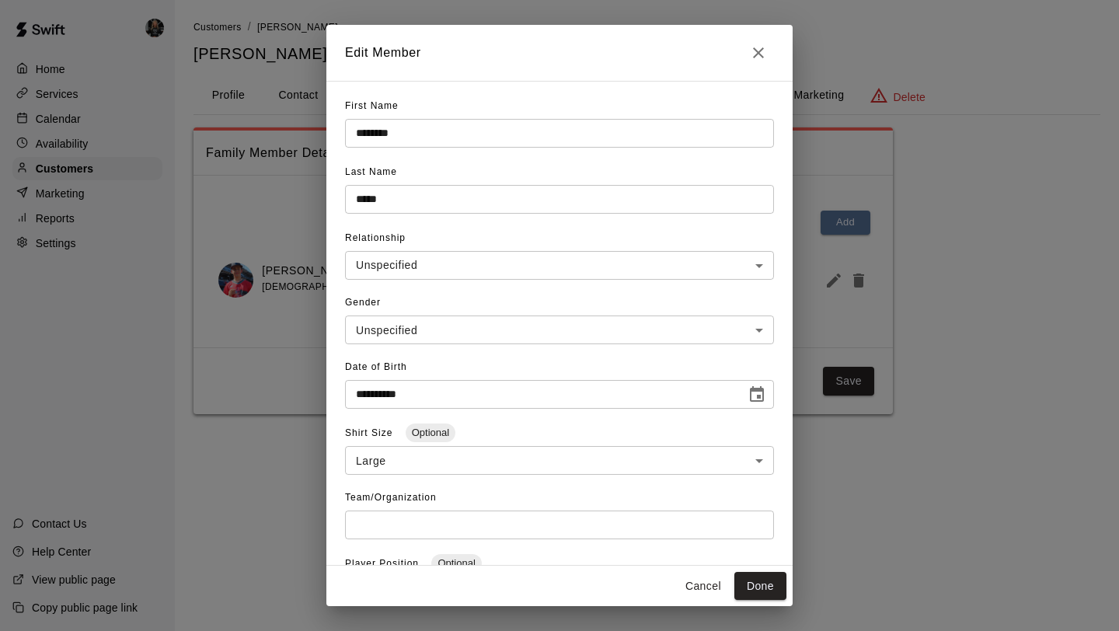
click at [757, 69] on h2 "Edit Member" at bounding box center [559, 53] width 466 height 56
click at [757, 54] on icon "Close" at bounding box center [758, 52] width 11 height 11
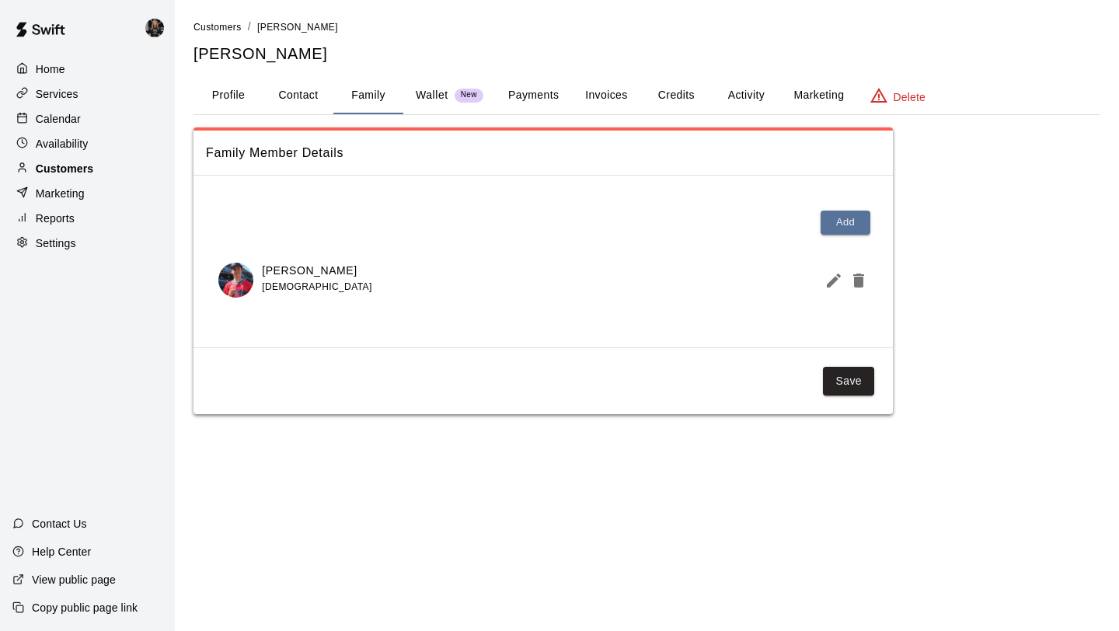
click at [102, 171] on div "Customers" at bounding box center [87, 168] width 150 height 23
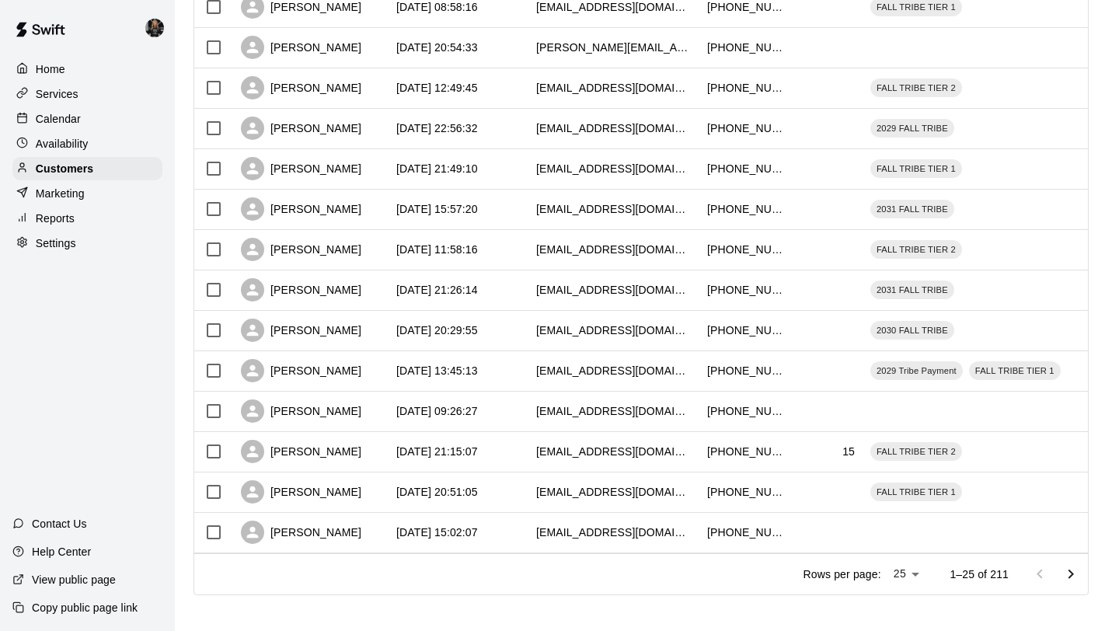
scroll to position [710, 0]
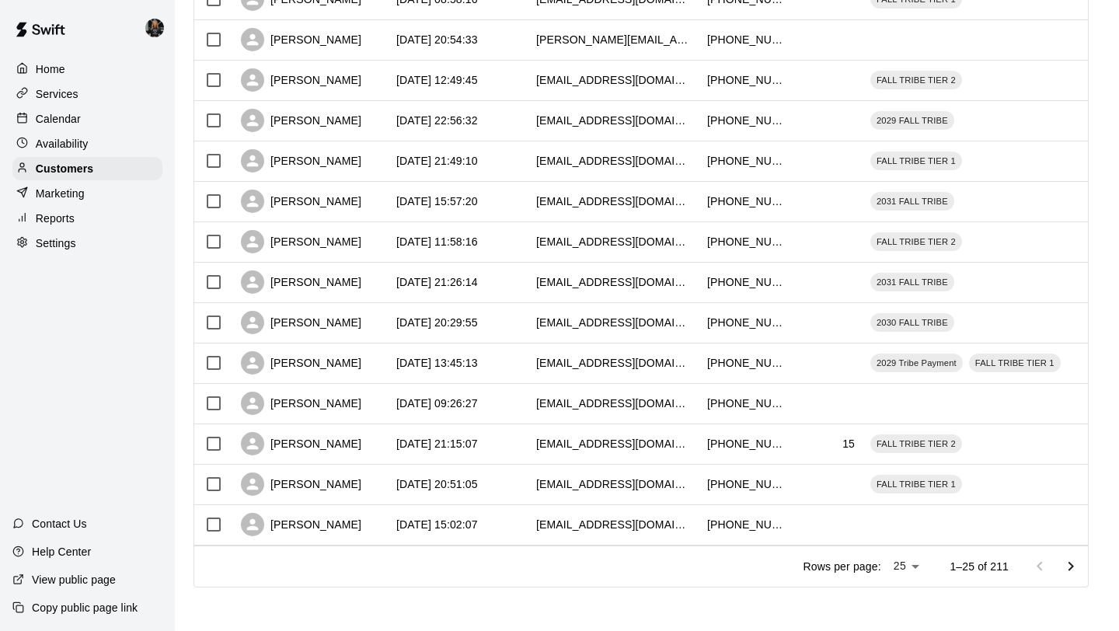
click at [1070, 566] on icon "Go to next page" at bounding box center [1070, 566] width 19 height 19
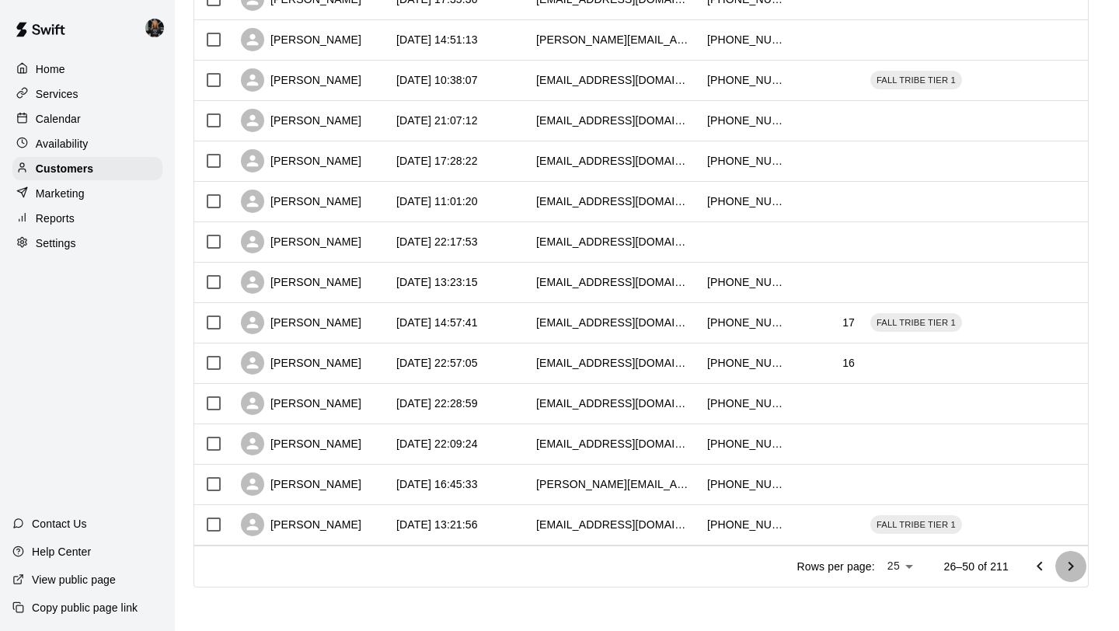
click at [1070, 566] on icon "Go to next page" at bounding box center [1070, 566] width 19 height 19
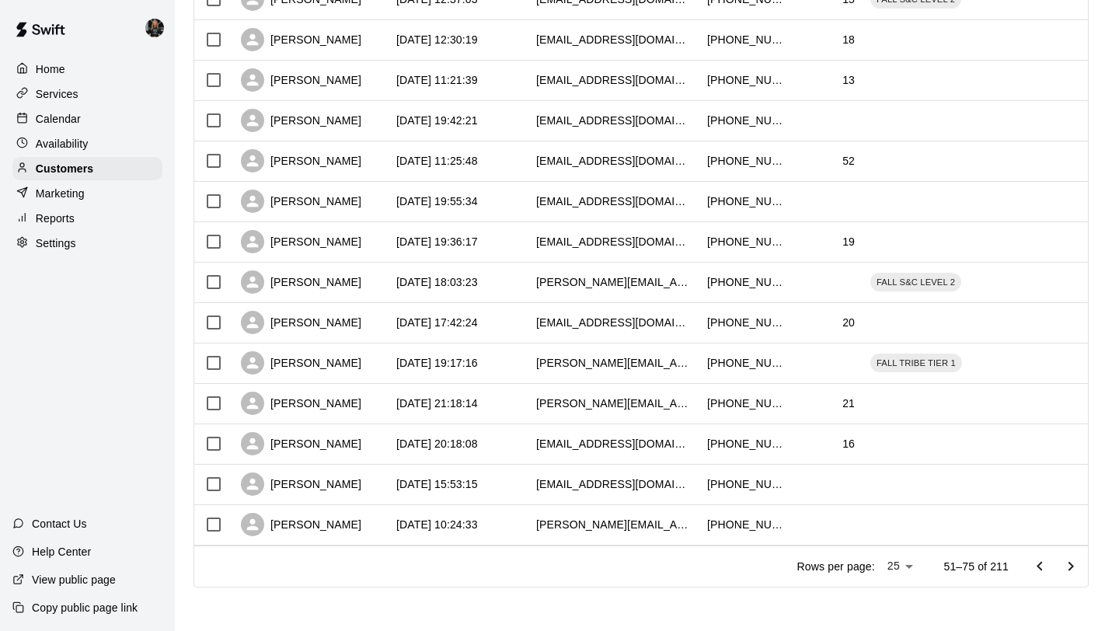
click at [1070, 566] on icon "Go to next page" at bounding box center [1070, 566] width 19 height 19
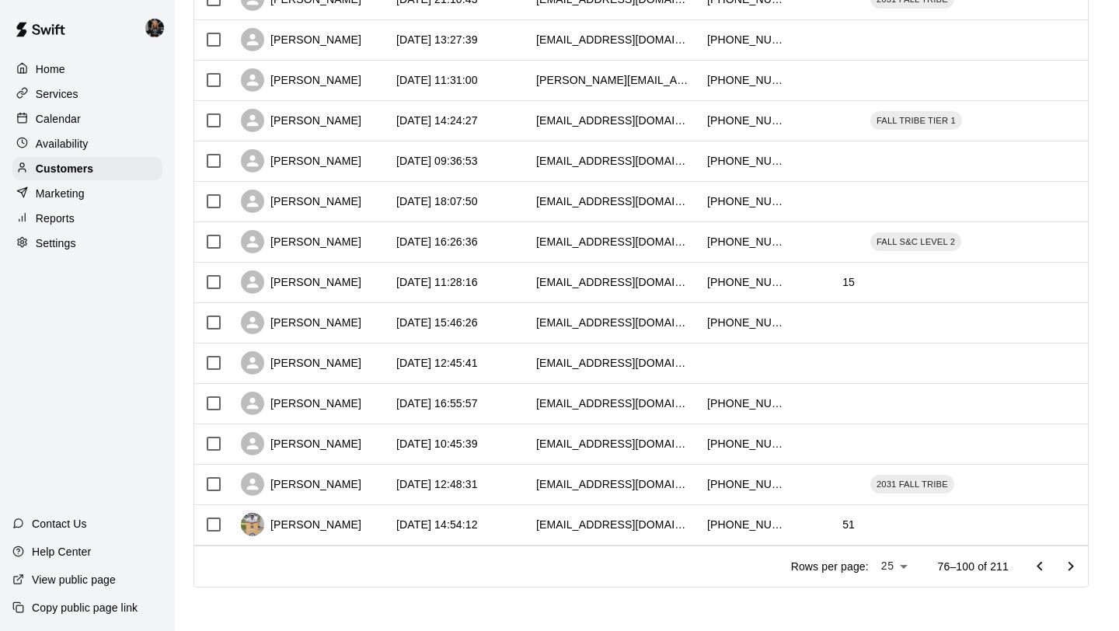
click at [1072, 571] on icon "Go to next page" at bounding box center [1070, 566] width 19 height 19
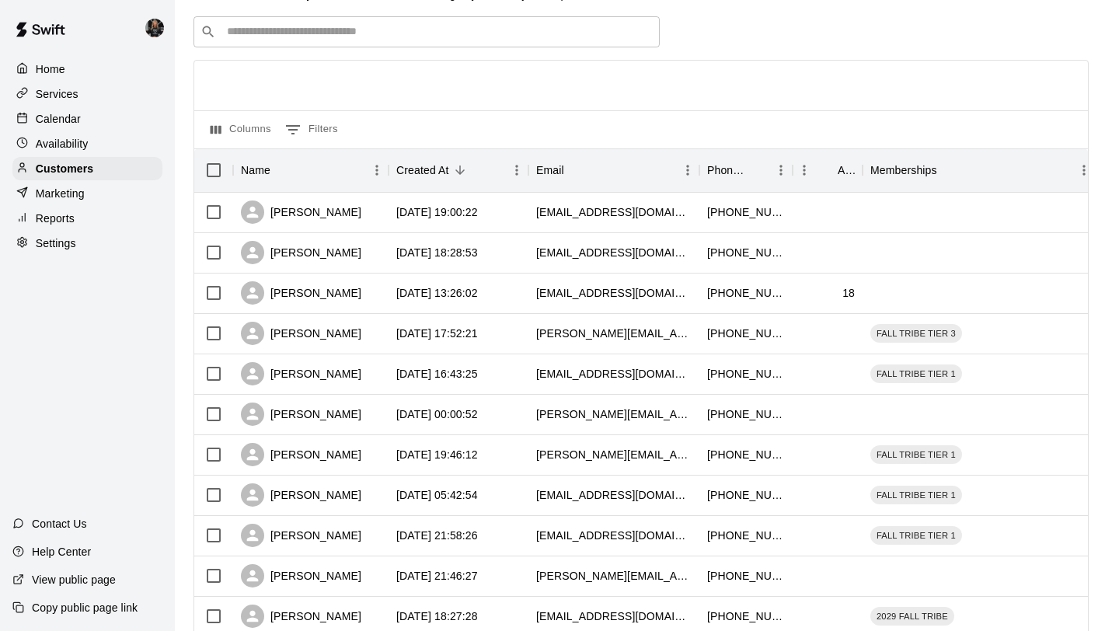
scroll to position [0, 0]
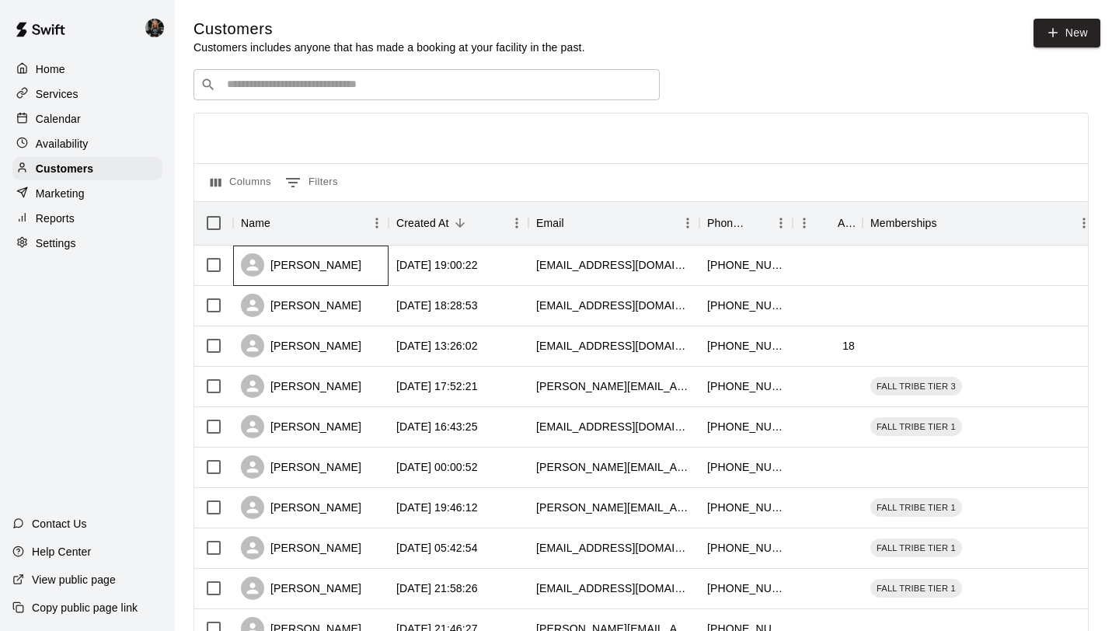
click at [310, 263] on div "Jenn Guidt" at bounding box center [301, 264] width 120 height 23
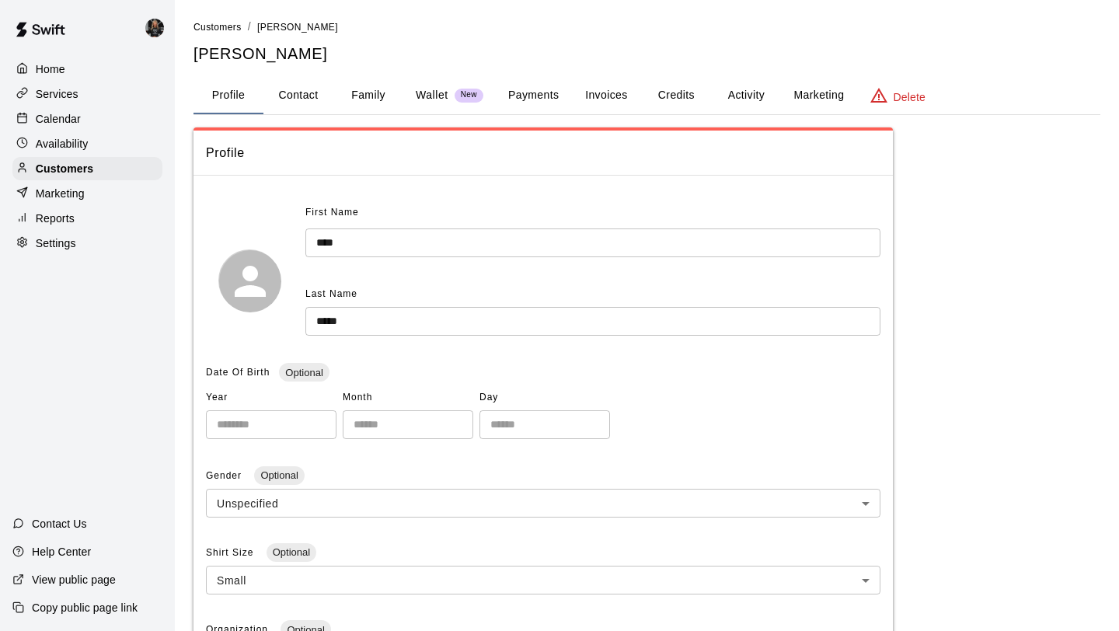
click at [377, 101] on button "Family" at bounding box center [368, 95] width 70 height 37
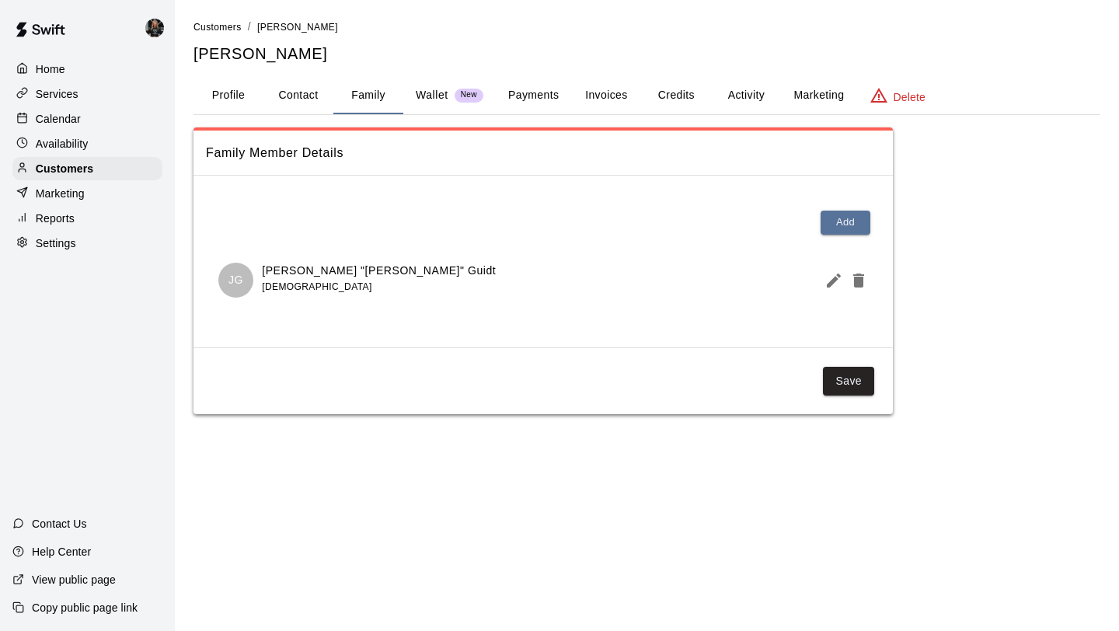
click at [833, 282] on icon "Edit Member" at bounding box center [833, 280] width 14 height 14
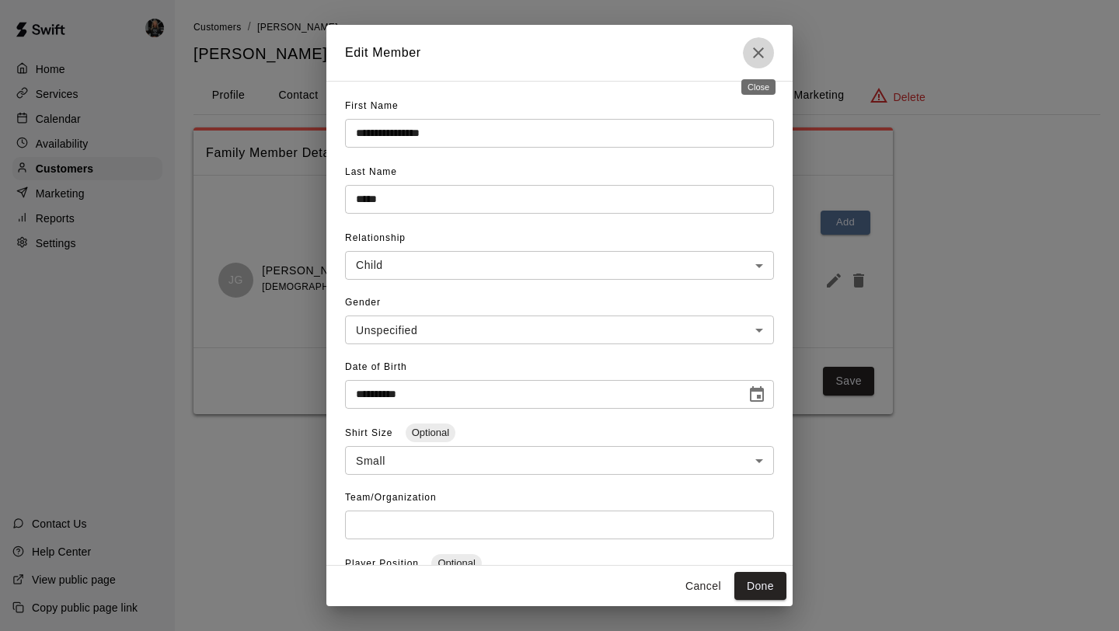
click at [746, 50] on button "Close" at bounding box center [758, 52] width 31 height 31
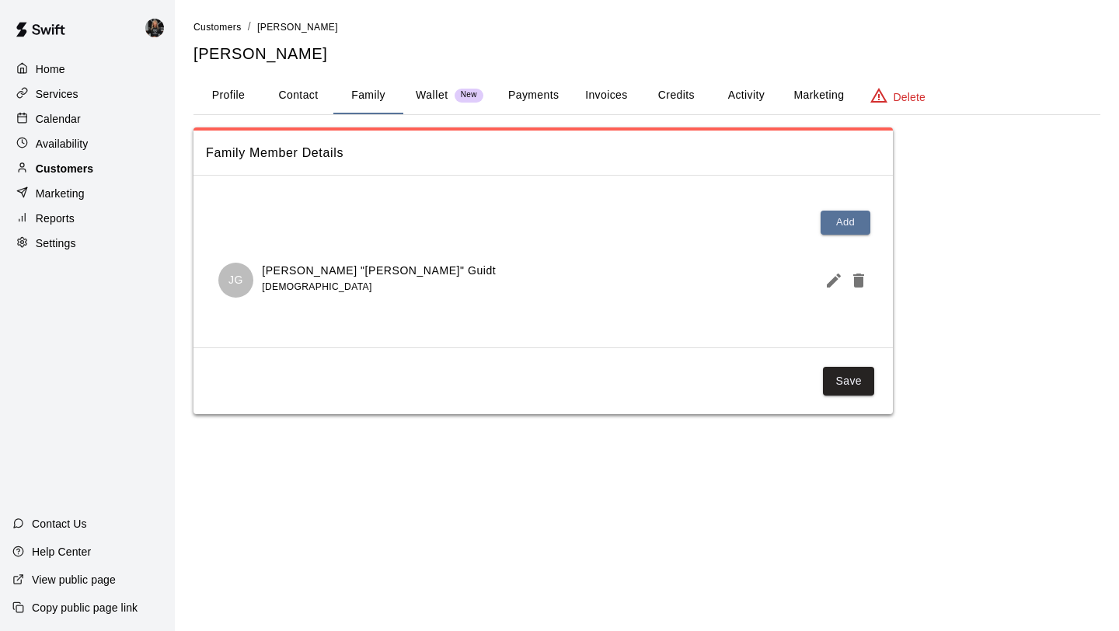
click at [105, 167] on div "Customers" at bounding box center [87, 168] width 150 height 23
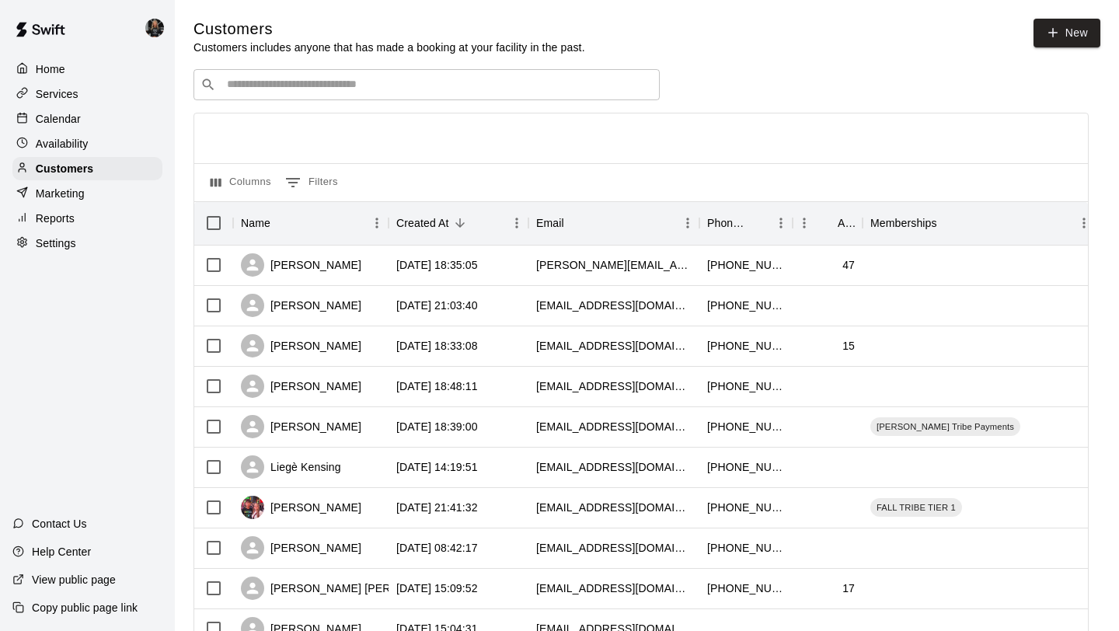
scroll to position [710, 0]
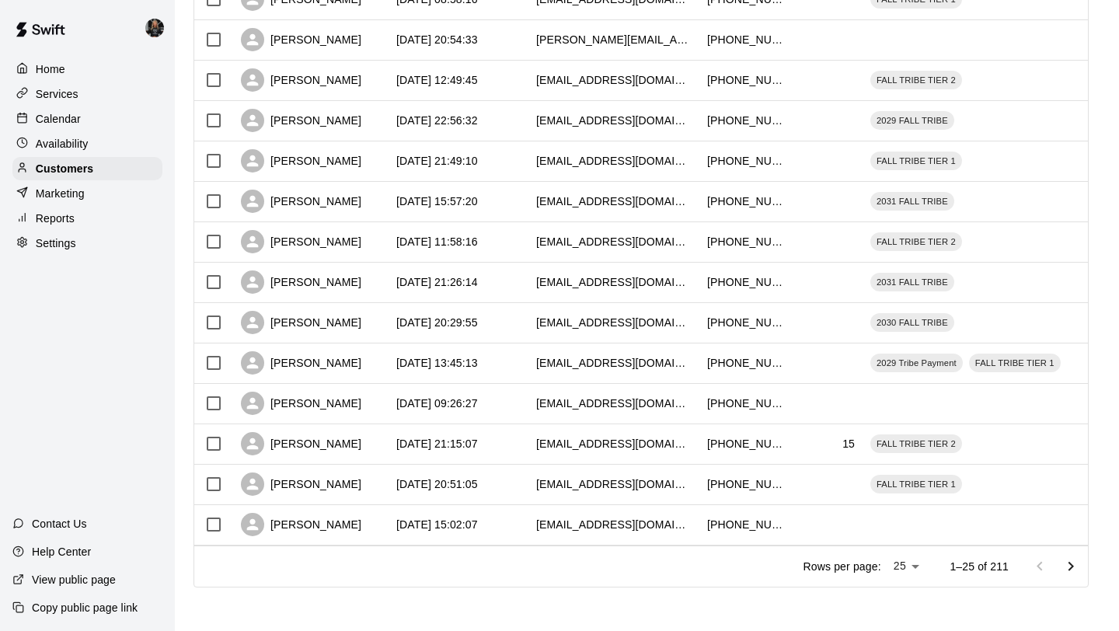
click at [1062, 566] on icon "Go to next page" at bounding box center [1070, 566] width 19 height 19
click at [1062, 565] on icon "Go to next page" at bounding box center [1070, 566] width 19 height 19
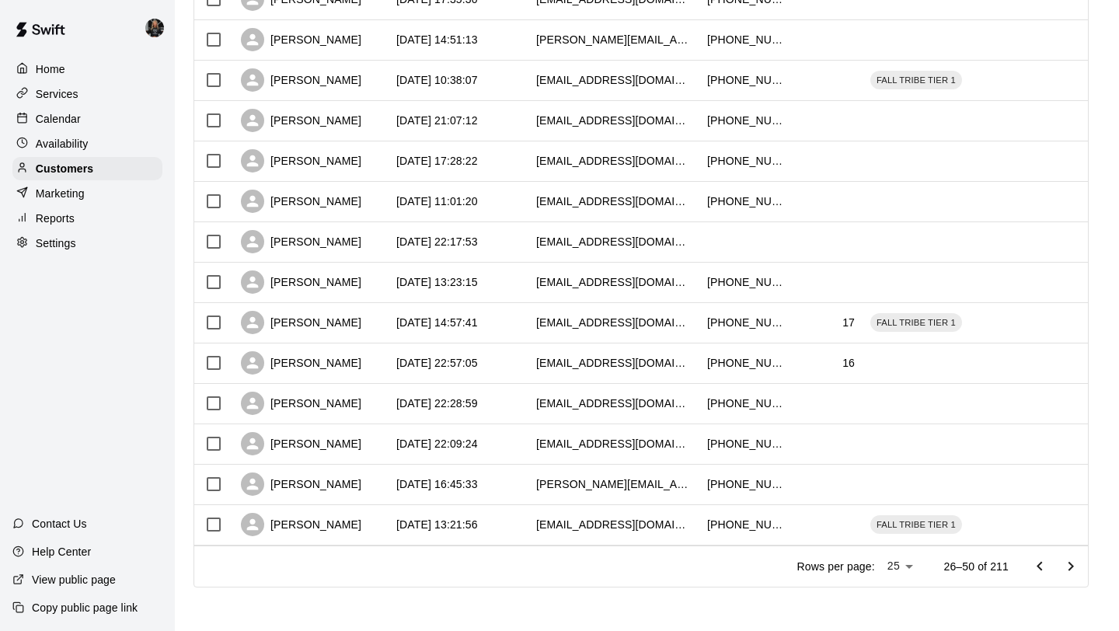
click at [1062, 565] on icon "Go to next page" at bounding box center [1070, 566] width 19 height 19
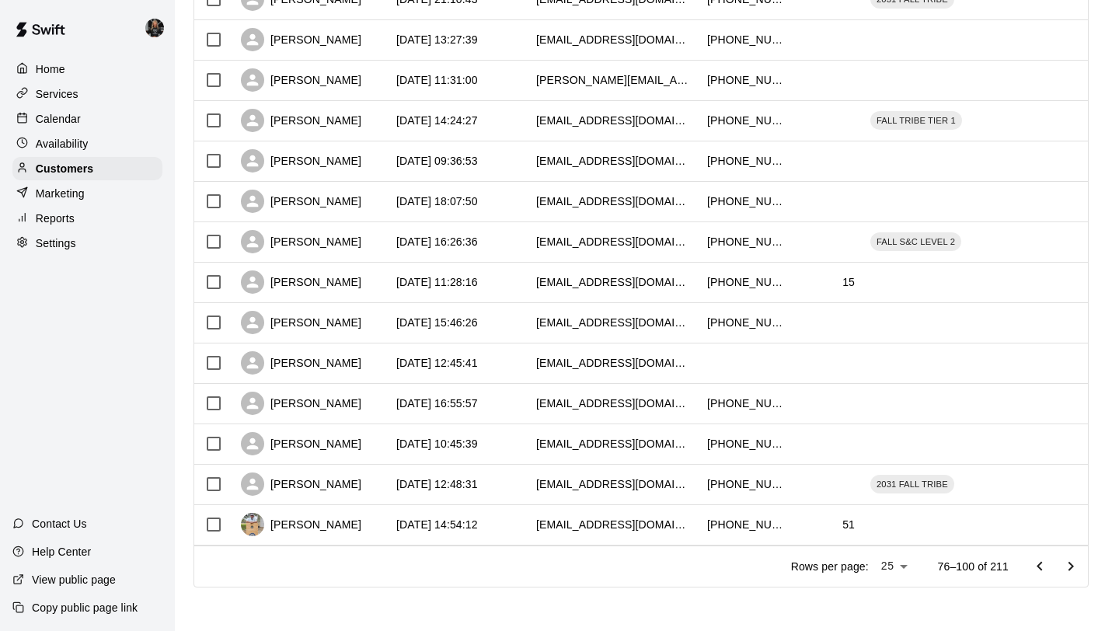
click at [1062, 565] on icon "Go to next page" at bounding box center [1070, 566] width 19 height 19
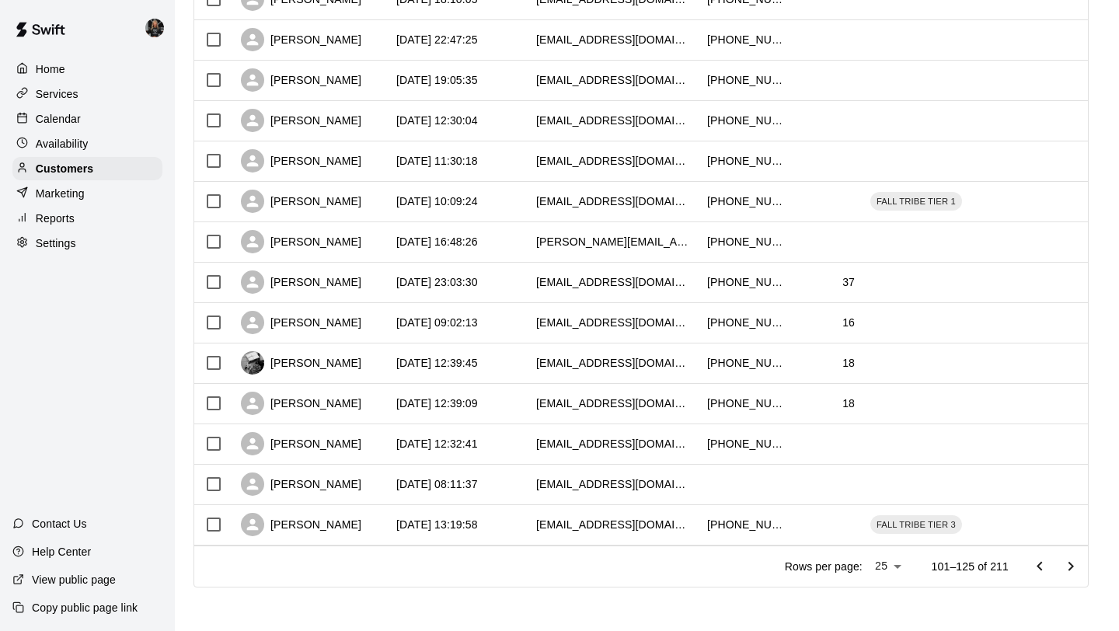
scroll to position [0, 0]
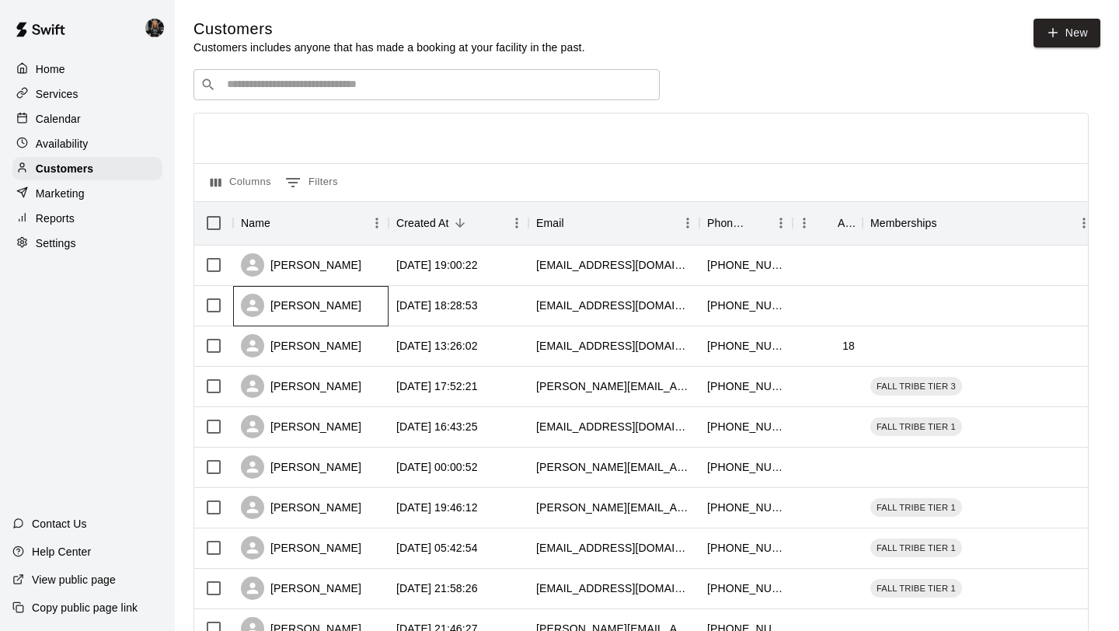
click at [314, 306] on div "Deedee Paul" at bounding box center [301, 305] width 120 height 23
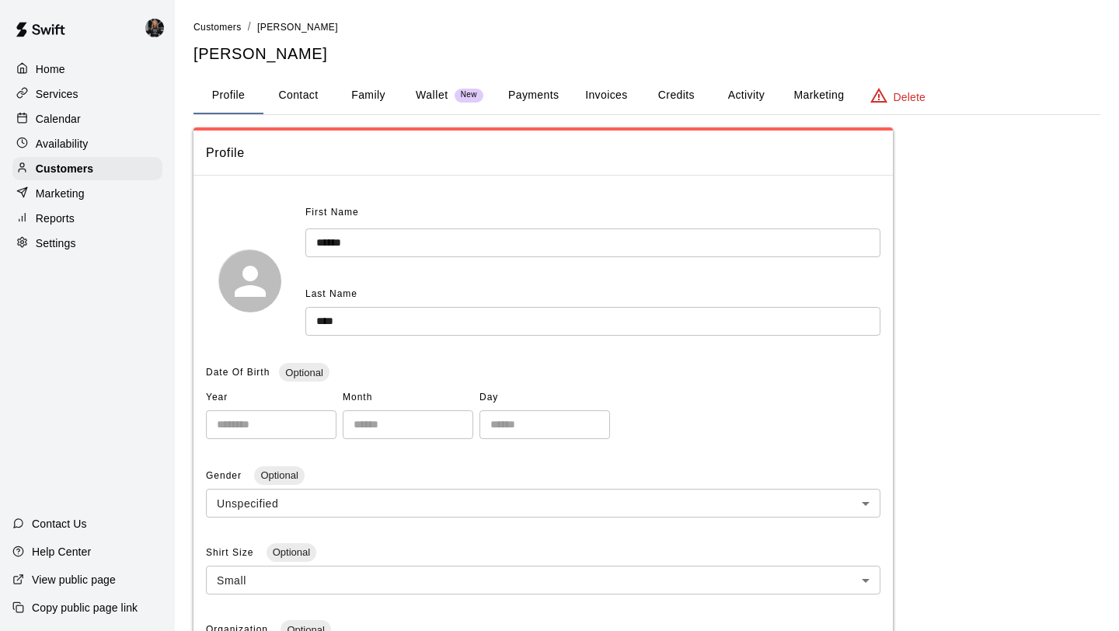
click at [367, 99] on button "Family" at bounding box center [368, 95] width 70 height 37
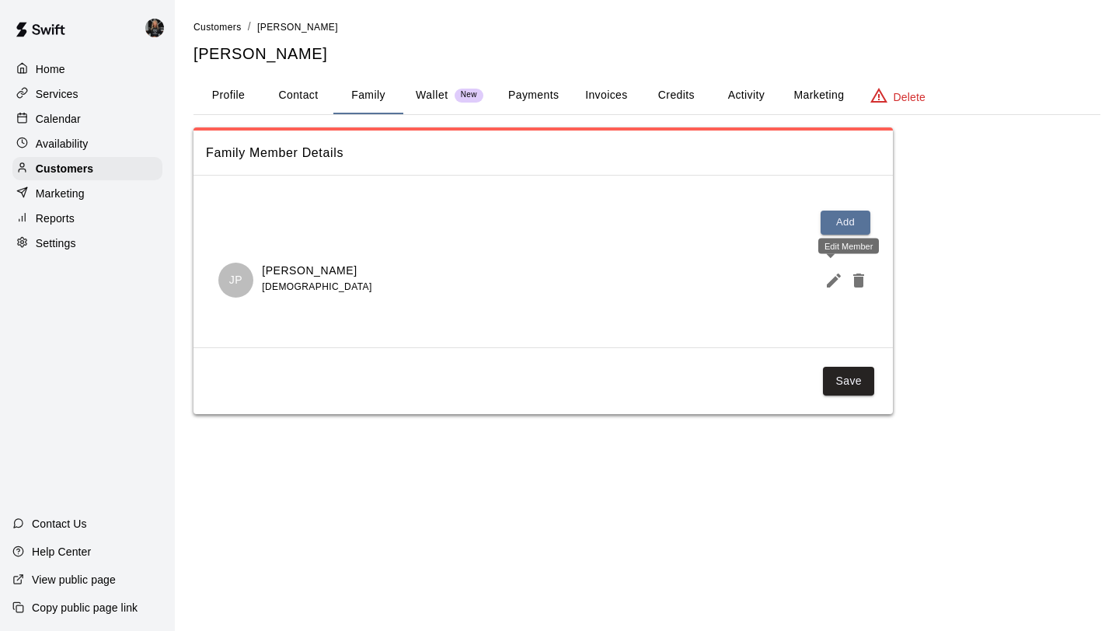
click at [834, 278] on icon "Edit Member" at bounding box center [833, 280] width 14 height 14
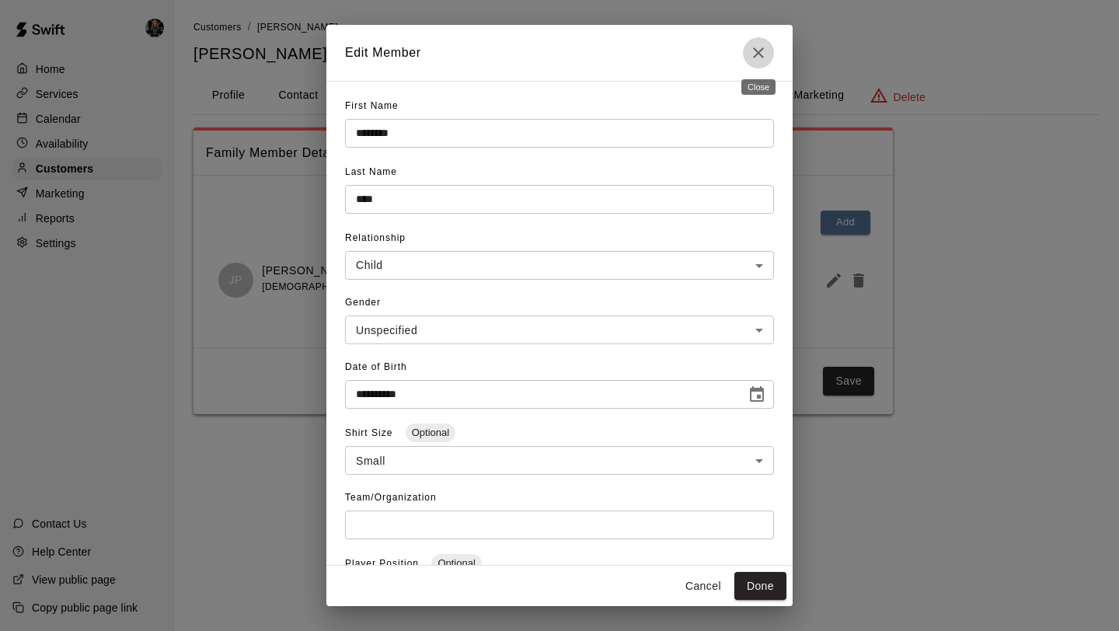
click at [769, 51] on button "Close" at bounding box center [758, 52] width 31 height 31
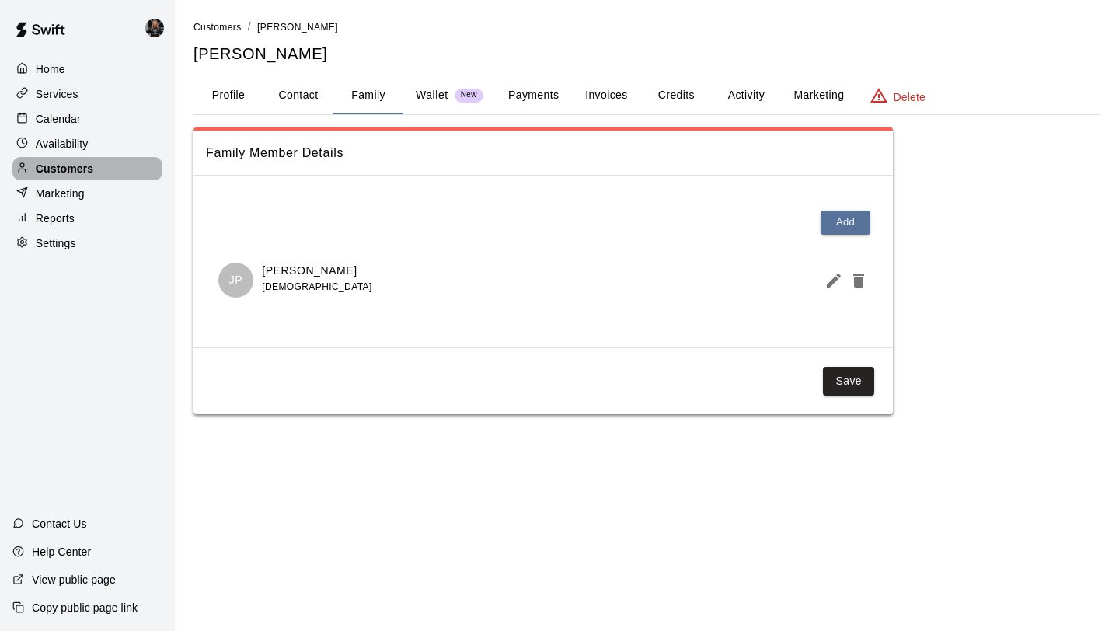
click at [127, 171] on div "Customers" at bounding box center [87, 168] width 150 height 23
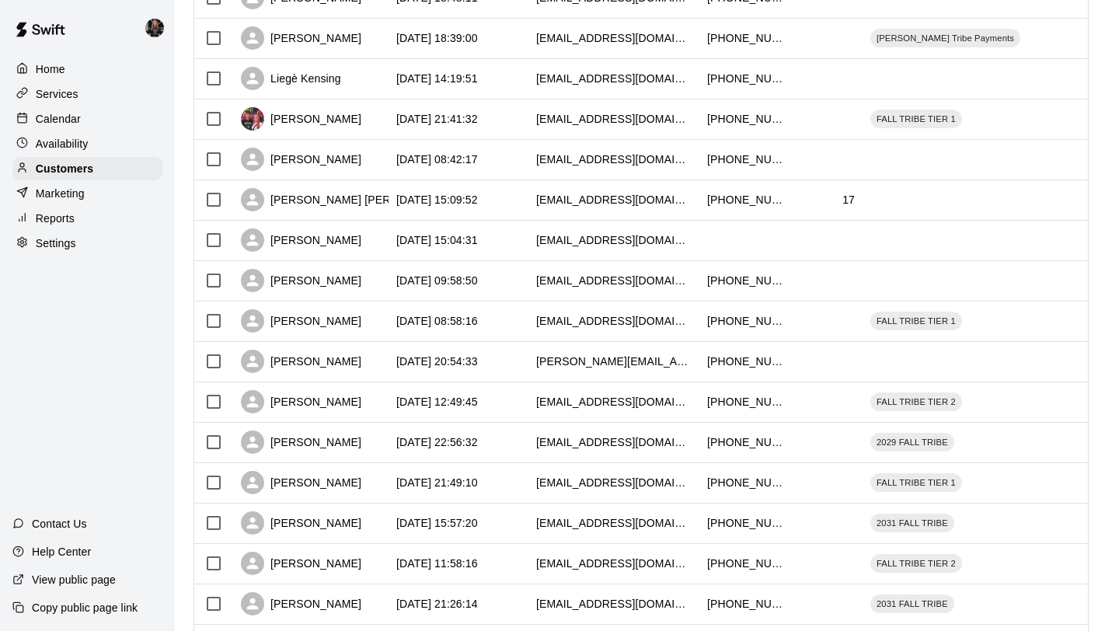
scroll to position [710, 0]
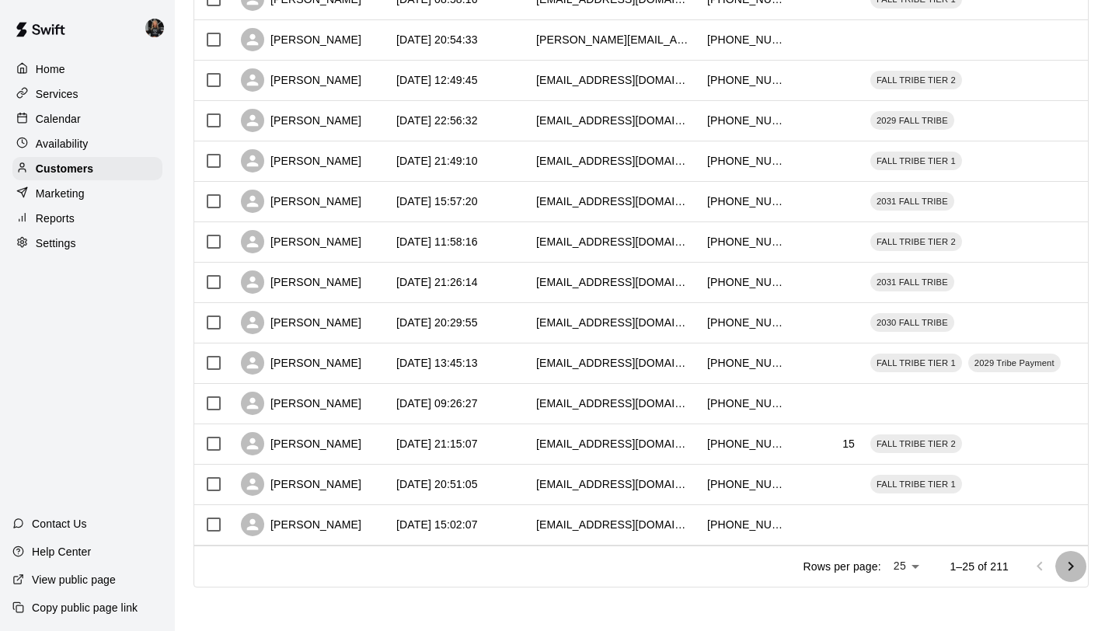
click at [1063, 562] on icon "Go to next page" at bounding box center [1070, 566] width 19 height 19
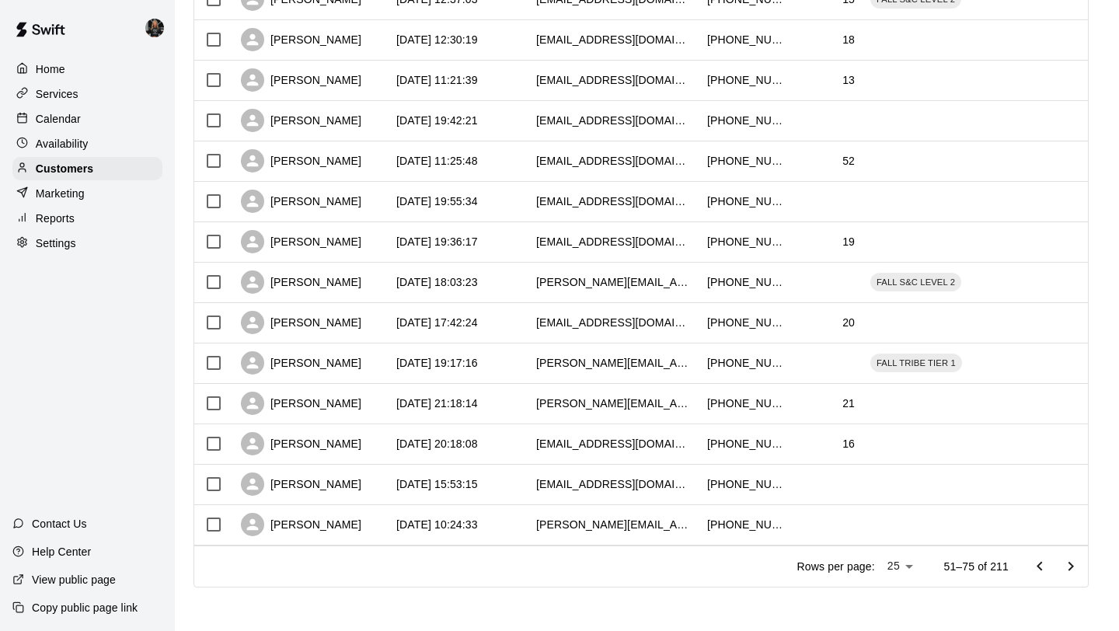
click at [1063, 562] on icon "Go to next page" at bounding box center [1070, 566] width 19 height 19
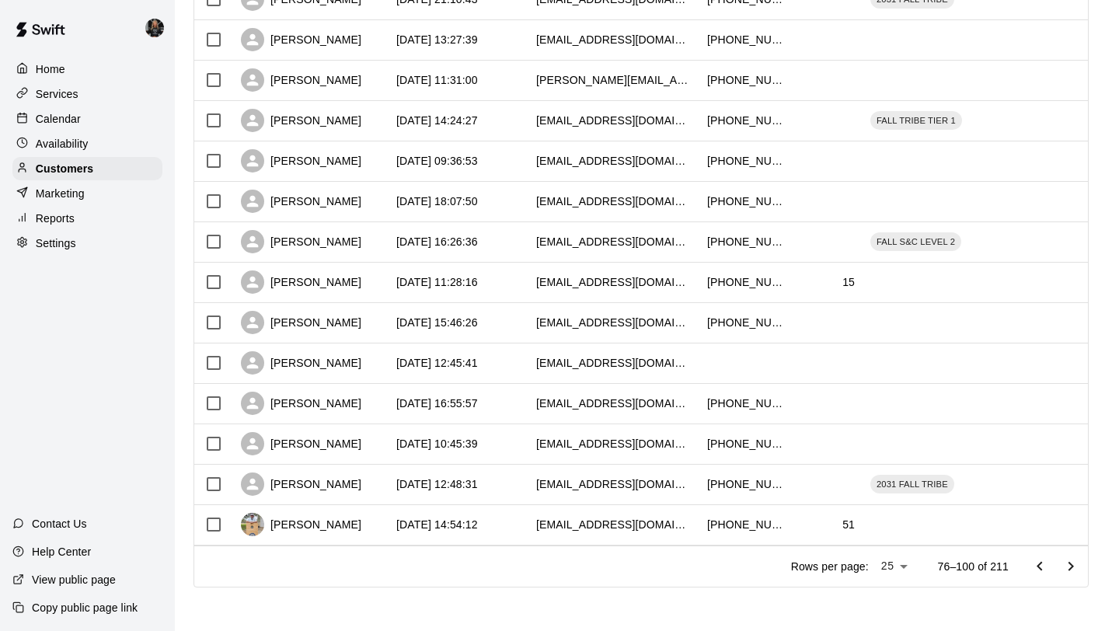
click at [1063, 560] on icon "Go to next page" at bounding box center [1070, 566] width 19 height 19
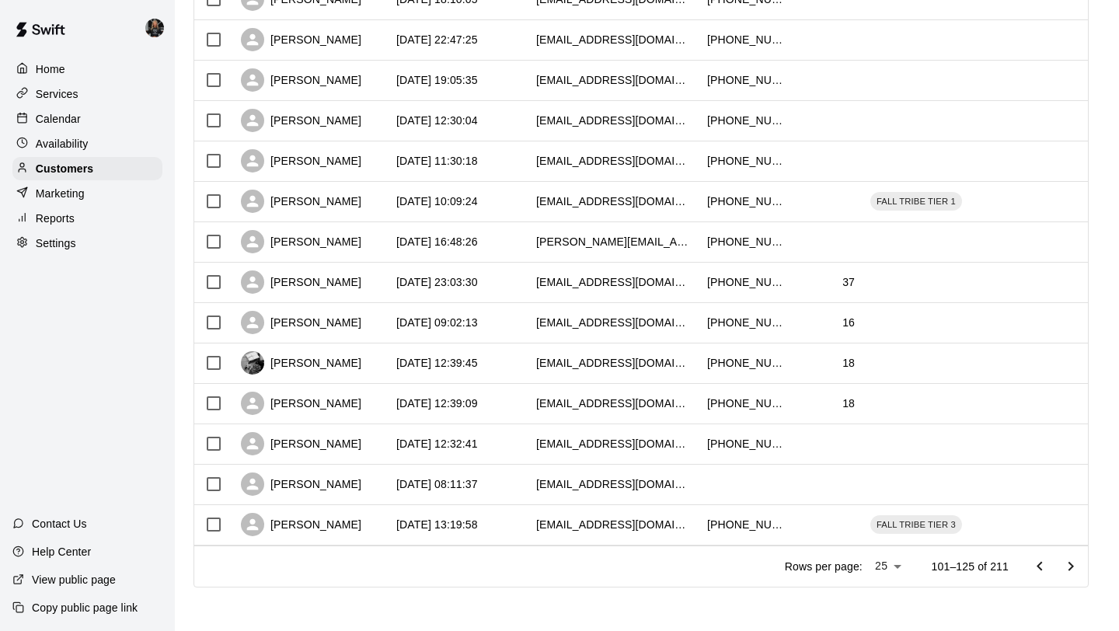
scroll to position [0, 0]
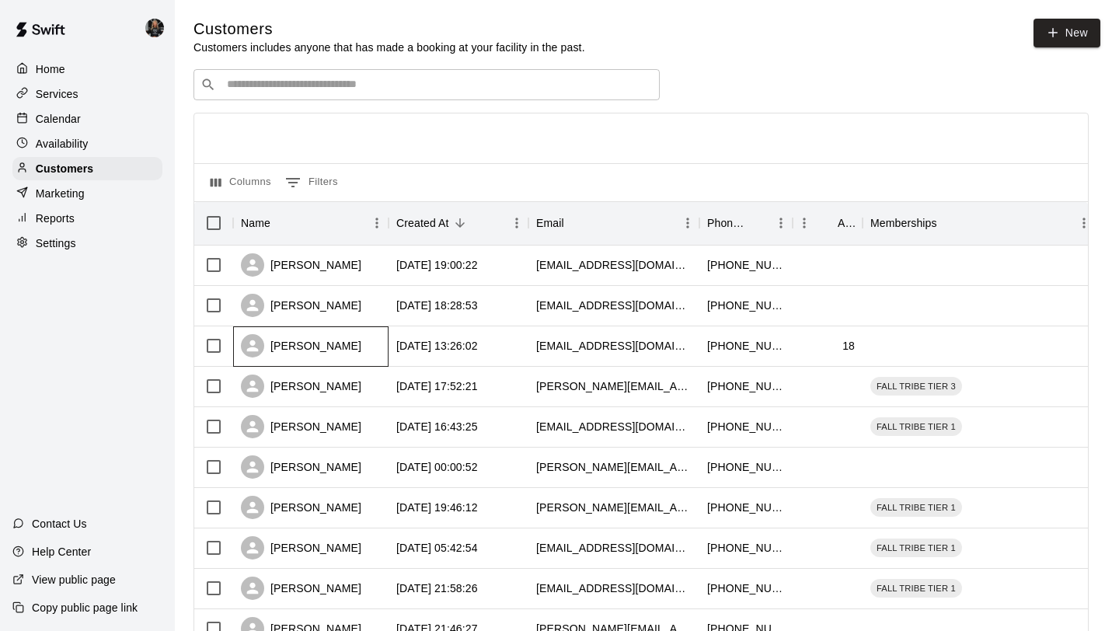
click at [298, 336] on div "Beau Martin" at bounding box center [301, 345] width 120 height 23
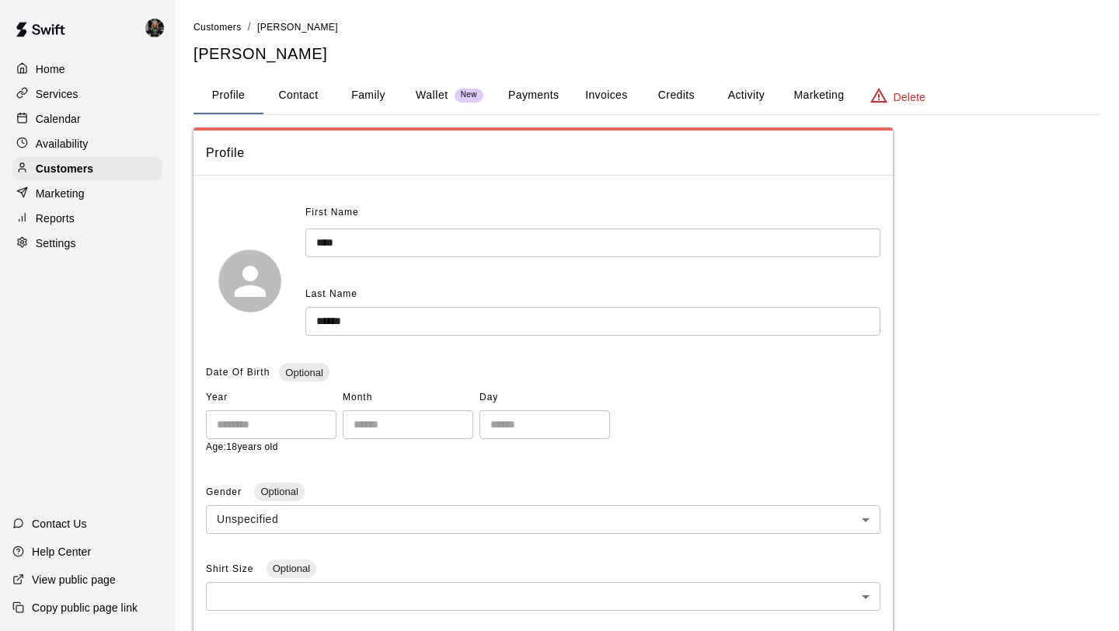
click at [382, 104] on button "Family" at bounding box center [368, 95] width 70 height 37
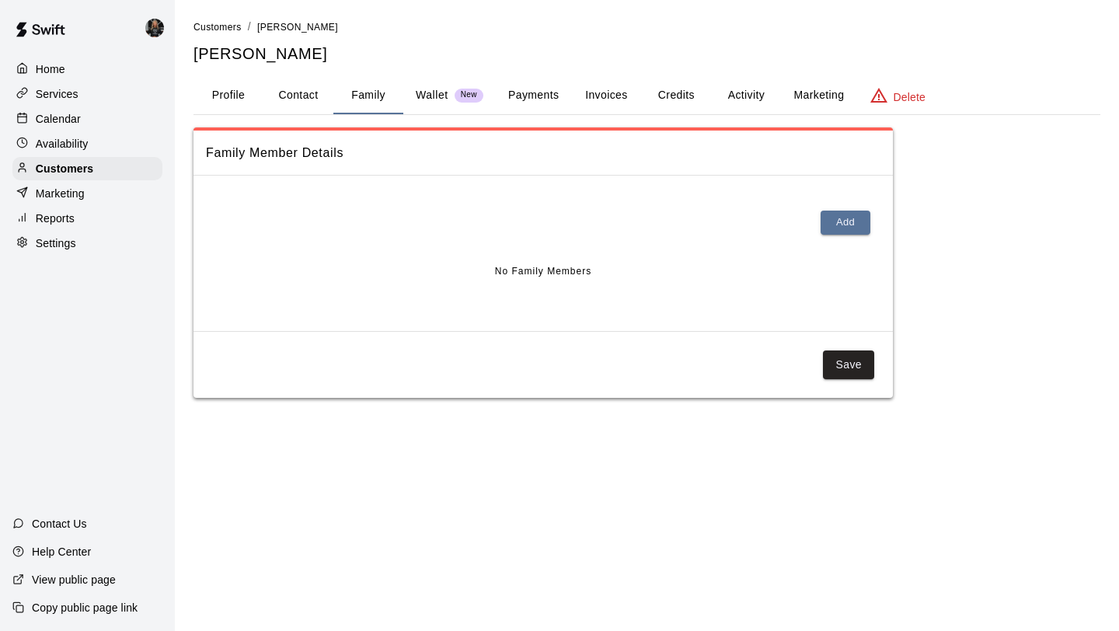
click at [231, 93] on button "Profile" at bounding box center [228, 95] width 70 height 37
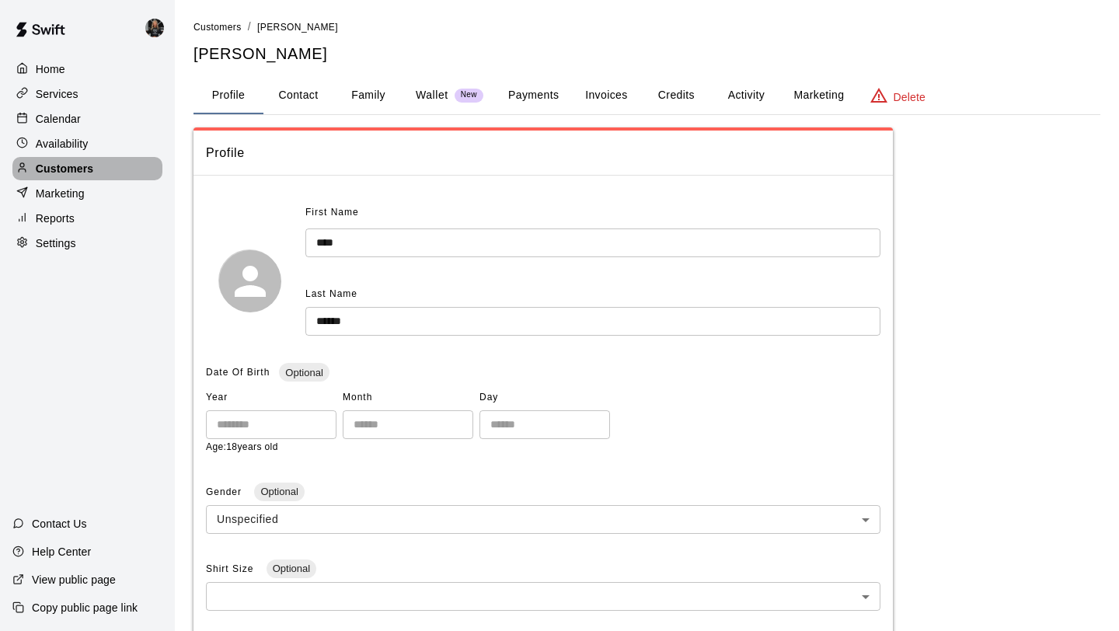
click at [78, 169] on p "Customers" at bounding box center [64, 169] width 57 height 16
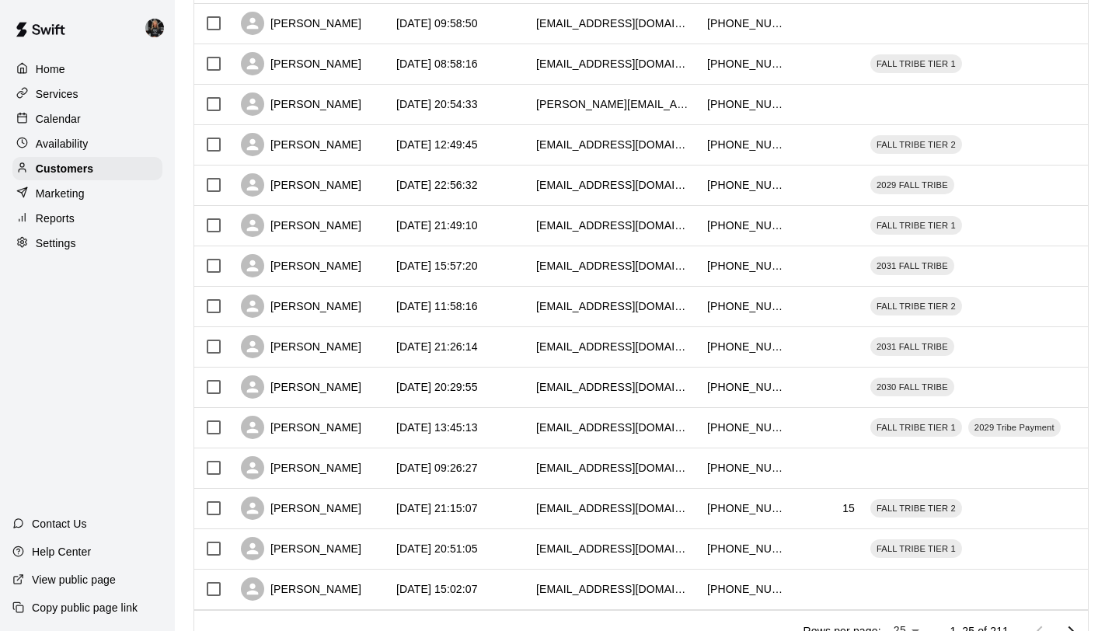
scroll to position [710, 0]
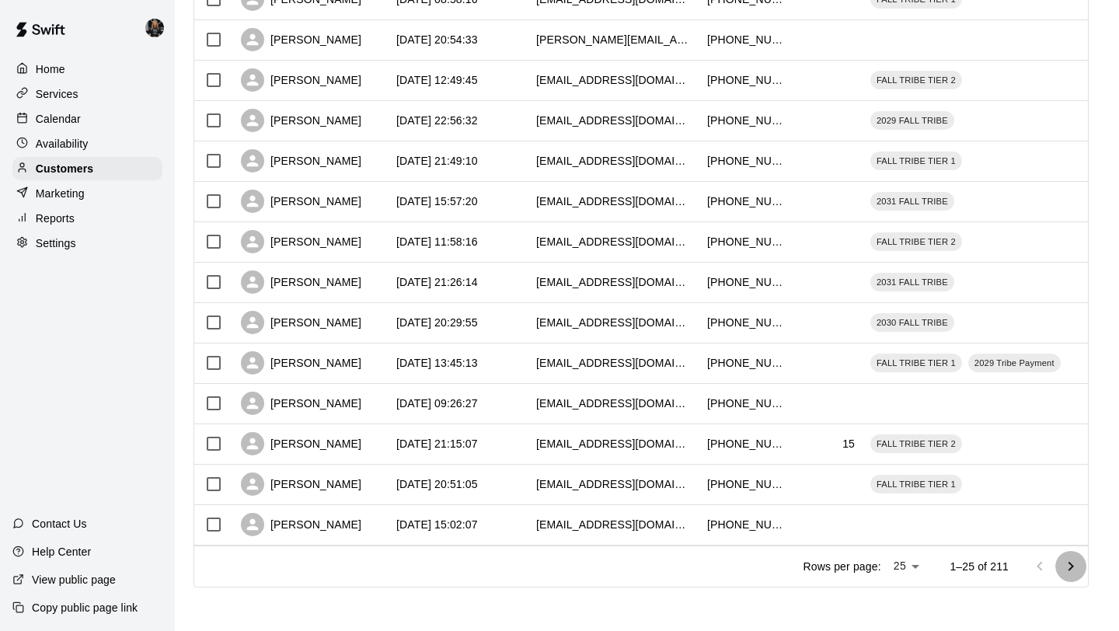
click at [1077, 567] on icon "Go to next page" at bounding box center [1070, 566] width 19 height 19
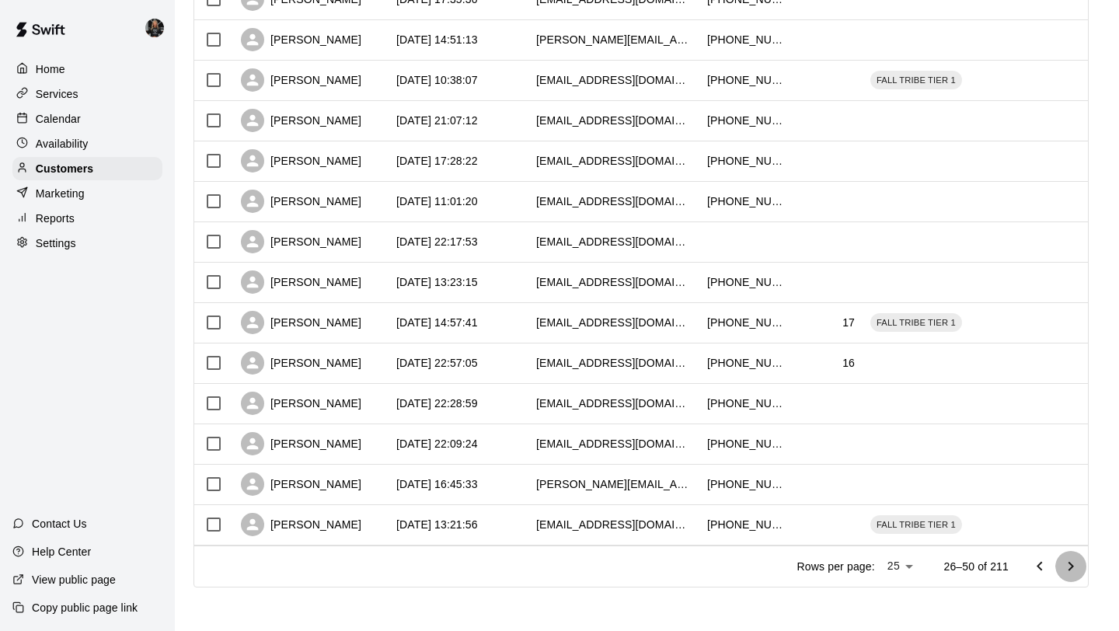
click at [1077, 567] on icon "Go to next page" at bounding box center [1070, 566] width 19 height 19
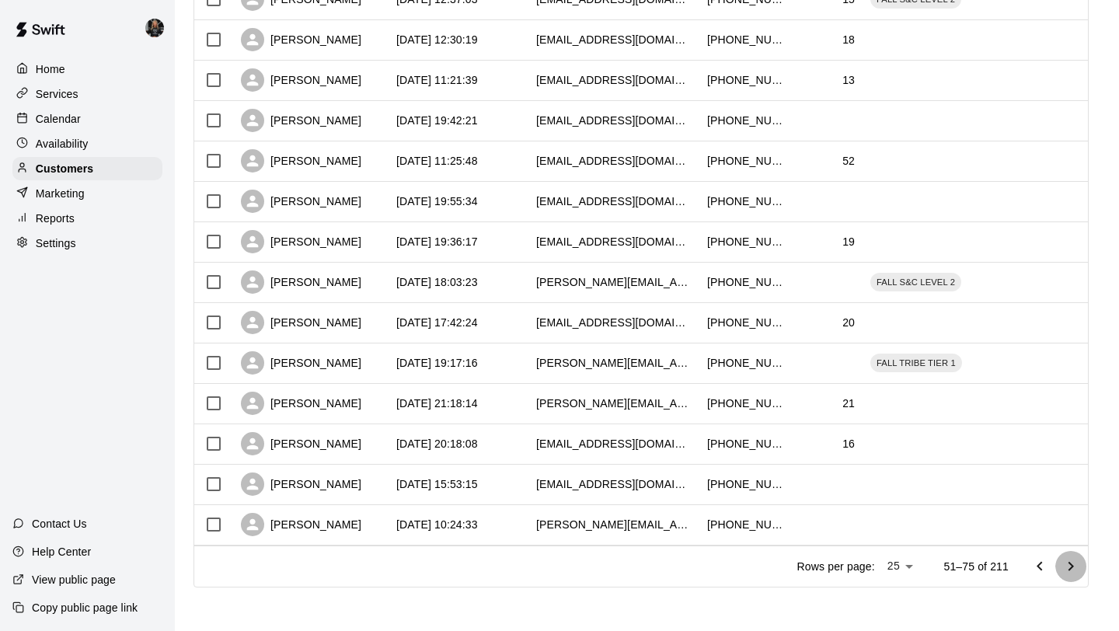
click at [1077, 567] on icon "Go to next page" at bounding box center [1070, 566] width 19 height 19
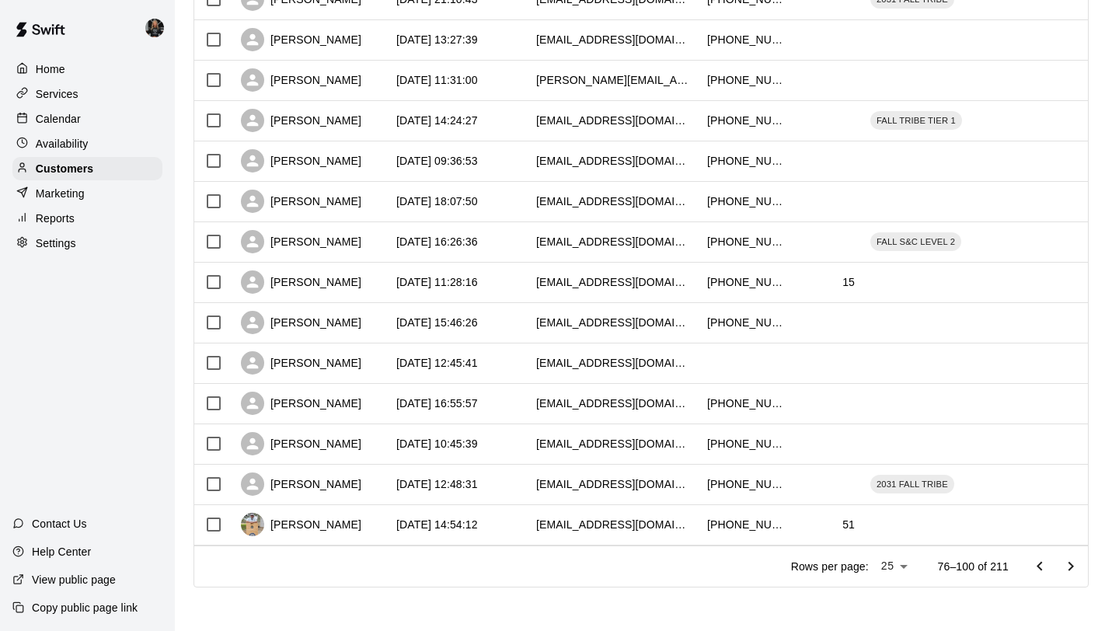
click at [1077, 567] on icon "Go to next page" at bounding box center [1070, 566] width 19 height 19
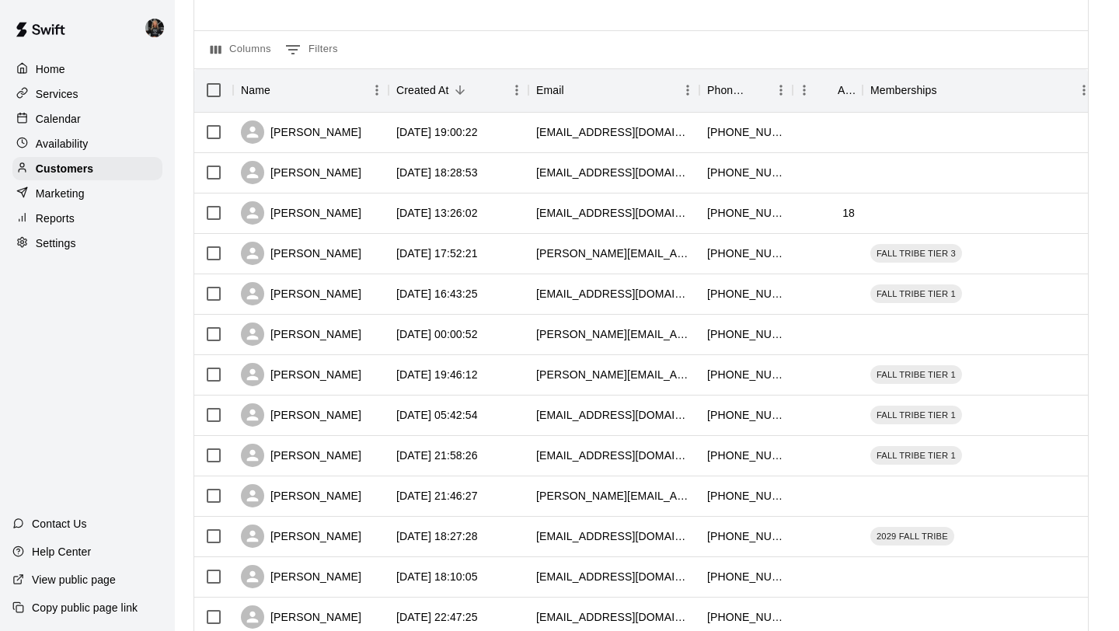
scroll to position [126, 0]
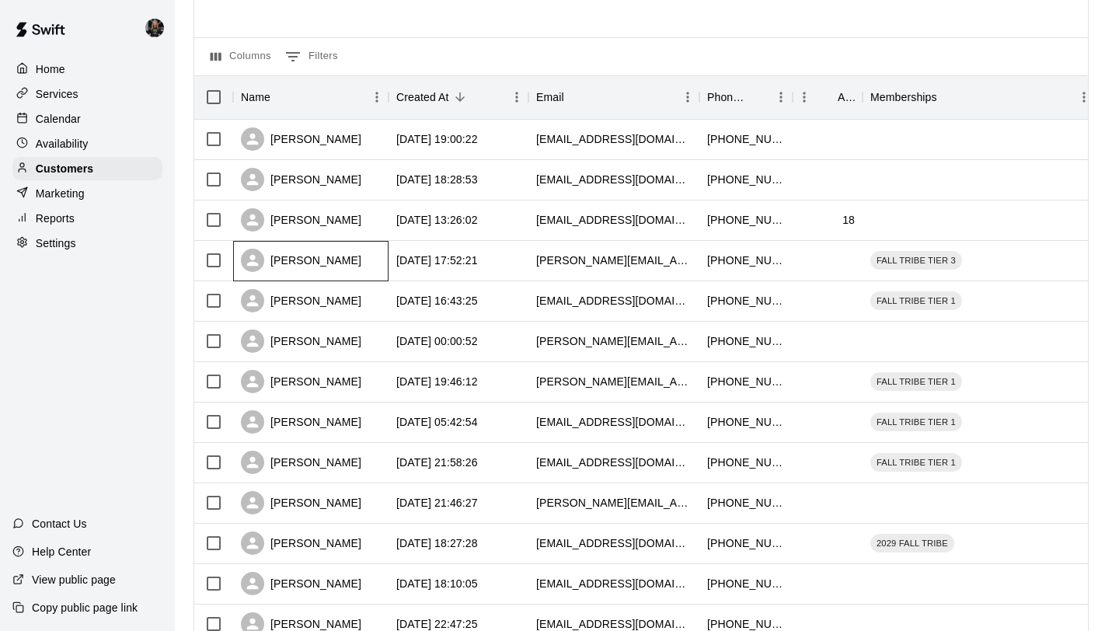
click at [294, 253] on div "Brad Friesenhahn" at bounding box center [301, 260] width 120 height 23
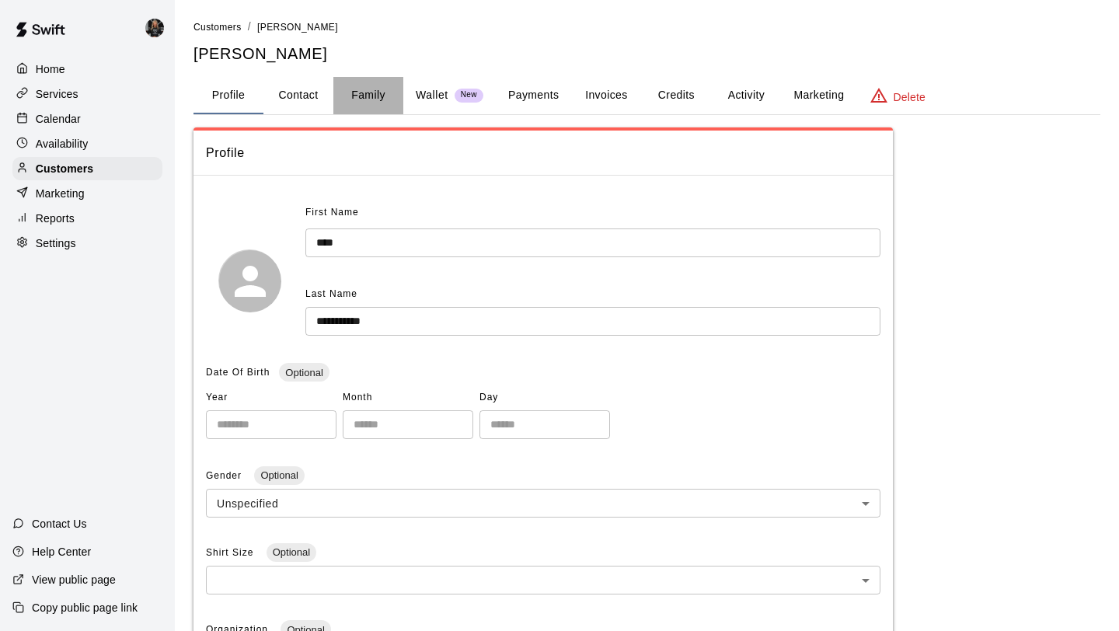
click at [364, 90] on button "Family" at bounding box center [368, 95] width 70 height 37
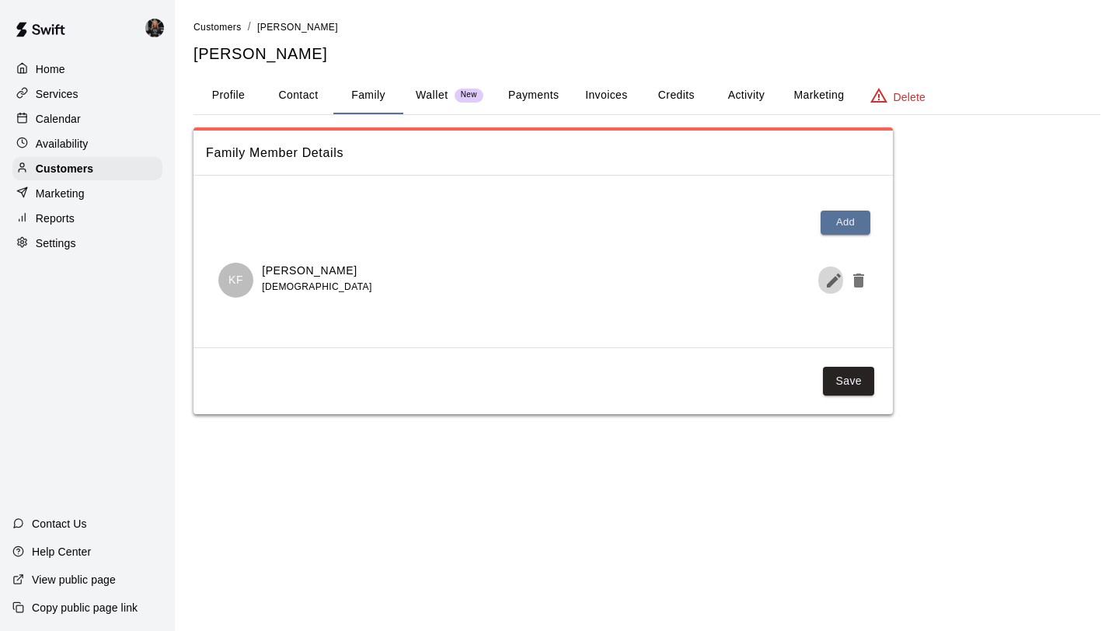
click at [826, 281] on icon "Edit Member" at bounding box center [833, 280] width 19 height 19
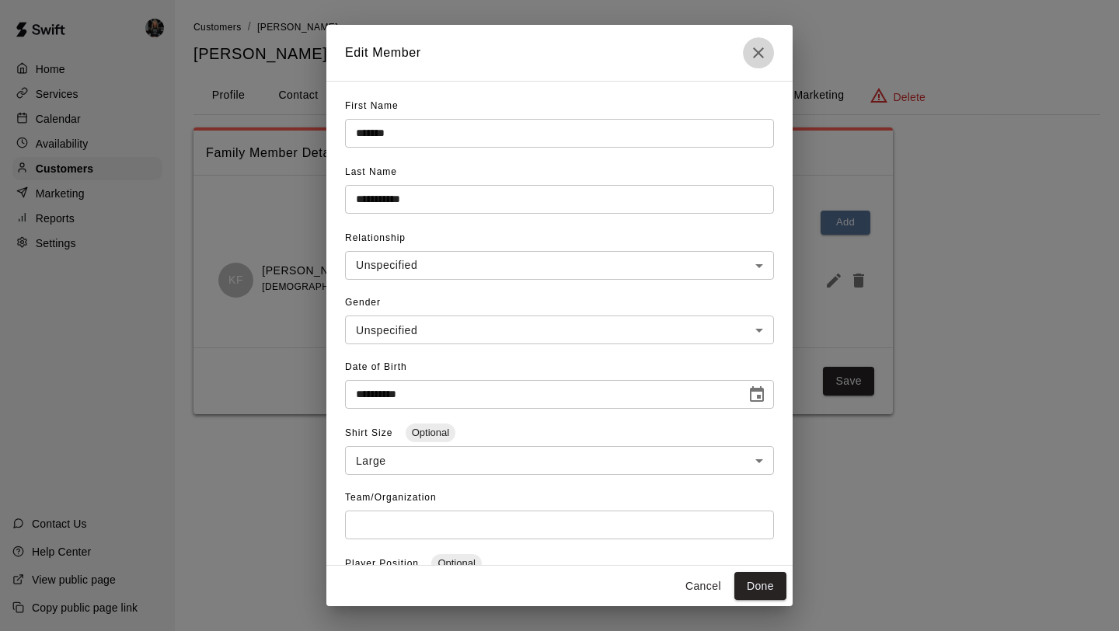
click at [752, 47] on icon "Close" at bounding box center [758, 52] width 19 height 19
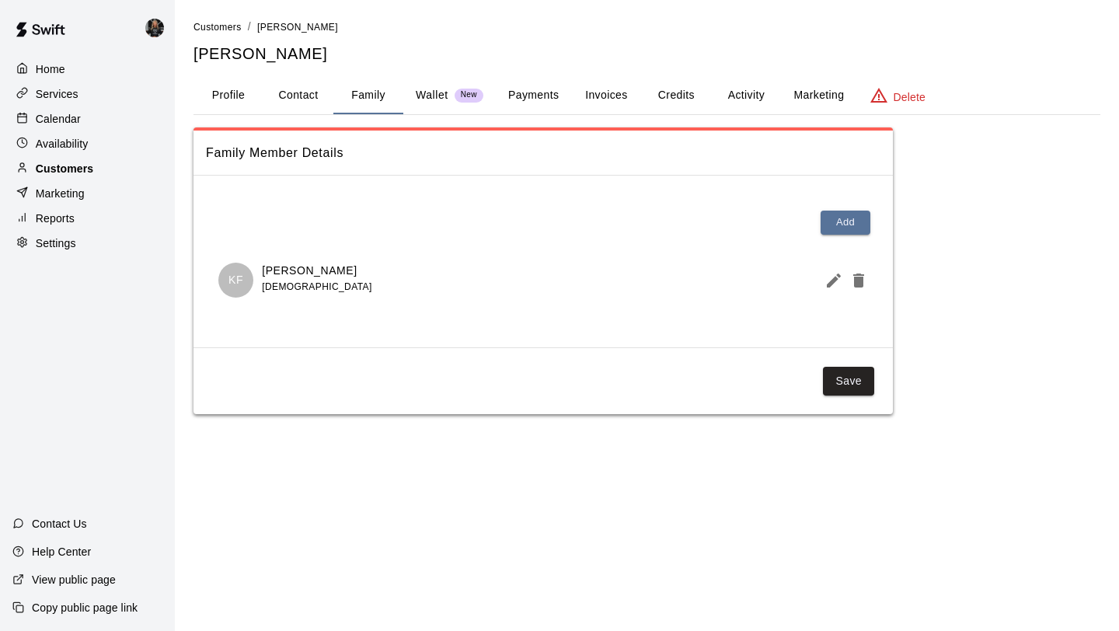
click at [74, 176] on div "Customers" at bounding box center [87, 168] width 150 height 23
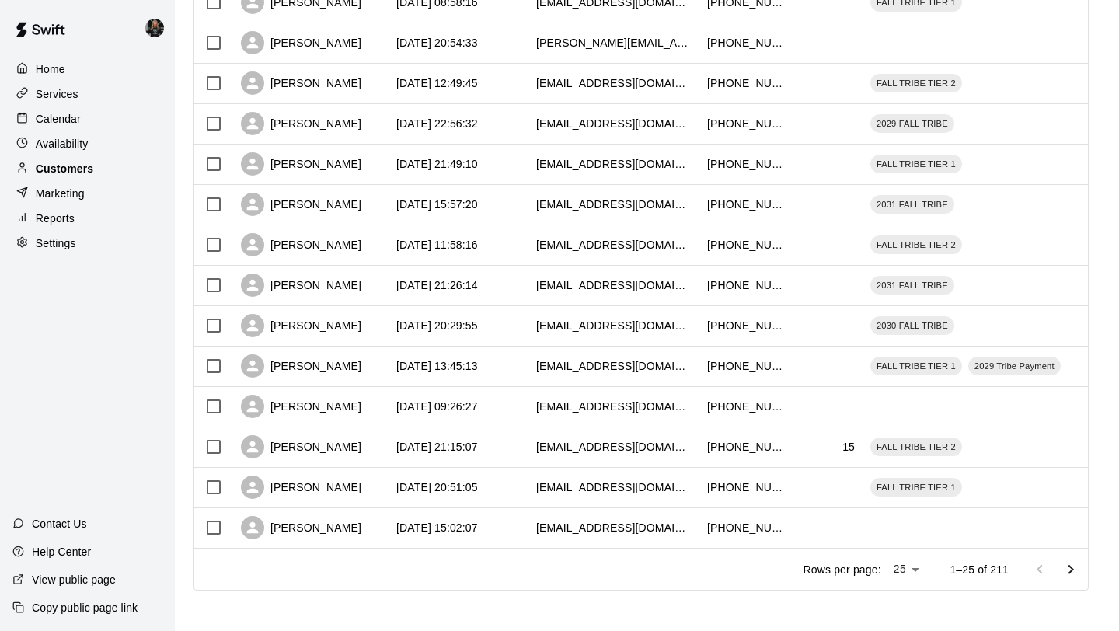
scroll to position [710, 0]
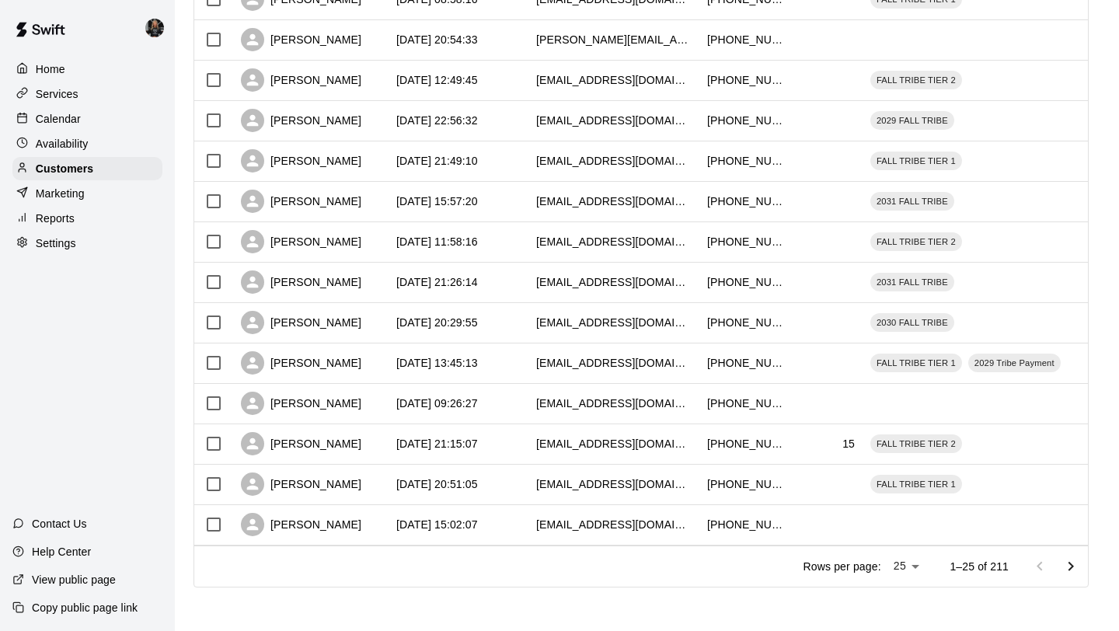
click at [1067, 556] on button "Go to next page" at bounding box center [1070, 566] width 31 height 31
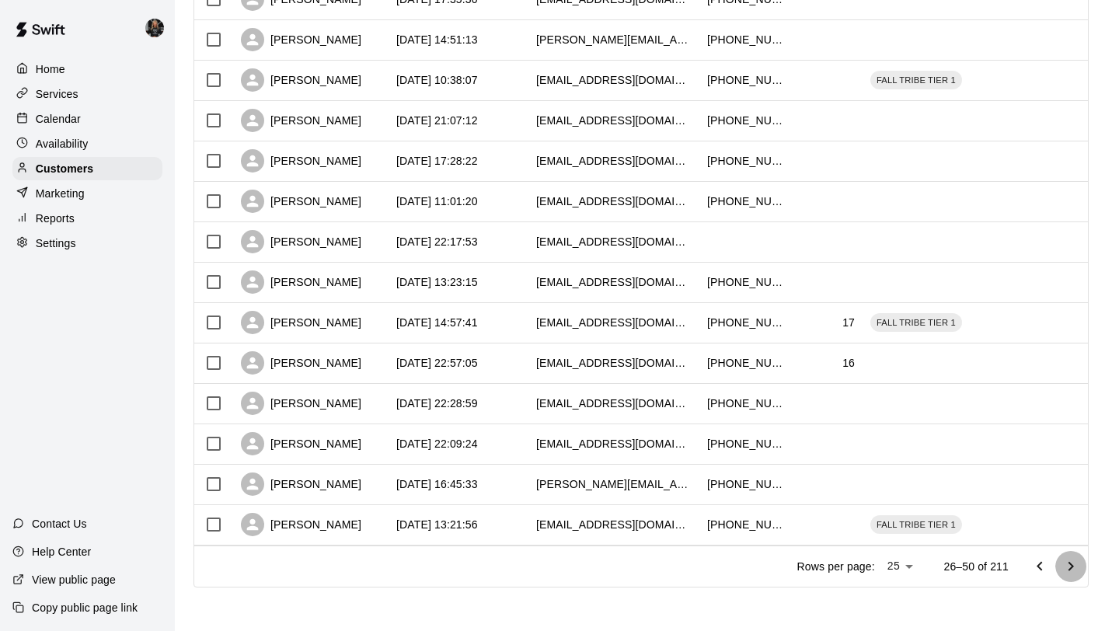
click at [1067, 556] on button "Go to next page" at bounding box center [1070, 566] width 31 height 31
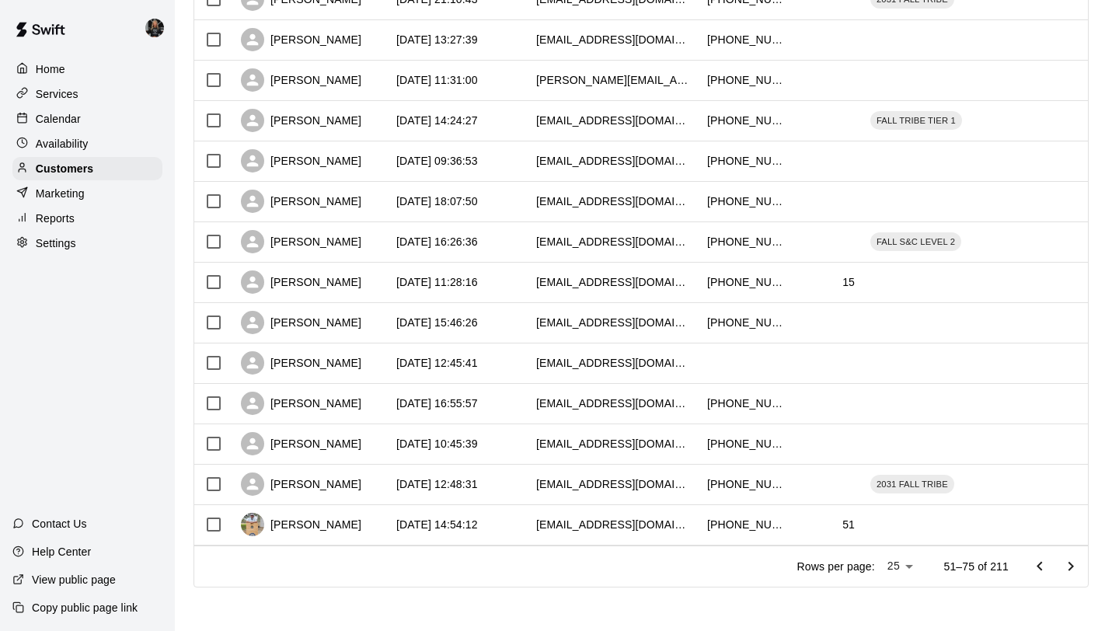
click at [1067, 556] on button "Go to next page" at bounding box center [1070, 566] width 31 height 31
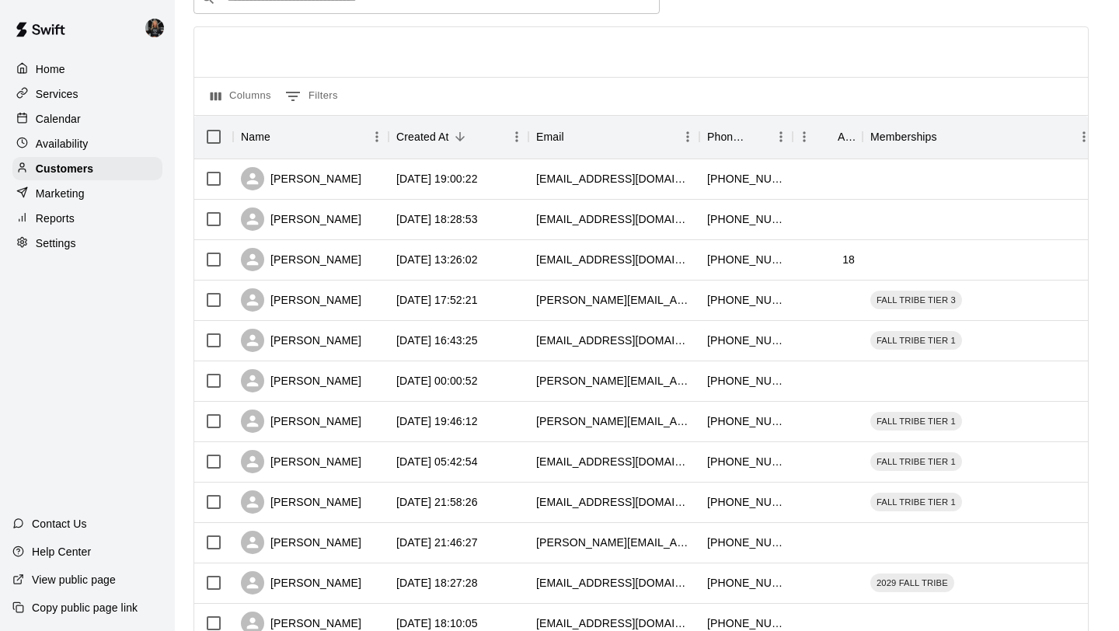
scroll to position [109, 0]
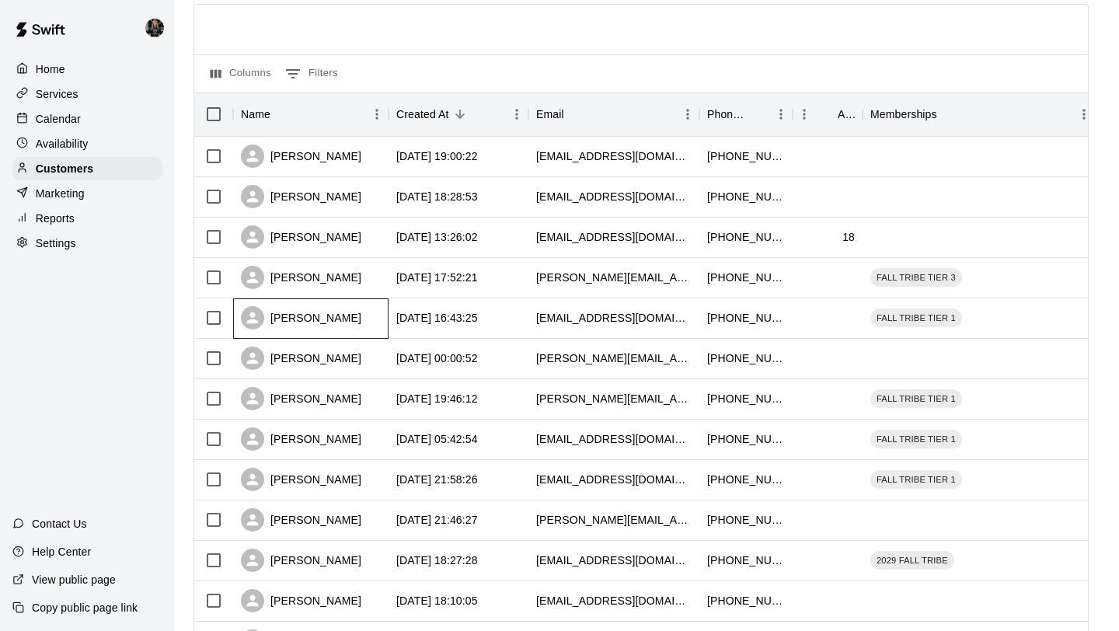
click at [304, 314] on div "Kristie Nickell" at bounding box center [301, 317] width 120 height 23
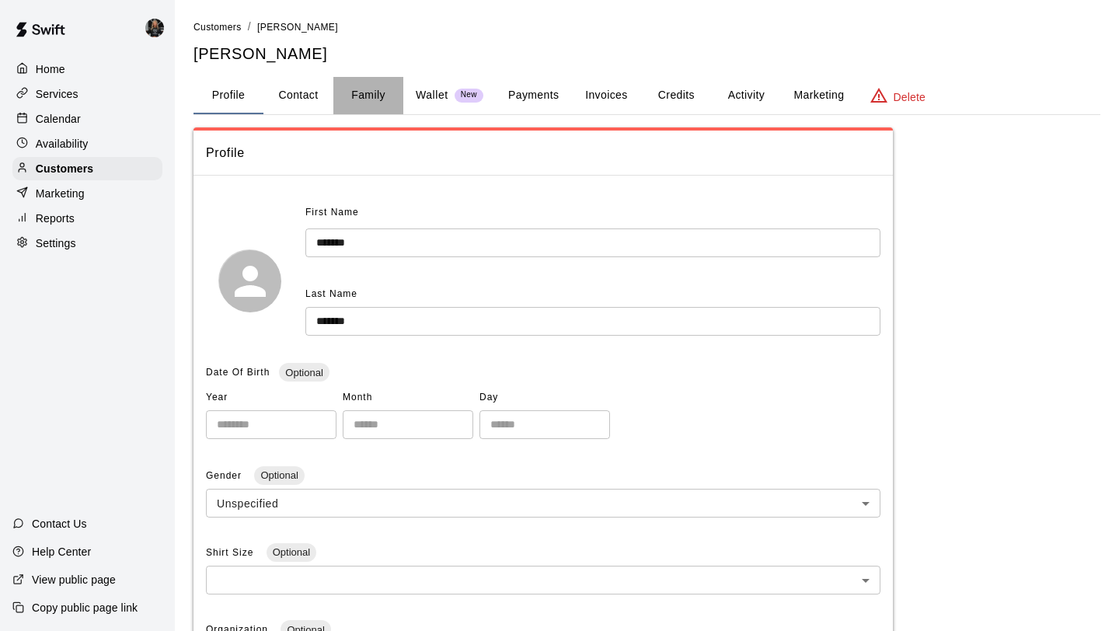
click at [364, 92] on button "Family" at bounding box center [368, 95] width 70 height 37
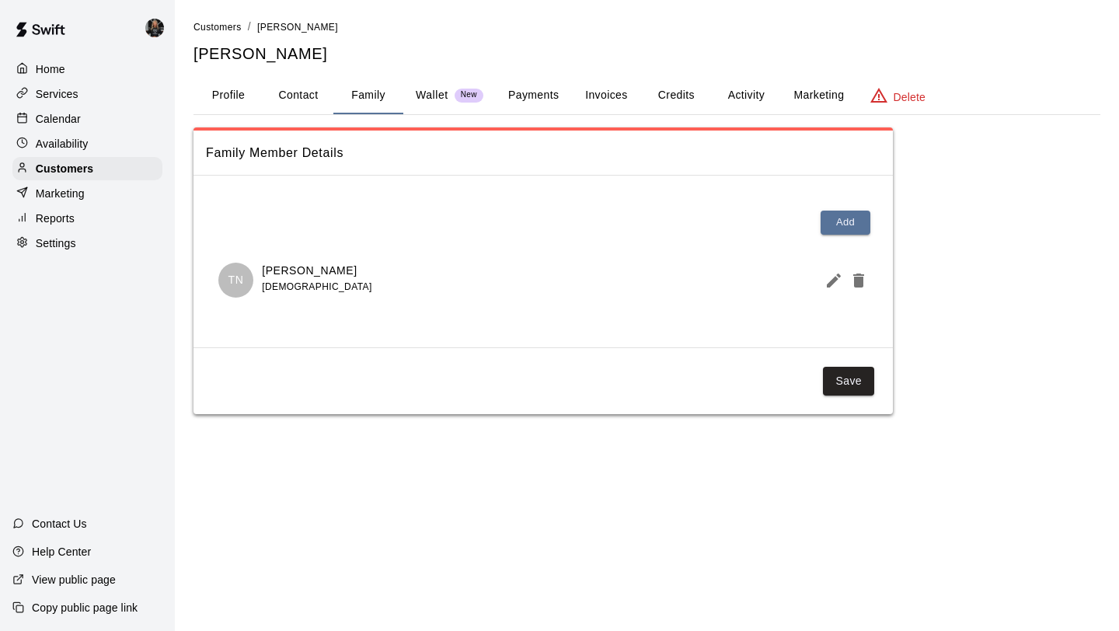
click at [830, 284] on icon "Edit Member" at bounding box center [833, 280] width 14 height 14
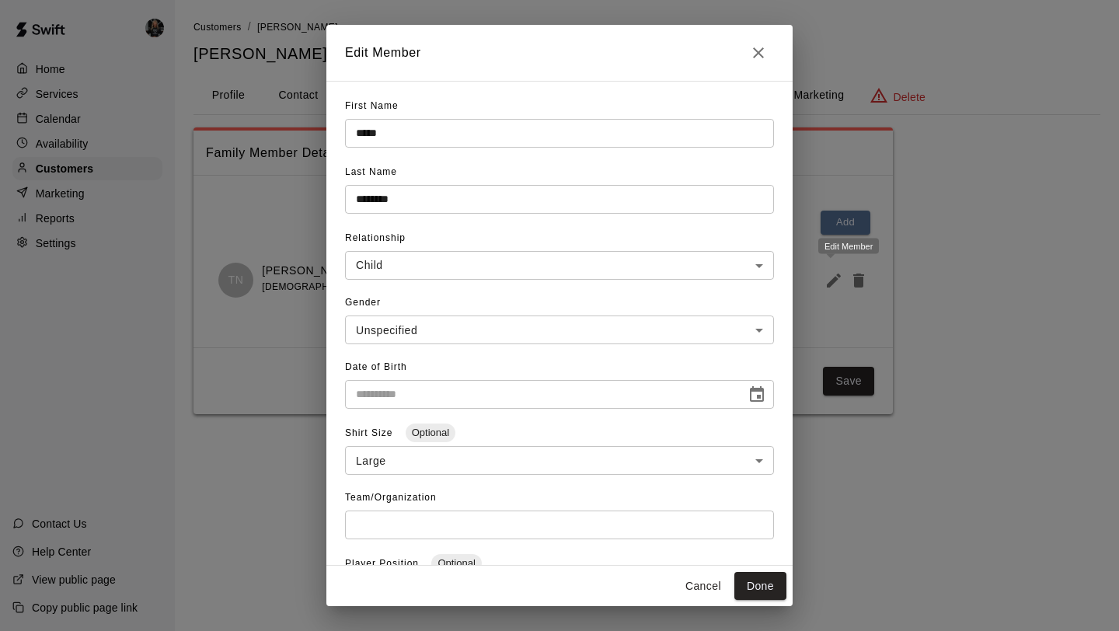
type input "**********"
click at [750, 50] on icon "Close" at bounding box center [758, 52] width 19 height 19
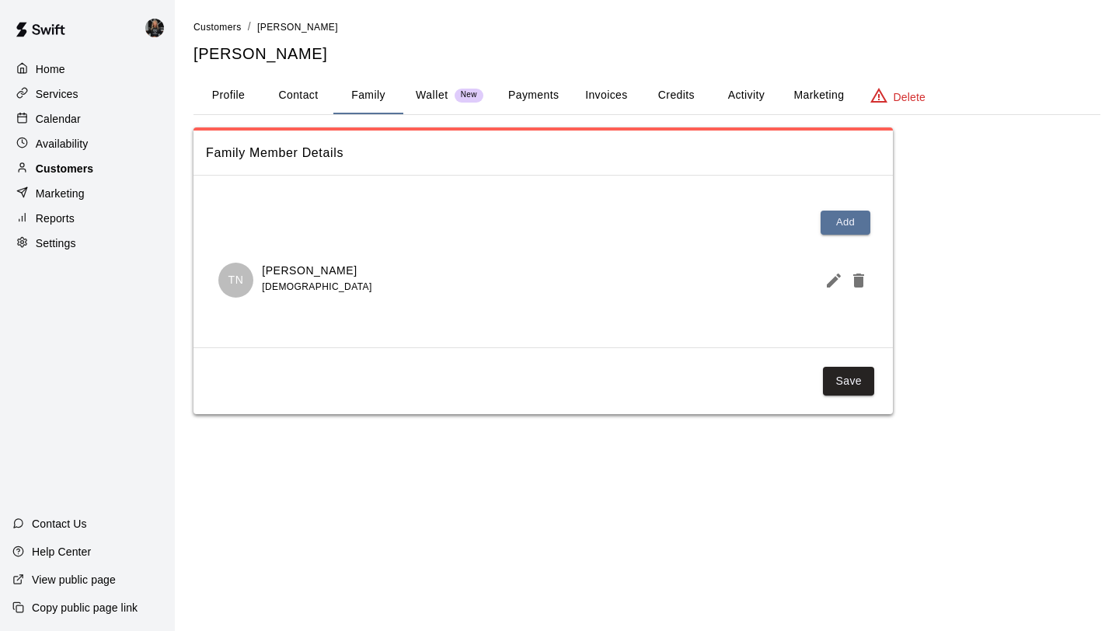
click at [127, 165] on div "Customers" at bounding box center [87, 168] width 150 height 23
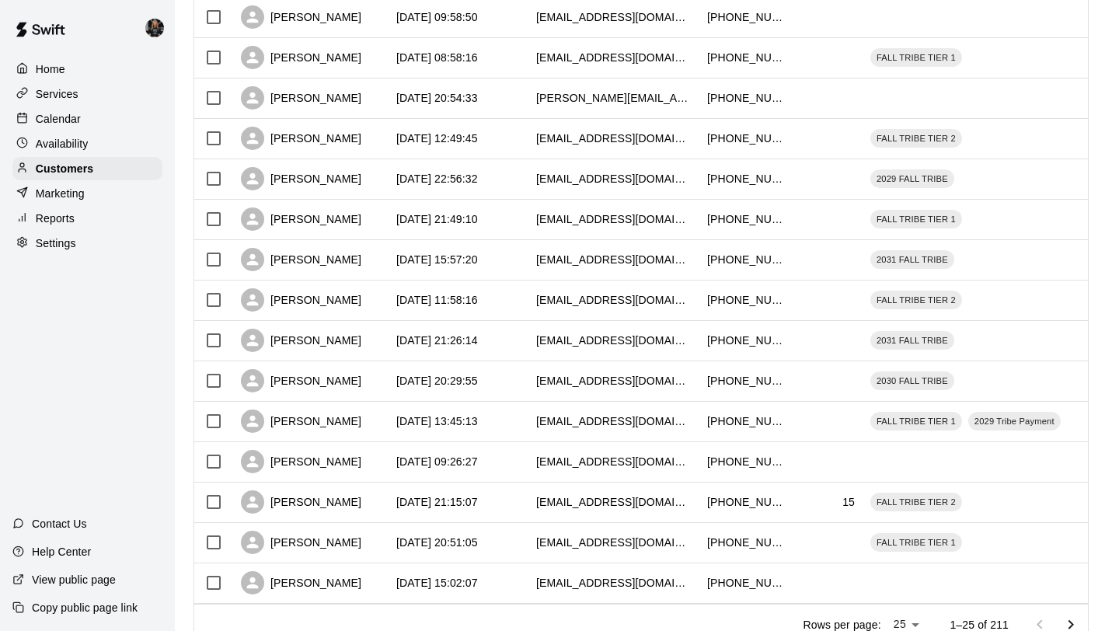
scroll to position [710, 0]
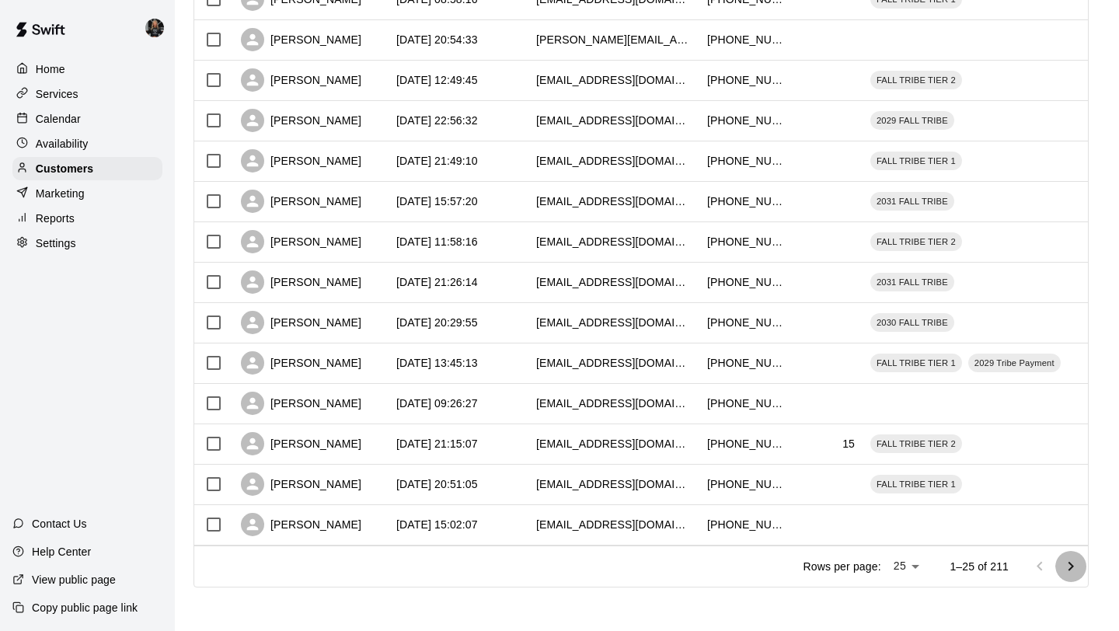
click at [1069, 565] on icon "Go to next page" at bounding box center [1070, 566] width 19 height 19
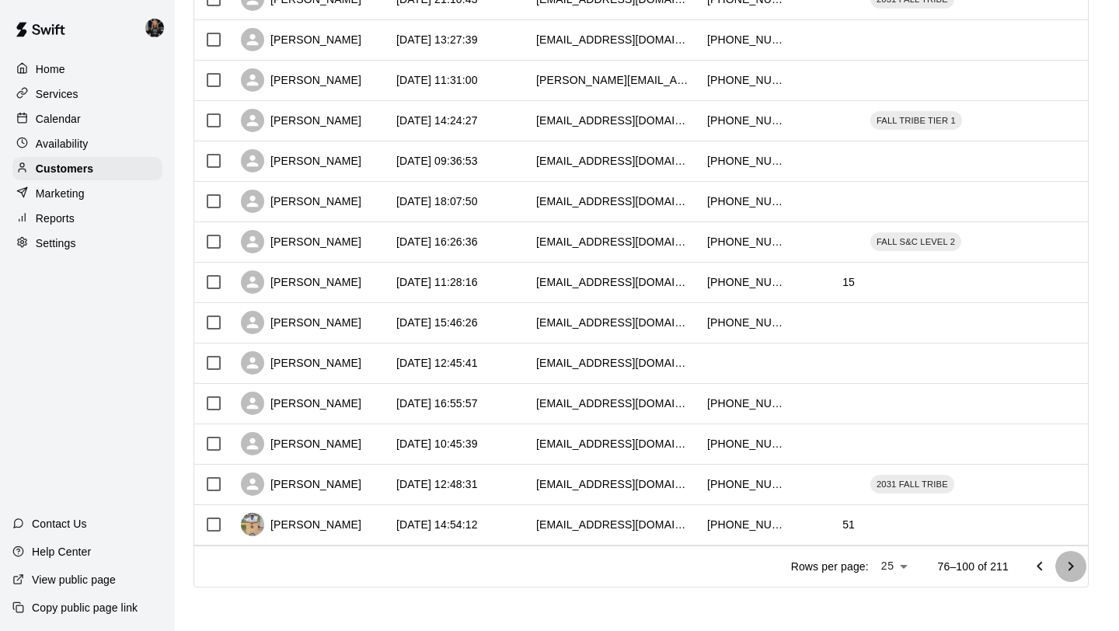
click at [1069, 565] on icon "Go to next page" at bounding box center [1070, 566] width 19 height 19
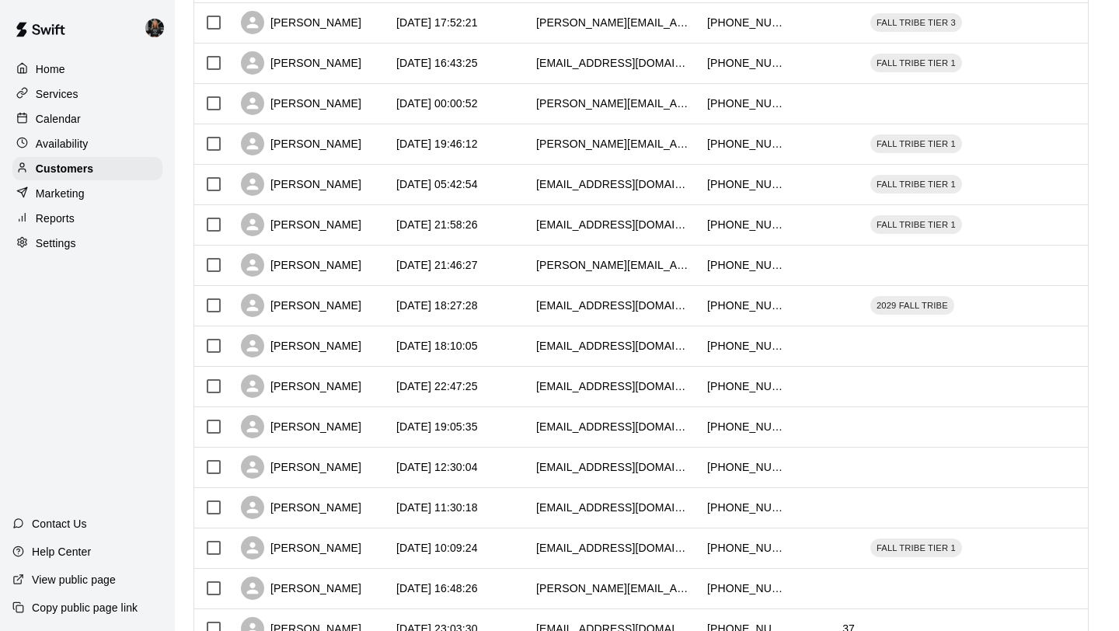
scroll to position [357, 0]
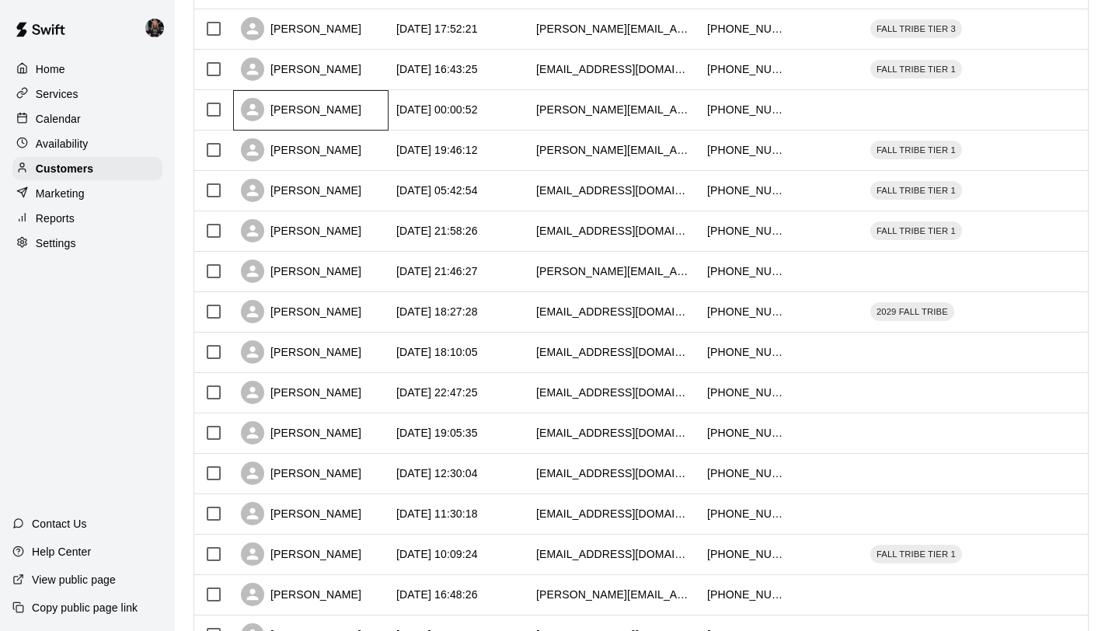
click at [325, 111] on div "Vincent Salcedo" at bounding box center [301, 109] width 120 height 23
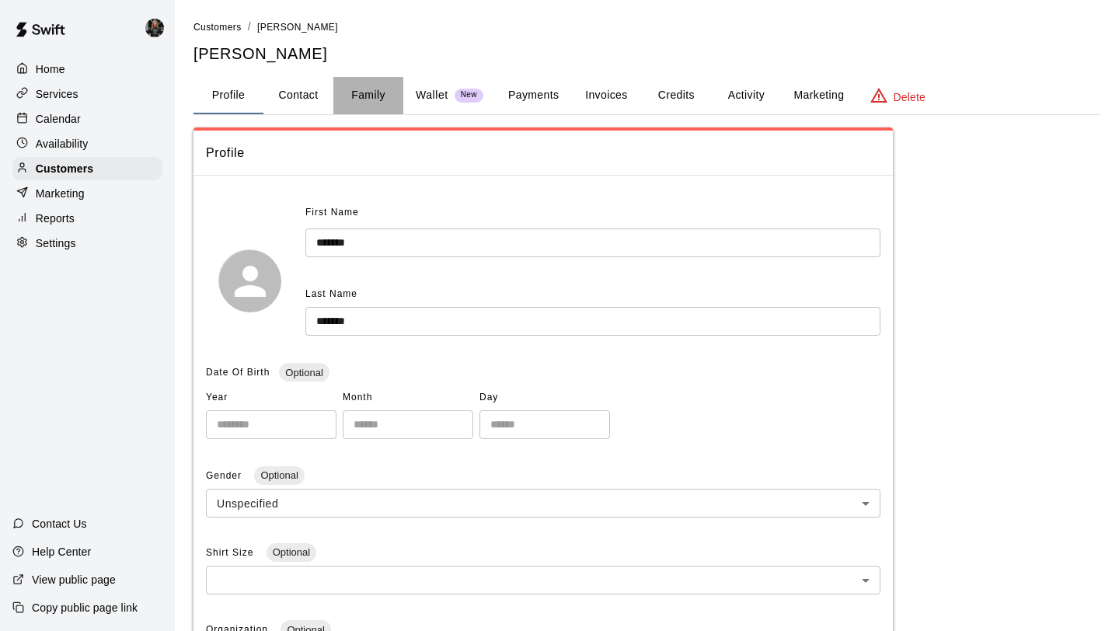
click at [351, 93] on button "Family" at bounding box center [368, 95] width 70 height 37
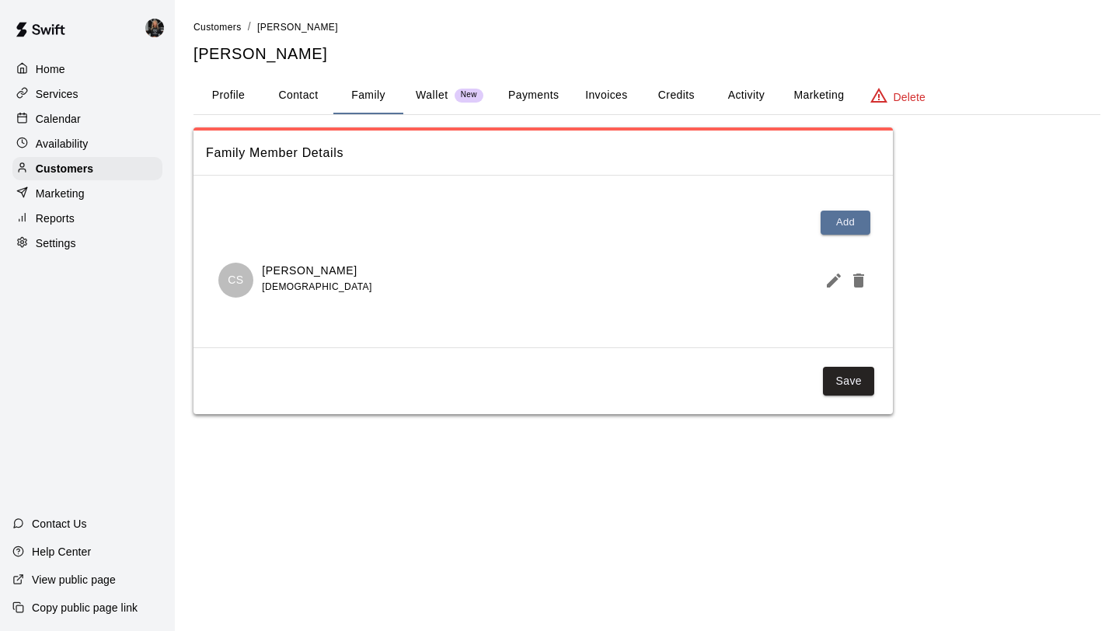
click at [826, 285] on icon "Edit Member" at bounding box center [833, 280] width 19 height 19
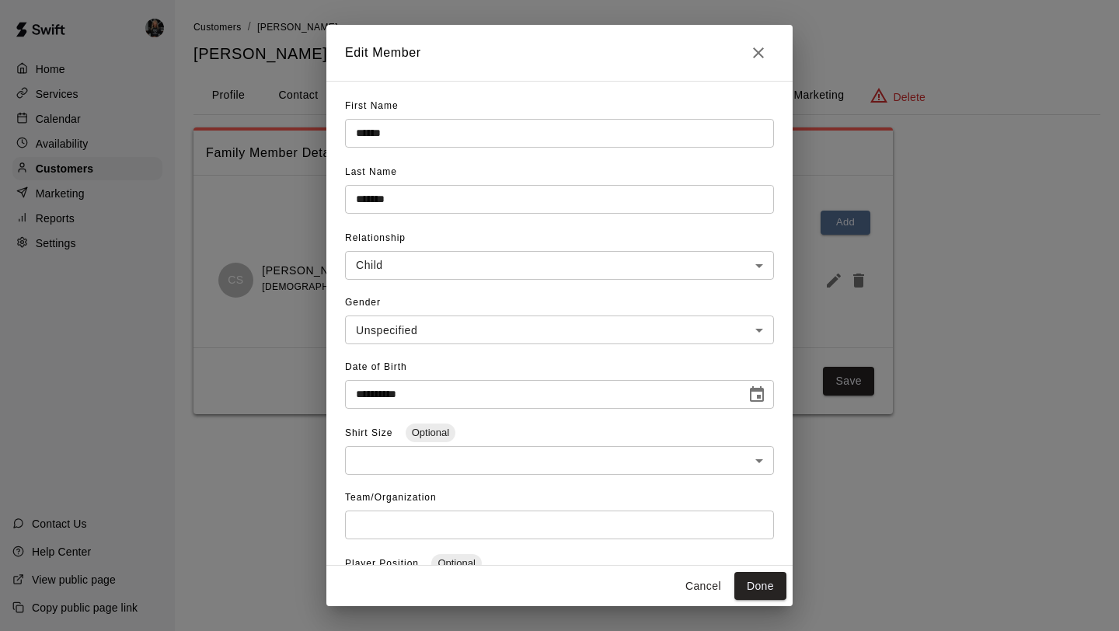
click at [760, 67] on button "Close" at bounding box center [758, 52] width 31 height 31
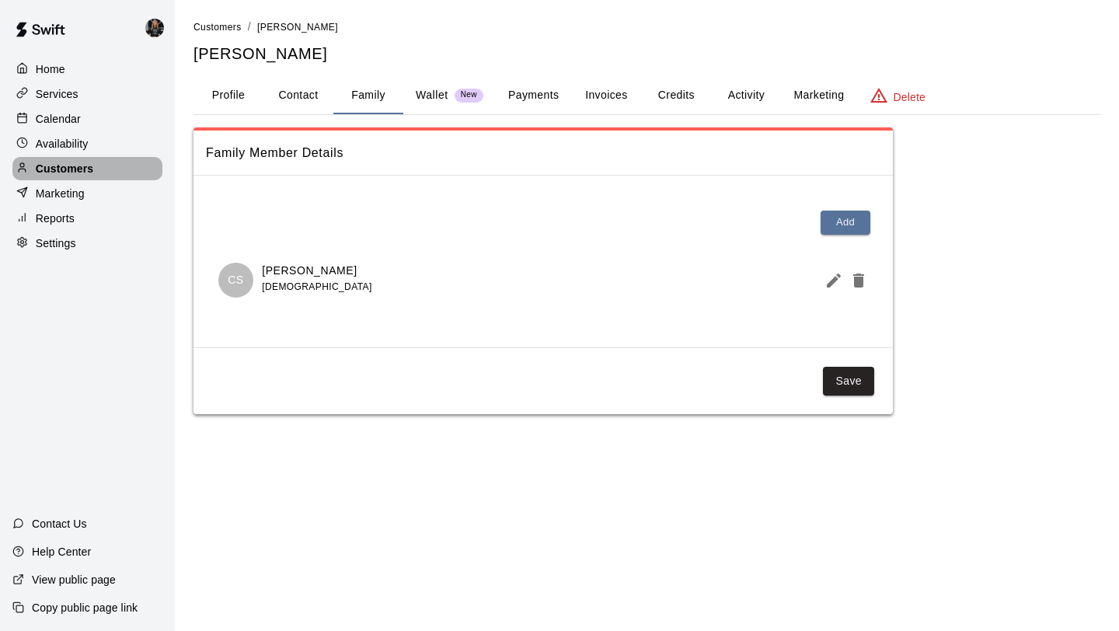
click at [43, 158] on div "Customers" at bounding box center [87, 168] width 150 height 23
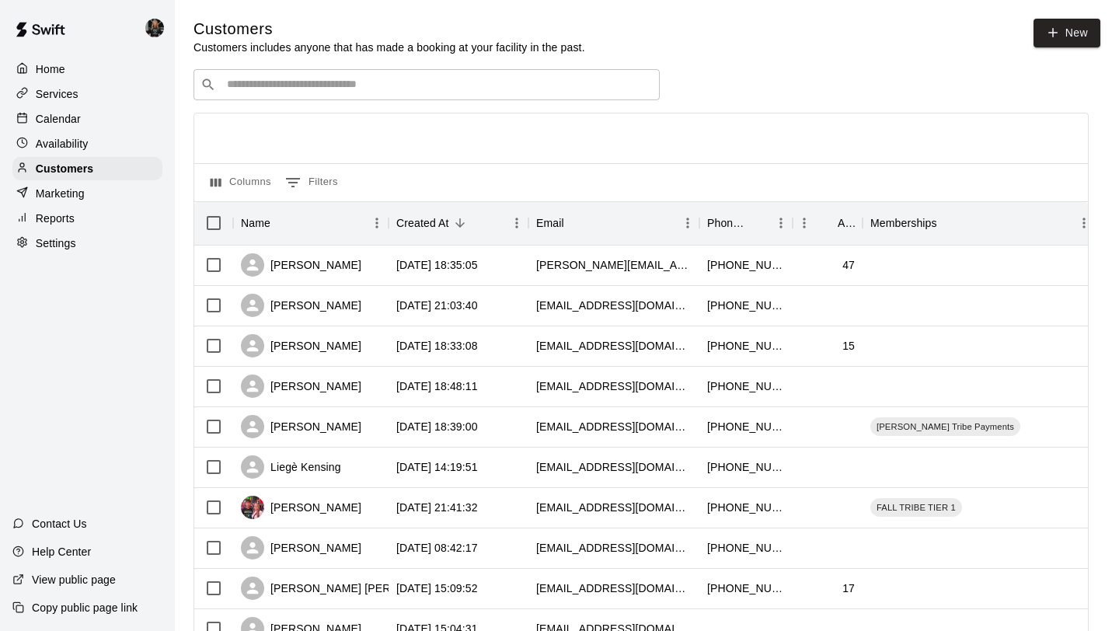
scroll to position [710, 0]
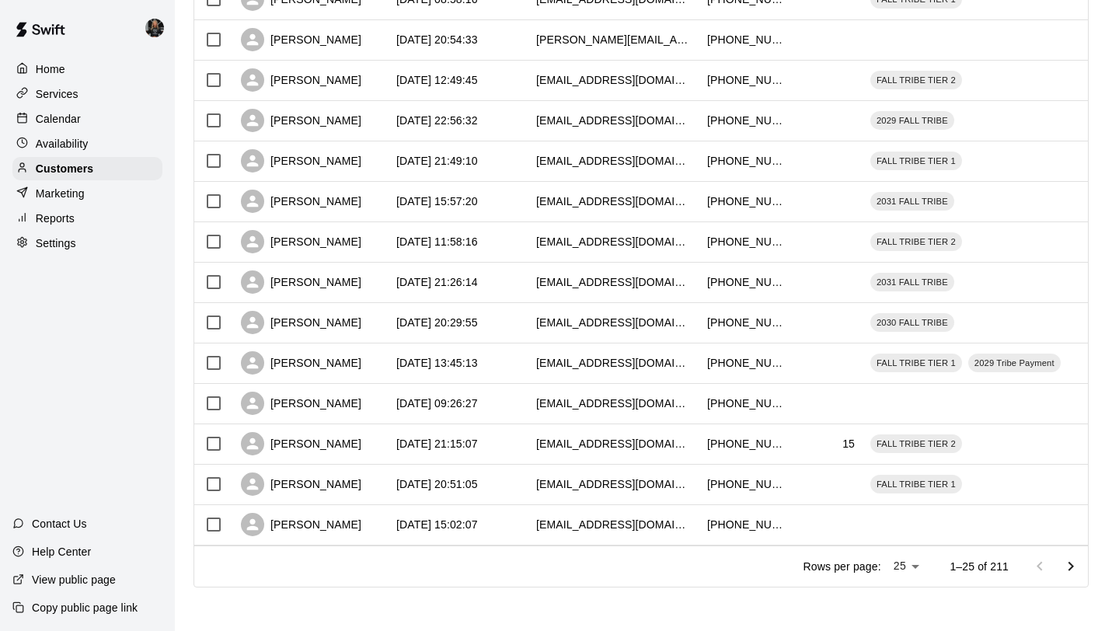
click at [1069, 569] on icon "Go to next page" at bounding box center [1070, 565] width 5 height 9
click at [1069, 568] on icon "Go to next page" at bounding box center [1070, 566] width 19 height 19
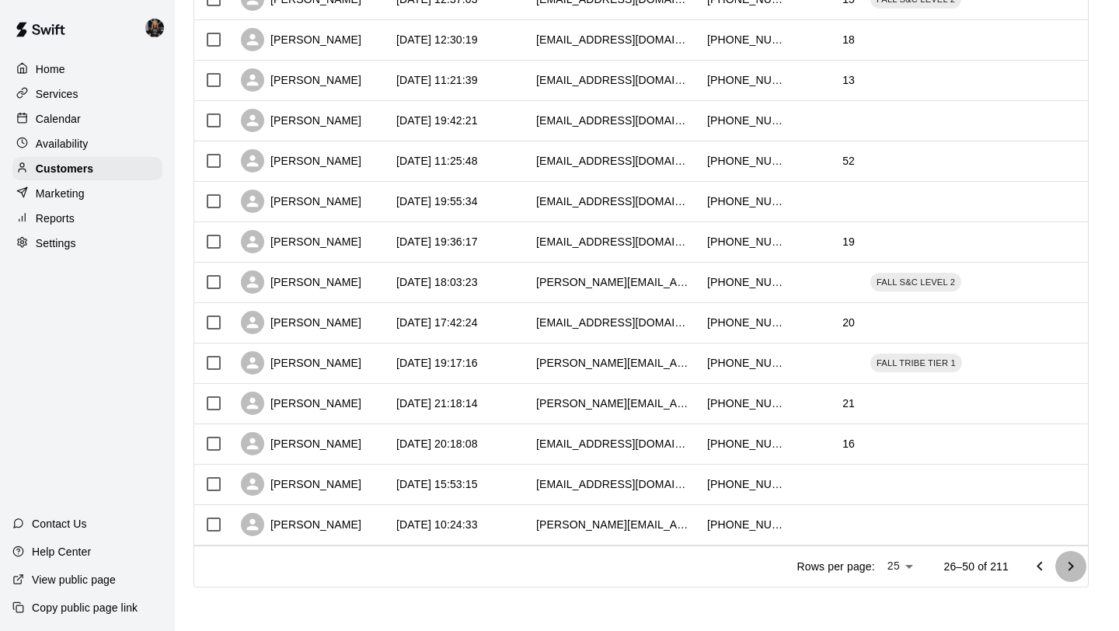
click at [1069, 568] on icon "Go to next page" at bounding box center [1070, 566] width 19 height 19
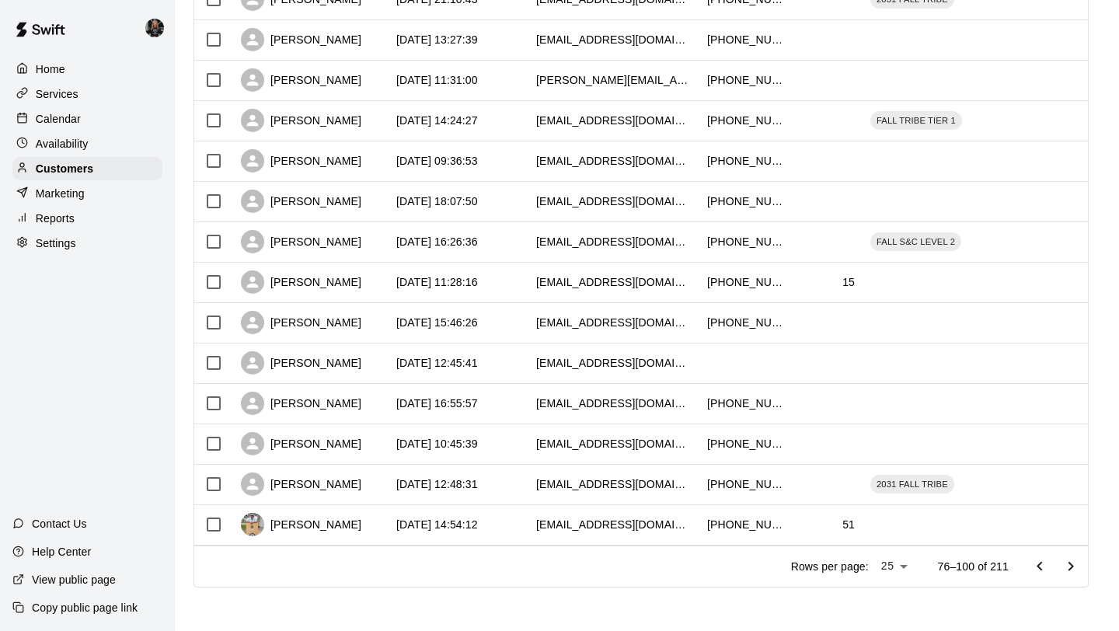
click at [1069, 568] on icon "Go to next page" at bounding box center [1070, 566] width 19 height 19
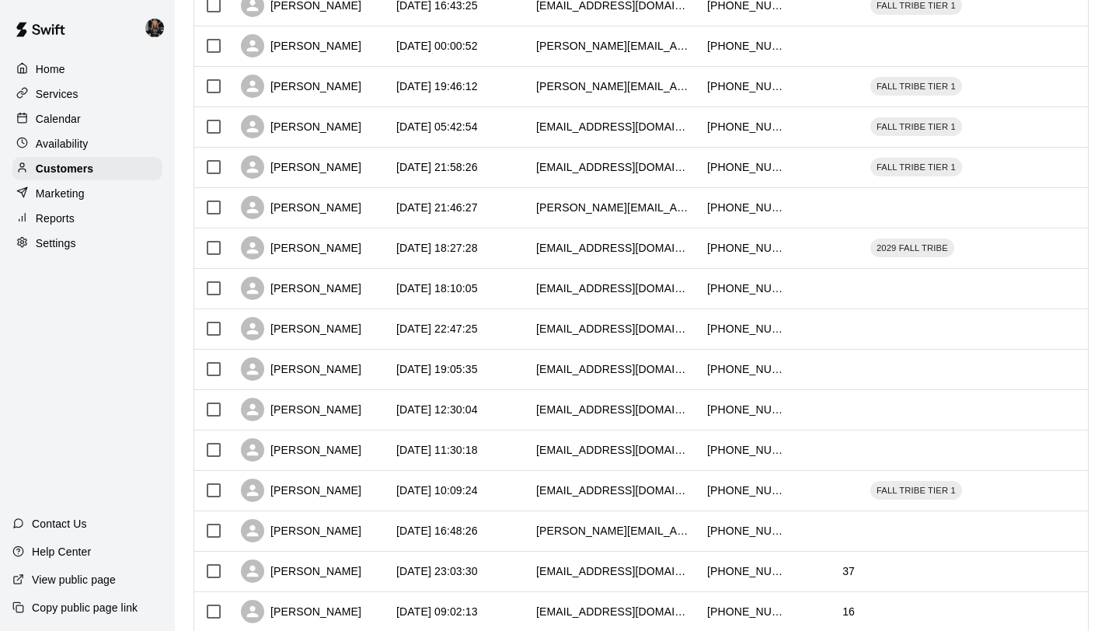
scroll to position [423, 0]
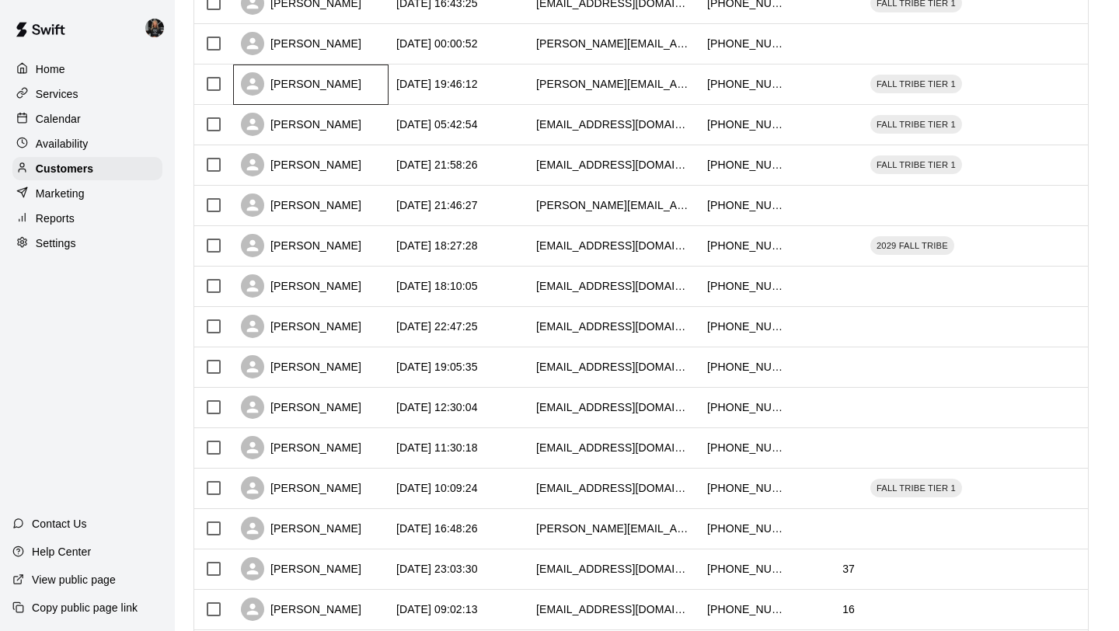
click at [311, 89] on div "Anthony Sauceda" at bounding box center [301, 83] width 120 height 23
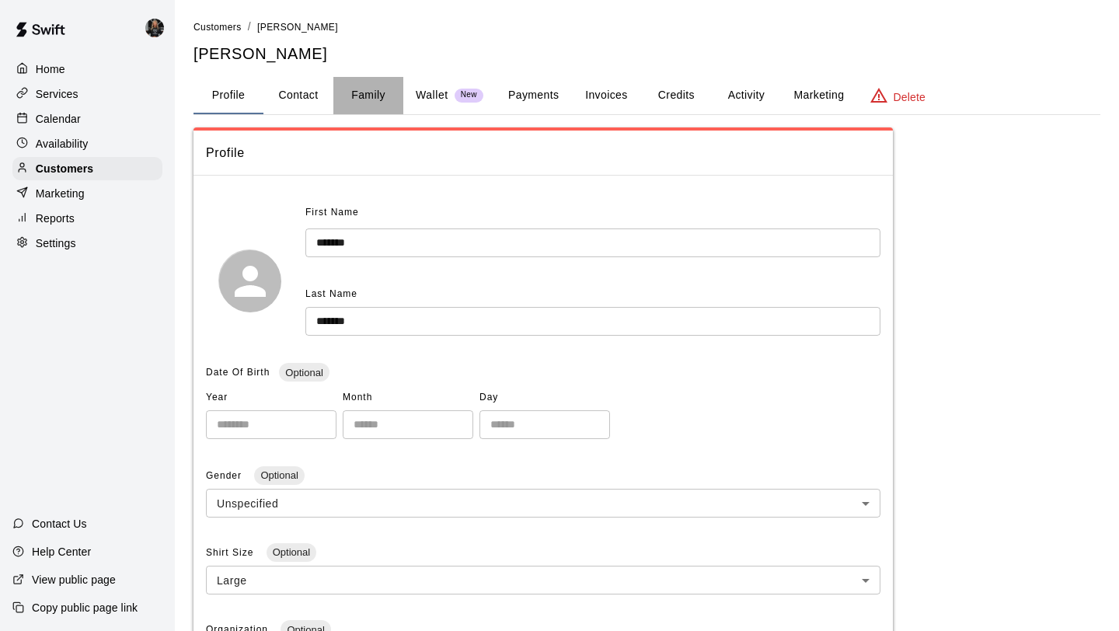
click at [379, 96] on button "Family" at bounding box center [368, 95] width 70 height 37
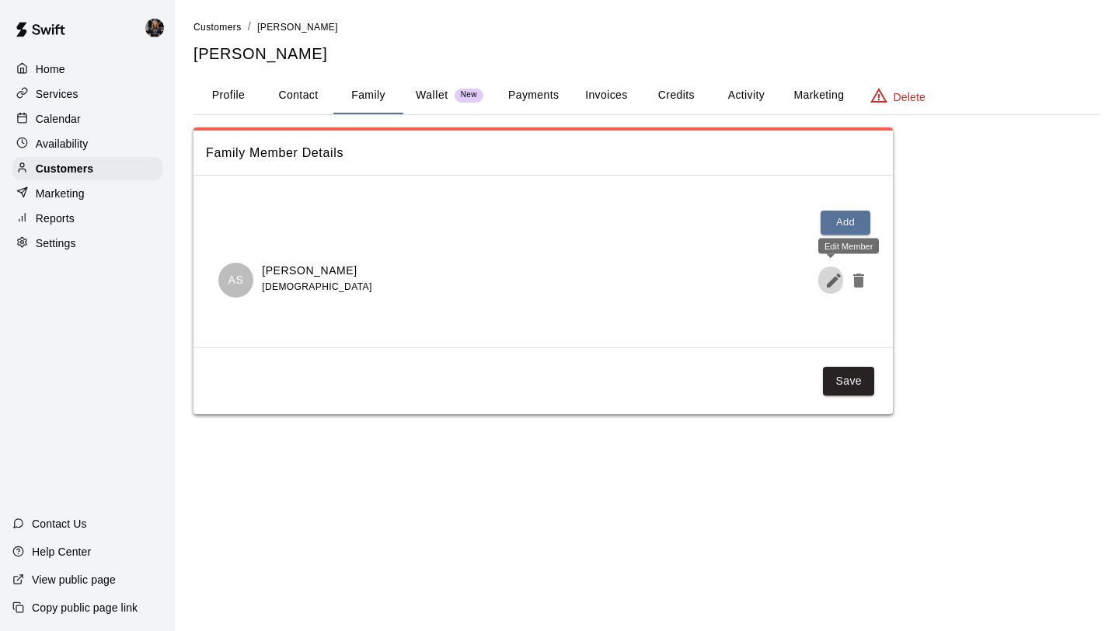
click at [835, 284] on icon "Edit Member" at bounding box center [833, 280] width 19 height 19
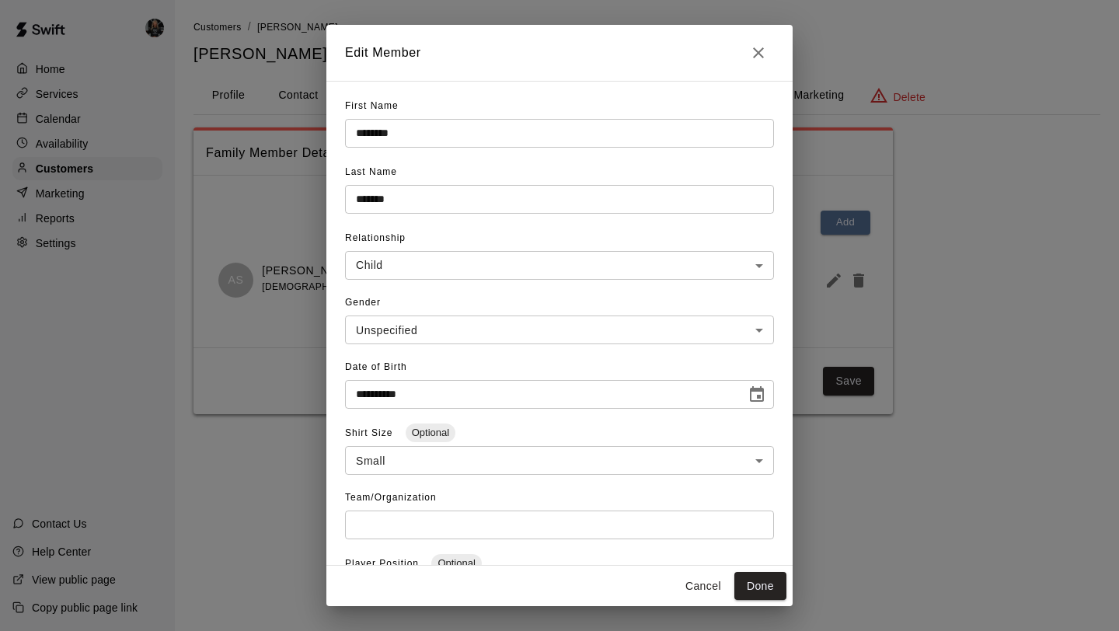
click at [751, 49] on icon "Close" at bounding box center [758, 52] width 19 height 19
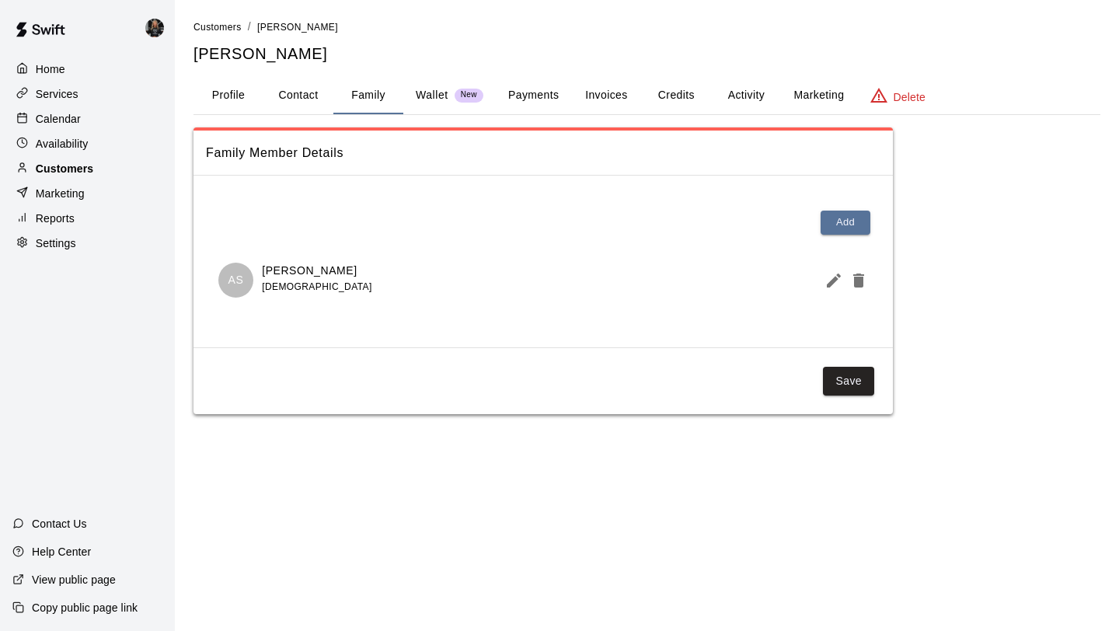
click at [78, 169] on p "Customers" at bounding box center [64, 169] width 57 height 16
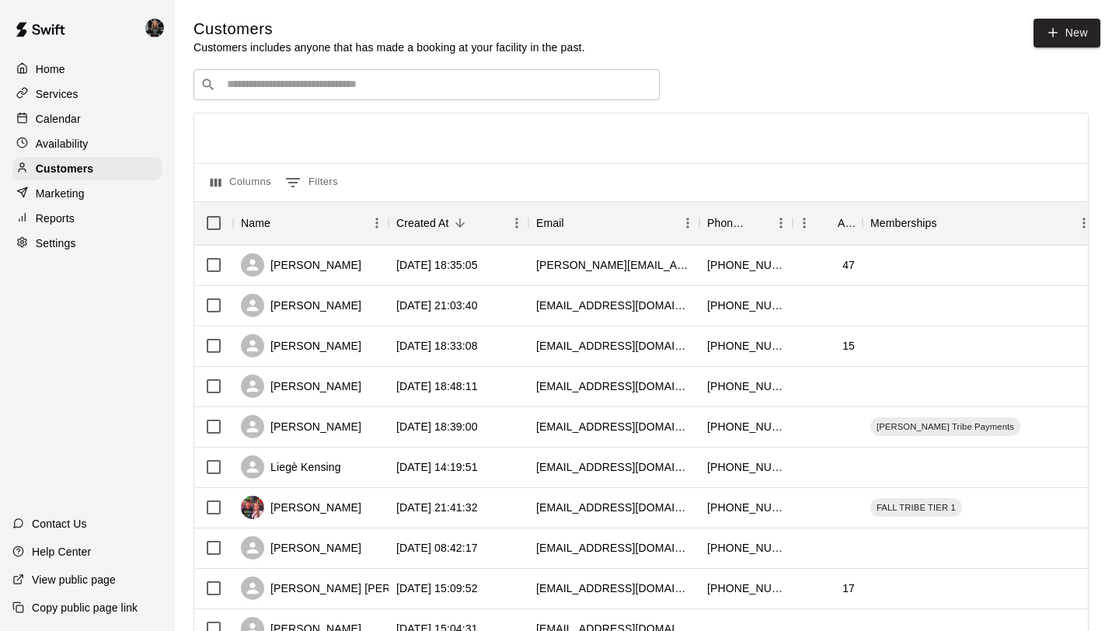
scroll to position [710, 0]
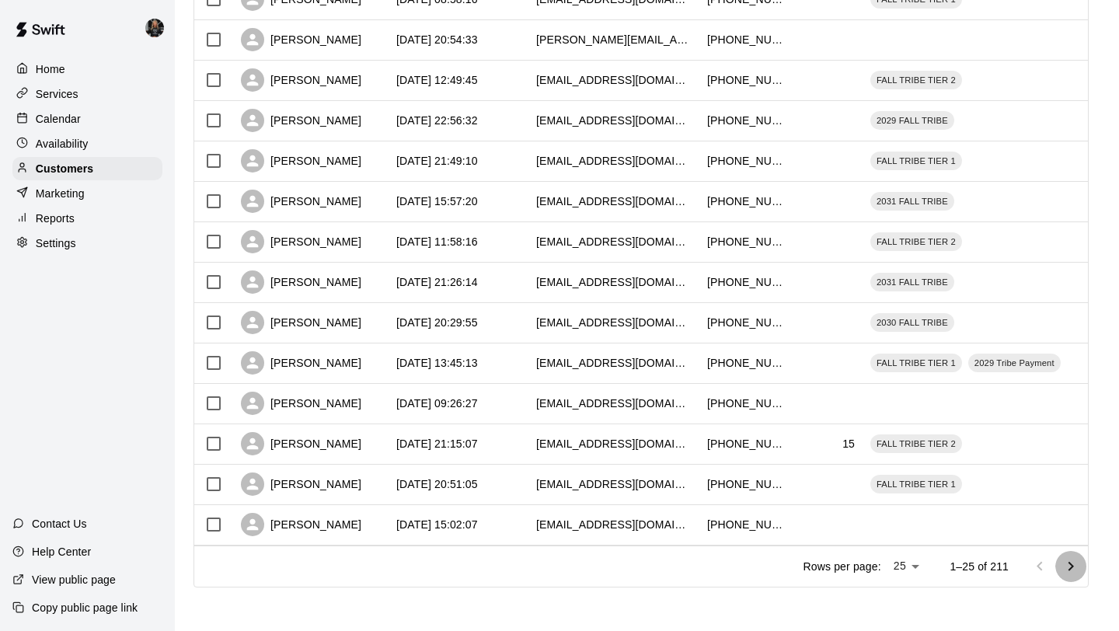
click at [1068, 574] on icon "Go to next page" at bounding box center [1070, 566] width 19 height 19
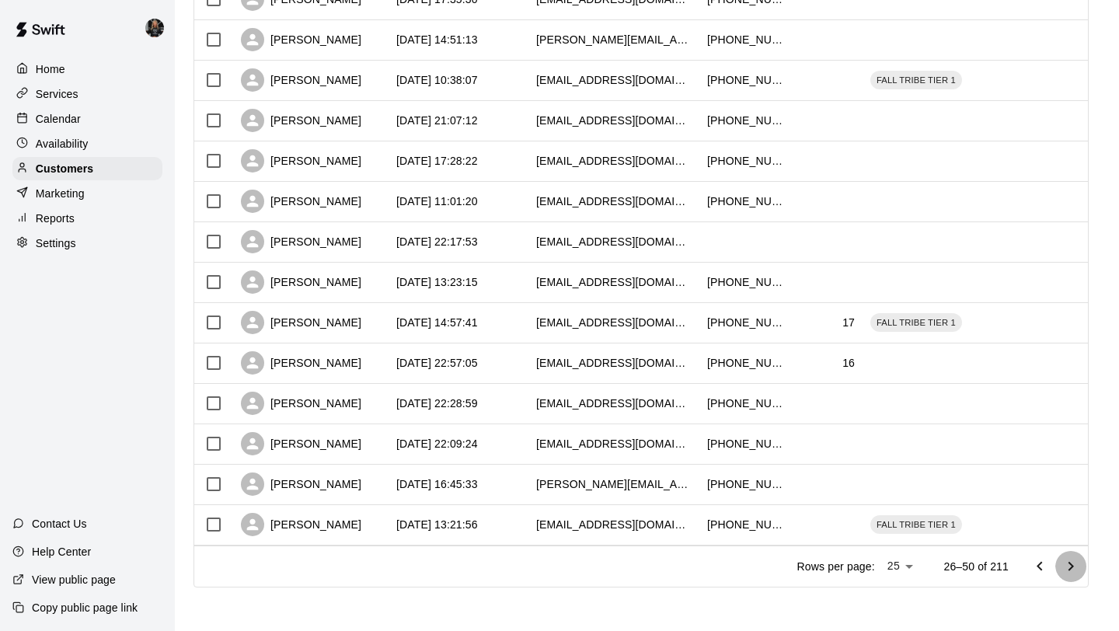
click at [1068, 574] on icon "Go to next page" at bounding box center [1070, 566] width 19 height 19
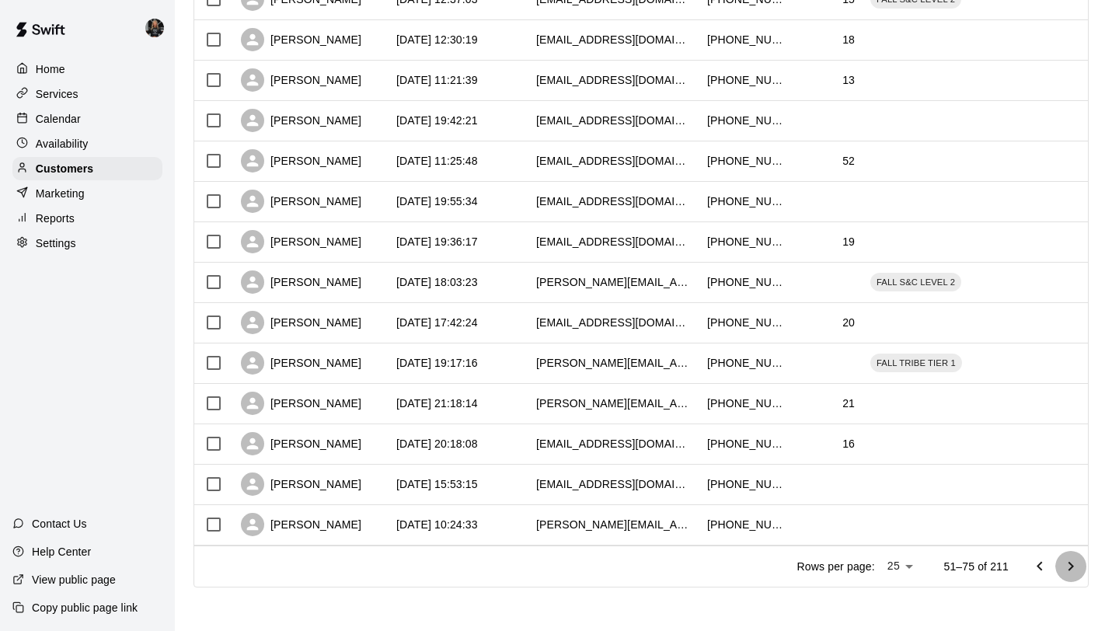
click at [1068, 574] on icon "Go to next page" at bounding box center [1070, 566] width 19 height 19
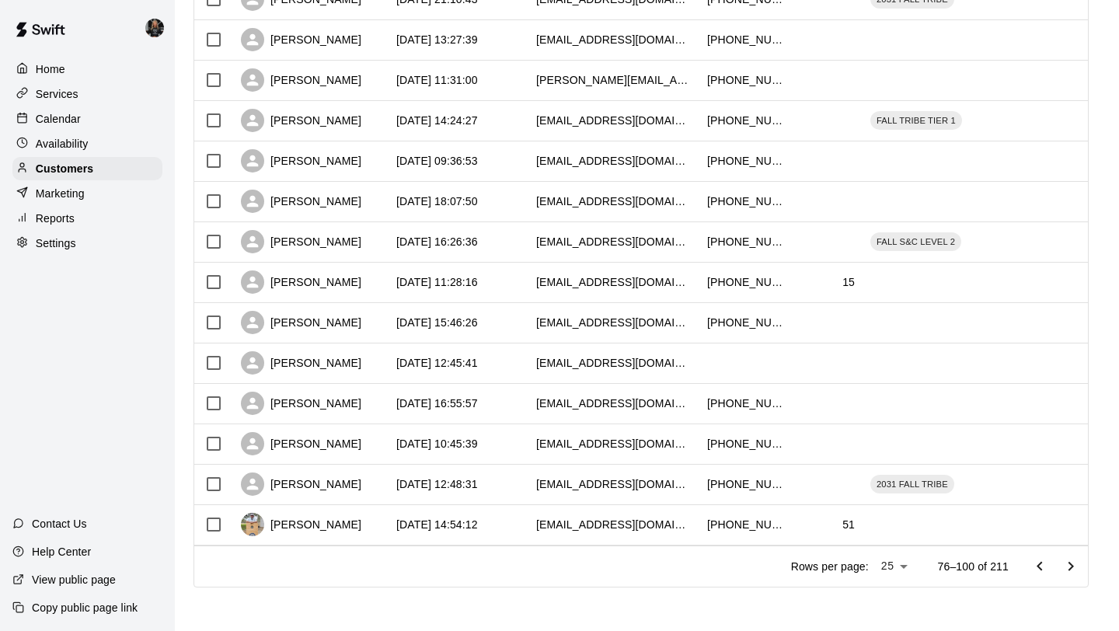
click at [1068, 574] on icon "Go to next page" at bounding box center [1070, 566] width 19 height 19
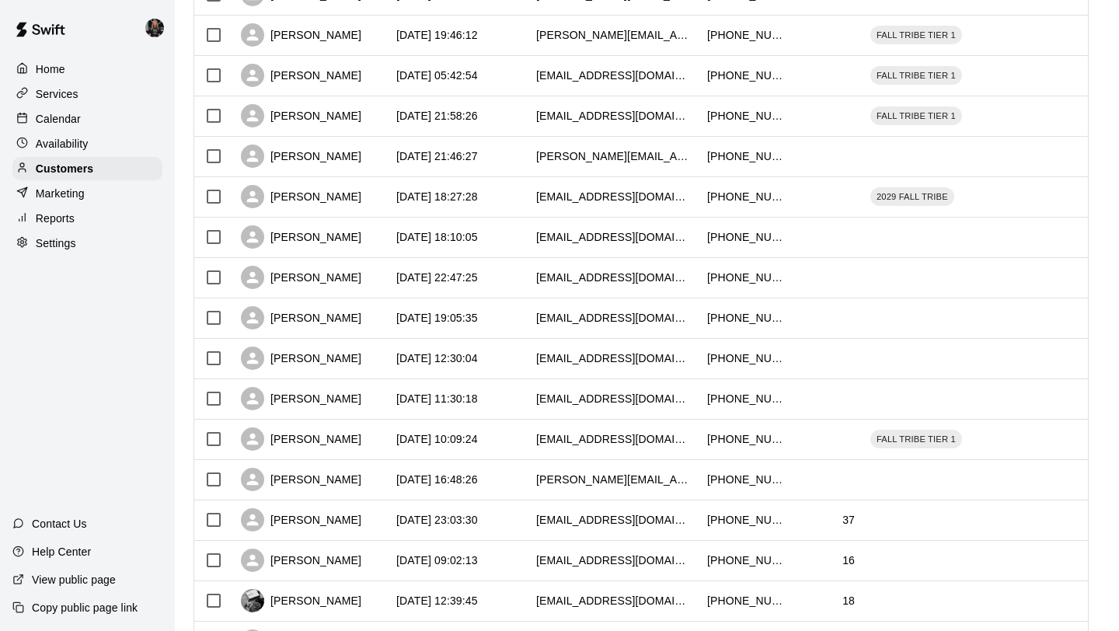
scroll to position [471, 0]
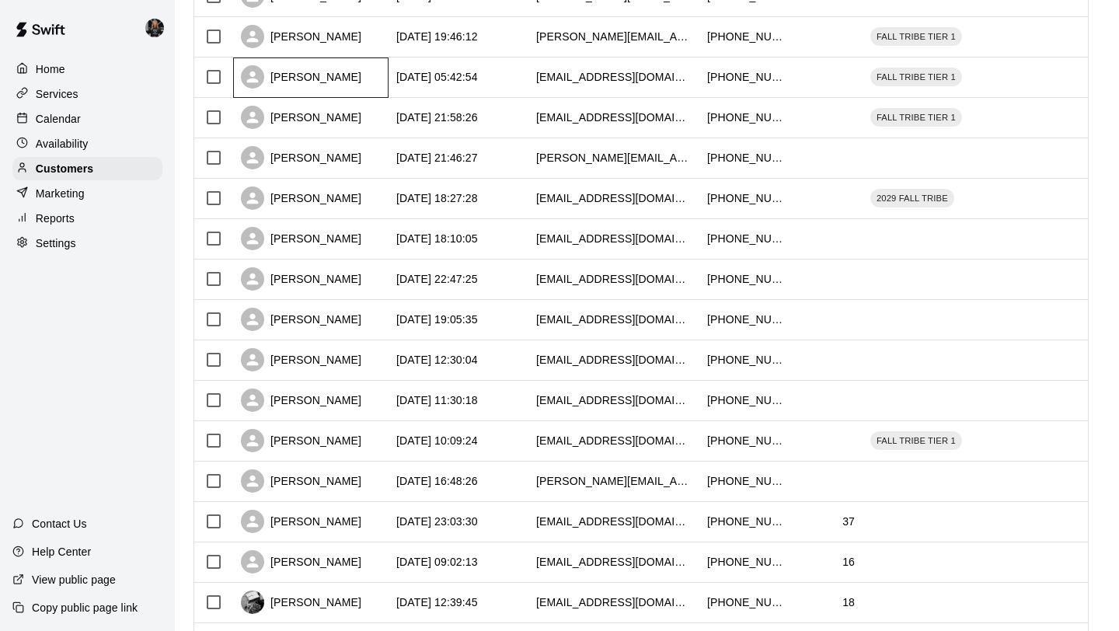
click at [335, 81] on div "Tonya Woerner" at bounding box center [301, 76] width 120 height 23
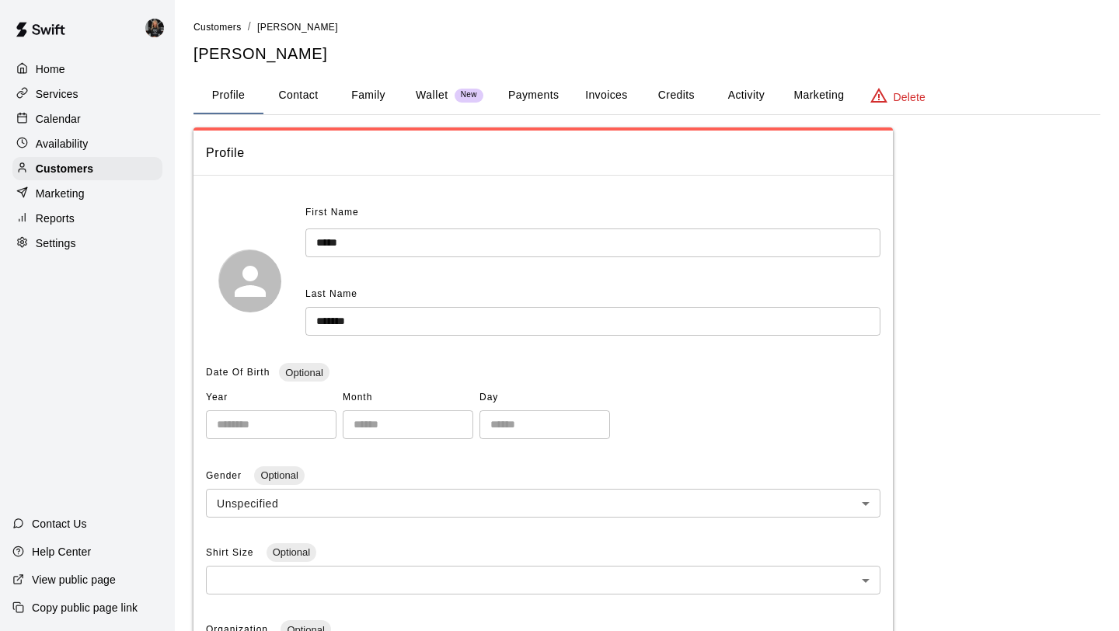
click at [356, 104] on button "Family" at bounding box center [368, 95] width 70 height 37
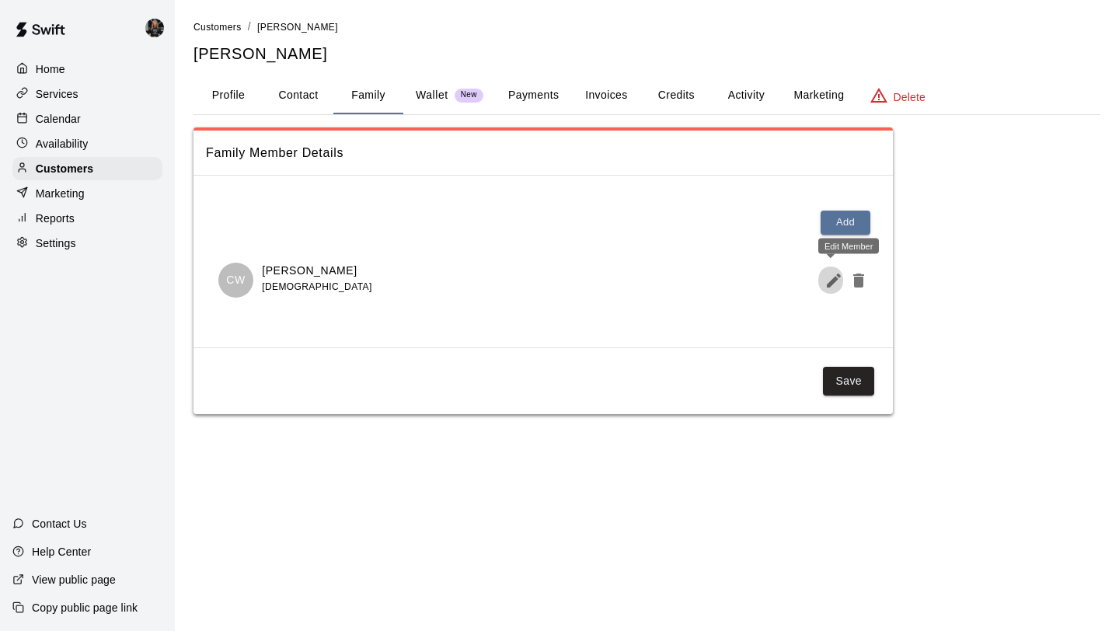
click at [830, 283] on icon "Edit Member" at bounding box center [833, 280] width 14 height 14
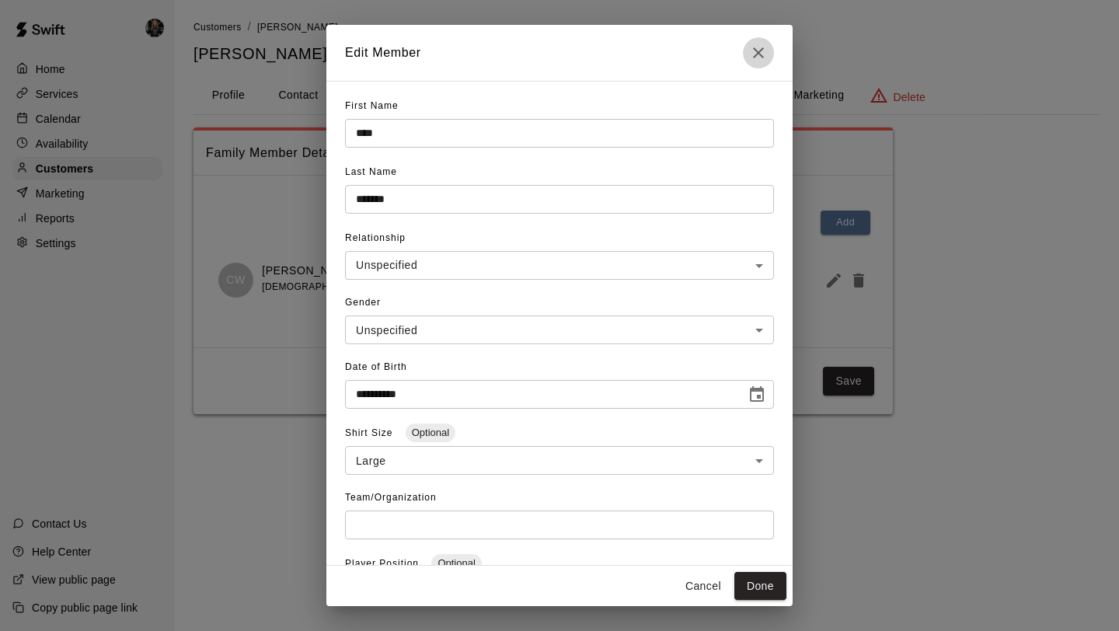
click at [759, 42] on button "Close" at bounding box center [758, 52] width 31 height 31
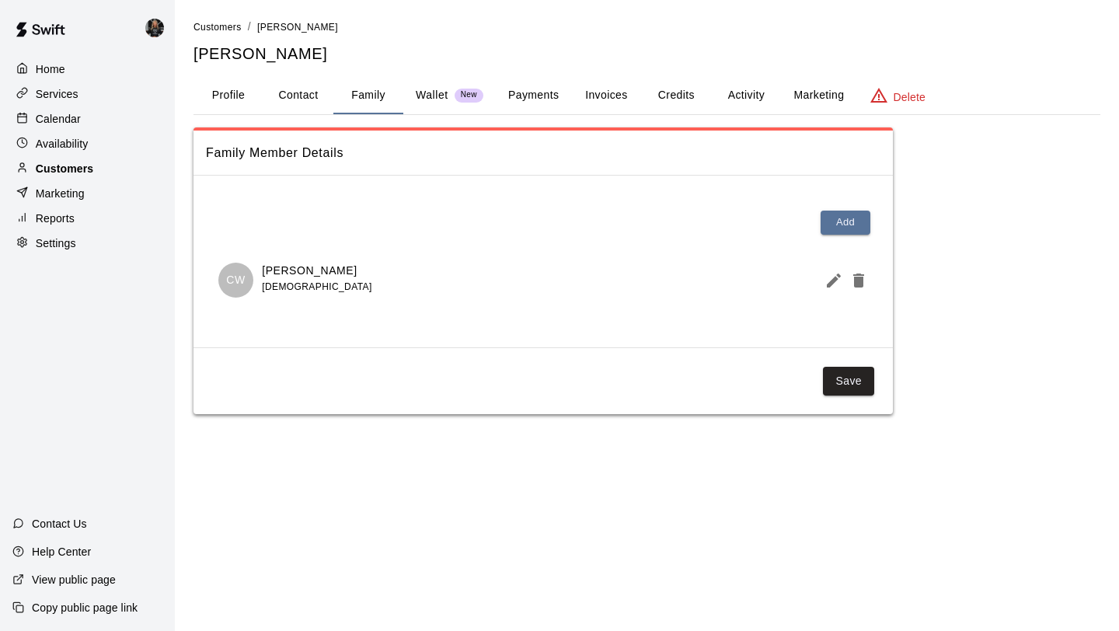
click at [120, 165] on div "Customers" at bounding box center [87, 168] width 150 height 23
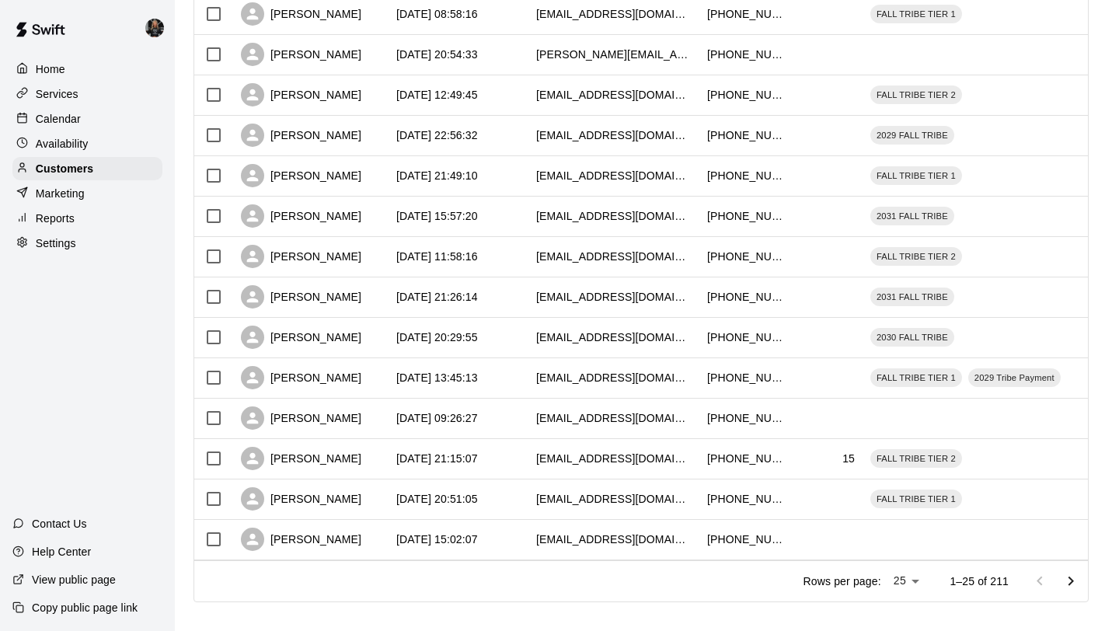
scroll to position [710, 0]
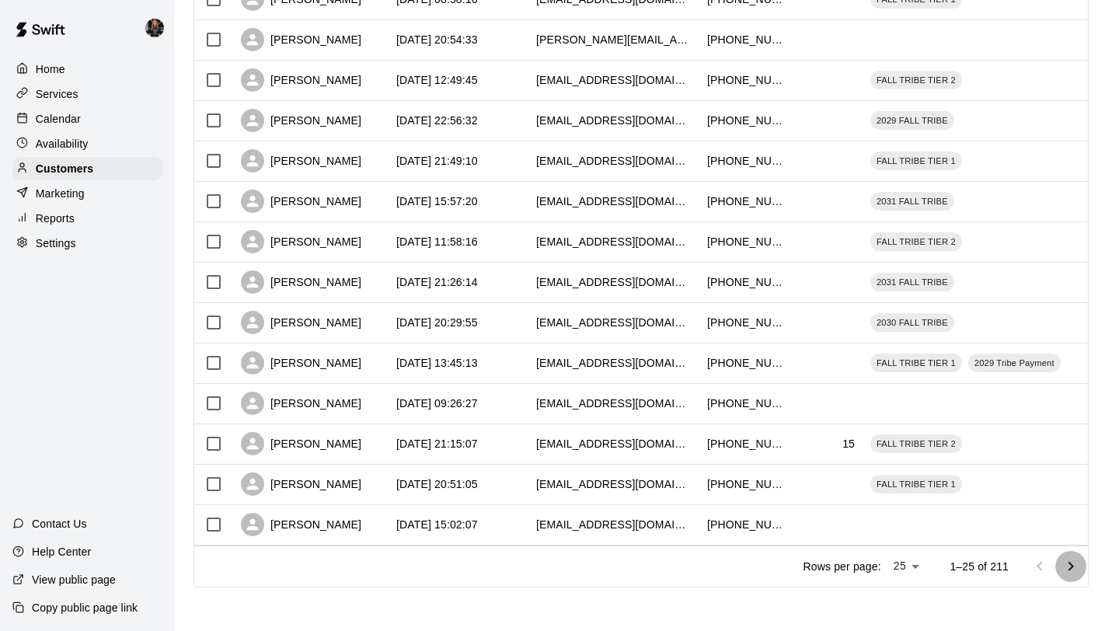
click at [1065, 569] on icon "Go to next page" at bounding box center [1070, 566] width 19 height 19
click at [1065, 568] on icon "Go to next page" at bounding box center [1070, 566] width 19 height 19
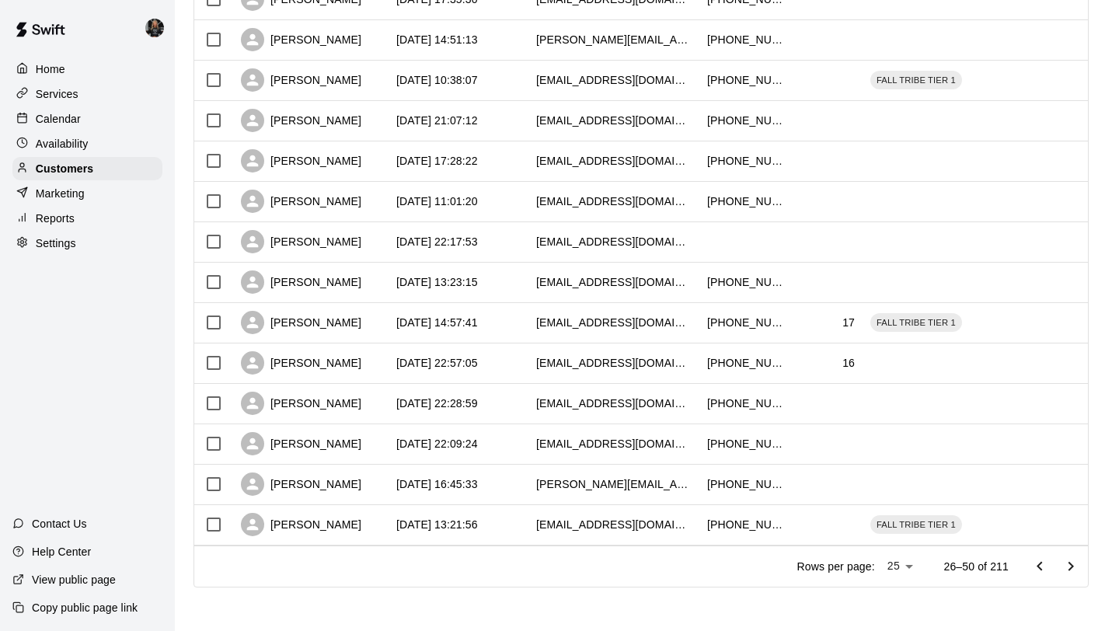
click at [1065, 568] on icon "Go to next page" at bounding box center [1070, 566] width 19 height 19
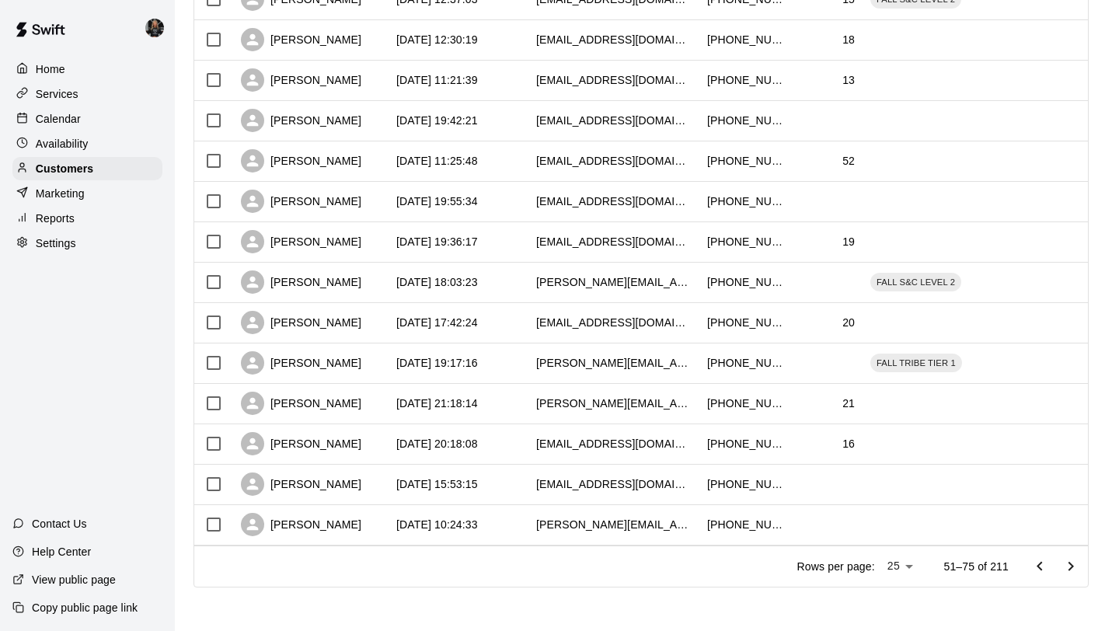
click at [1065, 568] on icon "Go to next page" at bounding box center [1070, 566] width 19 height 19
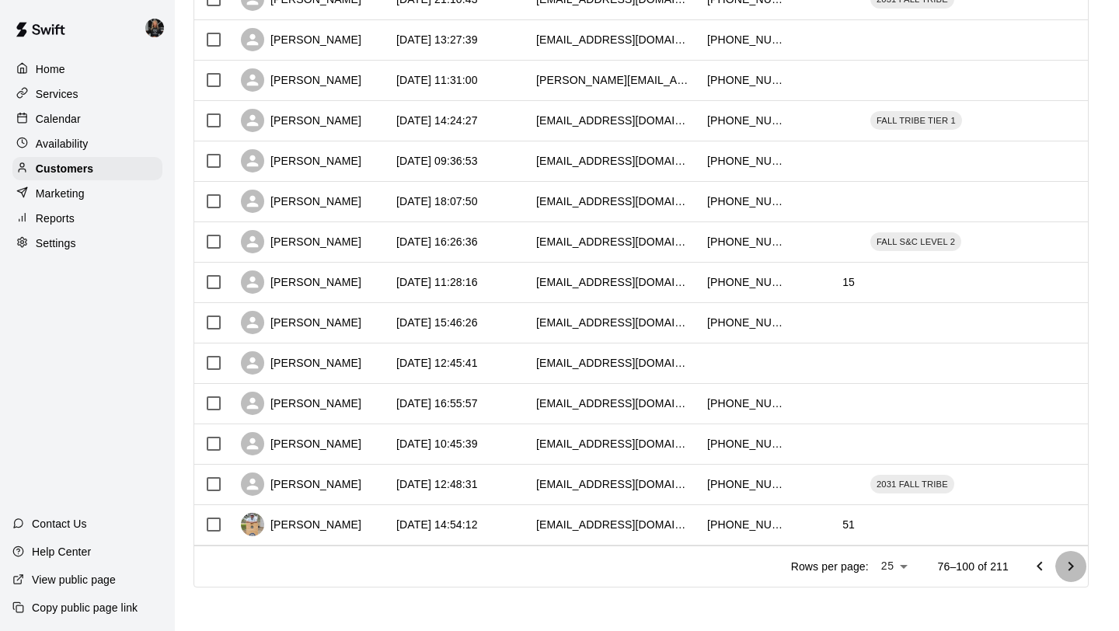
click at [1065, 568] on icon "Go to next page" at bounding box center [1070, 566] width 19 height 19
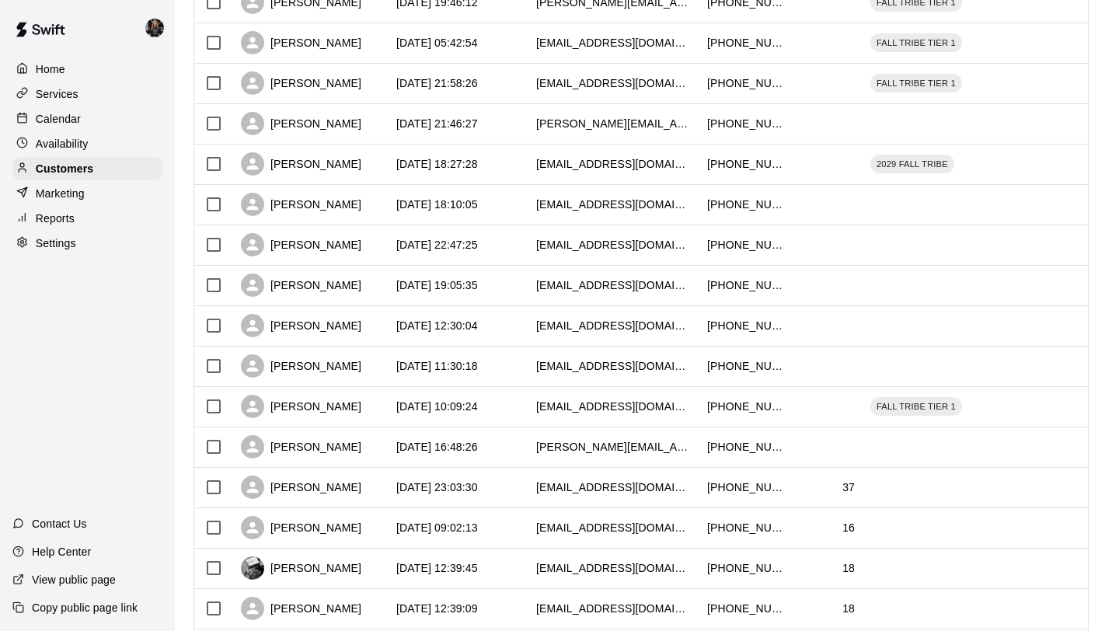
scroll to position [504, 0]
click at [295, 123] on div "Amy Sierra" at bounding box center [301, 124] width 120 height 23
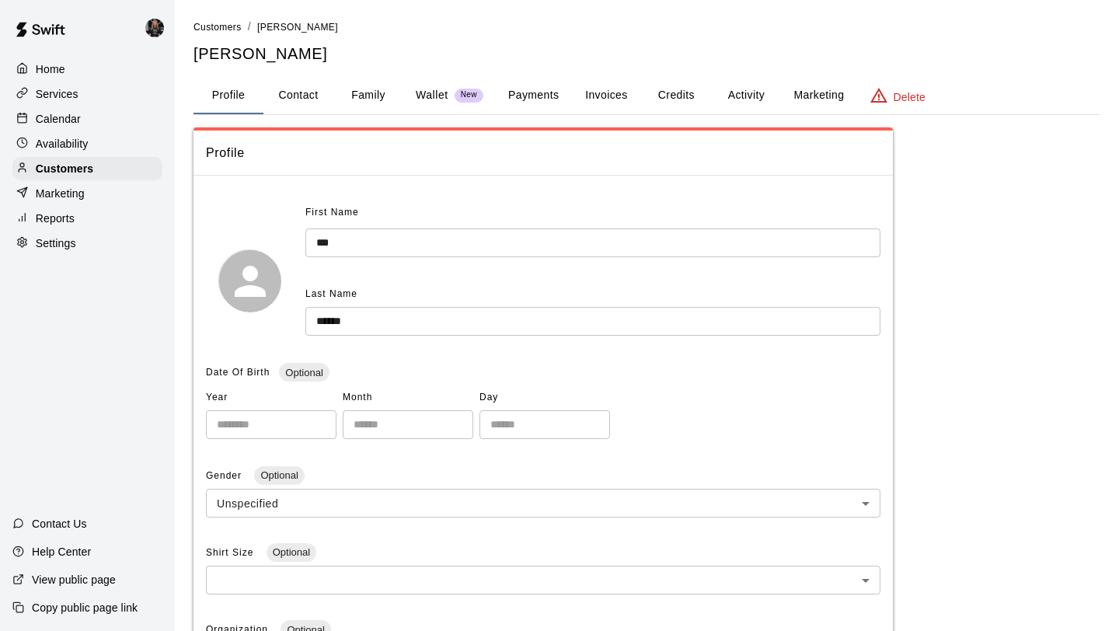
click at [345, 96] on button "Family" at bounding box center [368, 95] width 70 height 37
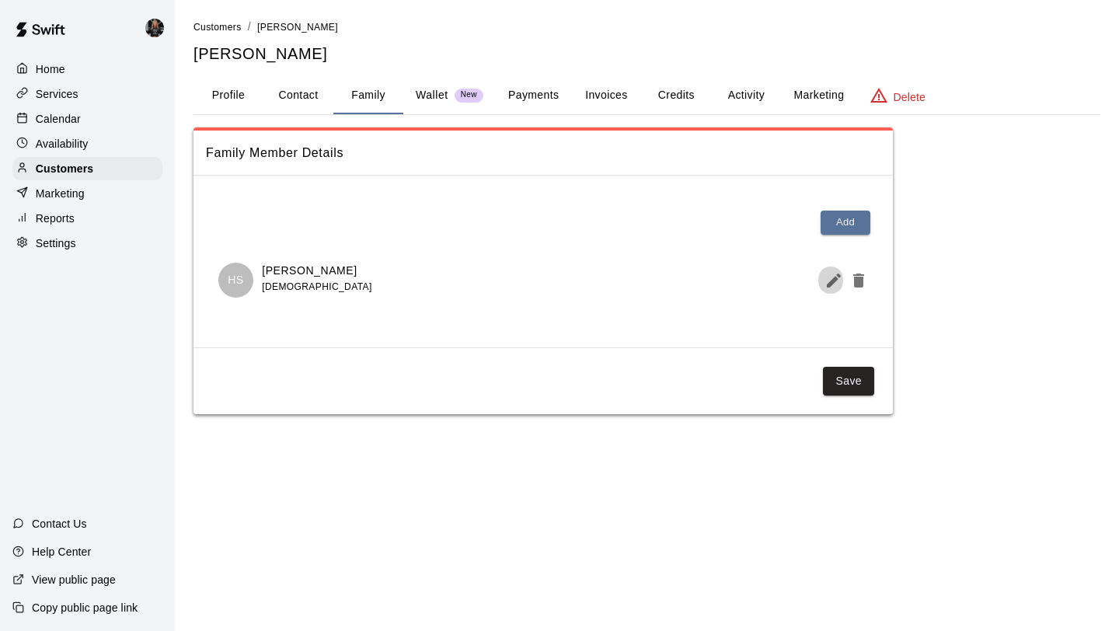
click at [829, 284] on icon "Edit Member" at bounding box center [833, 280] width 14 height 14
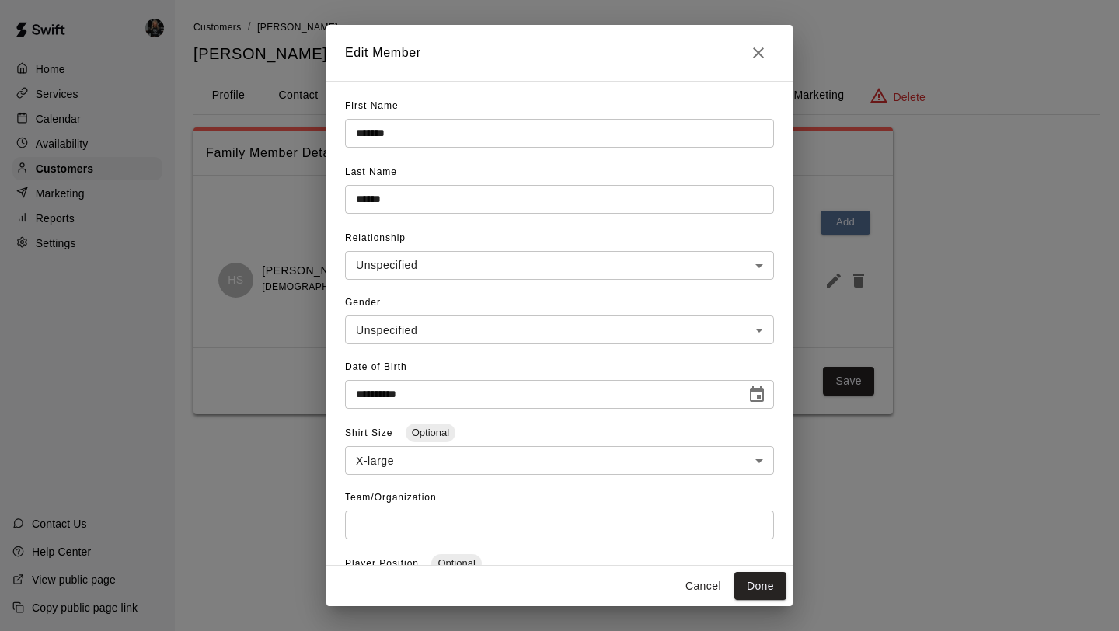
click at [761, 51] on icon "Close" at bounding box center [758, 52] width 19 height 19
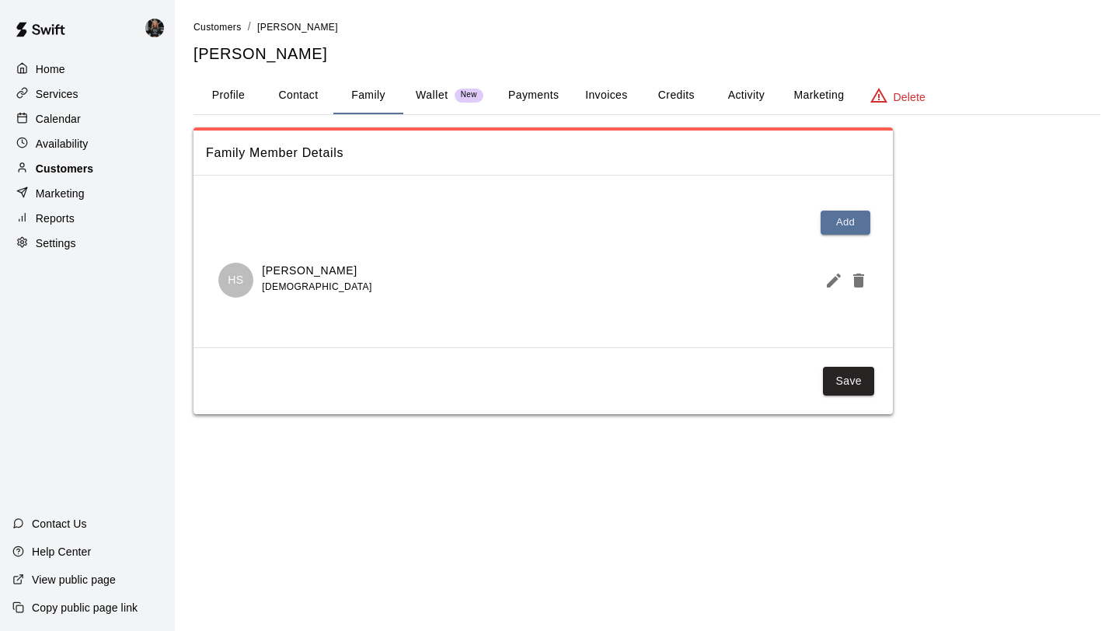
click at [101, 178] on div "Customers" at bounding box center [87, 168] width 150 height 23
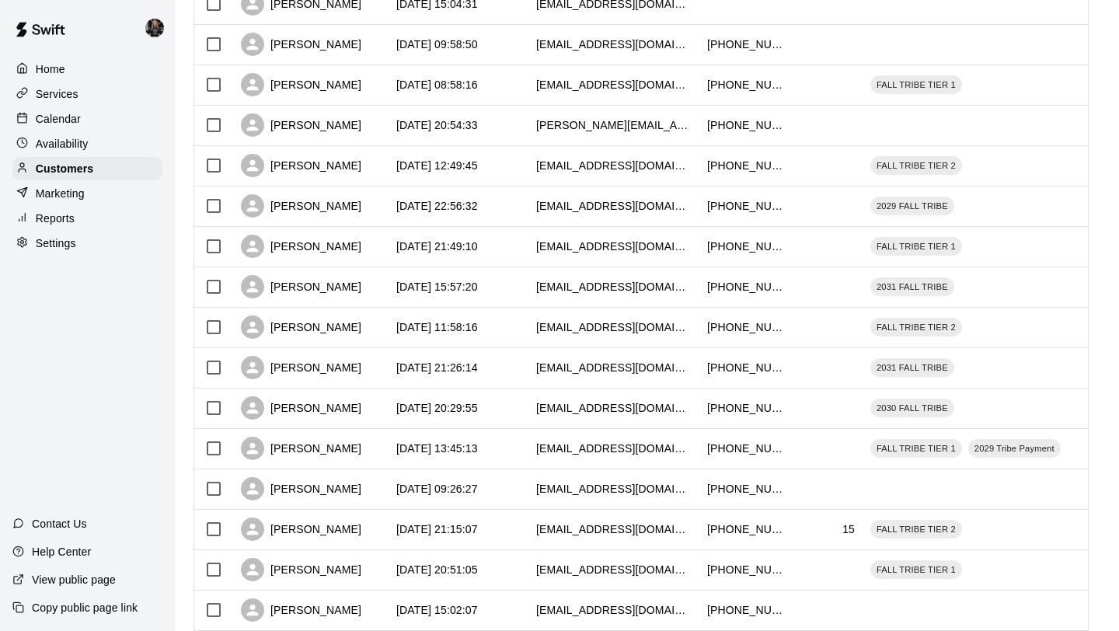
scroll to position [710, 0]
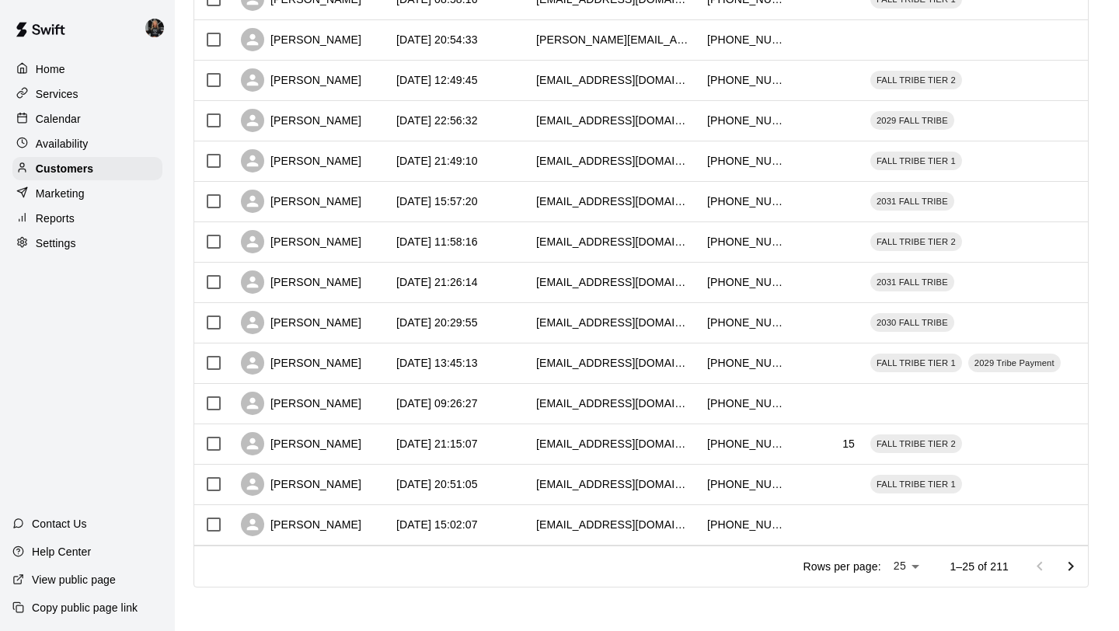
click at [1067, 567] on icon "Go to next page" at bounding box center [1070, 566] width 19 height 19
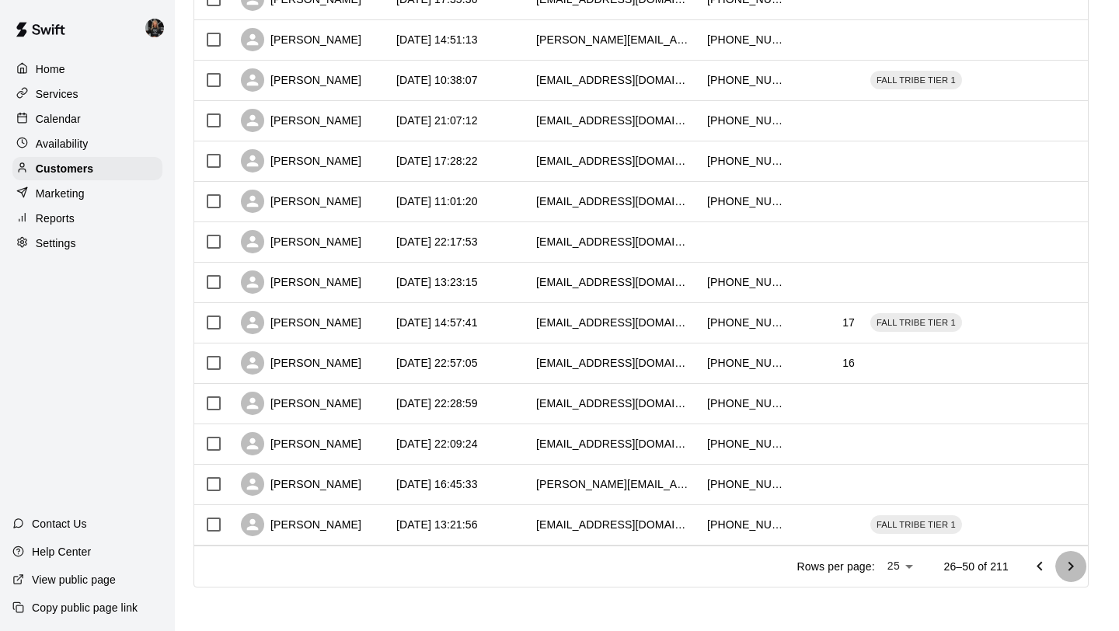
click at [1067, 567] on icon "Go to next page" at bounding box center [1070, 566] width 19 height 19
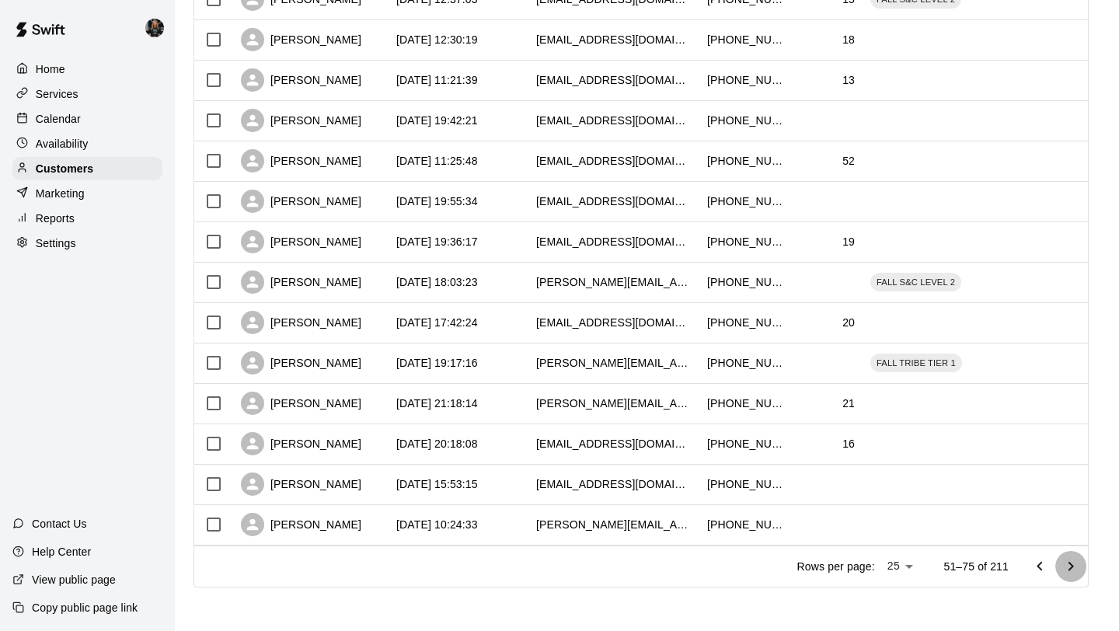
click at [1067, 567] on icon "Go to next page" at bounding box center [1070, 566] width 19 height 19
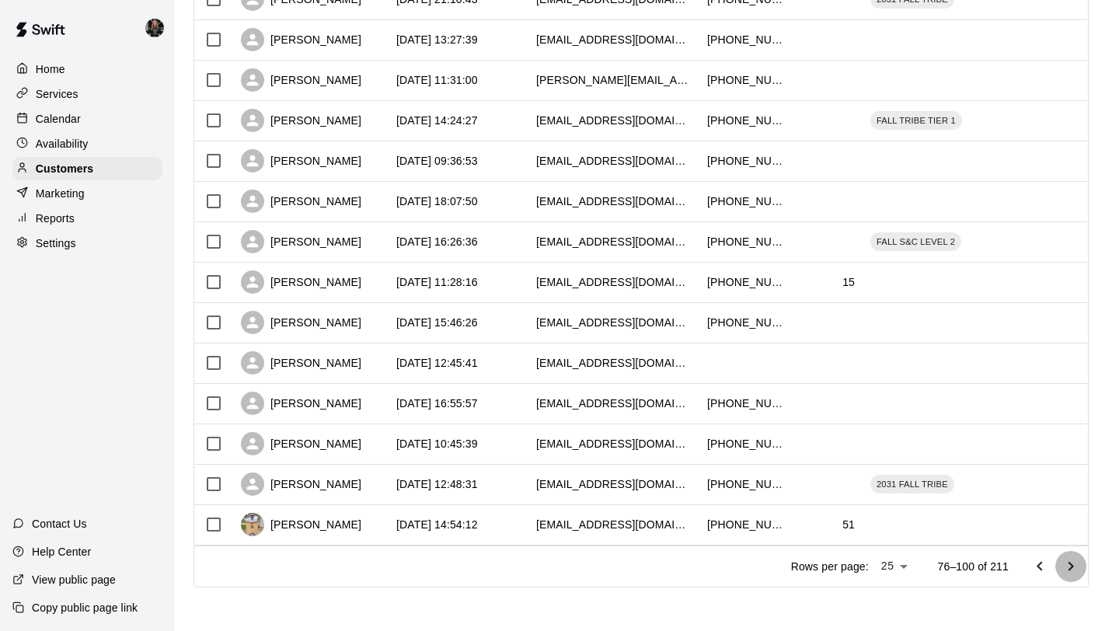
click at [1067, 567] on icon "Go to next page" at bounding box center [1070, 566] width 19 height 19
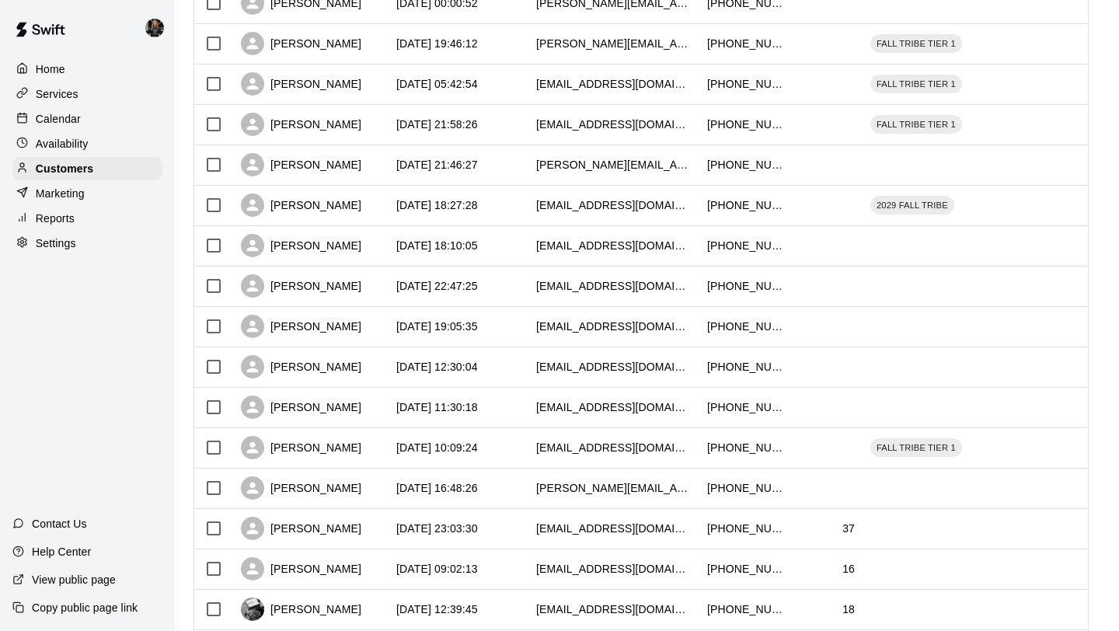
scroll to position [458, 0]
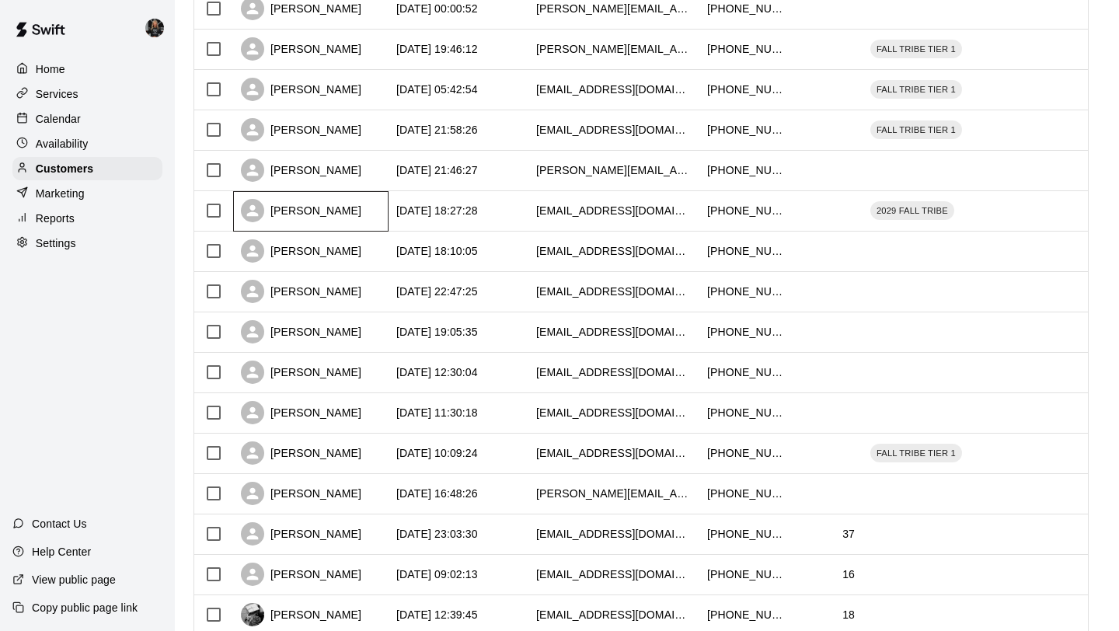
click at [301, 211] on div "Tricia Petty" at bounding box center [301, 210] width 120 height 23
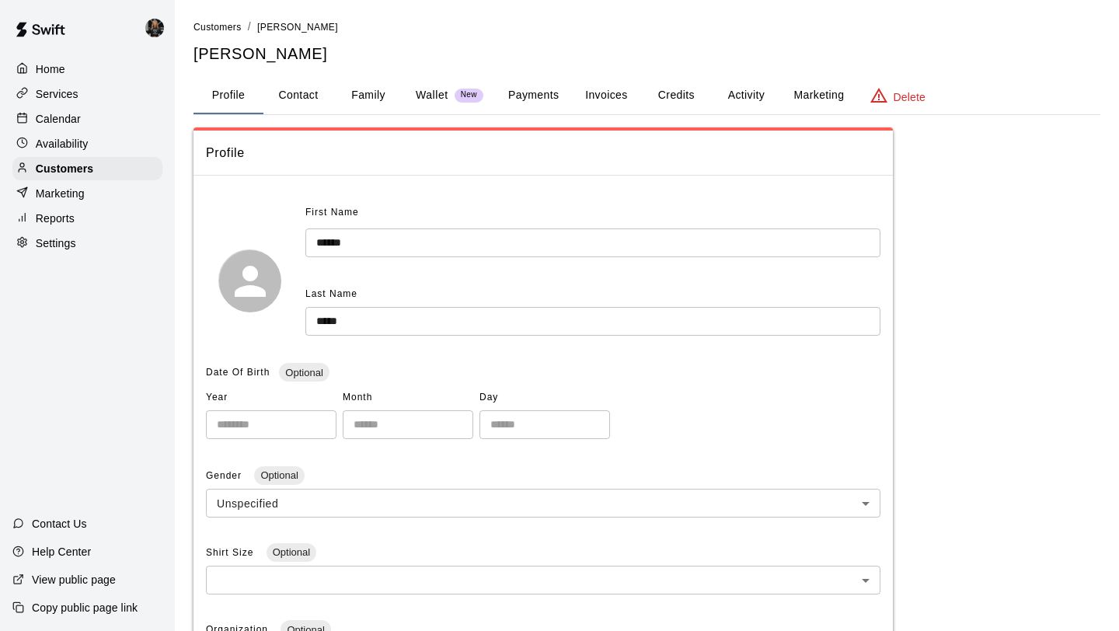
click at [381, 97] on button "Family" at bounding box center [368, 95] width 70 height 37
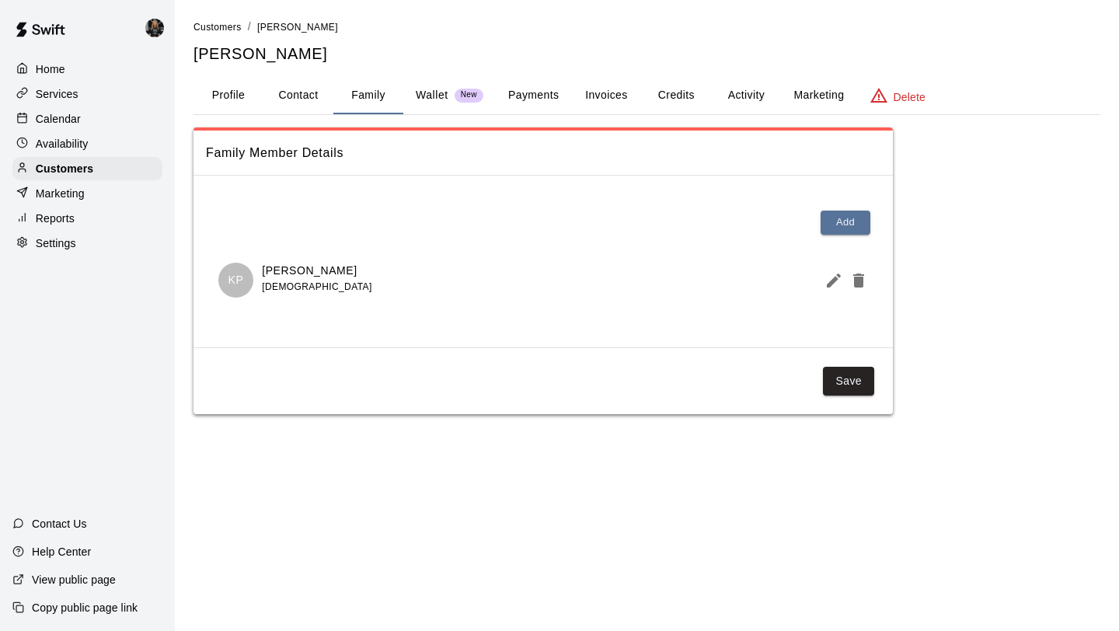
click at [830, 283] on icon "Edit Member" at bounding box center [833, 280] width 14 height 14
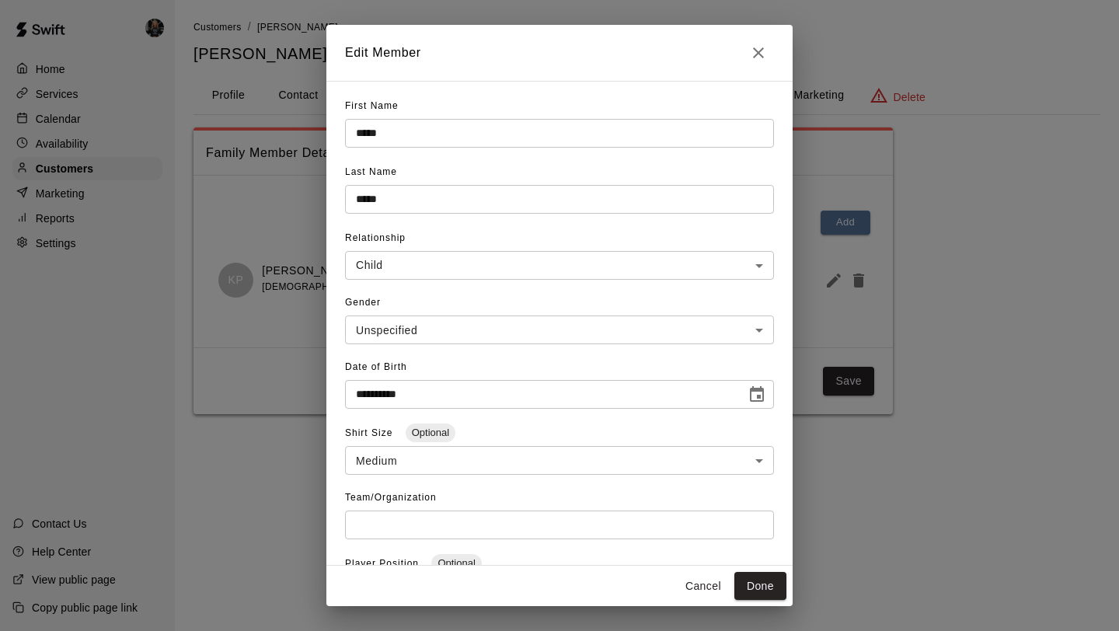
click at [753, 49] on icon "Close" at bounding box center [758, 52] width 19 height 19
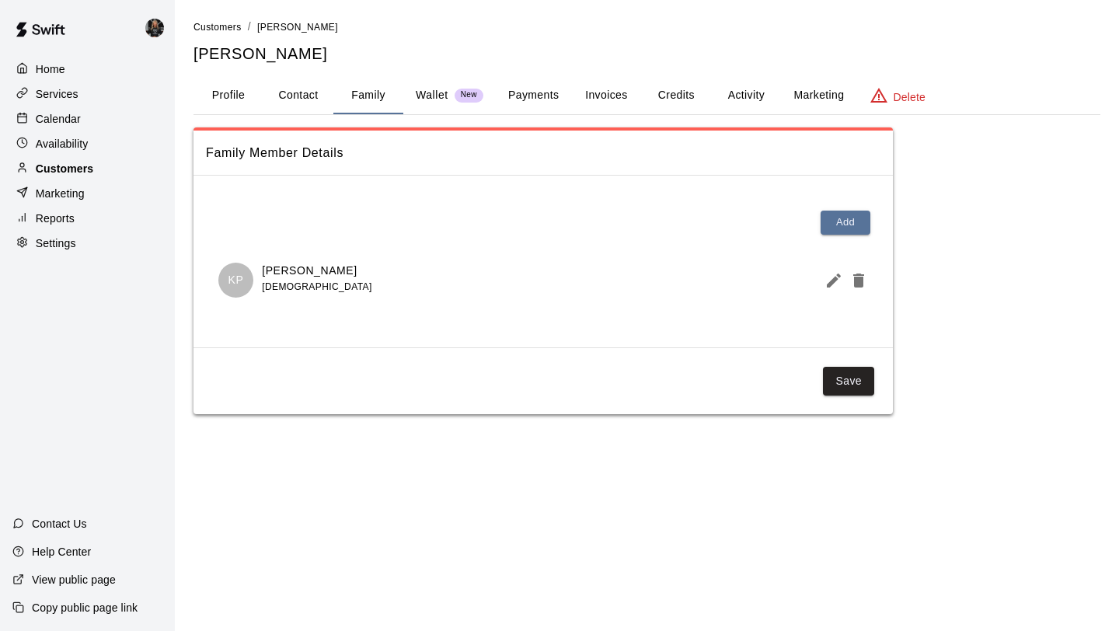
click at [101, 173] on div "Customers" at bounding box center [87, 168] width 150 height 23
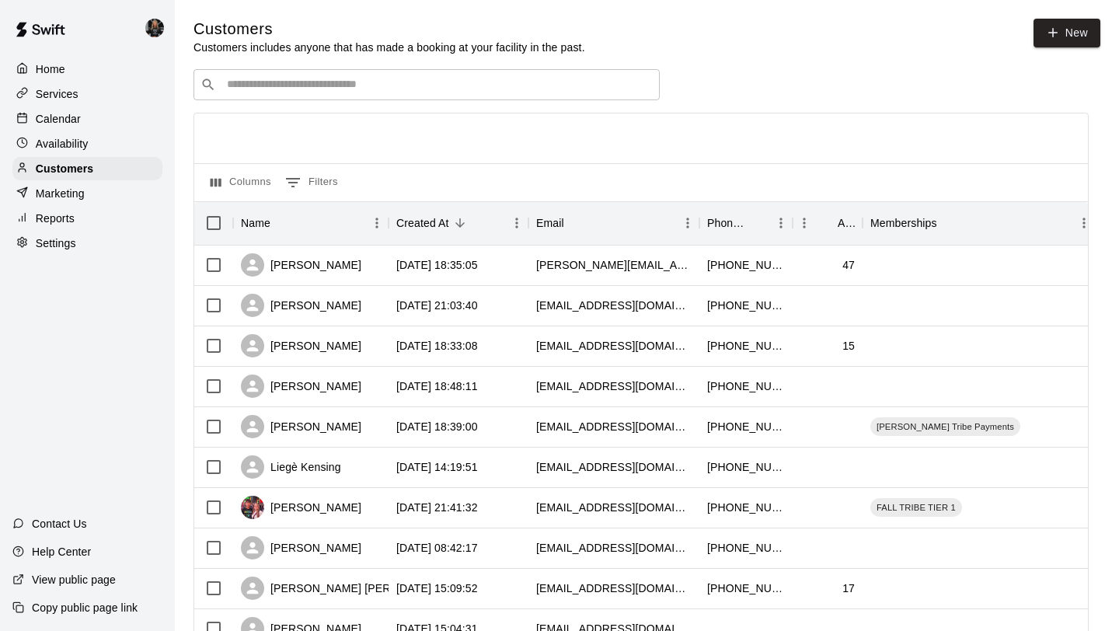
scroll to position [710, 0]
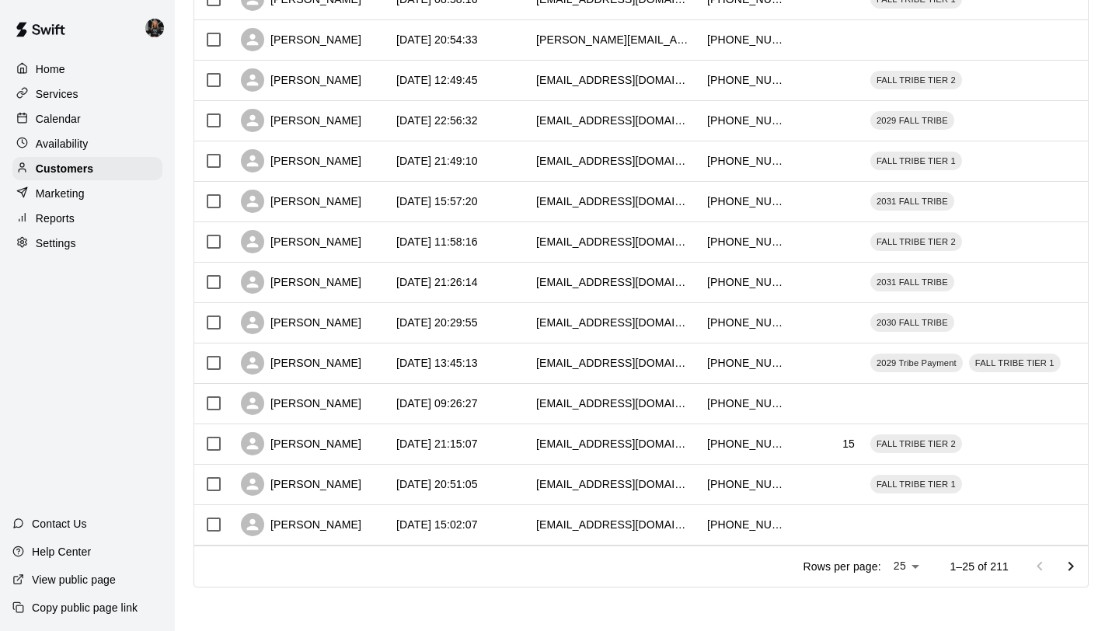
click at [1073, 576] on button "Go to next page" at bounding box center [1070, 566] width 31 height 31
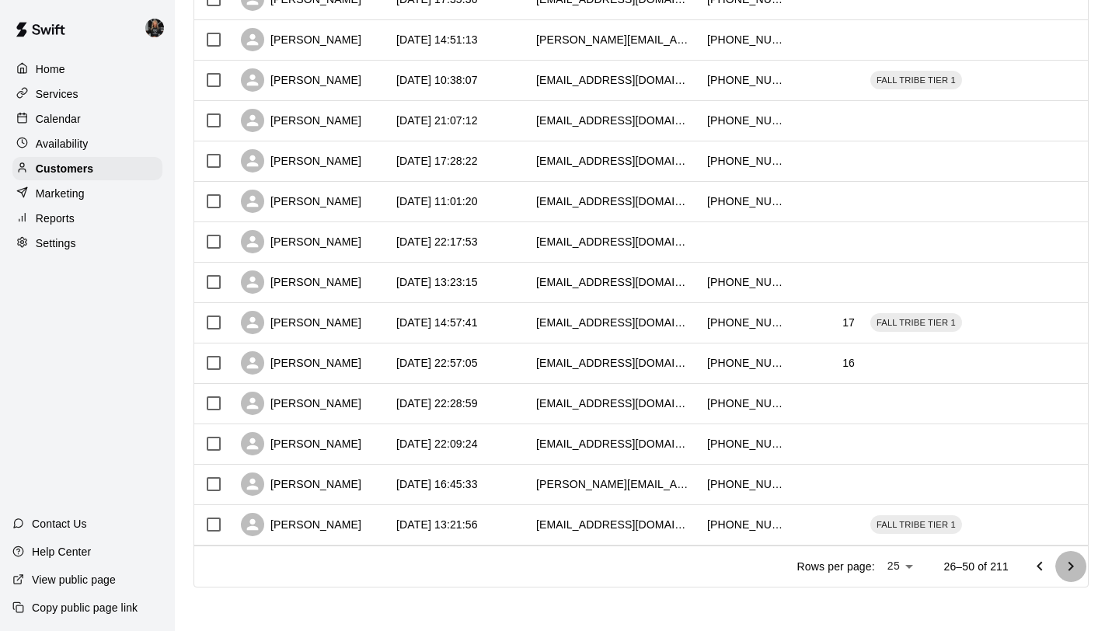
click at [1073, 576] on button "Go to next page" at bounding box center [1070, 566] width 31 height 31
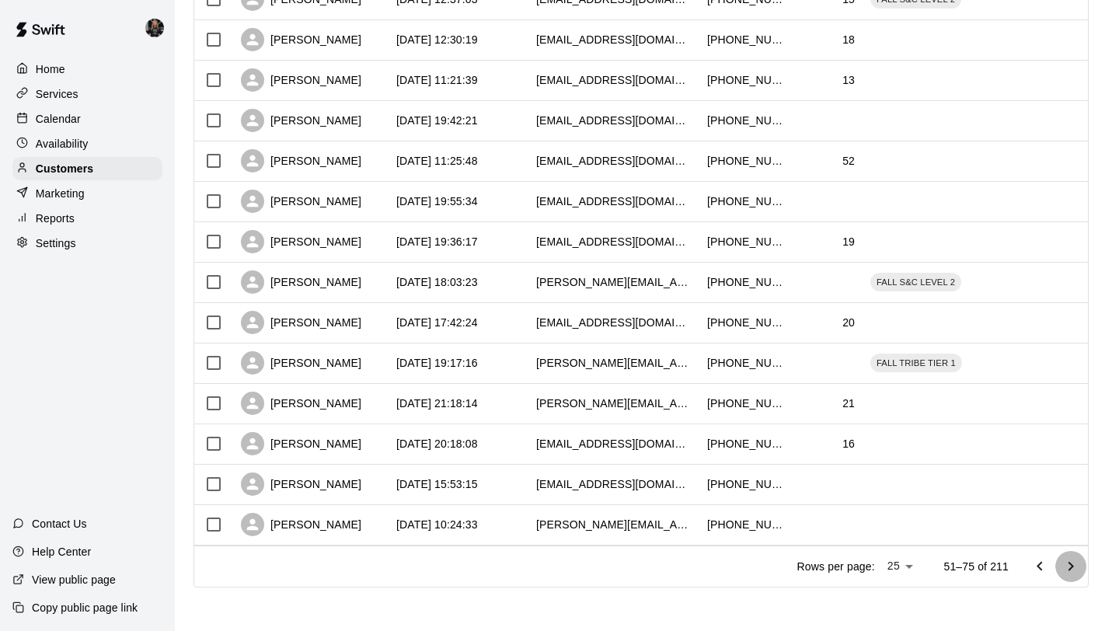
click at [1073, 576] on button "Go to next page" at bounding box center [1070, 566] width 31 height 31
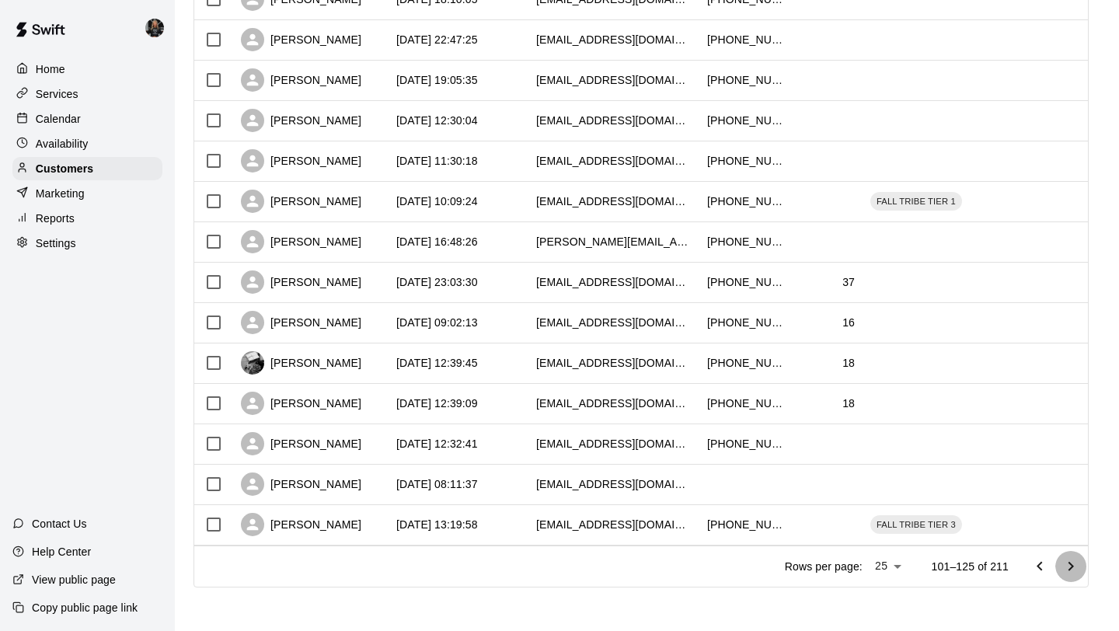
click at [1073, 576] on button "Go to next page" at bounding box center [1070, 566] width 31 height 31
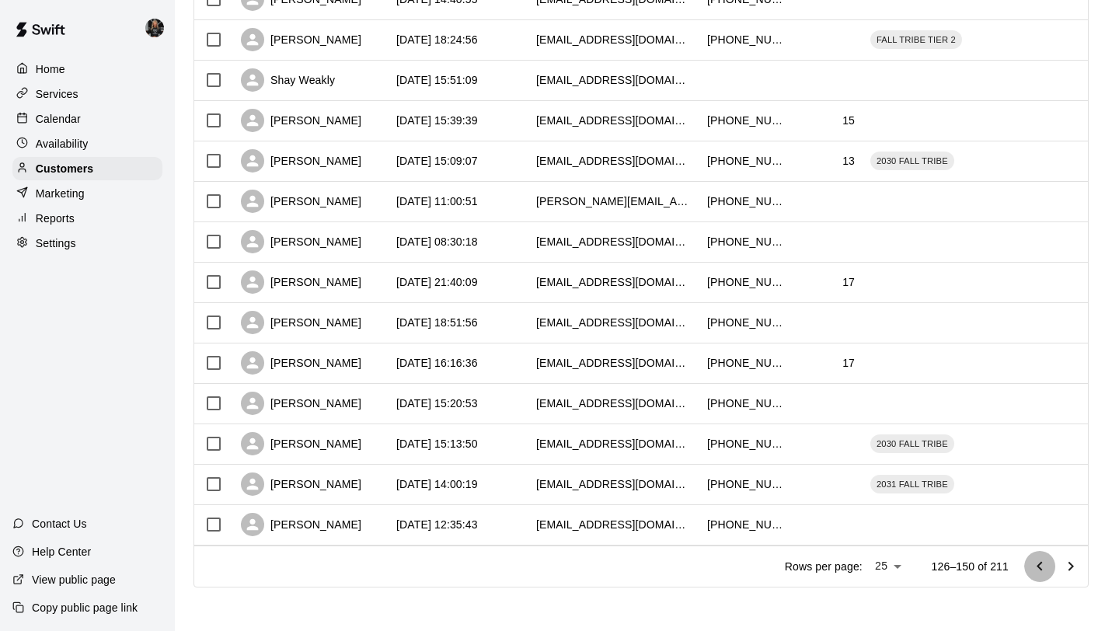
click at [1032, 574] on icon "Go to previous page" at bounding box center [1039, 566] width 19 height 19
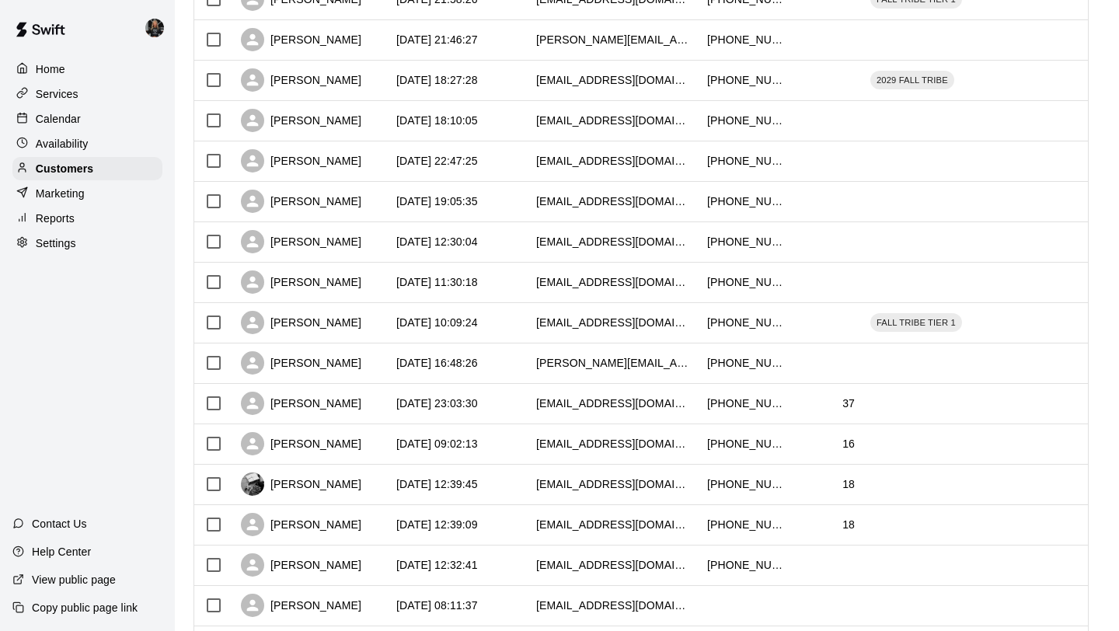
scroll to position [587, 0]
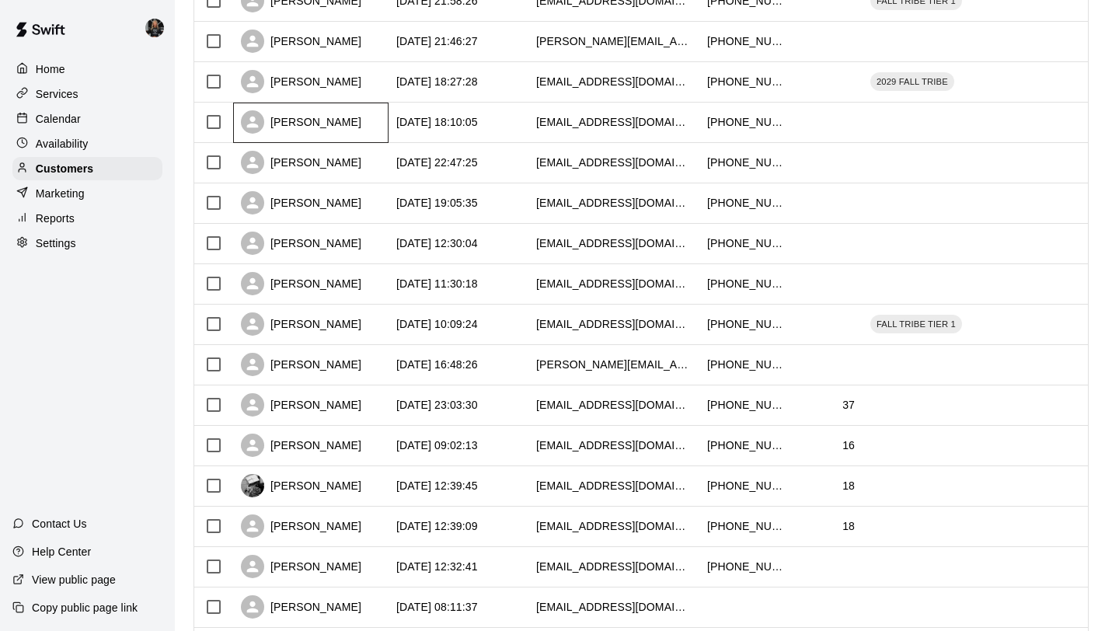
click at [297, 121] on div "Mark Sims" at bounding box center [301, 121] width 120 height 23
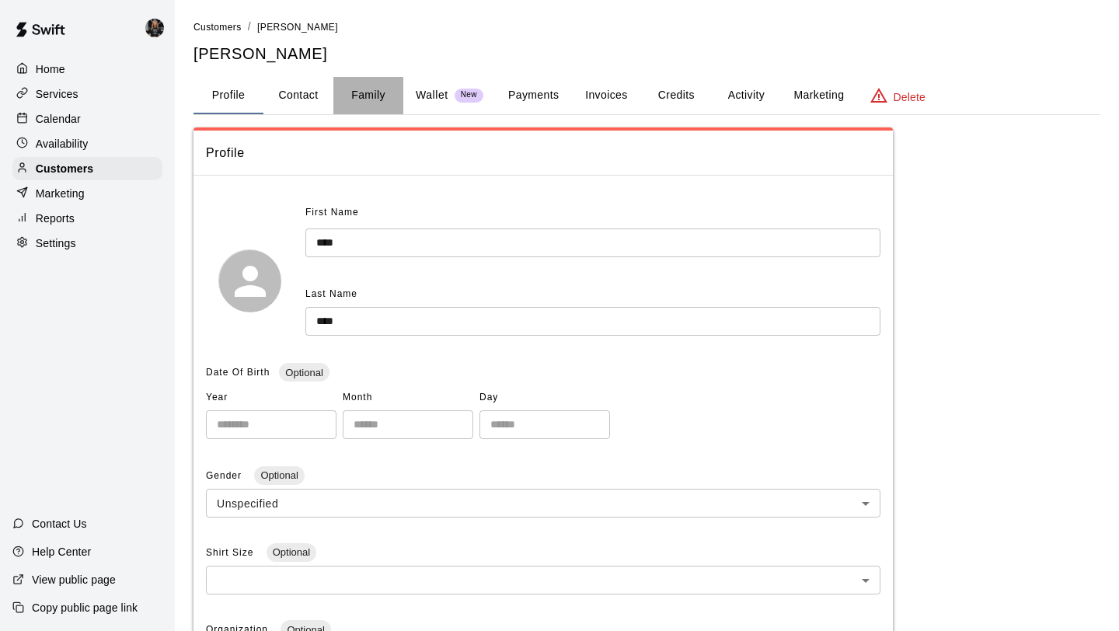
click at [380, 99] on button "Family" at bounding box center [368, 95] width 70 height 37
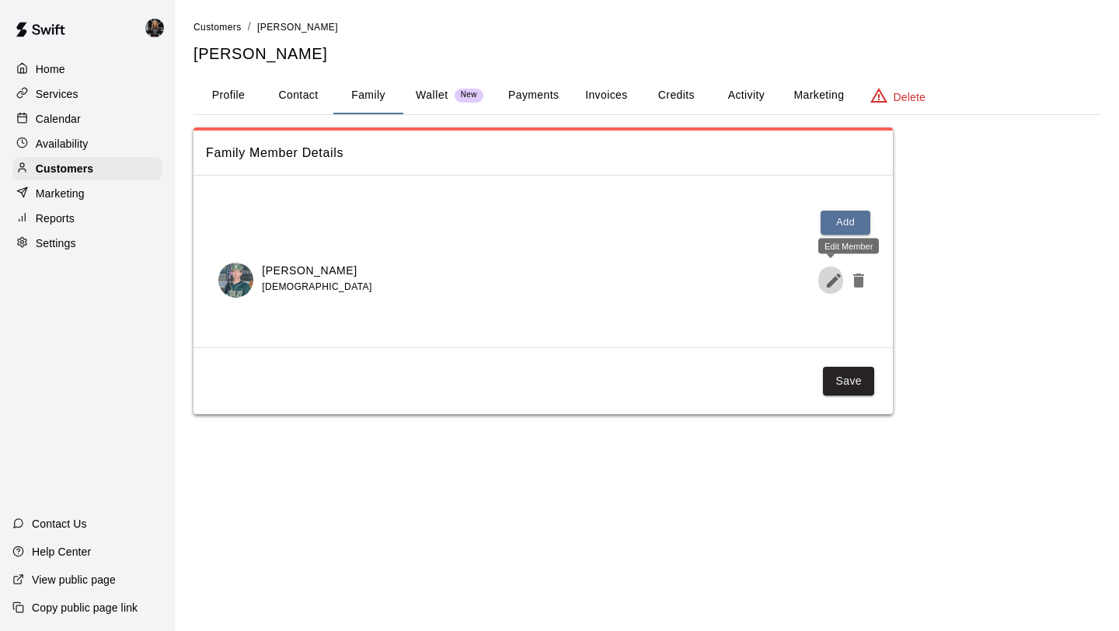
click at [828, 279] on icon "Edit Member" at bounding box center [833, 280] width 19 height 19
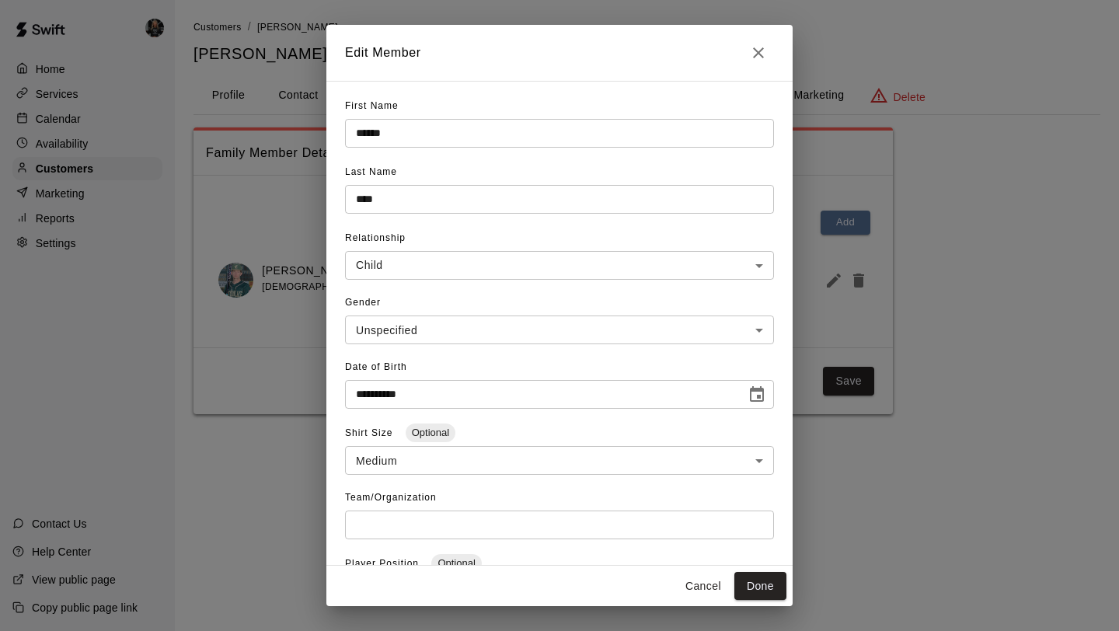
click at [747, 45] on button "Close" at bounding box center [758, 52] width 31 height 31
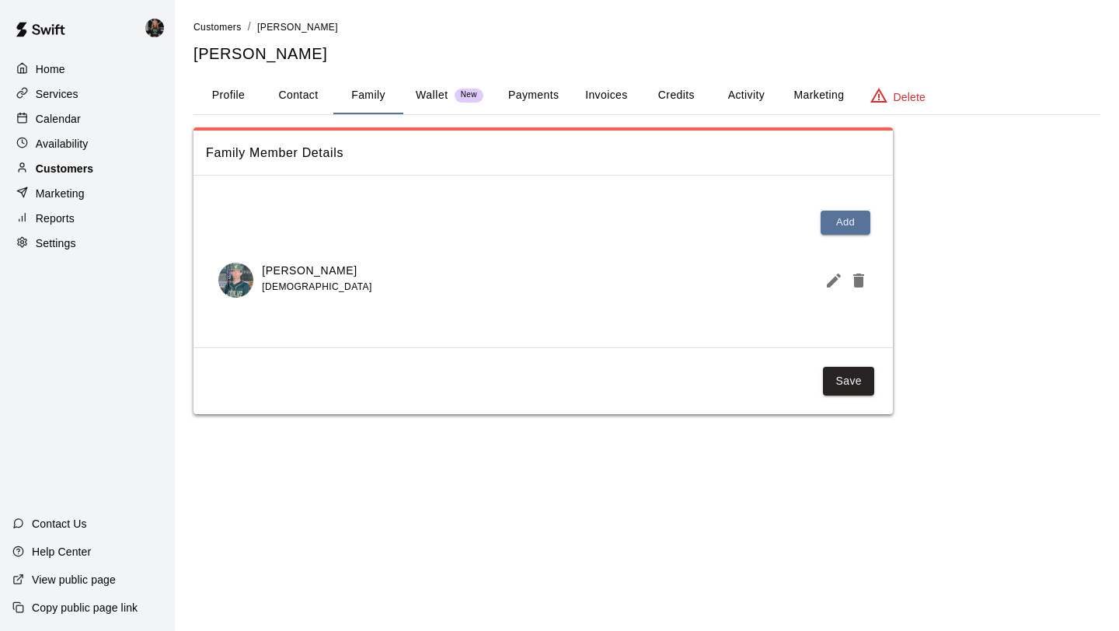
click at [85, 167] on p "Customers" at bounding box center [64, 169] width 57 height 16
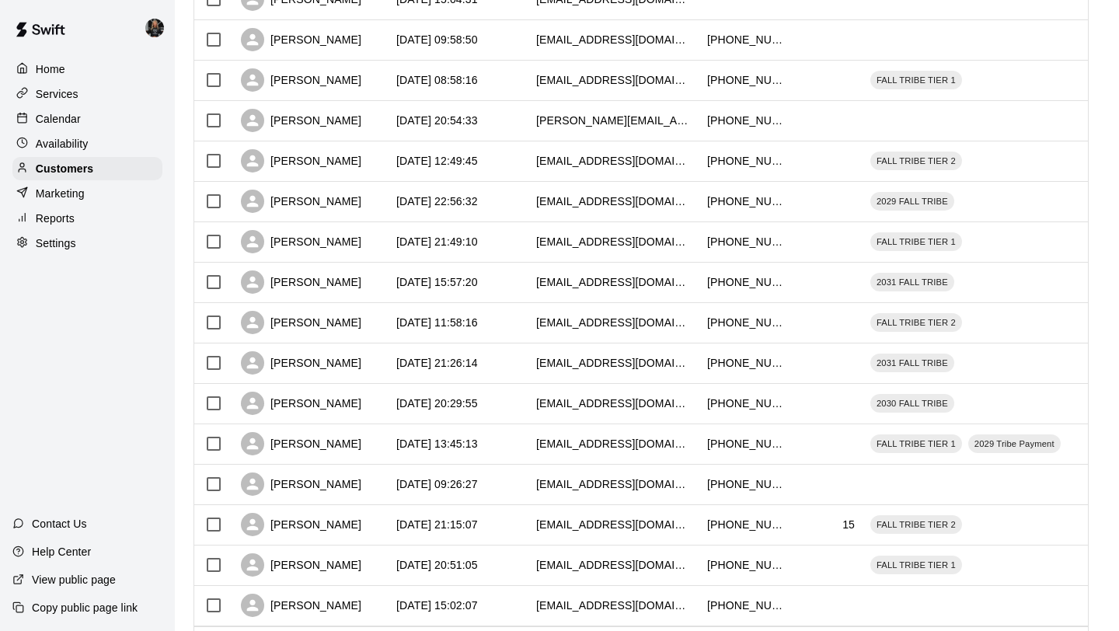
scroll to position [710, 0]
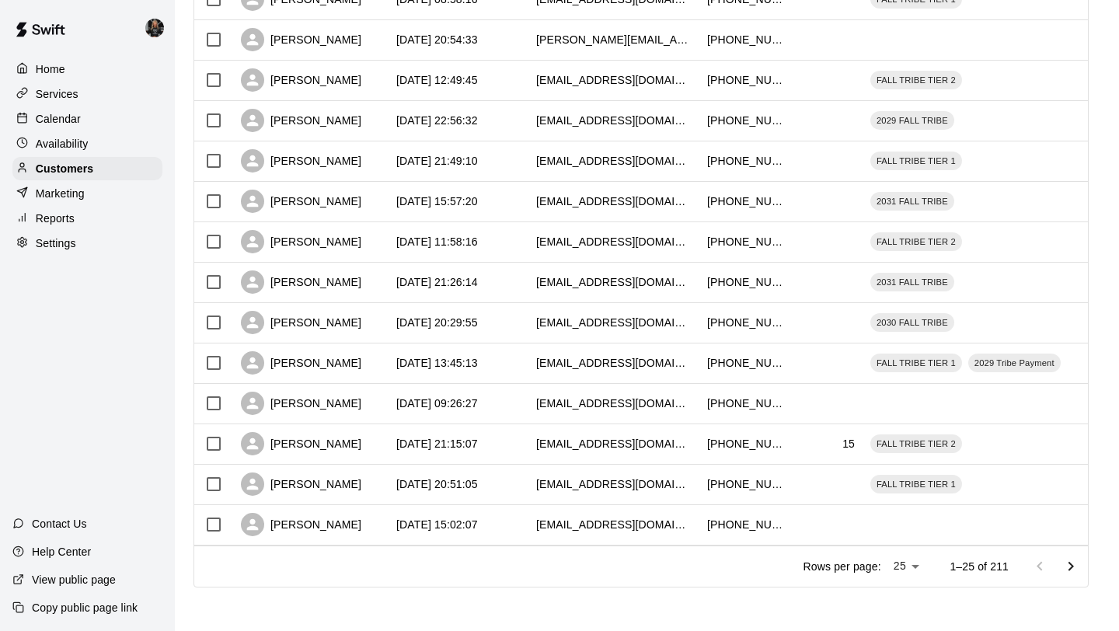
click at [1067, 567] on icon "Go to next page" at bounding box center [1070, 566] width 19 height 19
click at [1068, 567] on icon "Go to next page" at bounding box center [1070, 566] width 19 height 19
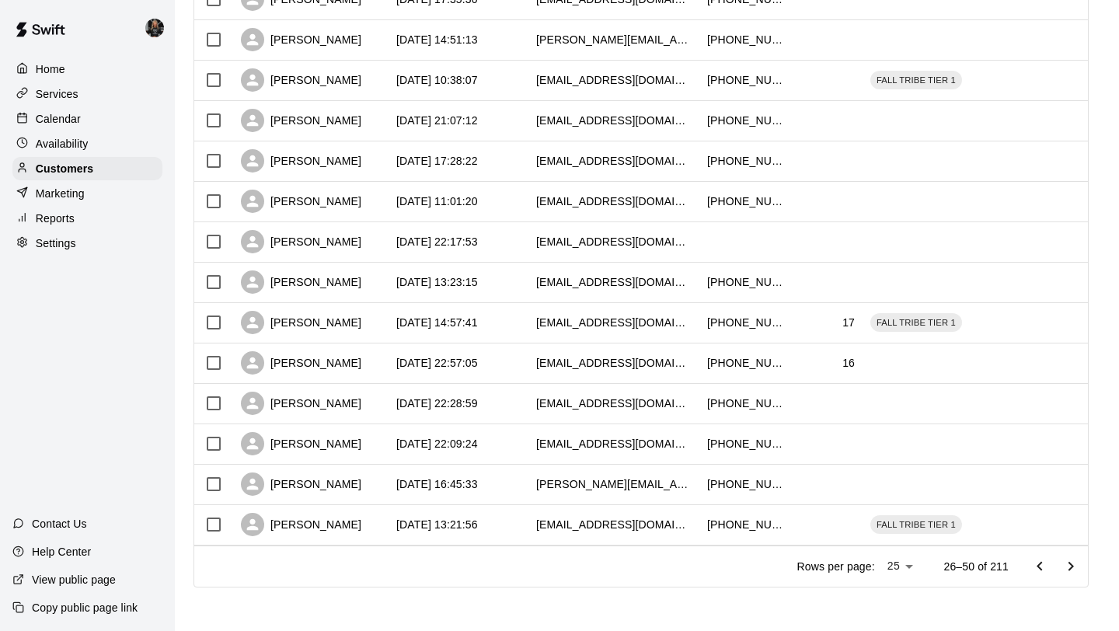
click at [1068, 567] on icon "Go to next page" at bounding box center [1070, 566] width 19 height 19
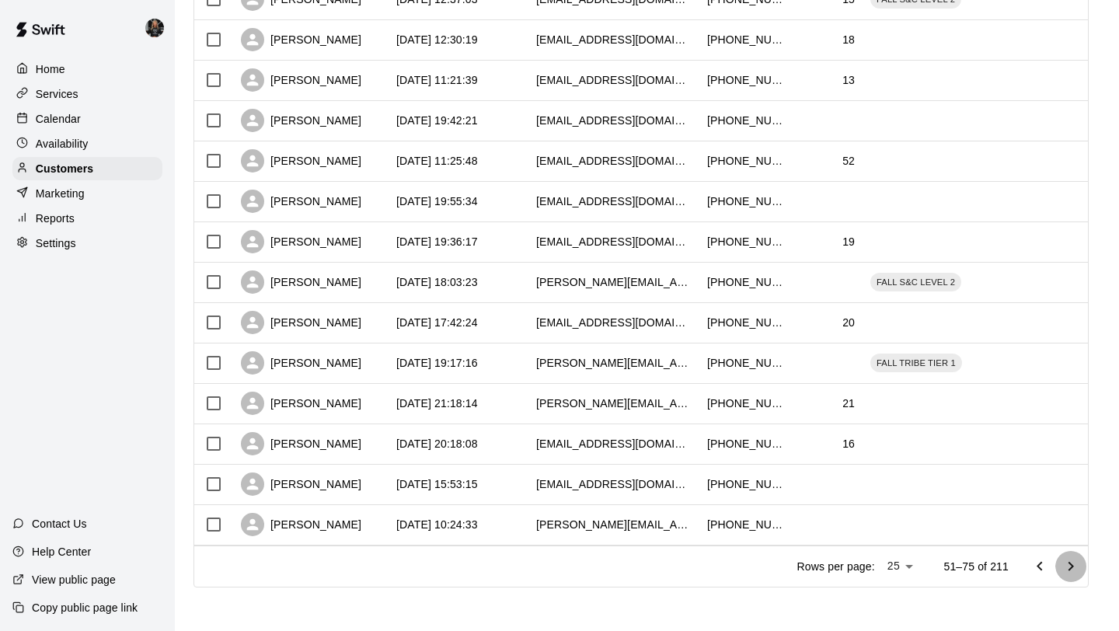
click at [1068, 567] on icon "Go to next page" at bounding box center [1070, 566] width 19 height 19
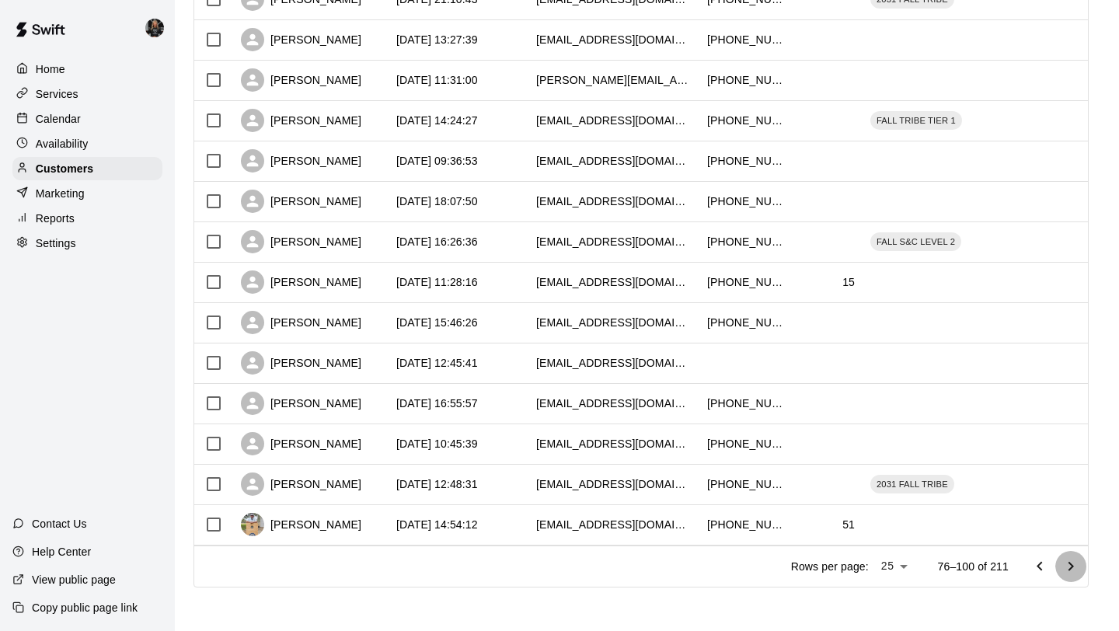
click at [1068, 567] on icon "Go to next page" at bounding box center [1070, 566] width 19 height 19
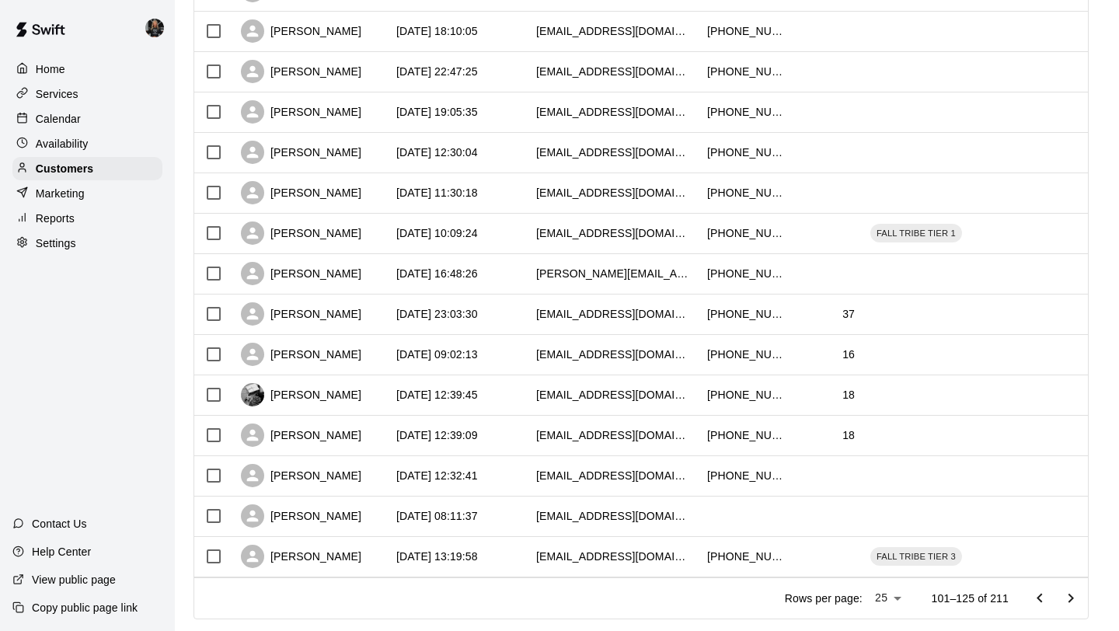
scroll to position [677, 0]
click at [301, 71] on div "Amanda Cornejo" at bounding box center [301, 72] width 120 height 23
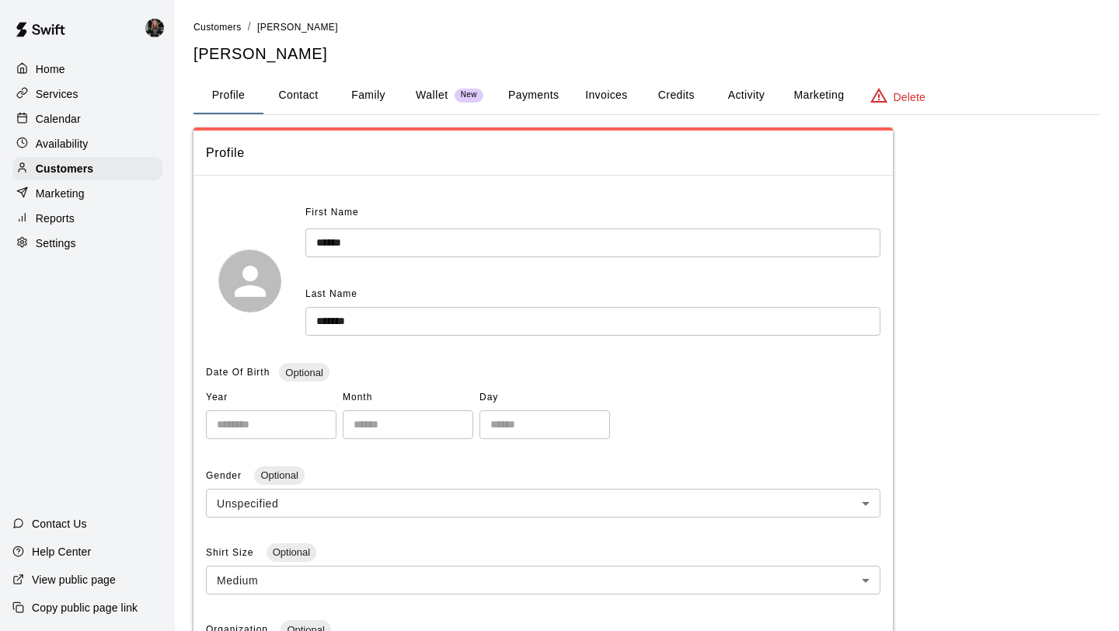
click at [371, 88] on button "Family" at bounding box center [368, 95] width 70 height 37
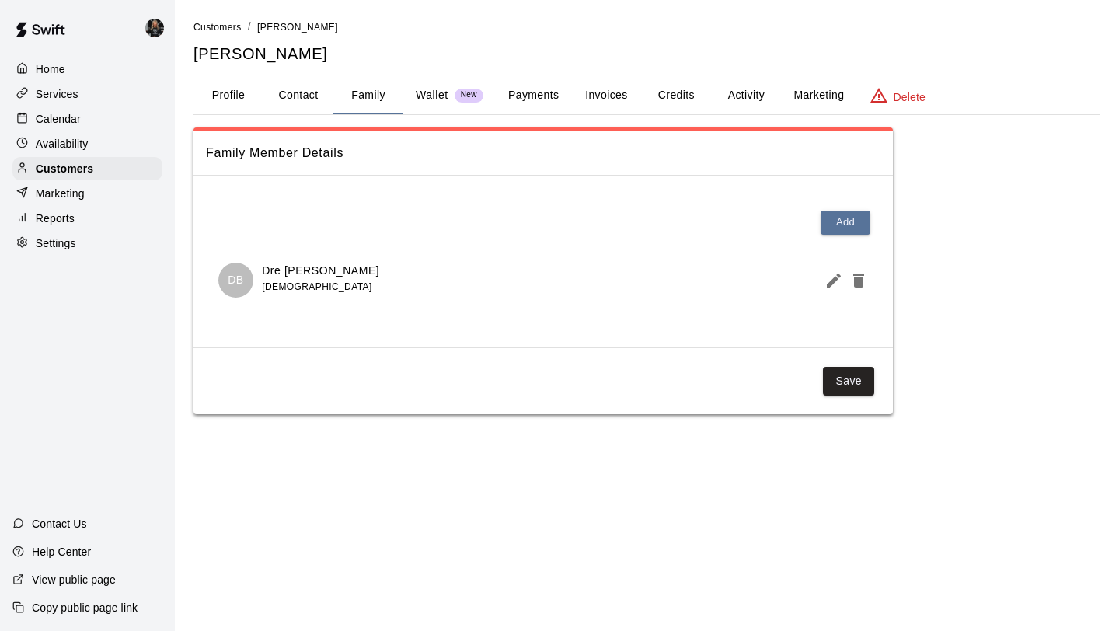
click at [833, 281] on icon "Edit Member" at bounding box center [833, 280] width 14 height 14
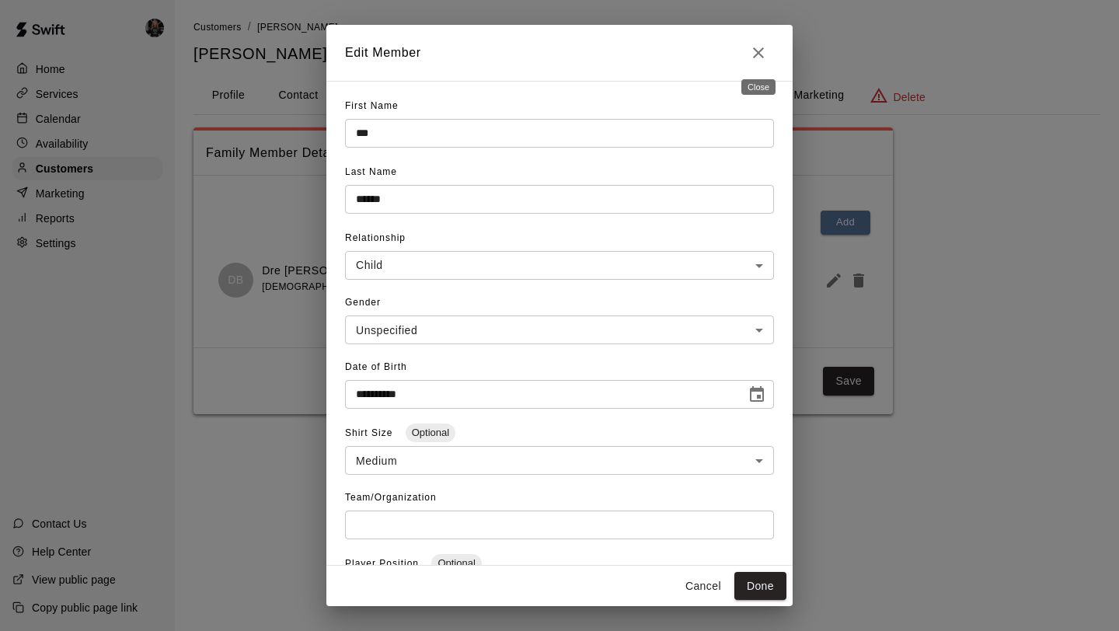
click at [759, 64] on button "Close" at bounding box center [758, 52] width 31 height 31
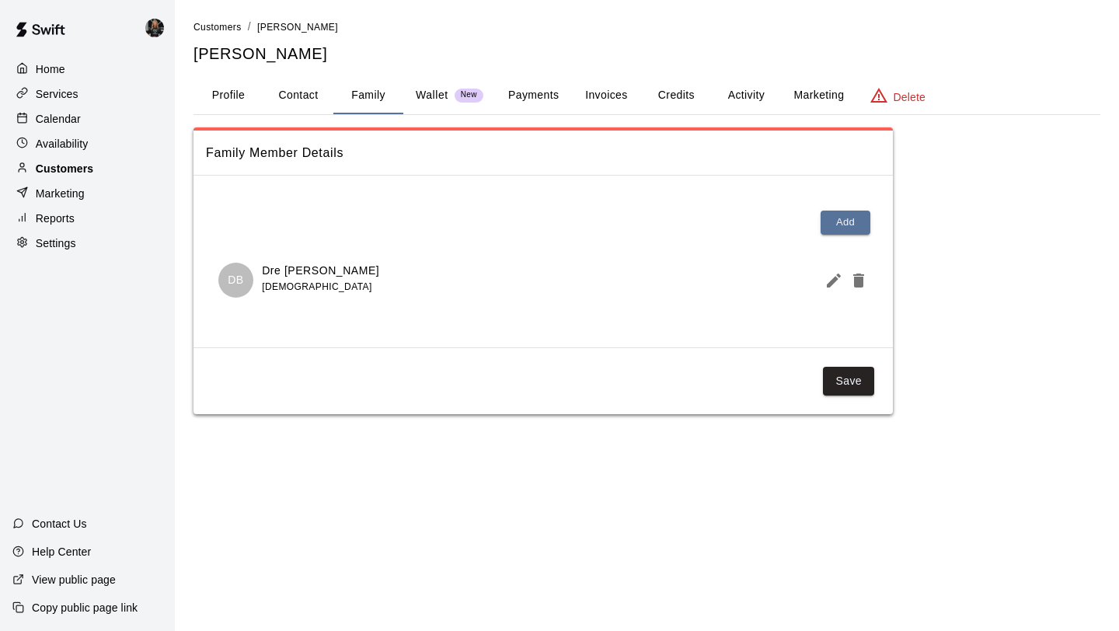
click at [72, 179] on div "Customers" at bounding box center [87, 168] width 150 height 23
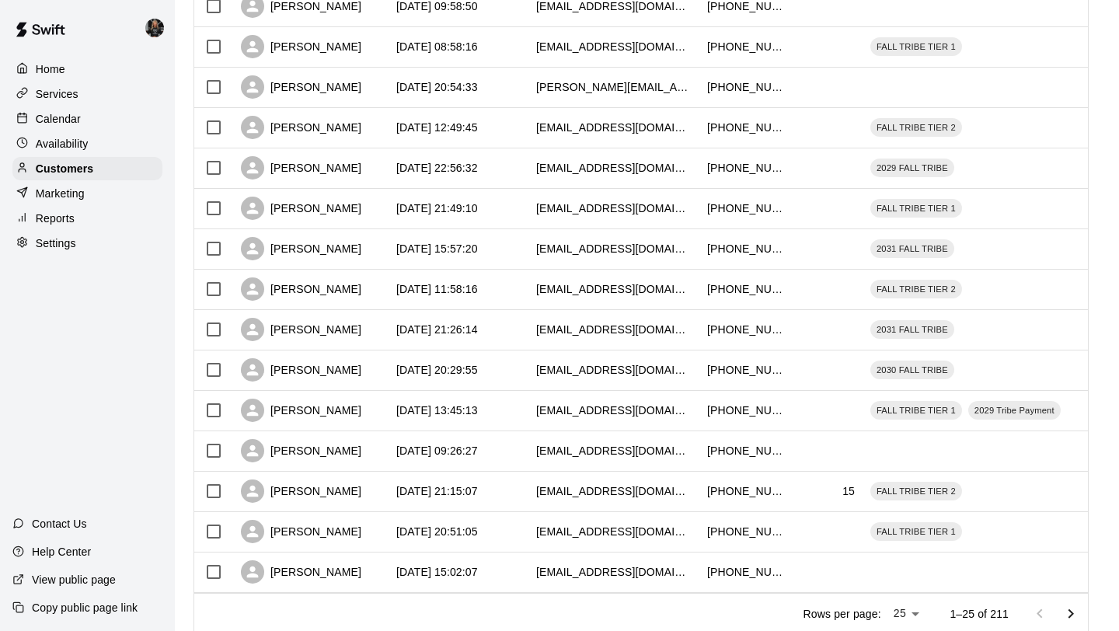
scroll to position [710, 0]
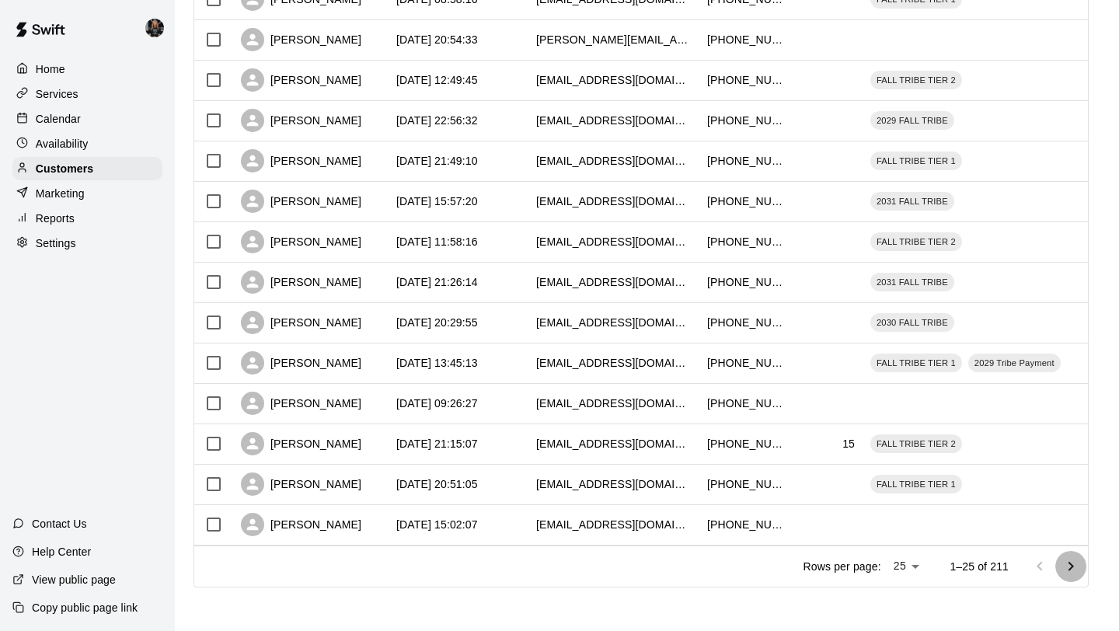
click at [1070, 571] on icon "Go to next page" at bounding box center [1070, 566] width 19 height 19
click at [1070, 569] on icon "Go to next page" at bounding box center [1070, 566] width 19 height 19
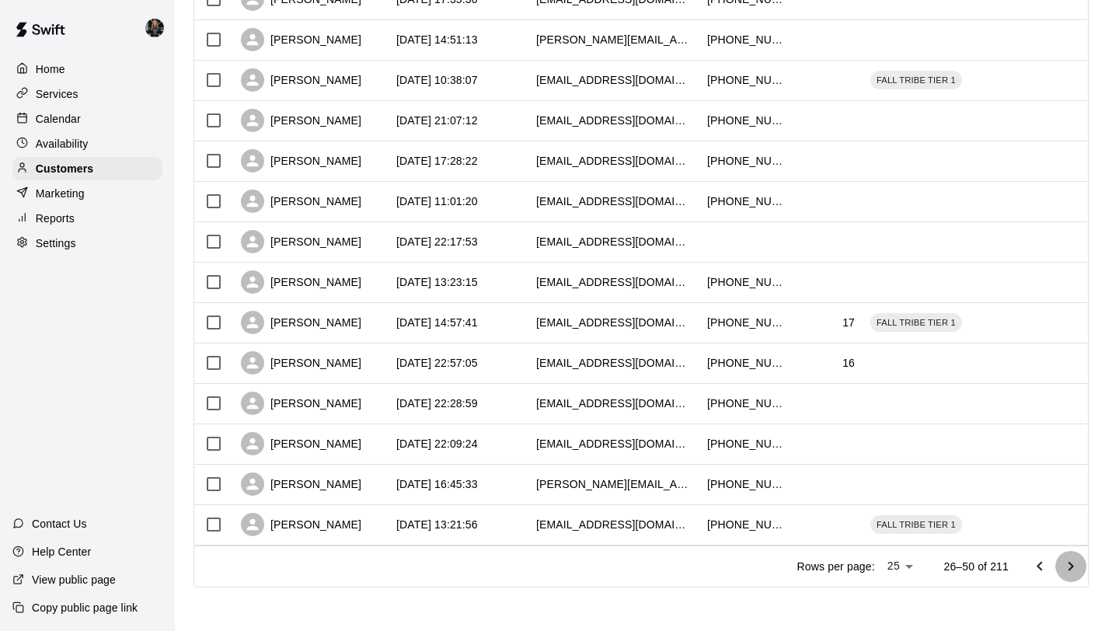
click at [1070, 569] on icon "Go to next page" at bounding box center [1070, 566] width 19 height 19
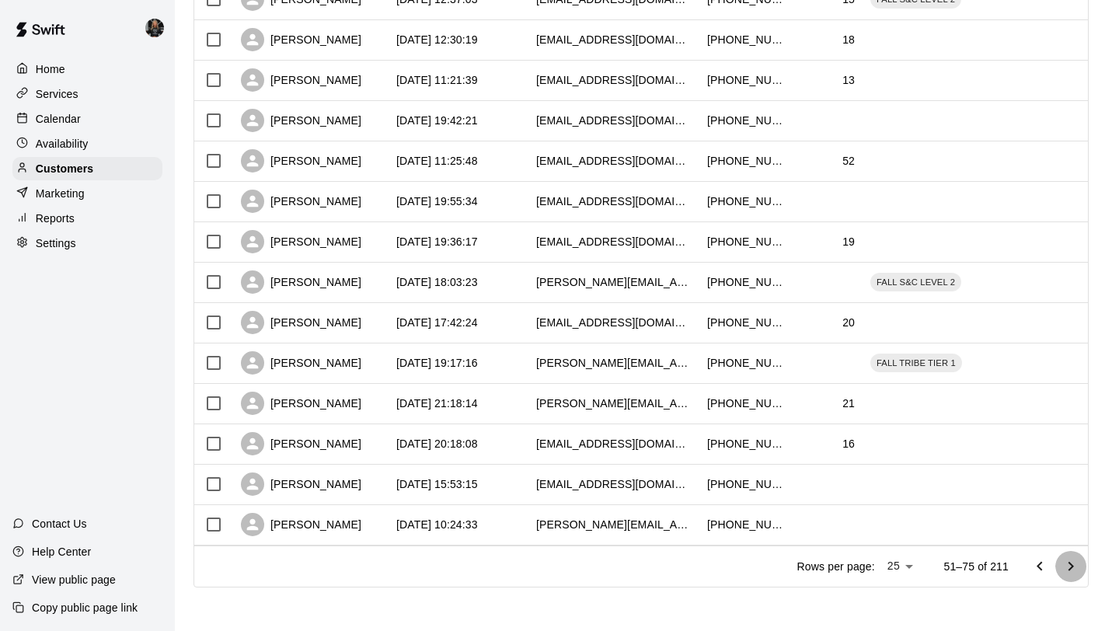
click at [1070, 569] on icon "Go to next page" at bounding box center [1070, 566] width 19 height 19
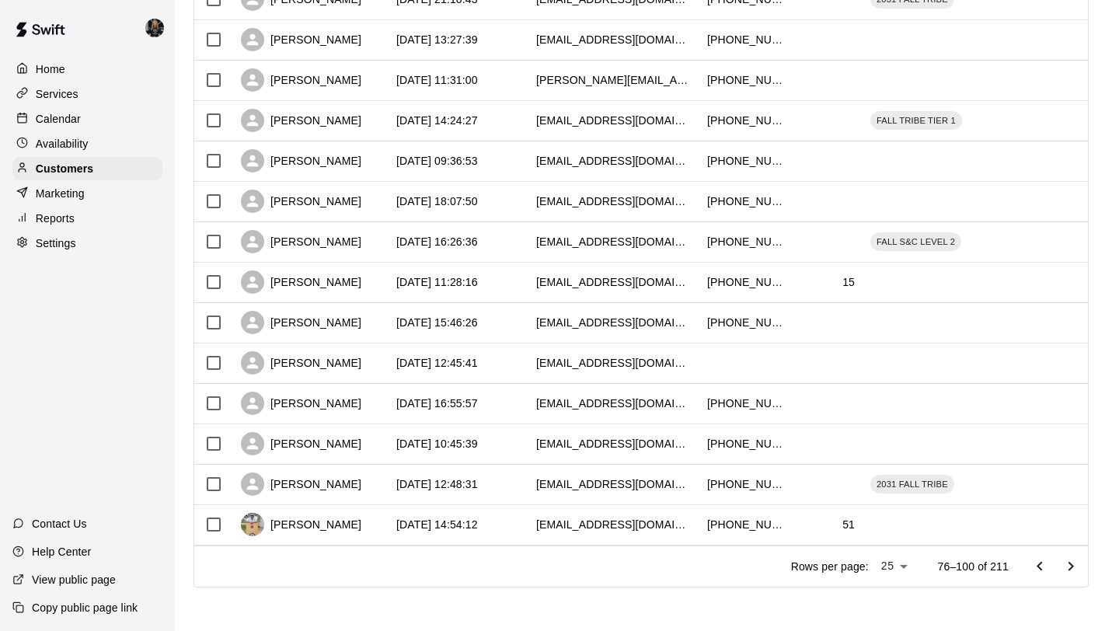
click at [1070, 569] on icon "Go to next page" at bounding box center [1070, 566] width 19 height 19
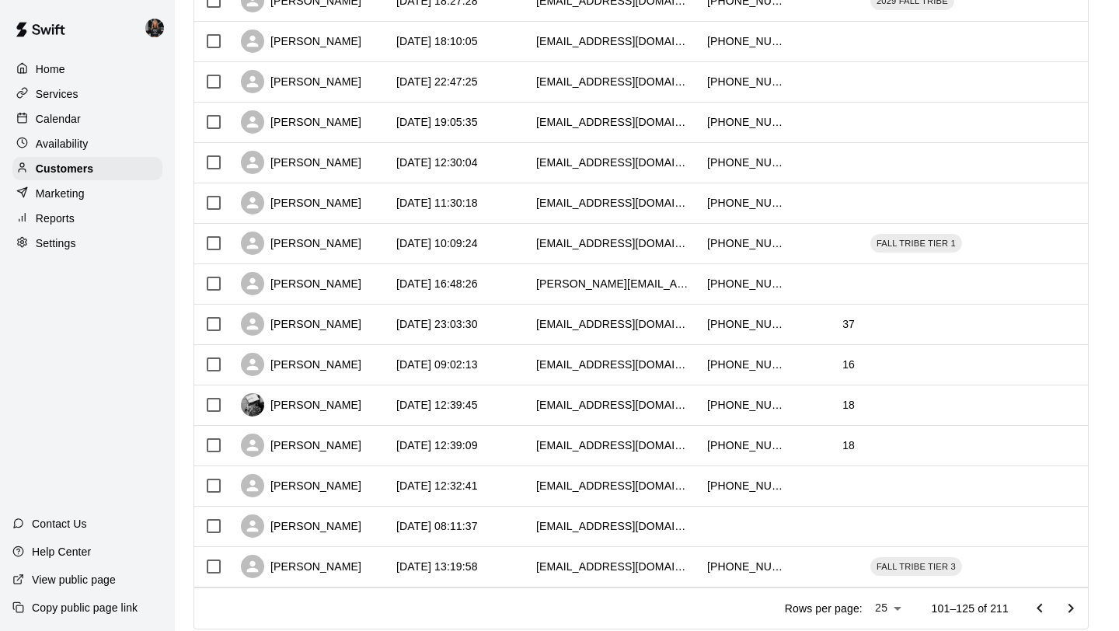
scroll to position [652, 0]
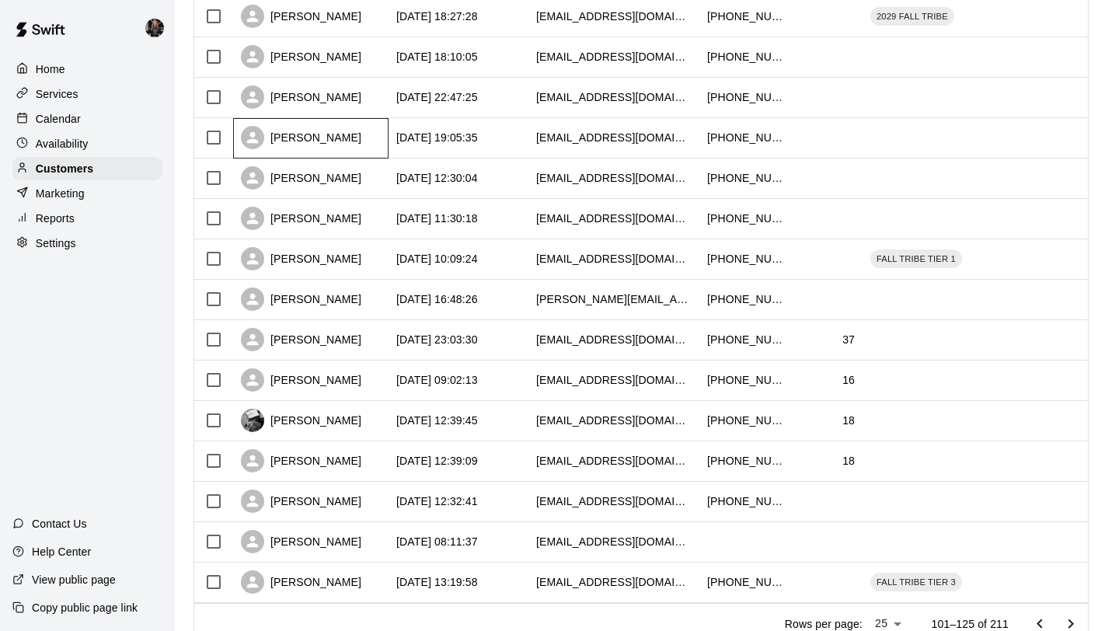
click at [343, 143] on div "Brandon Underwood" at bounding box center [301, 137] width 120 height 23
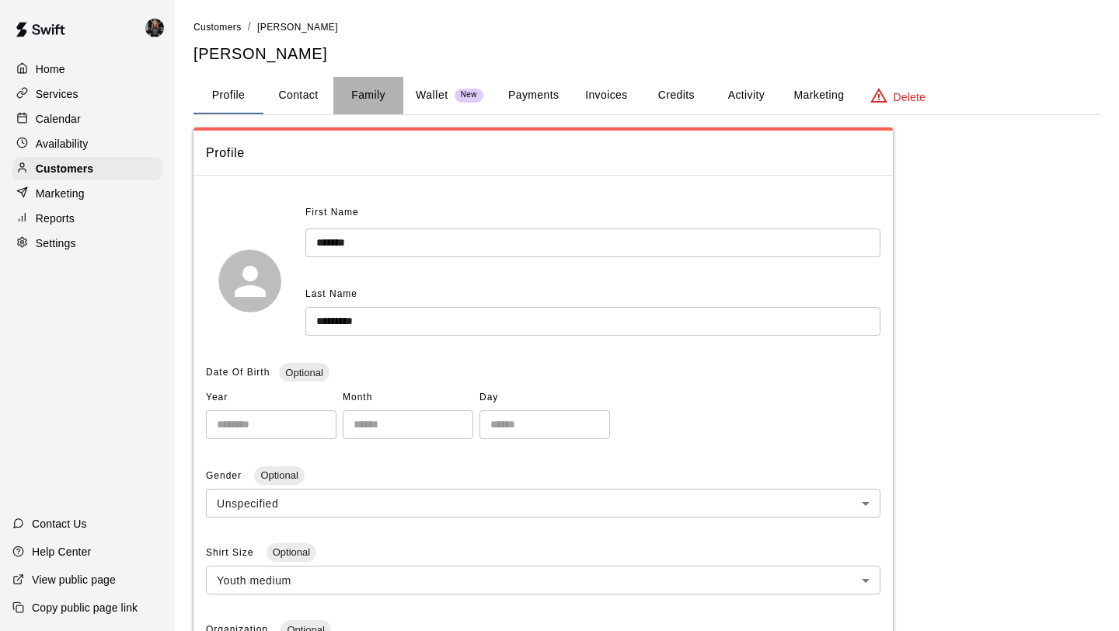
click at [373, 106] on button "Family" at bounding box center [368, 95] width 70 height 37
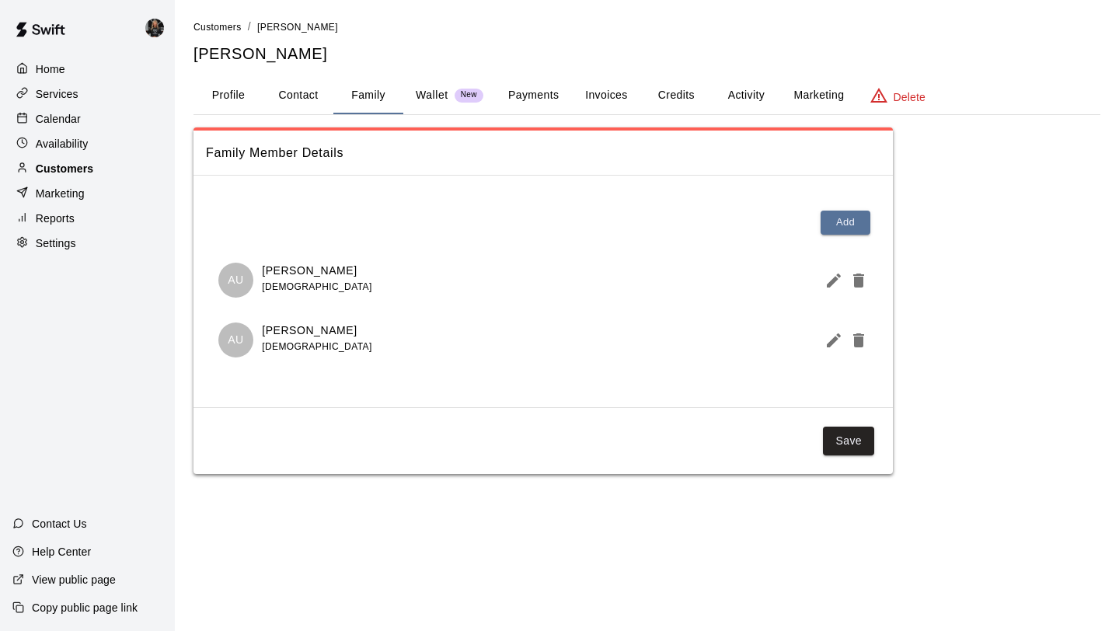
click at [110, 169] on div "Customers" at bounding box center [87, 168] width 150 height 23
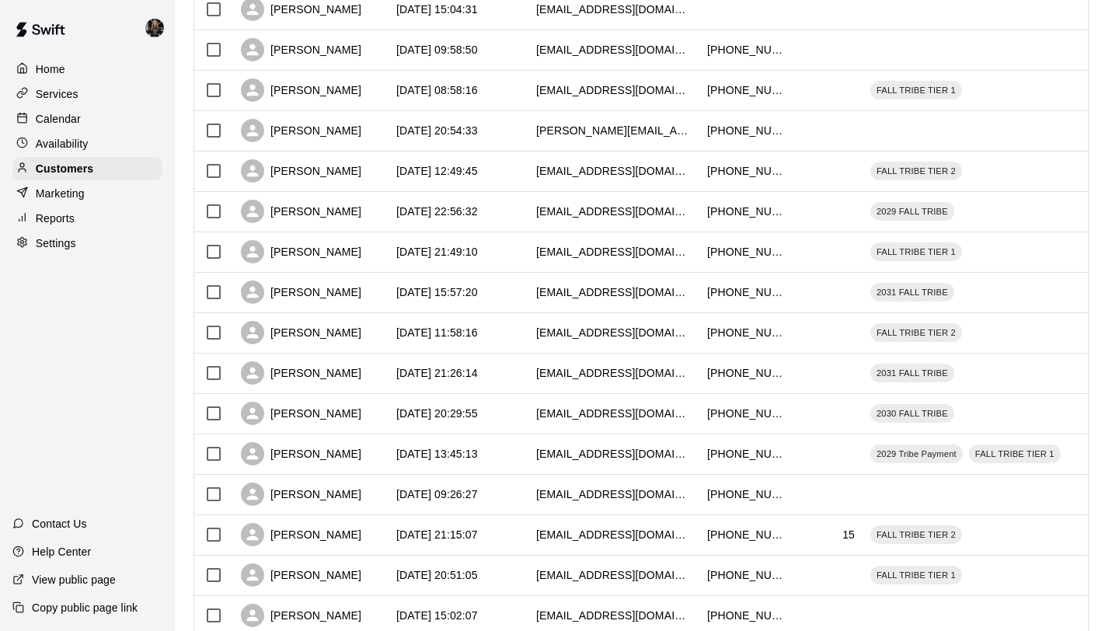
scroll to position [710, 0]
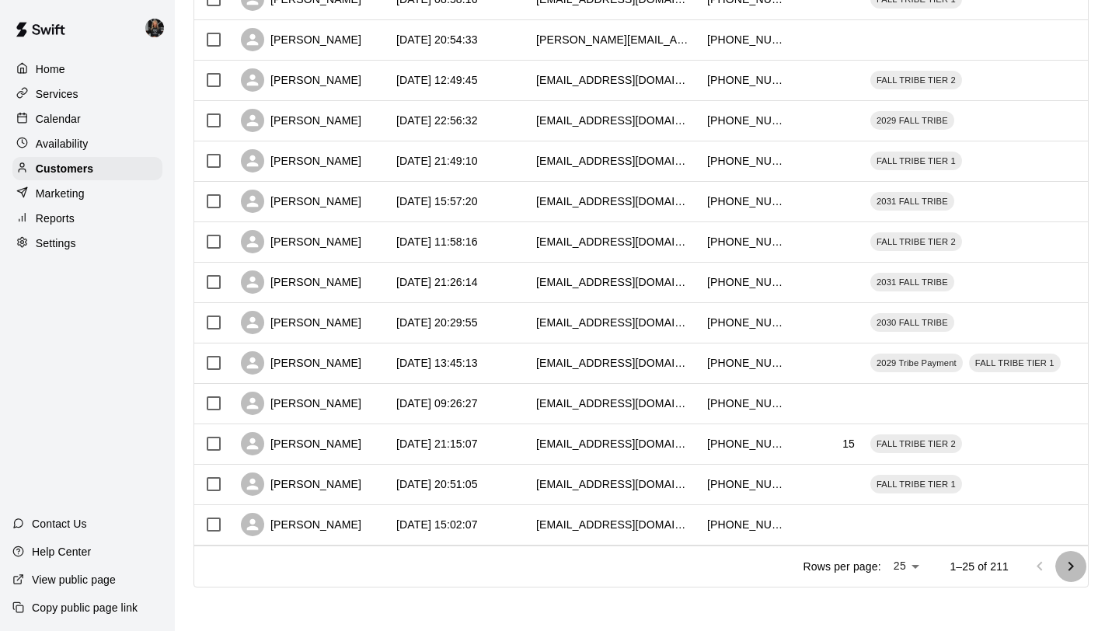
click at [1067, 564] on icon "Go to next page" at bounding box center [1070, 566] width 19 height 19
click at [1067, 563] on icon "Go to next page" at bounding box center [1070, 566] width 19 height 19
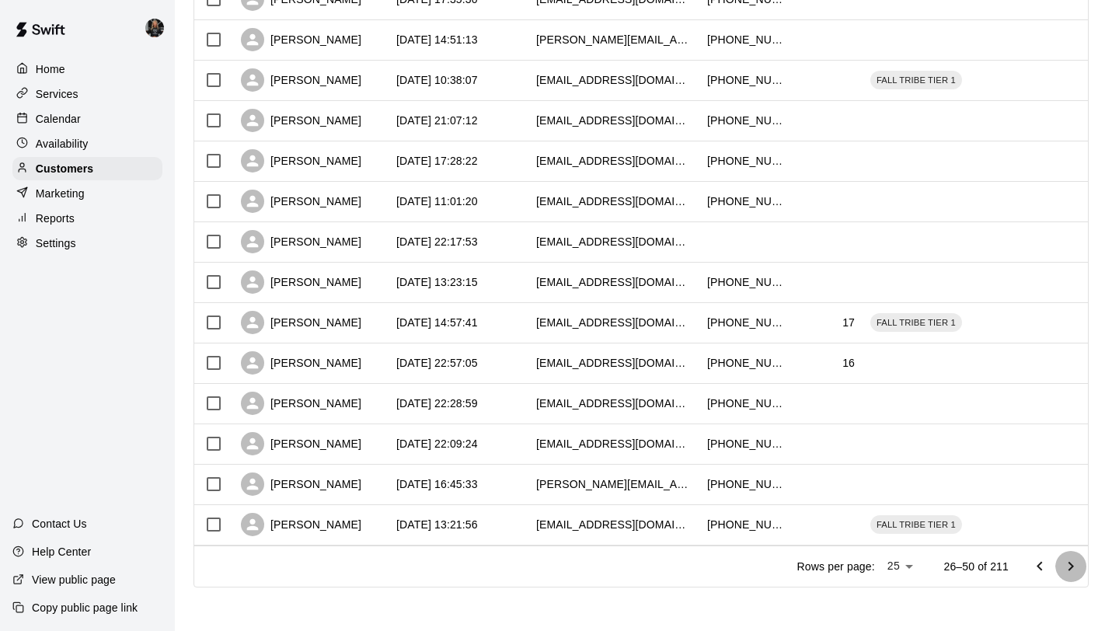
click at [1067, 563] on icon "Go to next page" at bounding box center [1070, 566] width 19 height 19
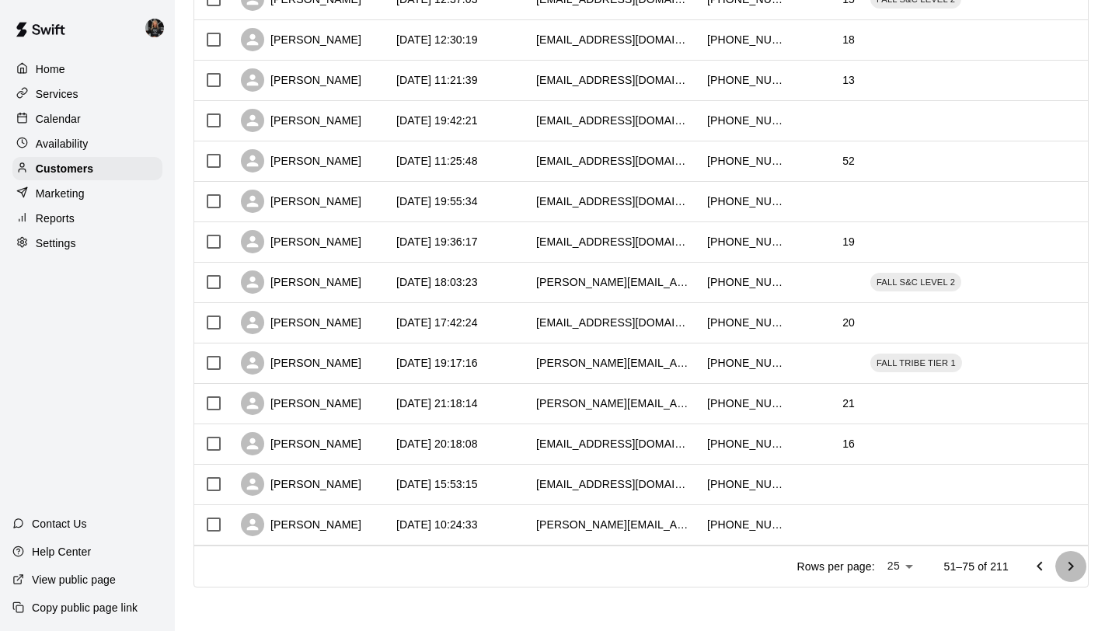
click at [1067, 563] on icon "Go to next page" at bounding box center [1070, 566] width 19 height 19
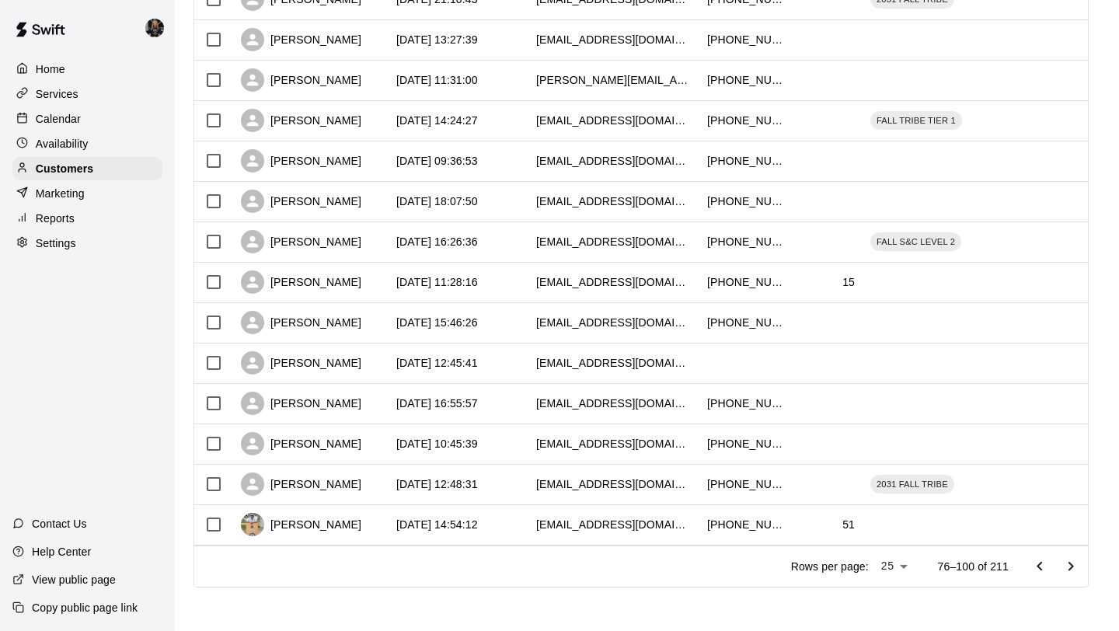
click at [1067, 563] on icon "Go to next page" at bounding box center [1070, 566] width 19 height 19
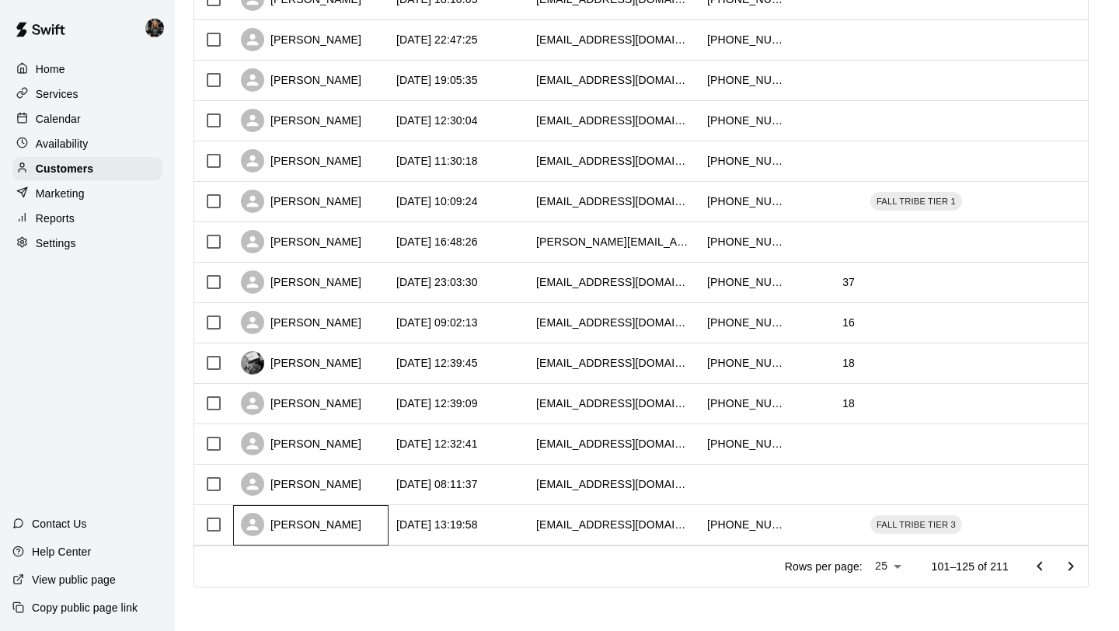
click at [312, 521] on div "Carrie Parker" at bounding box center [301, 524] width 120 height 23
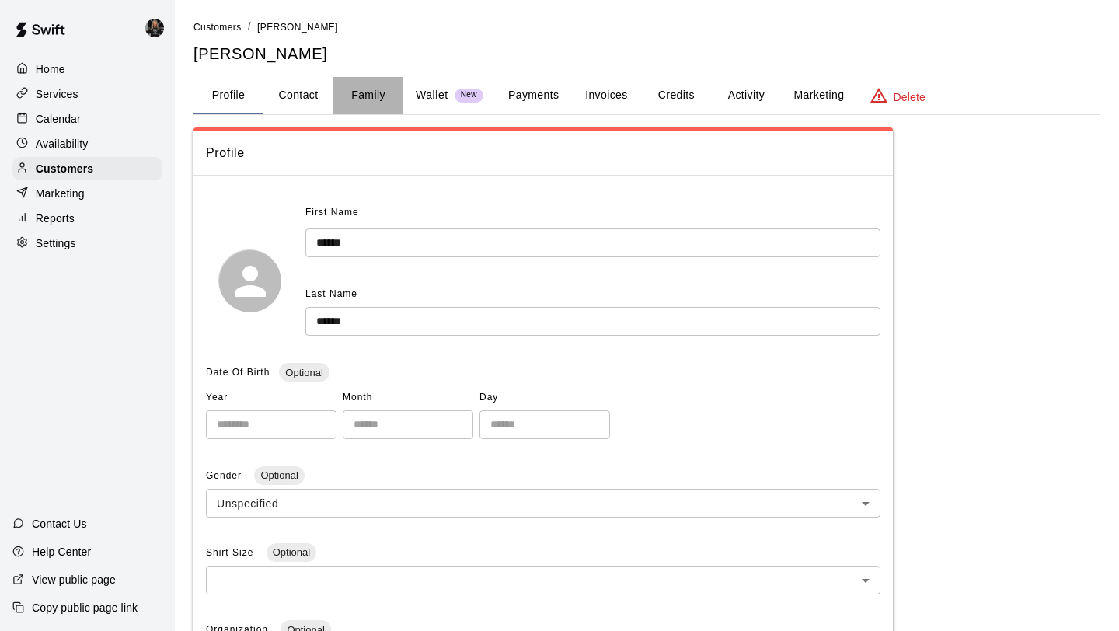
click at [371, 99] on button "Family" at bounding box center [368, 95] width 70 height 37
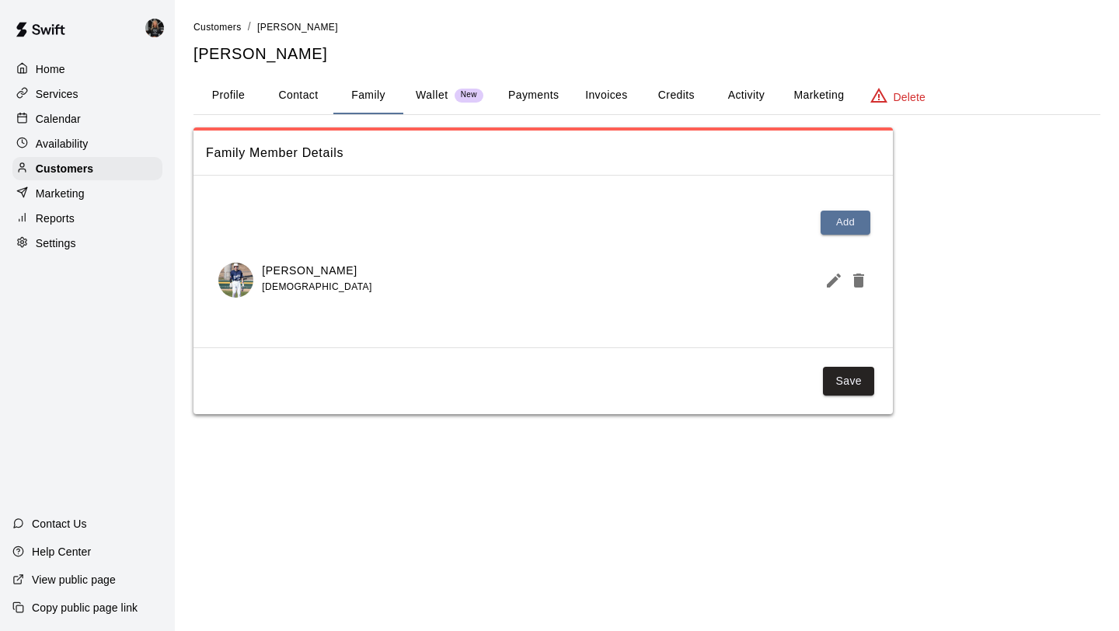
click at [826, 277] on icon "Edit Member" at bounding box center [833, 280] width 19 height 19
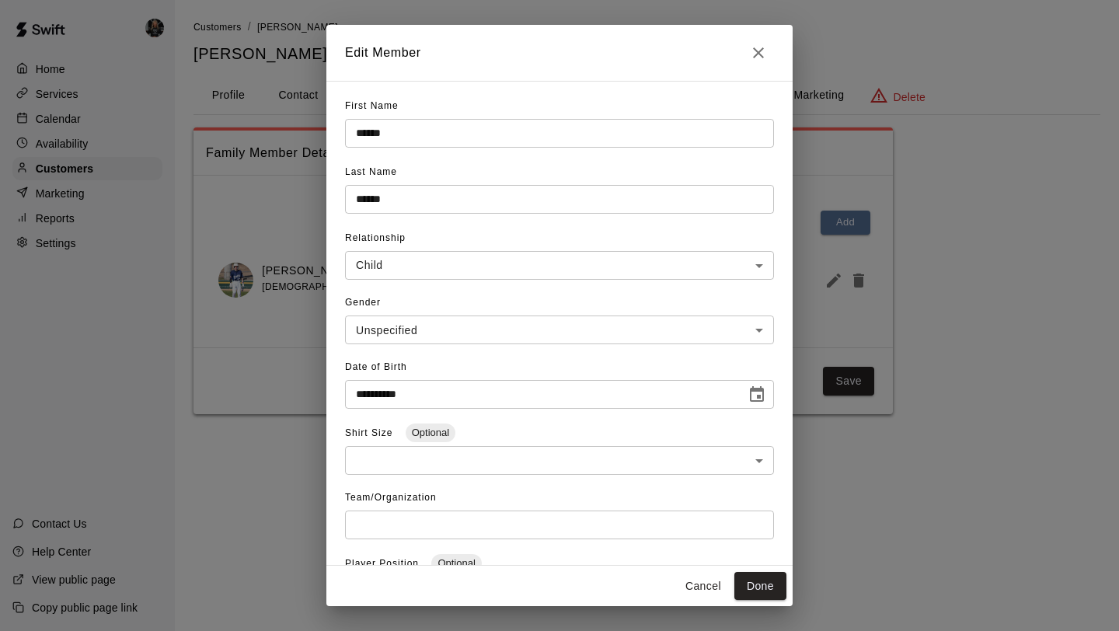
click at [757, 54] on icon "Close" at bounding box center [758, 52] width 19 height 19
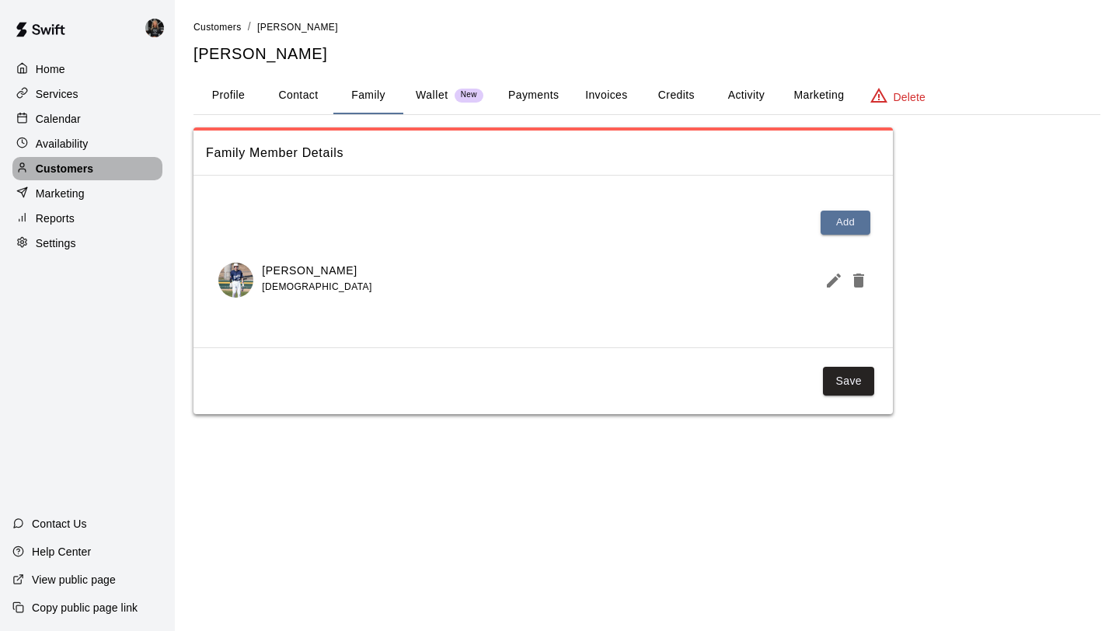
click at [134, 167] on div "Customers" at bounding box center [87, 168] width 150 height 23
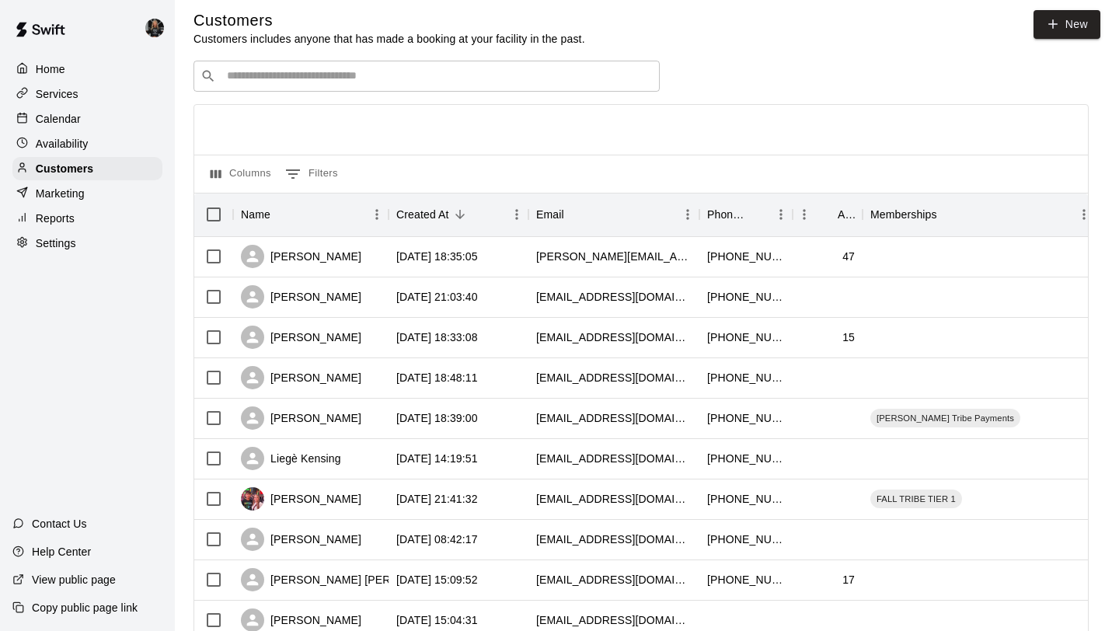
scroll to position [710, 0]
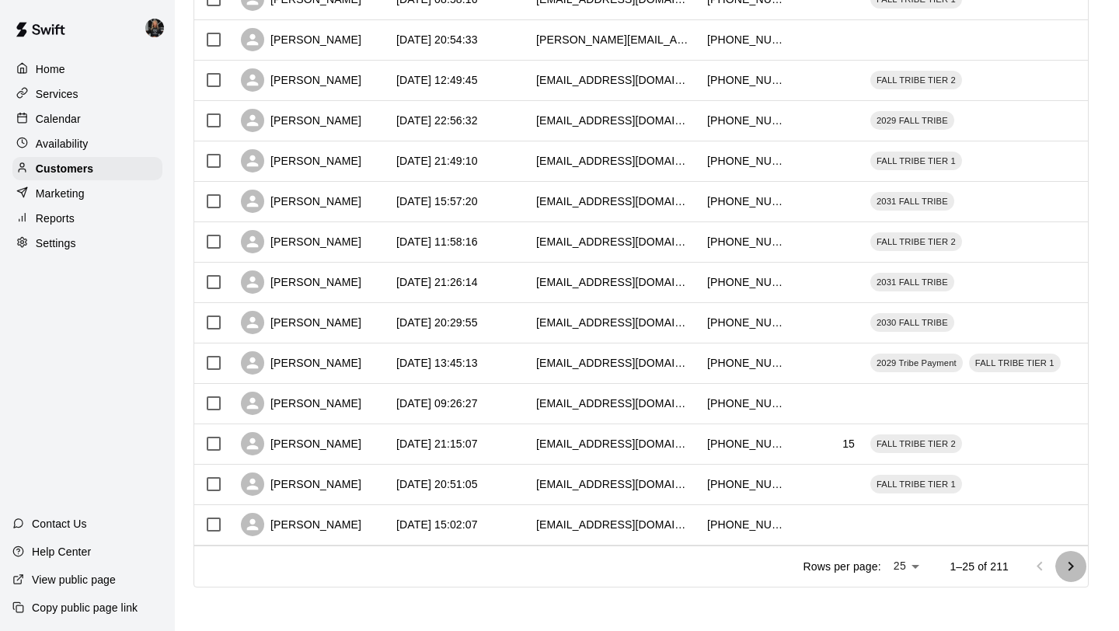
click at [1065, 567] on icon "Go to next page" at bounding box center [1070, 566] width 19 height 19
click at [1065, 566] on icon "Go to next page" at bounding box center [1070, 566] width 19 height 19
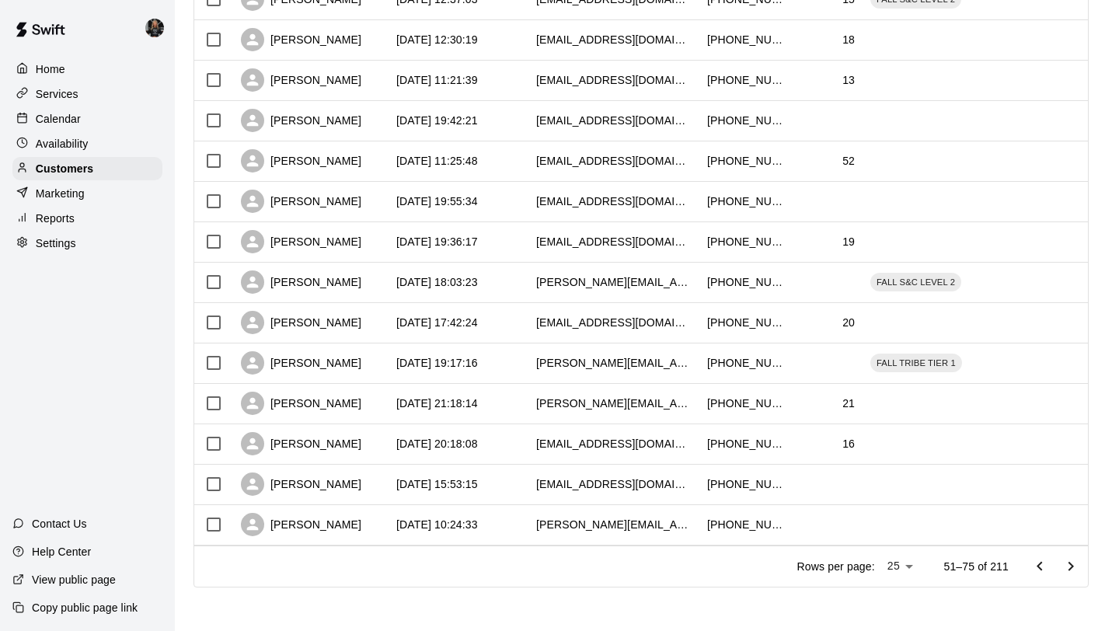
click at [1065, 566] on icon "Go to next page" at bounding box center [1070, 566] width 19 height 19
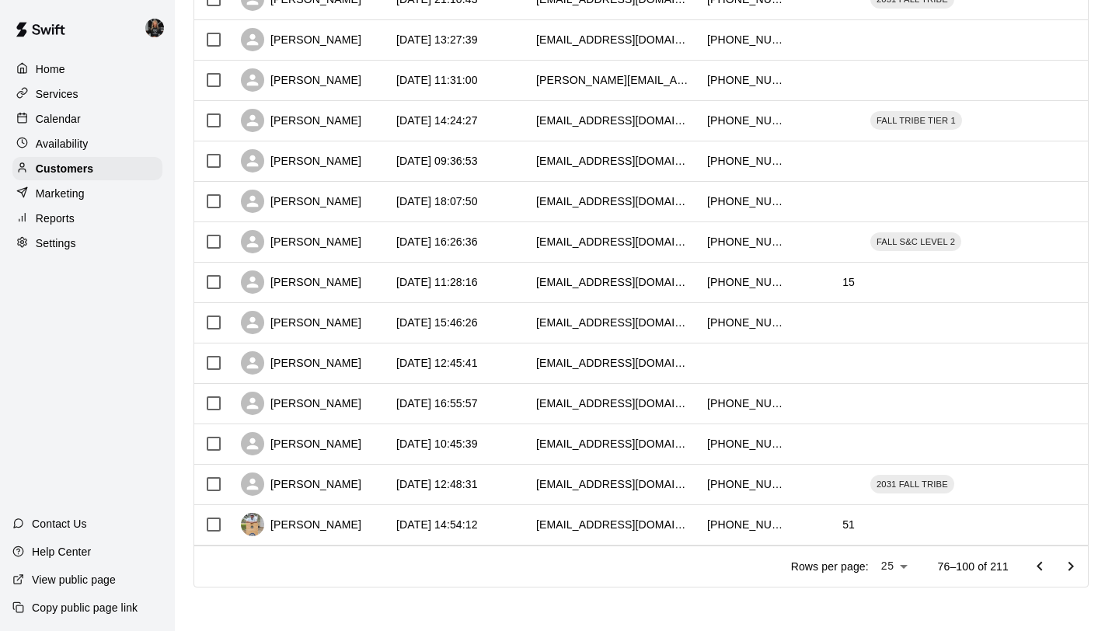
click at [1065, 566] on icon "Go to next page" at bounding box center [1070, 566] width 19 height 19
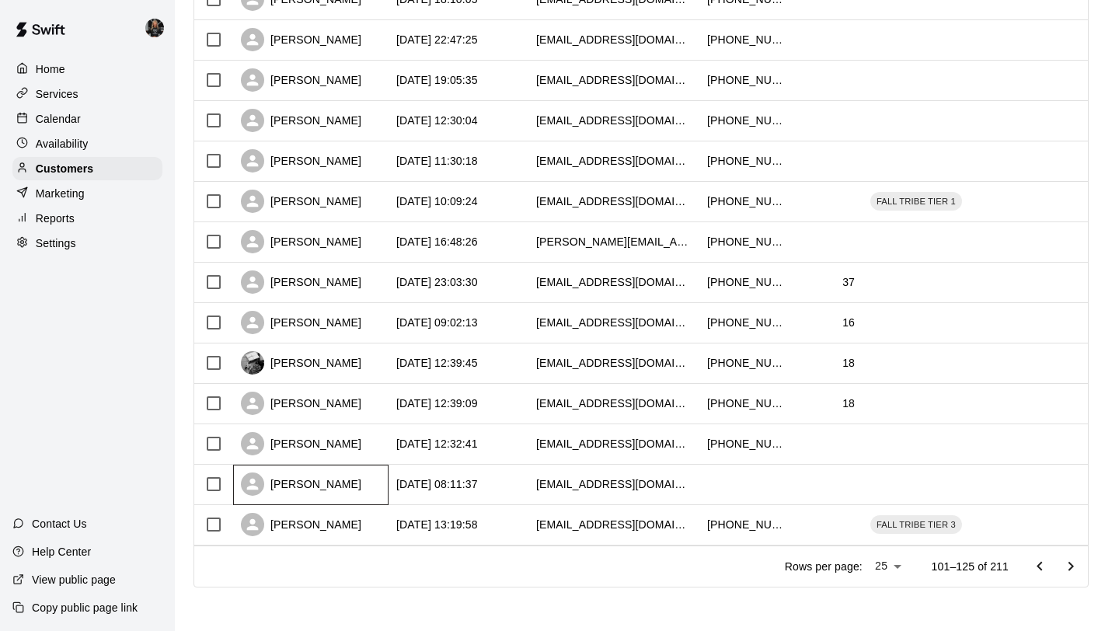
click at [313, 489] on div "Roger McKEITHEN" at bounding box center [301, 483] width 120 height 23
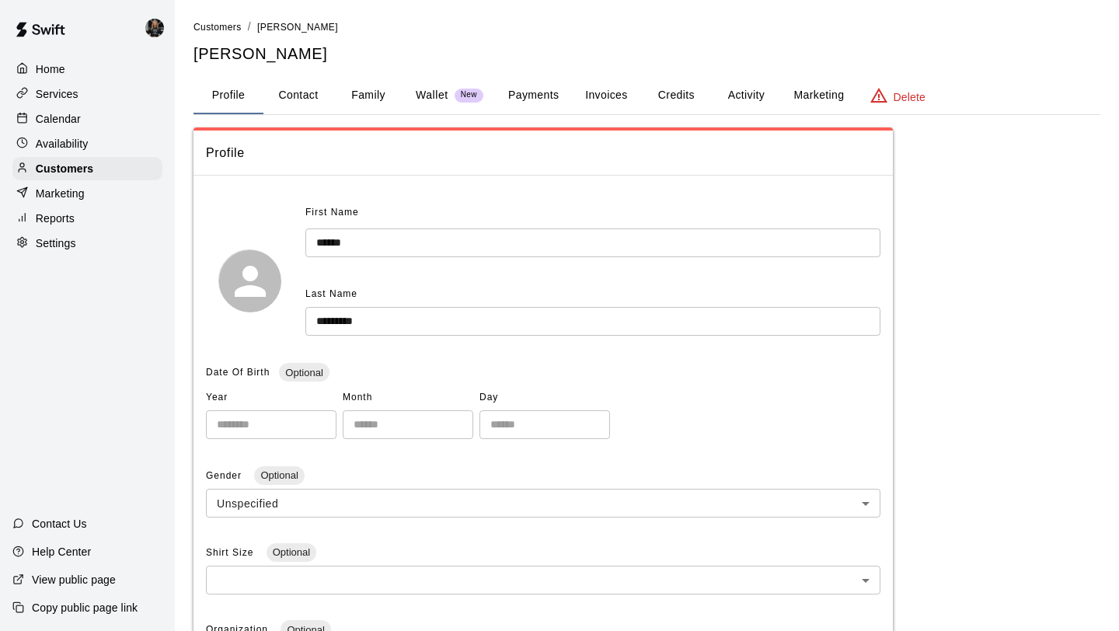
click at [362, 103] on button "Family" at bounding box center [368, 95] width 70 height 37
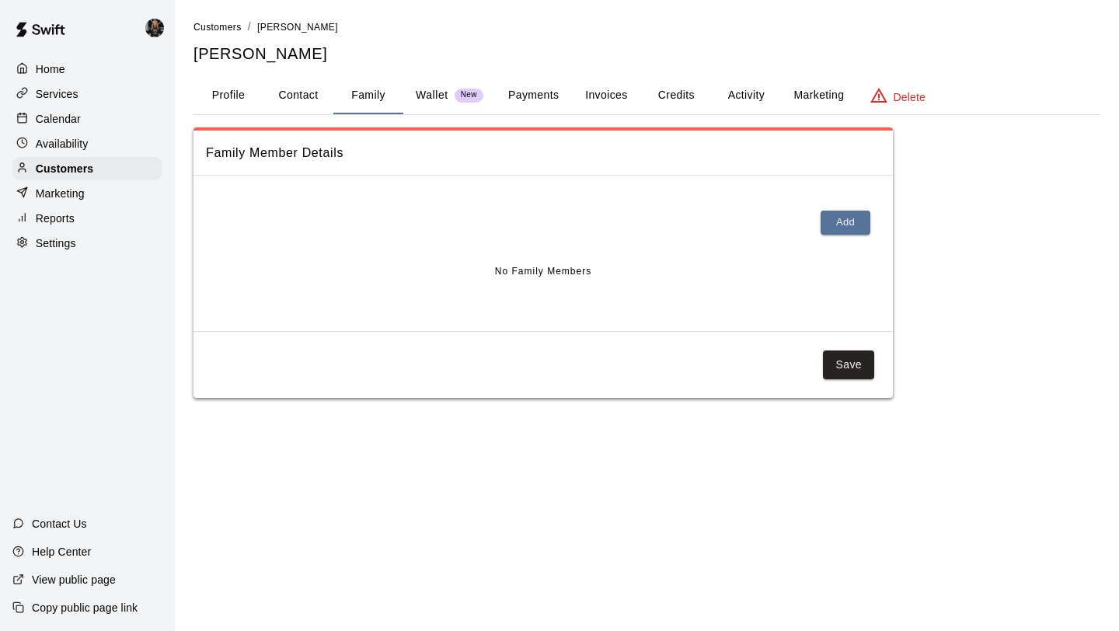
click at [214, 88] on button "Profile" at bounding box center [228, 95] width 70 height 37
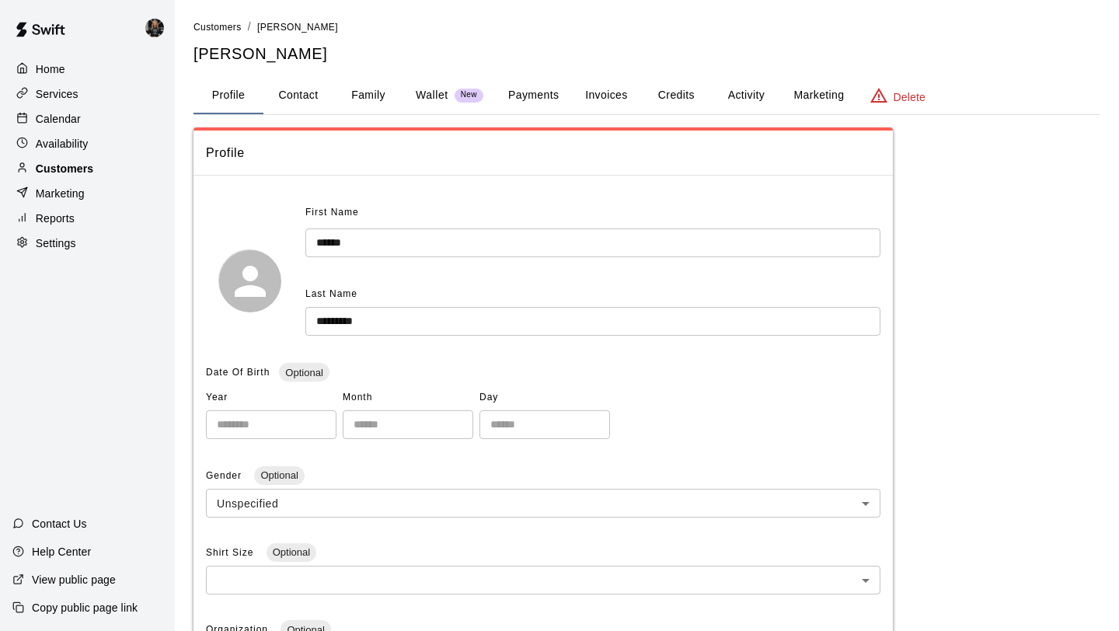
click at [93, 169] on div "Customers" at bounding box center [87, 168] width 150 height 23
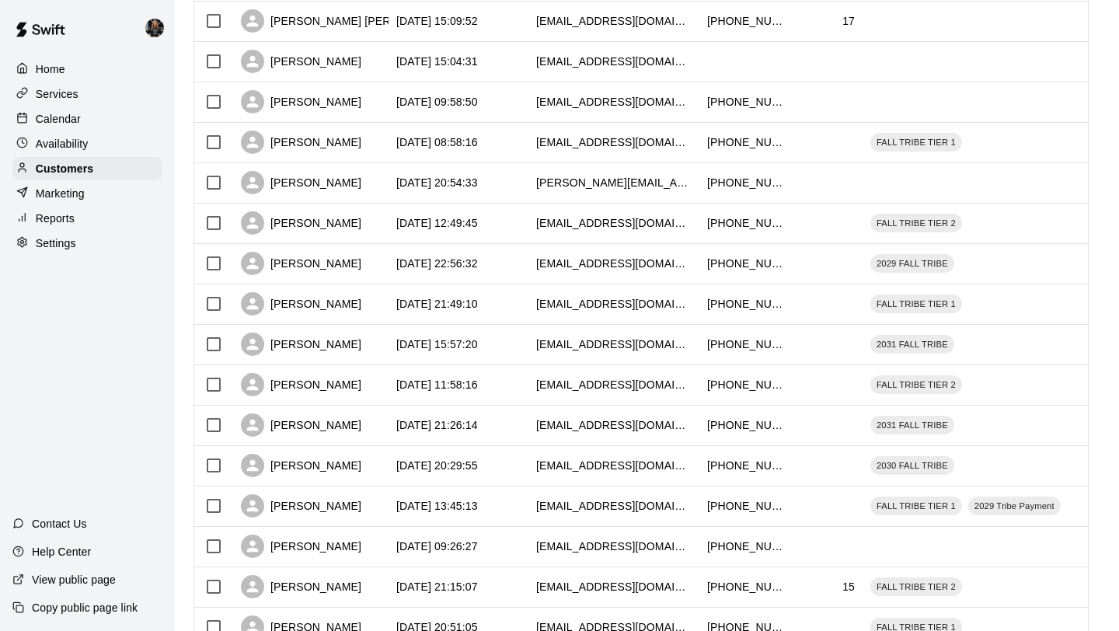
scroll to position [695, 0]
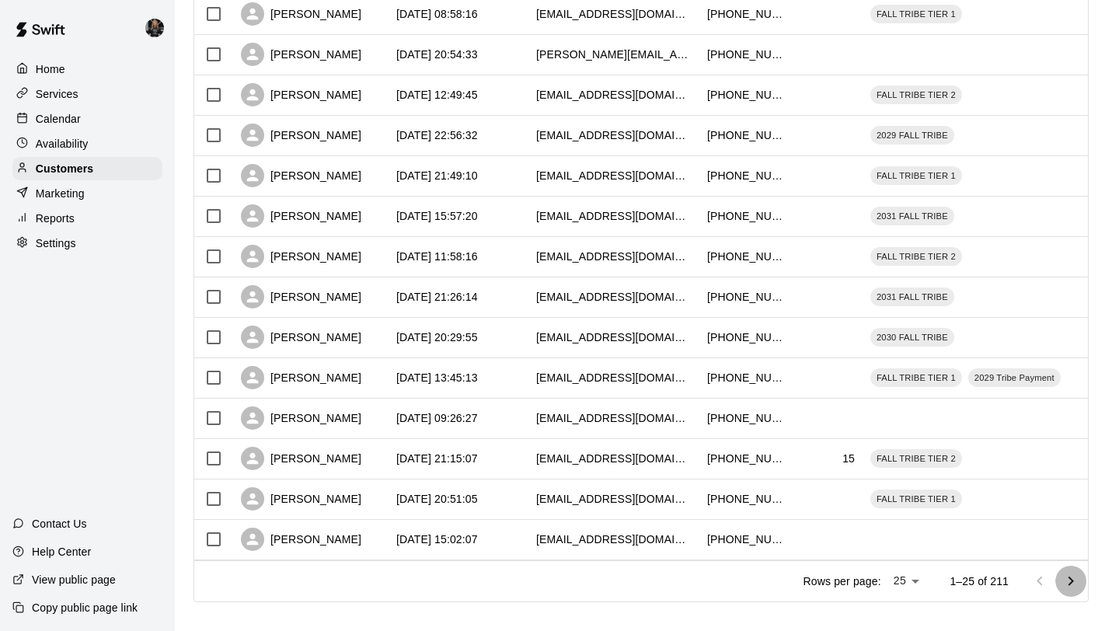
click at [1063, 584] on icon "Go to next page" at bounding box center [1070, 581] width 19 height 19
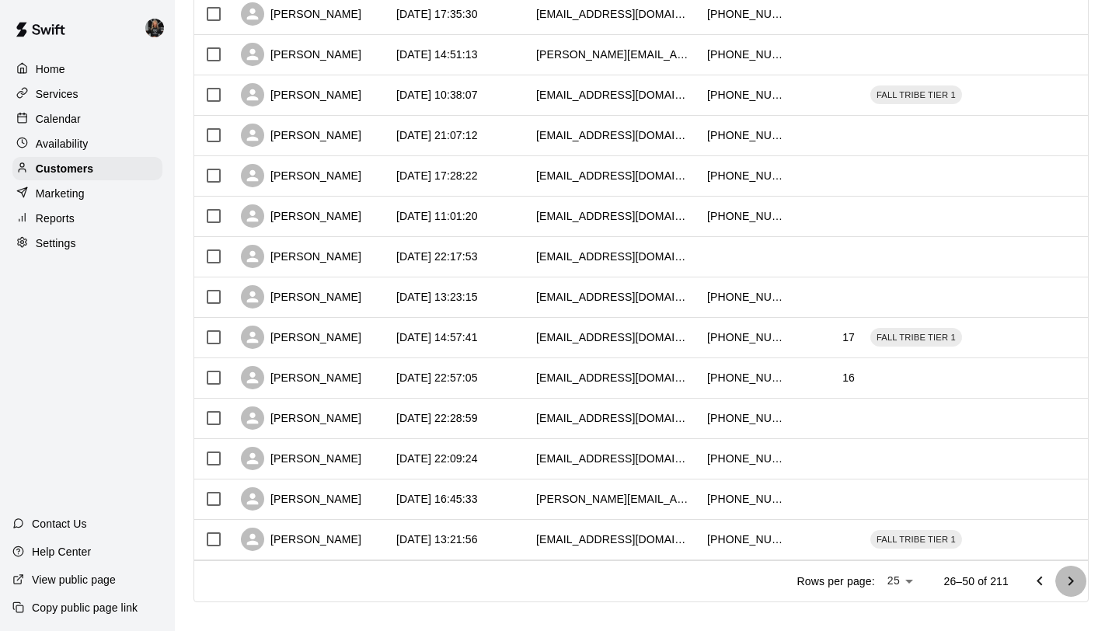
click at [1063, 584] on icon "Go to next page" at bounding box center [1070, 581] width 19 height 19
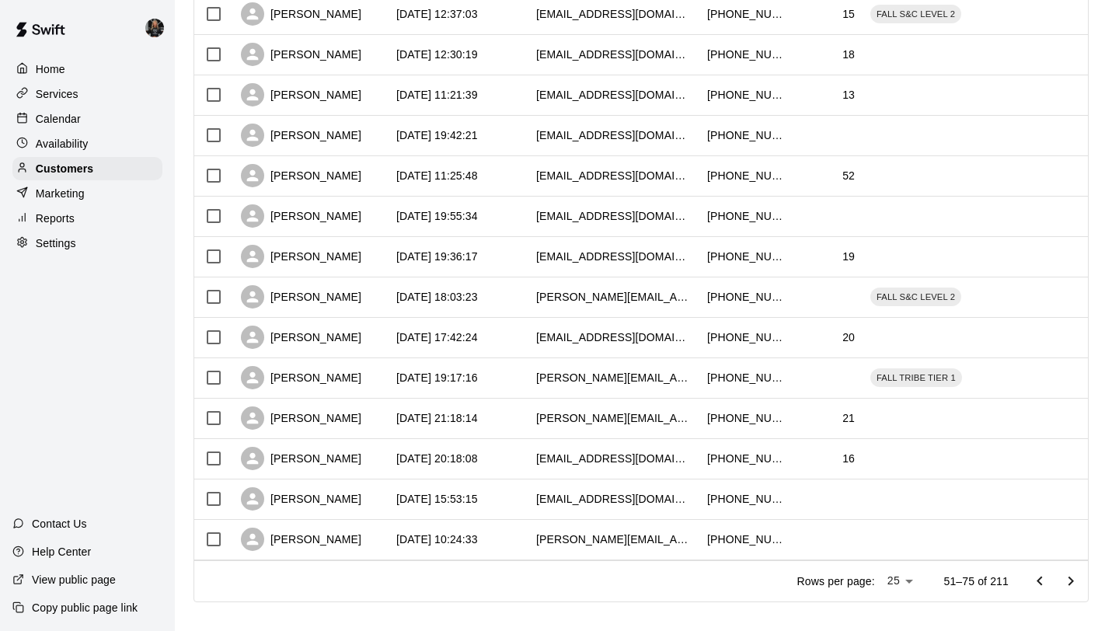
click at [1063, 584] on icon "Go to next page" at bounding box center [1070, 581] width 19 height 19
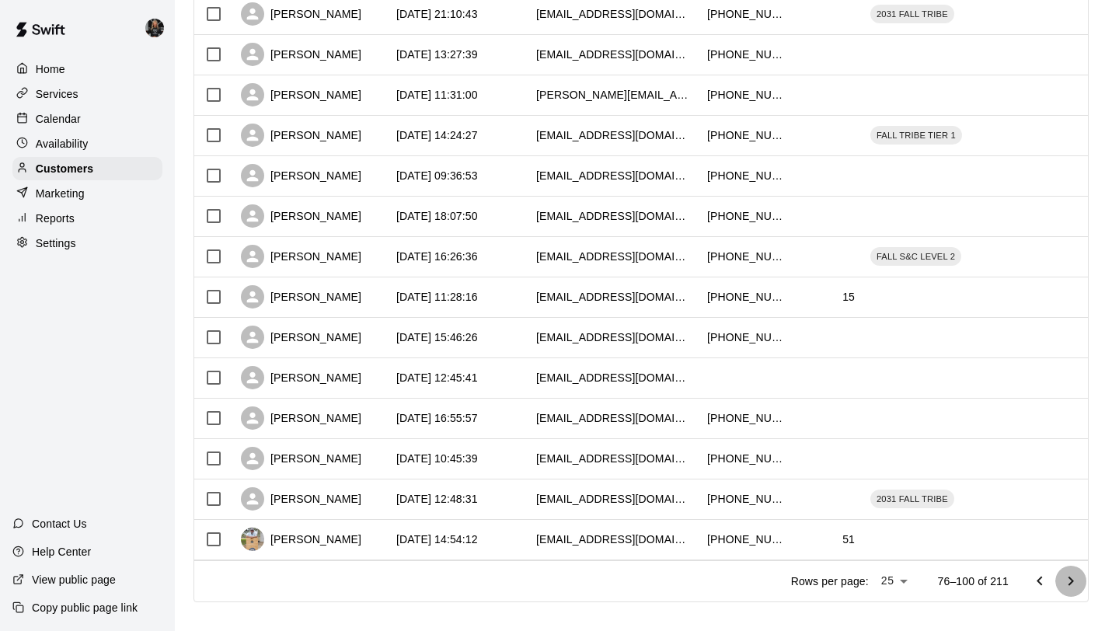
click at [1063, 584] on icon "Go to next page" at bounding box center [1070, 581] width 19 height 19
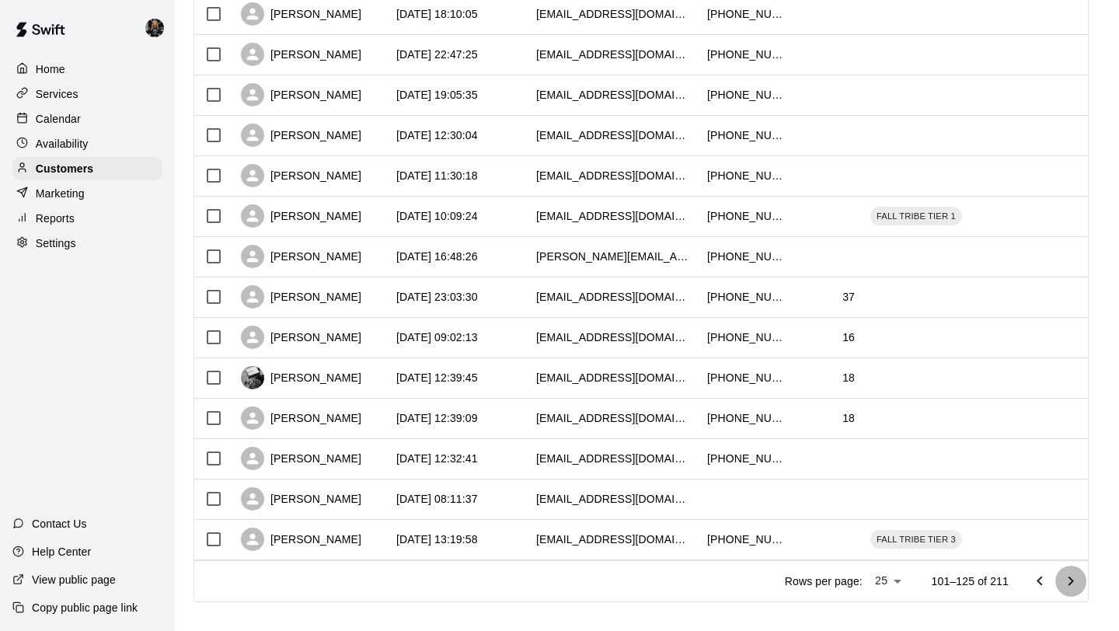
click at [1063, 584] on icon "Go to next page" at bounding box center [1070, 581] width 19 height 19
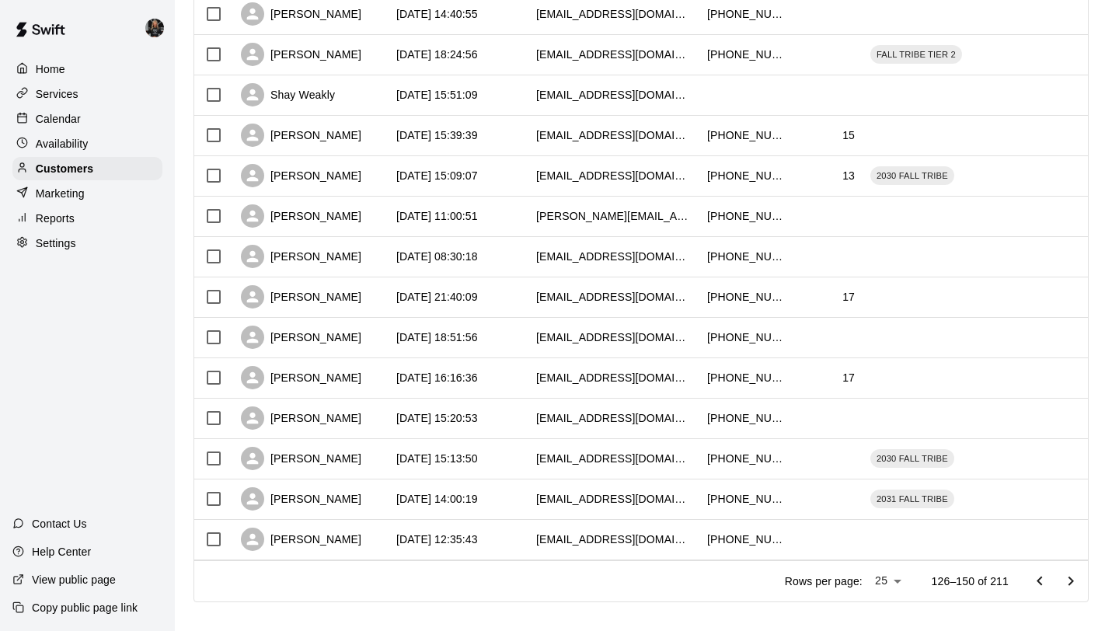
click at [1022, 583] on div "Rows per page: 25 ** 126–150 of 211" at bounding box center [927, 581] width 322 height 40
click at [1036, 580] on icon "Go to previous page" at bounding box center [1039, 581] width 19 height 19
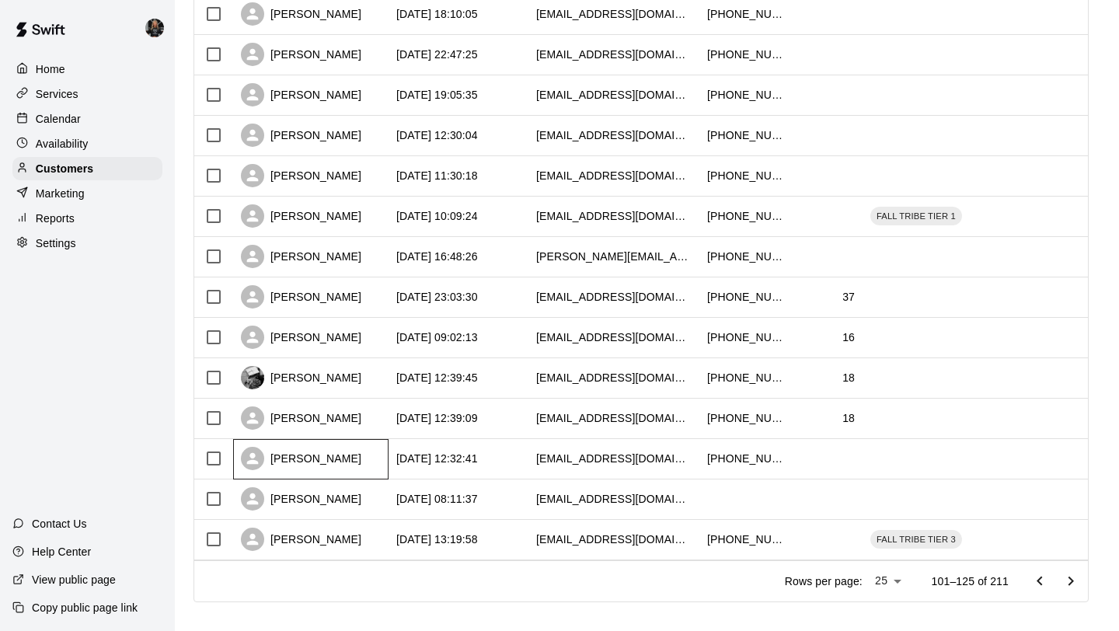
click at [325, 461] on div "Tracy Hardgrave" at bounding box center [301, 458] width 120 height 23
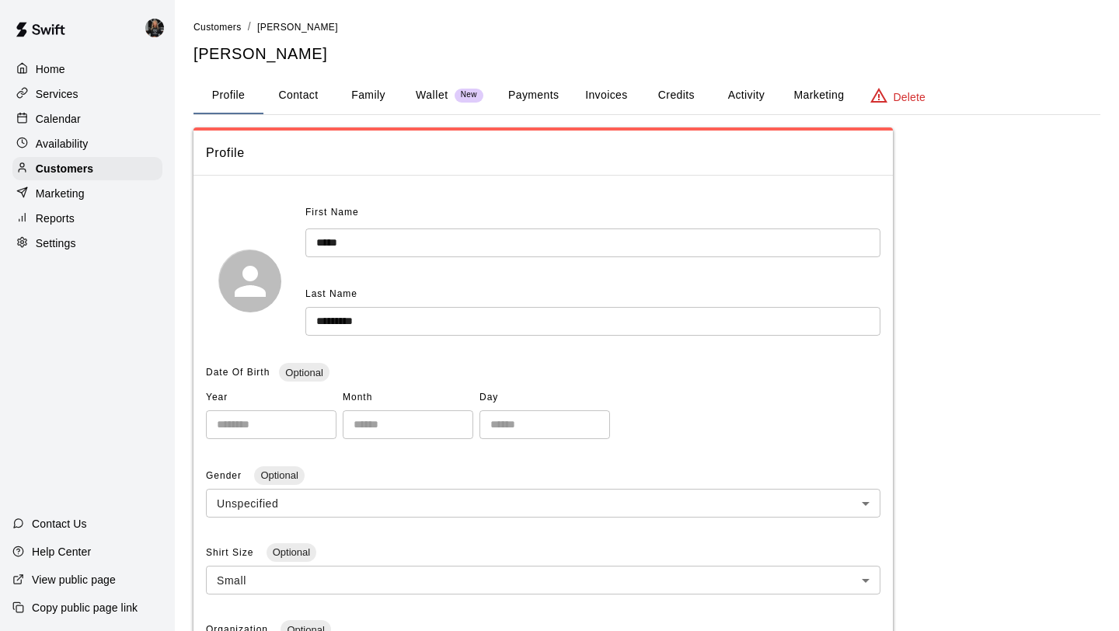
click at [368, 103] on button "Family" at bounding box center [368, 95] width 70 height 37
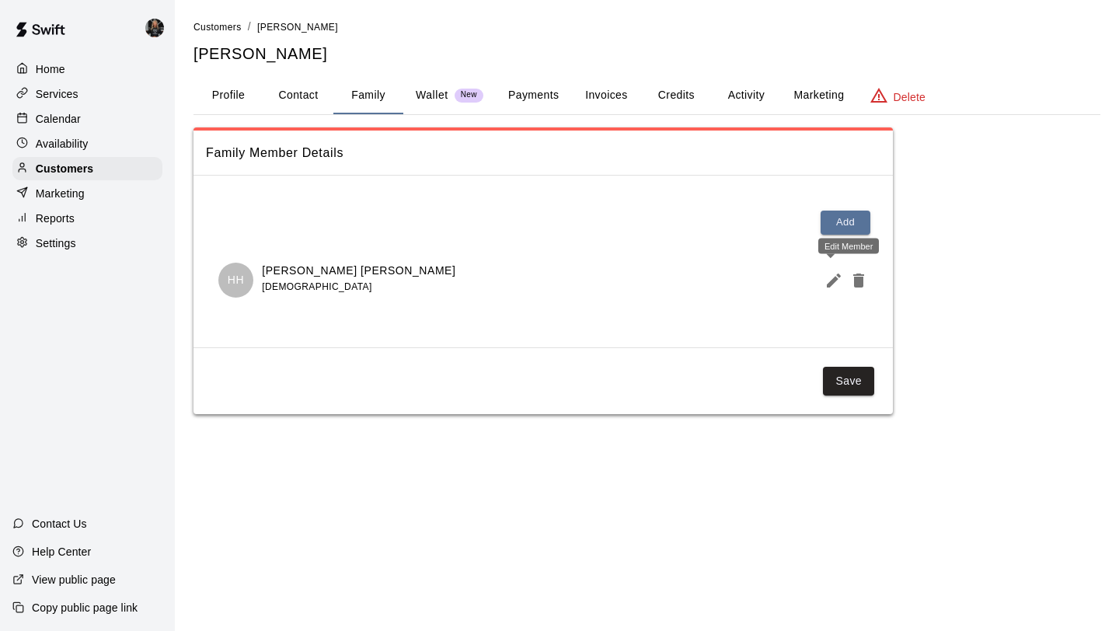
click at [829, 271] on icon "Edit Member" at bounding box center [833, 280] width 19 height 19
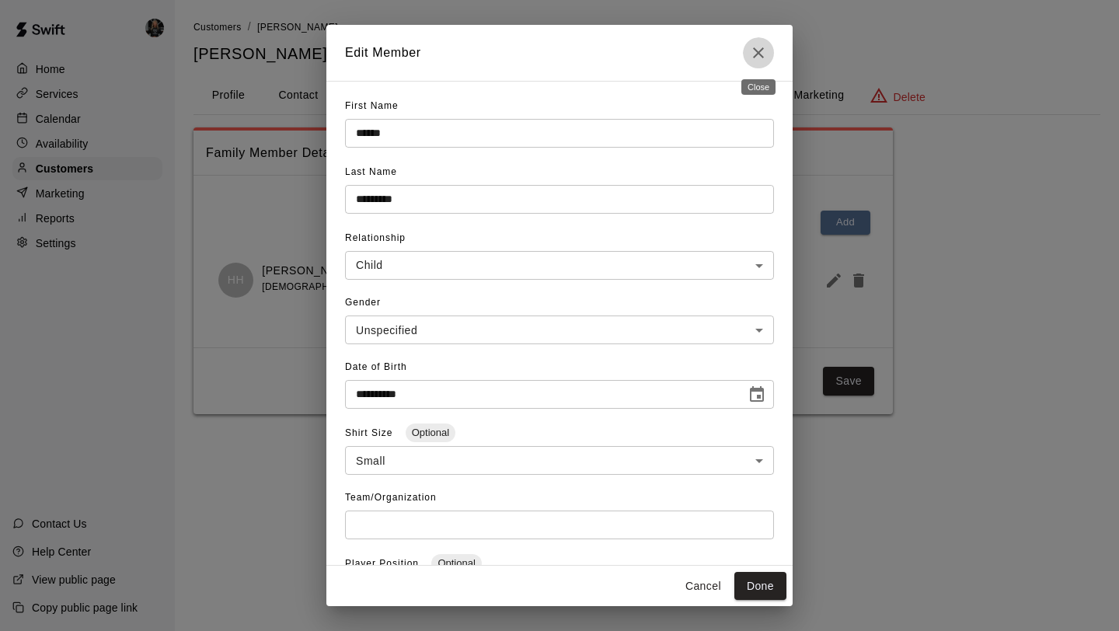
click at [748, 50] on button "Close" at bounding box center [758, 52] width 31 height 31
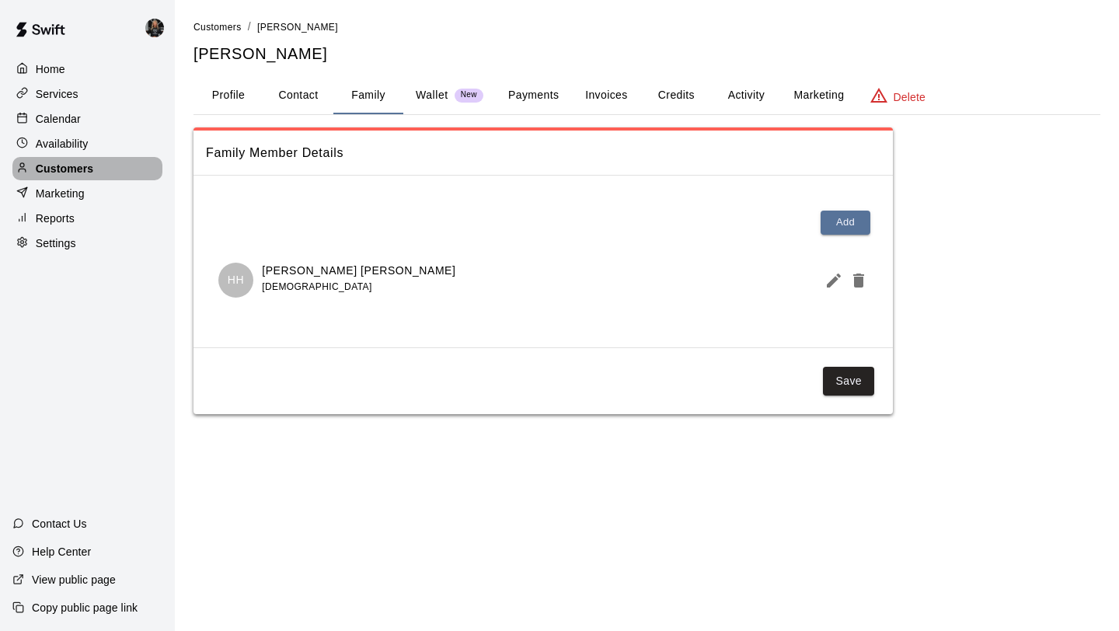
click at [68, 167] on p "Customers" at bounding box center [64, 169] width 57 height 16
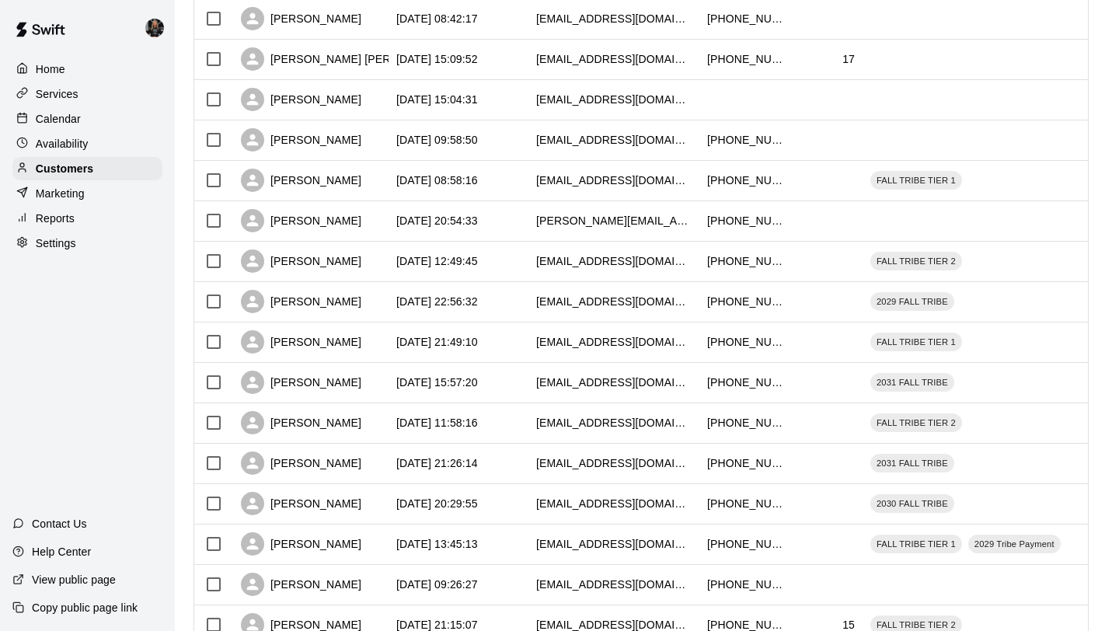
scroll to position [710, 0]
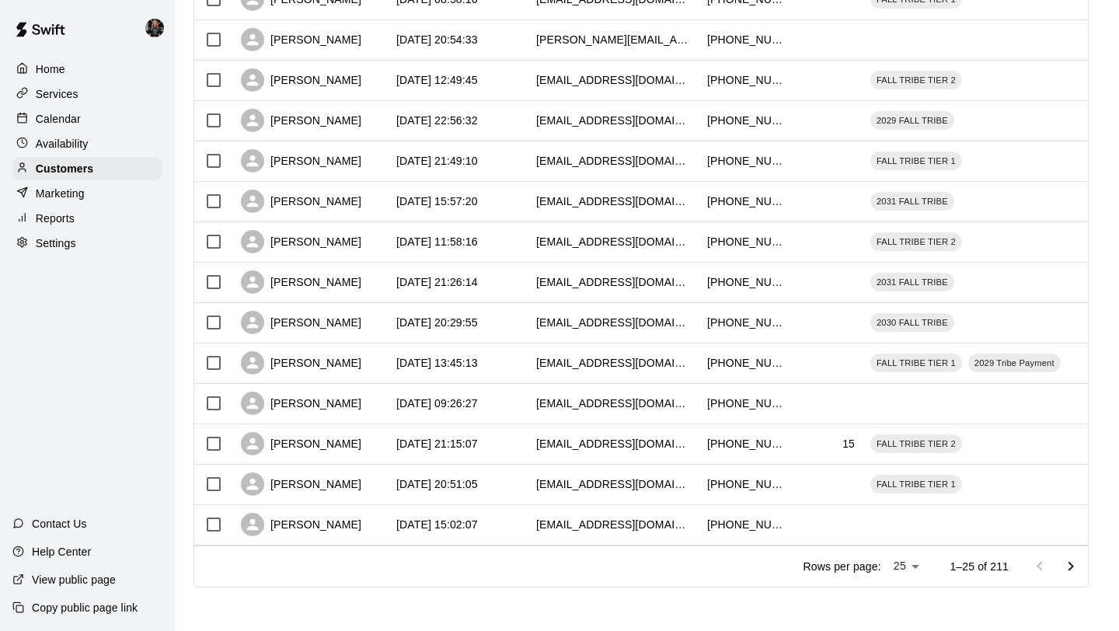
click at [1070, 565] on icon "Go to next page" at bounding box center [1070, 566] width 19 height 19
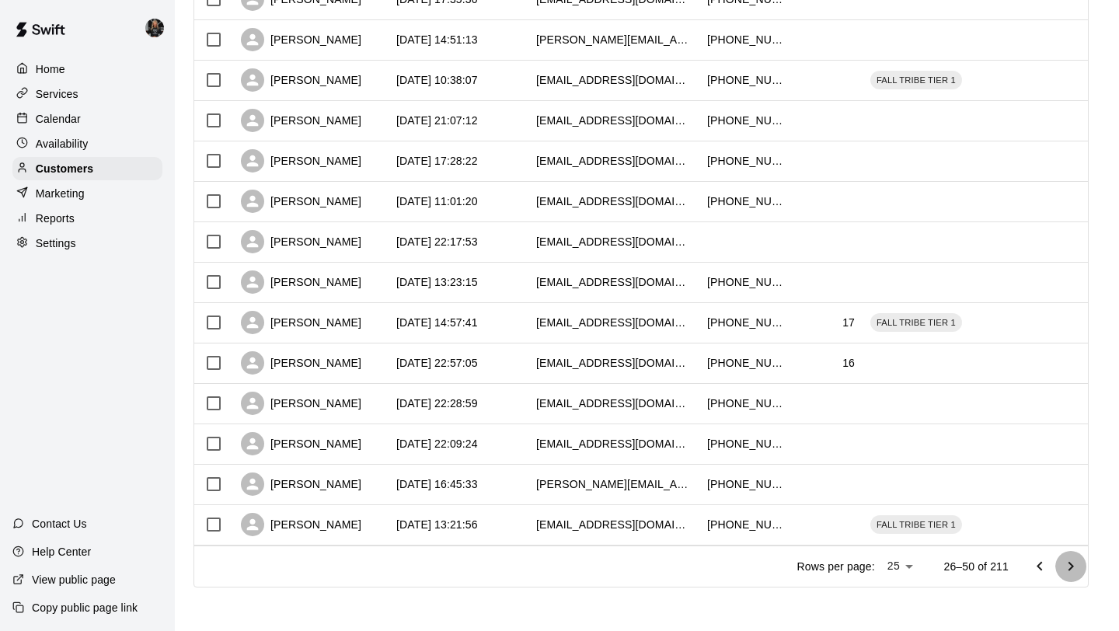
click at [1070, 565] on icon "Go to next page" at bounding box center [1070, 566] width 19 height 19
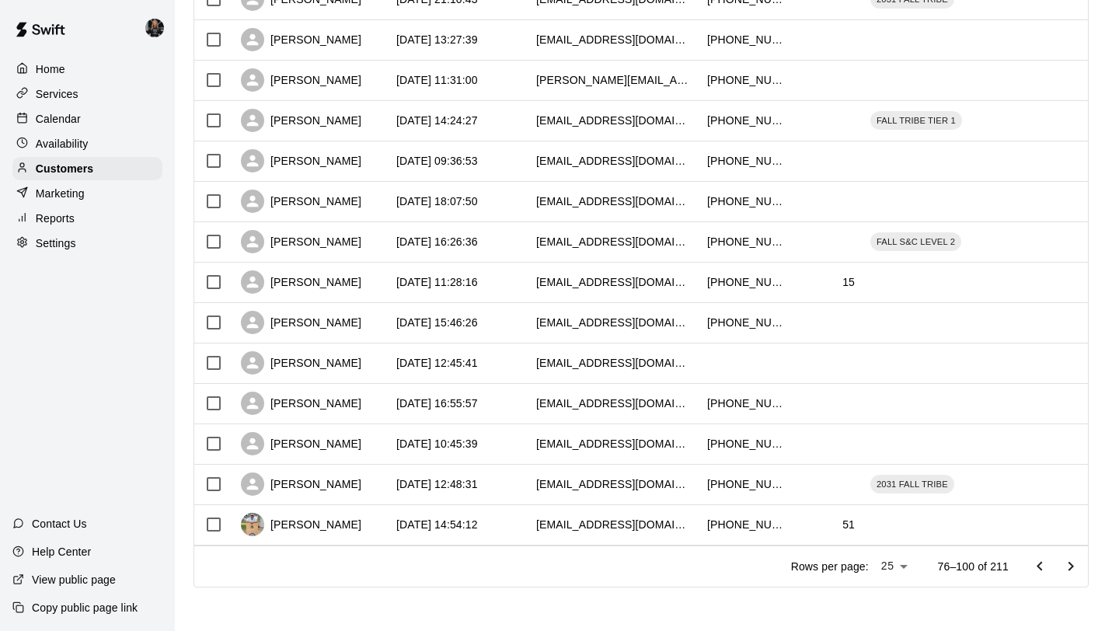
click at [1070, 565] on icon "Go to next page" at bounding box center [1070, 566] width 19 height 19
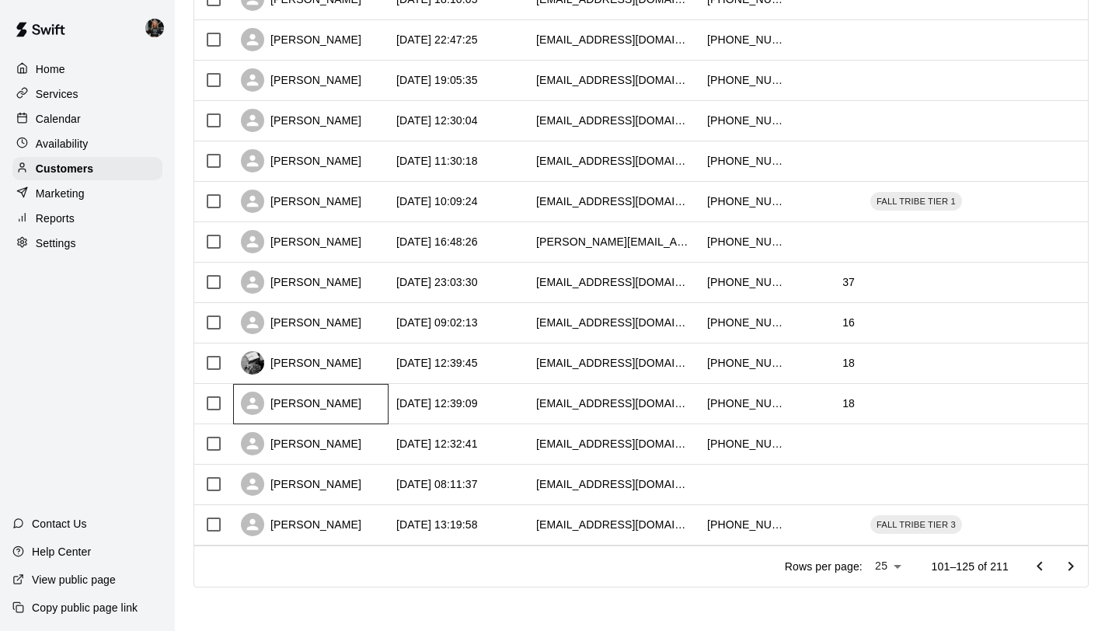
click at [314, 402] on div "Tristan Mahurin" at bounding box center [301, 402] width 120 height 23
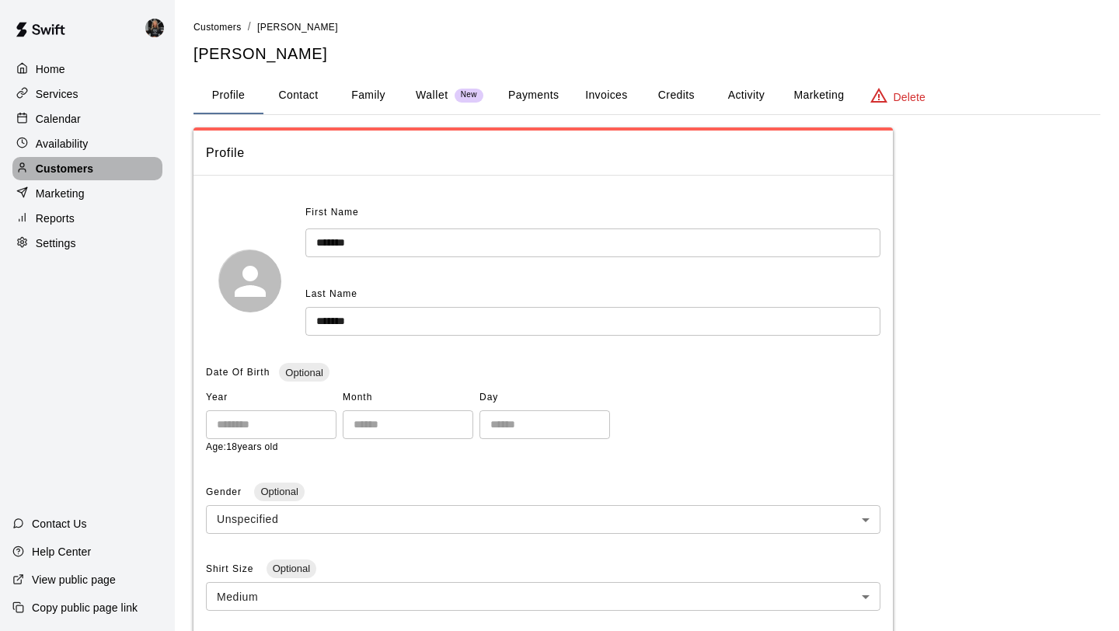
click at [82, 161] on p "Customers" at bounding box center [64, 169] width 57 height 16
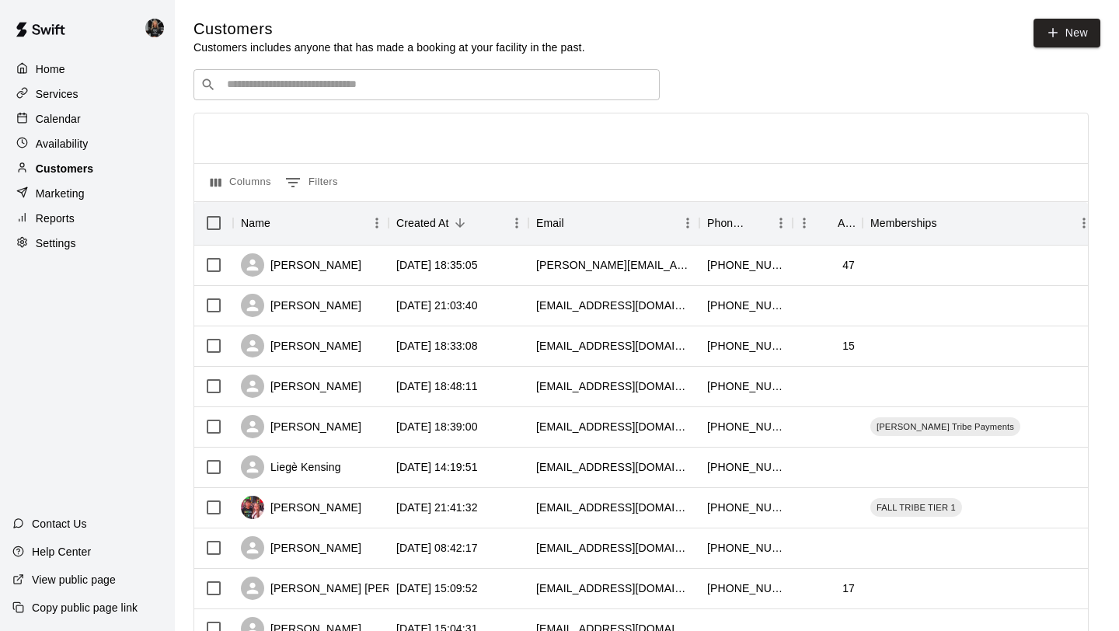
scroll to position [710, 0]
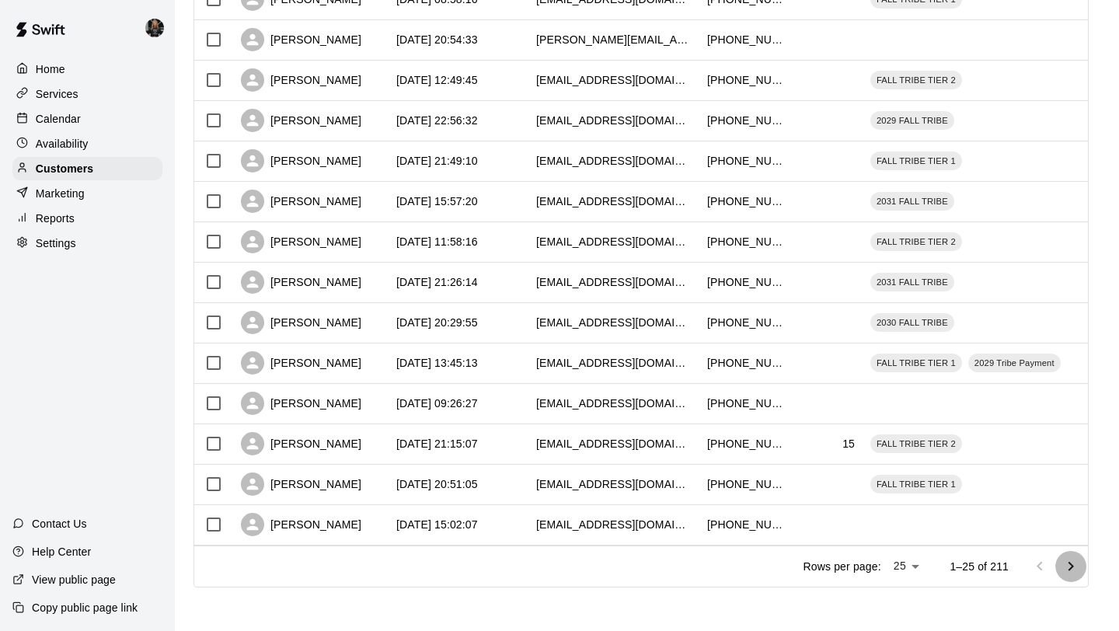
click at [1067, 572] on icon "Go to next page" at bounding box center [1070, 566] width 19 height 19
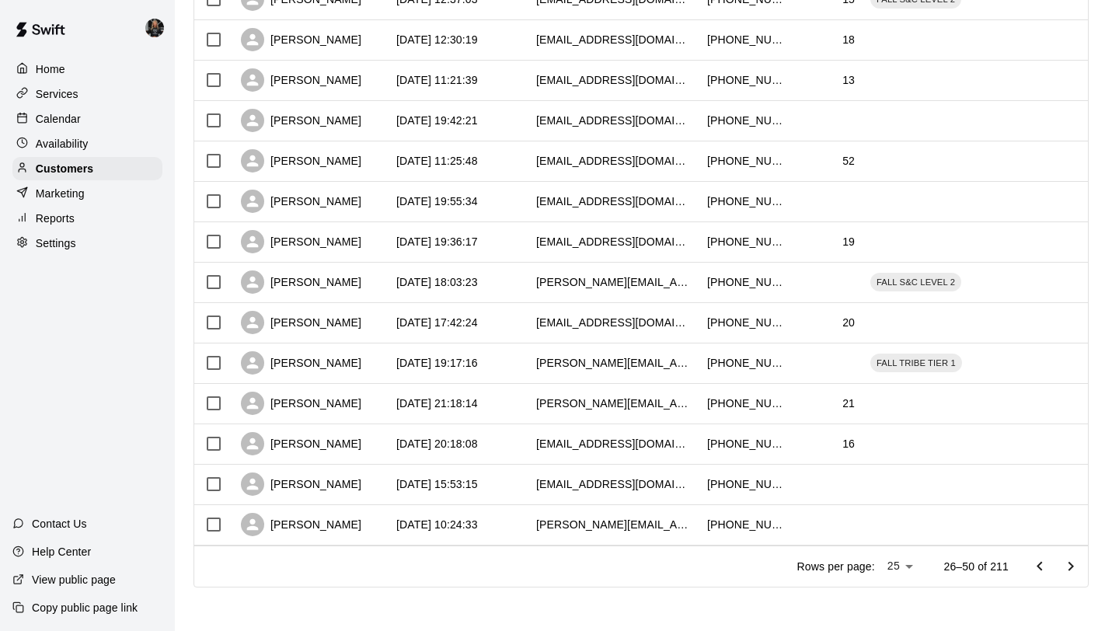
click at [1067, 572] on icon "Go to next page" at bounding box center [1070, 566] width 19 height 19
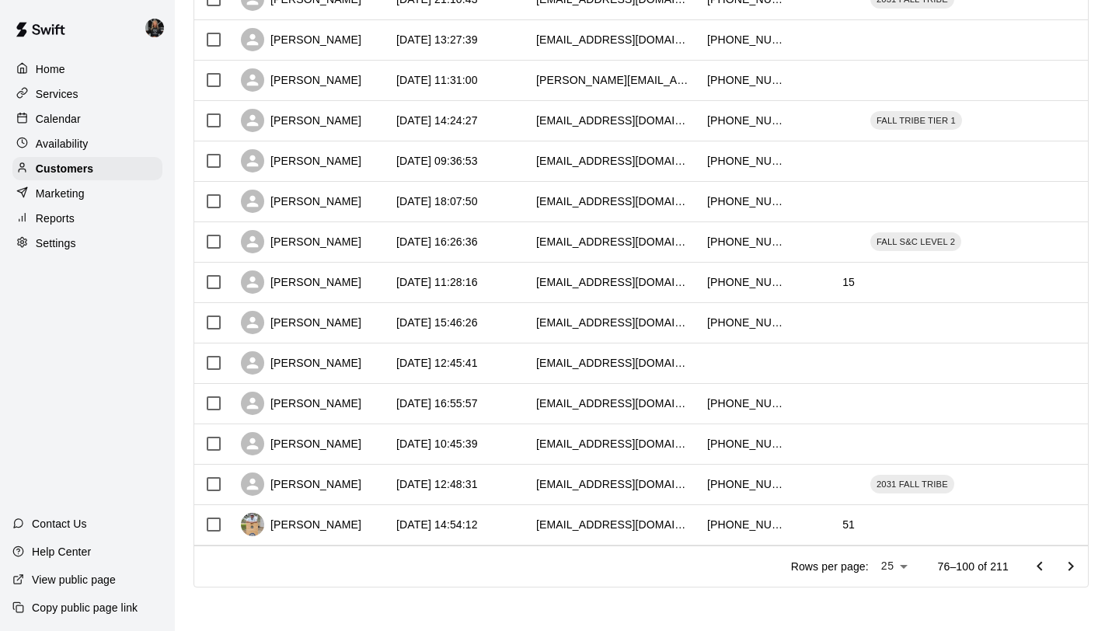
click at [1067, 572] on icon "Go to next page" at bounding box center [1070, 566] width 19 height 19
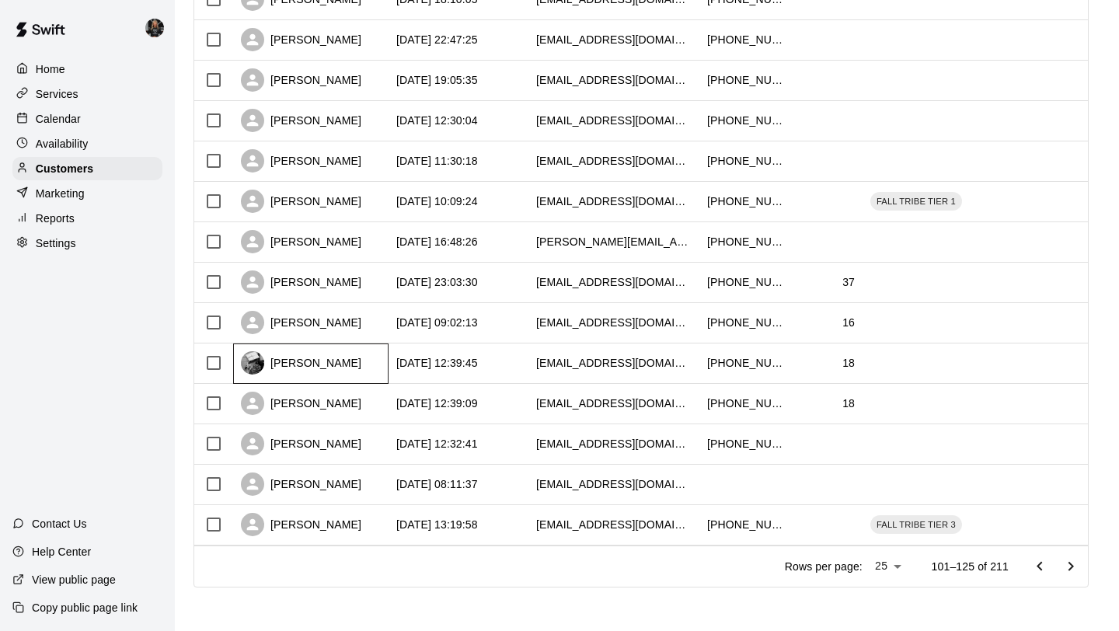
click at [325, 368] on div "Gavin Estill" at bounding box center [301, 362] width 120 height 23
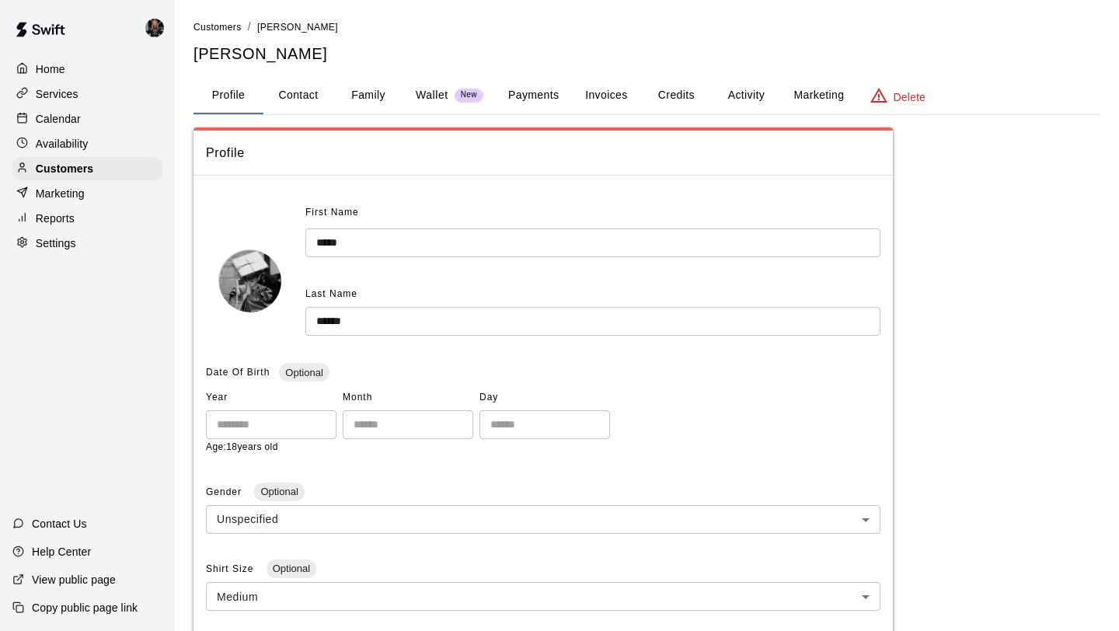
click at [365, 90] on button "Family" at bounding box center [368, 95] width 70 height 37
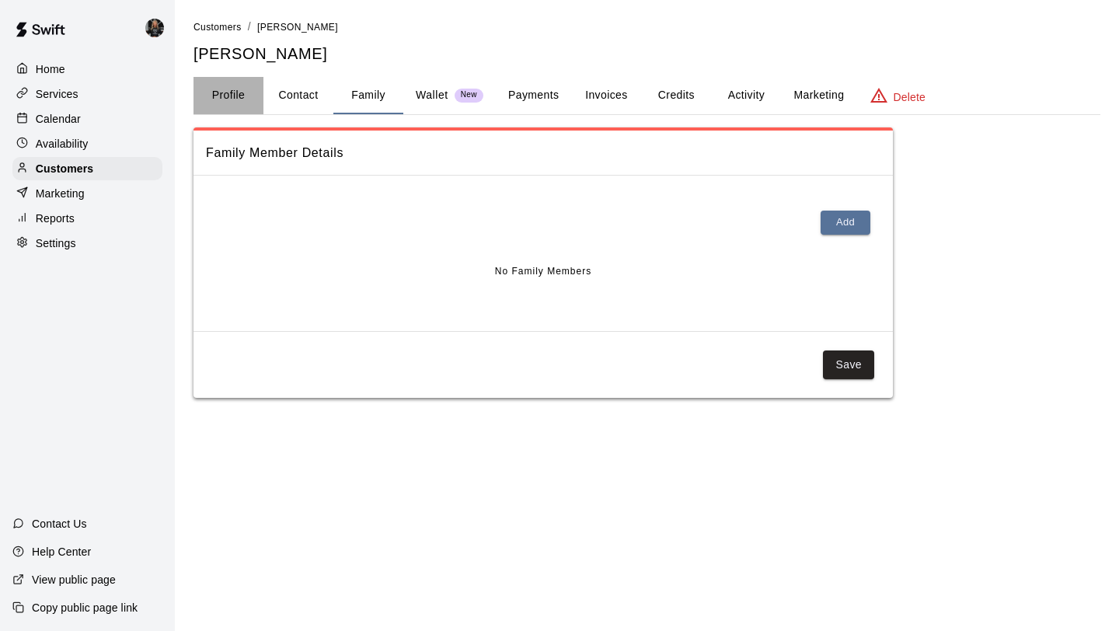
click at [245, 99] on button "Profile" at bounding box center [228, 95] width 70 height 37
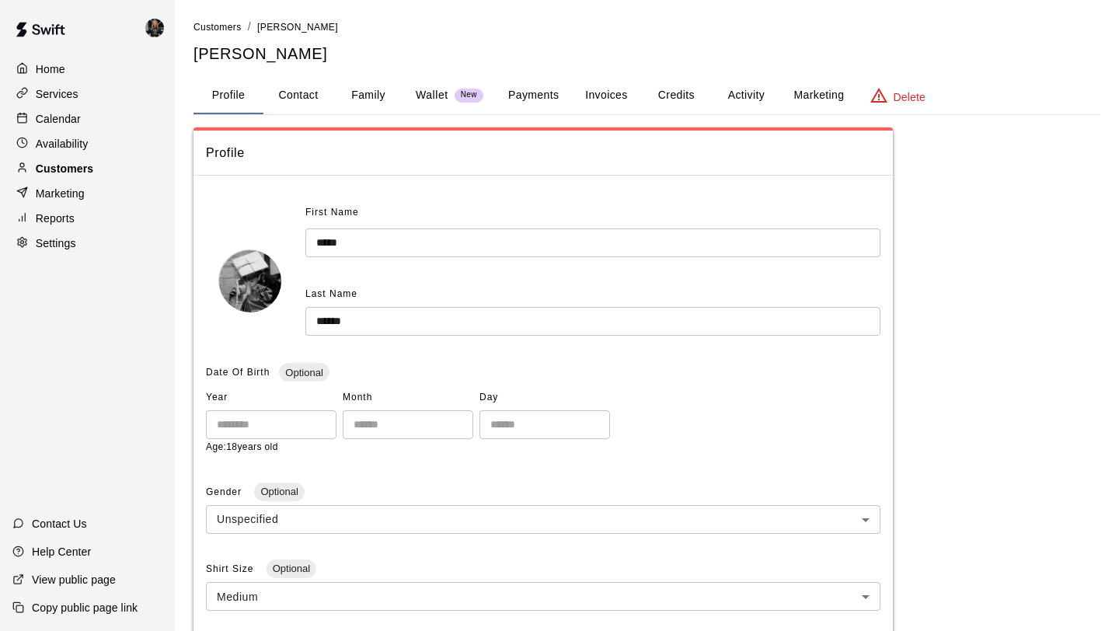
click at [94, 169] on div "Customers" at bounding box center [87, 168] width 150 height 23
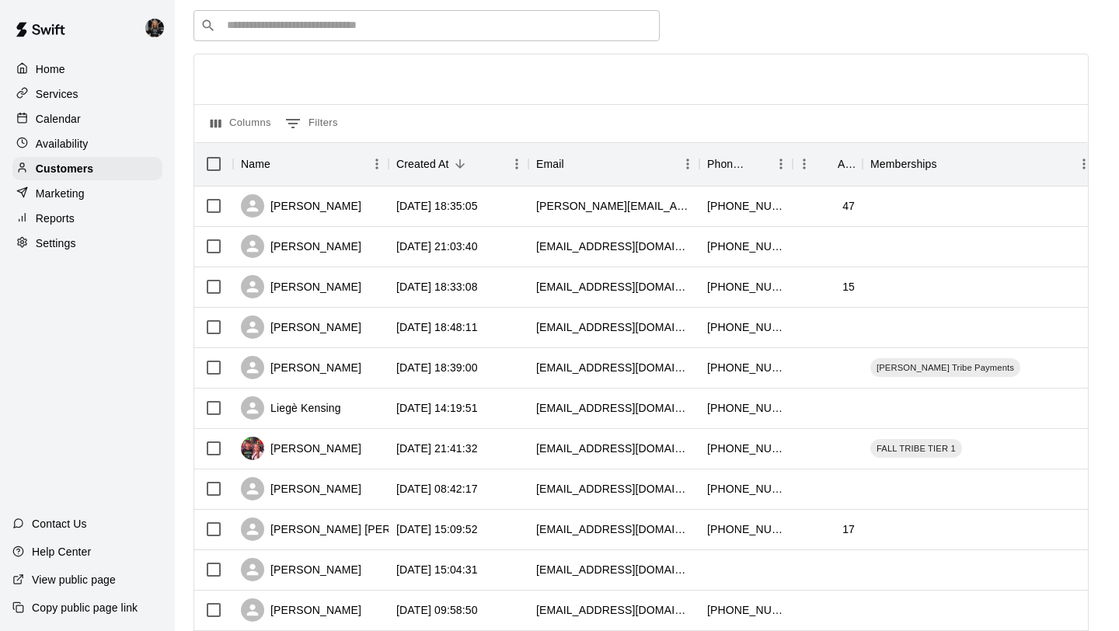
scroll to position [710, 0]
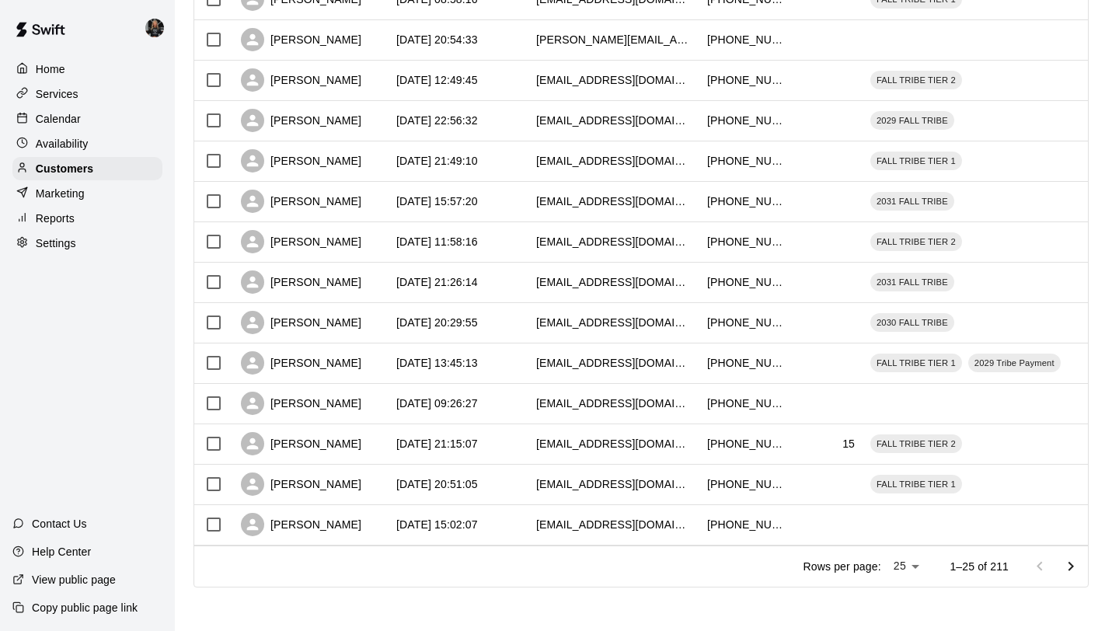
click at [1067, 565] on icon "Go to next page" at bounding box center [1070, 566] width 19 height 19
click at [1067, 564] on icon "Go to next page" at bounding box center [1070, 566] width 19 height 19
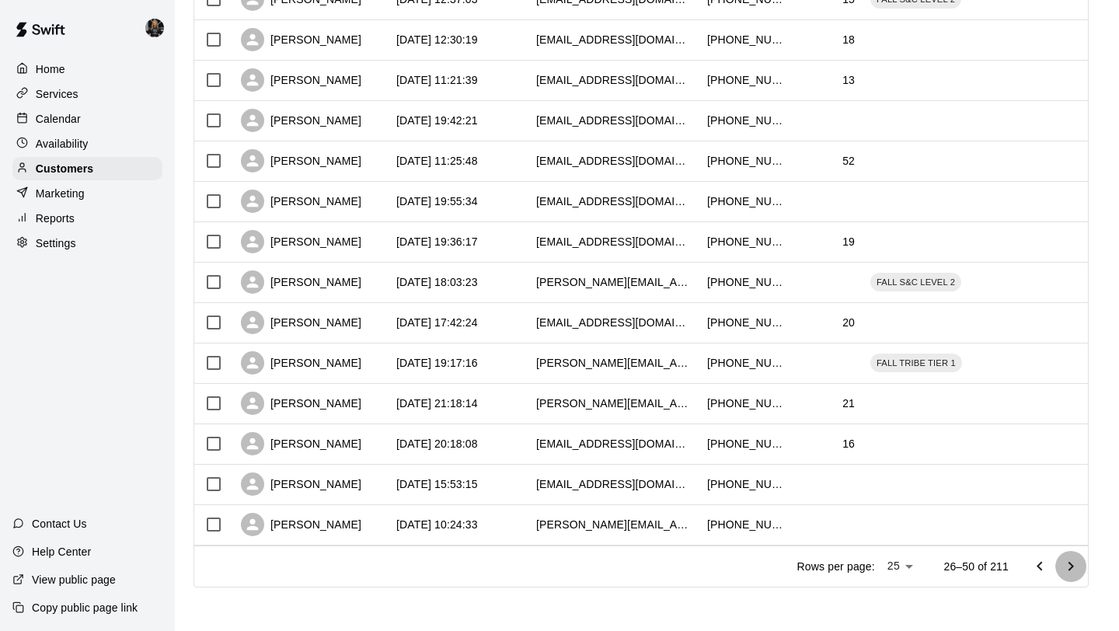
click at [1067, 564] on icon "Go to next page" at bounding box center [1070, 566] width 19 height 19
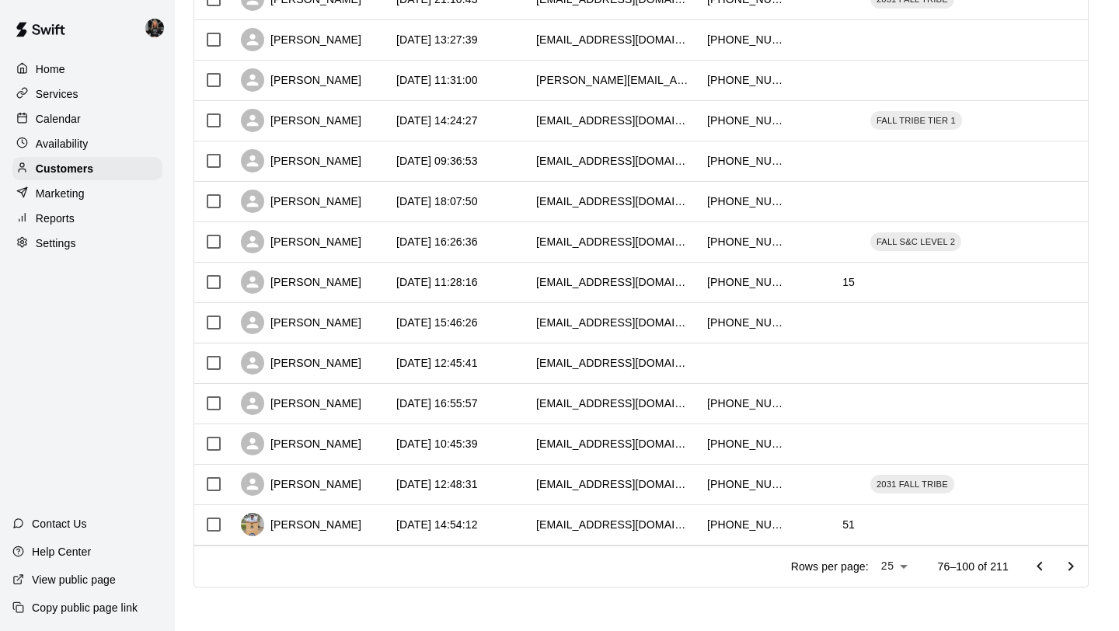
click at [1067, 564] on icon "Go to next page" at bounding box center [1070, 566] width 19 height 19
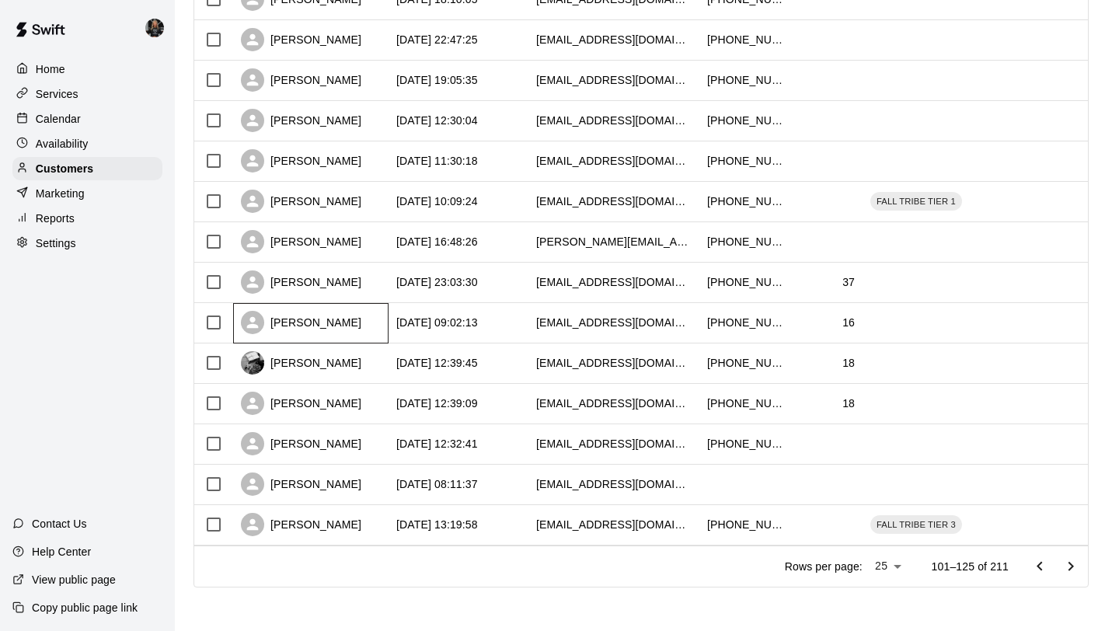
click at [304, 317] on div "Stephen Ozuna" at bounding box center [301, 322] width 120 height 23
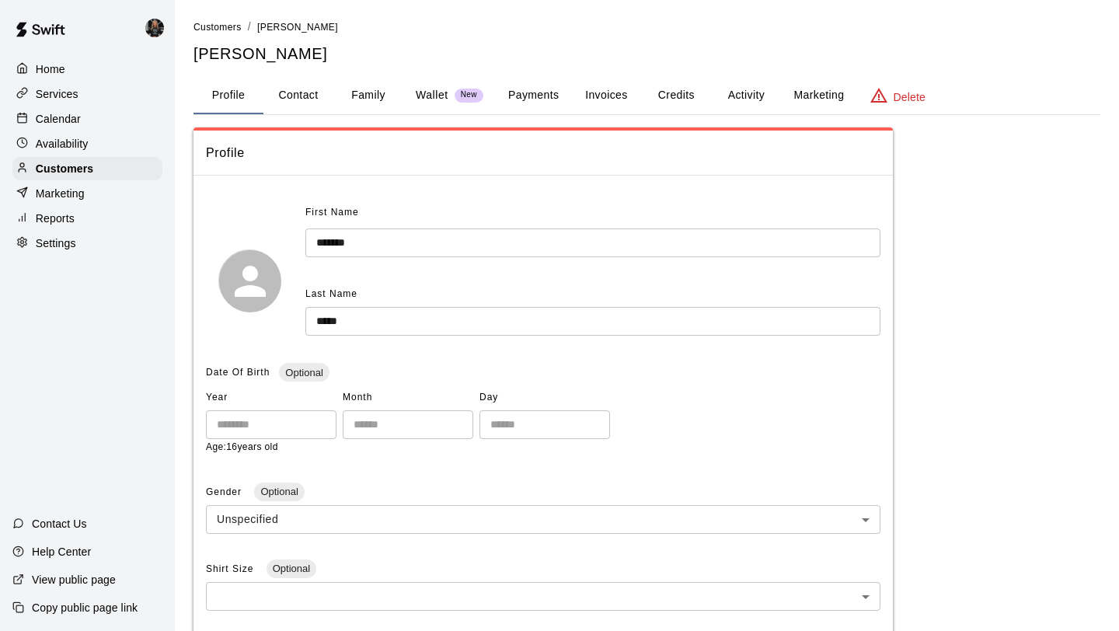
click at [304, 94] on button "Contact" at bounding box center [298, 95] width 70 height 37
select select "**"
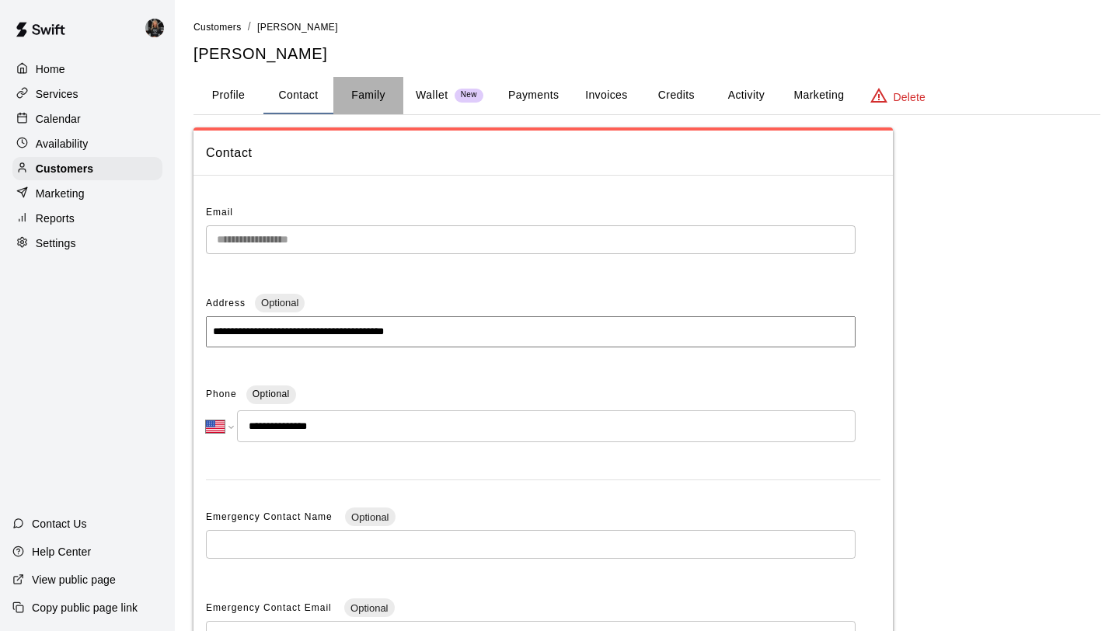
click at [341, 99] on button "Family" at bounding box center [368, 95] width 70 height 37
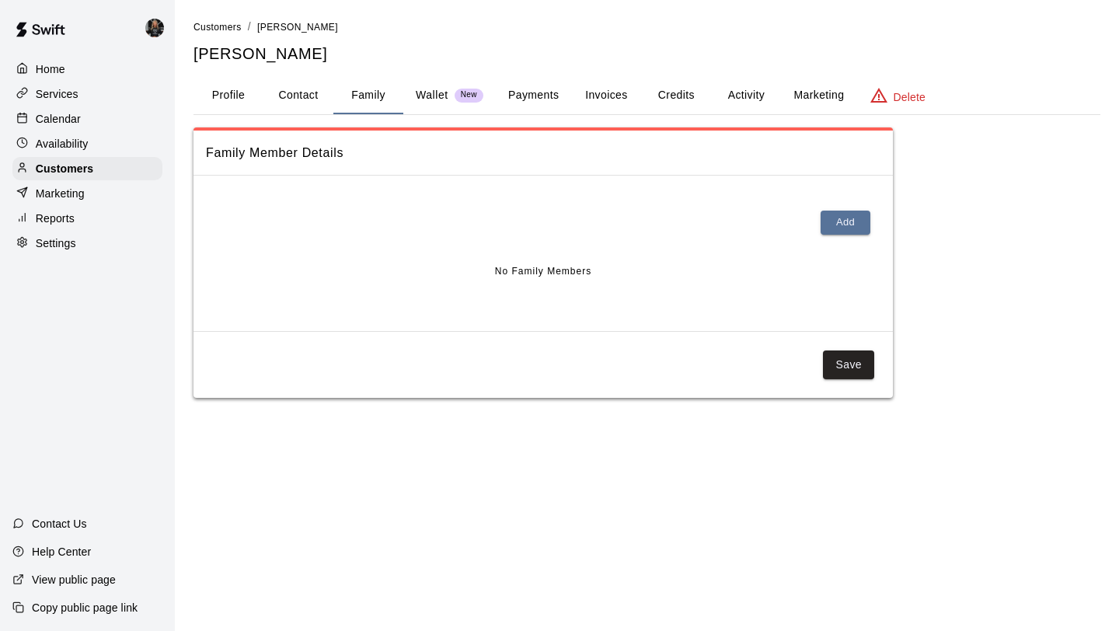
click at [230, 97] on button "Profile" at bounding box center [228, 95] width 70 height 37
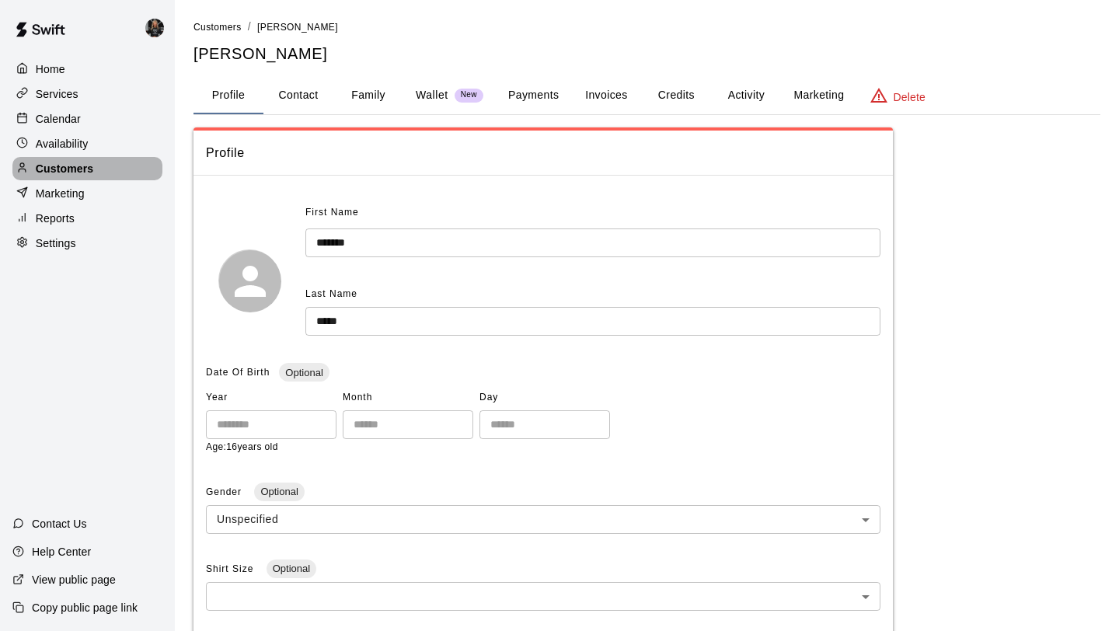
click at [123, 170] on div "Customers" at bounding box center [87, 168] width 150 height 23
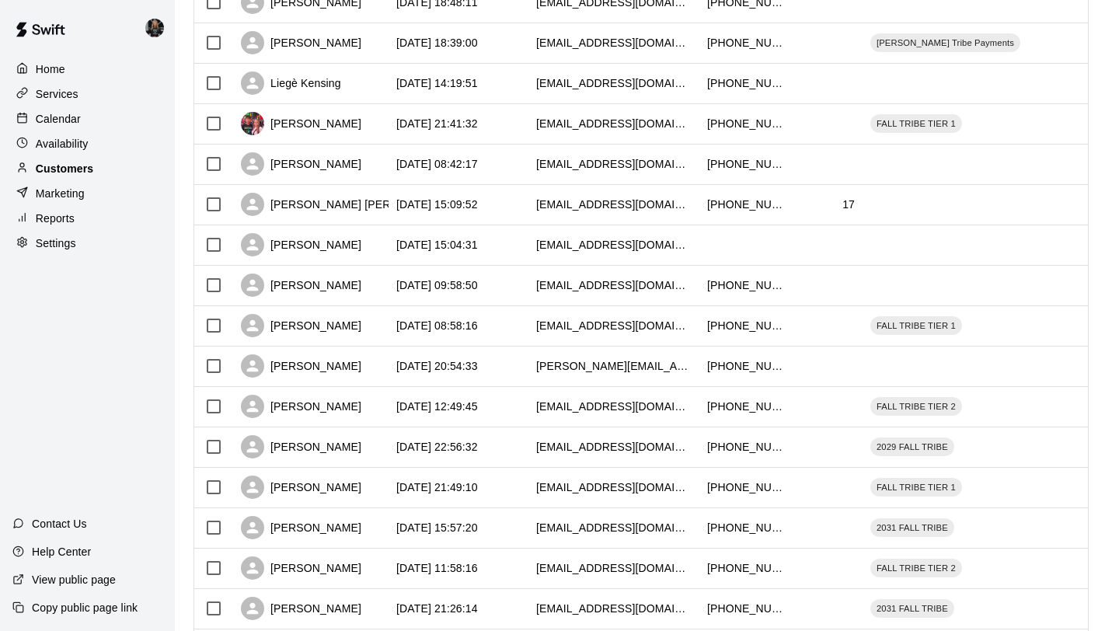
scroll to position [710, 0]
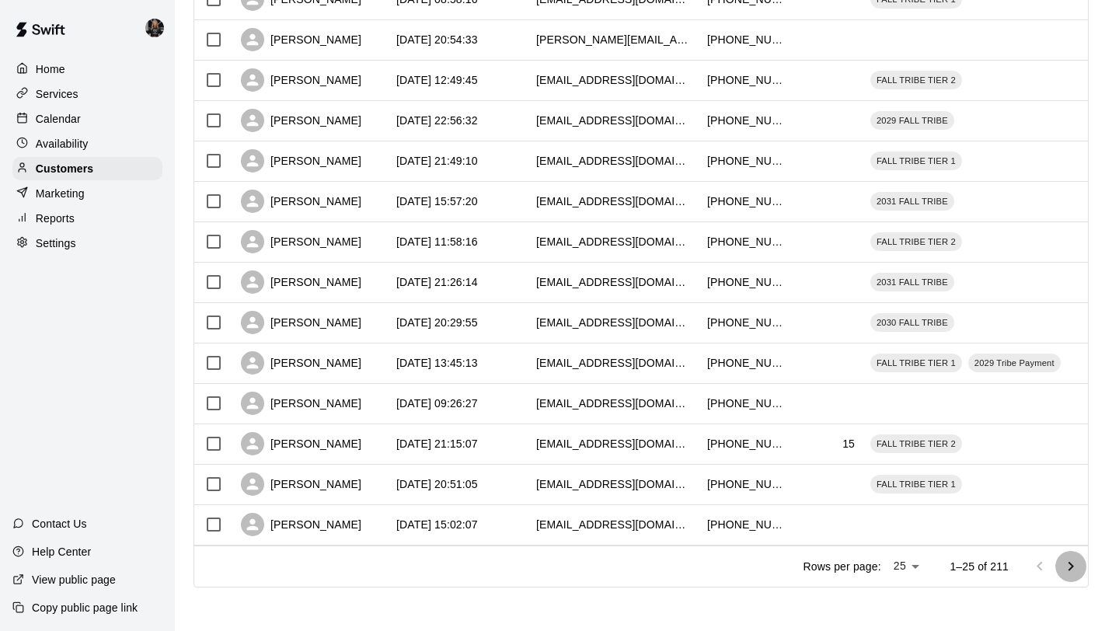
click at [1067, 572] on icon "Go to next page" at bounding box center [1070, 566] width 19 height 19
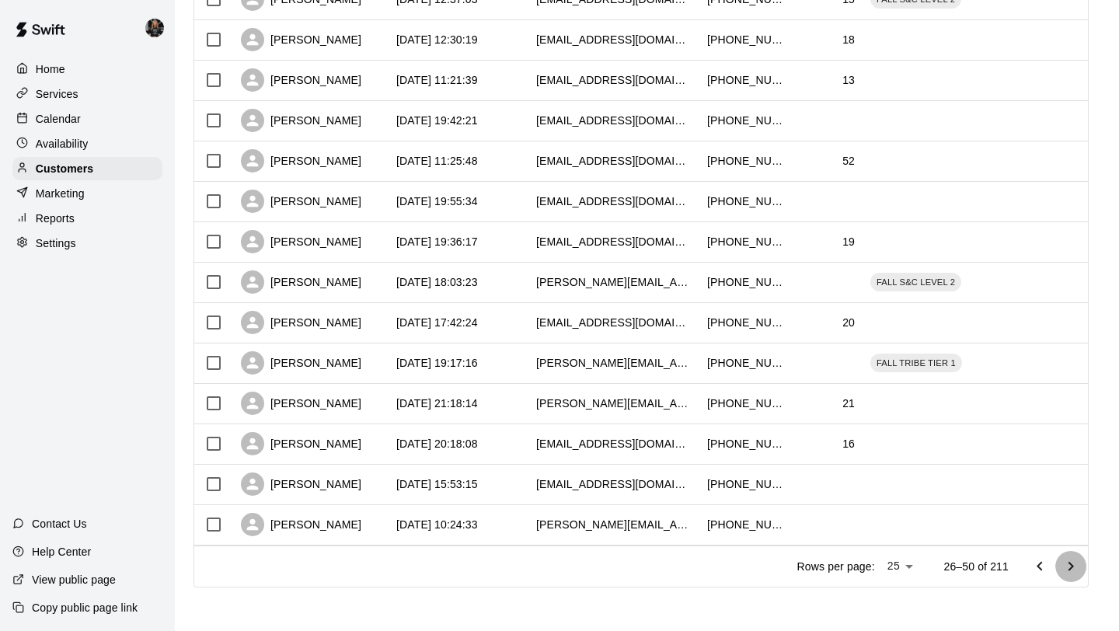
click at [1067, 572] on icon "Go to next page" at bounding box center [1070, 566] width 19 height 19
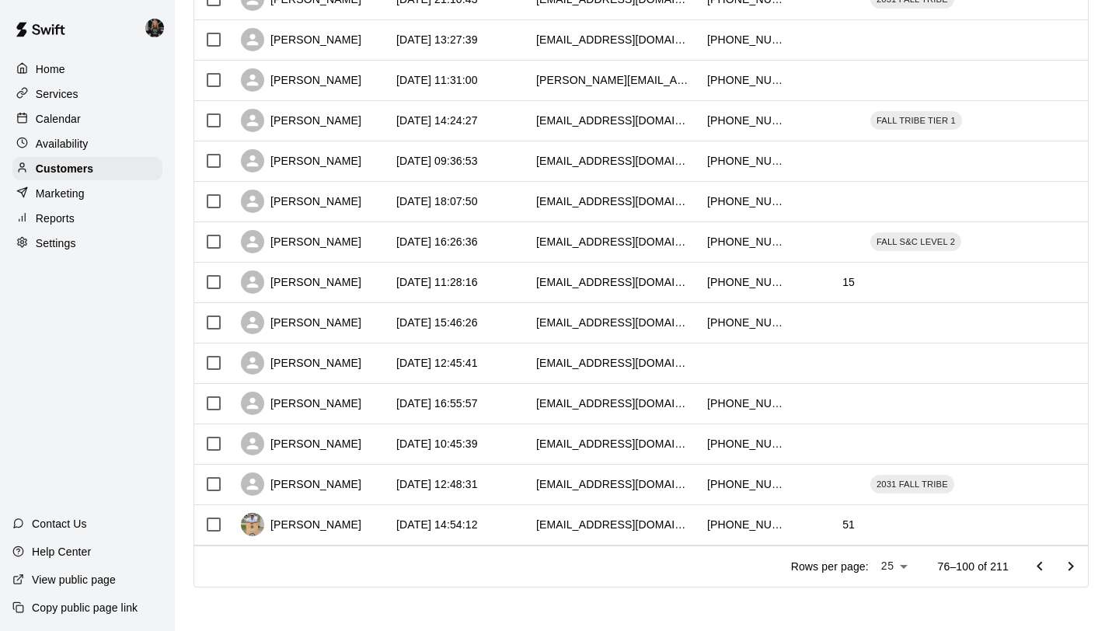
click at [1067, 572] on icon "Go to next page" at bounding box center [1070, 566] width 19 height 19
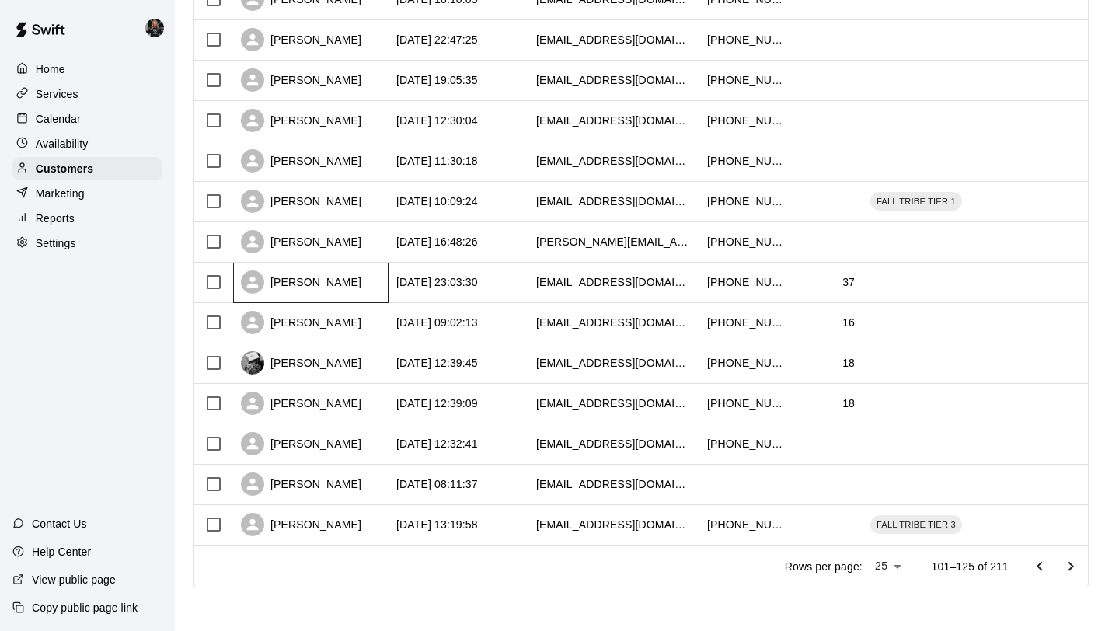
click at [307, 287] on div "Allison Burow" at bounding box center [301, 281] width 120 height 23
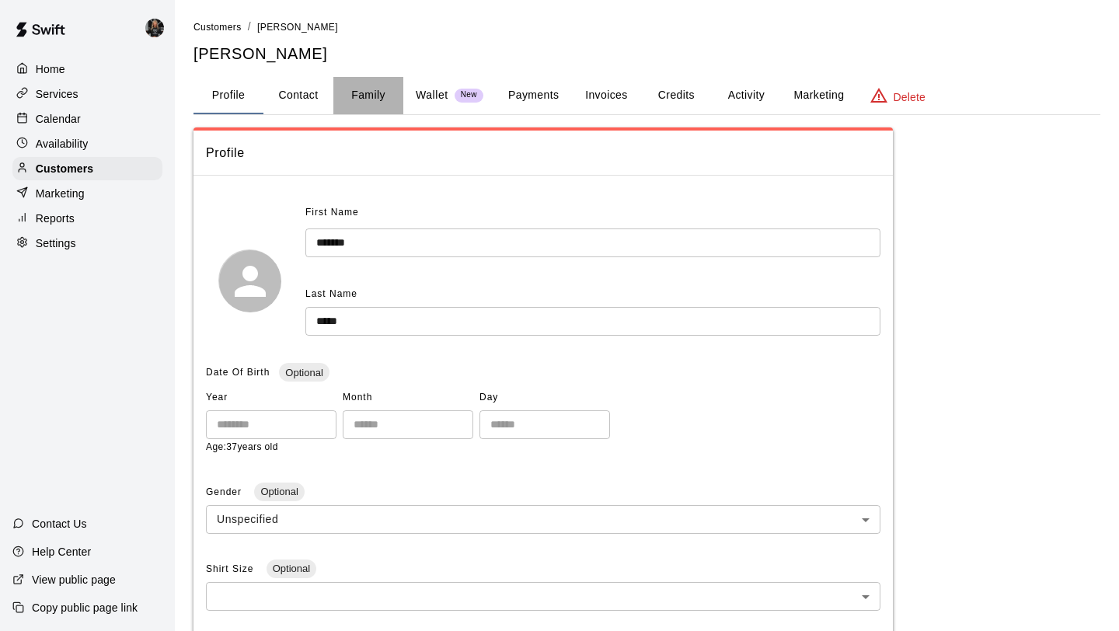
click at [368, 99] on button "Family" at bounding box center [368, 95] width 70 height 37
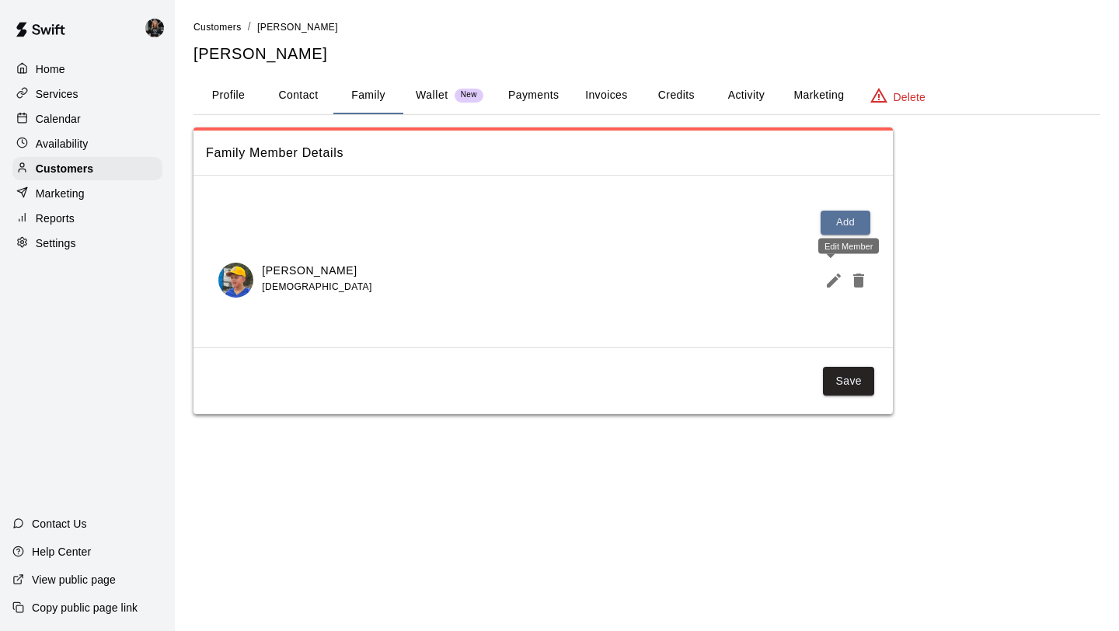
click at [826, 277] on icon "Edit Member" at bounding box center [833, 280] width 19 height 19
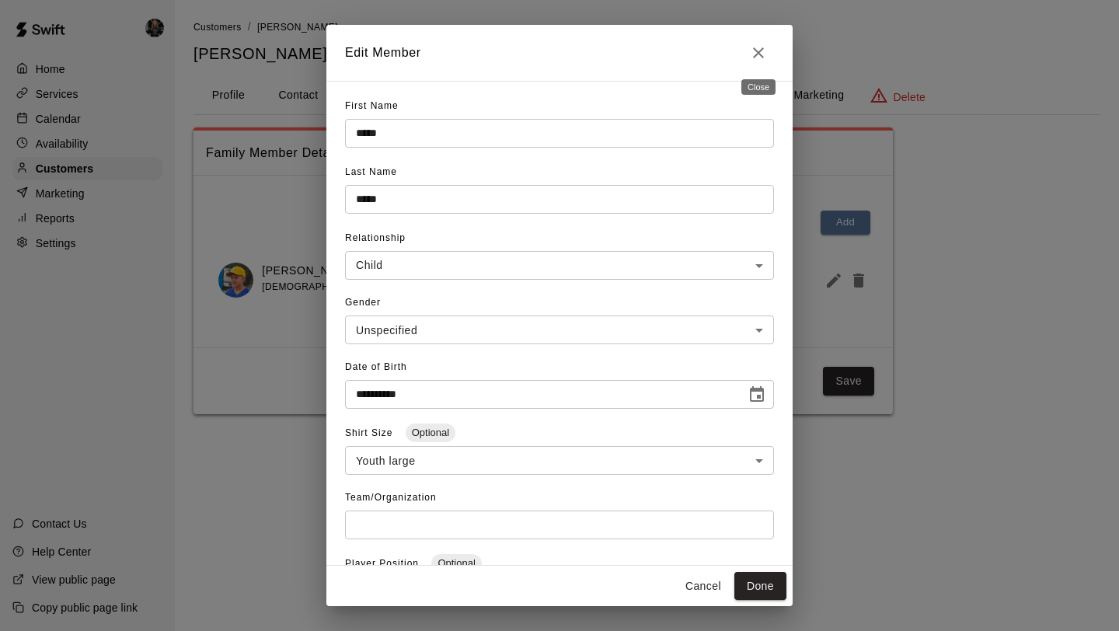
click at [754, 56] on icon "Close" at bounding box center [758, 52] width 11 height 11
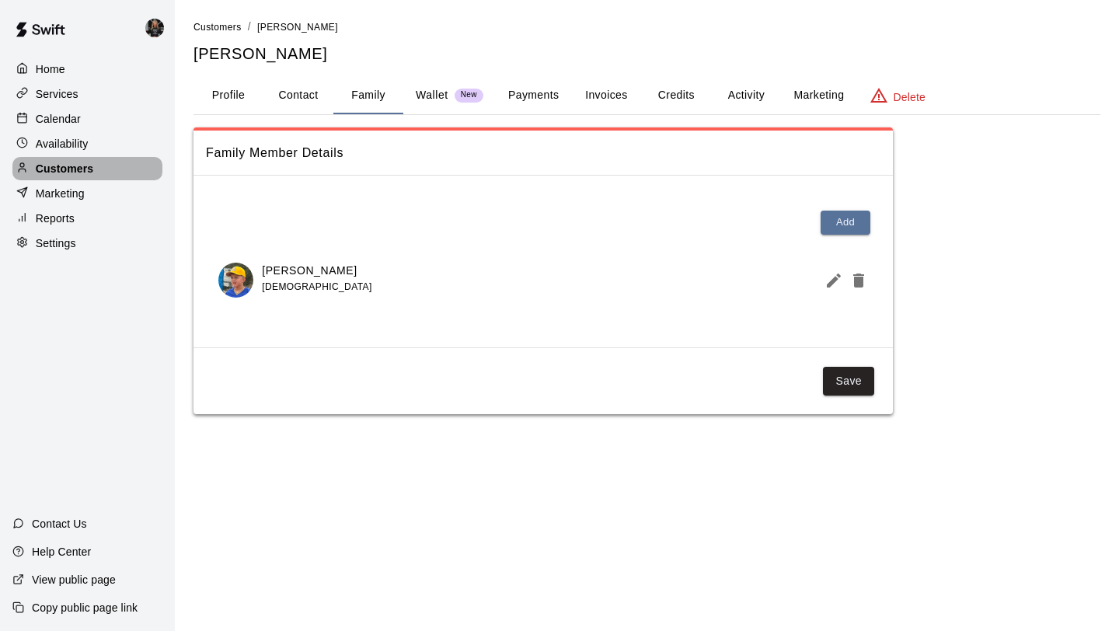
click at [89, 179] on div "Customers" at bounding box center [87, 168] width 150 height 23
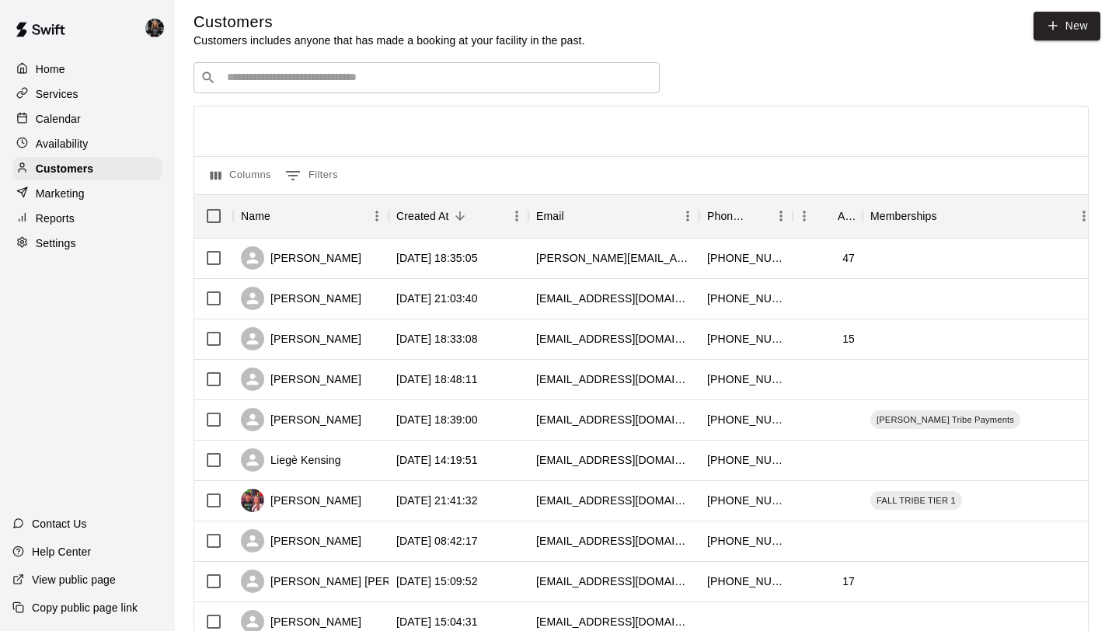
scroll to position [710, 0]
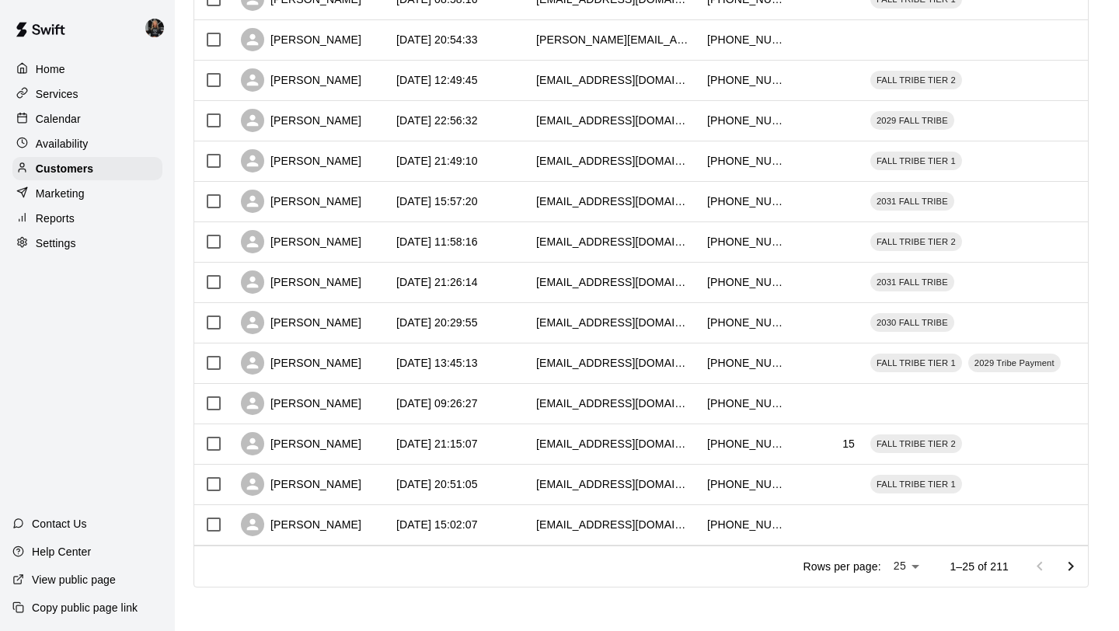
click at [1071, 557] on icon "Go to next page" at bounding box center [1070, 566] width 19 height 19
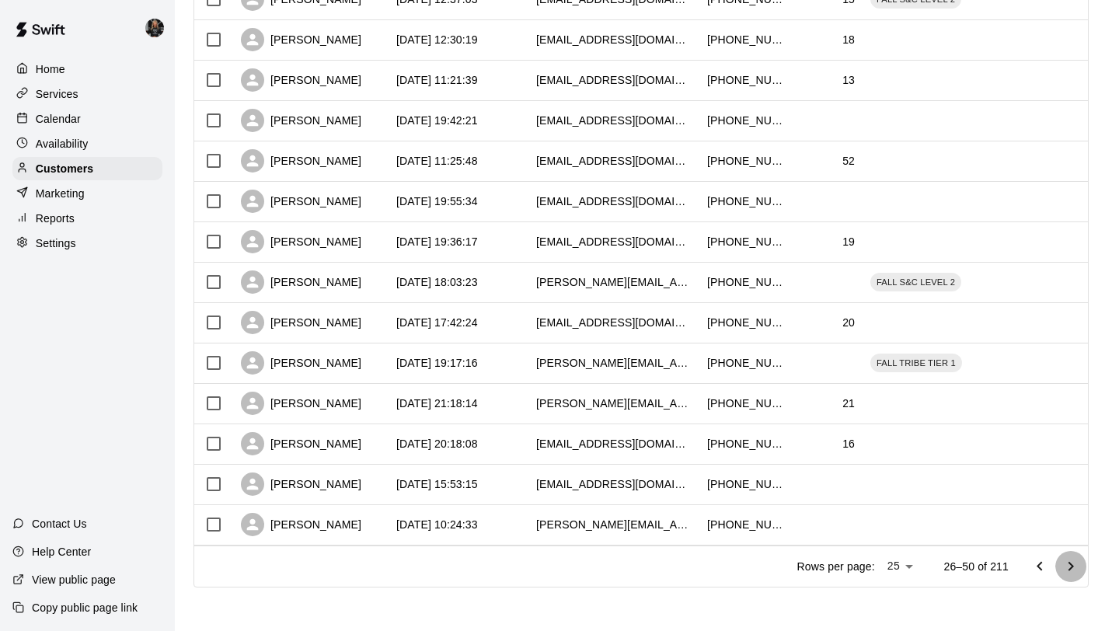
click at [1071, 557] on icon "Go to next page" at bounding box center [1070, 566] width 19 height 19
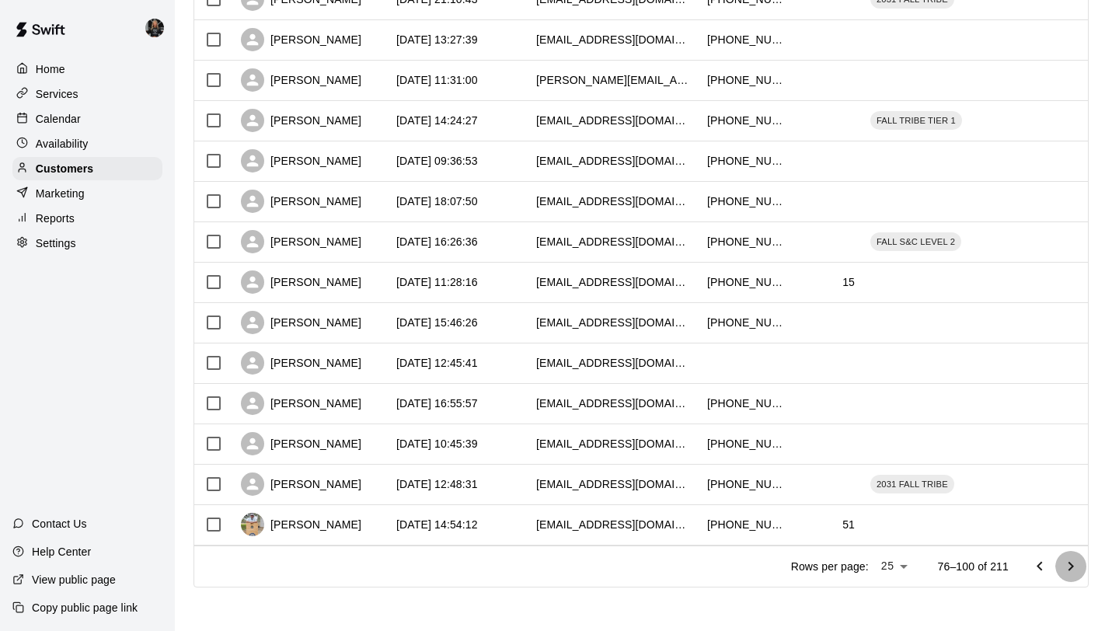
click at [1071, 557] on icon "Go to next page" at bounding box center [1070, 566] width 19 height 19
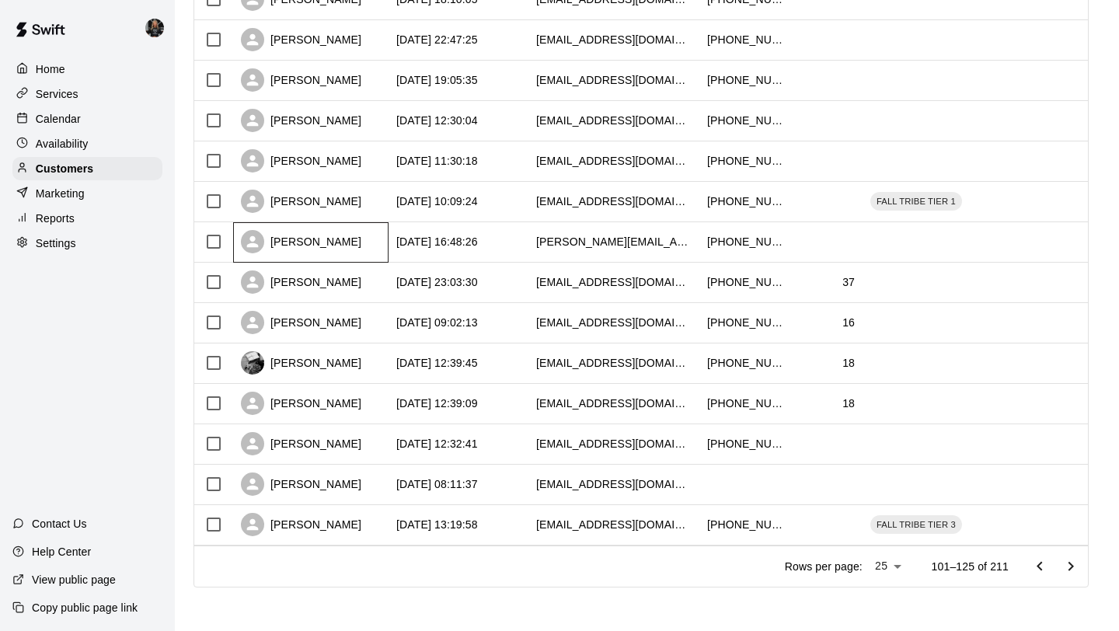
click at [314, 243] on div "Samantha Heintz" at bounding box center [301, 241] width 120 height 23
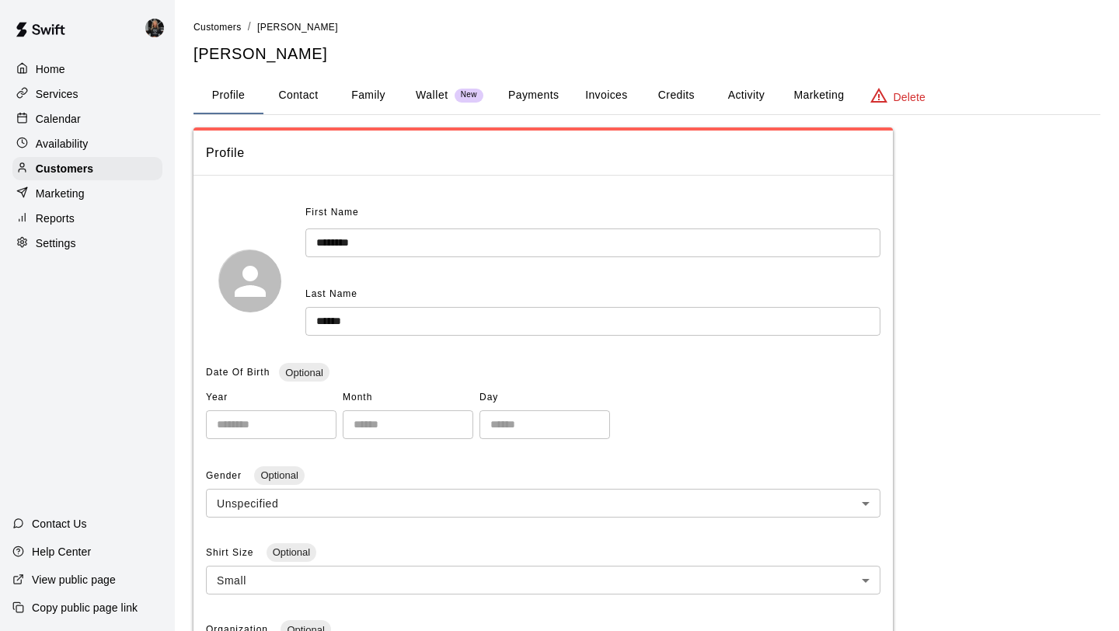
click at [352, 102] on button "Family" at bounding box center [368, 95] width 70 height 37
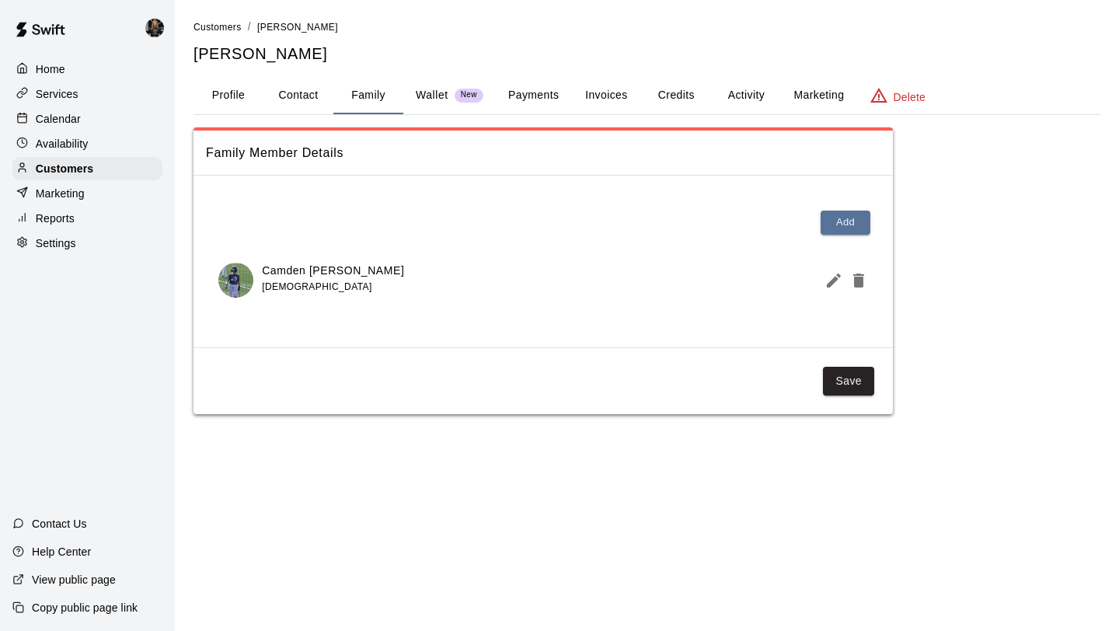
click at [825, 286] on icon "Edit Member" at bounding box center [833, 280] width 19 height 19
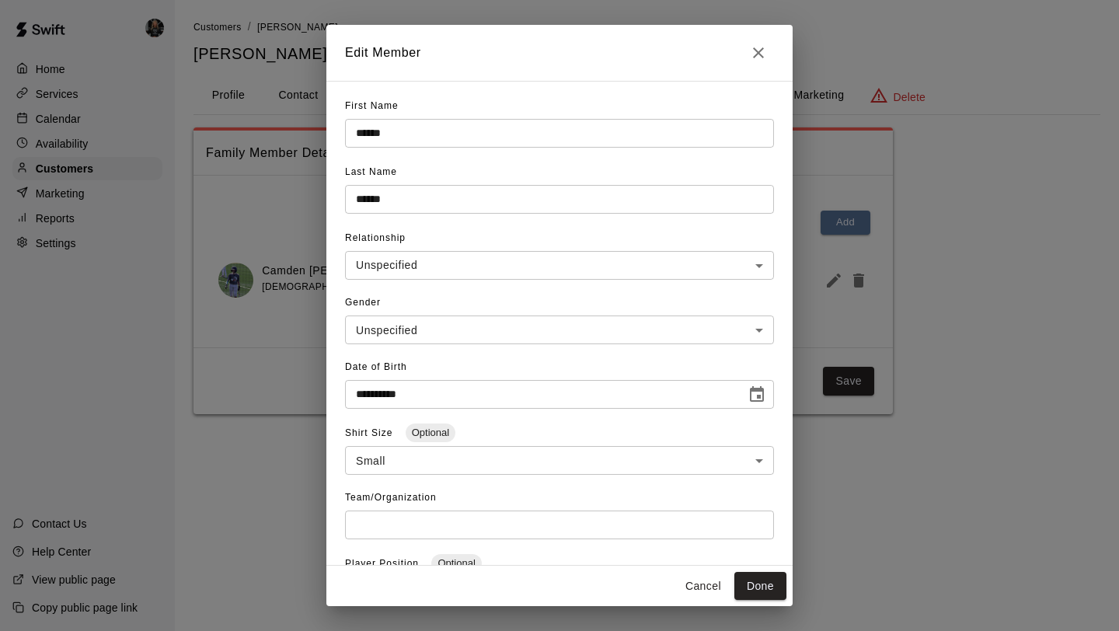
click at [767, 48] on button "Close" at bounding box center [758, 52] width 31 height 31
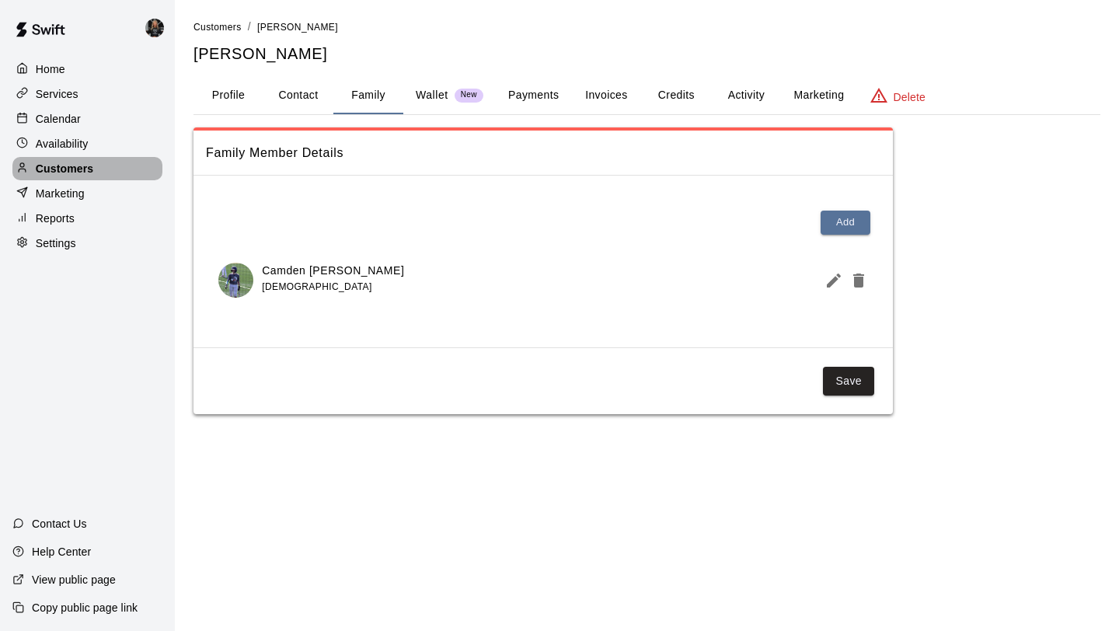
click at [69, 170] on p "Customers" at bounding box center [64, 169] width 57 height 16
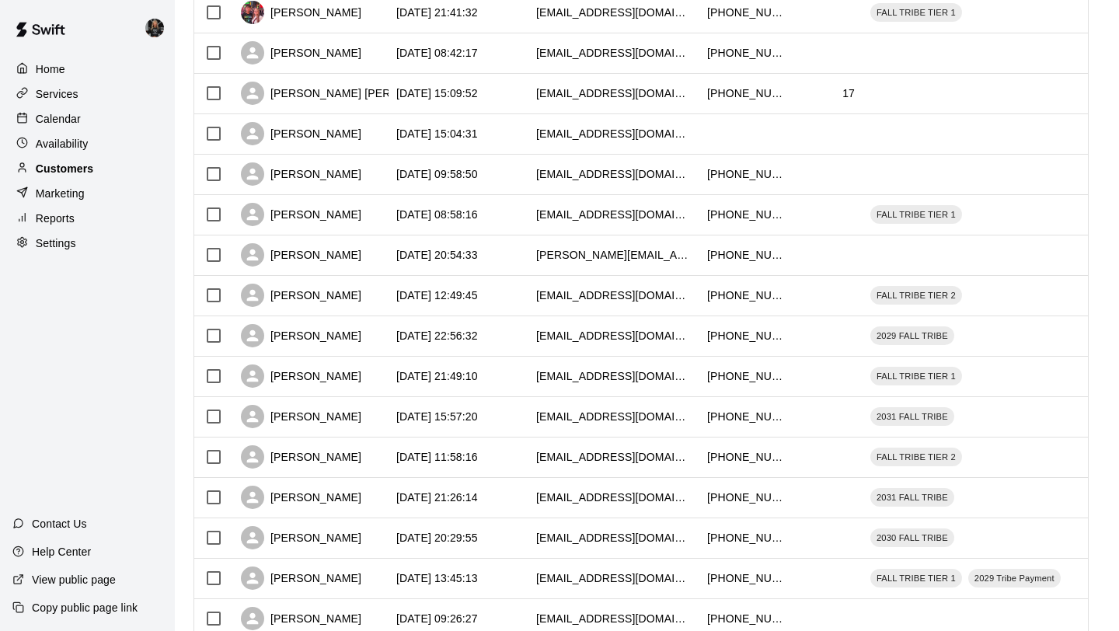
scroll to position [710, 0]
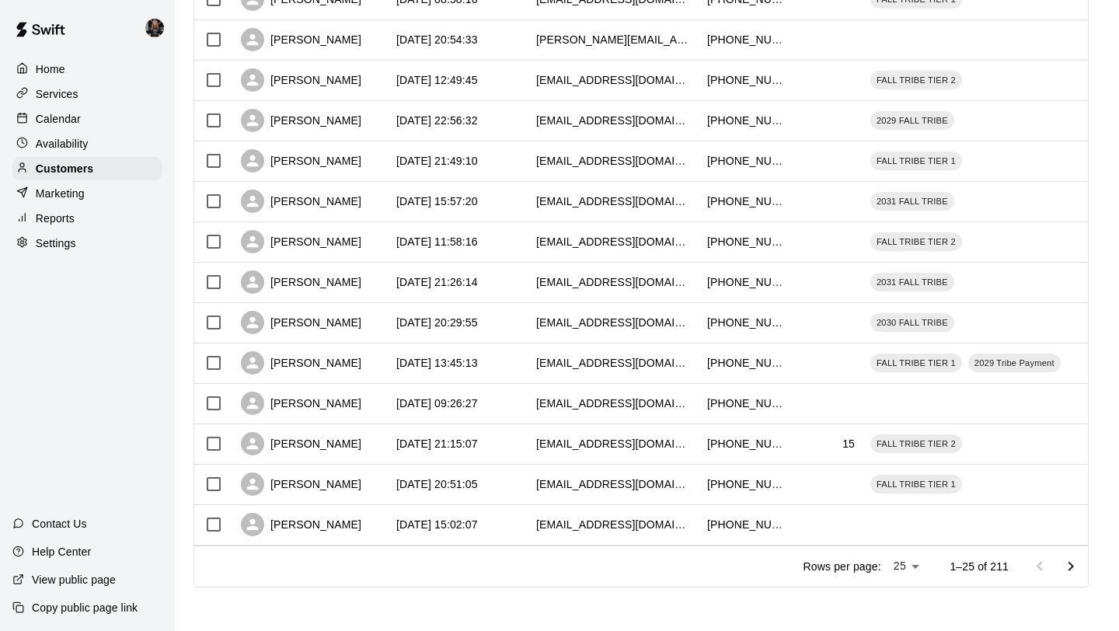
click at [1071, 560] on icon "Go to next page" at bounding box center [1070, 566] width 19 height 19
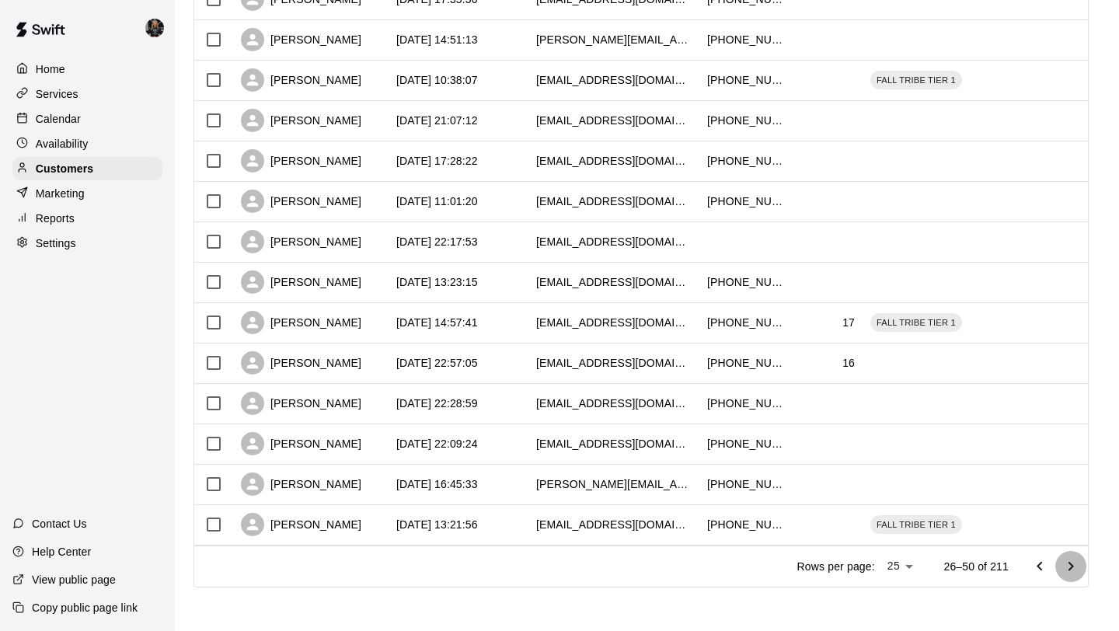
click at [1071, 560] on icon "Go to next page" at bounding box center [1070, 566] width 19 height 19
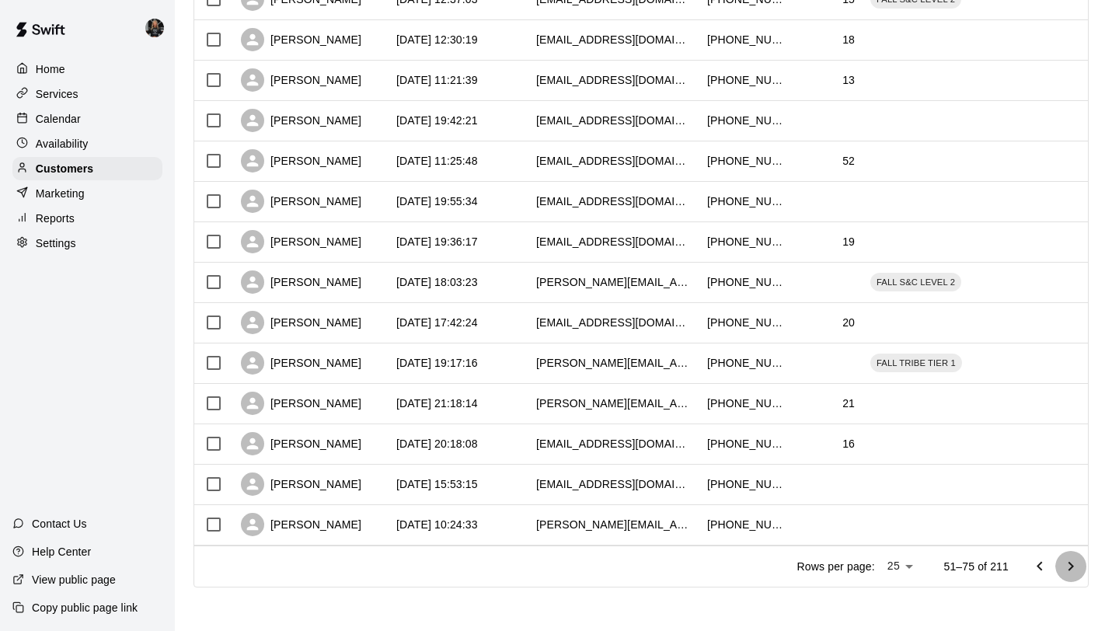
click at [1071, 560] on icon "Go to next page" at bounding box center [1070, 566] width 19 height 19
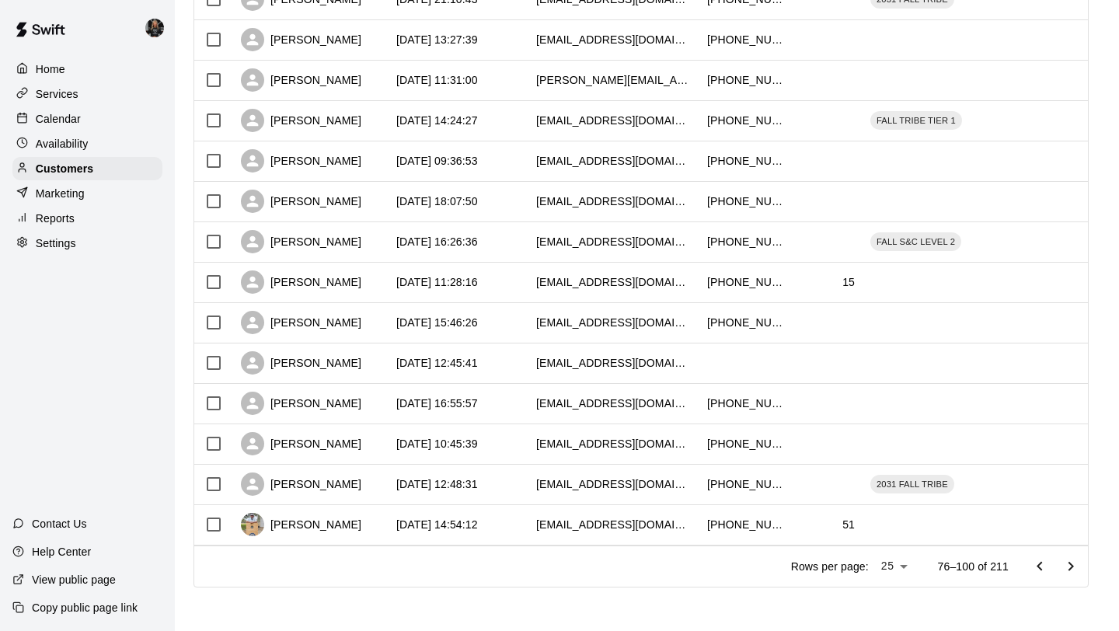
click at [1071, 560] on icon "Go to next page" at bounding box center [1070, 566] width 19 height 19
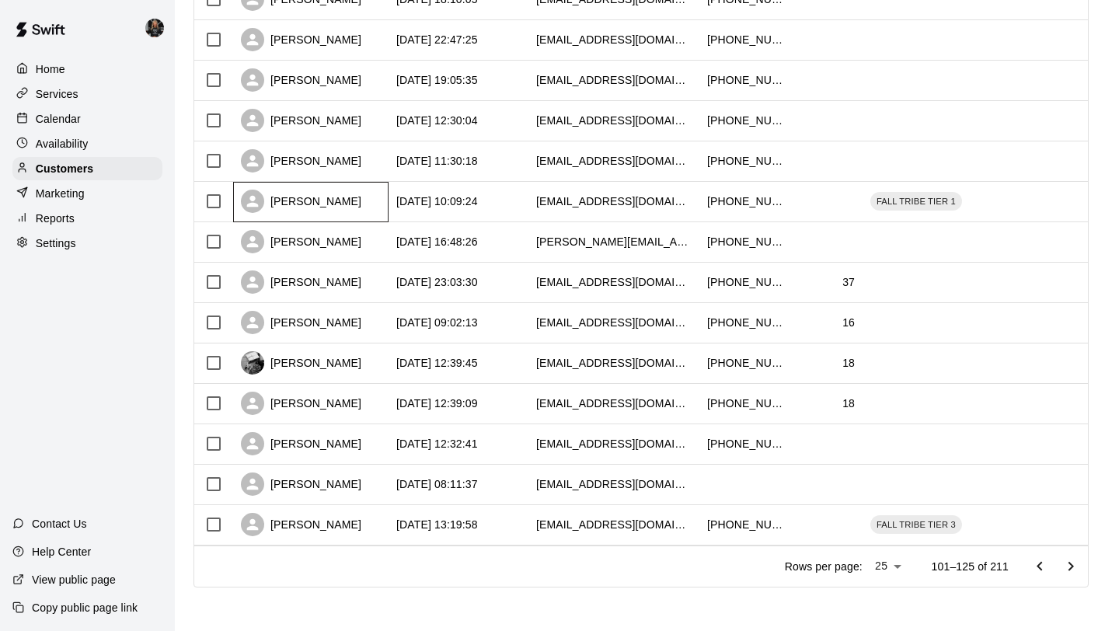
click at [301, 196] on div "Kristi Pena" at bounding box center [301, 201] width 120 height 23
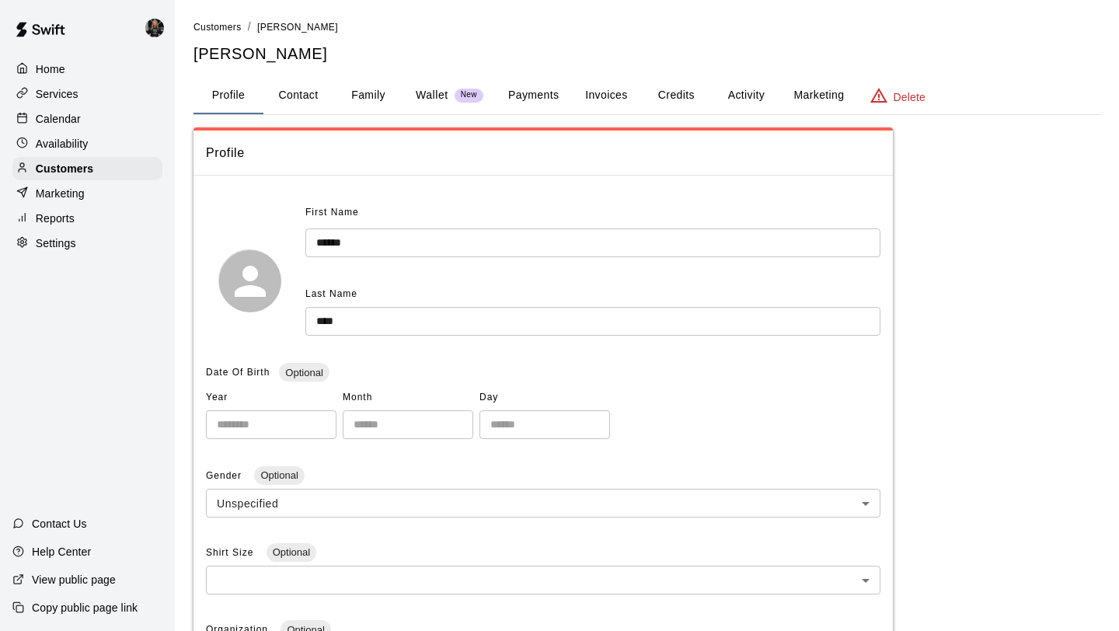
click at [381, 86] on button "Family" at bounding box center [368, 95] width 70 height 37
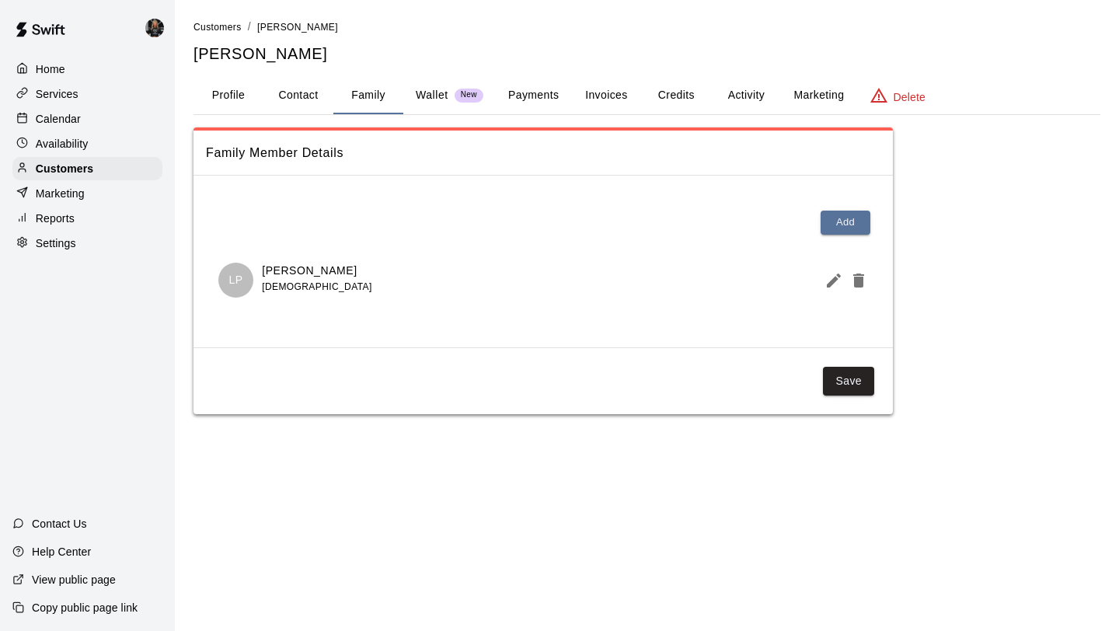
click at [834, 284] on icon "Edit Member" at bounding box center [833, 280] width 19 height 19
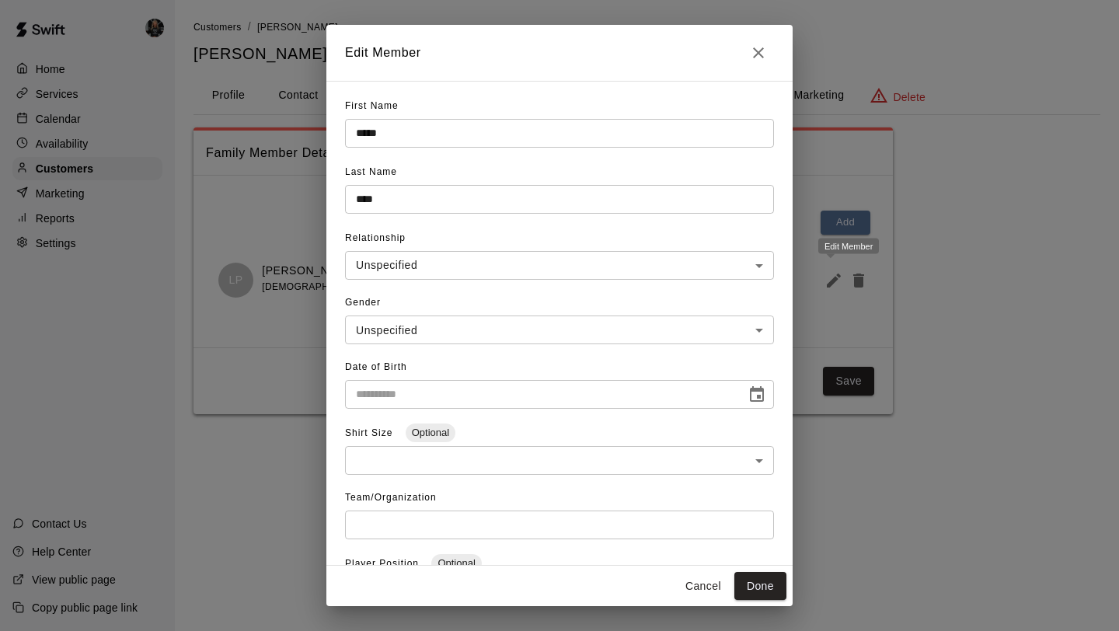
type input "**********"
click at [753, 43] on icon "Close" at bounding box center [758, 52] width 19 height 19
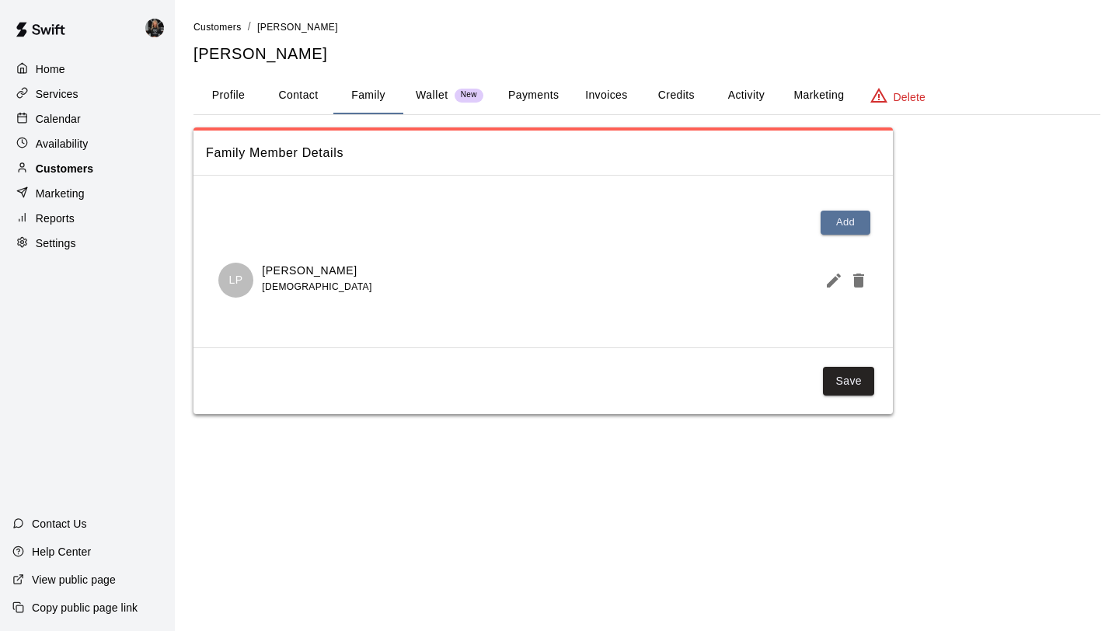
click at [106, 162] on div "Customers" at bounding box center [87, 168] width 150 height 23
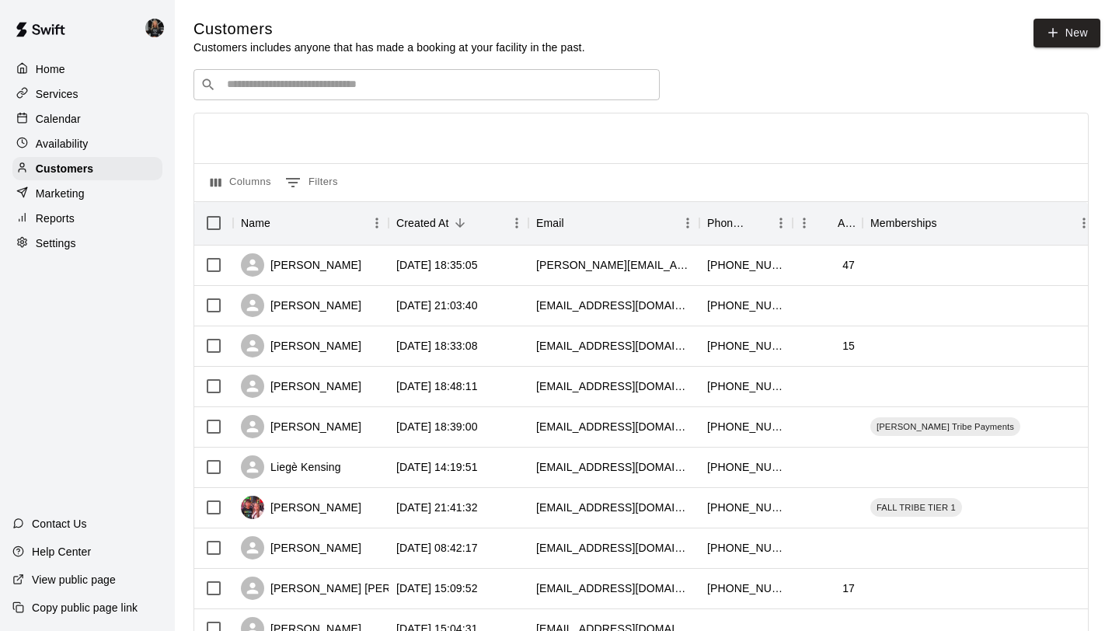
scroll to position [710, 0]
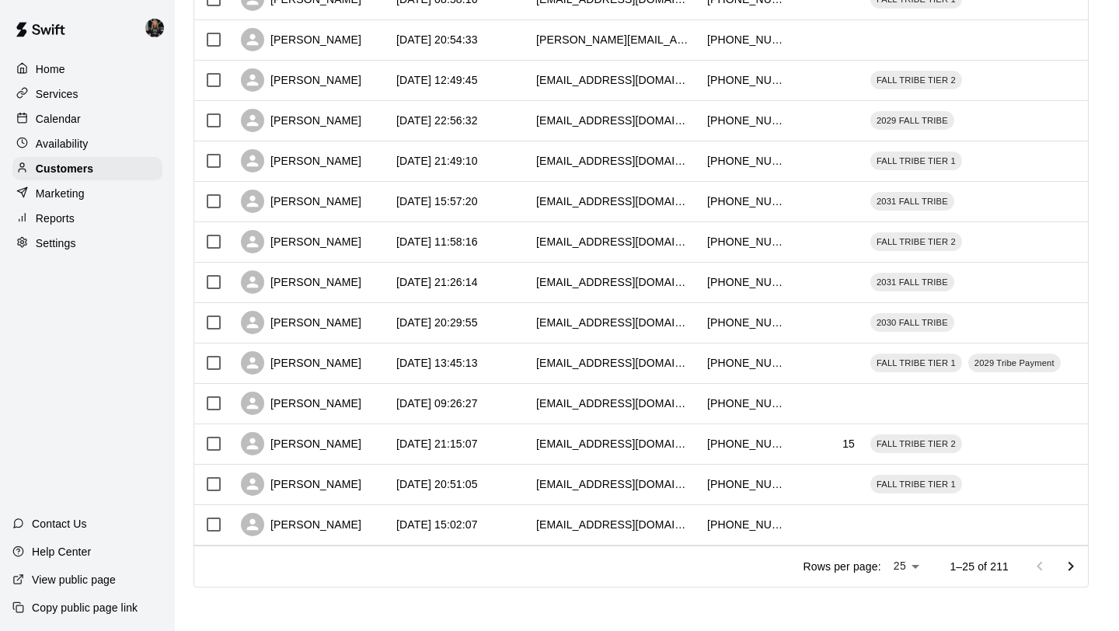
click at [1061, 565] on icon "Go to next page" at bounding box center [1070, 566] width 19 height 19
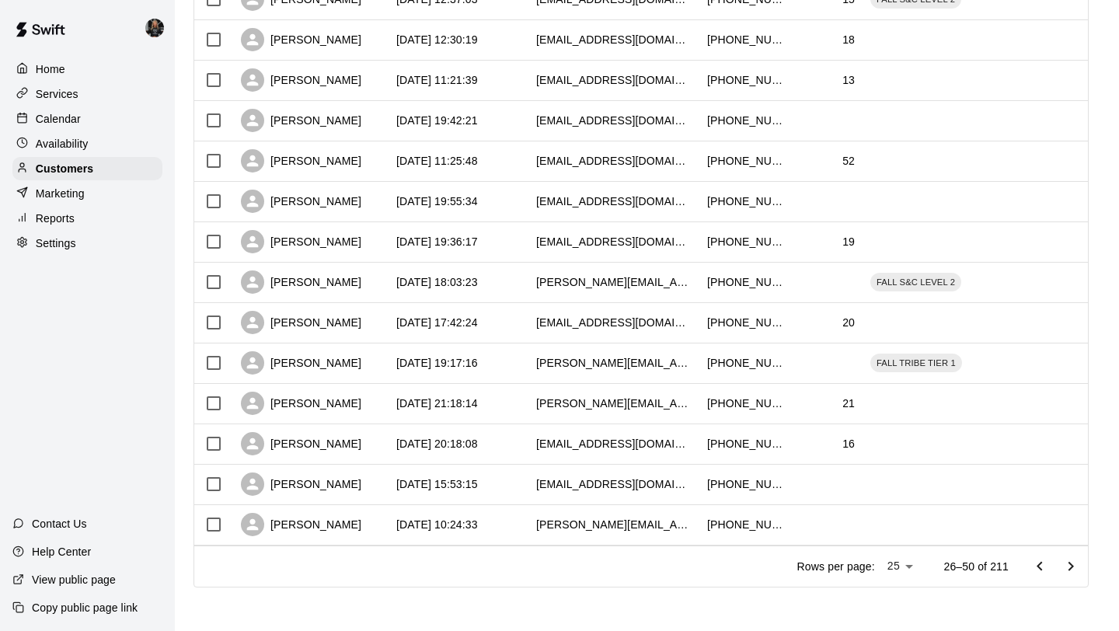
click at [1061, 565] on icon "Go to next page" at bounding box center [1070, 566] width 19 height 19
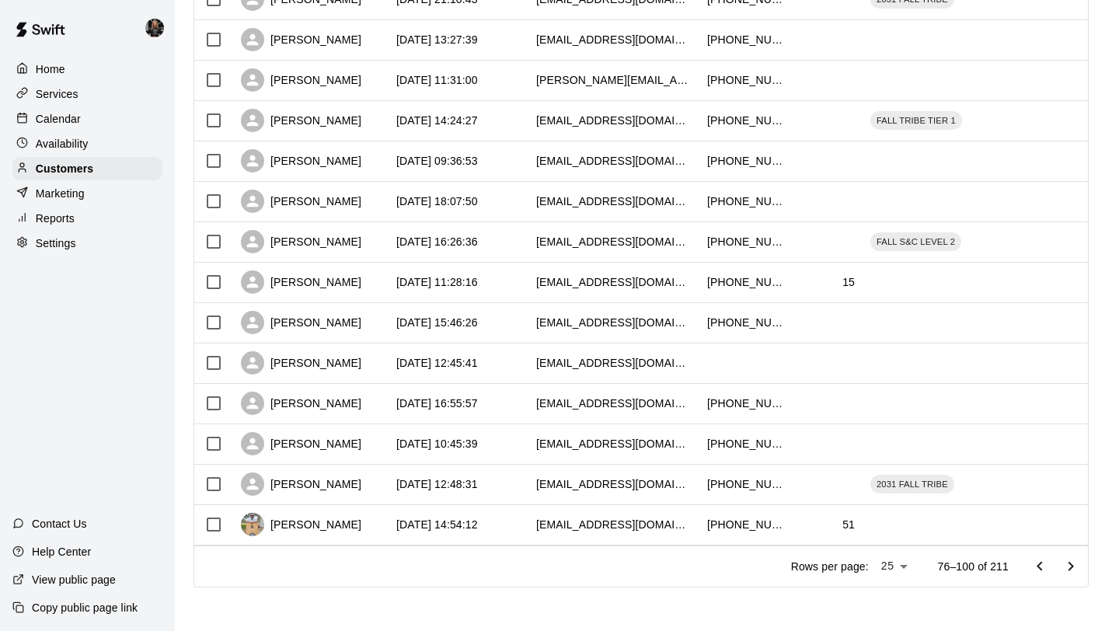
click at [1061, 565] on icon "Go to next page" at bounding box center [1070, 566] width 19 height 19
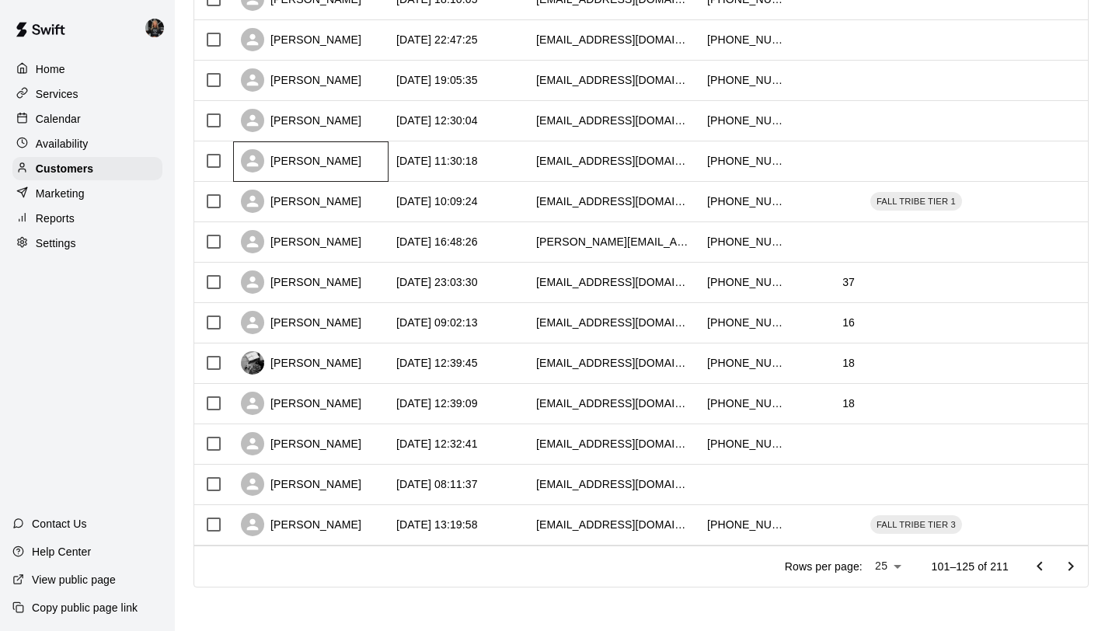
click at [308, 165] on div "Carla Zickler" at bounding box center [301, 160] width 120 height 23
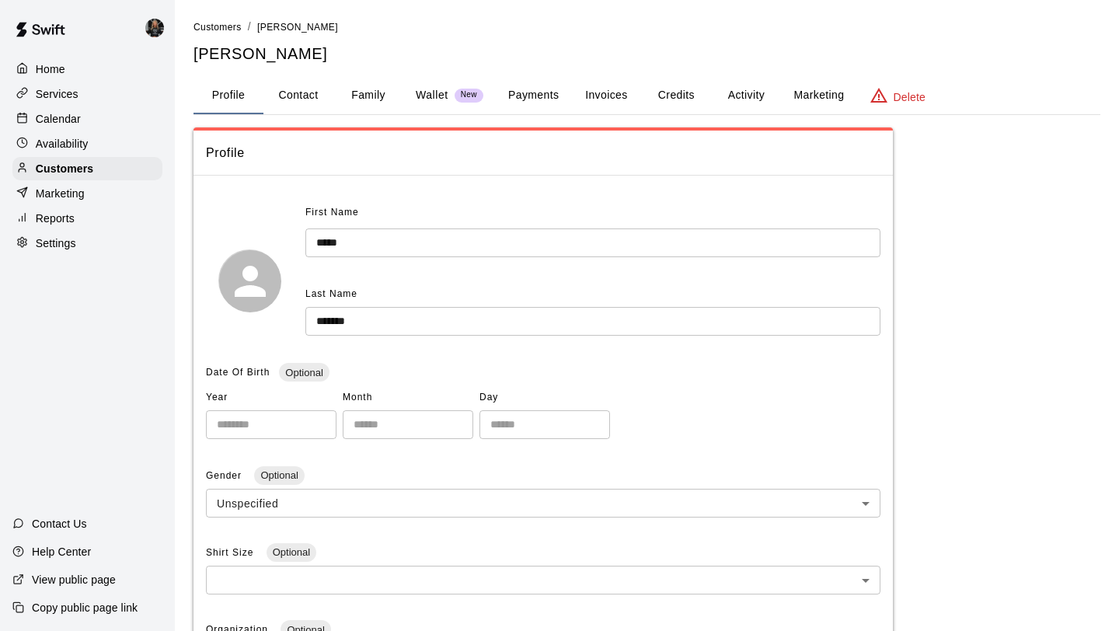
click at [378, 98] on button "Family" at bounding box center [368, 95] width 70 height 37
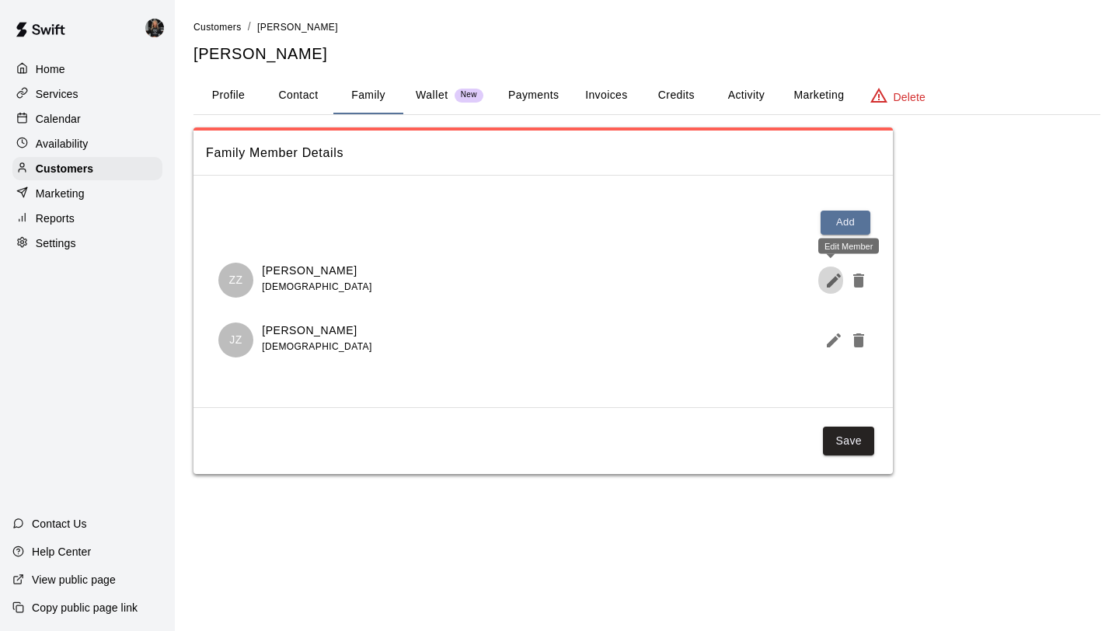
click at [839, 285] on icon "Edit Member" at bounding box center [833, 280] width 19 height 19
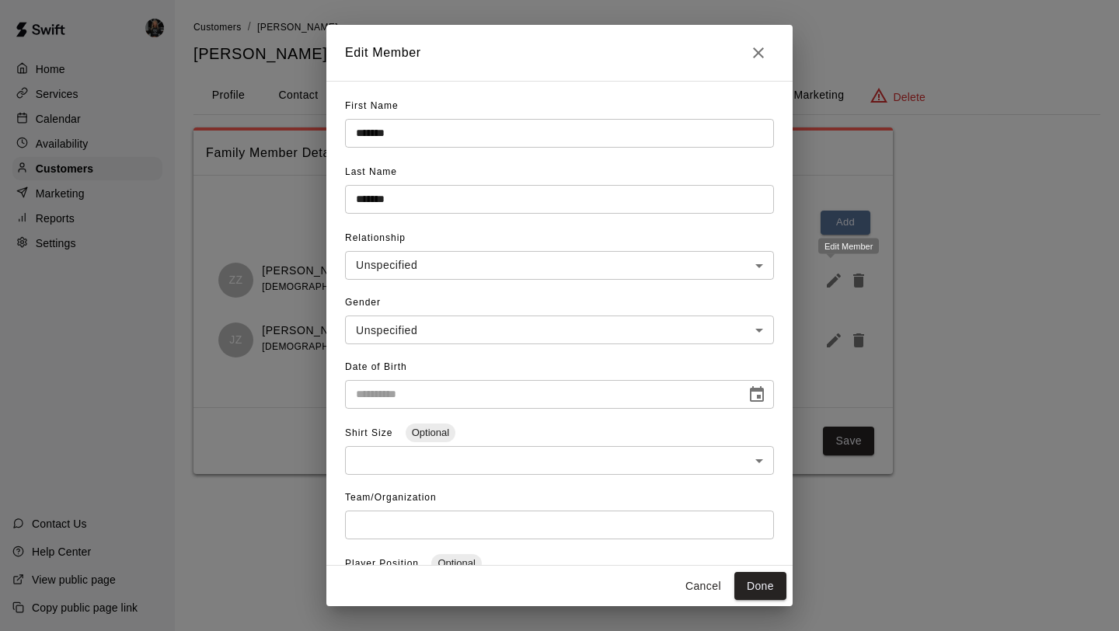
type input "**********"
click at [763, 54] on icon "Close" at bounding box center [758, 52] width 19 height 19
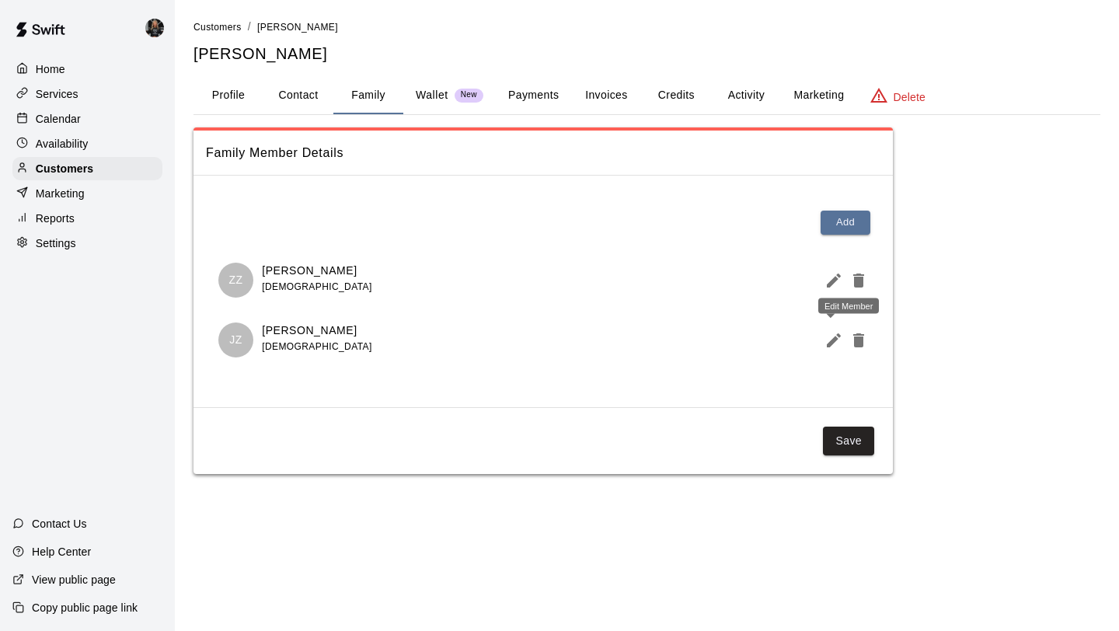
click at [826, 339] on icon "Edit Member" at bounding box center [833, 340] width 19 height 19
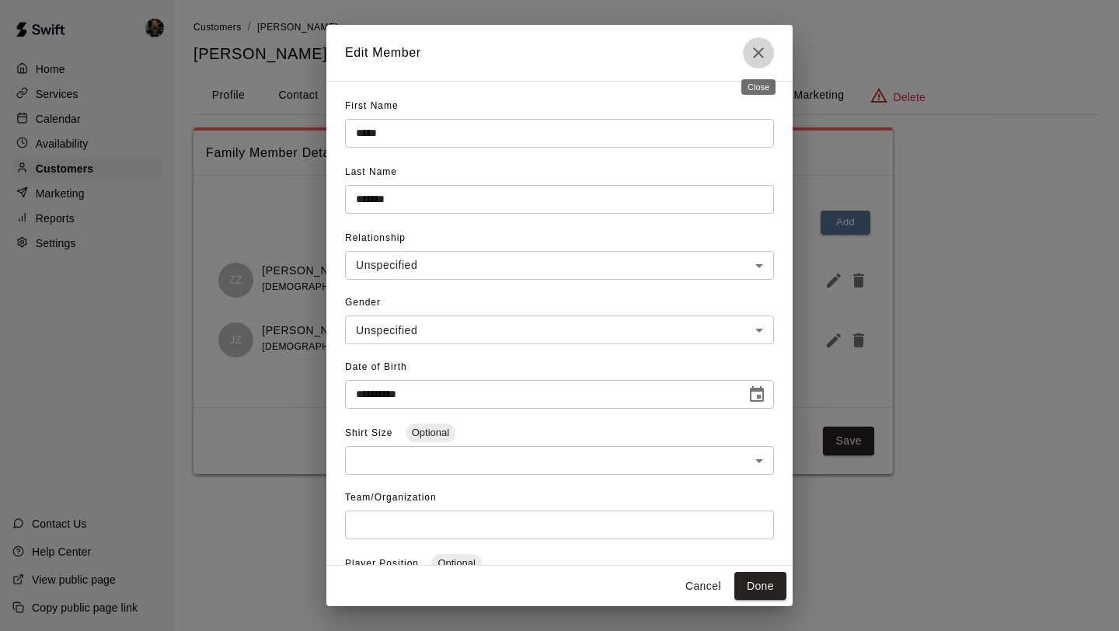
click at [757, 47] on icon "Close" at bounding box center [758, 52] width 19 height 19
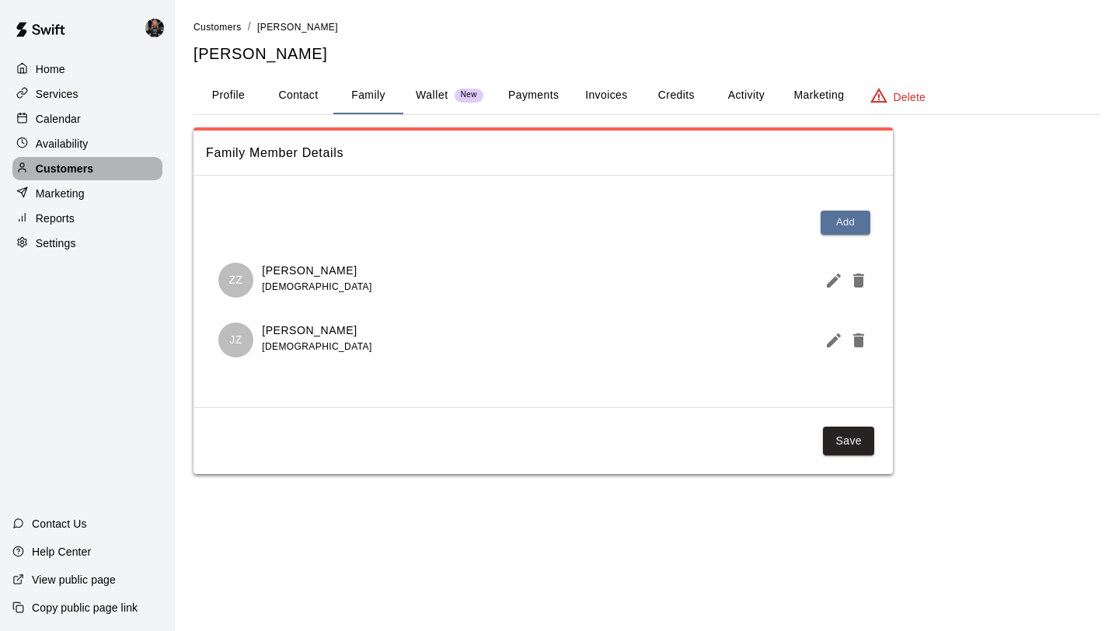
click at [89, 163] on p "Customers" at bounding box center [64, 169] width 57 height 16
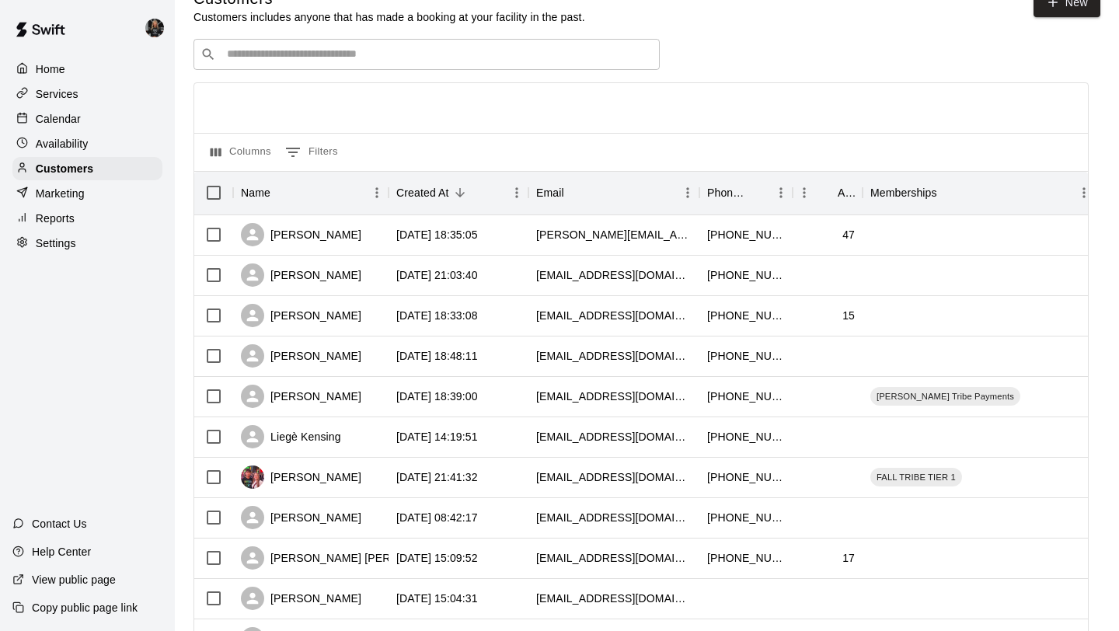
scroll to position [710, 0]
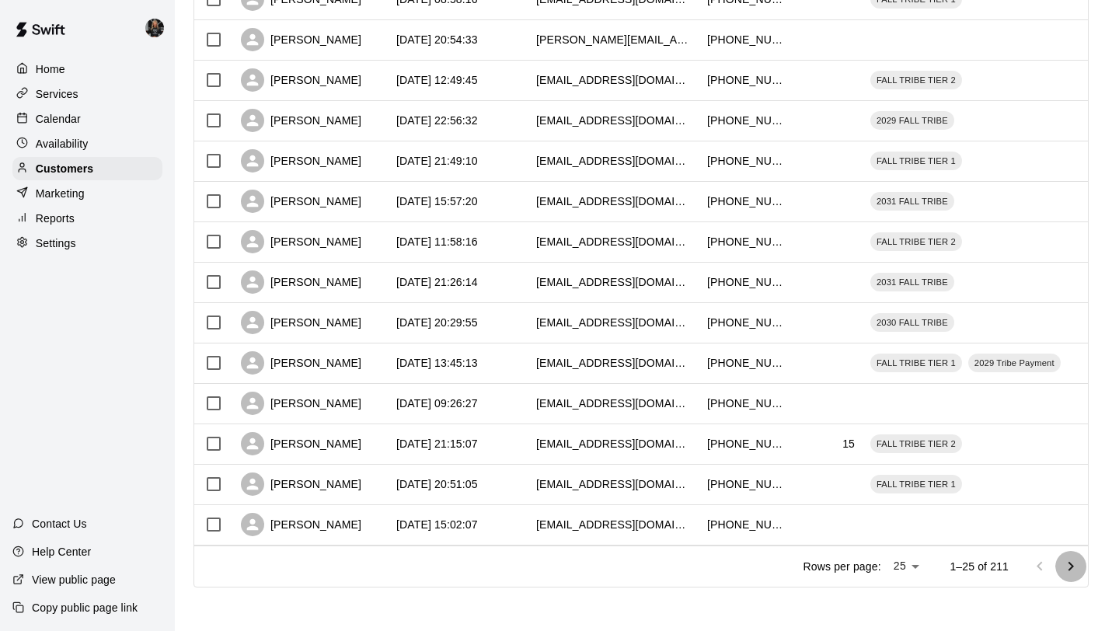
click at [1062, 560] on icon "Go to next page" at bounding box center [1070, 566] width 19 height 19
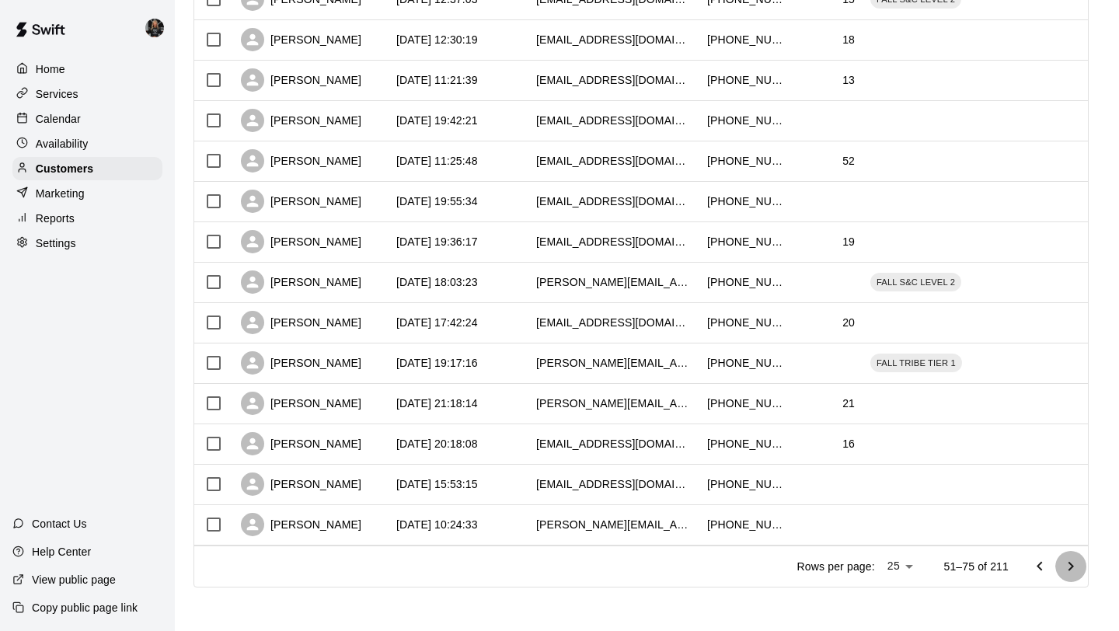
click at [1062, 560] on icon "Go to next page" at bounding box center [1070, 566] width 19 height 19
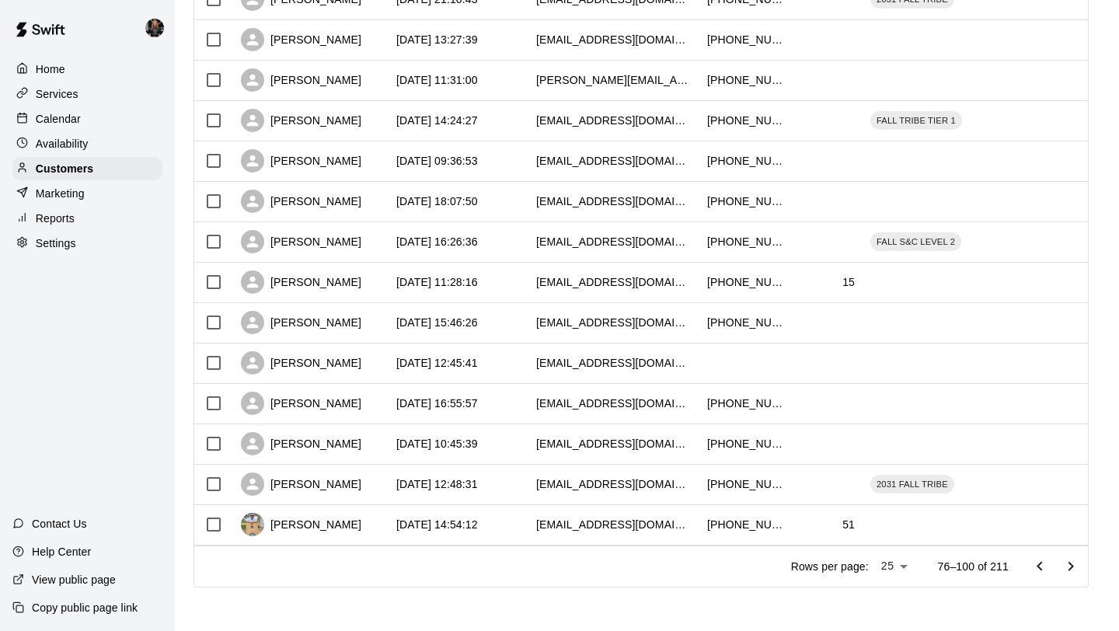
click at [1062, 560] on icon "Go to next page" at bounding box center [1070, 566] width 19 height 19
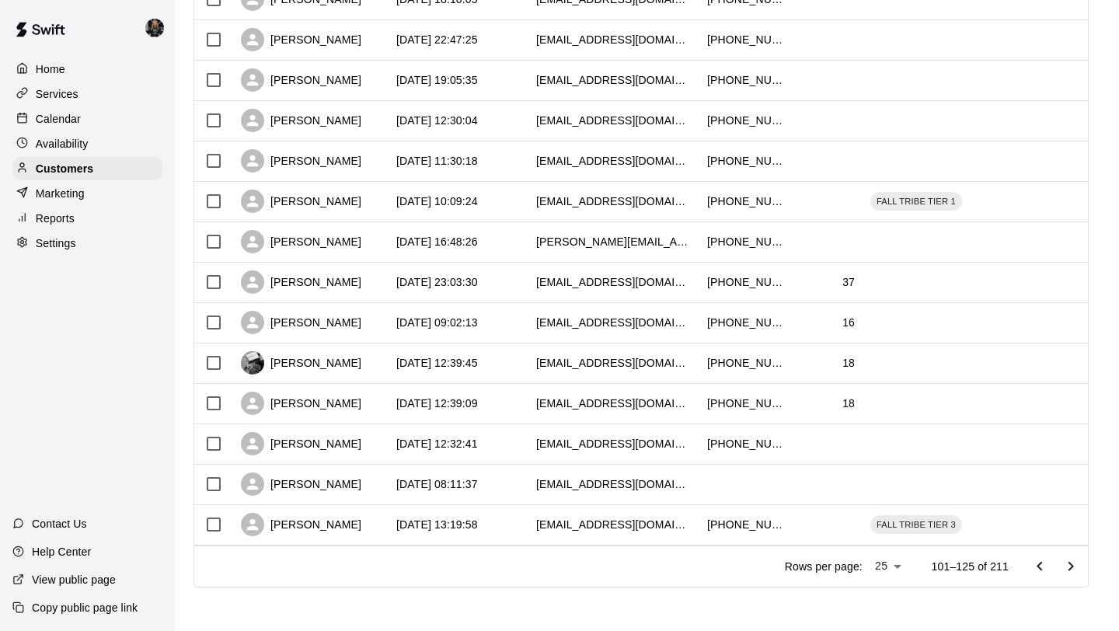
click at [1062, 560] on icon "Go to next page" at bounding box center [1070, 566] width 19 height 19
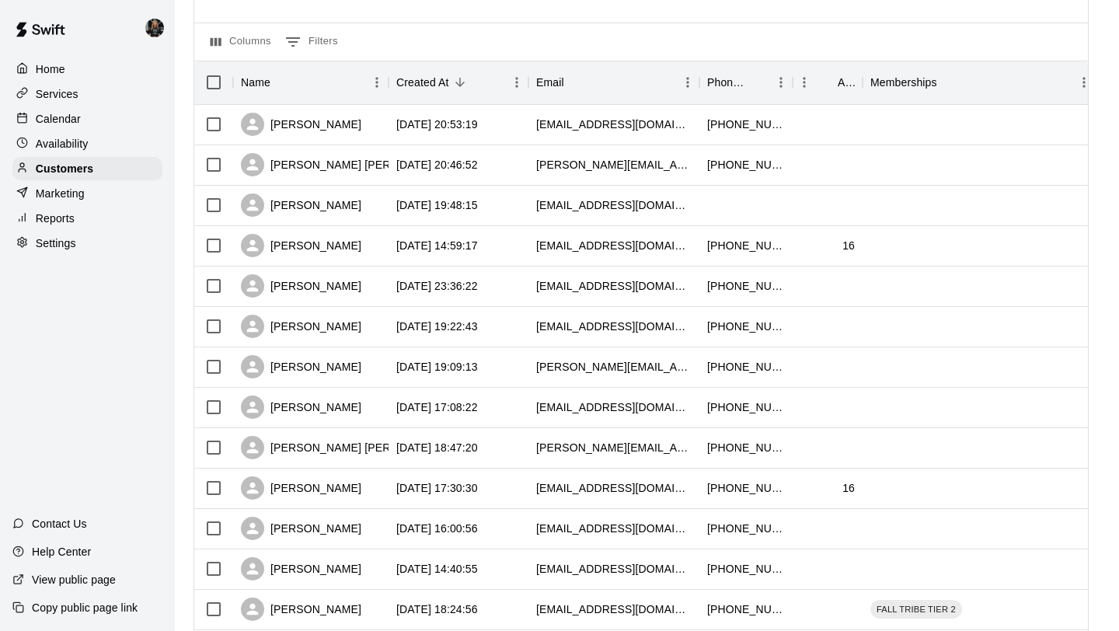
scroll to position [0, 0]
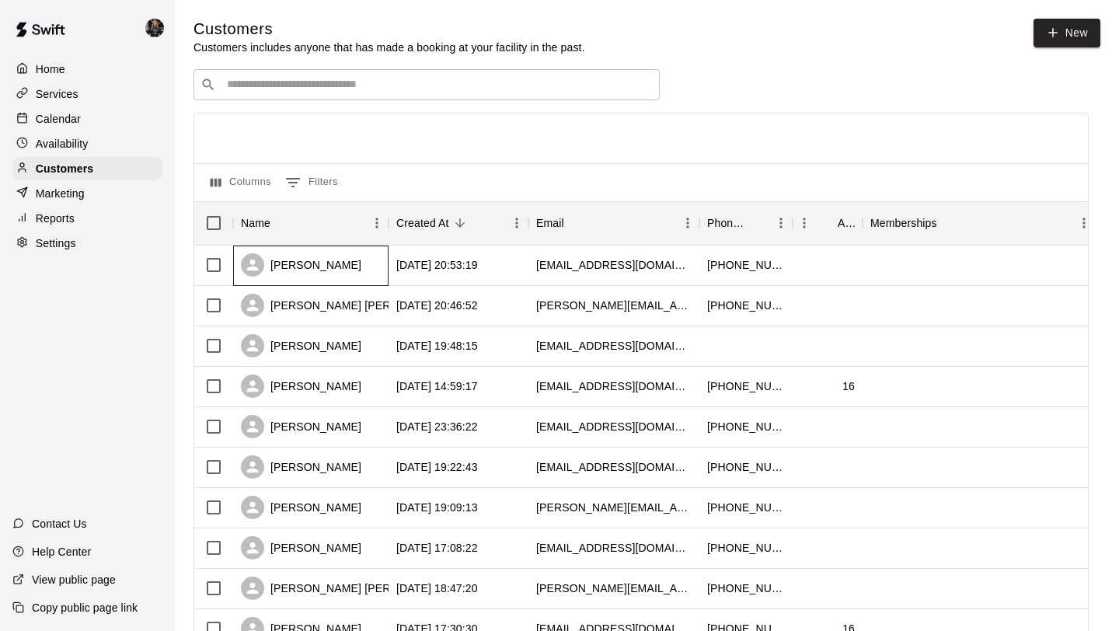
click at [295, 264] on div "Brooke Flores" at bounding box center [301, 264] width 120 height 23
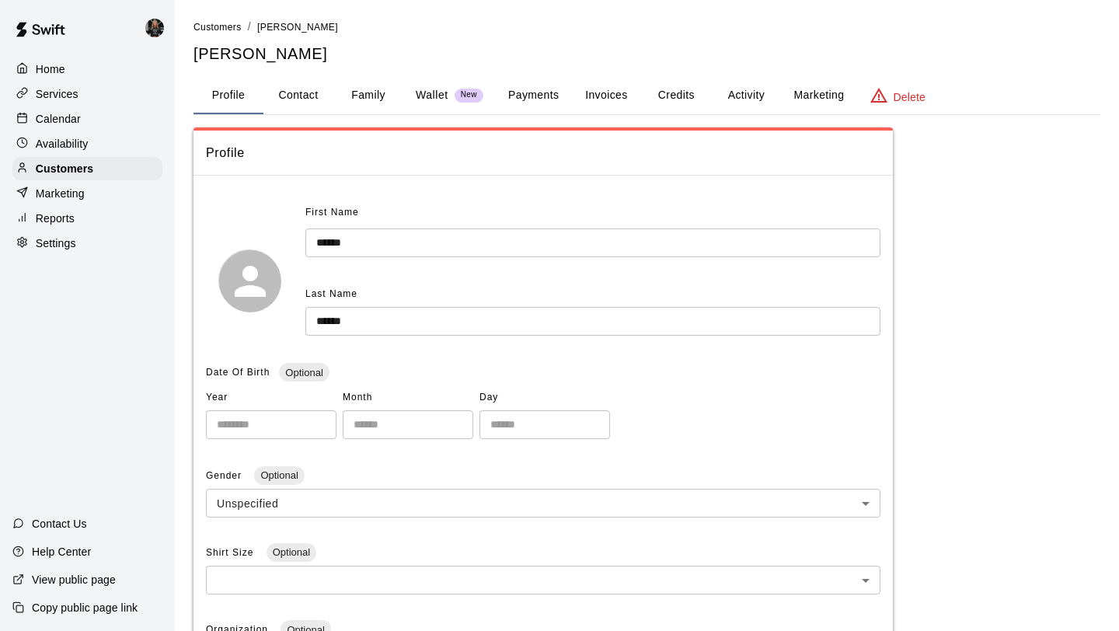
click at [372, 99] on button "Family" at bounding box center [368, 95] width 70 height 37
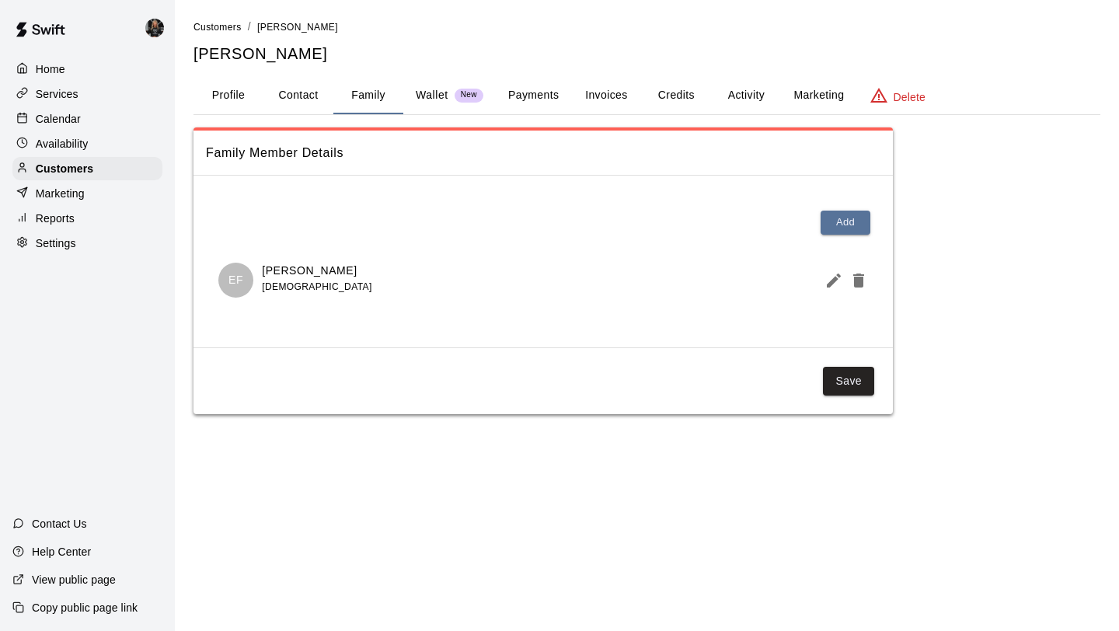
click at [829, 284] on icon "Edit Member" at bounding box center [833, 280] width 14 height 14
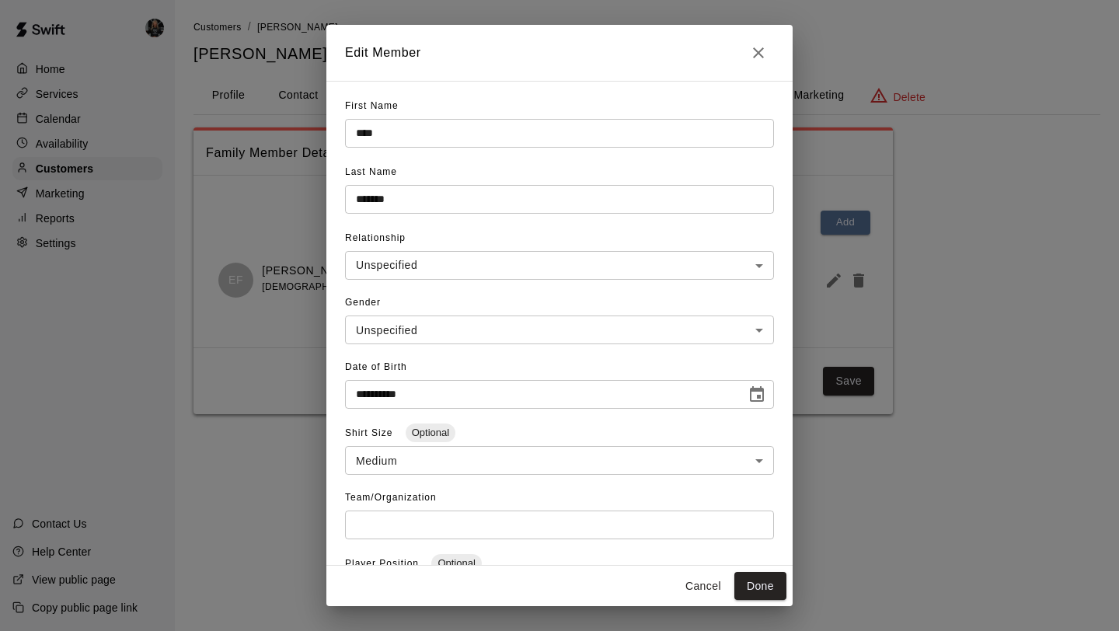
click at [746, 33] on h2 "Edit Member" at bounding box center [559, 53] width 466 height 56
click at [753, 49] on icon "Close" at bounding box center [758, 52] width 11 height 11
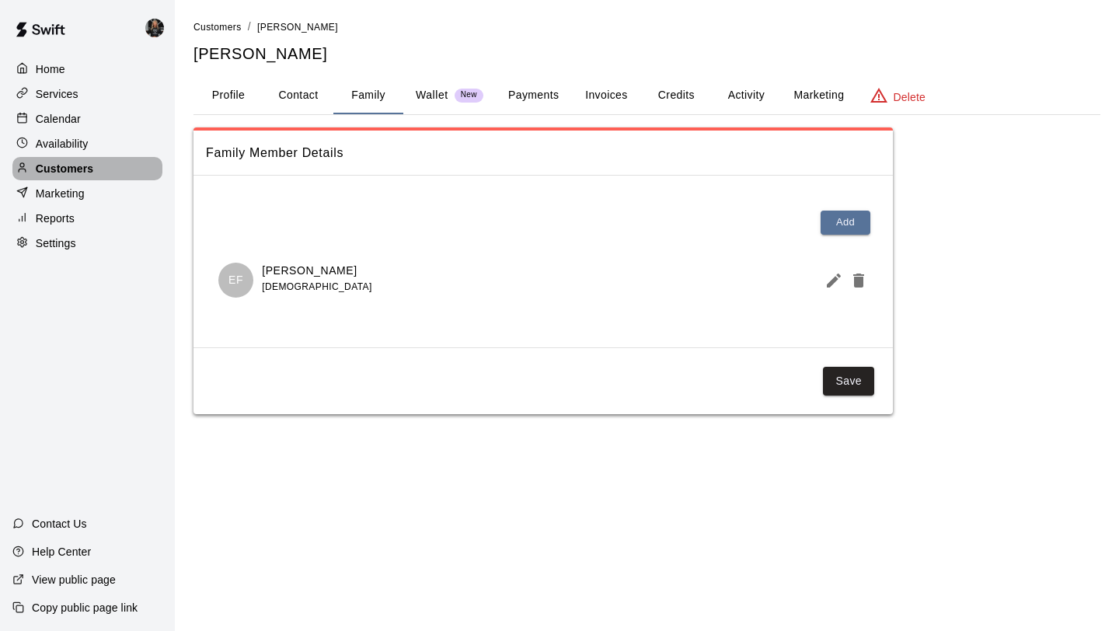
click at [116, 171] on div "Customers" at bounding box center [87, 168] width 150 height 23
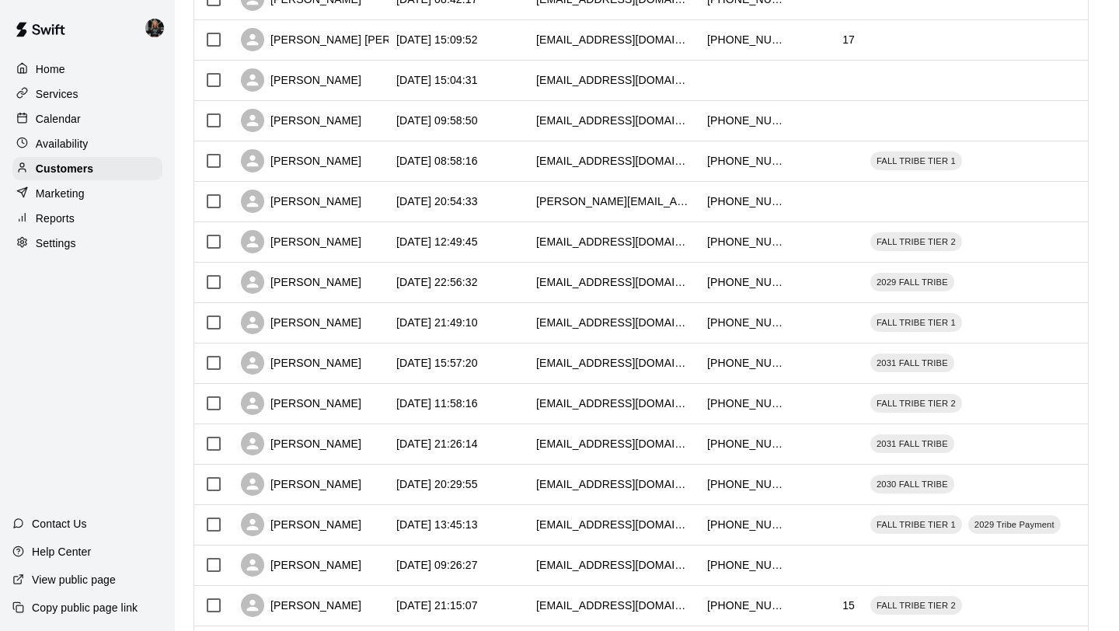
scroll to position [710, 0]
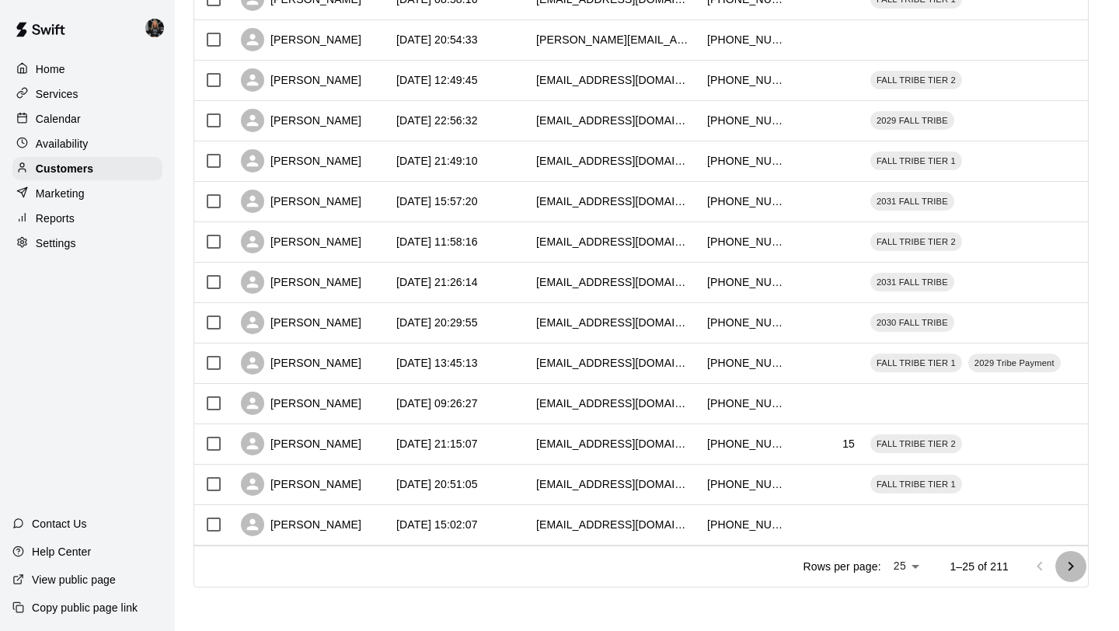
click at [1075, 568] on icon "Go to next page" at bounding box center [1070, 566] width 19 height 19
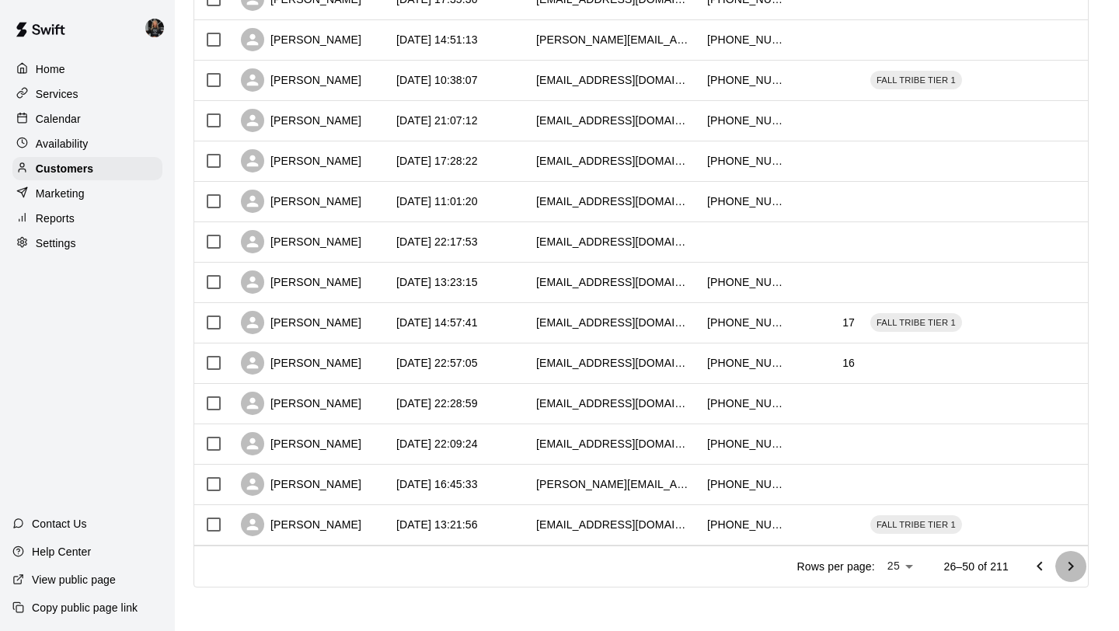
click at [1075, 568] on icon "Go to next page" at bounding box center [1070, 566] width 19 height 19
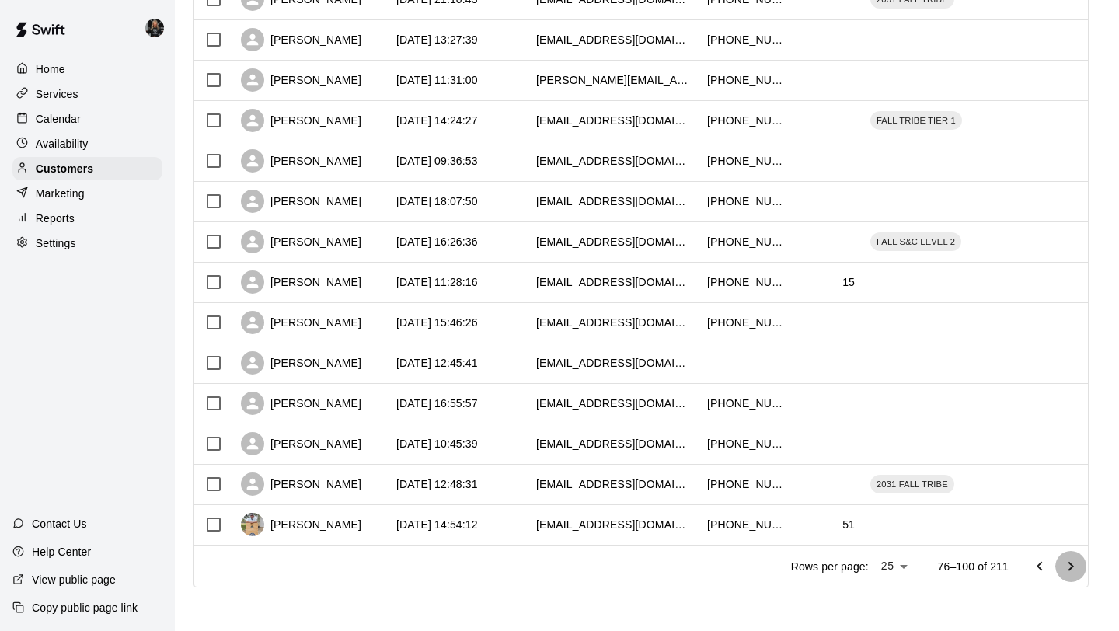
click at [1075, 568] on icon "Go to next page" at bounding box center [1070, 566] width 19 height 19
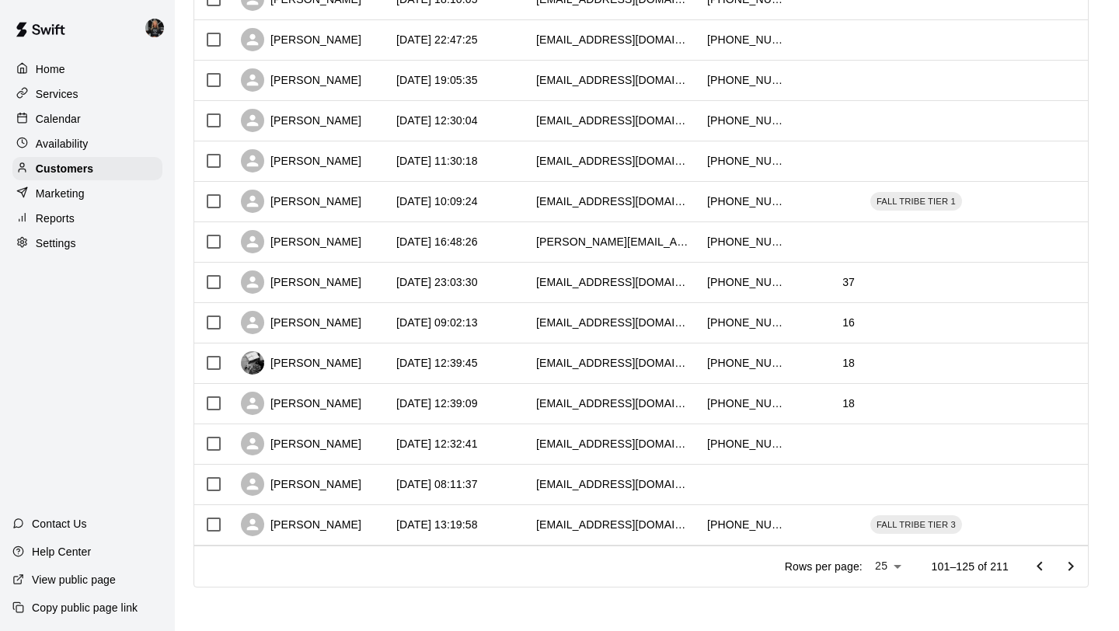
click at [1072, 565] on icon "Go to next page" at bounding box center [1070, 565] width 5 height 9
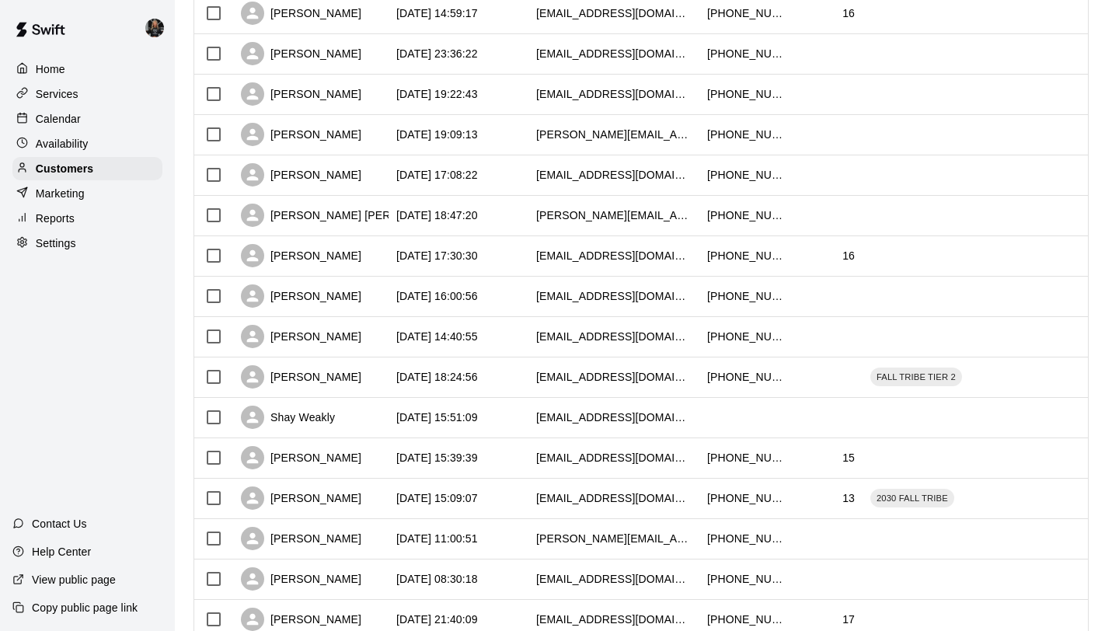
scroll to position [0, 0]
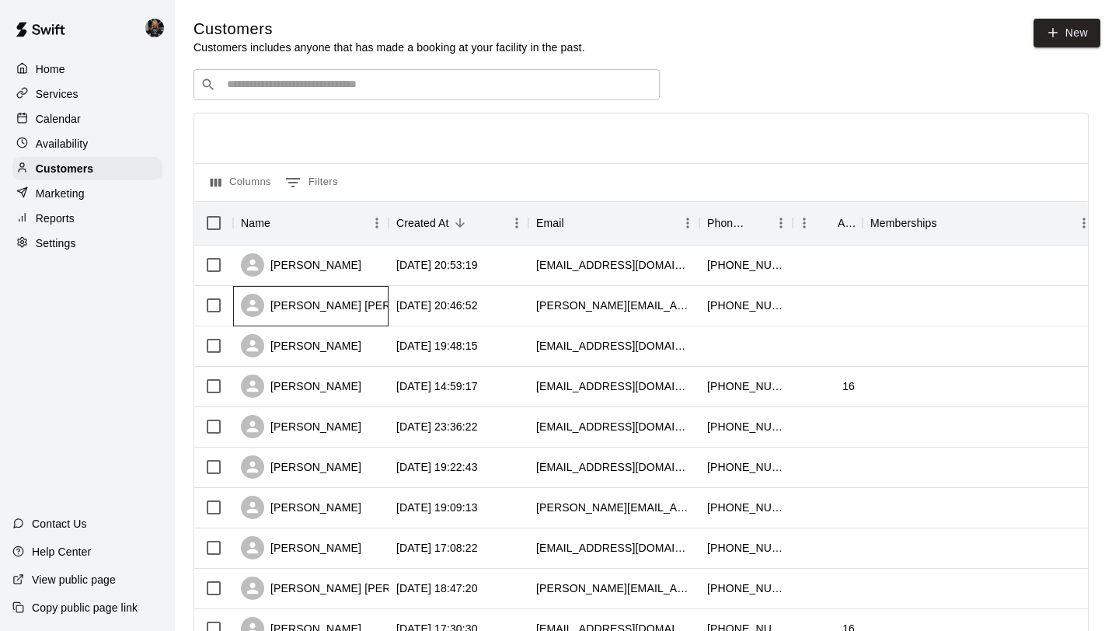
click at [318, 305] on div "Connor Hornsby" at bounding box center [348, 305] width 214 height 23
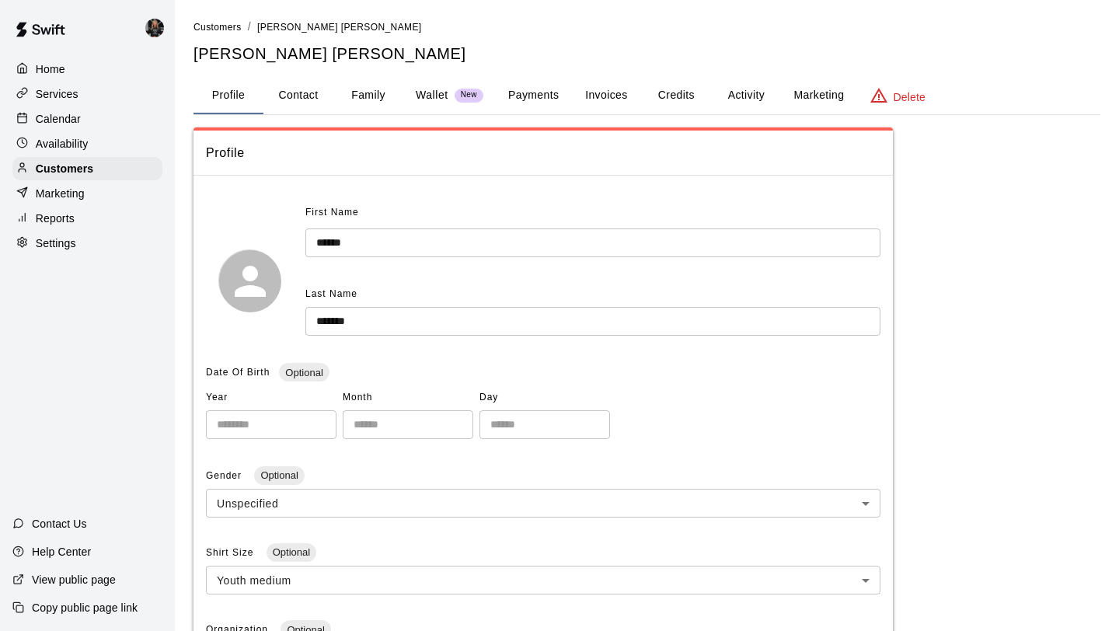
click at [366, 103] on button "Family" at bounding box center [368, 95] width 70 height 37
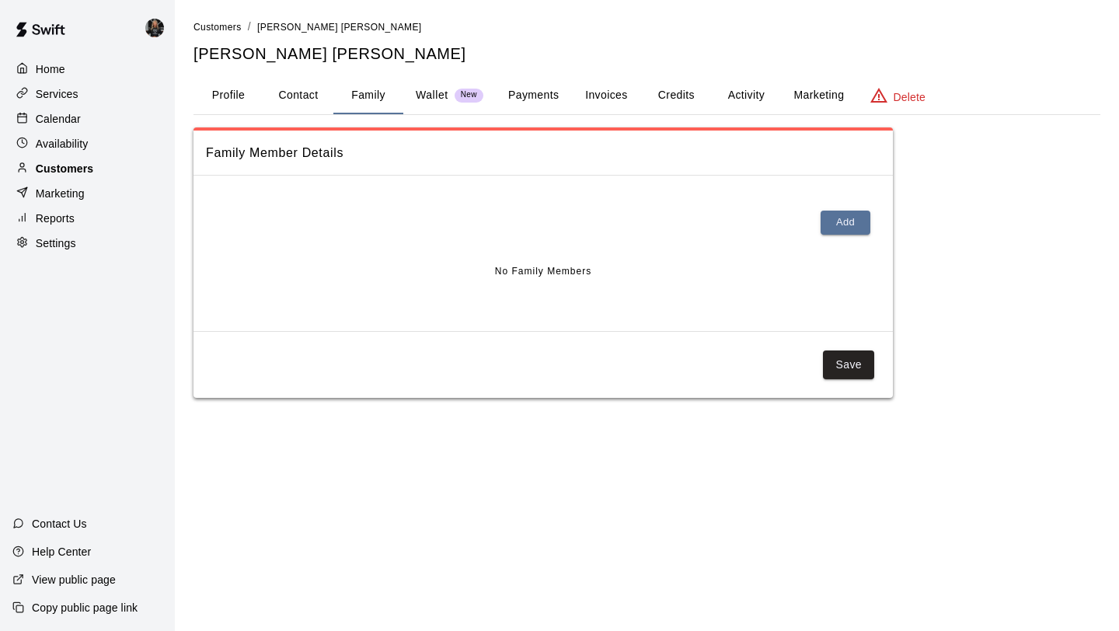
click at [120, 162] on div "Customers" at bounding box center [87, 168] width 150 height 23
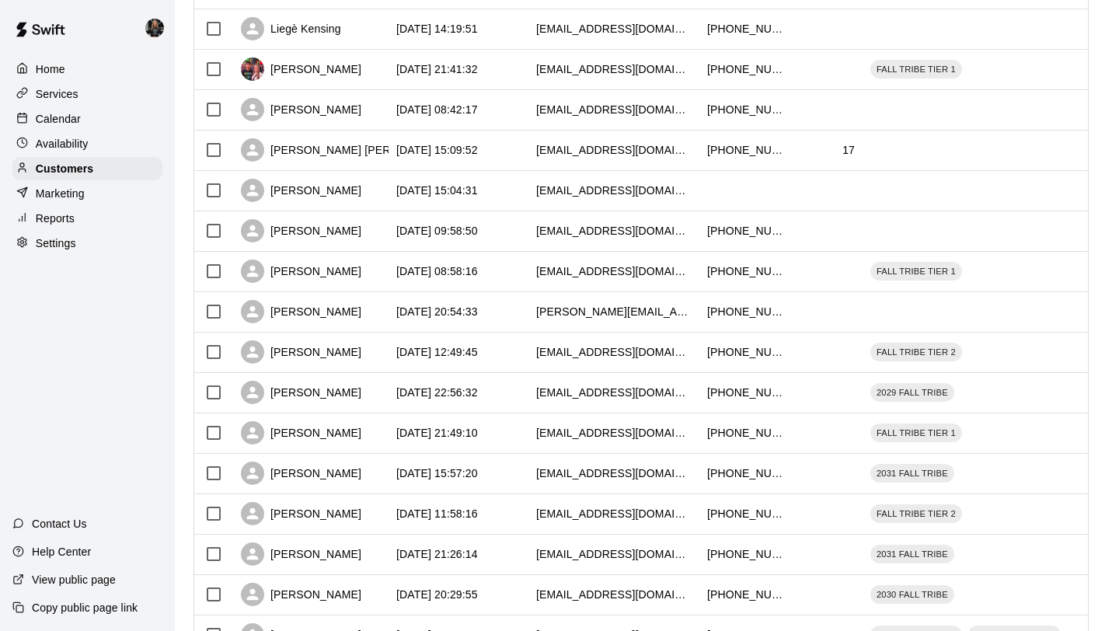
scroll to position [710, 0]
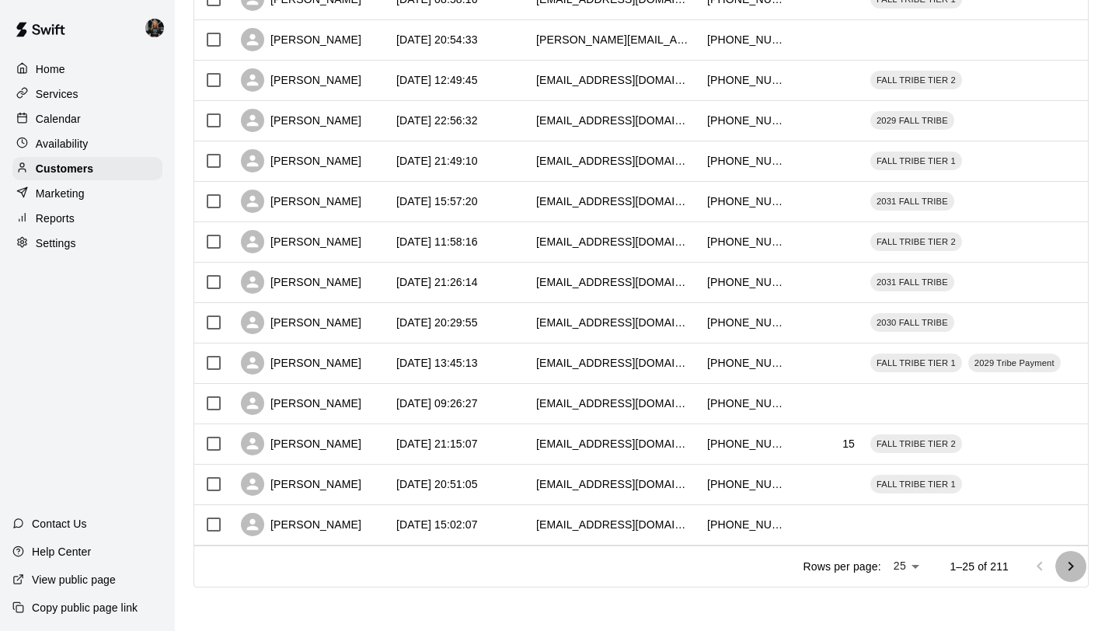
click at [1063, 572] on icon "Go to next page" at bounding box center [1070, 566] width 19 height 19
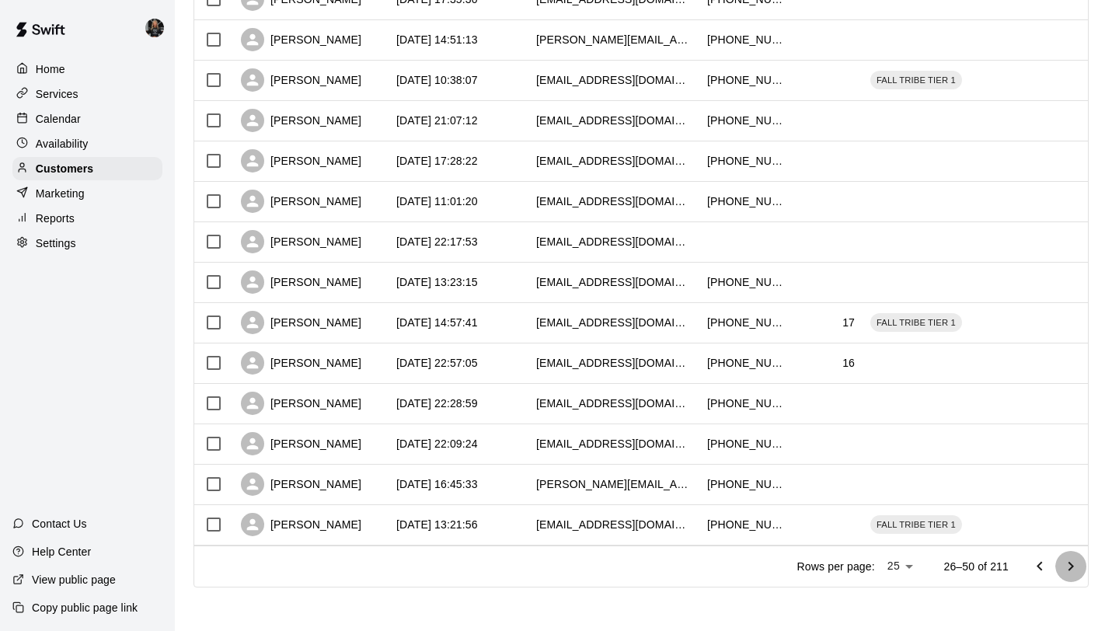
click at [1063, 572] on icon "Go to next page" at bounding box center [1070, 566] width 19 height 19
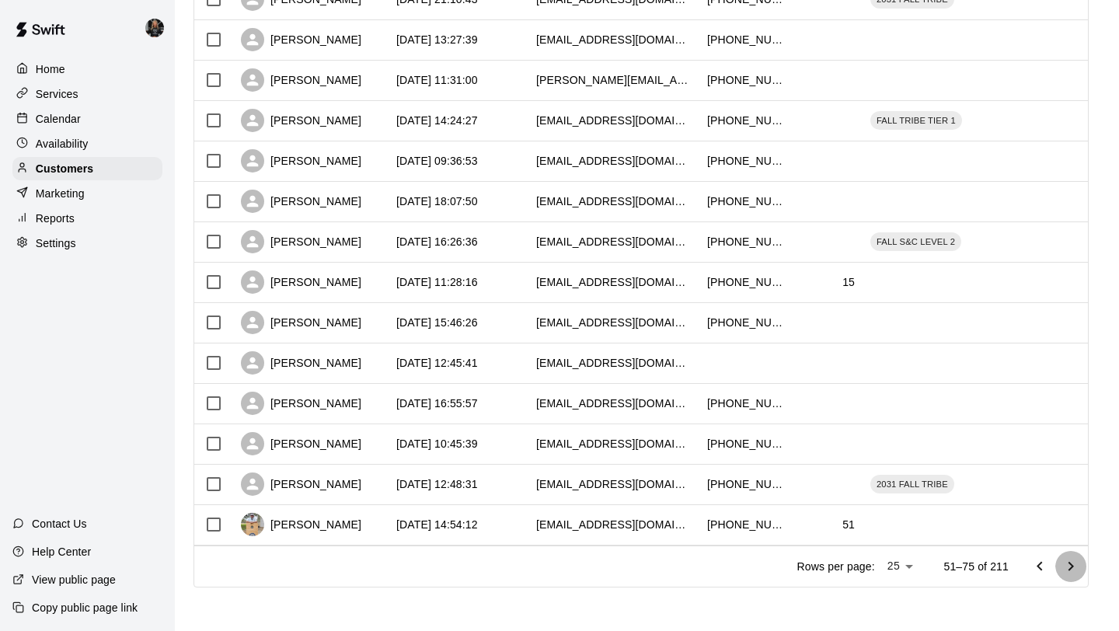
click at [1063, 572] on icon "Go to next page" at bounding box center [1070, 566] width 19 height 19
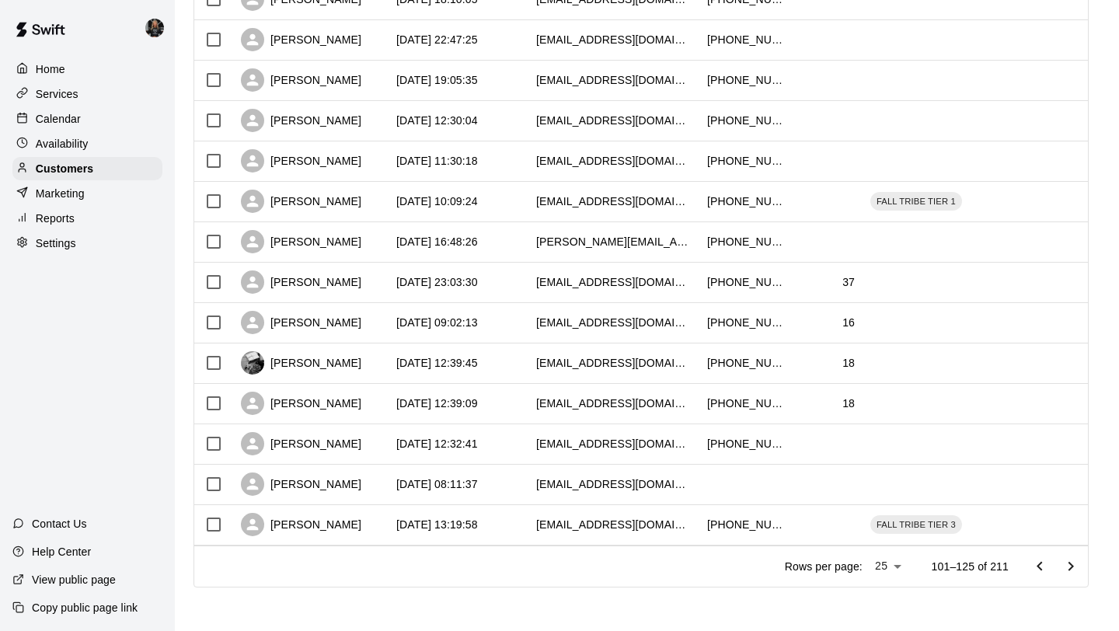
click at [1063, 572] on icon "Go to next page" at bounding box center [1070, 566] width 19 height 19
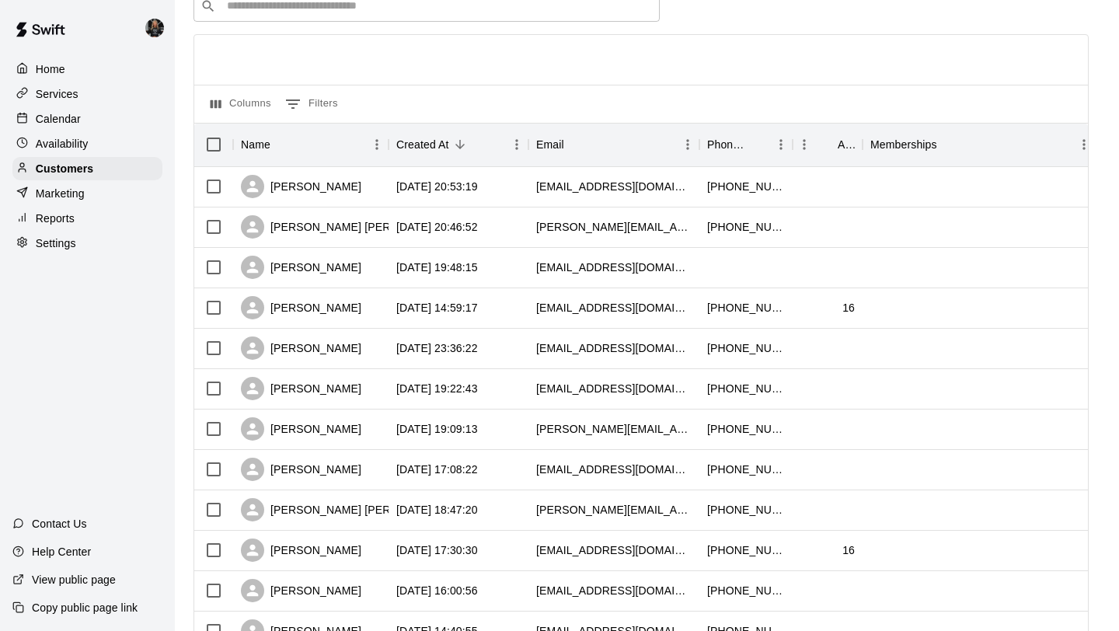
scroll to position [0, 0]
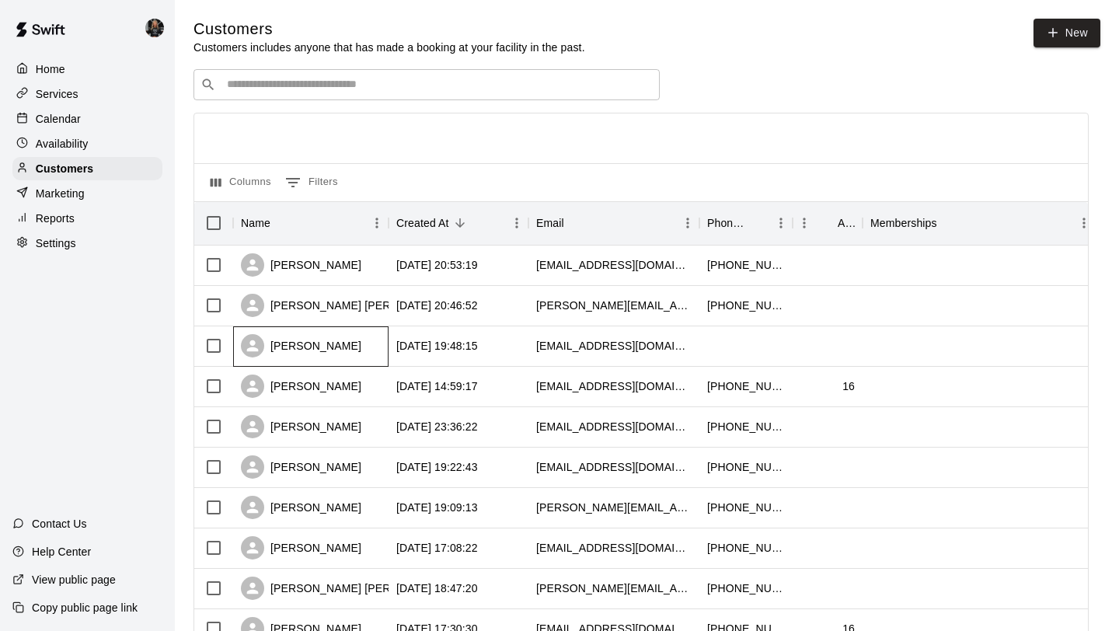
click at [297, 340] on div "Kristen Olfers" at bounding box center [301, 345] width 120 height 23
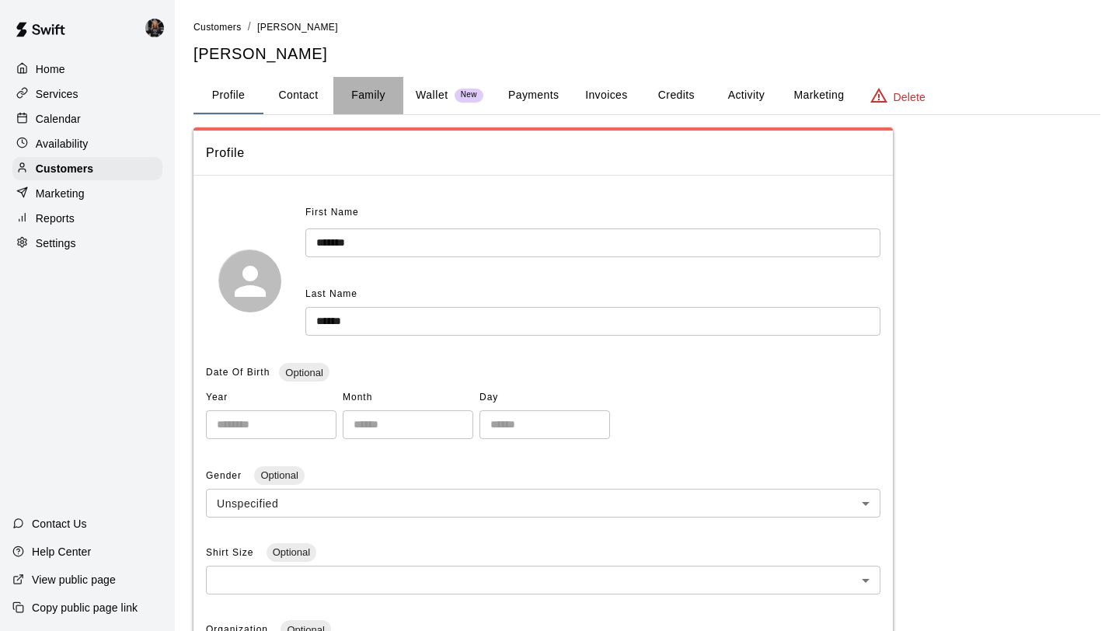
click at [375, 94] on button "Family" at bounding box center [368, 95] width 70 height 37
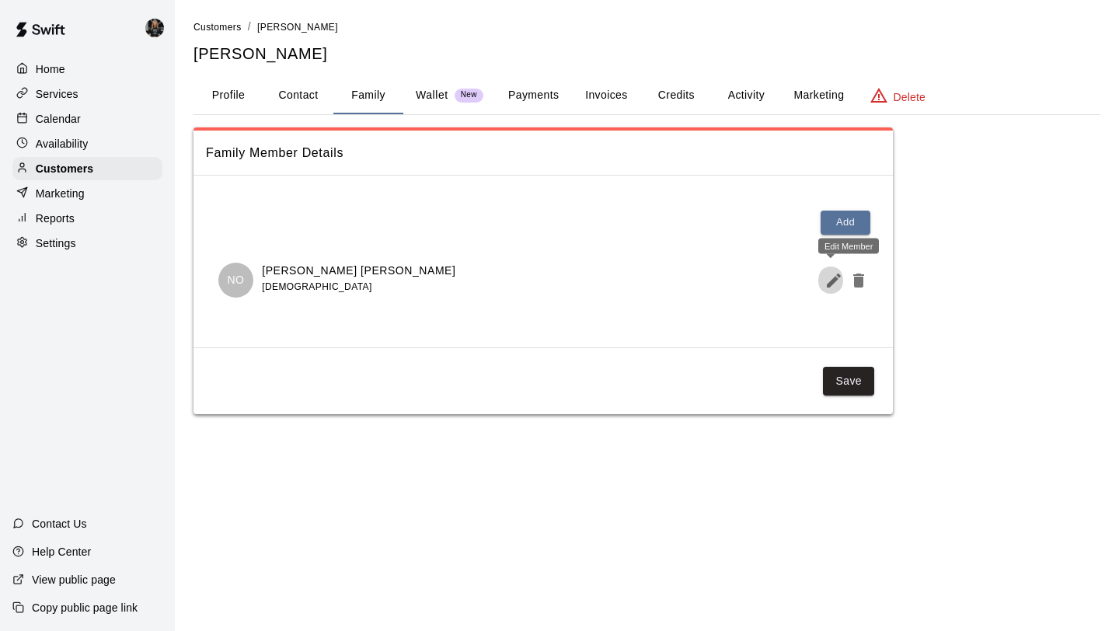
click at [831, 284] on icon "Edit Member" at bounding box center [833, 280] width 14 height 14
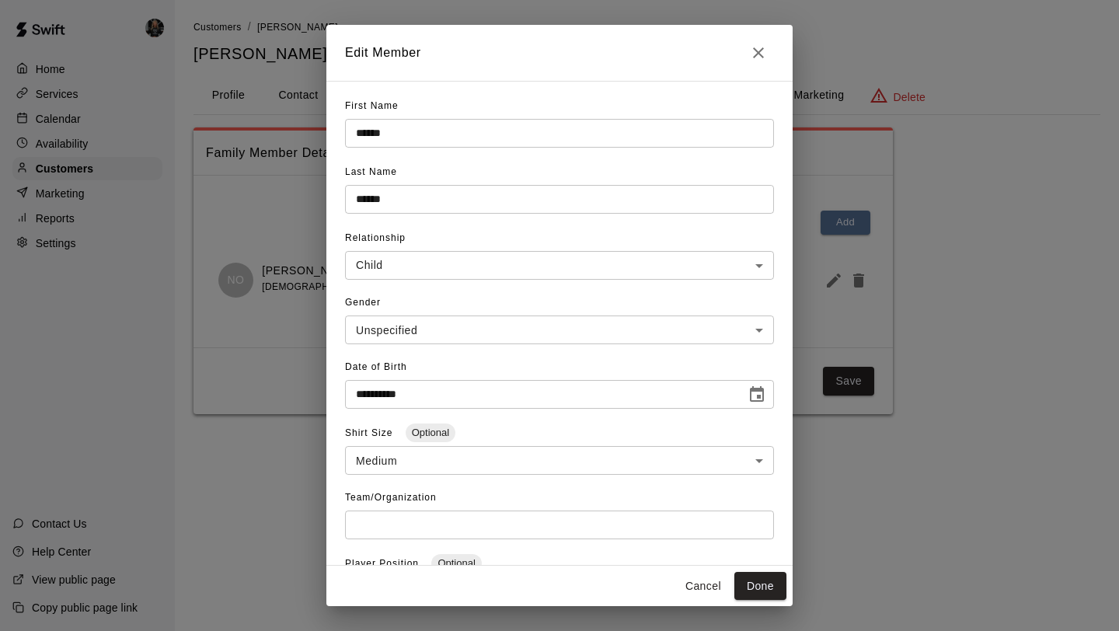
click at [753, 45] on icon "Close" at bounding box center [758, 52] width 19 height 19
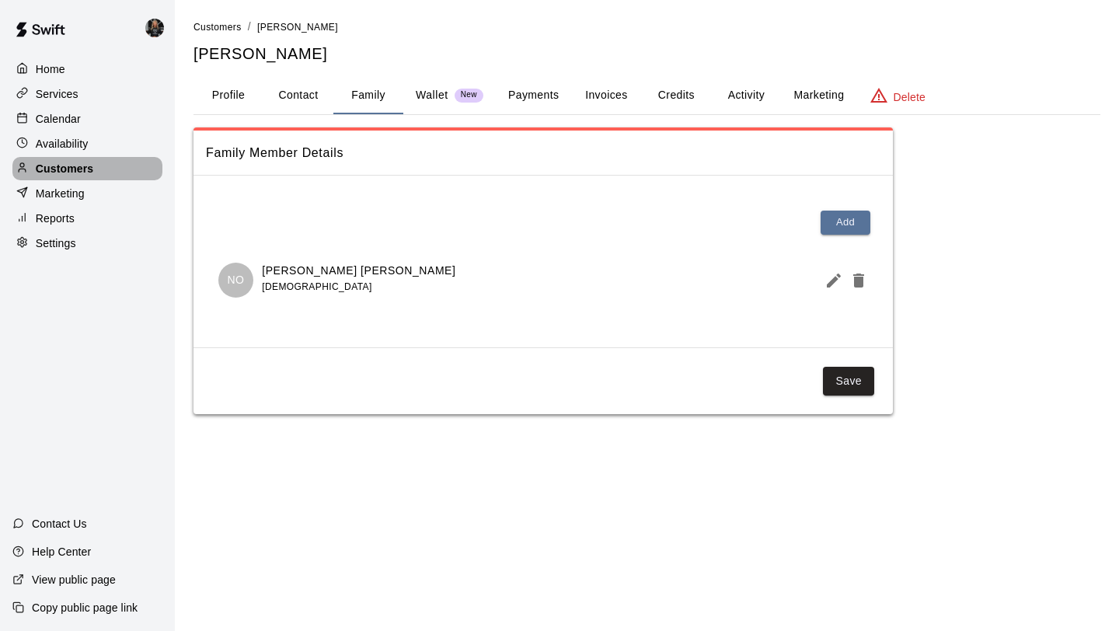
click at [71, 158] on div "Customers" at bounding box center [87, 168] width 150 height 23
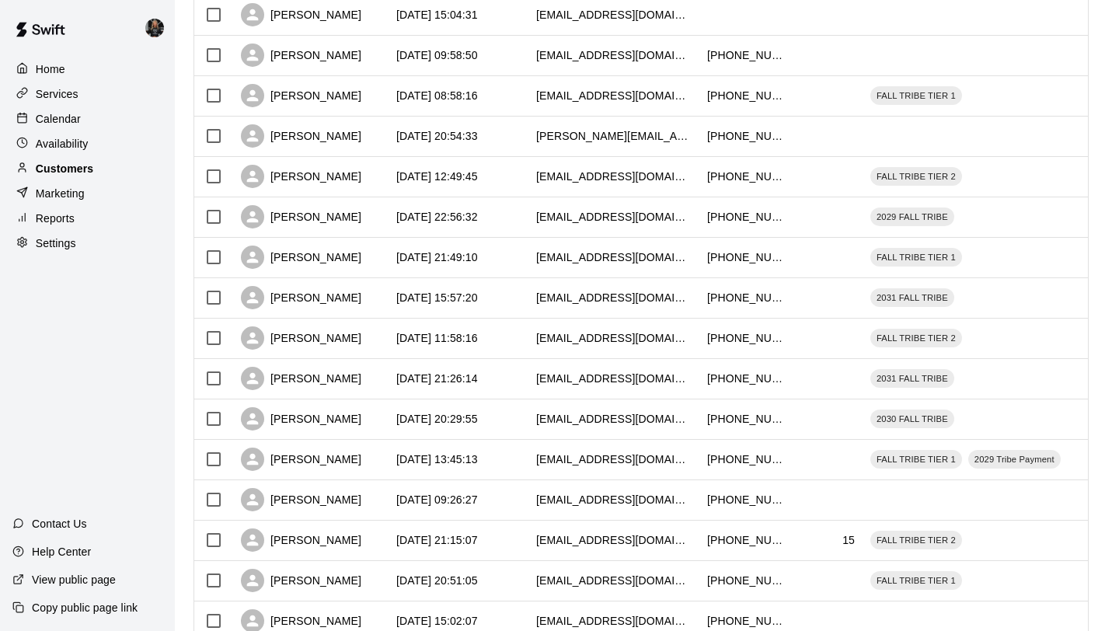
scroll to position [710, 0]
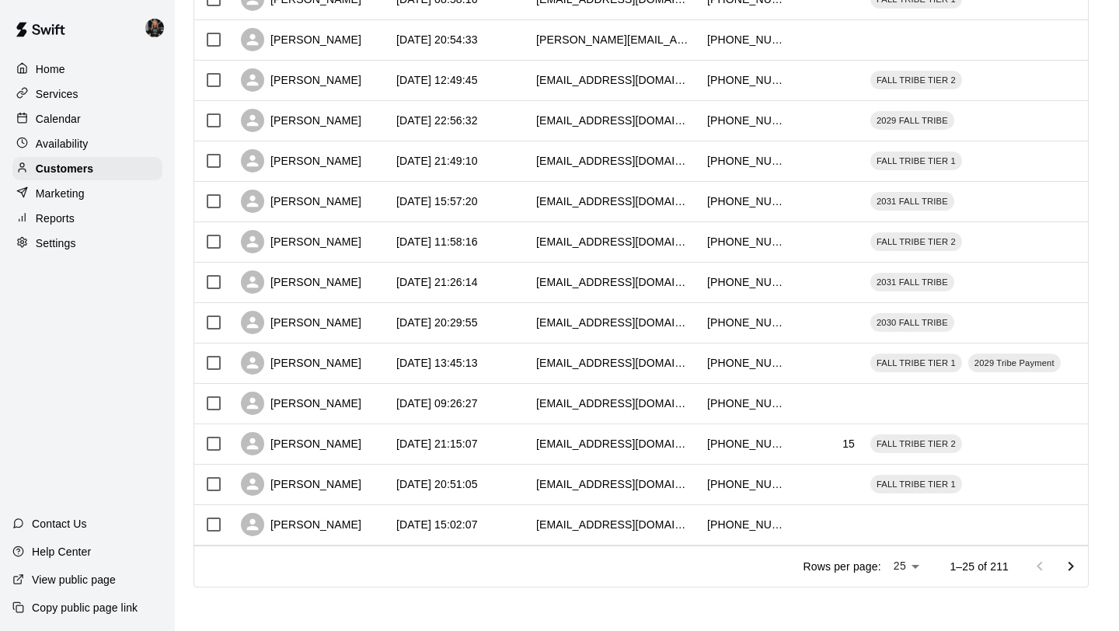
click at [1070, 570] on icon "Go to next page" at bounding box center [1070, 566] width 19 height 19
click at [1070, 569] on icon "Go to next page" at bounding box center [1070, 566] width 19 height 19
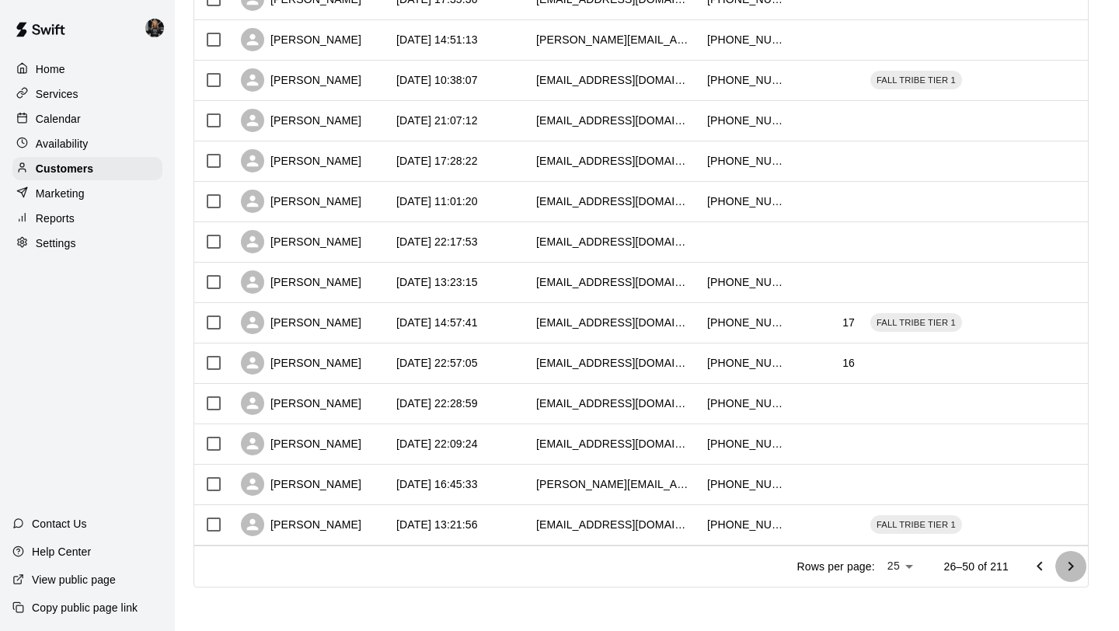
click at [1070, 569] on icon "Go to next page" at bounding box center [1070, 566] width 19 height 19
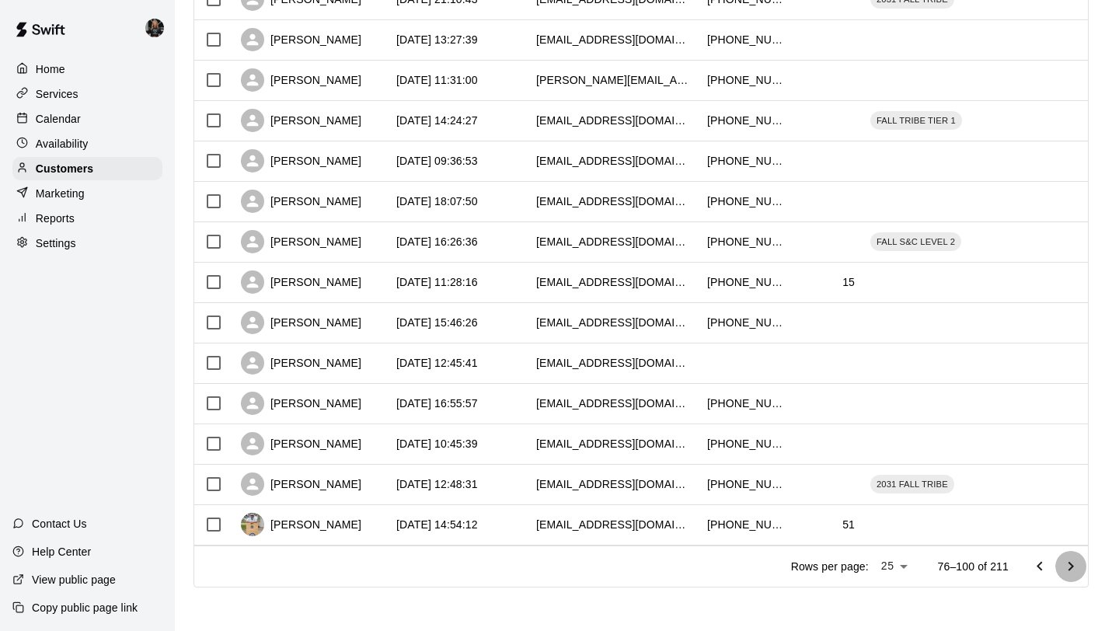
click at [1070, 569] on icon "Go to next page" at bounding box center [1070, 566] width 19 height 19
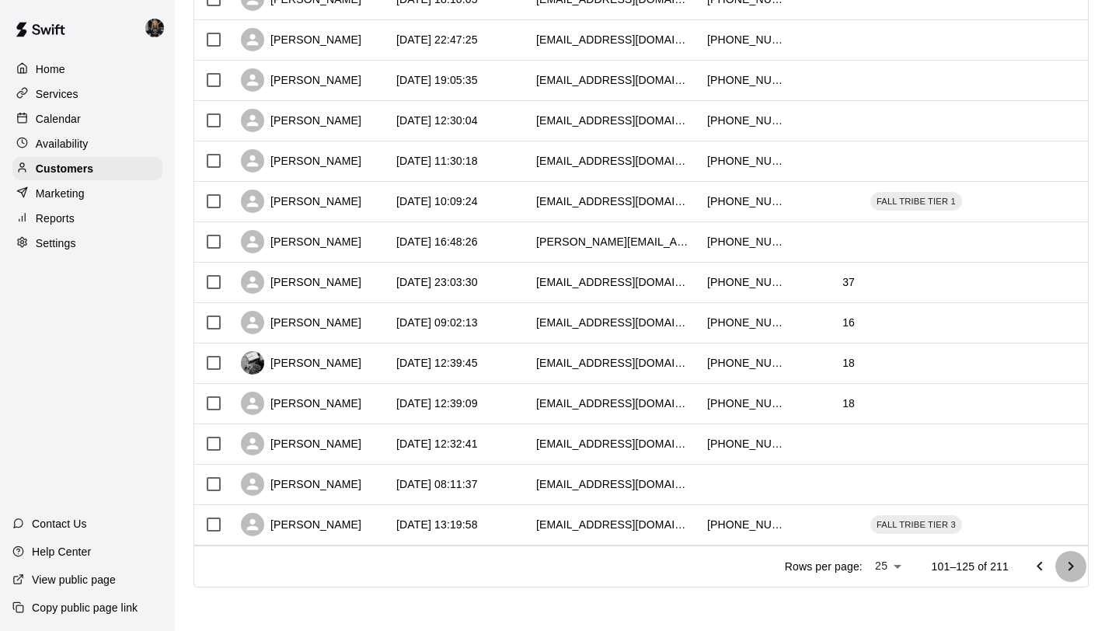
click at [1070, 569] on icon "Go to next page" at bounding box center [1070, 566] width 19 height 19
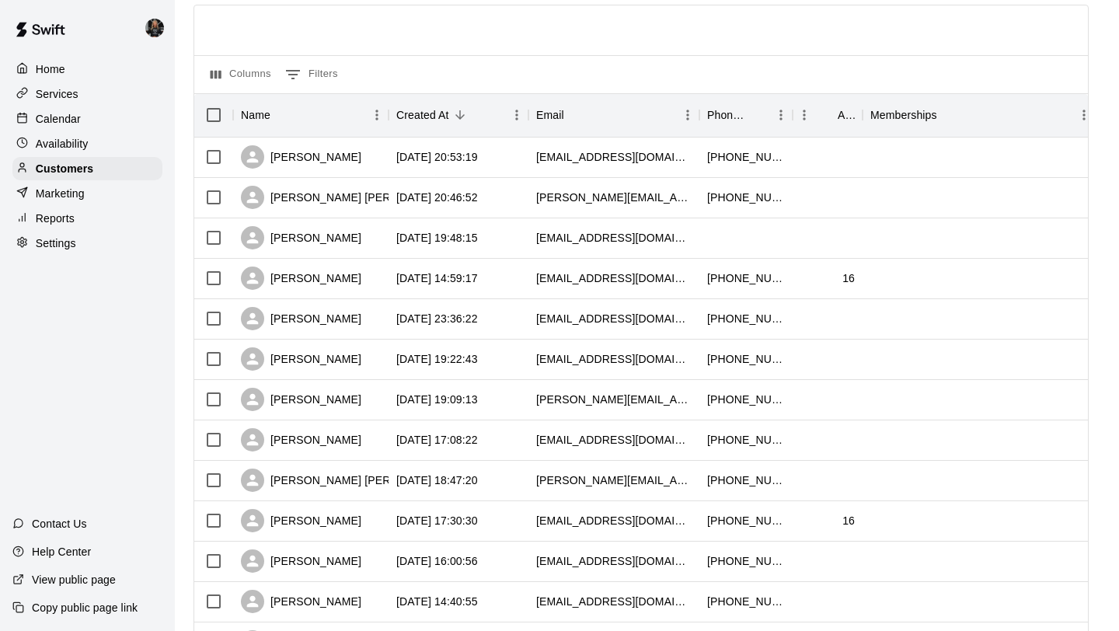
scroll to position [137, 0]
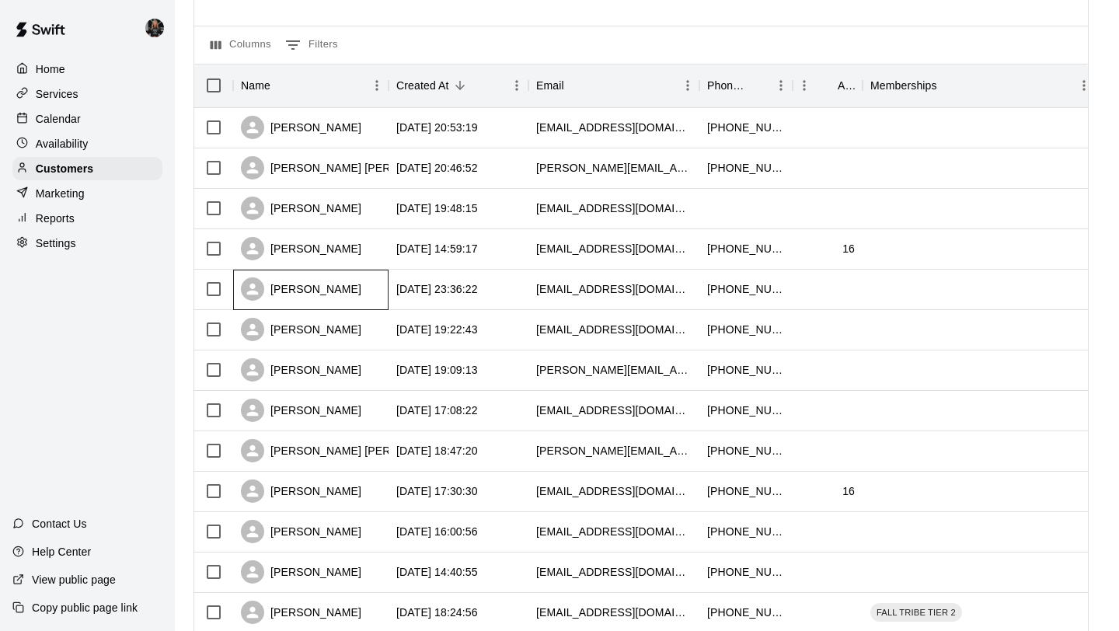
click at [298, 285] on div "Dave Jaramillo" at bounding box center [301, 288] width 120 height 23
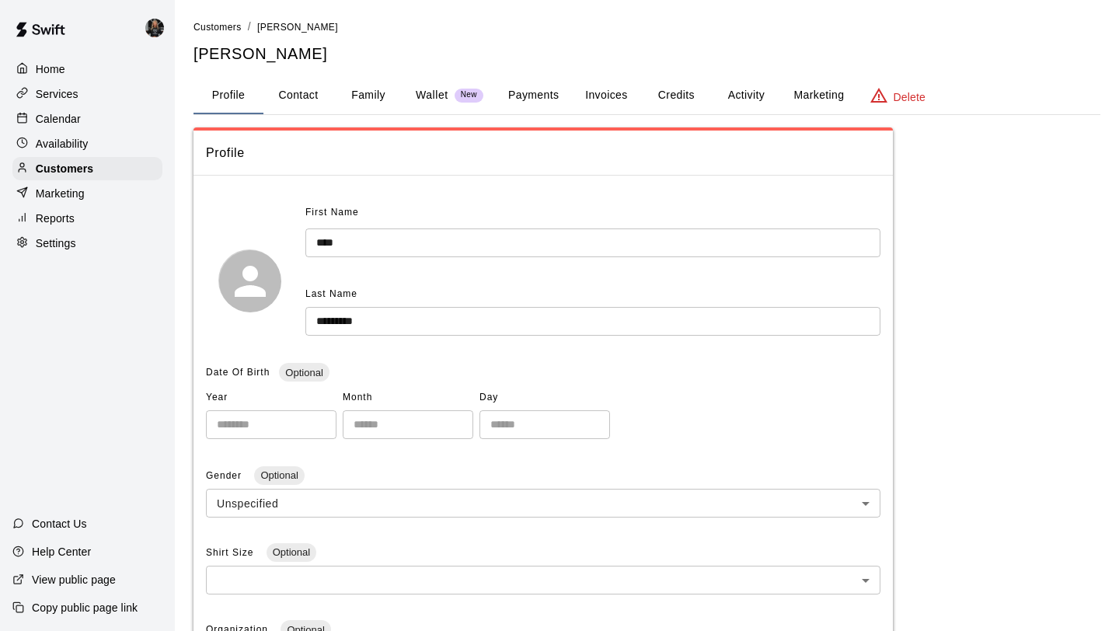
click at [305, 94] on button "Contact" at bounding box center [298, 95] width 70 height 37
select select "**"
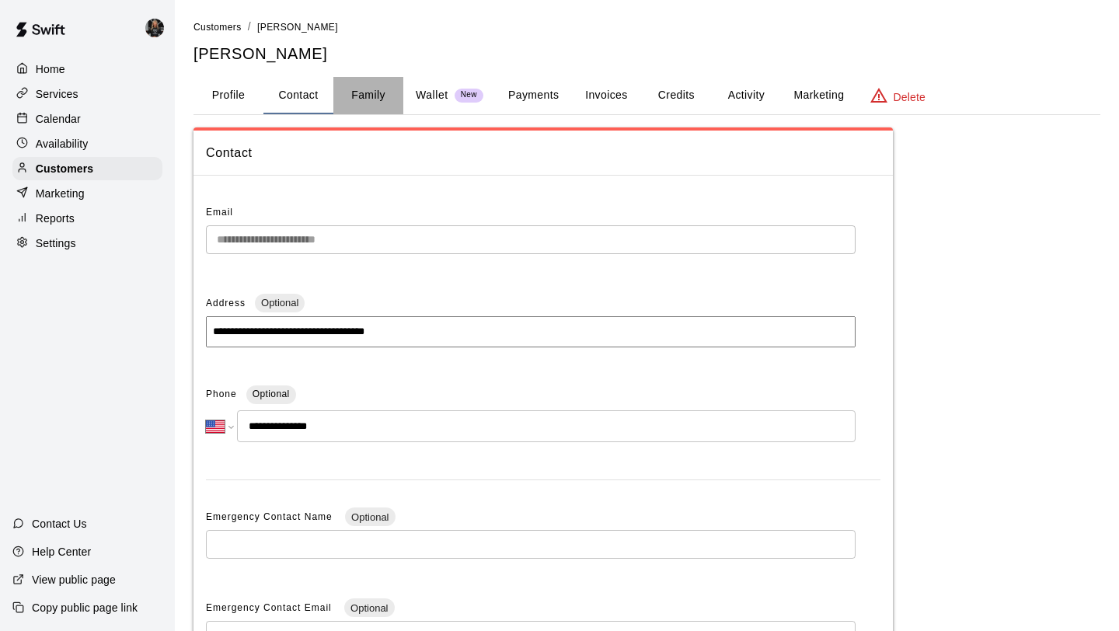
click at [388, 100] on button "Family" at bounding box center [368, 95] width 70 height 37
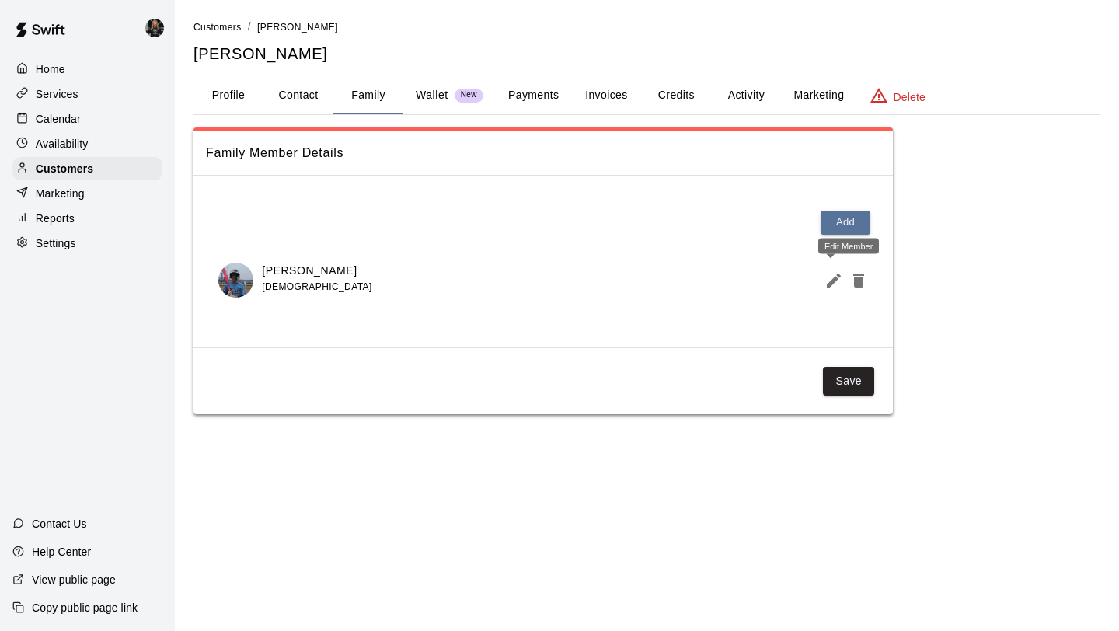
click at [839, 288] on icon "Edit Member" at bounding box center [833, 280] width 19 height 19
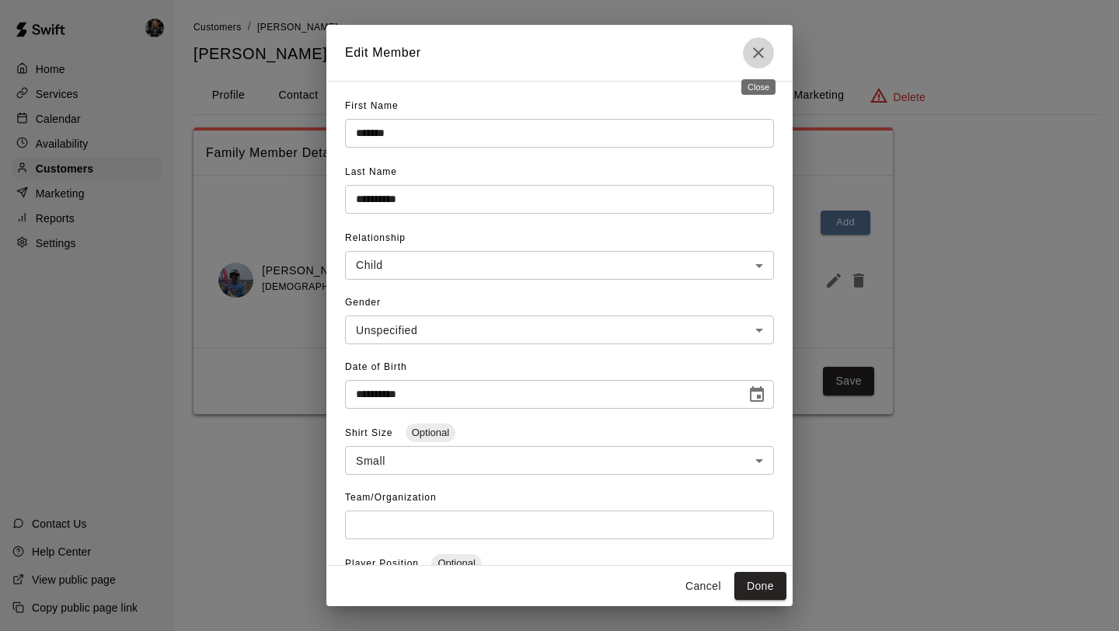
click at [753, 57] on icon "Close" at bounding box center [758, 52] width 19 height 19
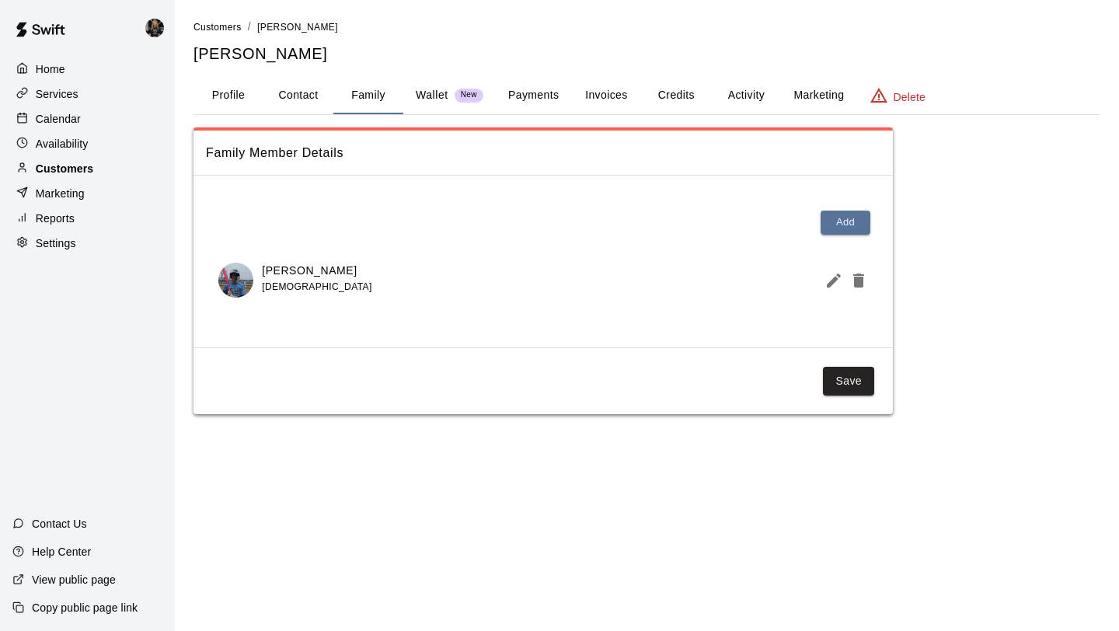
click at [113, 176] on div "Customers" at bounding box center [87, 168] width 150 height 23
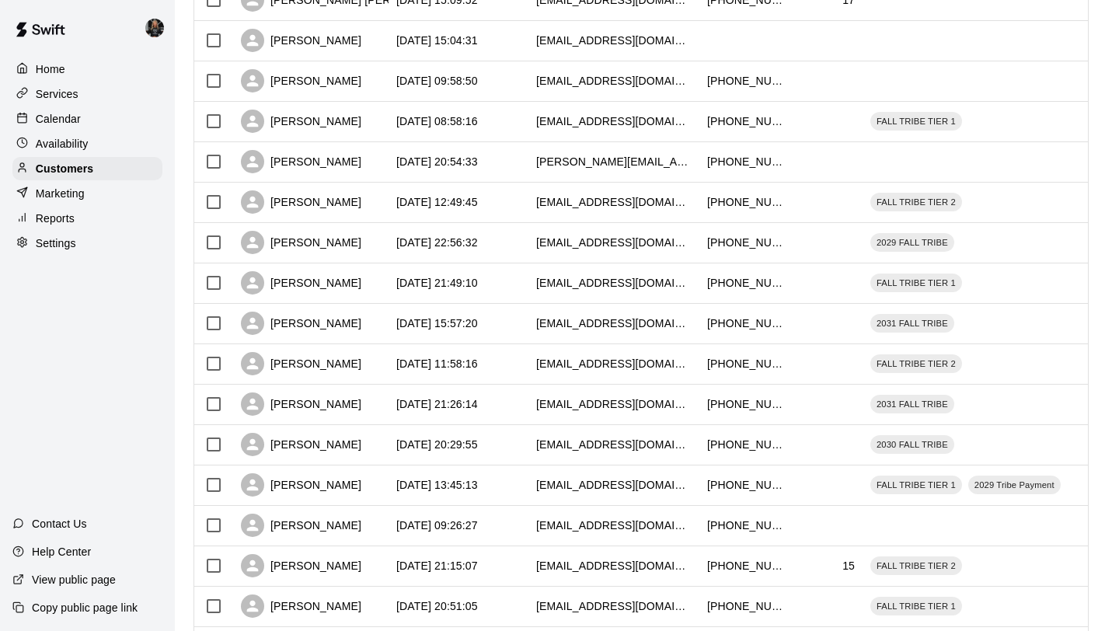
scroll to position [710, 0]
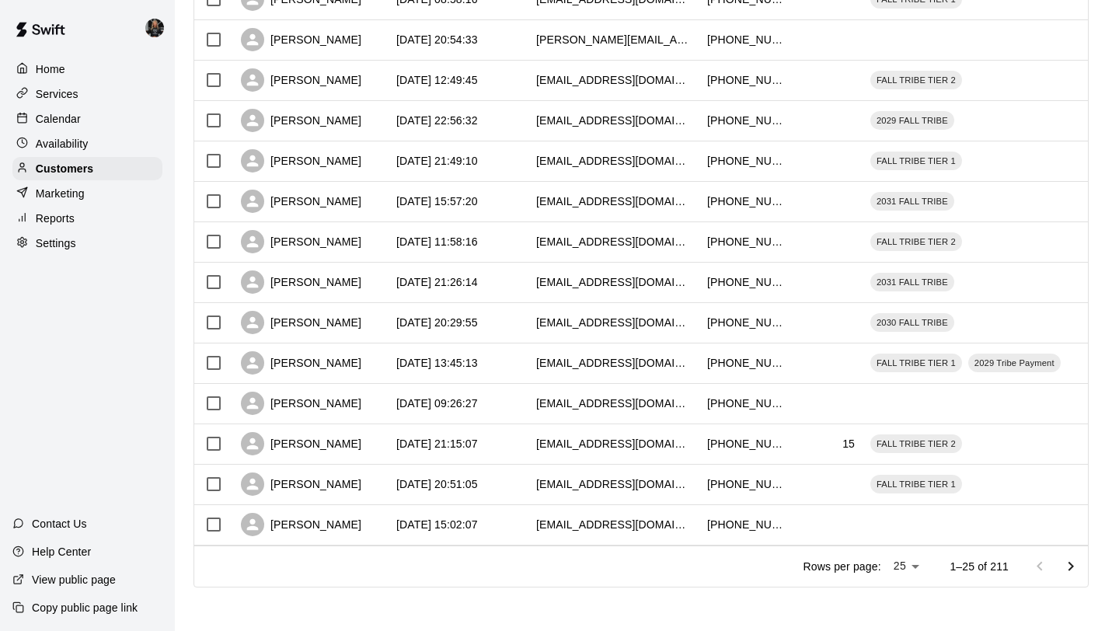
click at [1063, 572] on icon "Go to next page" at bounding box center [1070, 566] width 19 height 19
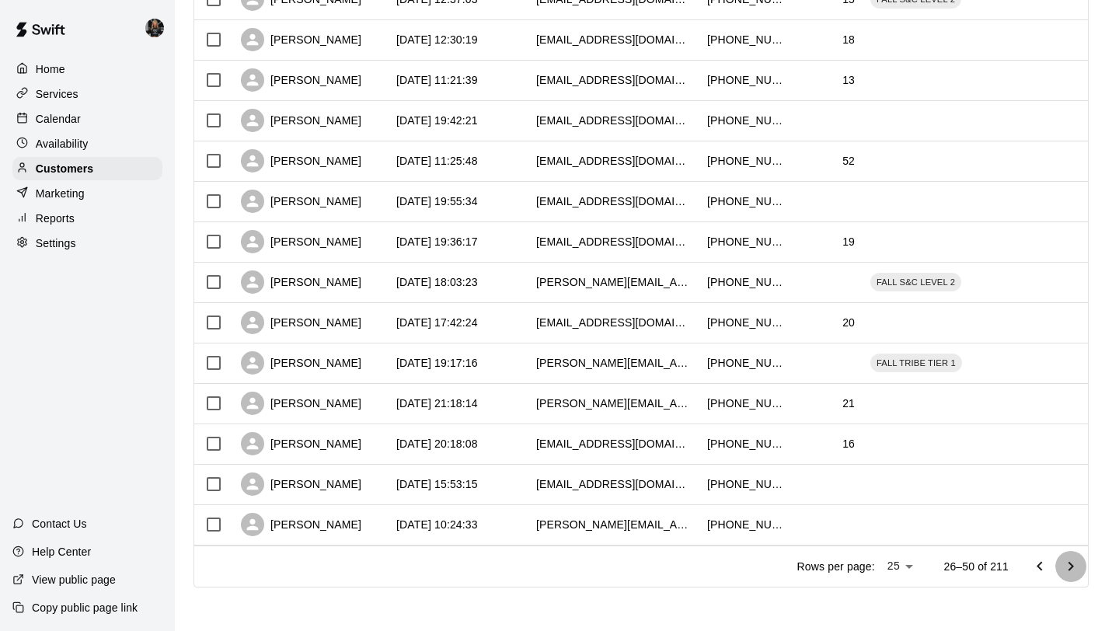
click at [1063, 572] on icon "Go to next page" at bounding box center [1070, 566] width 19 height 19
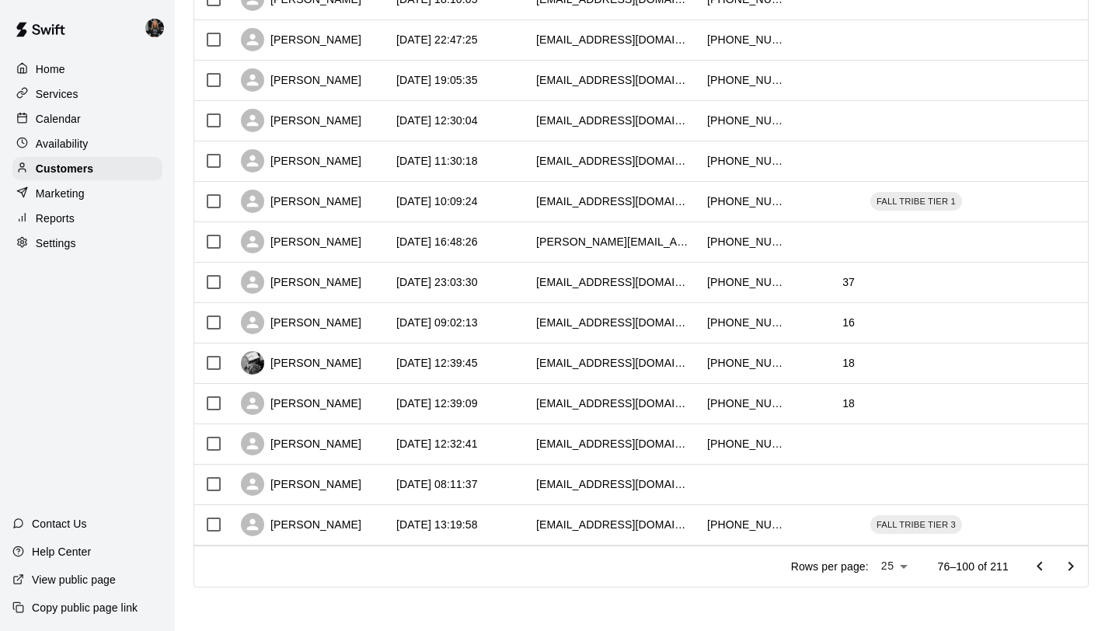
click at [1063, 572] on icon "Go to next page" at bounding box center [1070, 566] width 19 height 19
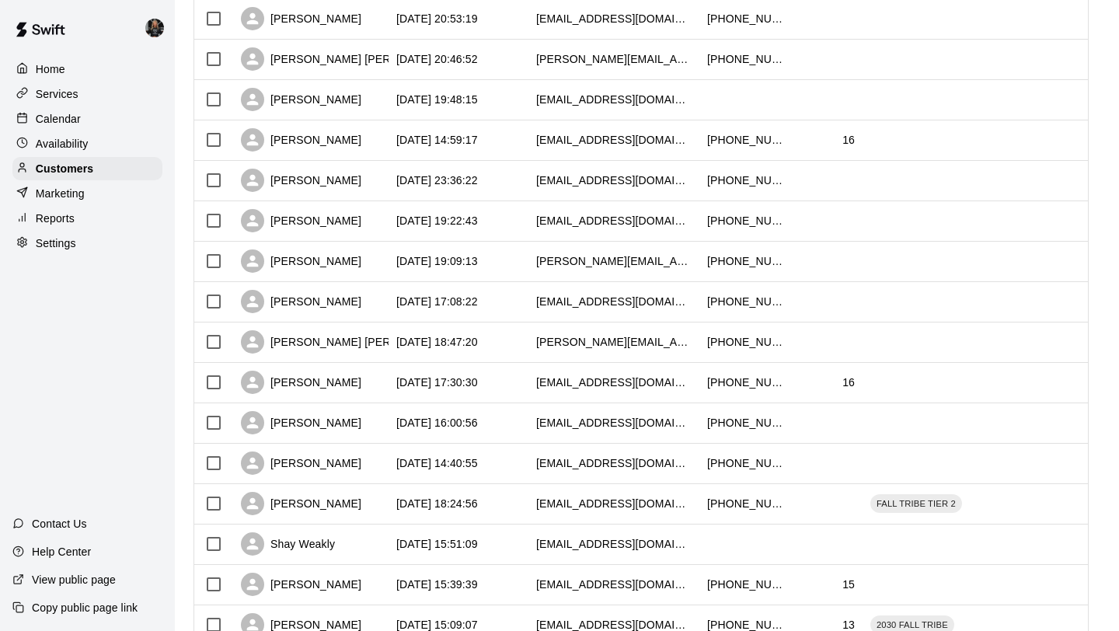
scroll to position [0, 0]
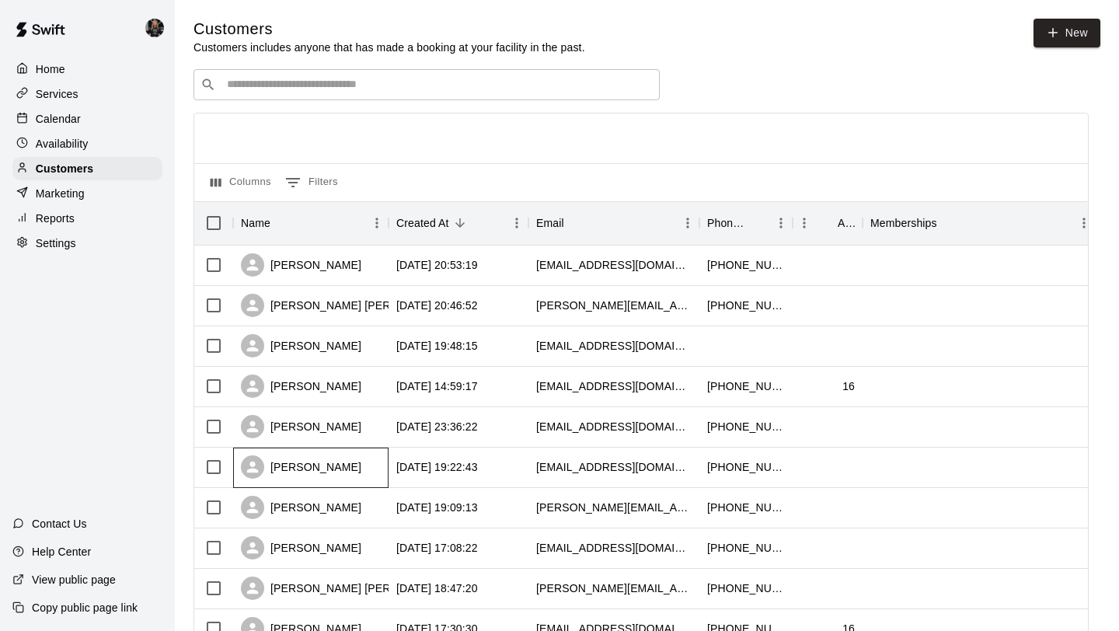
click at [306, 468] on div "Ryan Singleton" at bounding box center [301, 466] width 120 height 23
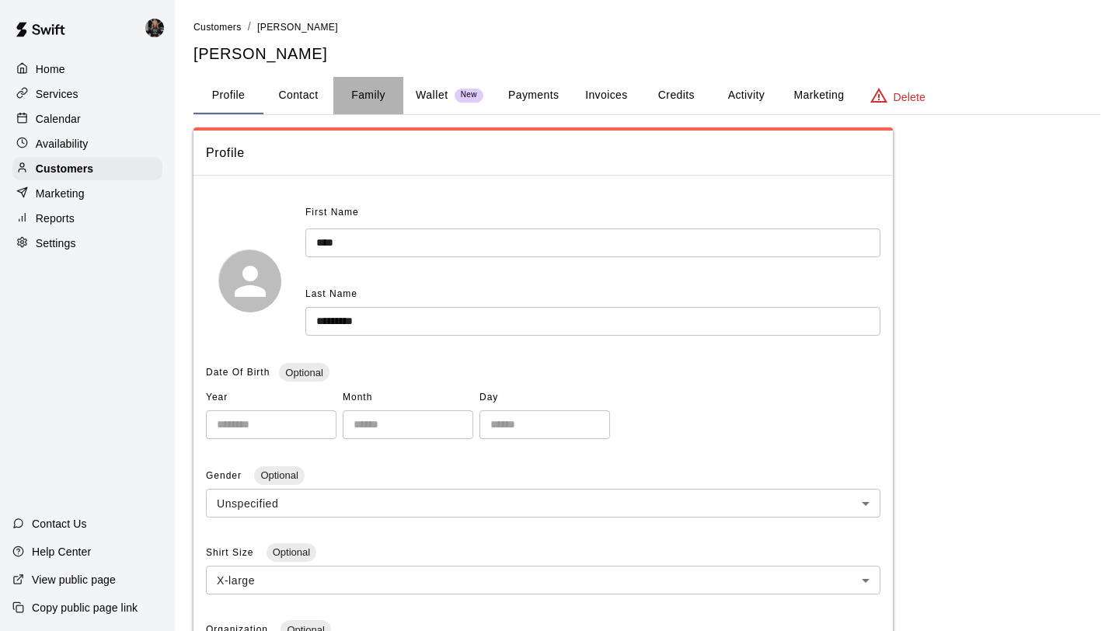
click at [370, 97] on button "Family" at bounding box center [368, 95] width 70 height 37
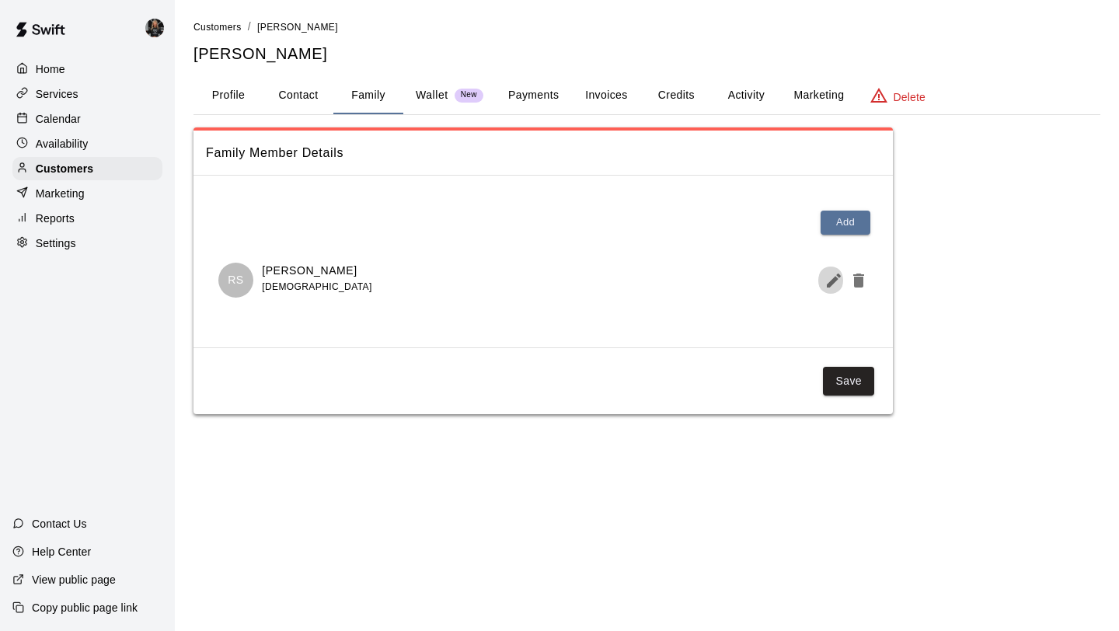
click at [835, 288] on icon "Edit Member" at bounding box center [833, 280] width 19 height 19
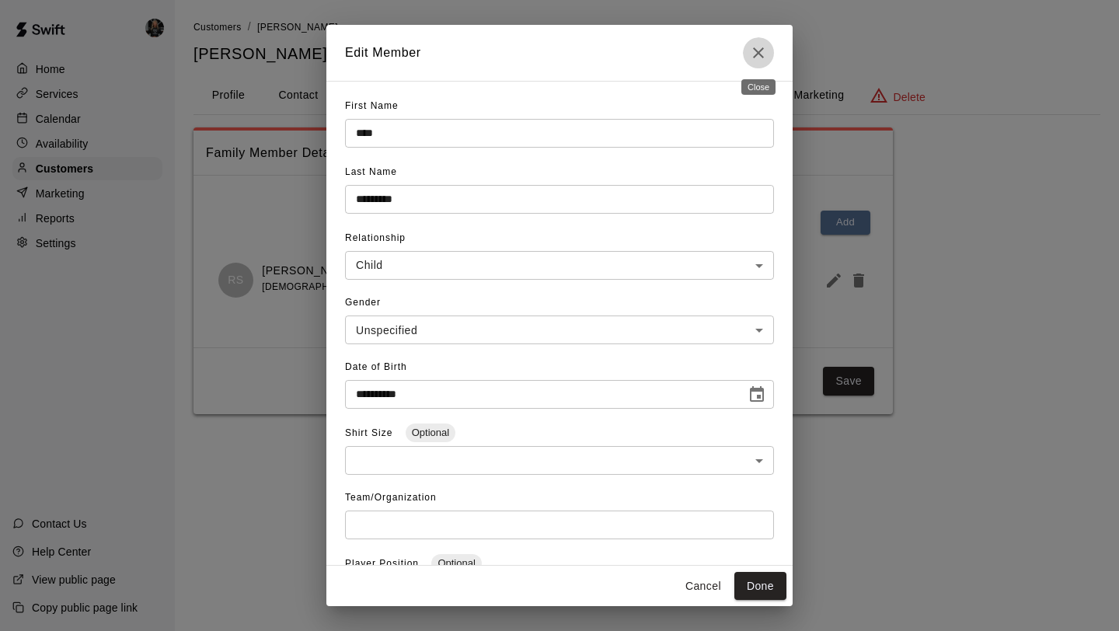
click at [757, 64] on button "Close" at bounding box center [758, 52] width 31 height 31
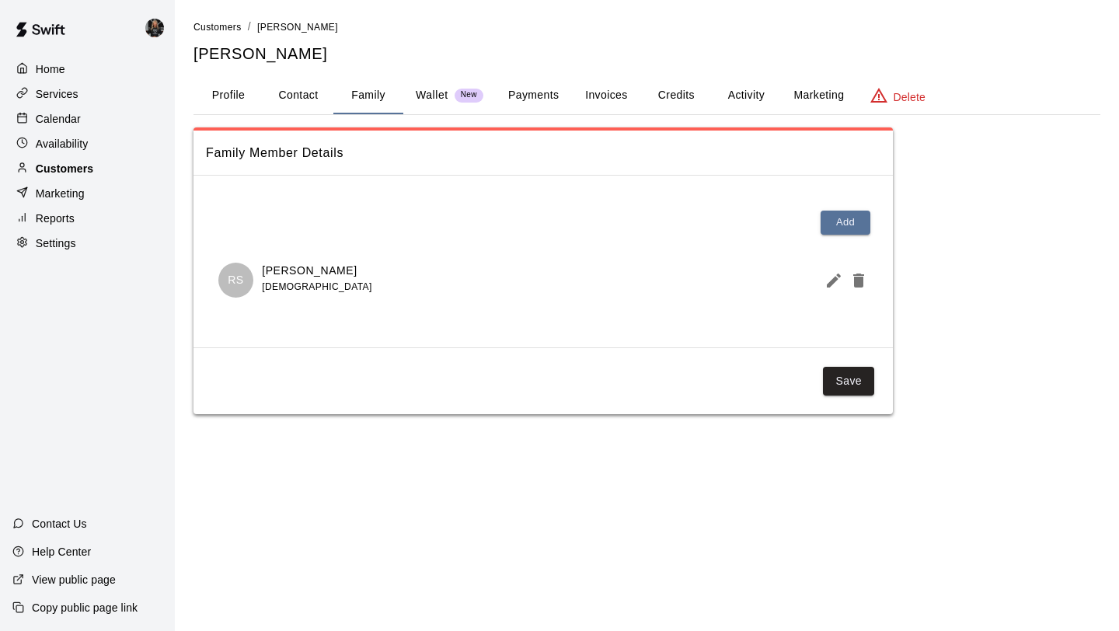
click at [89, 158] on div "Customers" at bounding box center [87, 168] width 150 height 23
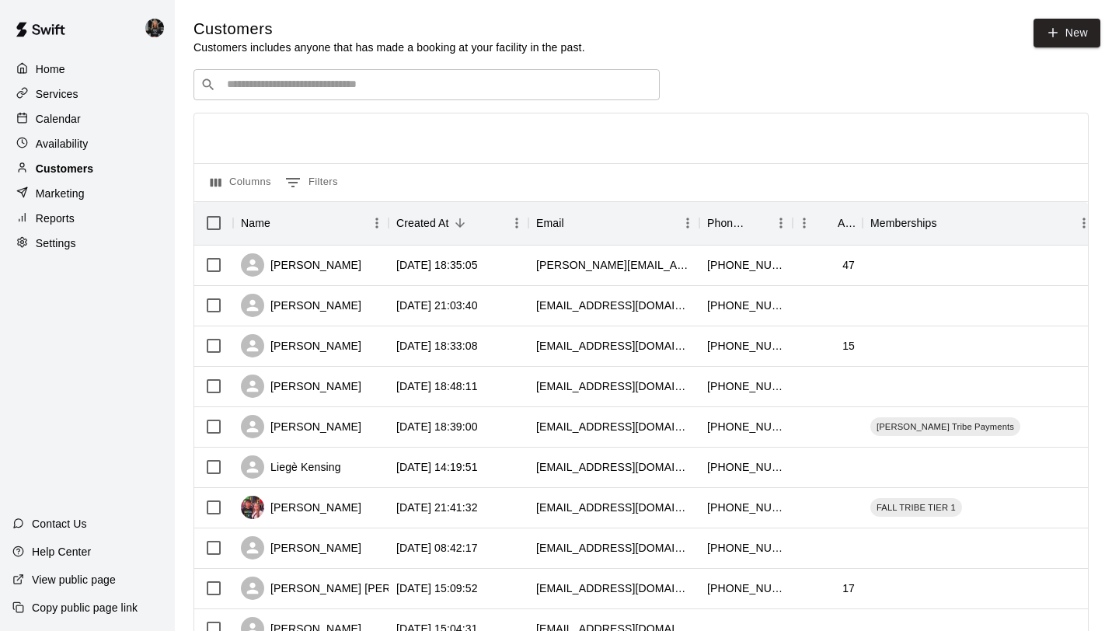
scroll to position [710, 0]
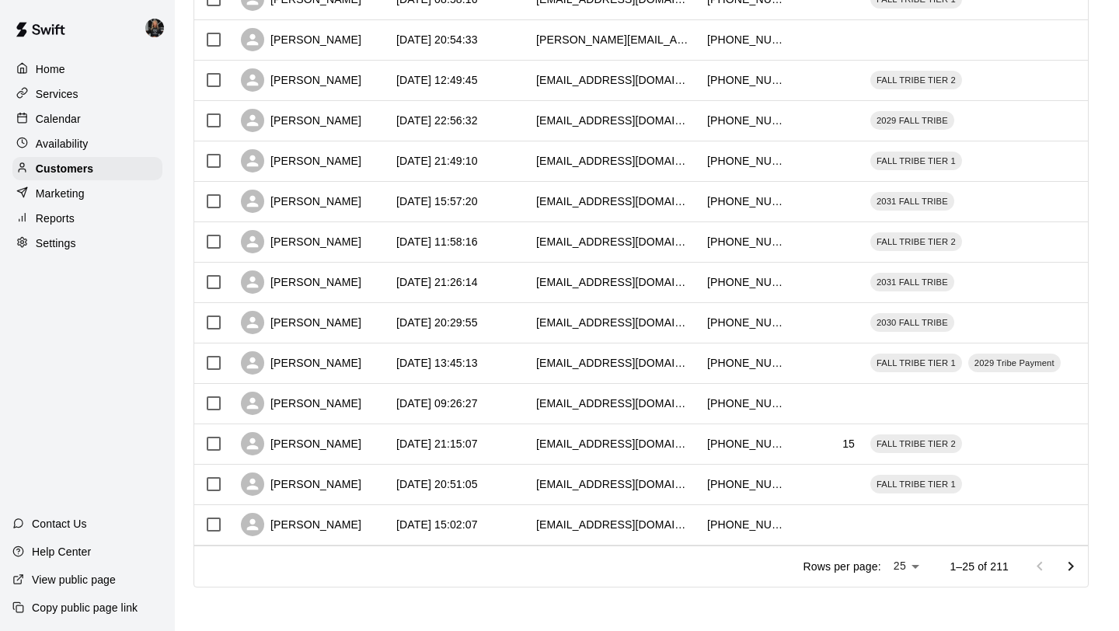
click at [1069, 563] on icon "Go to next page" at bounding box center [1070, 566] width 19 height 19
click at [1069, 562] on icon "Go to next page" at bounding box center [1070, 565] width 5 height 9
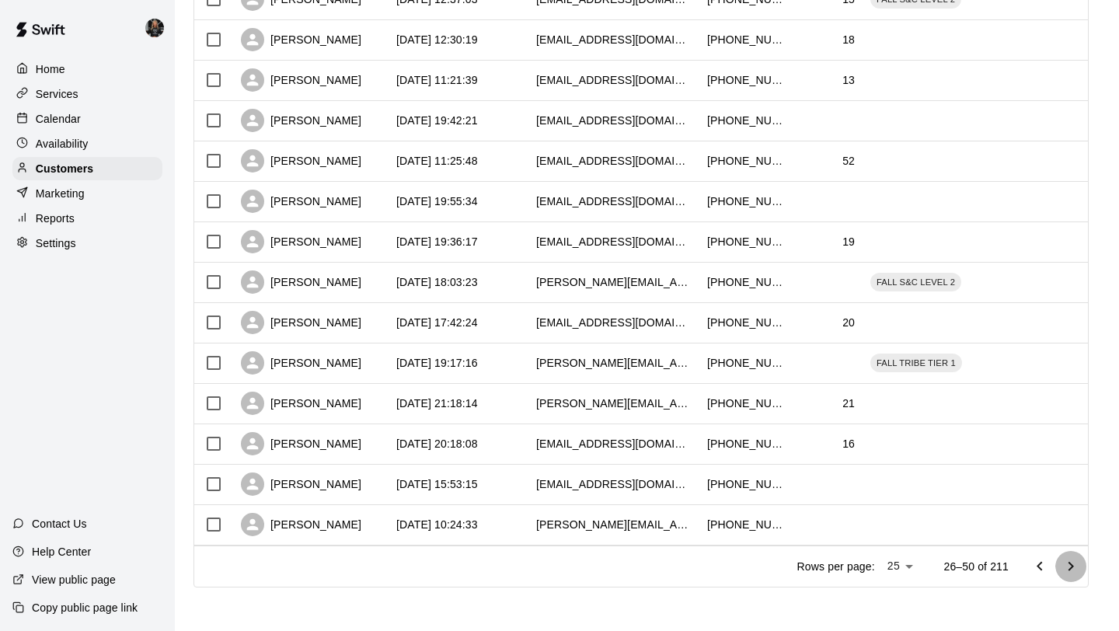
click at [1069, 562] on icon "Go to next page" at bounding box center [1070, 565] width 5 height 9
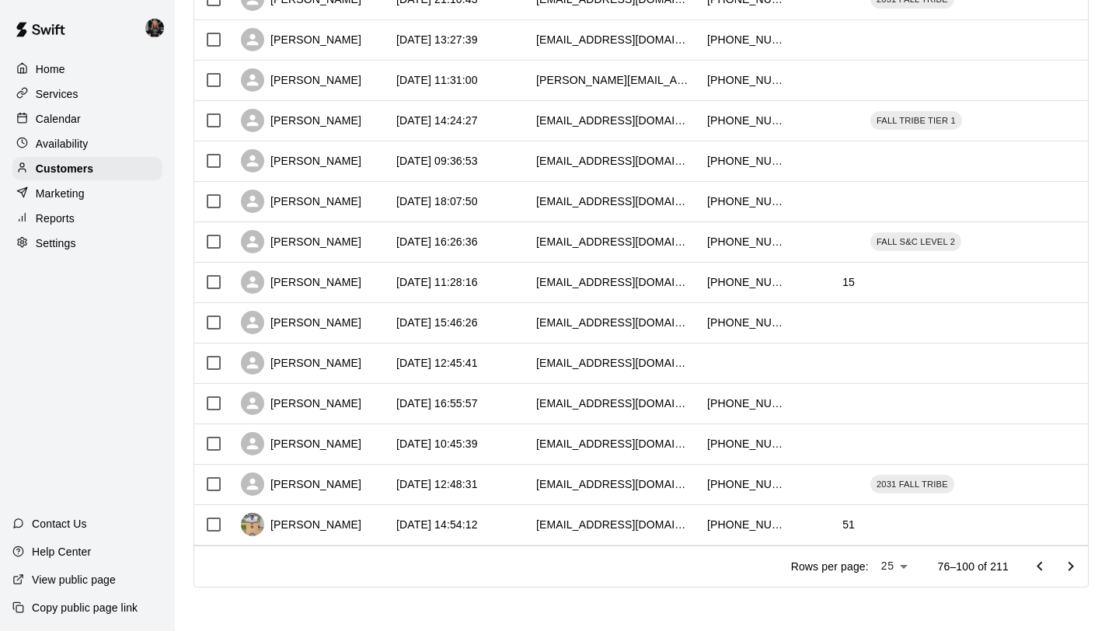
click at [1069, 562] on icon "Go to next page" at bounding box center [1070, 565] width 5 height 9
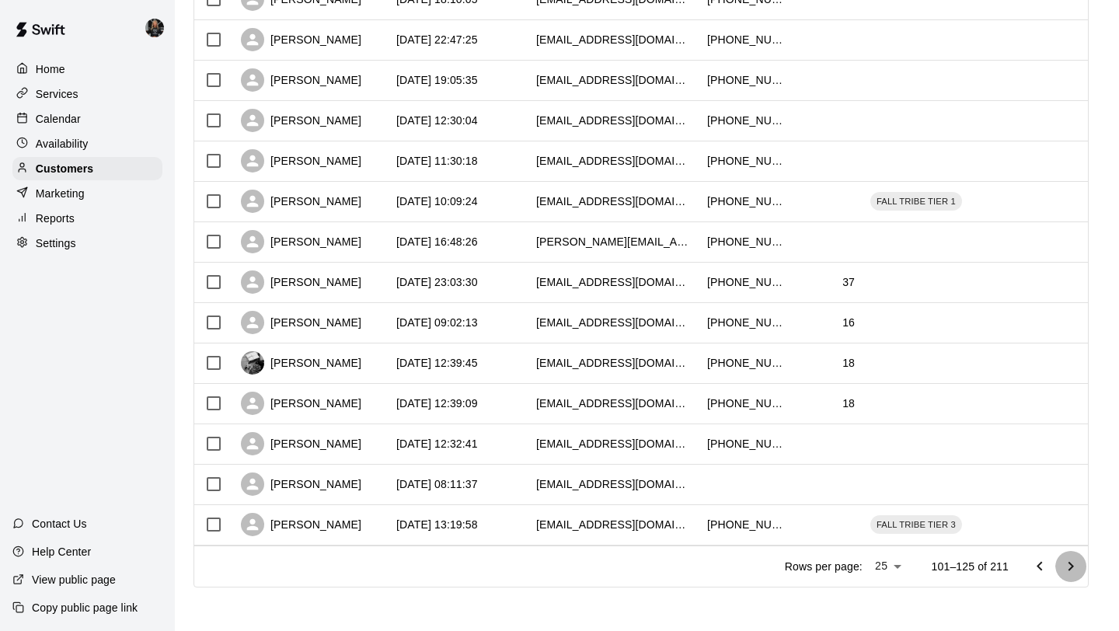
click at [1069, 562] on icon "Go to next page" at bounding box center [1070, 565] width 5 height 9
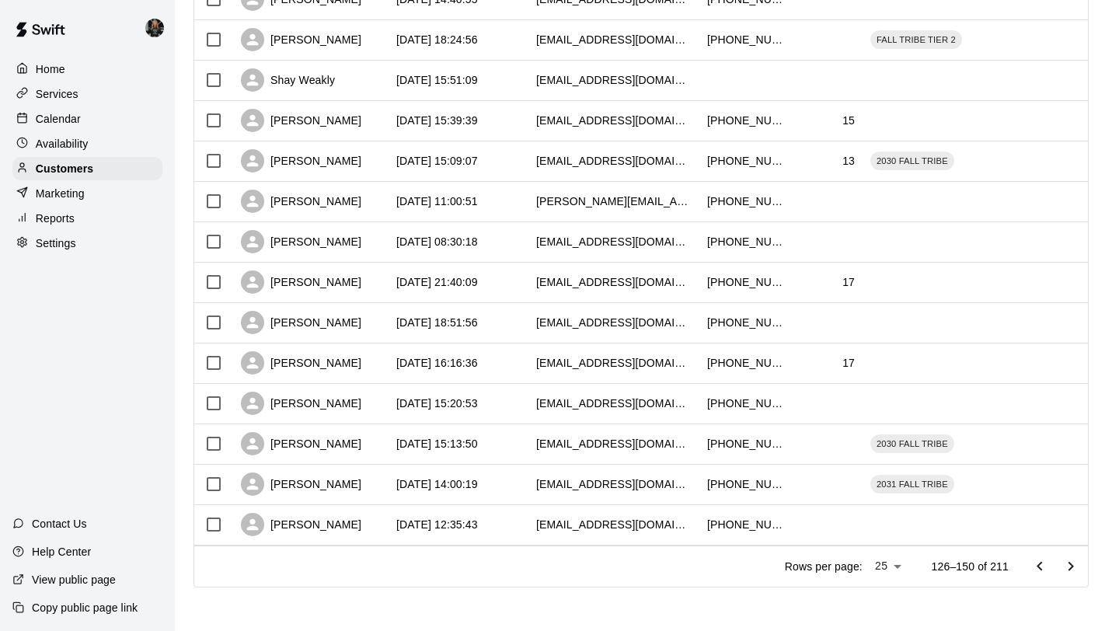
scroll to position [0, 0]
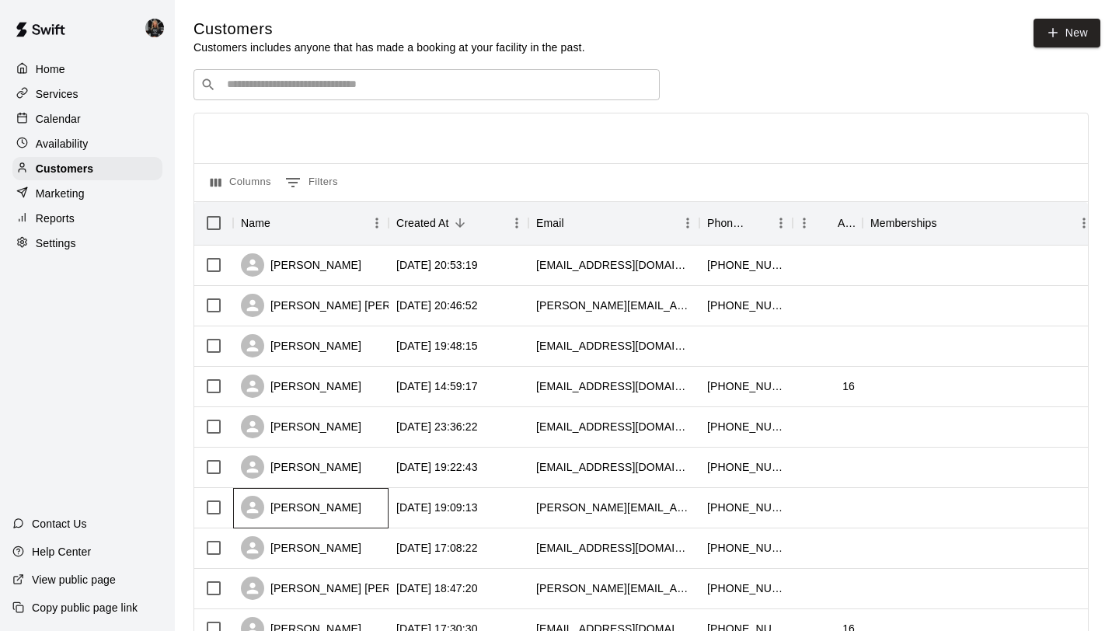
click at [310, 517] on div "Morgan Fuller" at bounding box center [301, 507] width 120 height 23
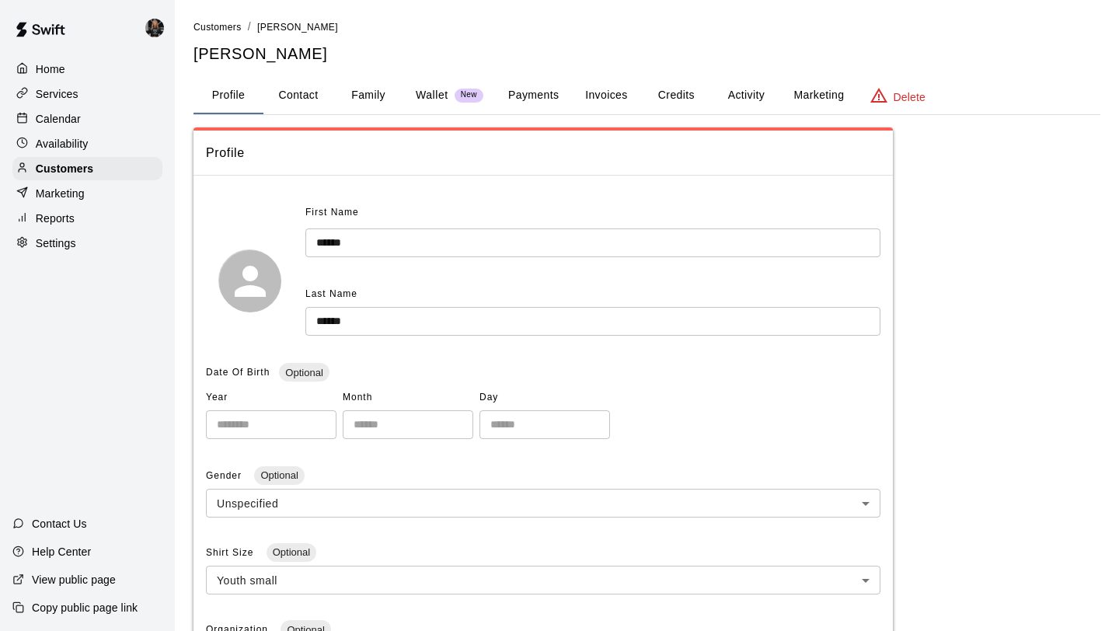
click at [355, 91] on button "Family" at bounding box center [368, 95] width 70 height 37
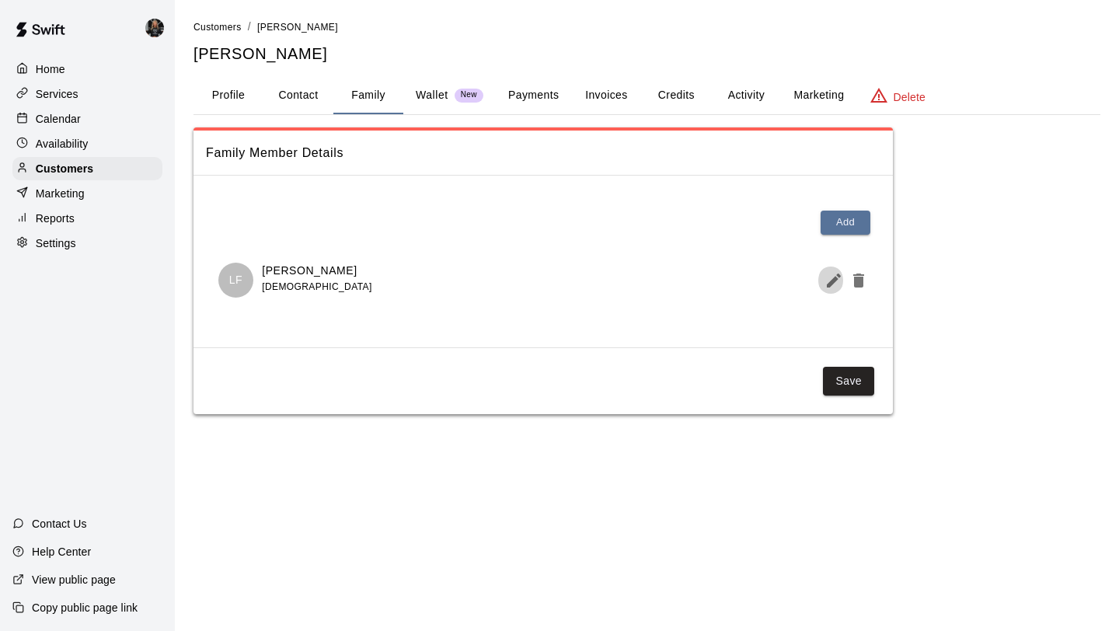
click at [841, 282] on icon "Edit Member" at bounding box center [833, 280] width 19 height 19
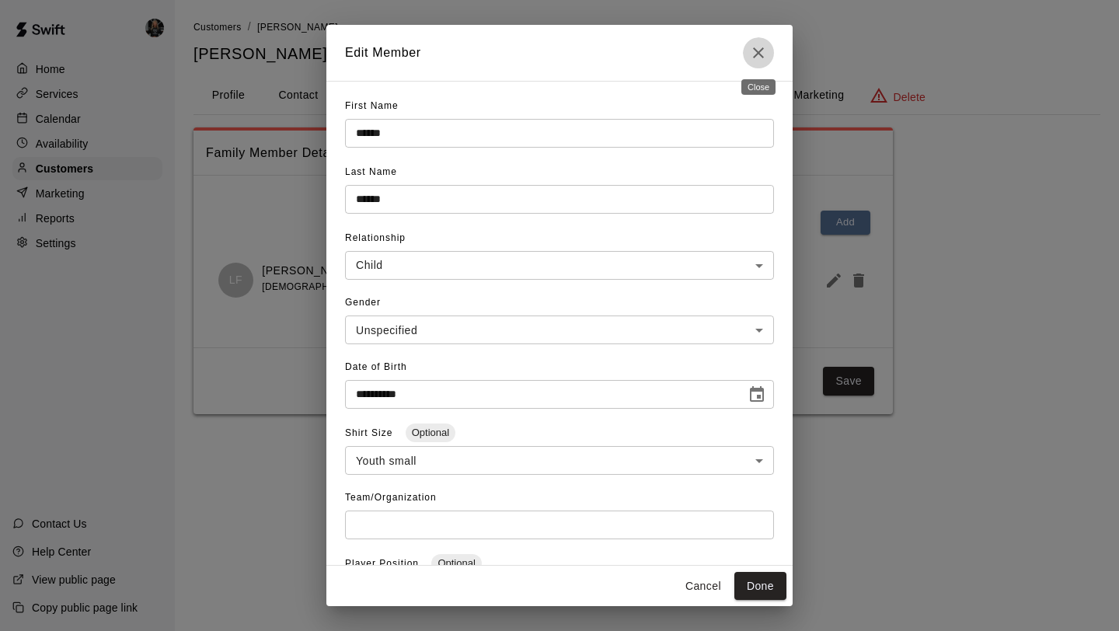
click at [758, 61] on icon "Close" at bounding box center [758, 52] width 19 height 19
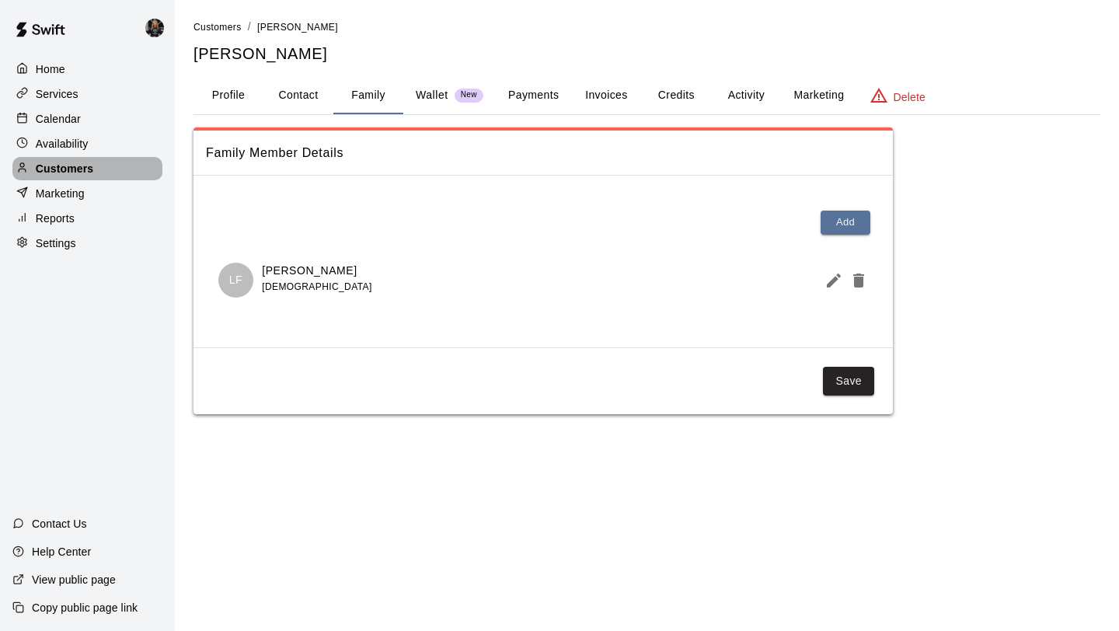
click at [85, 172] on p "Customers" at bounding box center [64, 169] width 57 height 16
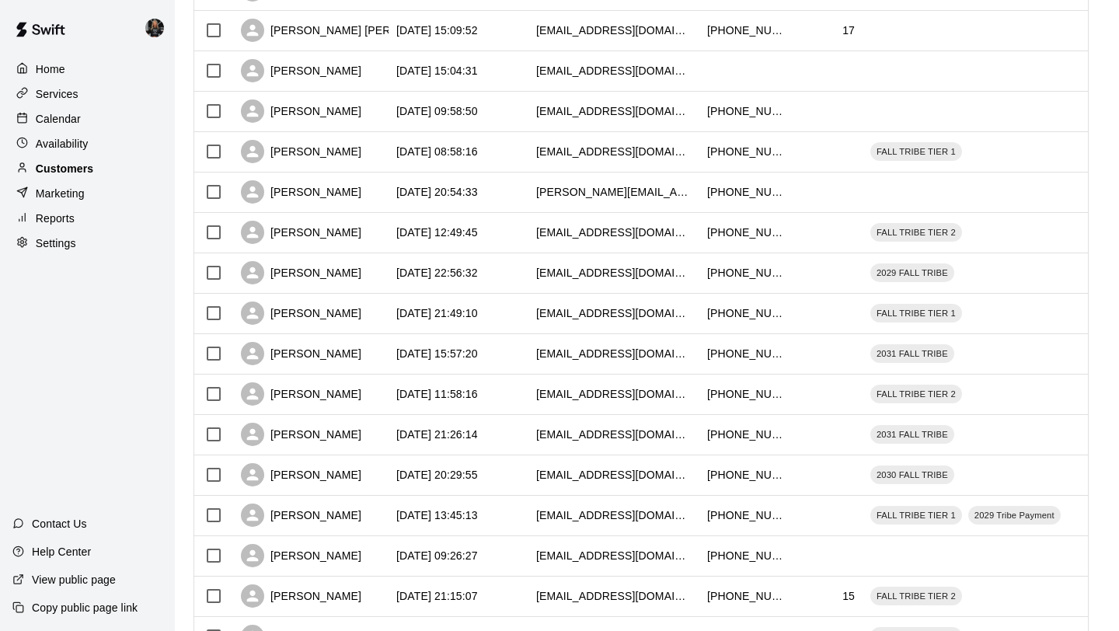
scroll to position [710, 0]
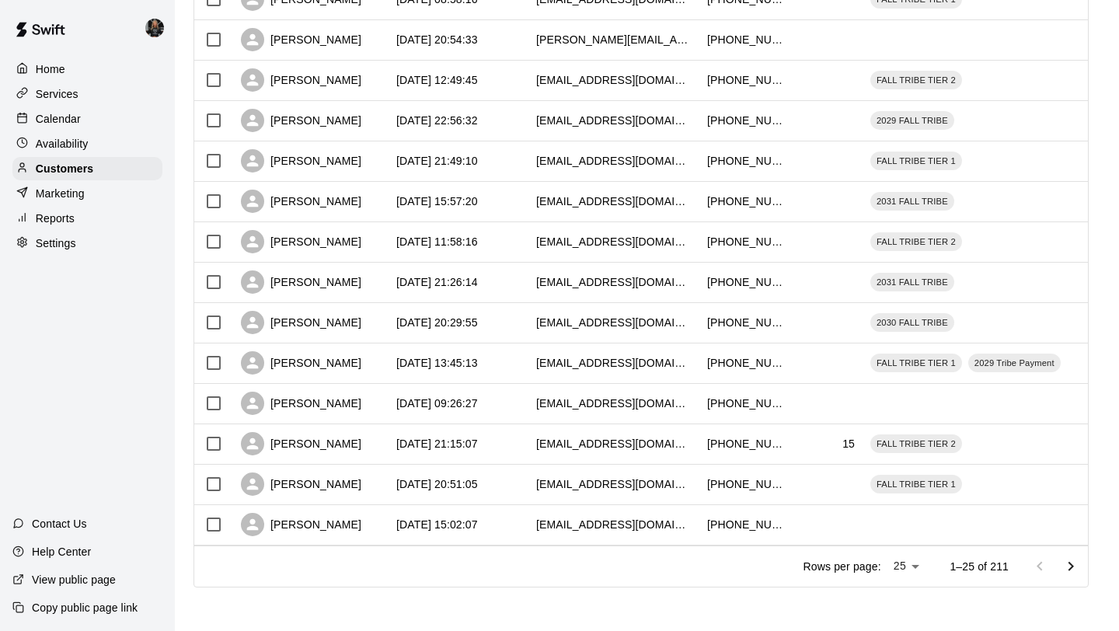
click at [904, 594] on li "100" at bounding box center [907, 599] width 44 height 26
type input "***"
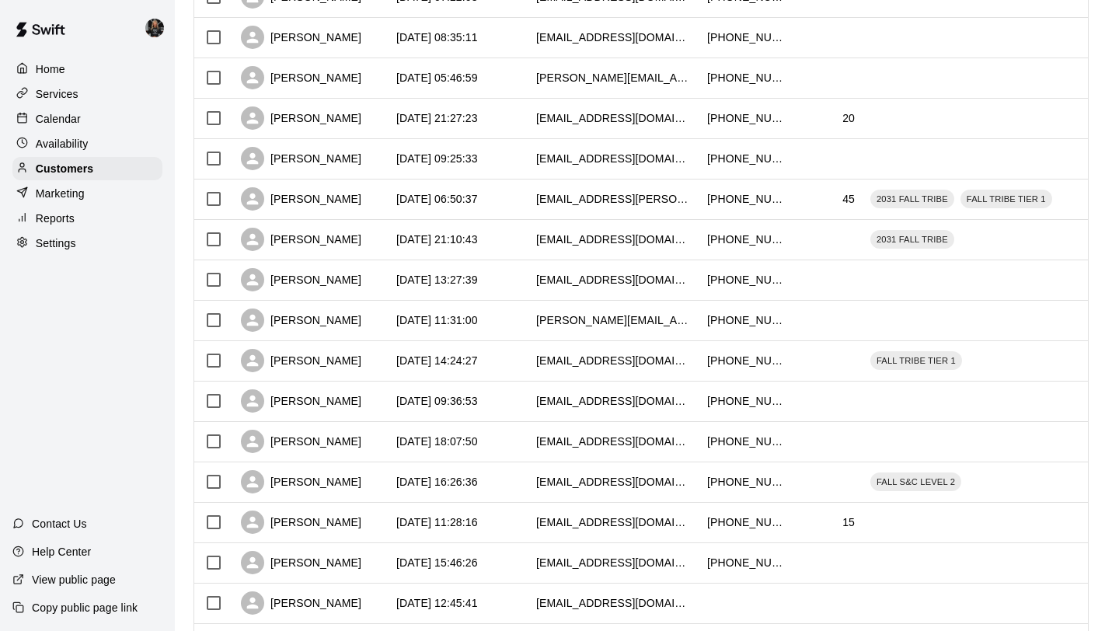
scroll to position [3739, 0]
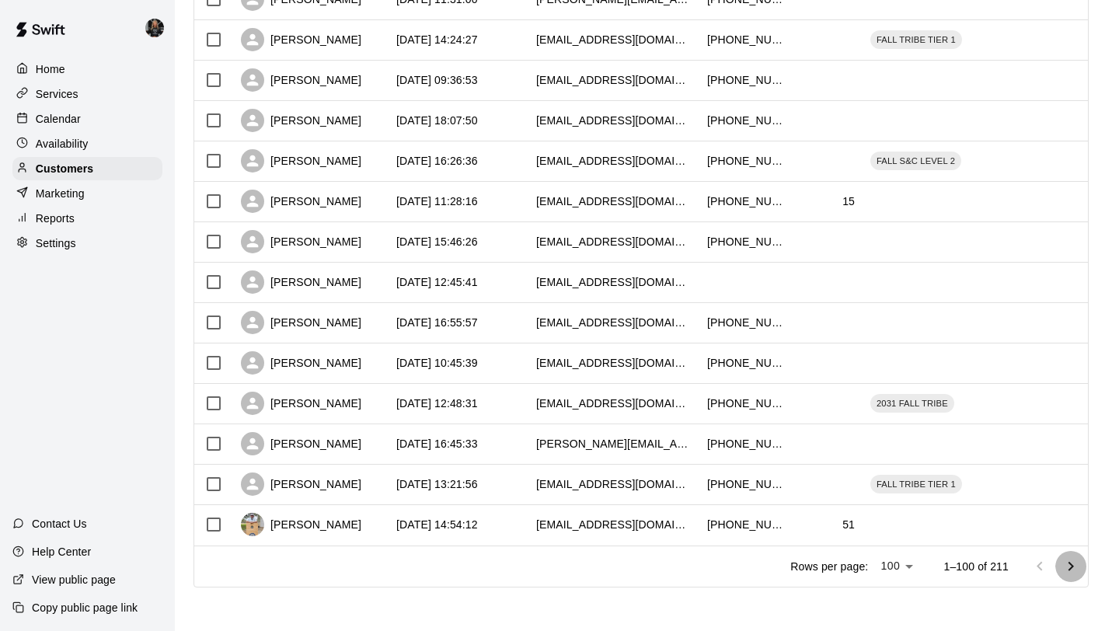
click at [1064, 567] on icon "Go to next page" at bounding box center [1070, 566] width 19 height 19
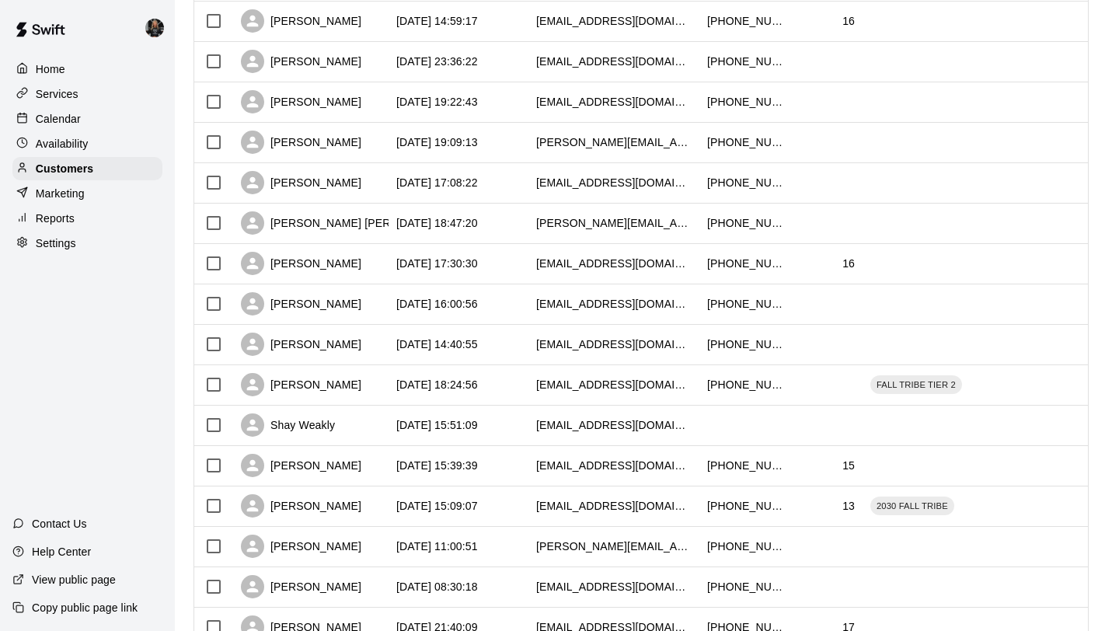
scroll to position [1334, 0]
click at [325, 180] on div "Josh Diaz" at bounding box center [310, 184] width 155 height 40
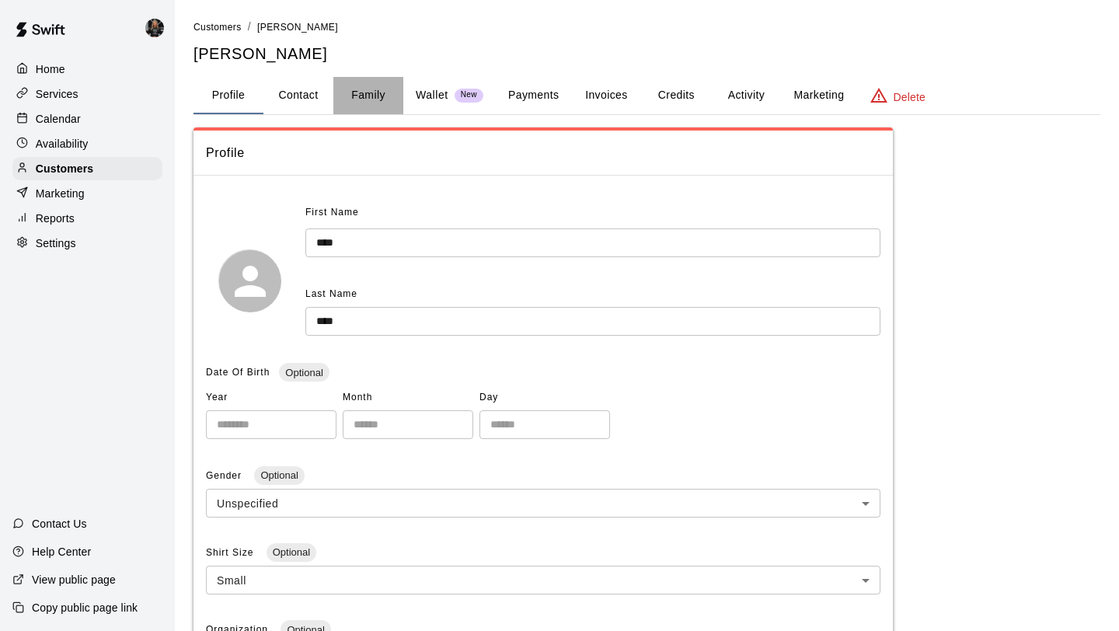
click at [363, 110] on button "Family" at bounding box center [368, 95] width 70 height 37
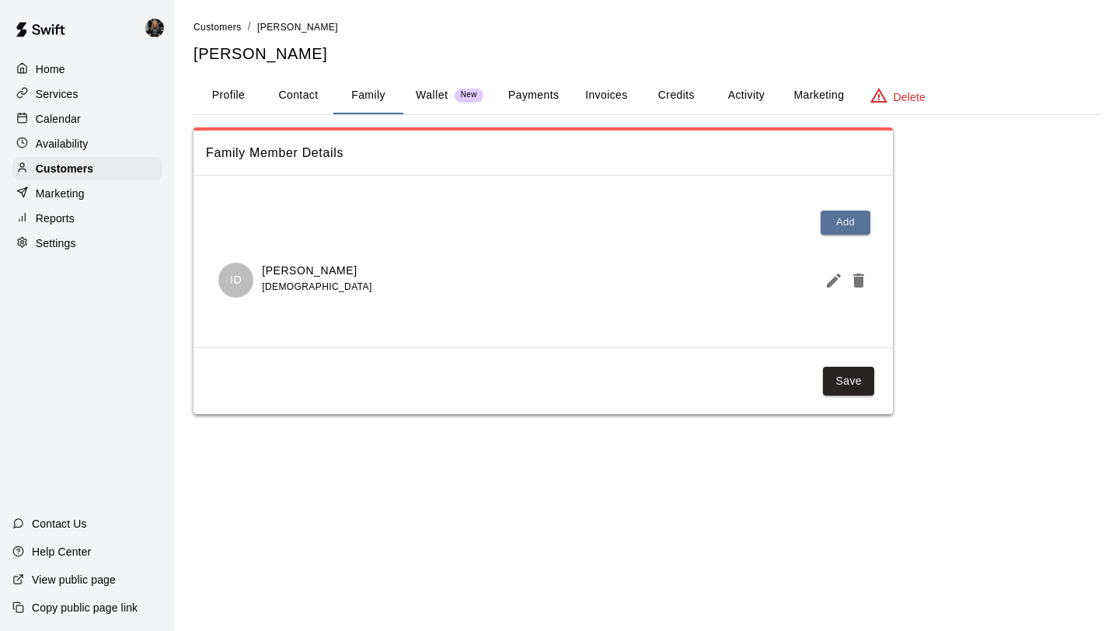
click at [830, 283] on icon "Edit Member" at bounding box center [833, 280] width 14 height 14
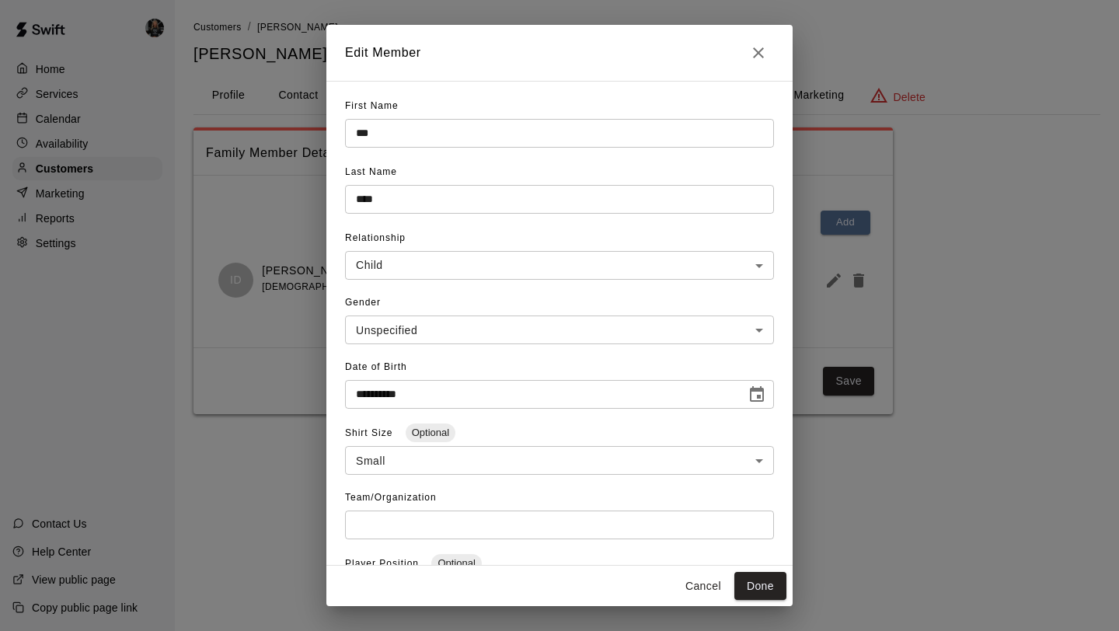
click at [755, 44] on icon "Close" at bounding box center [758, 52] width 19 height 19
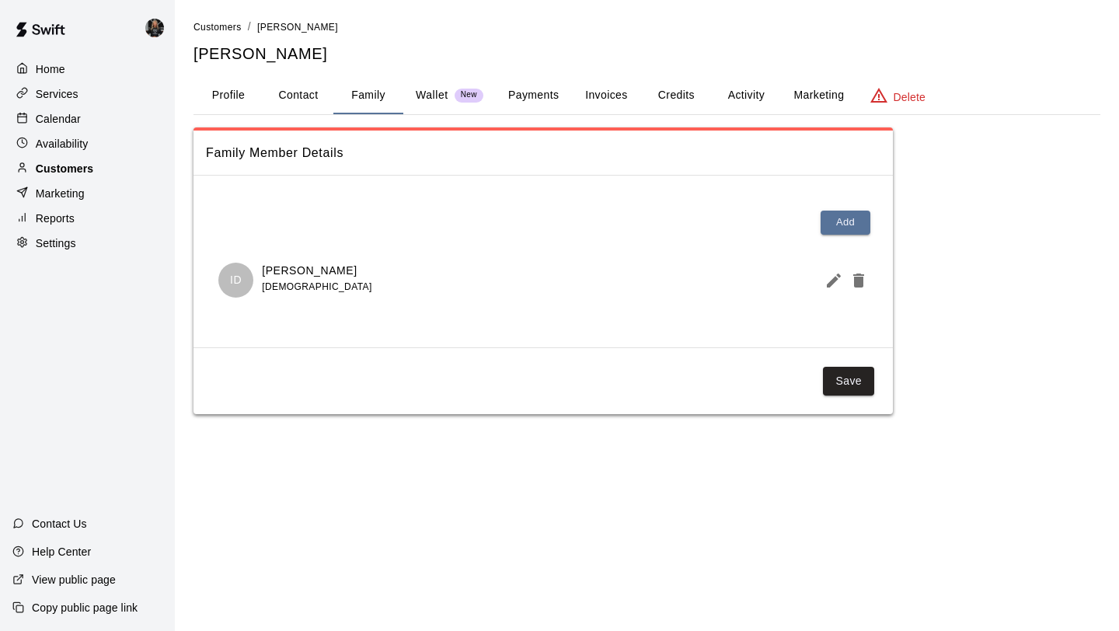
click at [89, 162] on p "Customers" at bounding box center [64, 169] width 57 height 16
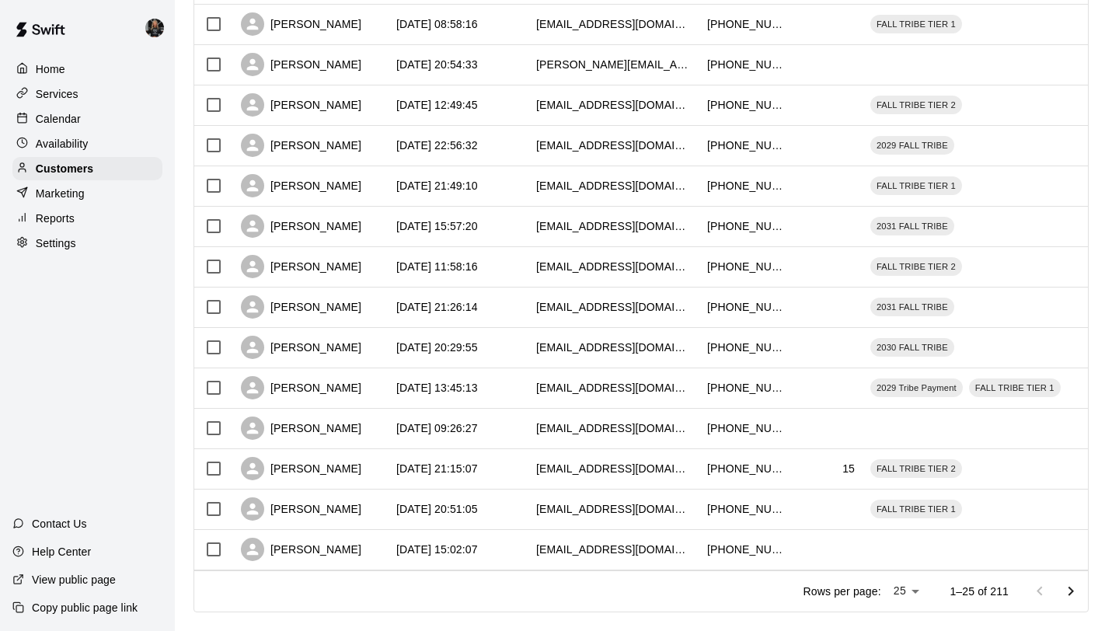
scroll to position [710, 0]
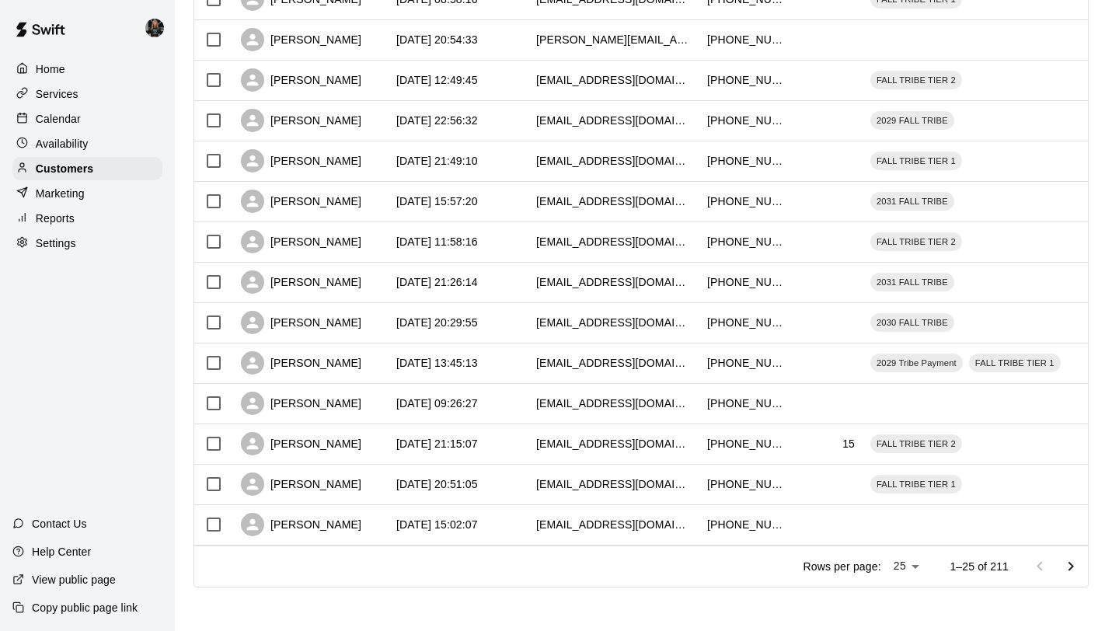
click at [906, 605] on li "100" at bounding box center [907, 599] width 44 height 26
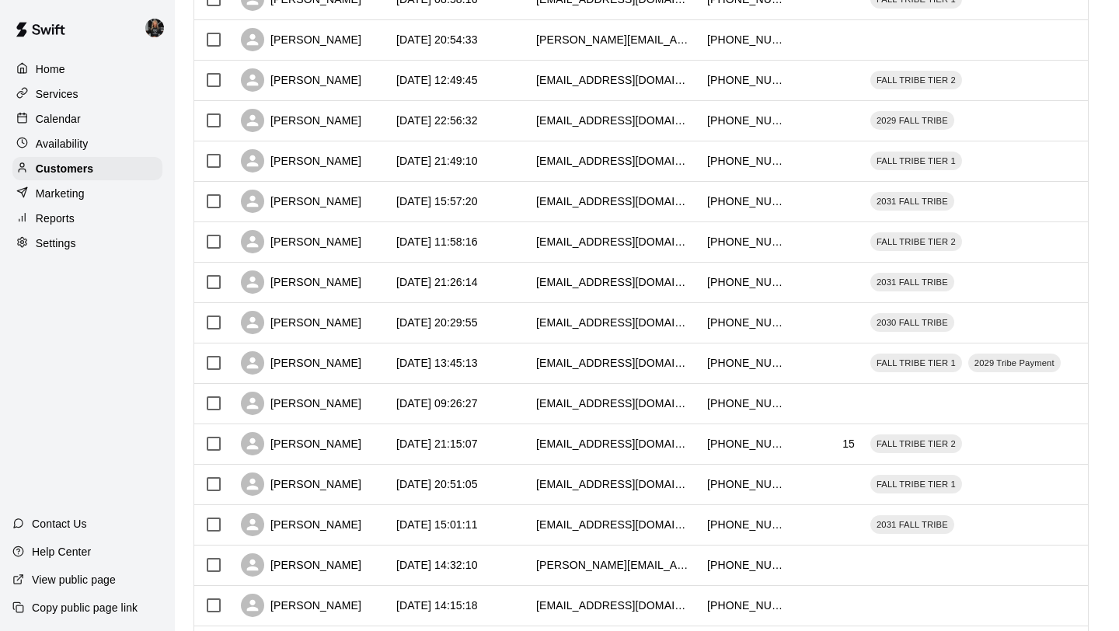
type input "***"
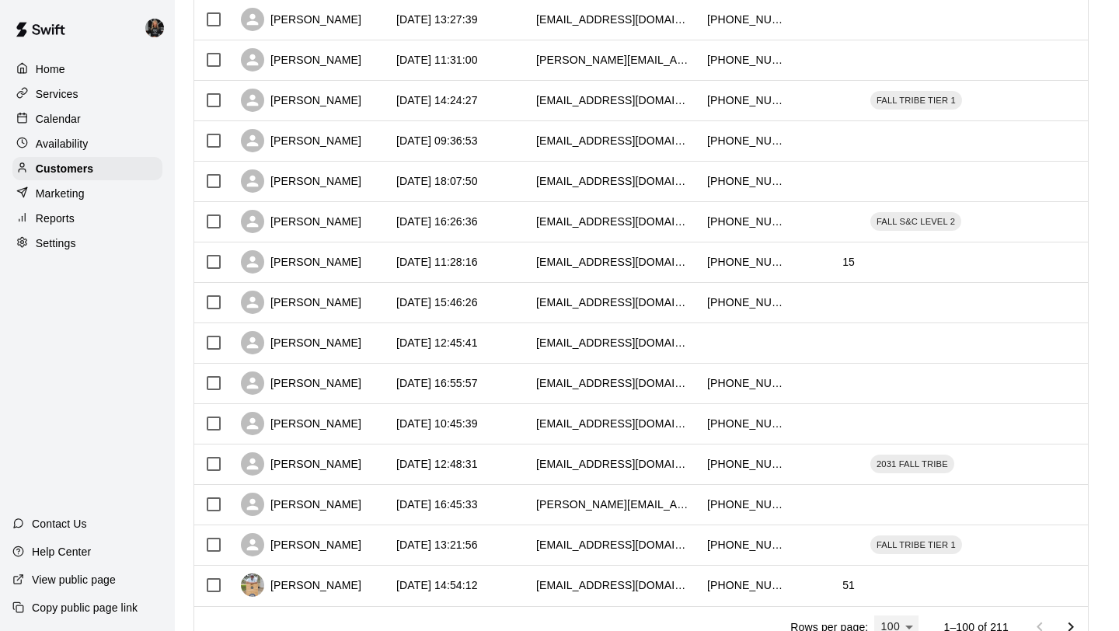
scroll to position [3739, 0]
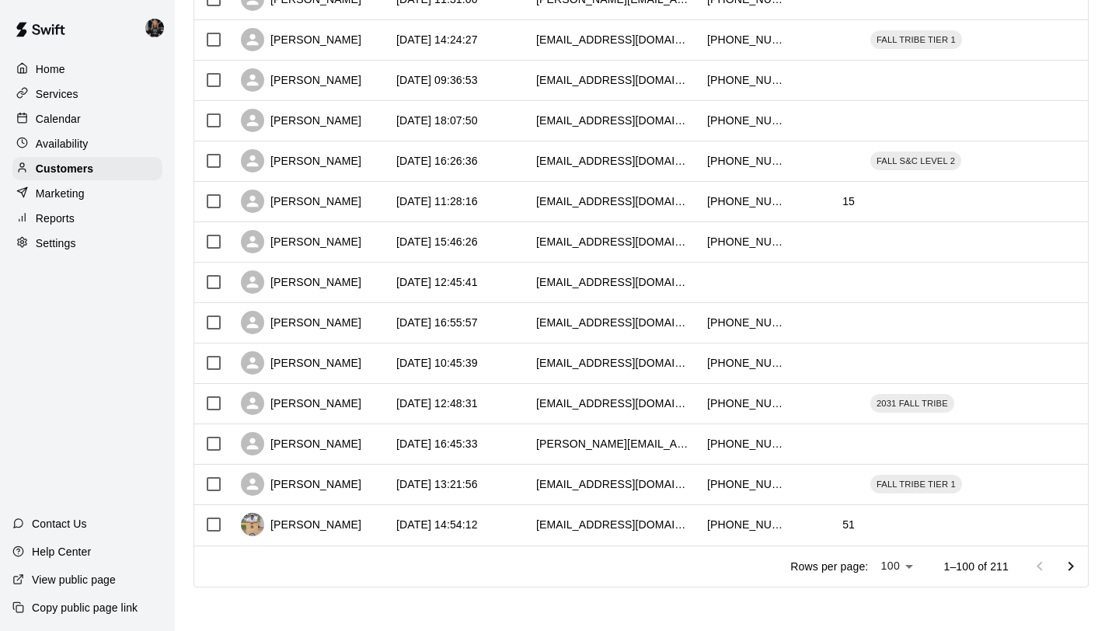
click at [1064, 562] on icon "Go to next page" at bounding box center [1070, 566] width 19 height 19
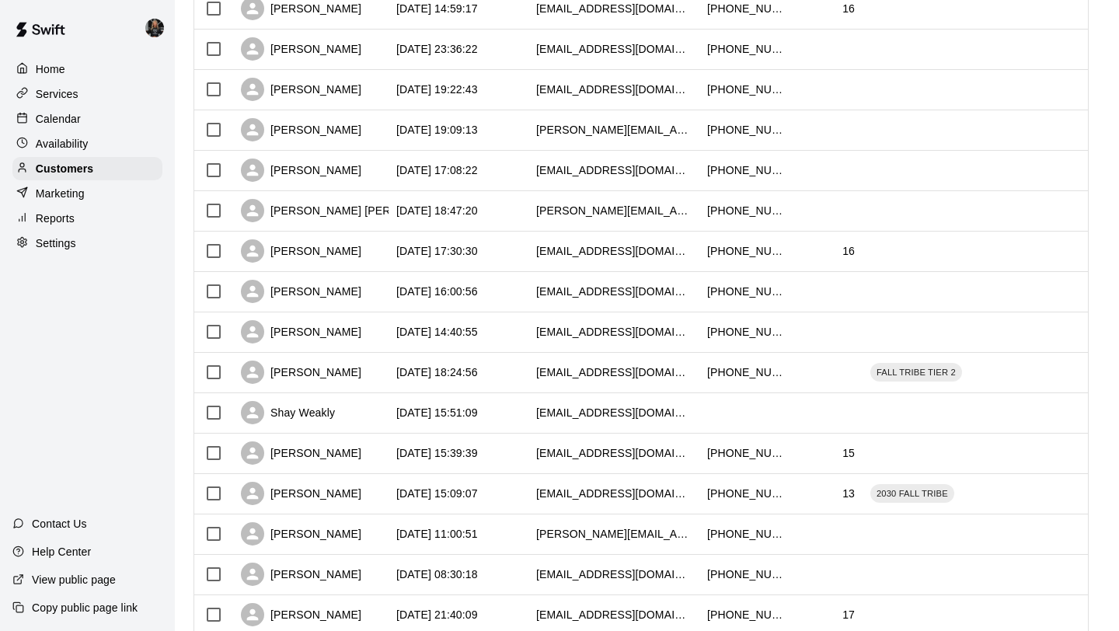
scroll to position [1346, 0]
click at [284, 204] on div "Hudson Hardgrave" at bounding box center [348, 211] width 214 height 23
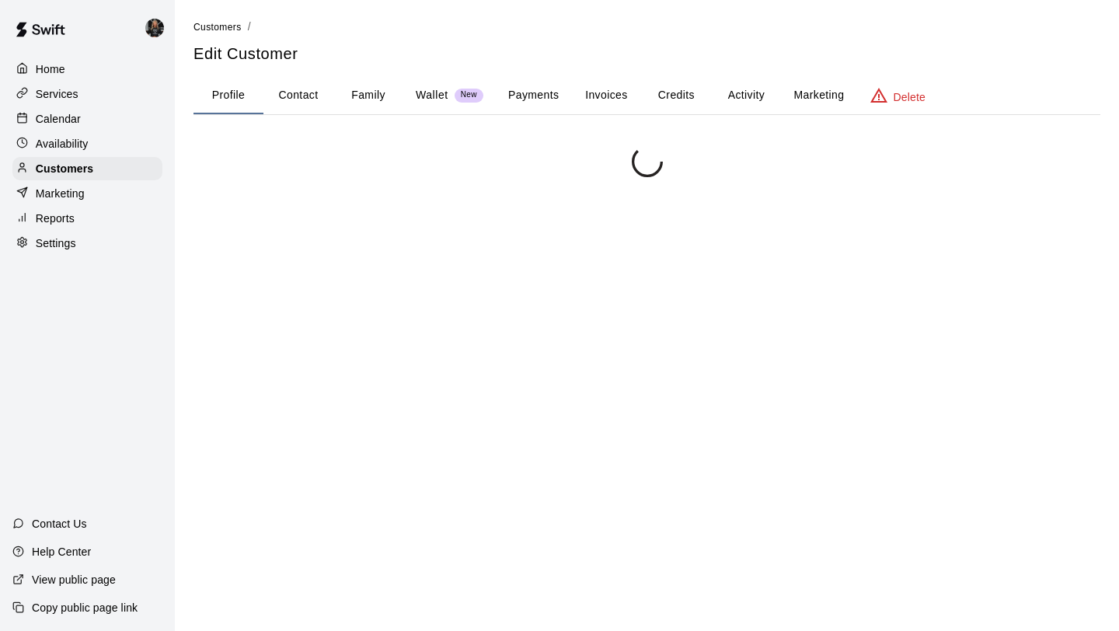
click at [379, 79] on button "Family" at bounding box center [368, 95] width 70 height 37
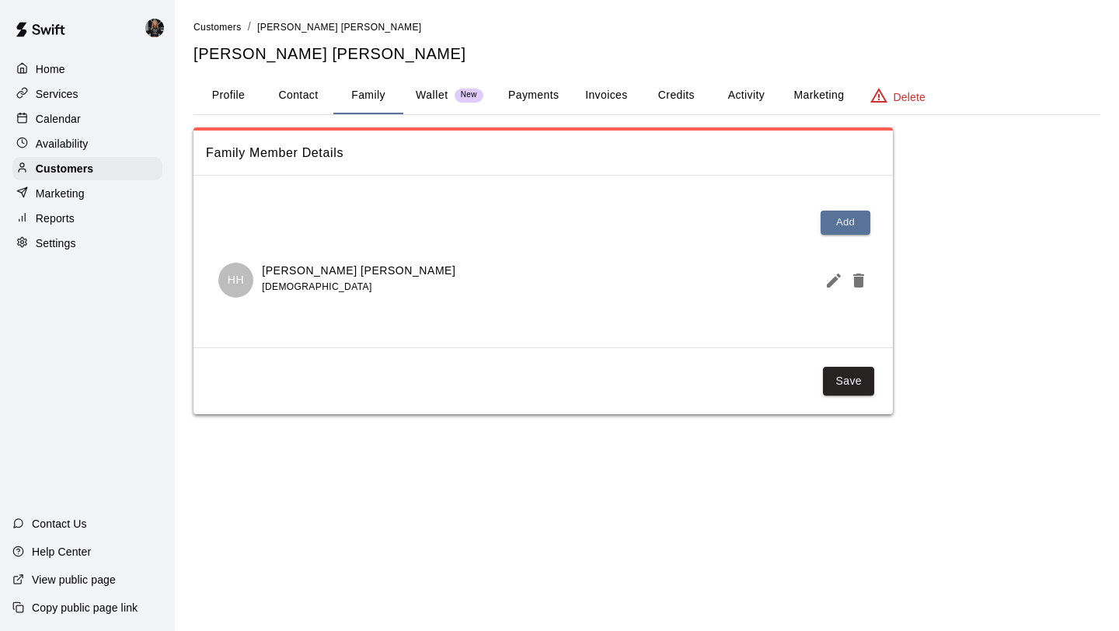
click at [827, 277] on icon "Edit Member" at bounding box center [833, 280] width 19 height 19
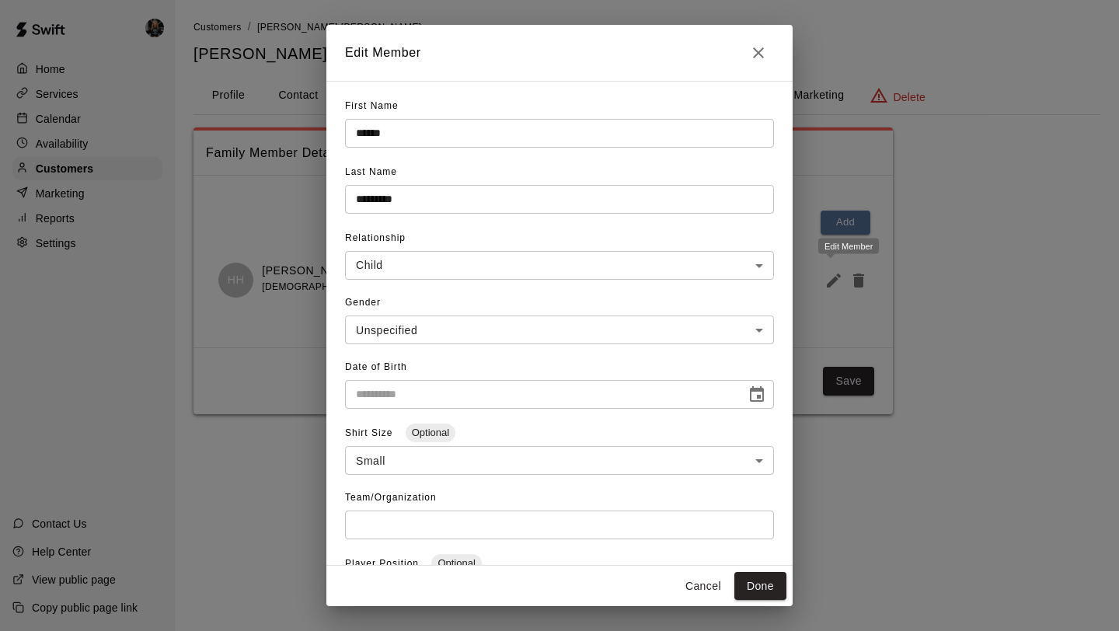
type input "**********"
click at [756, 47] on icon "Close" at bounding box center [758, 52] width 19 height 19
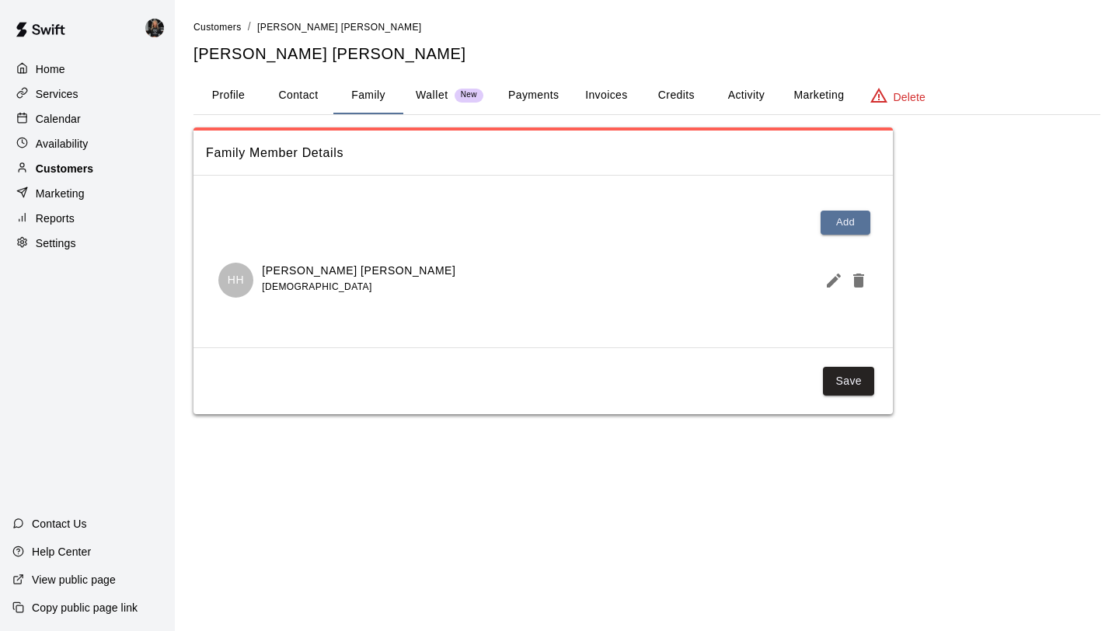
click at [99, 161] on div "Customers" at bounding box center [87, 168] width 150 height 23
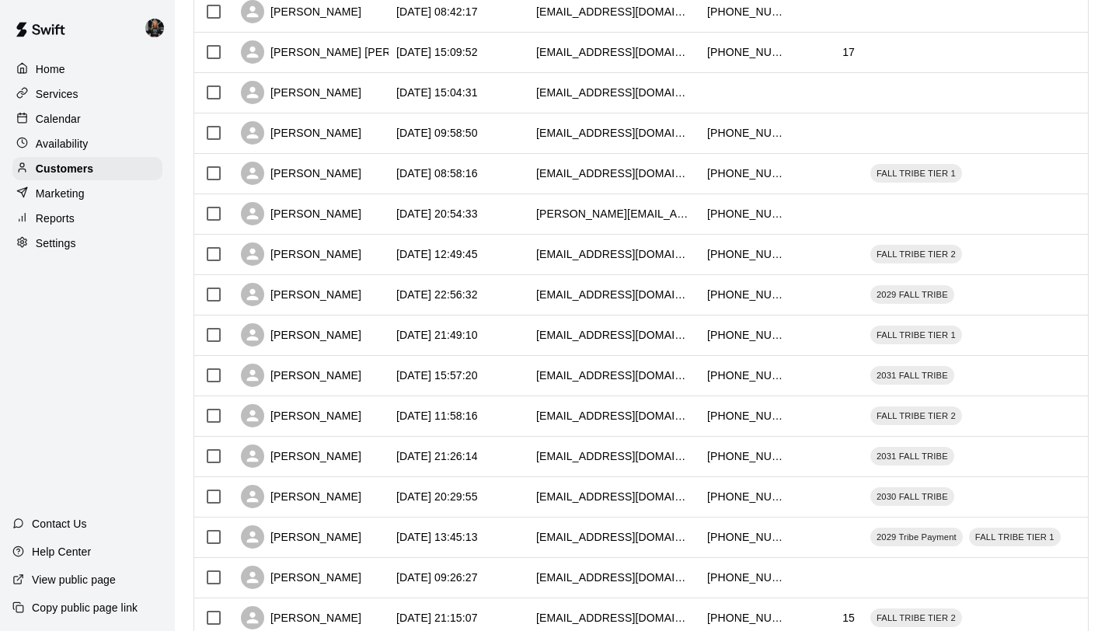
scroll to position [710, 0]
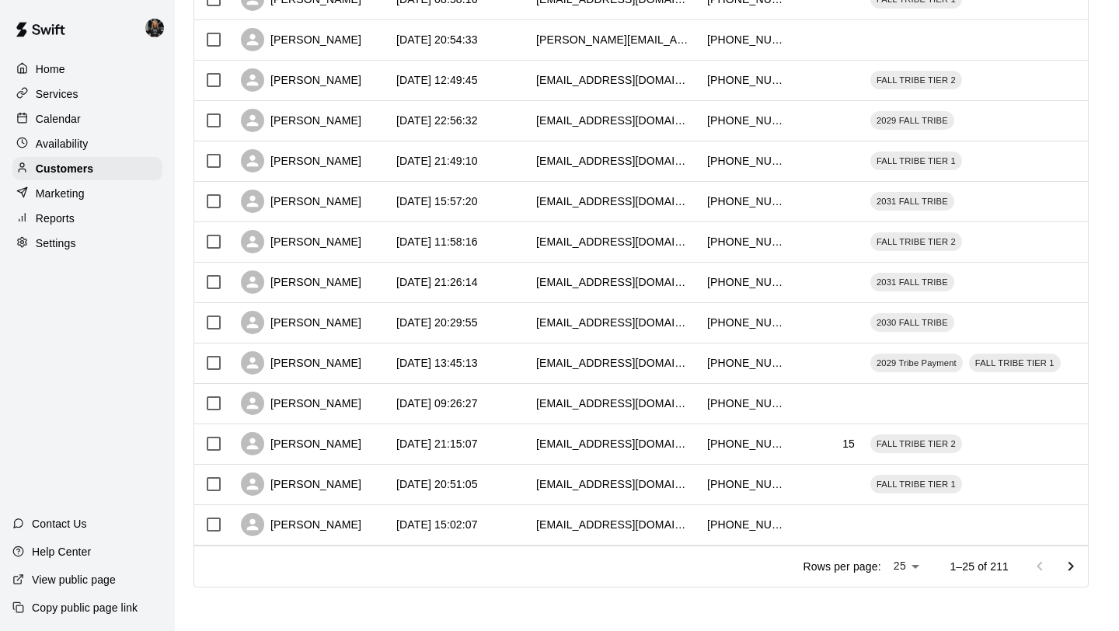
click at [908, 597] on li "100" at bounding box center [907, 599] width 44 height 26
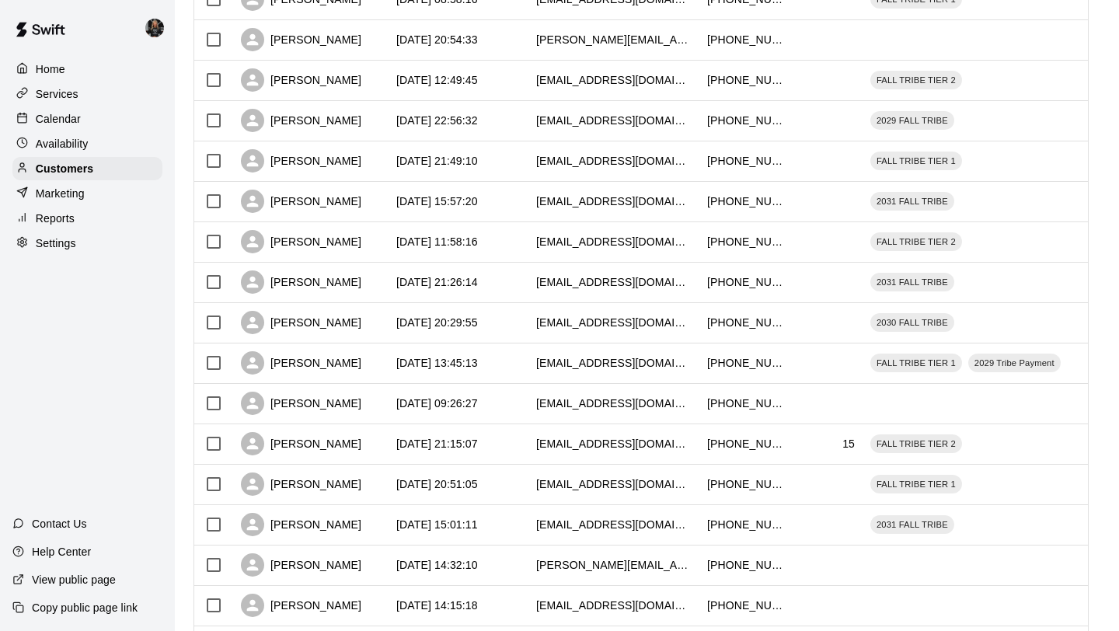
type input "***"
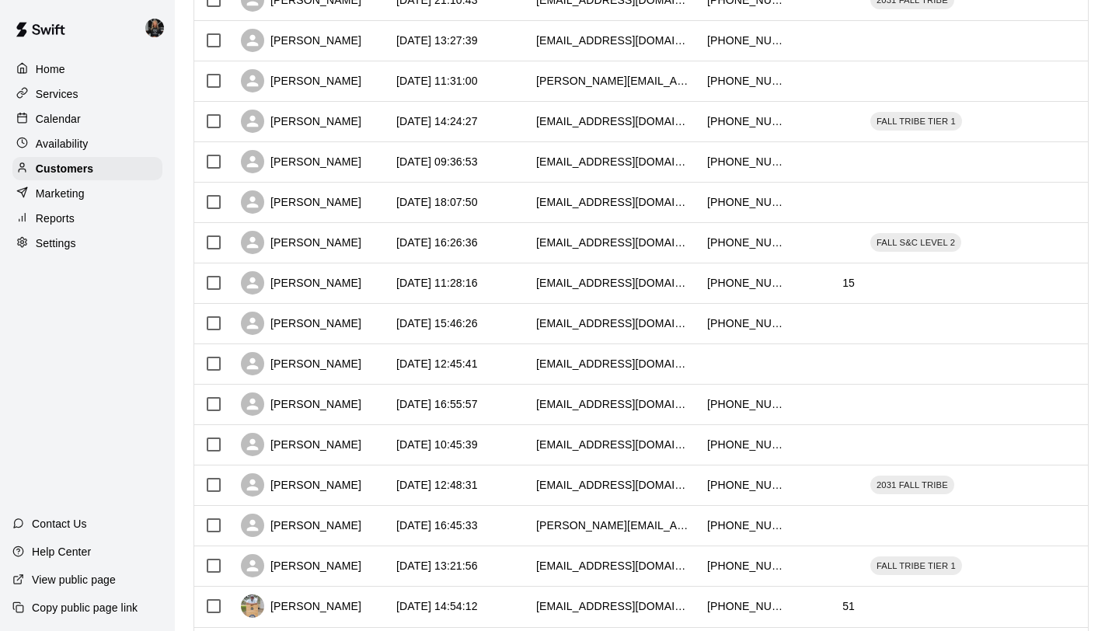
scroll to position [3739, 0]
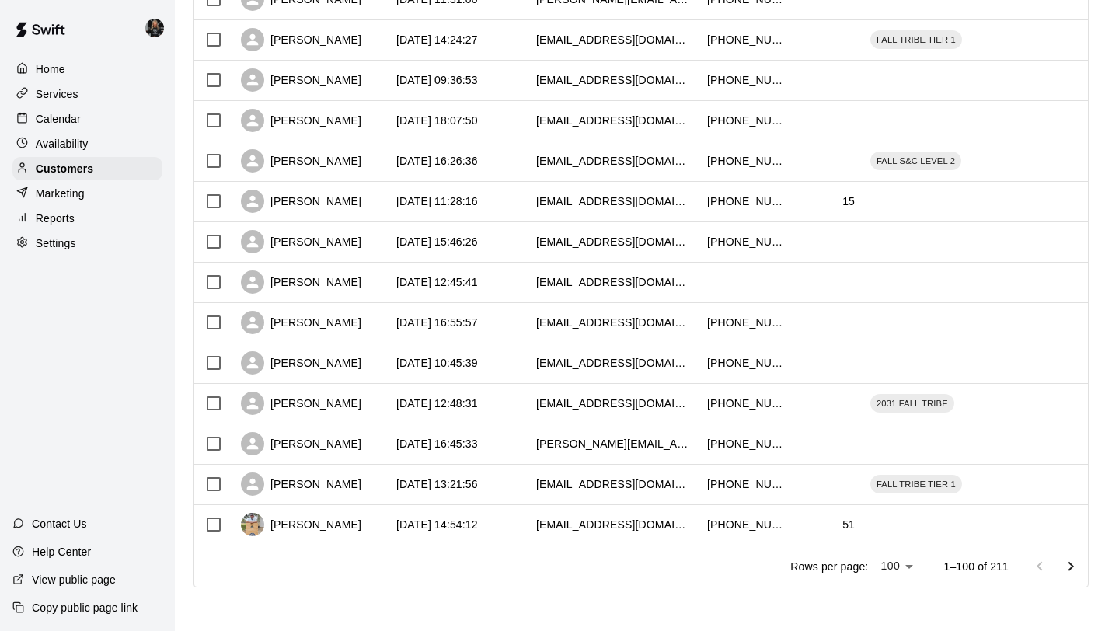
click at [1064, 574] on icon "Go to next page" at bounding box center [1070, 566] width 19 height 19
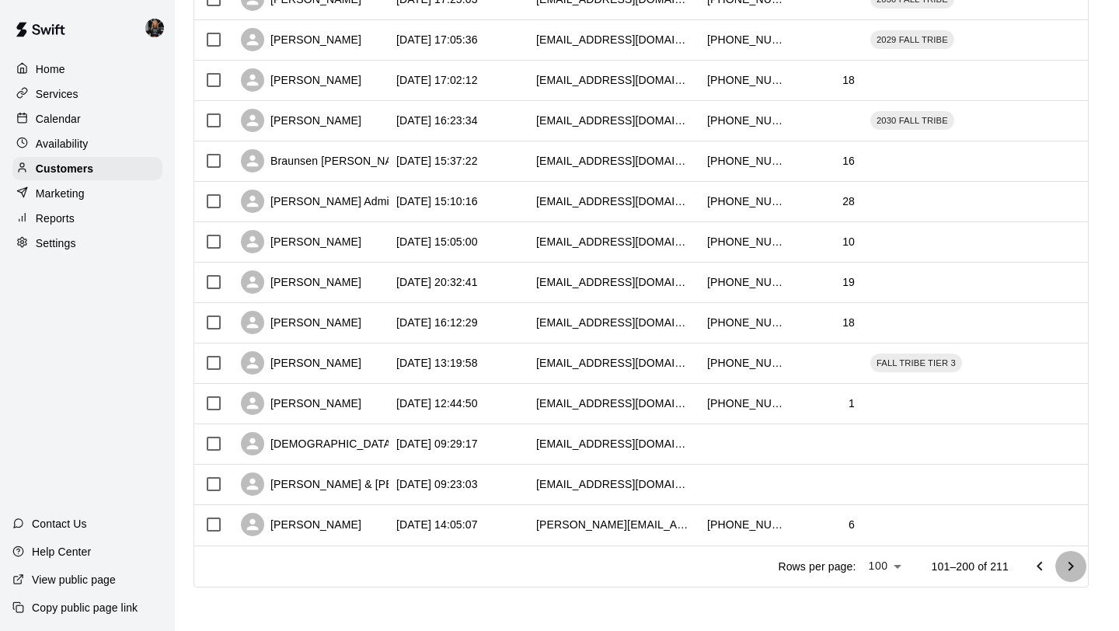
click at [1069, 565] on icon "Go to next page" at bounding box center [1070, 566] width 19 height 19
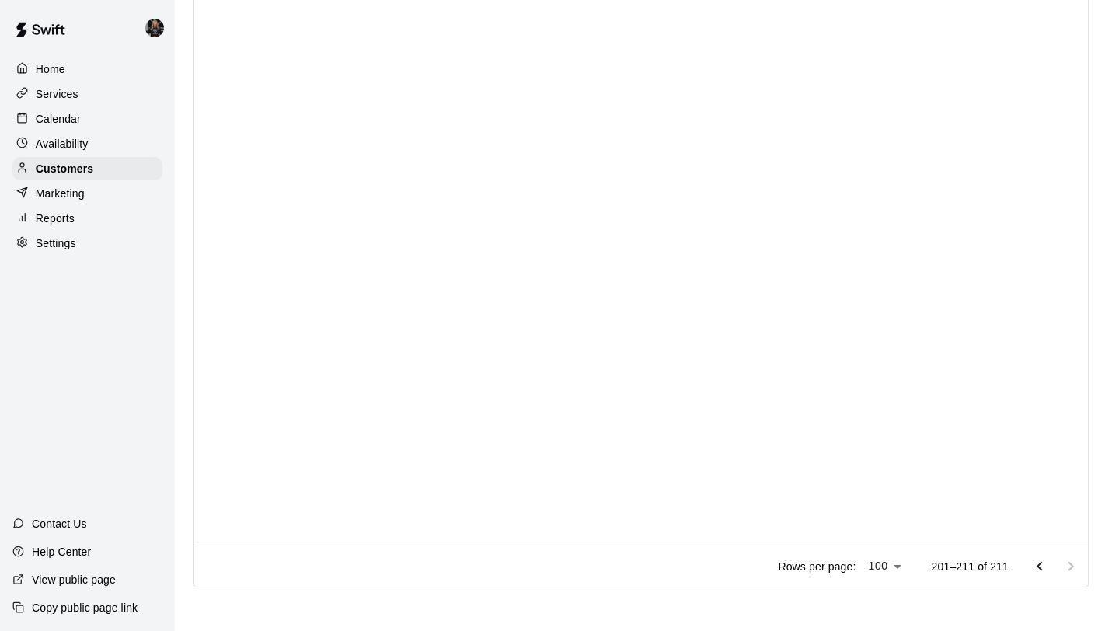
scroll to position [144, 0]
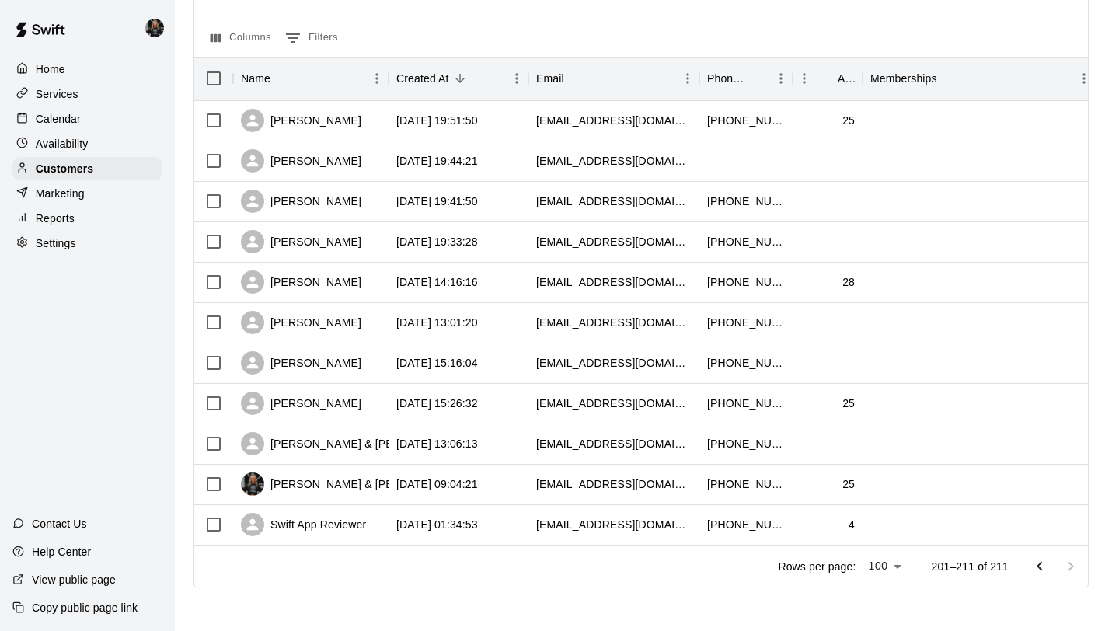
click at [1042, 562] on icon "Go to previous page" at bounding box center [1039, 566] width 19 height 19
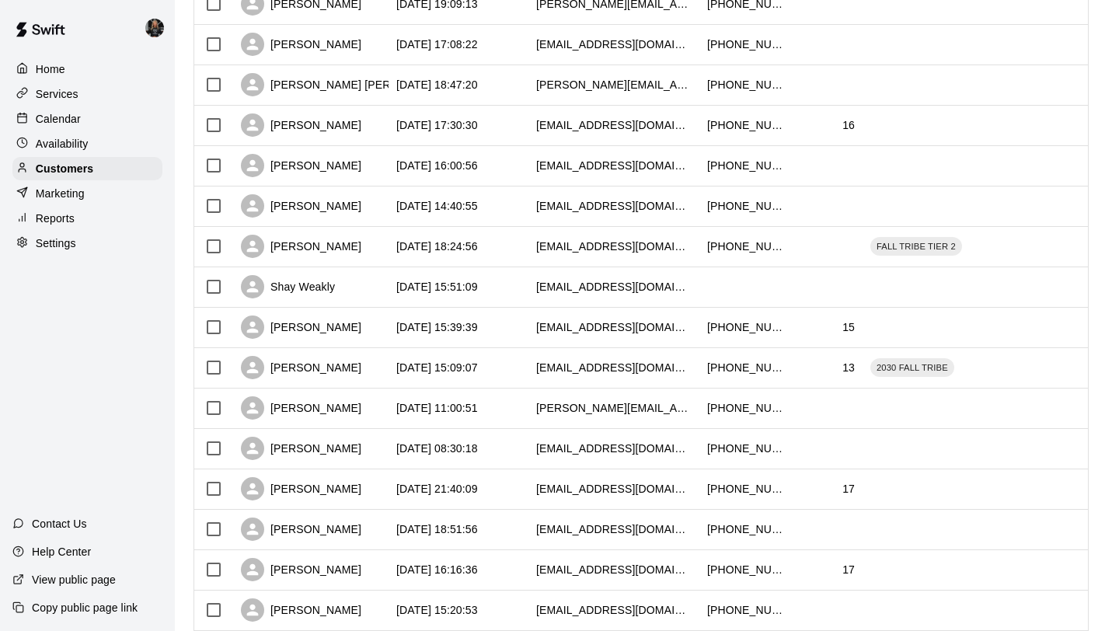
scroll to position [1469, 0]
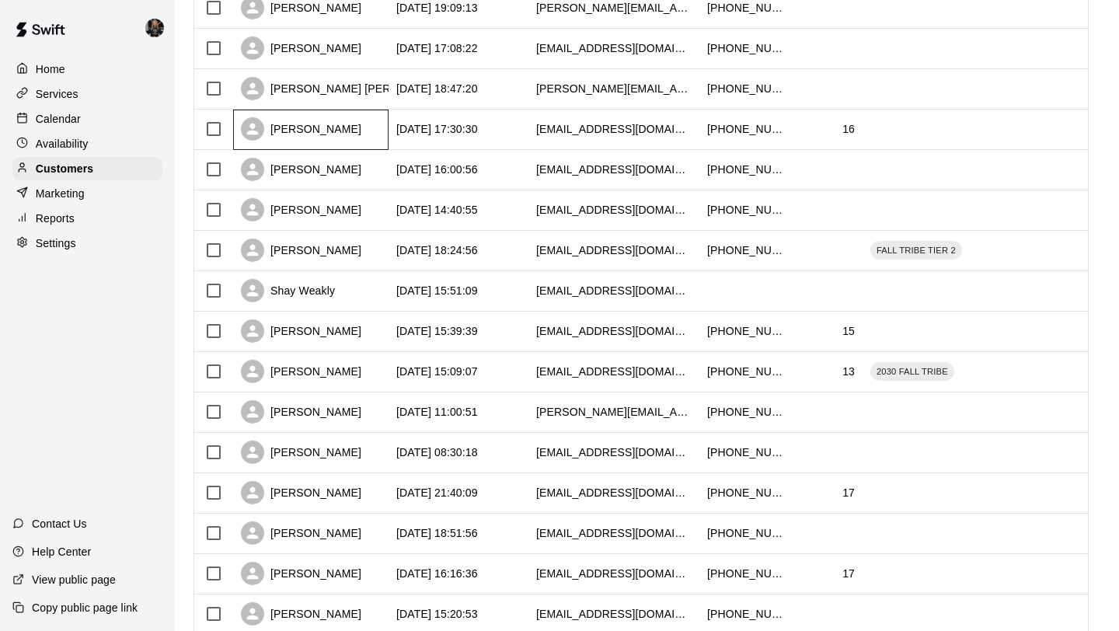
click at [306, 121] on div "Austin Knox" at bounding box center [301, 128] width 120 height 23
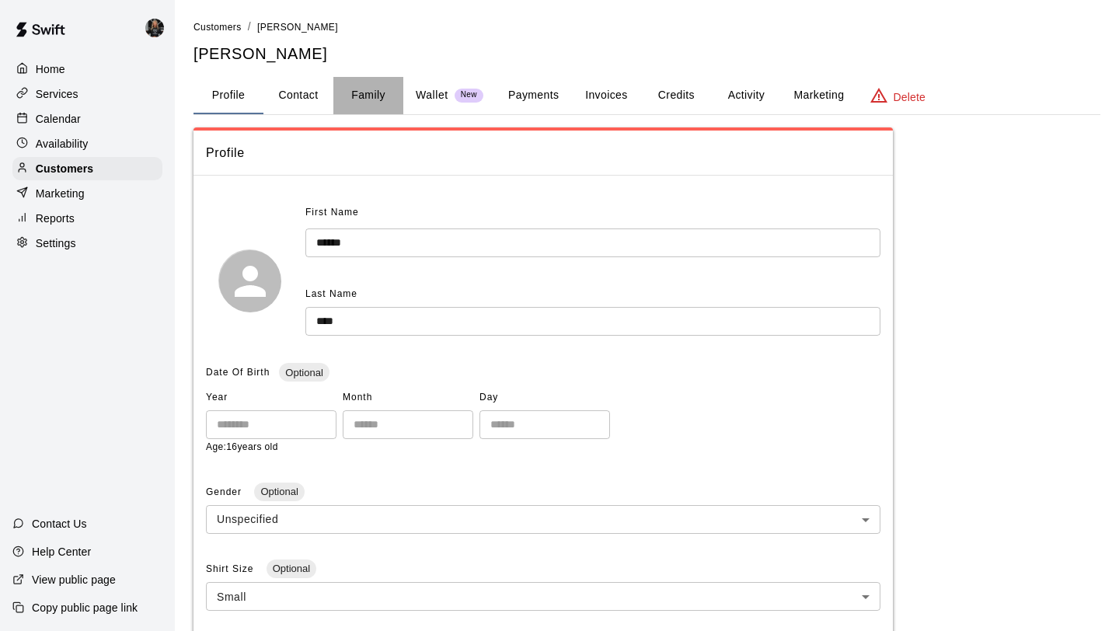
click at [349, 100] on button "Family" at bounding box center [368, 95] width 70 height 37
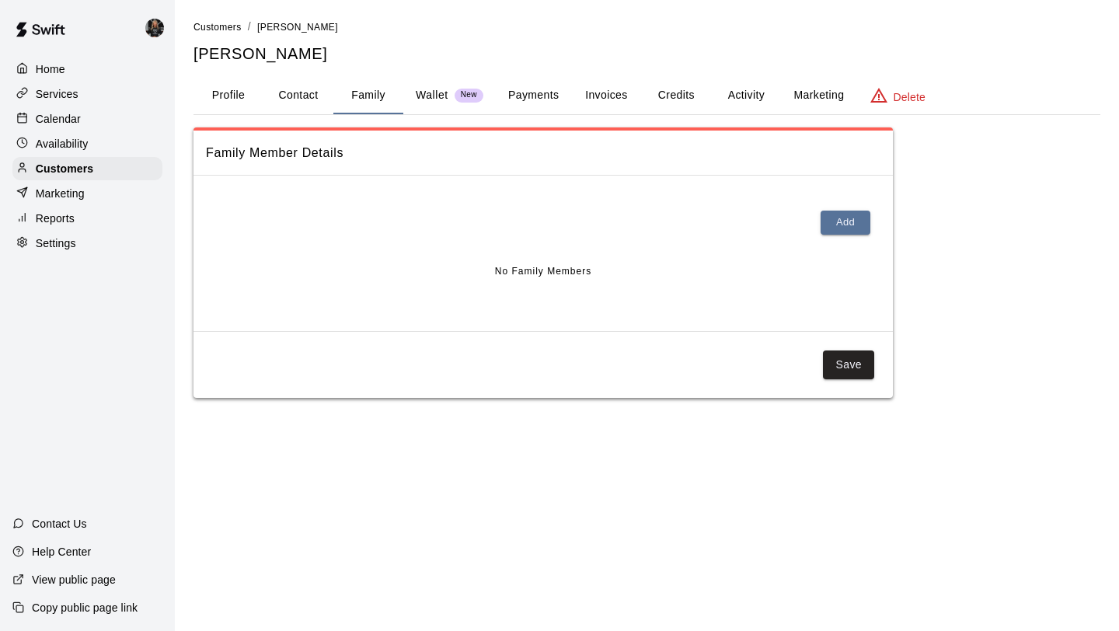
click at [245, 106] on button "Profile" at bounding box center [228, 95] width 70 height 37
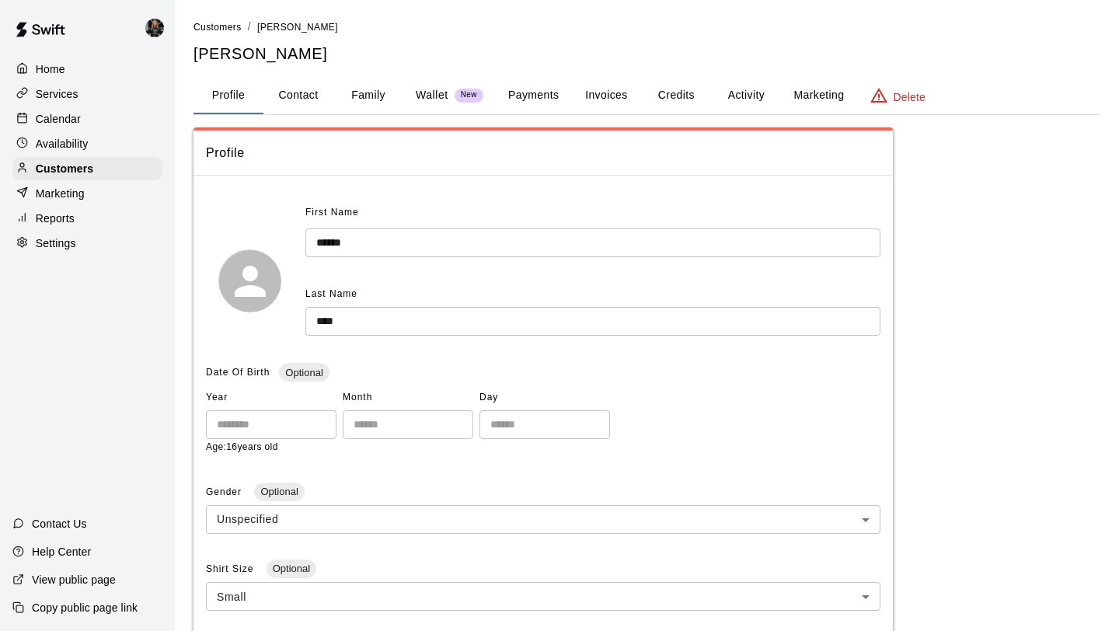
click at [79, 186] on p "Marketing" at bounding box center [60, 194] width 49 height 16
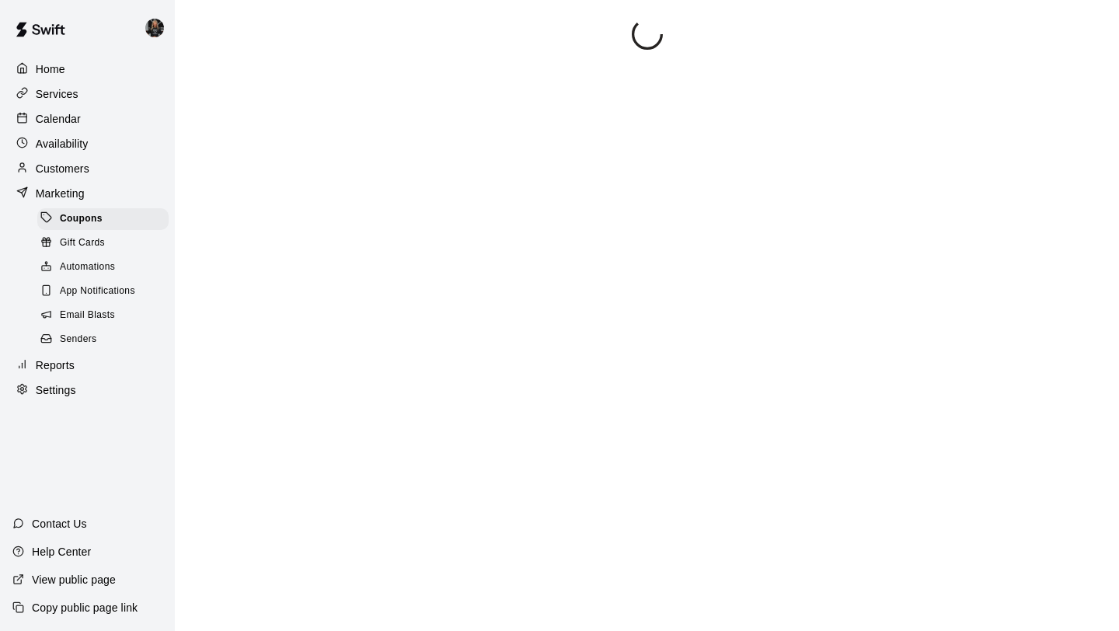
click at [89, 170] on p "Customers" at bounding box center [63, 169] width 54 height 16
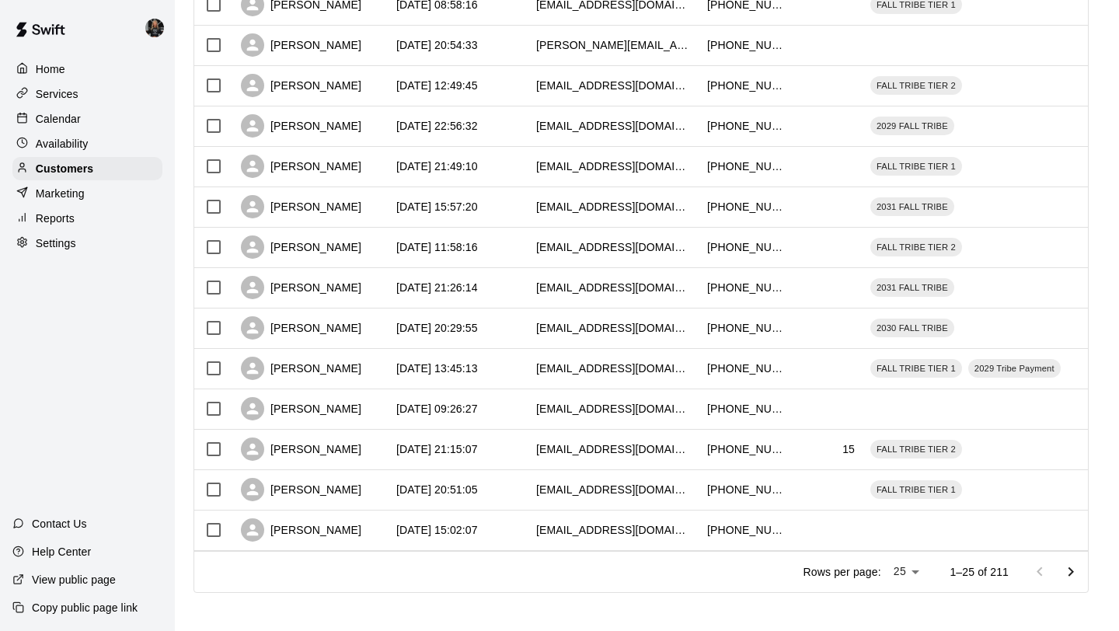
scroll to position [710, 0]
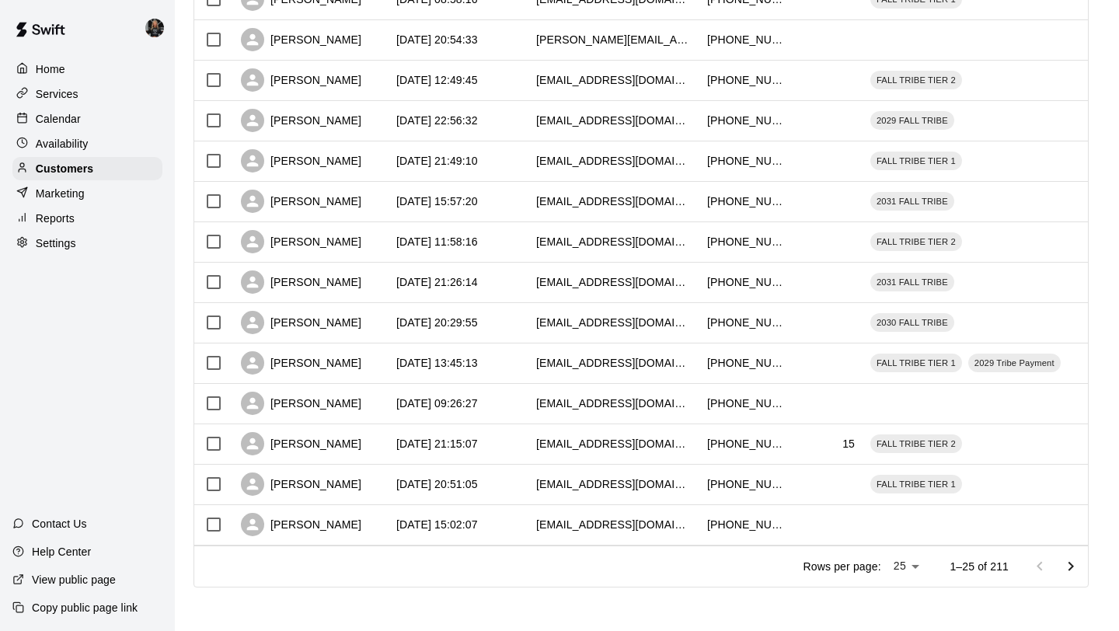
click at [905, 605] on li "100" at bounding box center [907, 599] width 44 height 26
type input "***"
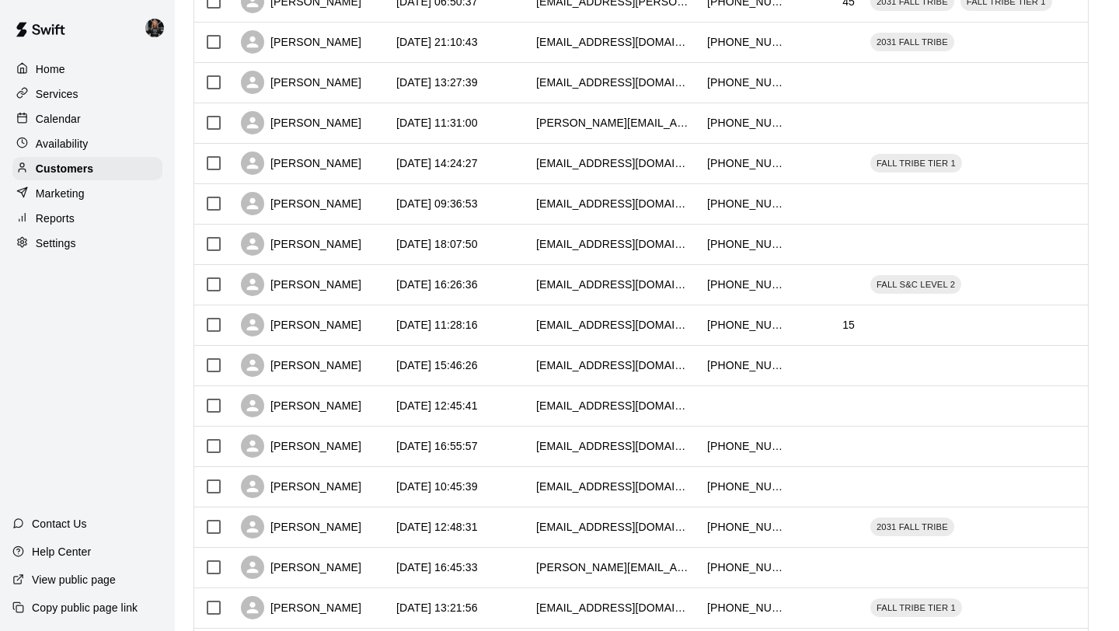
scroll to position [3739, 0]
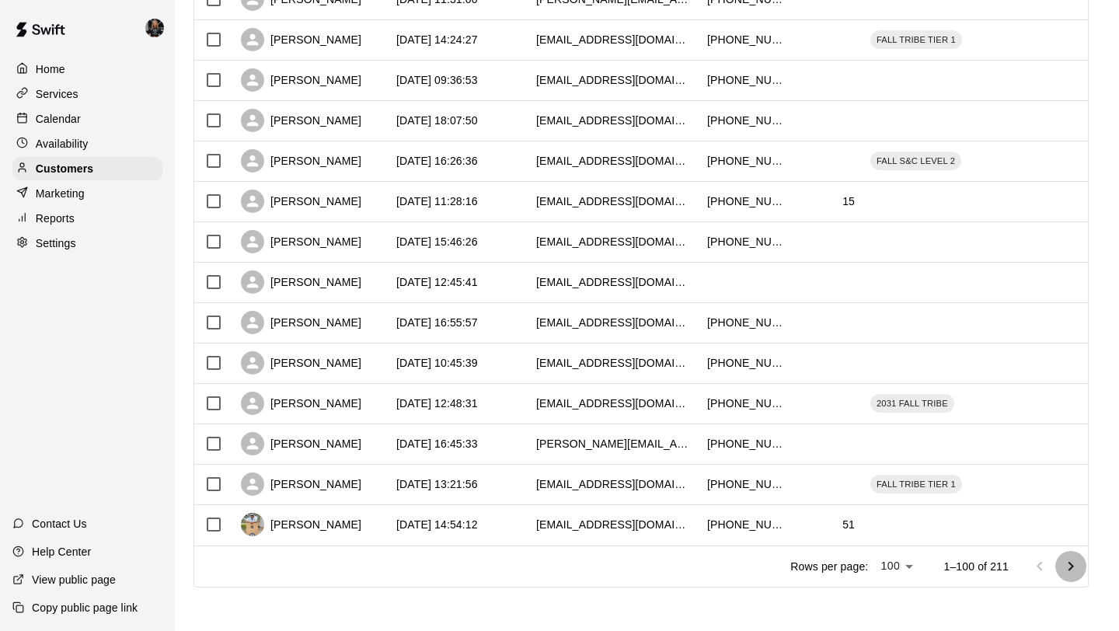
click at [1077, 566] on icon "Go to next page" at bounding box center [1070, 566] width 19 height 19
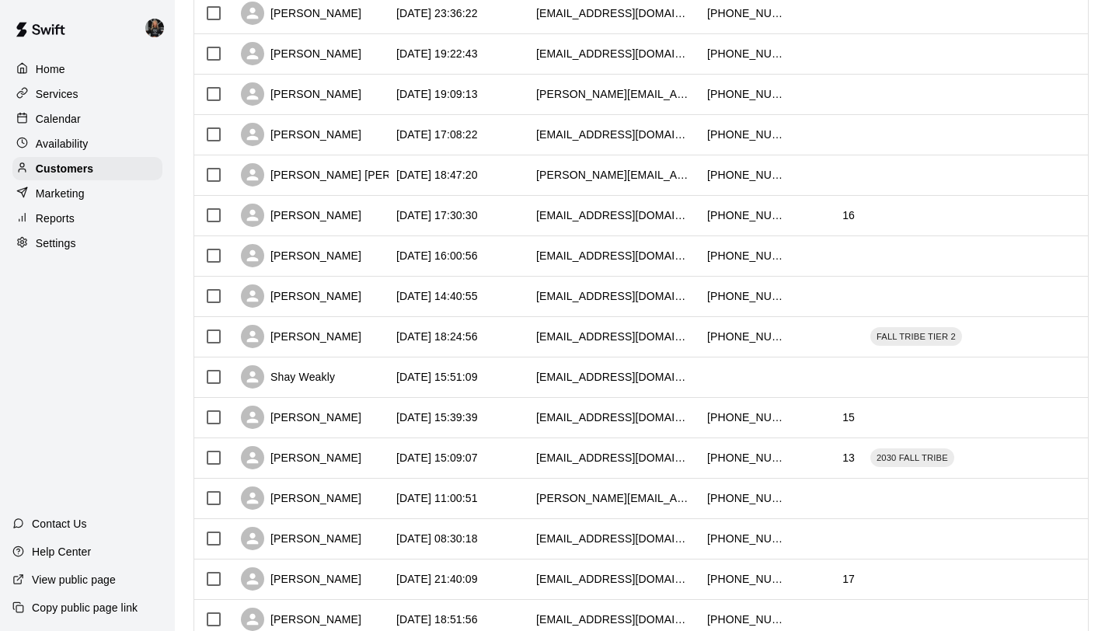
scroll to position [1397, 0]
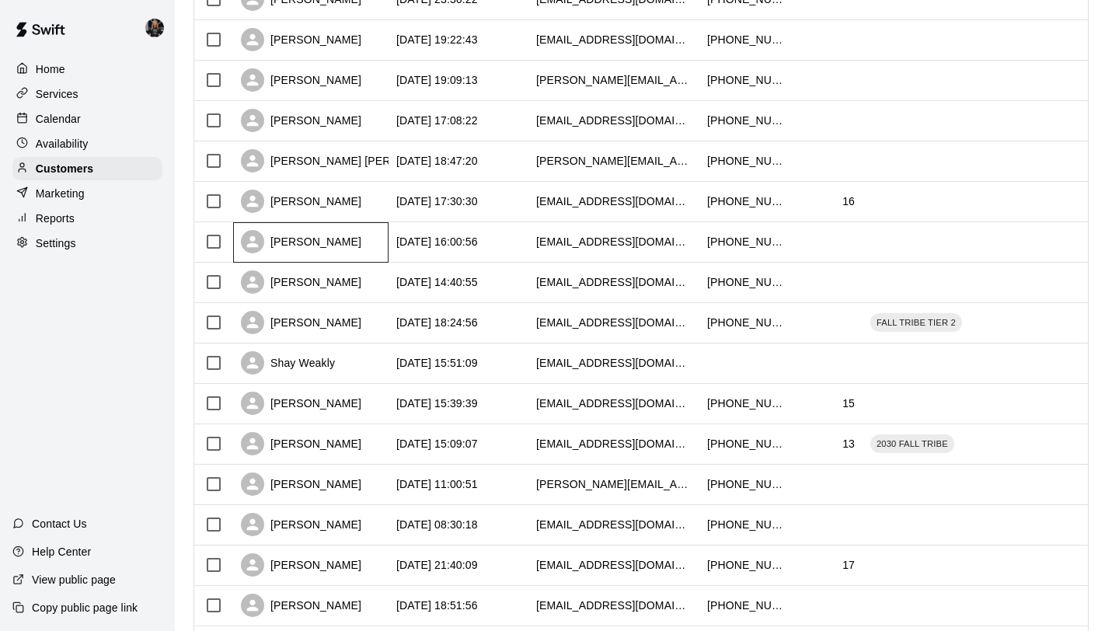
click at [334, 231] on div "Anastasia Lunsford" at bounding box center [301, 241] width 120 height 23
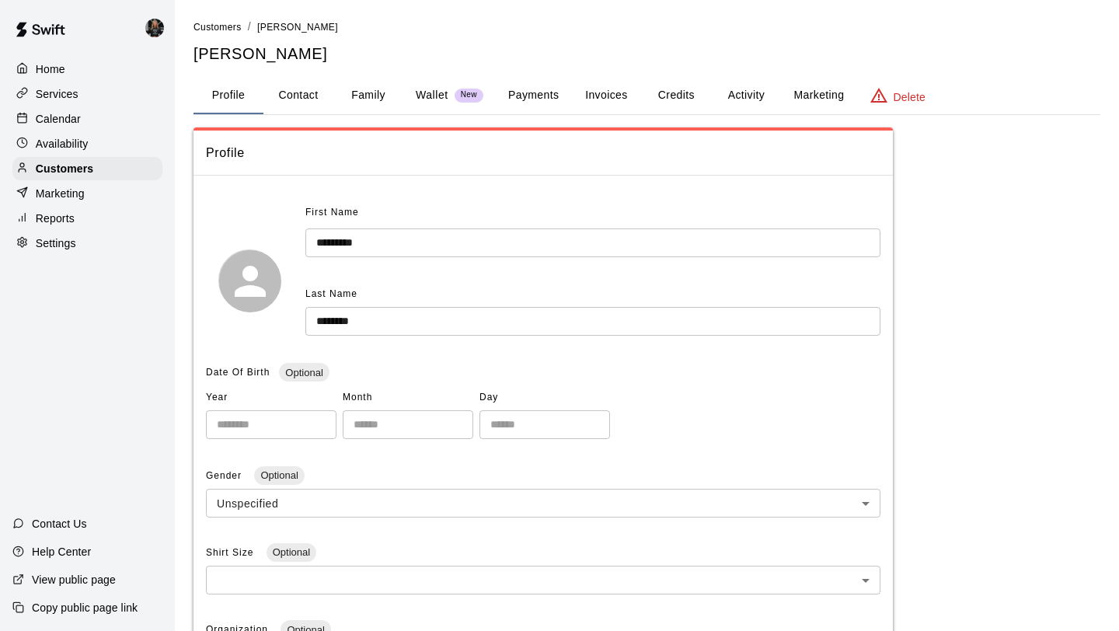
click at [369, 92] on button "Family" at bounding box center [368, 95] width 70 height 37
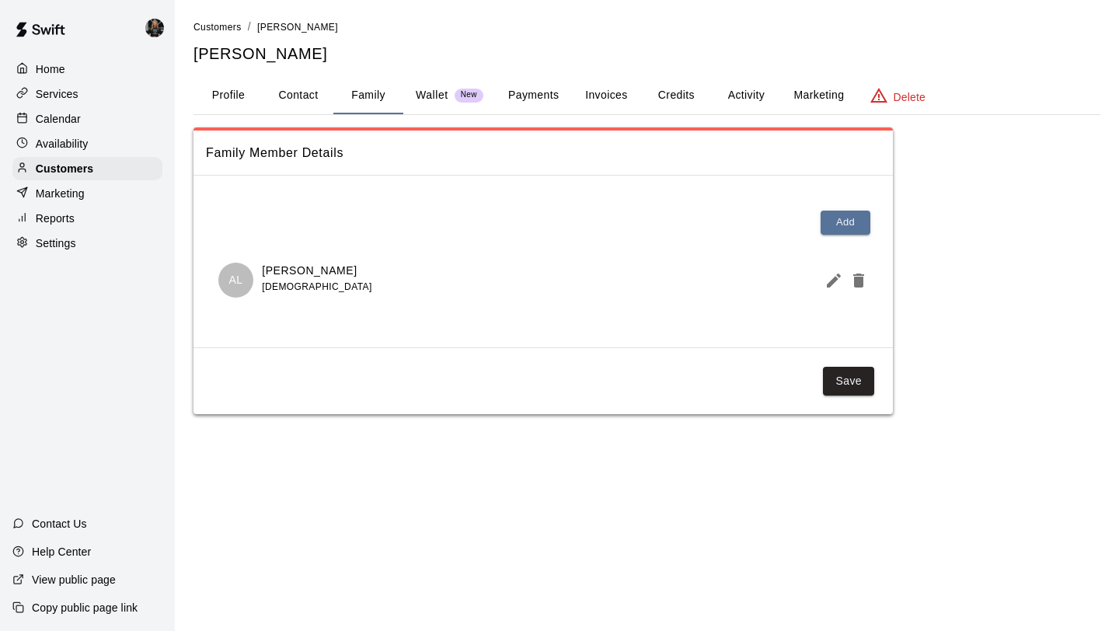
click at [823, 284] on button "Edit Member" at bounding box center [830, 280] width 25 height 31
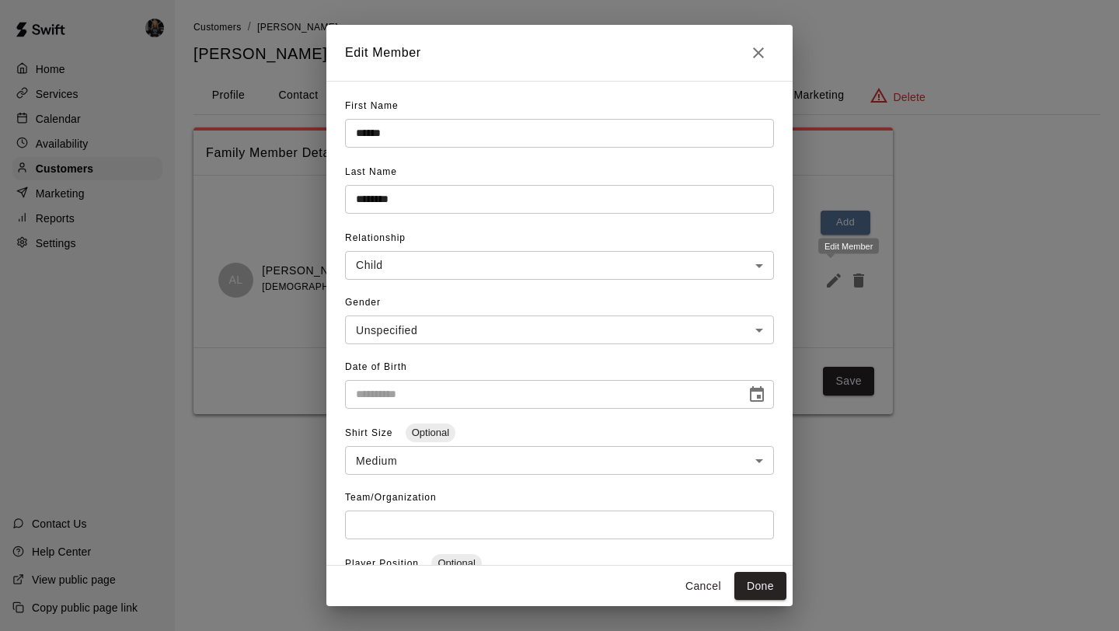
type input "**********"
click at [753, 47] on icon "Close" at bounding box center [758, 52] width 11 height 11
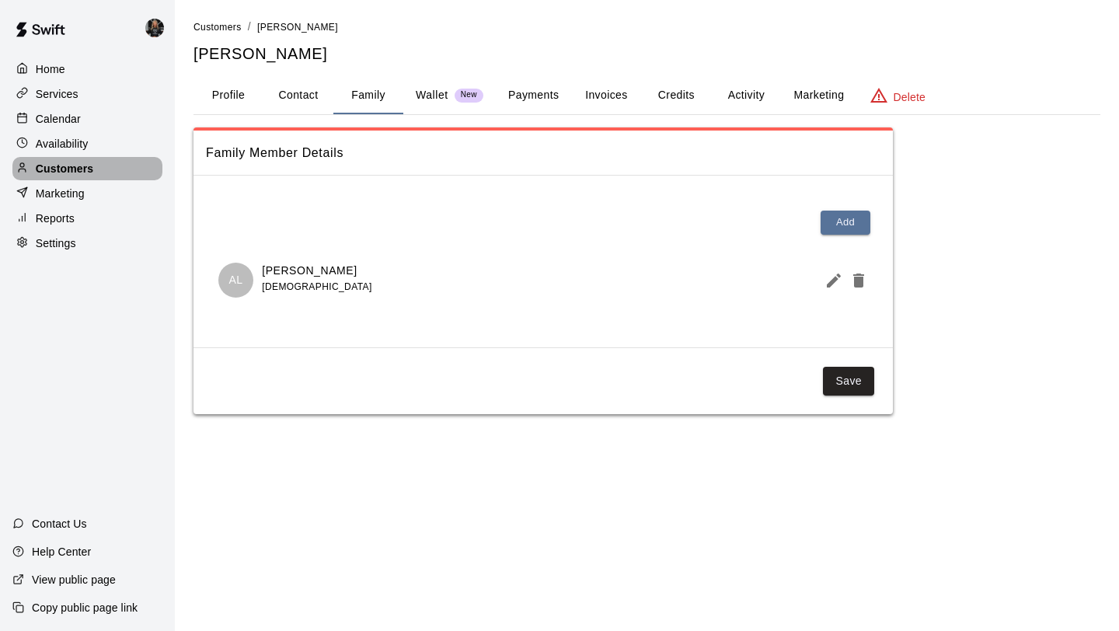
click at [114, 178] on div "Customers" at bounding box center [87, 168] width 150 height 23
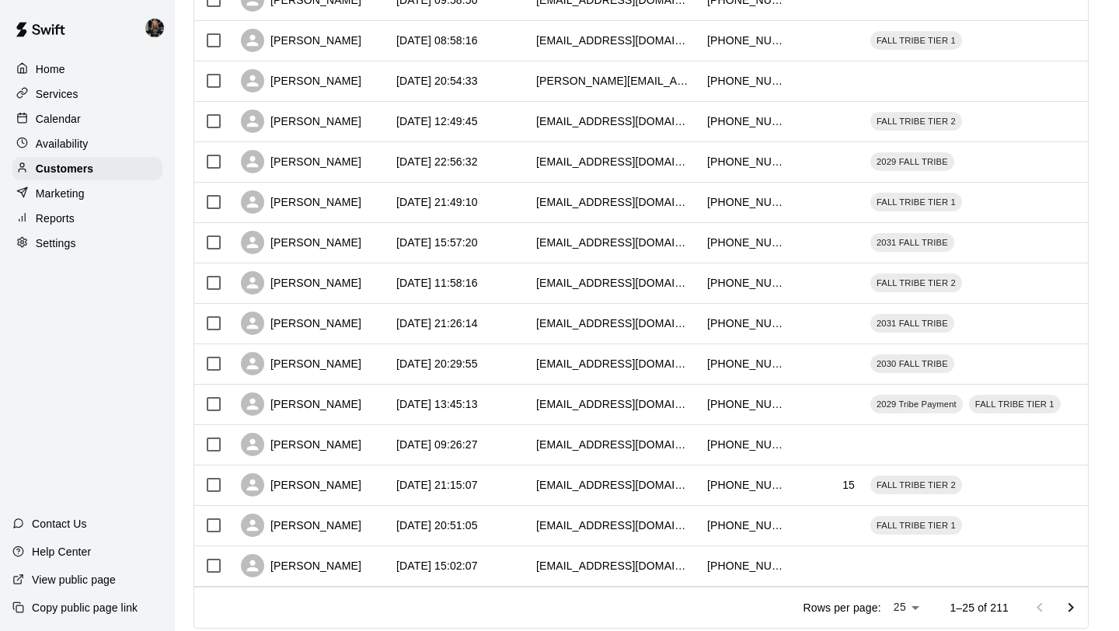
scroll to position [710, 0]
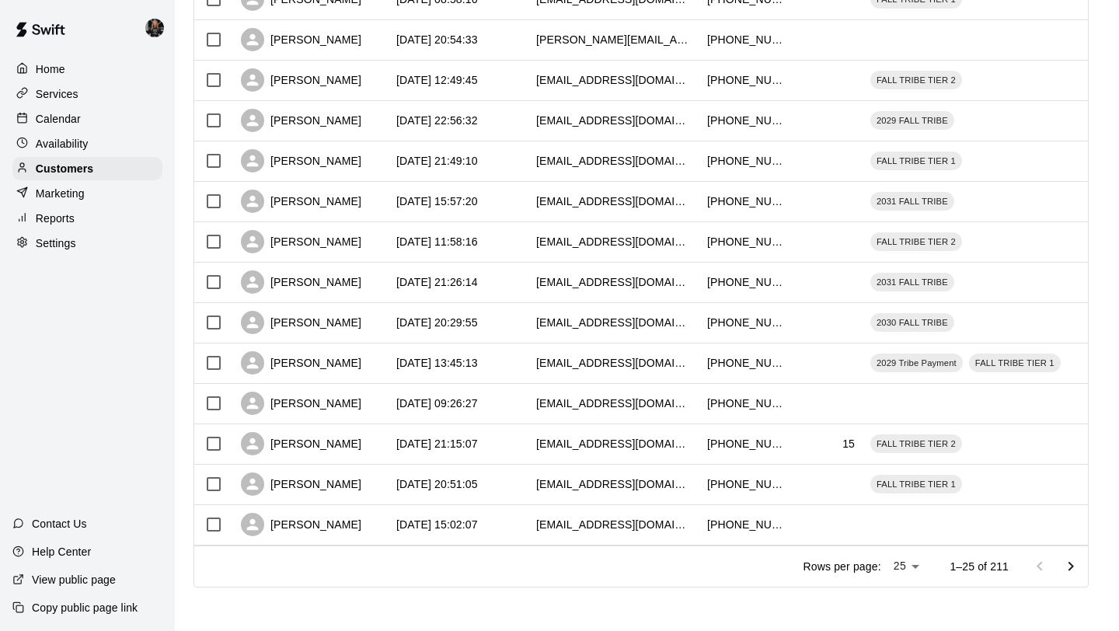
click at [914, 579] on div "Rows per page: 25 ** 1–25 of 211" at bounding box center [936, 566] width 303 height 40
click at [911, 593] on li "100" at bounding box center [907, 599] width 44 height 26
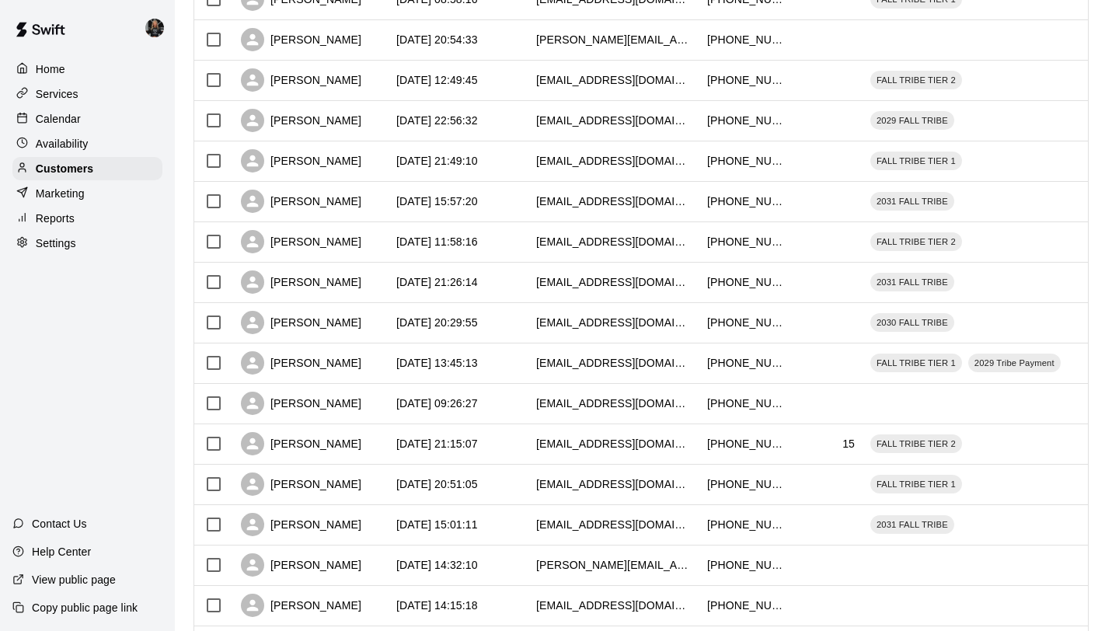
type input "***"
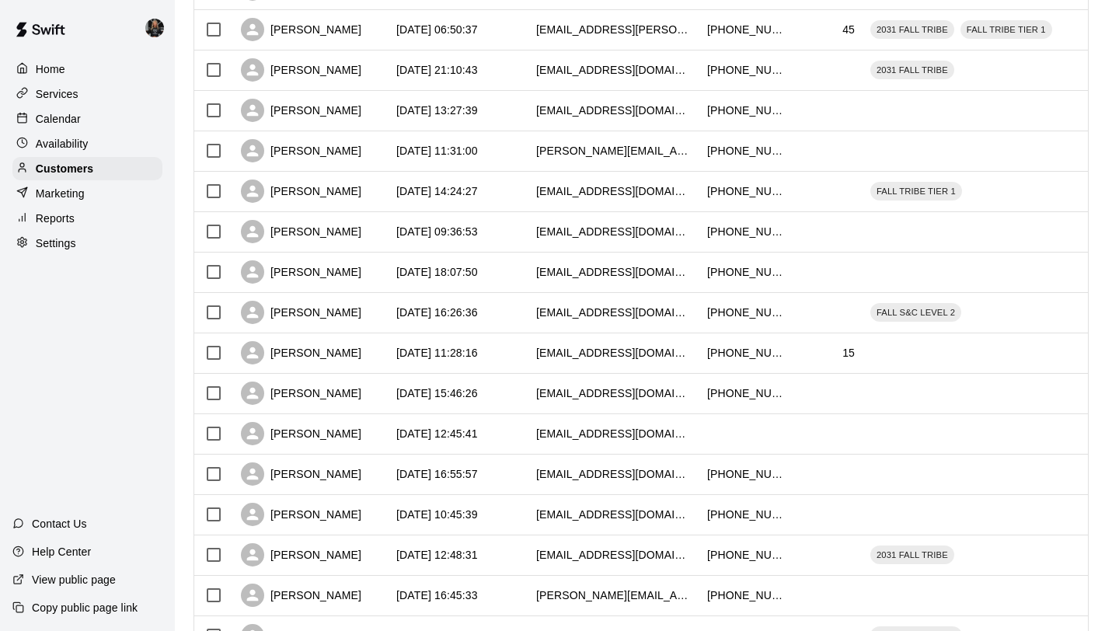
scroll to position [3739, 0]
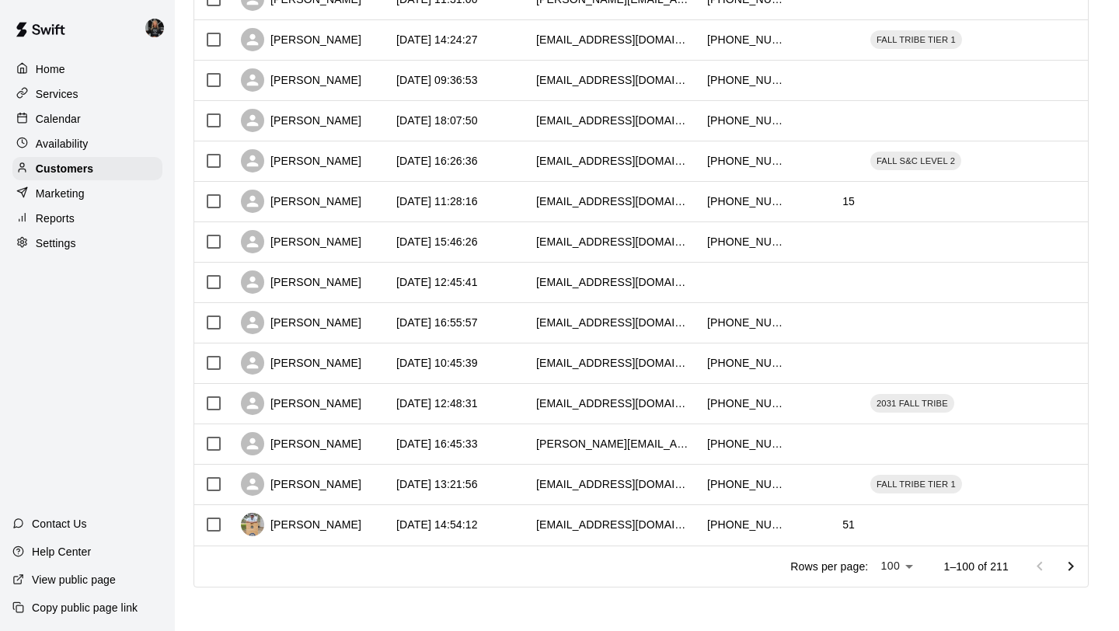
click at [1068, 567] on icon "Go to next page" at bounding box center [1070, 566] width 19 height 19
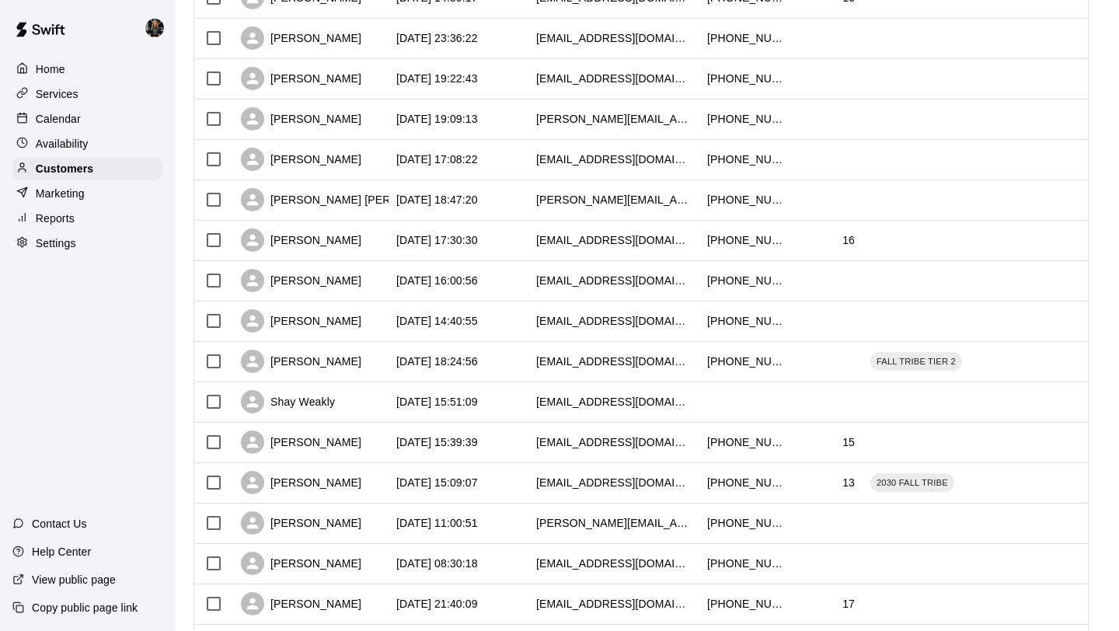
scroll to position [1355, 0]
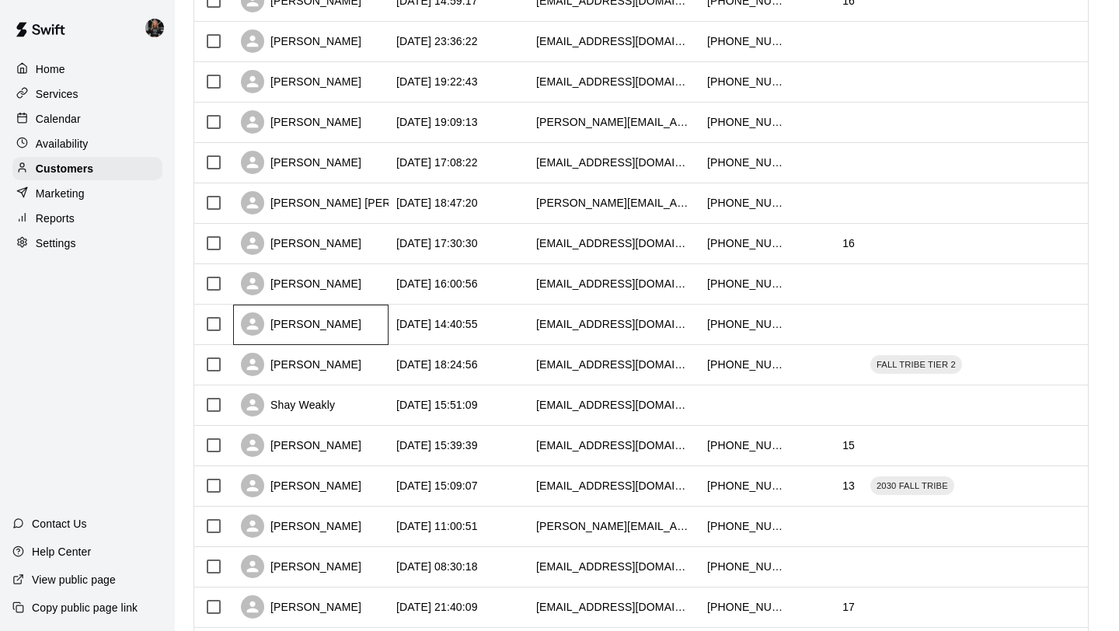
click at [335, 324] on div "Alicia Campbell" at bounding box center [301, 323] width 120 height 23
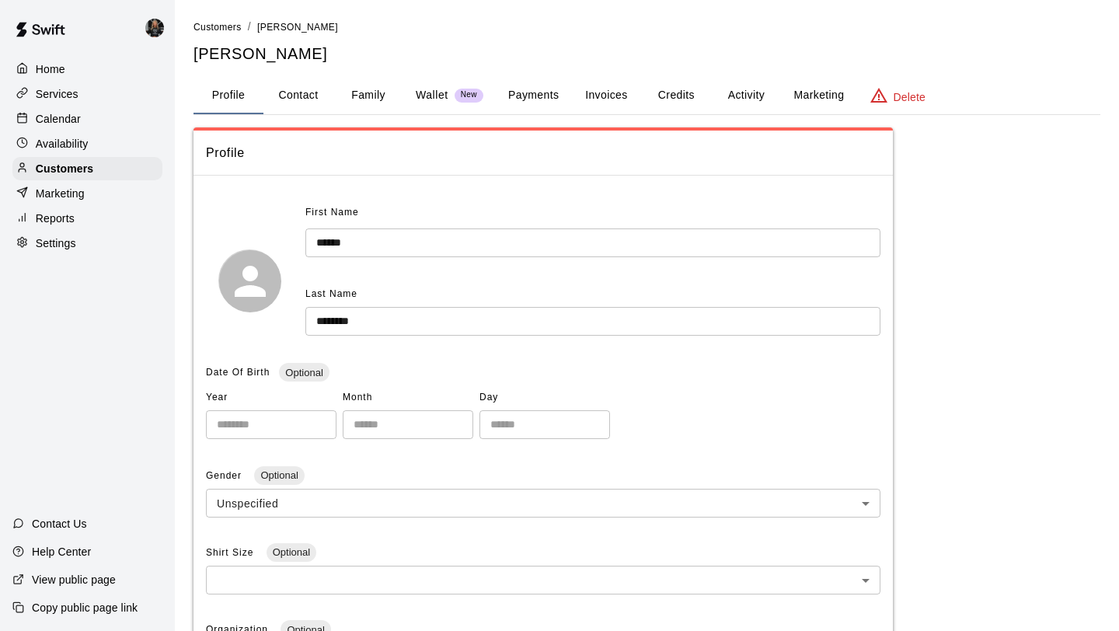
click at [360, 99] on button "Family" at bounding box center [368, 95] width 70 height 37
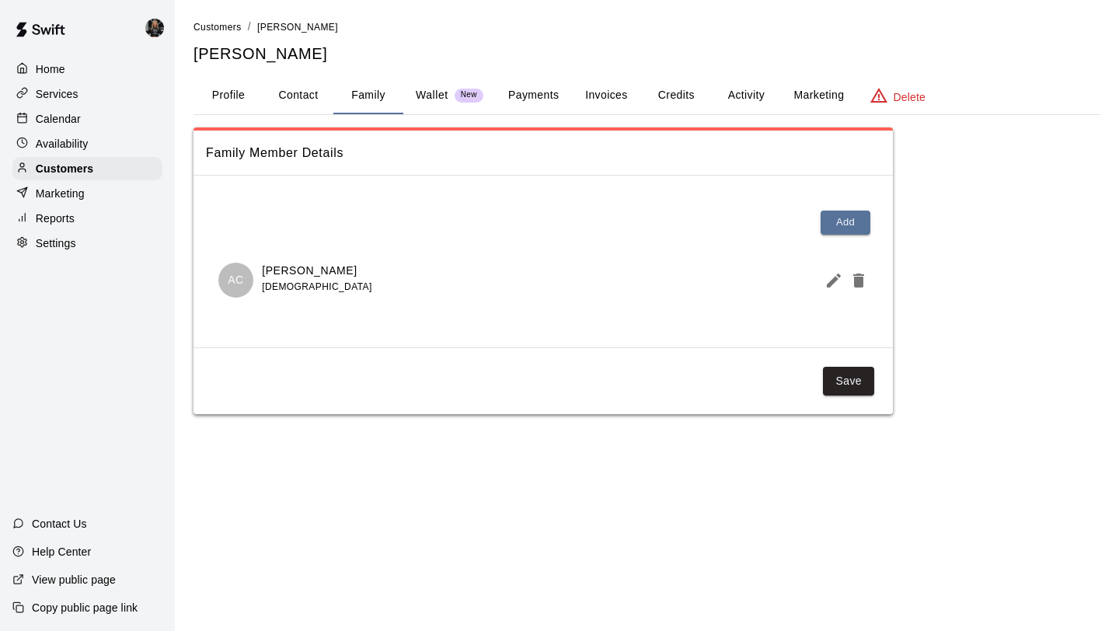
click at [830, 276] on icon "Edit Member" at bounding box center [833, 280] width 19 height 19
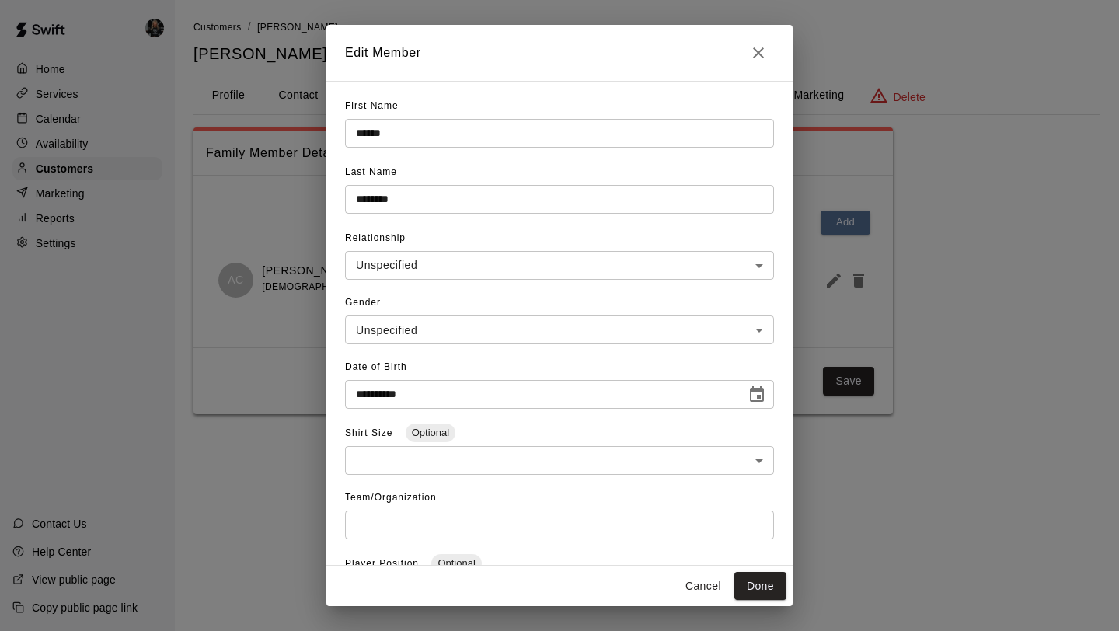
click at [745, 50] on button "Close" at bounding box center [758, 52] width 31 height 31
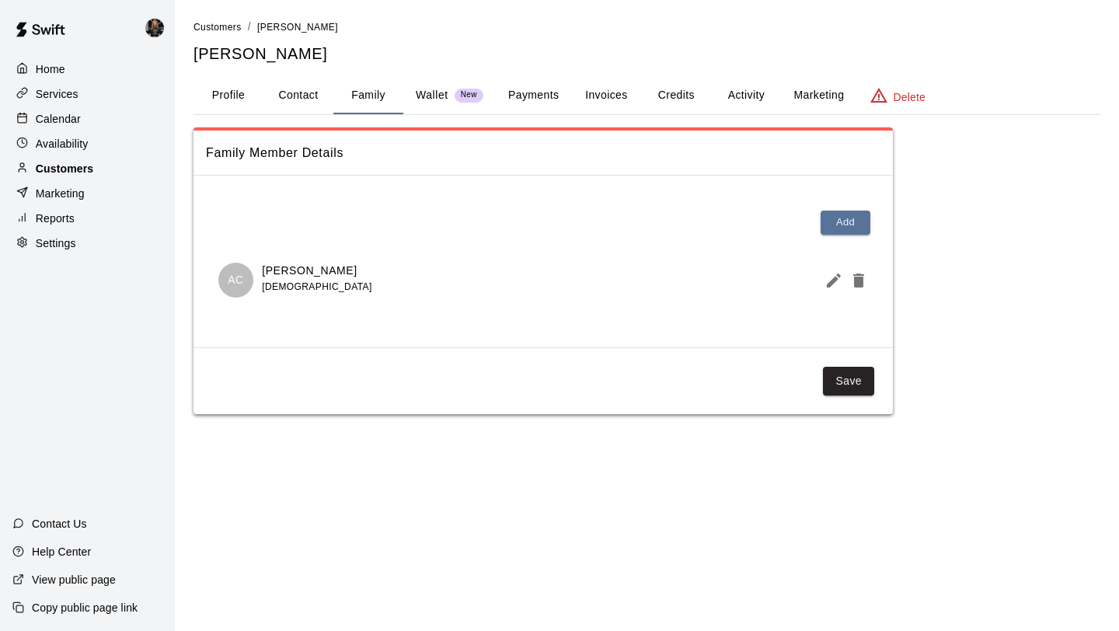
click at [93, 162] on div "Customers" at bounding box center [87, 168] width 150 height 23
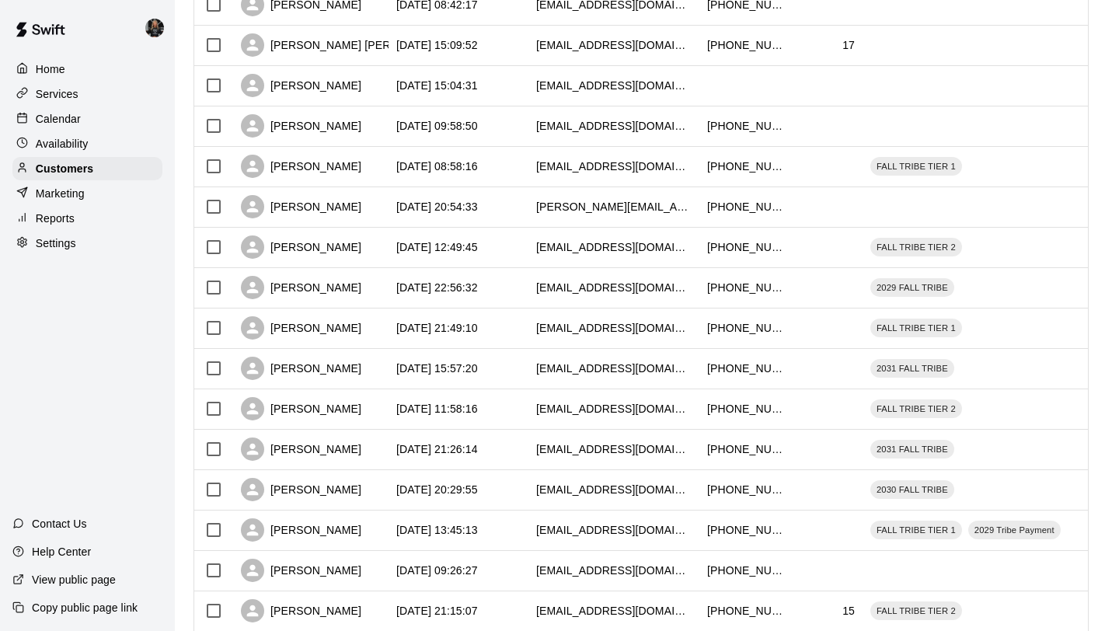
scroll to position [710, 0]
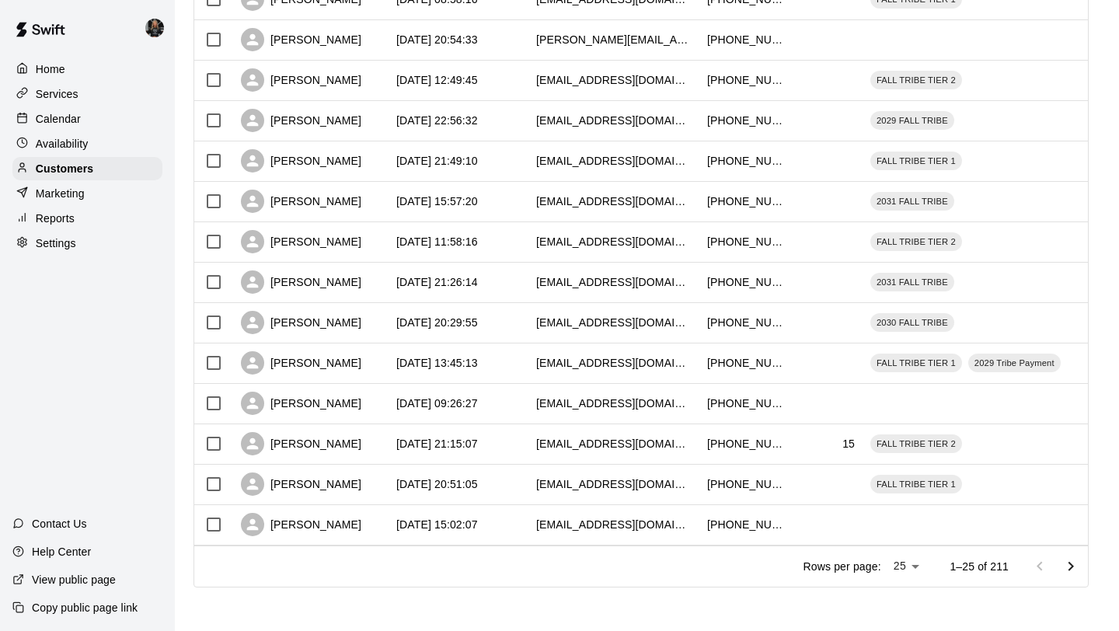
click at [895, 597] on li "100" at bounding box center [907, 599] width 44 height 26
type input "***"
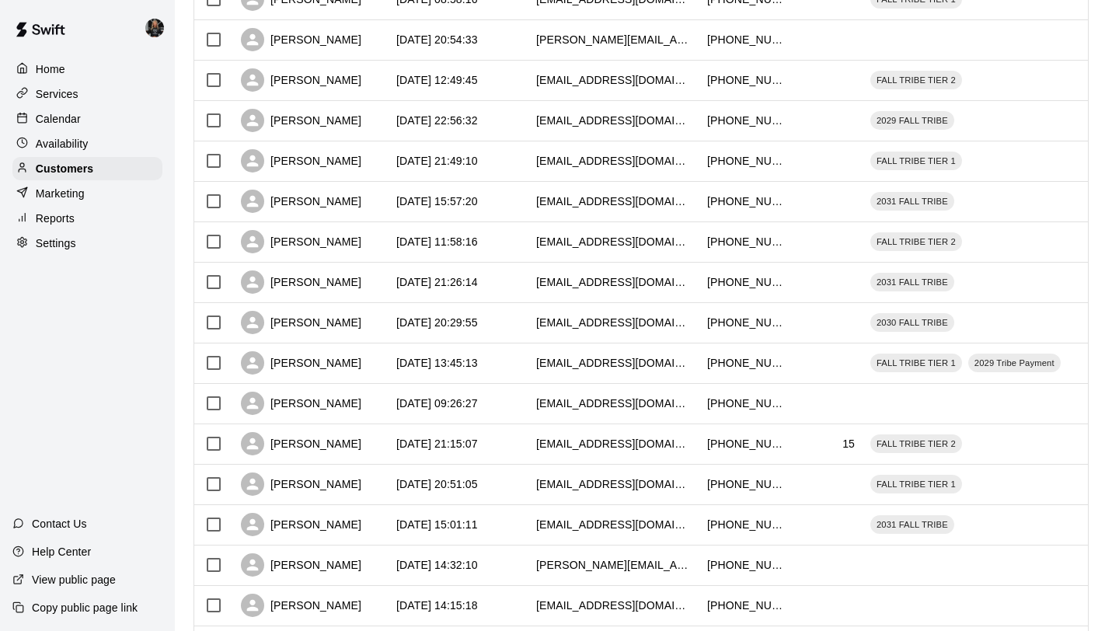
scroll to position [3739, 0]
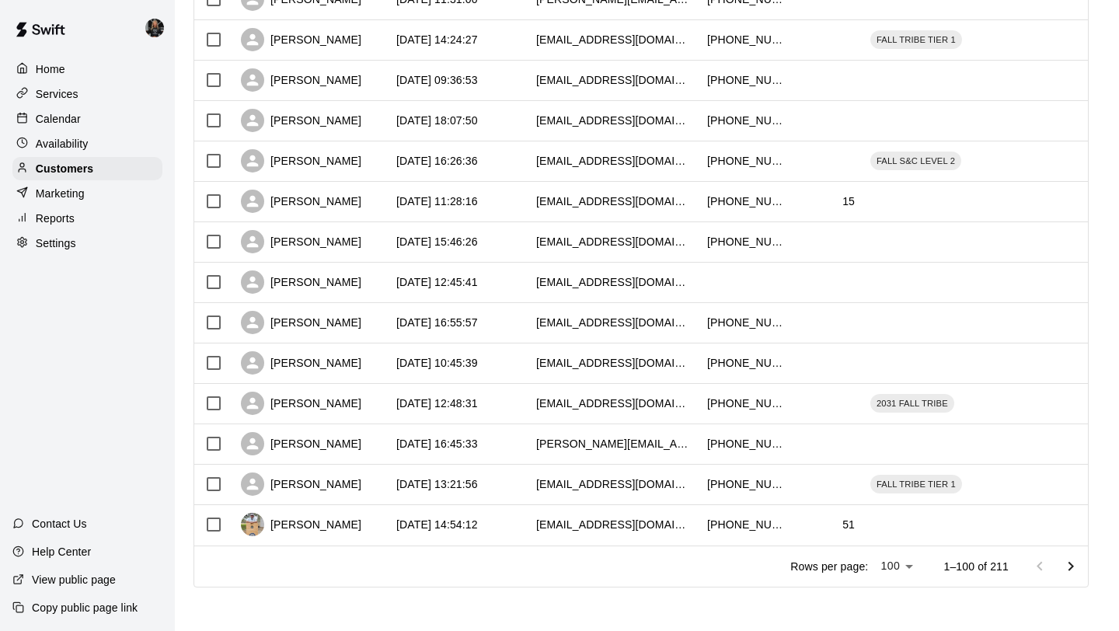
click at [1077, 563] on icon "Go to next page" at bounding box center [1070, 566] width 19 height 19
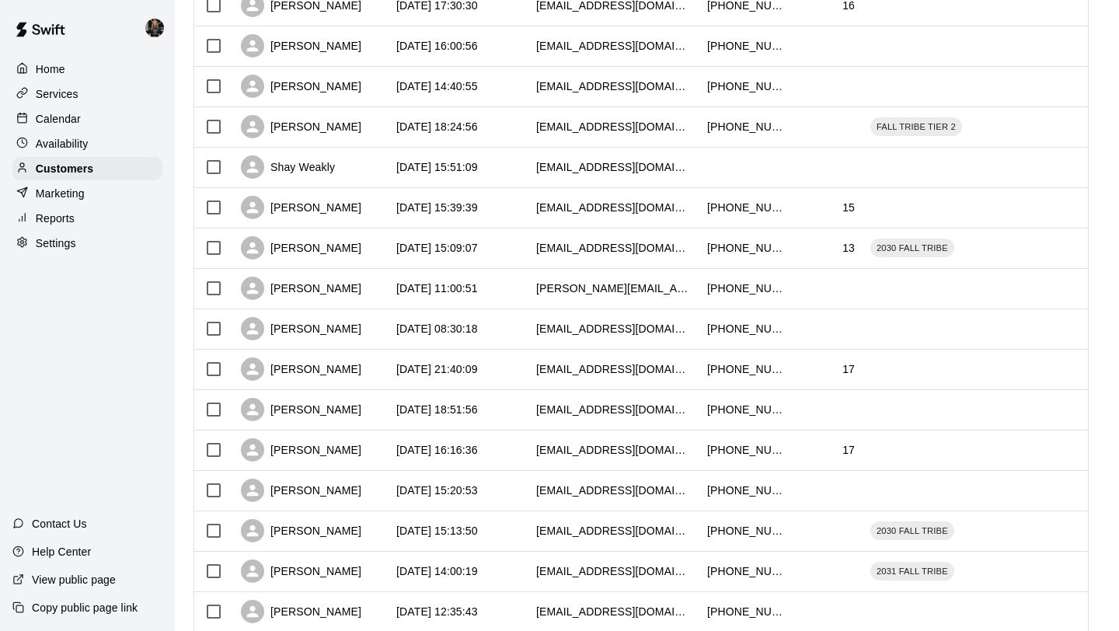
scroll to position [1591, 0]
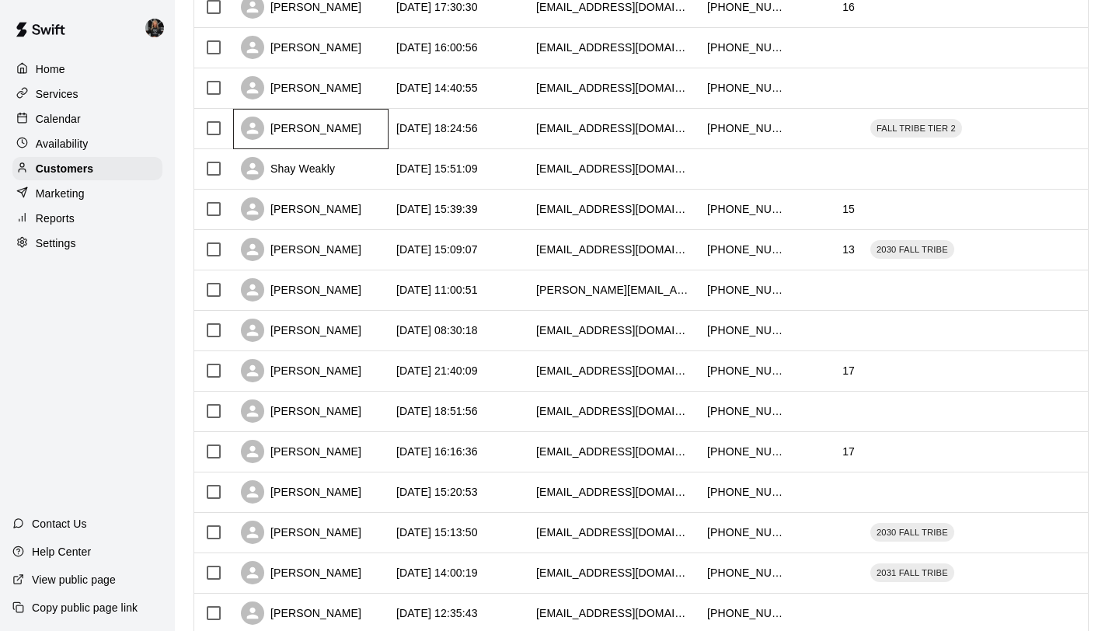
click at [307, 134] on div "James Patton" at bounding box center [301, 128] width 120 height 23
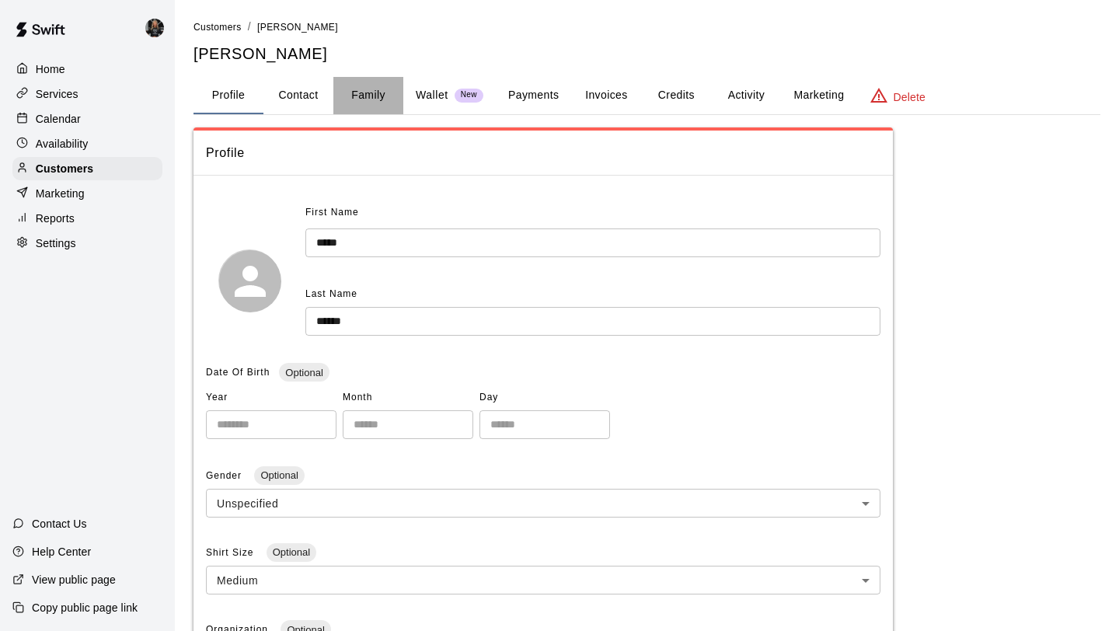
click at [367, 95] on button "Family" at bounding box center [368, 95] width 70 height 37
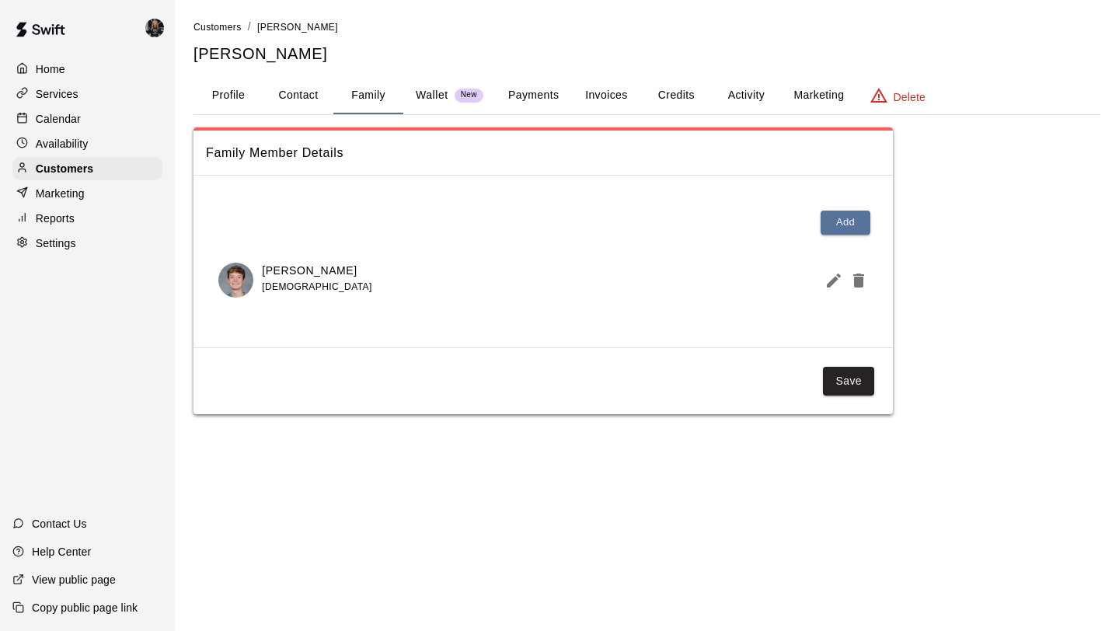
click at [826, 284] on icon "Edit Member" at bounding box center [833, 280] width 19 height 19
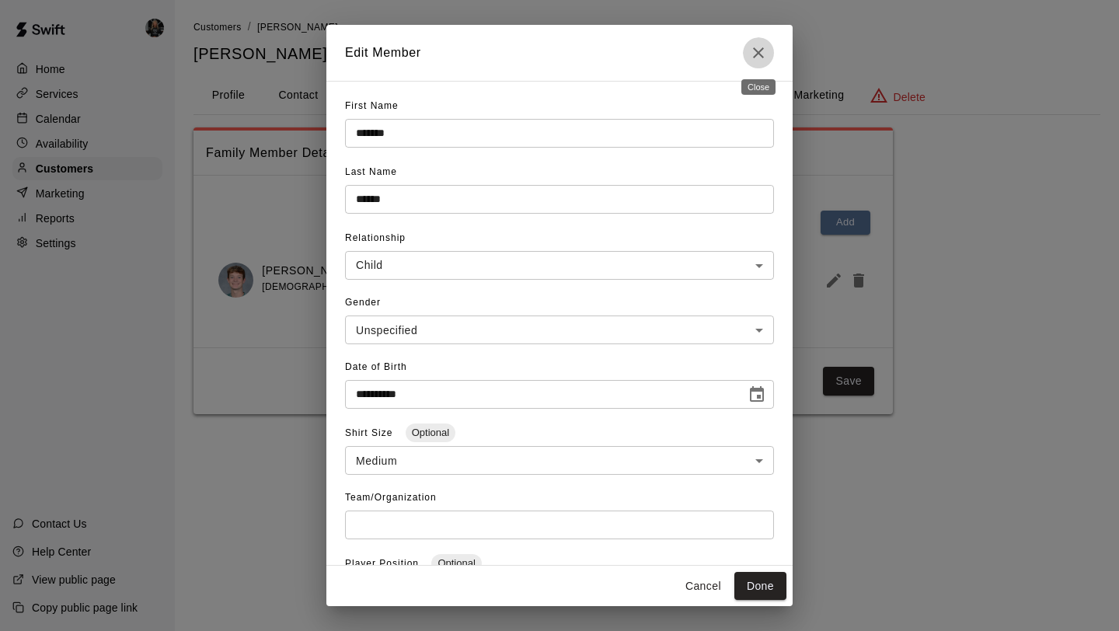
click at [744, 51] on button "Close" at bounding box center [758, 52] width 31 height 31
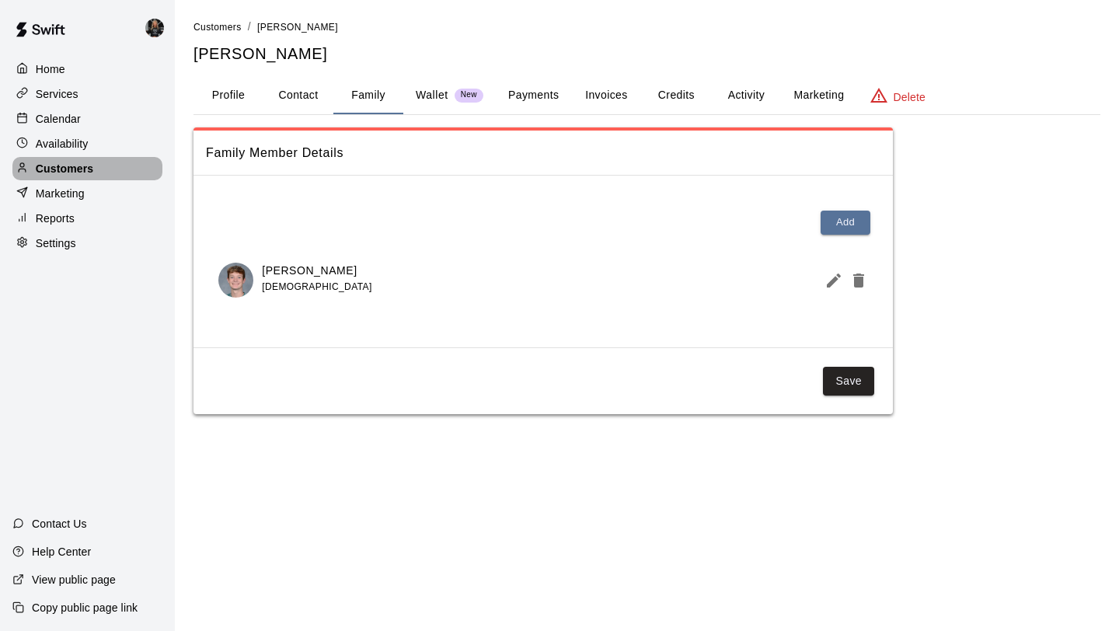
click at [127, 176] on div "Customers" at bounding box center [87, 168] width 150 height 23
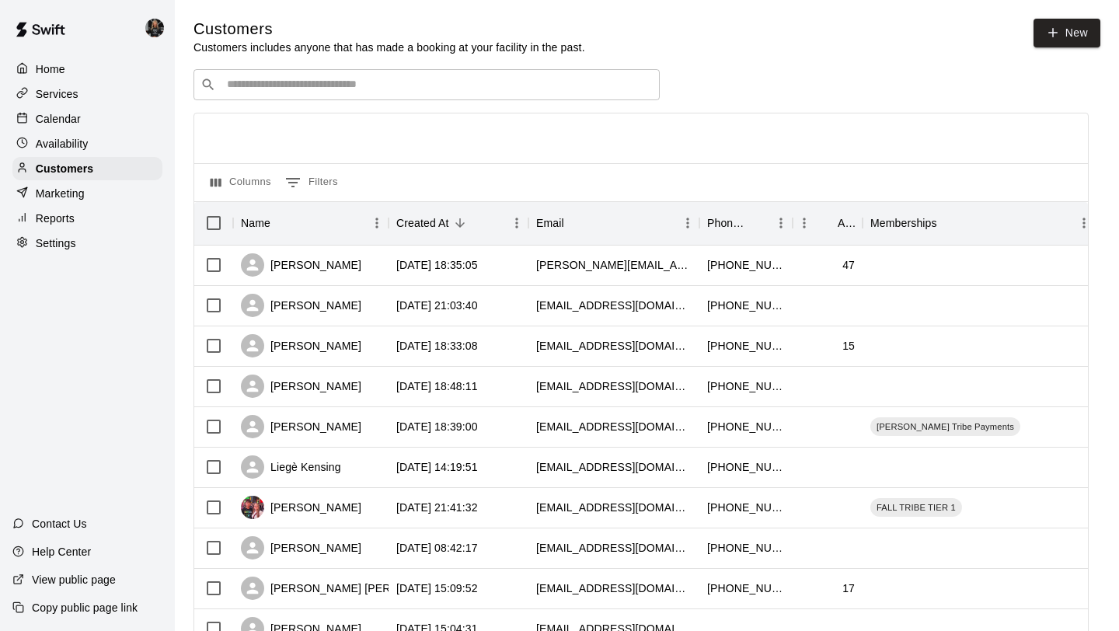
scroll to position [710, 0]
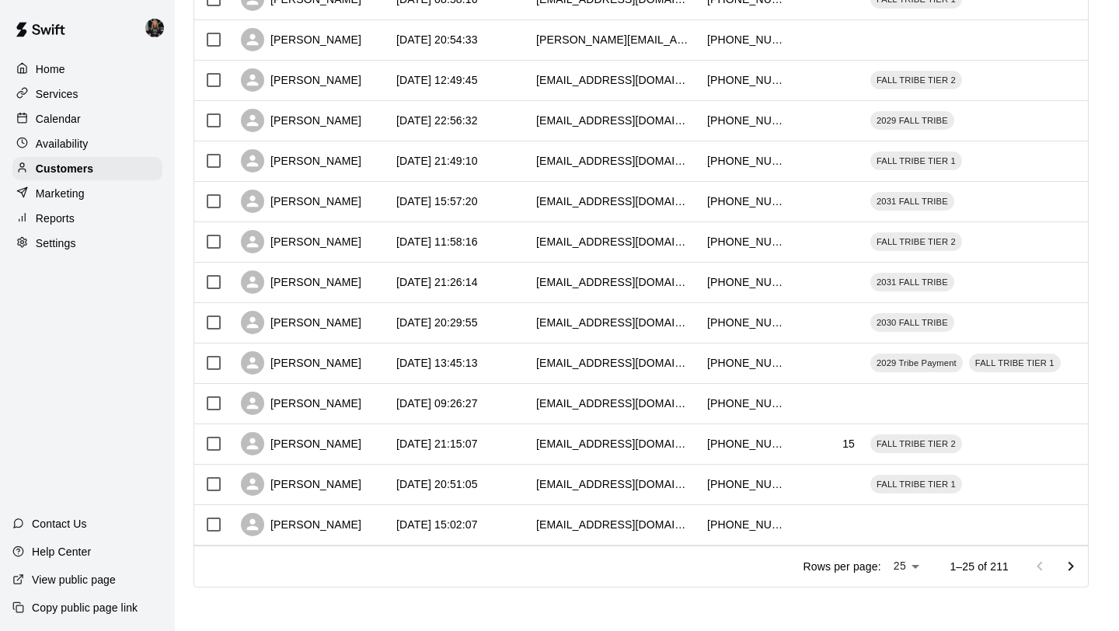
click at [899, 597] on li "100" at bounding box center [907, 599] width 44 height 26
type input "***"
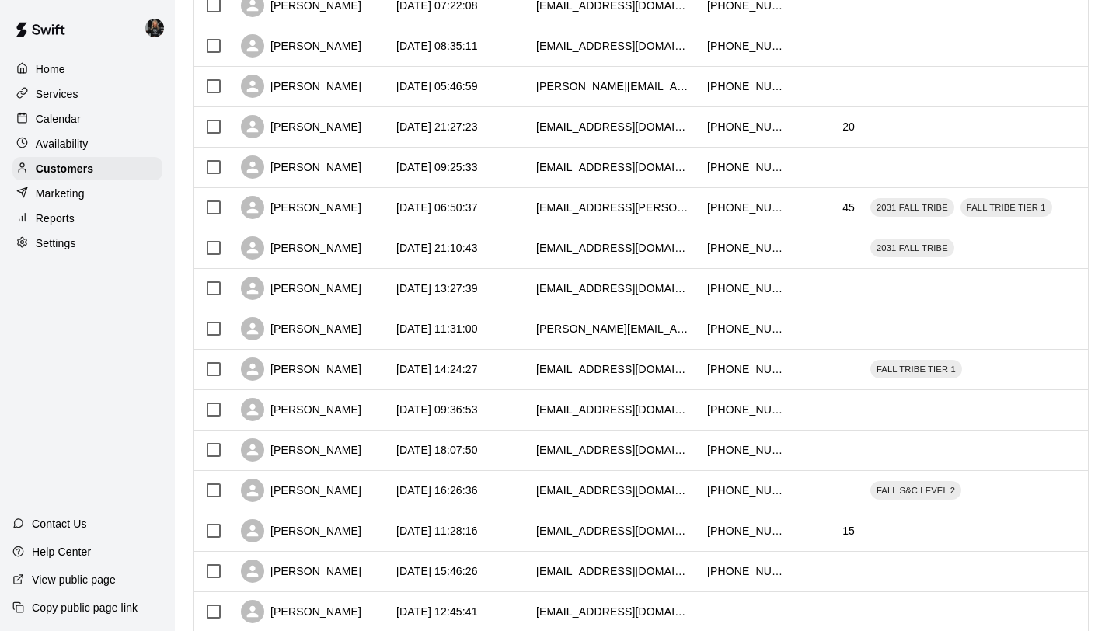
scroll to position [3739, 0]
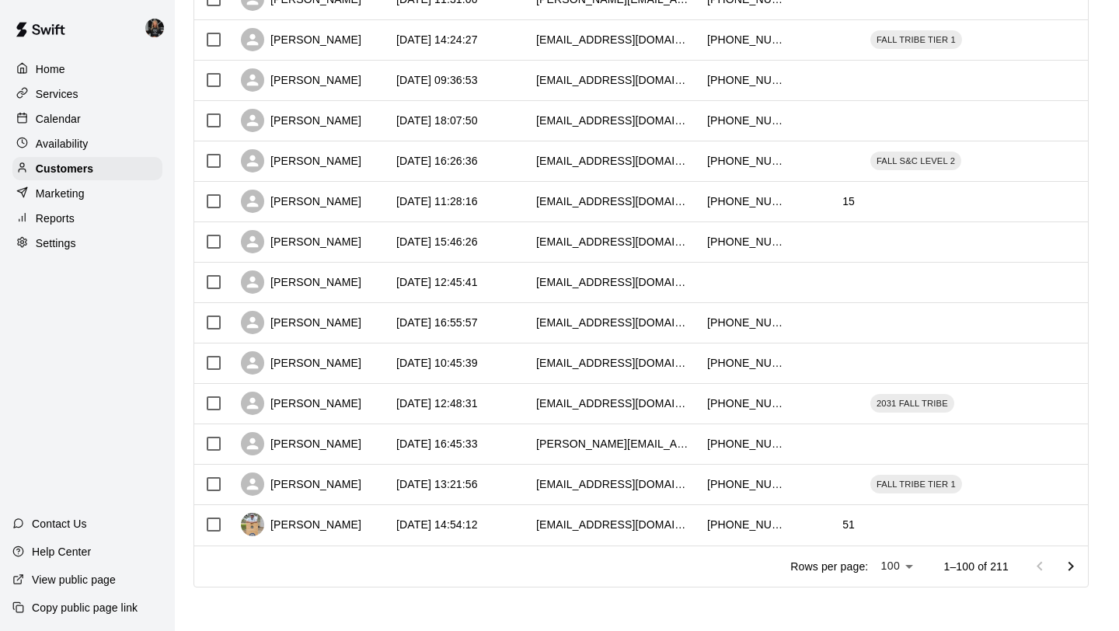
click at [1069, 556] on button "Go to next page" at bounding box center [1070, 566] width 31 height 31
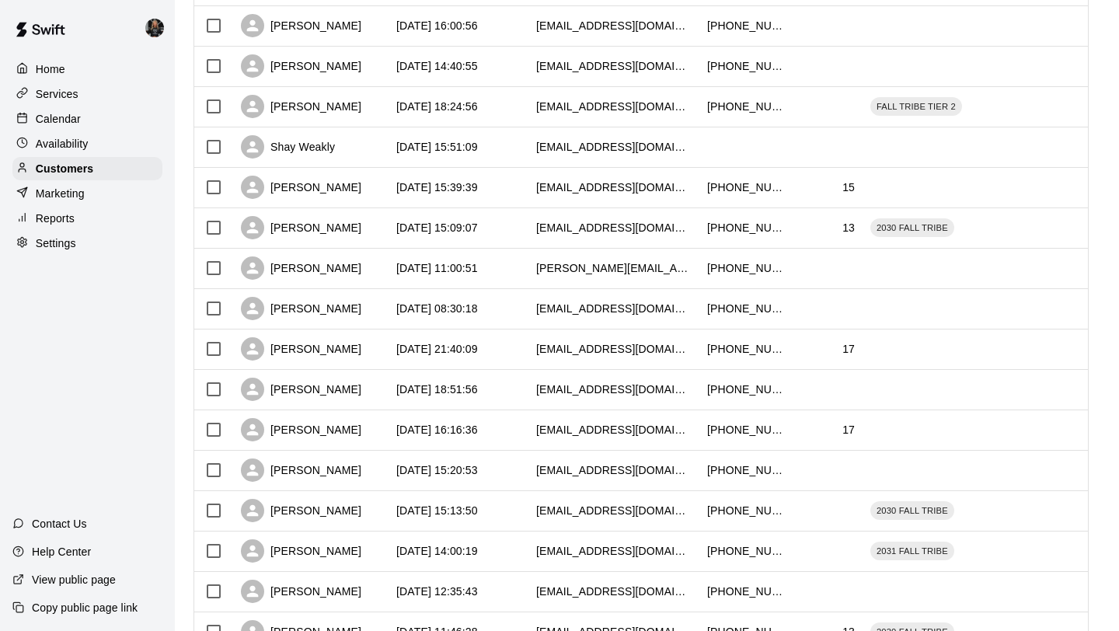
scroll to position [1614, 0]
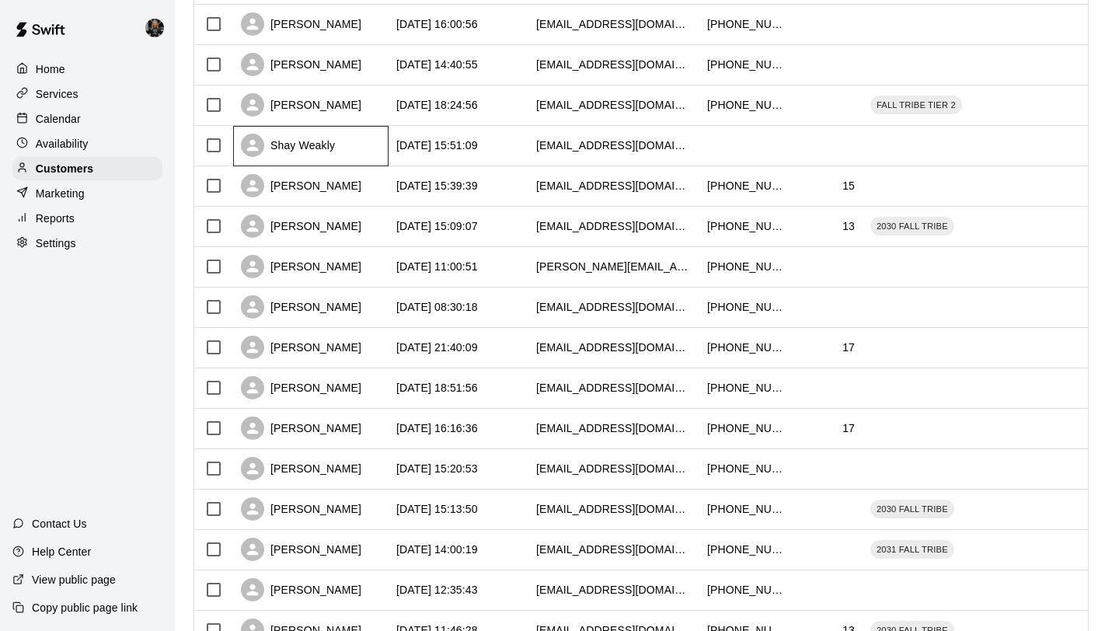
click at [311, 144] on div "Shay Weakly" at bounding box center [288, 145] width 94 height 23
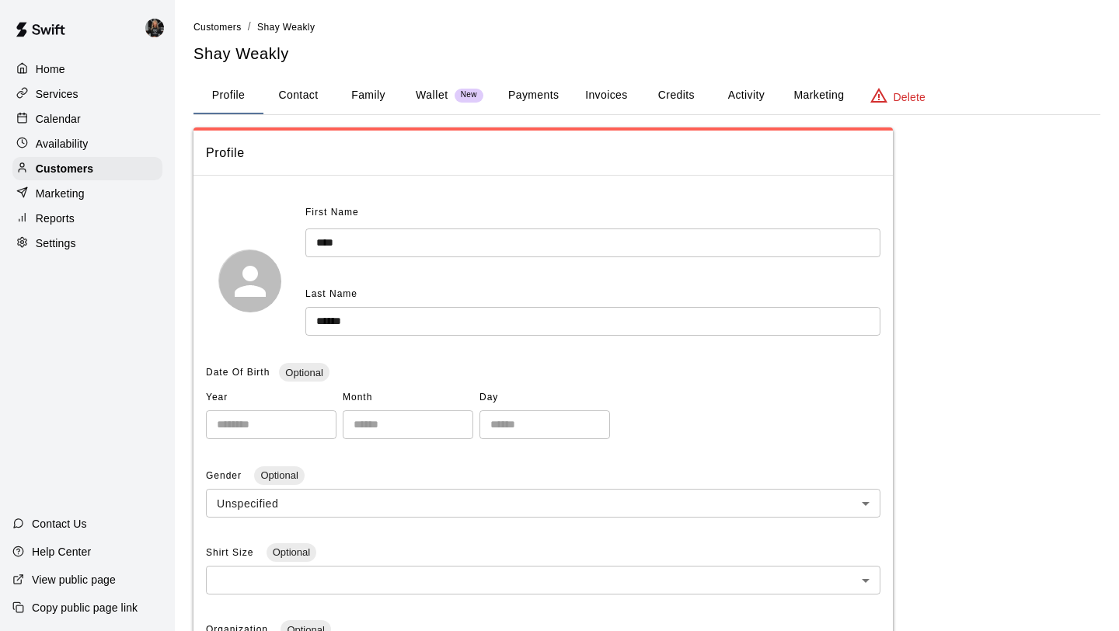
click at [360, 89] on button "Family" at bounding box center [368, 95] width 70 height 37
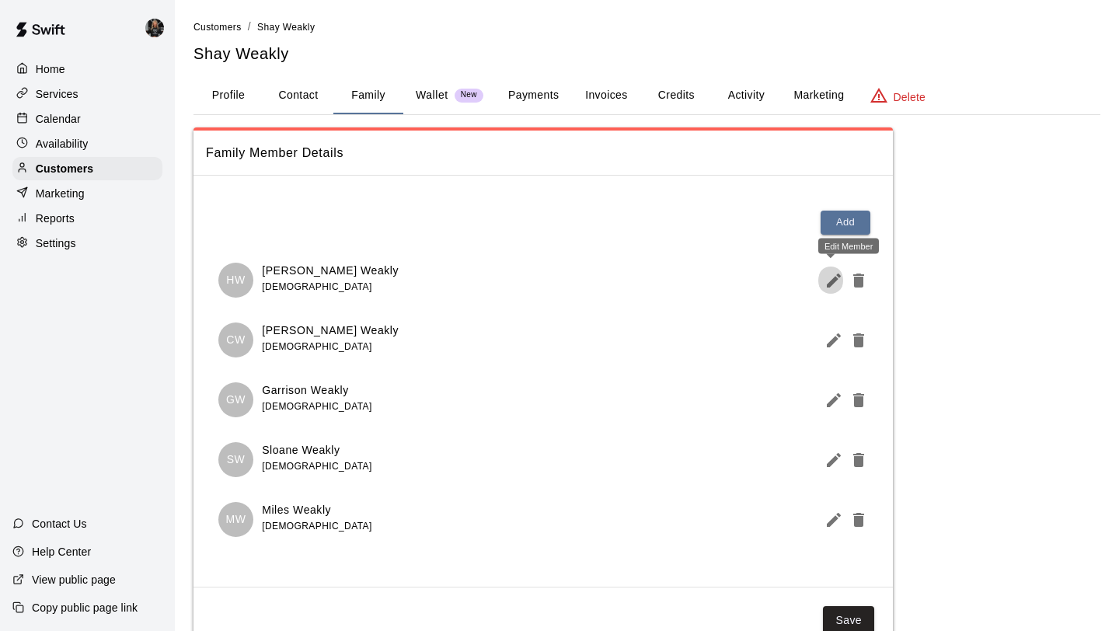
click at [831, 283] on icon "Edit Member" at bounding box center [833, 280] width 14 height 14
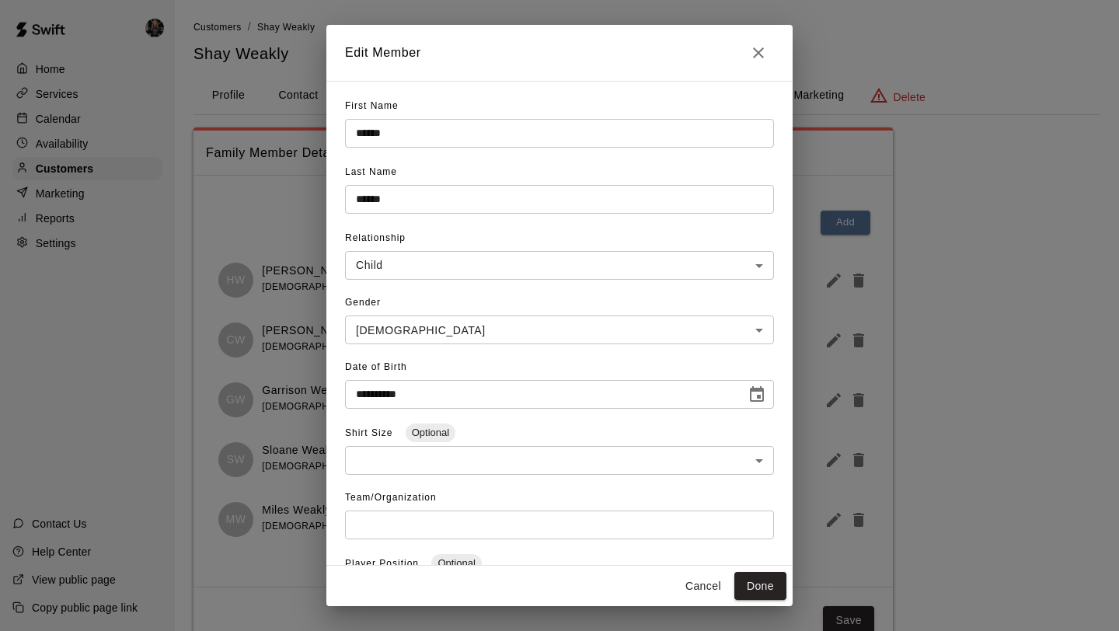
click at [761, 57] on icon "Close" at bounding box center [758, 52] width 19 height 19
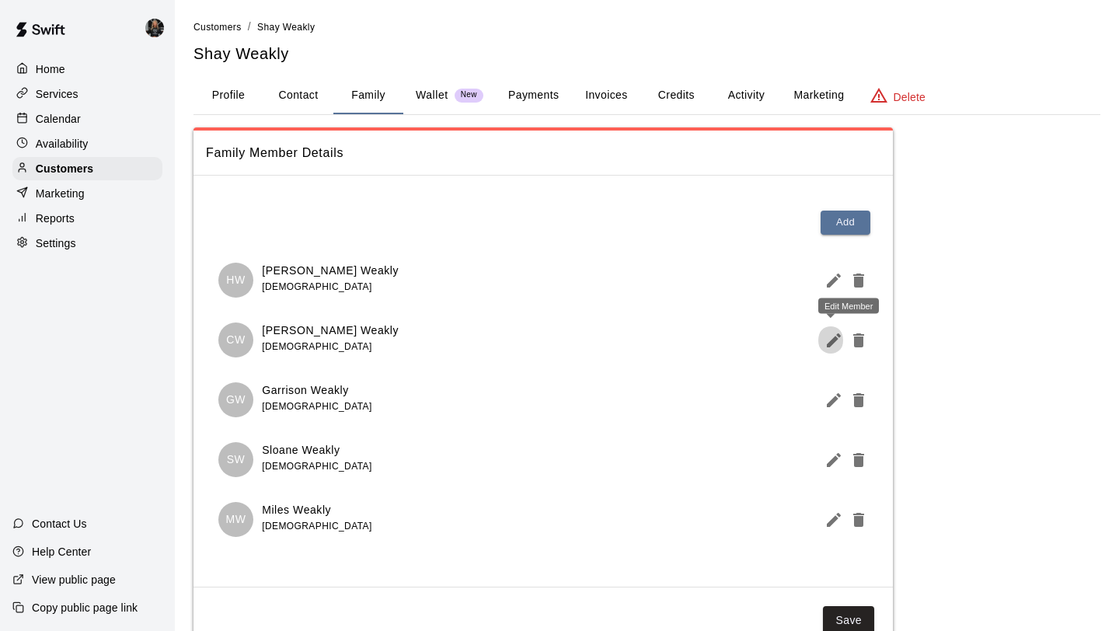
click at [837, 350] on button "Edit Member" at bounding box center [830, 340] width 25 height 31
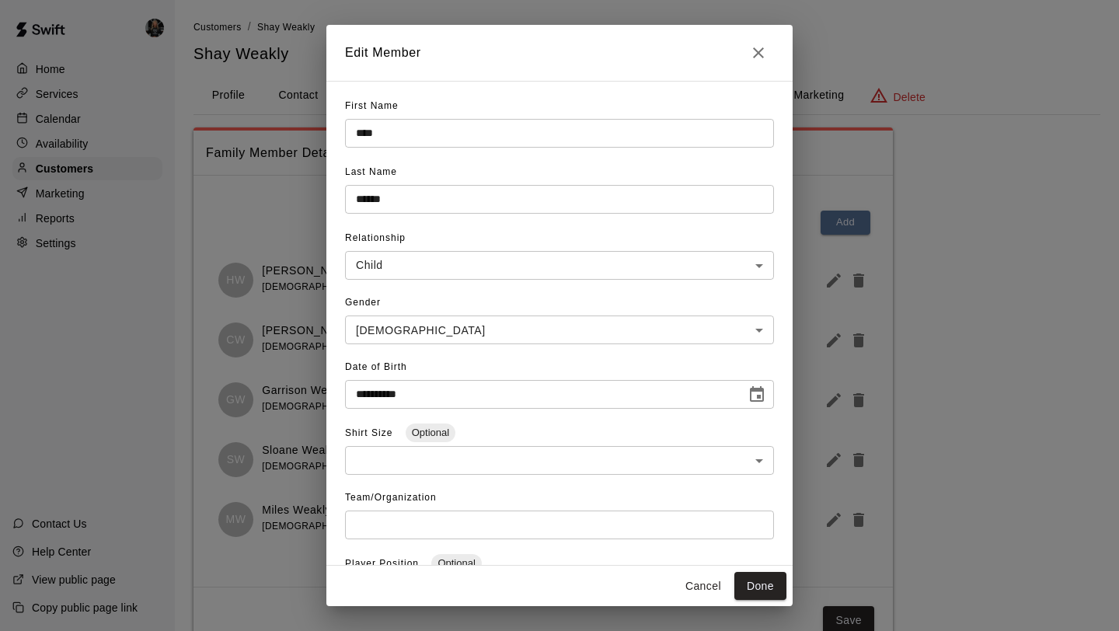
click at [757, 64] on button "Close" at bounding box center [758, 52] width 31 height 31
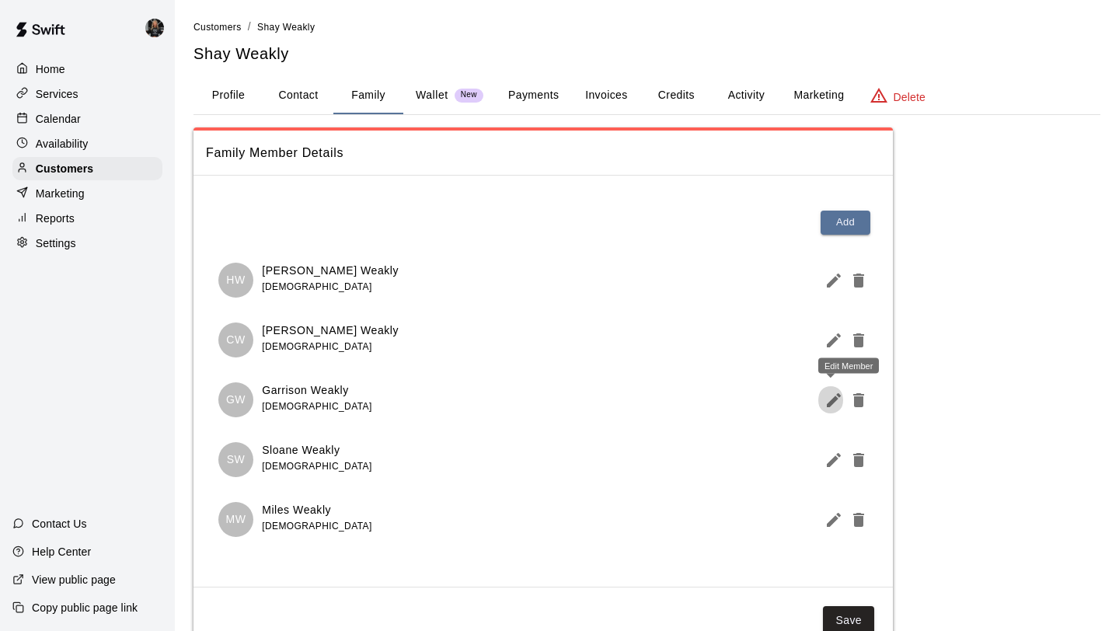
click at [833, 401] on icon "Edit Member" at bounding box center [833, 400] width 14 height 14
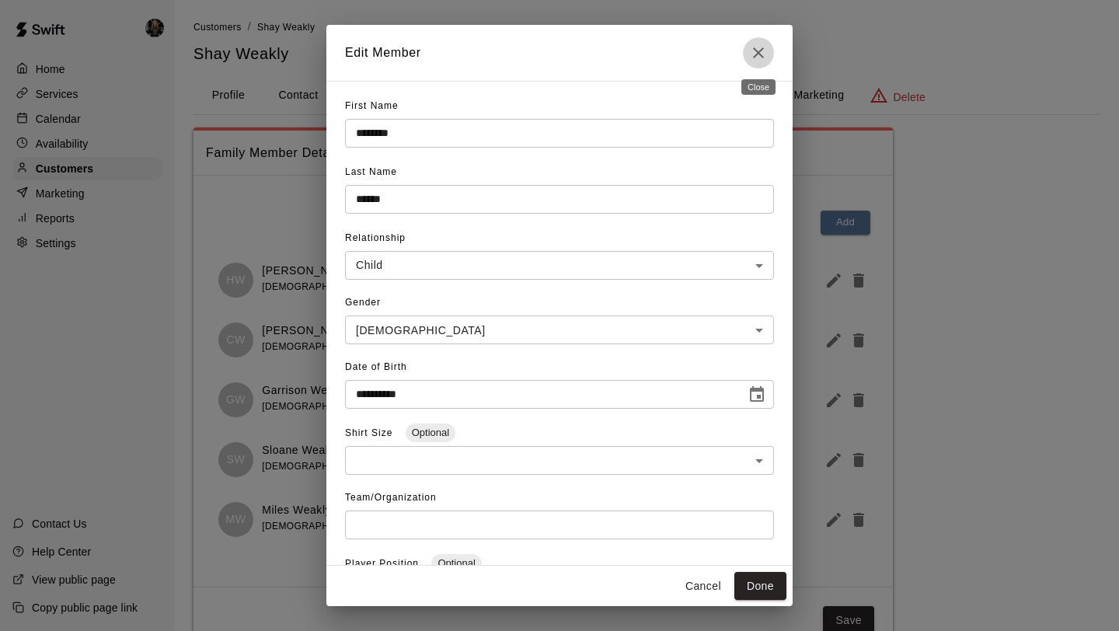
click at [748, 47] on button "Close" at bounding box center [758, 52] width 31 height 31
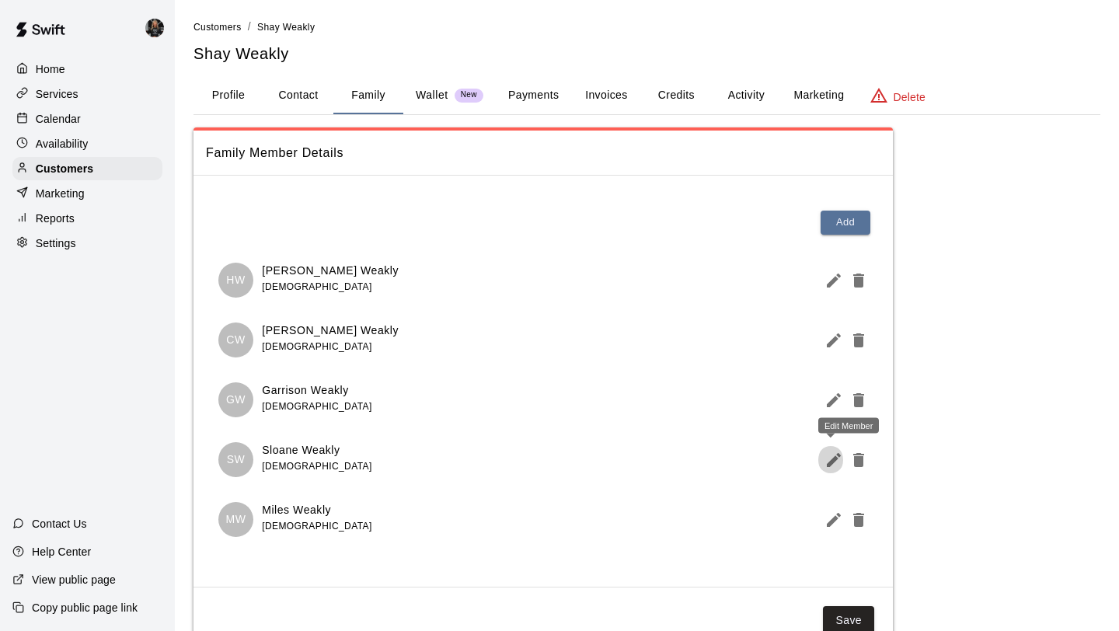
click at [825, 465] on icon "Edit Member" at bounding box center [833, 460] width 19 height 19
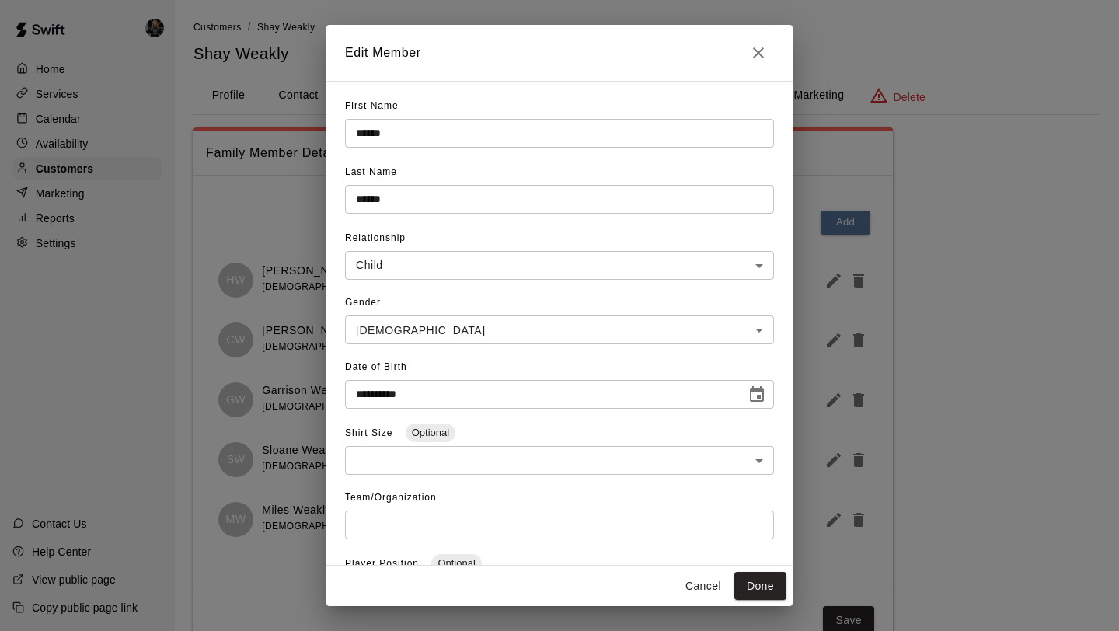
click at [761, 50] on icon "Close" at bounding box center [758, 52] width 19 height 19
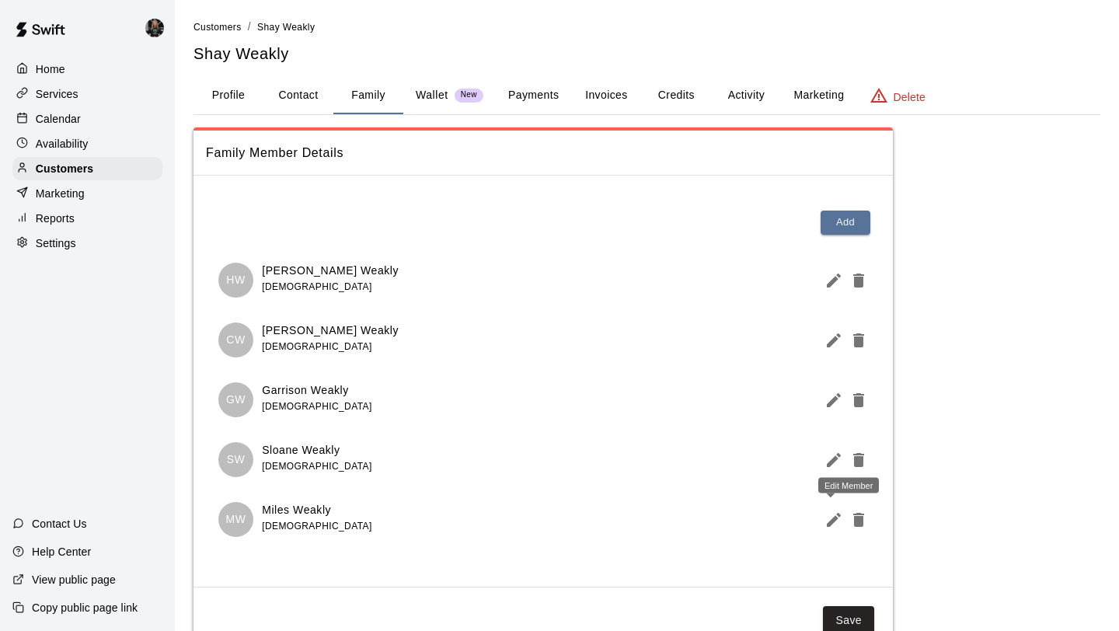
click at [829, 524] on icon "Edit Member" at bounding box center [833, 520] width 14 height 14
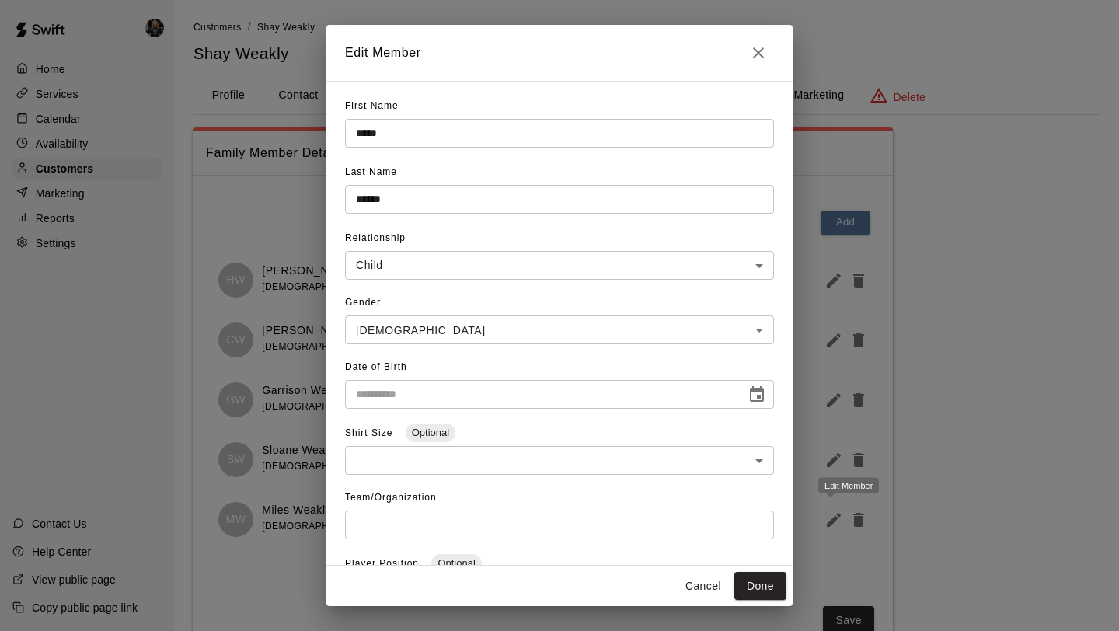
type input "**********"
click at [746, 51] on button "Close" at bounding box center [758, 52] width 31 height 31
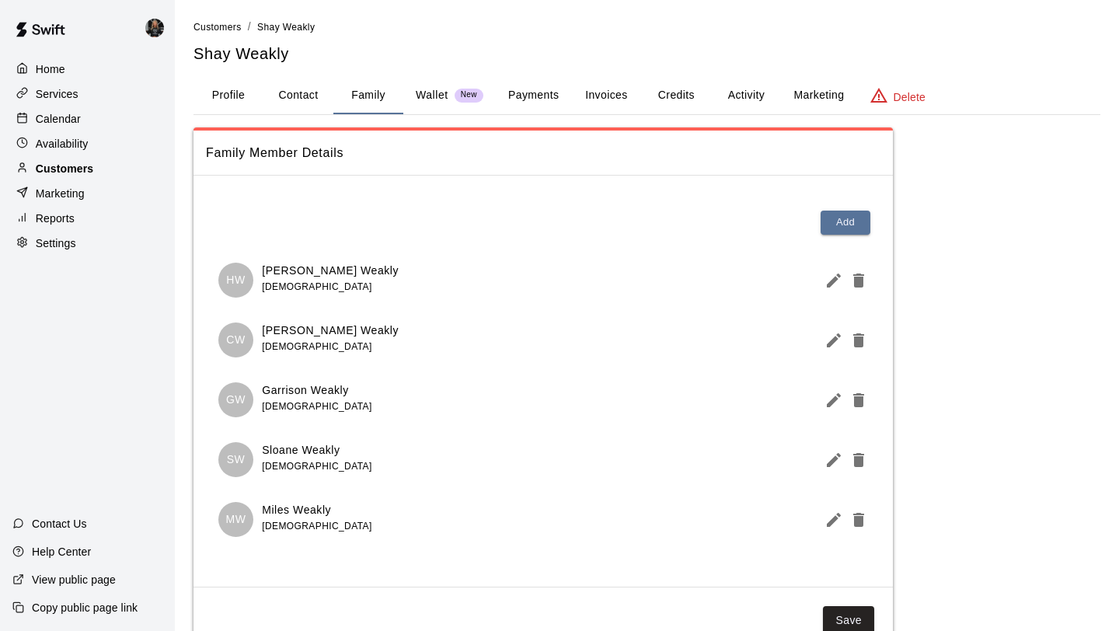
click at [106, 165] on div "Customers" at bounding box center [87, 168] width 150 height 23
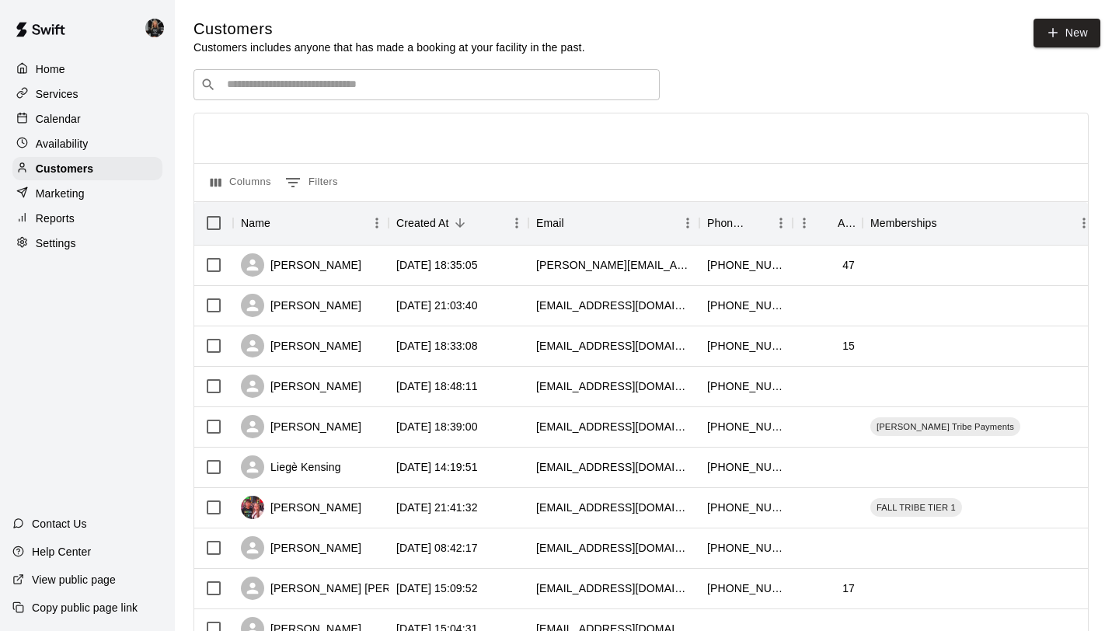
scroll to position [710, 0]
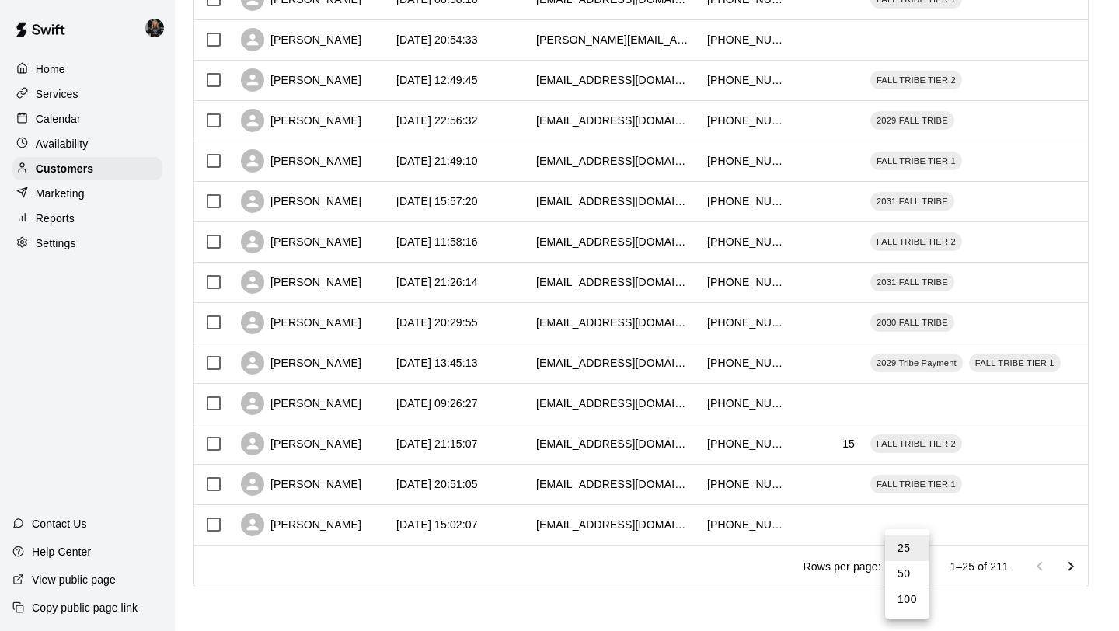
click at [905, 600] on li "100" at bounding box center [907, 599] width 44 height 26
type input "***"
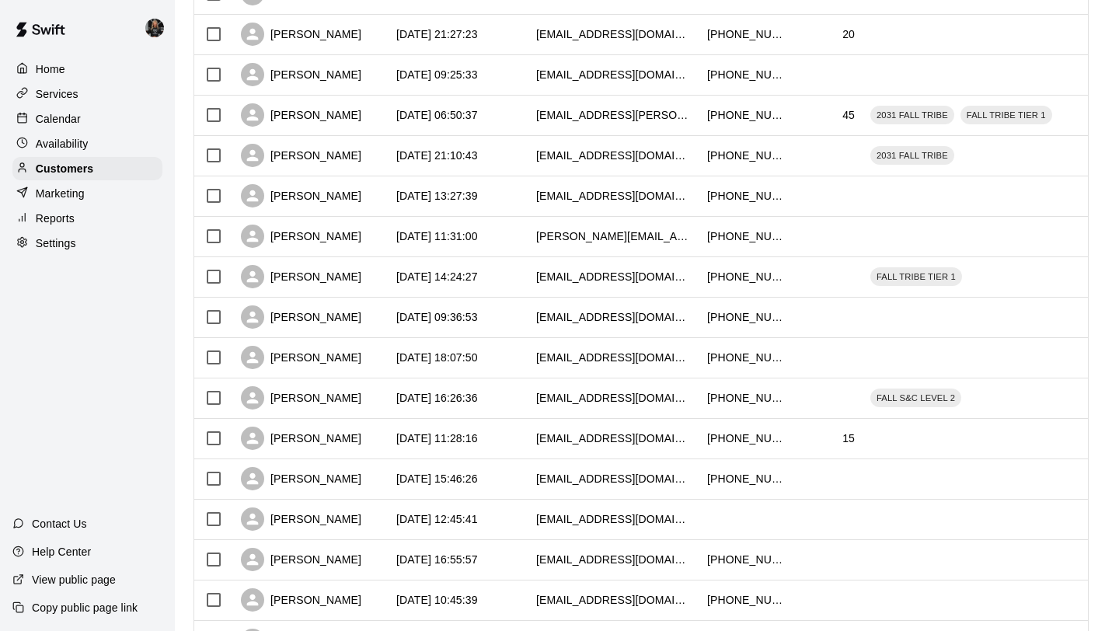
scroll to position [3739, 0]
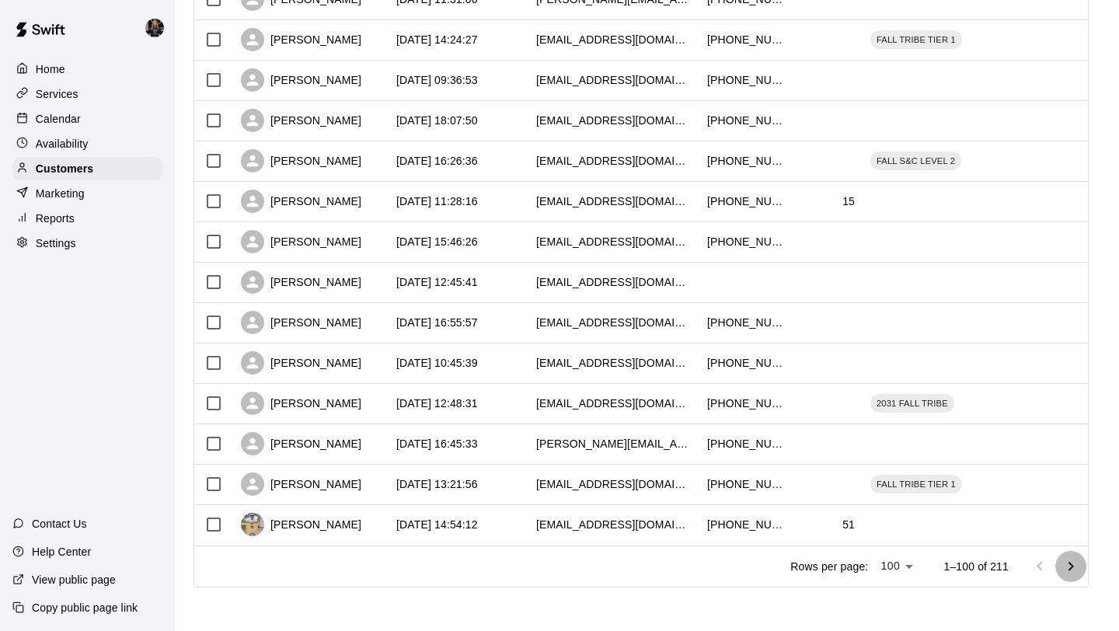
click at [1073, 565] on icon "Go to next page" at bounding box center [1070, 566] width 19 height 19
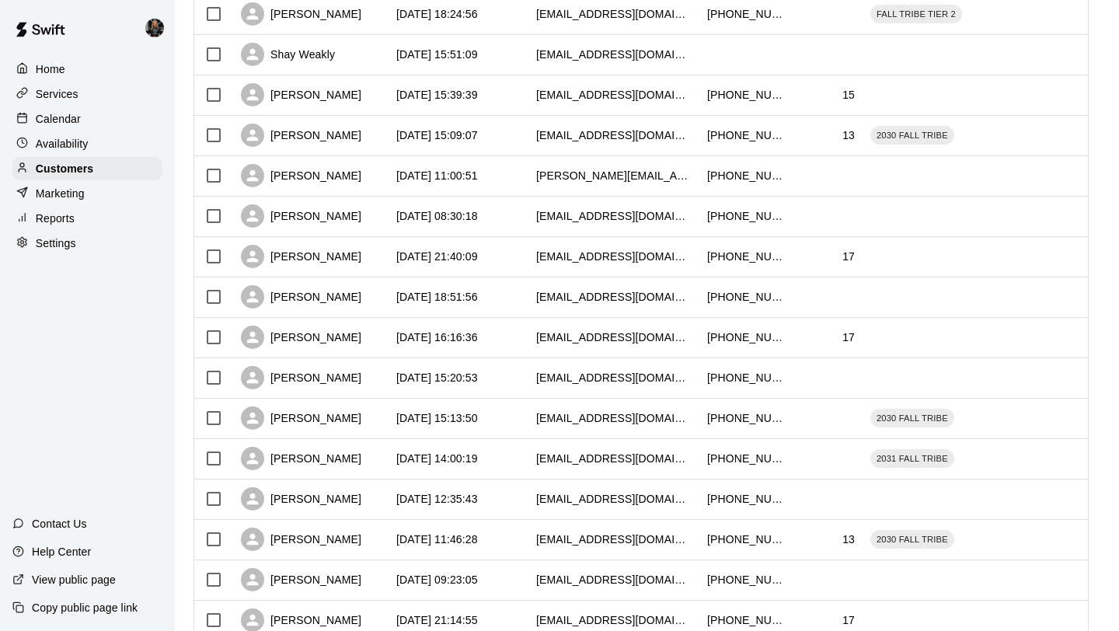
scroll to position [1701, 0]
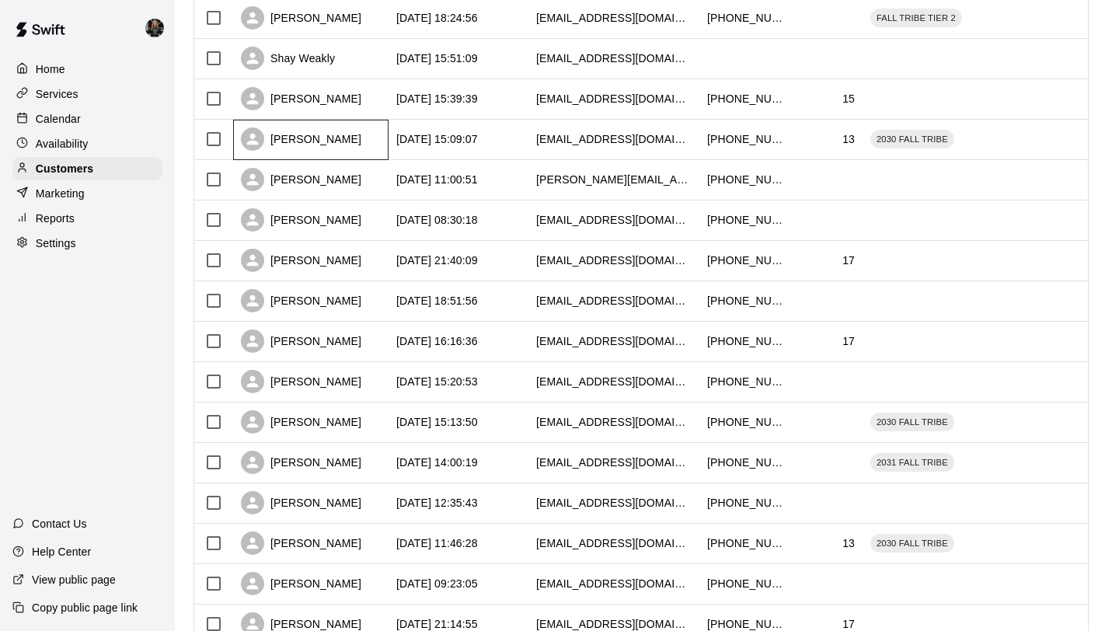
click at [302, 139] on div "Hunter Brandon" at bounding box center [301, 138] width 120 height 23
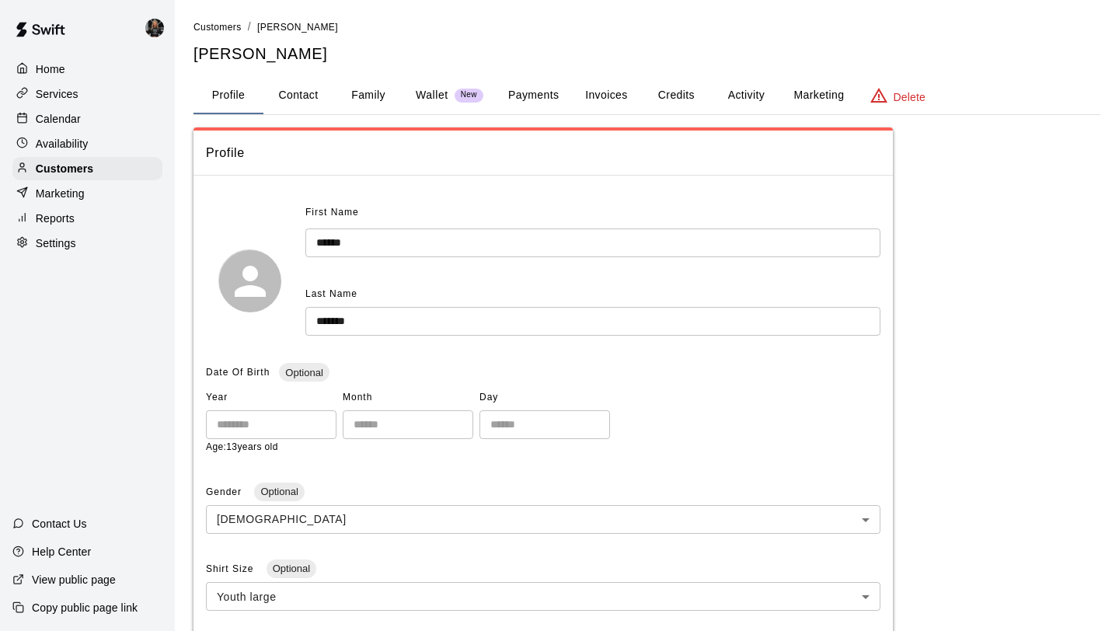
click at [375, 103] on button "Family" at bounding box center [368, 95] width 70 height 37
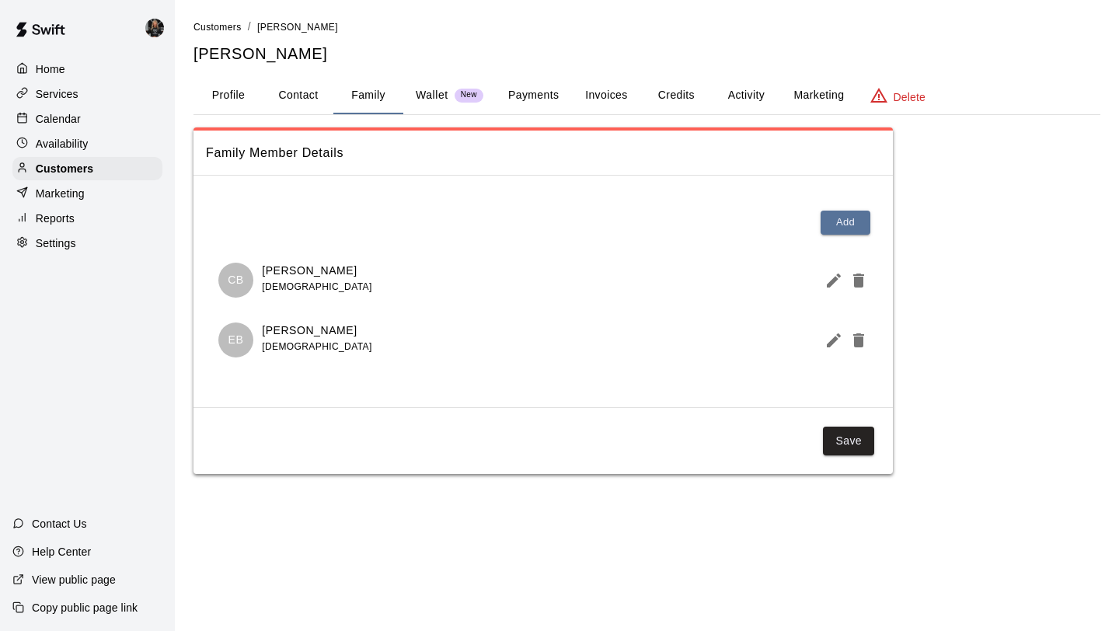
click at [217, 91] on button "Profile" at bounding box center [228, 95] width 70 height 37
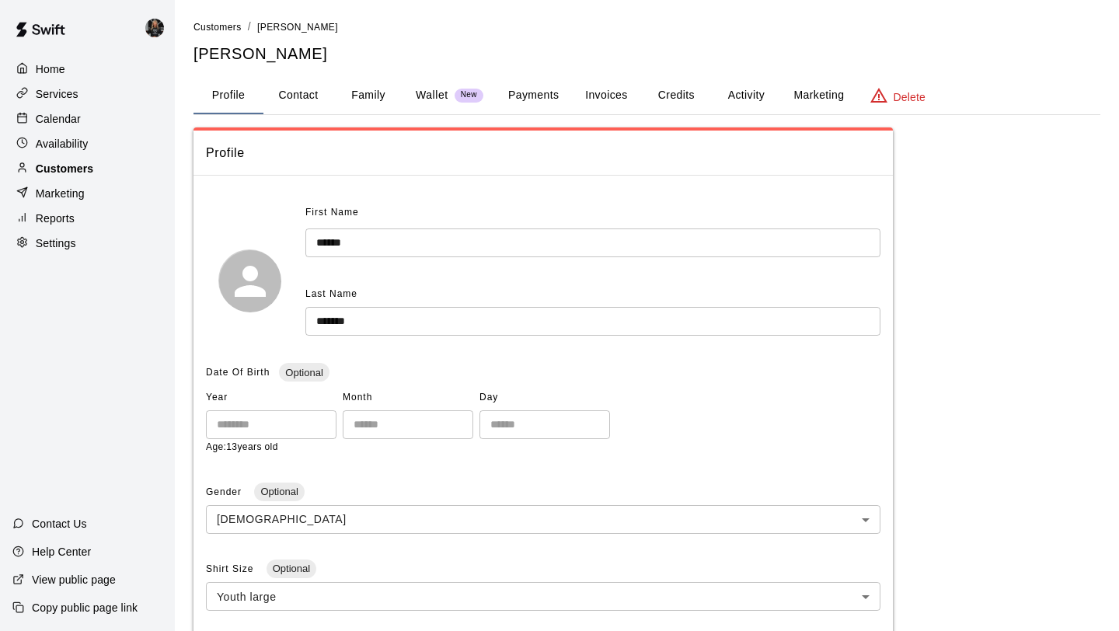
click at [61, 174] on p "Customers" at bounding box center [64, 169] width 57 height 16
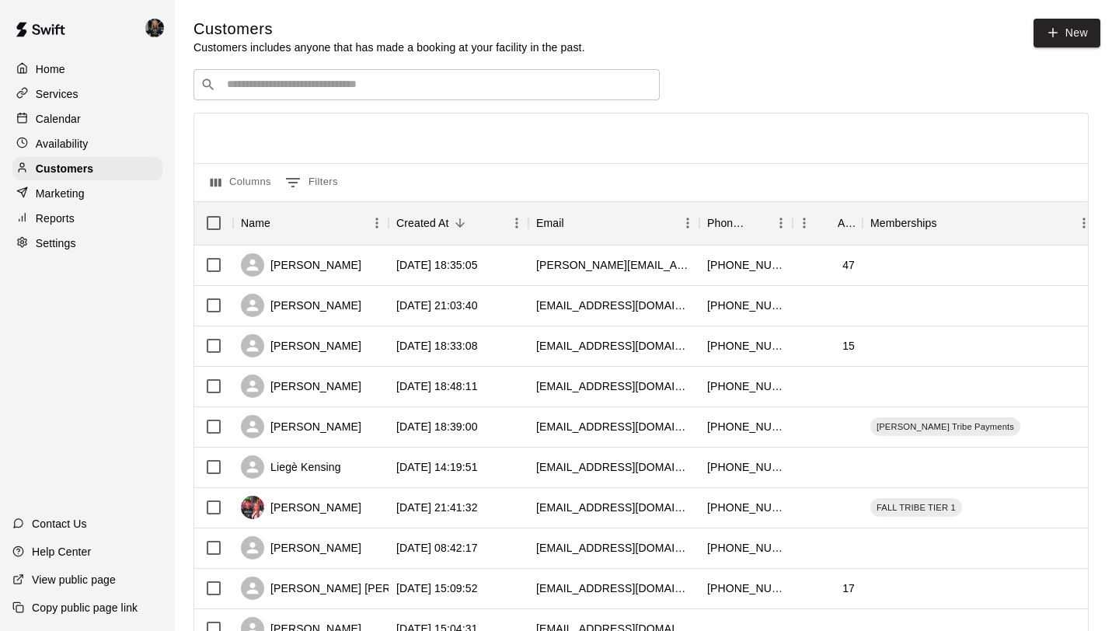
scroll to position [710, 0]
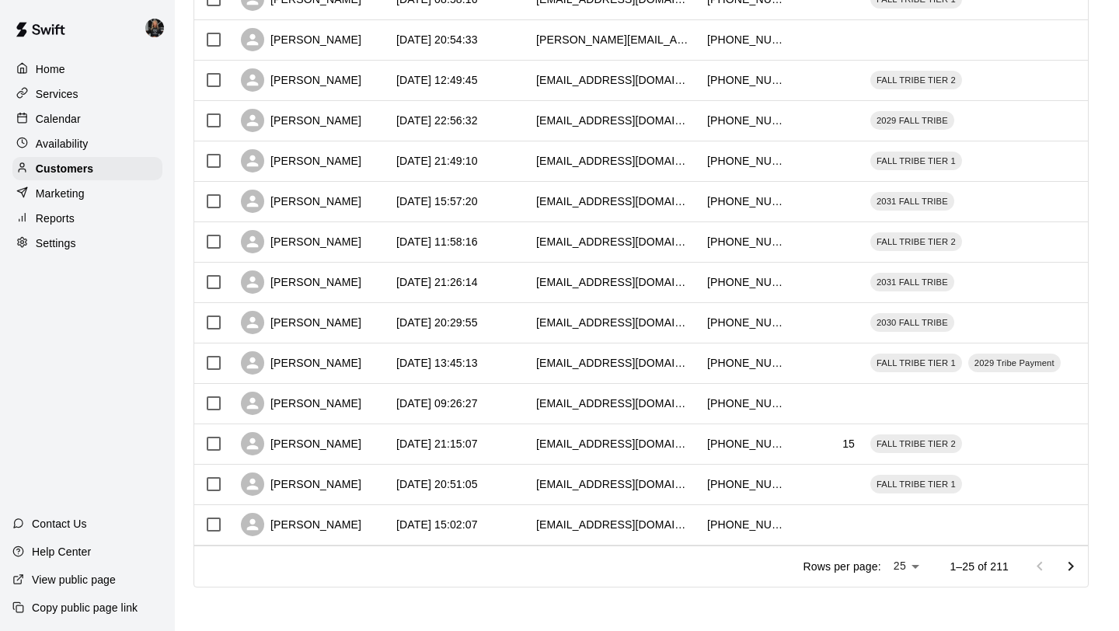
click at [909, 601] on li "100" at bounding box center [907, 599] width 44 height 26
type input "***"
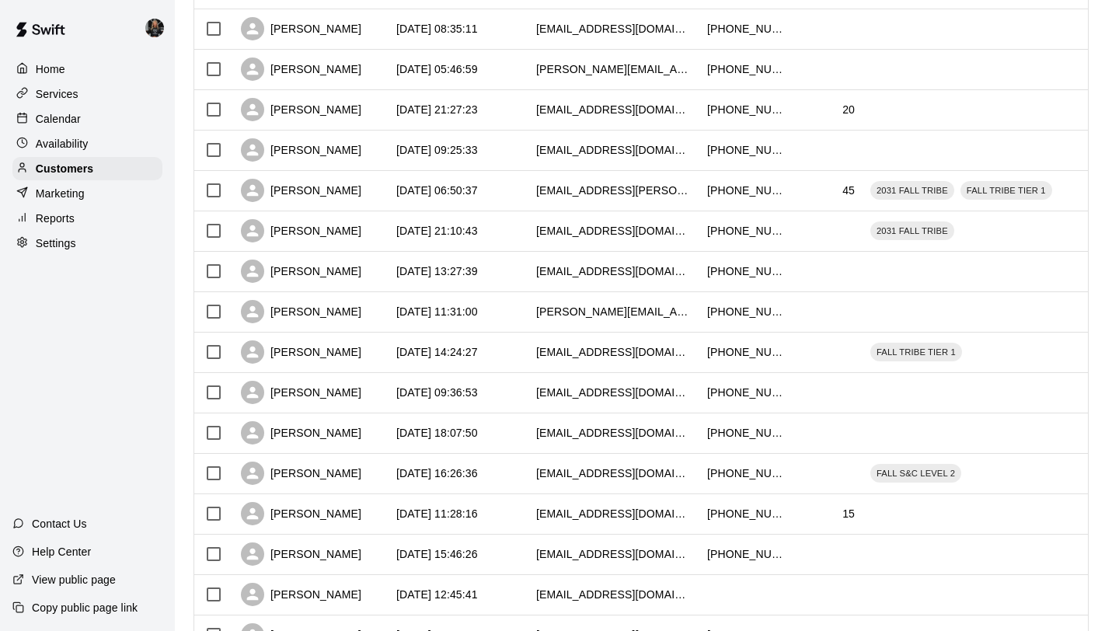
scroll to position [3739, 0]
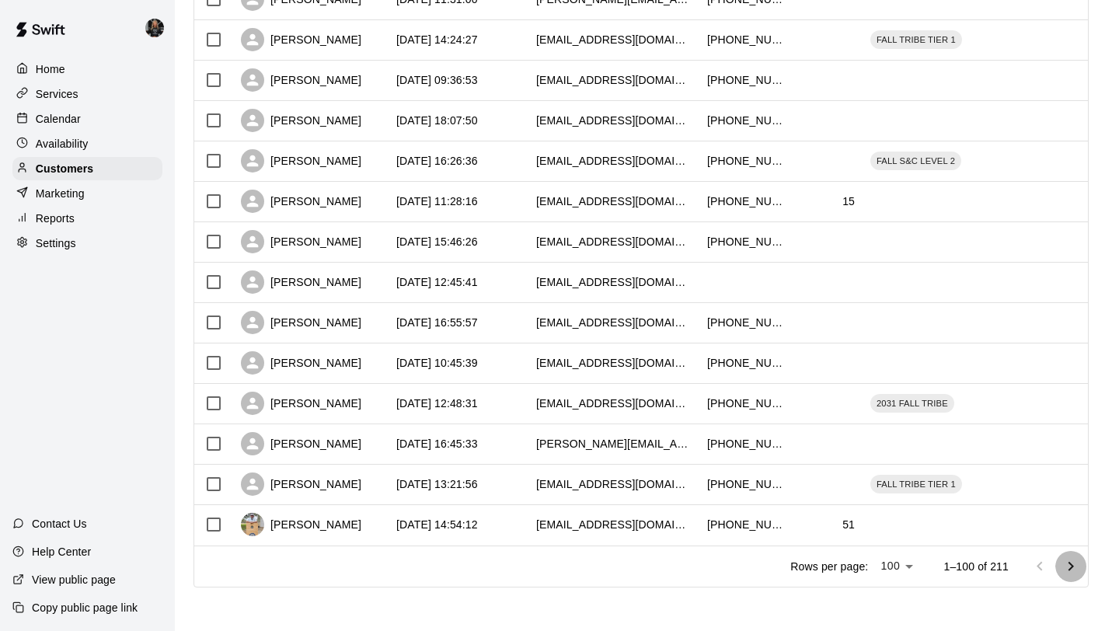
click at [1069, 569] on icon "Go to next page" at bounding box center [1070, 565] width 5 height 9
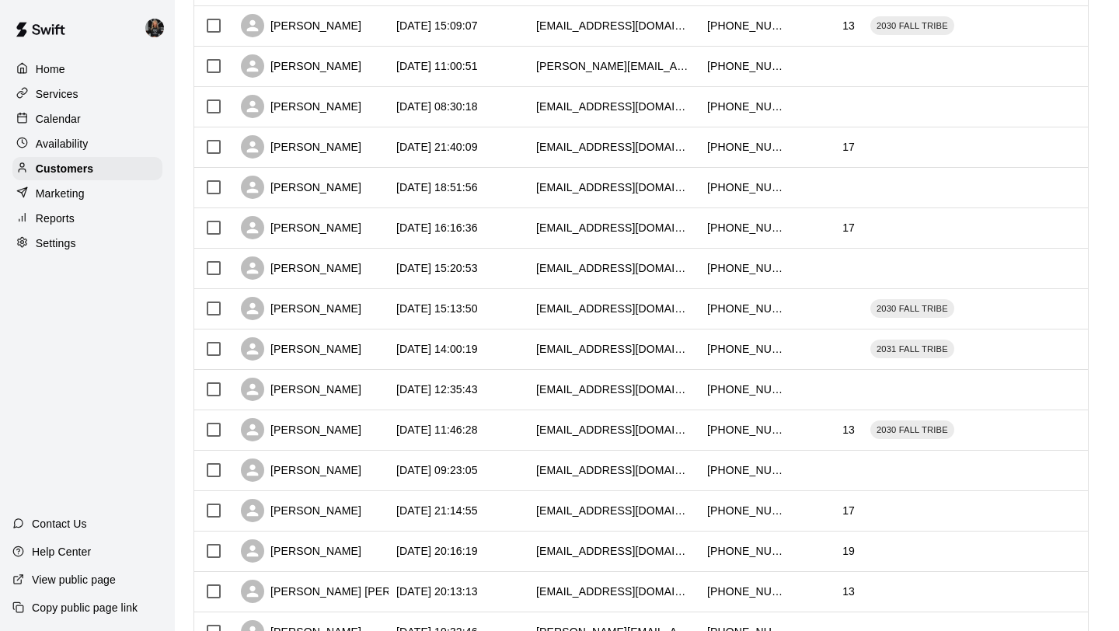
scroll to position [1804, 0]
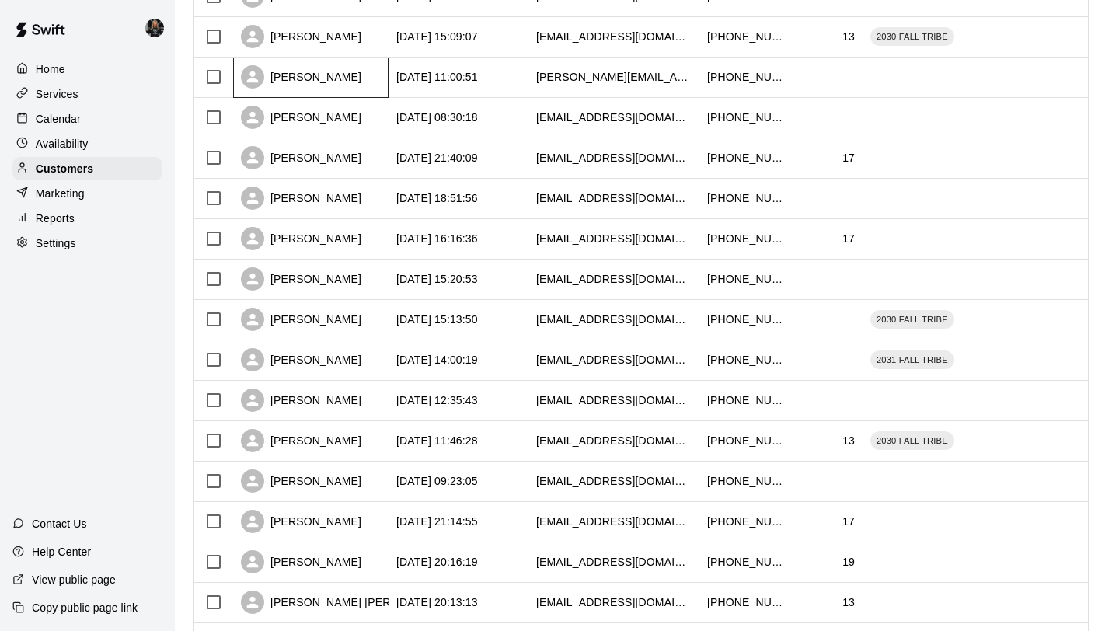
click at [309, 75] on div "Johnny Johnston" at bounding box center [301, 76] width 120 height 23
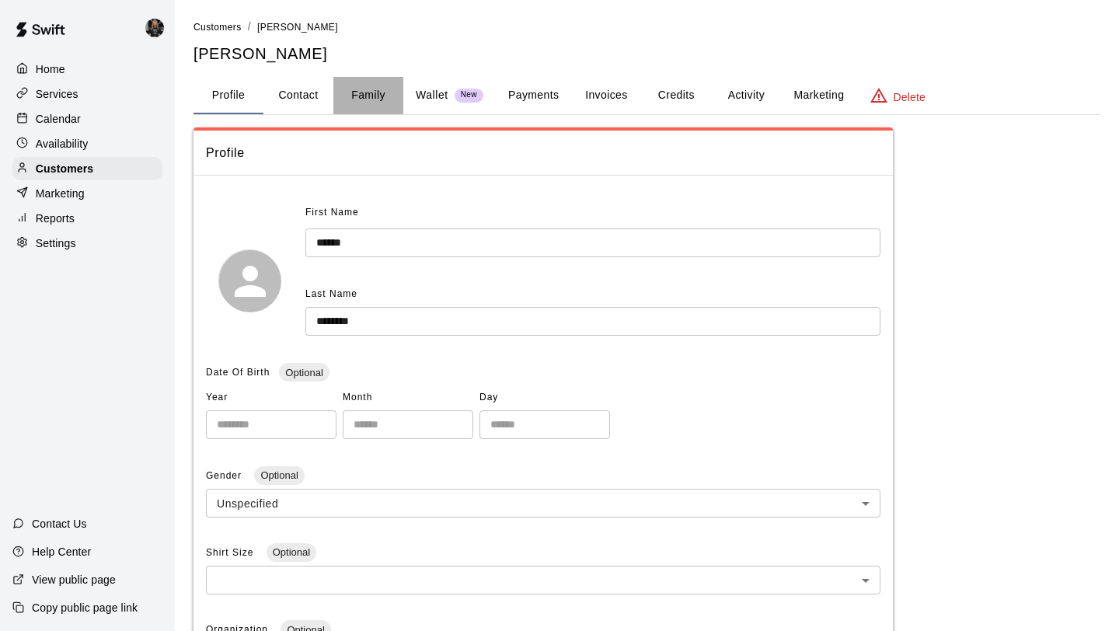
click at [367, 94] on button "Family" at bounding box center [368, 95] width 70 height 37
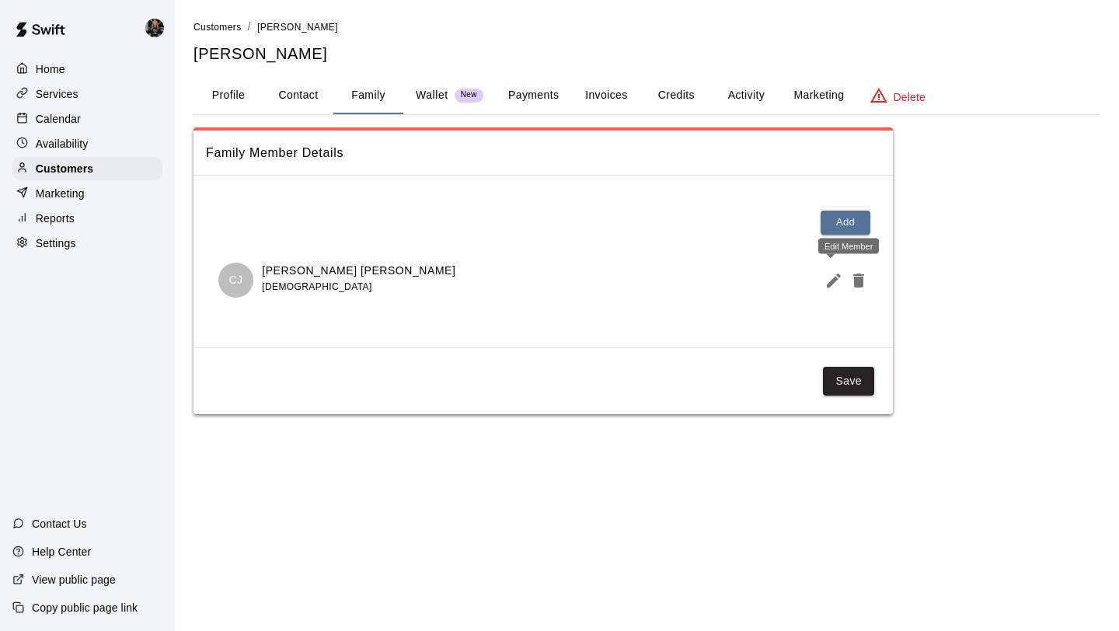
click at [839, 284] on icon "Edit Member" at bounding box center [833, 280] width 19 height 19
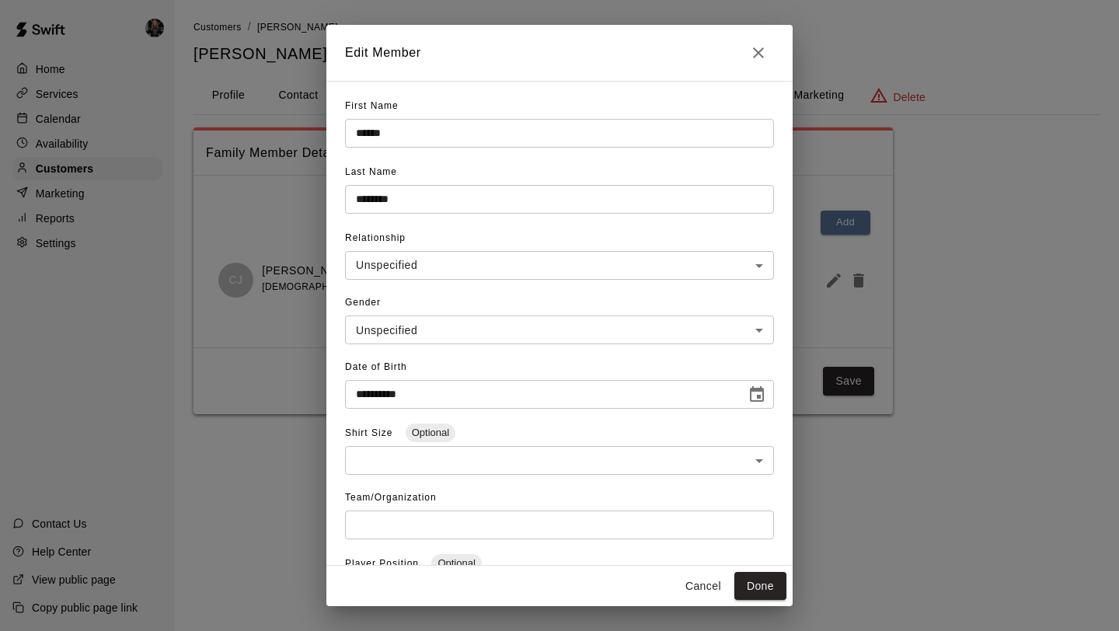
click at [764, 57] on icon "Close" at bounding box center [758, 52] width 19 height 19
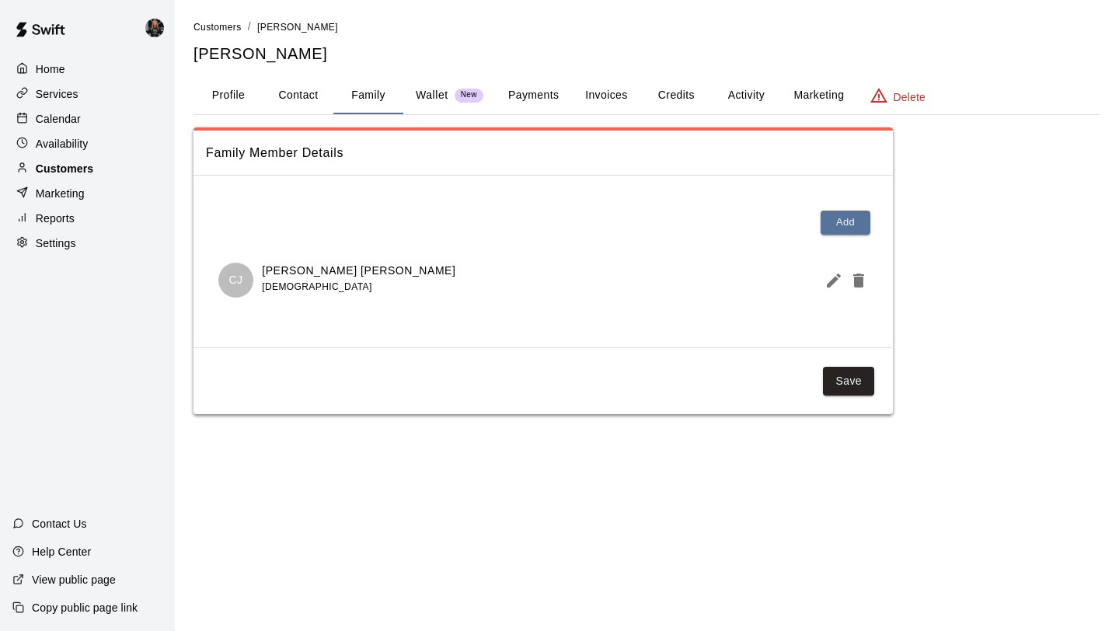
click at [94, 167] on div "Customers" at bounding box center [87, 168] width 150 height 23
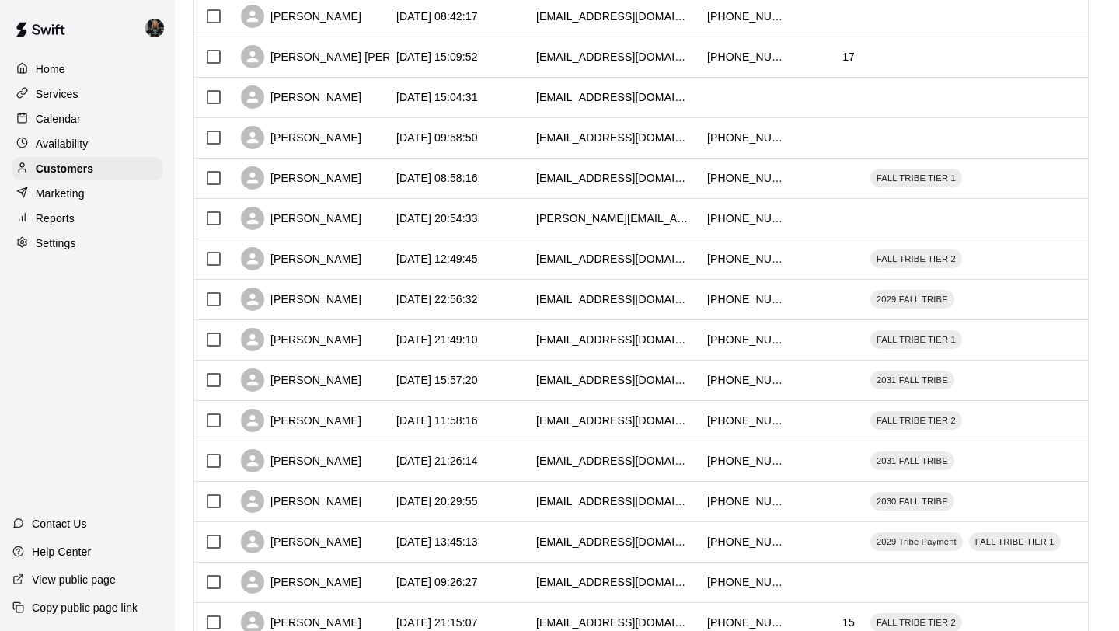
scroll to position [710, 0]
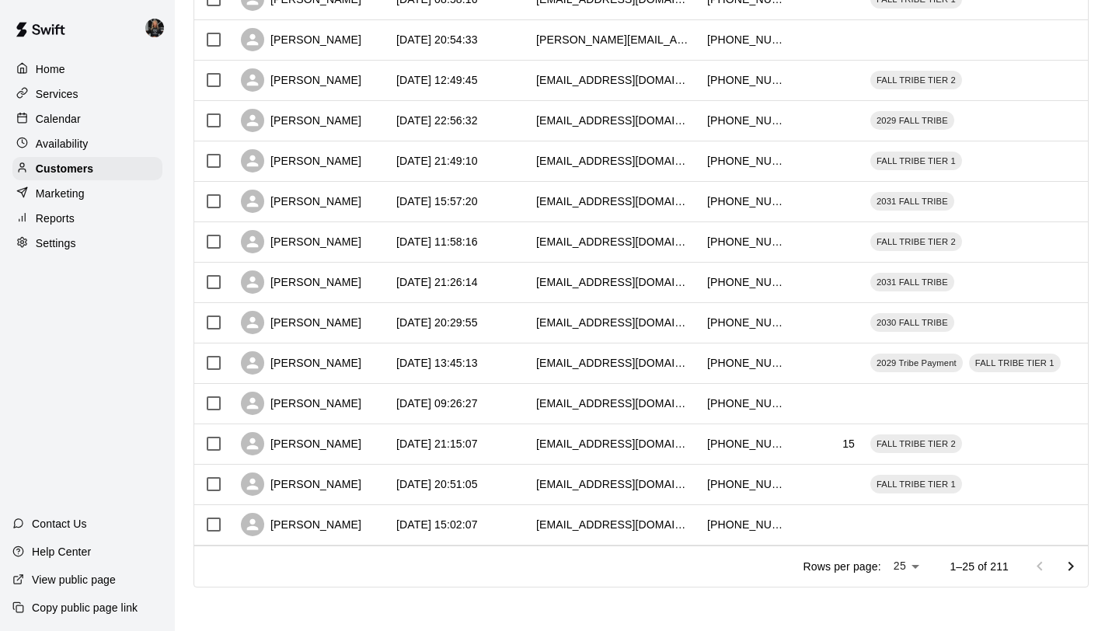
click at [906, 597] on li "100" at bounding box center [907, 599] width 44 height 26
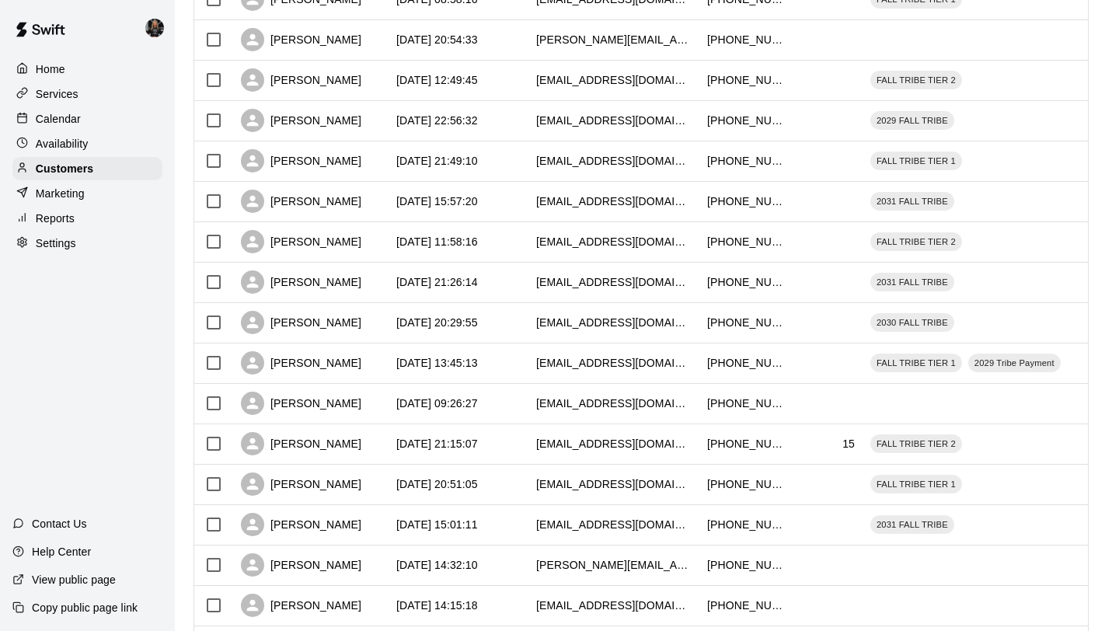
type input "***"
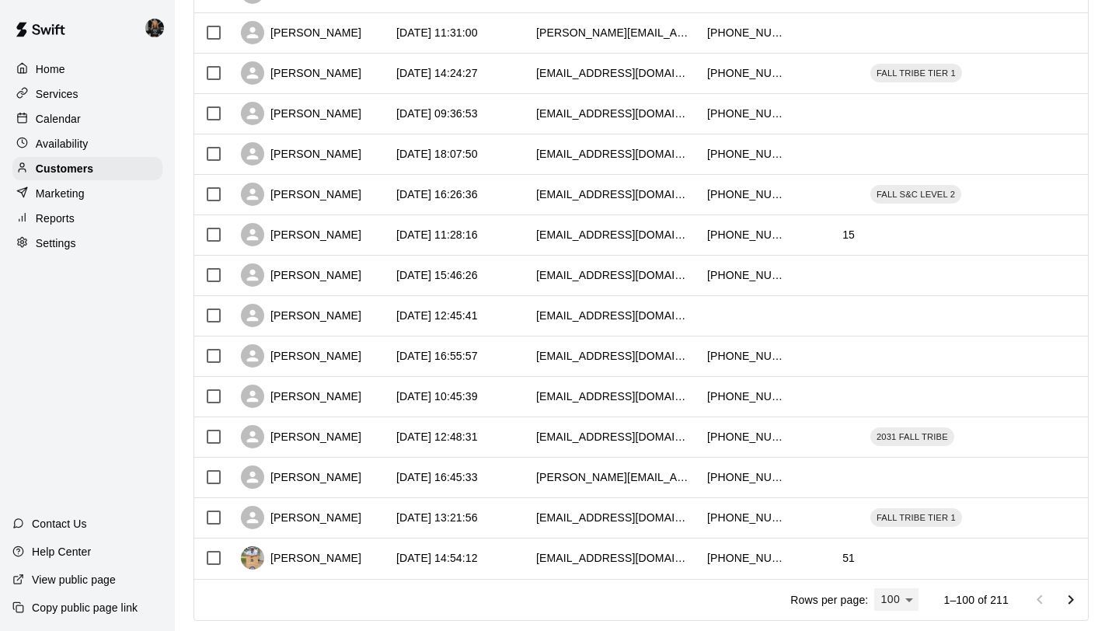
scroll to position [3739, 0]
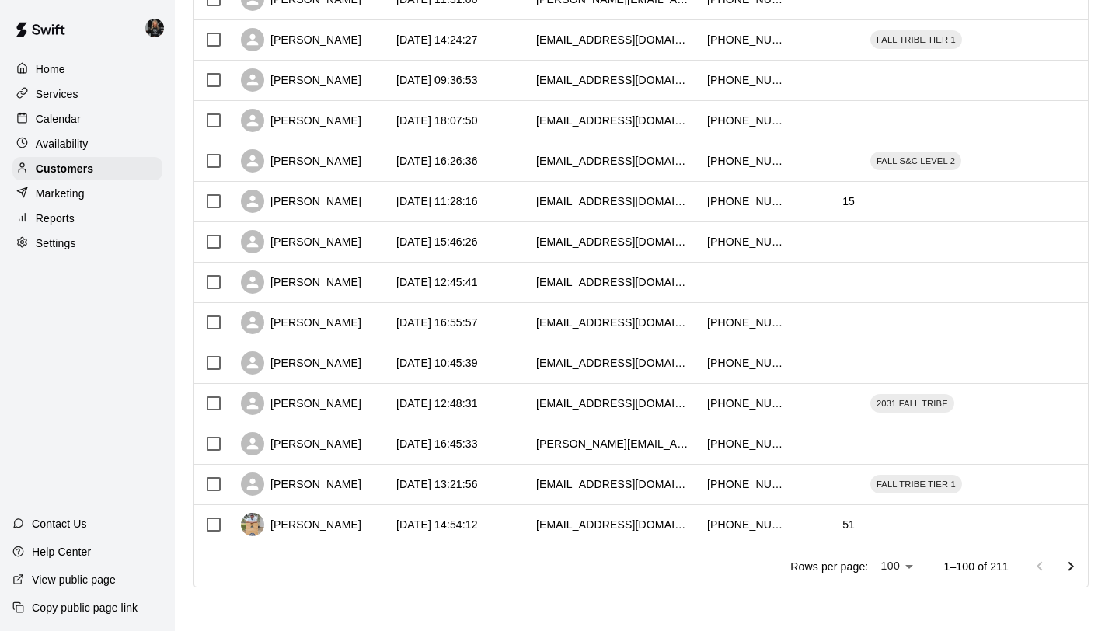
click at [1070, 561] on icon "Go to next page" at bounding box center [1070, 566] width 19 height 19
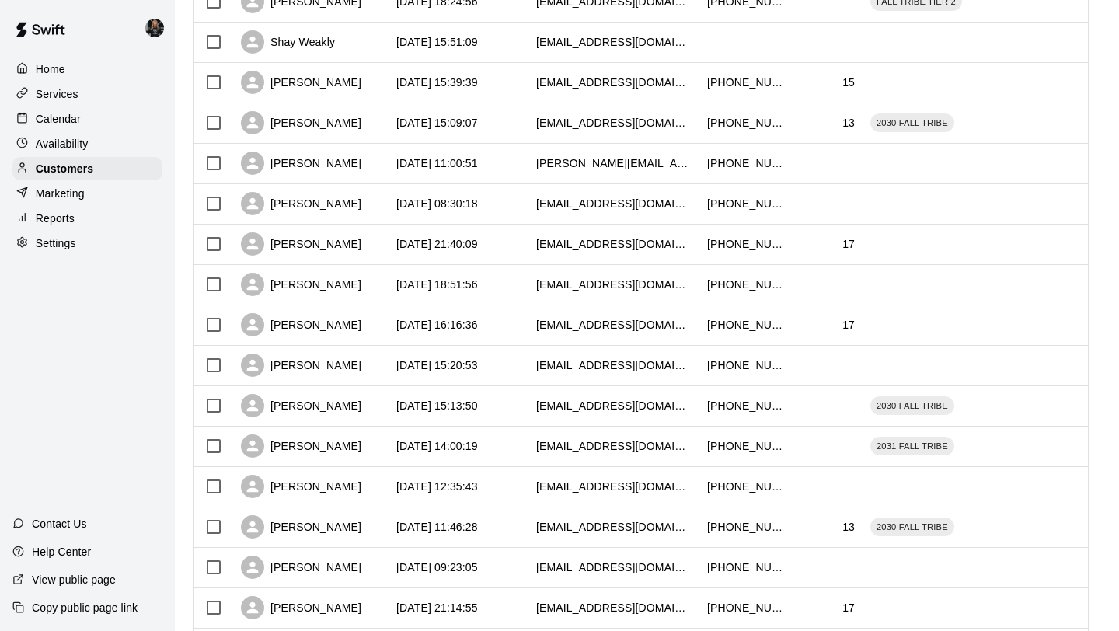
scroll to position [1717, 0]
click at [295, 200] on div "Robbie Abrusley" at bounding box center [301, 203] width 120 height 23
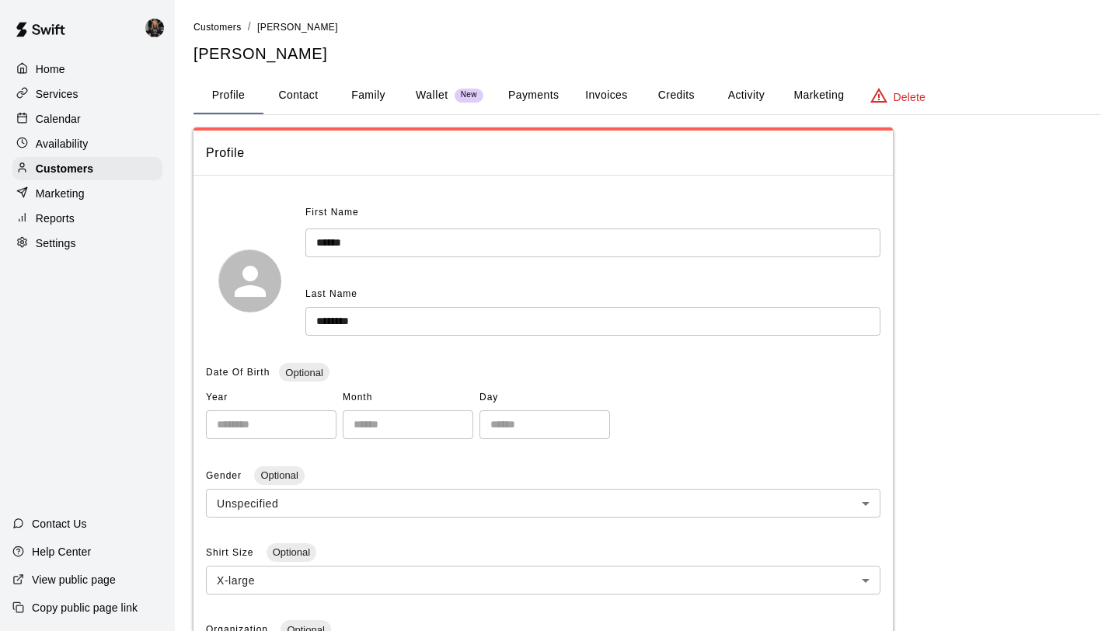
click at [374, 94] on button "Family" at bounding box center [368, 95] width 70 height 37
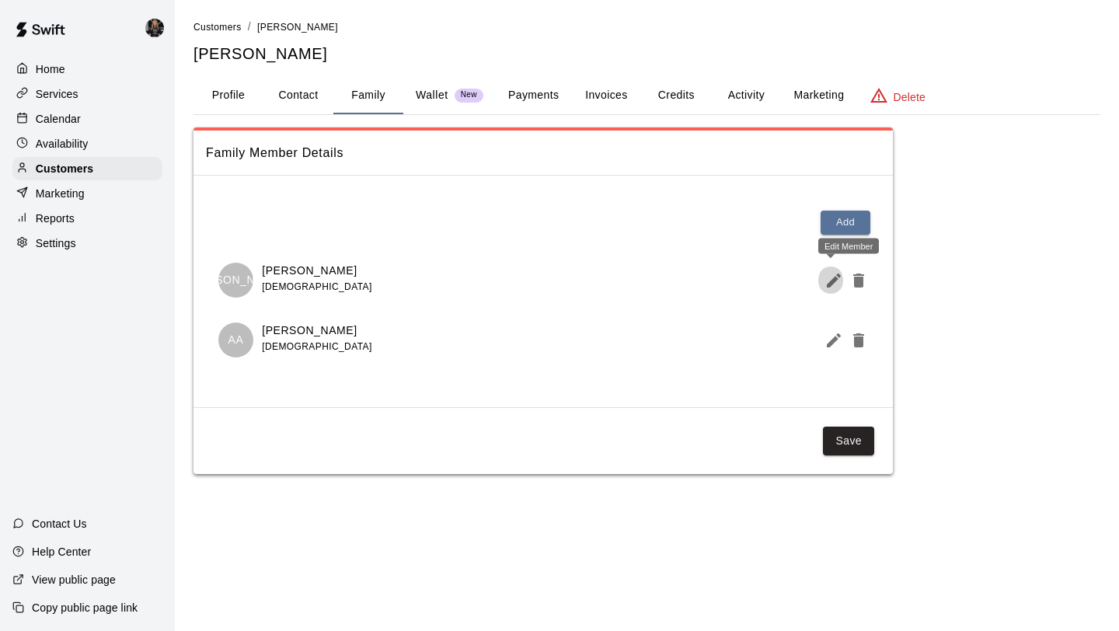
click at [830, 284] on icon "Edit Member" at bounding box center [833, 280] width 14 height 14
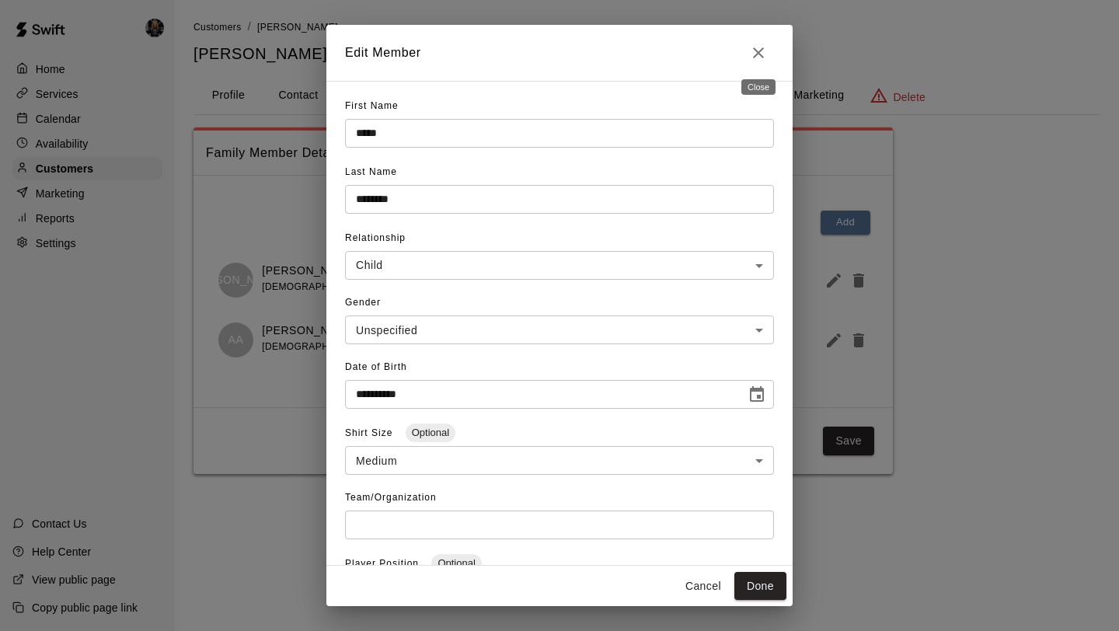
click at [765, 47] on icon "Close" at bounding box center [758, 52] width 19 height 19
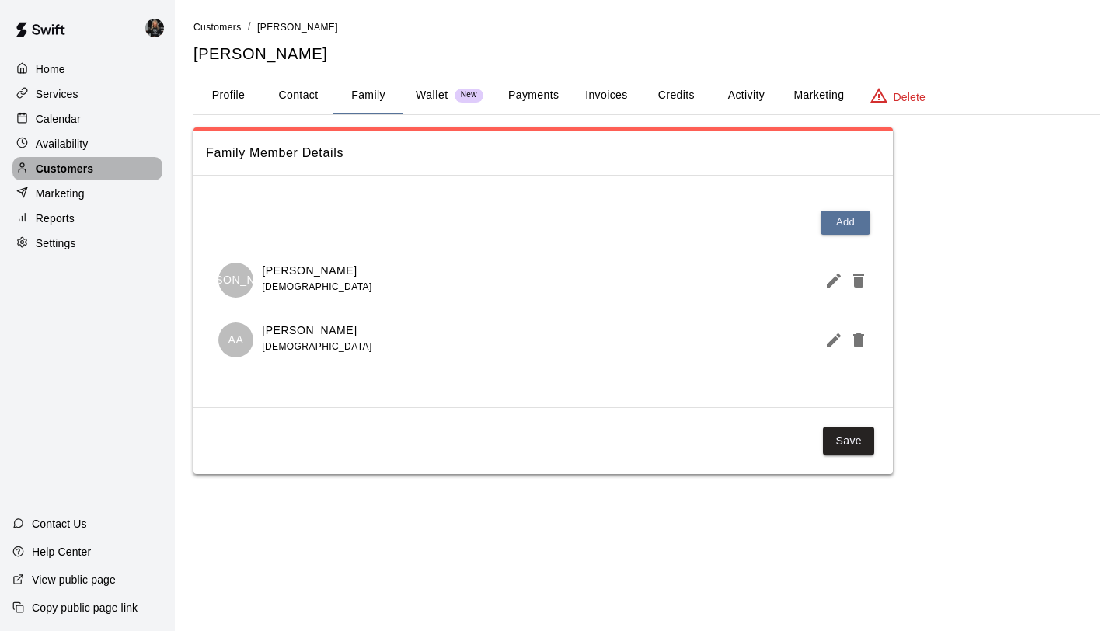
click at [89, 172] on p "Customers" at bounding box center [64, 169] width 57 height 16
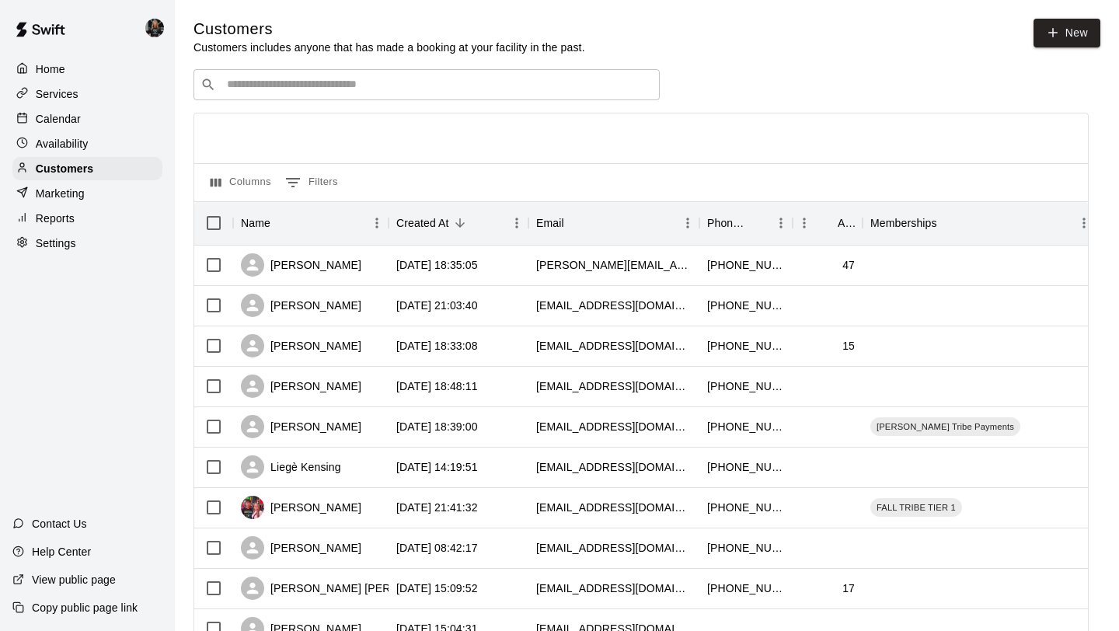
scroll to position [710, 0]
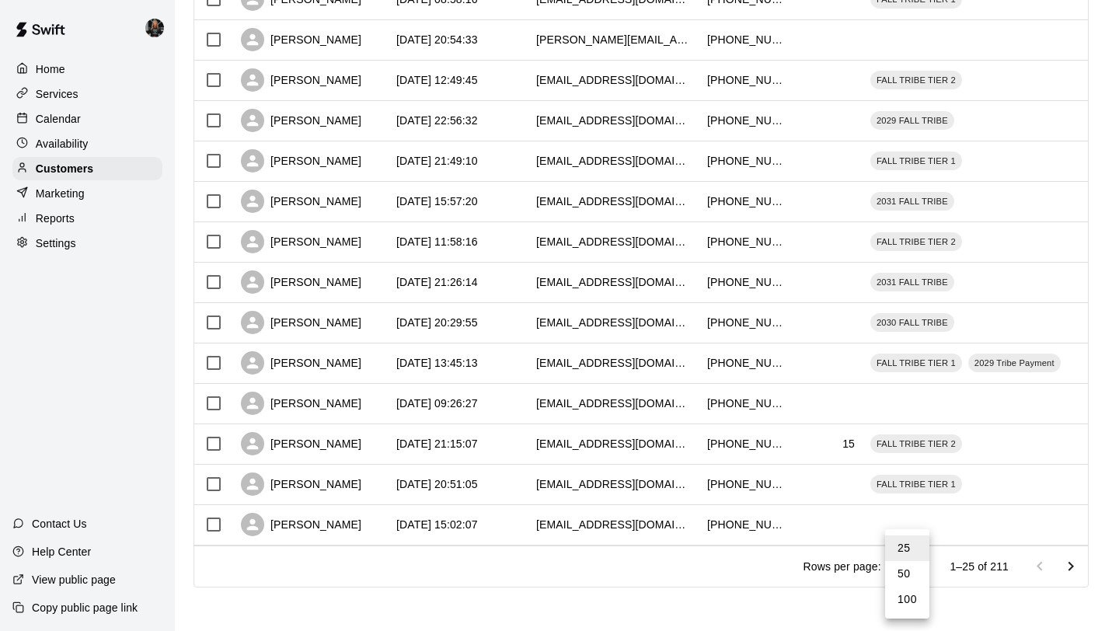
click at [906, 605] on li "100" at bounding box center [907, 599] width 44 height 26
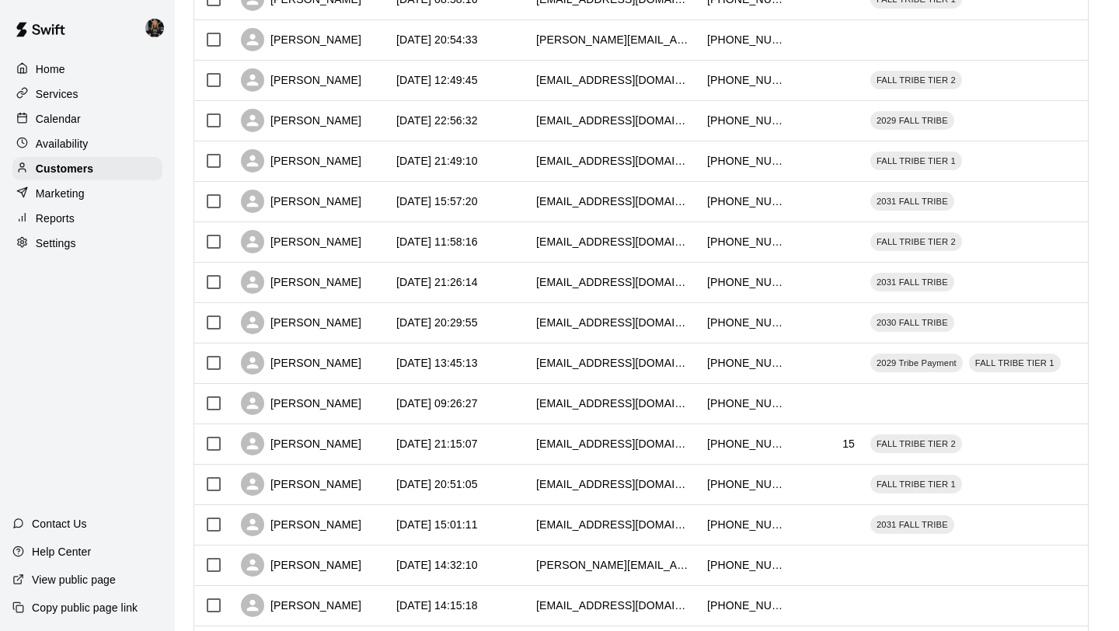
type input "***"
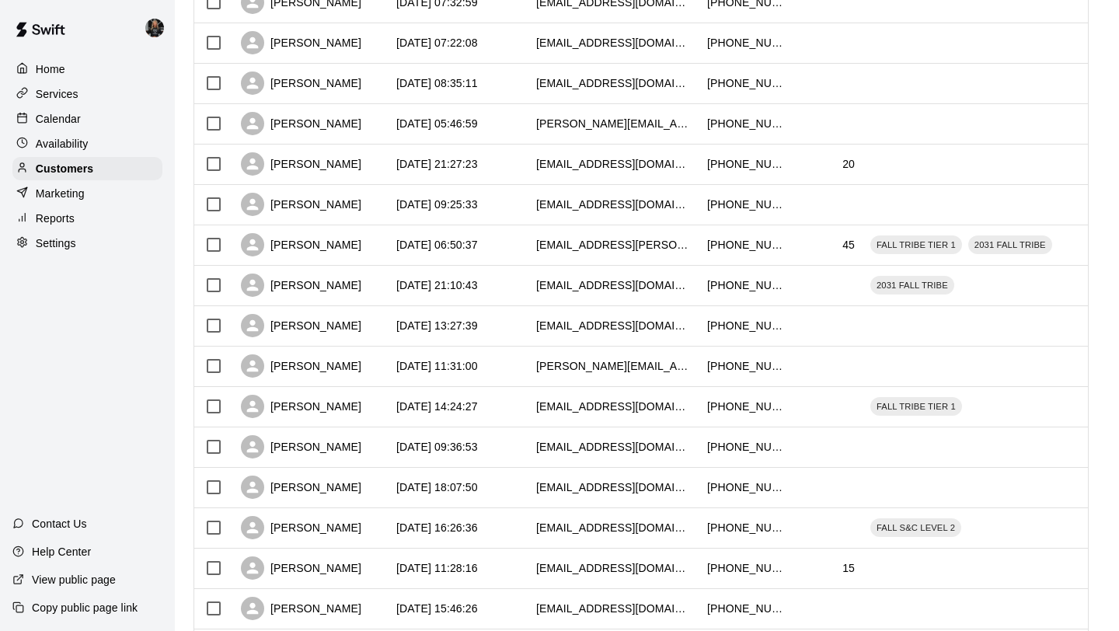
scroll to position [3739, 0]
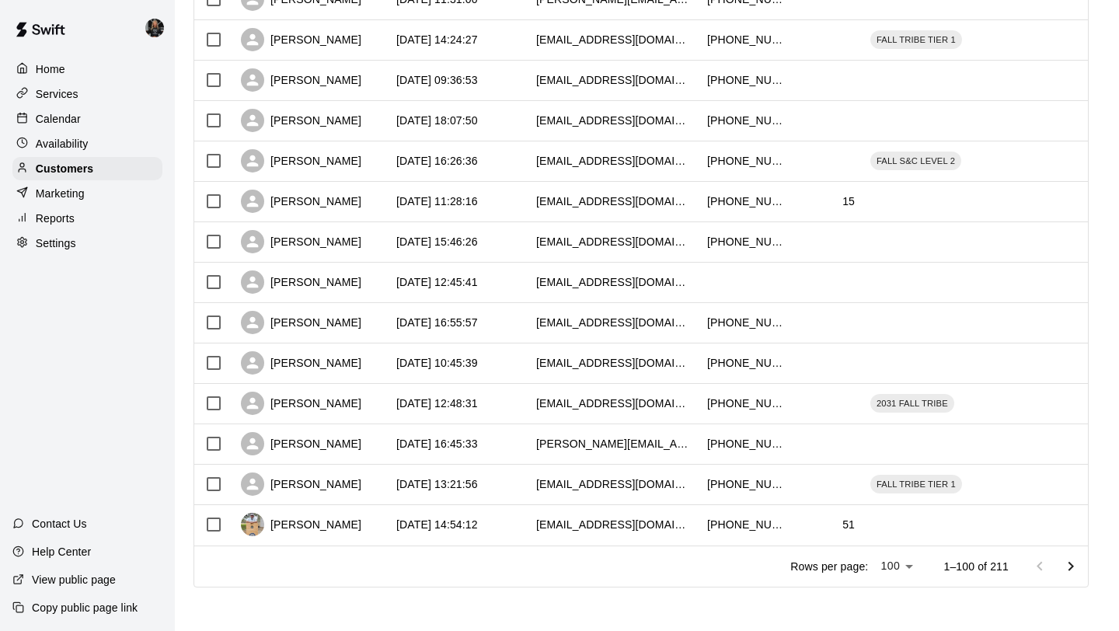
click at [1069, 563] on icon "Go to next page" at bounding box center [1070, 565] width 5 height 9
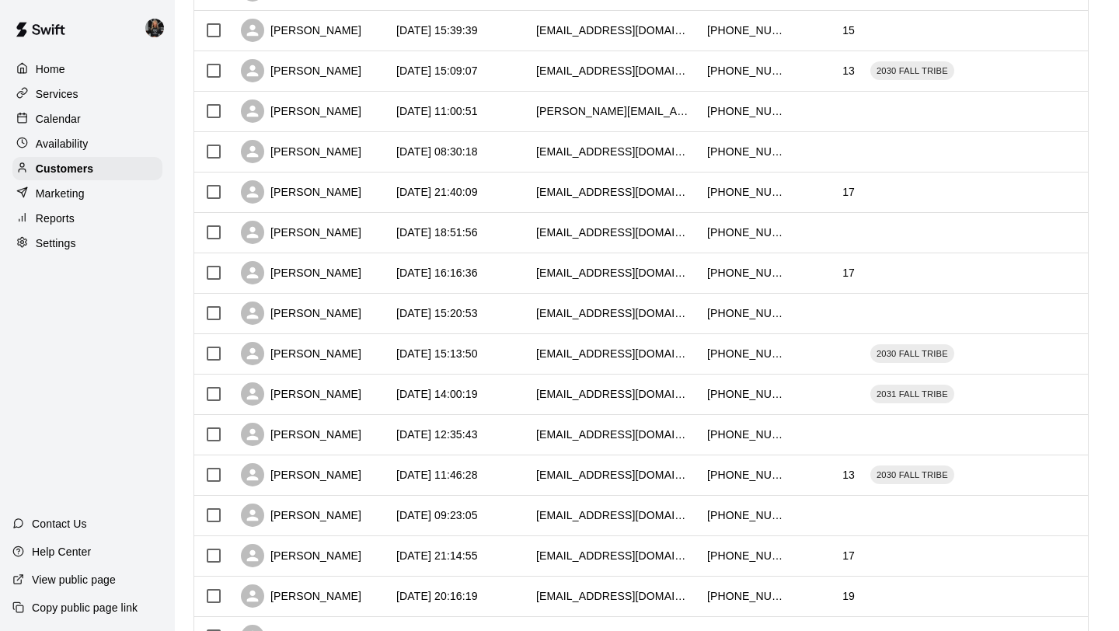
scroll to position [1766, 0]
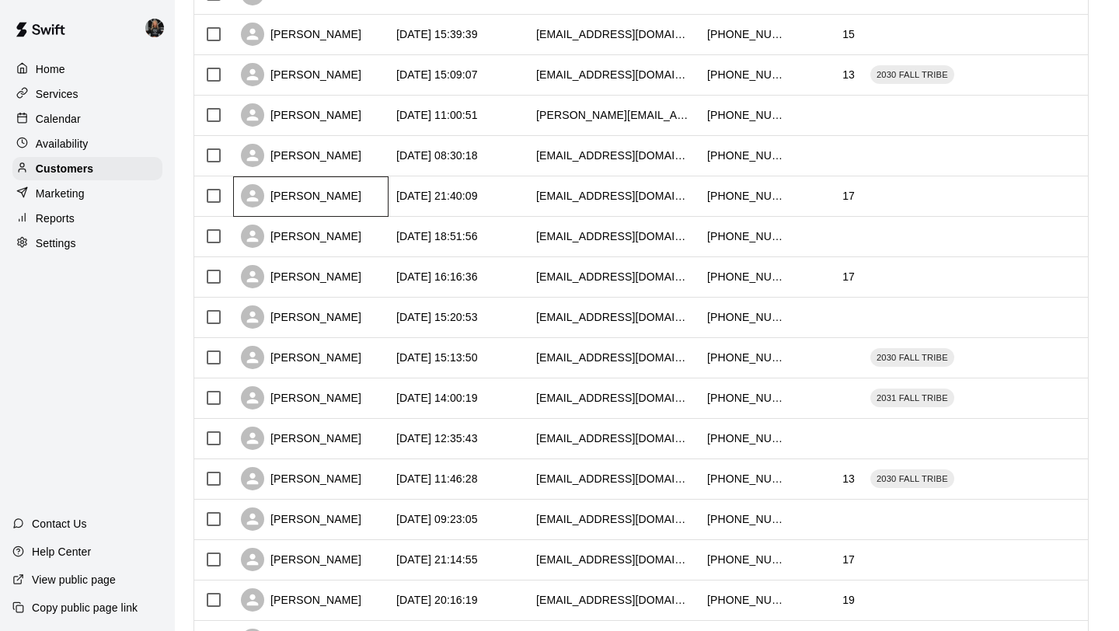
click at [312, 200] on div "Aiden Verette" at bounding box center [301, 195] width 120 height 23
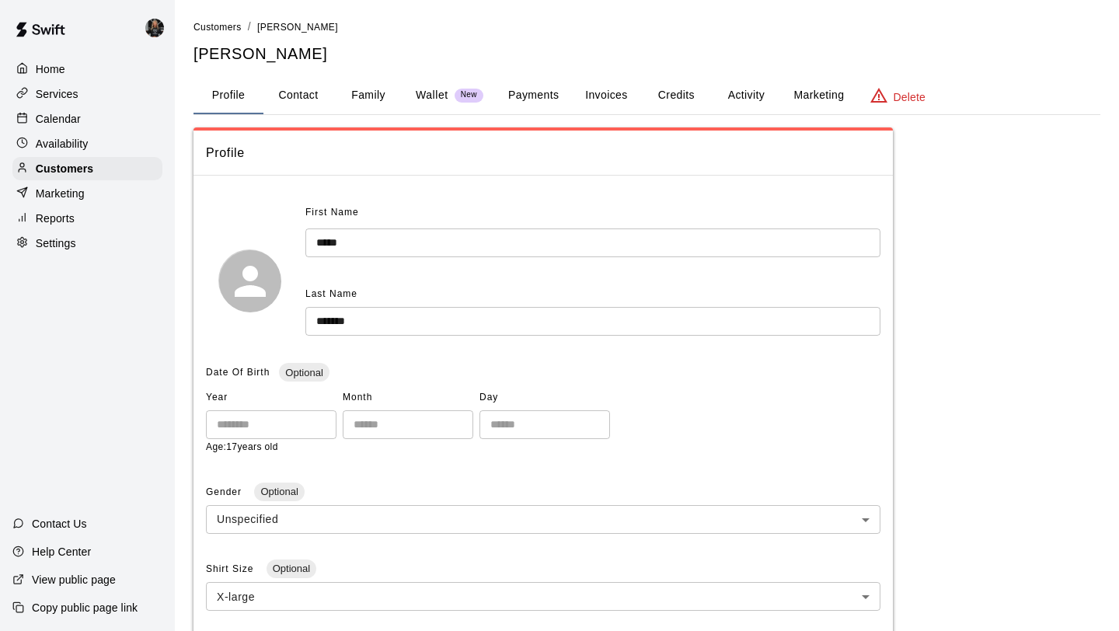
click at [284, 92] on button "Contact" at bounding box center [298, 95] width 70 height 37
select select "**"
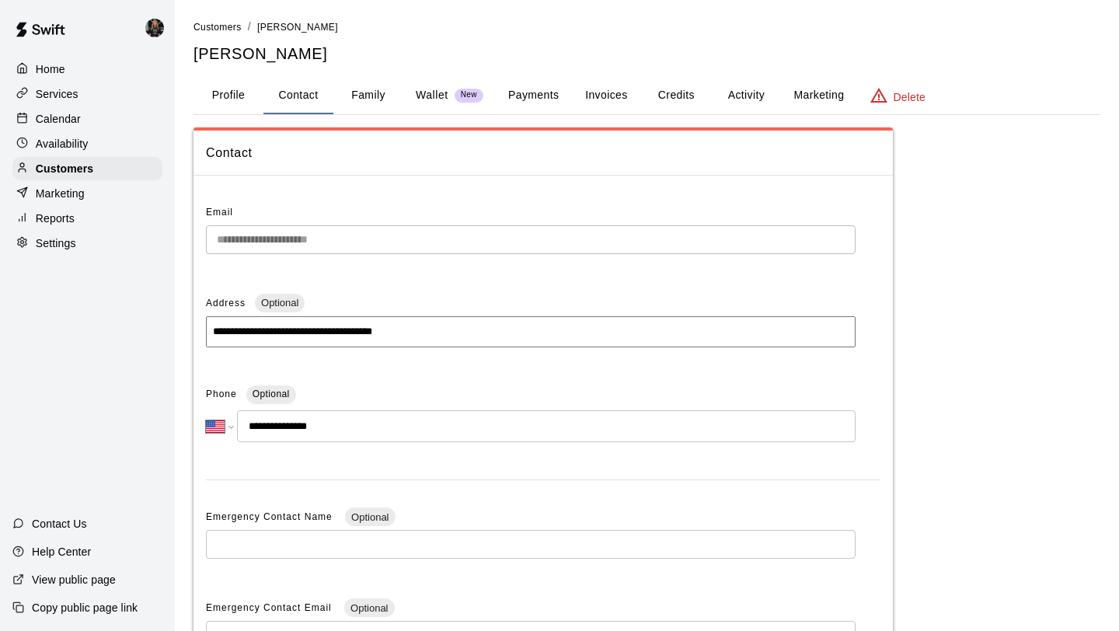
click at [368, 101] on button "Family" at bounding box center [368, 95] width 70 height 37
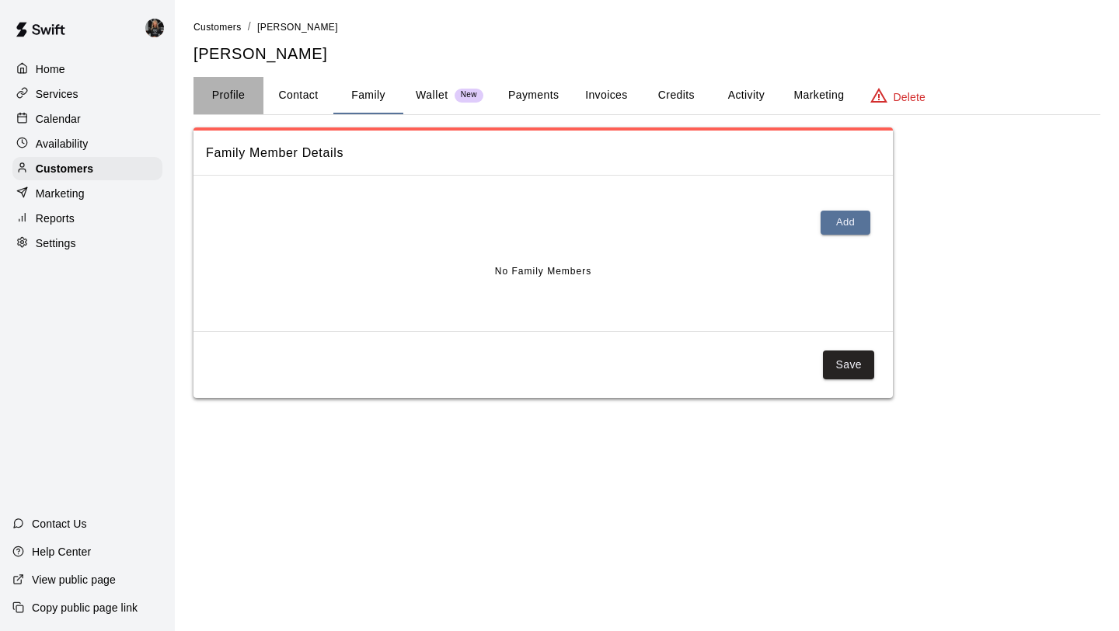
click at [232, 86] on button "Profile" at bounding box center [228, 95] width 70 height 37
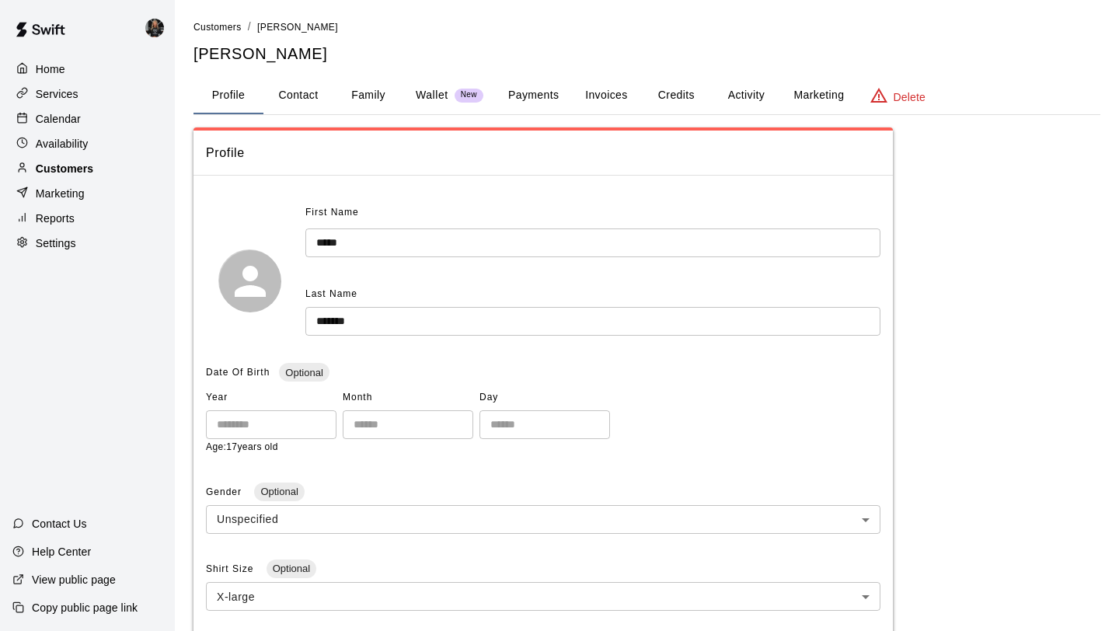
click at [102, 172] on div "Customers" at bounding box center [87, 168] width 150 height 23
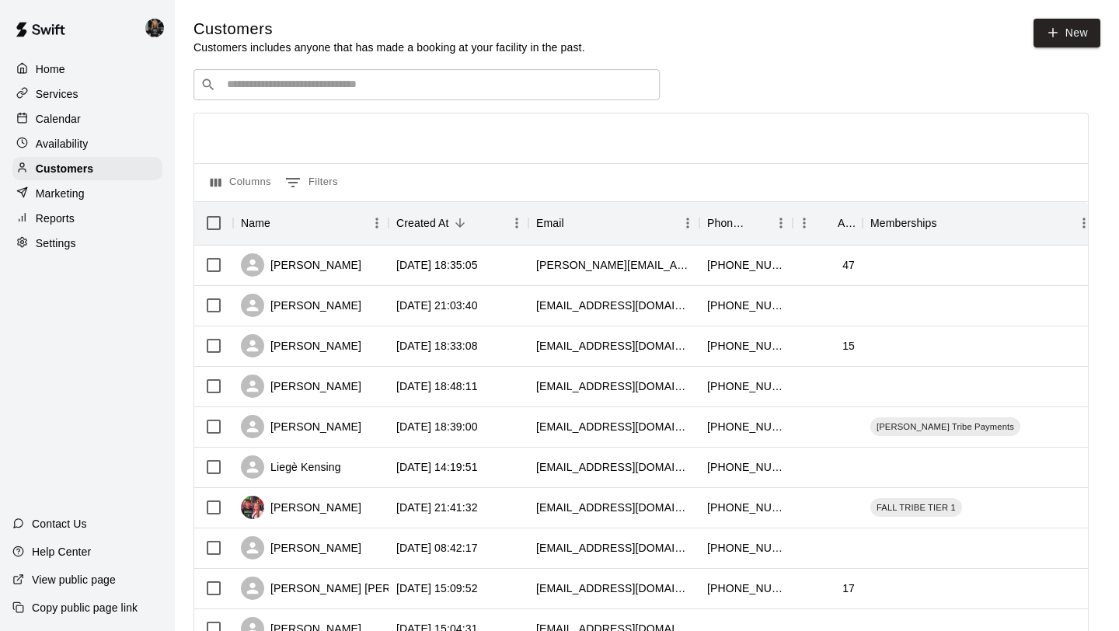
scroll to position [710, 0]
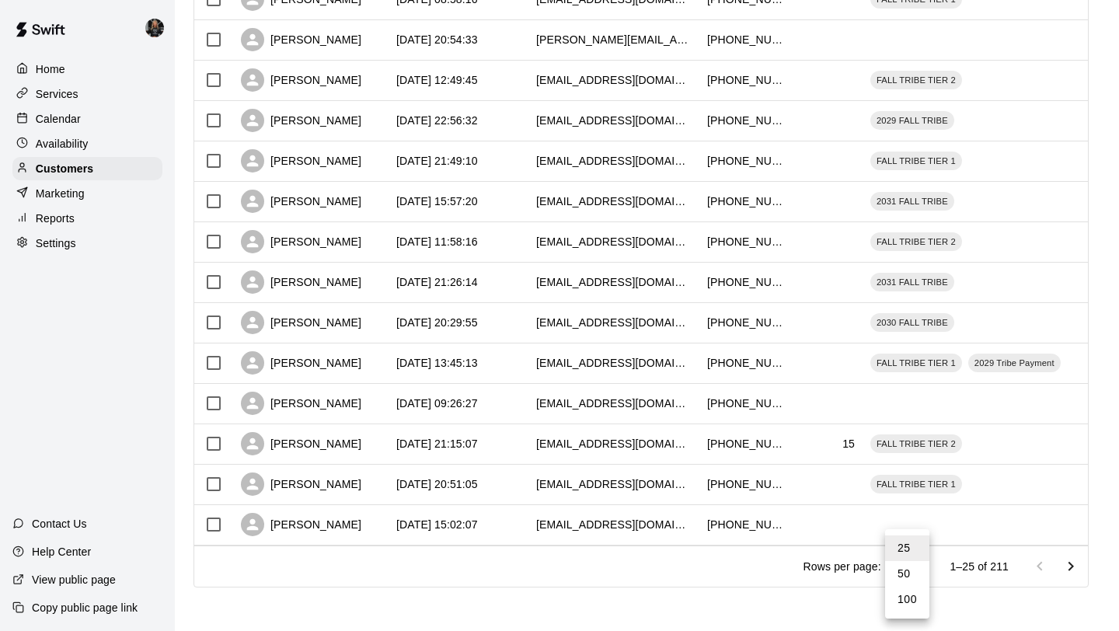
click at [906, 597] on li "100" at bounding box center [907, 599] width 44 height 26
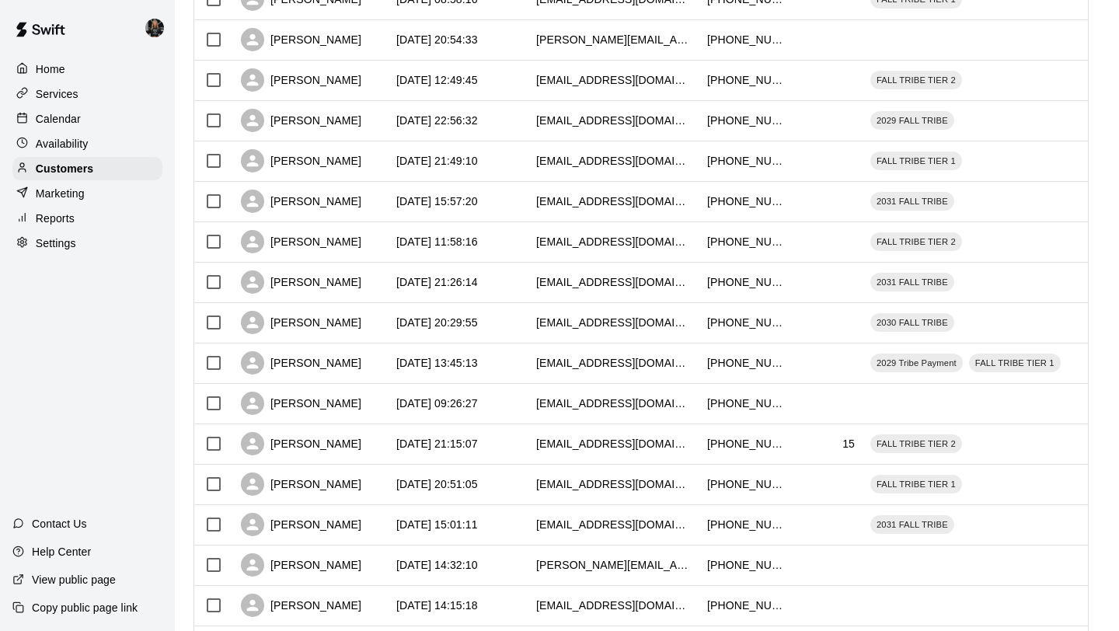
type input "***"
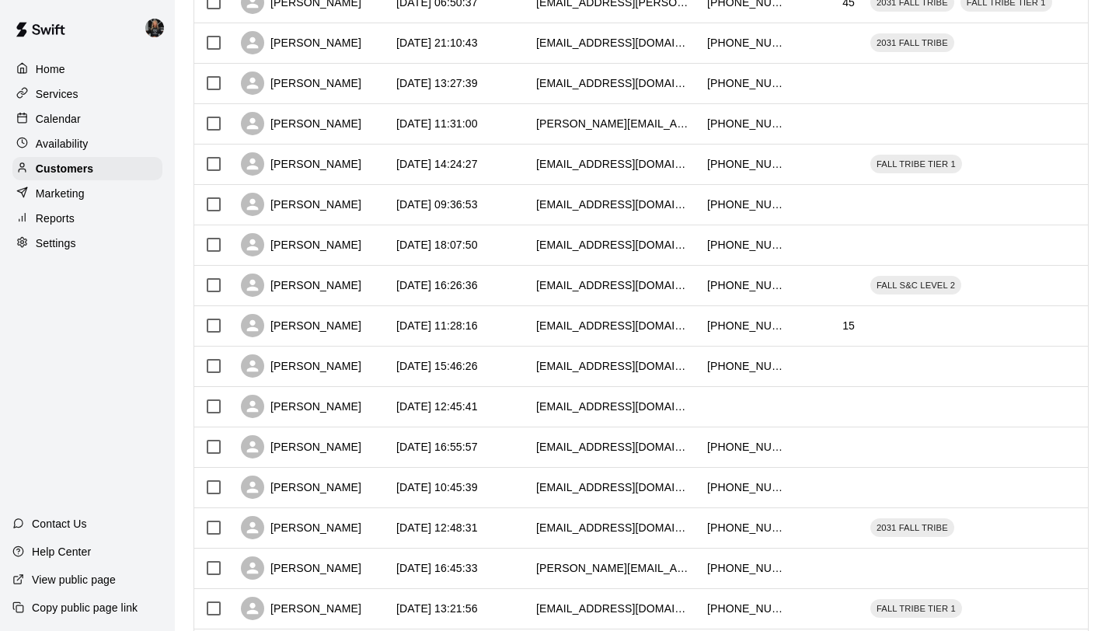
scroll to position [3739, 0]
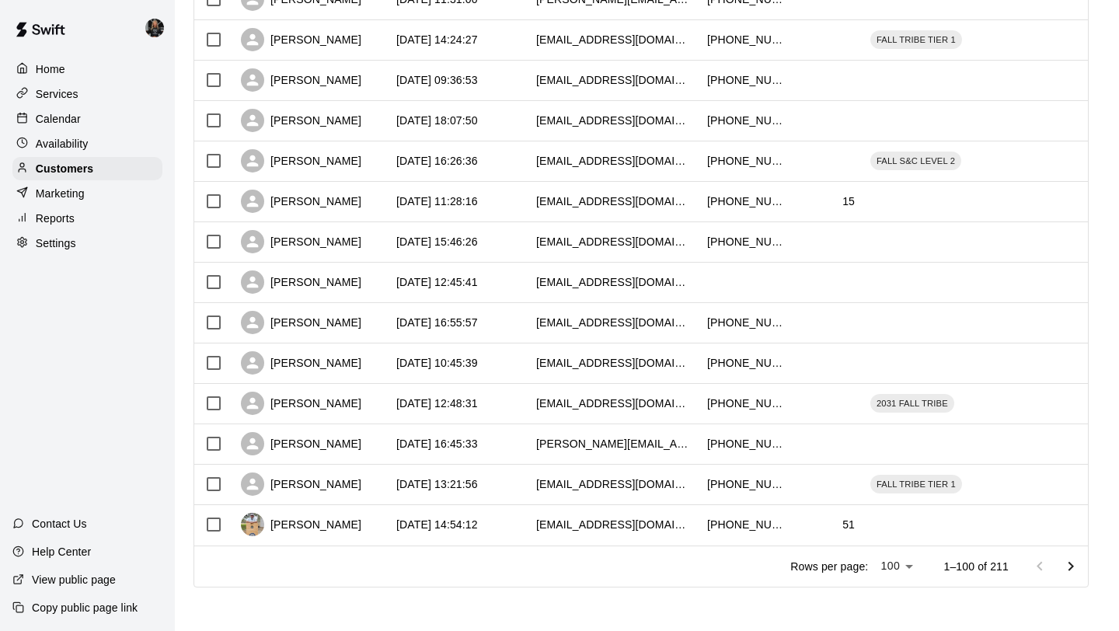
click at [1064, 566] on icon "Go to next page" at bounding box center [1070, 566] width 19 height 19
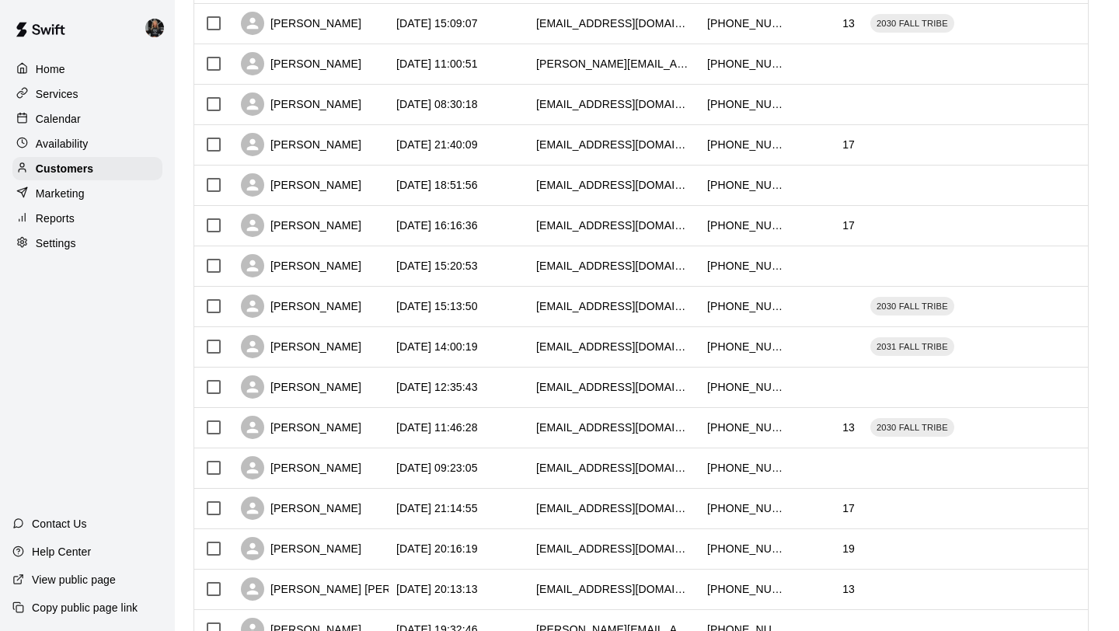
scroll to position [1814, 0]
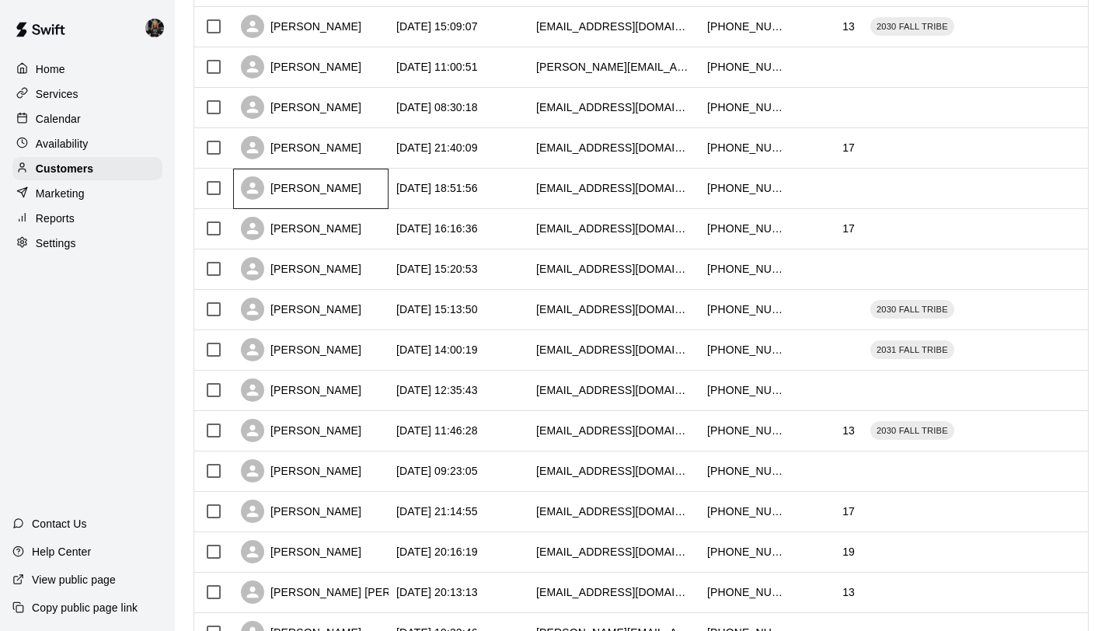
click at [317, 193] on div "Chase Norwood" at bounding box center [301, 187] width 120 height 23
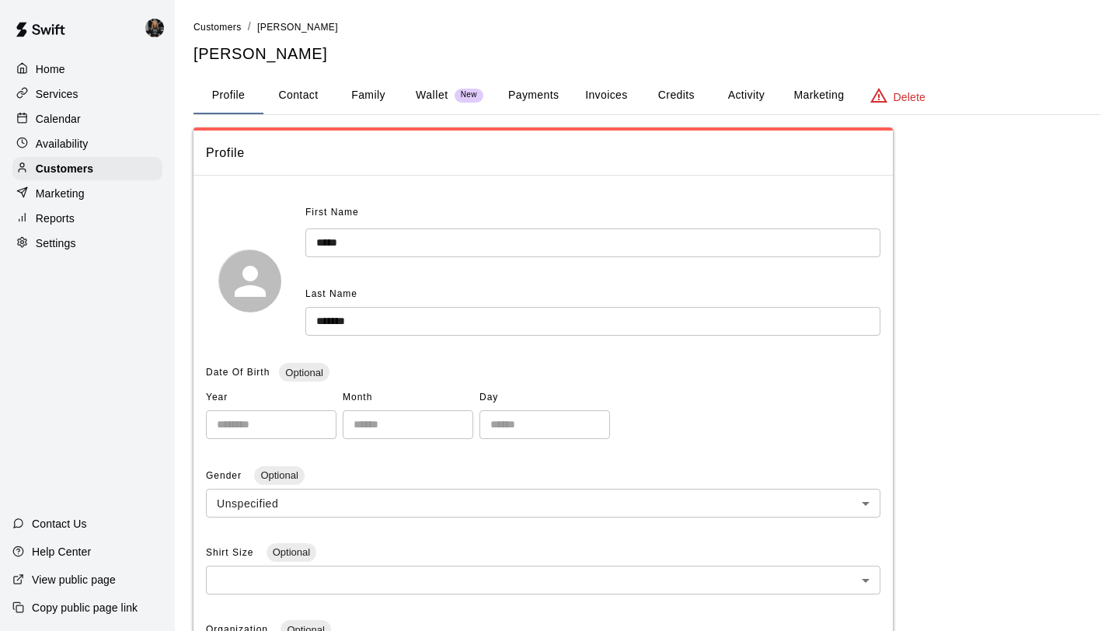
click at [364, 99] on button "Family" at bounding box center [368, 95] width 70 height 37
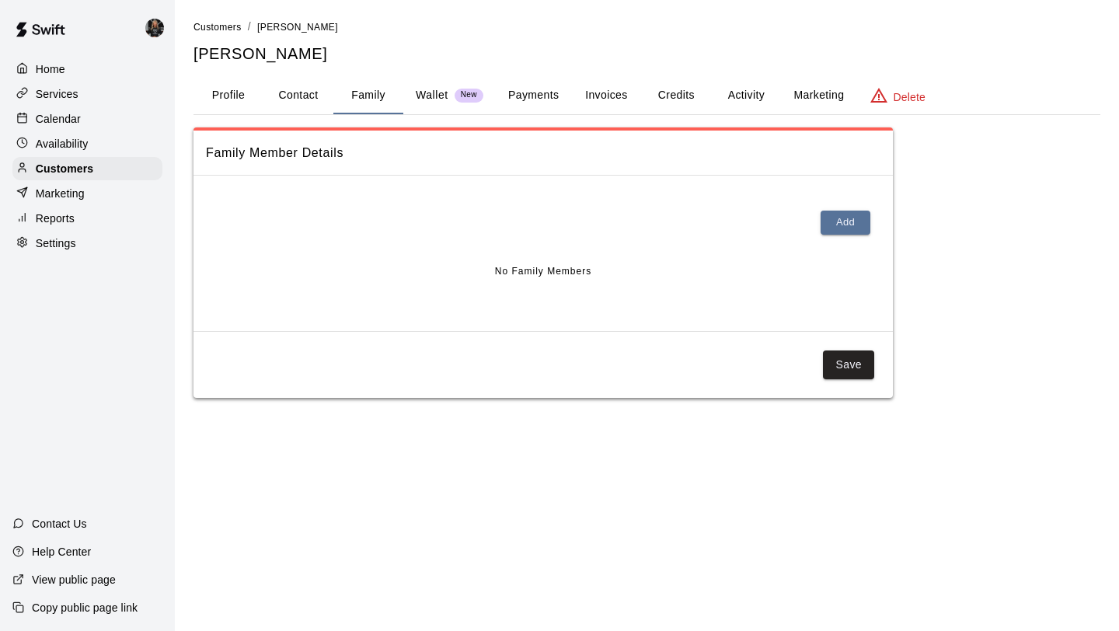
click at [242, 85] on button "Profile" at bounding box center [228, 95] width 70 height 37
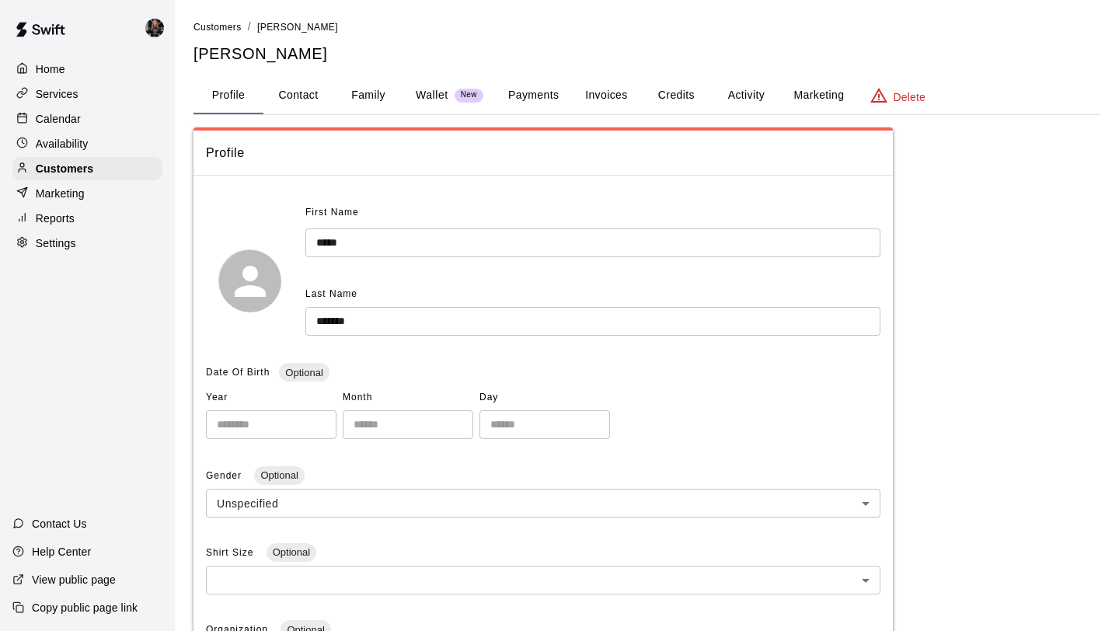
click at [89, 181] on div "Home Services Calendar Availability Customers Marketing Reports Settings" at bounding box center [87, 156] width 175 height 200
click at [93, 176] on div "Customers" at bounding box center [87, 168] width 150 height 23
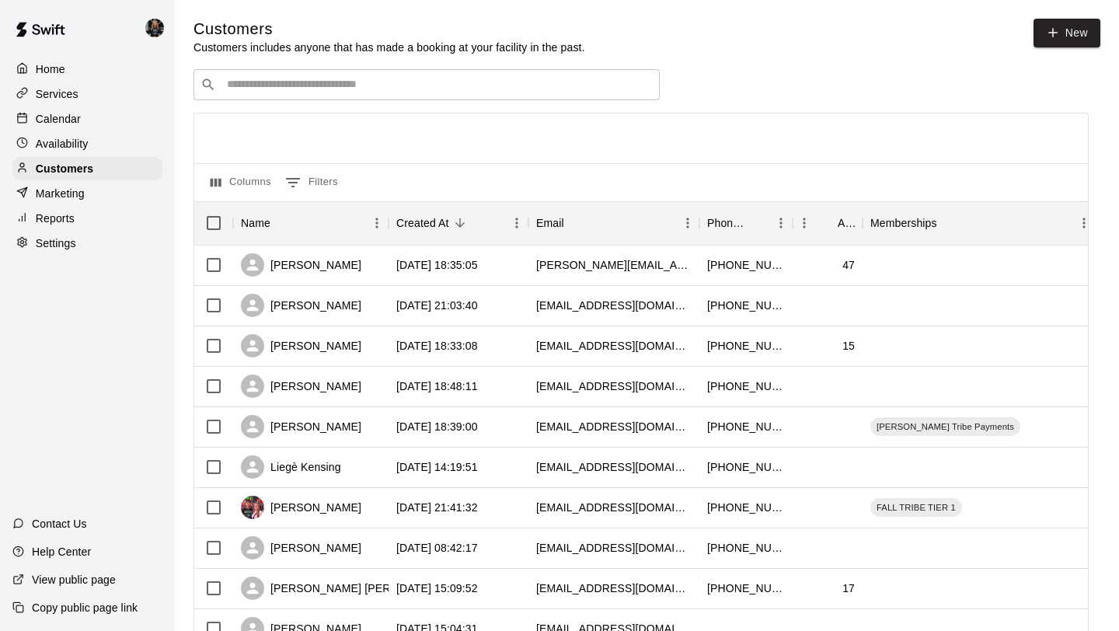
scroll to position [710, 0]
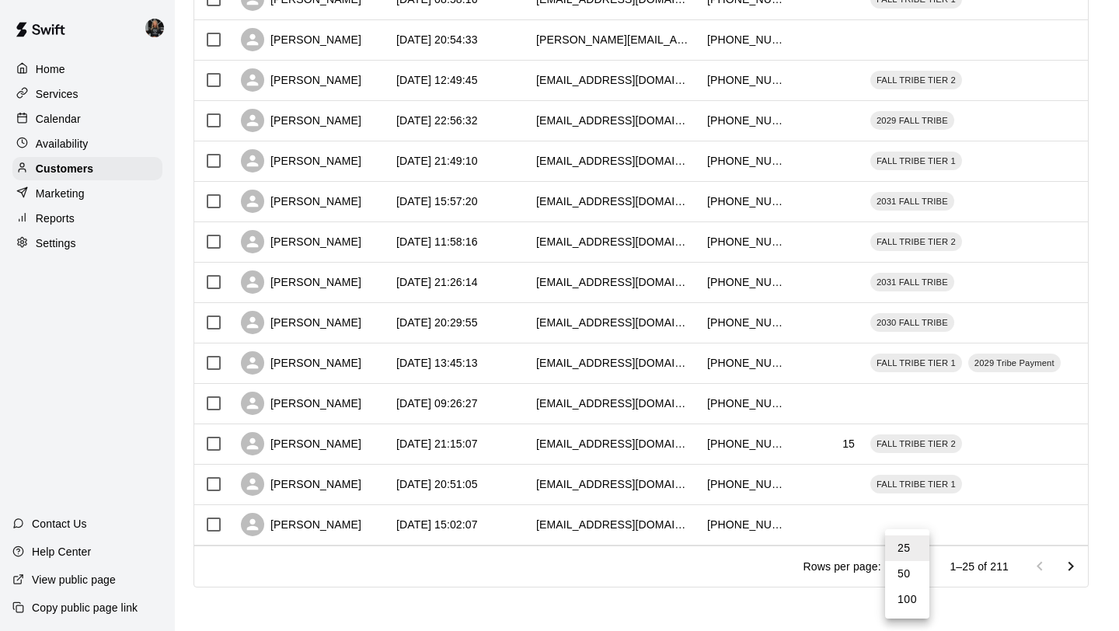
click at [908, 600] on li "100" at bounding box center [907, 599] width 44 height 26
type input "***"
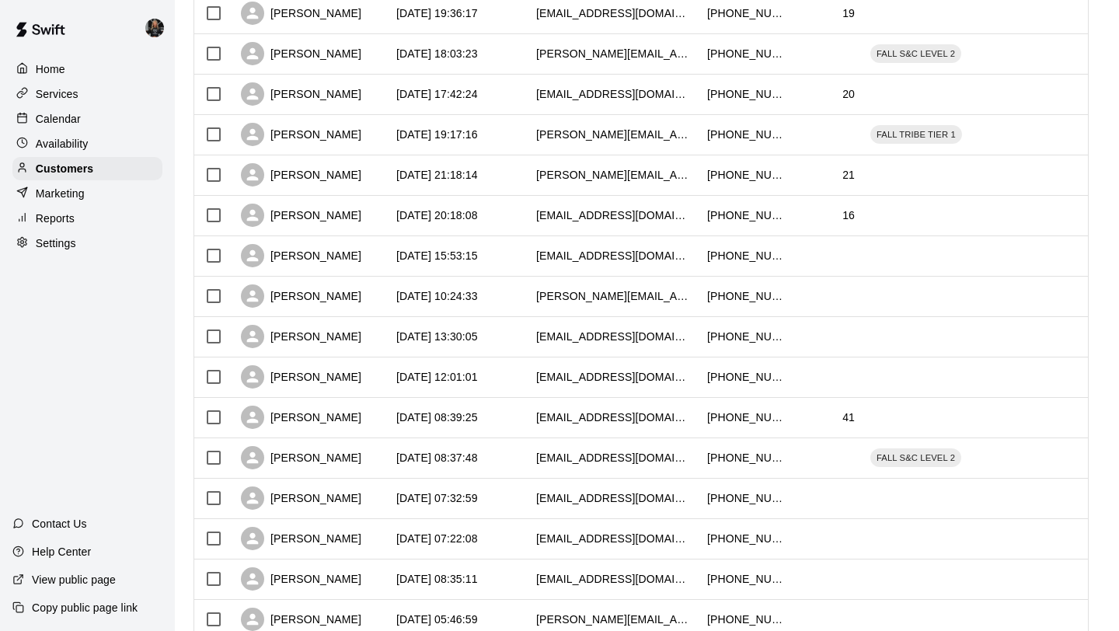
scroll to position [3739, 0]
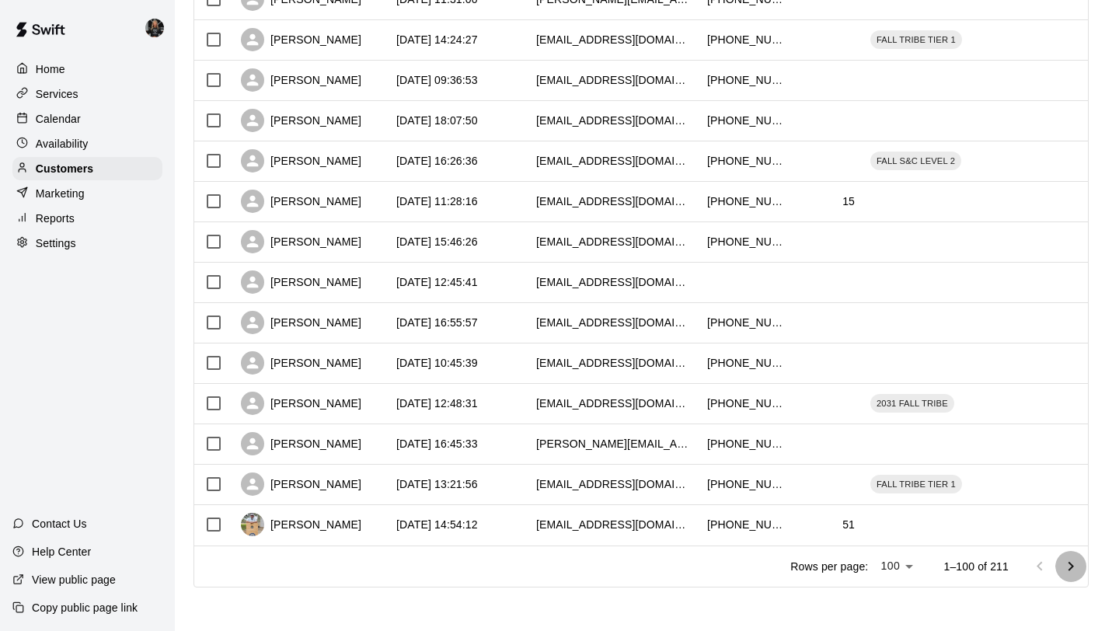
click at [1069, 565] on icon "Go to next page" at bounding box center [1070, 566] width 19 height 19
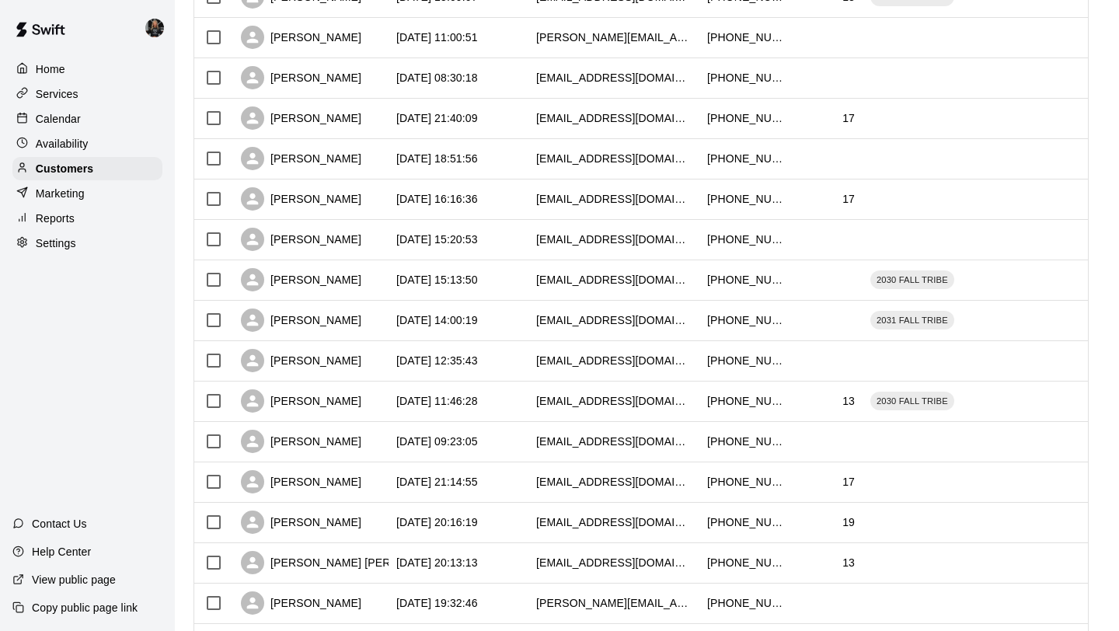
scroll to position [1840, 0]
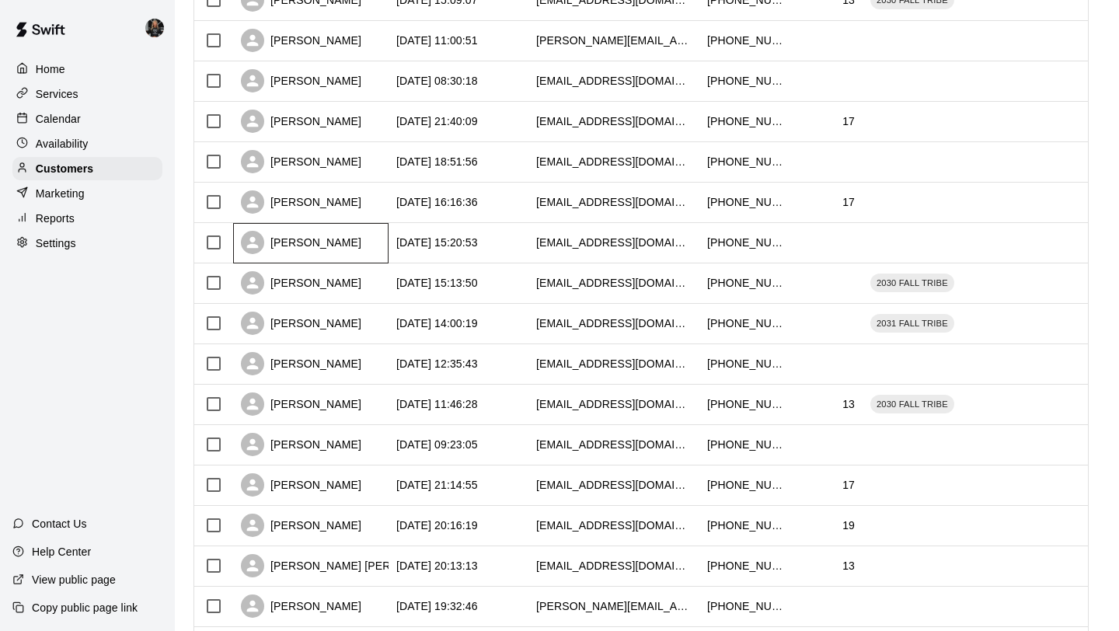
click at [301, 234] on div "Chad Wauson" at bounding box center [301, 242] width 120 height 23
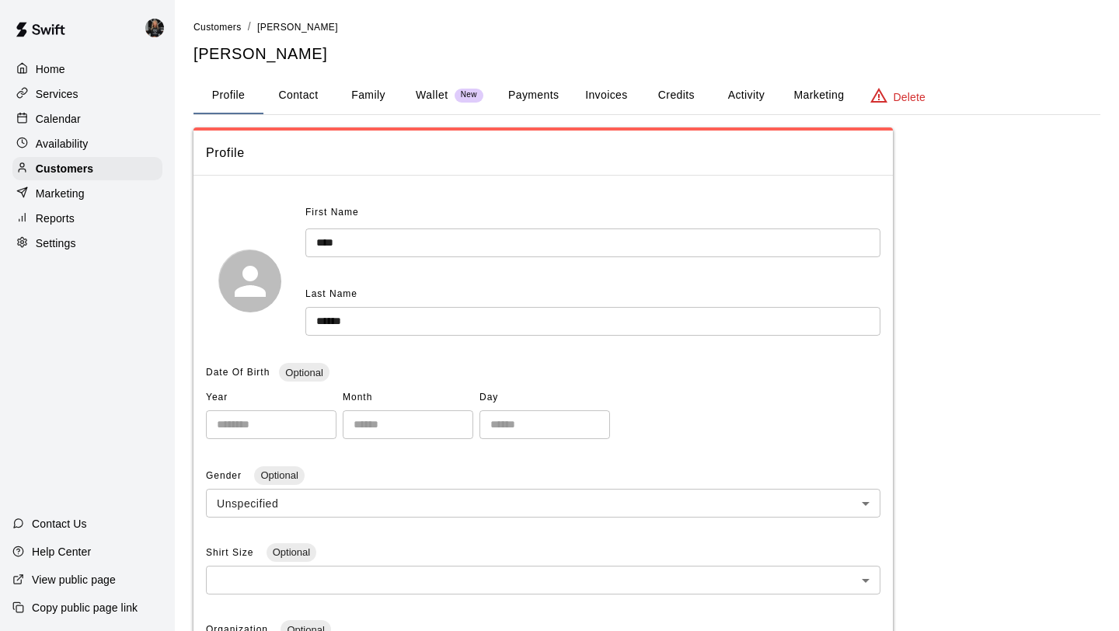
click at [365, 96] on button "Family" at bounding box center [368, 95] width 70 height 37
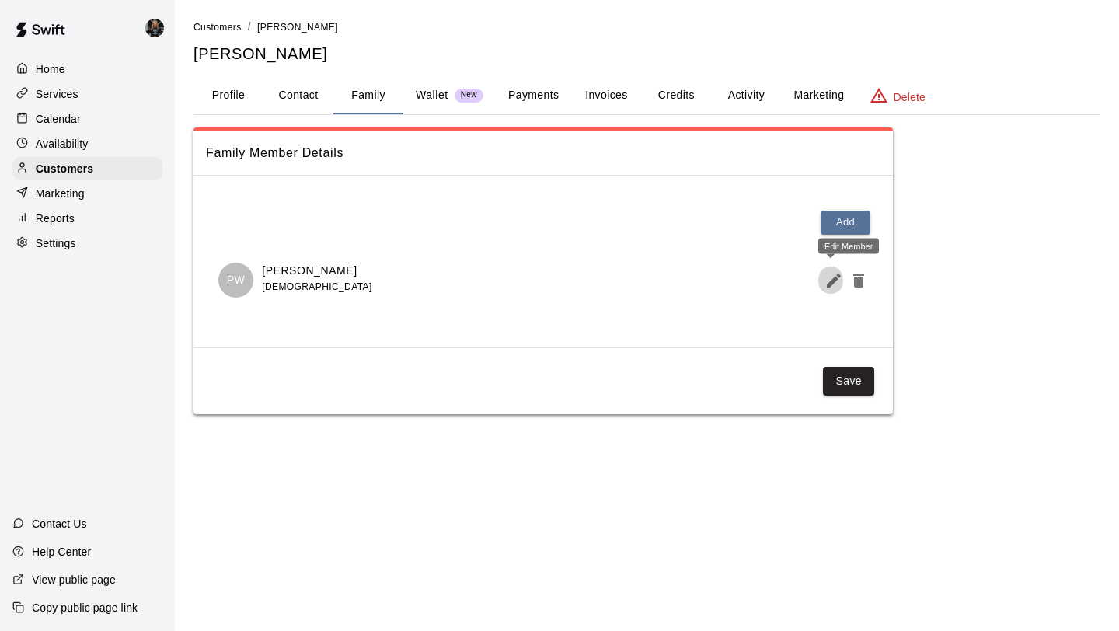
click at [829, 287] on icon "Edit Member" at bounding box center [833, 280] width 19 height 19
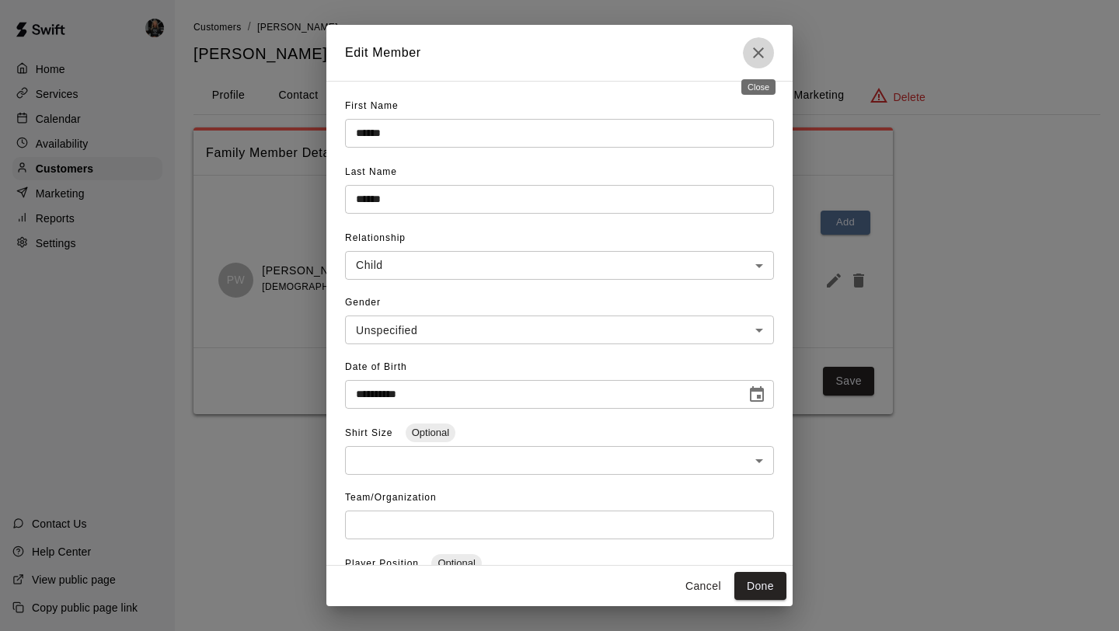
click at [757, 63] on button "Close" at bounding box center [758, 52] width 31 height 31
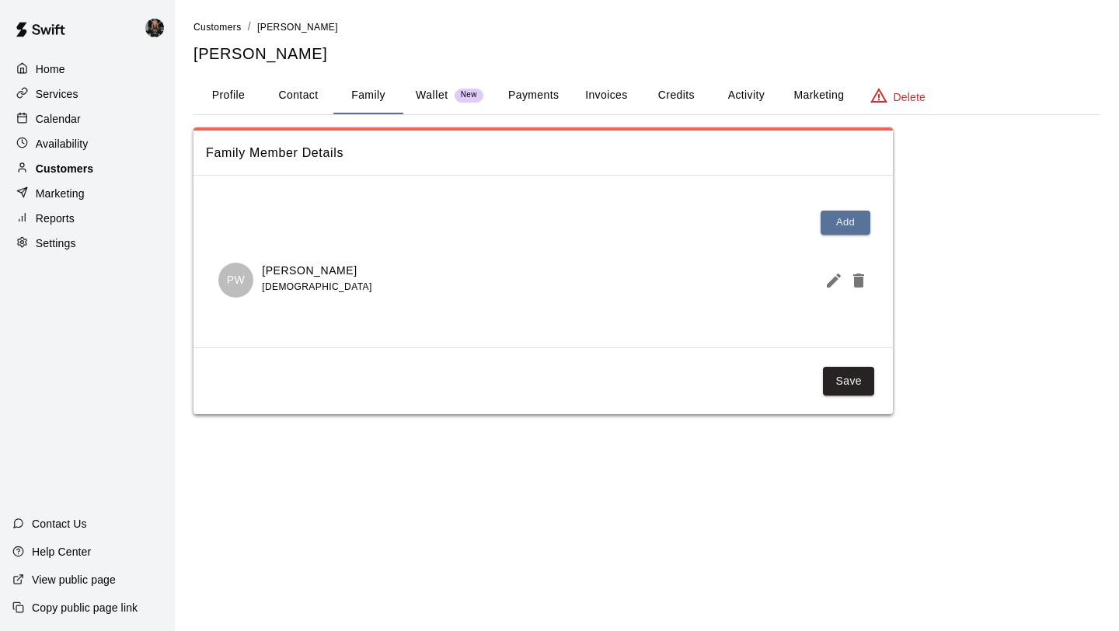
click at [99, 163] on div "Customers" at bounding box center [87, 168] width 150 height 23
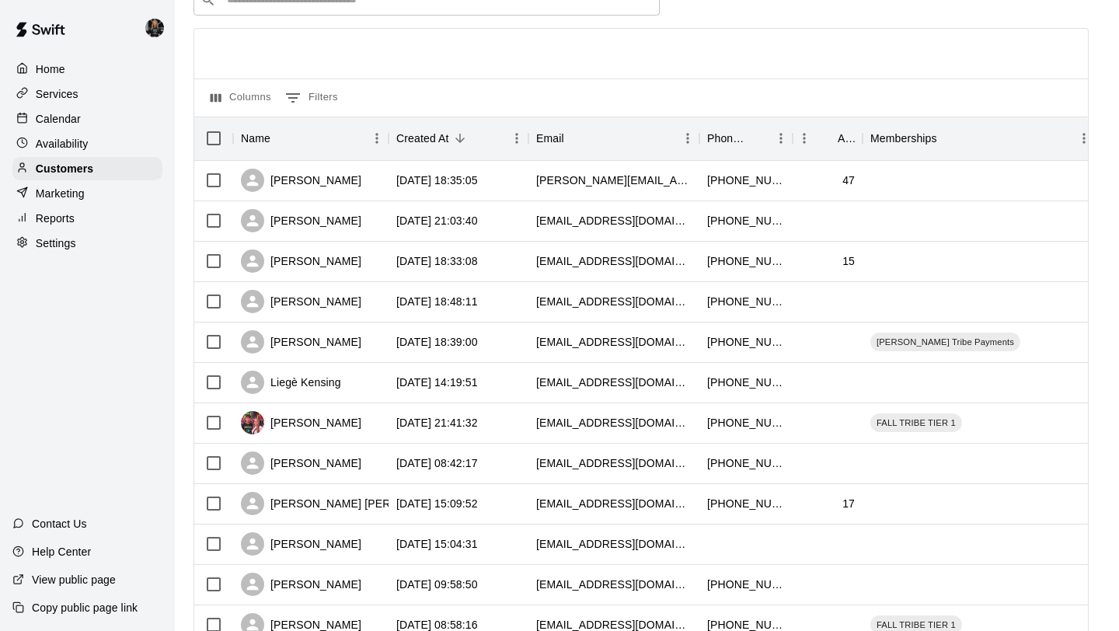
scroll to position [710, 0]
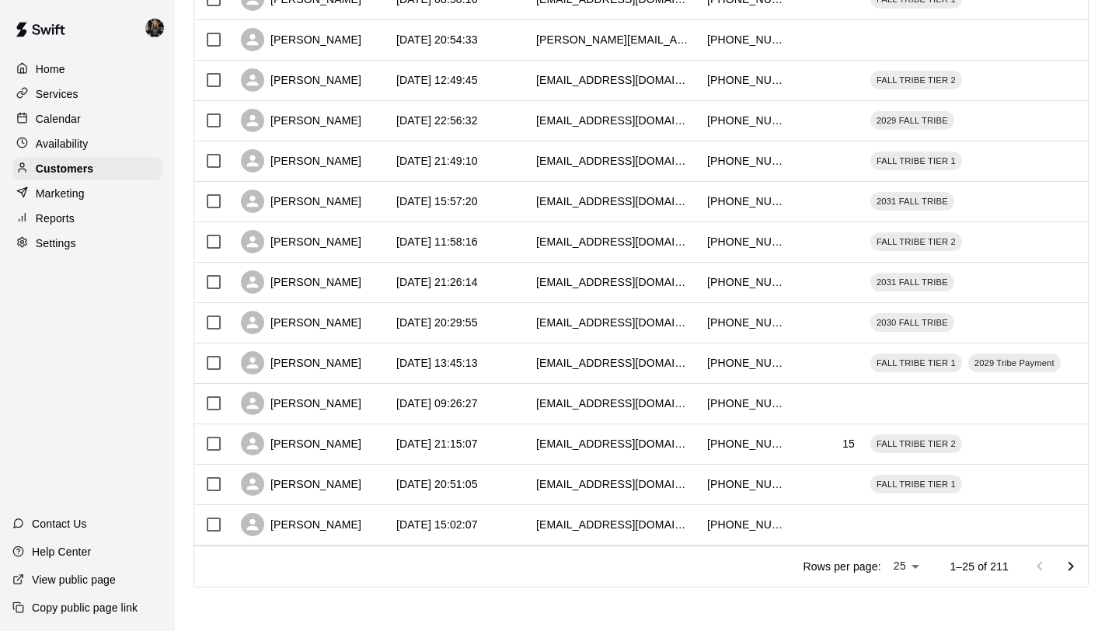
click at [909, 605] on li "100" at bounding box center [907, 599] width 44 height 26
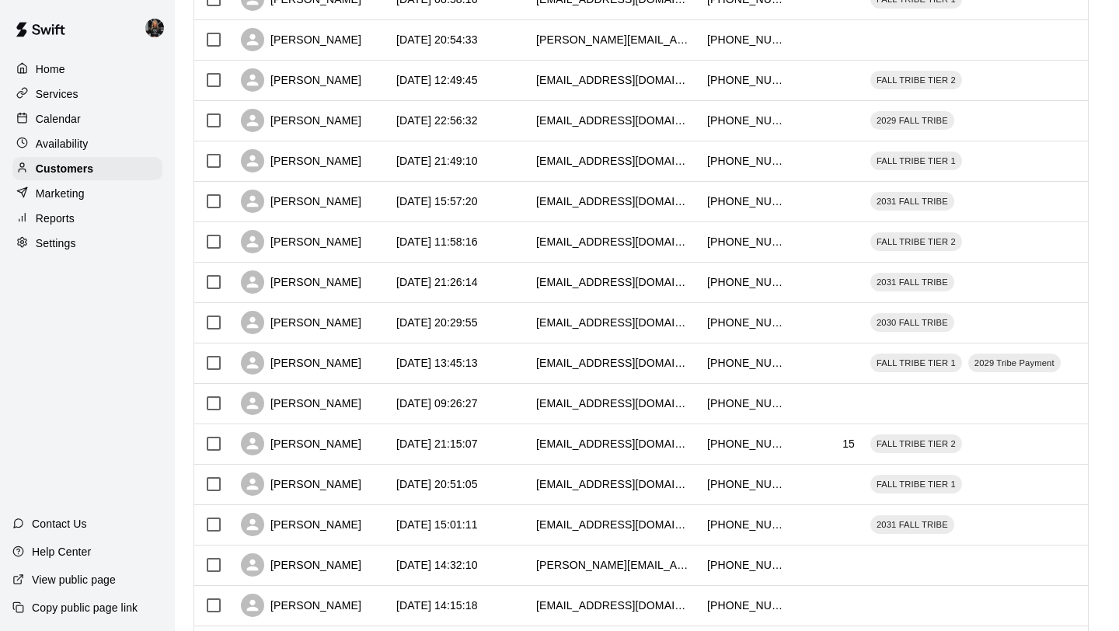
type input "***"
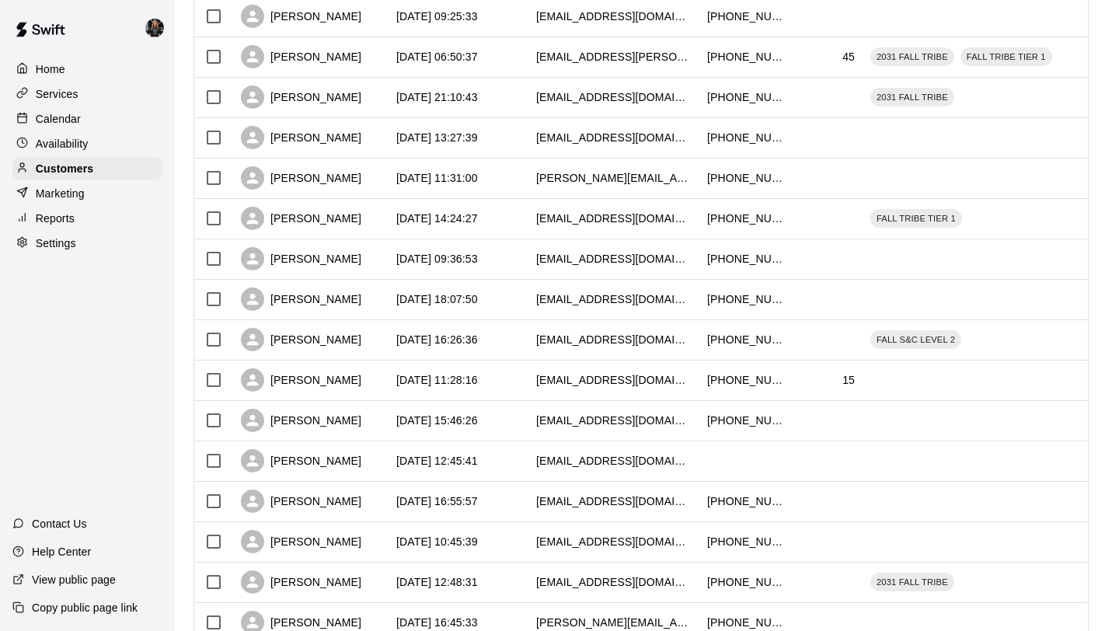
scroll to position [3739, 0]
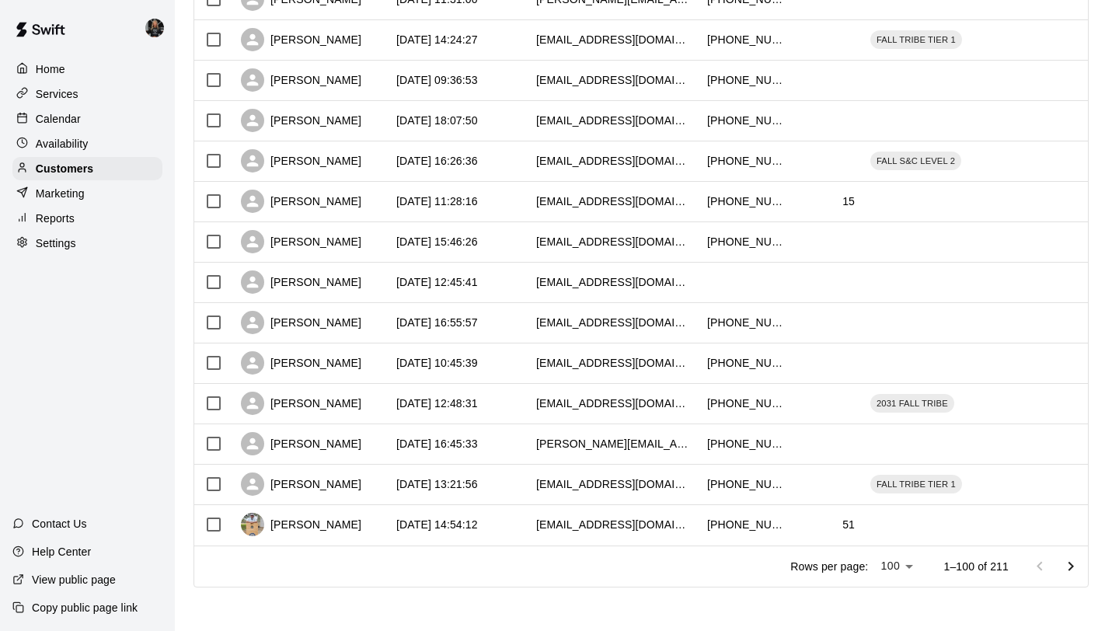
click at [1065, 571] on icon "Go to next page" at bounding box center [1070, 566] width 19 height 19
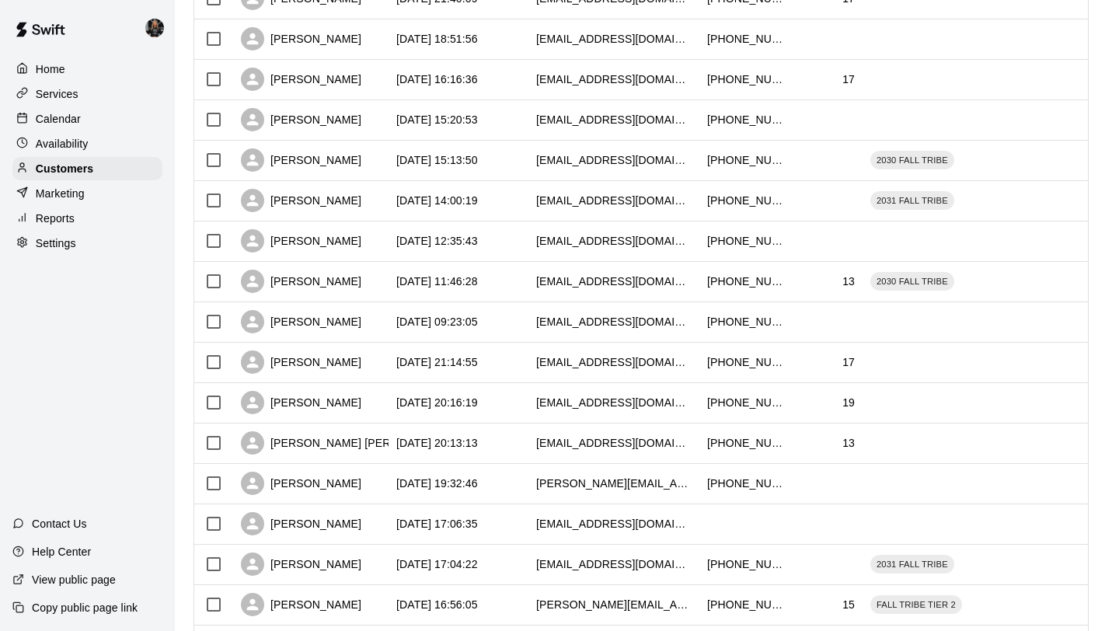
scroll to position [1954, 0]
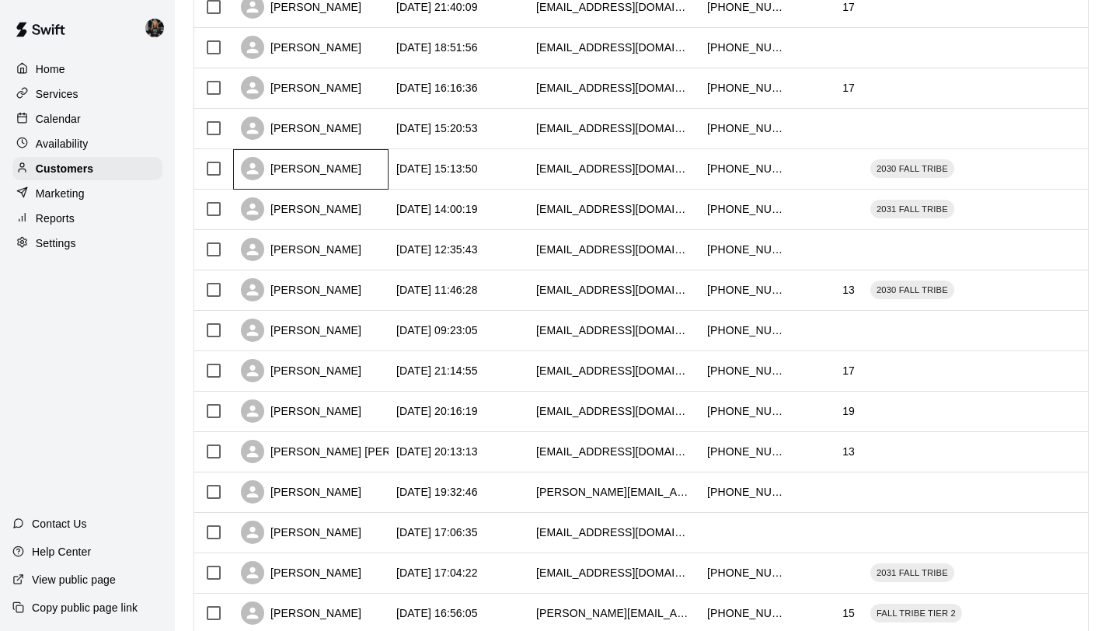
click at [295, 170] on div "Kasen Hays" at bounding box center [301, 168] width 120 height 23
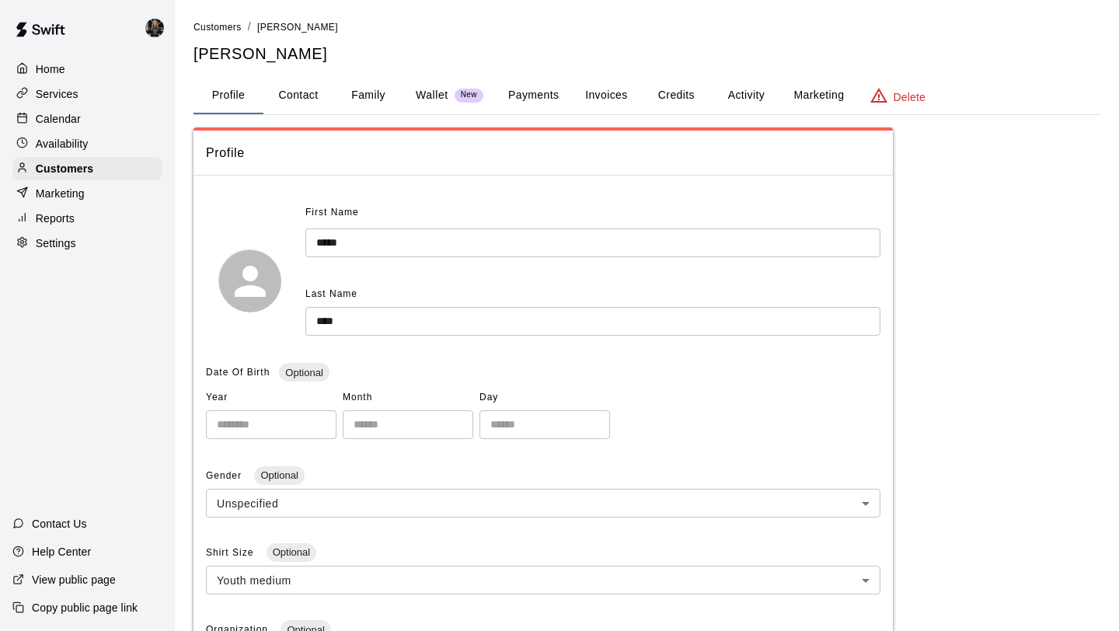
click at [374, 96] on button "Family" at bounding box center [368, 95] width 70 height 37
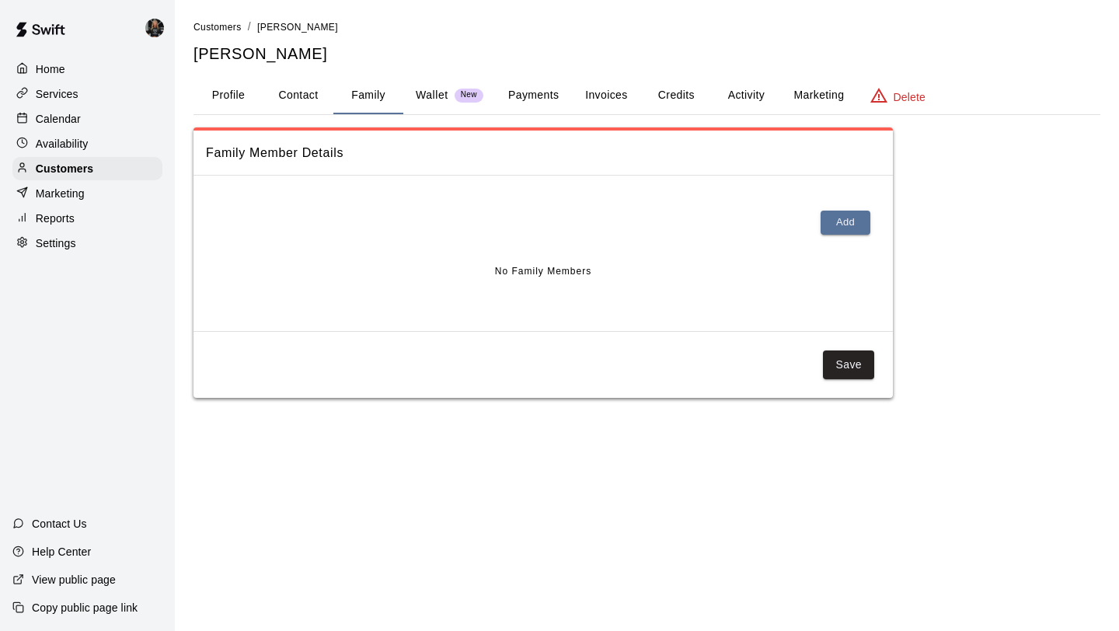
click at [245, 96] on button "Profile" at bounding box center [228, 95] width 70 height 37
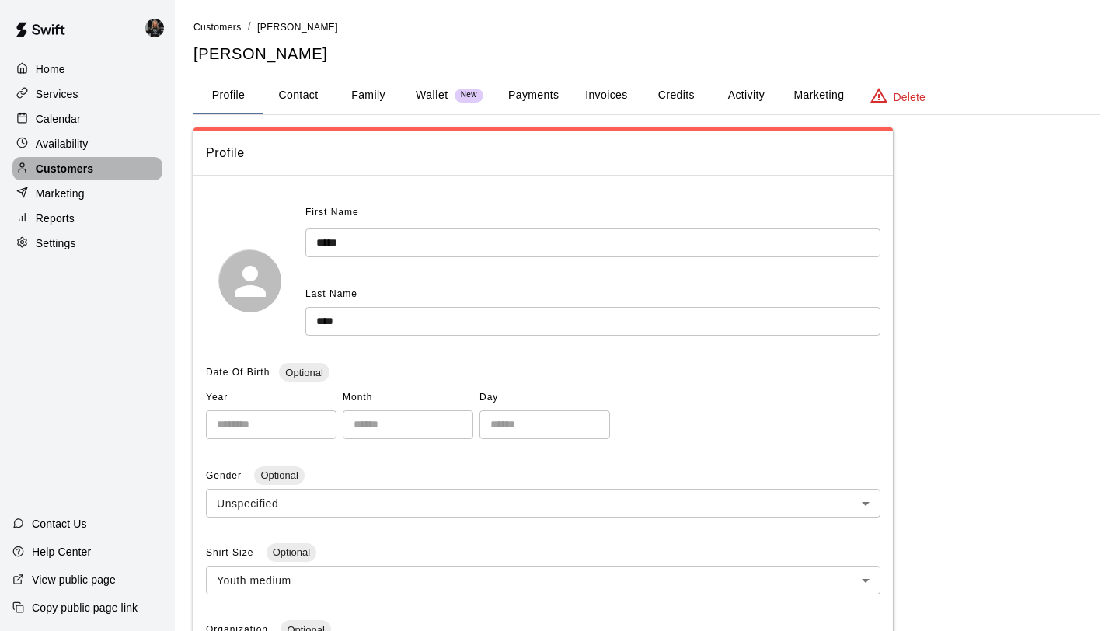
click at [98, 176] on div "Customers" at bounding box center [87, 168] width 150 height 23
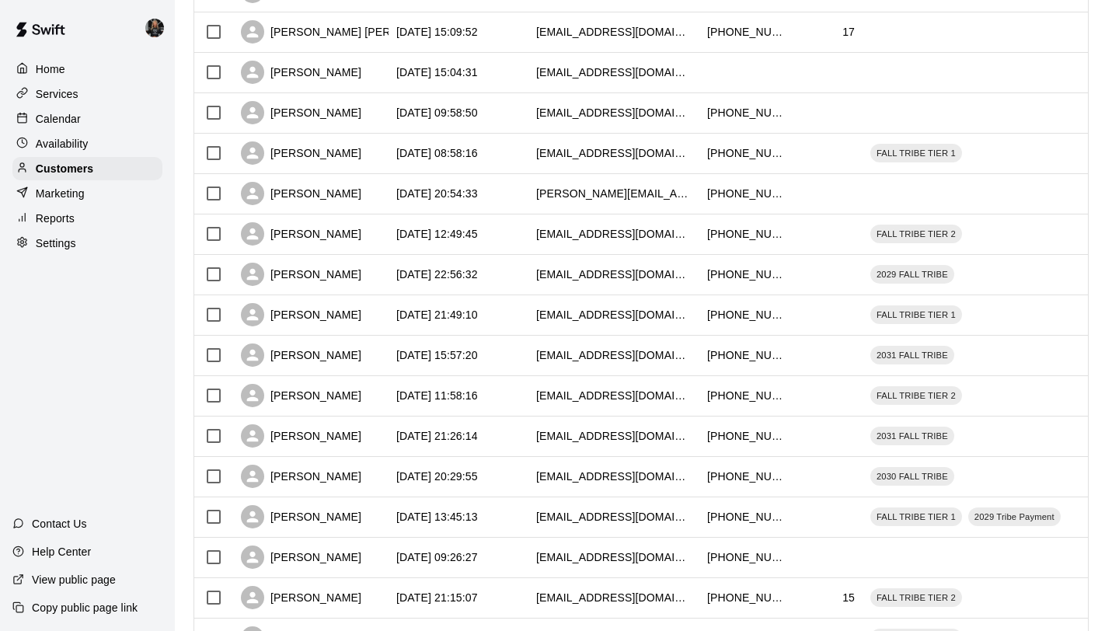
scroll to position [710, 0]
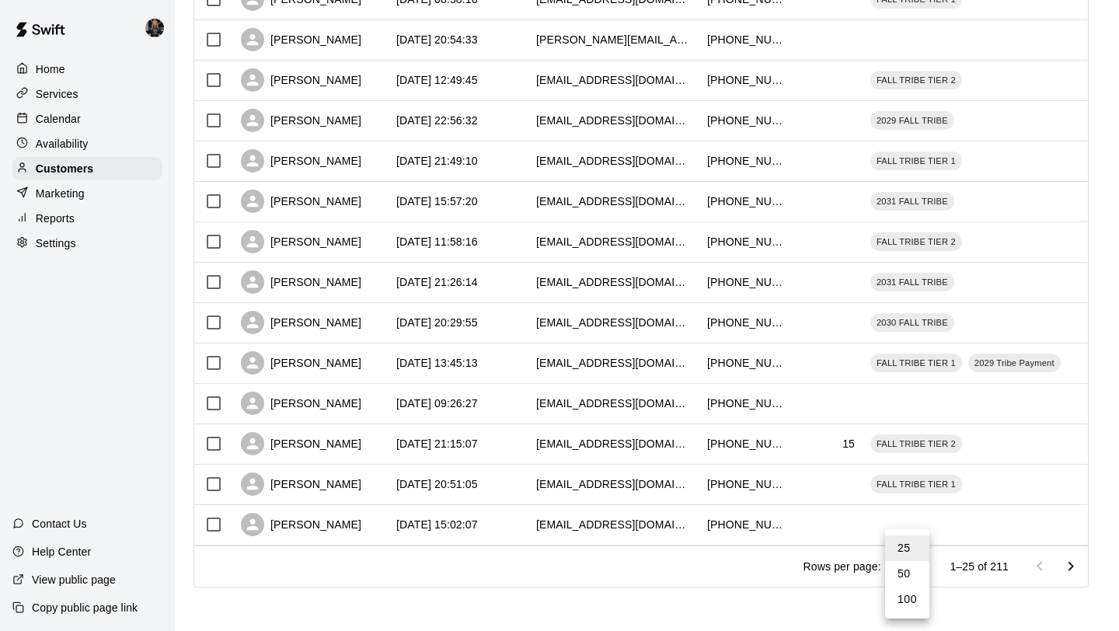
click at [908, 586] on li "100" at bounding box center [907, 599] width 44 height 26
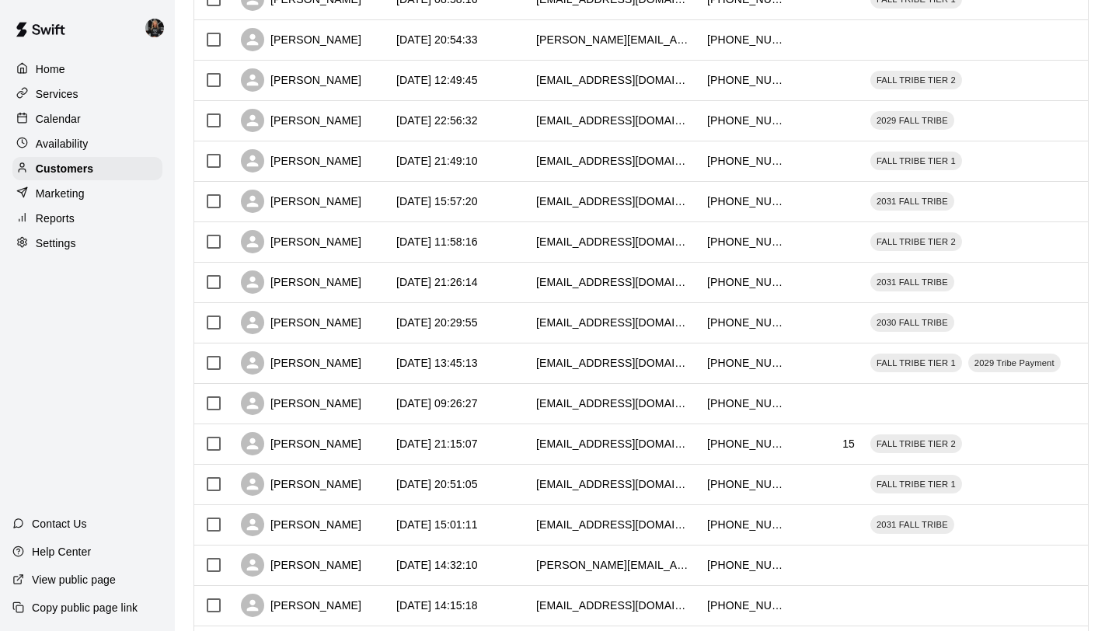
type input "***"
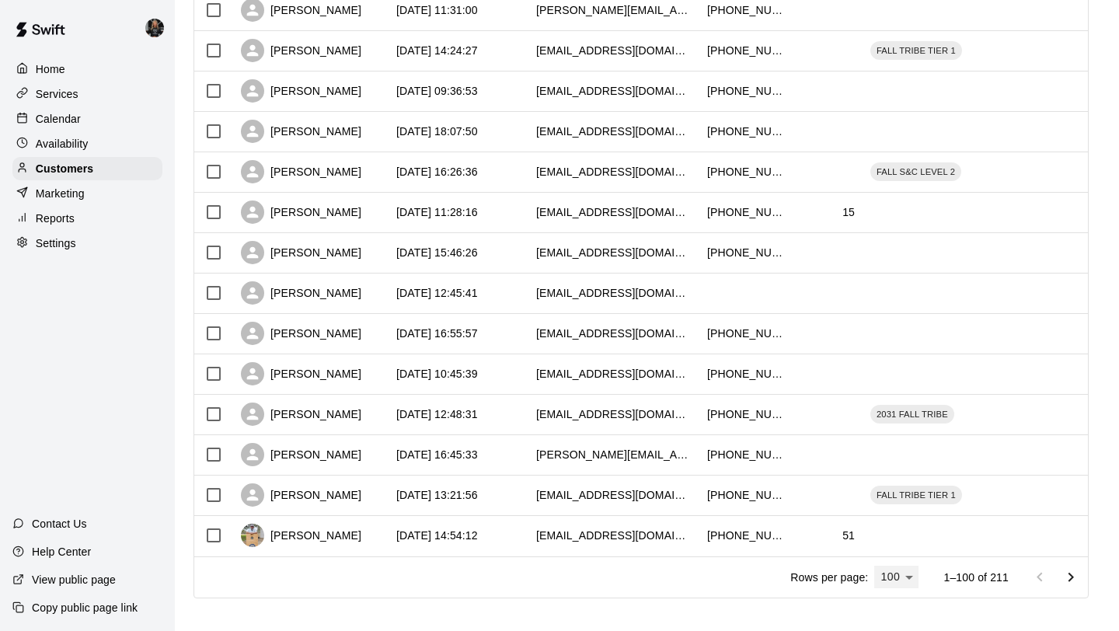
scroll to position [3739, 0]
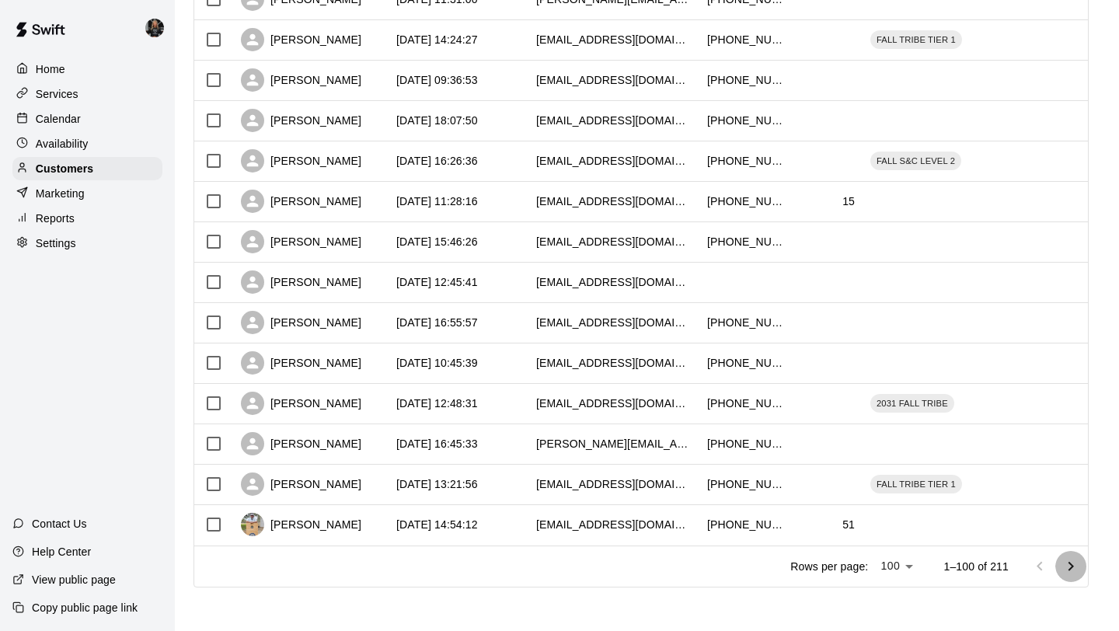
click at [1082, 571] on button "Go to next page" at bounding box center [1070, 566] width 31 height 31
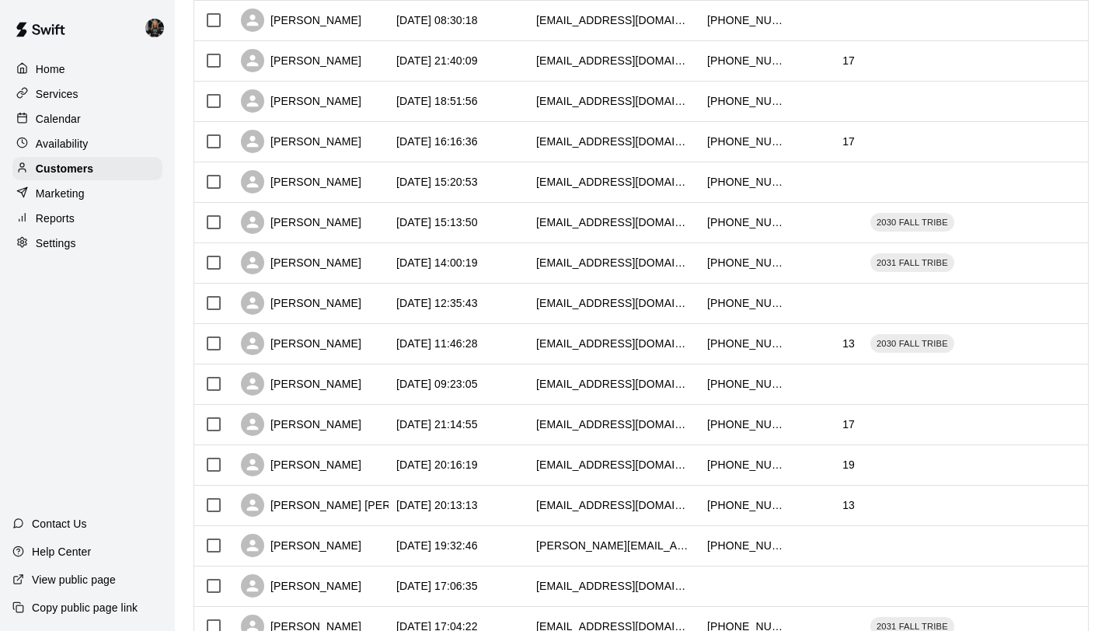
scroll to position [1898, 0]
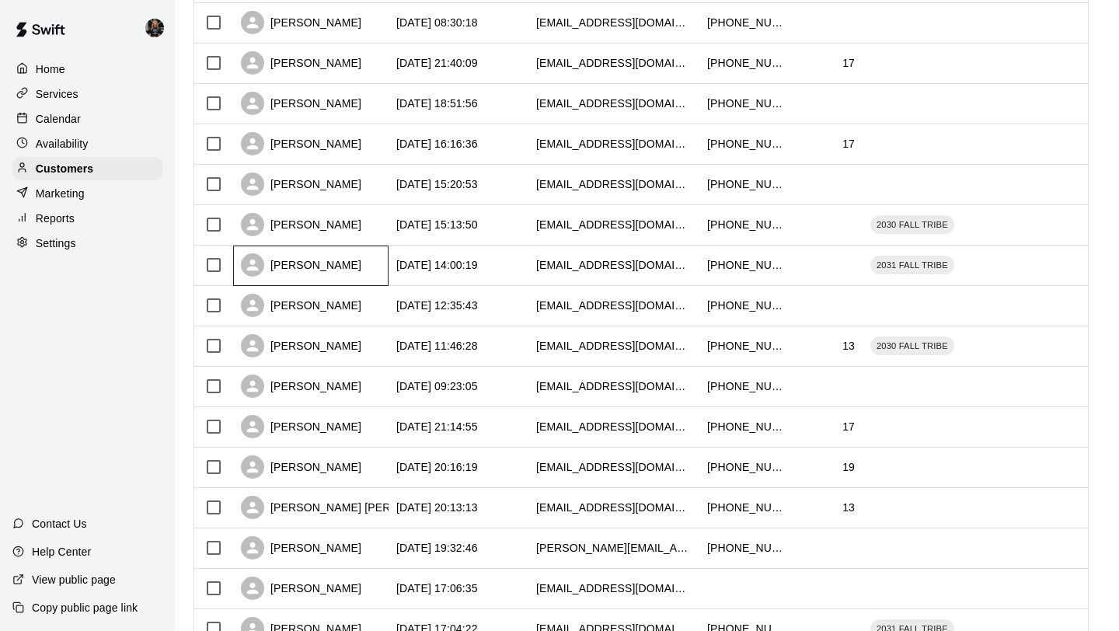
click at [283, 263] on div "Carrie Norwood" at bounding box center [301, 264] width 120 height 23
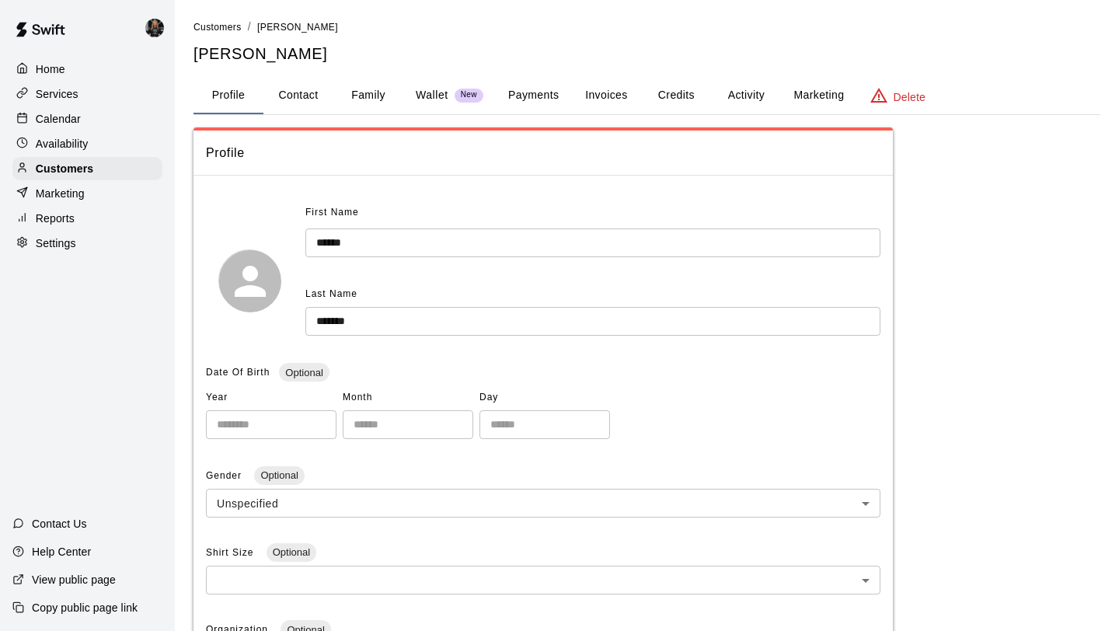
click at [289, 96] on button "Contact" at bounding box center [298, 95] width 70 height 37
select select "**"
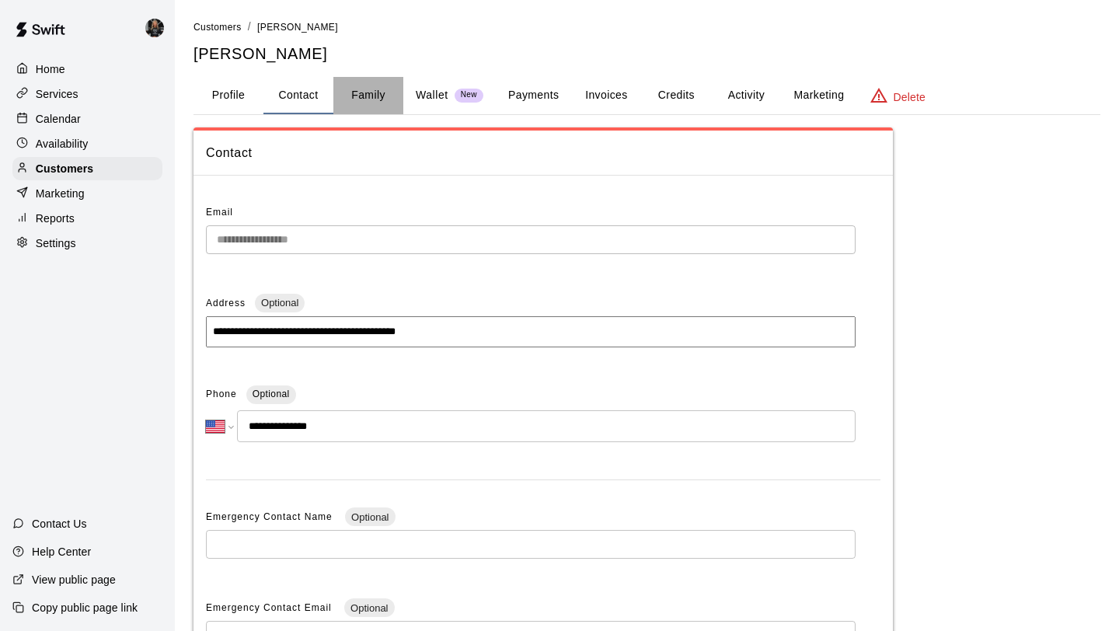
click at [349, 87] on button "Family" at bounding box center [368, 95] width 70 height 37
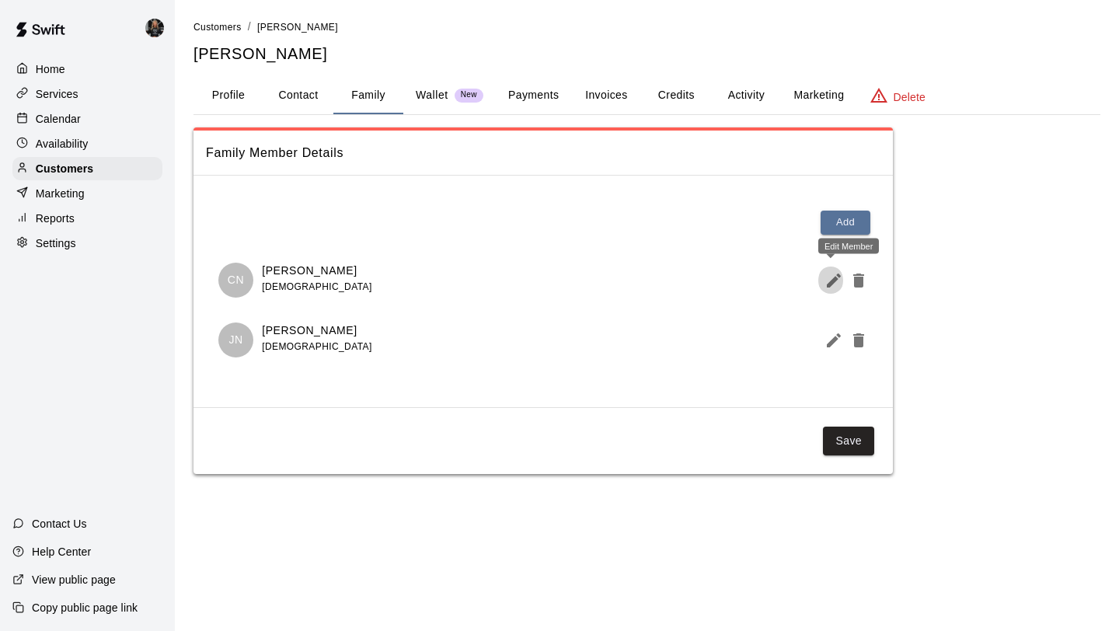
click at [823, 290] on button "Edit Member" at bounding box center [830, 280] width 25 height 31
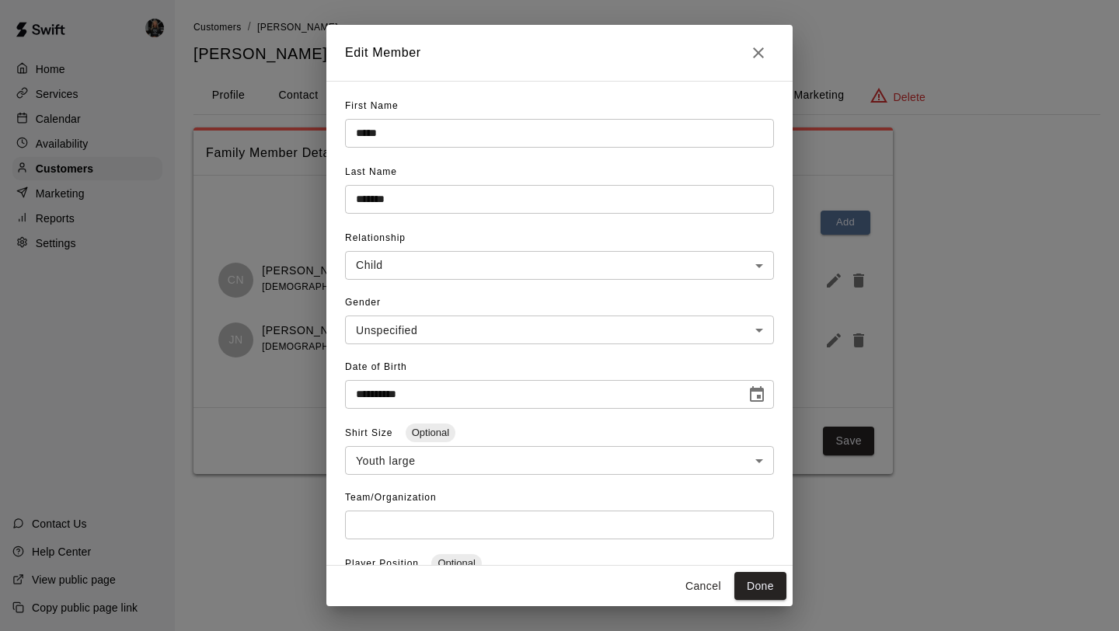
click at [760, 54] on icon "Close" at bounding box center [758, 52] width 11 height 11
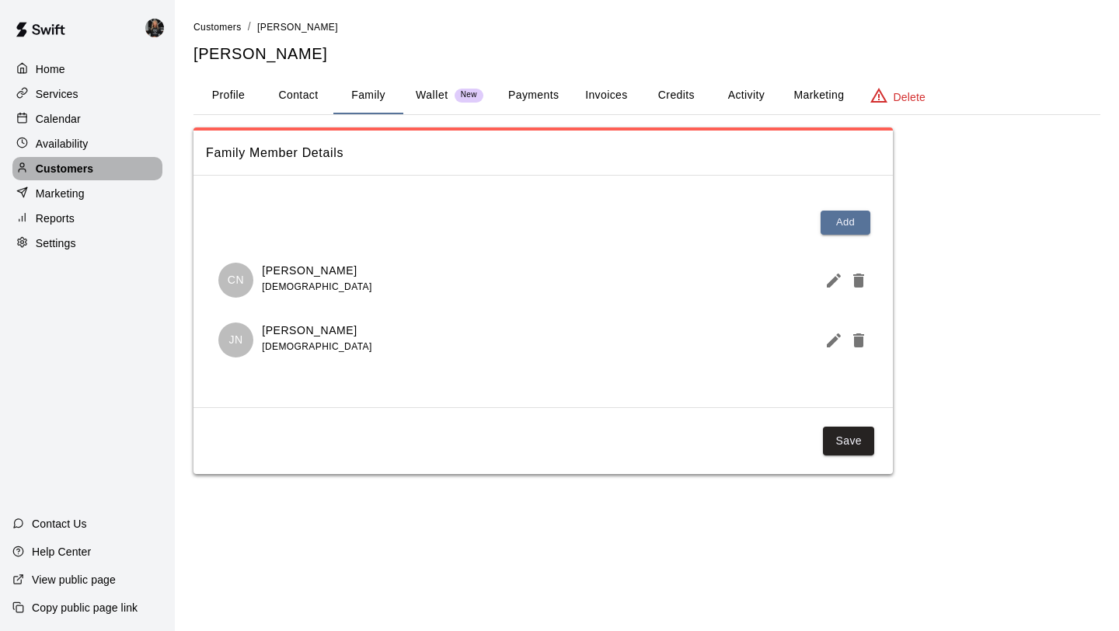
click at [73, 167] on p "Customers" at bounding box center [64, 169] width 57 height 16
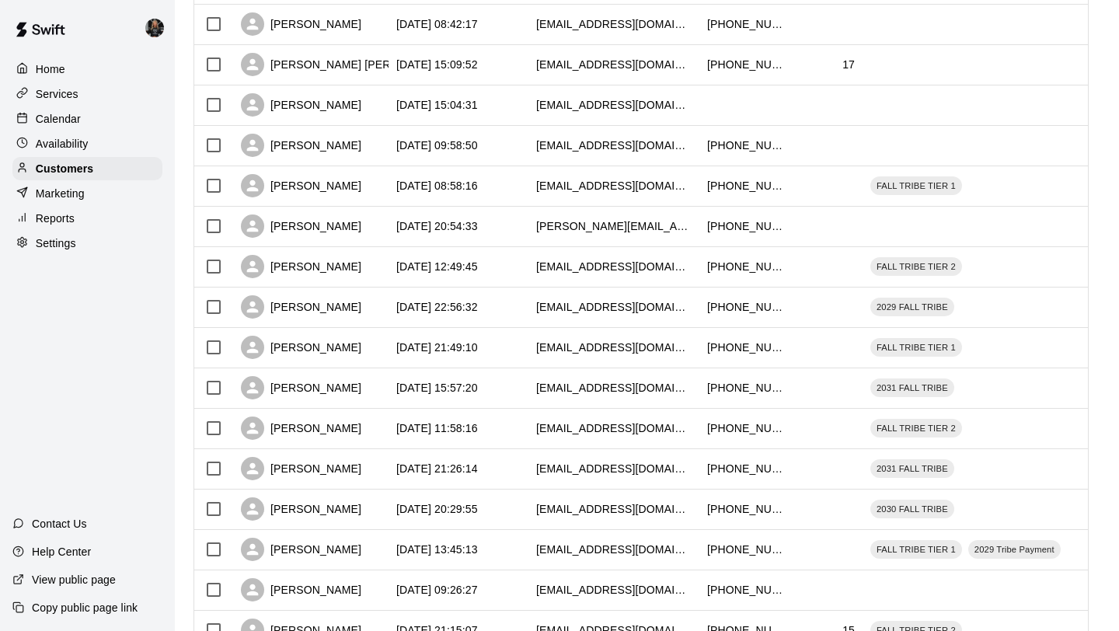
scroll to position [710, 0]
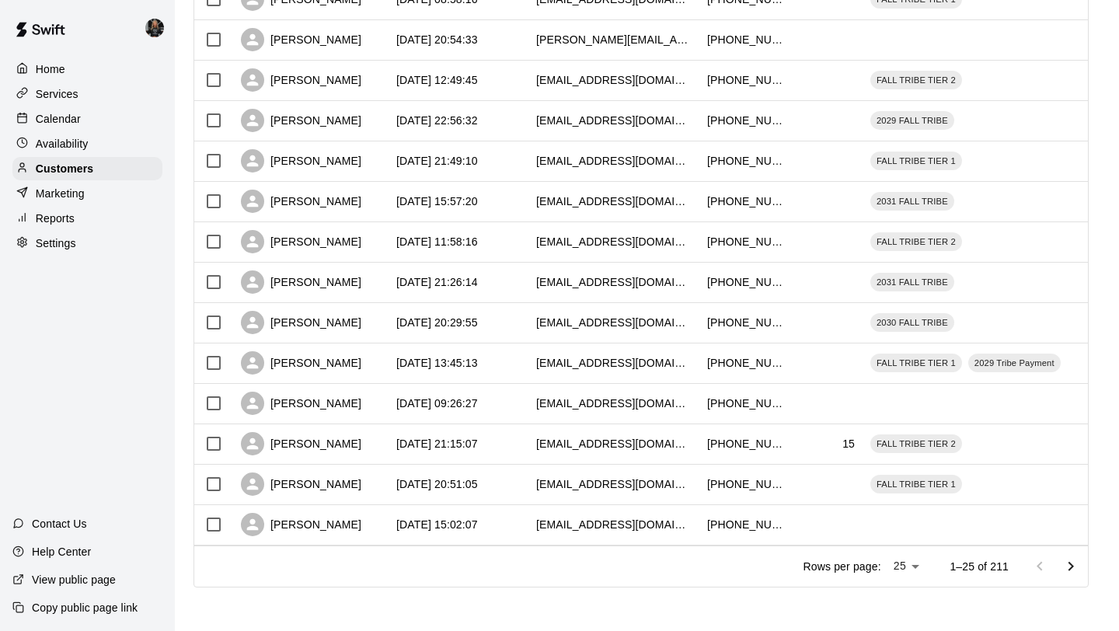
click at [911, 585] on li "50" at bounding box center [907, 574] width 44 height 26
type input "**"
click at [907, 569] on div at bounding box center [978, 565] width 233 height 40
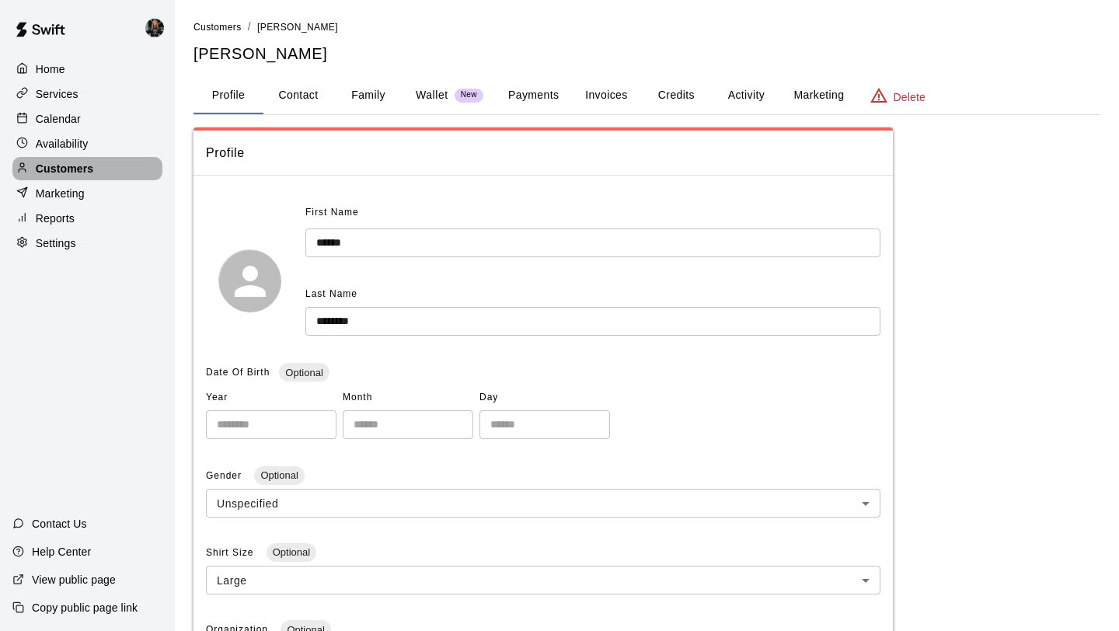
click at [82, 169] on p "Customers" at bounding box center [64, 169] width 57 height 16
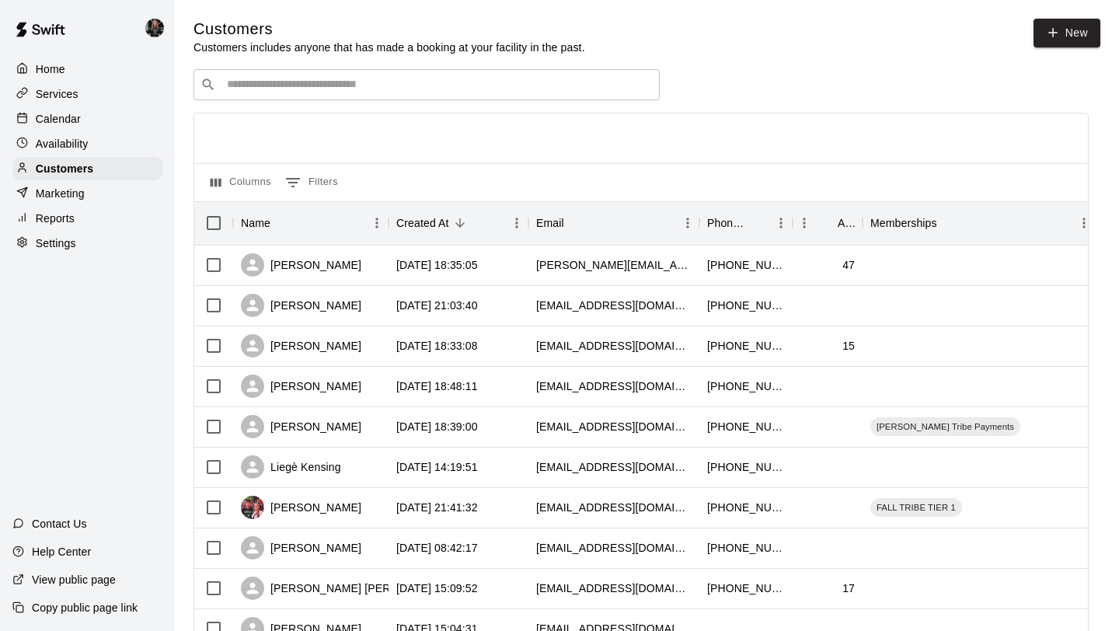
scroll to position [710, 0]
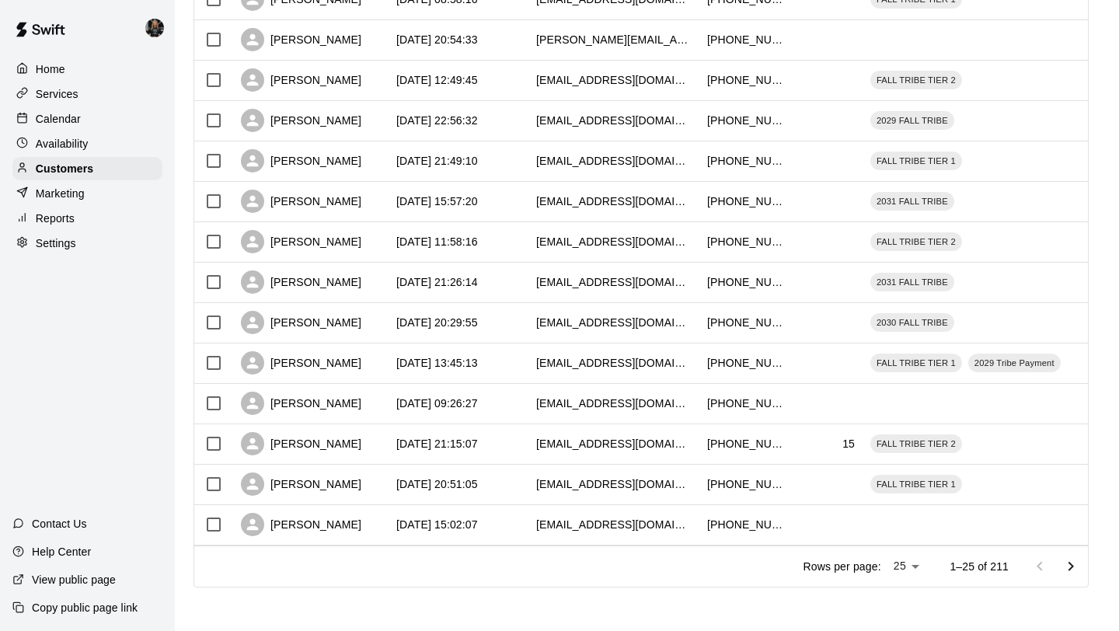
click at [897, 597] on li "100" at bounding box center [907, 599] width 44 height 26
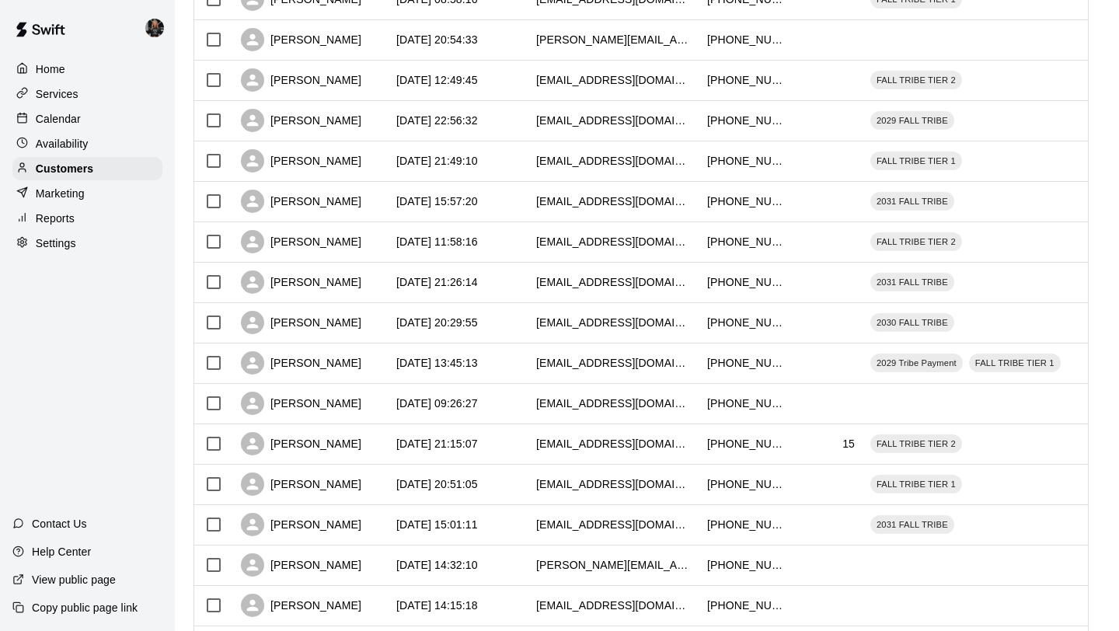
type input "***"
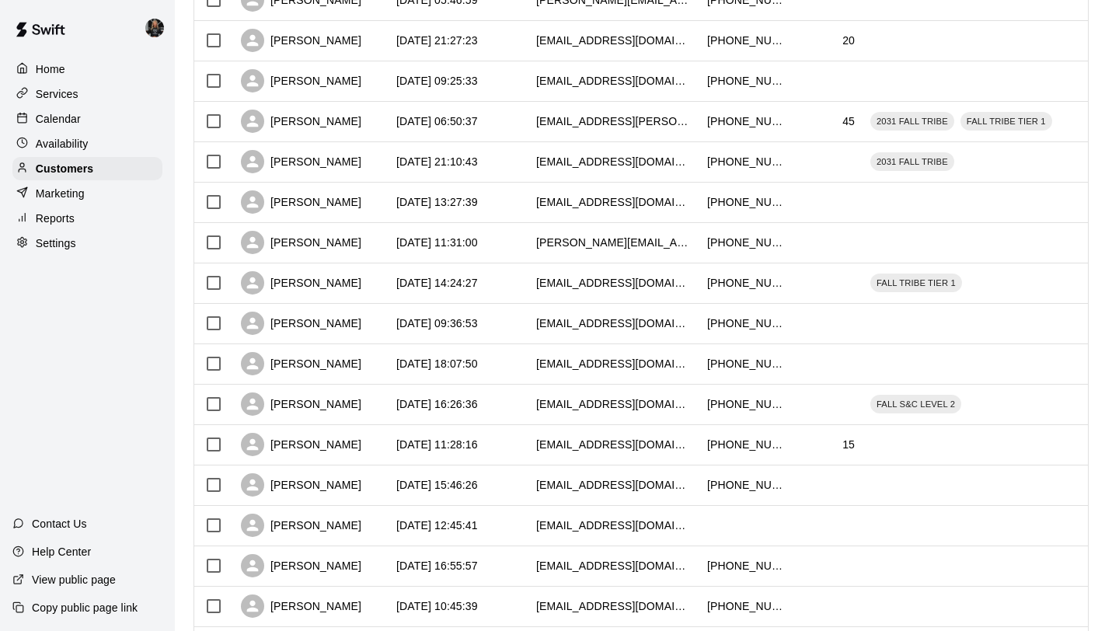
scroll to position [3739, 0]
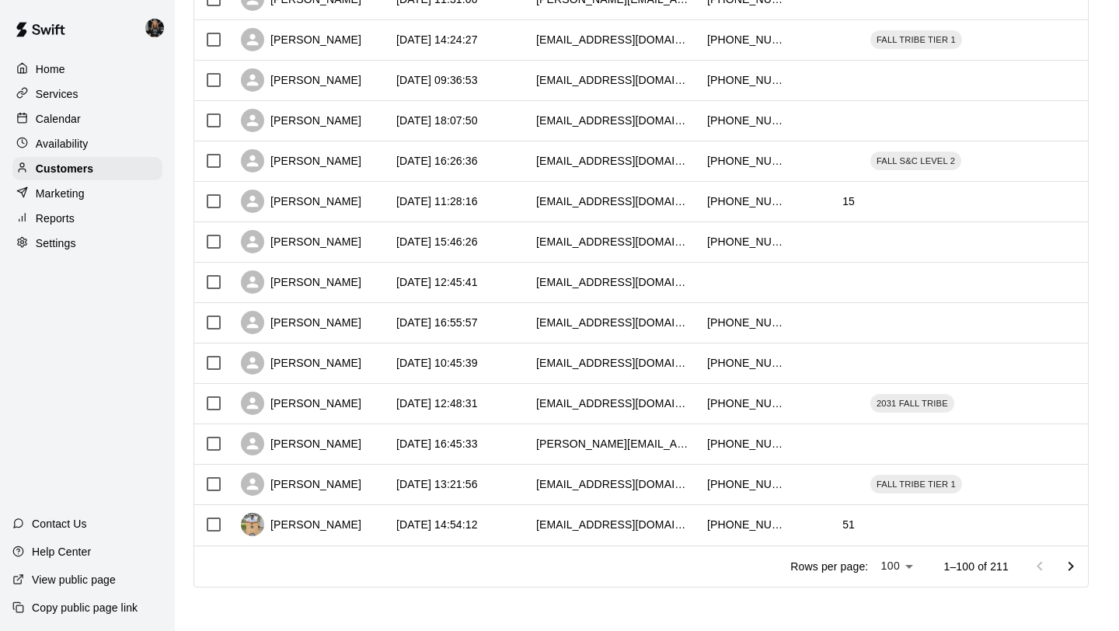
click at [1063, 564] on icon "Go to next page" at bounding box center [1070, 566] width 19 height 19
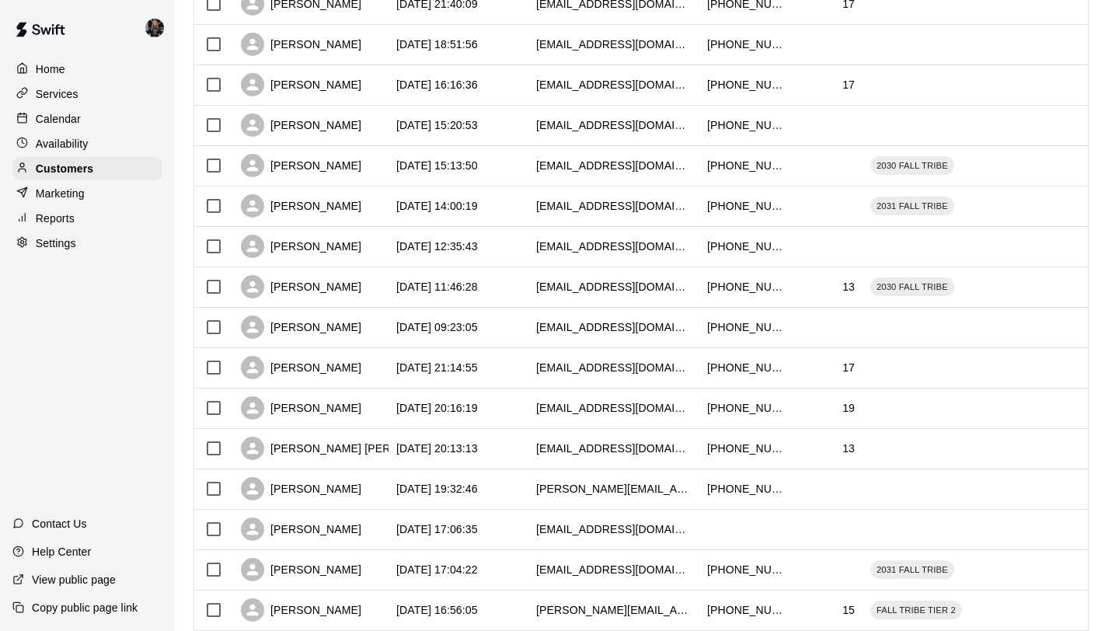
scroll to position [1956, 0]
click at [301, 251] on div "Amy Lopez" at bounding box center [301, 247] width 120 height 23
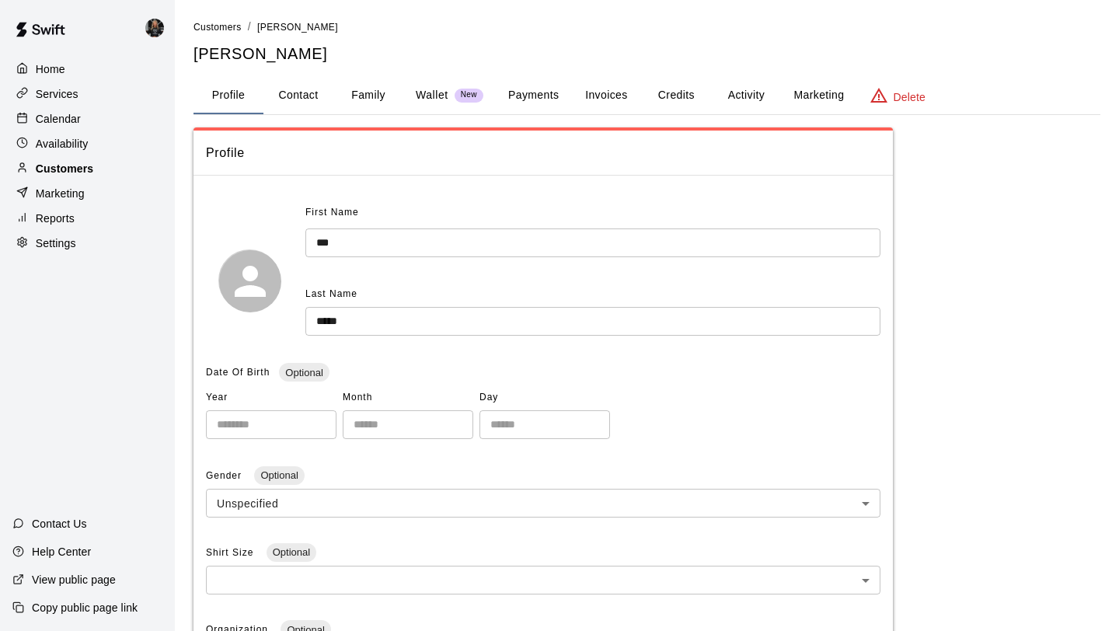
click at [72, 164] on p "Customers" at bounding box center [64, 169] width 57 height 16
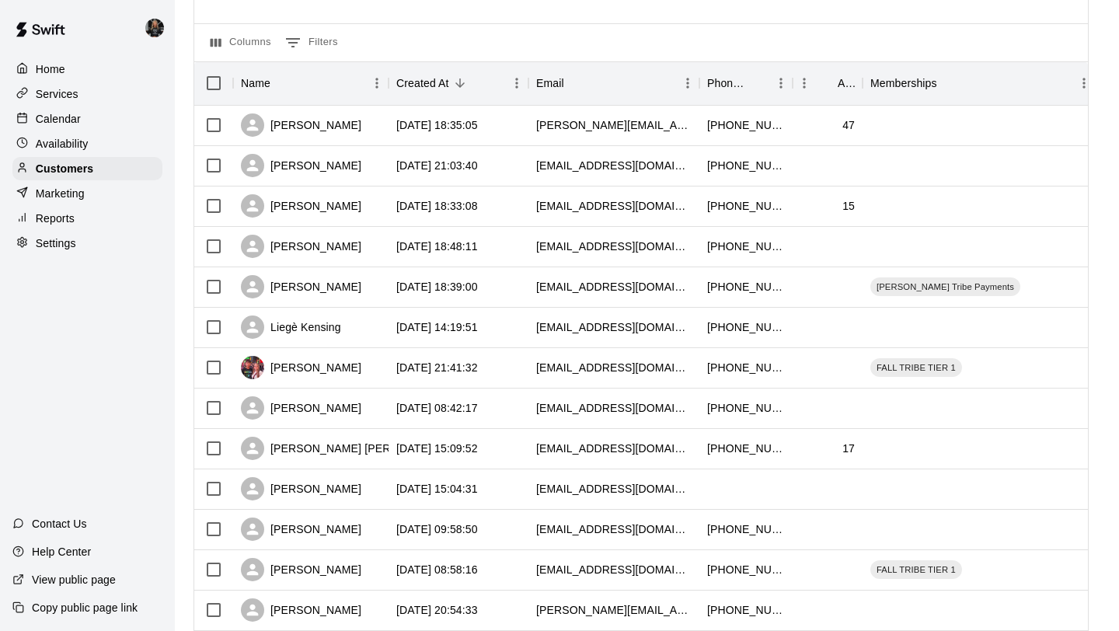
scroll to position [710, 0]
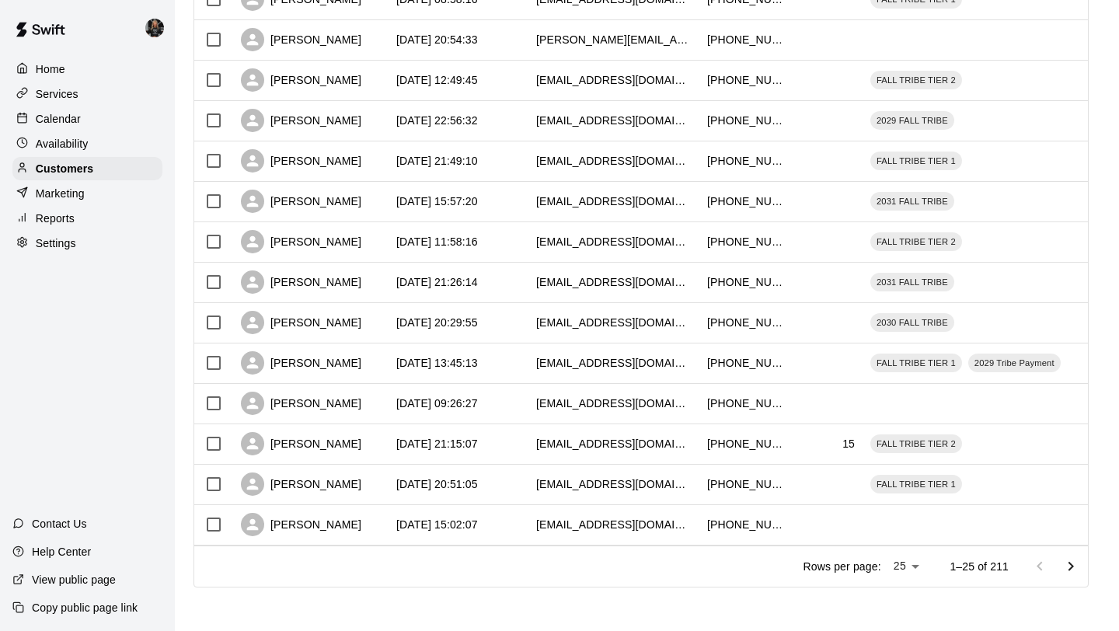
click at [909, 597] on li "100" at bounding box center [907, 599] width 44 height 26
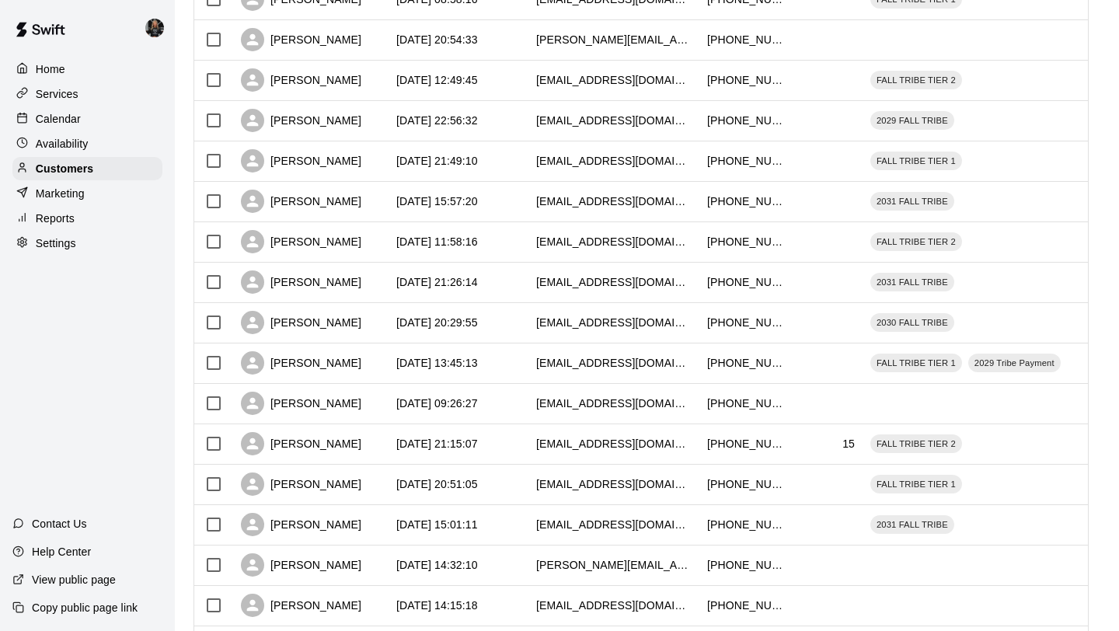
type input "***"
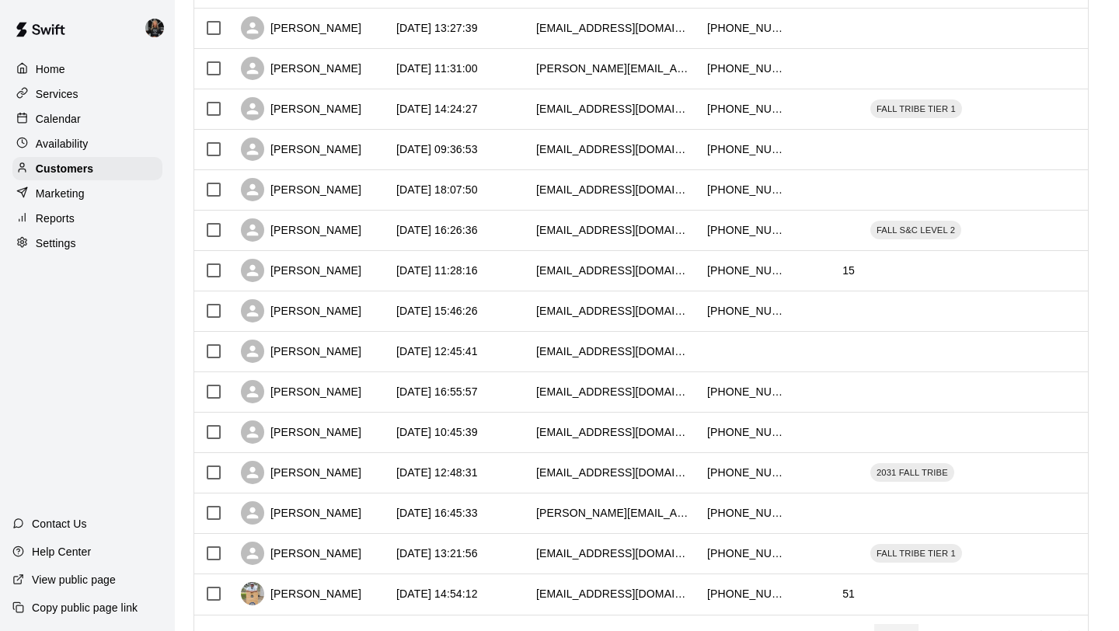
scroll to position [3739, 0]
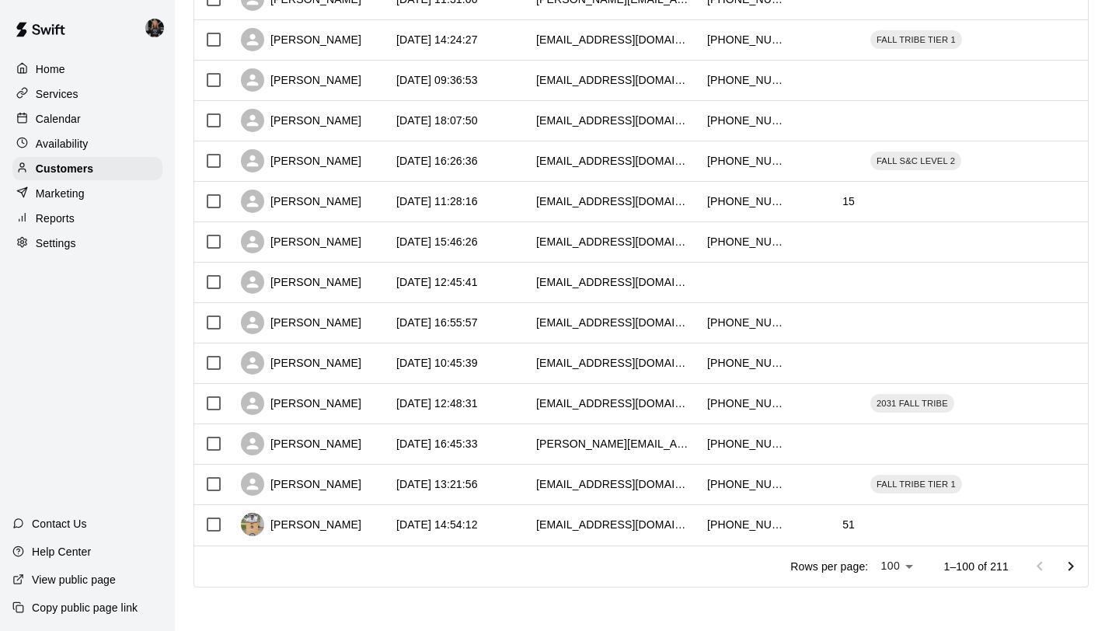
click at [1083, 569] on button "Go to next page" at bounding box center [1070, 566] width 31 height 31
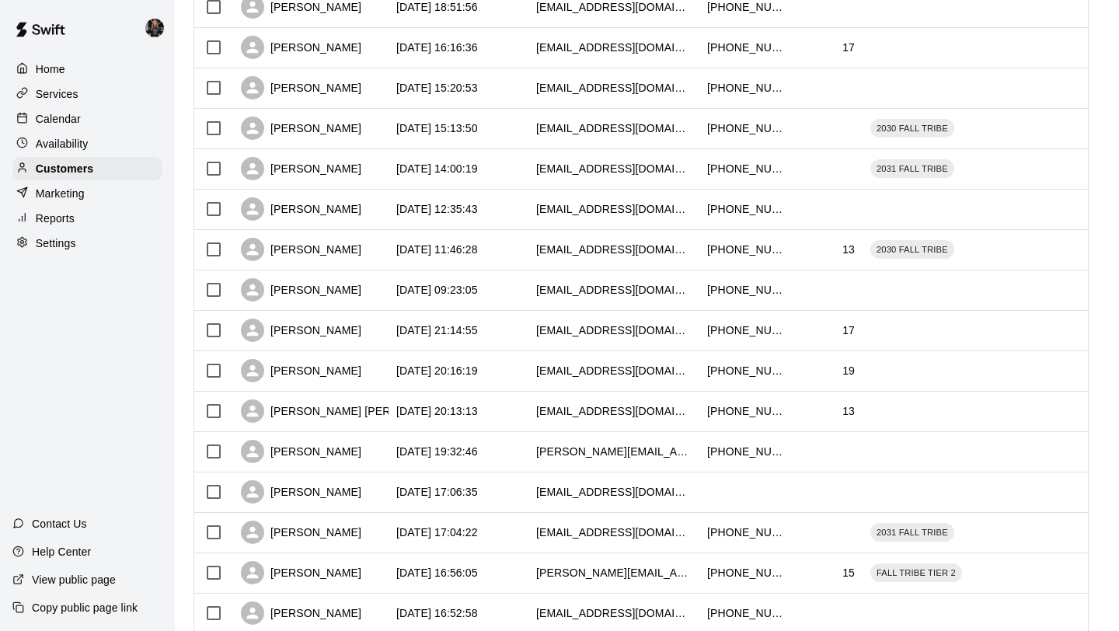
scroll to position [1999, 0]
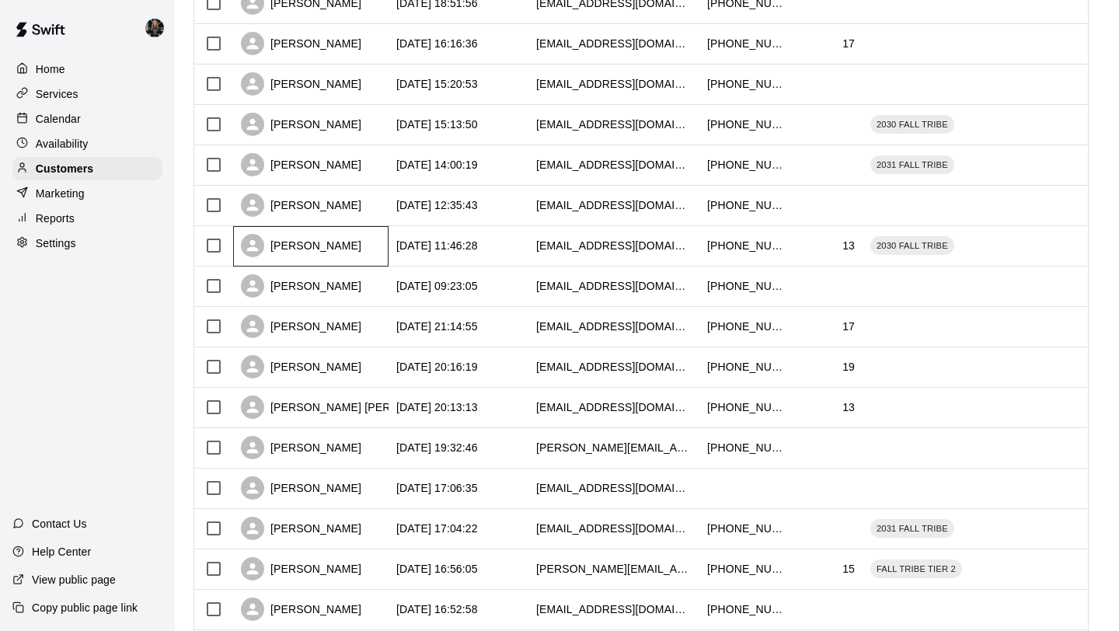
click at [329, 252] on div "Sebastian Murphy" at bounding box center [301, 245] width 120 height 23
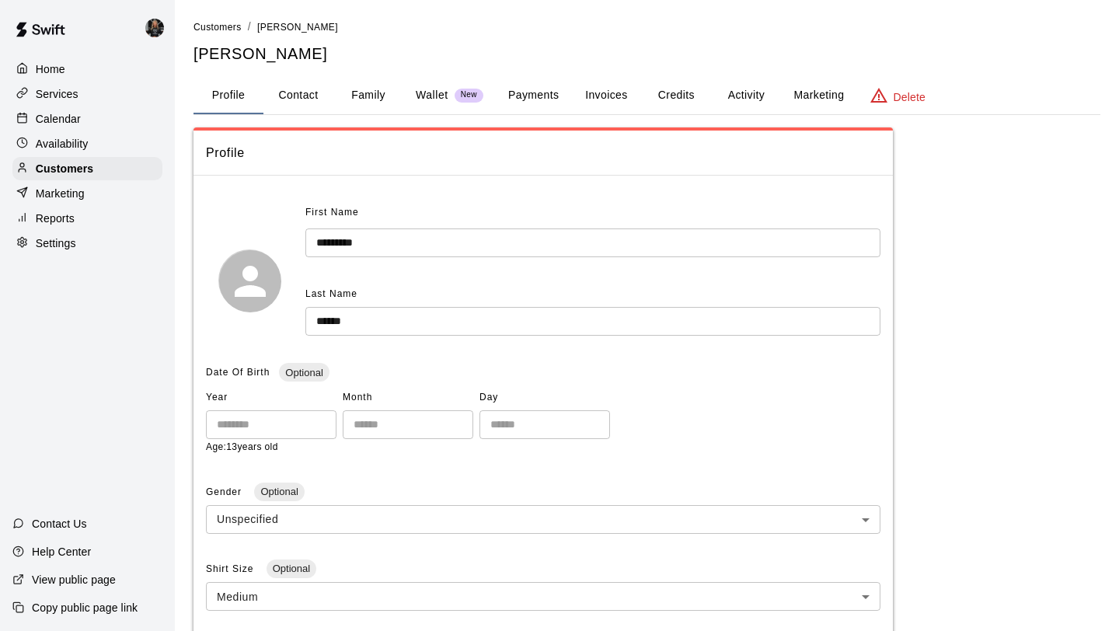
click at [363, 106] on button "Family" at bounding box center [368, 95] width 70 height 37
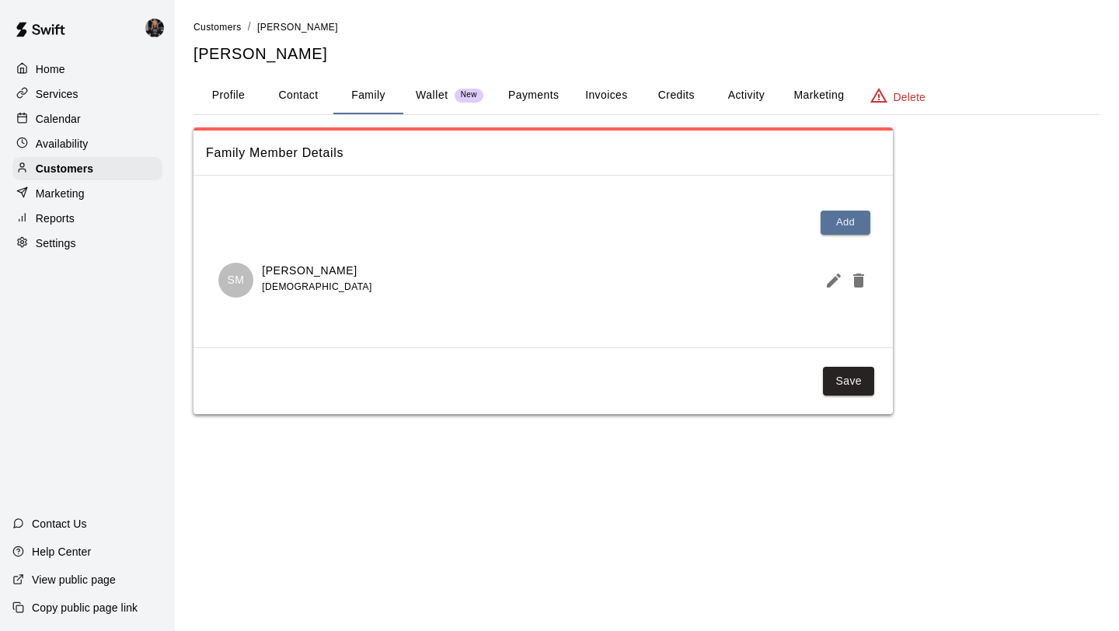
click at [818, 279] on button "Edit Member" at bounding box center [830, 280] width 25 height 31
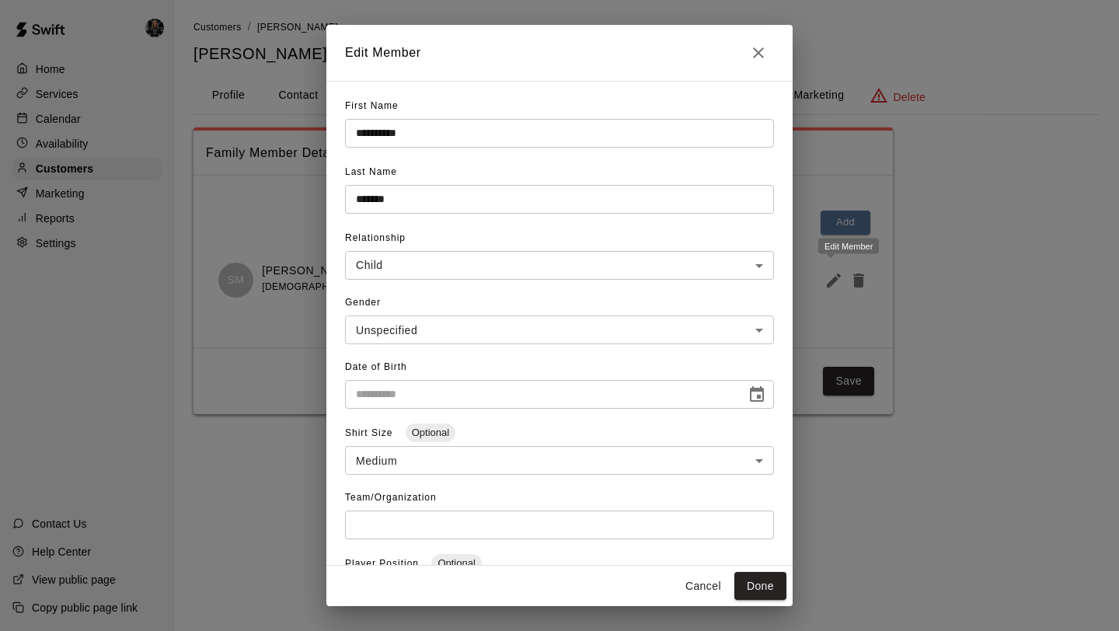
type input "**********"
click at [744, 67] on h2 "Edit Member" at bounding box center [559, 53] width 466 height 56
click at [751, 50] on icon "Close" at bounding box center [758, 52] width 19 height 19
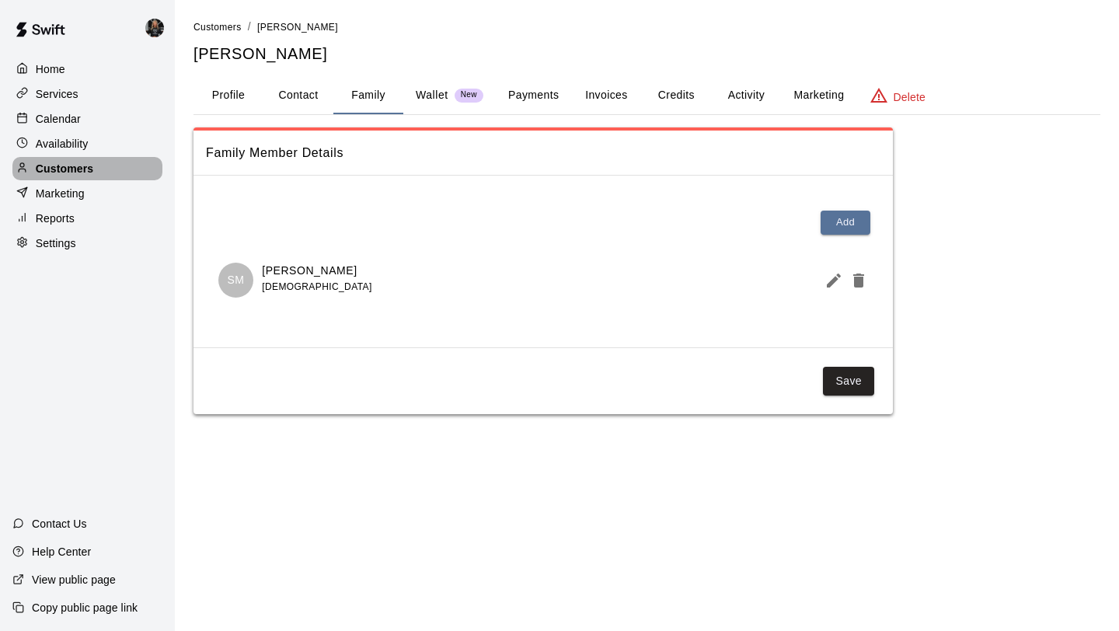
click at [96, 169] on div "Customers" at bounding box center [87, 168] width 150 height 23
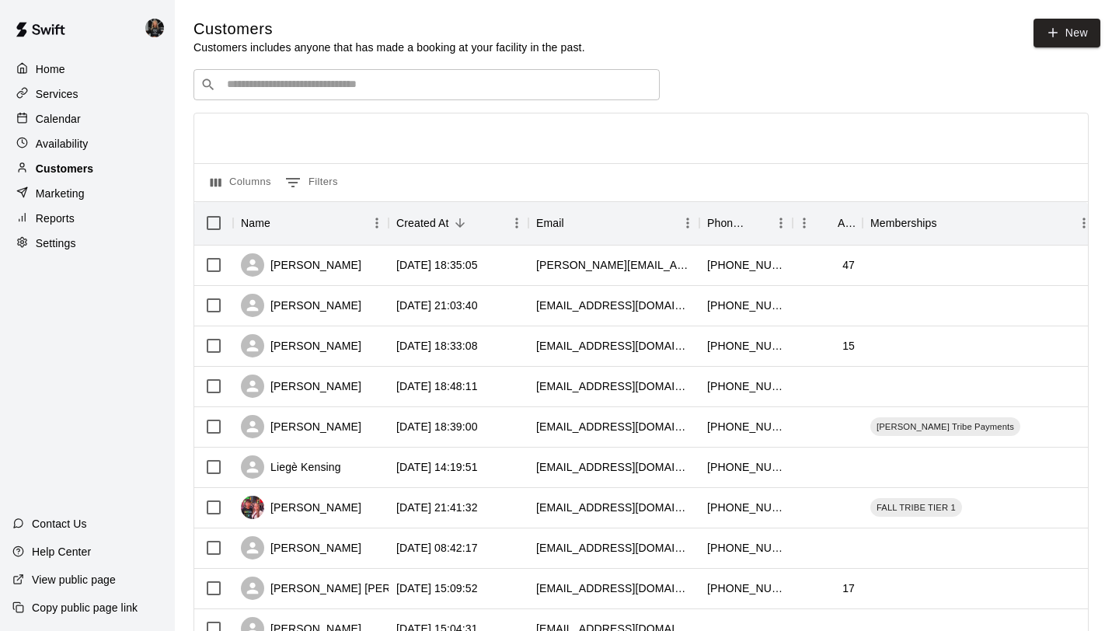
scroll to position [710, 0]
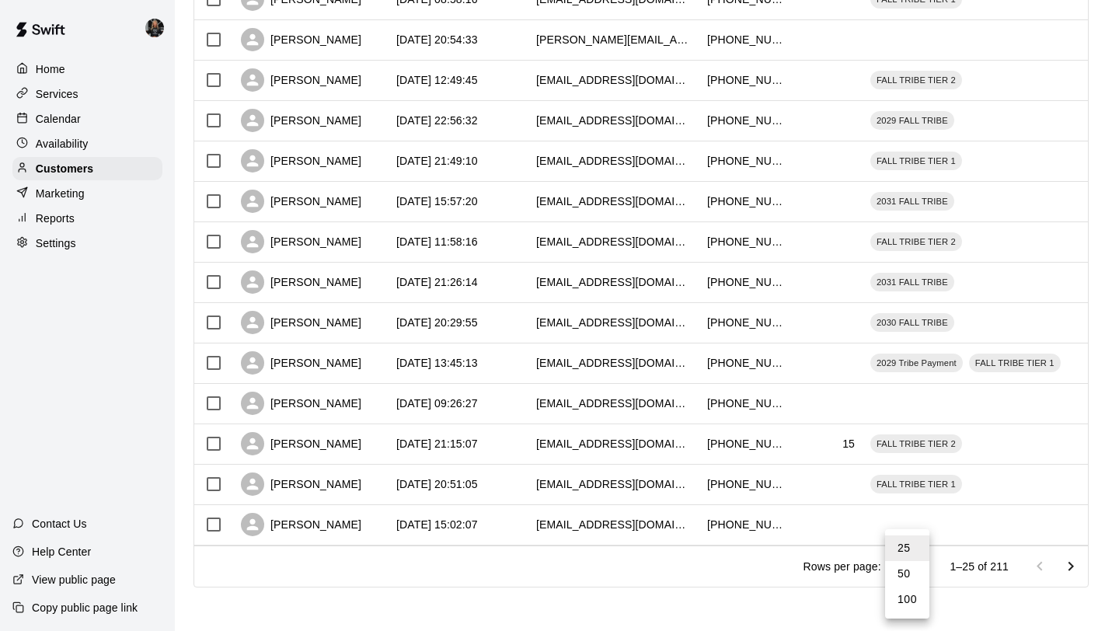
click at [907, 604] on li "100" at bounding box center [907, 599] width 44 height 26
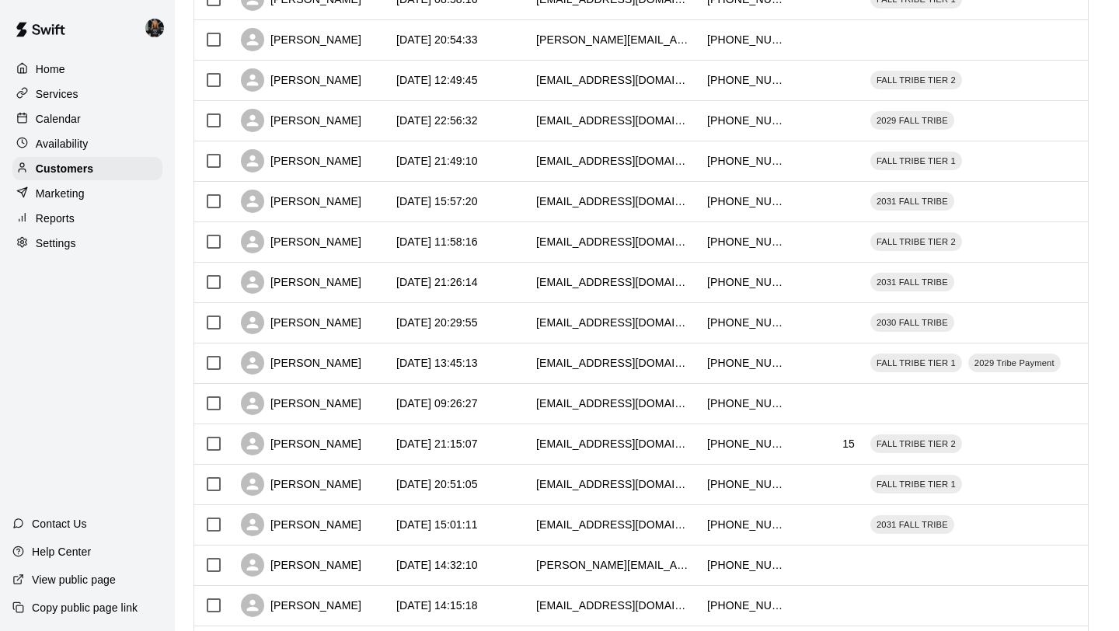
type input "***"
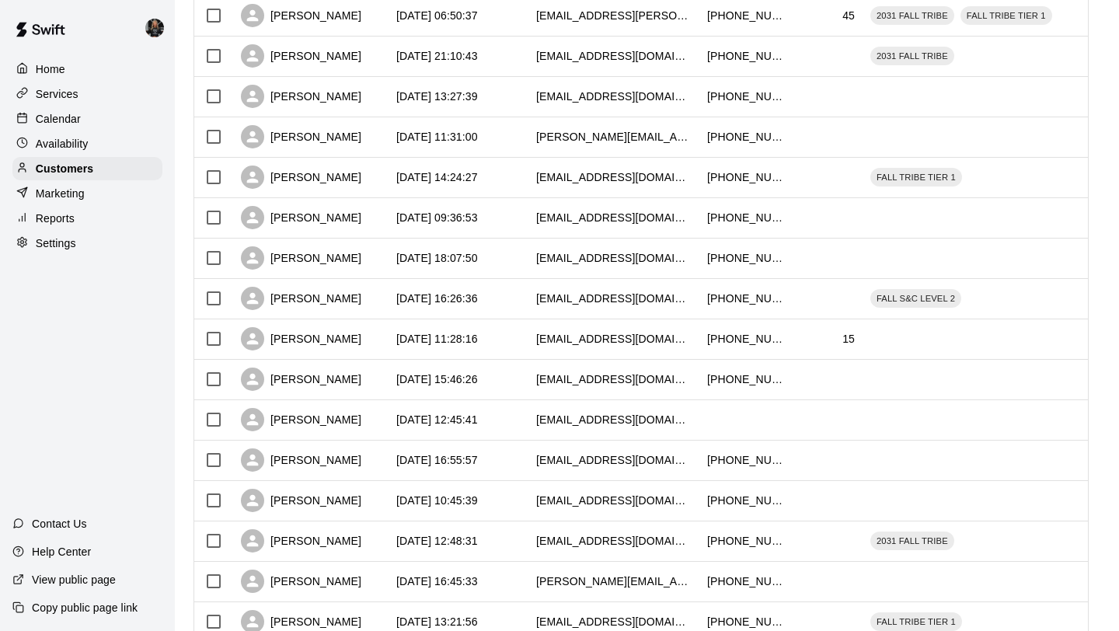
scroll to position [3739, 0]
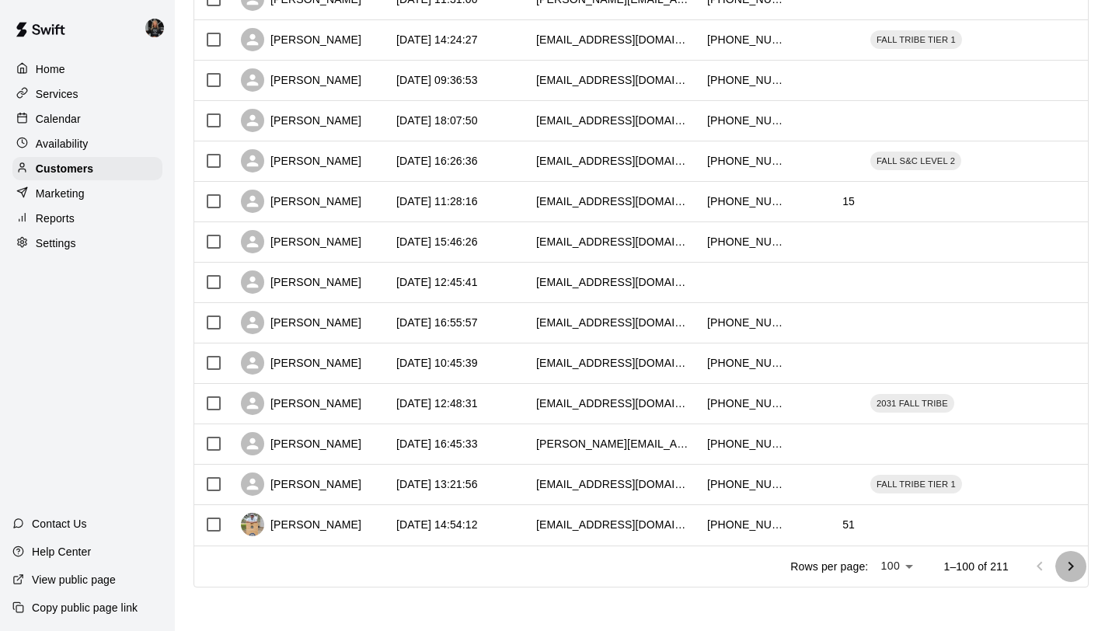
click at [1066, 565] on icon "Go to next page" at bounding box center [1070, 566] width 19 height 19
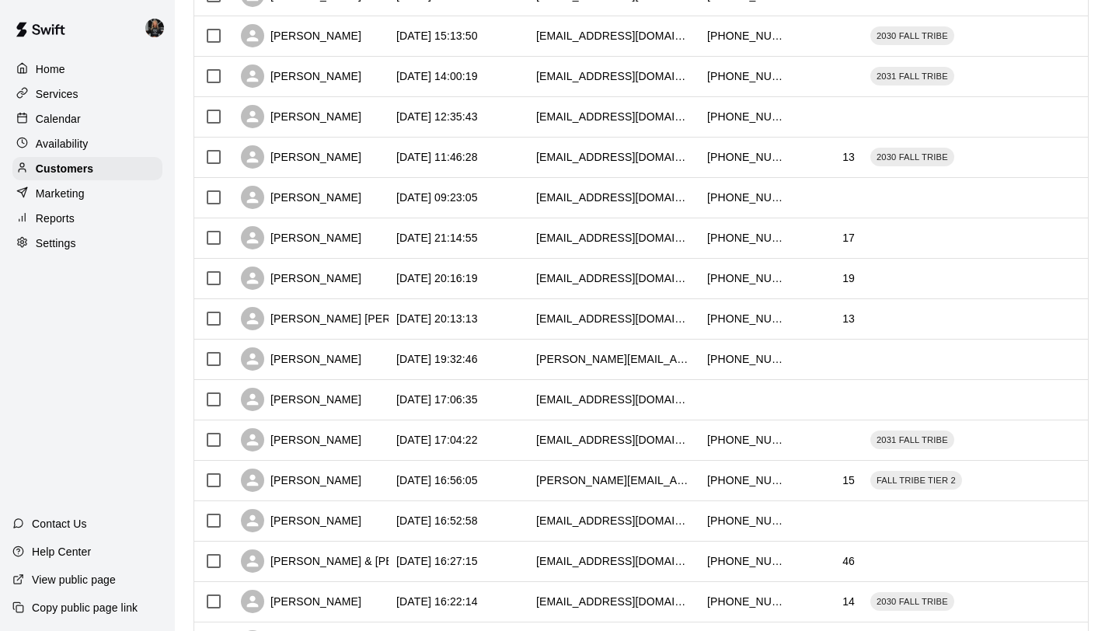
scroll to position [2094, 0]
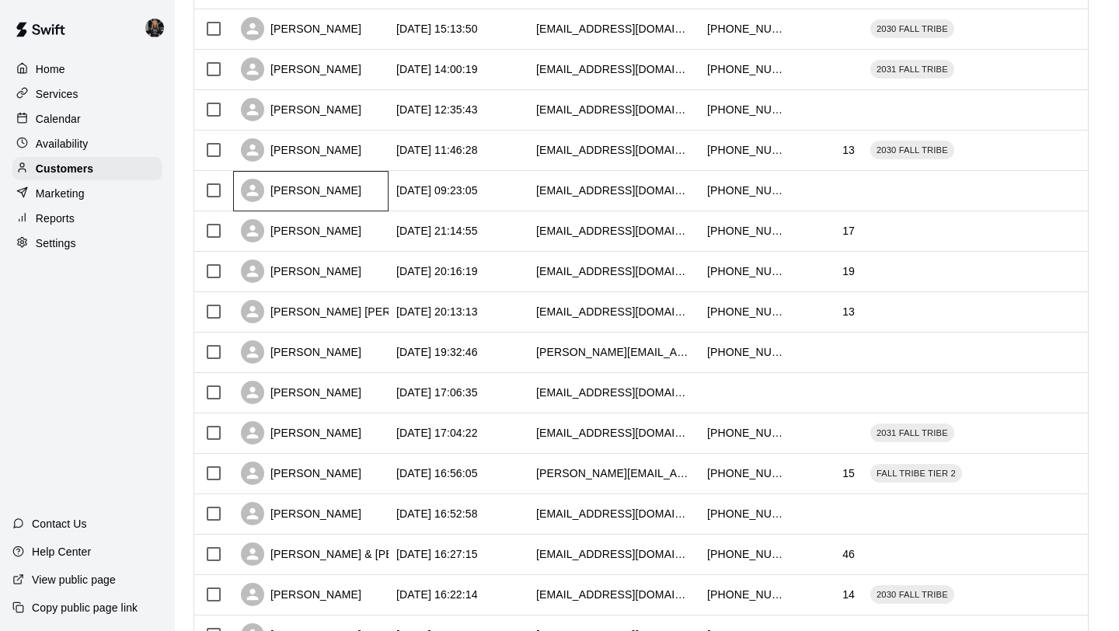
click at [329, 193] on div "Megan Lindsey" at bounding box center [301, 190] width 120 height 23
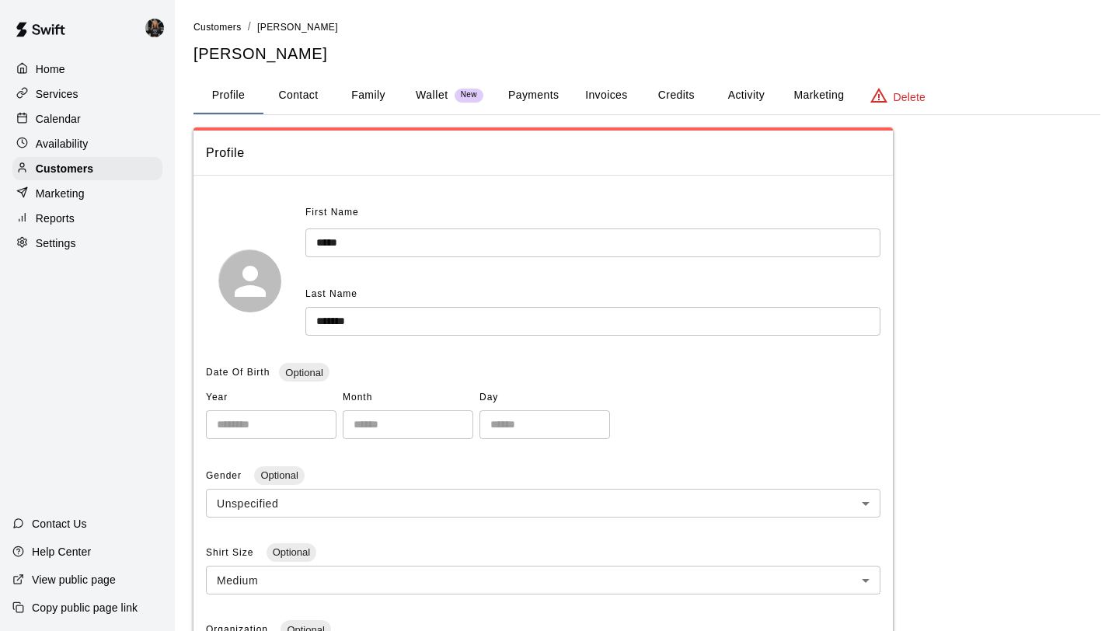
click at [368, 100] on button "Family" at bounding box center [368, 95] width 70 height 37
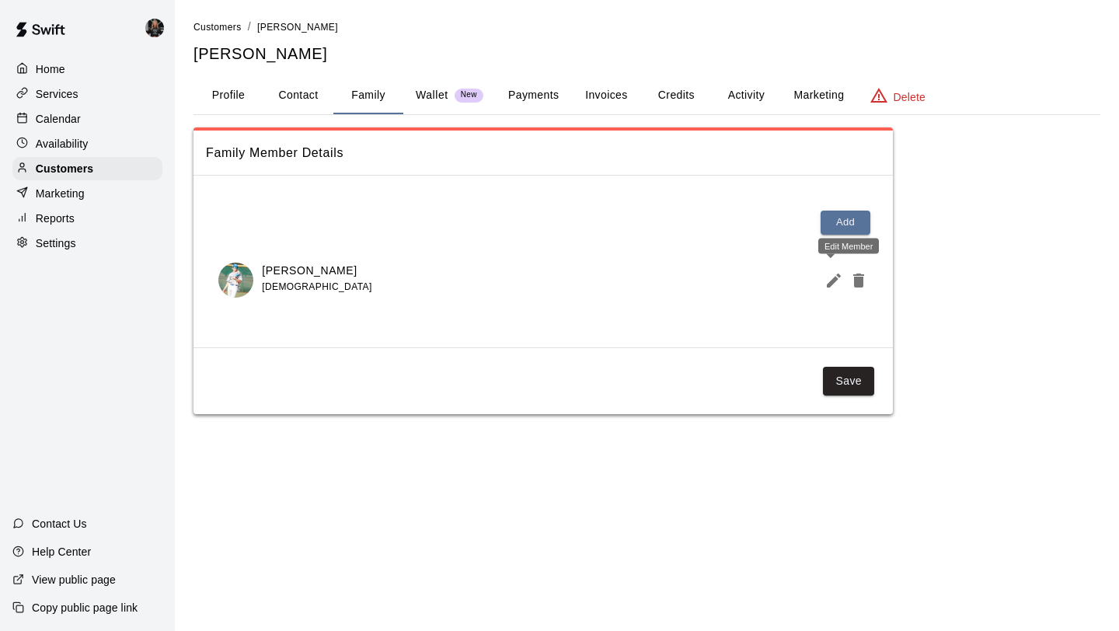
click at [828, 284] on icon "Edit Member" at bounding box center [833, 280] width 14 height 14
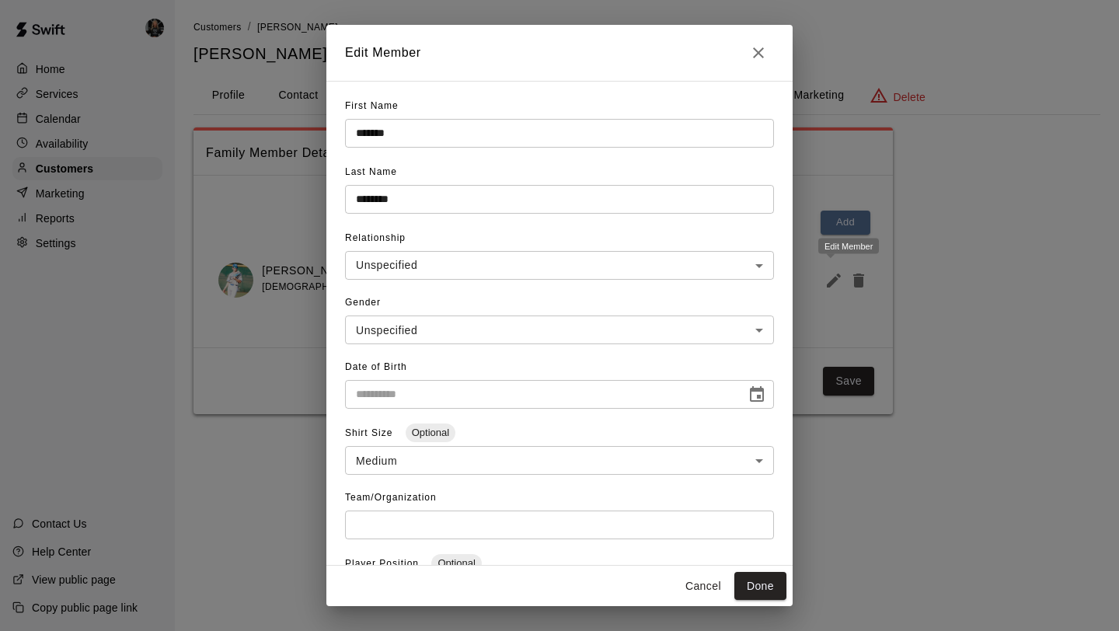
type input "**********"
click at [742, 63] on h2 "Edit Member" at bounding box center [559, 53] width 466 height 56
click at [753, 57] on icon "Close" at bounding box center [758, 52] width 19 height 19
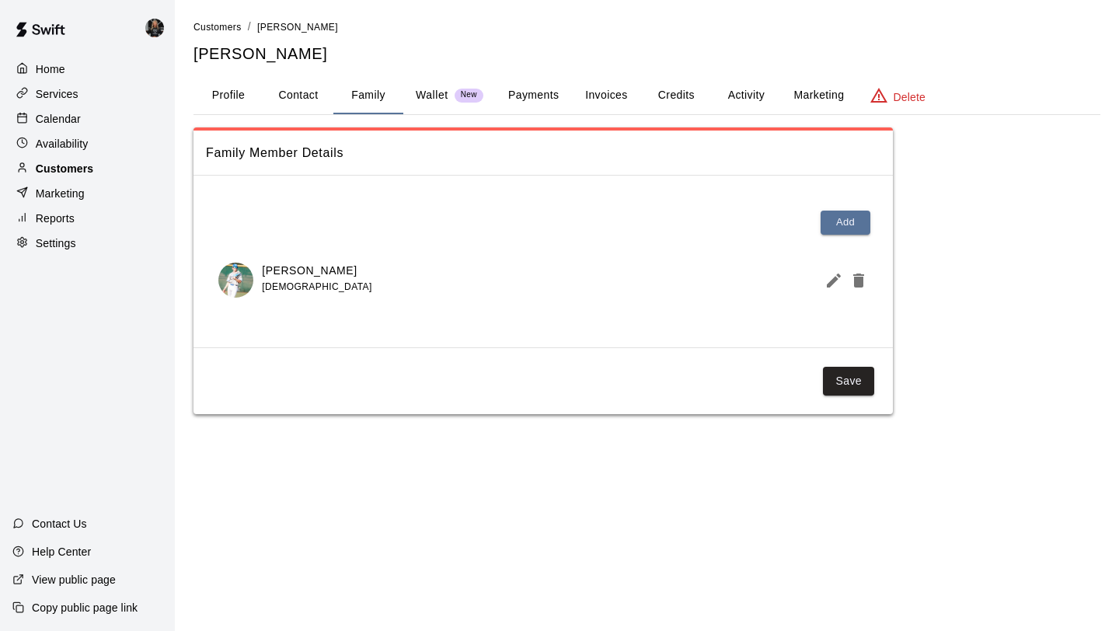
click at [133, 176] on div "Customers" at bounding box center [87, 168] width 150 height 23
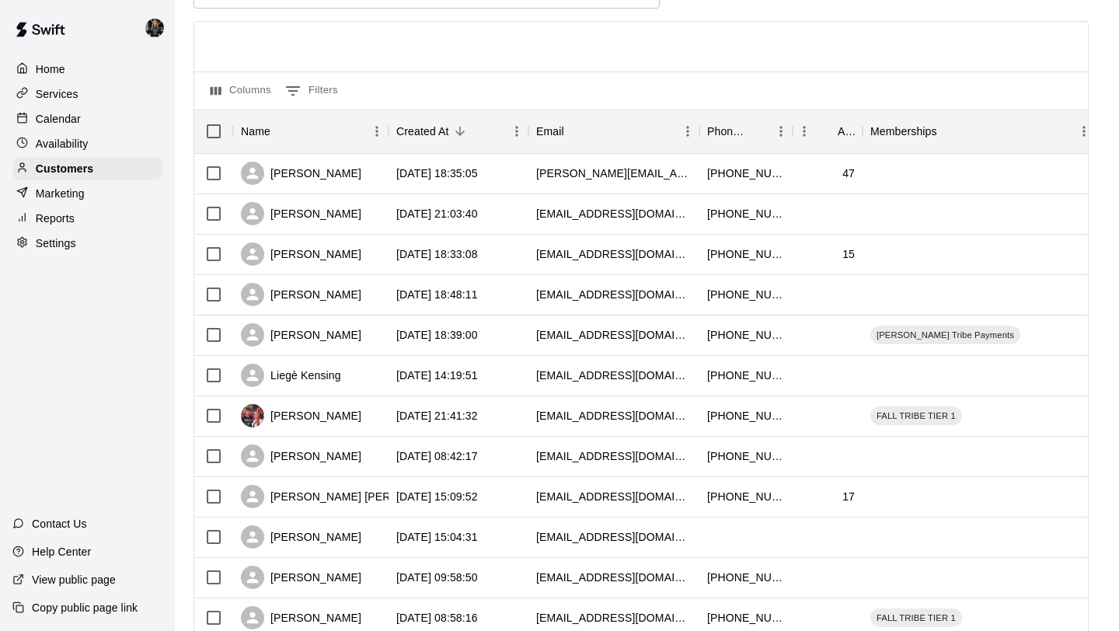
scroll to position [710, 0]
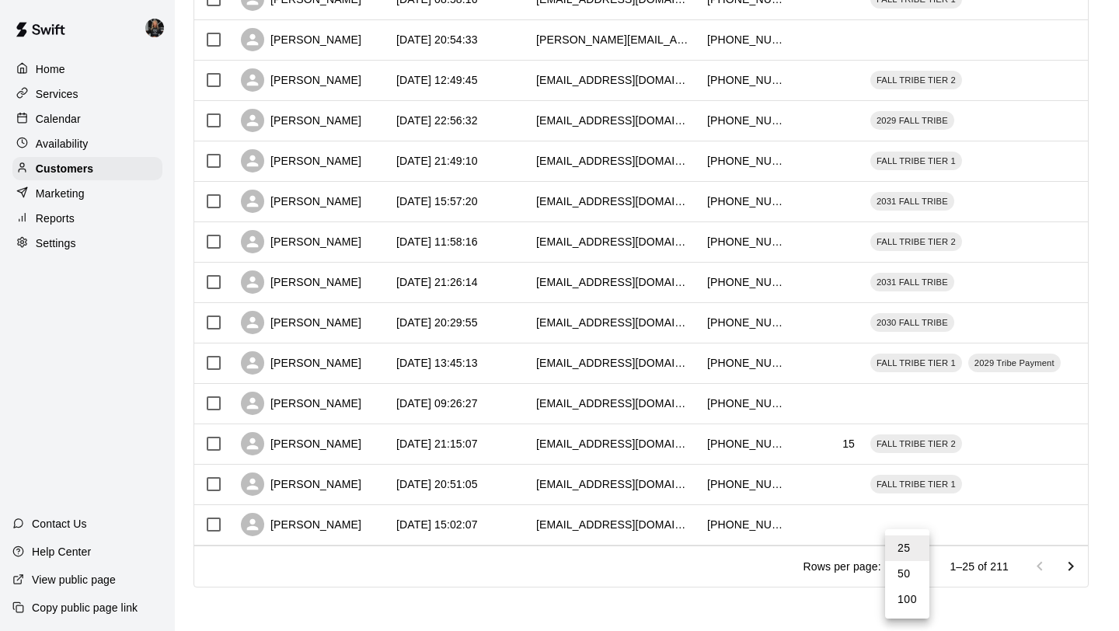
click at [908, 604] on li "100" at bounding box center [907, 599] width 44 height 26
type input "***"
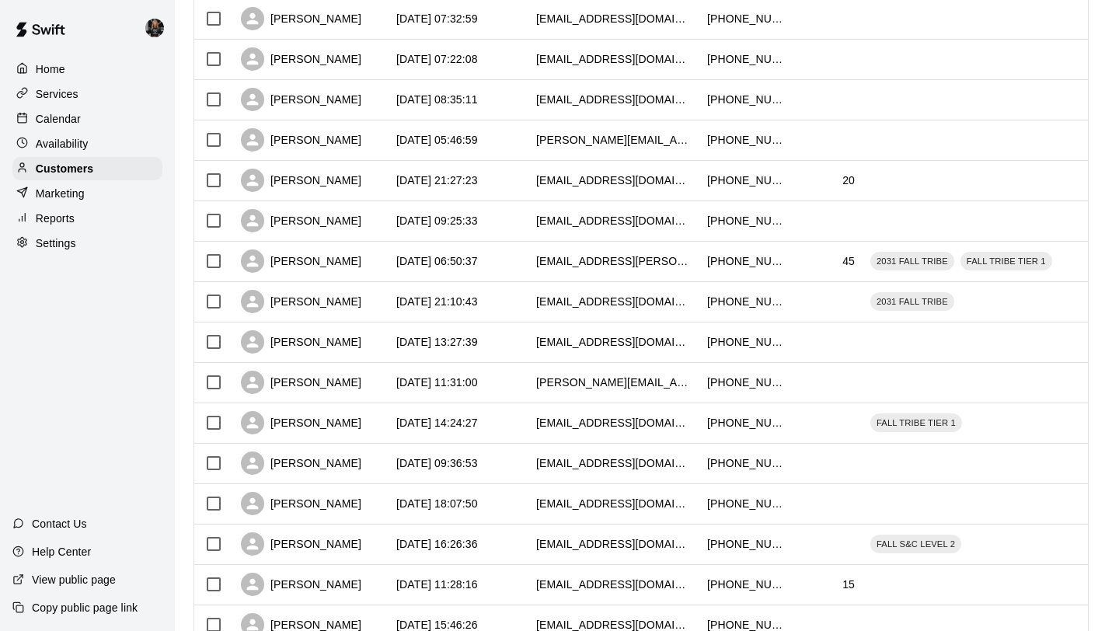
scroll to position [3739, 0]
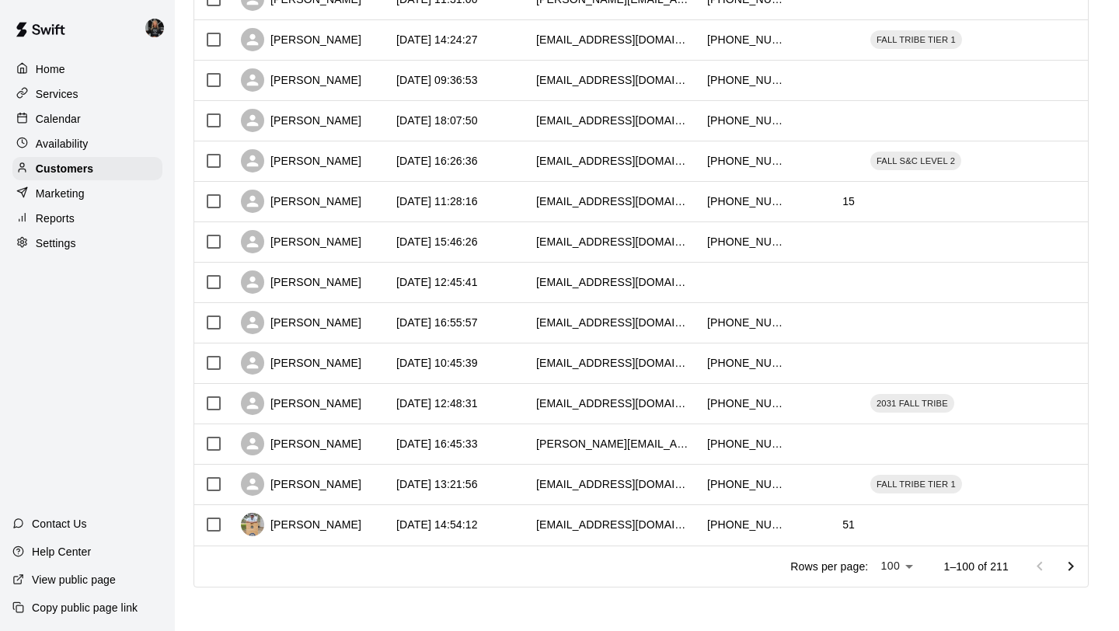
click at [1067, 564] on icon "Go to next page" at bounding box center [1070, 566] width 19 height 19
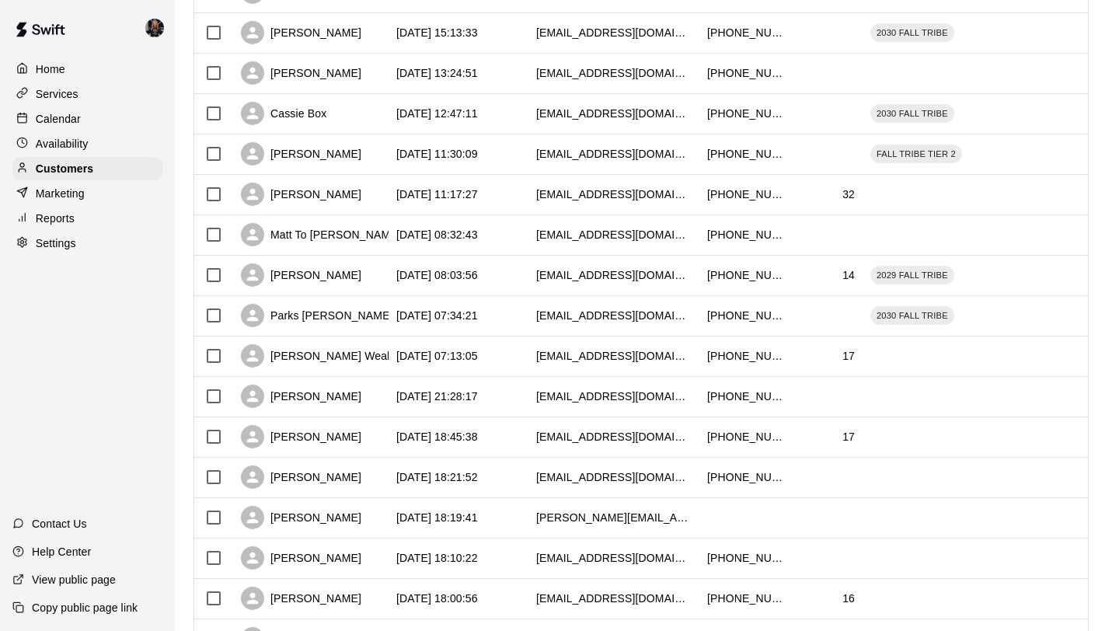
scroll to position [2737, 0]
click at [307, 238] on div "Matt To Mcinnis" at bounding box center [321, 233] width 160 height 23
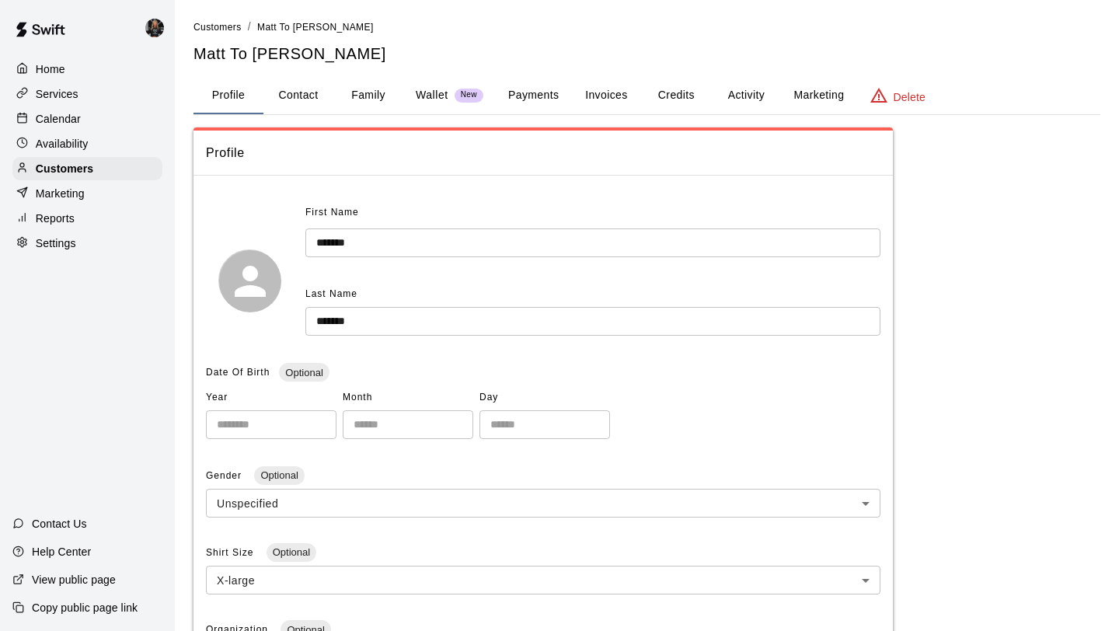
click at [369, 99] on button "Family" at bounding box center [368, 95] width 70 height 37
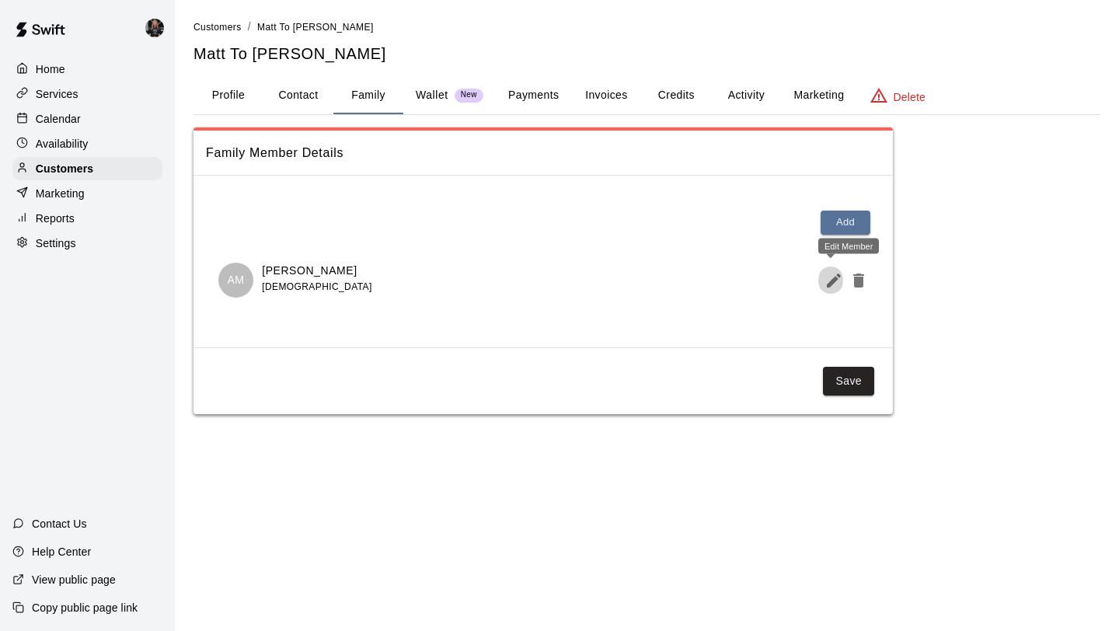
click at [829, 279] on icon "Edit Member" at bounding box center [833, 280] width 19 height 19
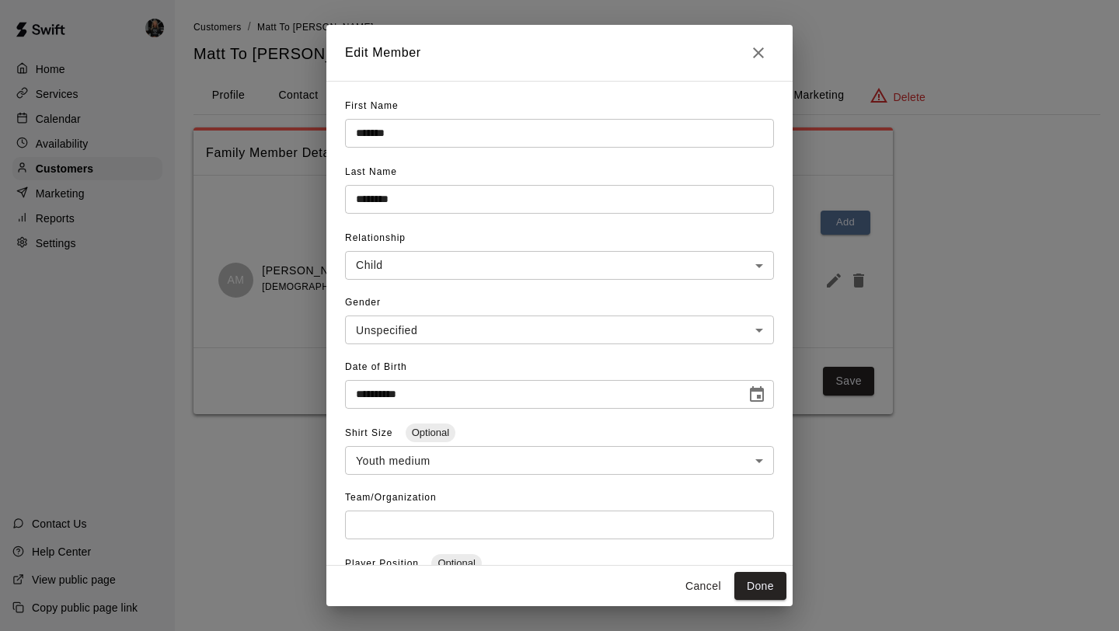
click at [772, 47] on h2 "Edit Member" at bounding box center [559, 53] width 466 height 56
click at [765, 51] on icon "Close" at bounding box center [758, 52] width 19 height 19
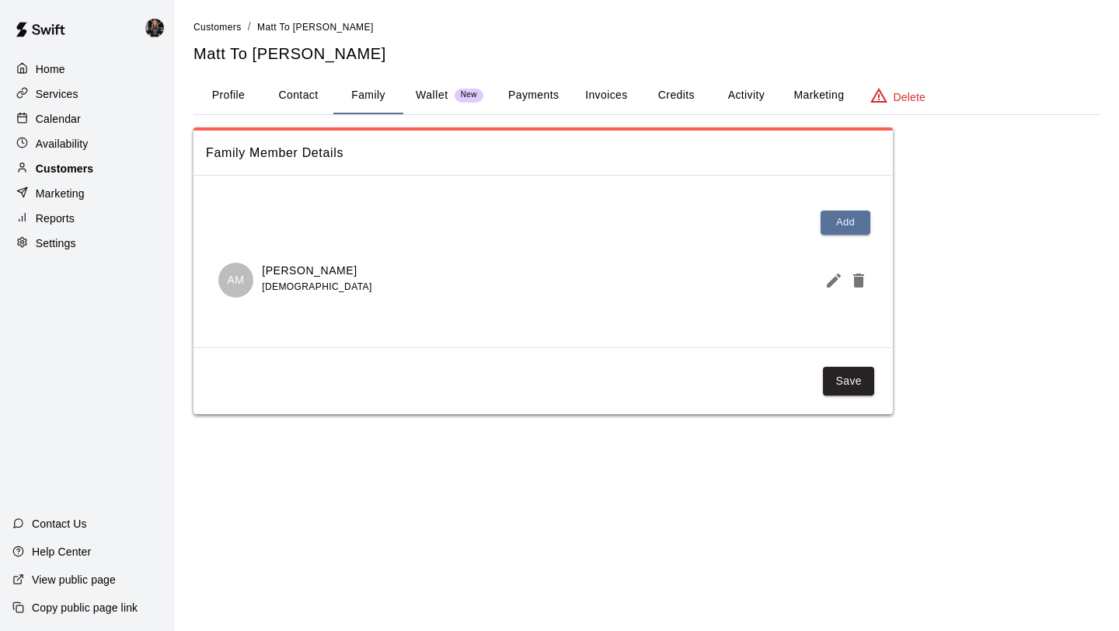
click at [113, 164] on div "Customers" at bounding box center [87, 168] width 150 height 23
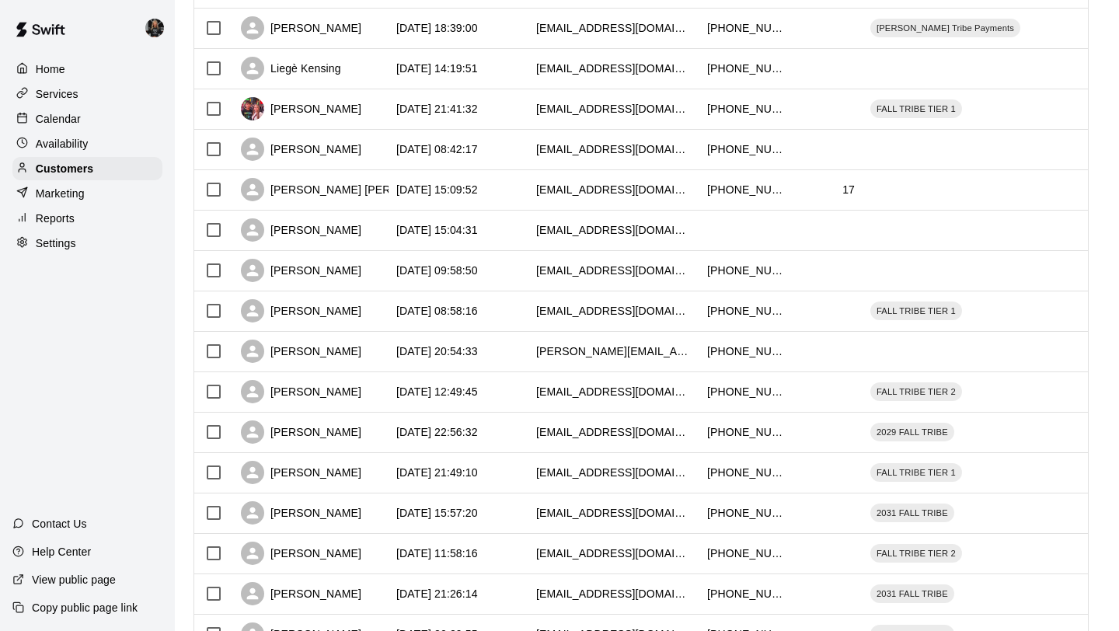
scroll to position [710, 0]
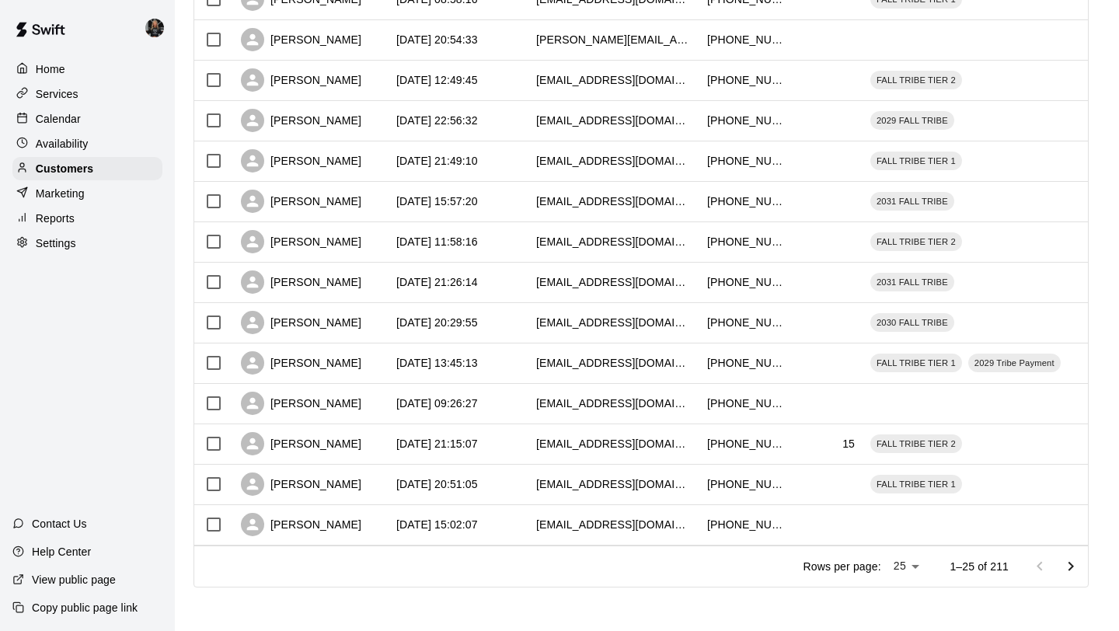
click at [912, 587] on li "100" at bounding box center [907, 599] width 44 height 26
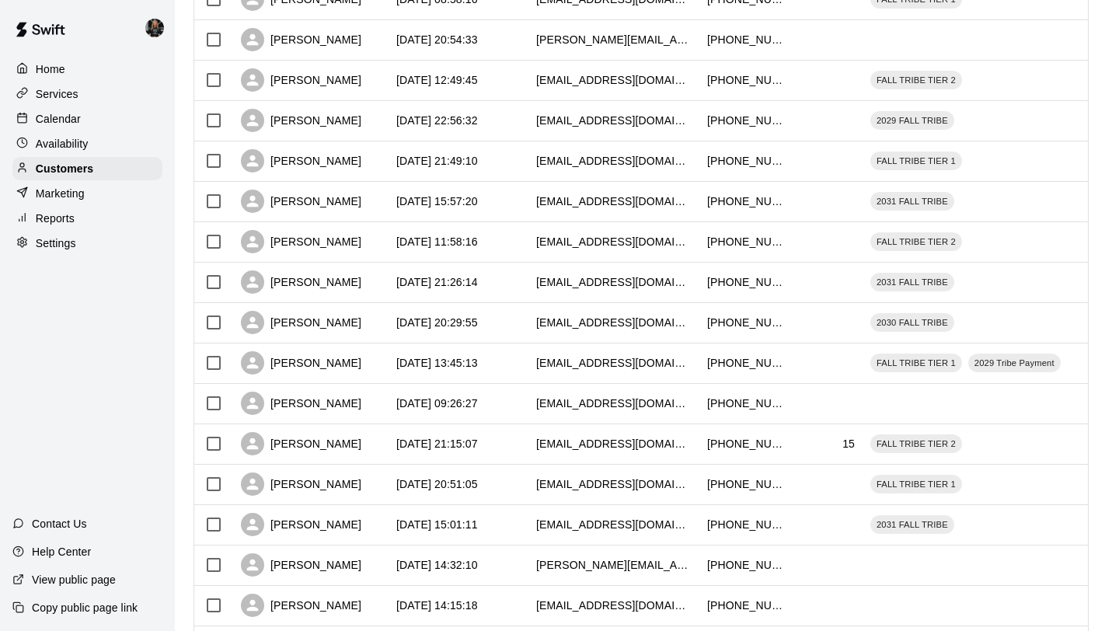
type input "***"
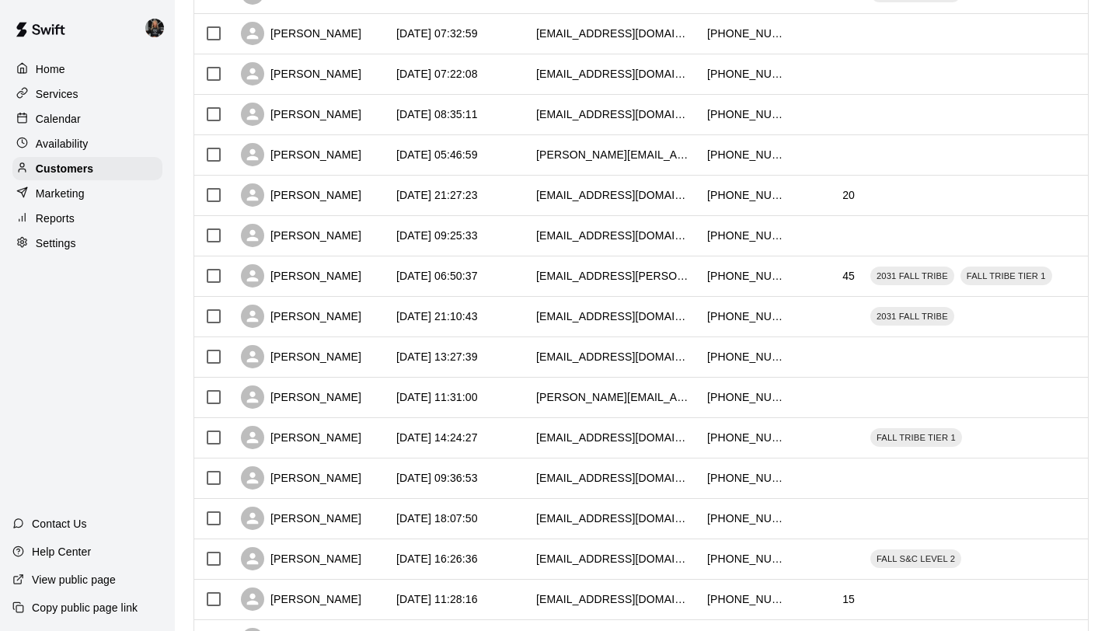
scroll to position [3739, 0]
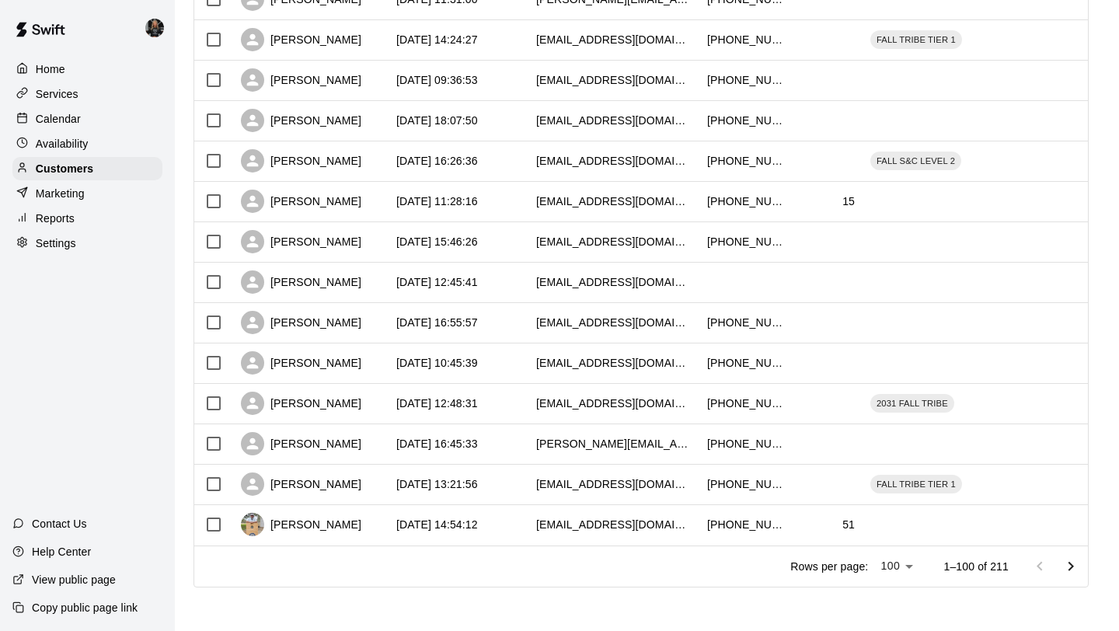
click at [1076, 557] on icon "Go to next page" at bounding box center [1070, 566] width 19 height 19
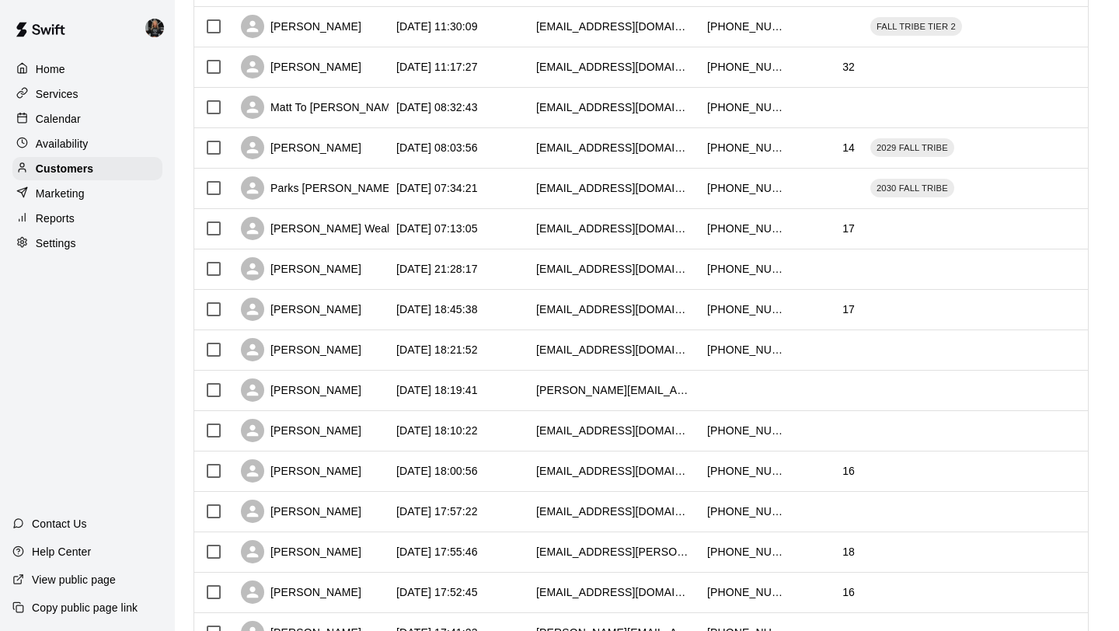
scroll to position [2872, 0]
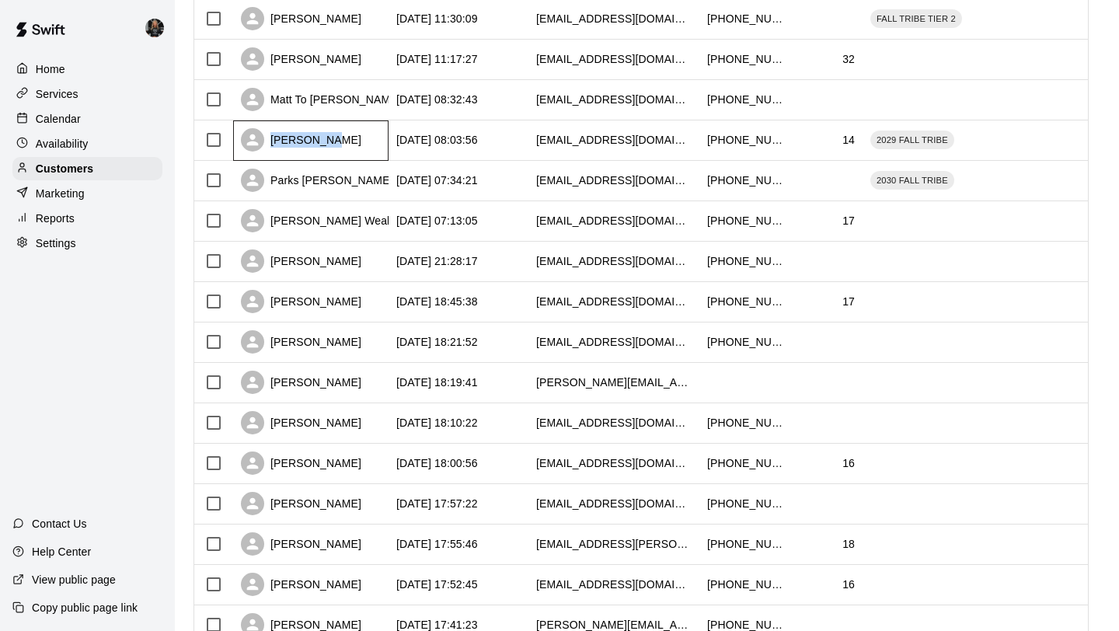
click at [302, 151] on div "[PERSON_NAME]" at bounding box center [310, 140] width 155 height 40
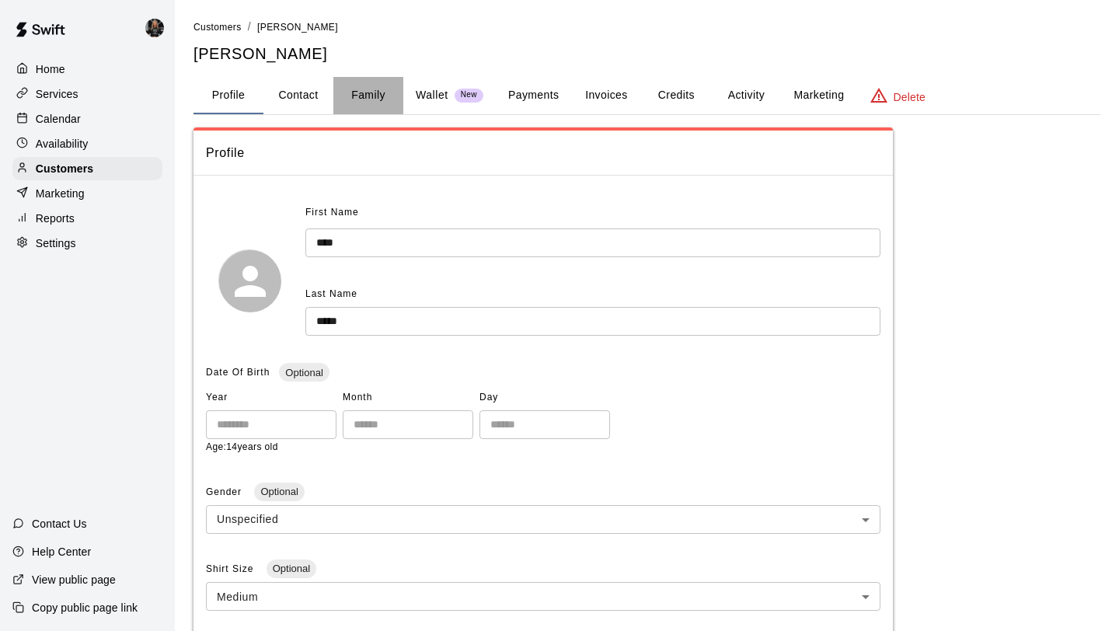
click at [370, 97] on button "Family" at bounding box center [368, 95] width 70 height 37
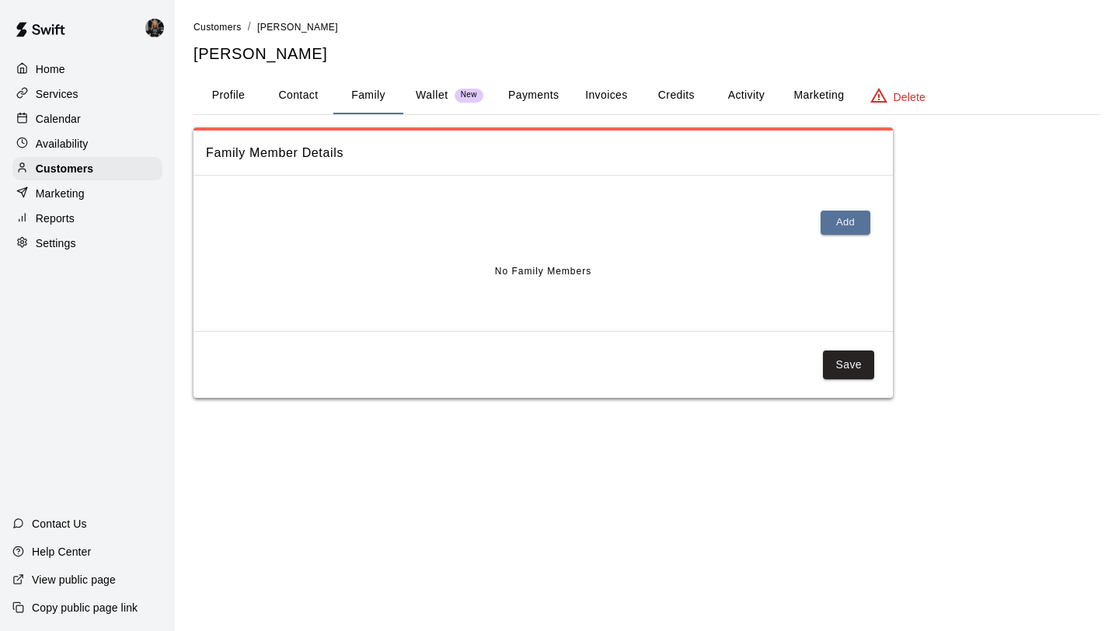
click at [227, 100] on button "Profile" at bounding box center [228, 95] width 70 height 37
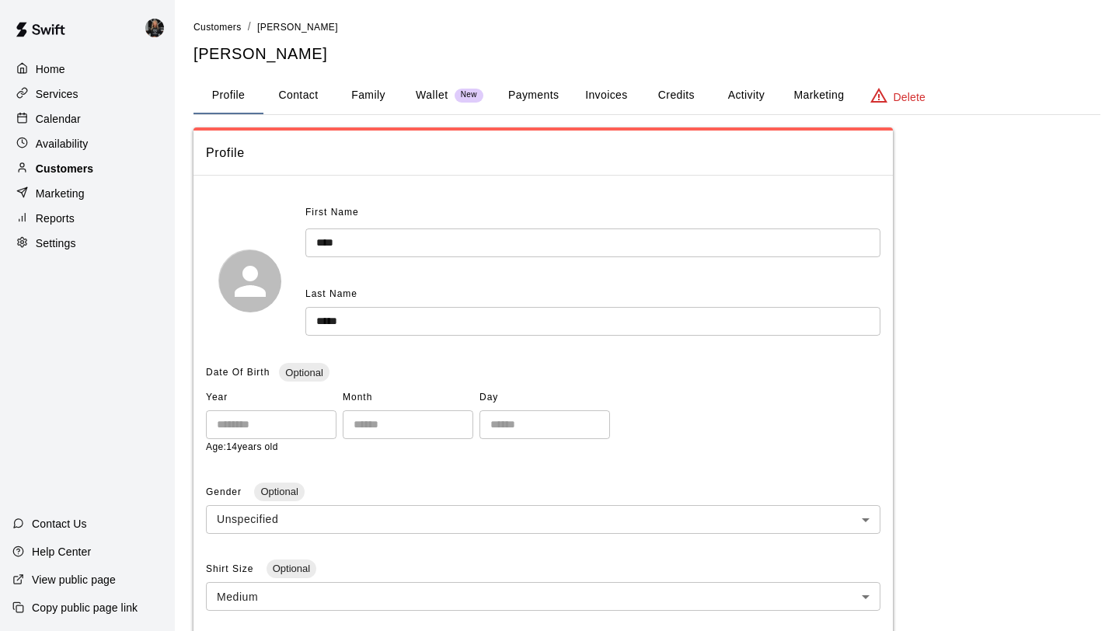
click at [98, 169] on div "Customers" at bounding box center [87, 168] width 150 height 23
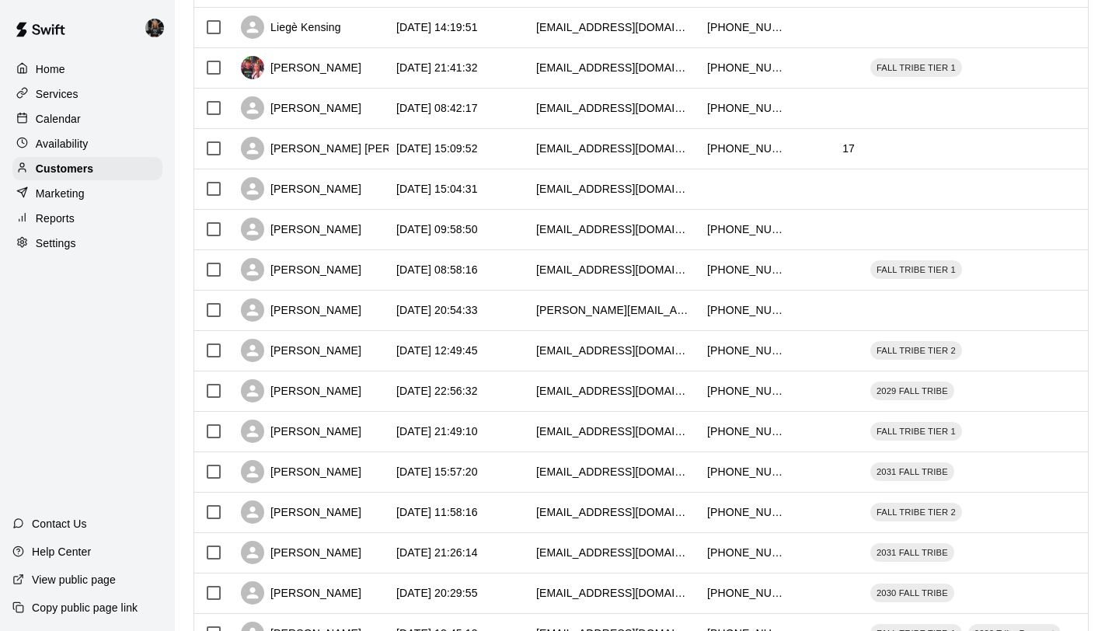
scroll to position [710, 0]
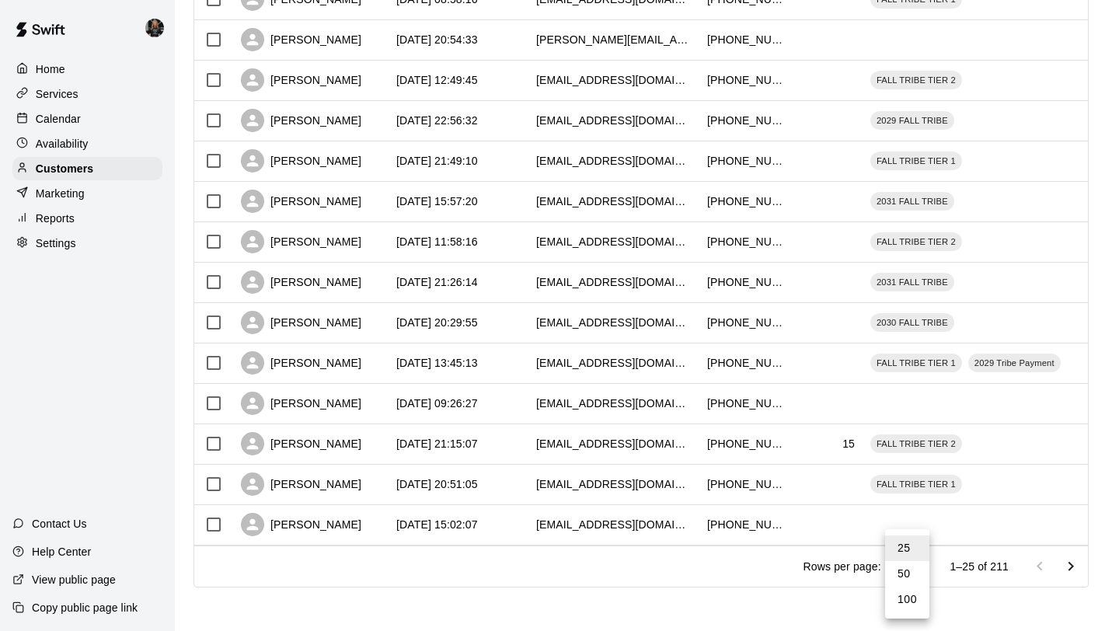
click at [911, 614] on ul "25 50 100" at bounding box center [907, 573] width 44 height 89
click at [911, 611] on li "100" at bounding box center [907, 599] width 44 height 26
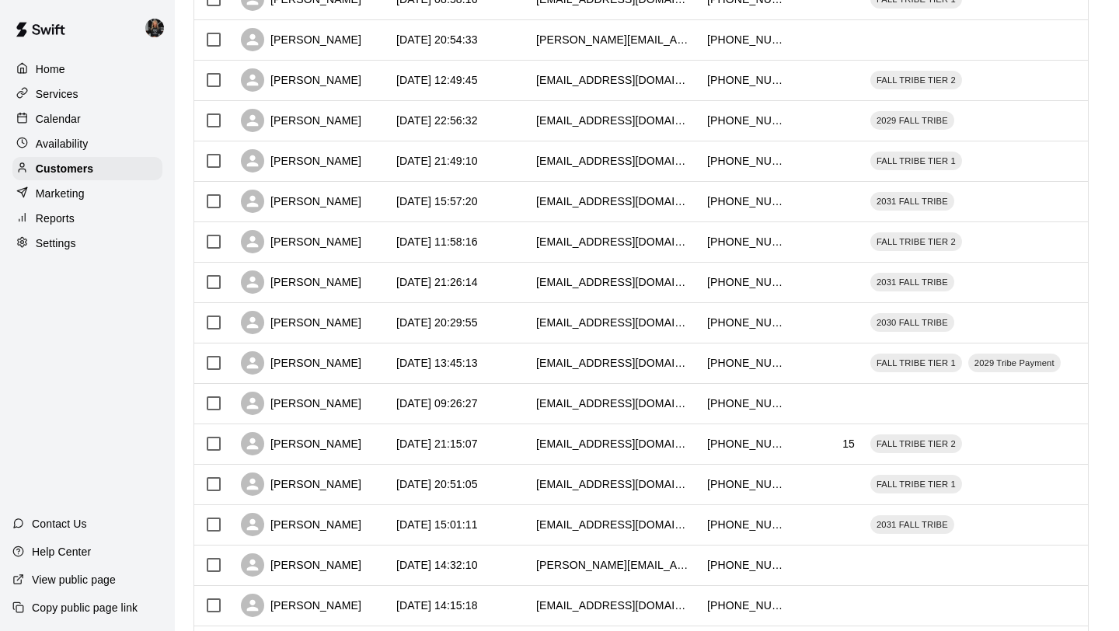
type input "***"
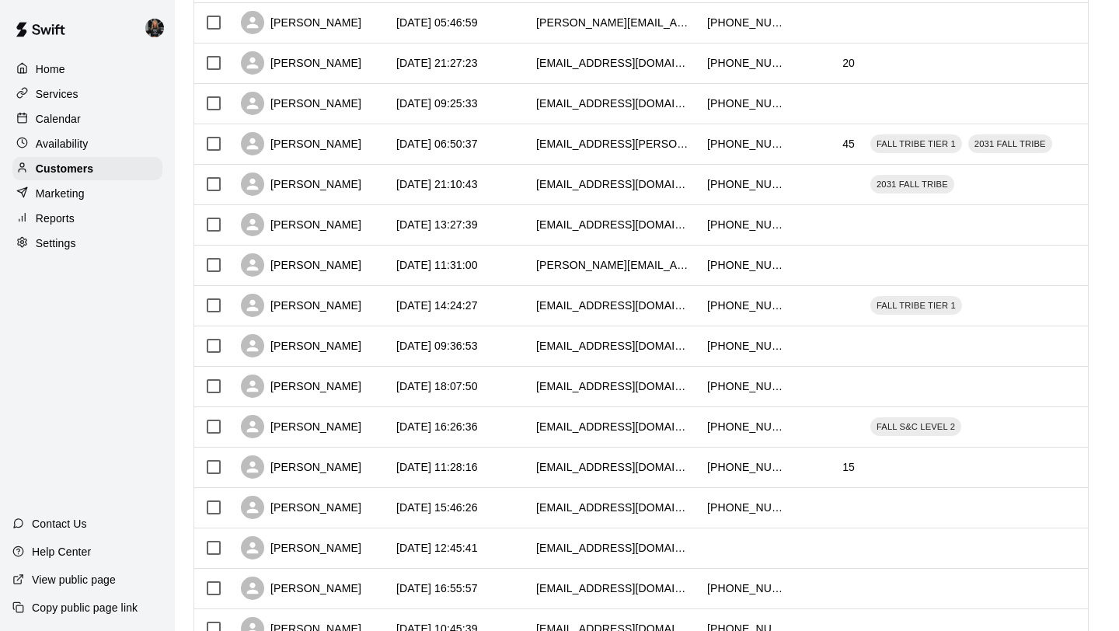
scroll to position [3739, 0]
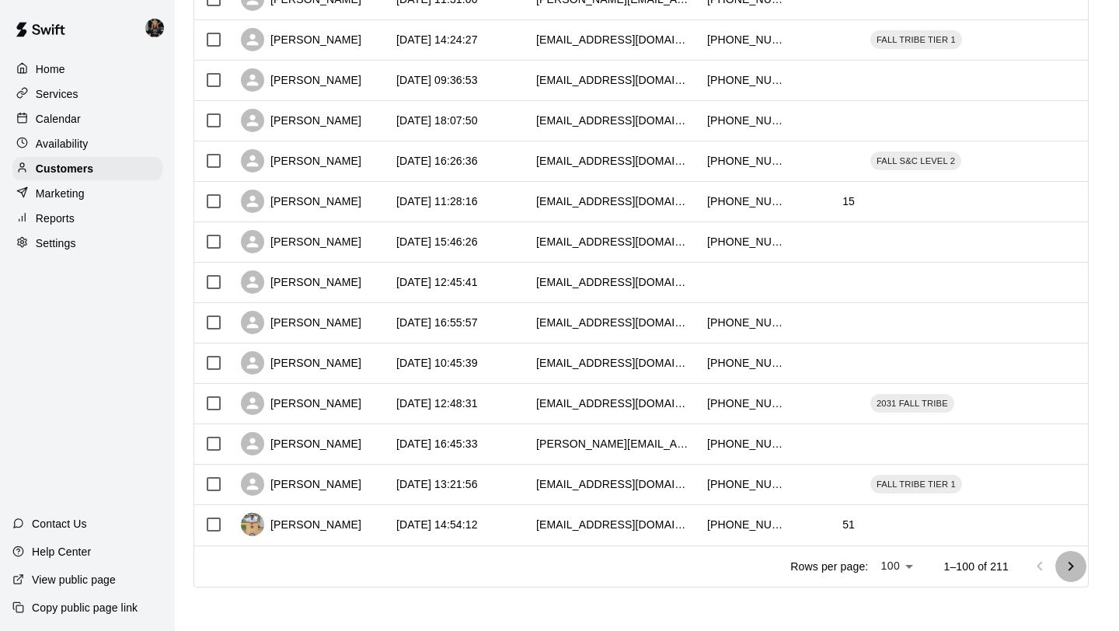
click at [1070, 564] on icon "Go to next page" at bounding box center [1070, 565] width 5 height 9
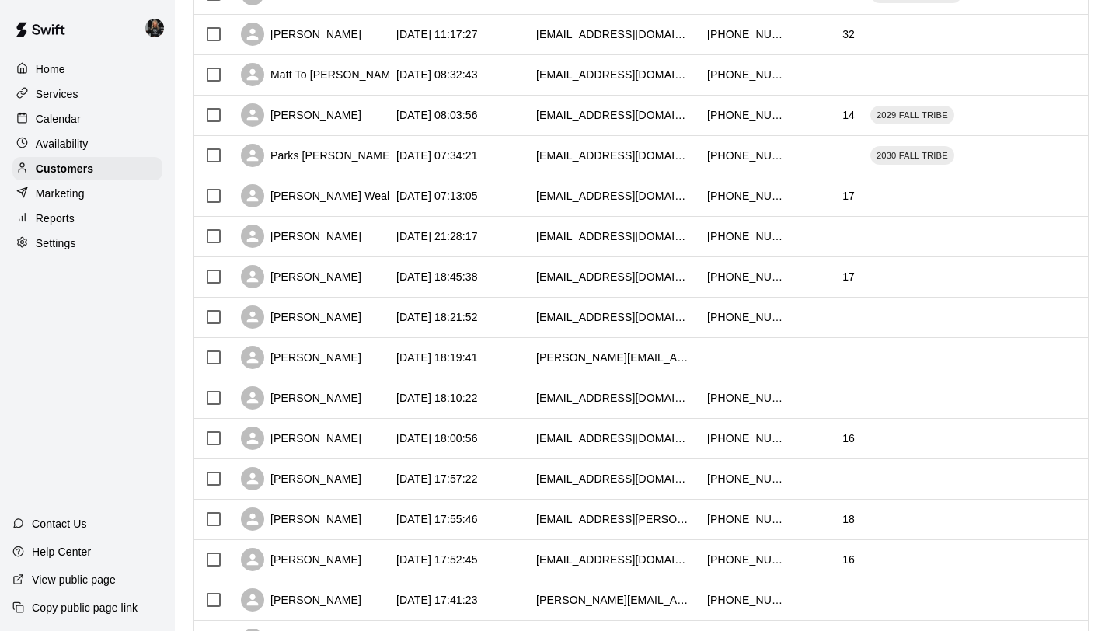
scroll to position [2878, 0]
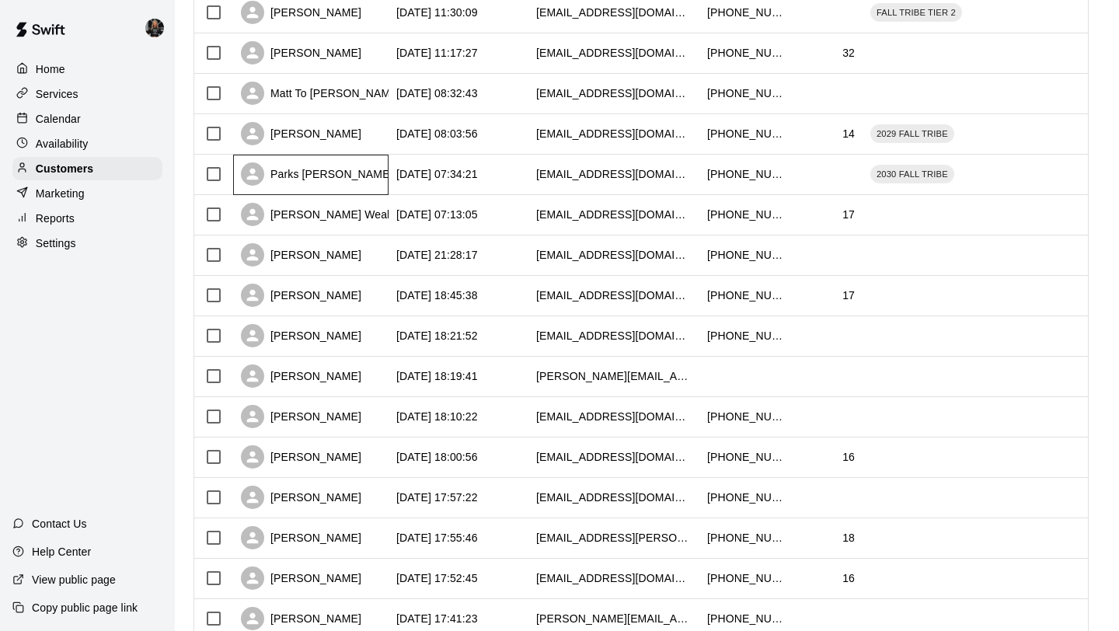
click at [313, 169] on div "Parks Mcinnis" at bounding box center [317, 173] width 152 height 23
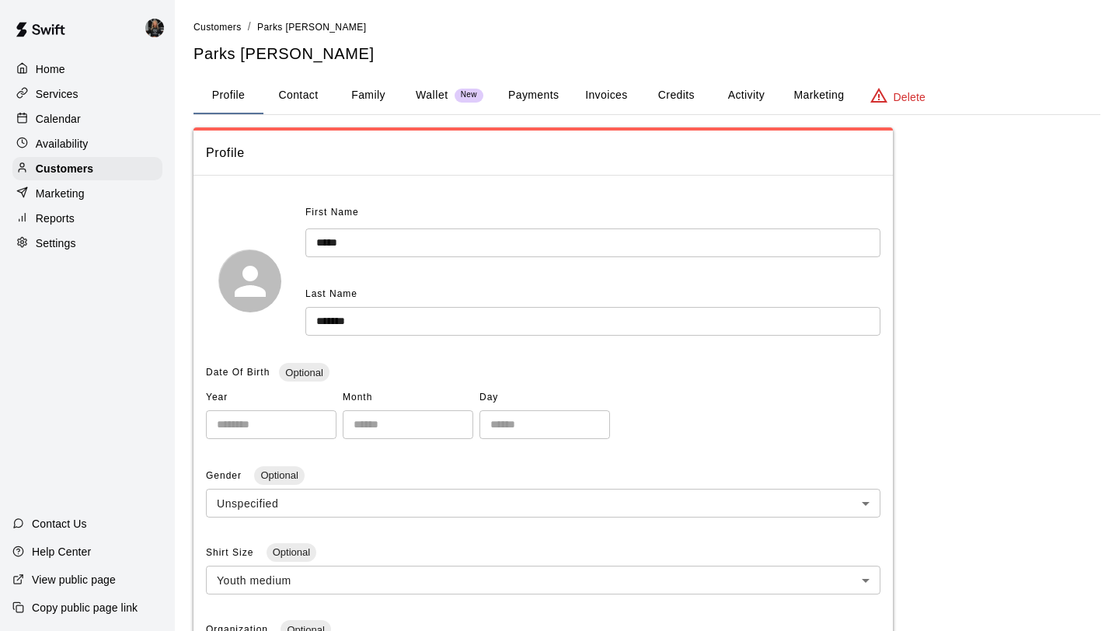
click at [365, 95] on button "Family" at bounding box center [368, 95] width 70 height 37
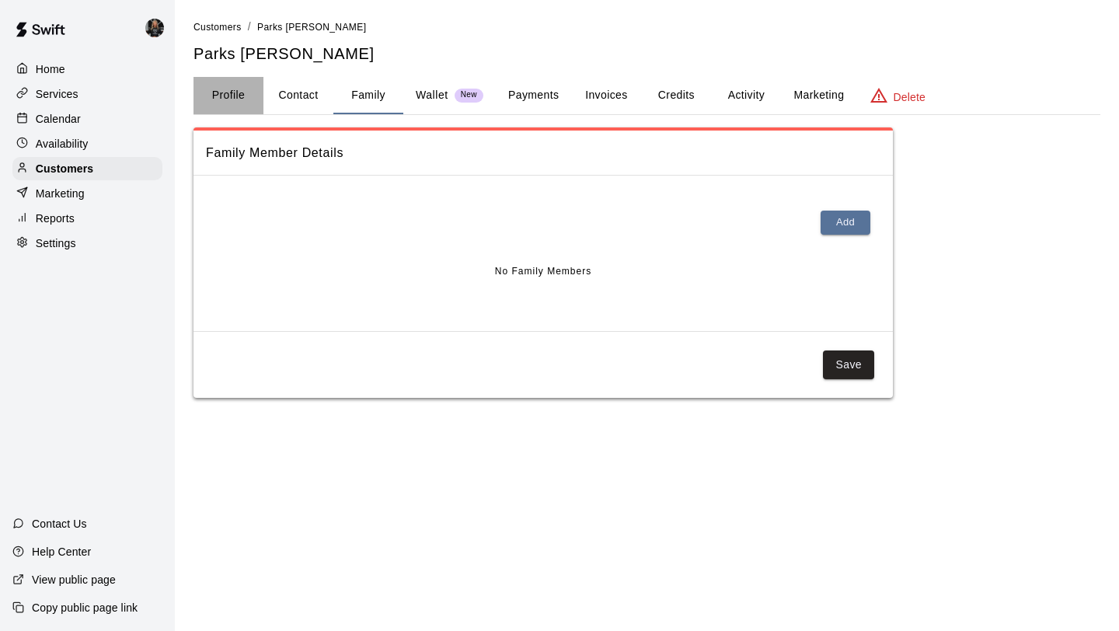
click at [251, 102] on button "Profile" at bounding box center [228, 95] width 70 height 37
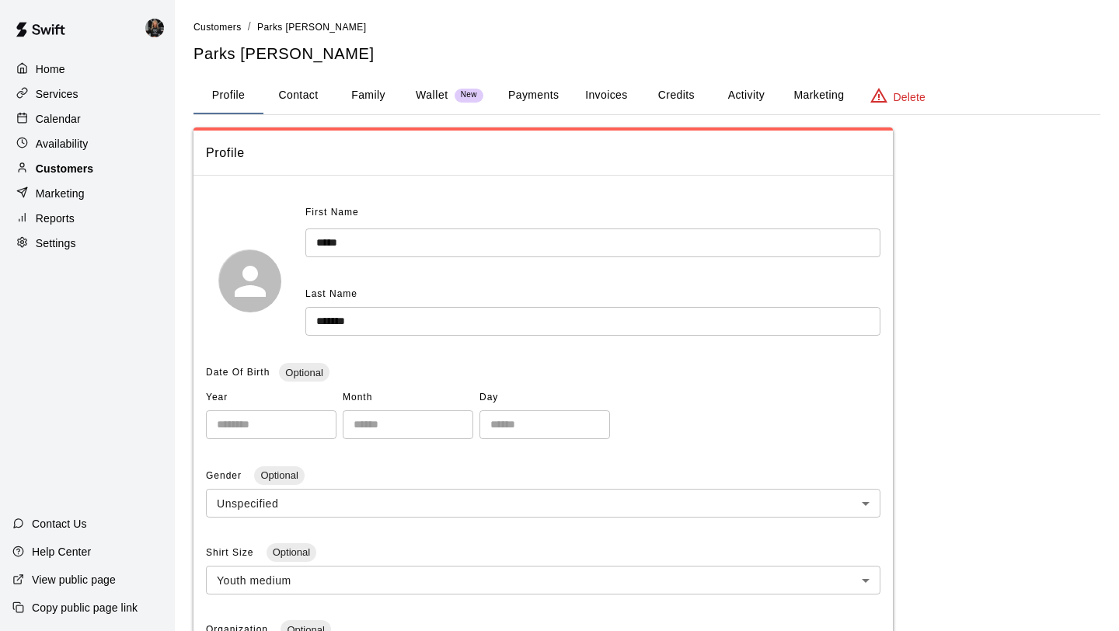
click at [127, 166] on div "Customers" at bounding box center [87, 168] width 150 height 23
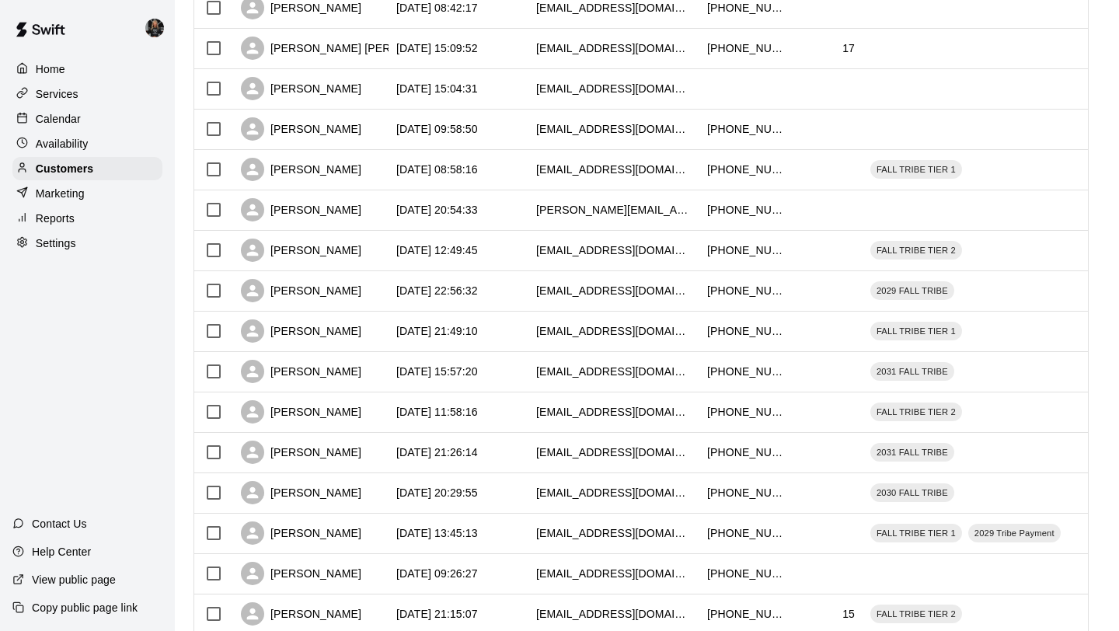
scroll to position [710, 0]
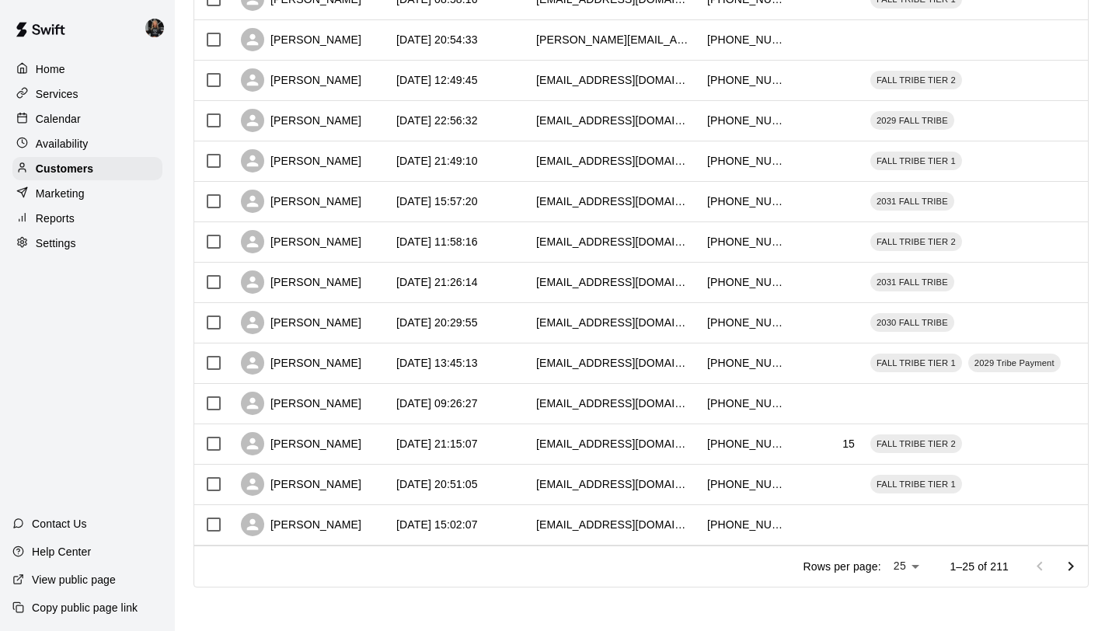
click at [903, 597] on li "100" at bounding box center [907, 599] width 44 height 26
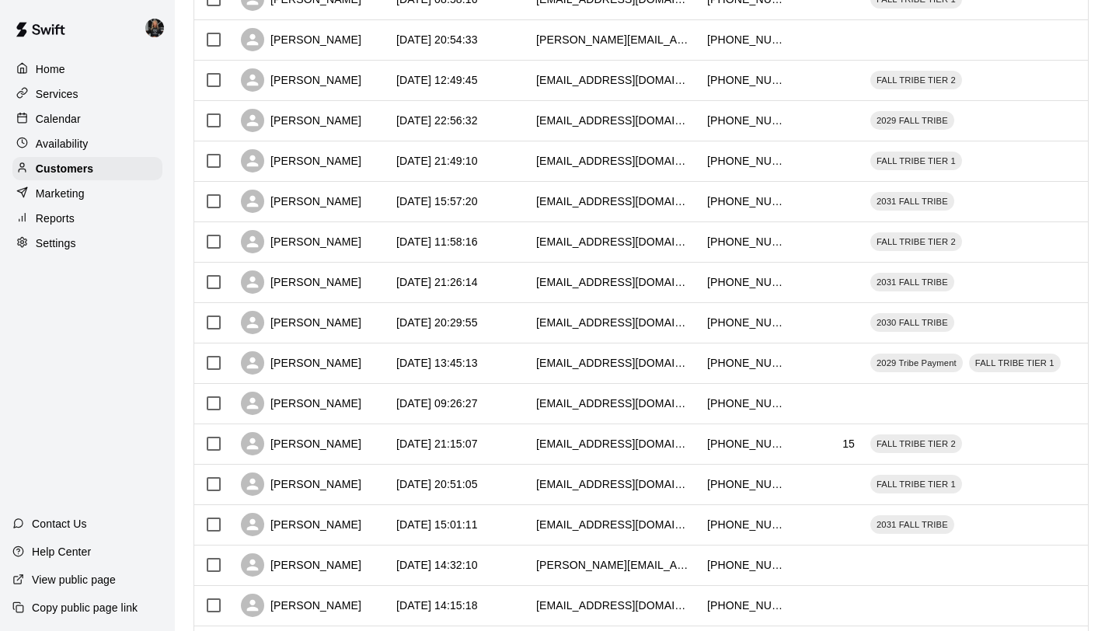
type input "***"
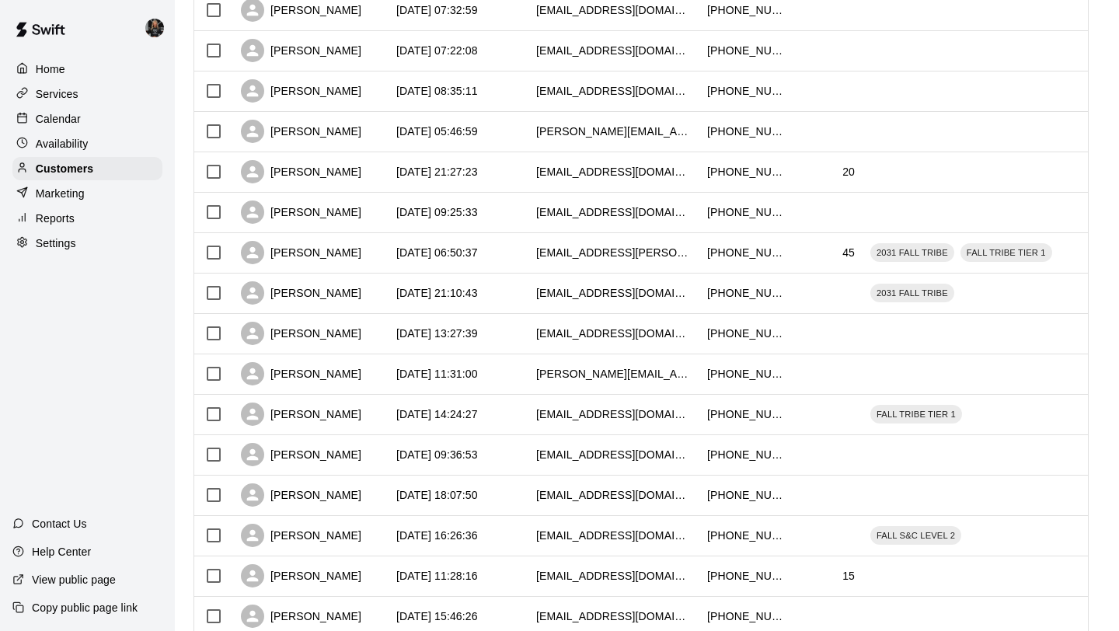
scroll to position [3739, 0]
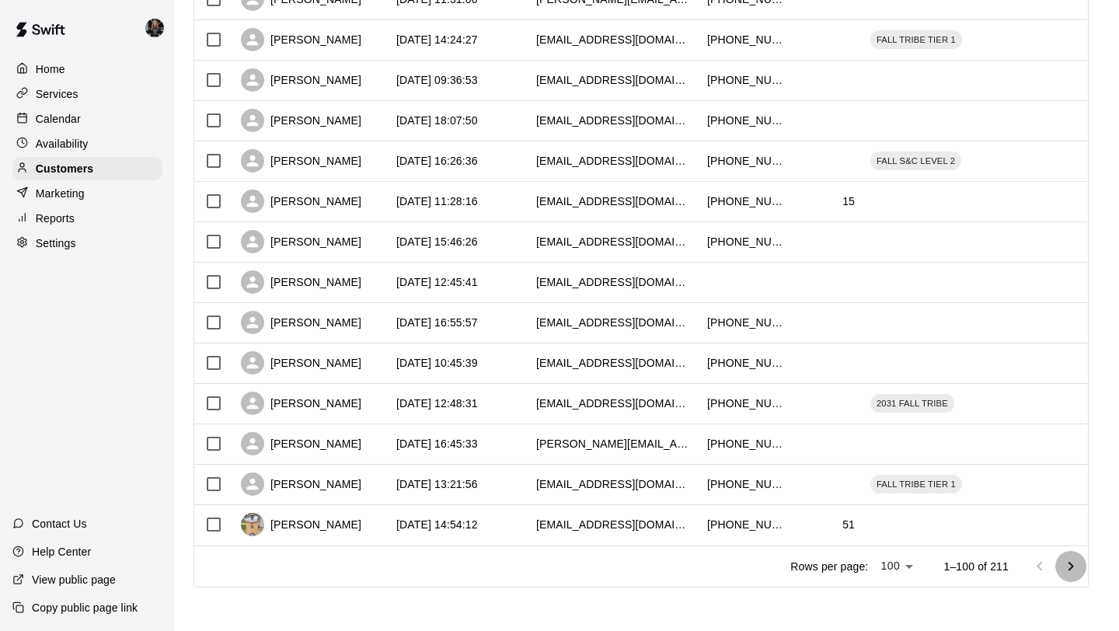
click at [1071, 562] on icon "Go to next page" at bounding box center [1070, 566] width 19 height 19
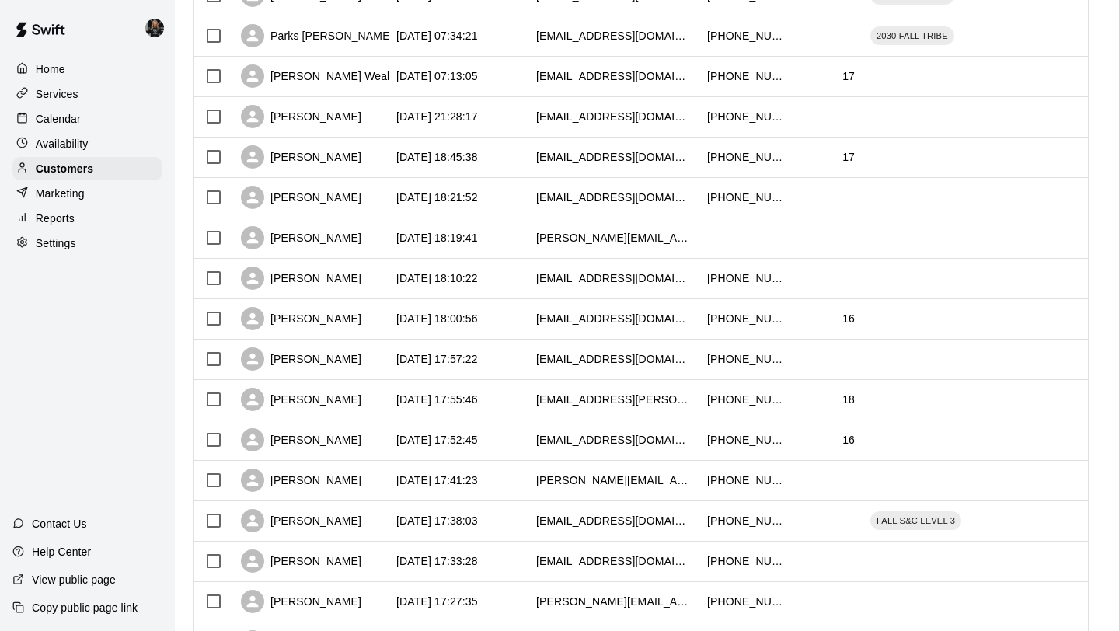
scroll to position [3015, 0]
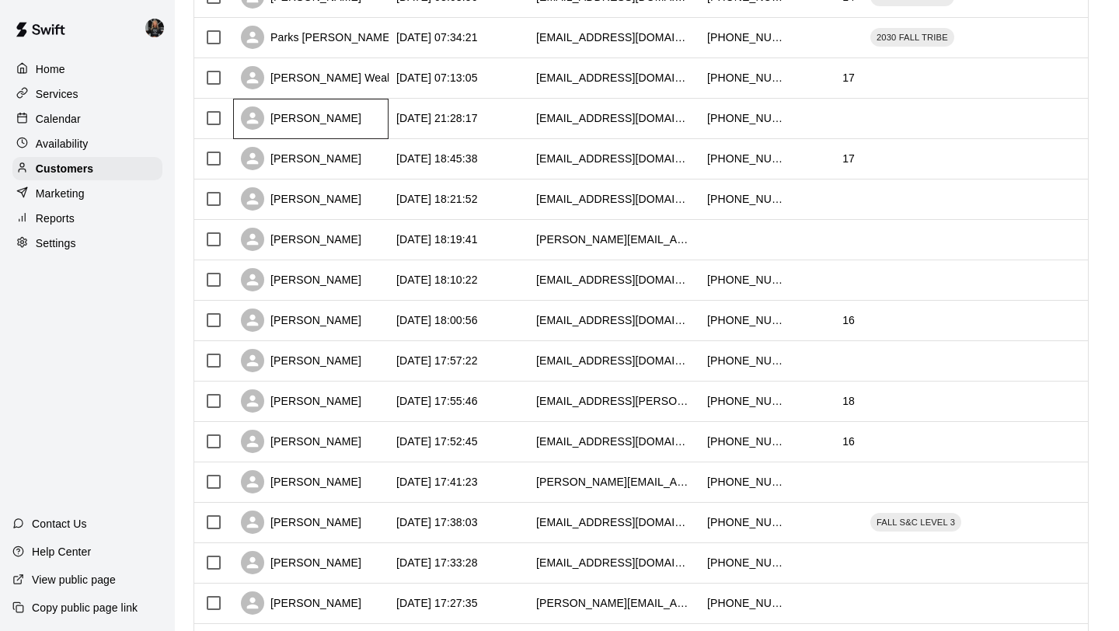
click at [318, 117] on div "Suzanne Osuna" at bounding box center [301, 117] width 120 height 23
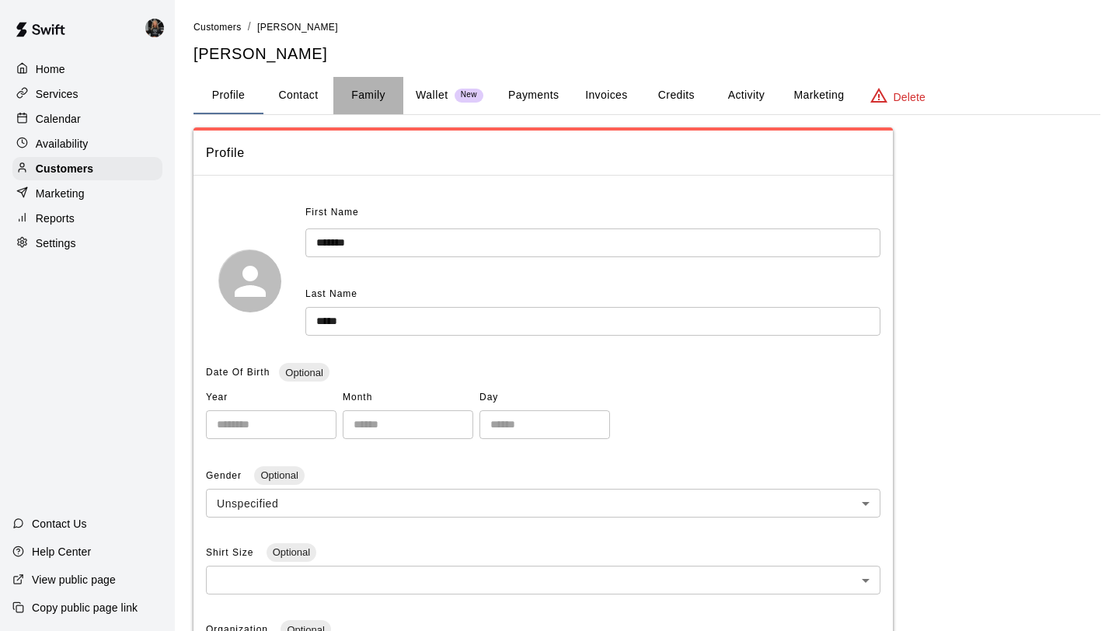
click at [357, 92] on button "Family" at bounding box center [368, 95] width 70 height 37
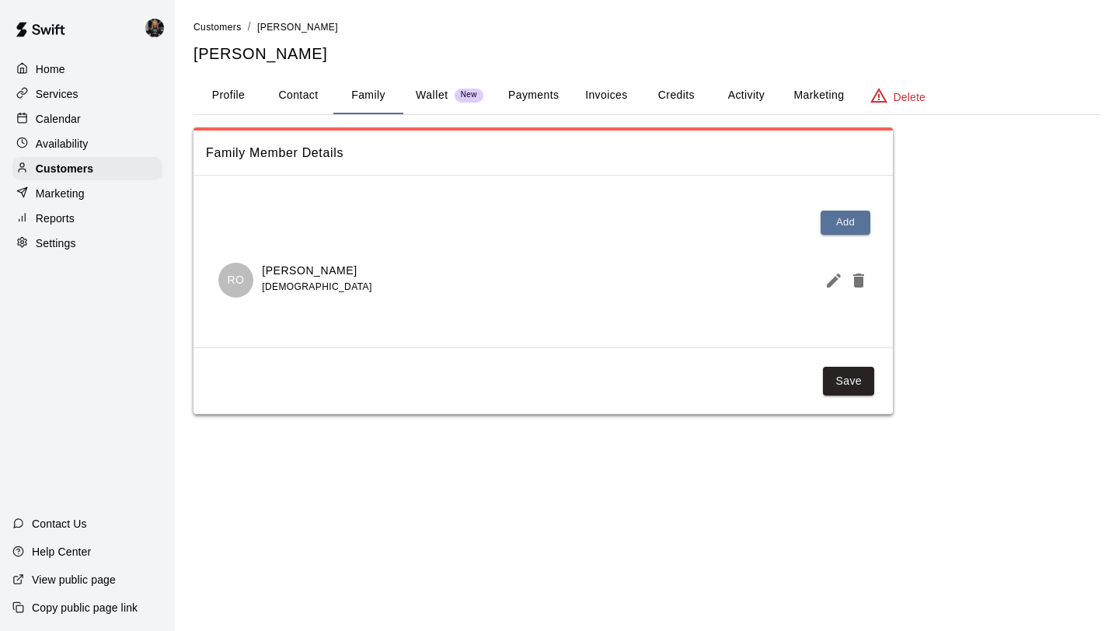
click at [831, 281] on icon "Edit Member" at bounding box center [833, 280] width 14 height 14
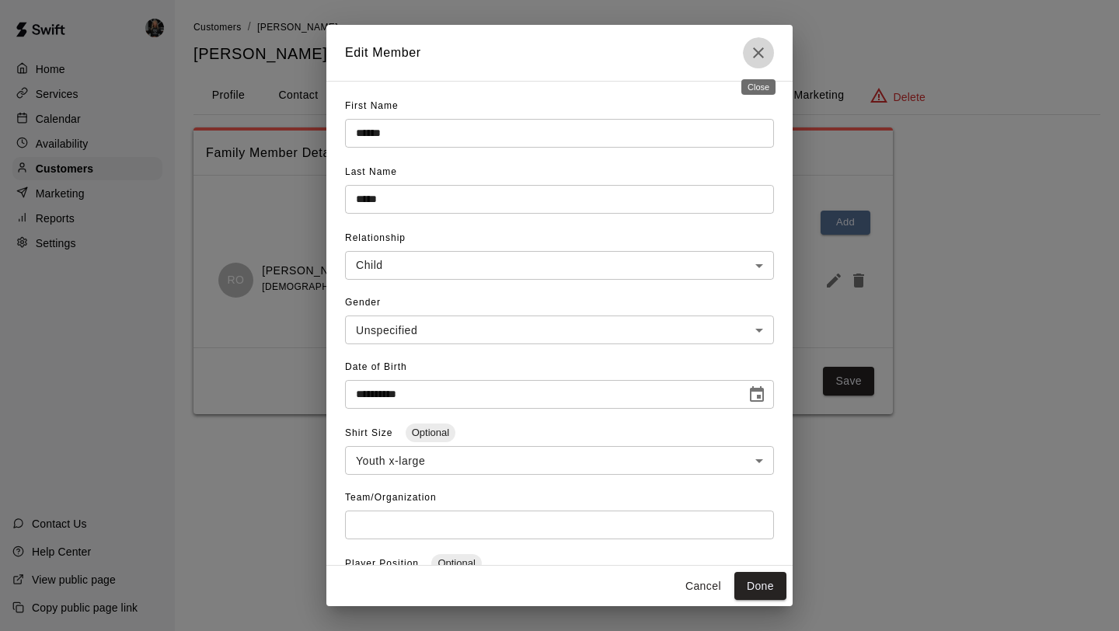
click at [747, 47] on button "Close" at bounding box center [758, 52] width 31 height 31
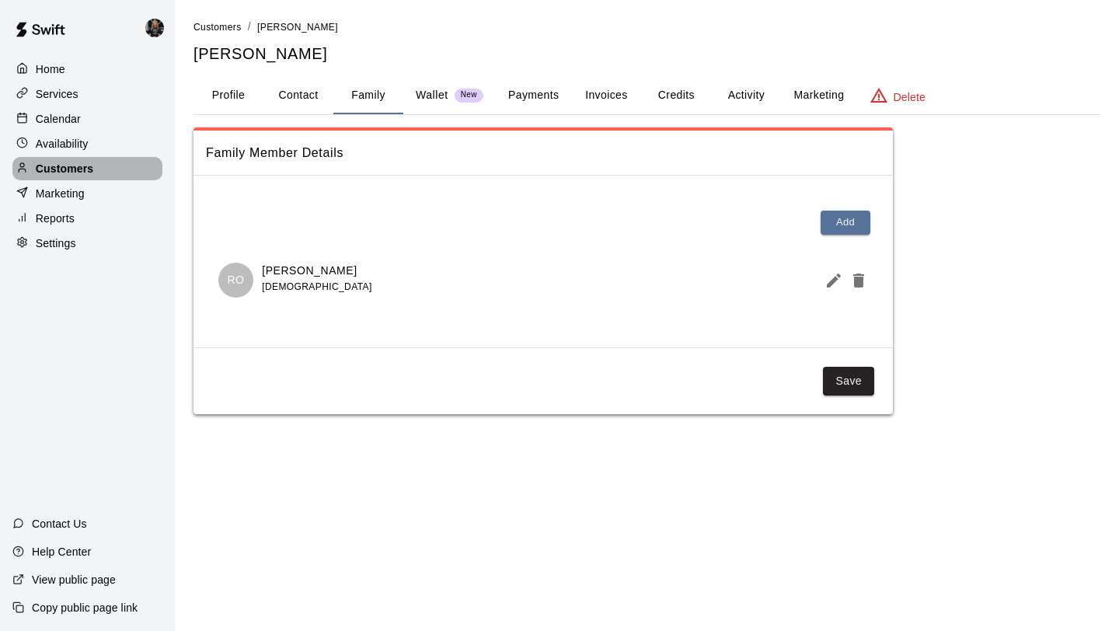
click at [78, 165] on p "Customers" at bounding box center [64, 169] width 57 height 16
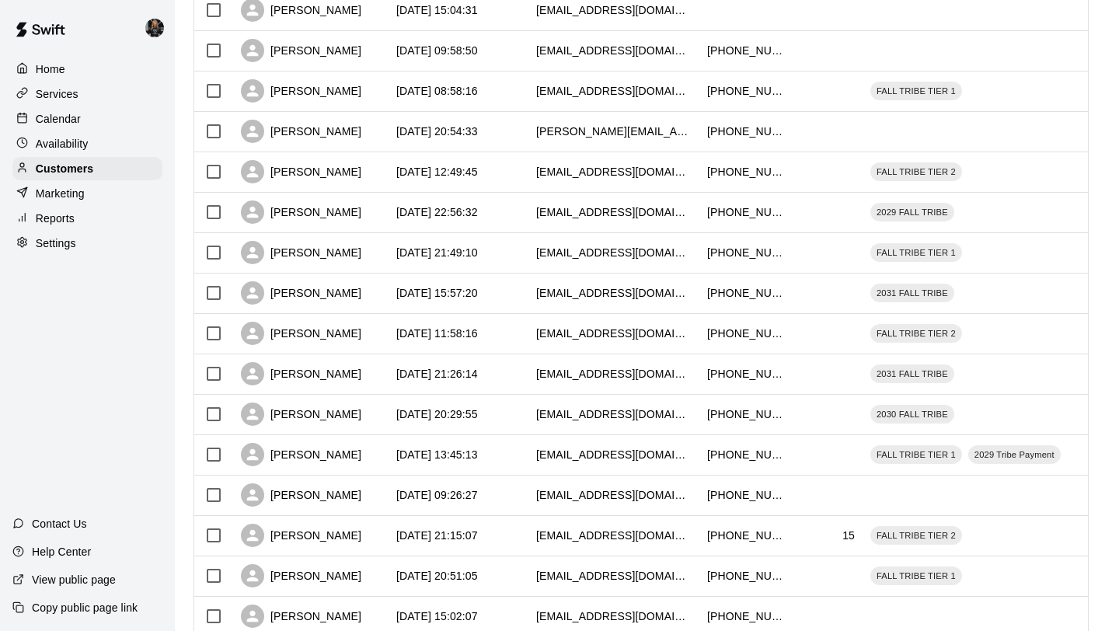
scroll to position [710, 0]
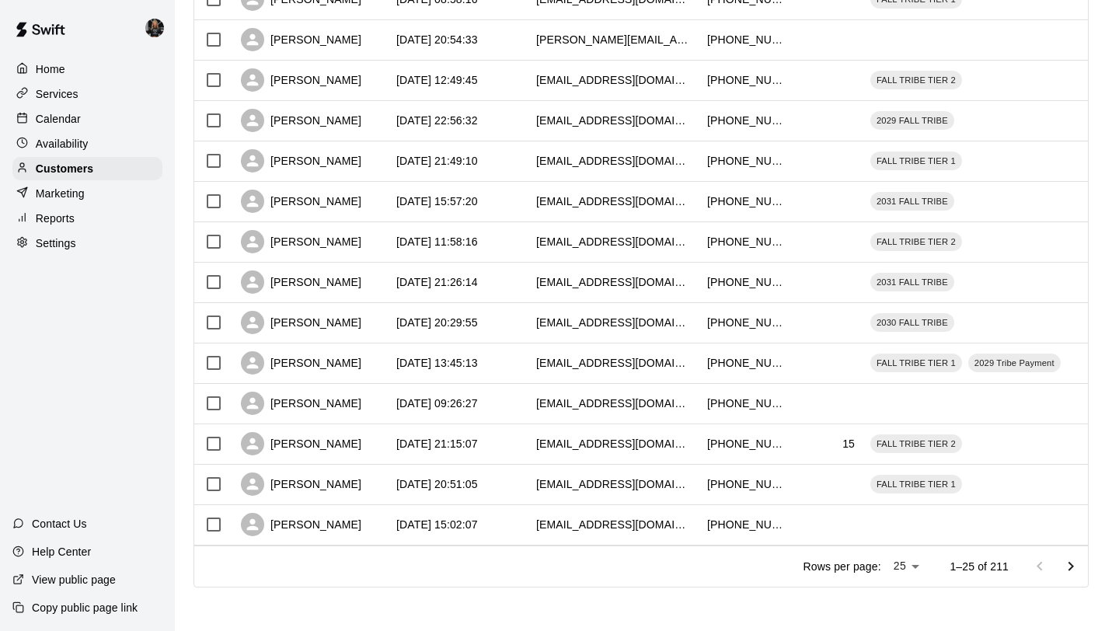
click at [903, 597] on li "100" at bounding box center [907, 599] width 44 height 26
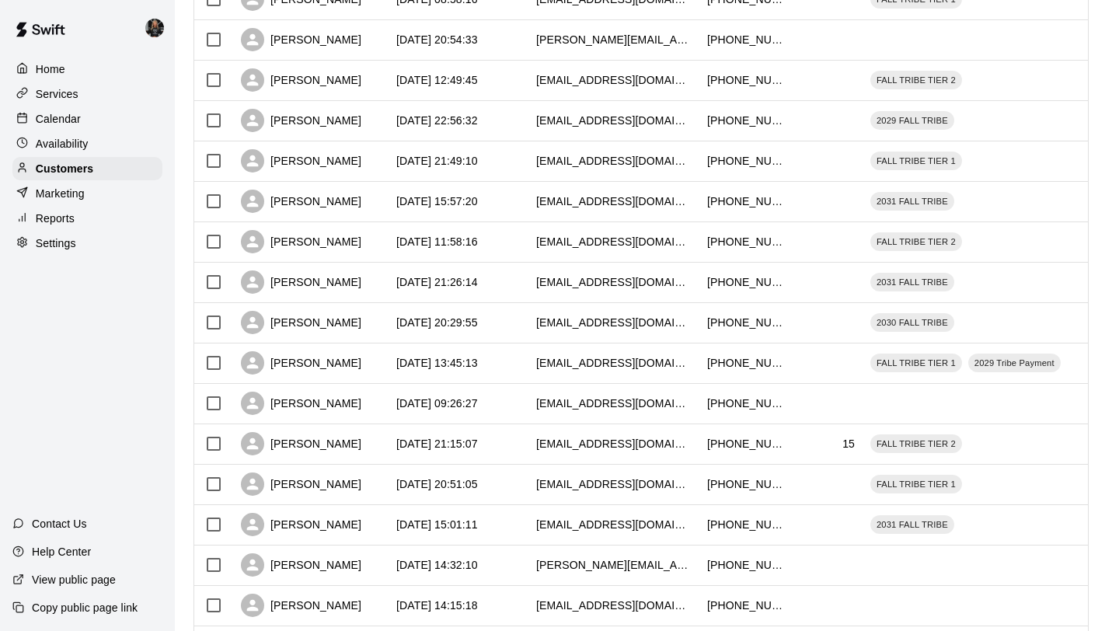
type input "***"
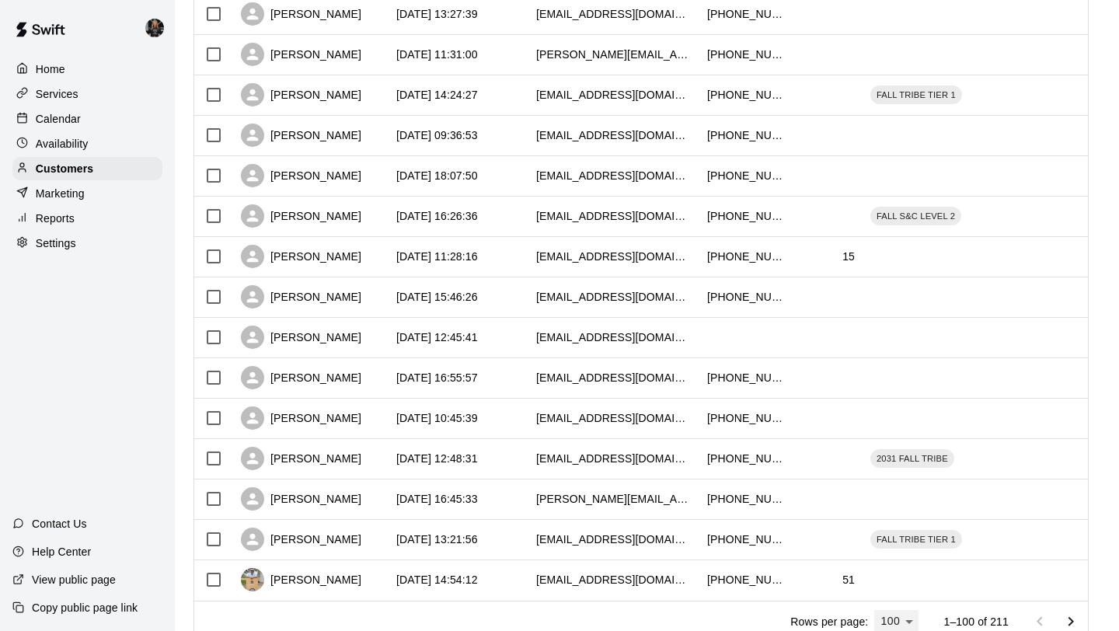
scroll to position [3739, 0]
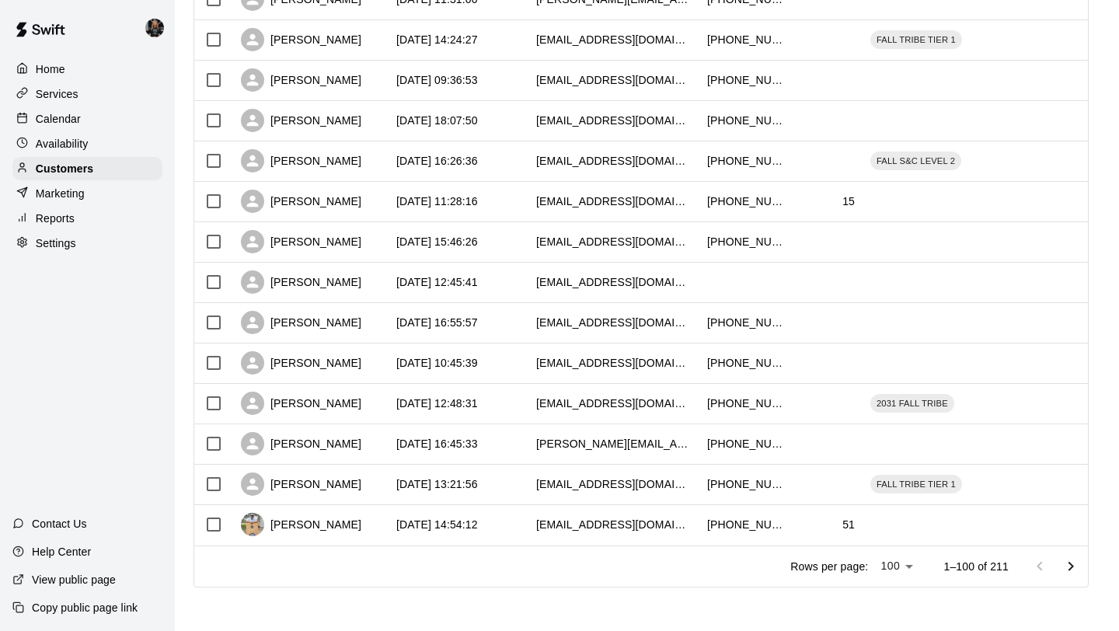
click at [1068, 565] on icon "Go to next page" at bounding box center [1070, 566] width 19 height 19
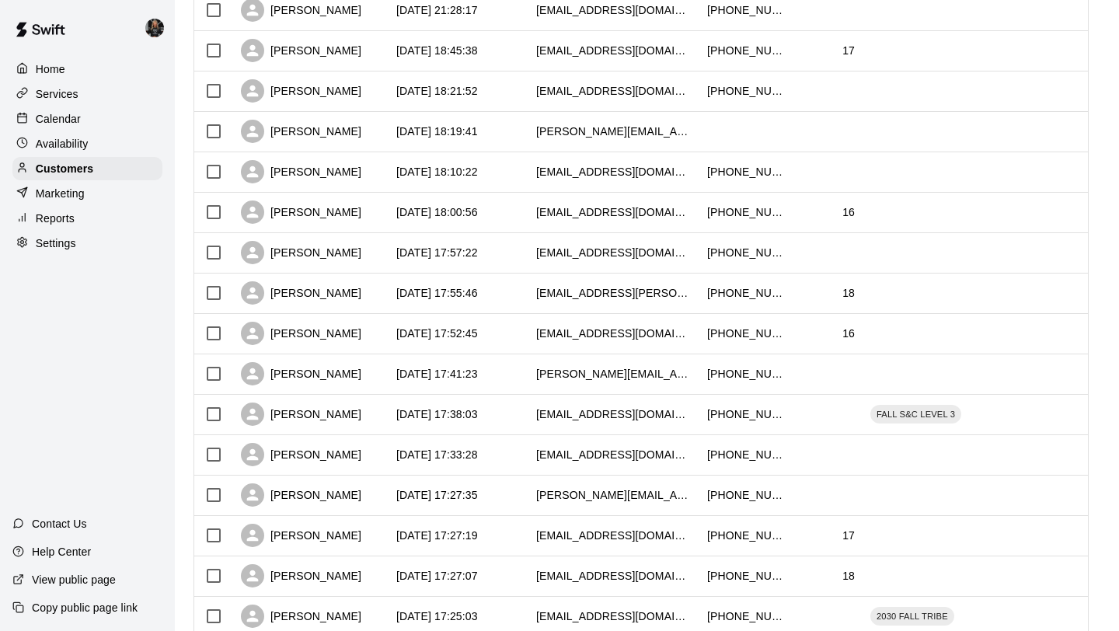
scroll to position [3122, 0]
click at [294, 95] on div "[PERSON_NAME]" at bounding box center [301, 91] width 120 height 23
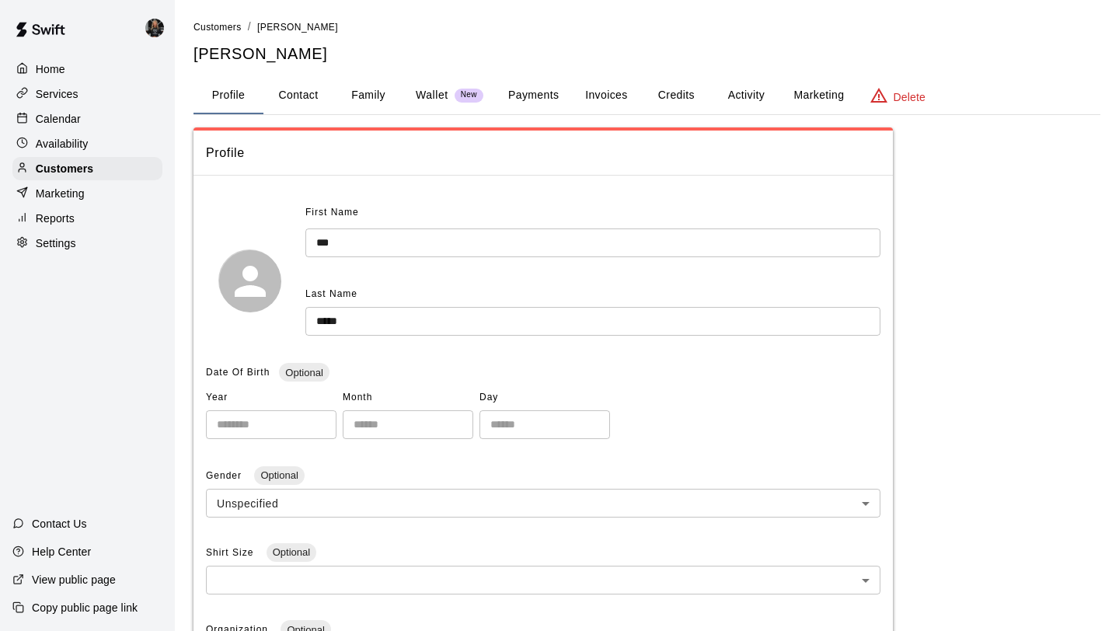
click at [365, 108] on button "Family" at bounding box center [368, 95] width 70 height 37
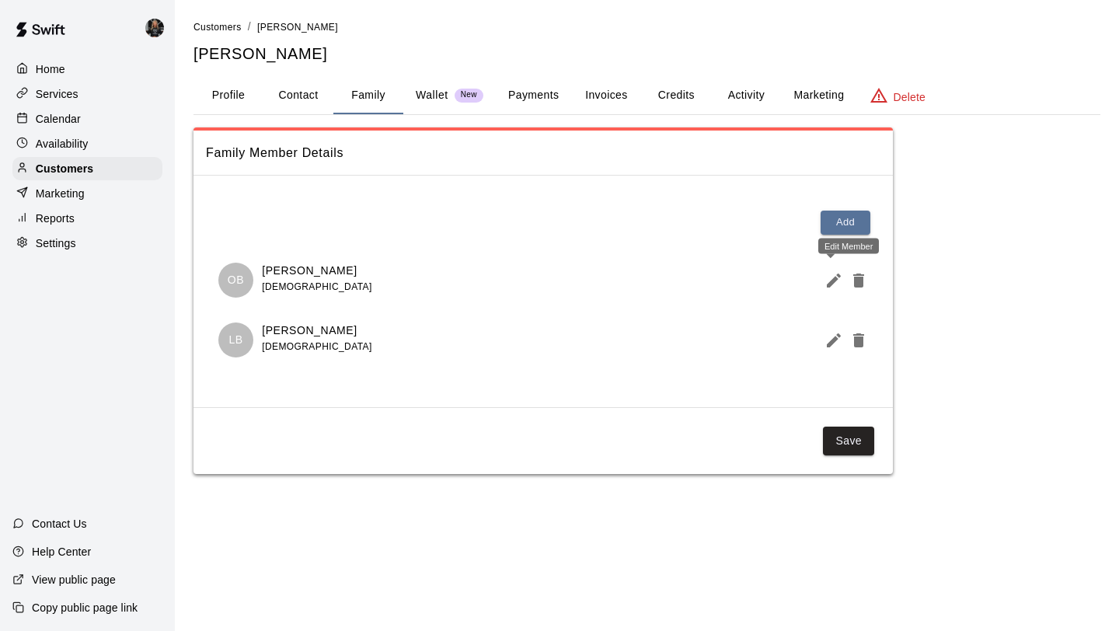
click at [834, 275] on icon "Edit Member" at bounding box center [833, 280] width 19 height 19
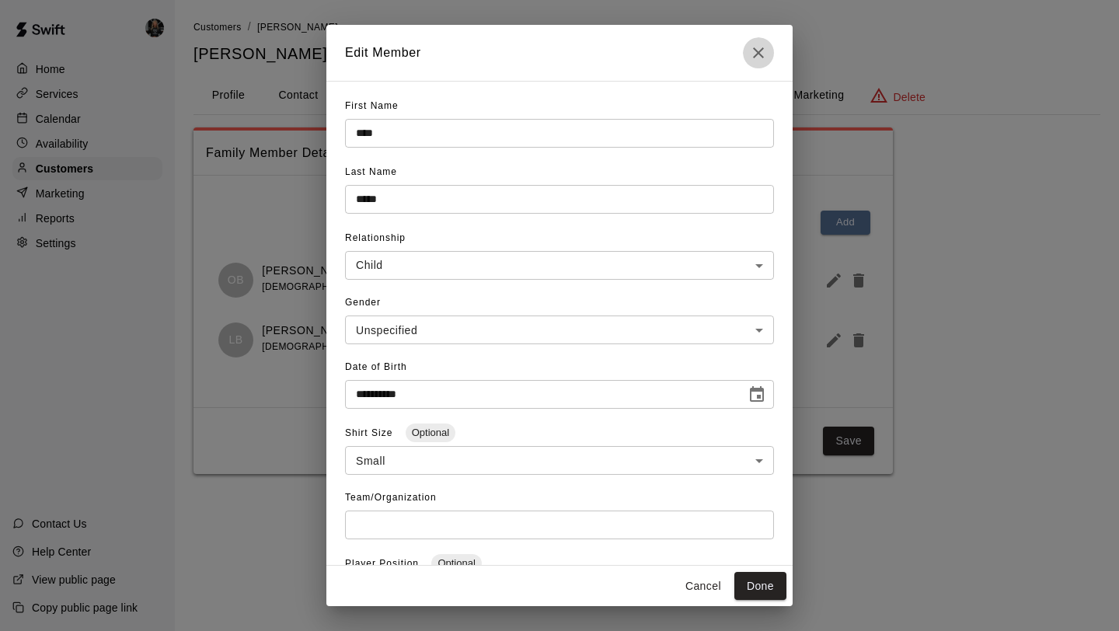
click at [756, 60] on icon "Close" at bounding box center [758, 52] width 19 height 19
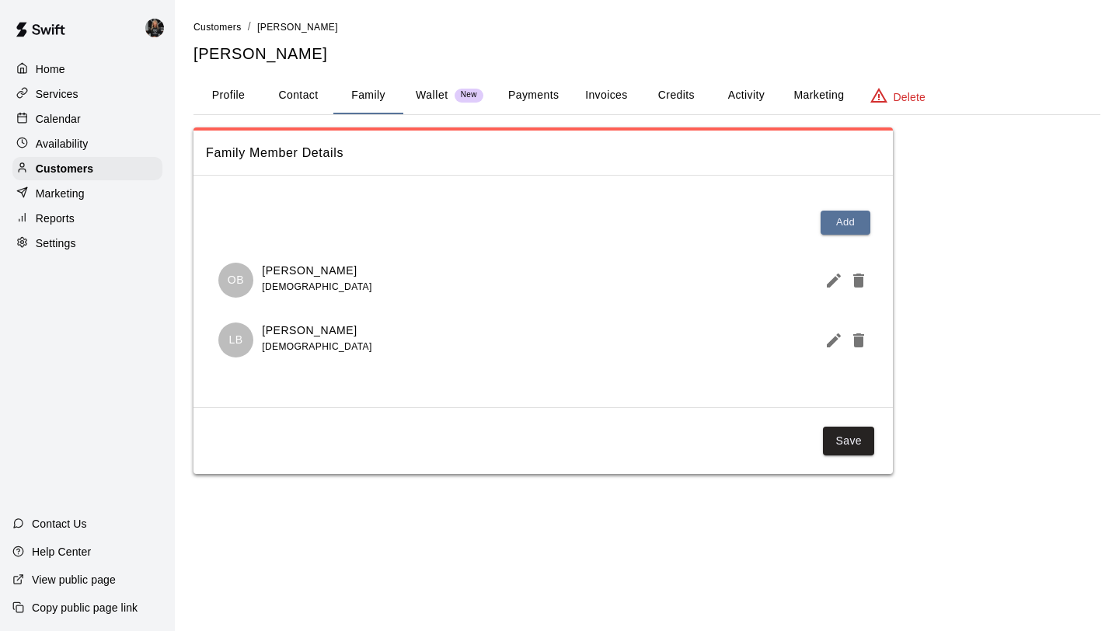
click at [840, 357] on div "LB Landon Birch 13 years old" at bounding box center [543, 340] width 674 height 60
click at [837, 344] on icon "Edit Member" at bounding box center [833, 340] width 19 height 19
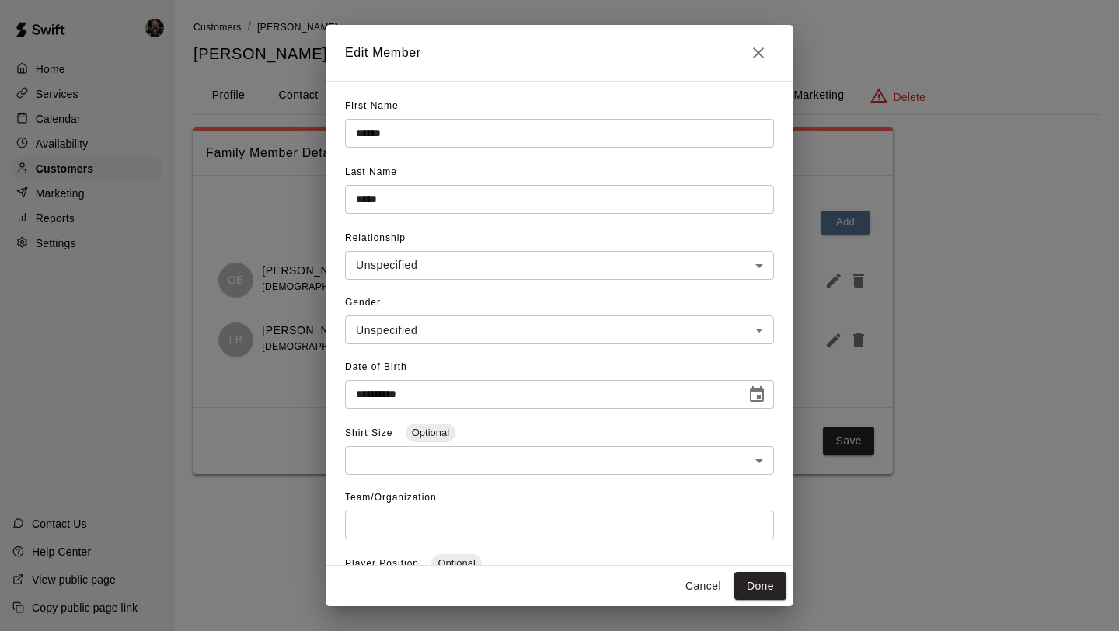
click at [756, 51] on icon "Close" at bounding box center [758, 52] width 11 height 11
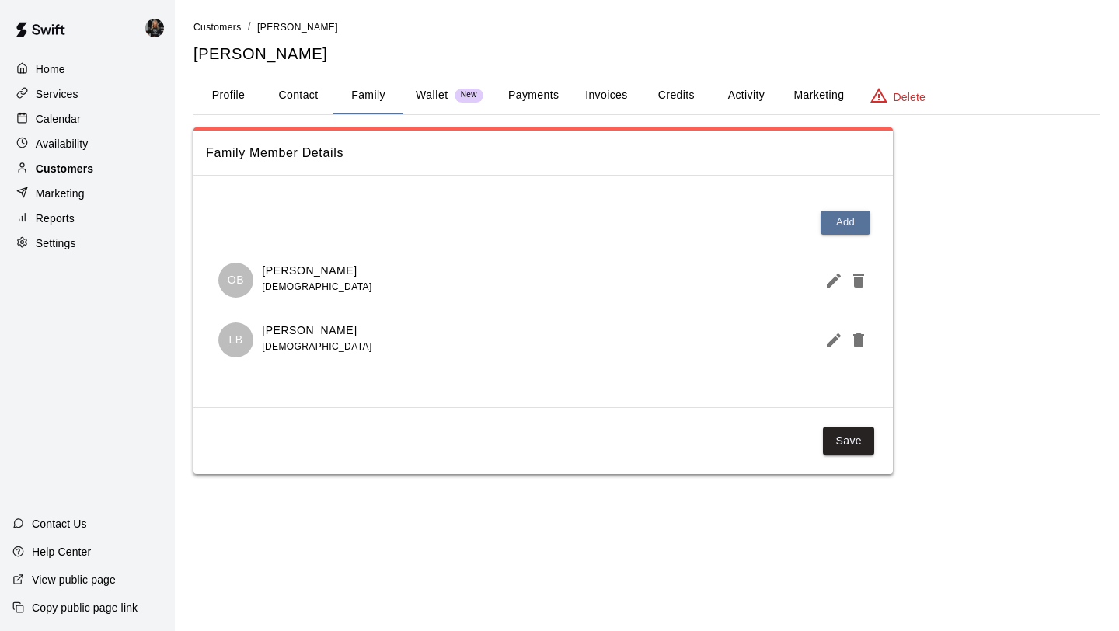
click at [75, 172] on p "Customers" at bounding box center [64, 169] width 57 height 16
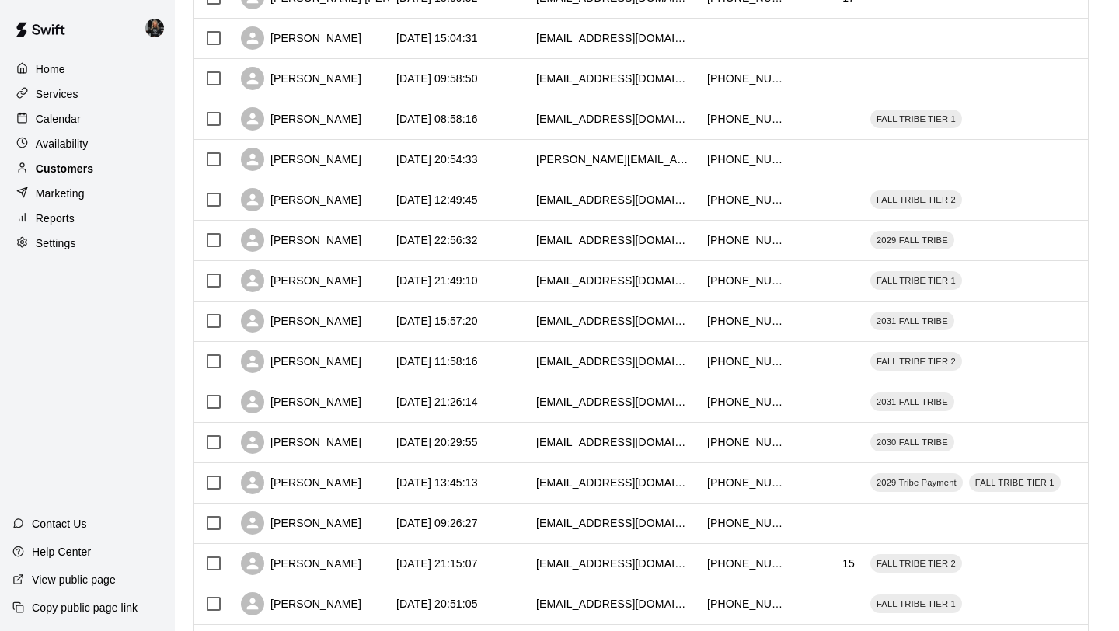
scroll to position [710, 0]
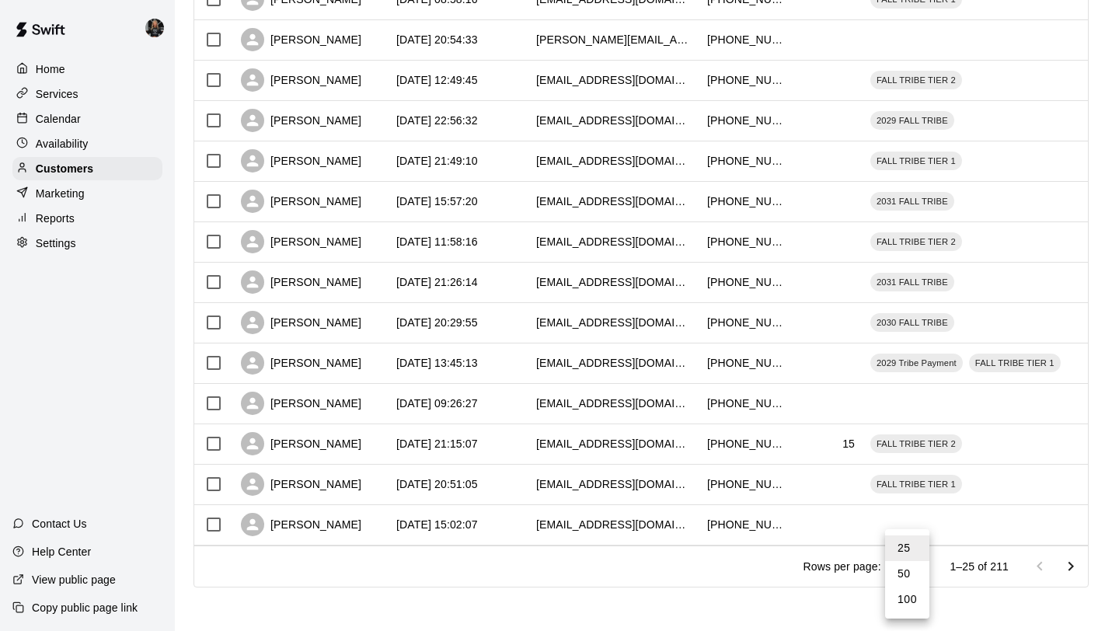
click at [904, 602] on li "100" at bounding box center [907, 599] width 44 height 26
type input "***"
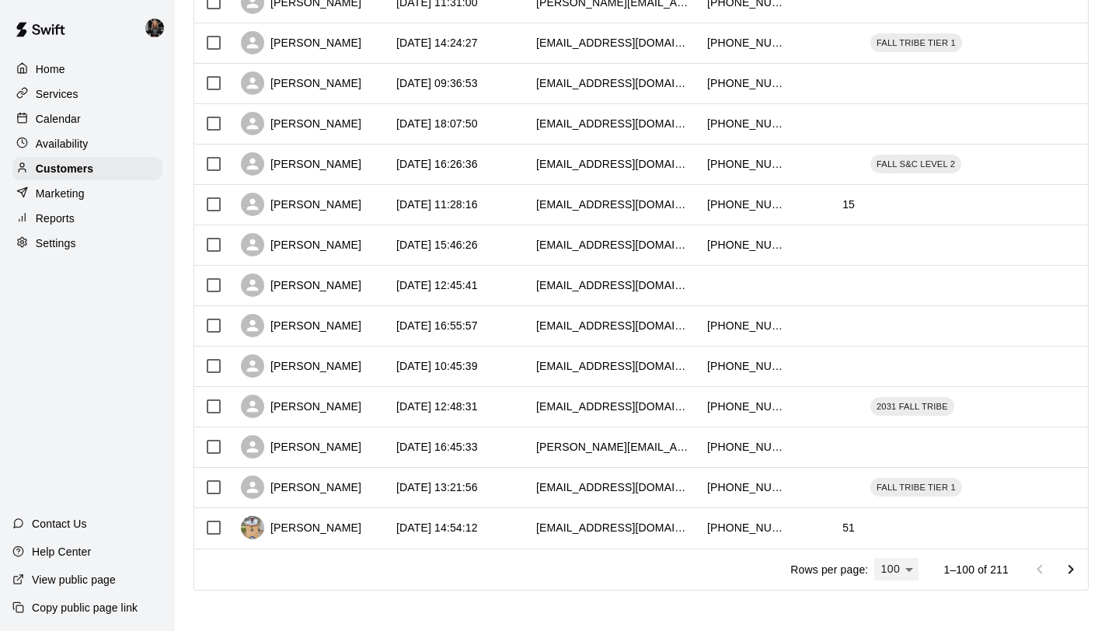
scroll to position [3739, 0]
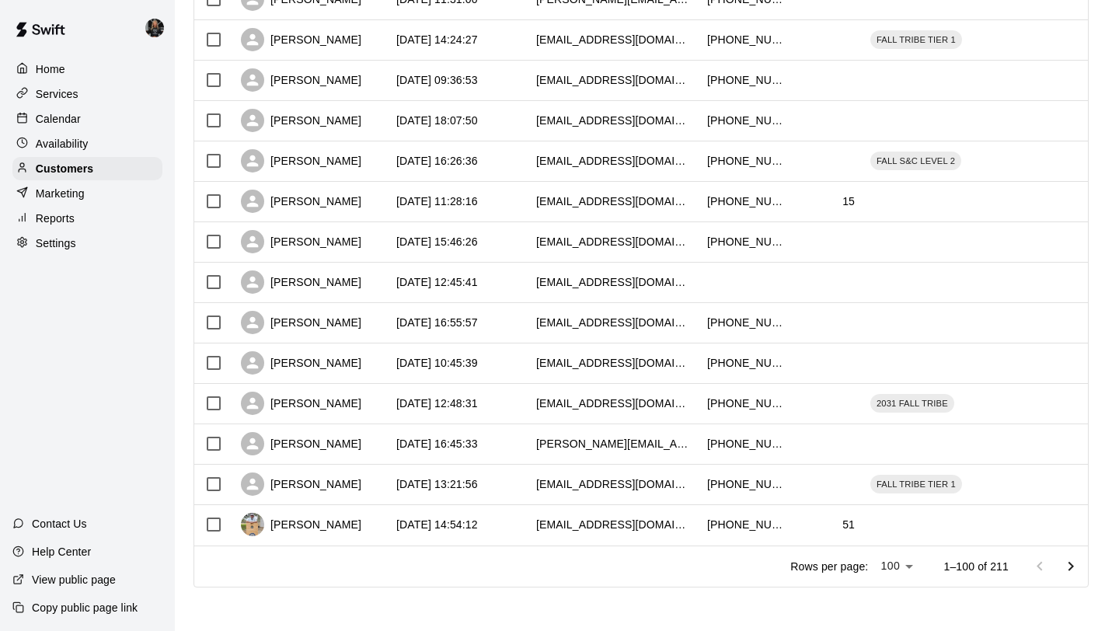
click at [1077, 579] on button "Go to next page" at bounding box center [1070, 566] width 31 height 31
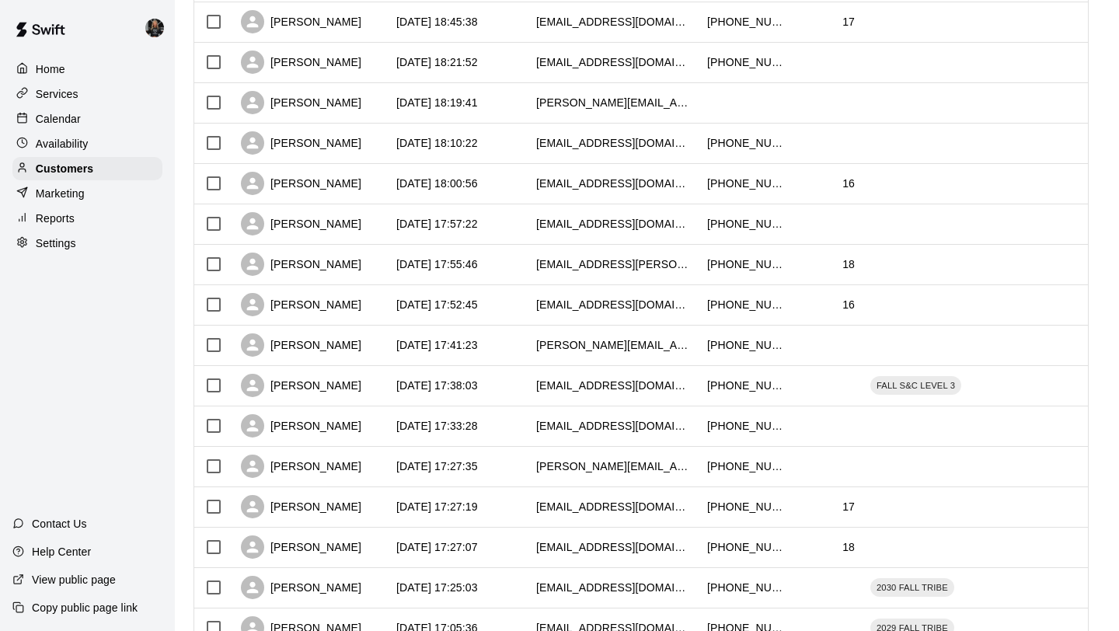
scroll to position [3149, 0]
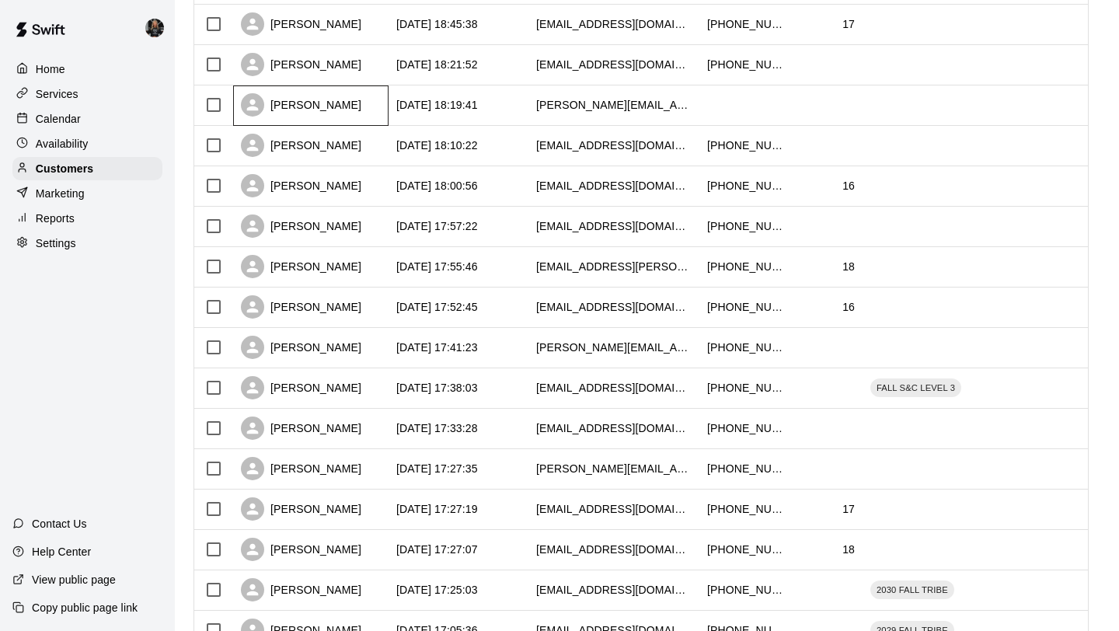
click at [304, 105] on div "Steve Barnett" at bounding box center [301, 104] width 120 height 23
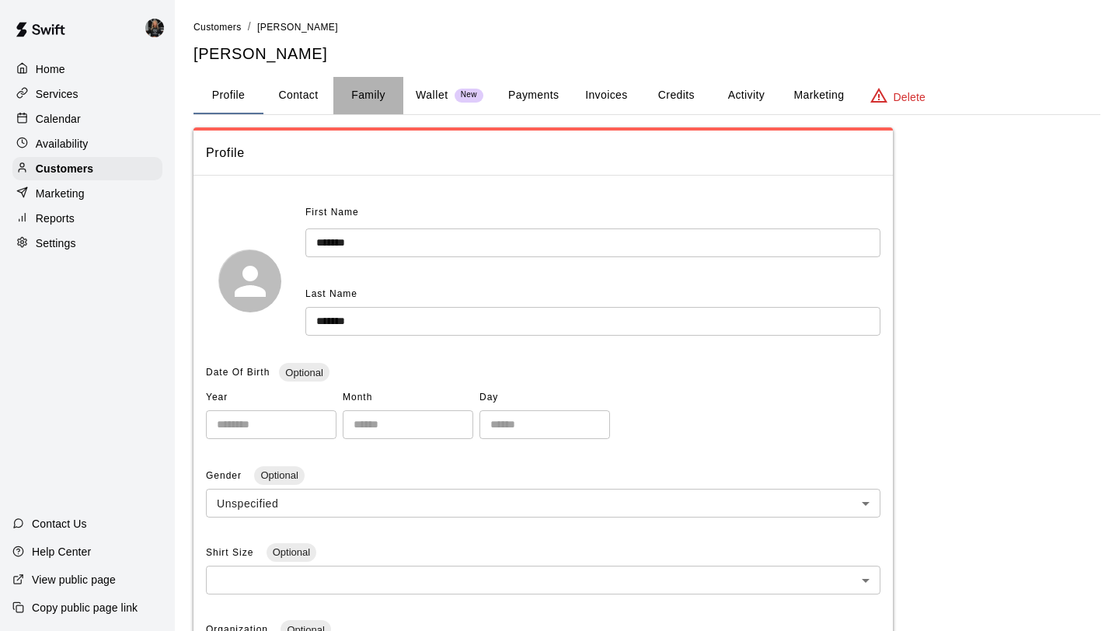
click at [373, 99] on button "Family" at bounding box center [368, 95] width 70 height 37
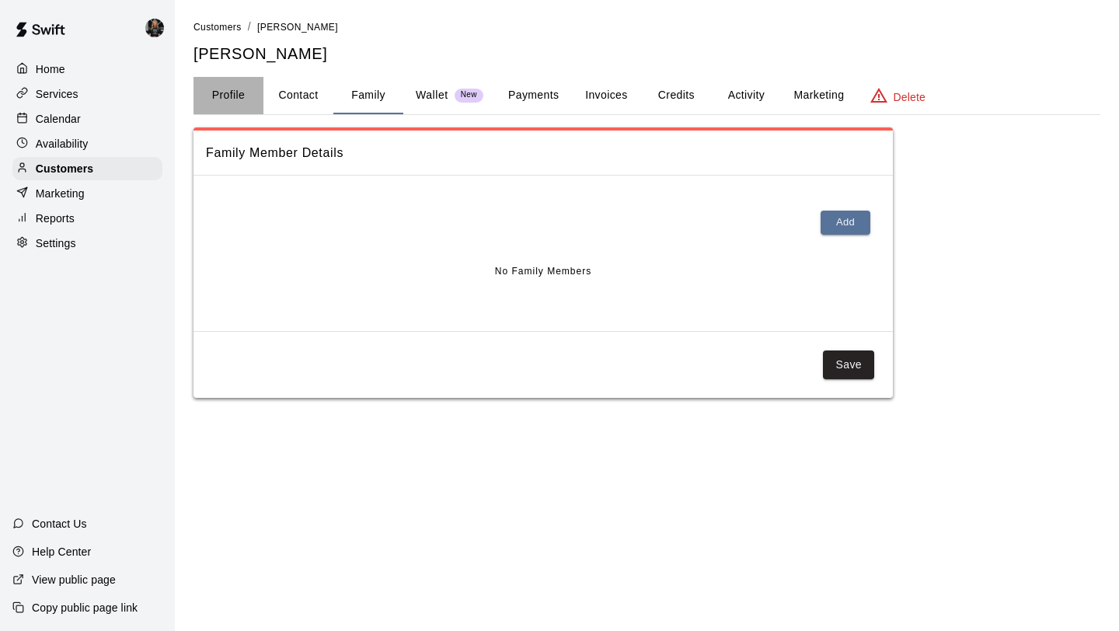
click at [214, 98] on button "Profile" at bounding box center [228, 95] width 70 height 37
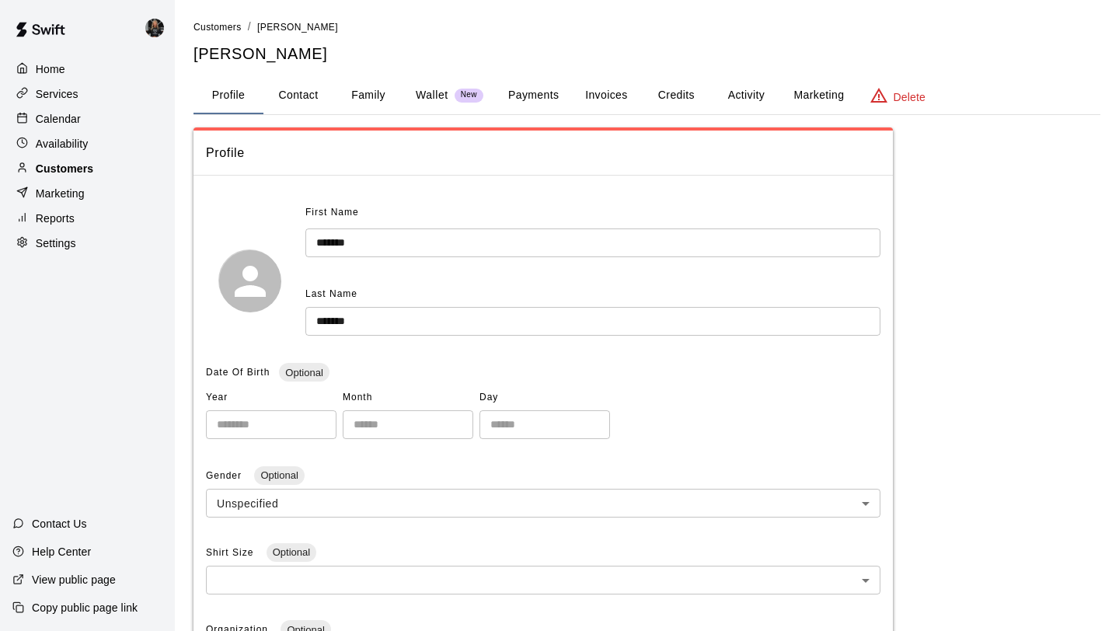
click at [85, 175] on p "Customers" at bounding box center [64, 169] width 57 height 16
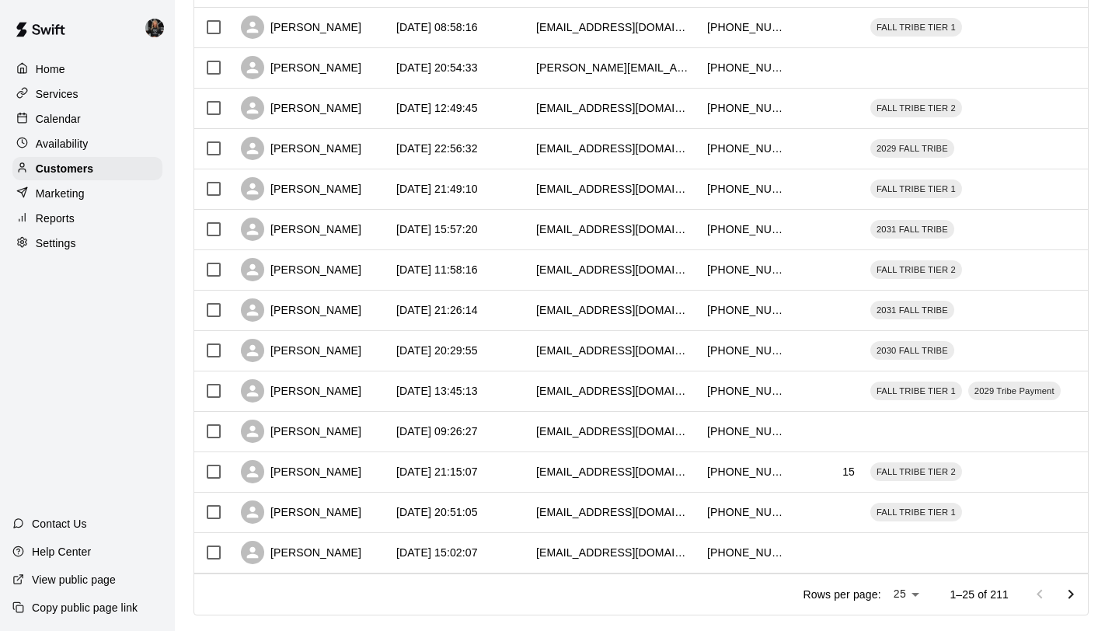
scroll to position [710, 0]
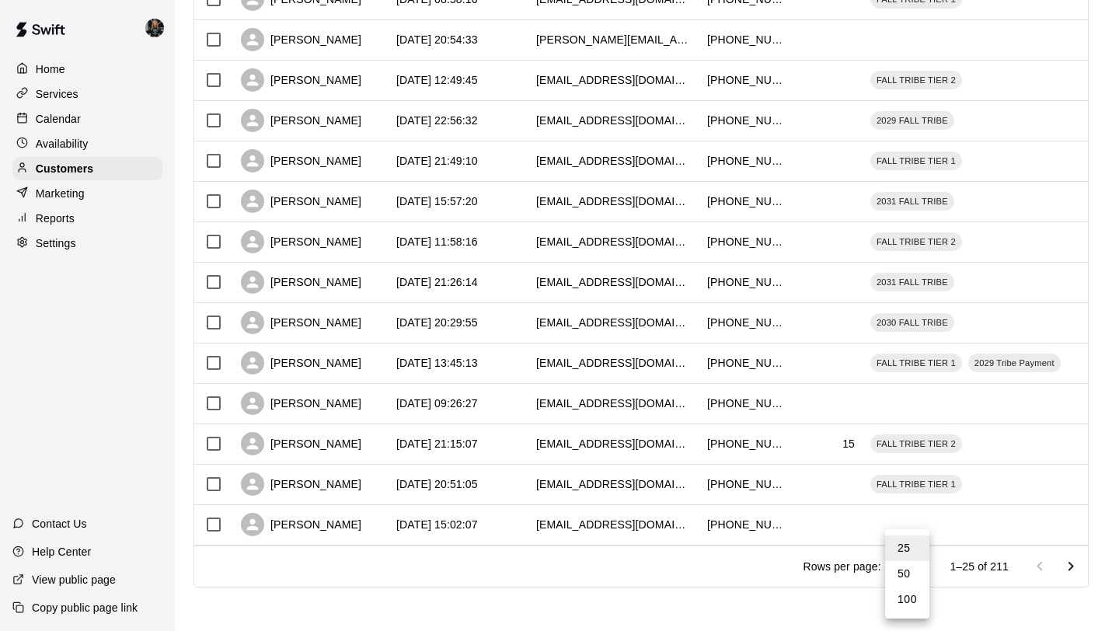
click at [917, 593] on li "100" at bounding box center [907, 599] width 44 height 26
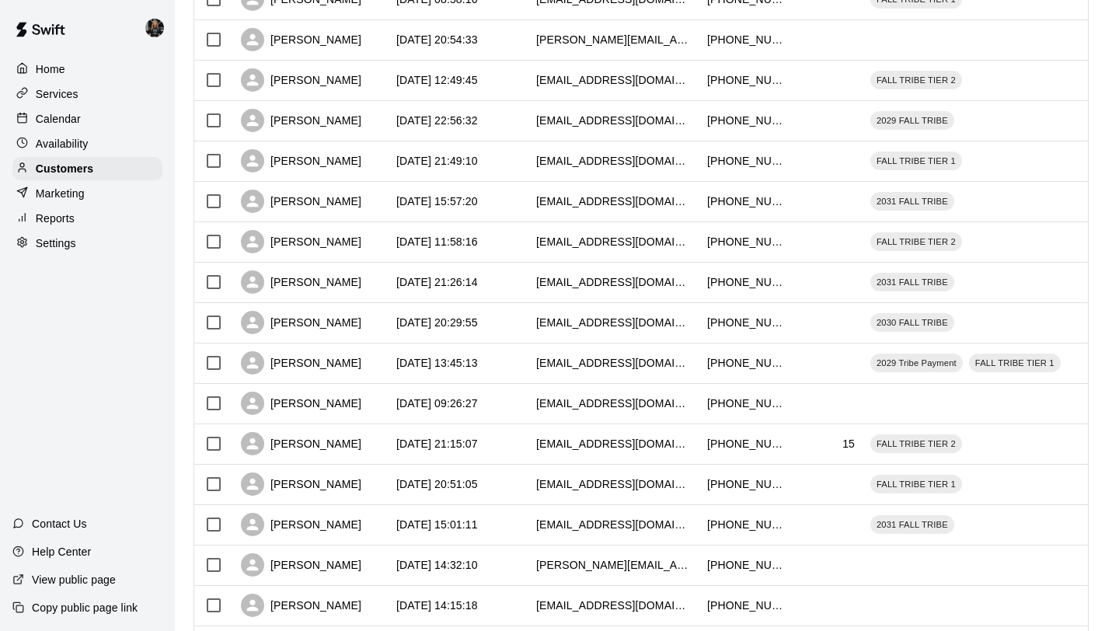
type input "***"
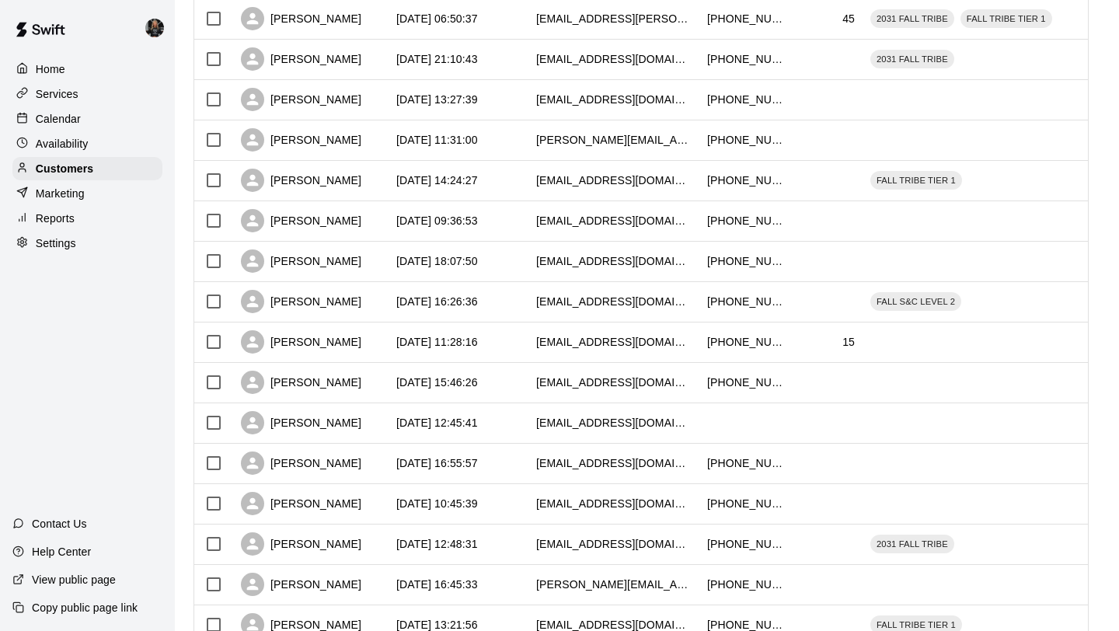
scroll to position [3739, 0]
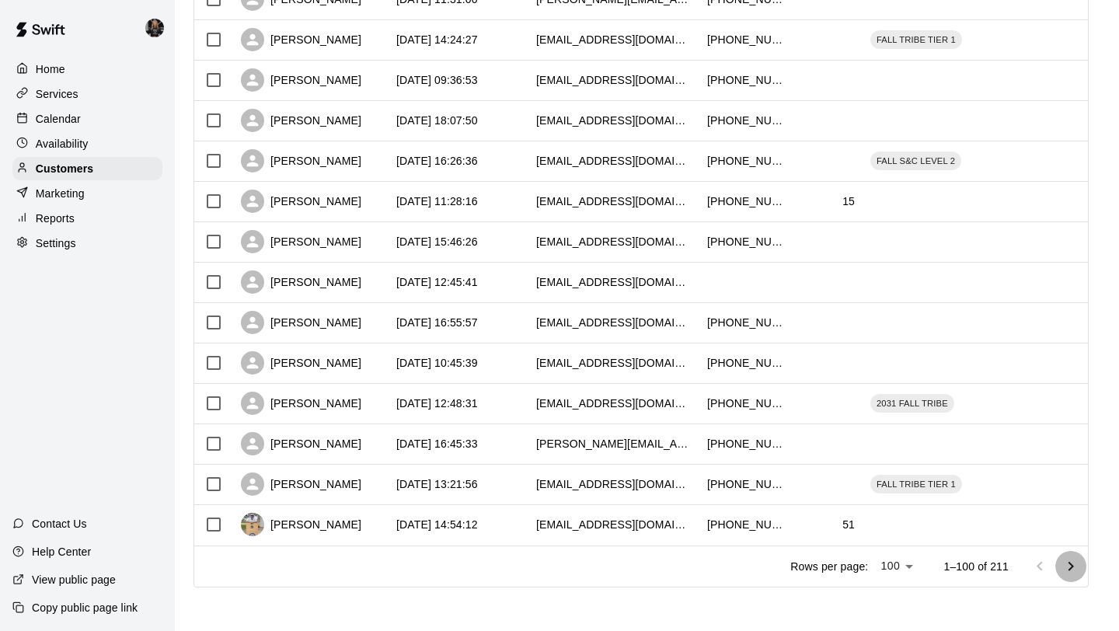
click at [1070, 572] on icon "Go to next page" at bounding box center [1070, 566] width 19 height 19
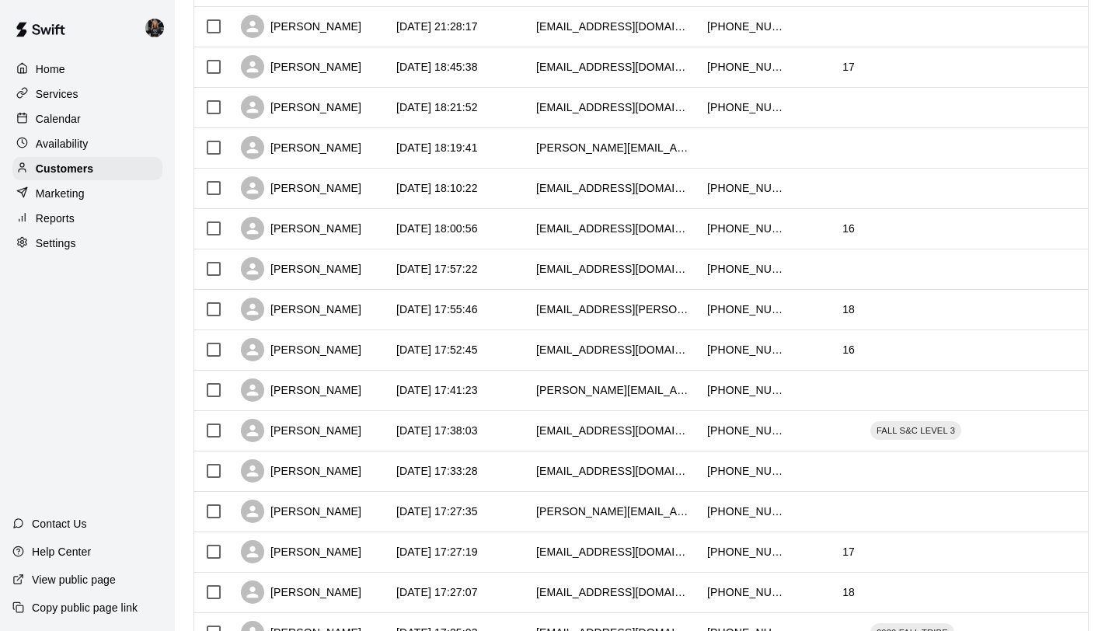
scroll to position [3113, 0]
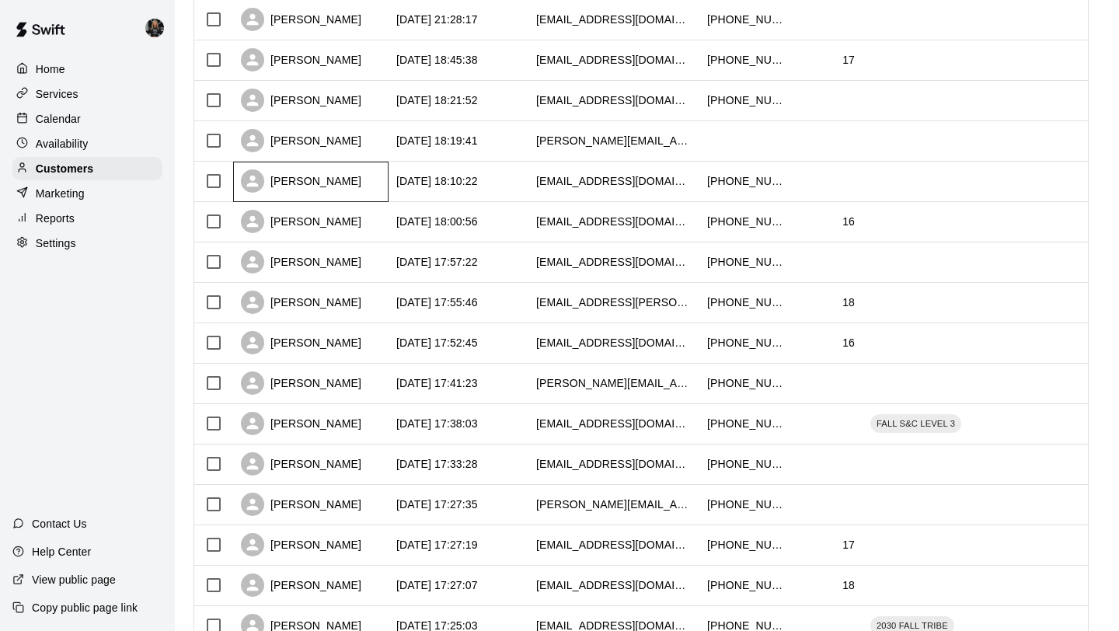
click at [305, 176] on div "Charles Walters" at bounding box center [301, 180] width 120 height 23
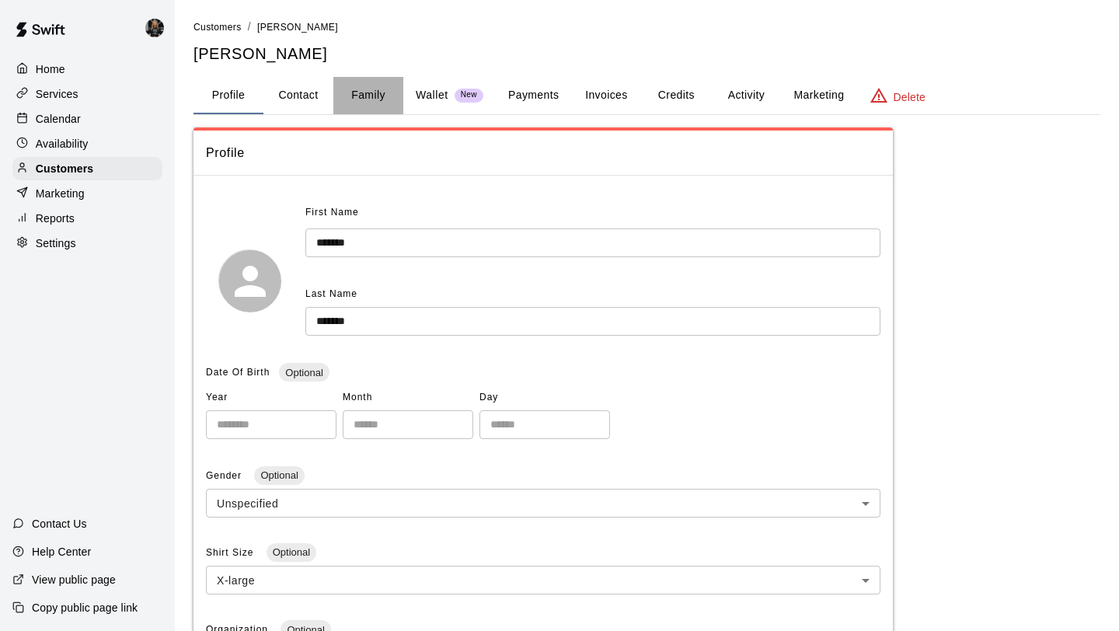
click at [350, 103] on button "Family" at bounding box center [368, 95] width 70 height 37
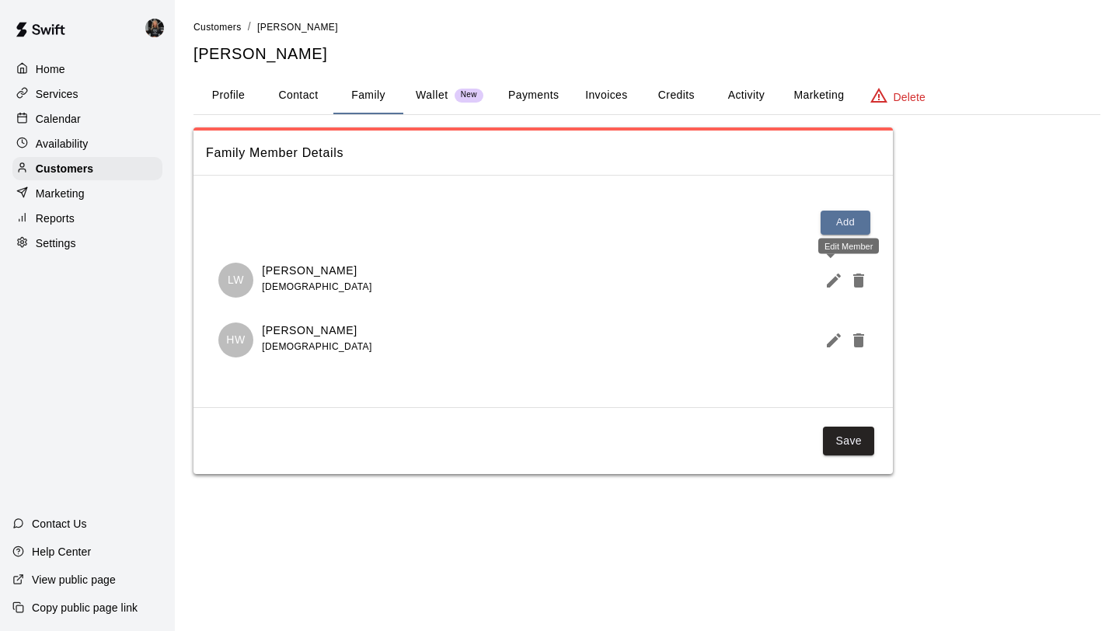
click at [827, 284] on icon "Edit Member" at bounding box center [833, 280] width 14 height 14
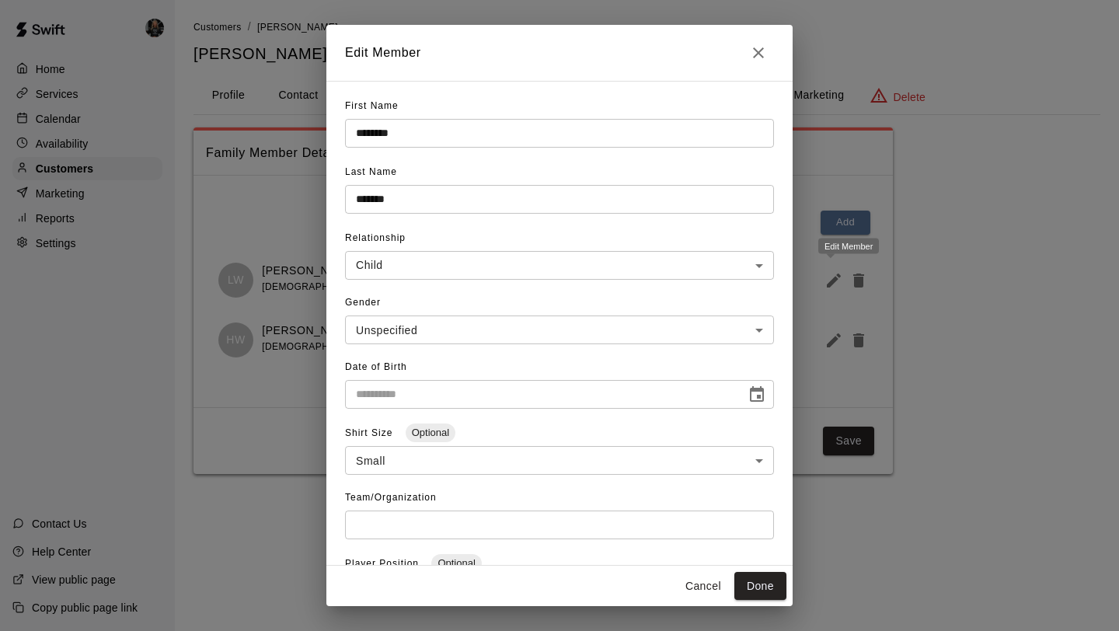
type input "**********"
click at [764, 57] on icon "Close" at bounding box center [758, 52] width 19 height 19
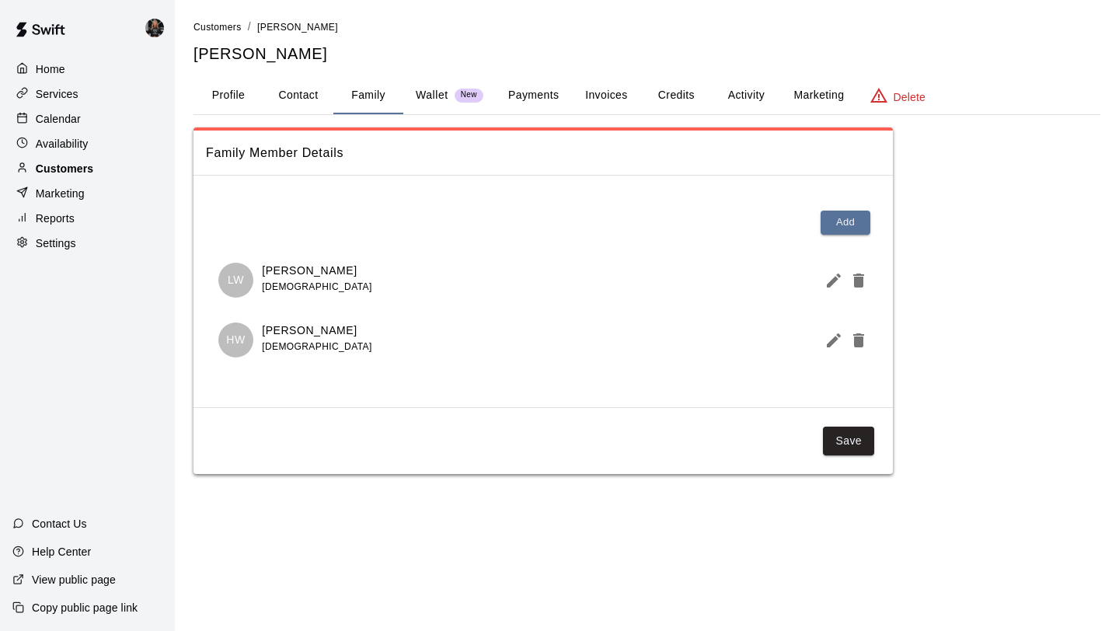
click at [77, 176] on div "Customers" at bounding box center [87, 168] width 150 height 23
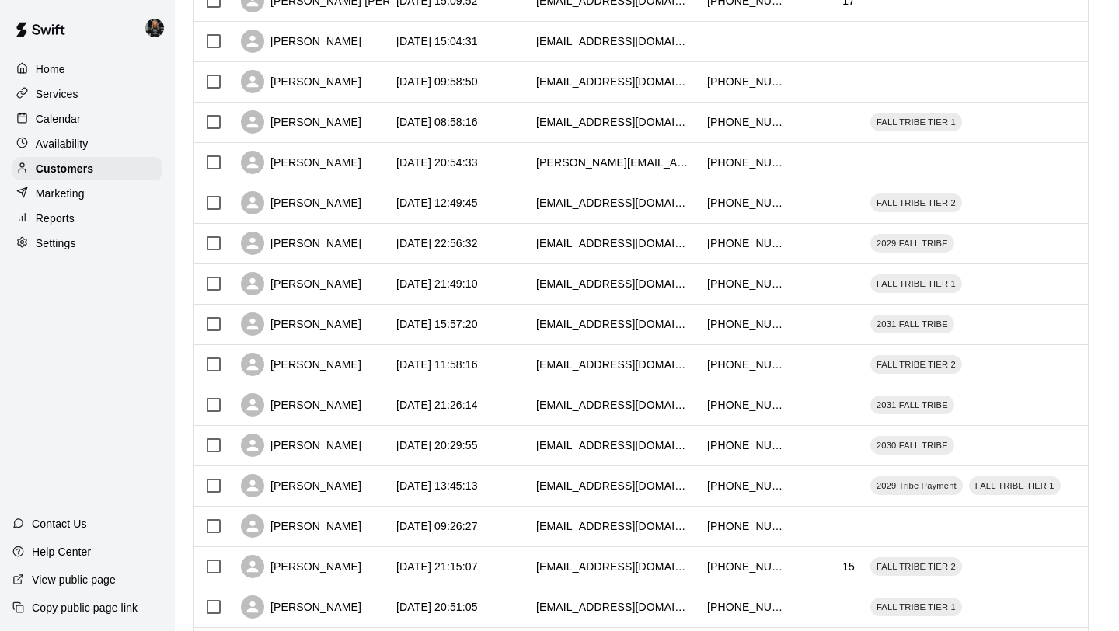
scroll to position [710, 0]
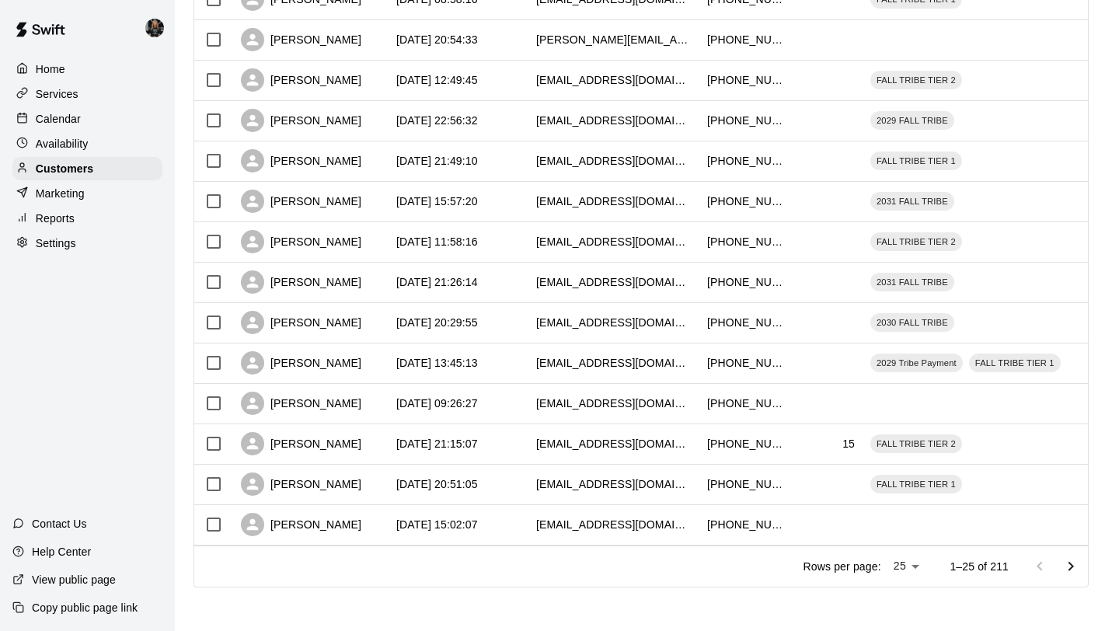
click at [901, 597] on li "100" at bounding box center [907, 599] width 44 height 26
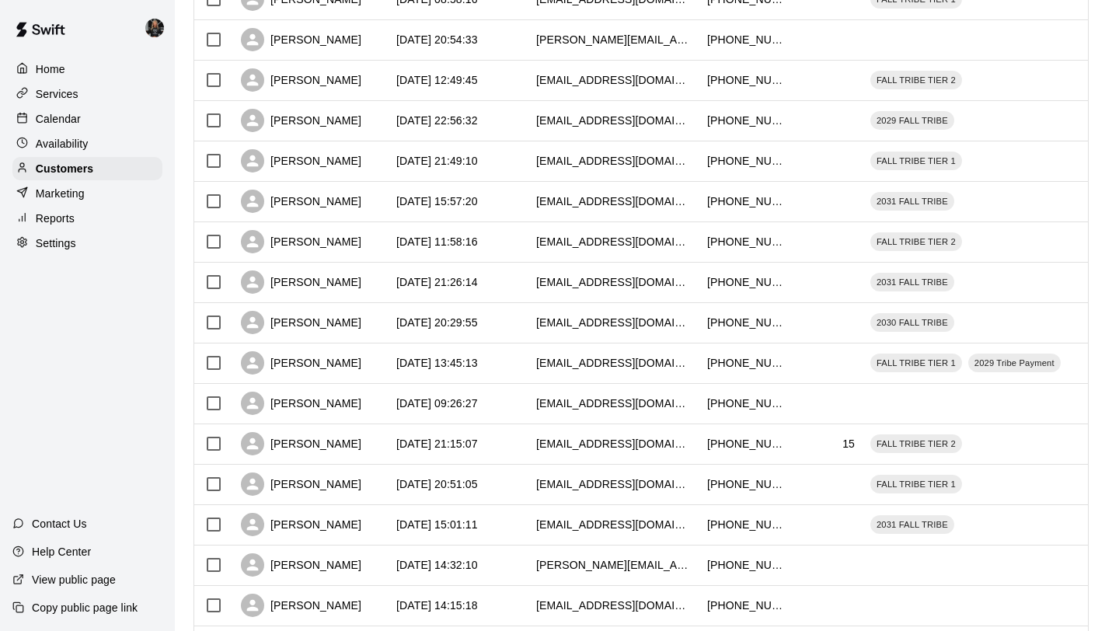
type input "***"
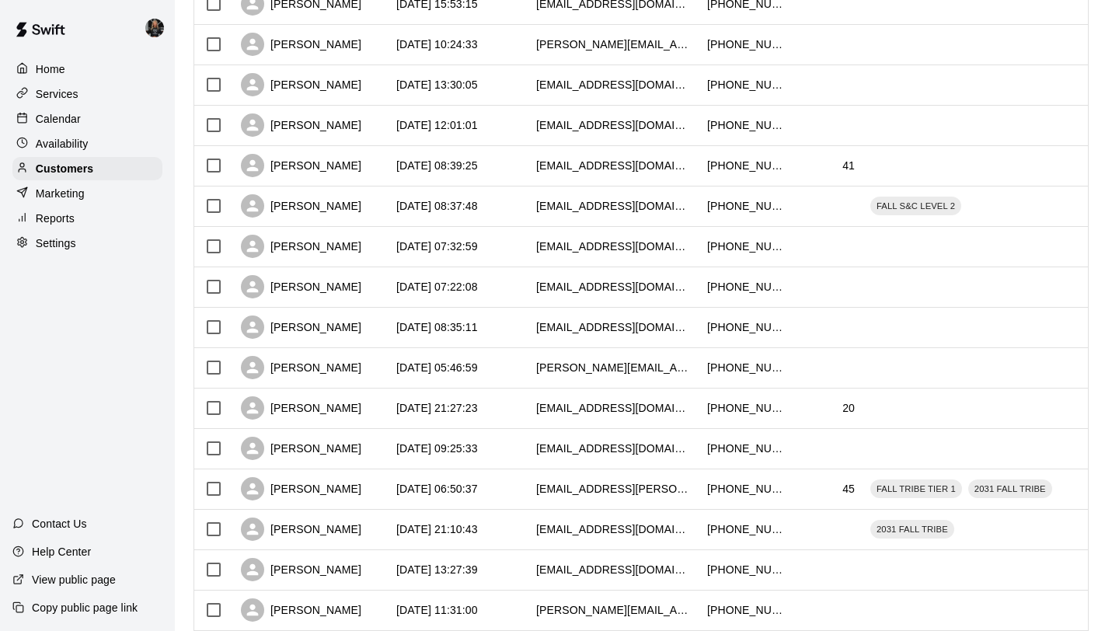
scroll to position [3739, 0]
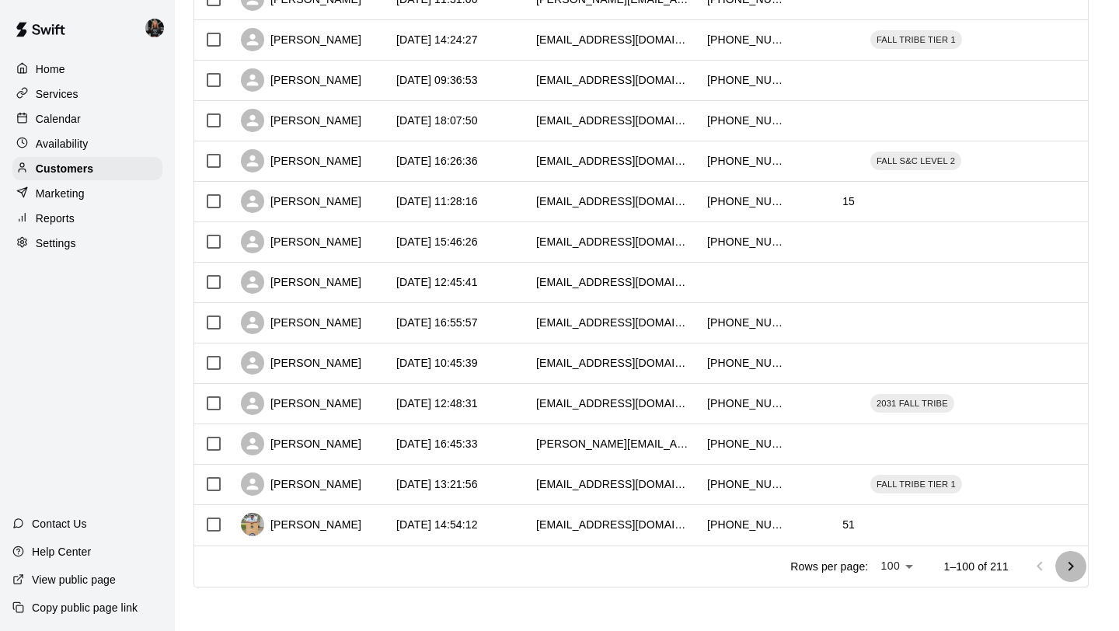
click at [1070, 568] on icon "Go to next page" at bounding box center [1070, 565] width 5 height 9
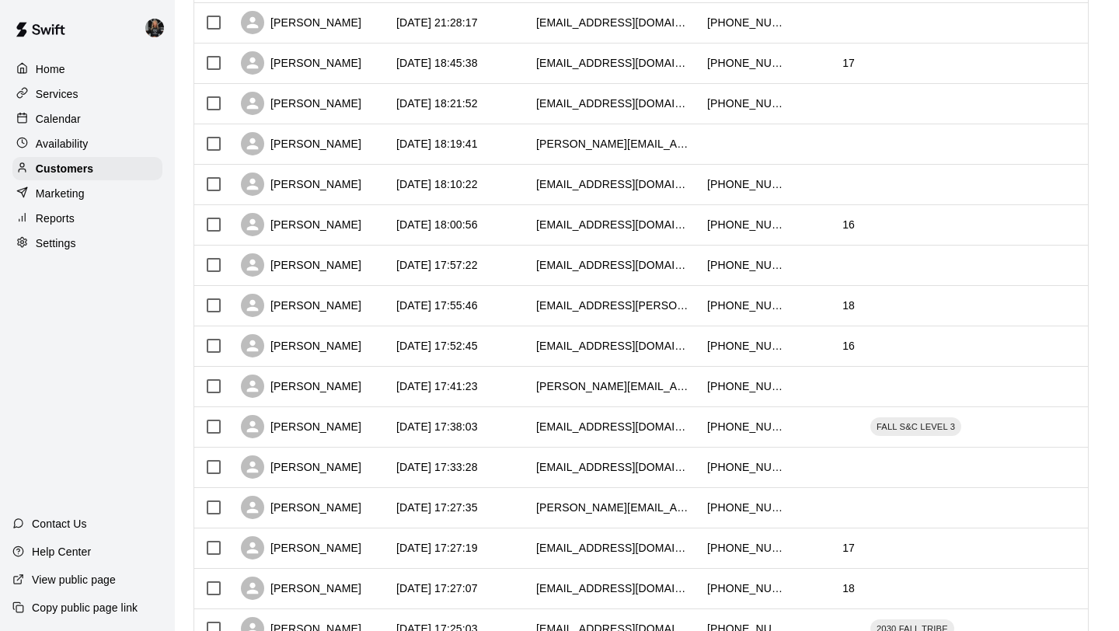
scroll to position [3107, 0]
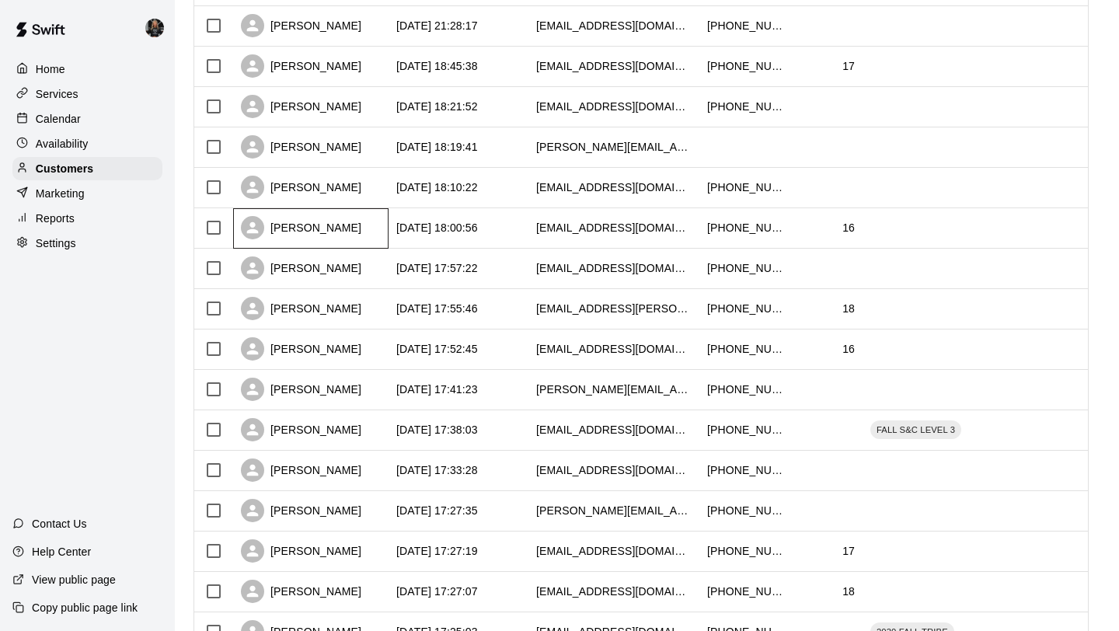
click at [300, 232] on div "Logan Pena" at bounding box center [301, 227] width 120 height 23
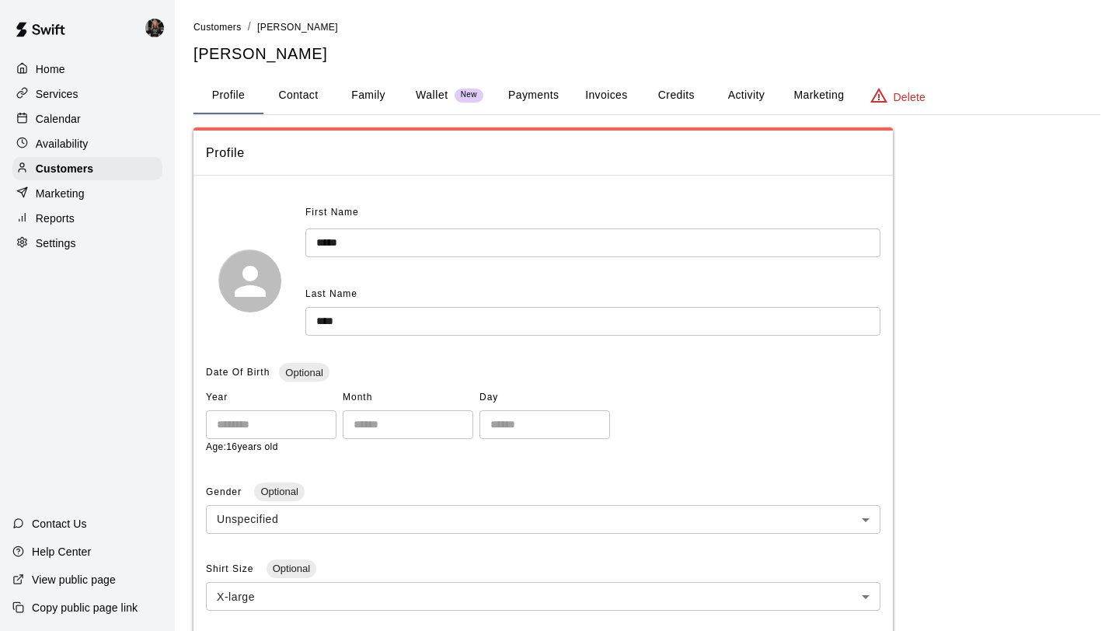
click at [372, 101] on button "Family" at bounding box center [368, 95] width 70 height 37
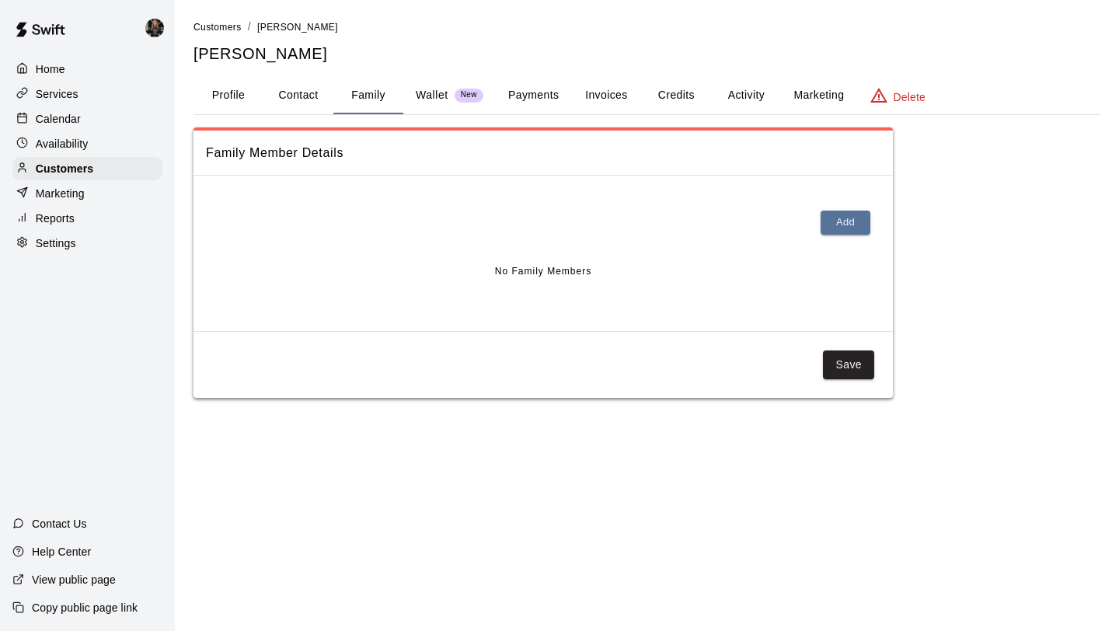
click at [214, 77] on button "Profile" at bounding box center [228, 95] width 70 height 37
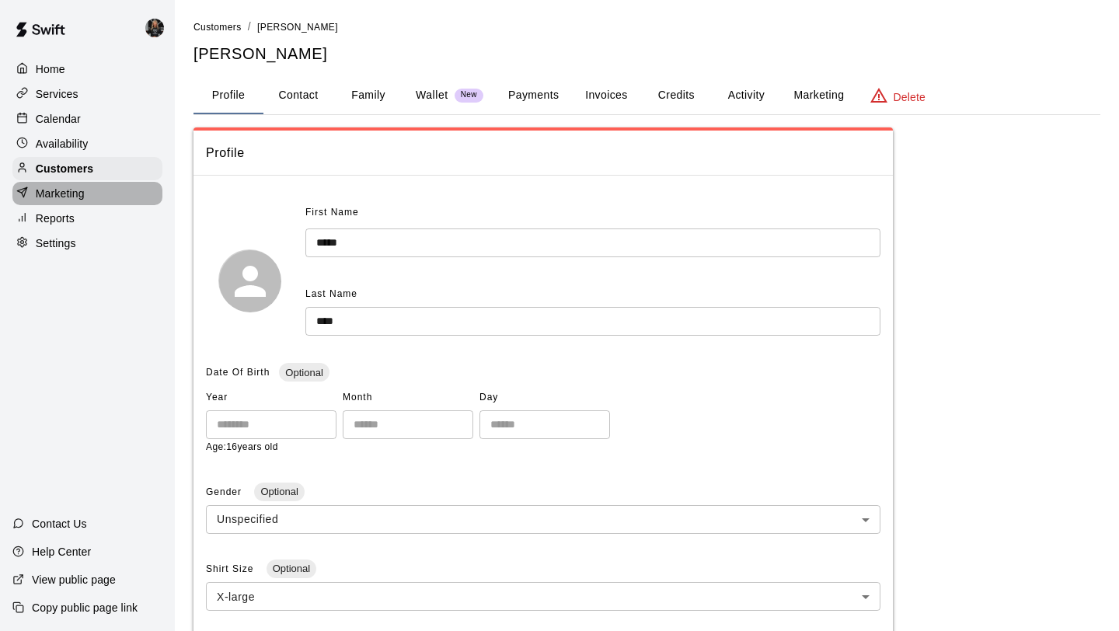
click at [99, 182] on div "Marketing" at bounding box center [87, 193] width 150 height 23
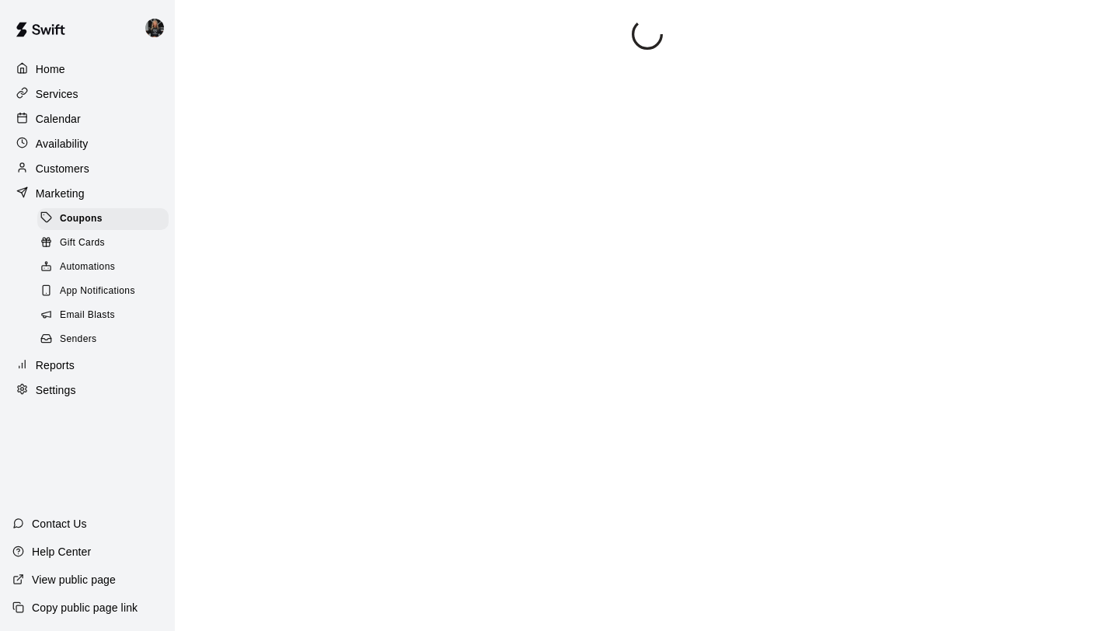
click at [101, 172] on div "Customers" at bounding box center [87, 168] width 150 height 23
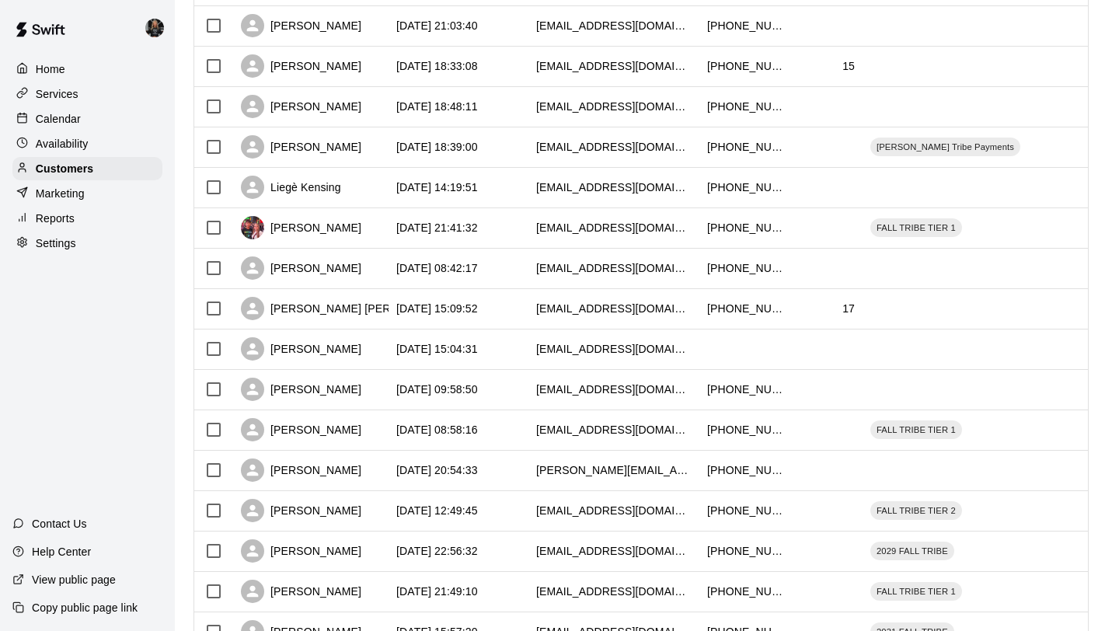
scroll to position [710, 0]
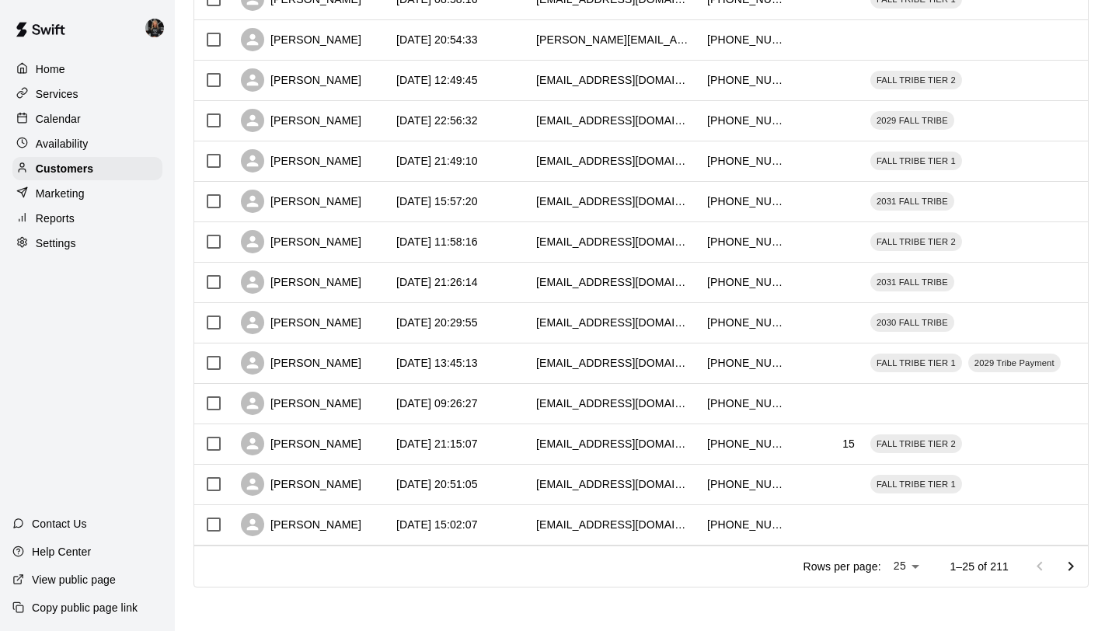
click at [901, 600] on li "100" at bounding box center [907, 599] width 44 height 26
type input "***"
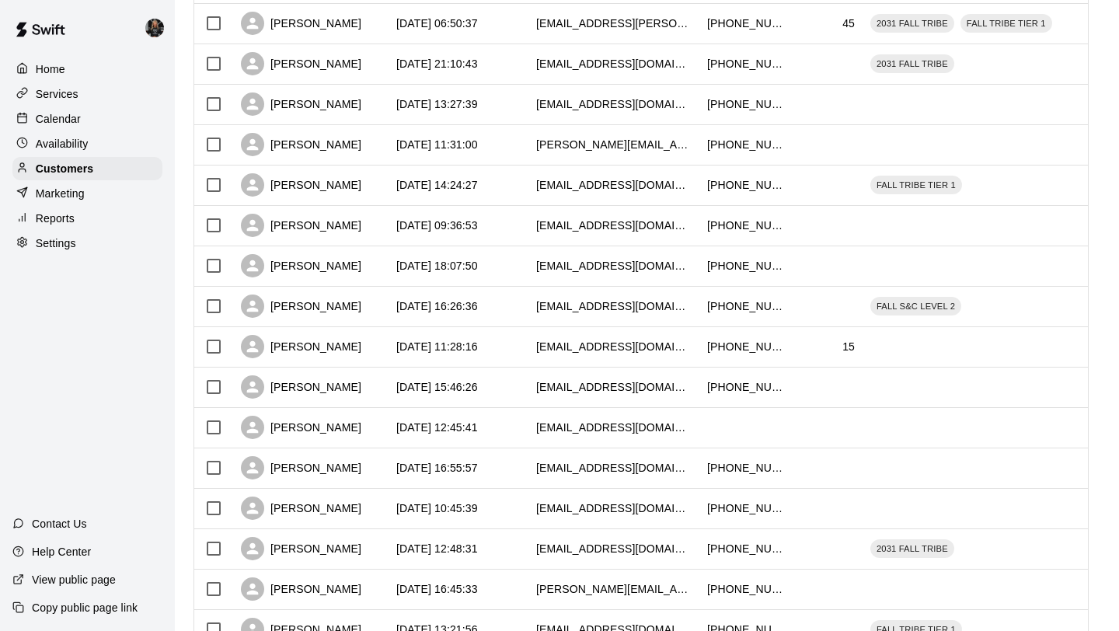
scroll to position [3739, 0]
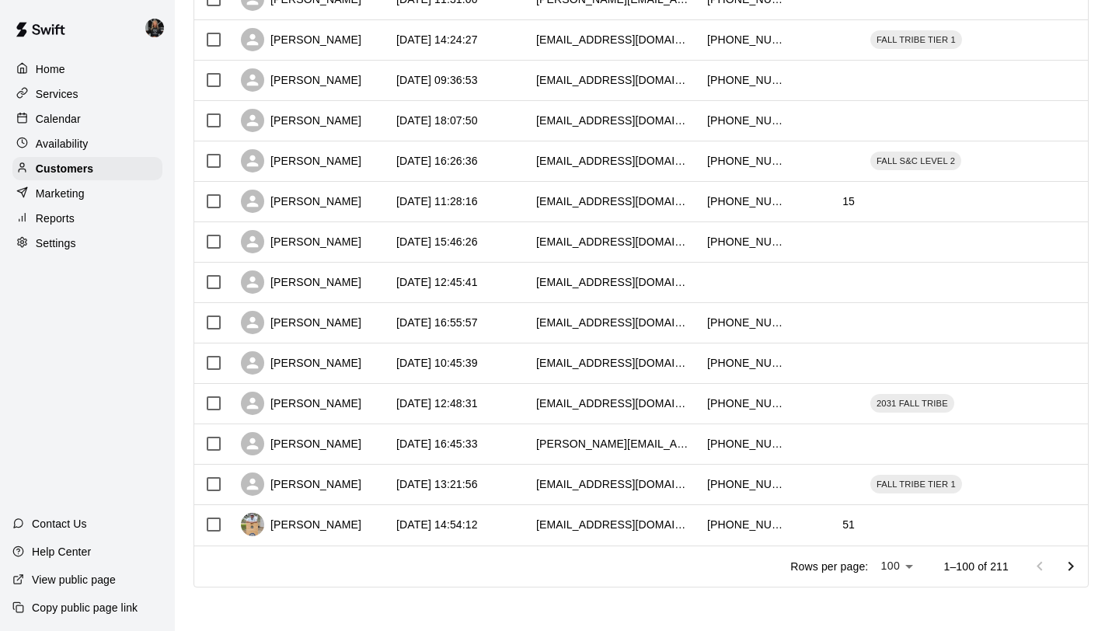
click at [1076, 569] on icon "Go to next page" at bounding box center [1070, 566] width 19 height 19
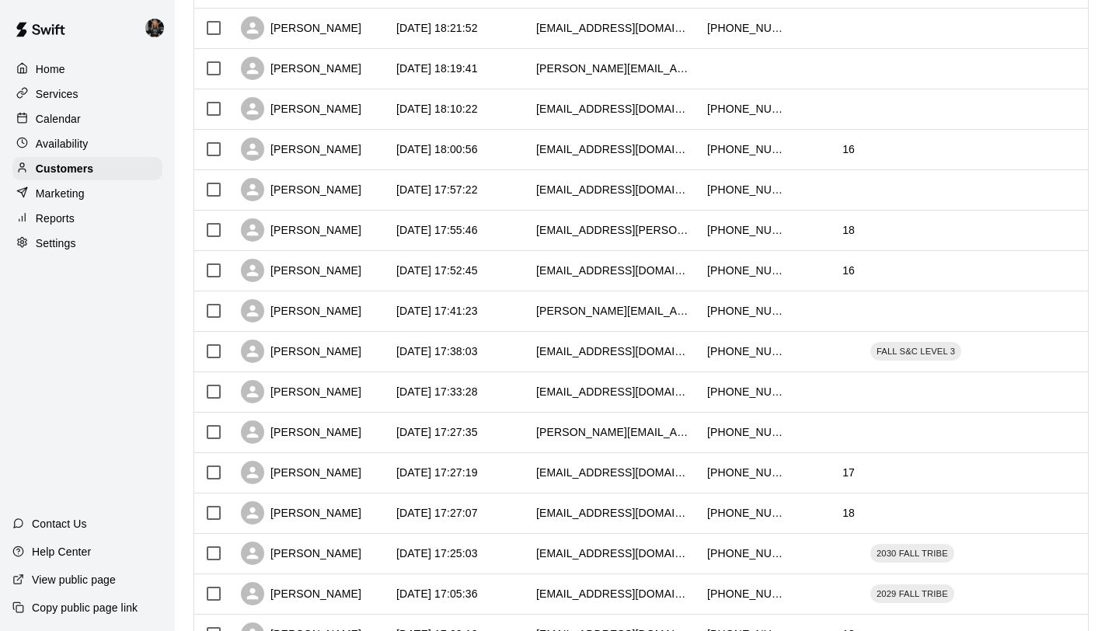
scroll to position [3188, 0]
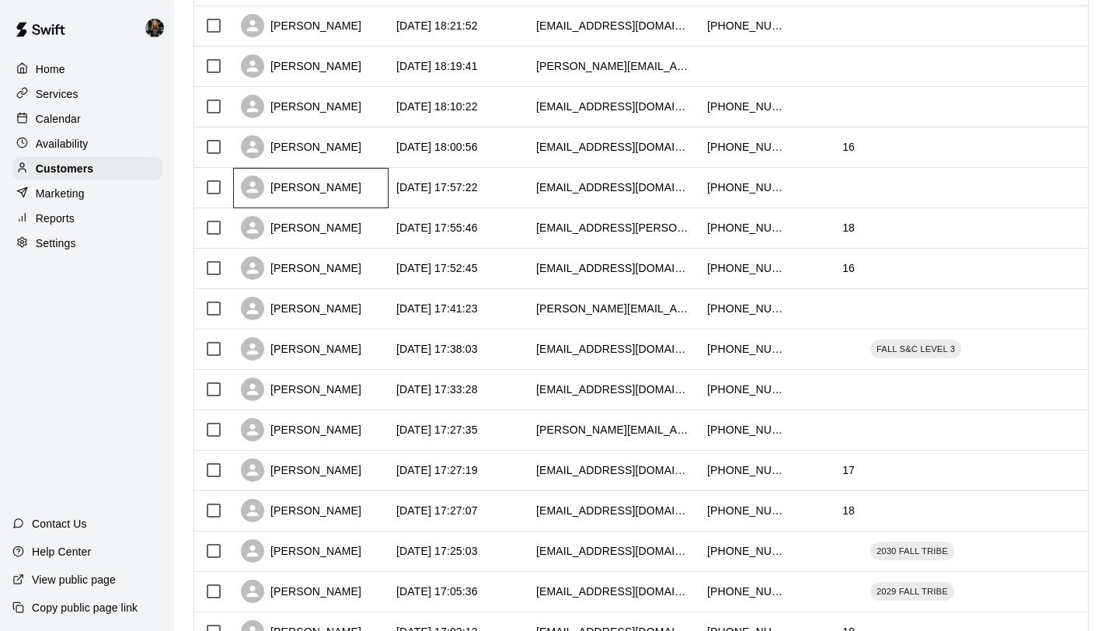
click at [281, 190] on div "Bobby Jendusa" at bounding box center [301, 187] width 120 height 23
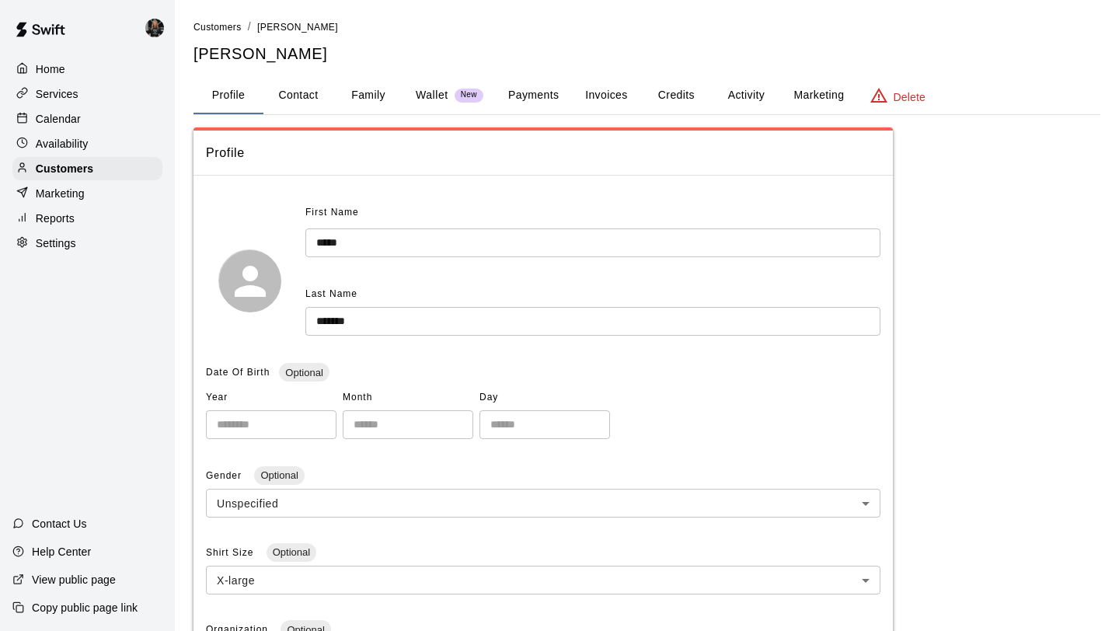
click at [302, 93] on button "Contact" at bounding box center [298, 95] width 70 height 37
select select "**"
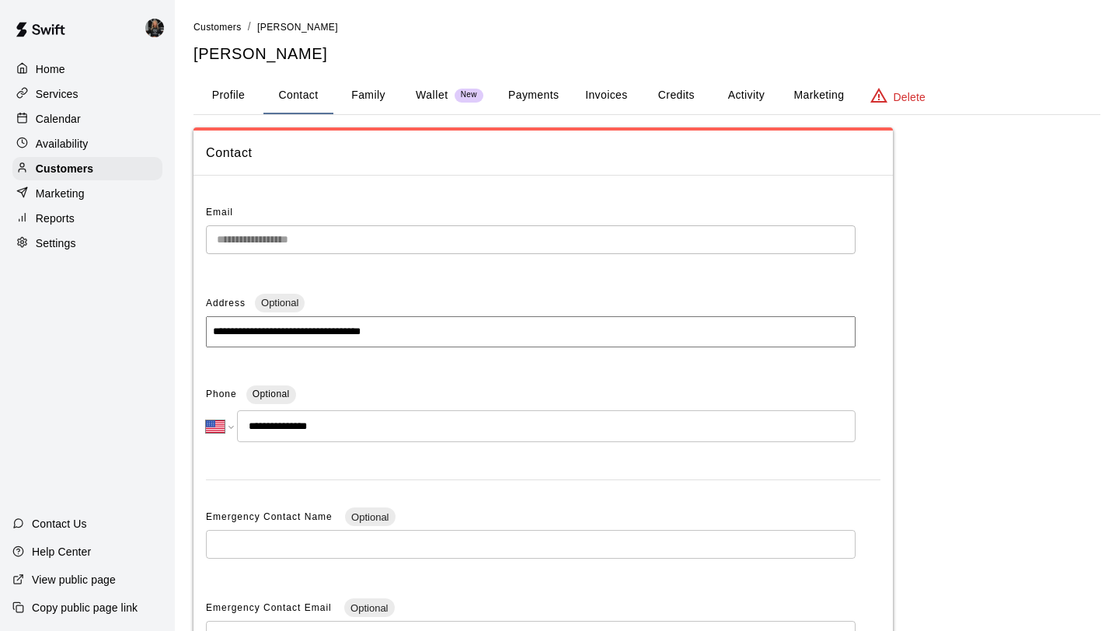
click at [371, 96] on button "Family" at bounding box center [368, 95] width 70 height 37
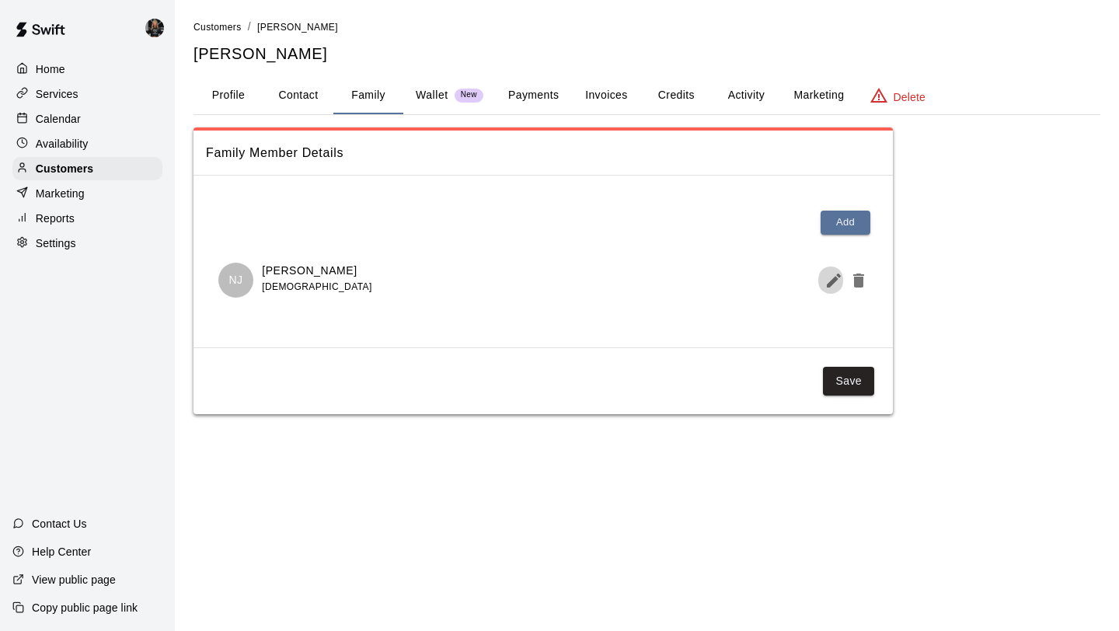
click at [827, 283] on icon "Edit Member" at bounding box center [833, 280] width 14 height 14
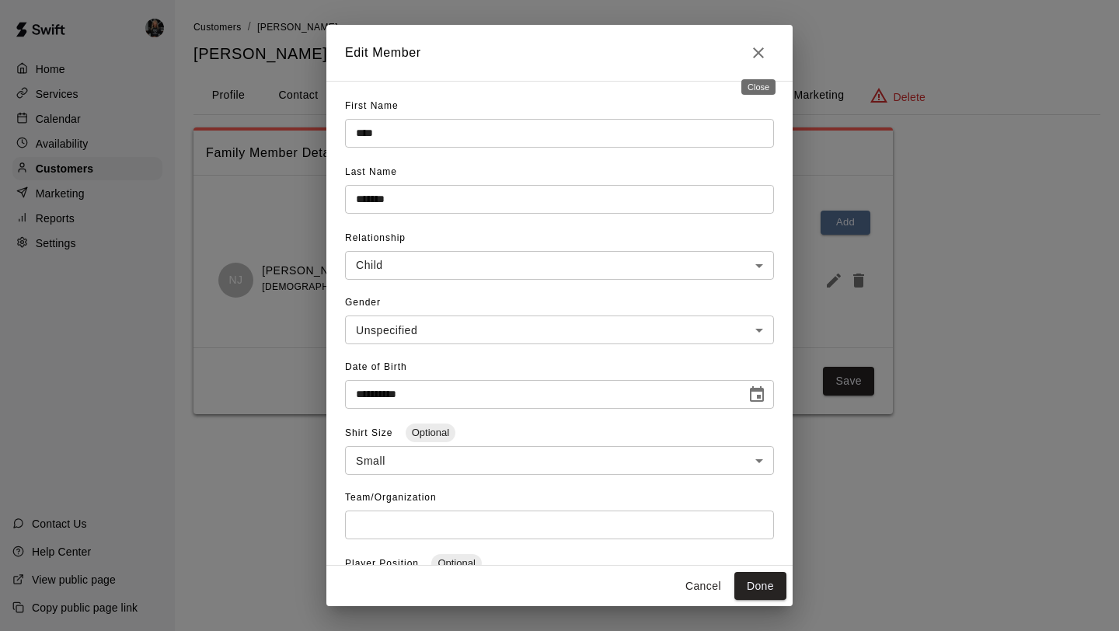
click at [745, 54] on button "Close" at bounding box center [758, 52] width 31 height 31
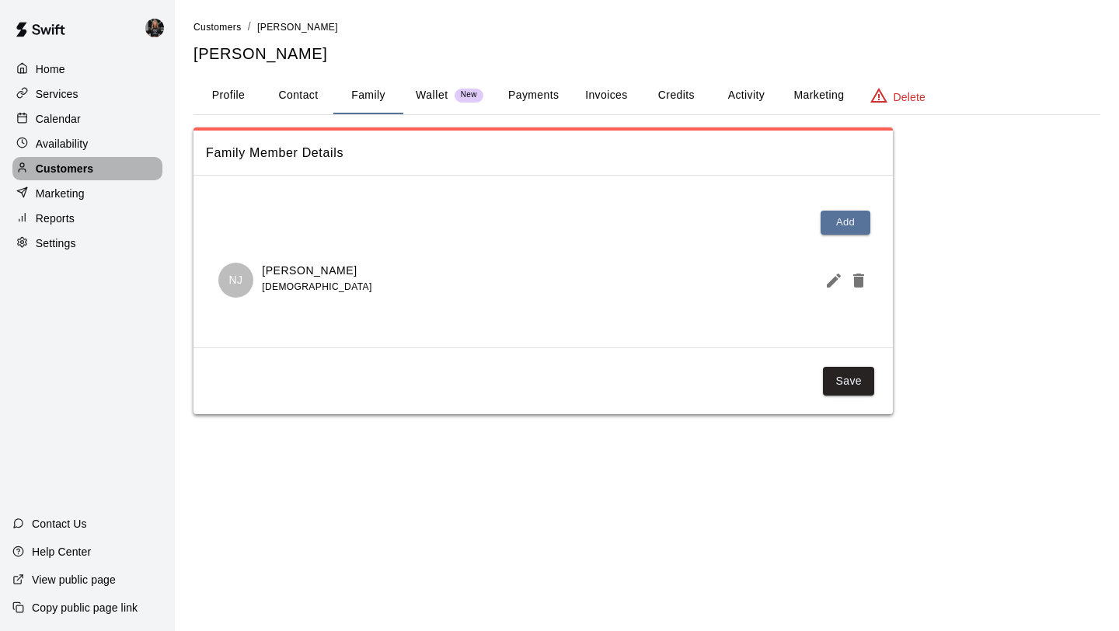
click at [110, 169] on div "Customers" at bounding box center [87, 168] width 150 height 23
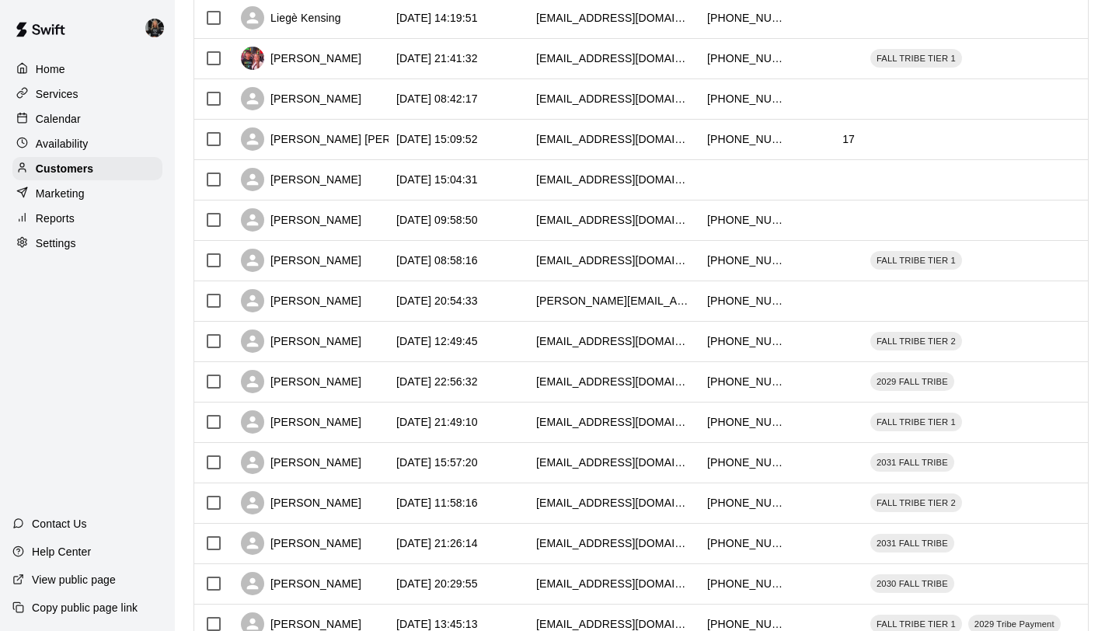
scroll to position [710, 0]
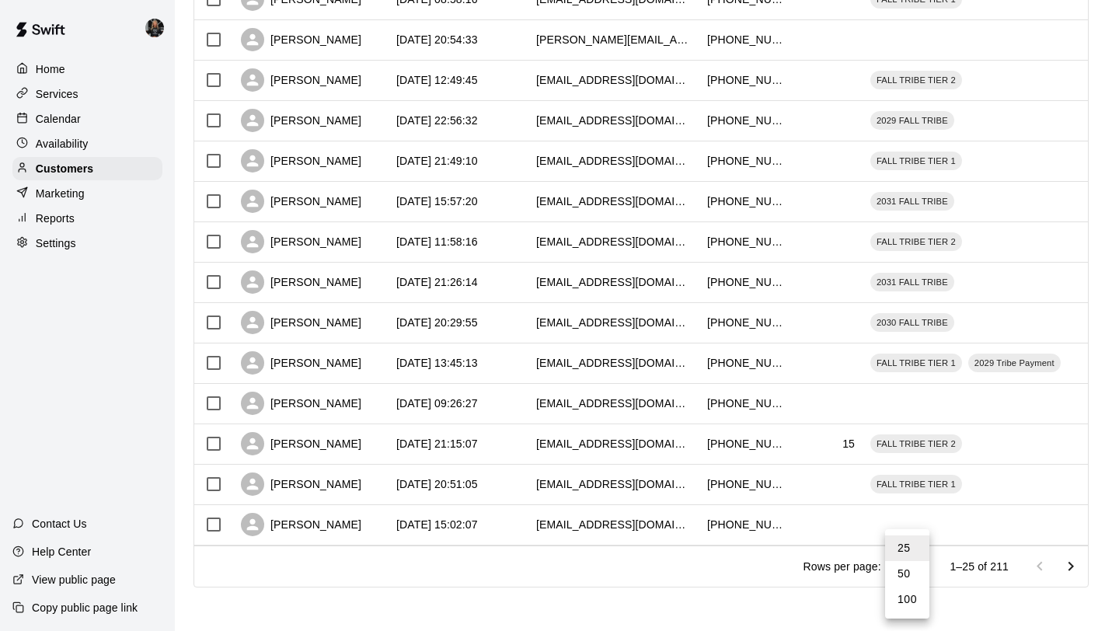
click at [905, 585] on li "50" at bounding box center [907, 574] width 44 height 26
type input "**"
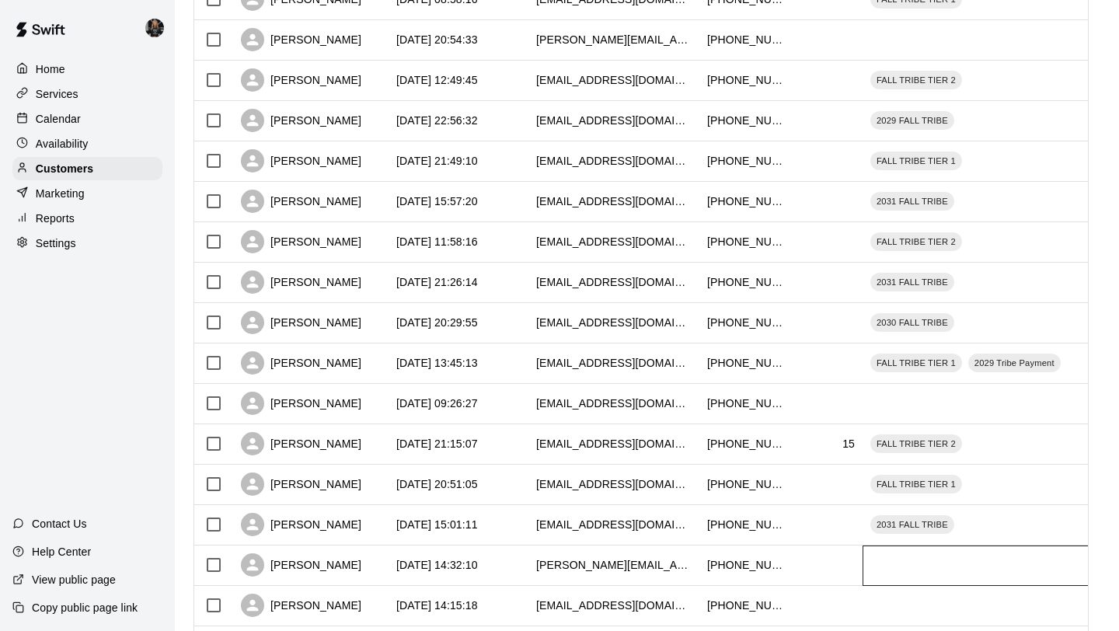
click at [903, 569] on div at bounding box center [978, 565] width 233 height 40
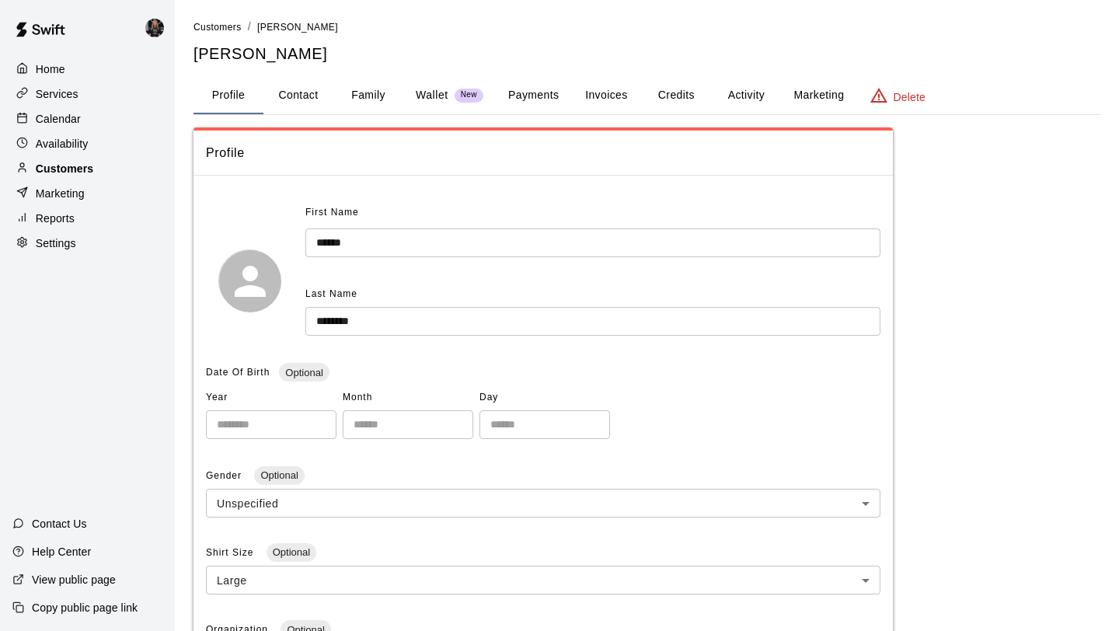
click at [78, 169] on p "Customers" at bounding box center [64, 169] width 57 height 16
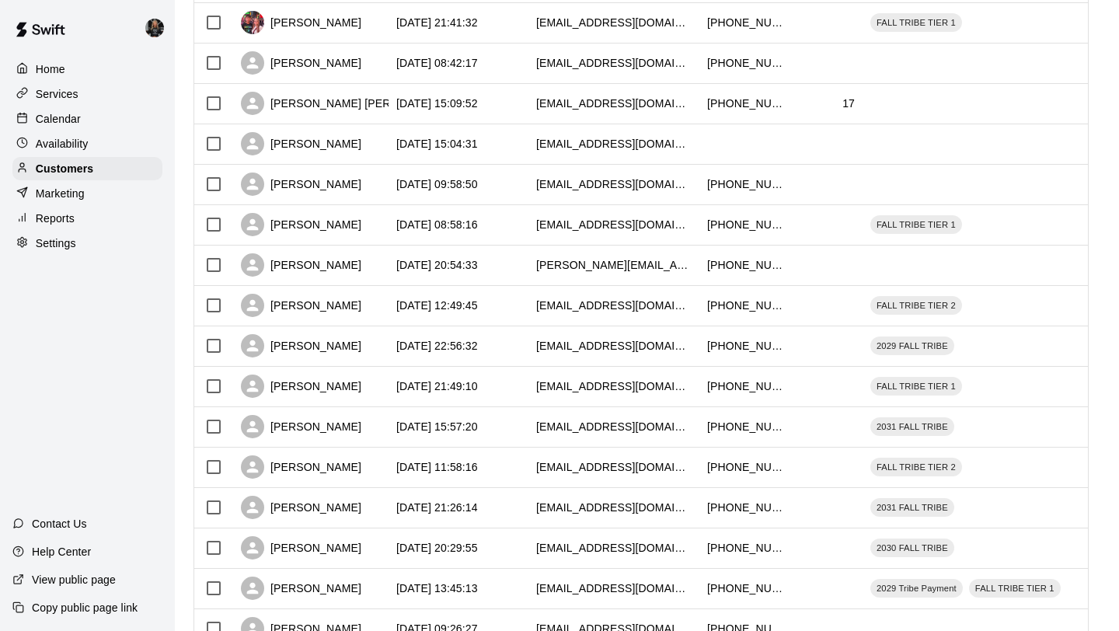
scroll to position [710, 0]
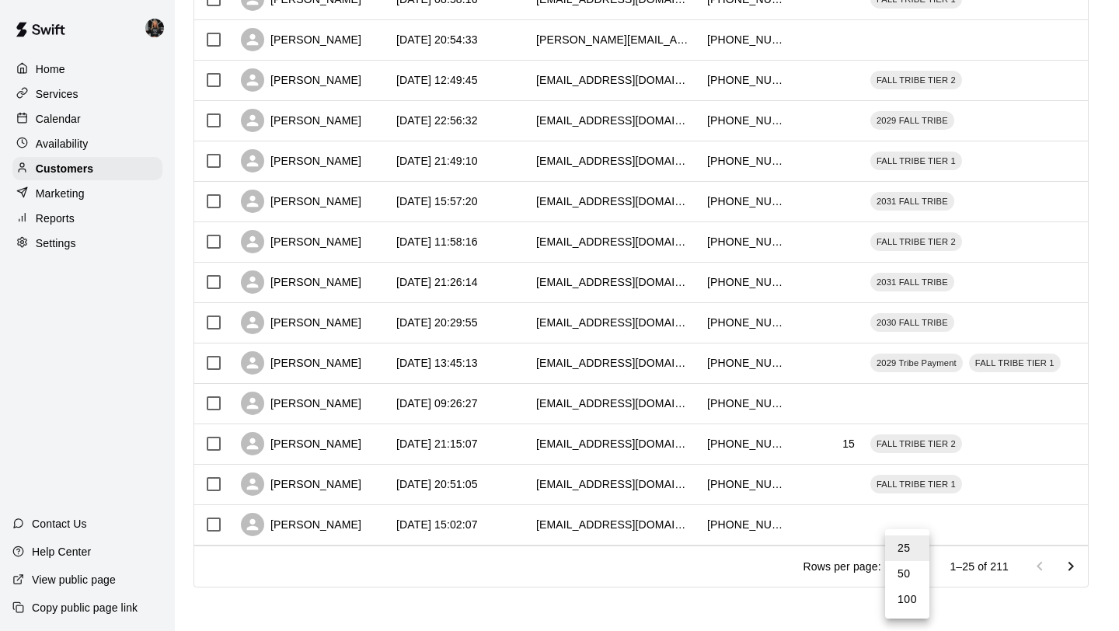
click at [909, 597] on li "100" at bounding box center [907, 599] width 44 height 26
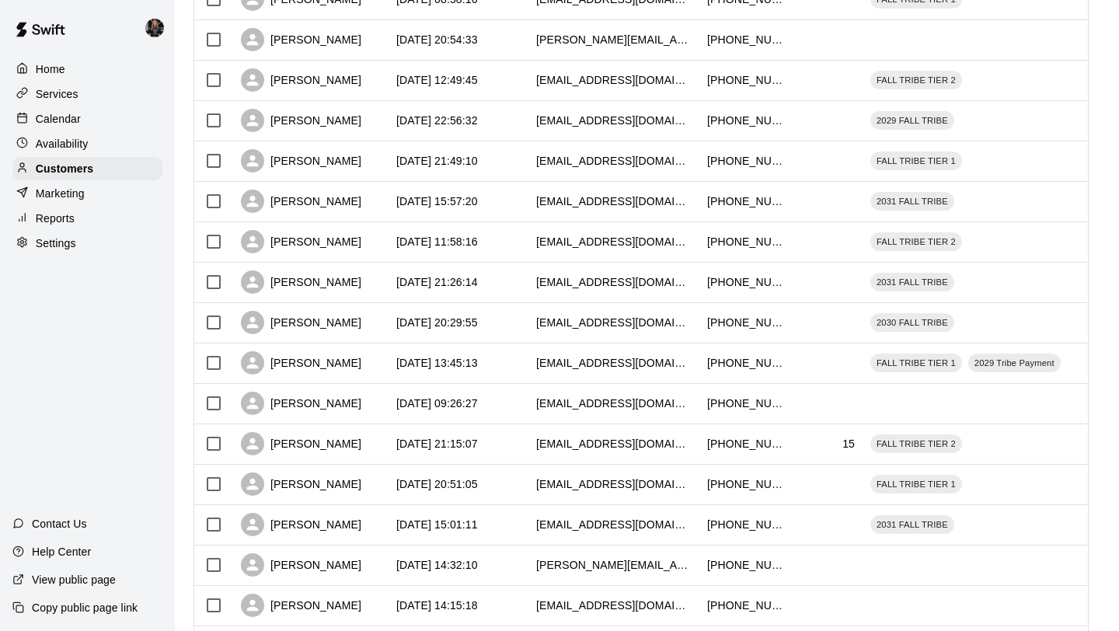
type input "***"
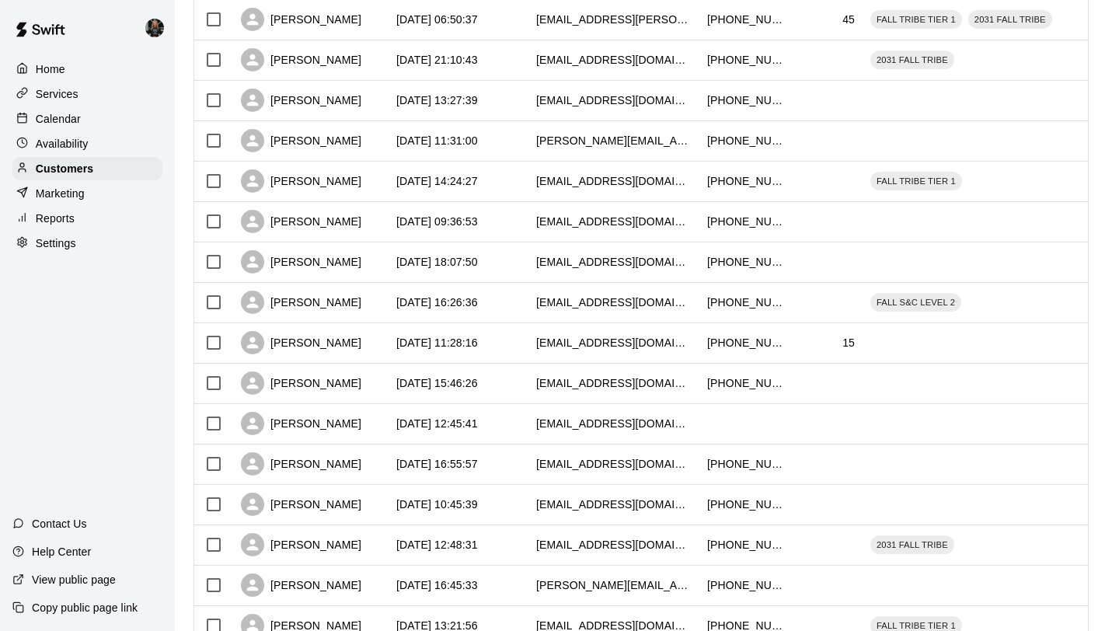
scroll to position [3739, 0]
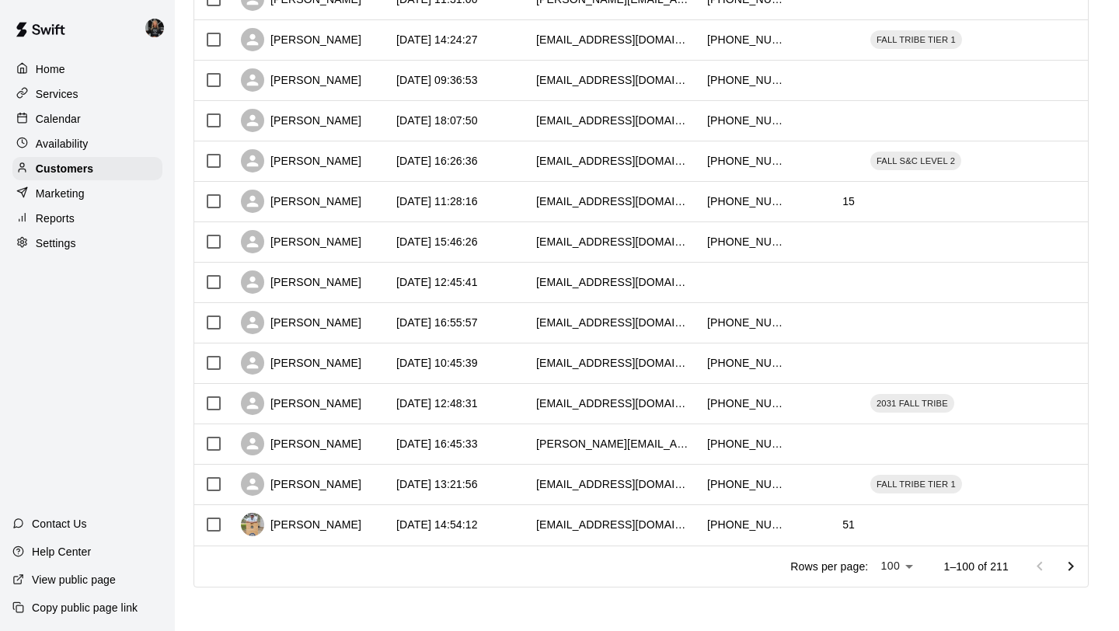
click at [1066, 562] on icon "Go to next page" at bounding box center [1070, 566] width 19 height 19
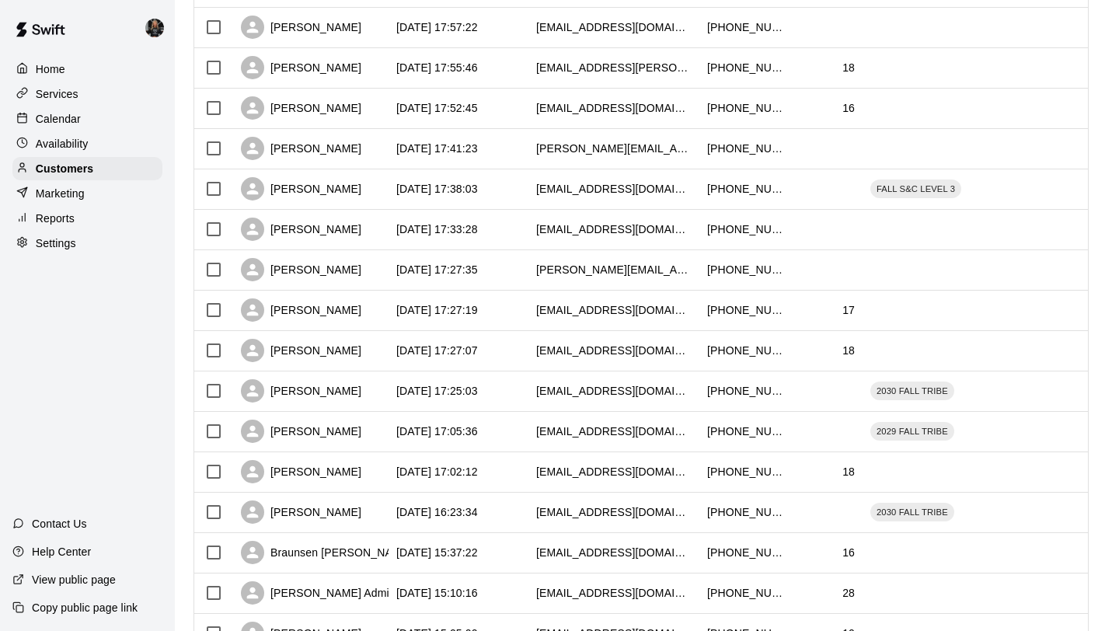
scroll to position [3349, 0]
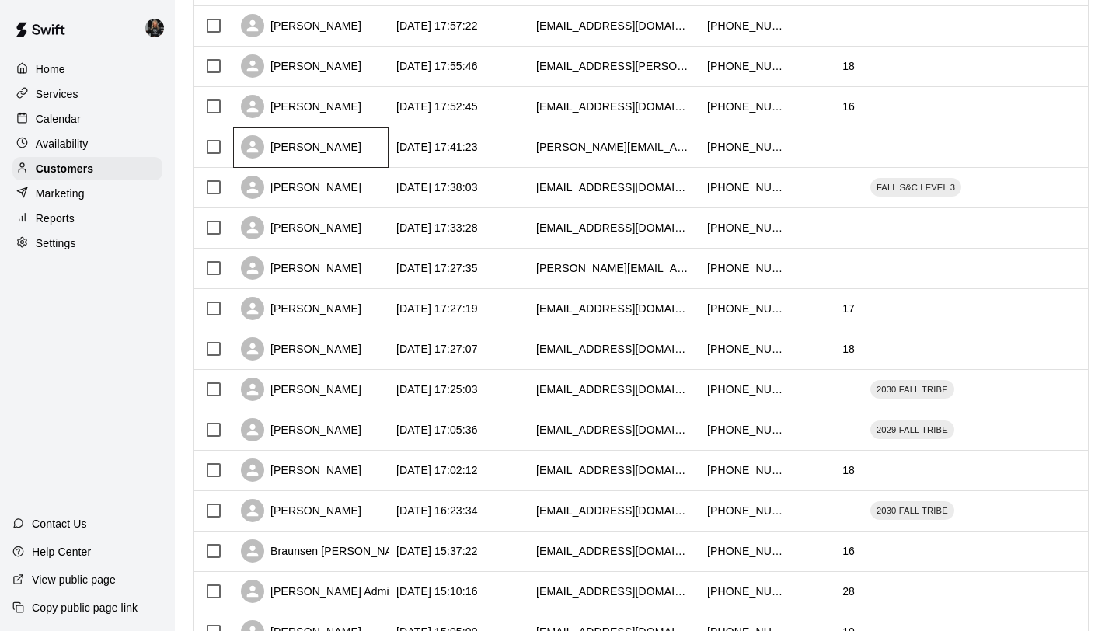
click at [304, 142] on div "Rebecca Bates" at bounding box center [301, 146] width 120 height 23
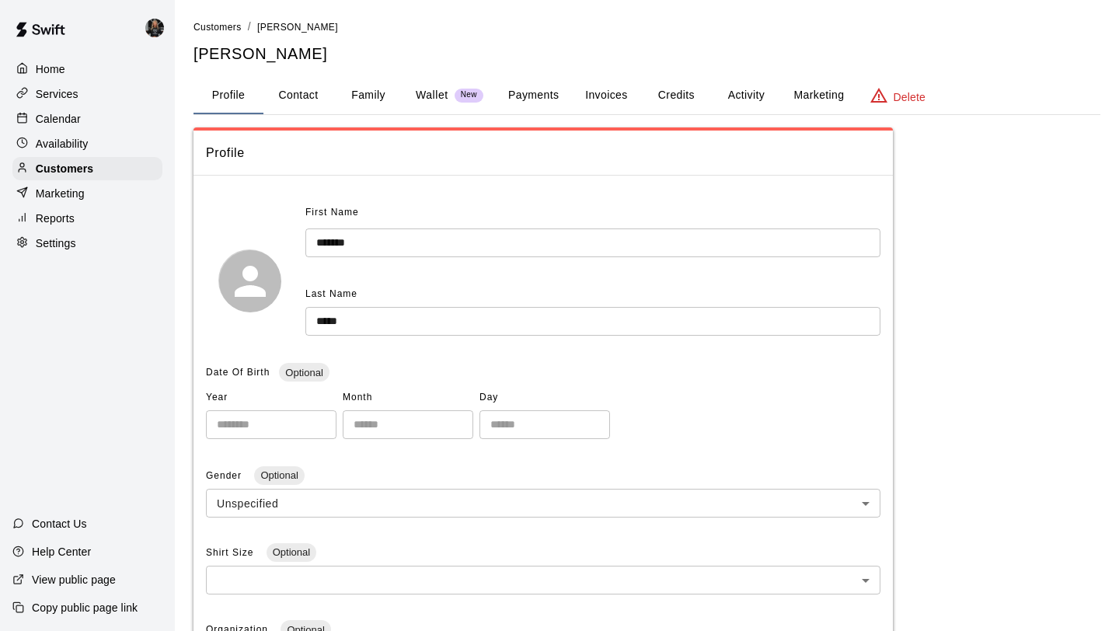
click at [357, 99] on button "Family" at bounding box center [368, 95] width 70 height 37
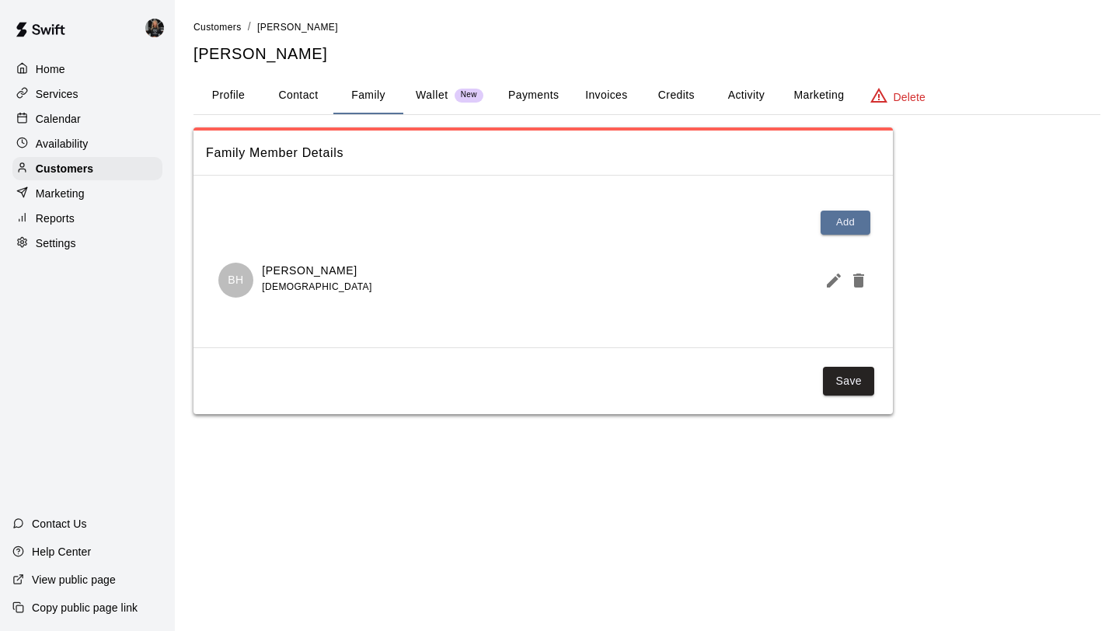
click at [825, 283] on icon "Edit Member" at bounding box center [833, 280] width 19 height 19
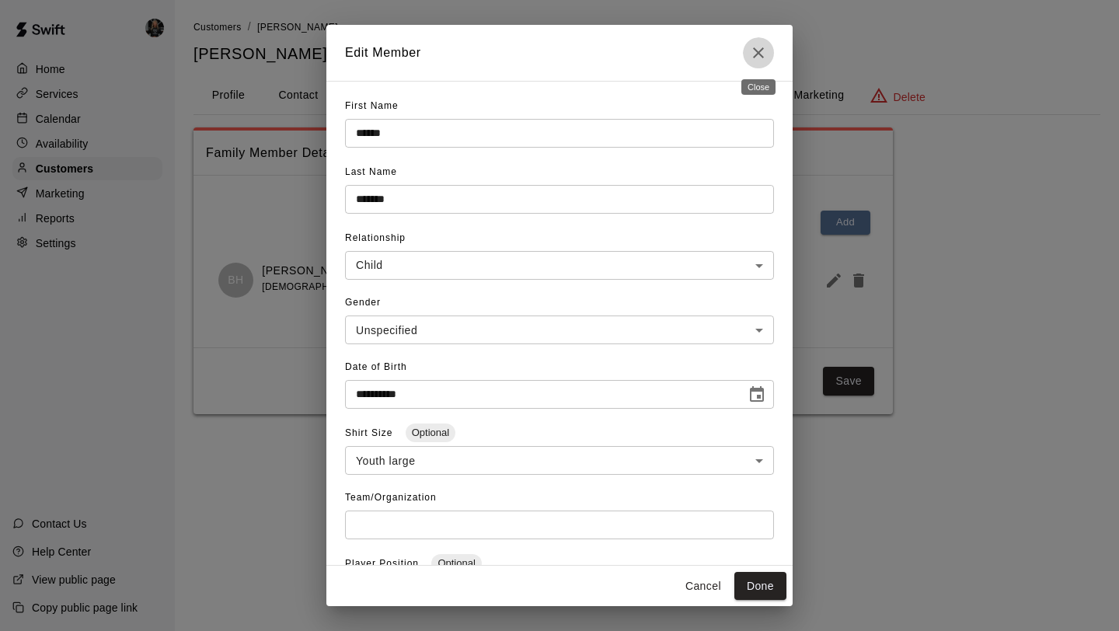
click at [754, 54] on icon "Close" at bounding box center [758, 52] width 19 height 19
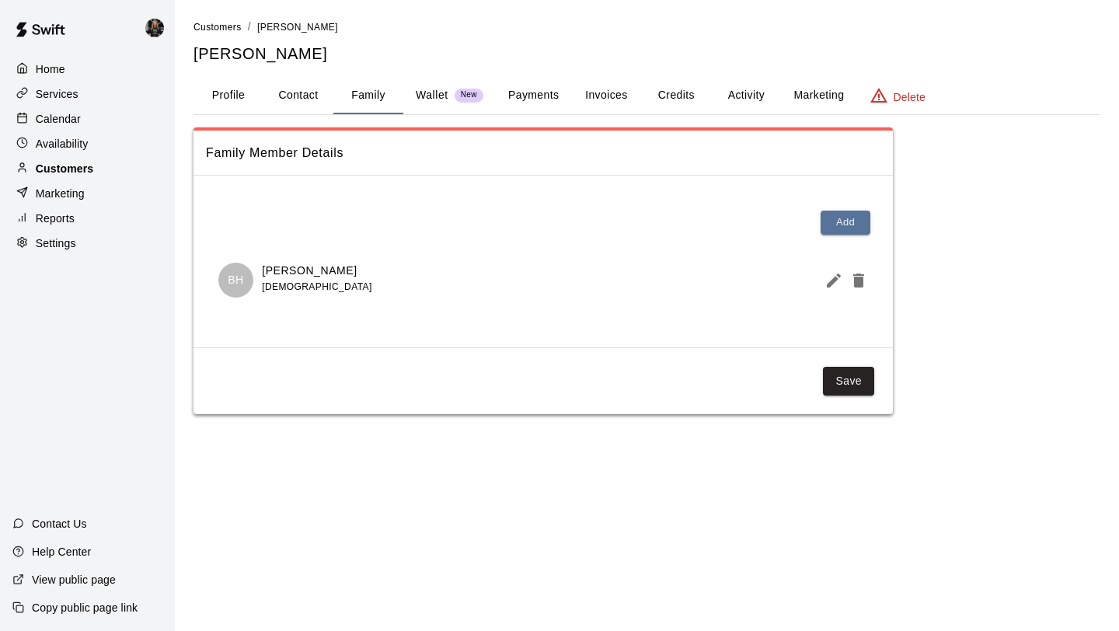
click at [100, 171] on div "Customers" at bounding box center [87, 168] width 150 height 23
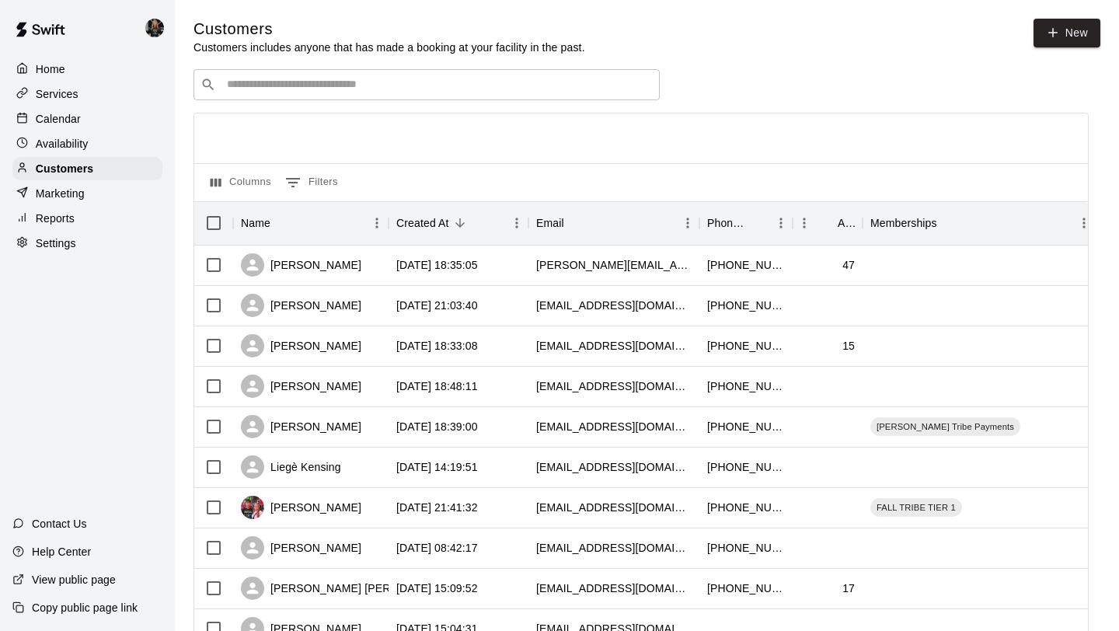
scroll to position [710, 0]
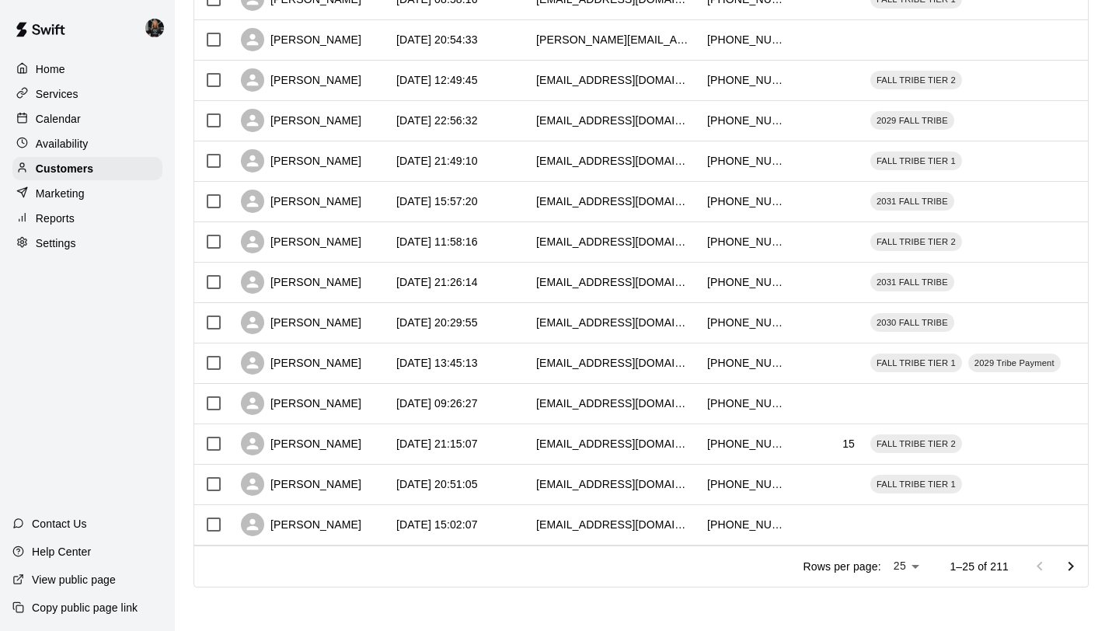
click at [919, 597] on li "100" at bounding box center [907, 599] width 44 height 26
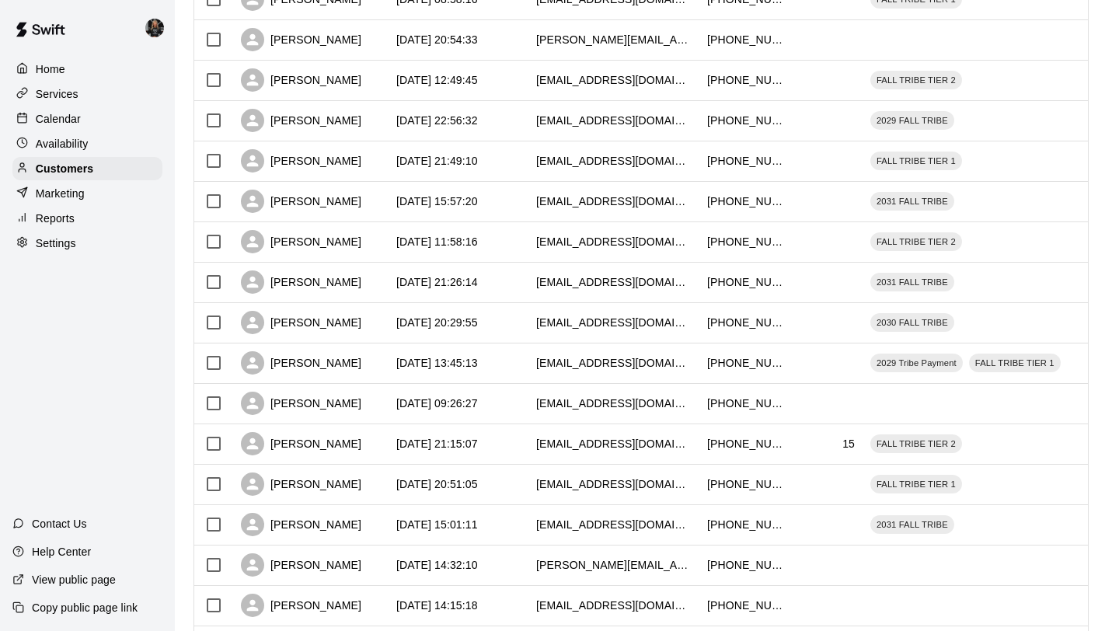
type input "***"
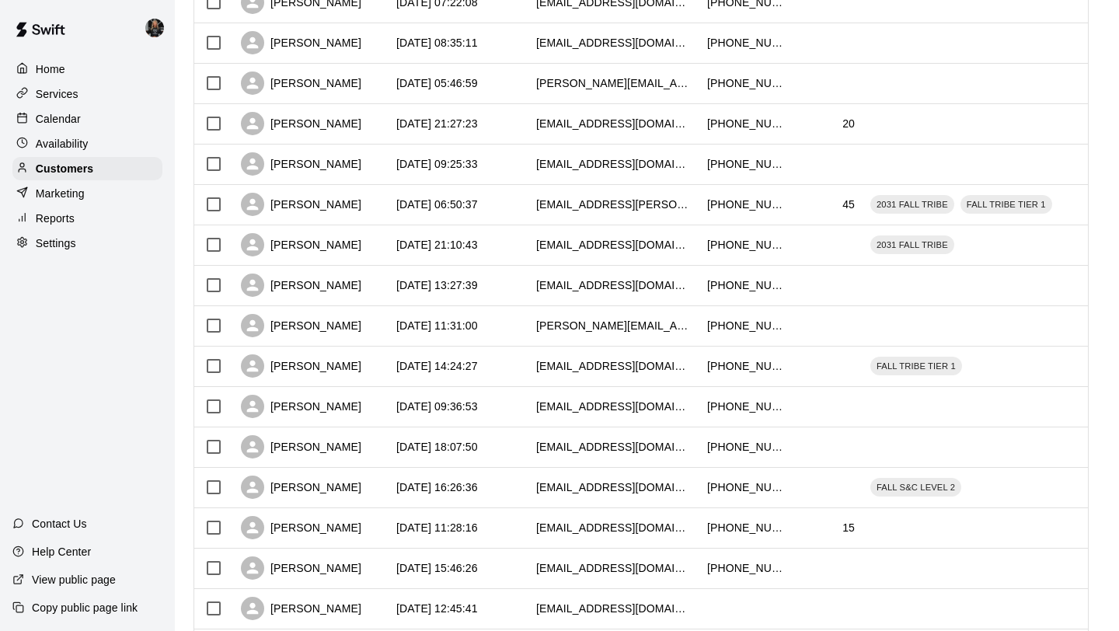
scroll to position [3739, 0]
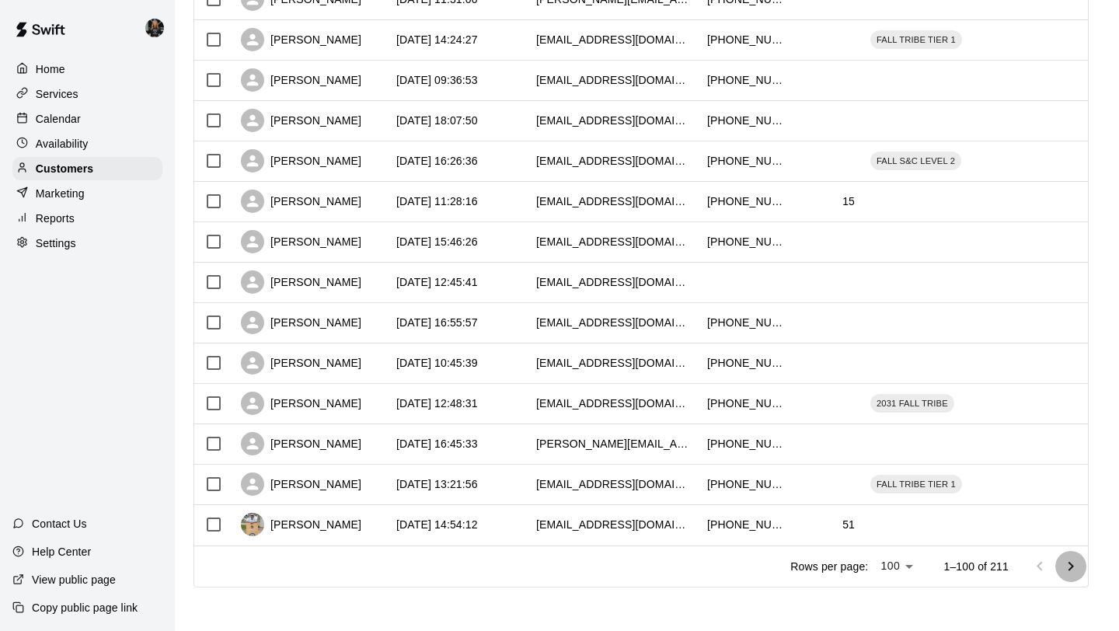
click at [1073, 563] on icon "Go to next page" at bounding box center [1070, 566] width 19 height 19
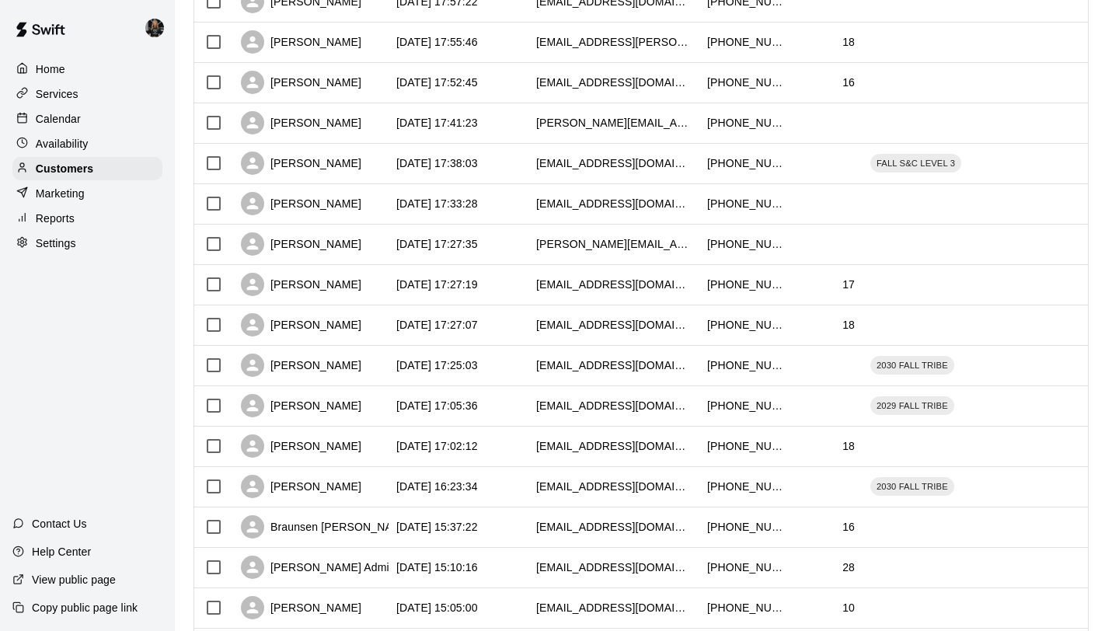
scroll to position [3363, 0]
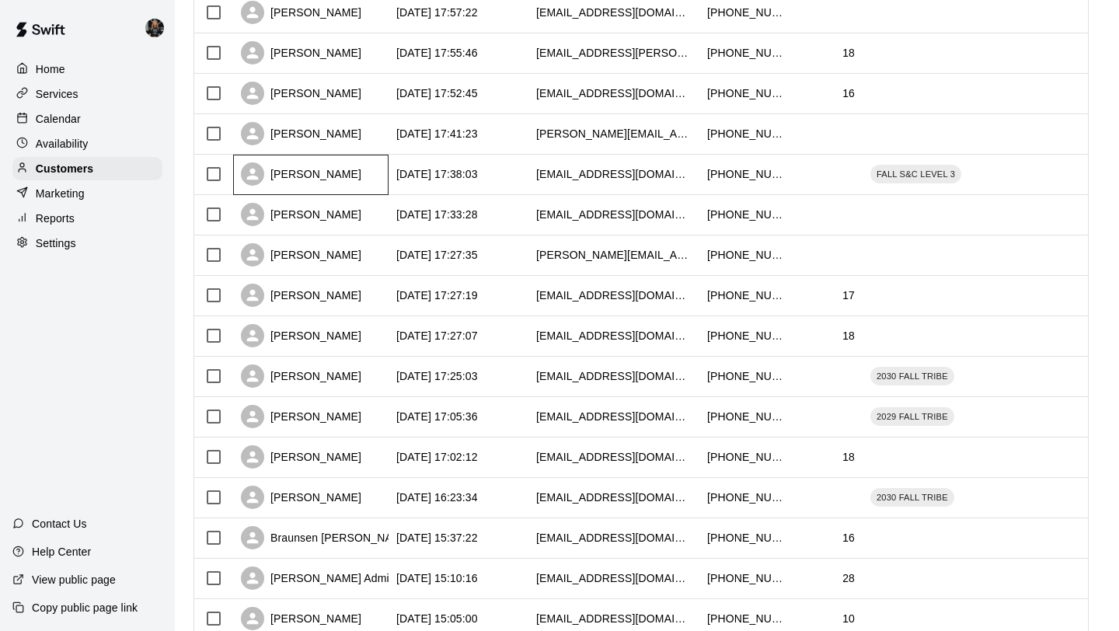
click at [298, 179] on div "Kellie Grover" at bounding box center [301, 173] width 120 height 23
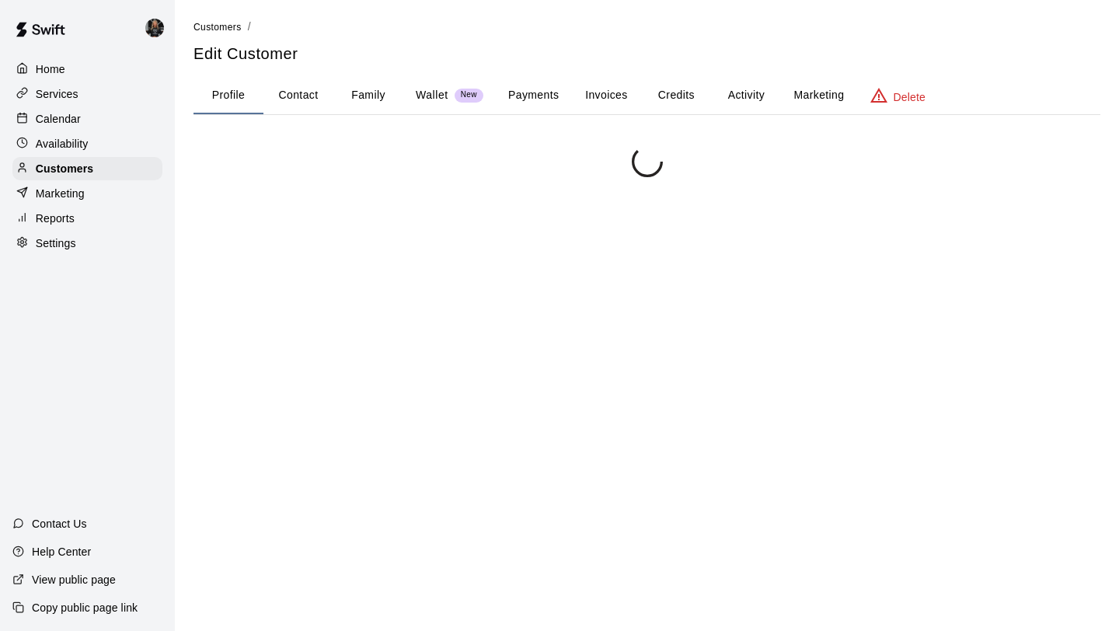
click at [388, 95] on button "Family" at bounding box center [368, 95] width 70 height 37
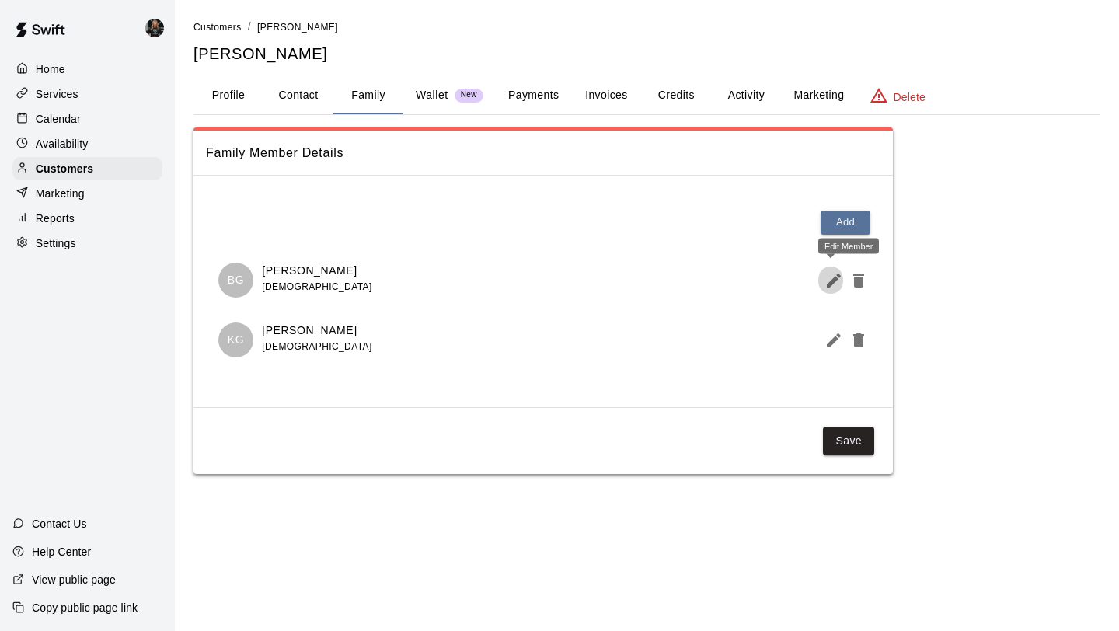
click at [830, 286] on icon "Edit Member" at bounding box center [833, 280] width 19 height 19
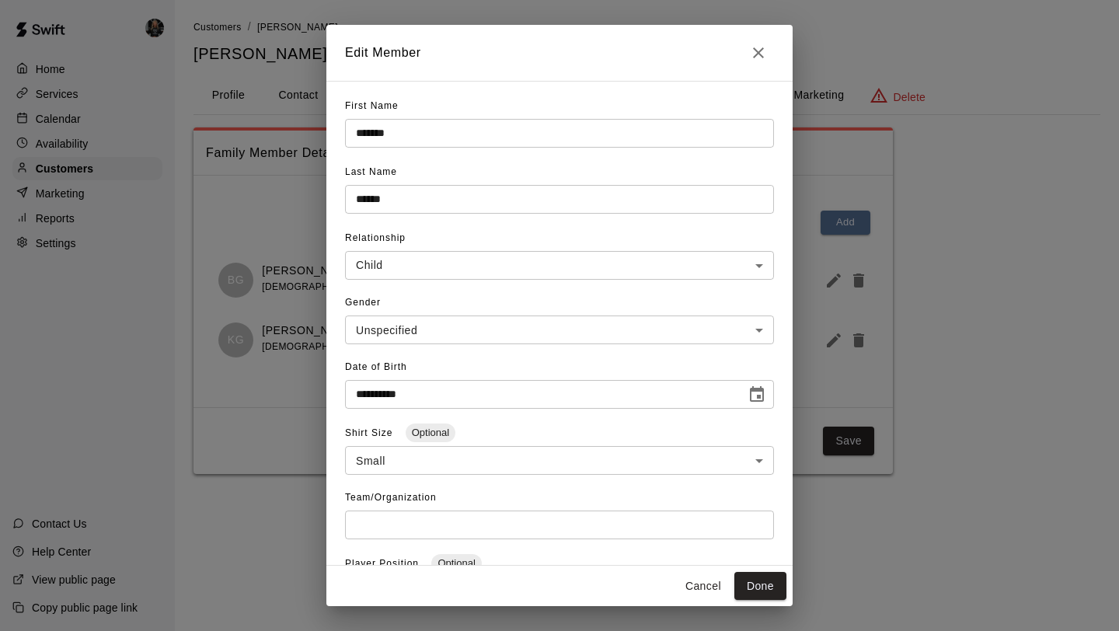
click at [758, 55] on icon "Close" at bounding box center [758, 52] width 19 height 19
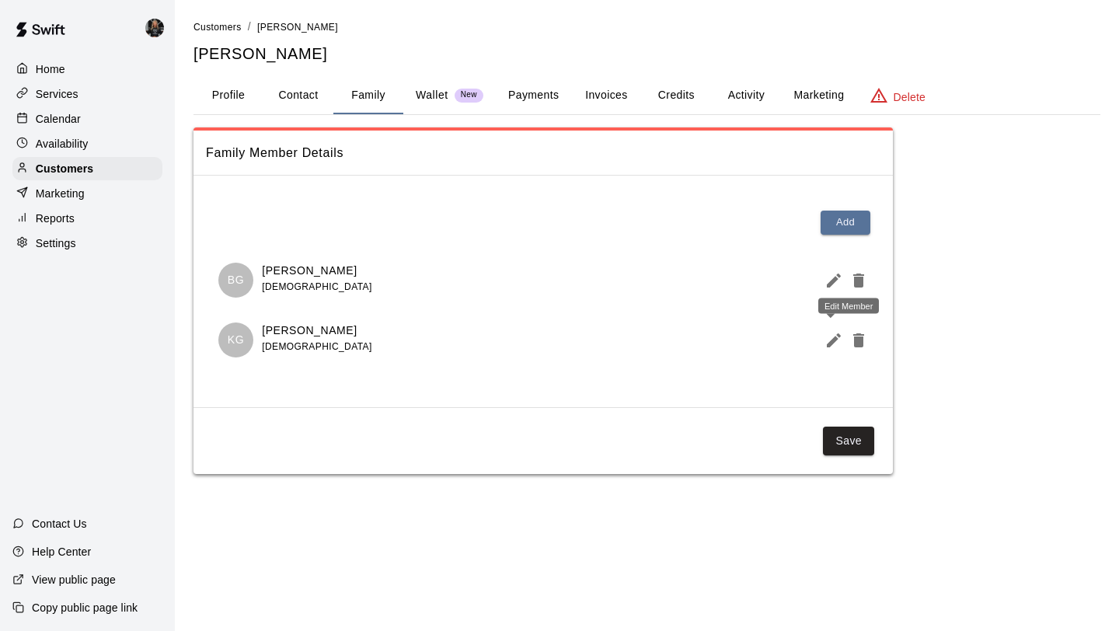
click at [827, 336] on icon "Edit Member" at bounding box center [833, 340] width 19 height 19
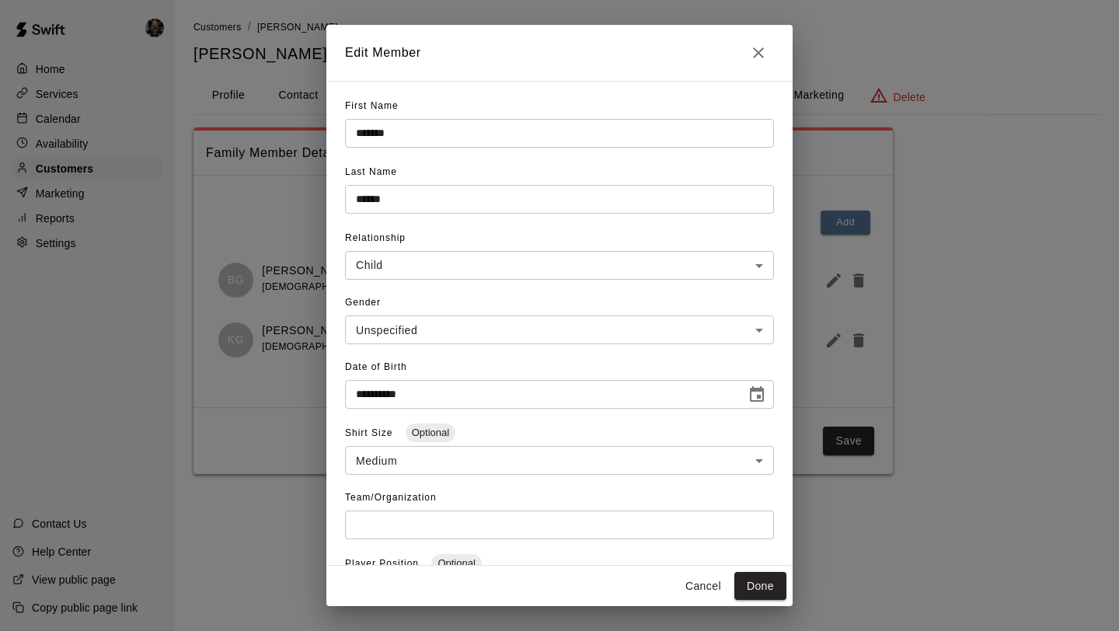
click at [751, 52] on icon "Close" at bounding box center [758, 52] width 19 height 19
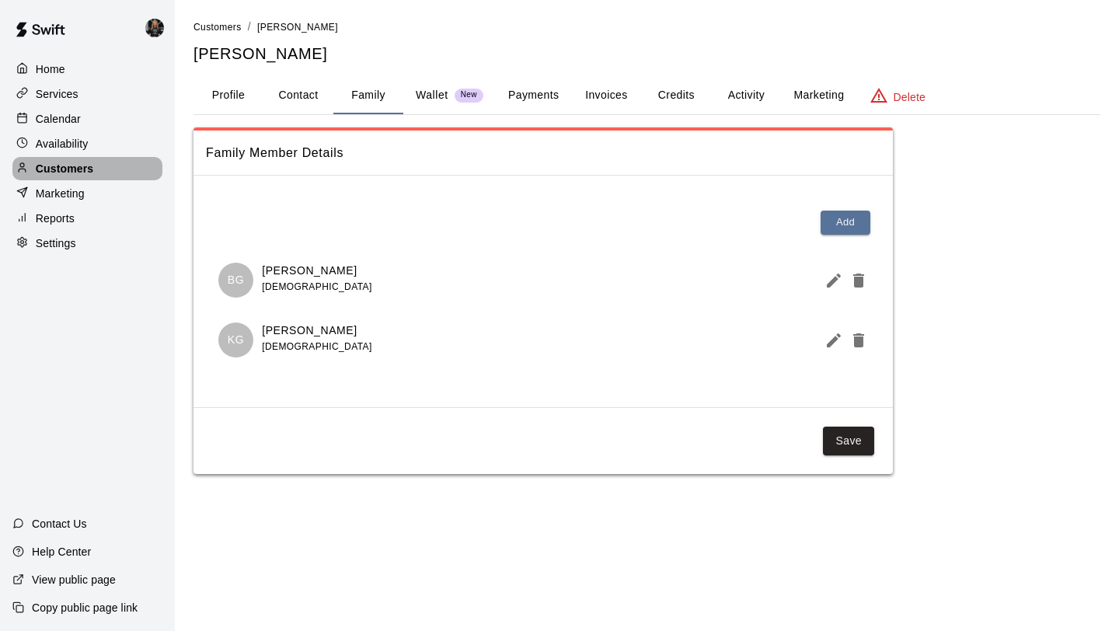
click at [100, 170] on div "Customers" at bounding box center [87, 168] width 150 height 23
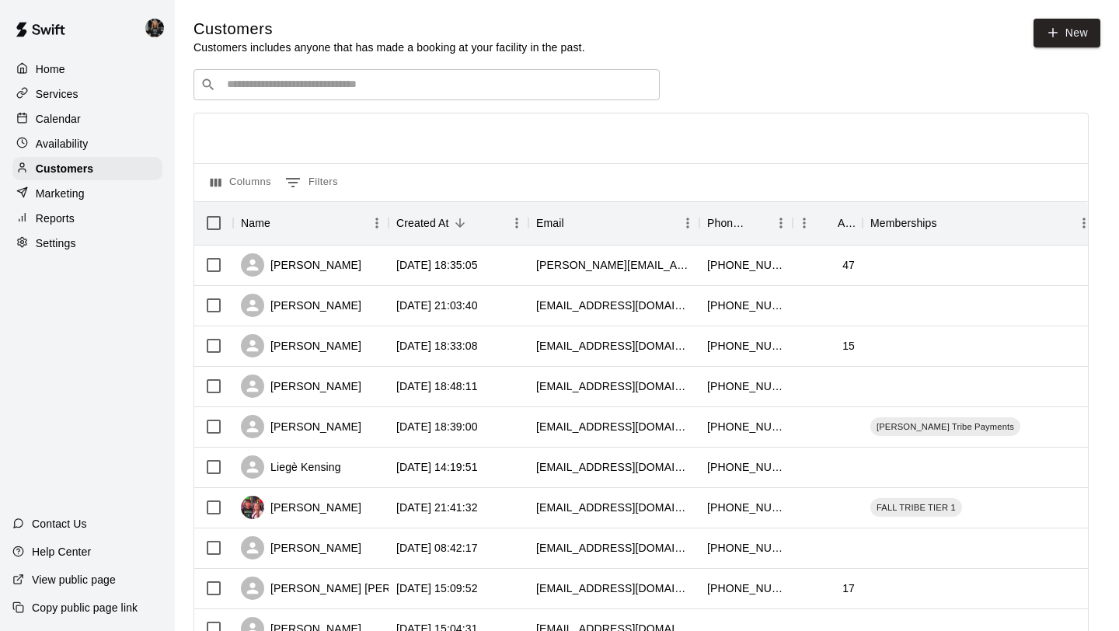
scroll to position [710, 0]
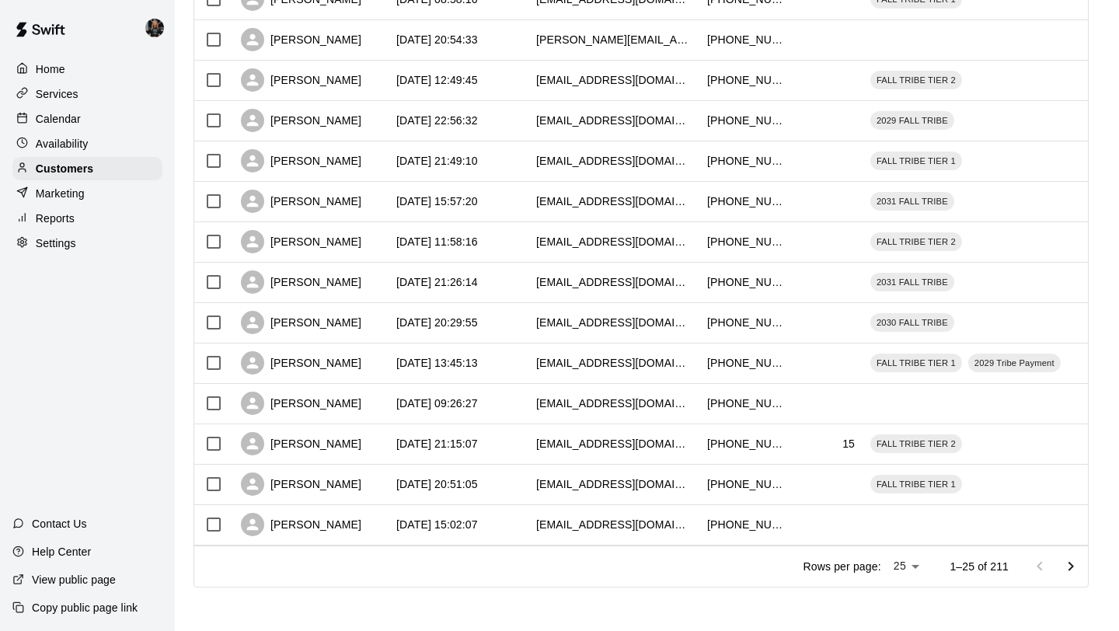
click at [905, 595] on li "100" at bounding box center [907, 599] width 44 height 26
type input "***"
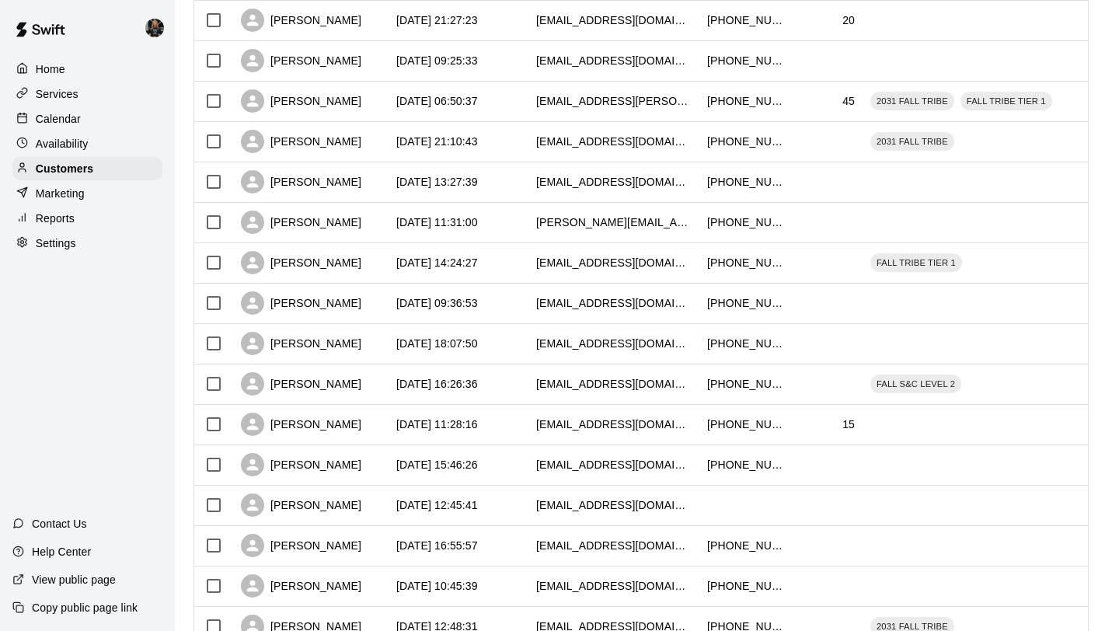
scroll to position [3739, 0]
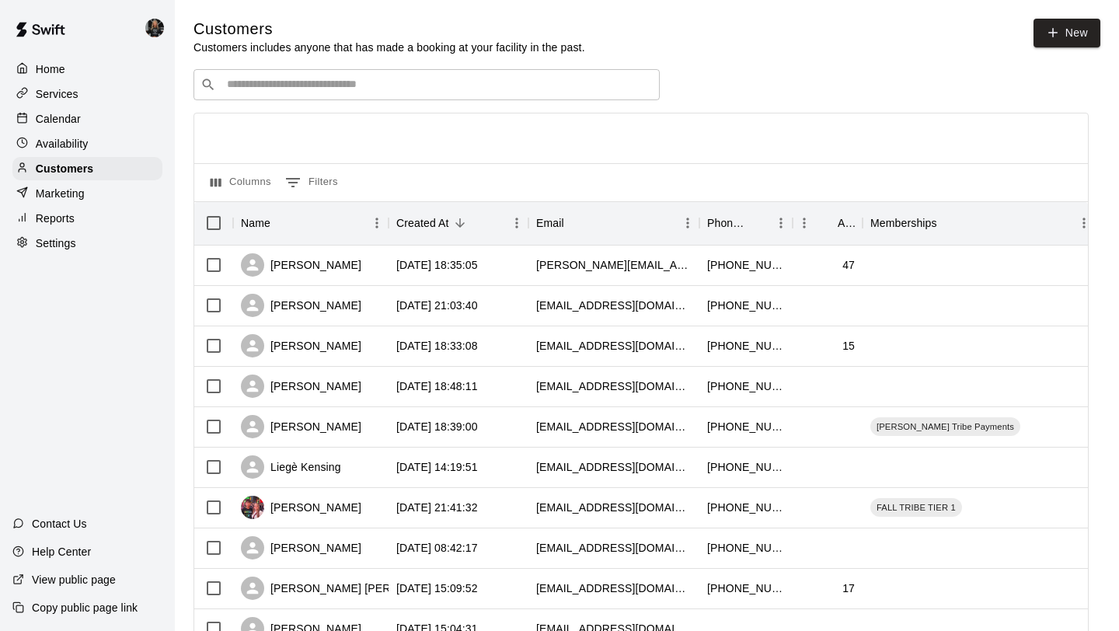
scroll to position [3739, 0]
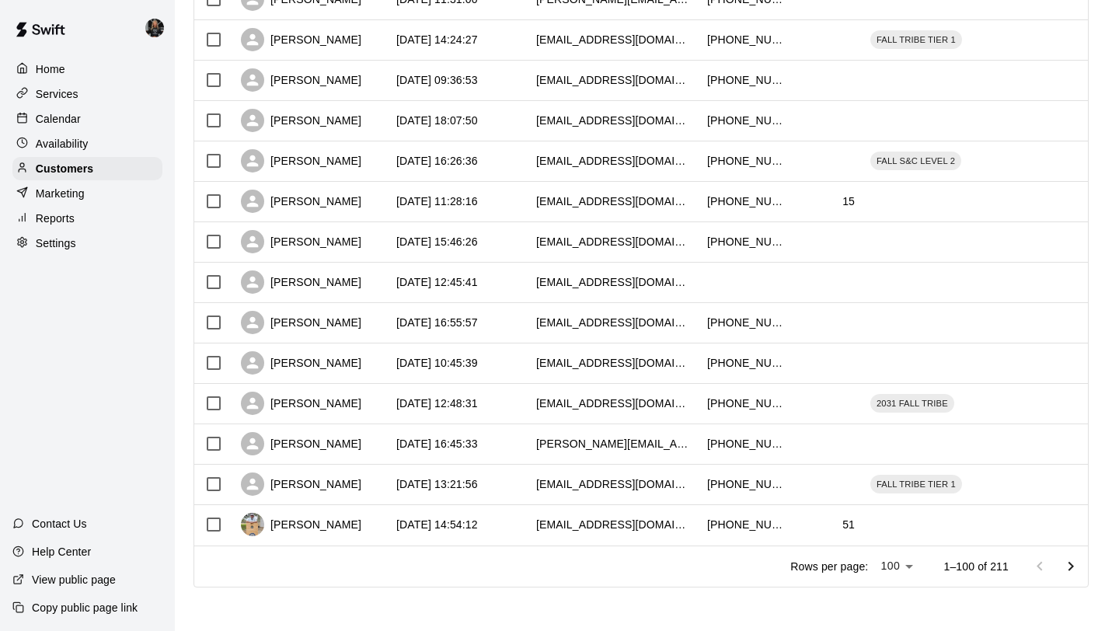
click at [1074, 565] on icon "Go to next page" at bounding box center [1070, 566] width 19 height 19
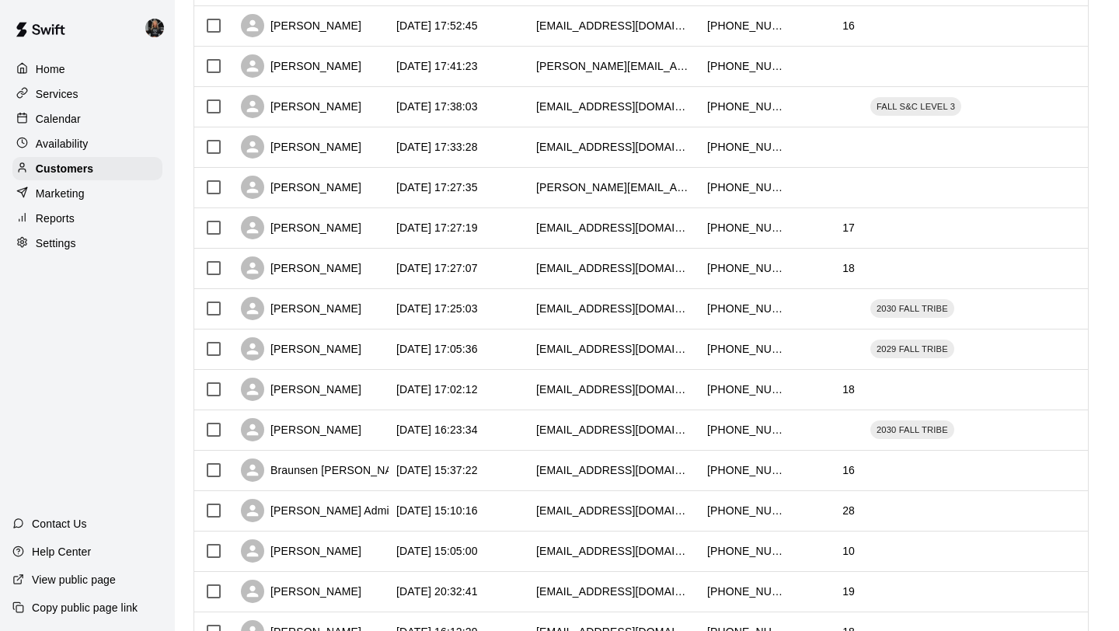
scroll to position [3429, 0]
click at [319, 152] on div "Rachelle Geistweidt" at bounding box center [301, 147] width 120 height 23
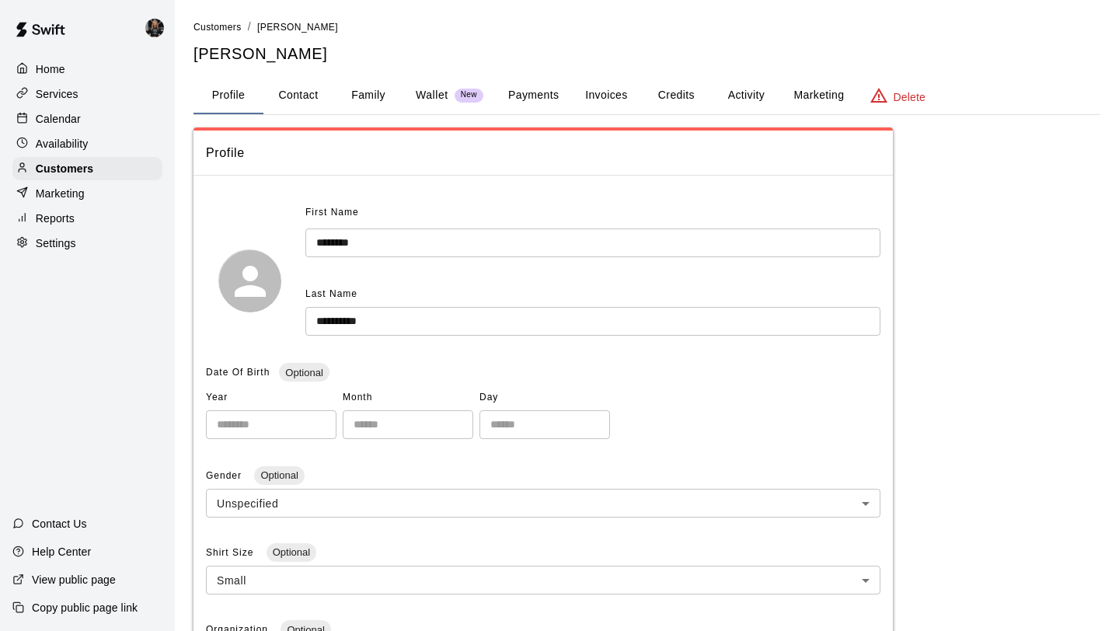
click at [367, 90] on button "Family" at bounding box center [368, 95] width 70 height 37
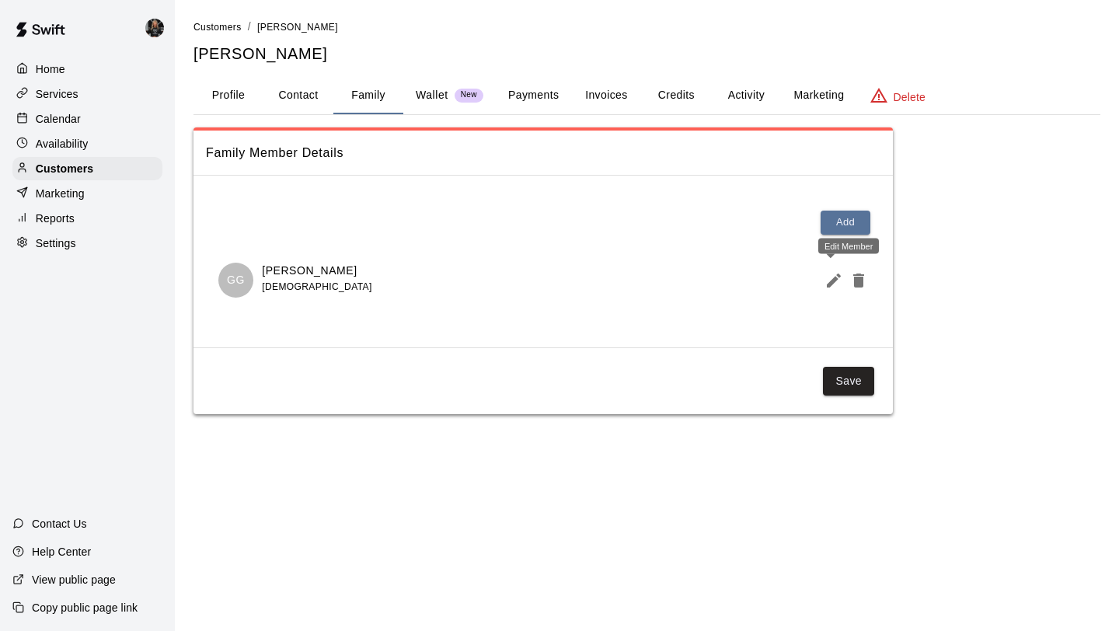
click at [830, 283] on icon "Edit Member" at bounding box center [833, 280] width 14 height 14
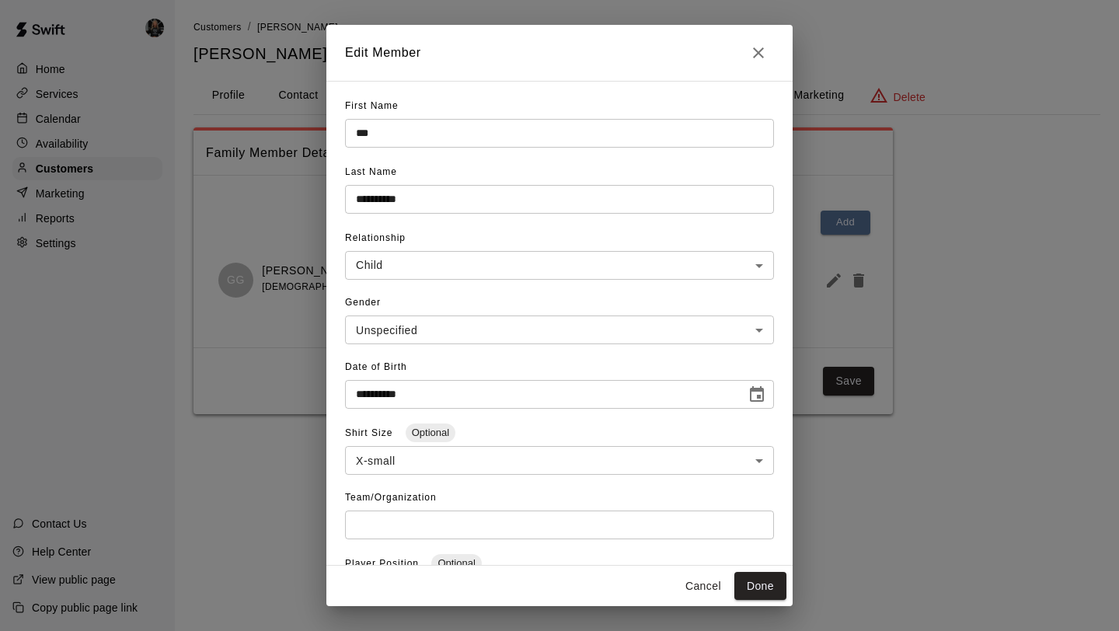
click at [759, 56] on icon "Close" at bounding box center [758, 52] width 19 height 19
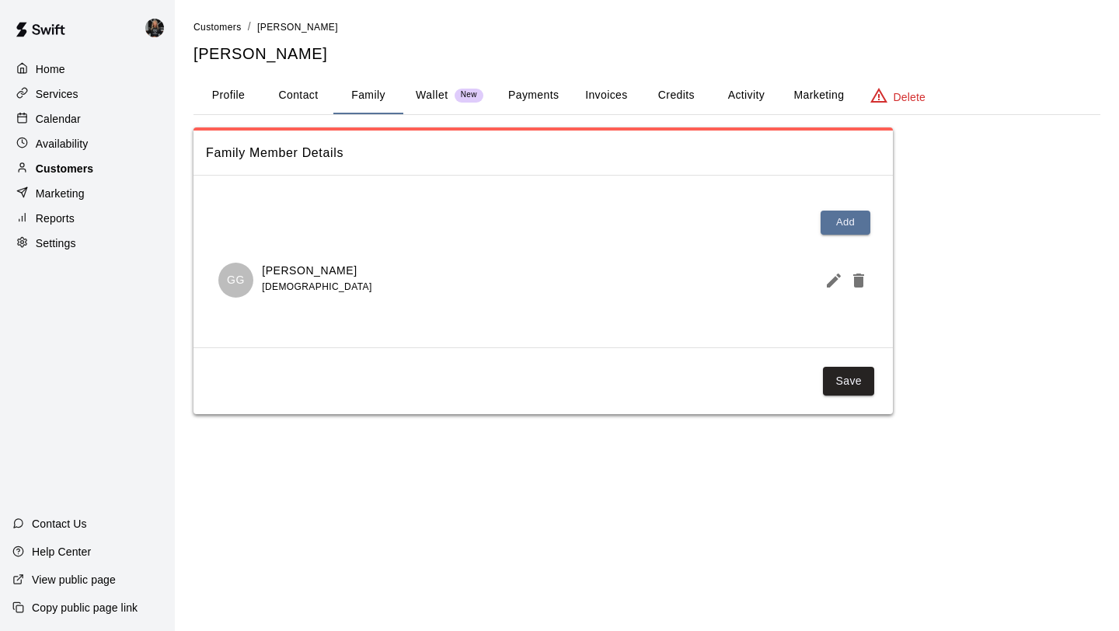
click at [117, 165] on div "Customers" at bounding box center [87, 168] width 150 height 23
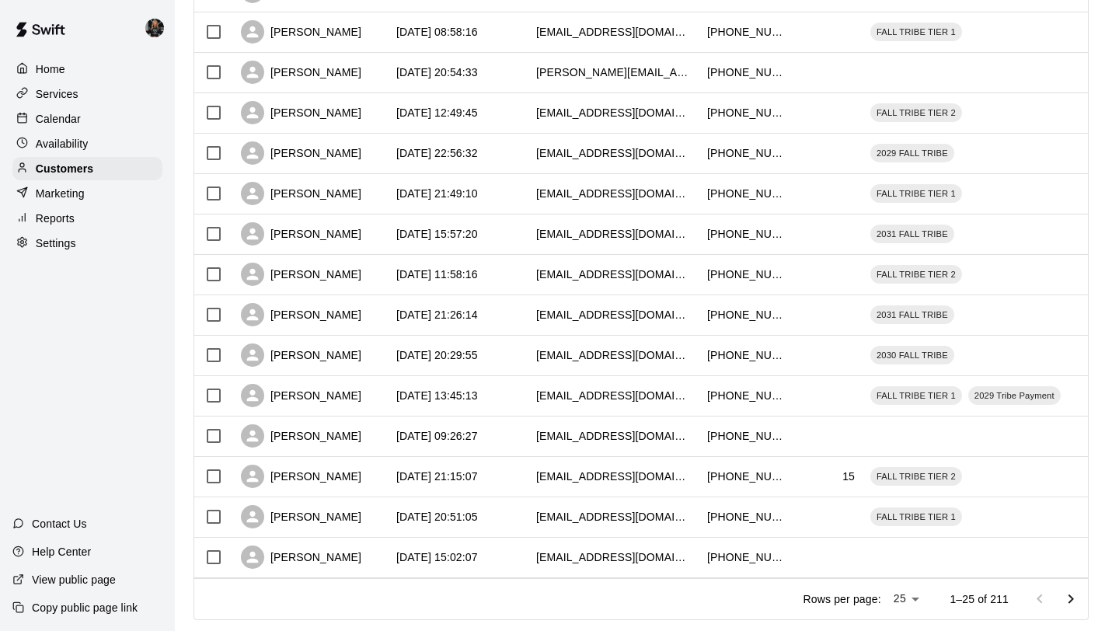
scroll to position [710, 0]
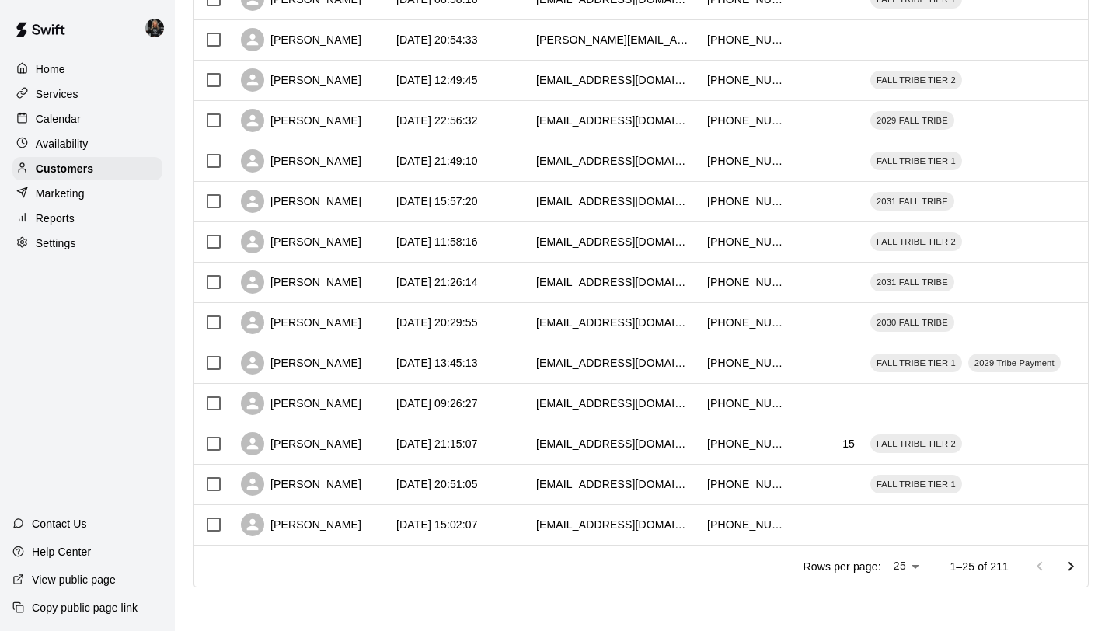
click at [908, 607] on li "100" at bounding box center [907, 599] width 44 height 26
type input "***"
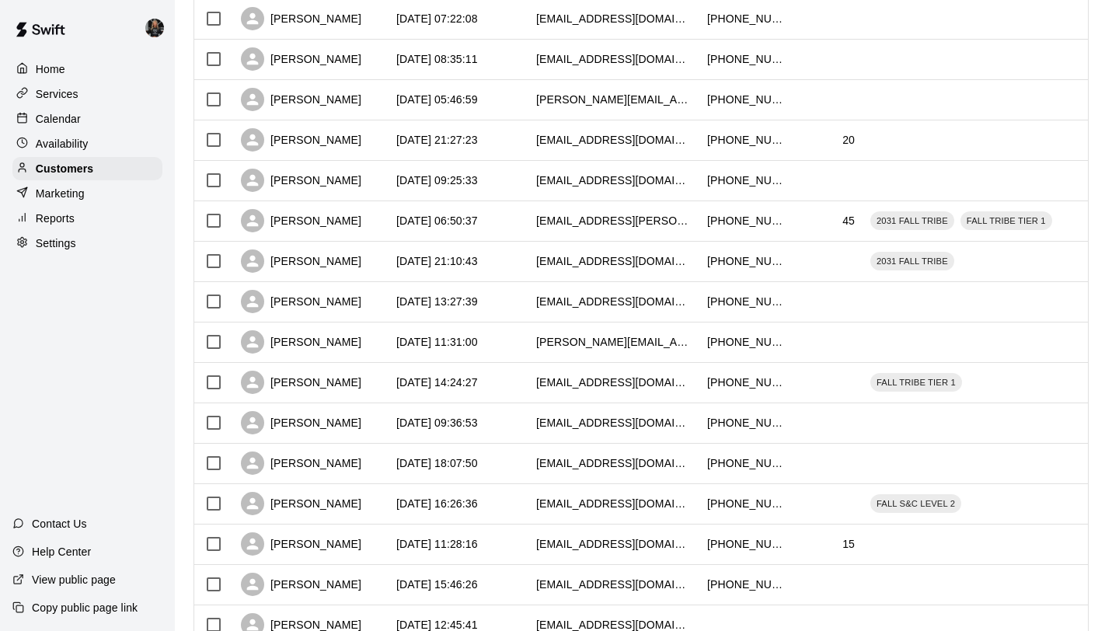
scroll to position [3739, 0]
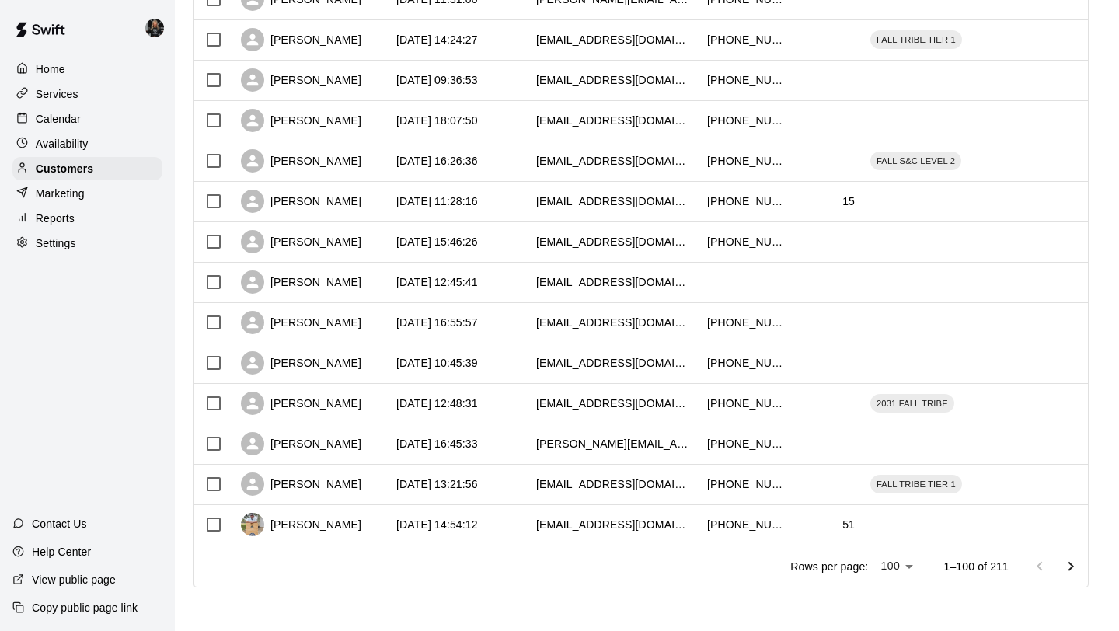
click at [1086, 563] on div "Rows per page: 100 *** 1–100 of 211" at bounding box center [929, 566] width 316 height 40
click at [1073, 565] on icon "Go to next page" at bounding box center [1070, 566] width 19 height 19
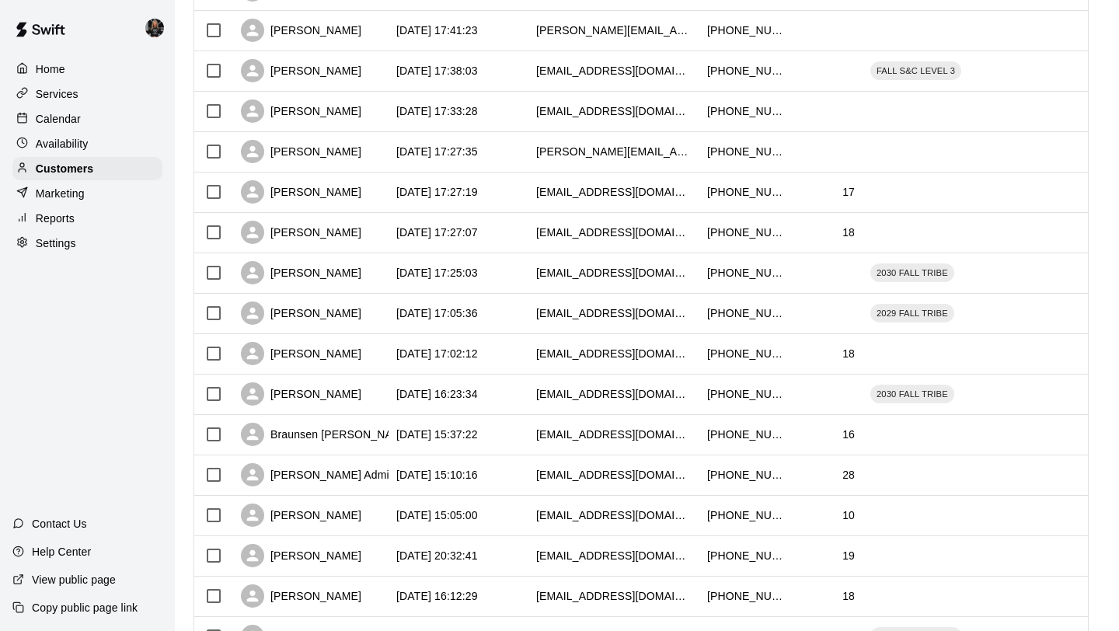
scroll to position [3474, 0]
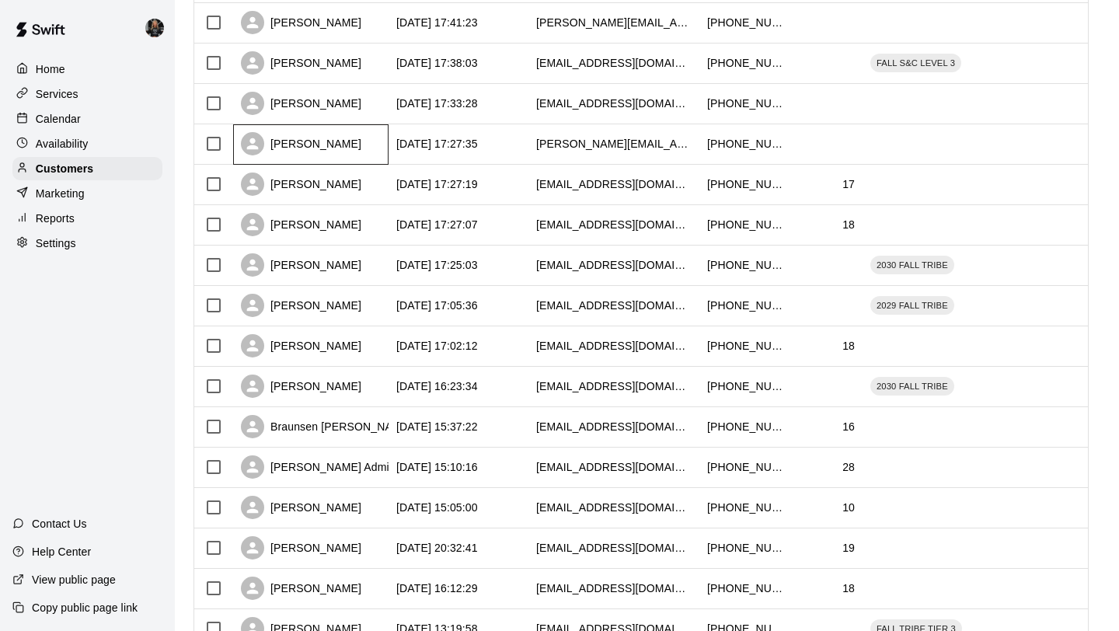
click at [315, 146] on div "Aaron Pullin" at bounding box center [301, 143] width 120 height 23
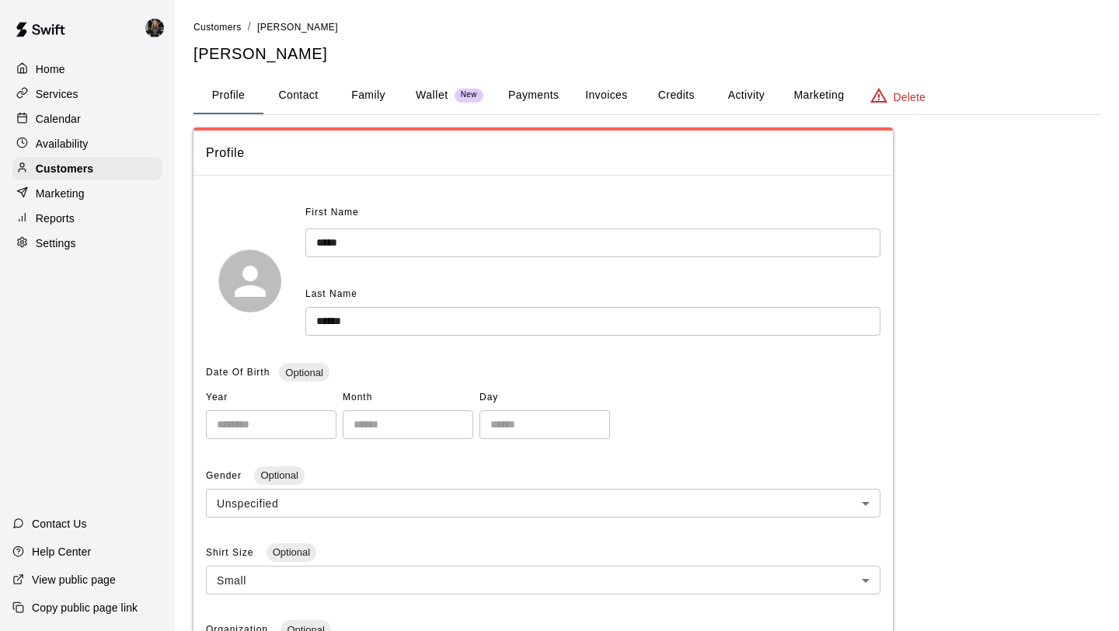
click at [363, 103] on button "Family" at bounding box center [368, 95] width 70 height 37
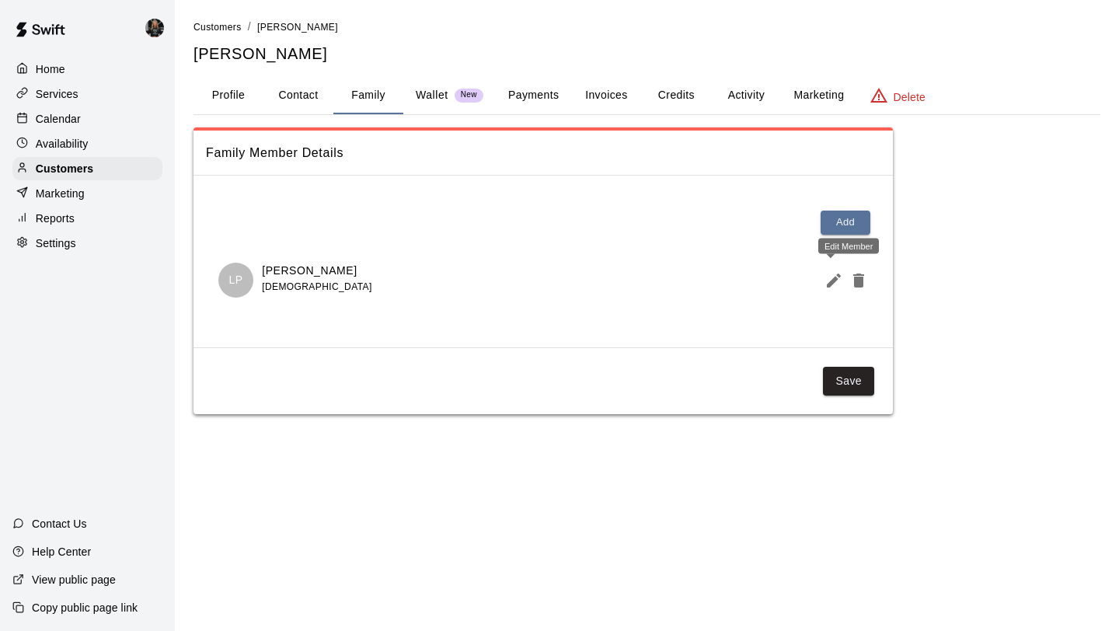
click at [827, 279] on icon "Edit Member" at bounding box center [833, 280] width 19 height 19
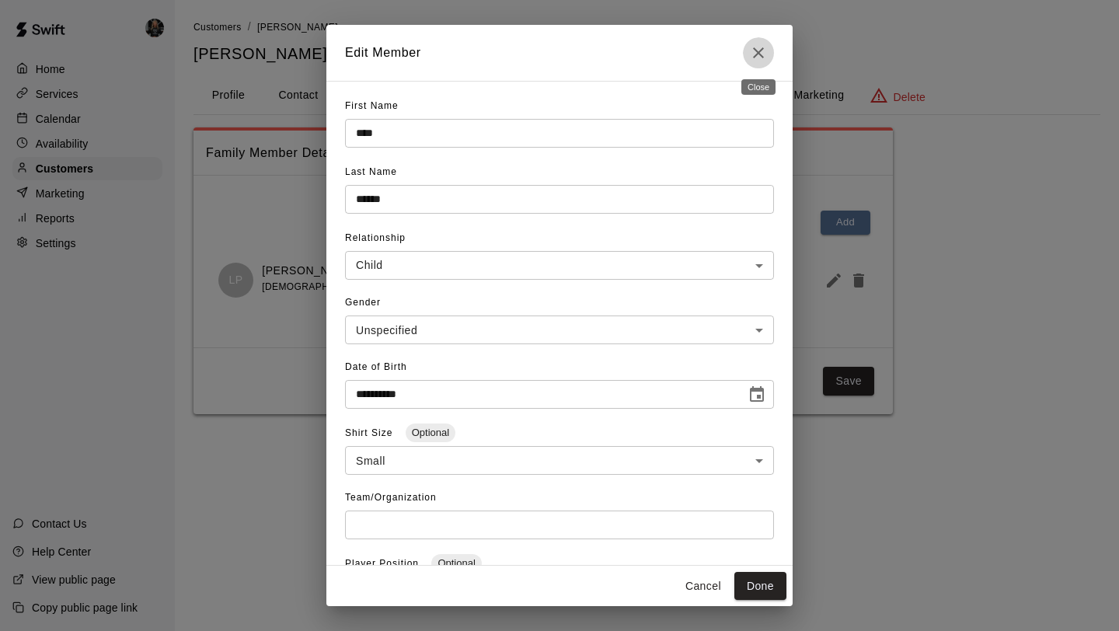
click at [754, 60] on icon "Close" at bounding box center [758, 52] width 19 height 19
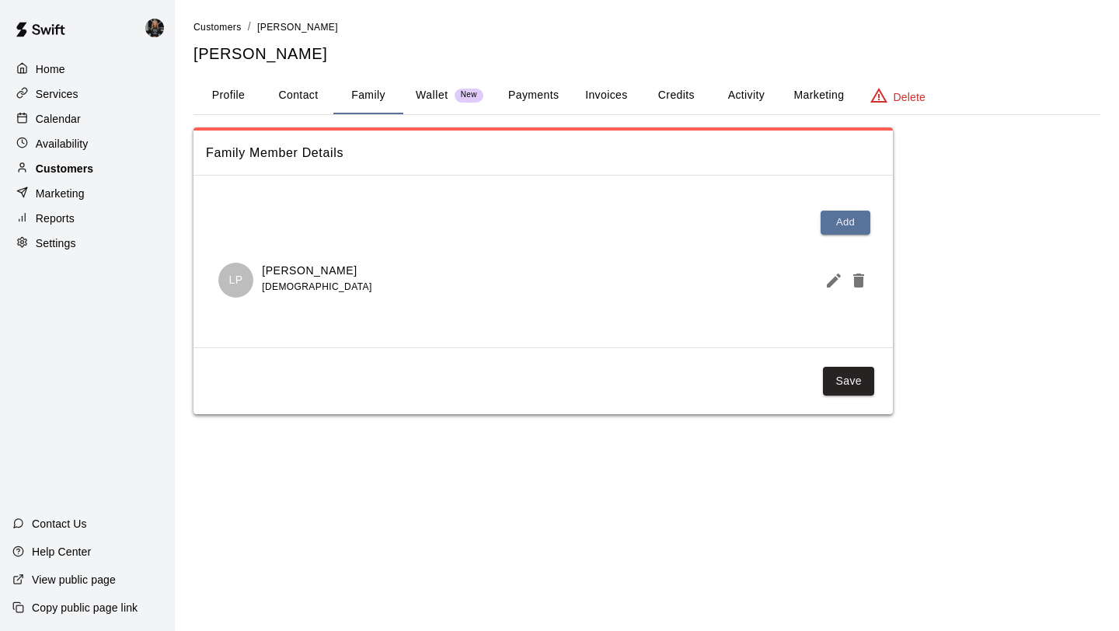
click at [111, 176] on div "Customers" at bounding box center [87, 168] width 150 height 23
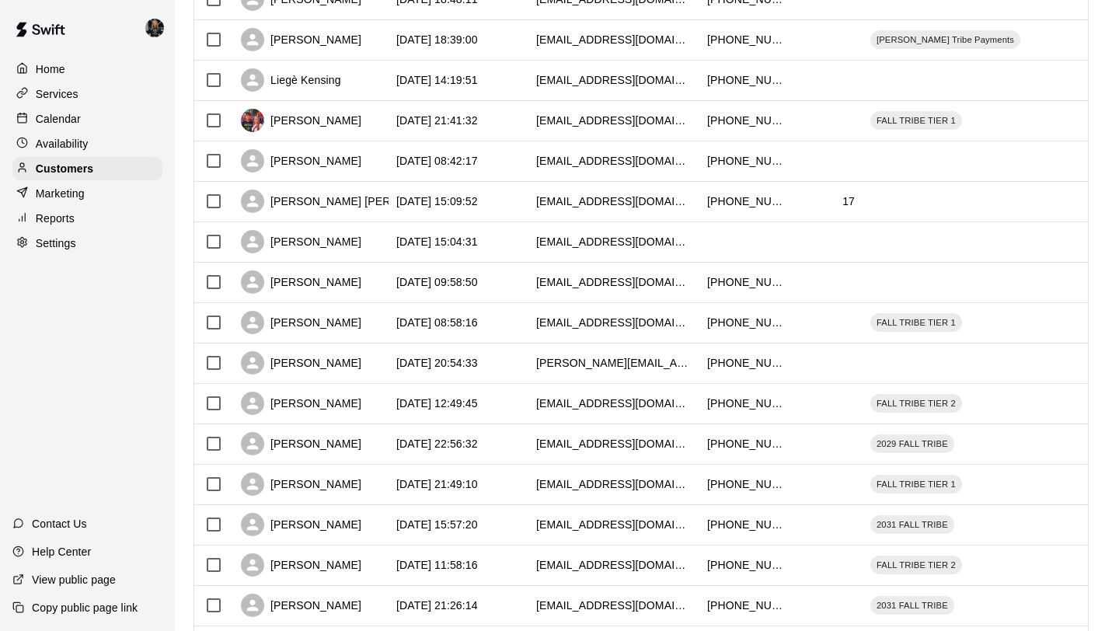
scroll to position [710, 0]
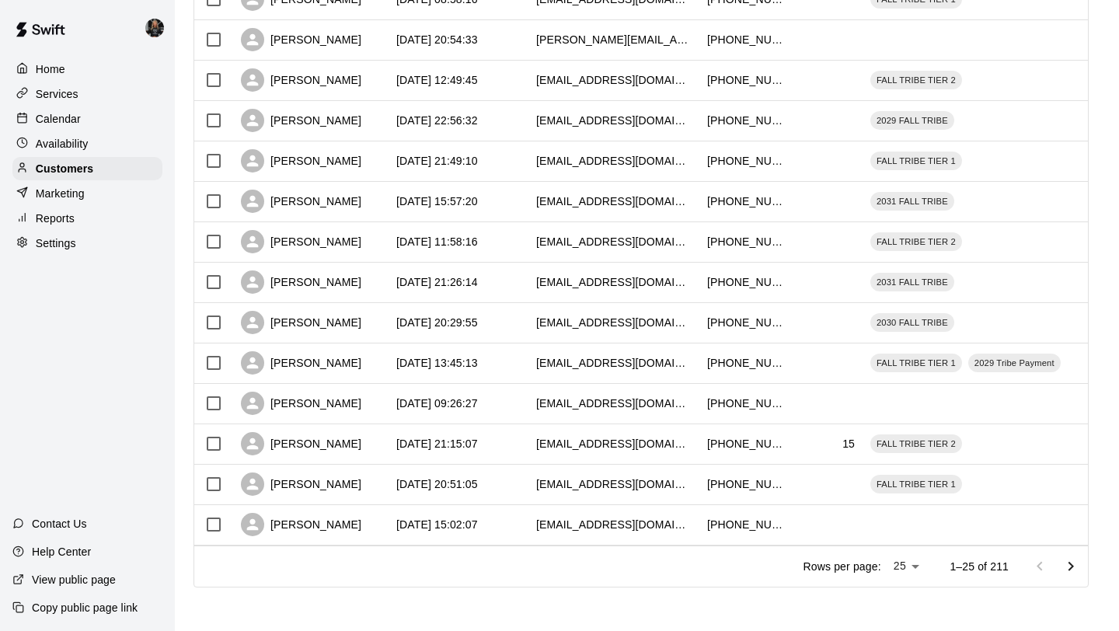
click at [903, 594] on li "100" at bounding box center [907, 599] width 44 height 26
type input "***"
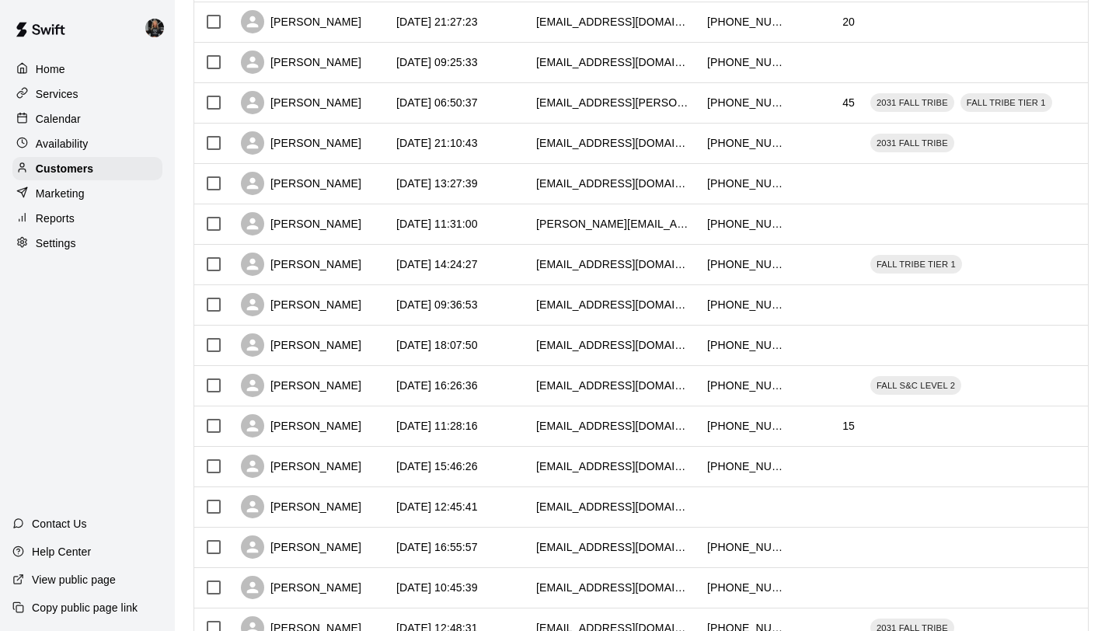
scroll to position [3739, 0]
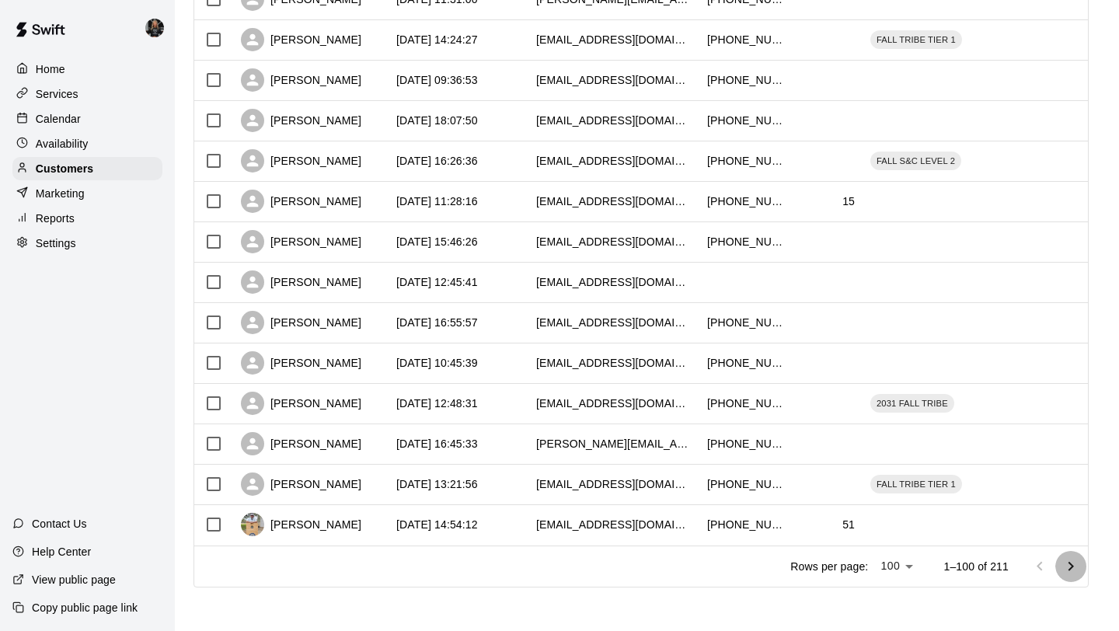
click at [1073, 576] on button "Go to next page" at bounding box center [1070, 566] width 31 height 31
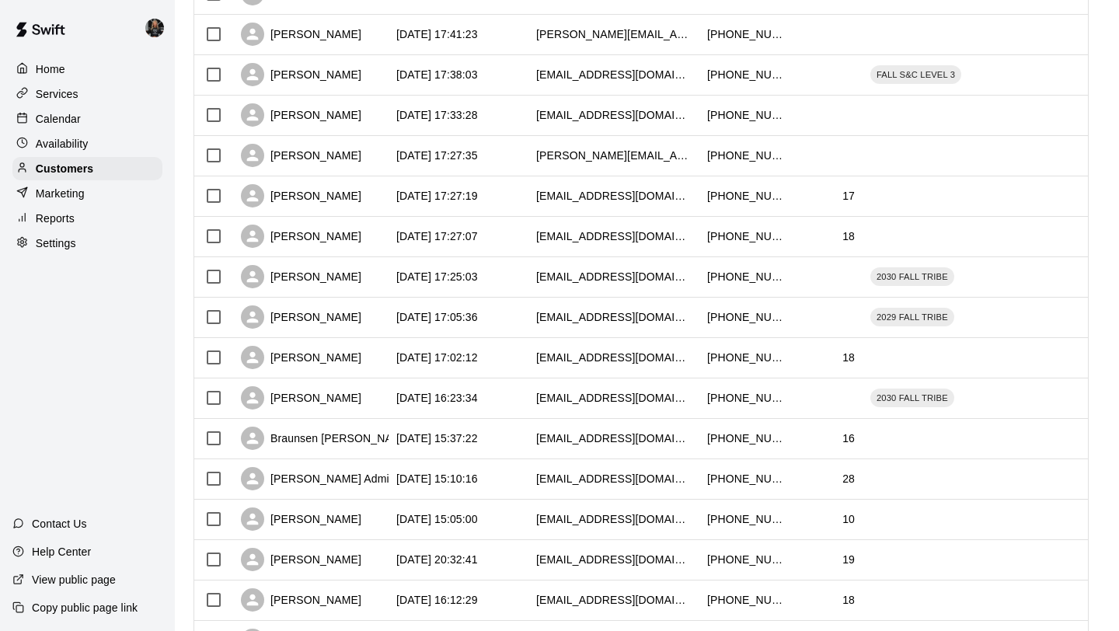
scroll to position [3447, 0]
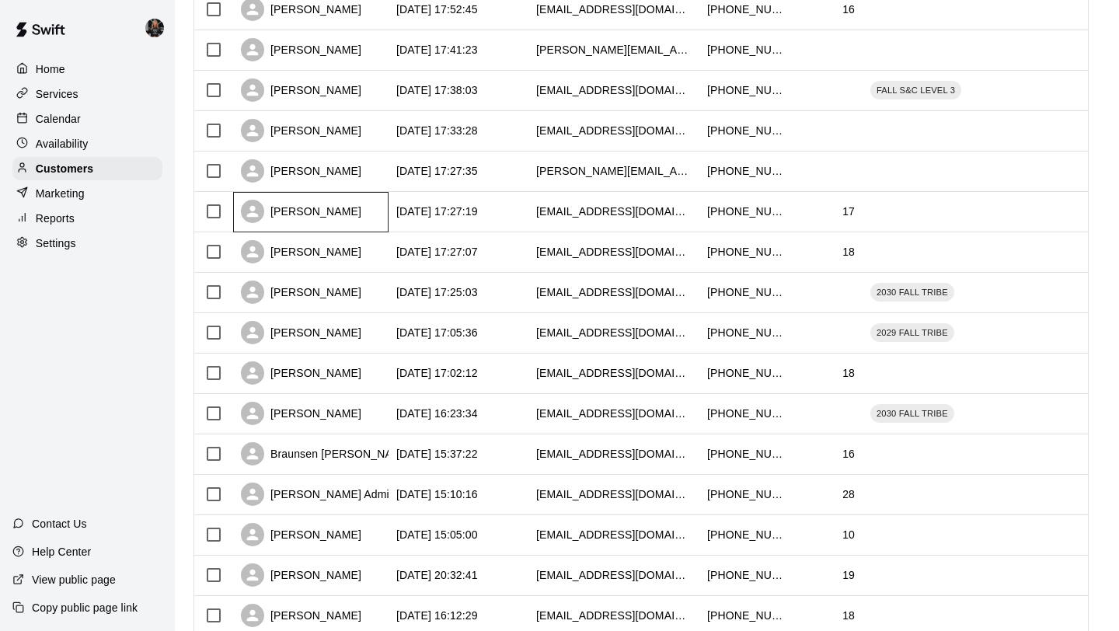
click at [304, 209] on div "Colton Shaver" at bounding box center [301, 211] width 120 height 23
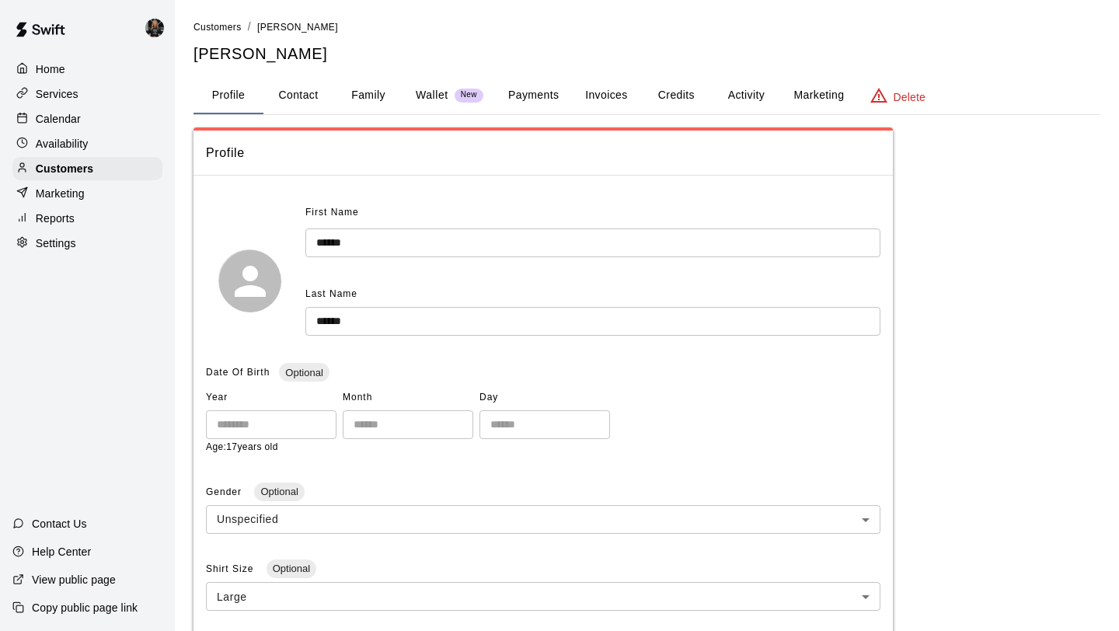
click at [369, 93] on button "Family" at bounding box center [368, 95] width 70 height 37
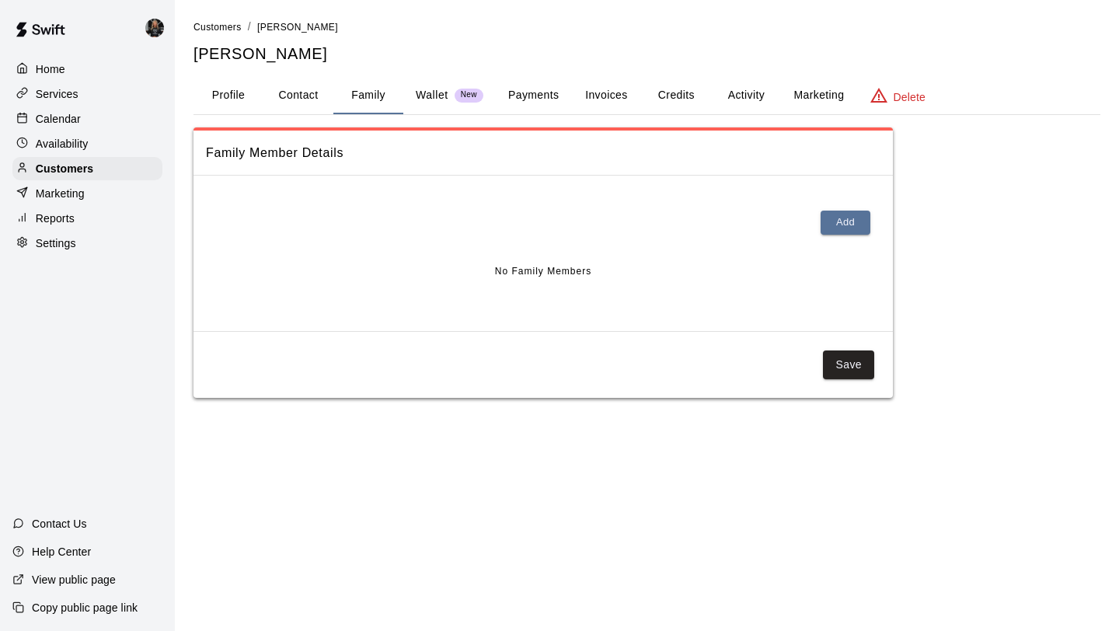
click at [259, 94] on button "Profile" at bounding box center [228, 95] width 70 height 37
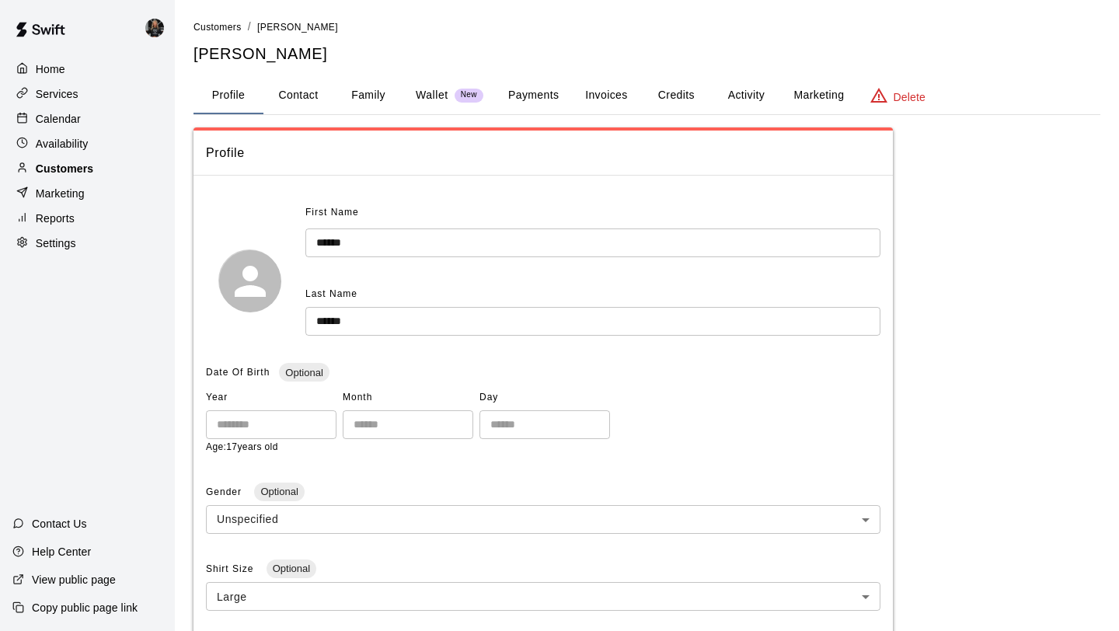
click at [99, 158] on div "Customers" at bounding box center [87, 168] width 150 height 23
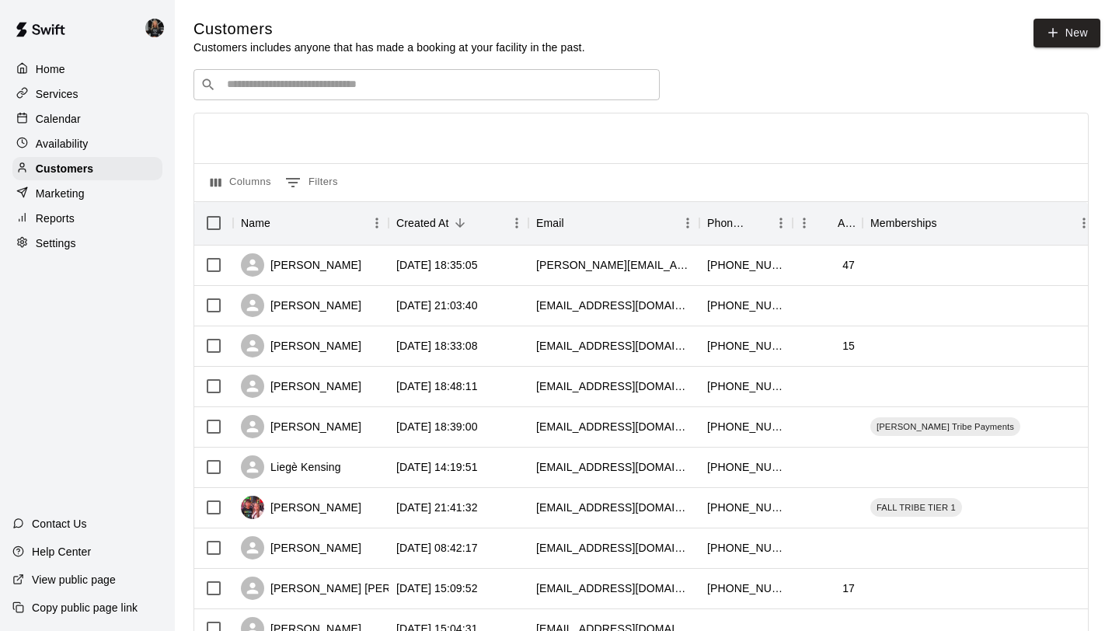
scroll to position [710, 0]
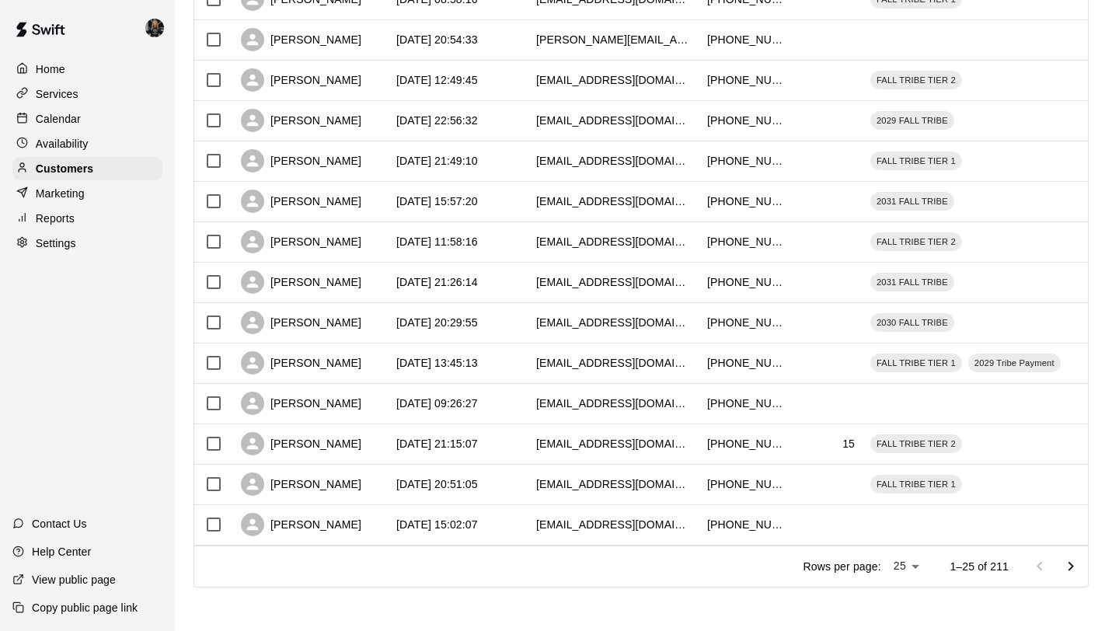
click at [913, 598] on li "100" at bounding box center [907, 599] width 44 height 26
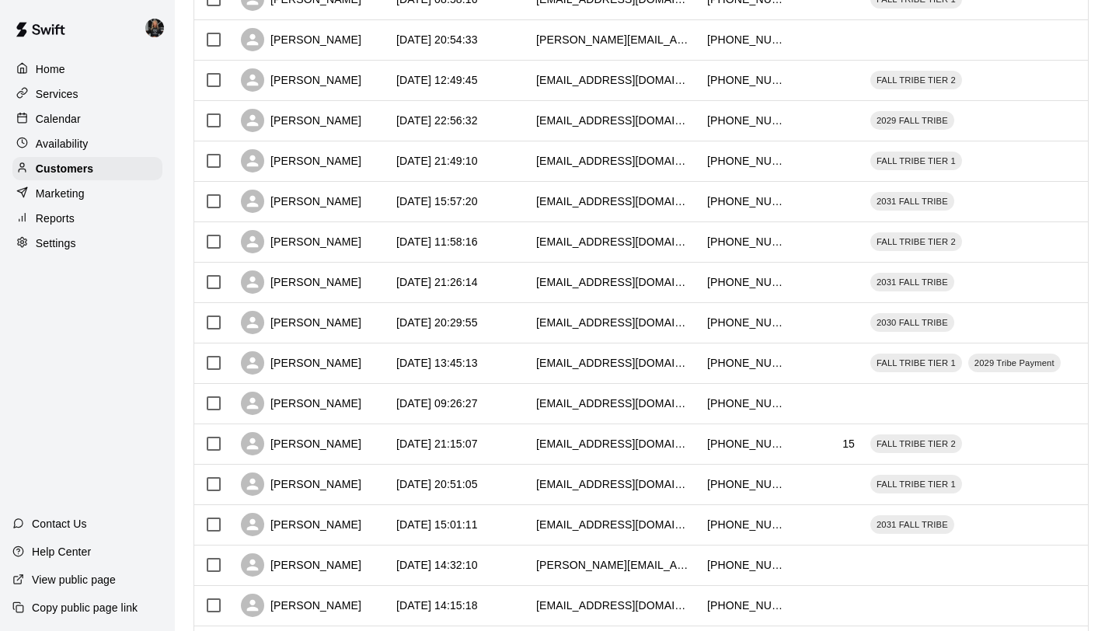
type input "***"
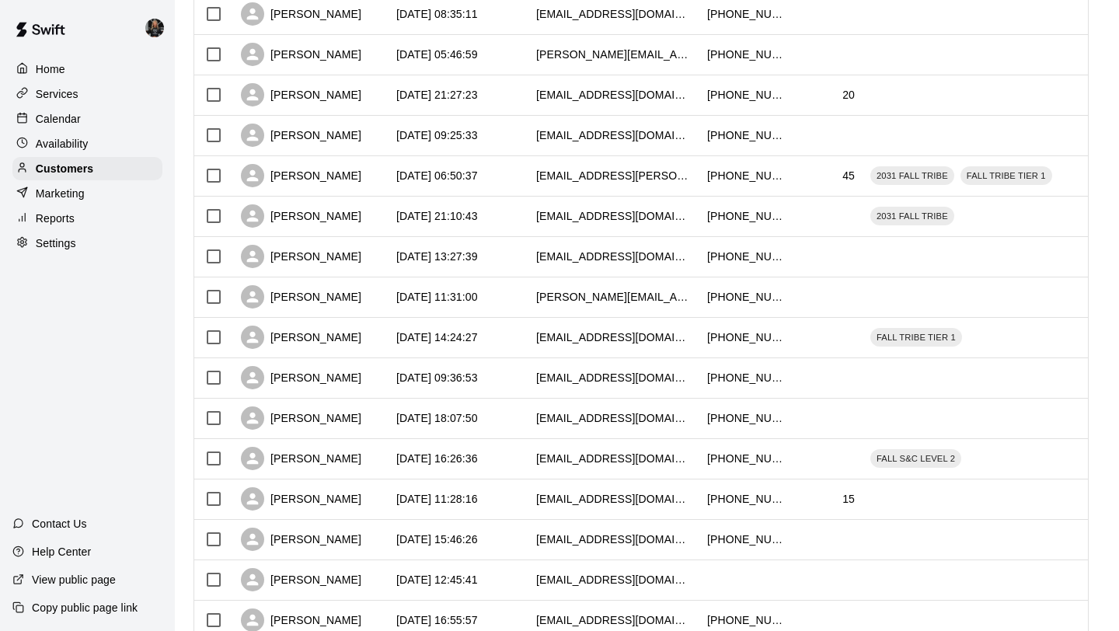
scroll to position [3739, 0]
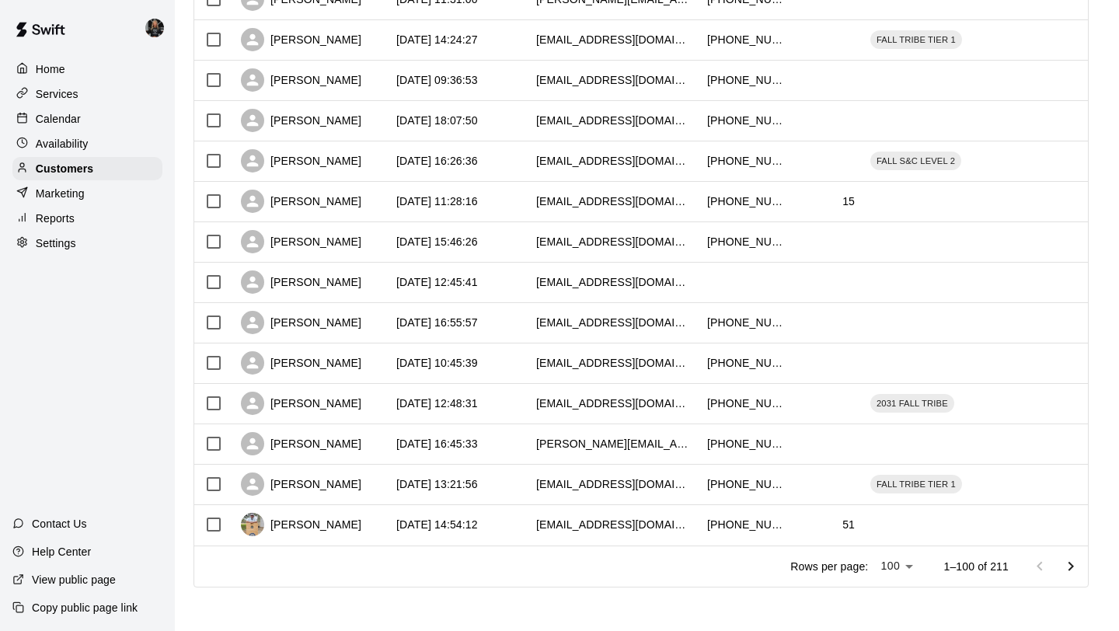
click at [1068, 564] on icon "Go to next page" at bounding box center [1070, 566] width 19 height 19
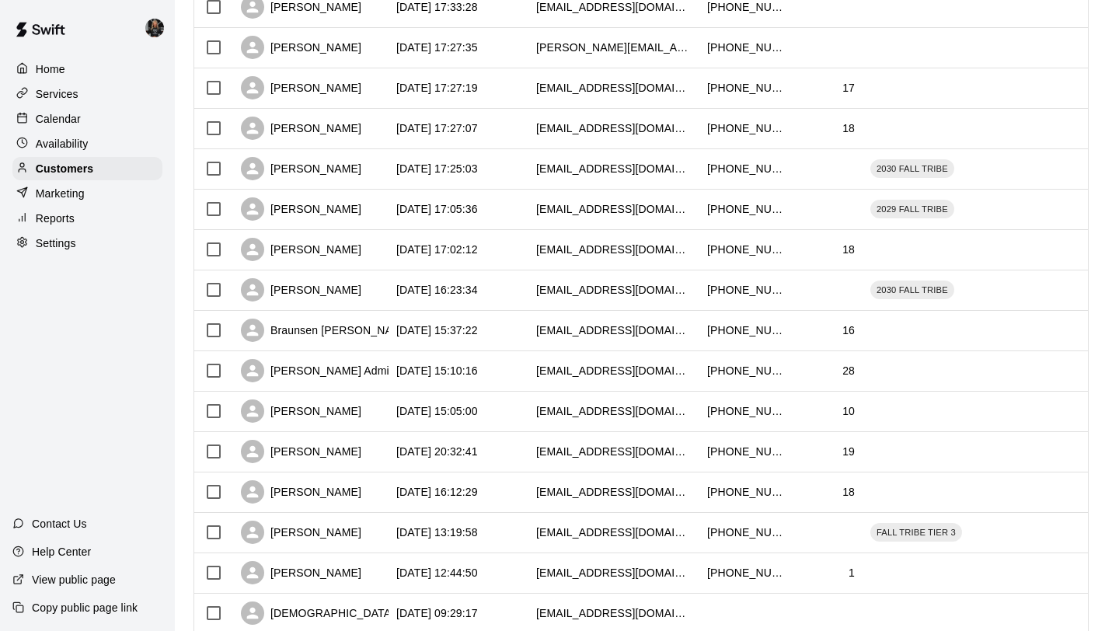
scroll to position [3568, 0]
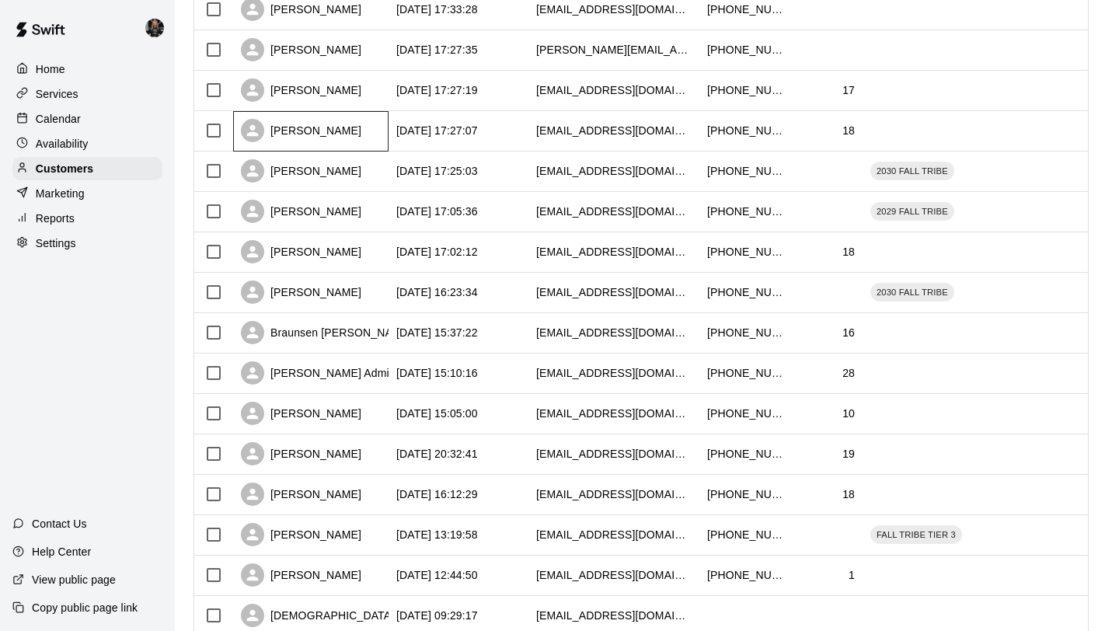
click at [306, 130] on div "Preston Longhurst" at bounding box center [301, 130] width 120 height 23
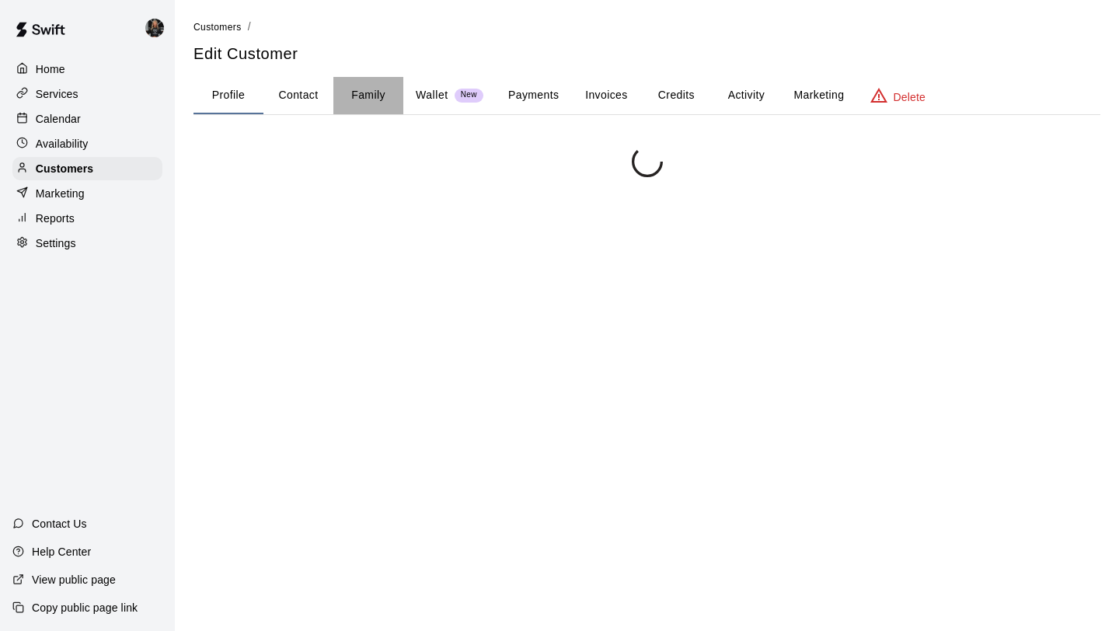
click at [372, 93] on button "Family" at bounding box center [368, 95] width 70 height 37
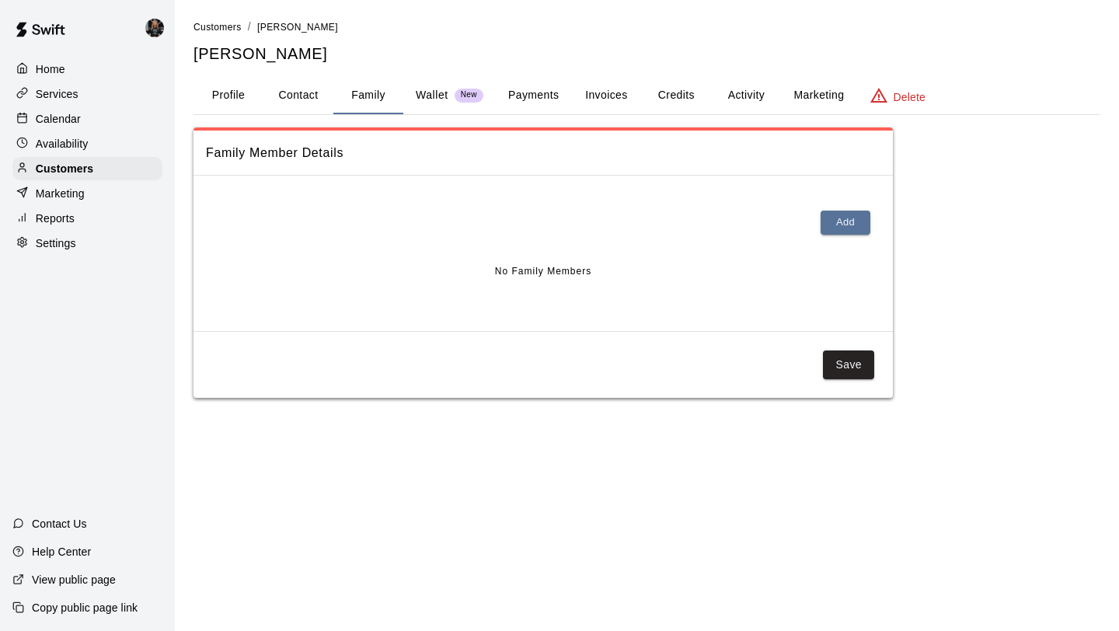
click at [228, 98] on button "Profile" at bounding box center [228, 95] width 70 height 37
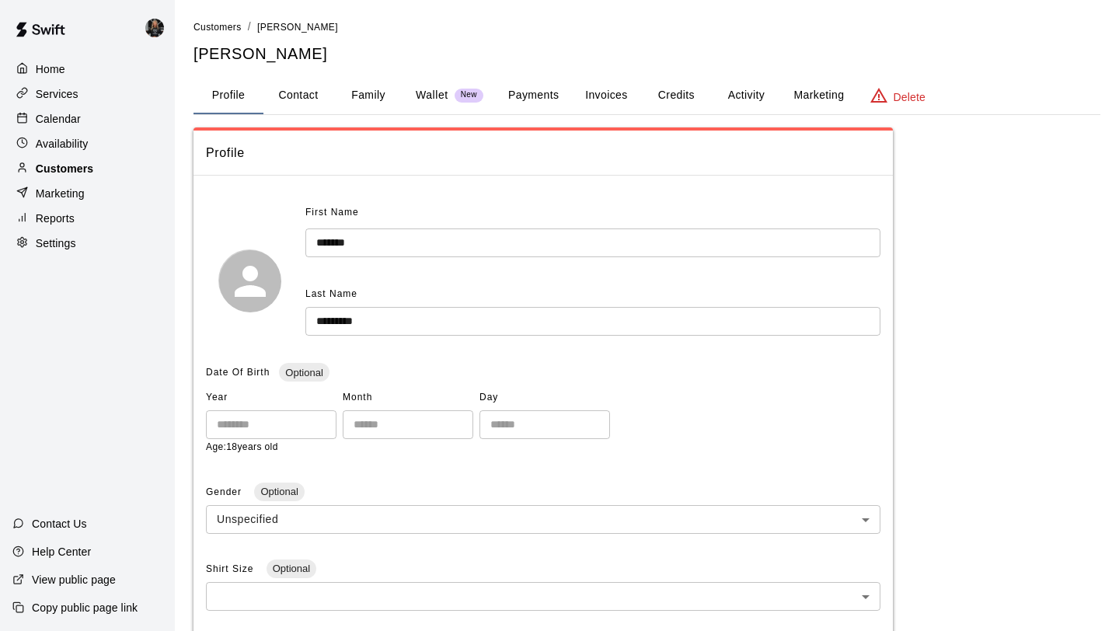
click at [87, 163] on p "Customers" at bounding box center [64, 169] width 57 height 16
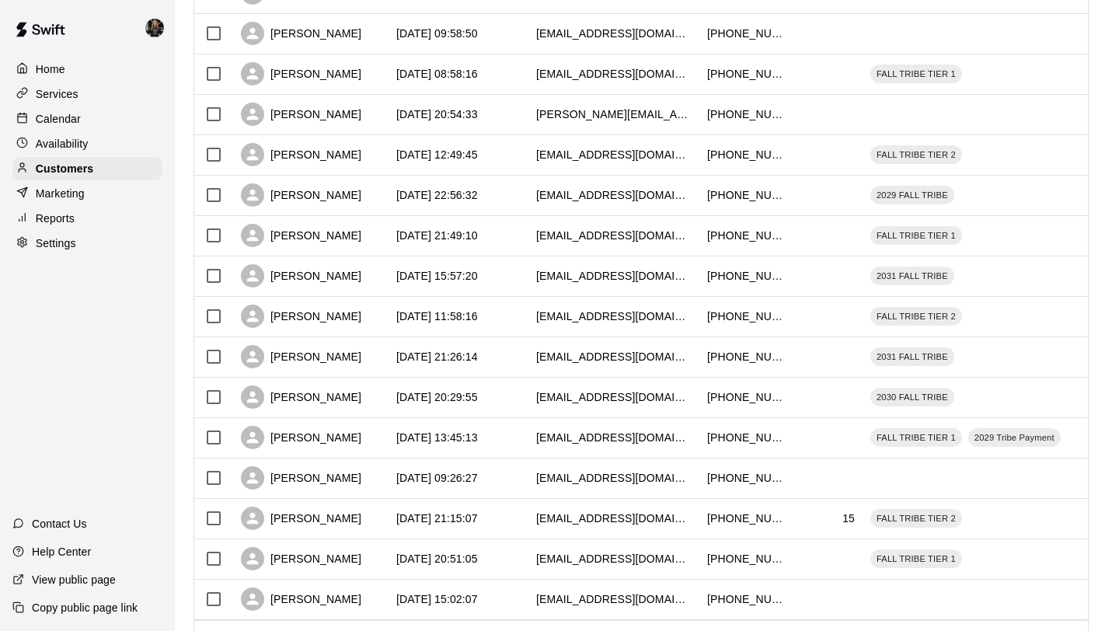
scroll to position [710, 0]
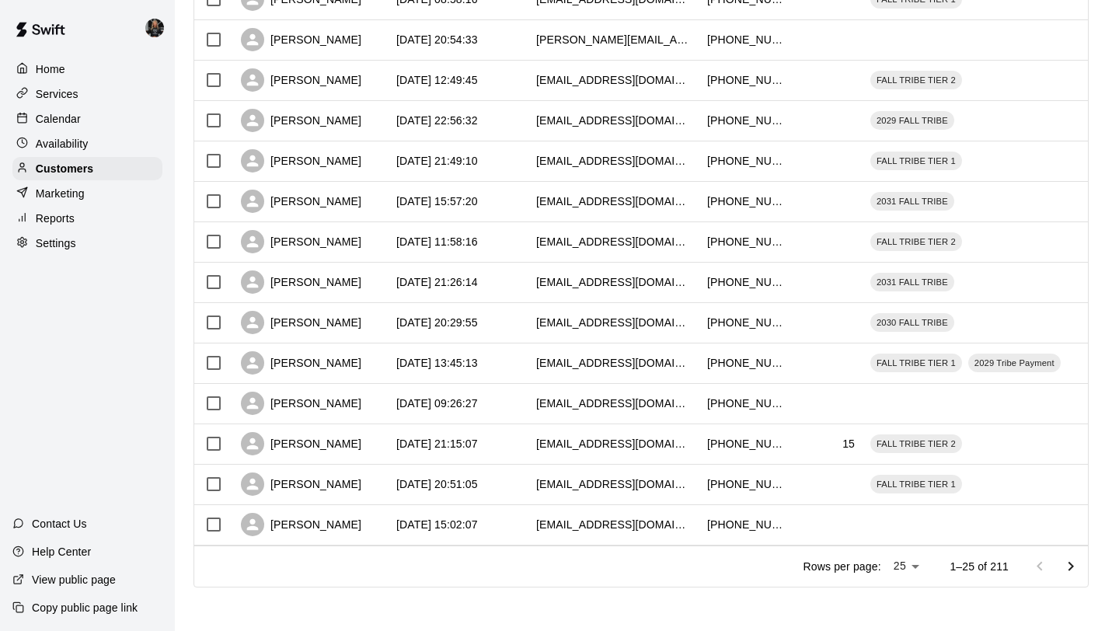
click at [905, 592] on li "100" at bounding box center [907, 599] width 44 height 26
type input "***"
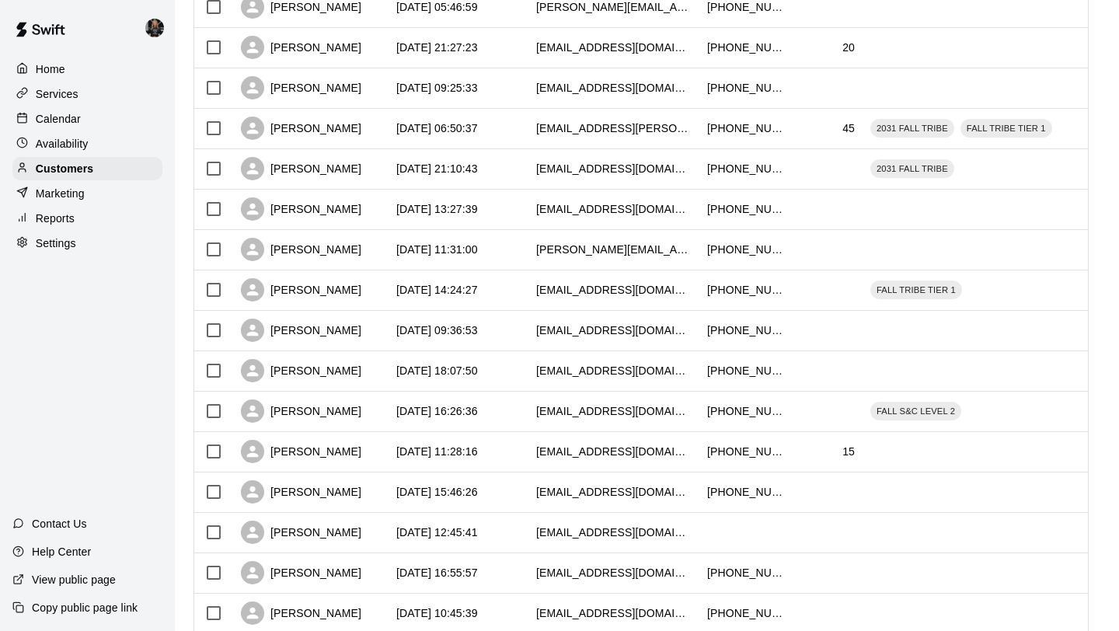
scroll to position [3739, 0]
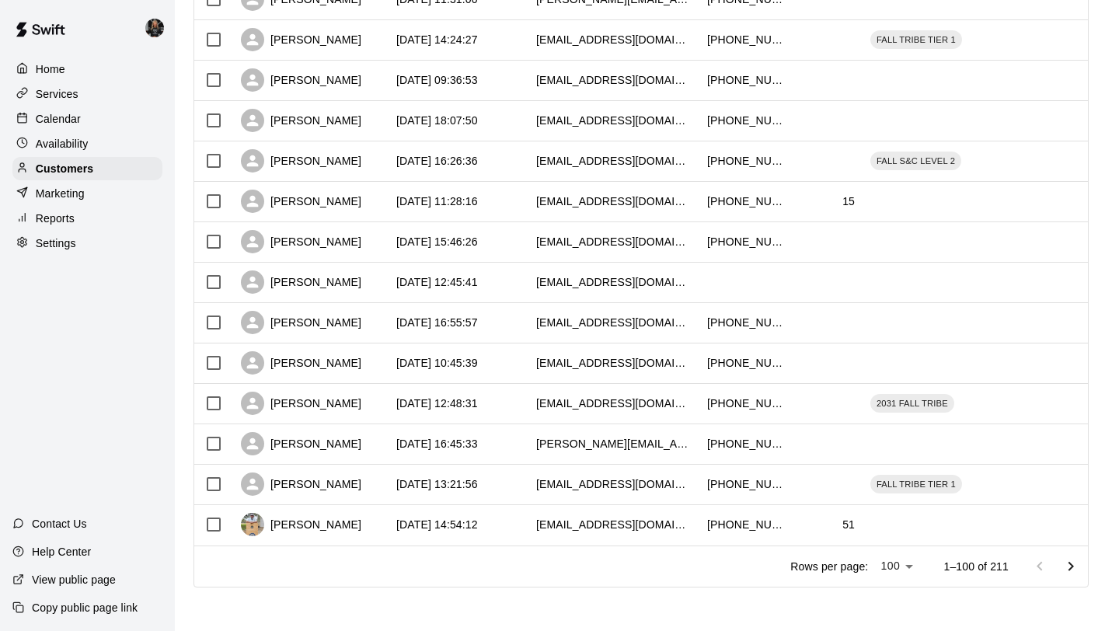
click at [1066, 564] on icon "Go to next page" at bounding box center [1070, 566] width 19 height 19
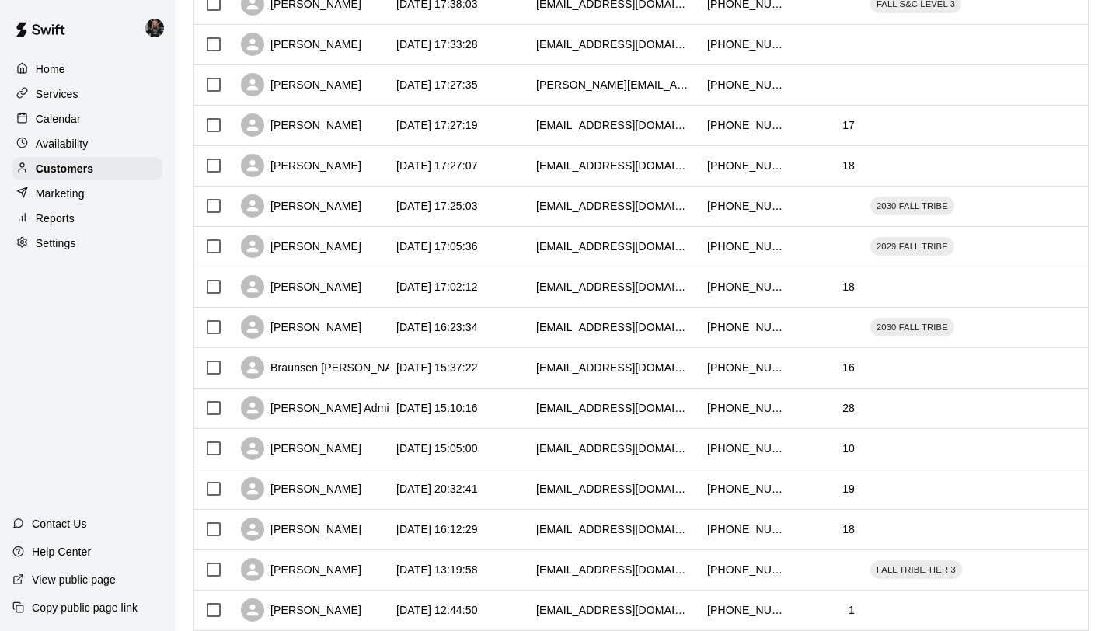
scroll to position [3531, 0]
click at [331, 210] on div "Zander Contreras" at bounding box center [301, 207] width 120 height 23
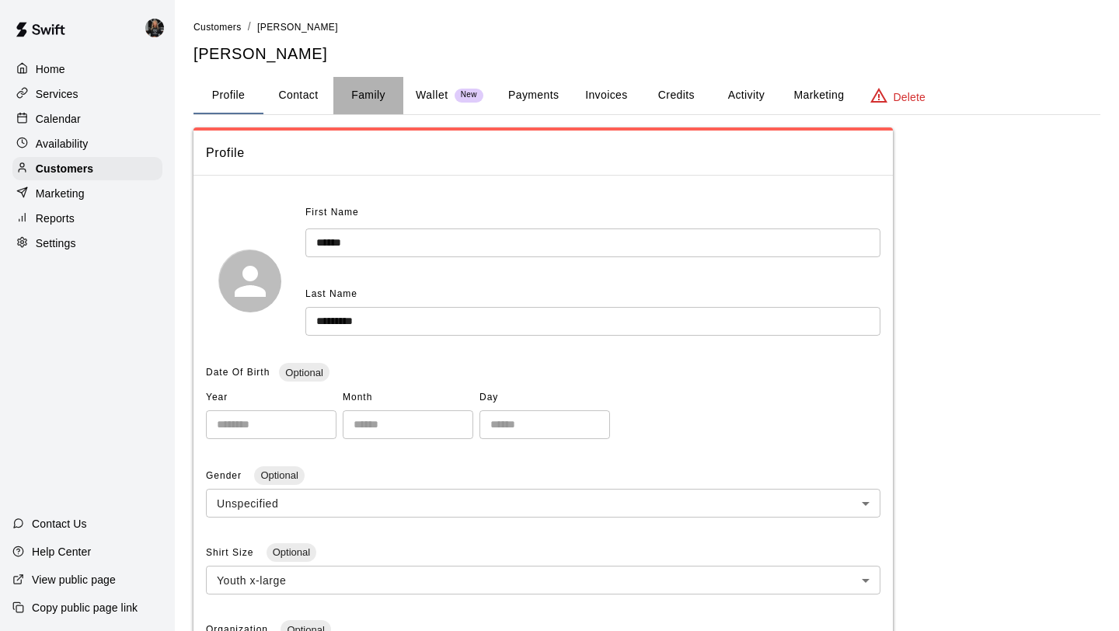
click at [365, 110] on button "Family" at bounding box center [368, 95] width 70 height 37
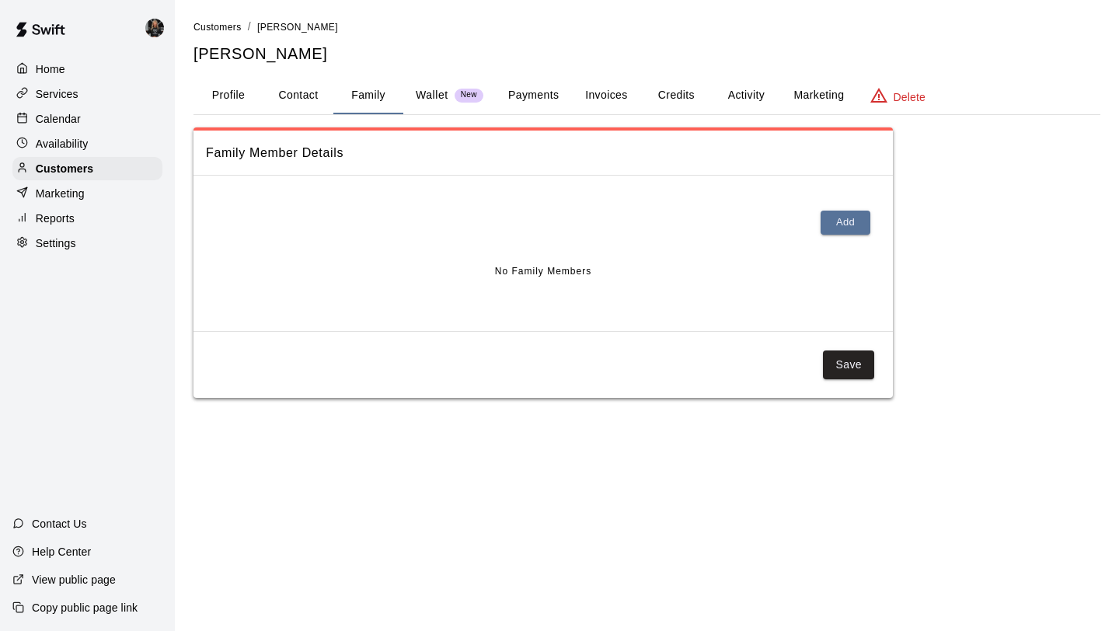
click at [242, 91] on button "Profile" at bounding box center [228, 95] width 70 height 37
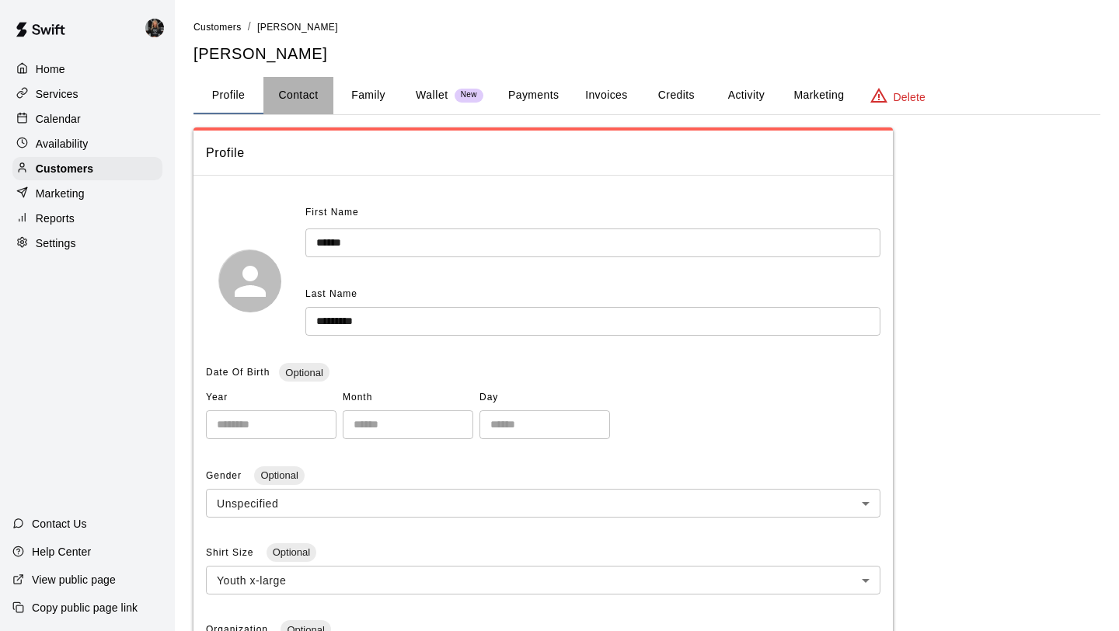
click at [273, 87] on button "Contact" at bounding box center [298, 95] width 70 height 37
select select "**"
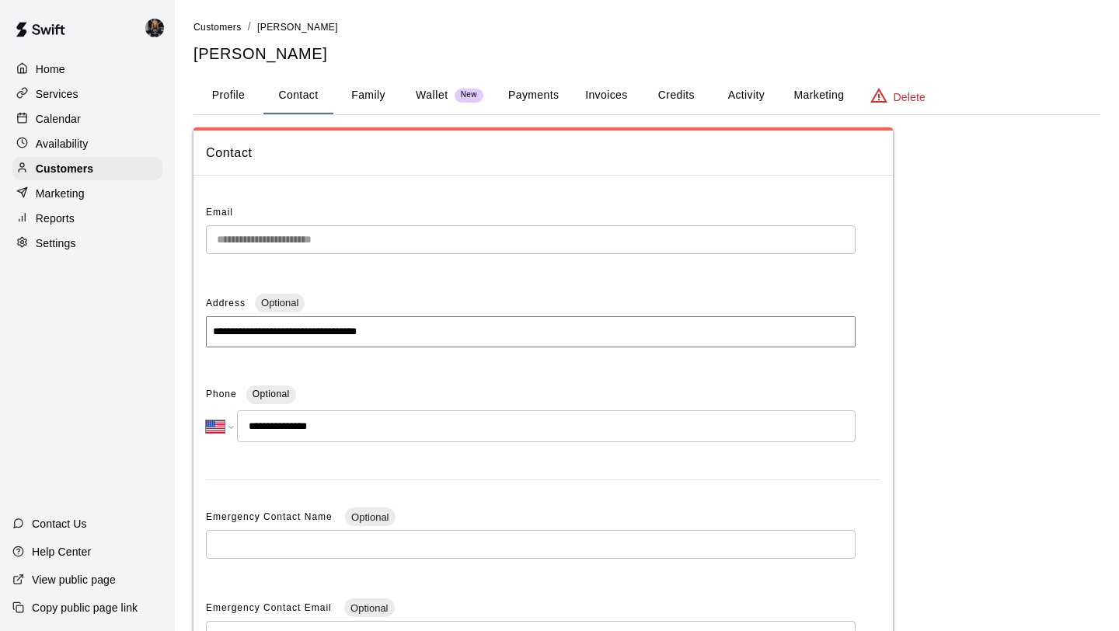
click at [217, 92] on button "Profile" at bounding box center [228, 95] width 70 height 37
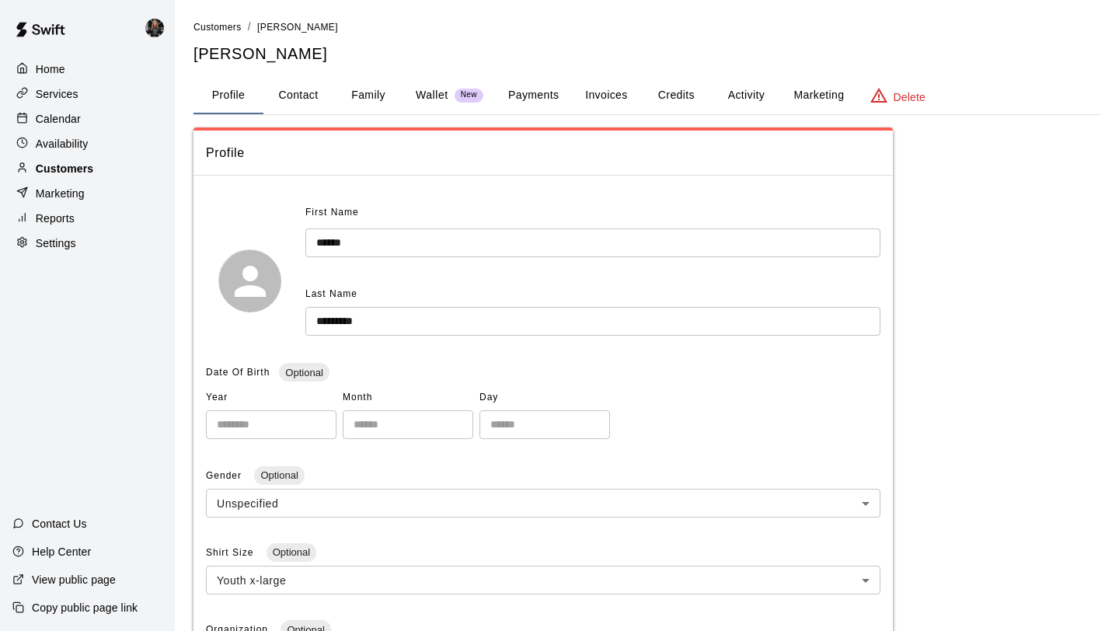
click at [66, 165] on p "Customers" at bounding box center [64, 169] width 57 height 16
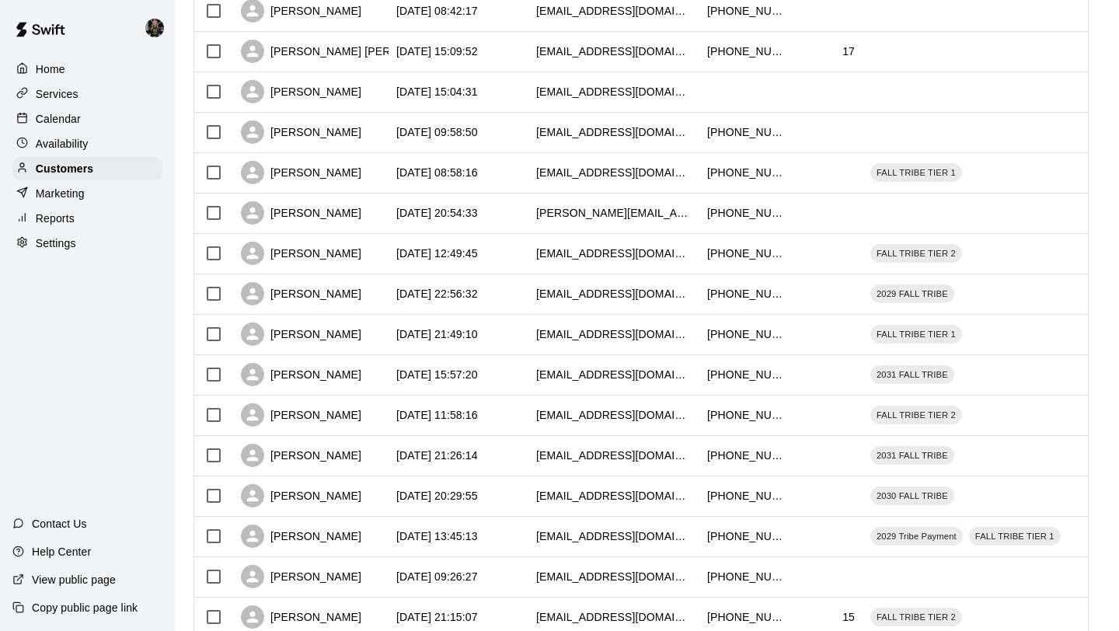
scroll to position [710, 0]
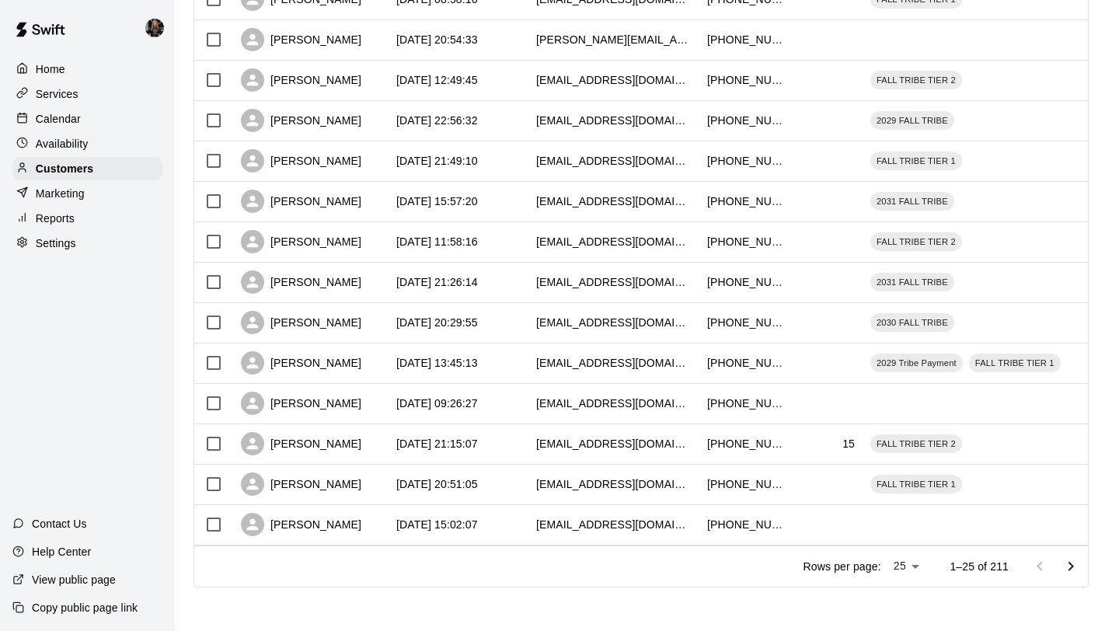
click at [908, 603] on li "100" at bounding box center [907, 599] width 44 height 26
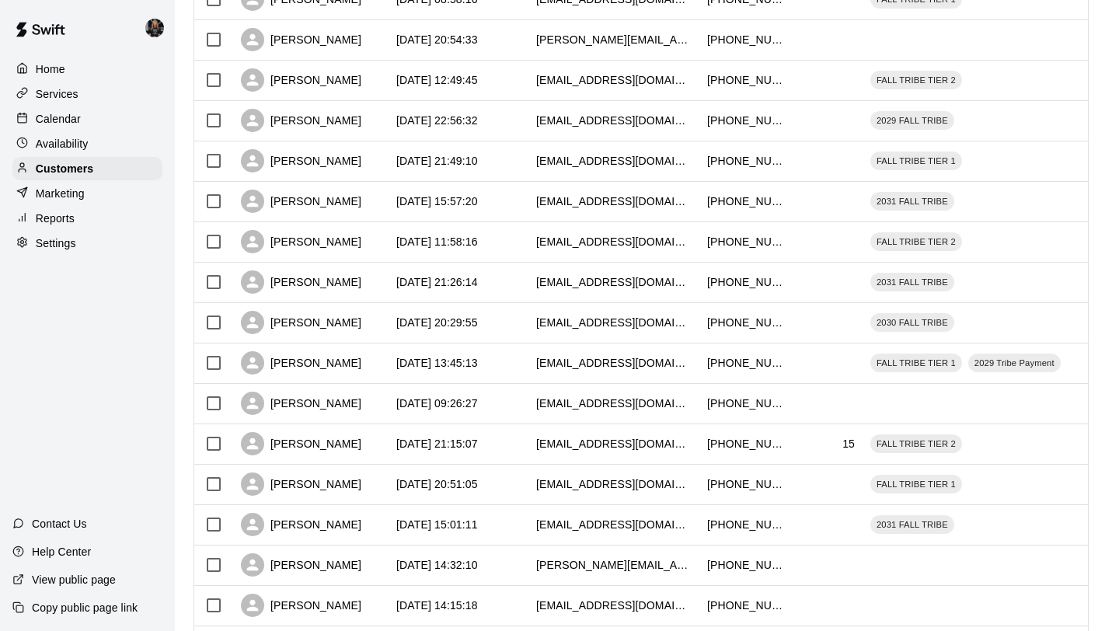
type input "***"
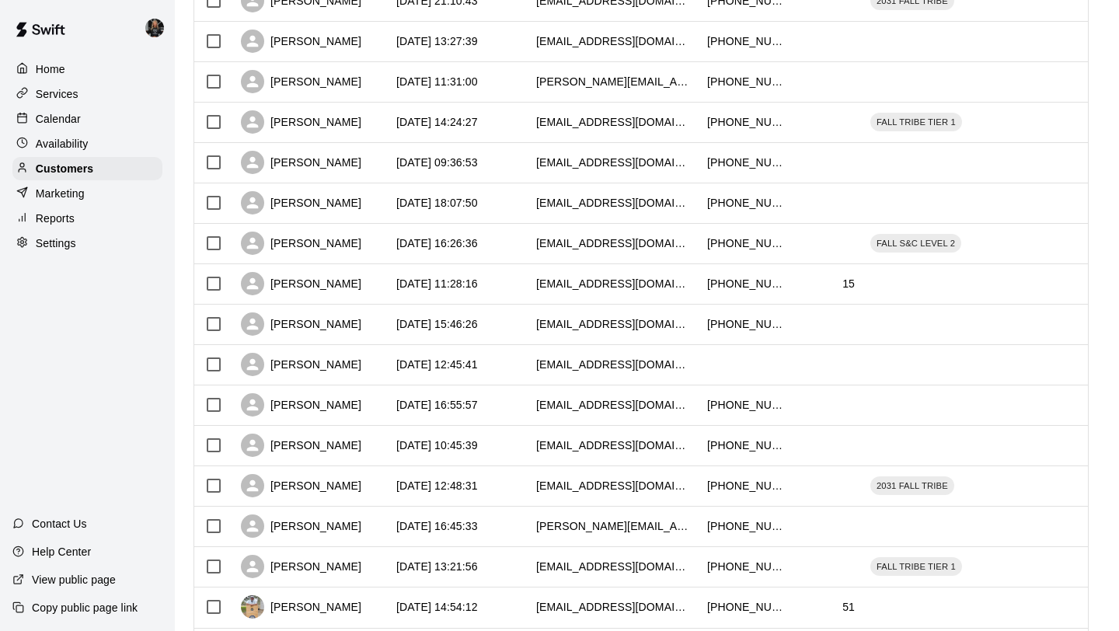
scroll to position [3739, 0]
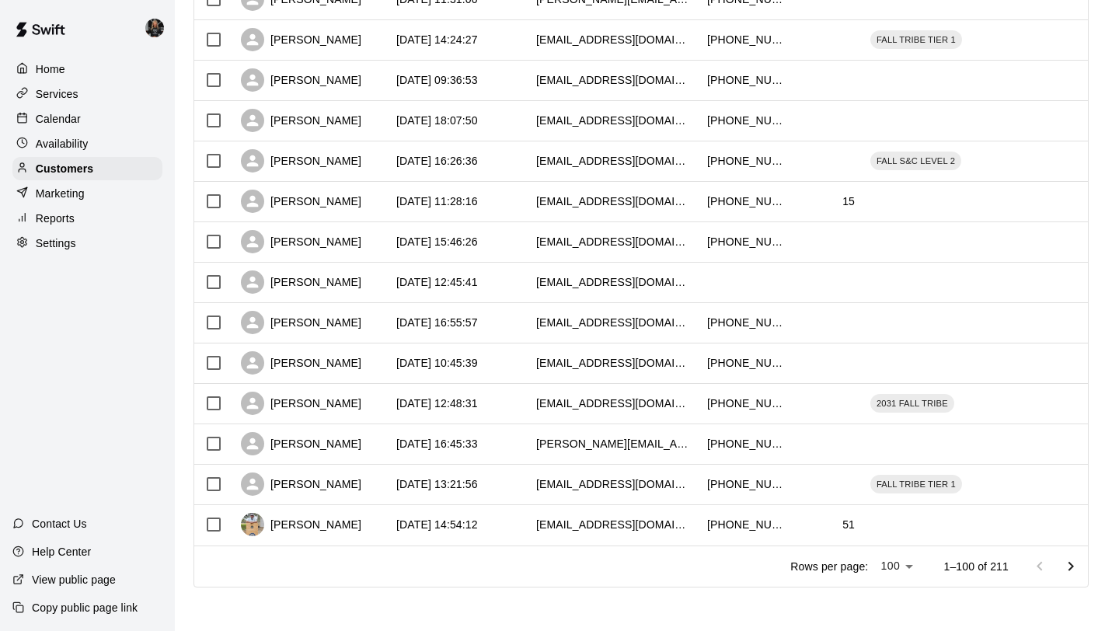
click at [1073, 564] on icon "Go to next page" at bounding box center [1070, 566] width 19 height 19
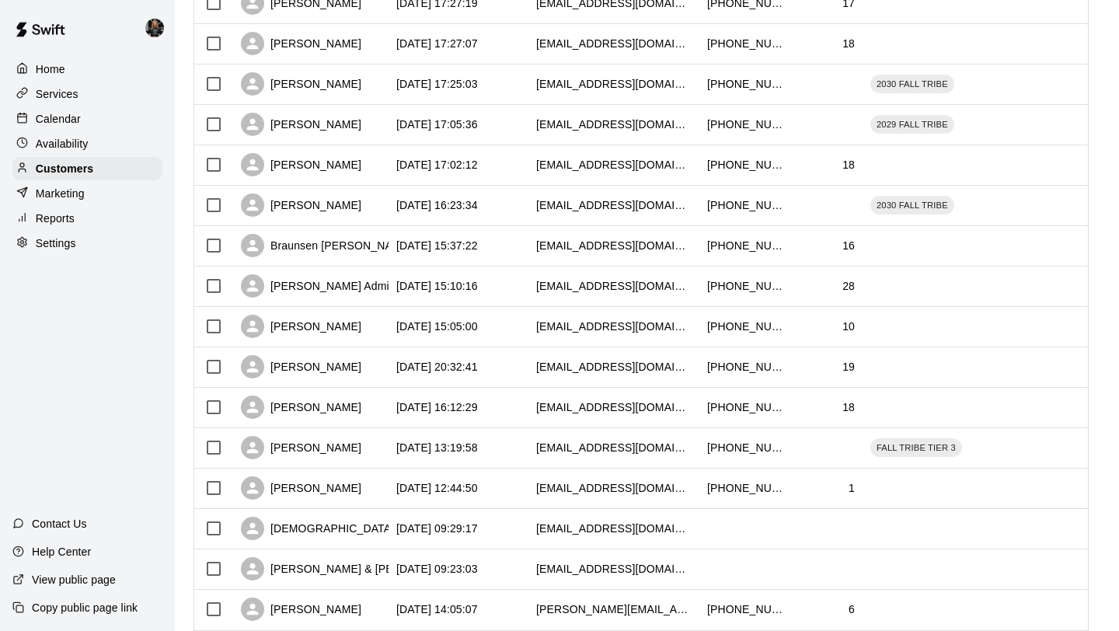
scroll to position [3651, 0]
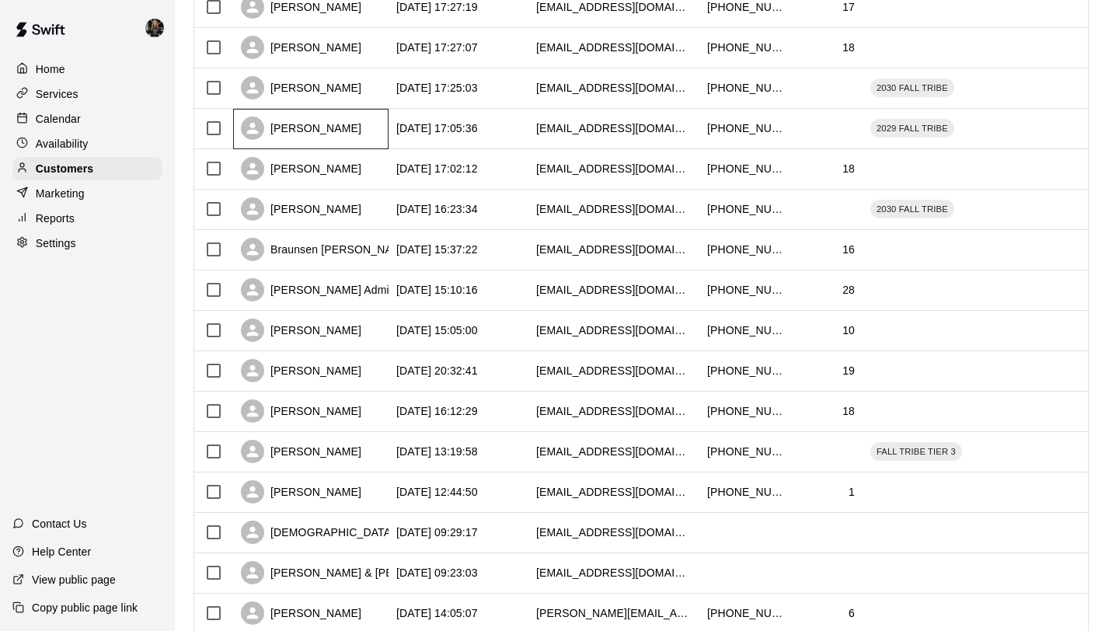
click at [282, 123] on div "[PERSON_NAME]" at bounding box center [301, 128] width 120 height 23
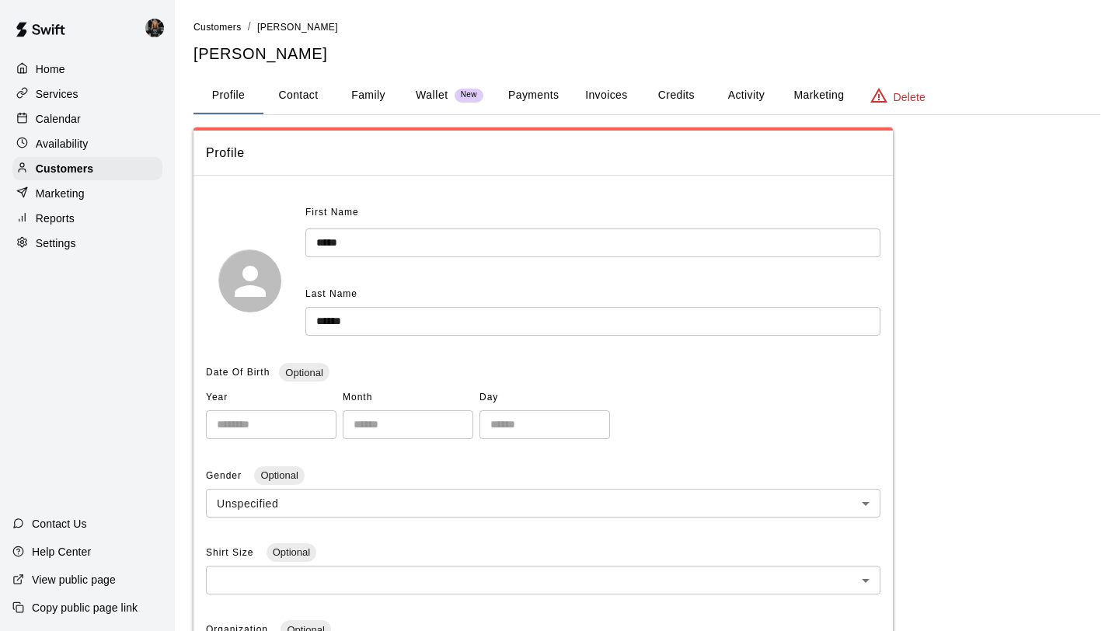
click at [359, 99] on button "Family" at bounding box center [368, 95] width 70 height 37
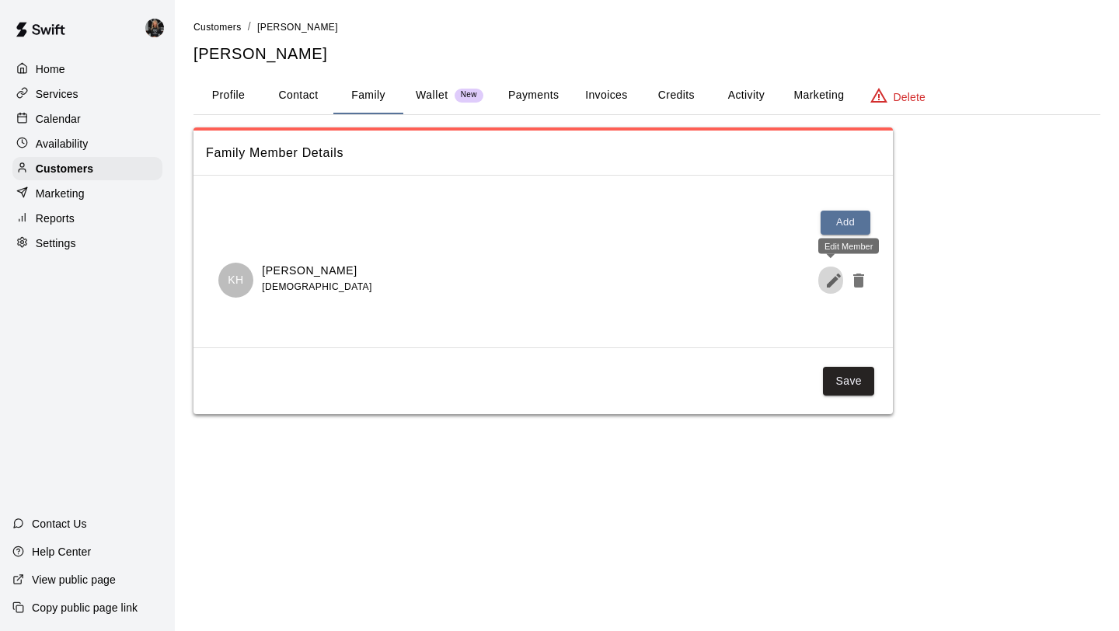
click at [823, 284] on button "Edit Member" at bounding box center [830, 280] width 25 height 31
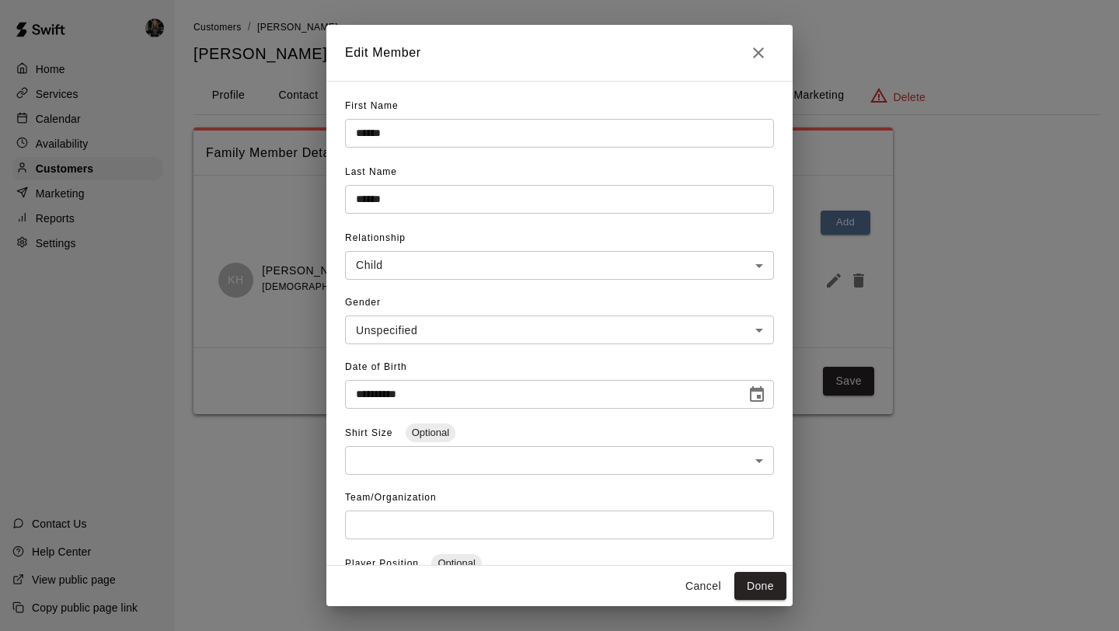
click at [744, 35] on h2 "Edit Member" at bounding box center [559, 53] width 466 height 56
click at [757, 51] on icon "Close" at bounding box center [758, 52] width 11 height 11
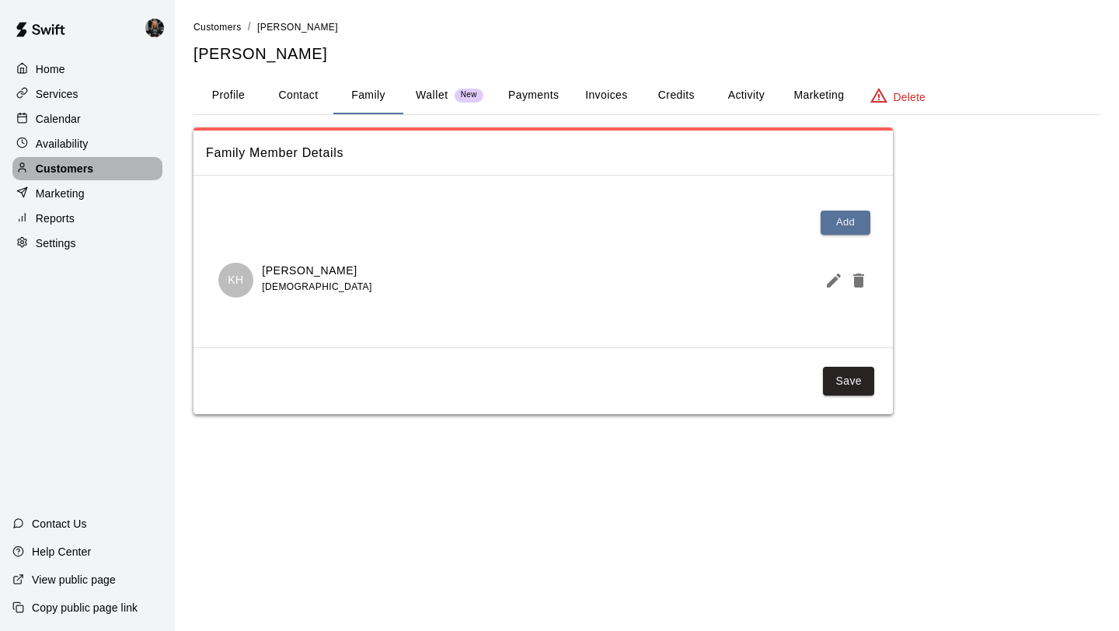
click at [129, 173] on div "Customers" at bounding box center [87, 168] width 150 height 23
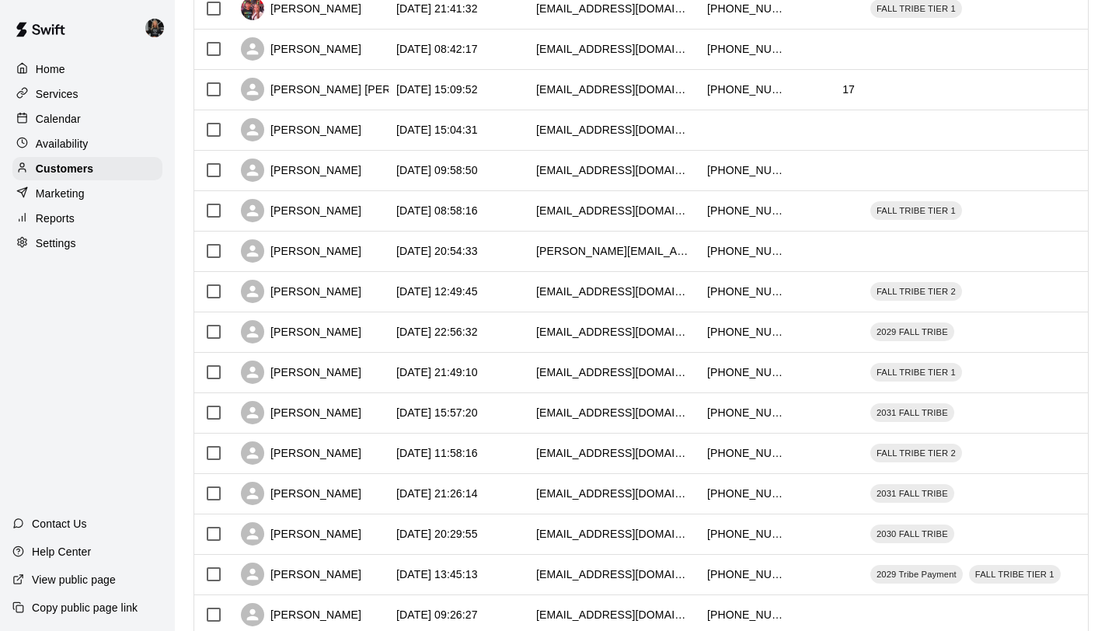
scroll to position [710, 0]
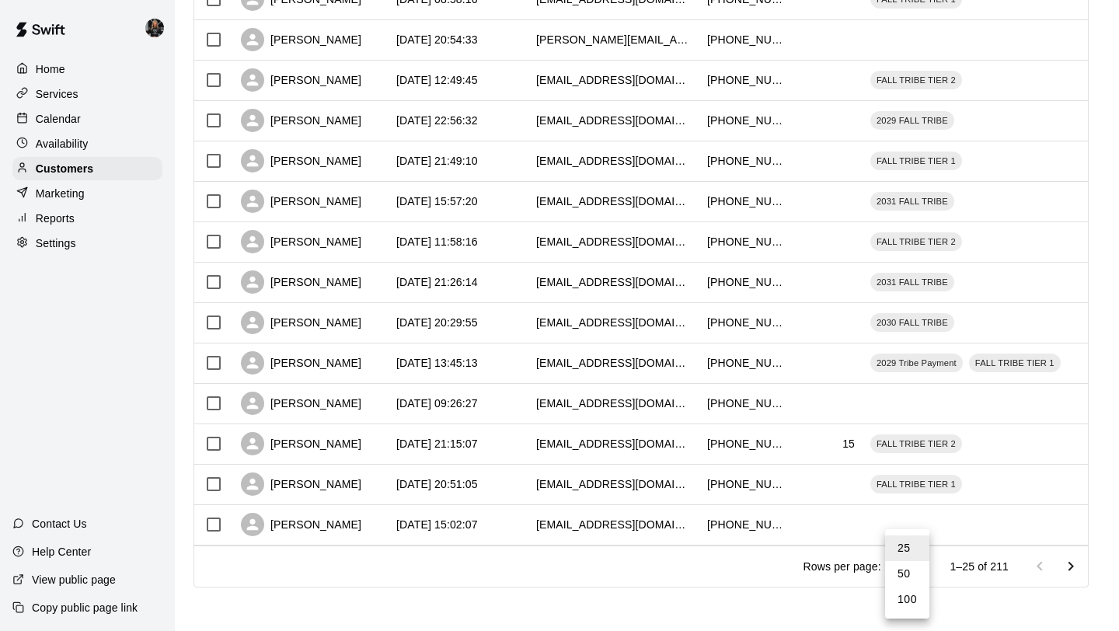
click at [909, 593] on li "100" at bounding box center [907, 599] width 44 height 26
type input "***"
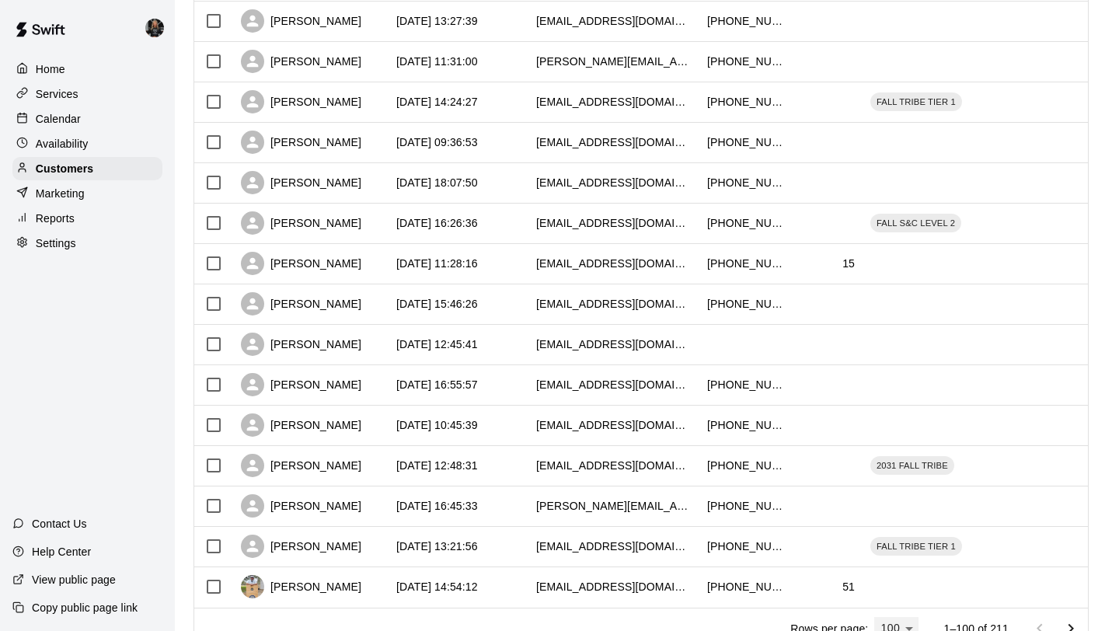
scroll to position [3739, 0]
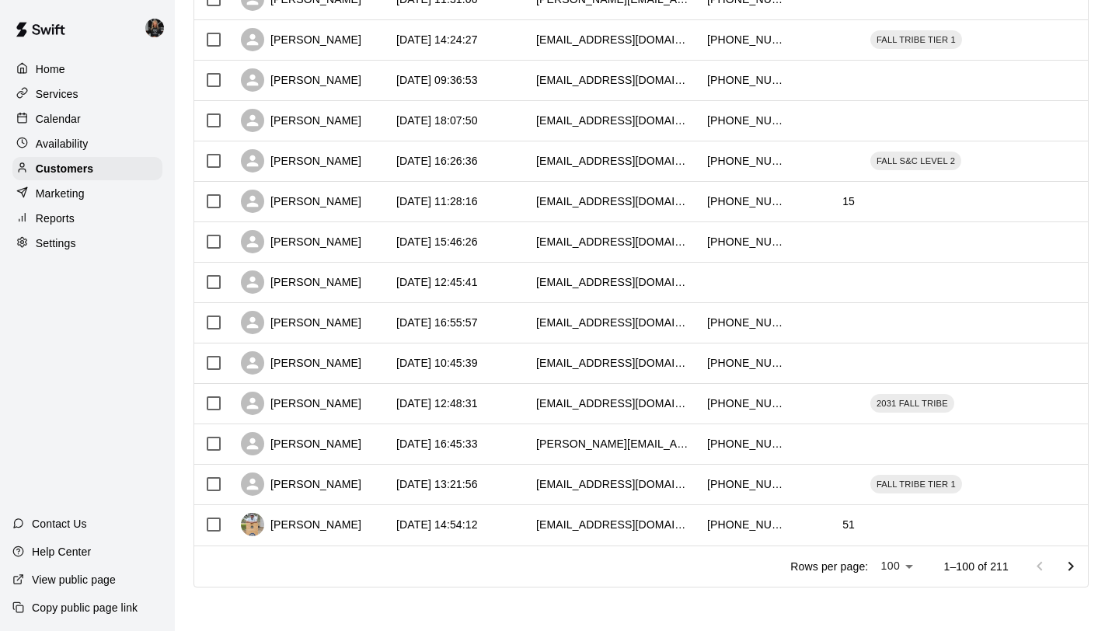
click at [1070, 562] on icon "Go to next page" at bounding box center [1070, 565] width 5 height 9
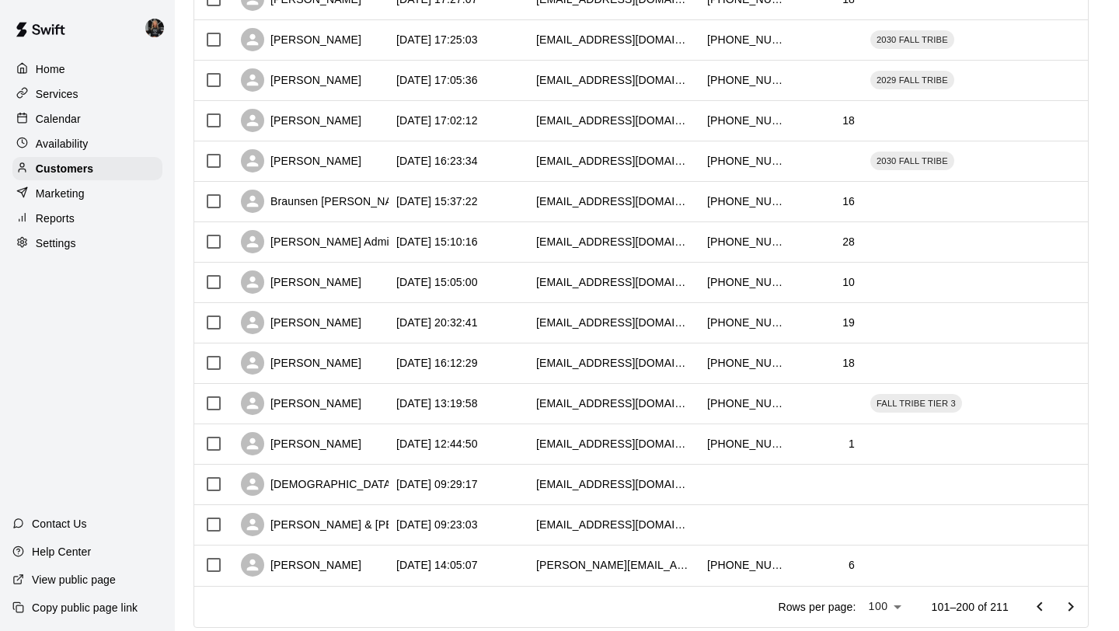
scroll to position [3697, 0]
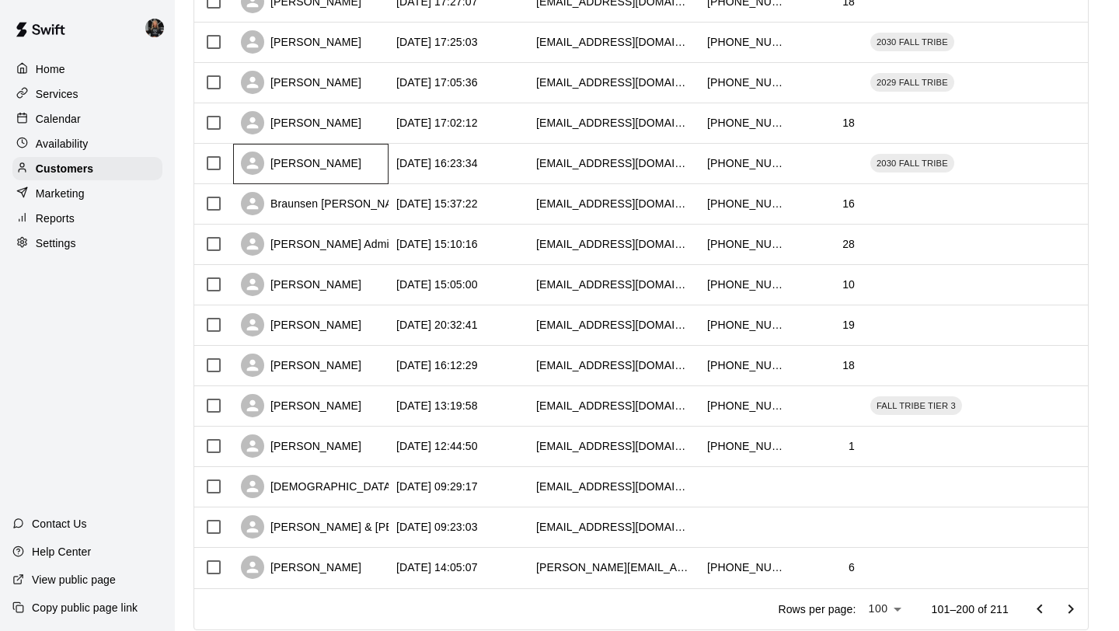
click at [316, 169] on div "Priscilla Barrow" at bounding box center [301, 162] width 120 height 23
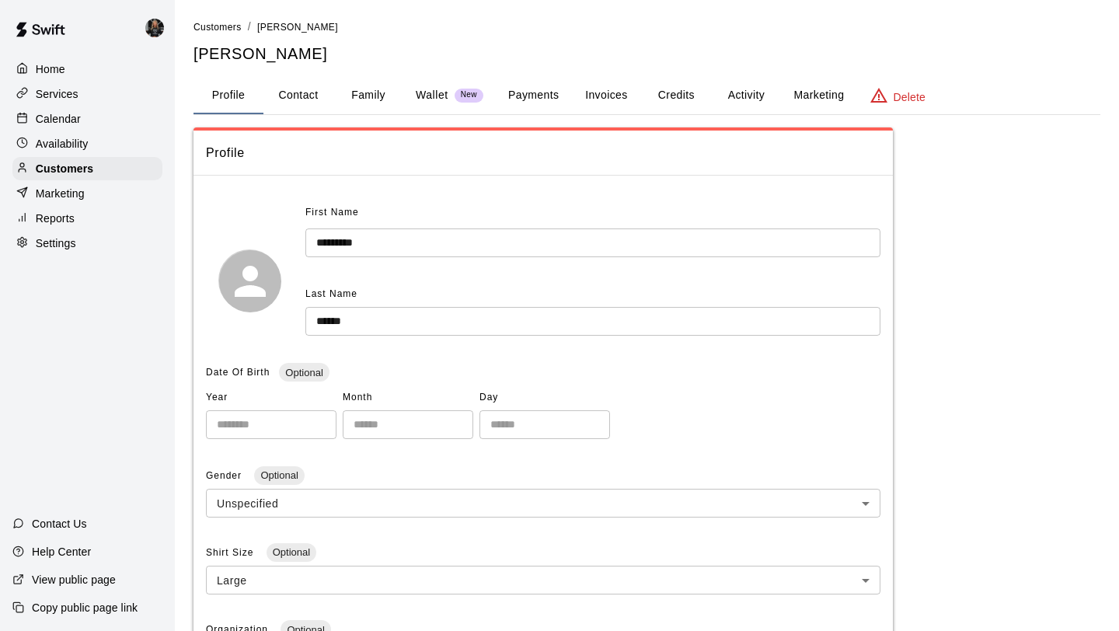
click at [358, 89] on button "Family" at bounding box center [368, 95] width 70 height 37
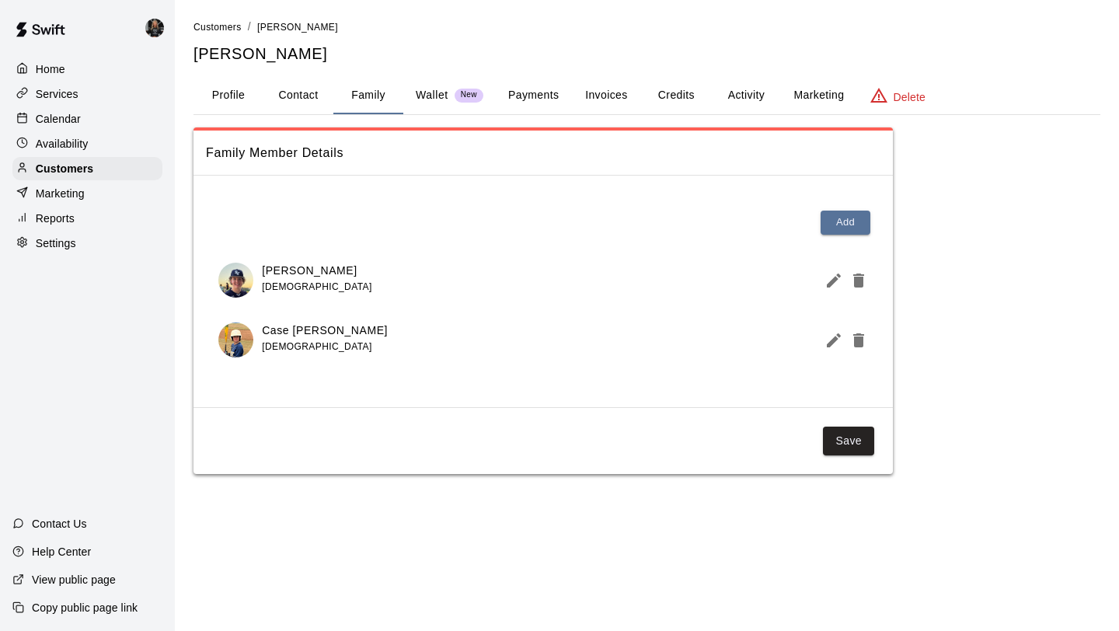
click at [833, 277] on icon "Edit Member" at bounding box center [833, 280] width 14 height 14
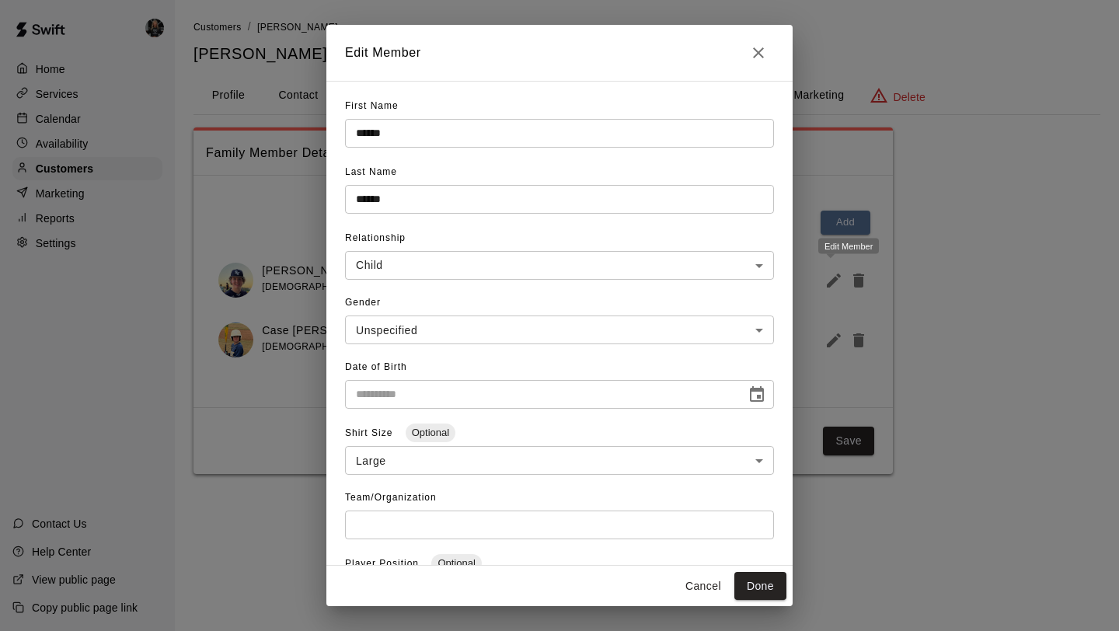
type input "**********"
click at [755, 71] on h2 "Edit Member" at bounding box center [559, 53] width 466 height 56
click at [757, 68] on h2 "Edit Member" at bounding box center [559, 53] width 466 height 56
click at [756, 54] on icon "Close" at bounding box center [758, 52] width 11 height 11
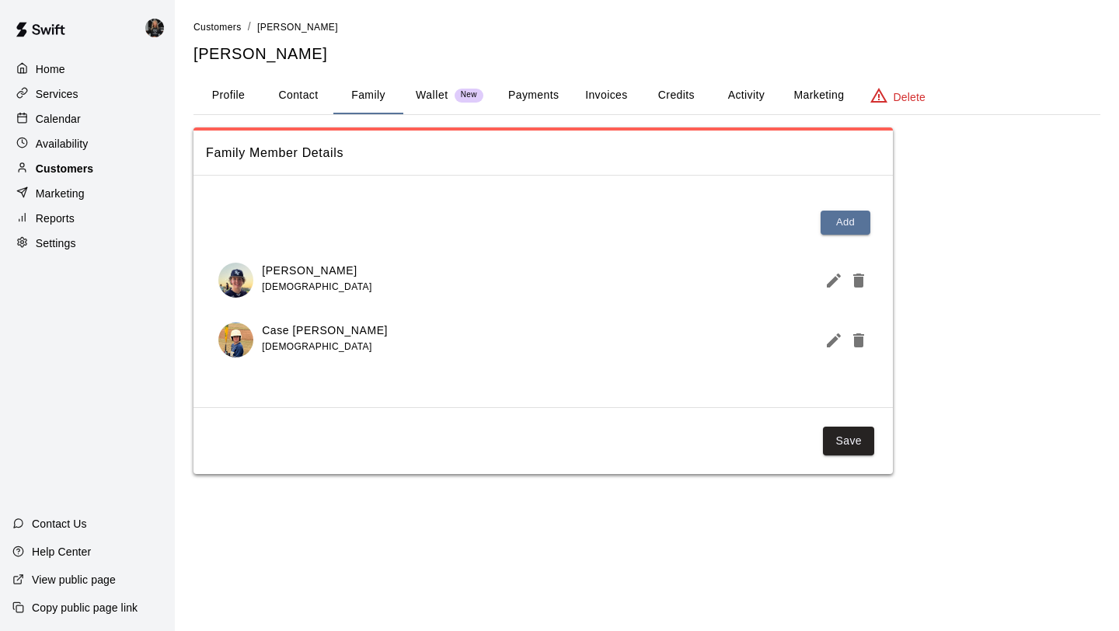
click at [87, 162] on p "Customers" at bounding box center [64, 169] width 57 height 16
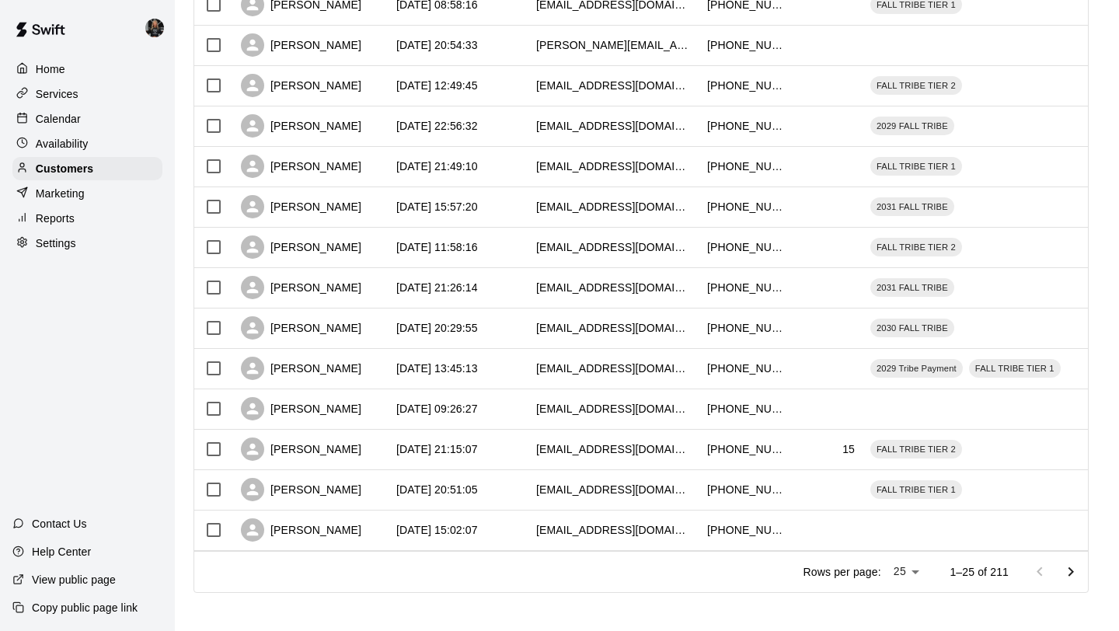
scroll to position [710, 0]
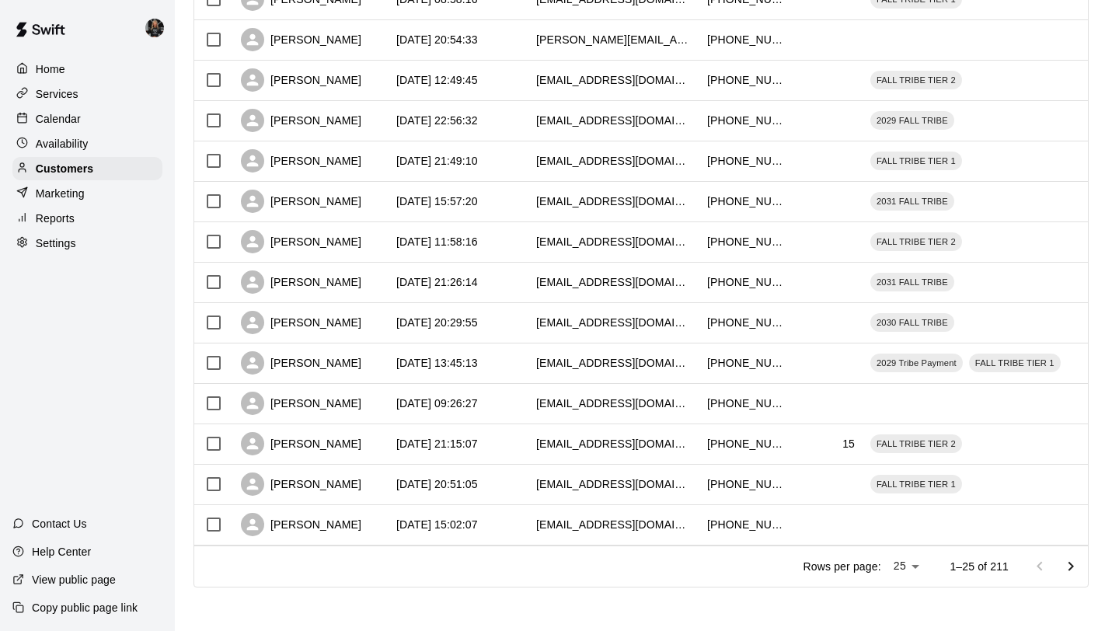
click at [904, 589] on li "100" at bounding box center [907, 599] width 44 height 26
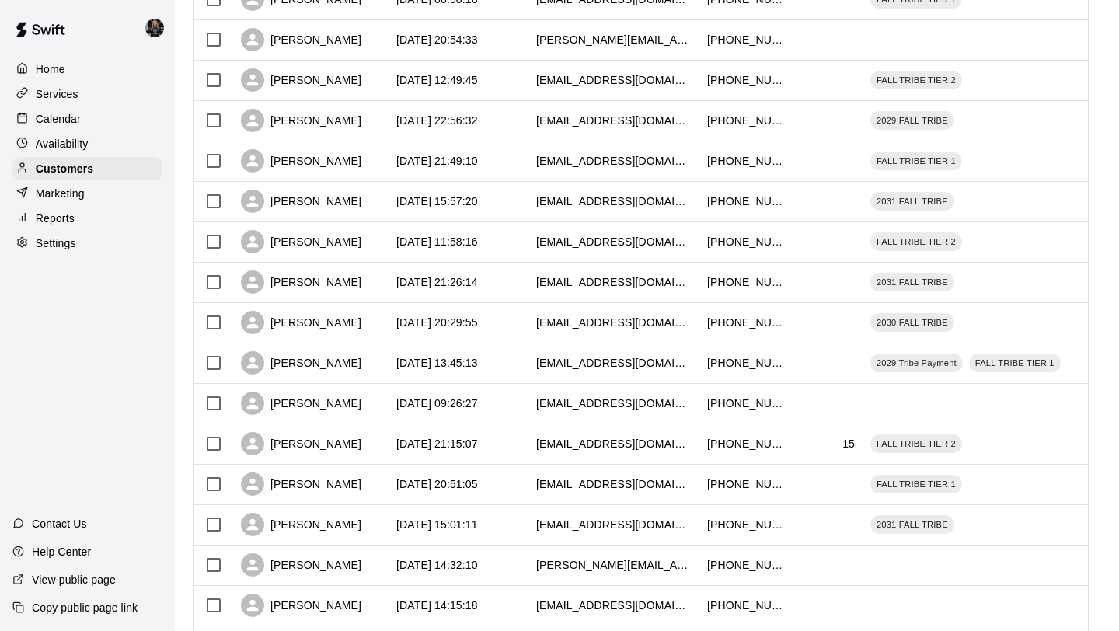
type input "***"
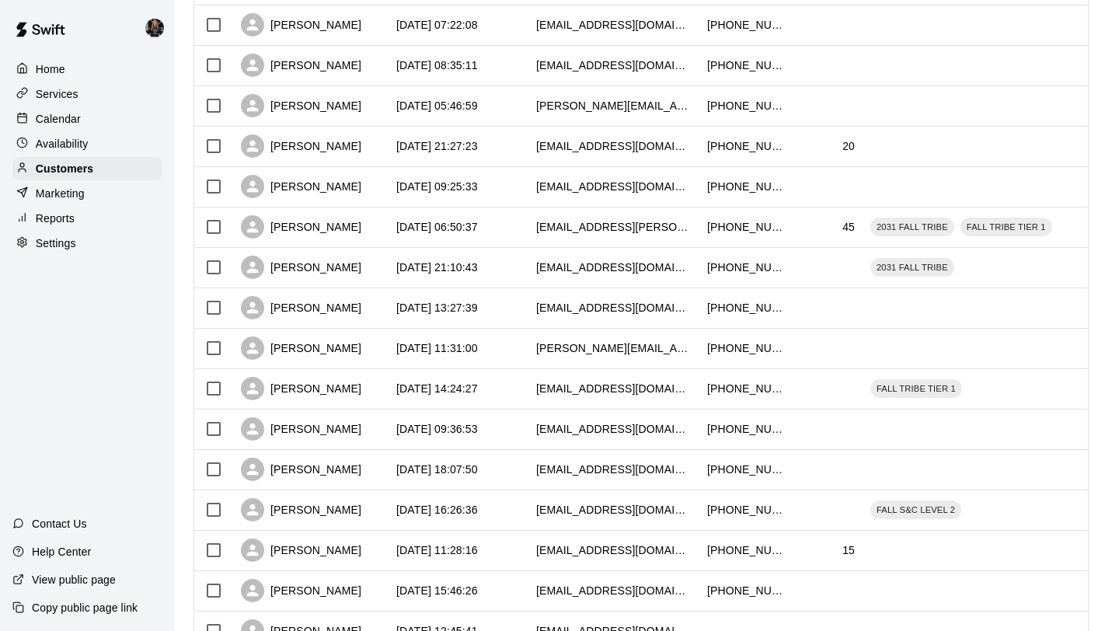
scroll to position [3739, 0]
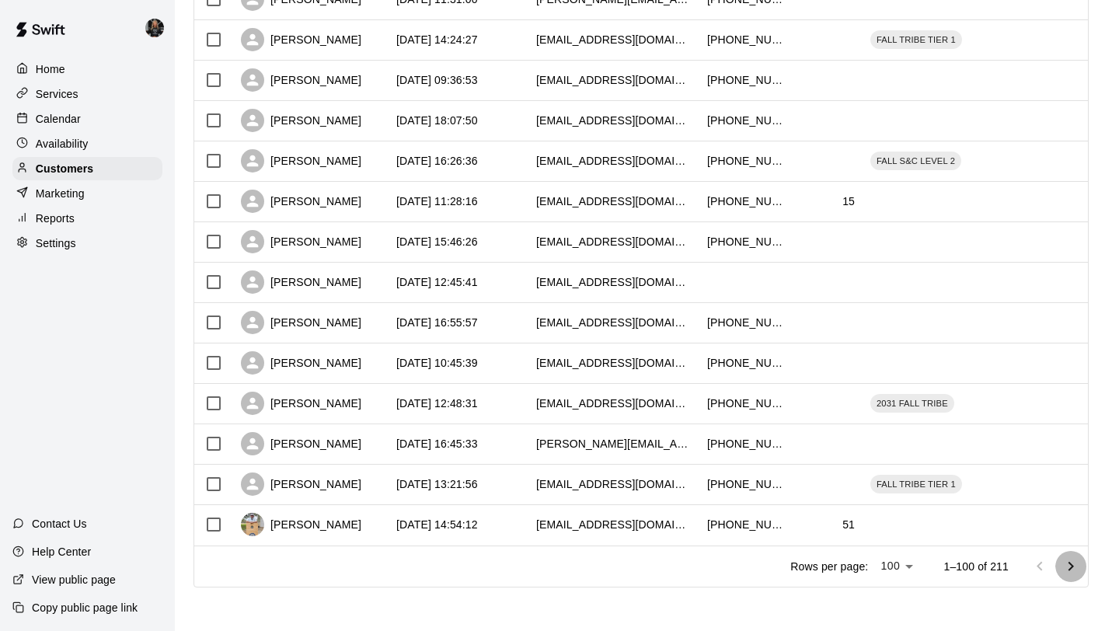
click at [1073, 565] on icon "Go to next page" at bounding box center [1070, 566] width 19 height 19
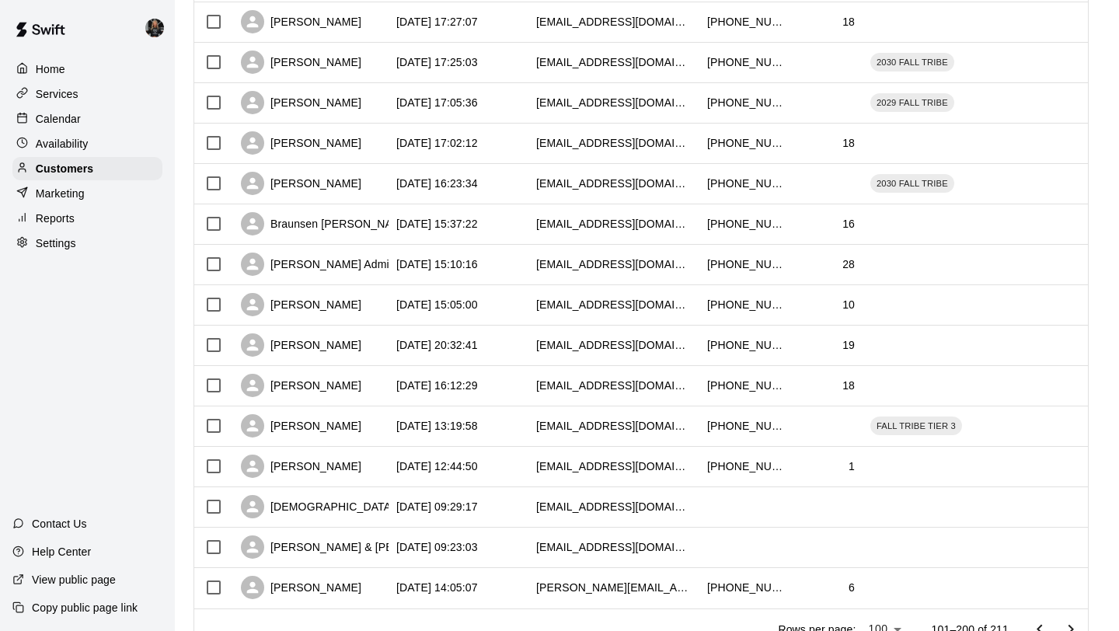
scroll to position [3676, 0]
click at [309, 186] on div "Priscilla Barrow" at bounding box center [301, 183] width 120 height 23
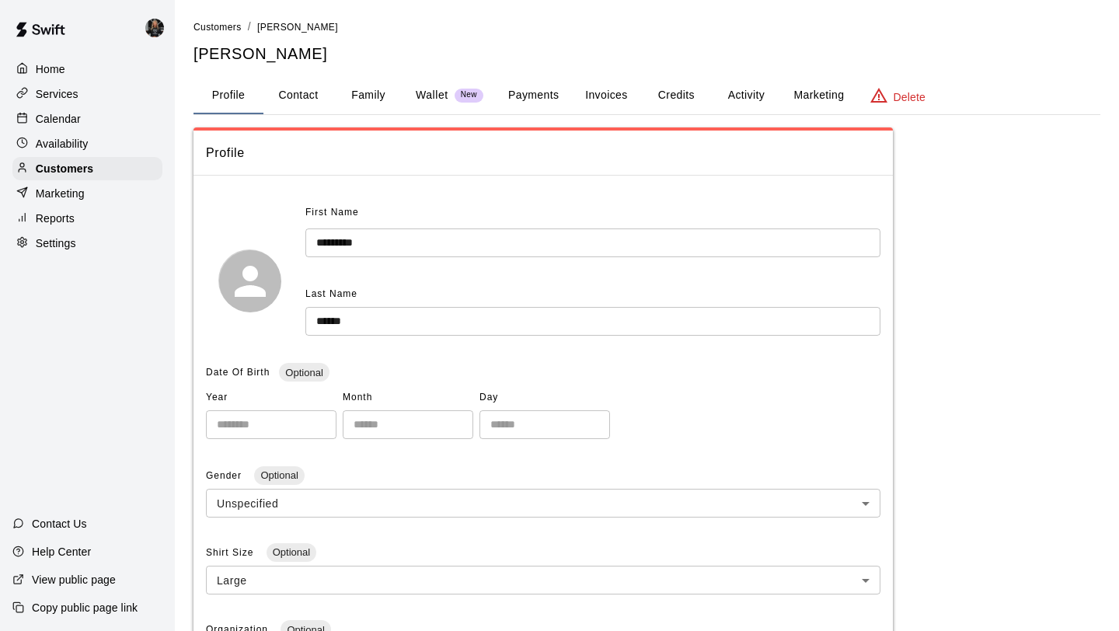
click at [292, 90] on button "Contact" at bounding box center [298, 95] width 70 height 37
select select "**"
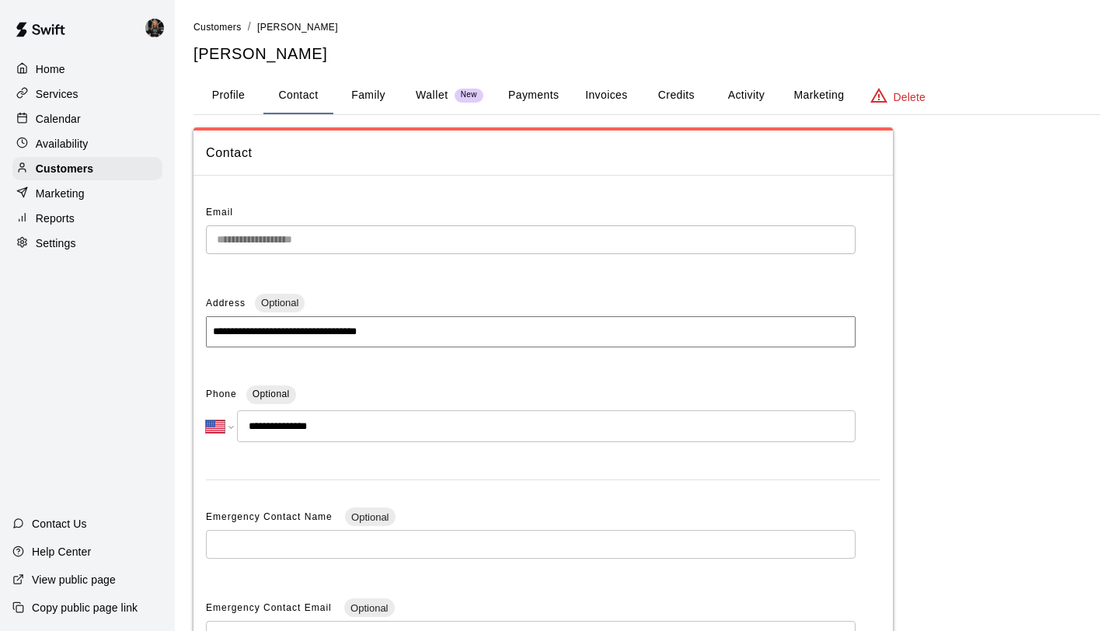
click at [345, 95] on button "Family" at bounding box center [368, 95] width 70 height 37
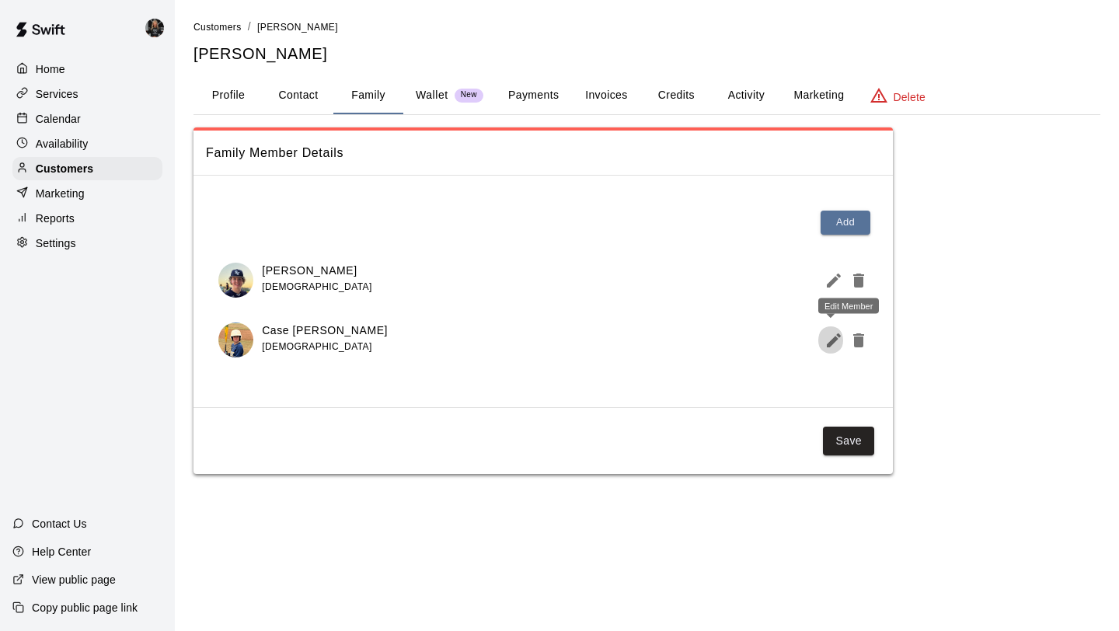
click at [834, 343] on icon "Edit Member" at bounding box center [833, 340] width 19 height 19
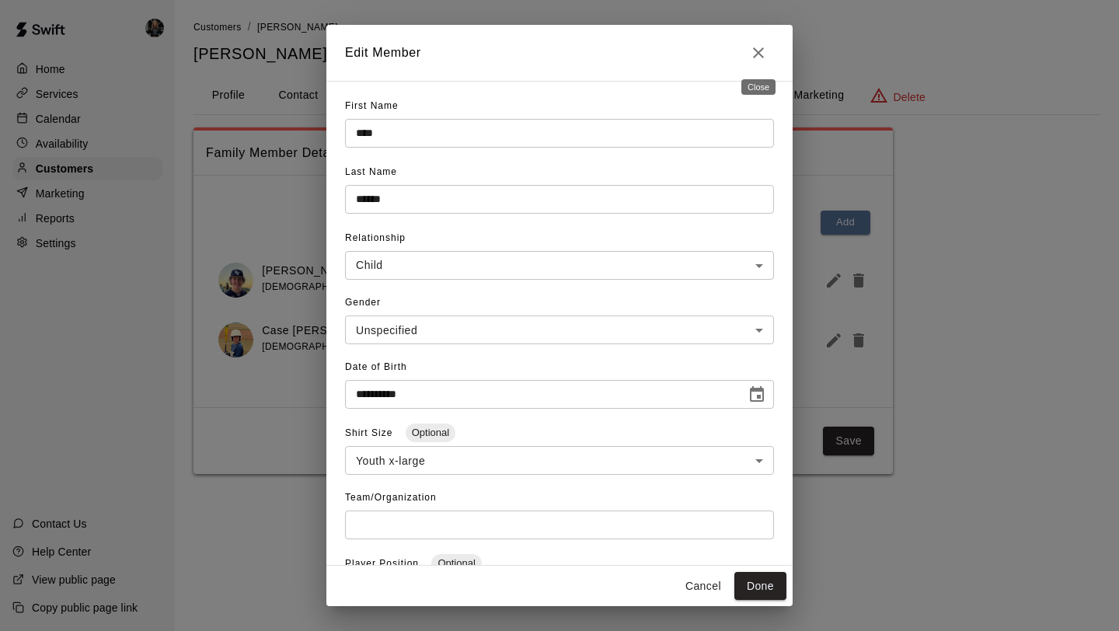
click at [760, 60] on icon "Close" at bounding box center [758, 52] width 19 height 19
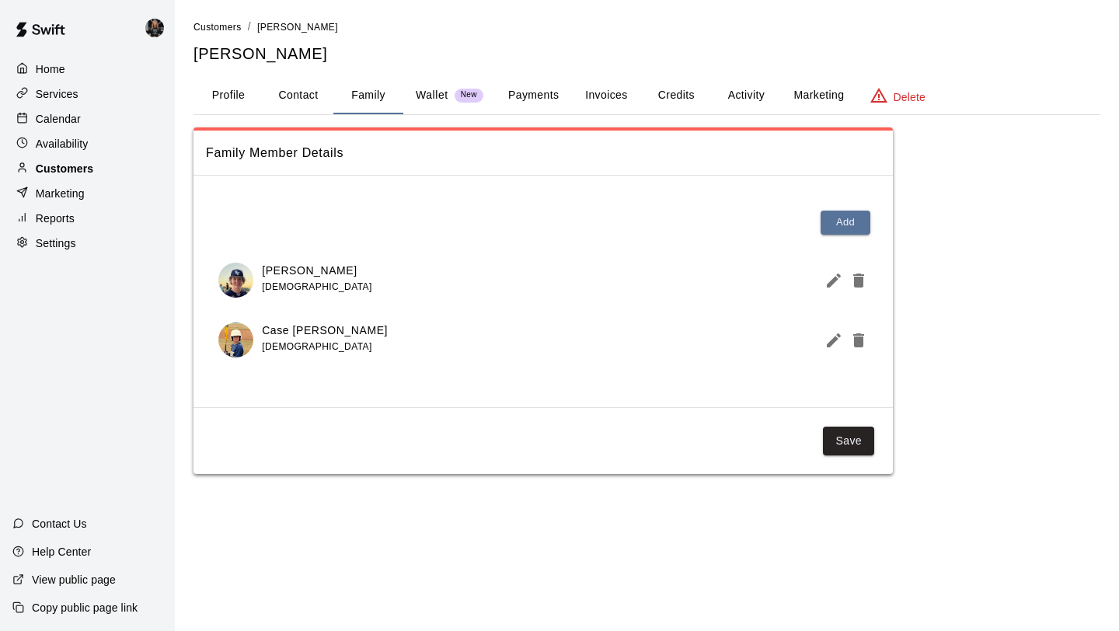
click at [106, 165] on div "Customers" at bounding box center [87, 168] width 150 height 23
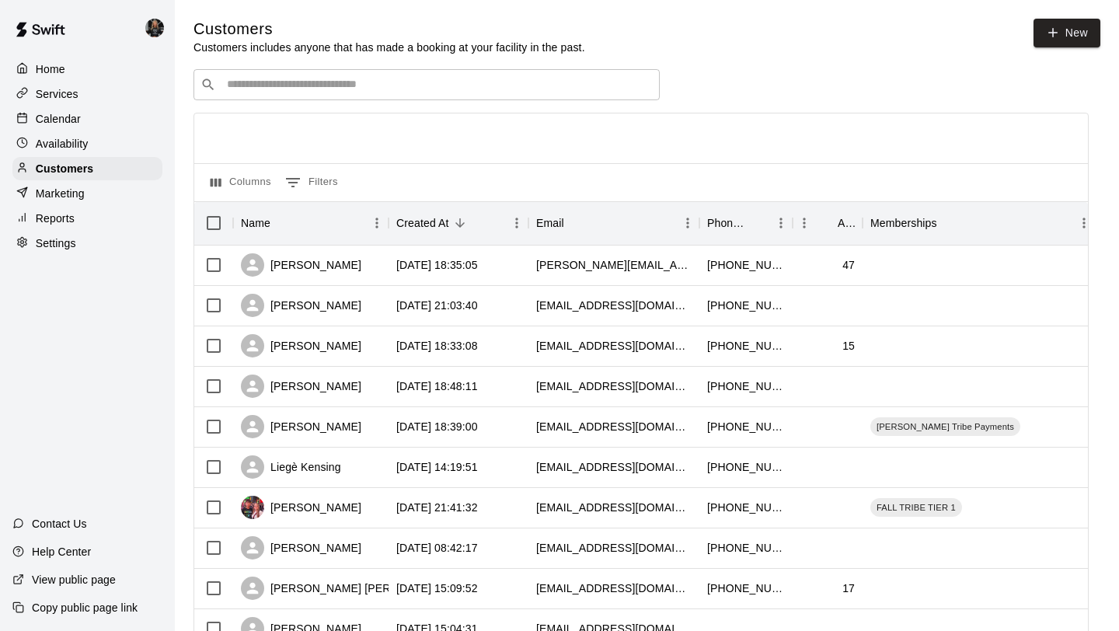
scroll to position [710, 0]
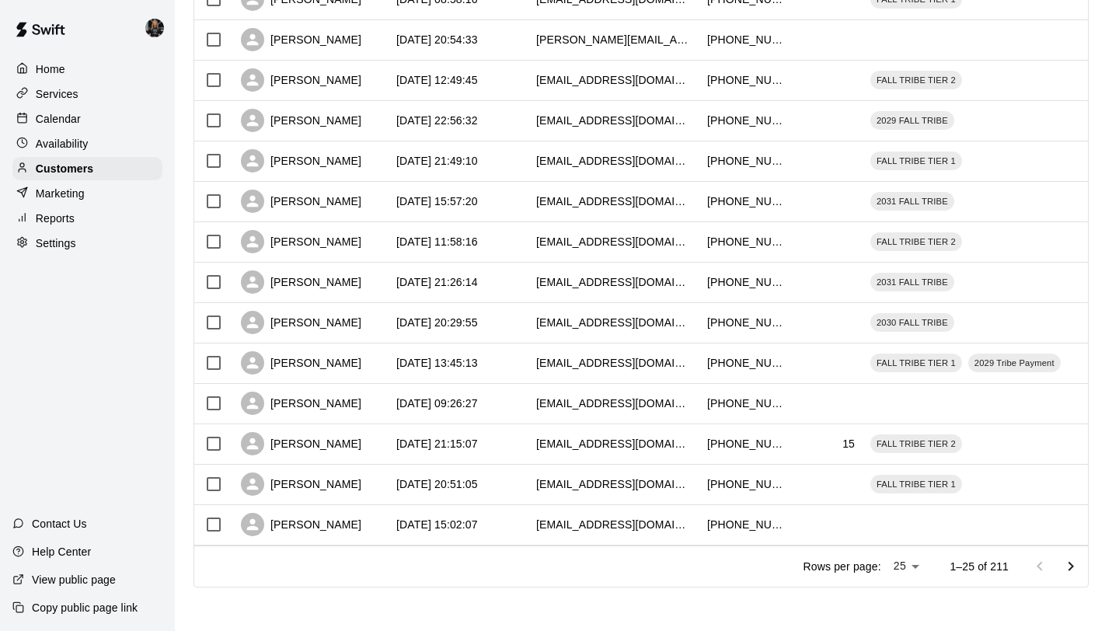
click at [909, 594] on li "100" at bounding box center [907, 599] width 44 height 26
type input "***"
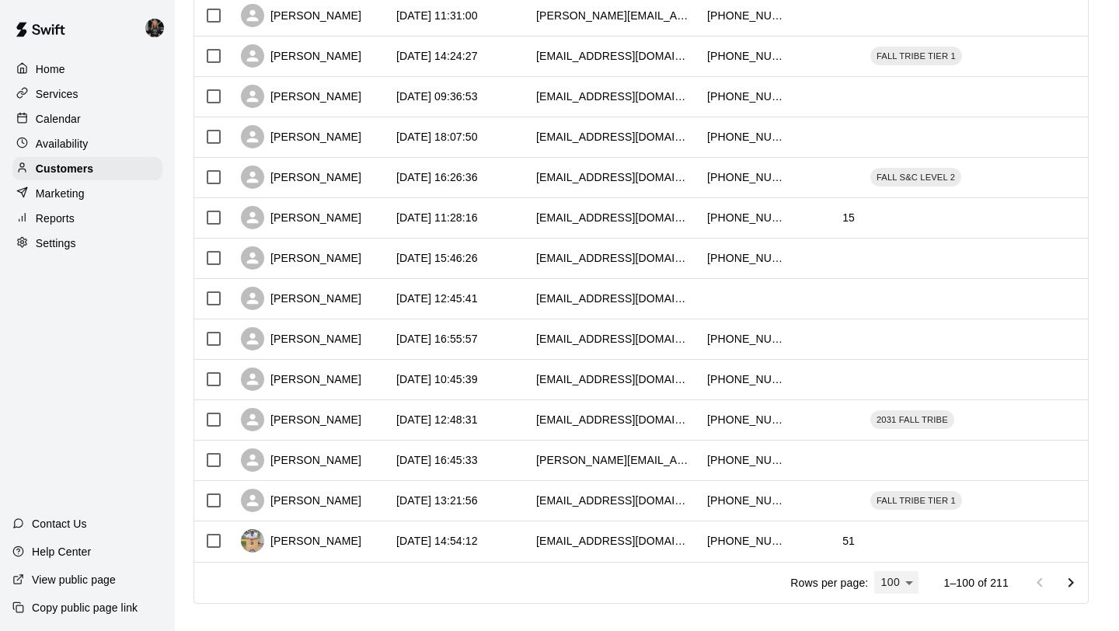
scroll to position [3739, 0]
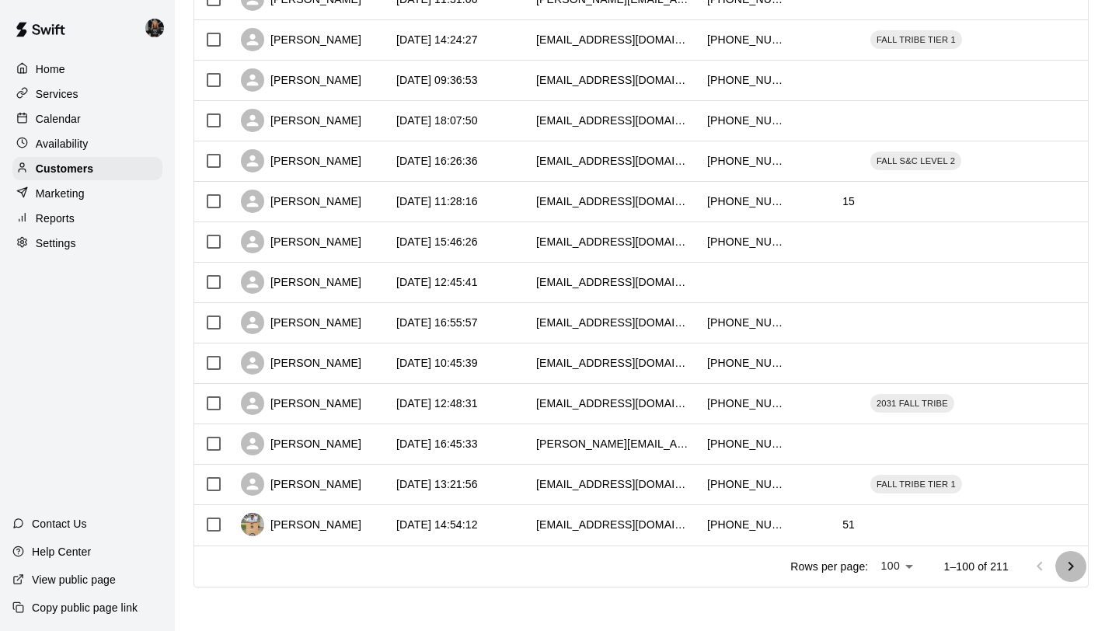
click at [1057, 558] on button "Go to next page" at bounding box center [1070, 566] width 31 height 31
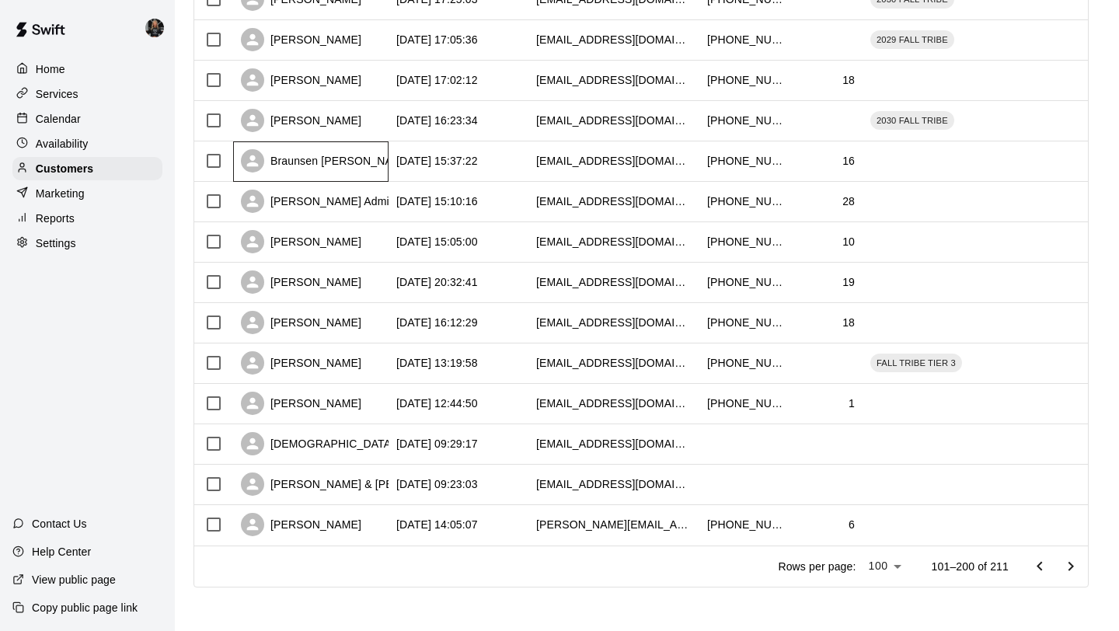
click at [344, 169] on div "Braunsen Manwill" at bounding box center [326, 160] width 171 height 23
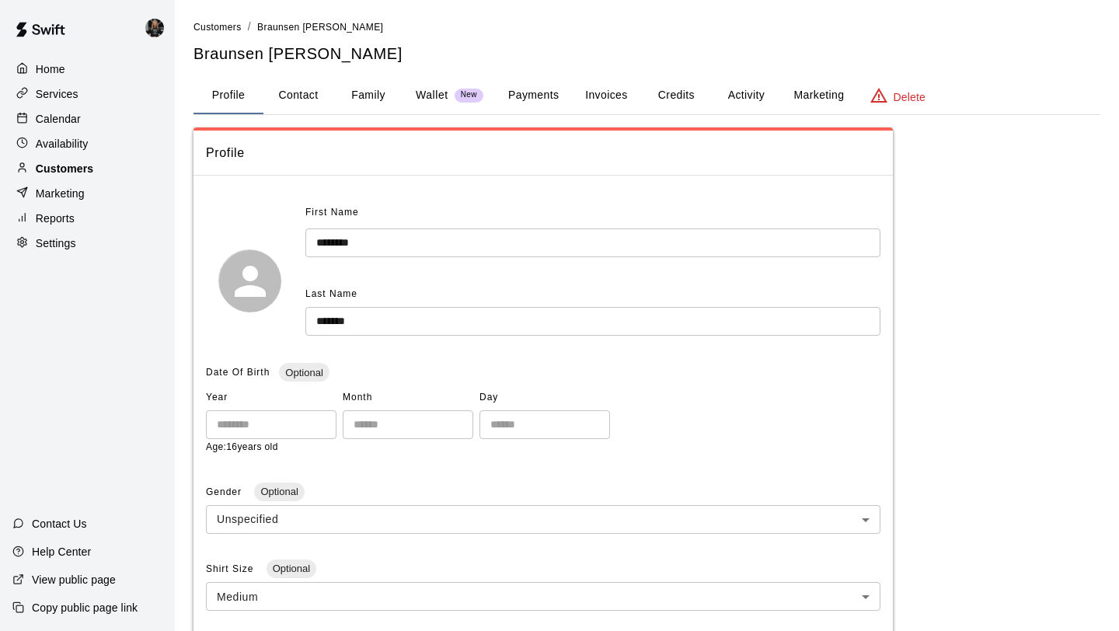
click at [114, 165] on div "Customers" at bounding box center [87, 168] width 150 height 23
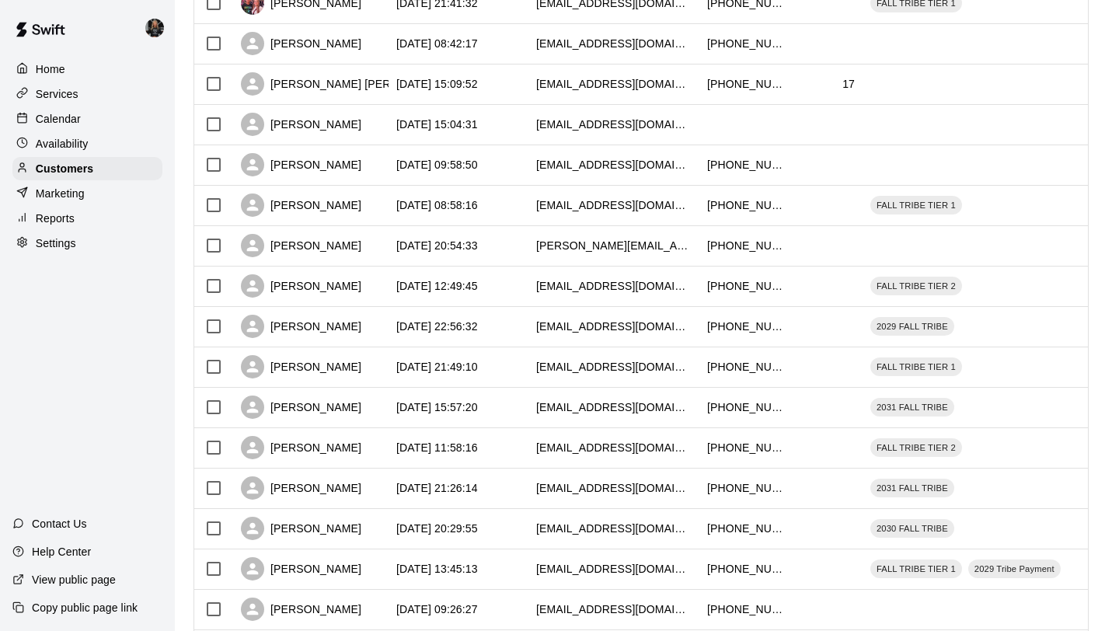
scroll to position [710, 0]
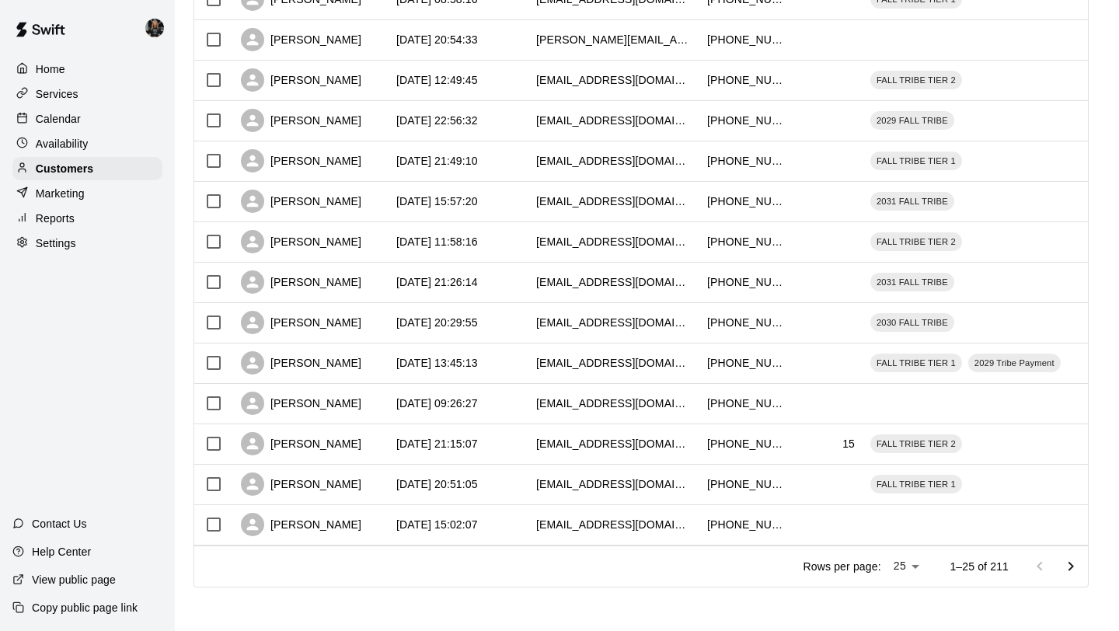
click at [905, 601] on li "100" at bounding box center [907, 599] width 44 height 26
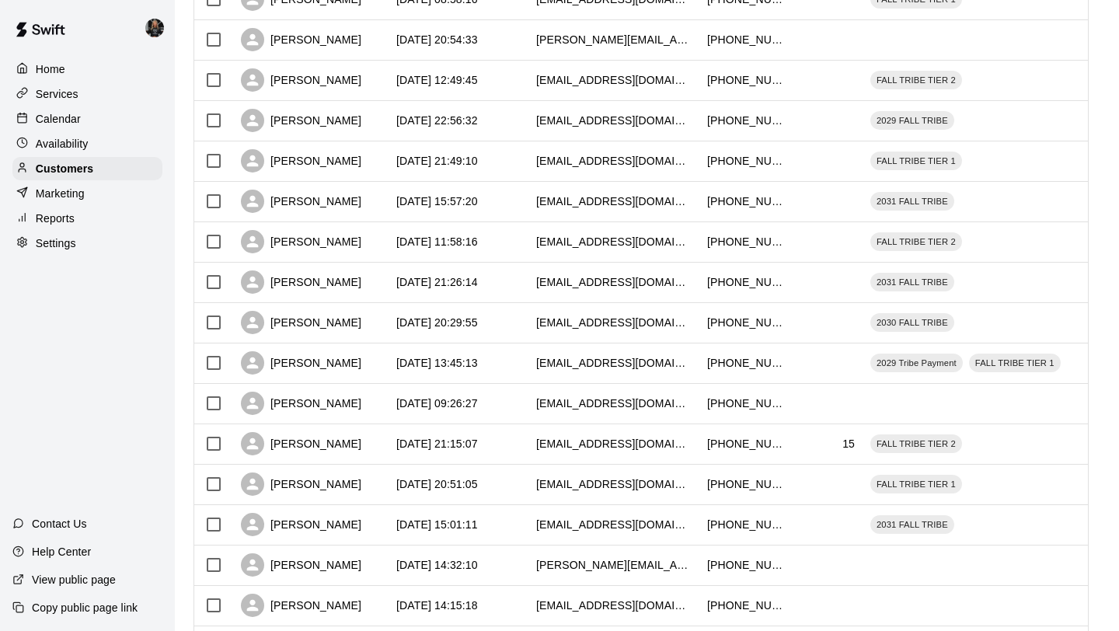
type input "***"
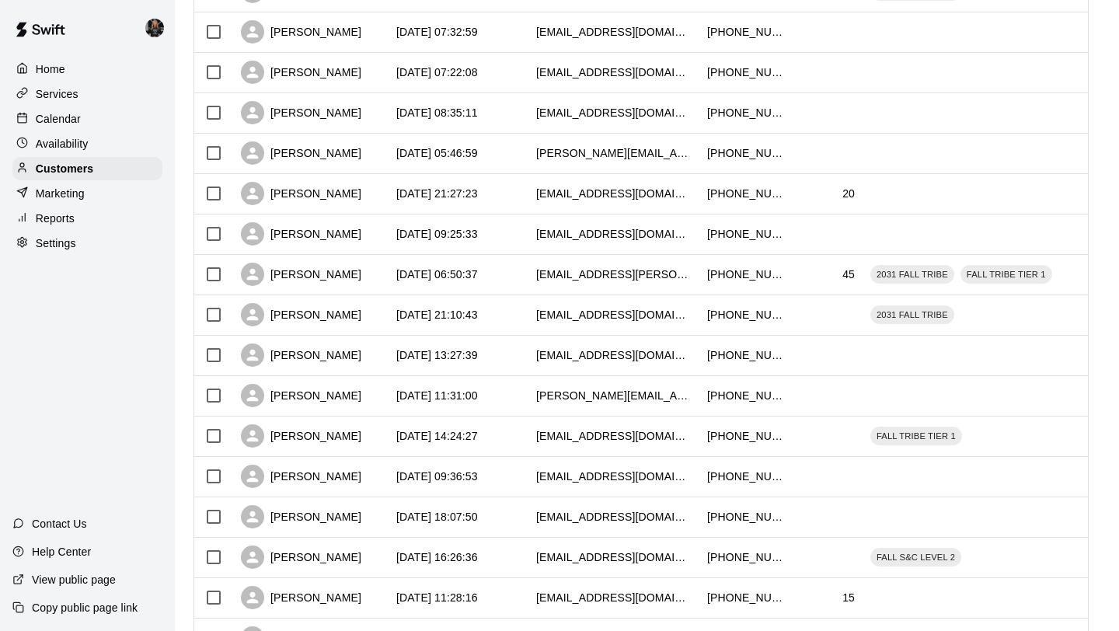
scroll to position [3739, 0]
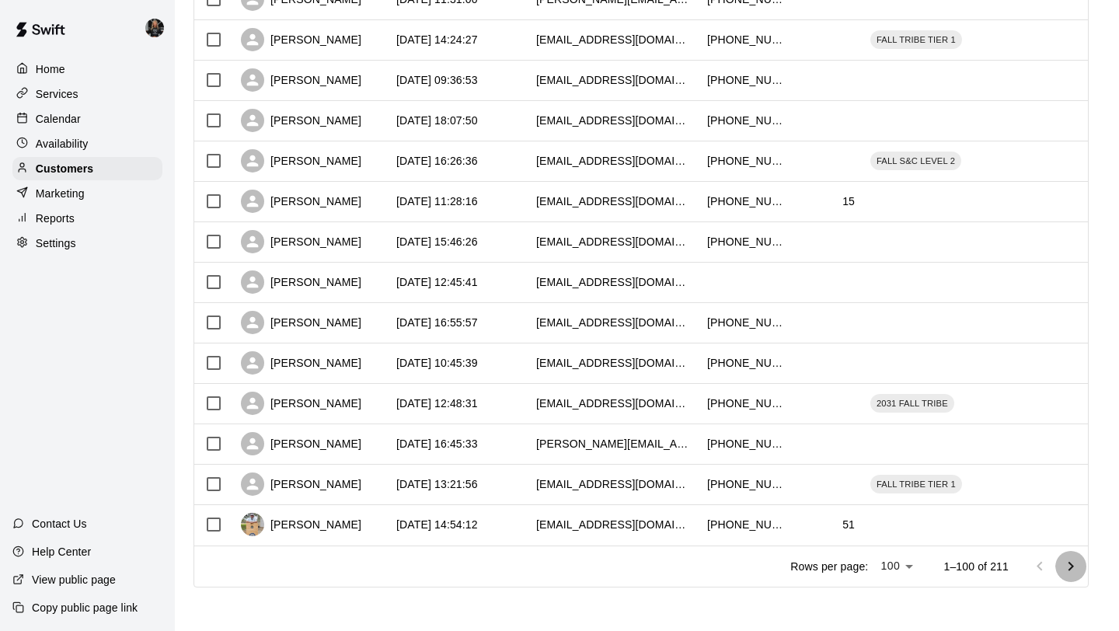
click at [1067, 562] on icon "Go to next page" at bounding box center [1070, 566] width 19 height 19
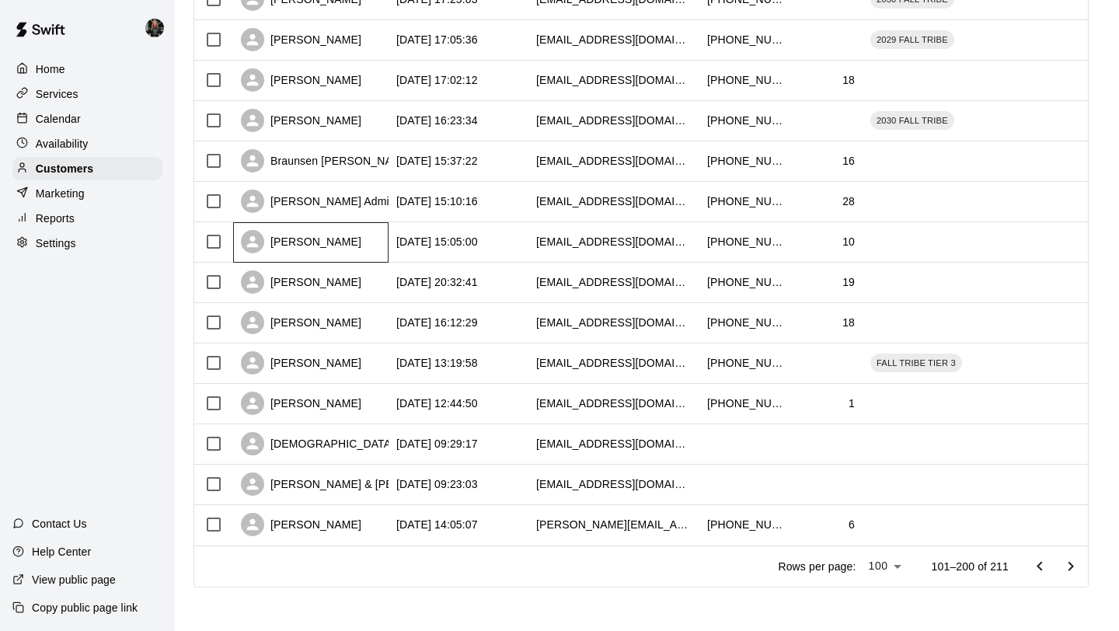
click at [302, 234] on div "Jaxon Mauldin" at bounding box center [301, 241] width 120 height 23
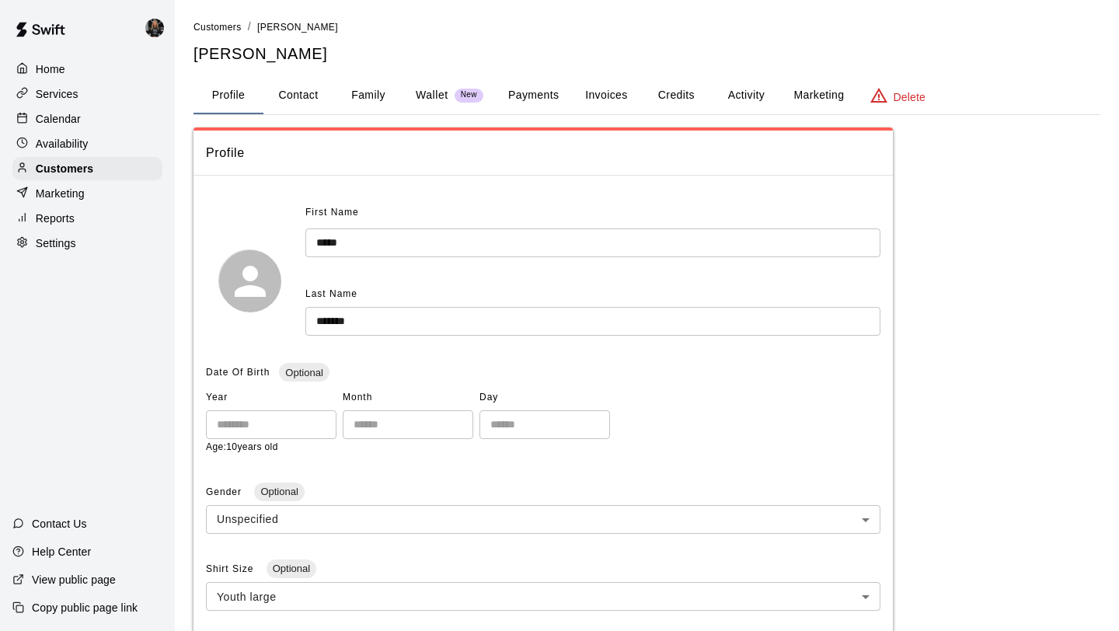
click at [364, 79] on button "Family" at bounding box center [368, 95] width 70 height 37
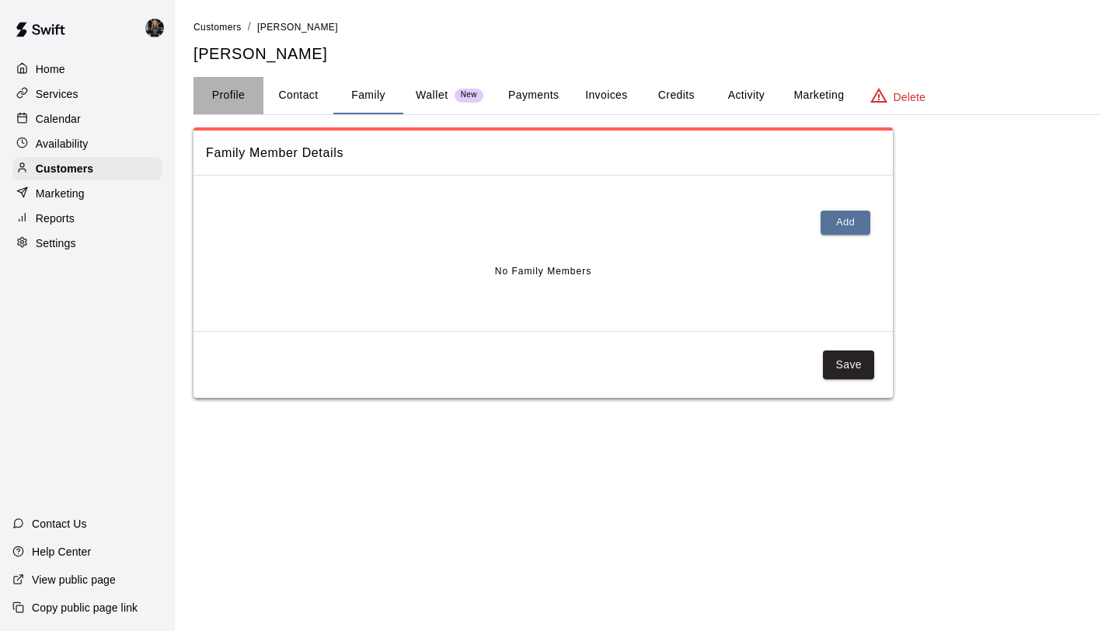
click at [238, 102] on button "Profile" at bounding box center [228, 95] width 70 height 37
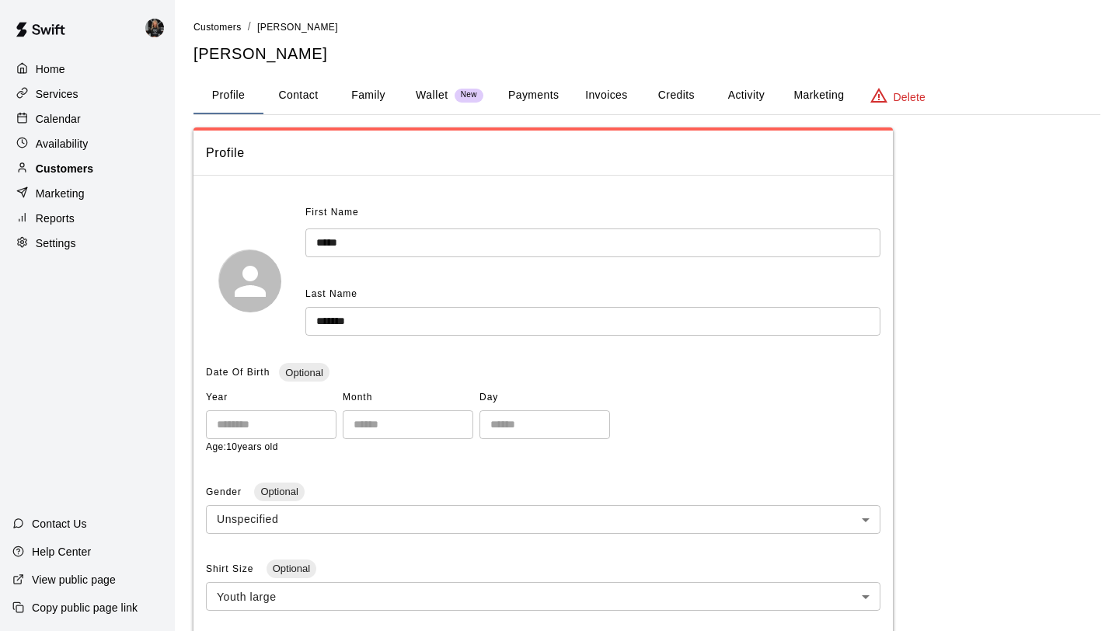
click at [66, 165] on p "Customers" at bounding box center [64, 169] width 57 height 16
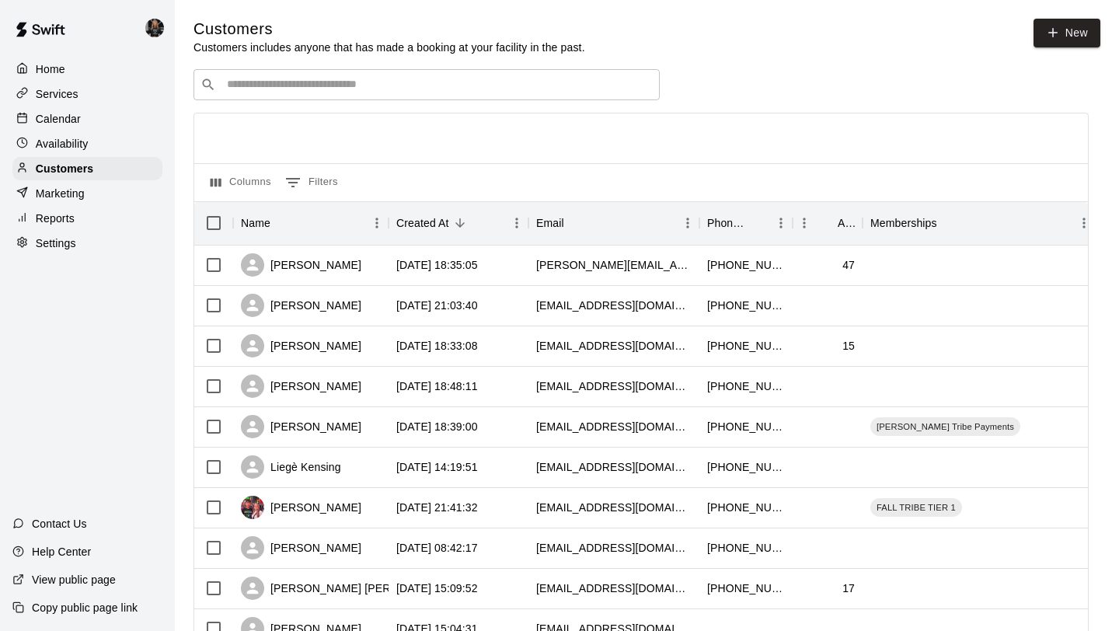
scroll to position [710, 0]
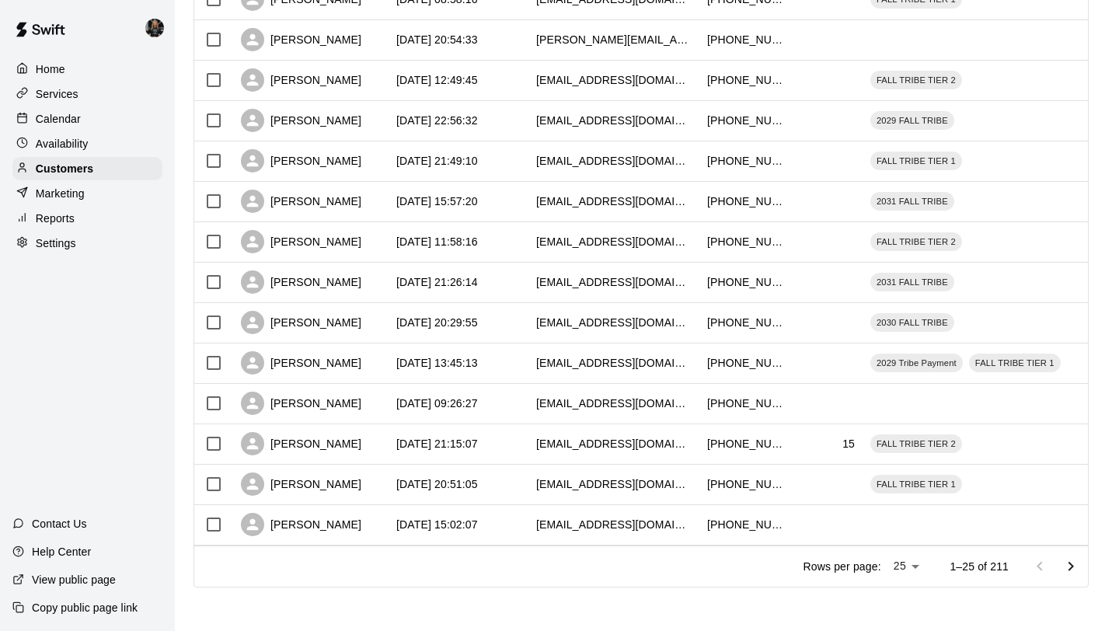
click at [901, 596] on li "100" at bounding box center [907, 599] width 44 height 26
type input "***"
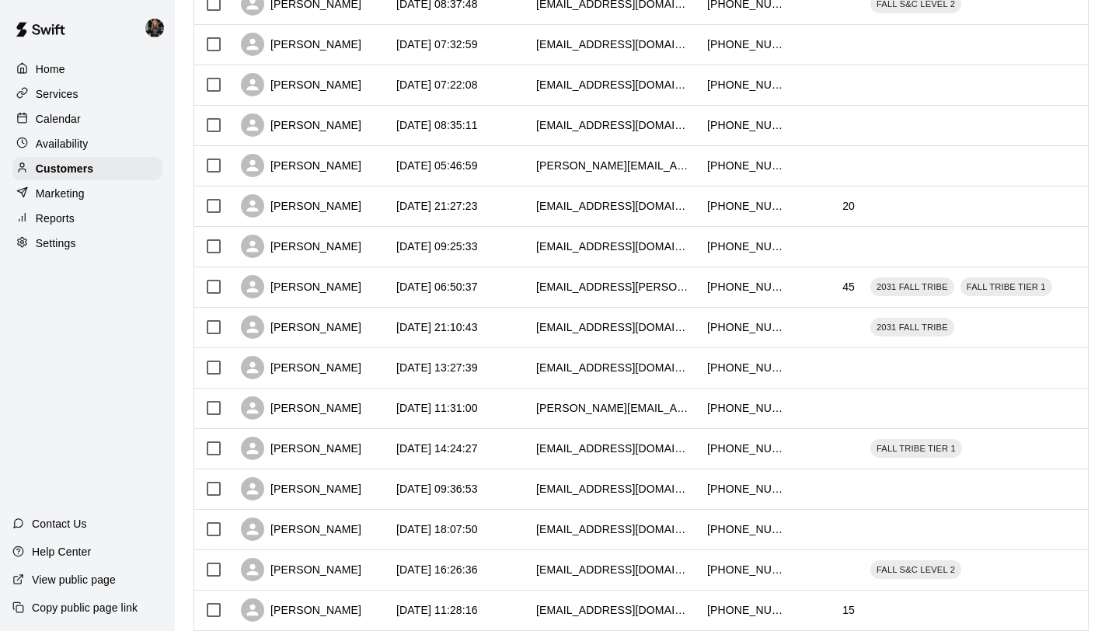
scroll to position [3739, 0]
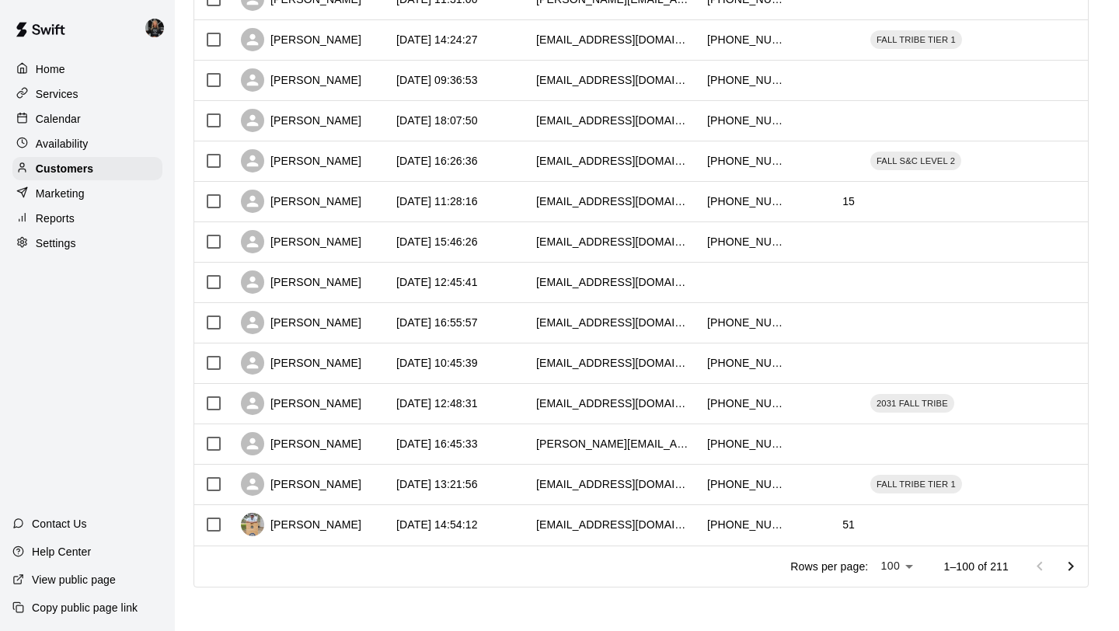
click at [1072, 575] on icon "Go to next page" at bounding box center [1070, 566] width 19 height 19
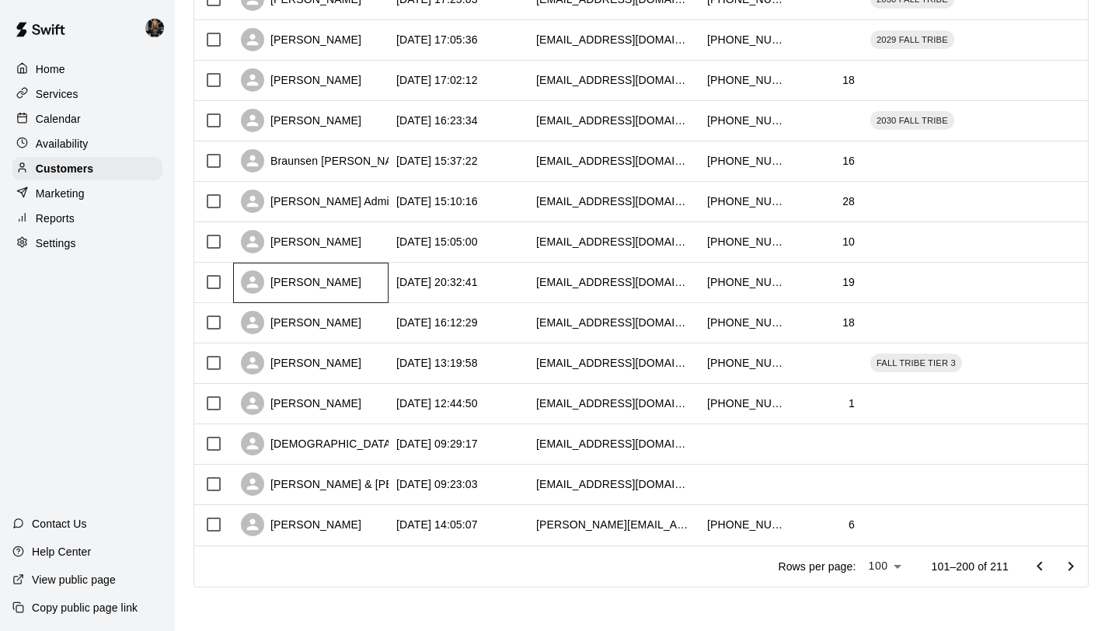
click at [315, 281] on div "Owen Edwards" at bounding box center [301, 281] width 120 height 23
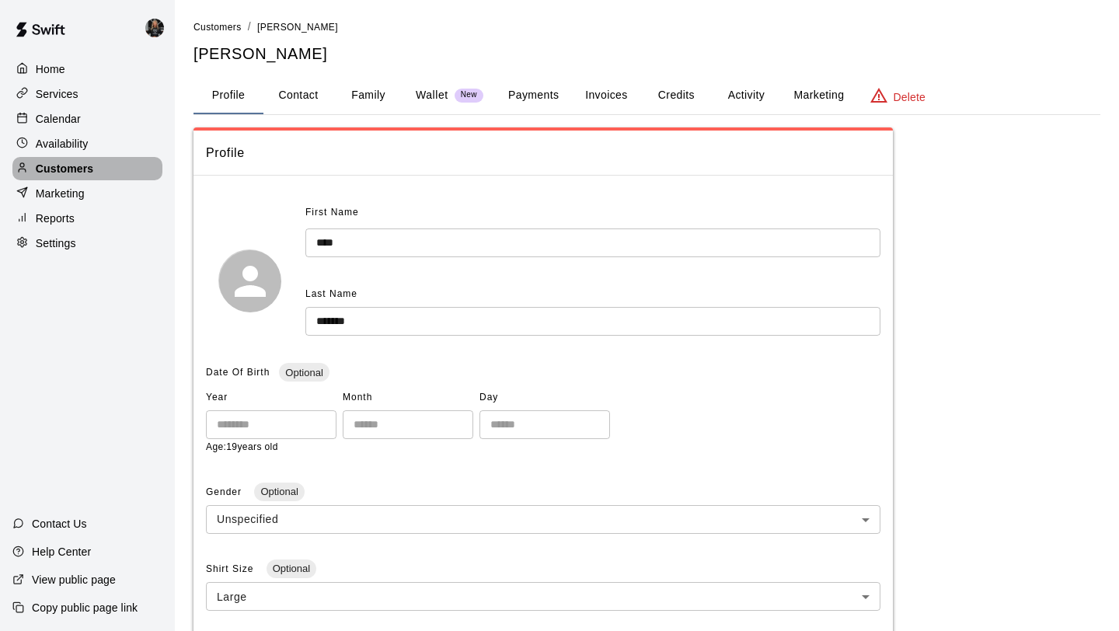
click at [117, 174] on div "Customers" at bounding box center [87, 168] width 150 height 23
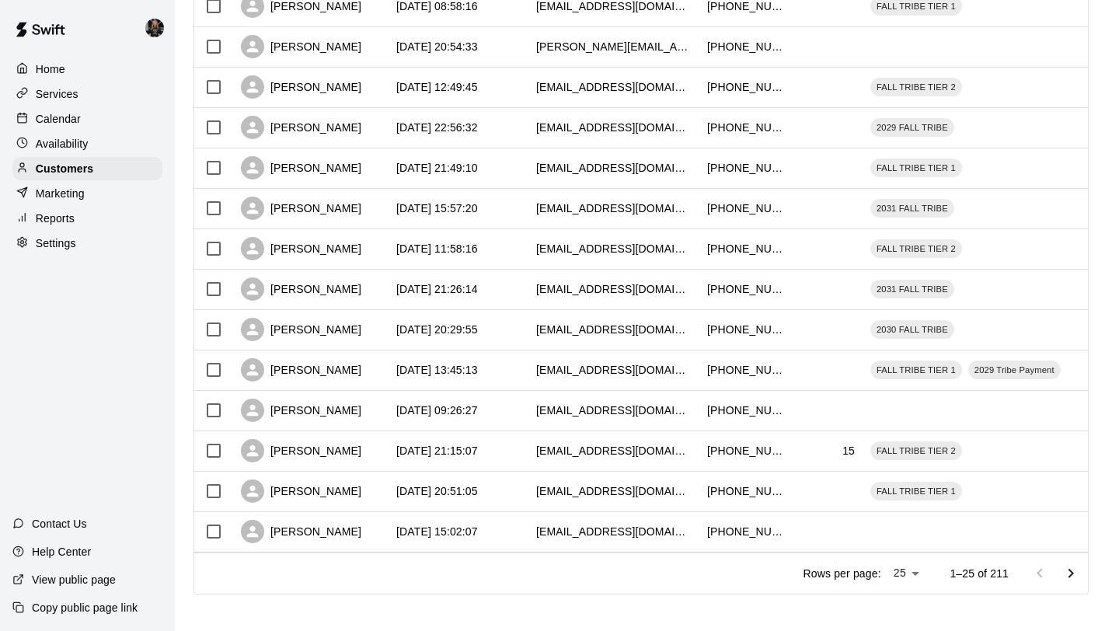
scroll to position [710, 0]
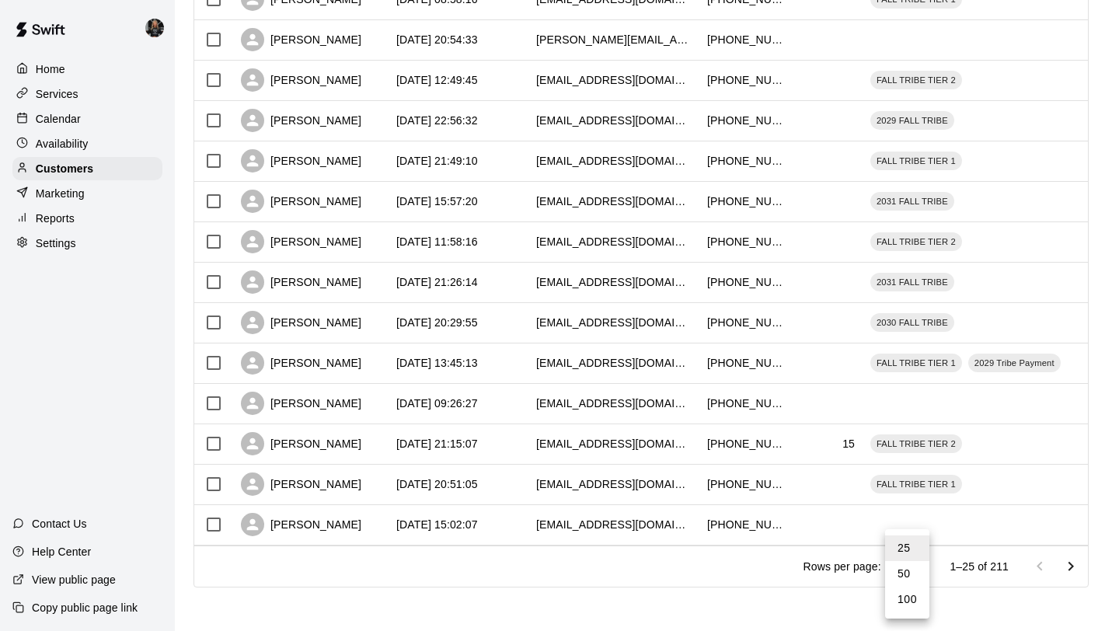
click at [901, 593] on li "100" at bounding box center [907, 599] width 44 height 26
type input "***"
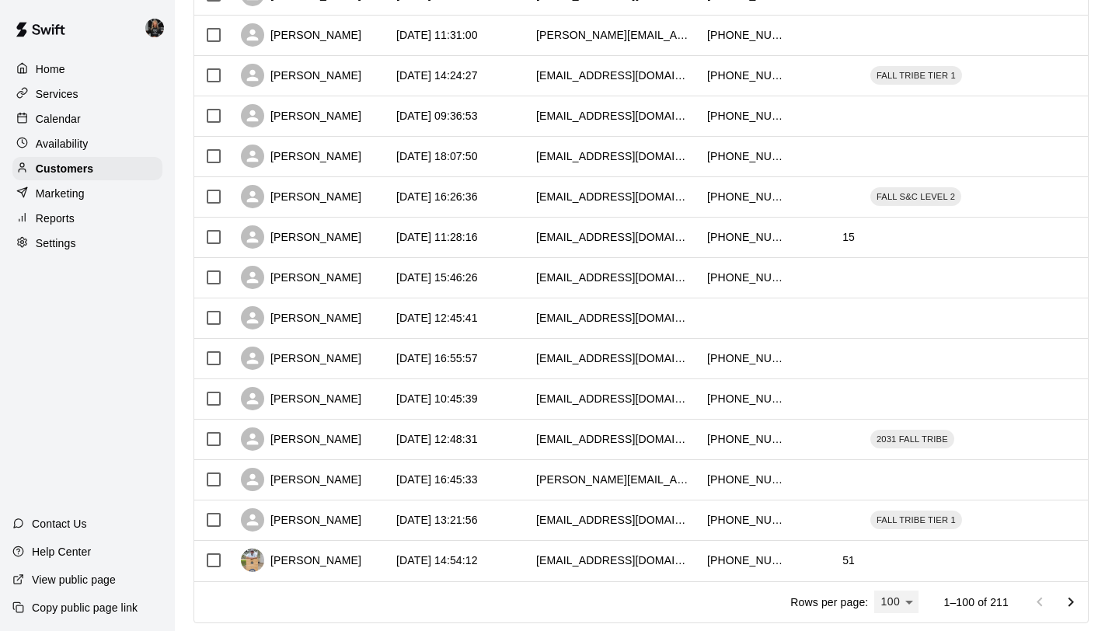
scroll to position [3739, 0]
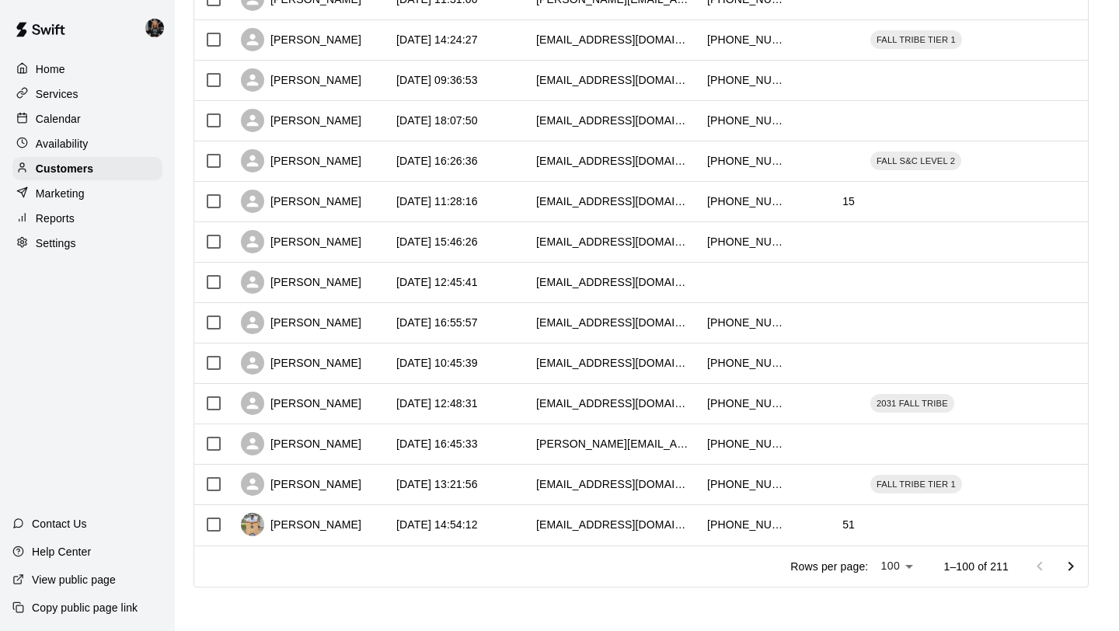
click at [1073, 562] on icon "Go to next page" at bounding box center [1070, 566] width 19 height 19
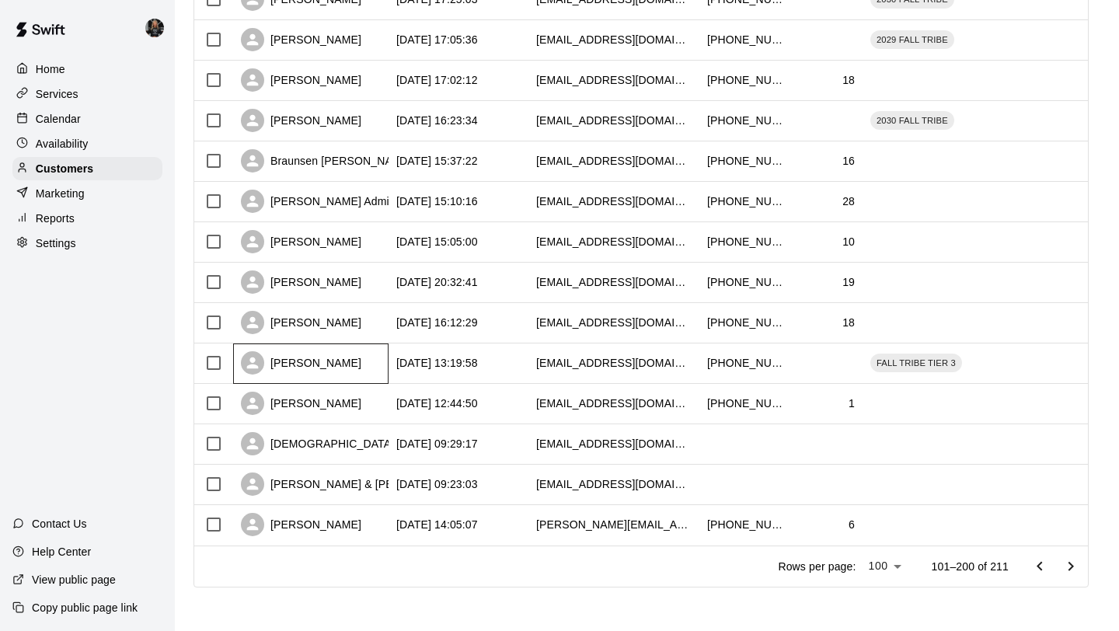
click at [311, 357] on div "Carrie Parker" at bounding box center [301, 362] width 120 height 23
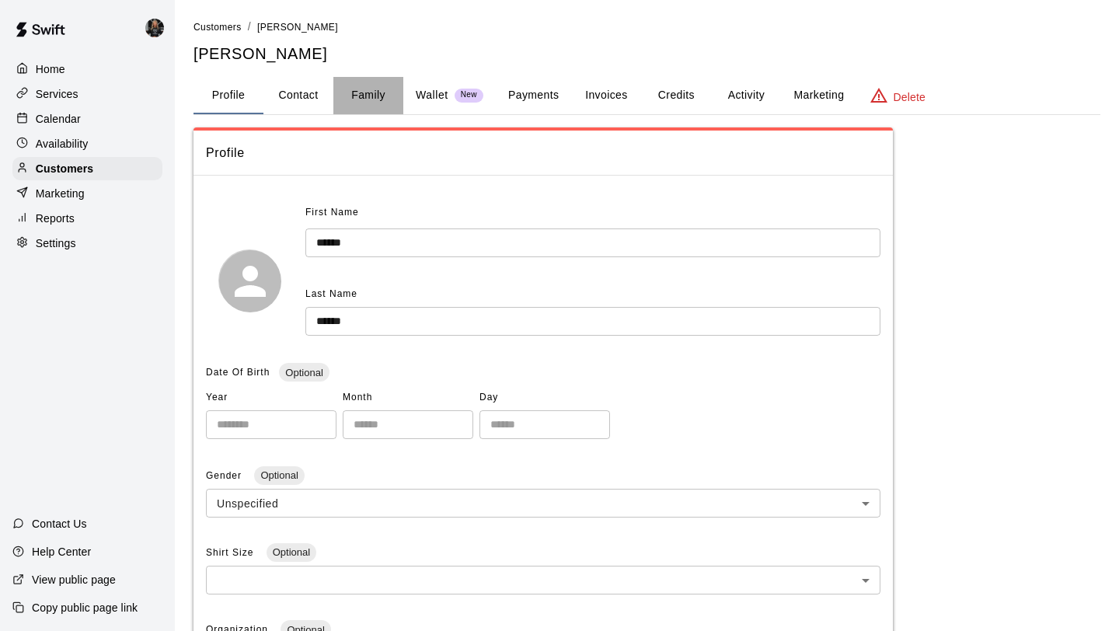
click at [364, 87] on button "Family" at bounding box center [368, 95] width 70 height 37
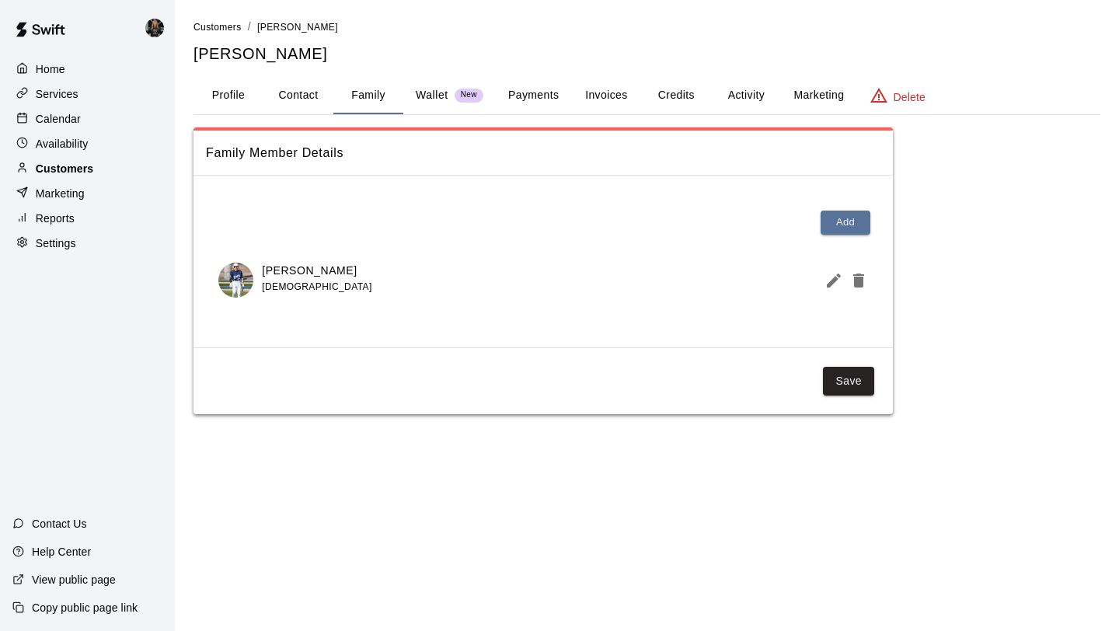
click at [110, 158] on div "Customers" at bounding box center [87, 168] width 150 height 23
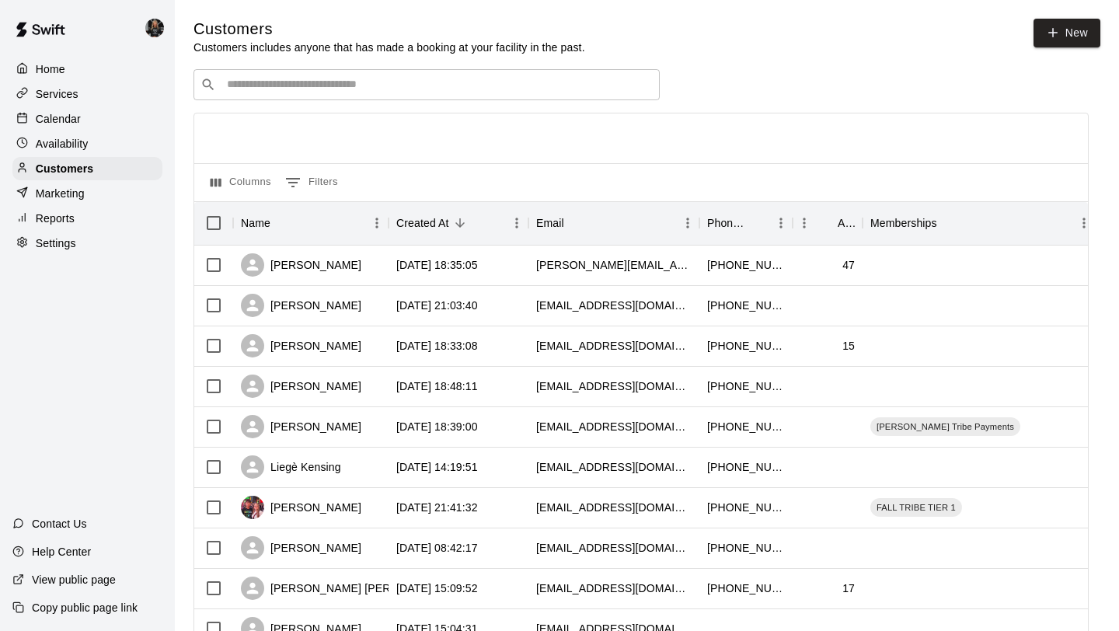
scroll to position [710, 0]
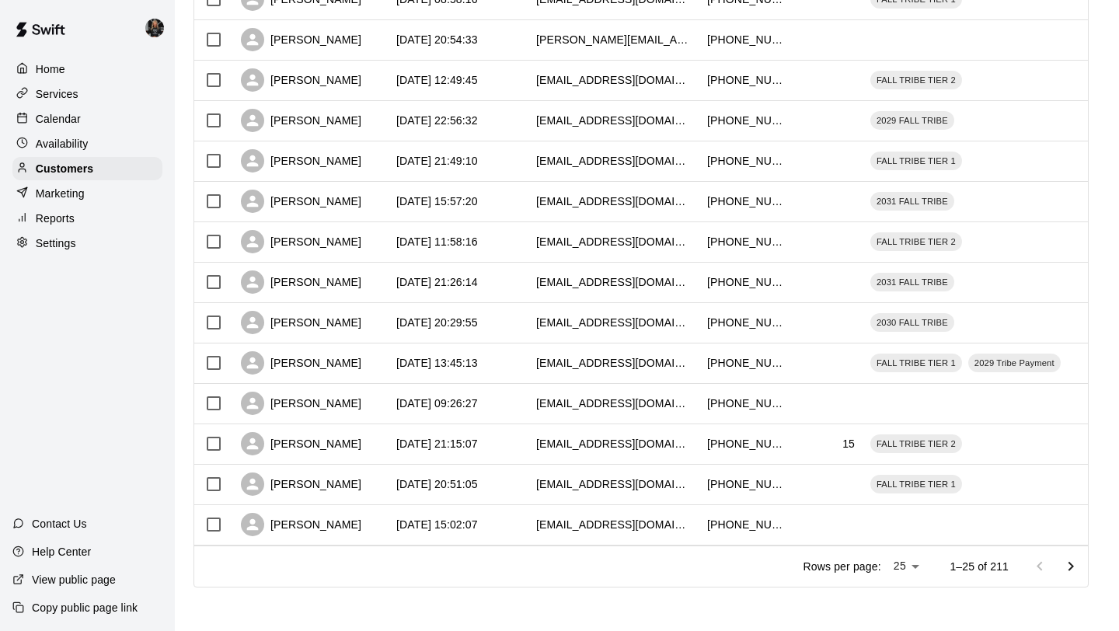
click at [899, 607] on li "100" at bounding box center [907, 599] width 44 height 26
type input "***"
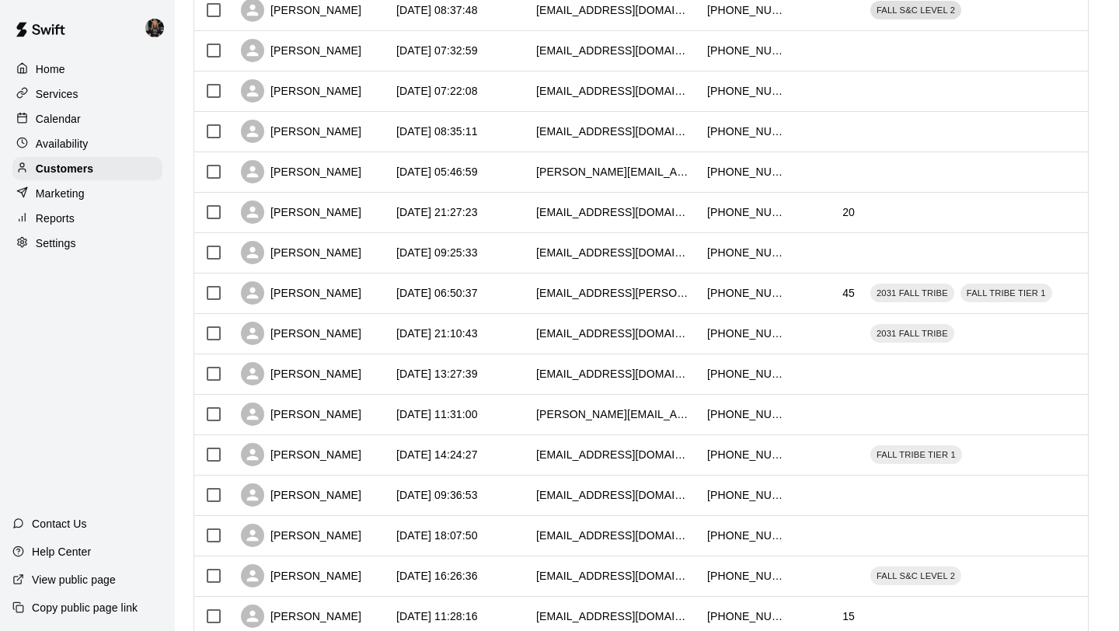
scroll to position [3739, 0]
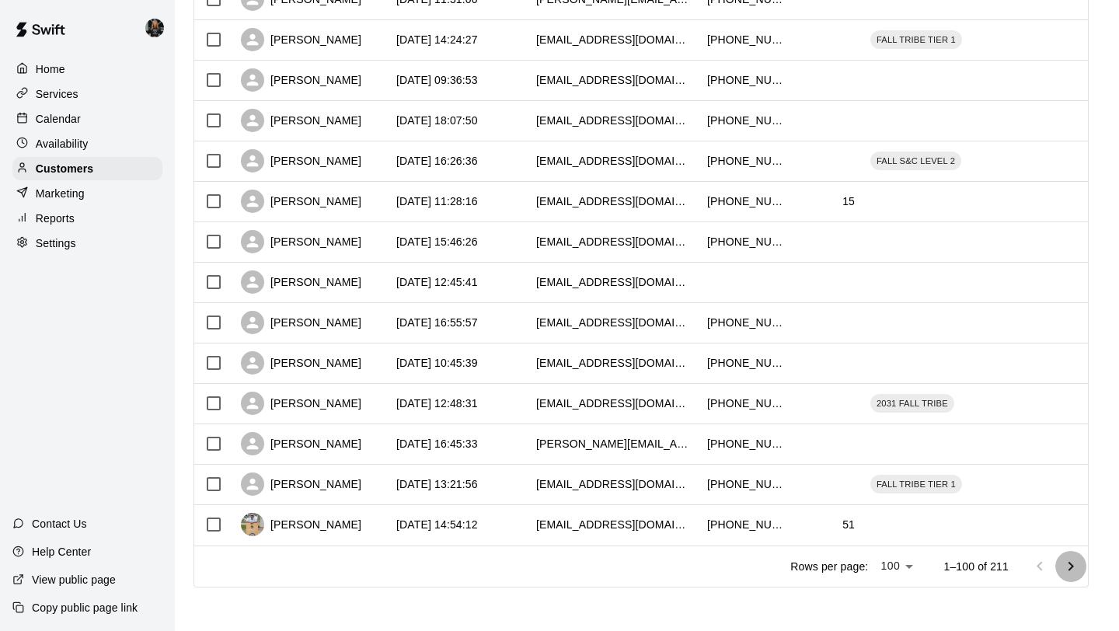
click at [1067, 565] on icon "Go to next page" at bounding box center [1070, 566] width 19 height 19
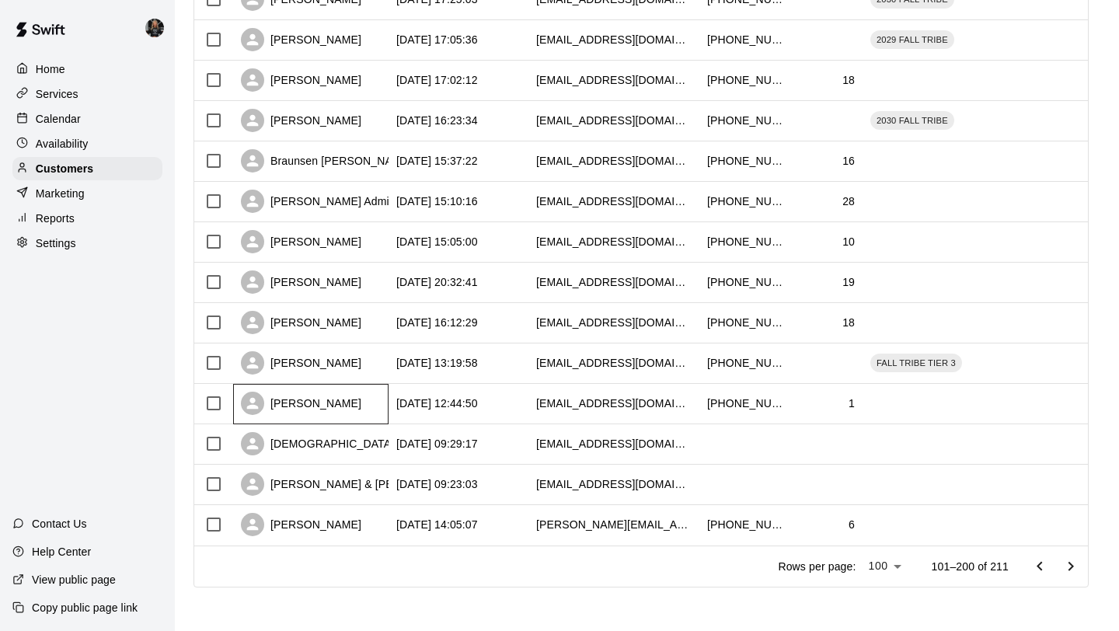
click at [306, 403] on div "[PERSON_NAME]" at bounding box center [301, 402] width 120 height 23
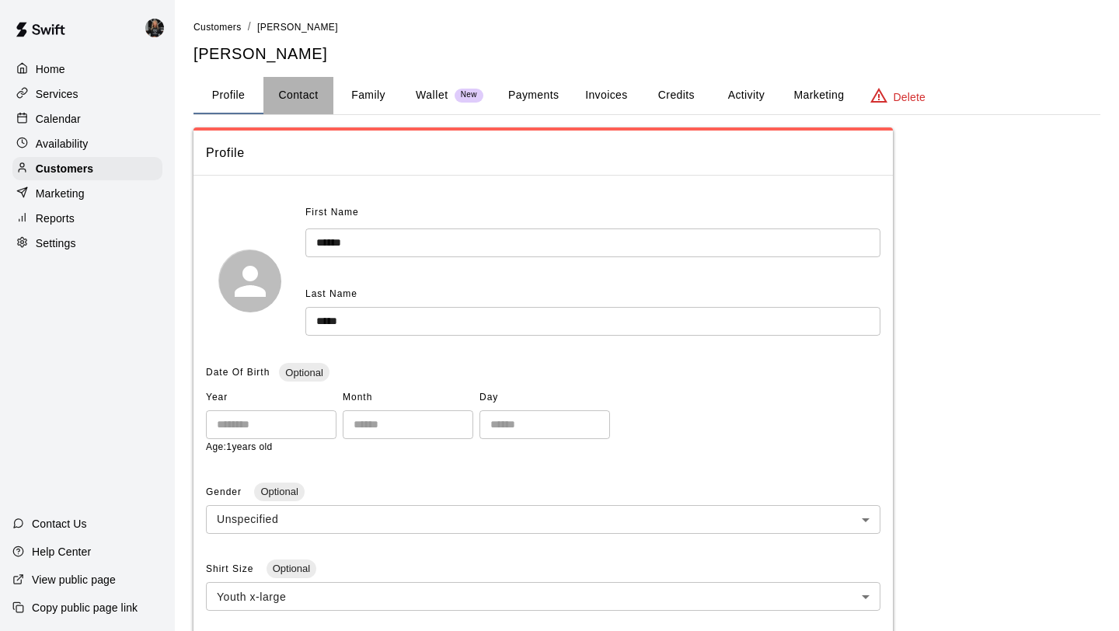
click at [308, 99] on button "Contact" at bounding box center [298, 95] width 70 height 37
select select "**"
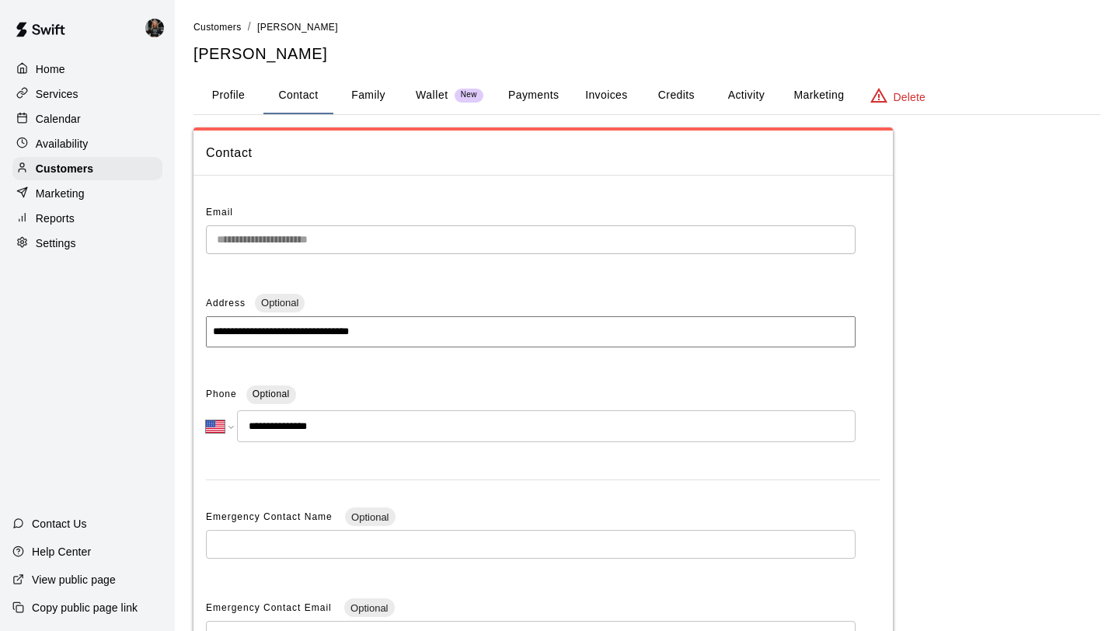
click at [366, 103] on button "Family" at bounding box center [368, 95] width 70 height 37
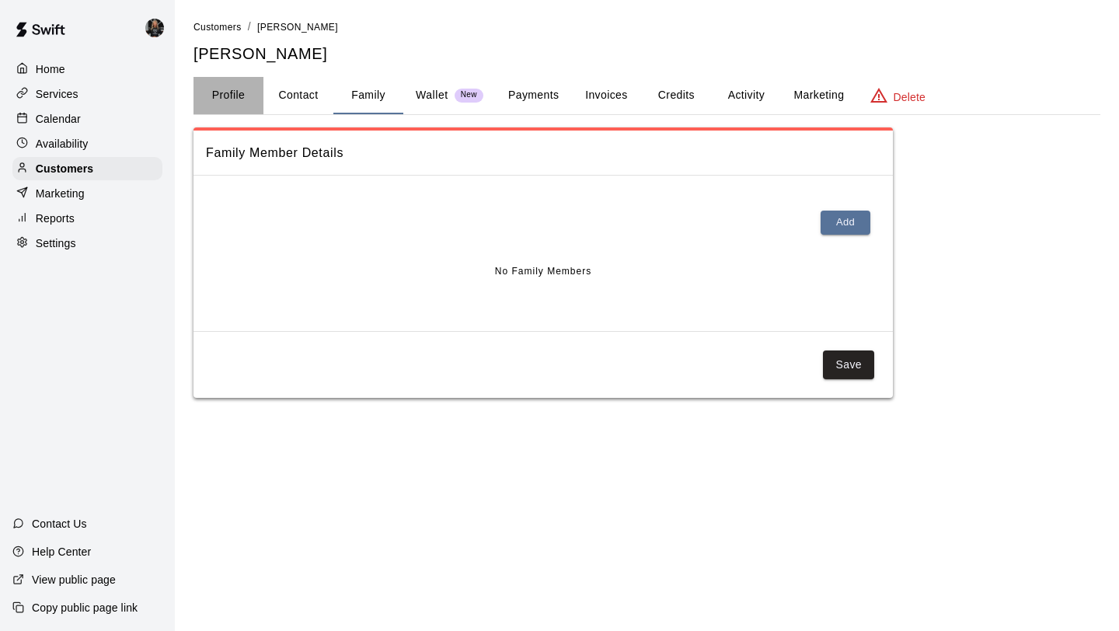
click at [220, 92] on button "Profile" at bounding box center [228, 95] width 70 height 37
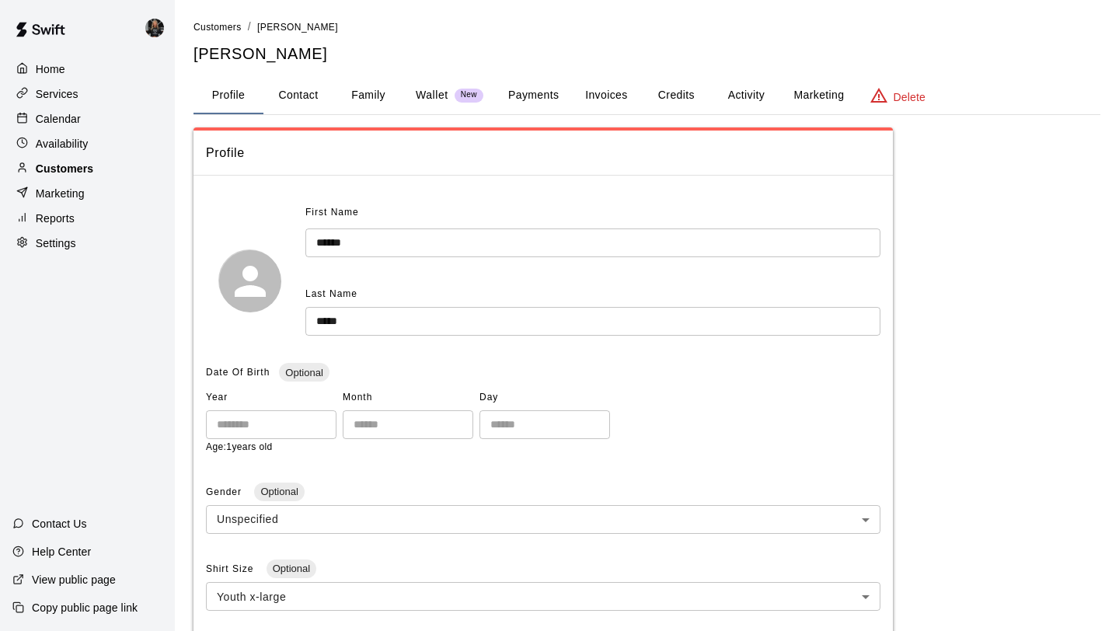
click at [126, 166] on div "Customers" at bounding box center [87, 168] width 150 height 23
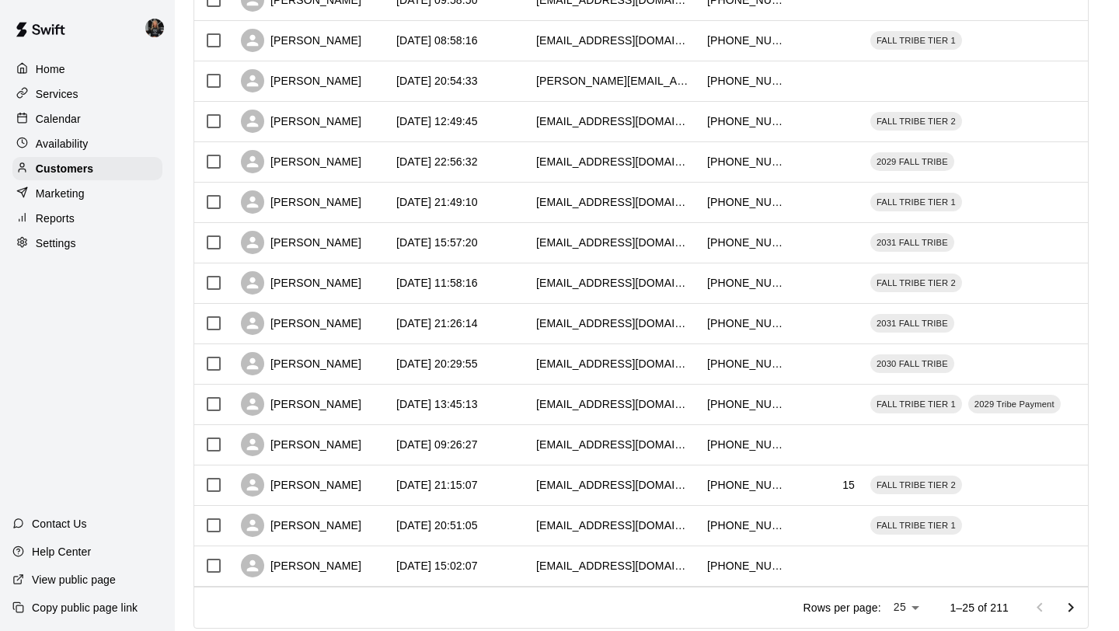
scroll to position [710, 0]
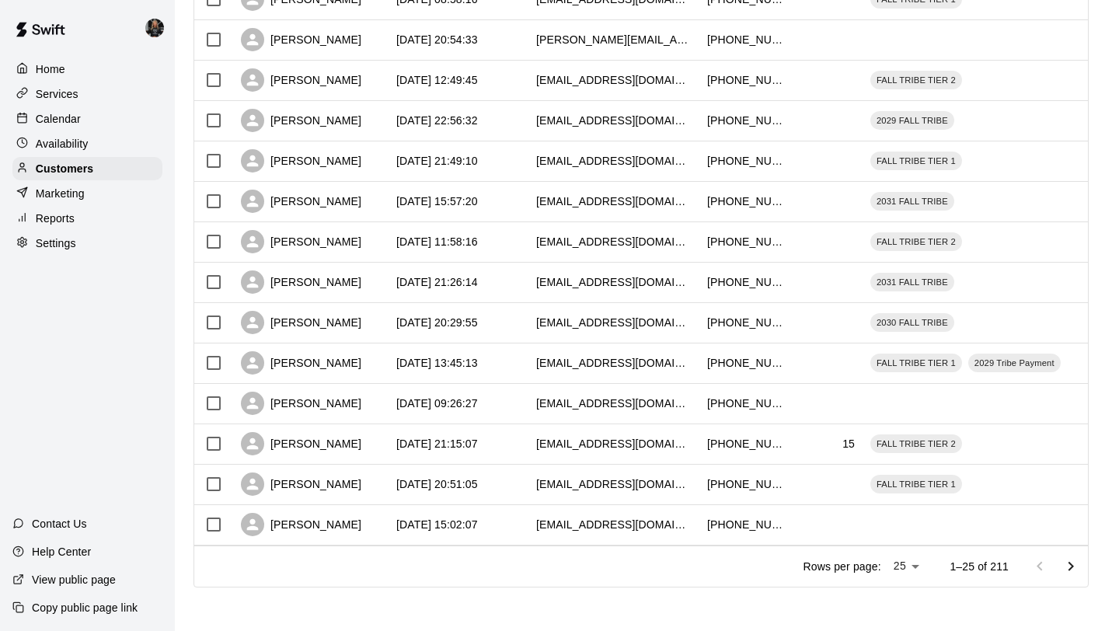
click at [908, 579] on div "Rows per page: 25 ** 1–25 of 211" at bounding box center [936, 566] width 303 height 40
click at [909, 594] on li "100" at bounding box center [907, 599] width 44 height 26
type input "***"
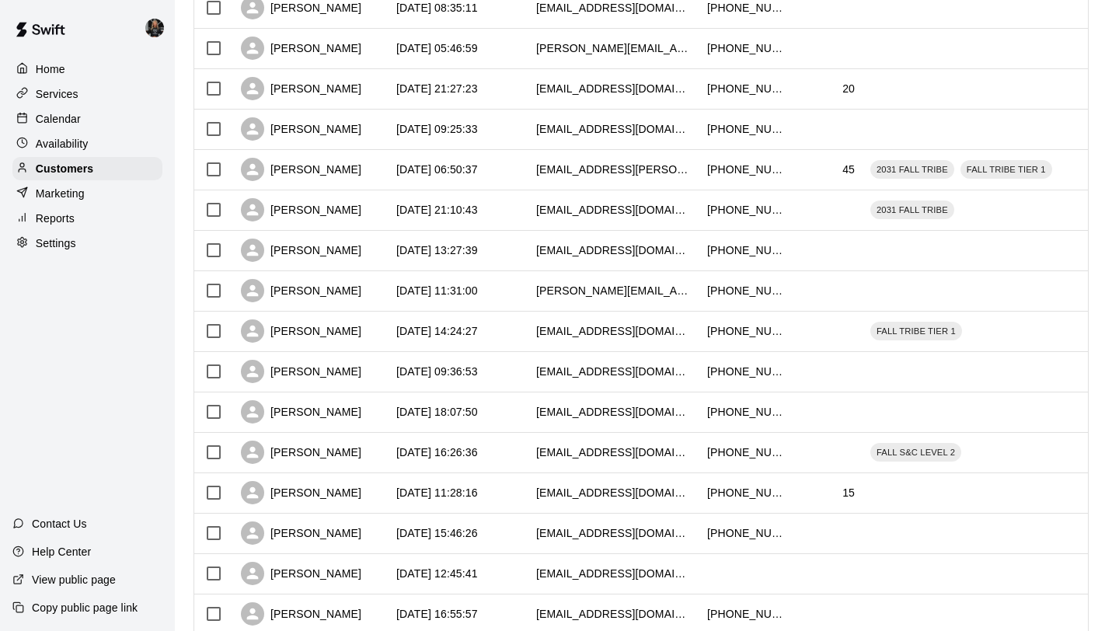
scroll to position [3739, 0]
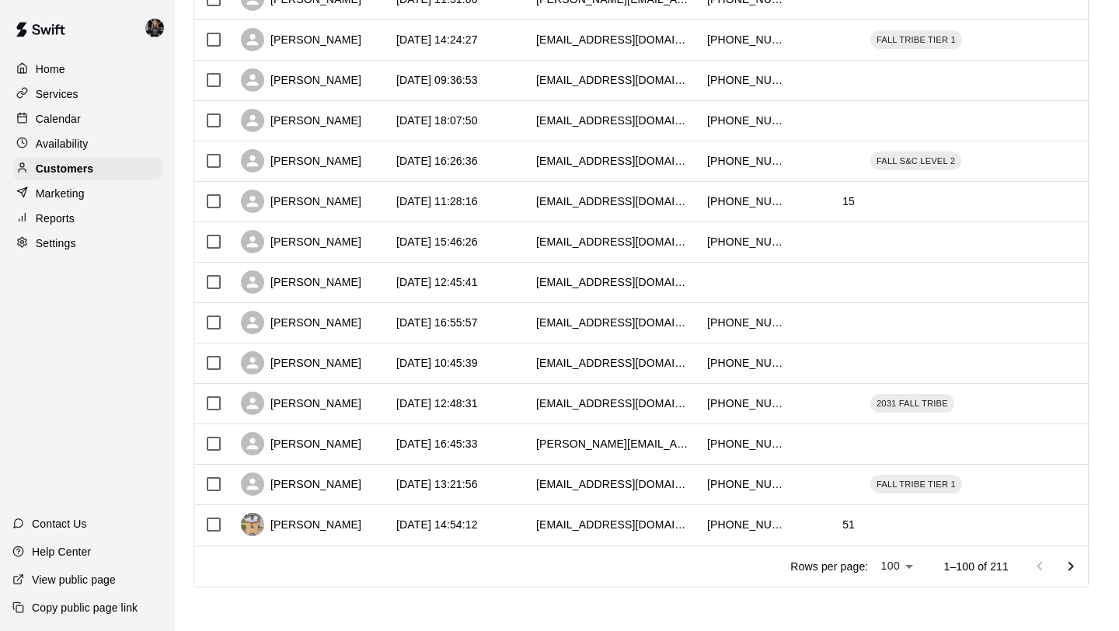
click at [1066, 563] on icon "Go to next page" at bounding box center [1070, 566] width 19 height 19
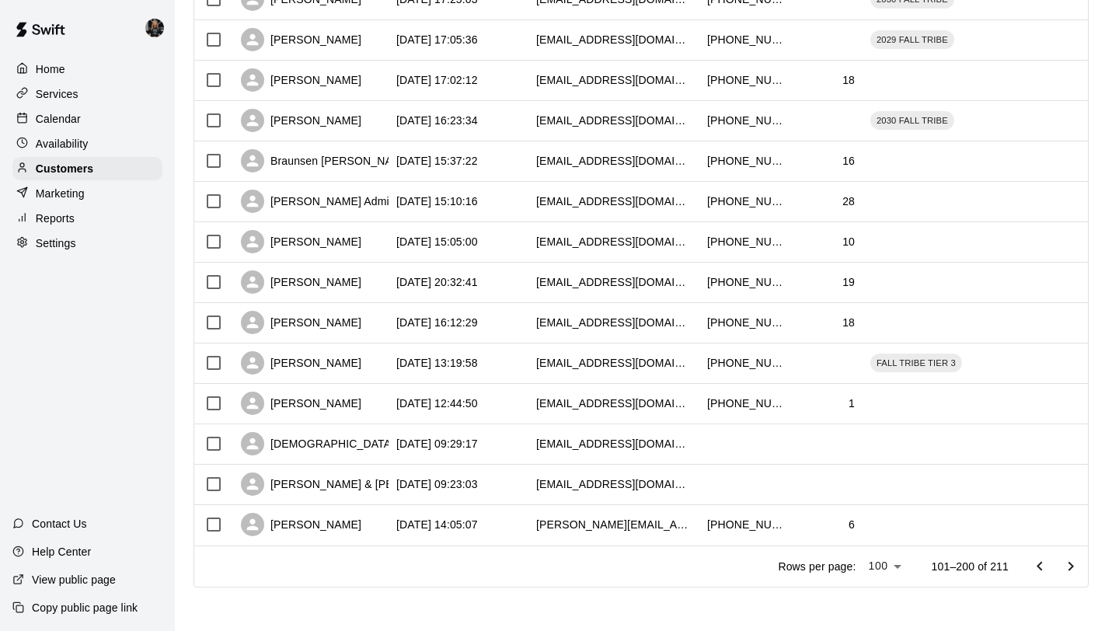
click at [1071, 568] on icon "Go to next page" at bounding box center [1070, 566] width 19 height 19
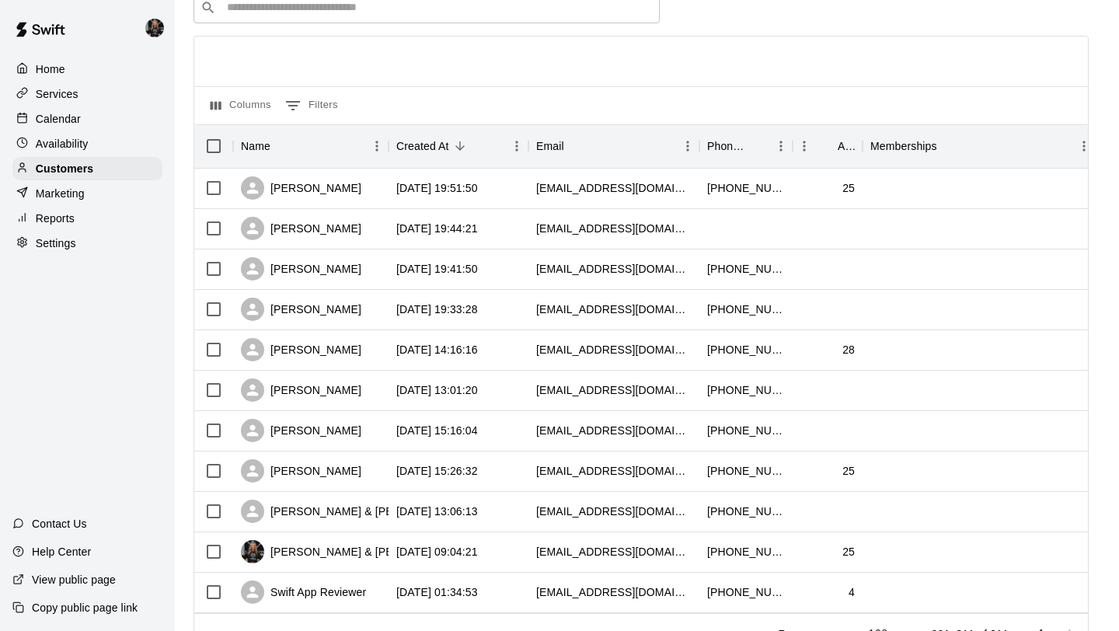
scroll to position [0, 0]
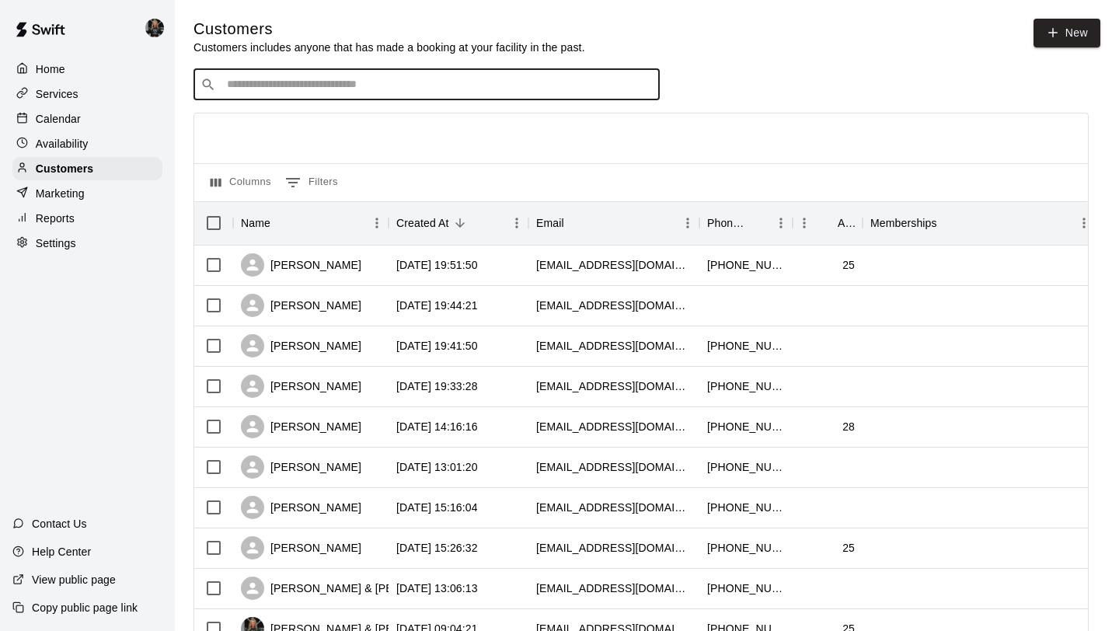
click at [365, 89] on input "Search customers by name or email" at bounding box center [437, 85] width 430 height 16
type input "***"
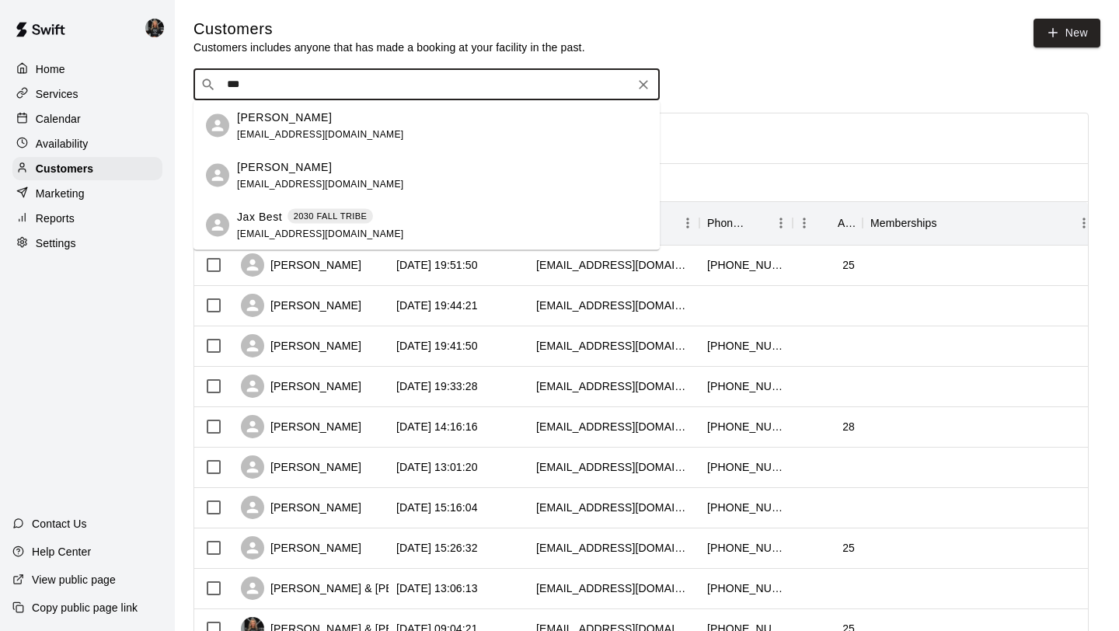
click at [404, 215] on div "Jax Best 2030 FALL TRIBE cassie.box22@gmail.com" at bounding box center [442, 224] width 410 height 33
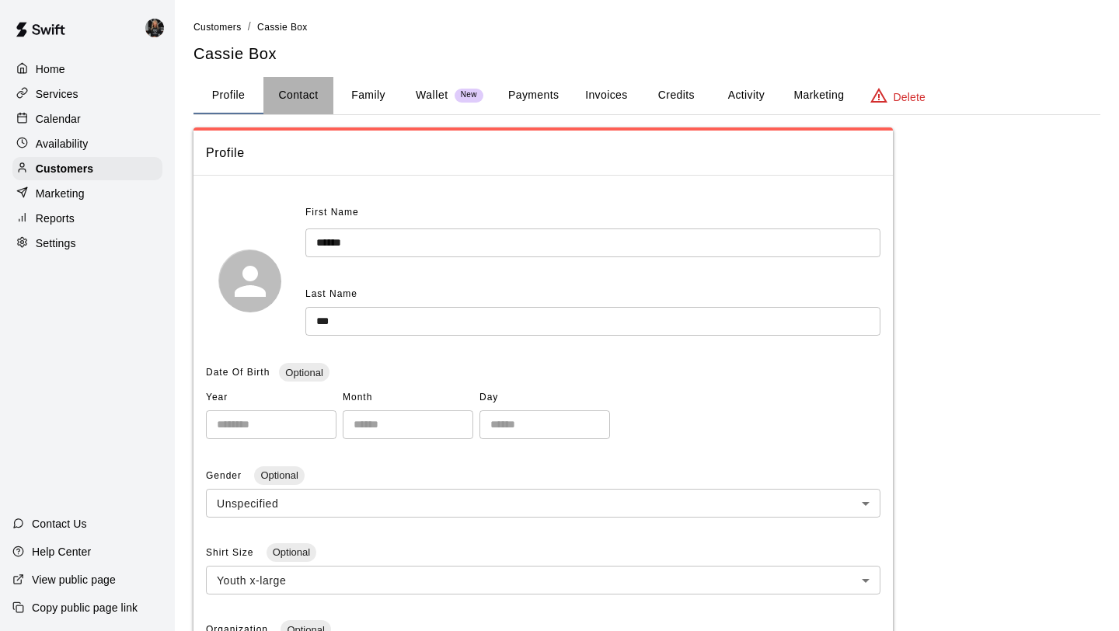
click at [298, 89] on button "Contact" at bounding box center [298, 95] width 70 height 37
select select "**"
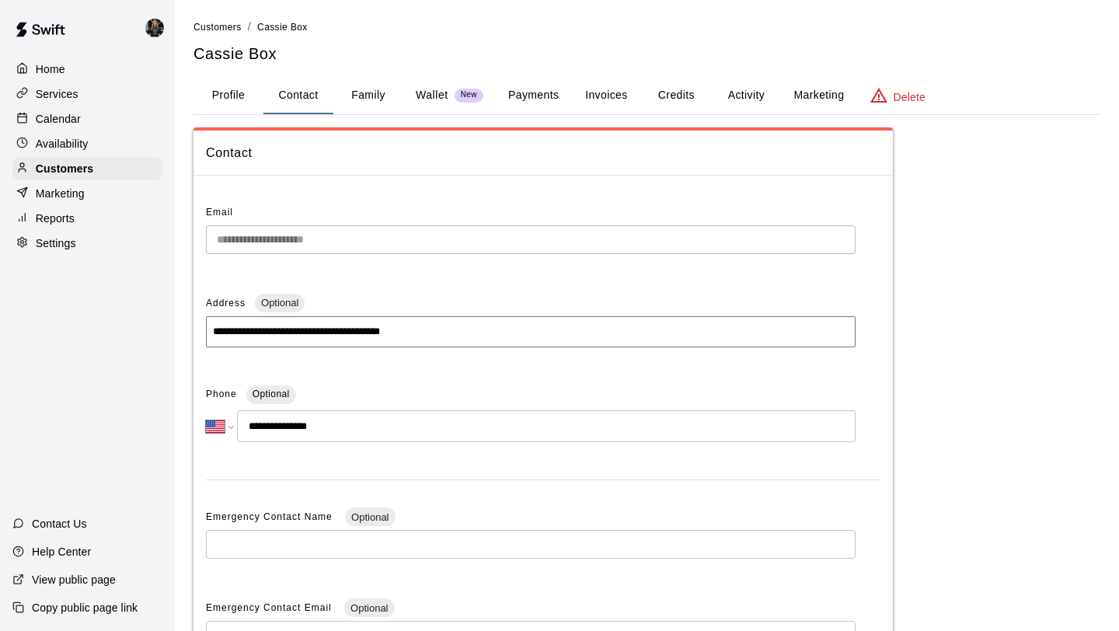
click at [352, 95] on button "Family" at bounding box center [368, 95] width 70 height 37
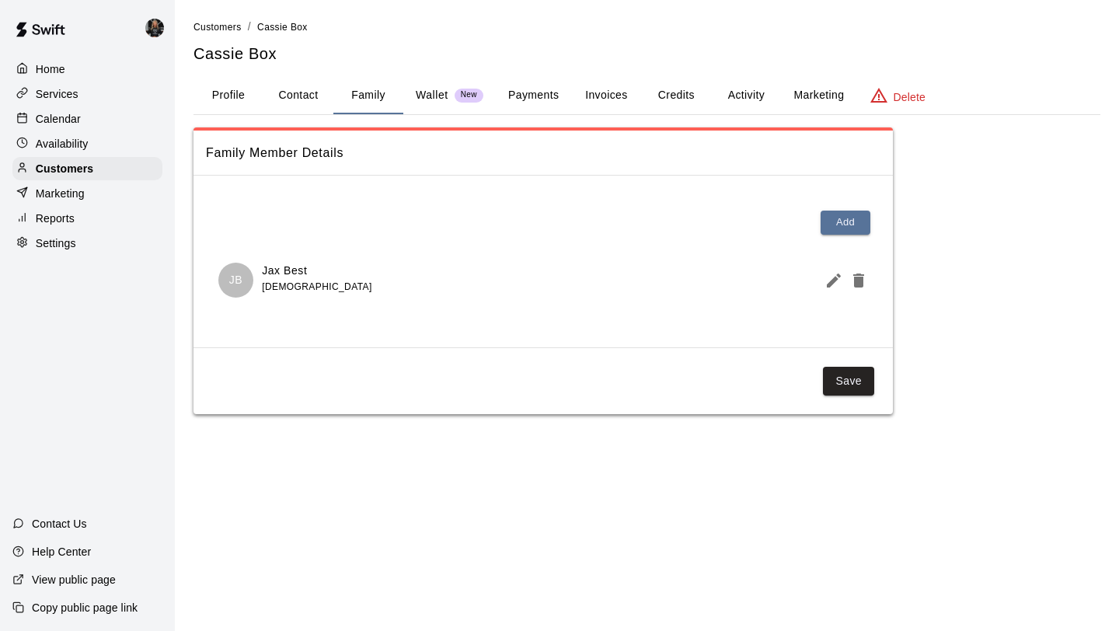
click at [830, 282] on icon "Edit Member" at bounding box center [833, 280] width 14 height 14
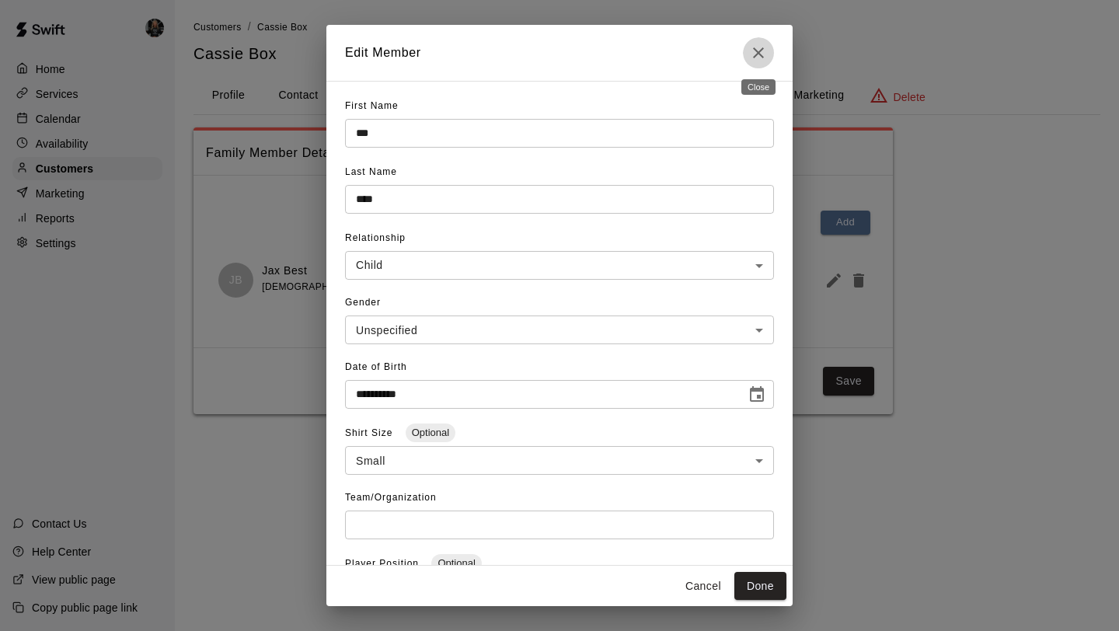
click at [759, 54] on icon "Close" at bounding box center [758, 52] width 11 height 11
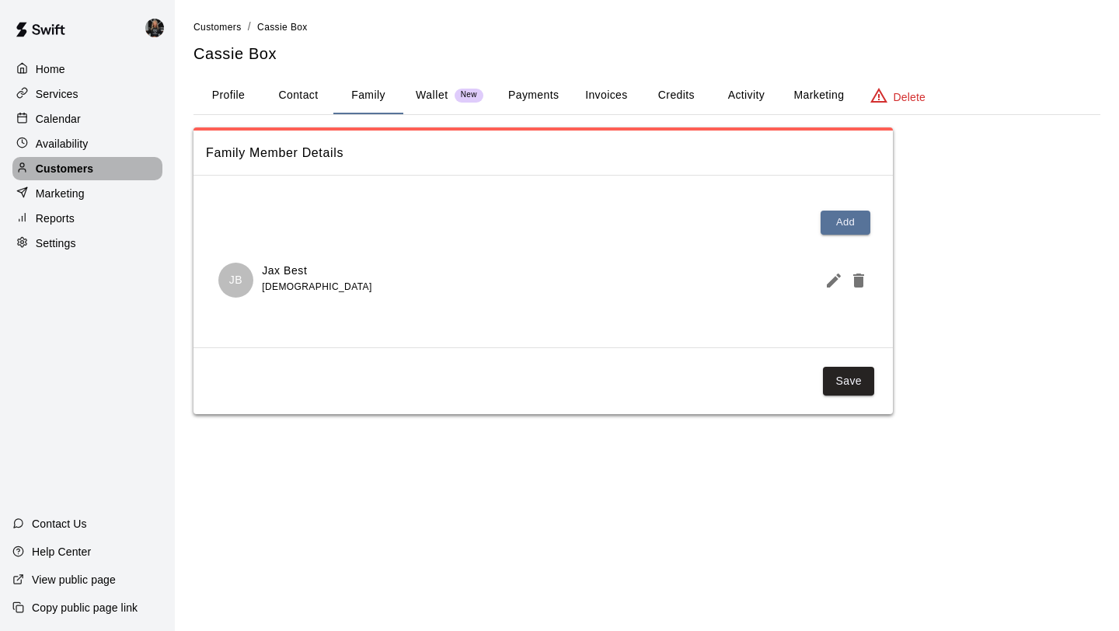
click at [111, 165] on div "Customers" at bounding box center [87, 168] width 150 height 23
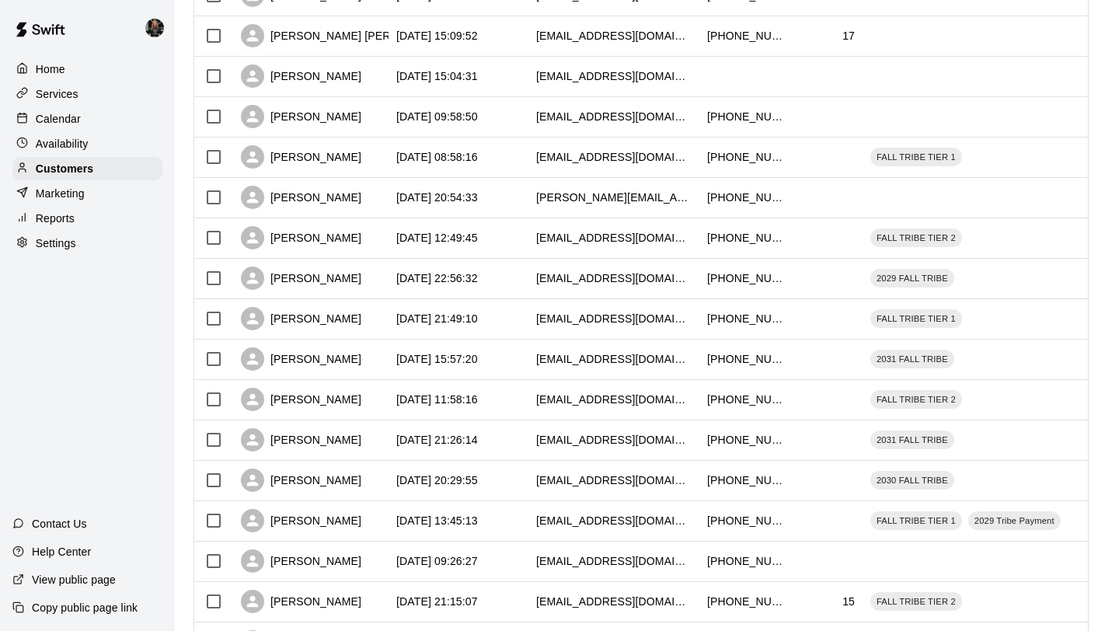
scroll to position [553, 0]
click at [331, 35] on div "[PERSON_NAME] [PERSON_NAME]" at bounding box center [348, 34] width 214 height 23
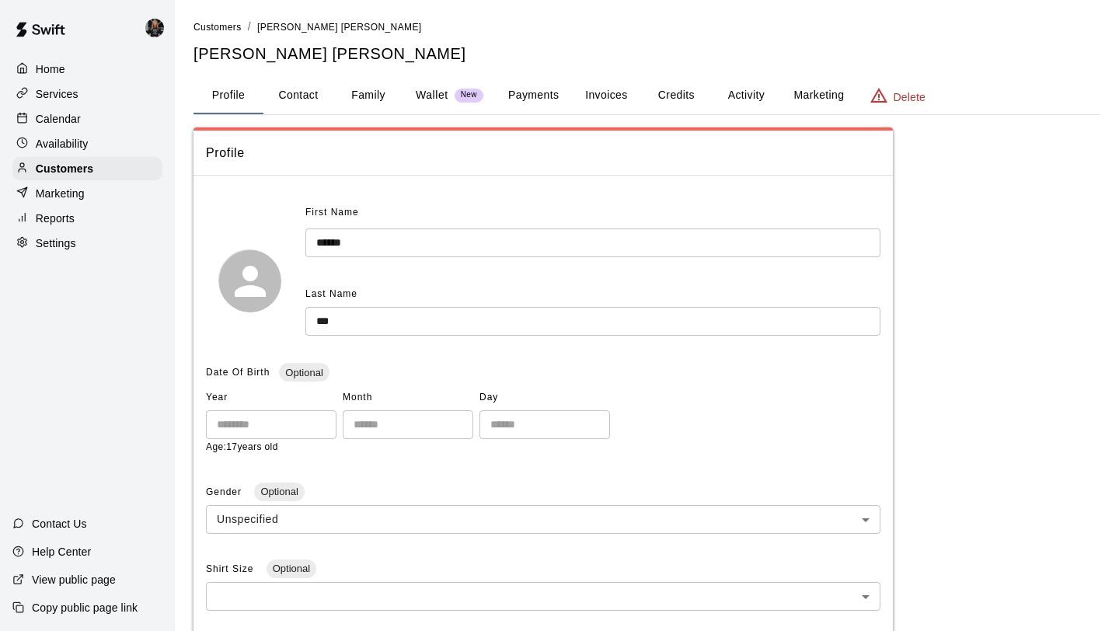
click at [358, 90] on button "Family" at bounding box center [368, 95] width 70 height 37
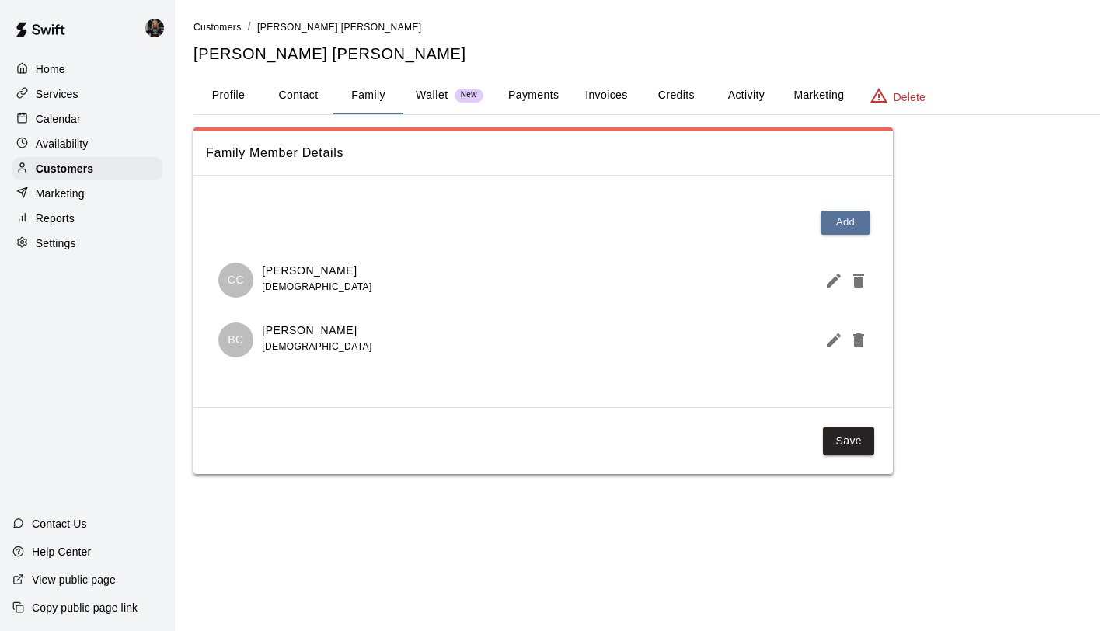
click at [233, 96] on button "Profile" at bounding box center [228, 95] width 70 height 37
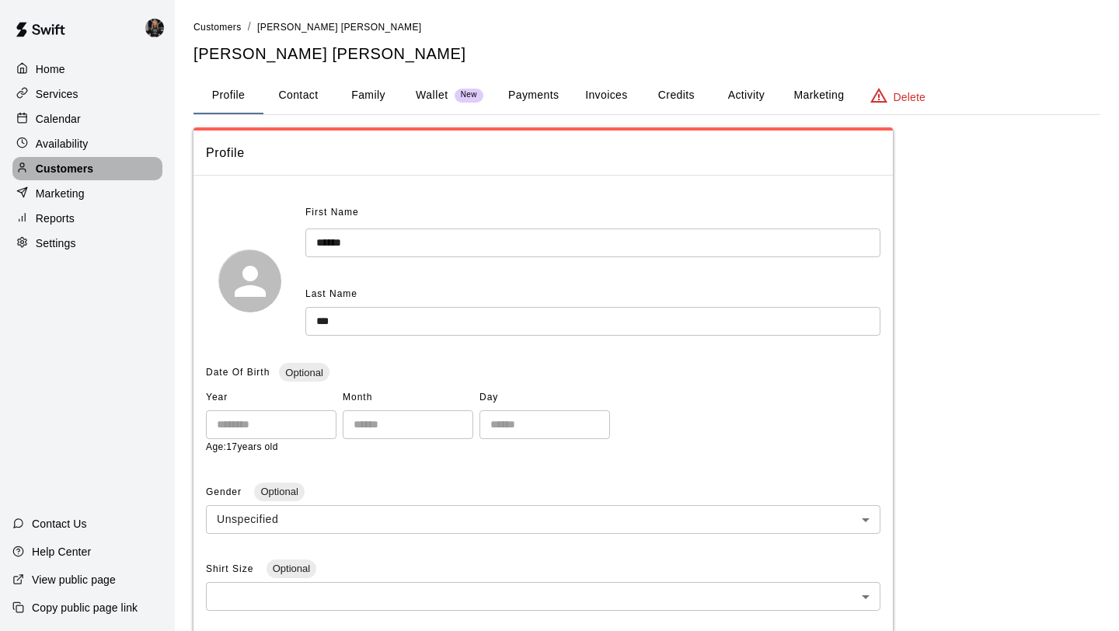
click at [88, 163] on p "Customers" at bounding box center [64, 169] width 57 height 16
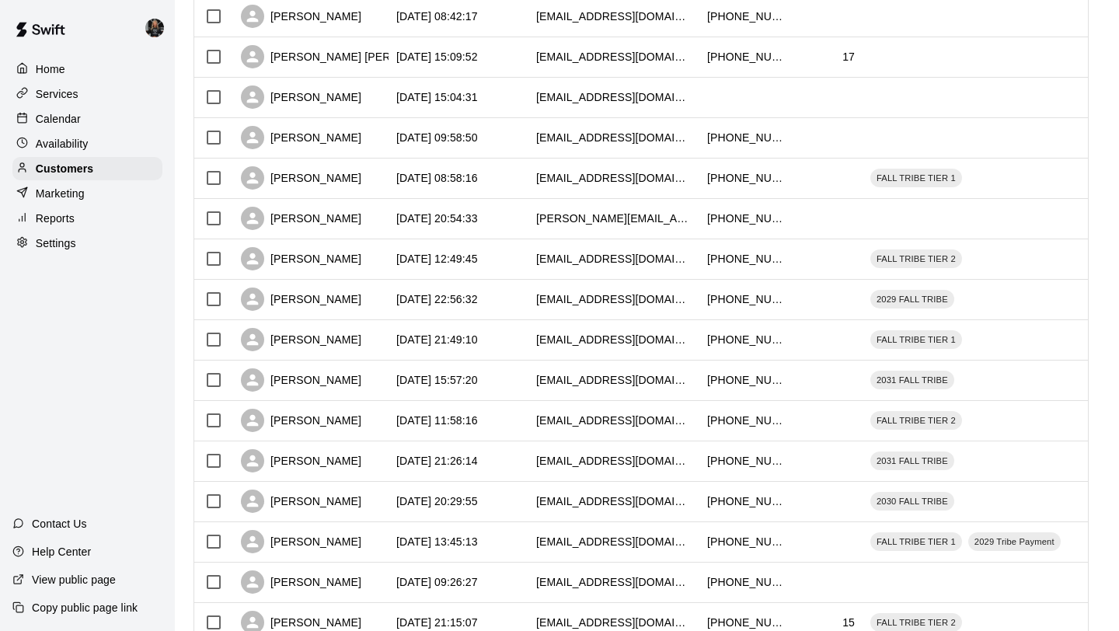
scroll to position [710, 0]
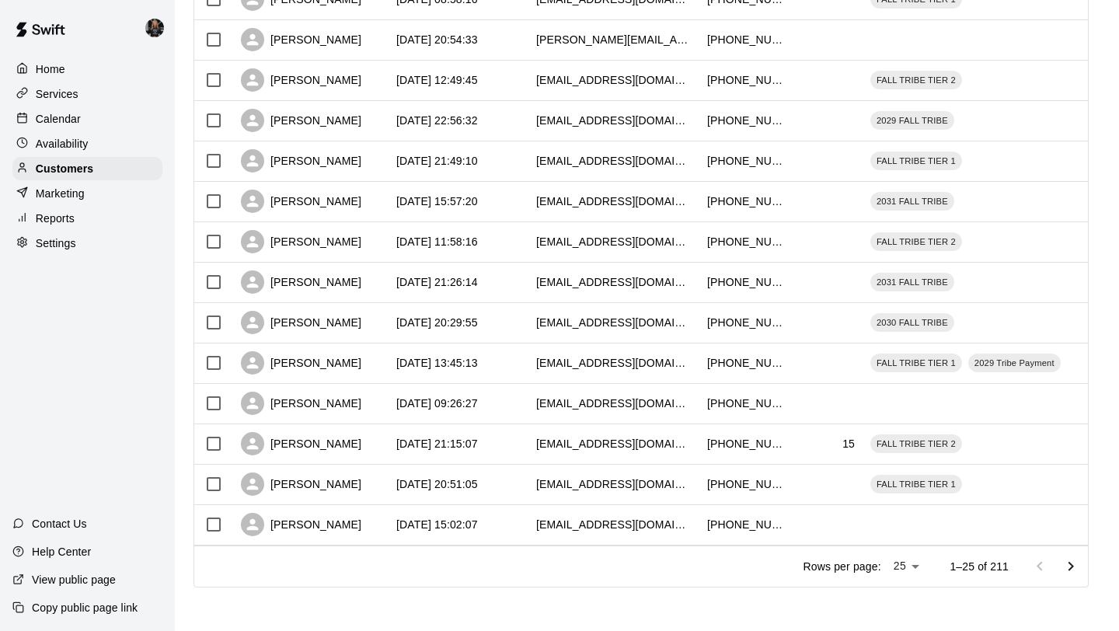
click at [1074, 576] on button "Go to next page" at bounding box center [1070, 566] width 31 height 31
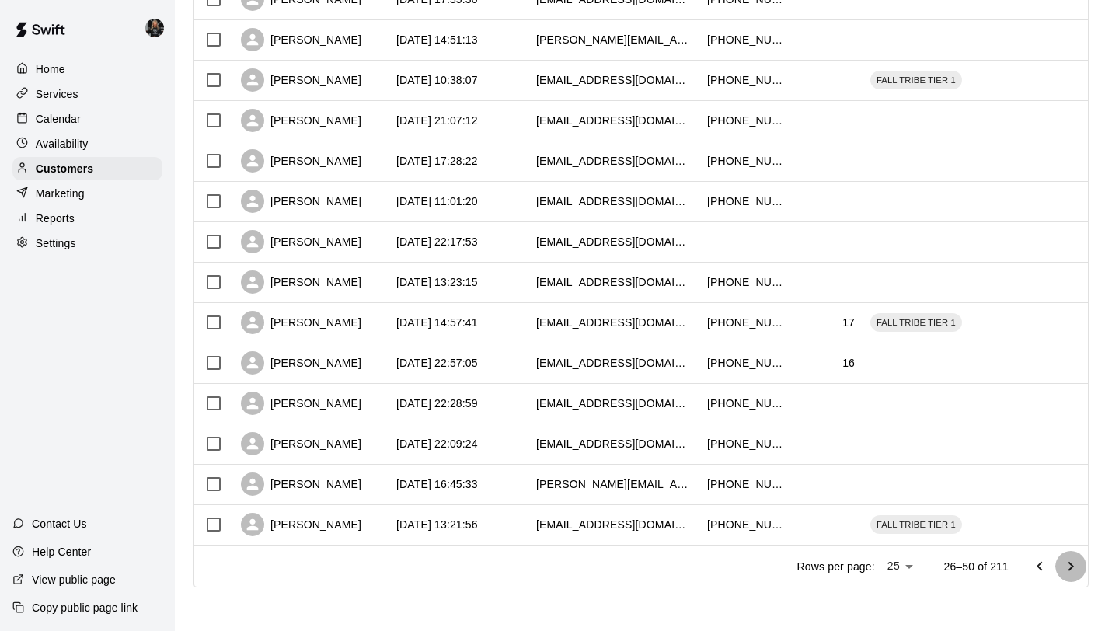
click at [1064, 568] on icon "Go to next page" at bounding box center [1070, 566] width 19 height 19
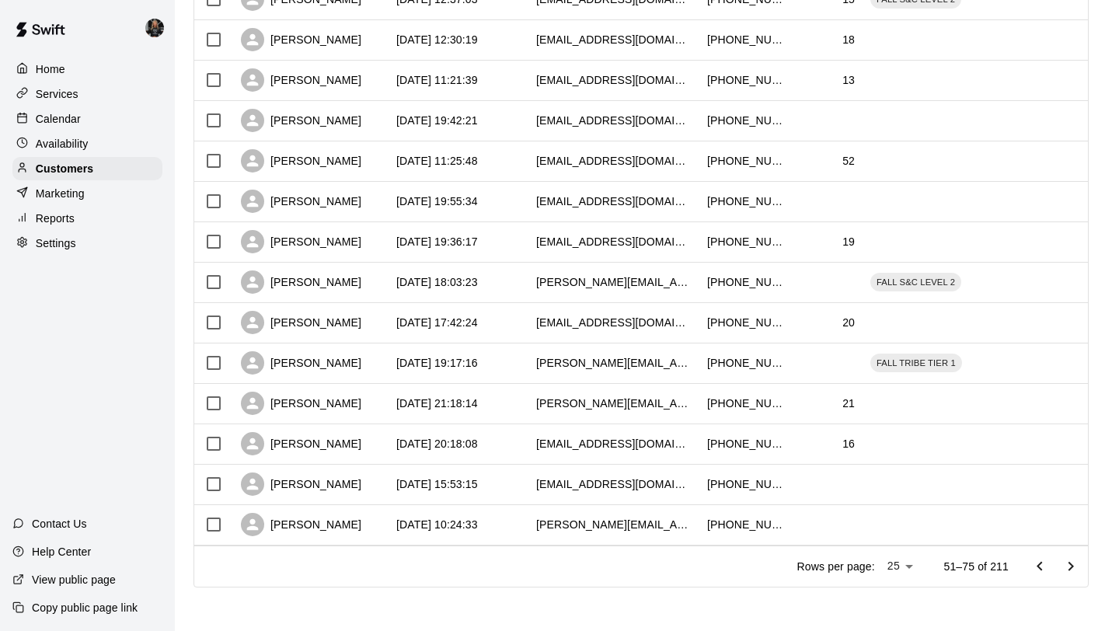
click at [1072, 558] on icon "Go to next page" at bounding box center [1070, 566] width 19 height 19
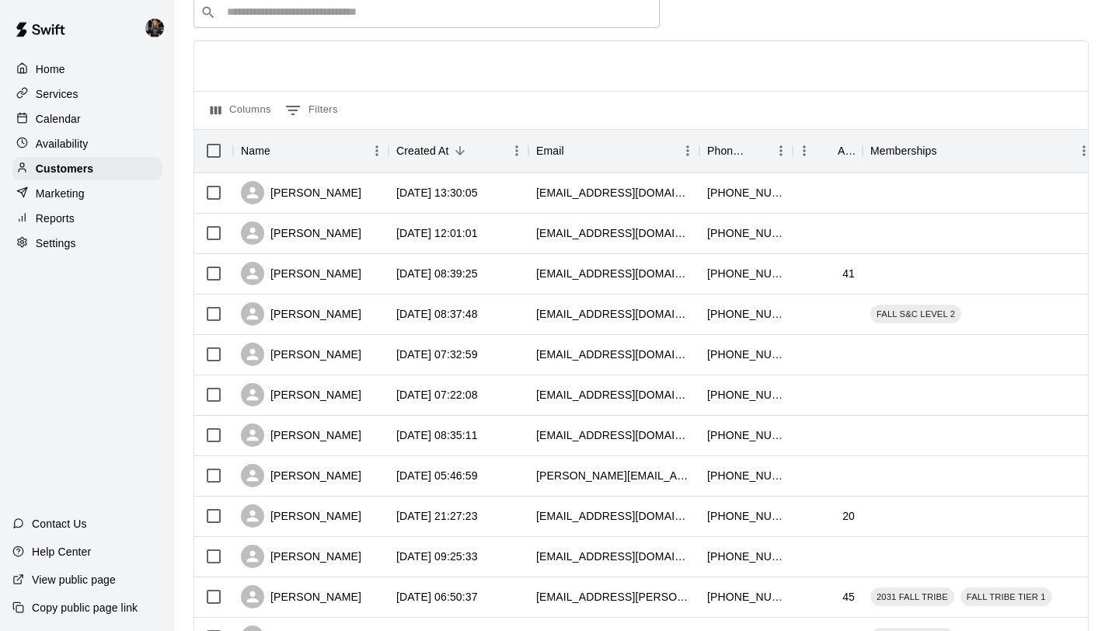
scroll to position [70, 0]
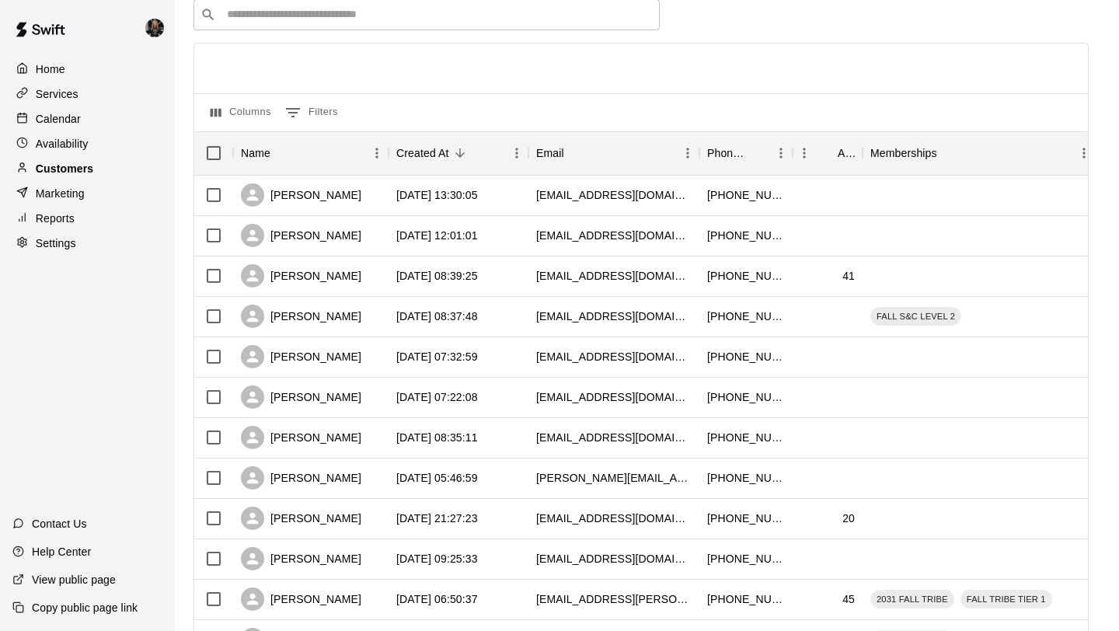
click at [107, 168] on div "Customers" at bounding box center [87, 168] width 150 height 23
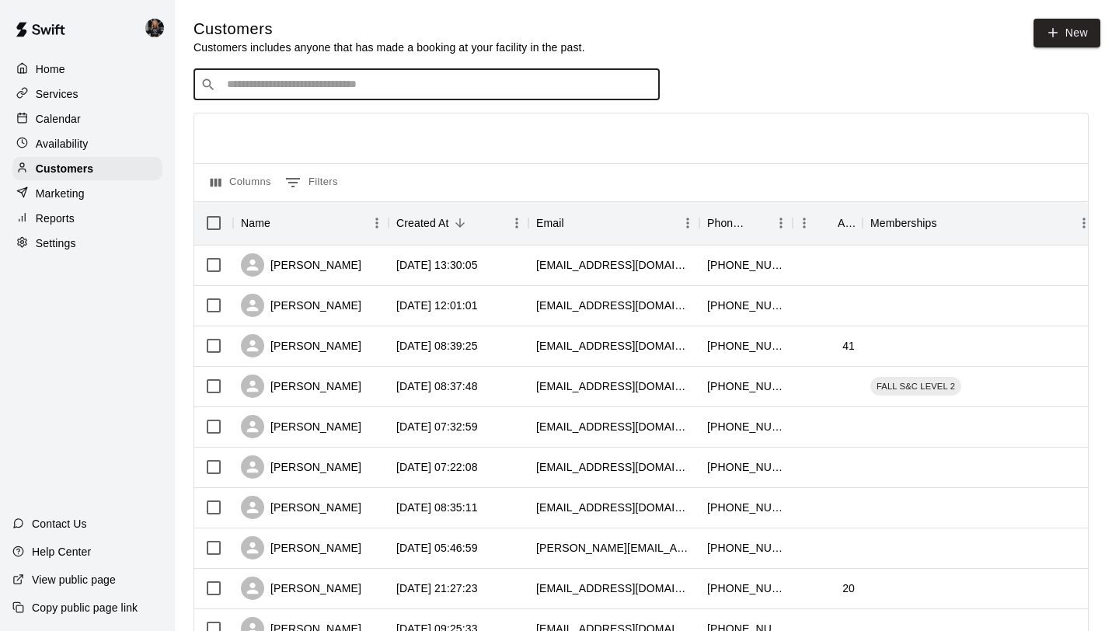
click at [310, 81] on input "Search customers by name or email" at bounding box center [437, 85] width 430 height 16
type input "*****"
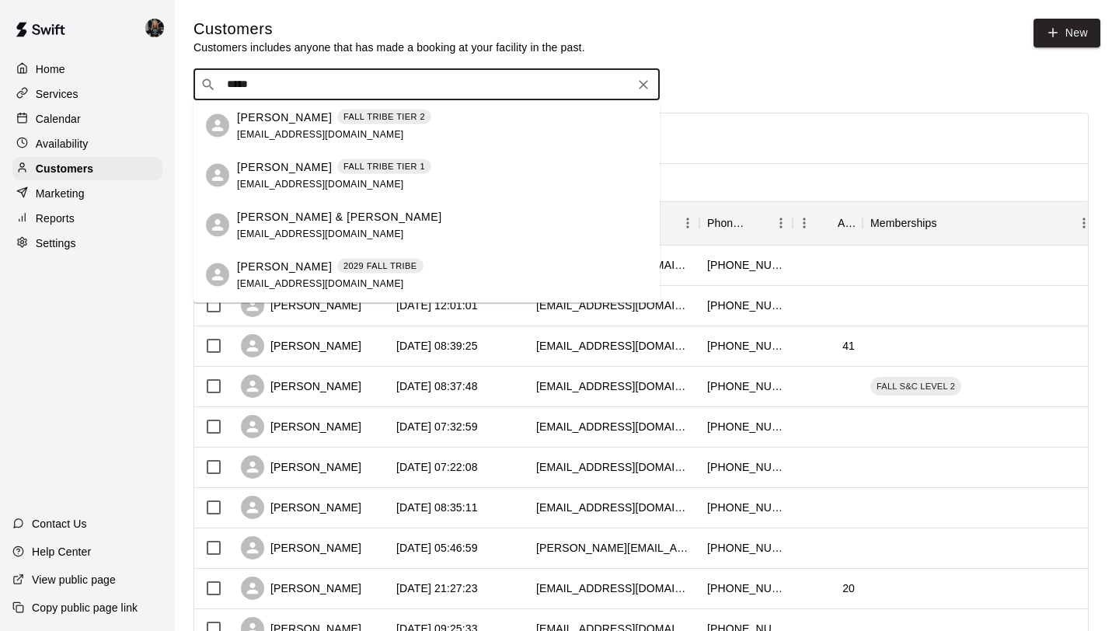
click at [304, 170] on p "[PERSON_NAME]" at bounding box center [284, 166] width 95 height 16
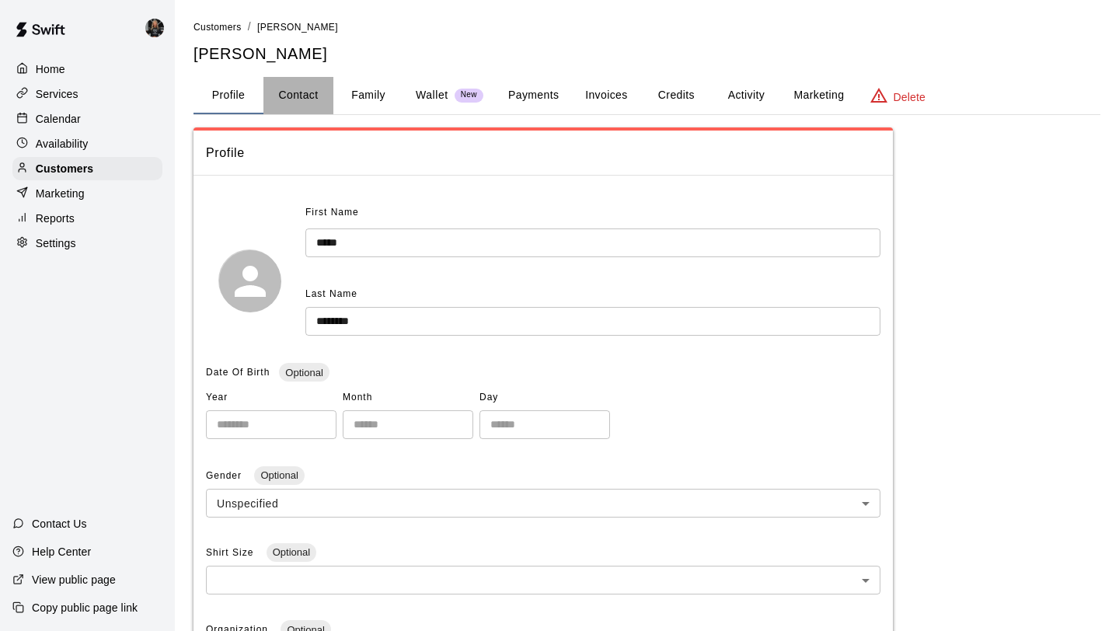
click at [316, 88] on button "Contact" at bounding box center [298, 95] width 70 height 37
select select "**"
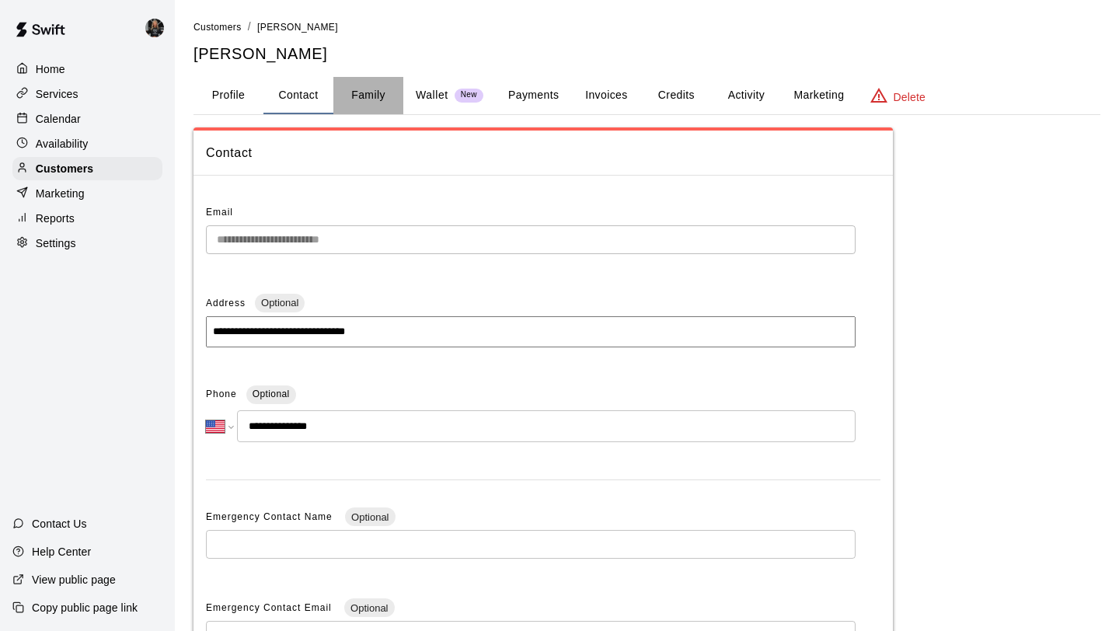
click at [370, 89] on button "Family" at bounding box center [368, 95] width 70 height 37
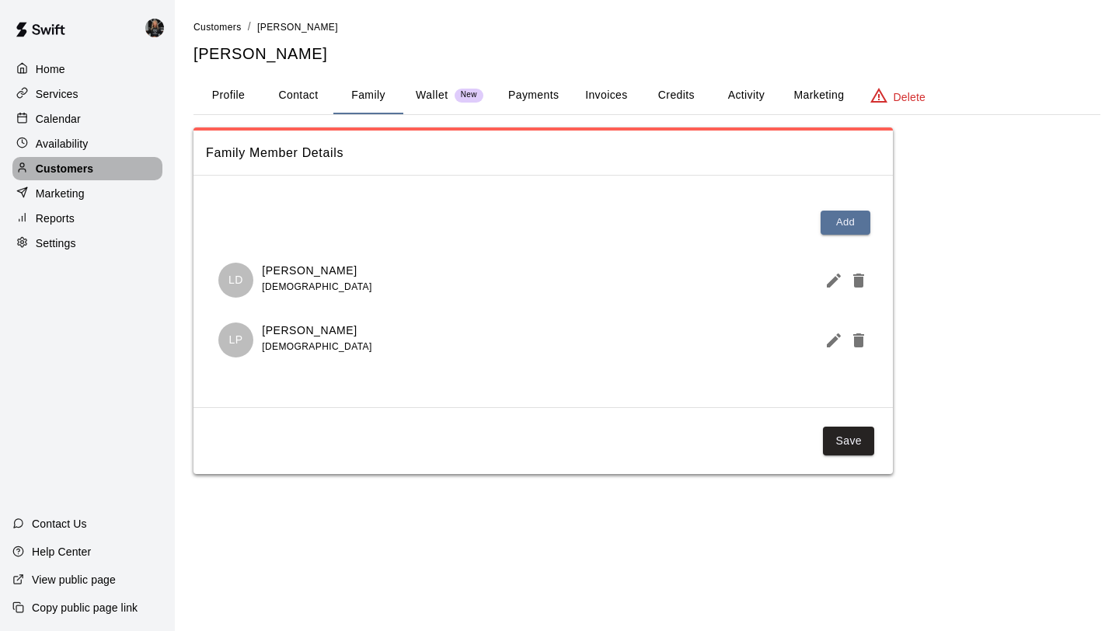
click at [109, 167] on div "Customers" at bounding box center [87, 168] width 150 height 23
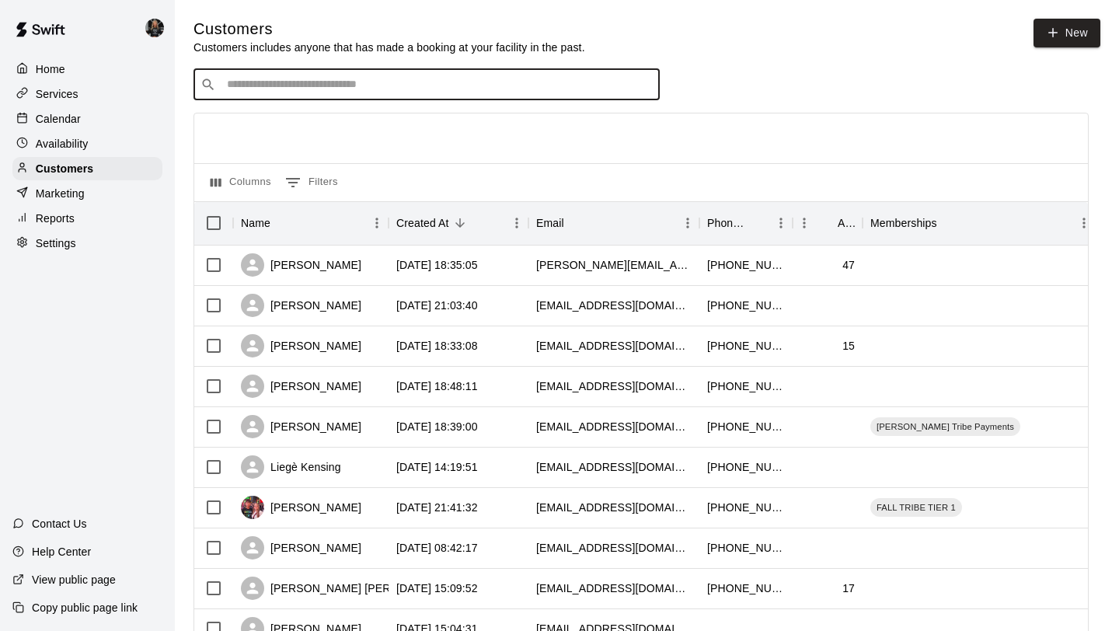
click at [239, 90] on input "Search customers by name or email" at bounding box center [437, 85] width 430 height 16
type input "*******"
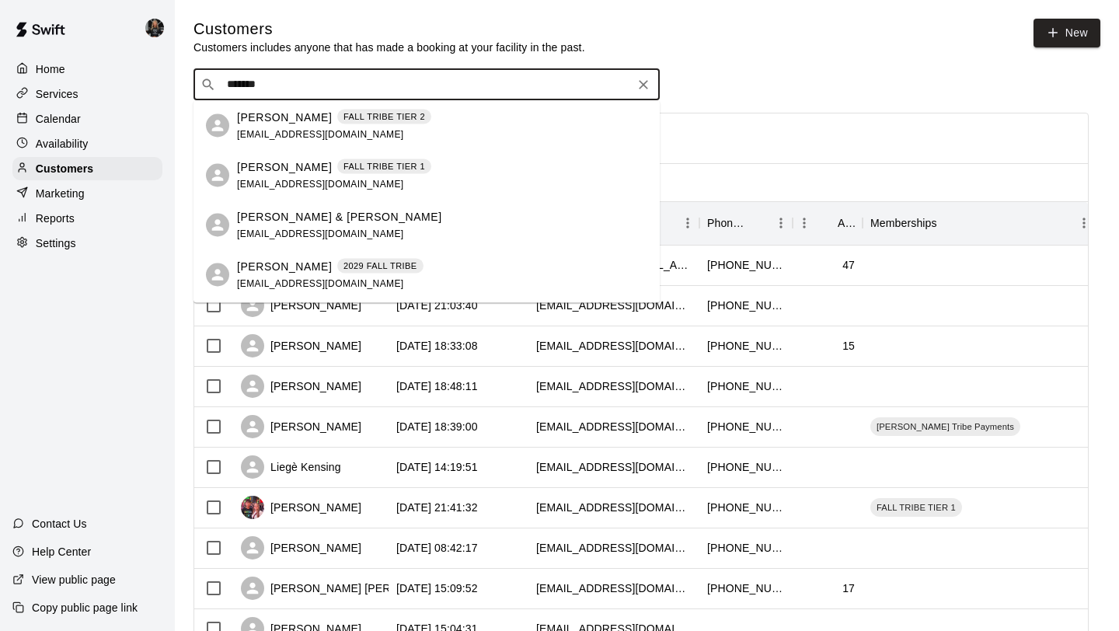
click at [290, 137] on span "[EMAIL_ADDRESS][DOMAIN_NAME]" at bounding box center [320, 133] width 167 height 11
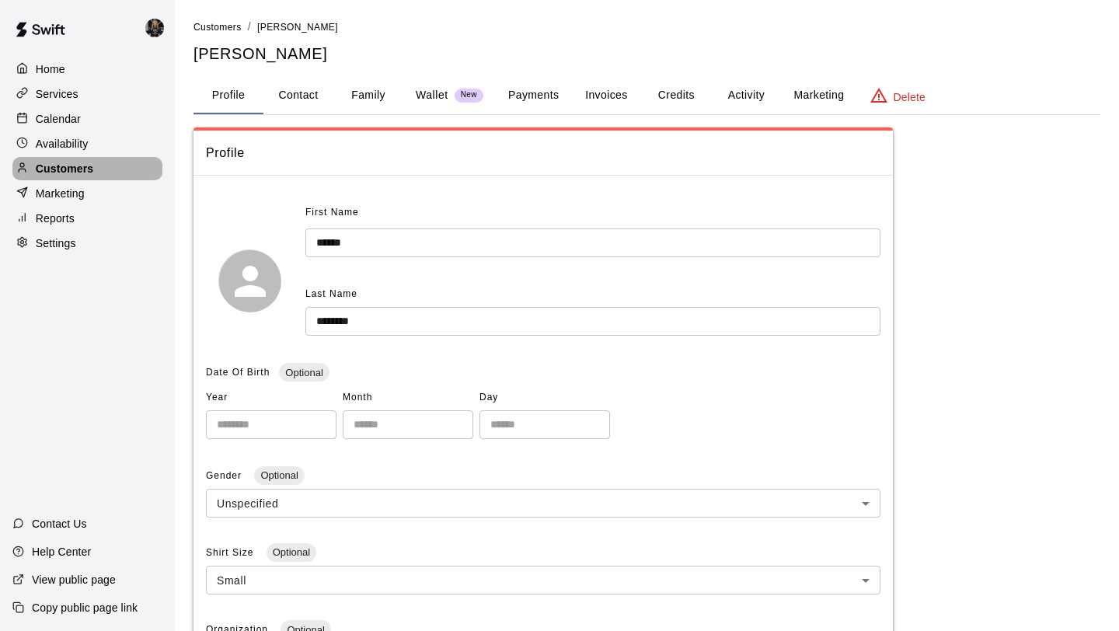
click at [126, 164] on div "Customers" at bounding box center [87, 168] width 150 height 23
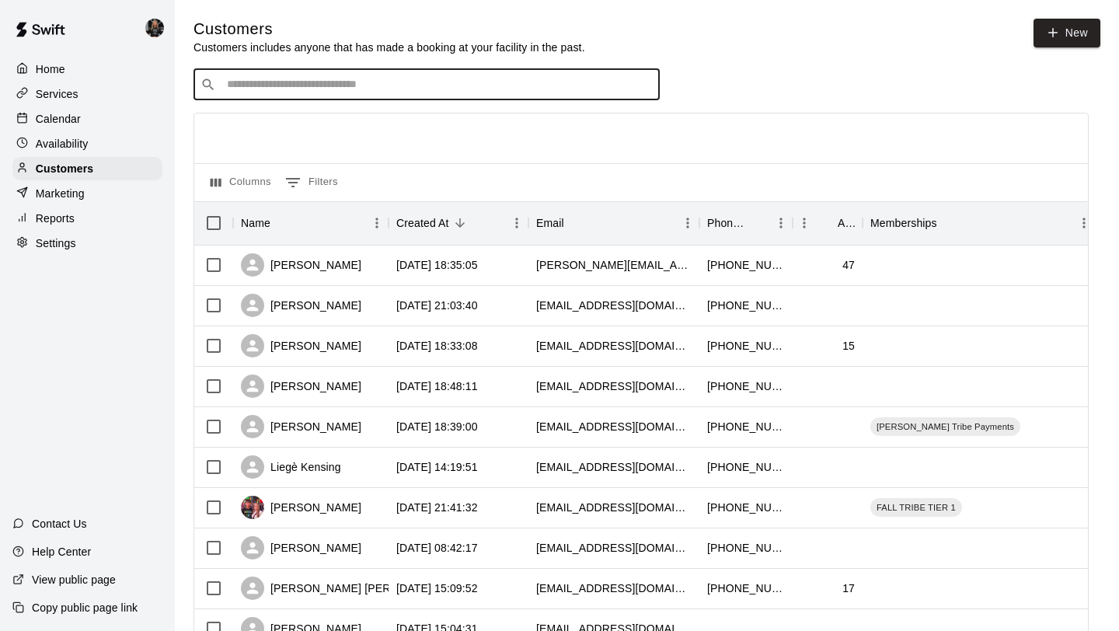
click at [306, 92] on input "Search customers by name or email" at bounding box center [437, 85] width 430 height 16
type input "*******"
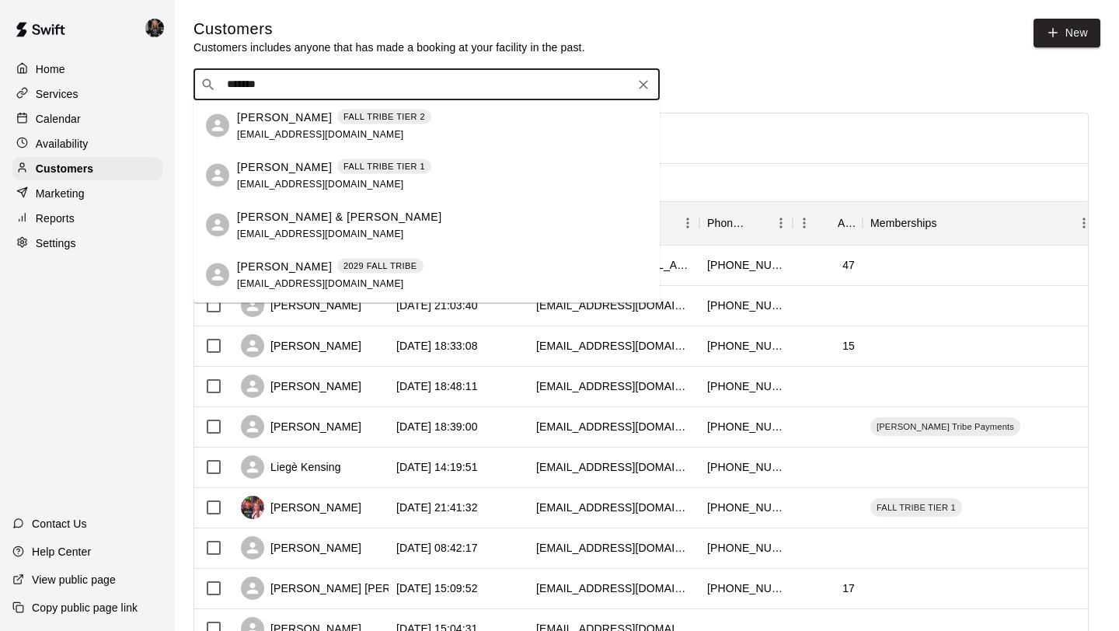
click at [247, 127] on div "Landon Phillips FALL TRIBE TIER 2 texasp5@yahoo.com" at bounding box center [334, 125] width 194 height 33
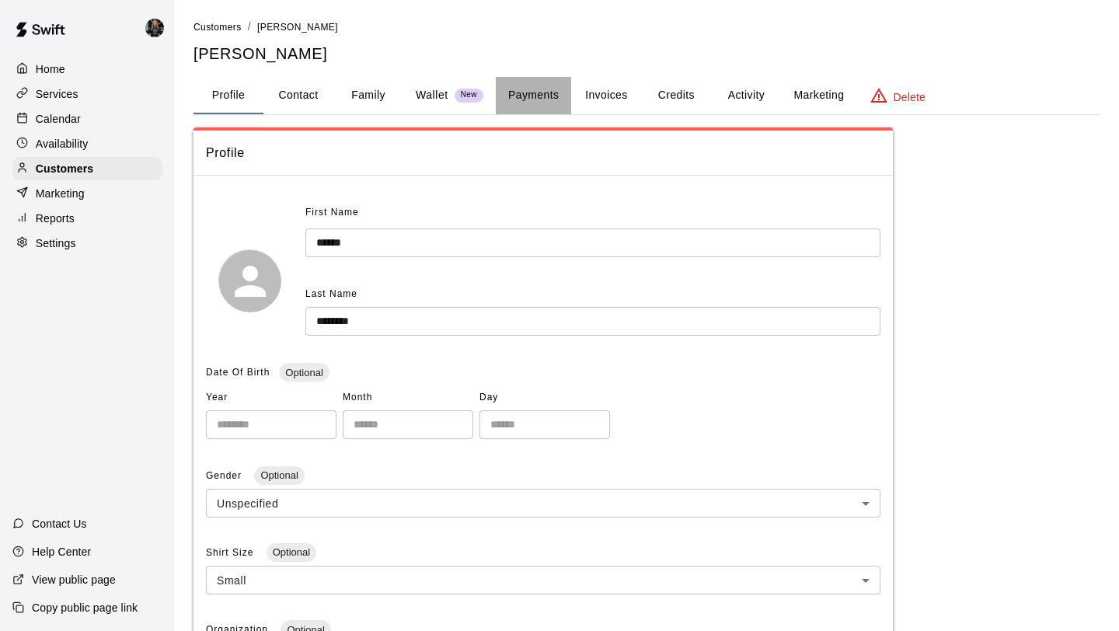
click at [512, 96] on button "Payments" at bounding box center [533, 95] width 75 height 37
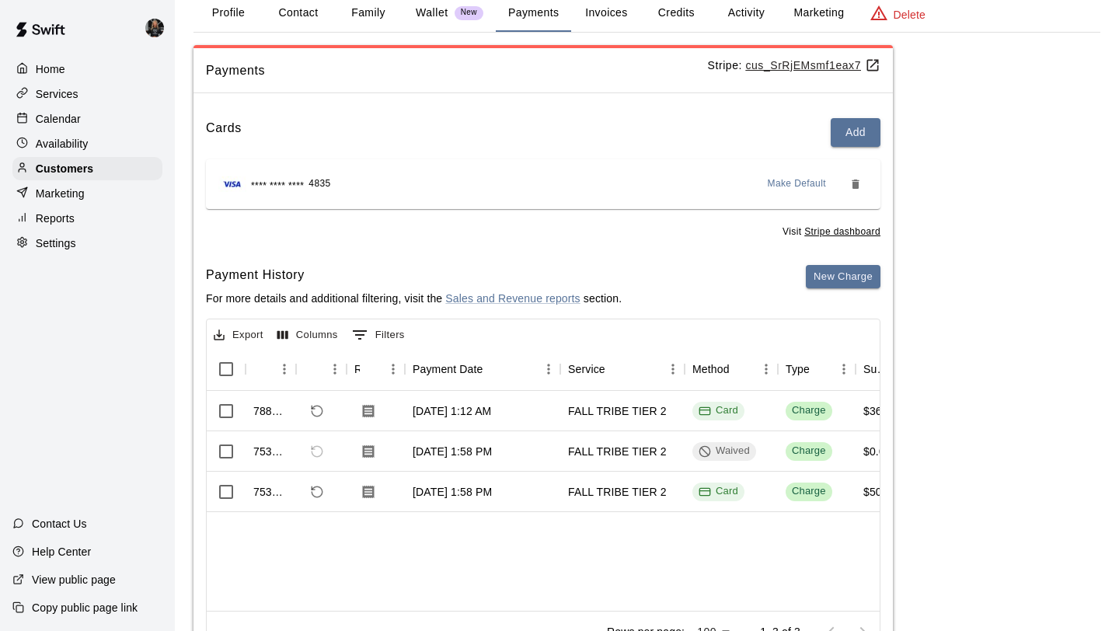
scroll to position [154, 0]
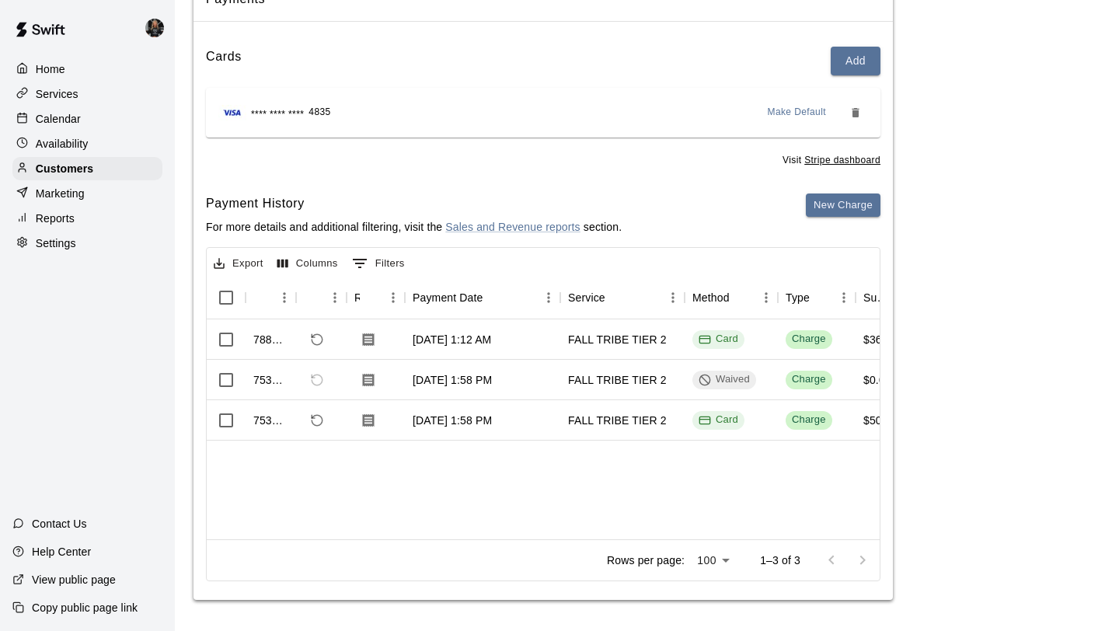
click at [77, 85] on div "Services" at bounding box center [87, 93] width 150 height 23
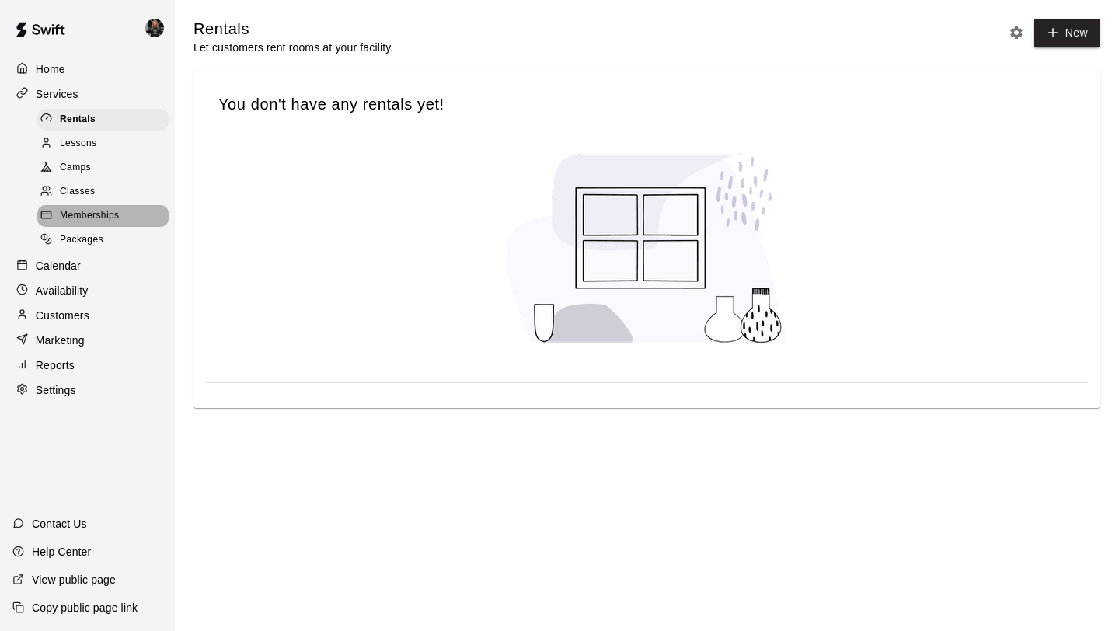
click at [103, 216] on span "Memberships" at bounding box center [89, 216] width 59 height 16
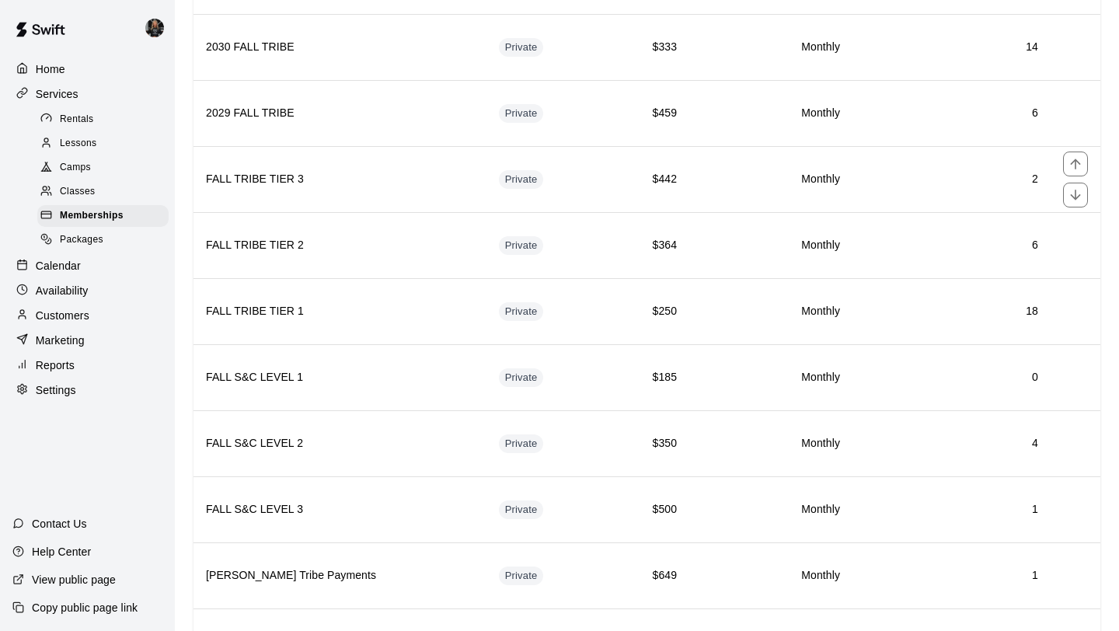
scroll to position [756, 0]
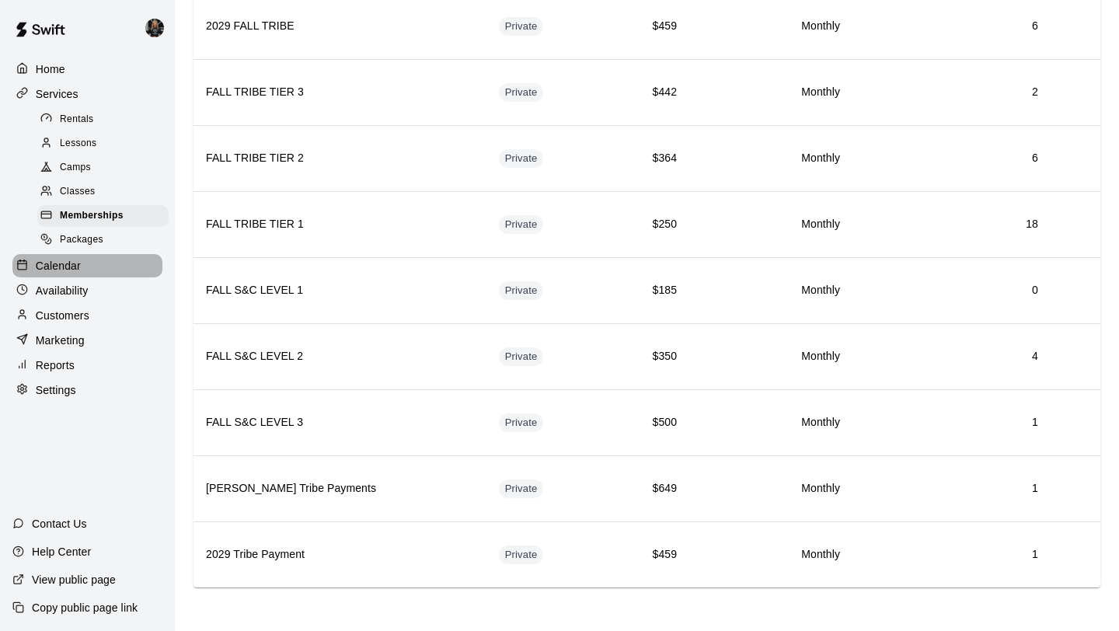
click at [20, 268] on icon at bounding box center [22, 265] width 12 height 12
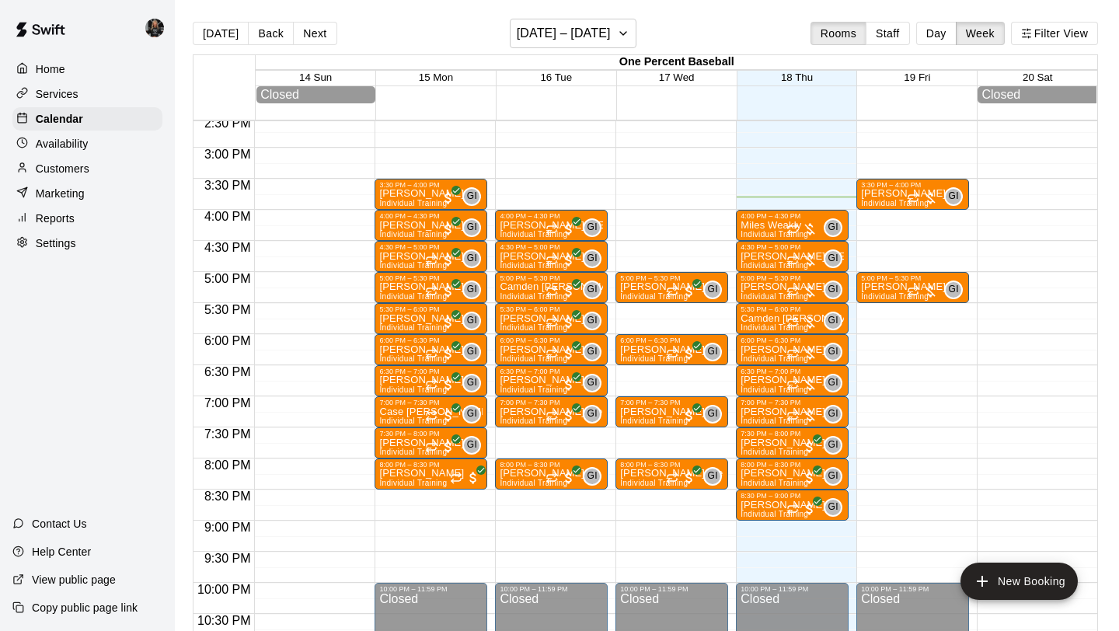
scroll to position [908, 0]
